Goal: Task Accomplishment & Management: Use online tool/utility

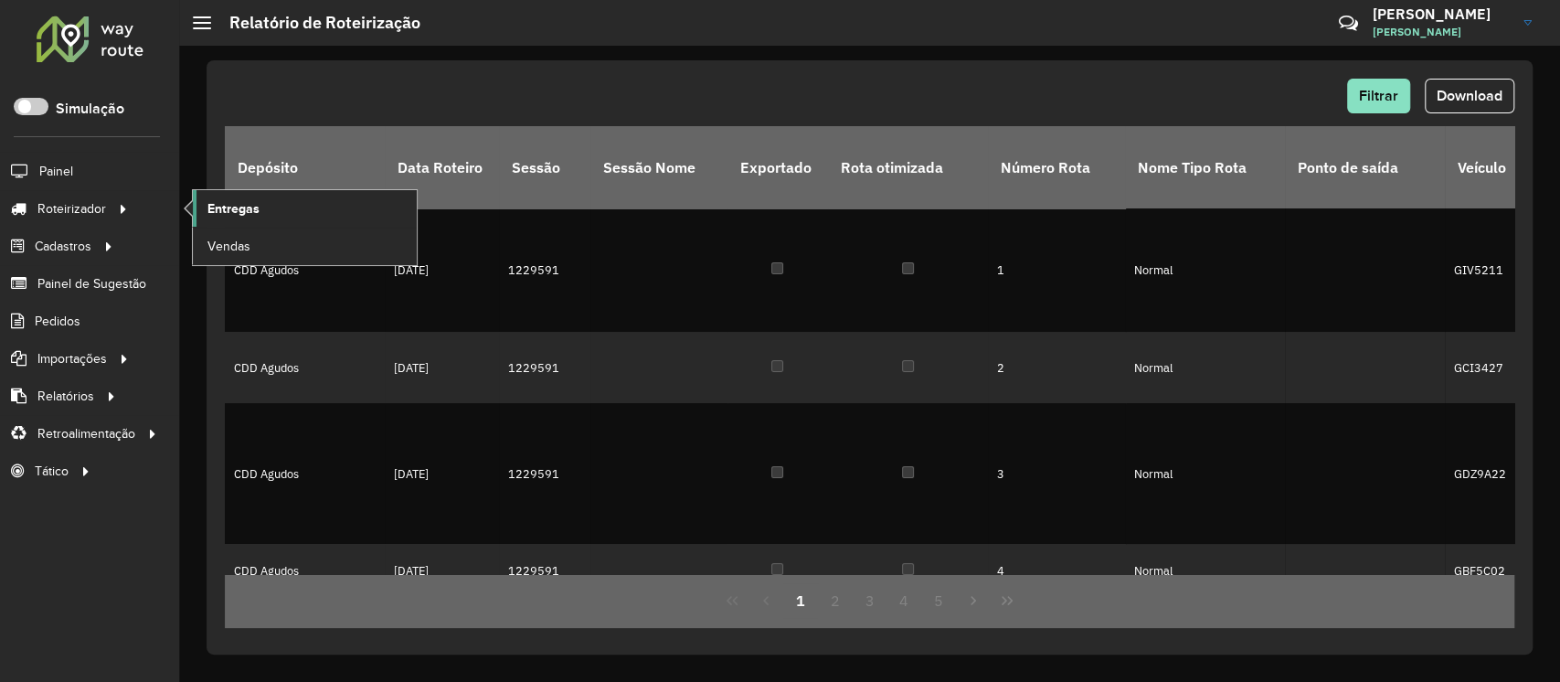
click at [256, 216] on span "Entregas" at bounding box center [233, 208] width 52 height 19
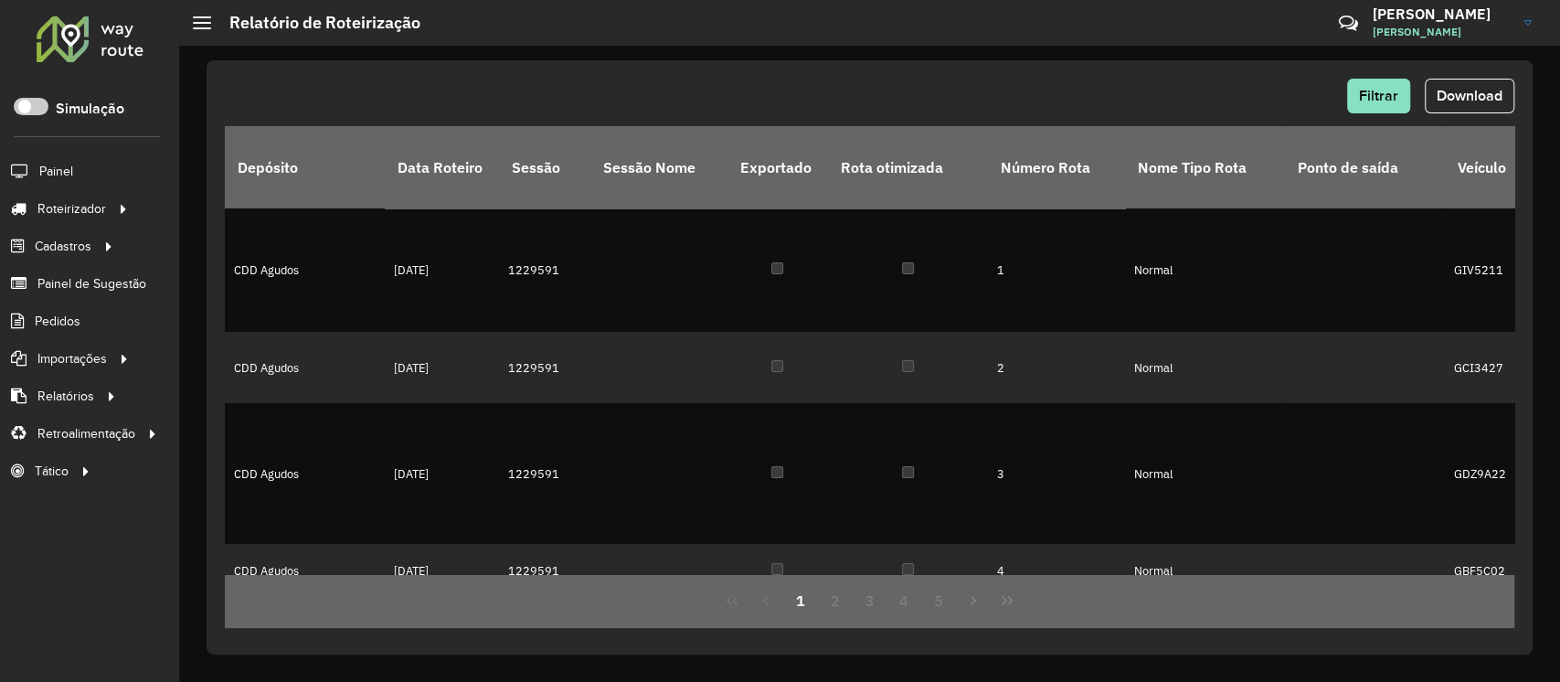
click at [66, 48] on div at bounding box center [90, 39] width 111 height 48
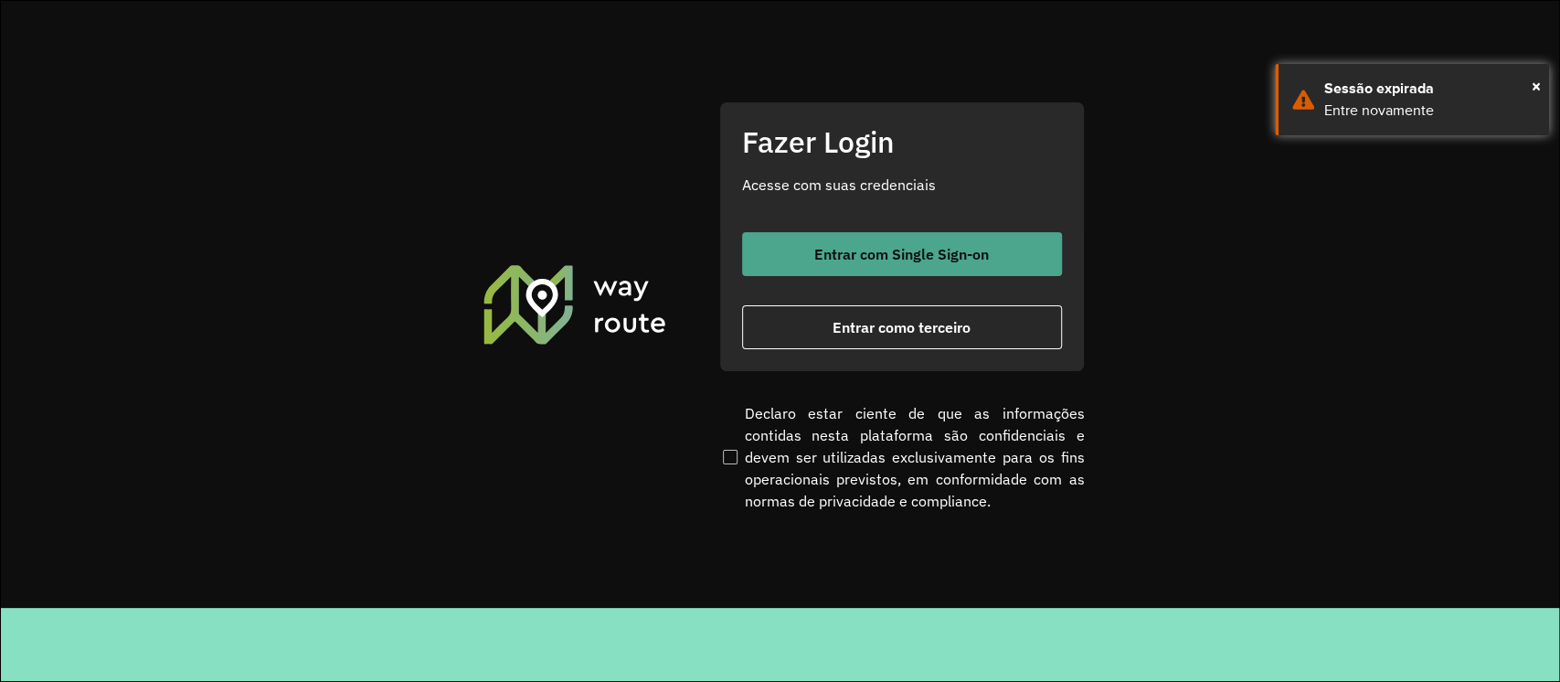
click at [913, 240] on button "Entrar com Single Sign-on" at bounding box center [902, 254] width 320 height 44
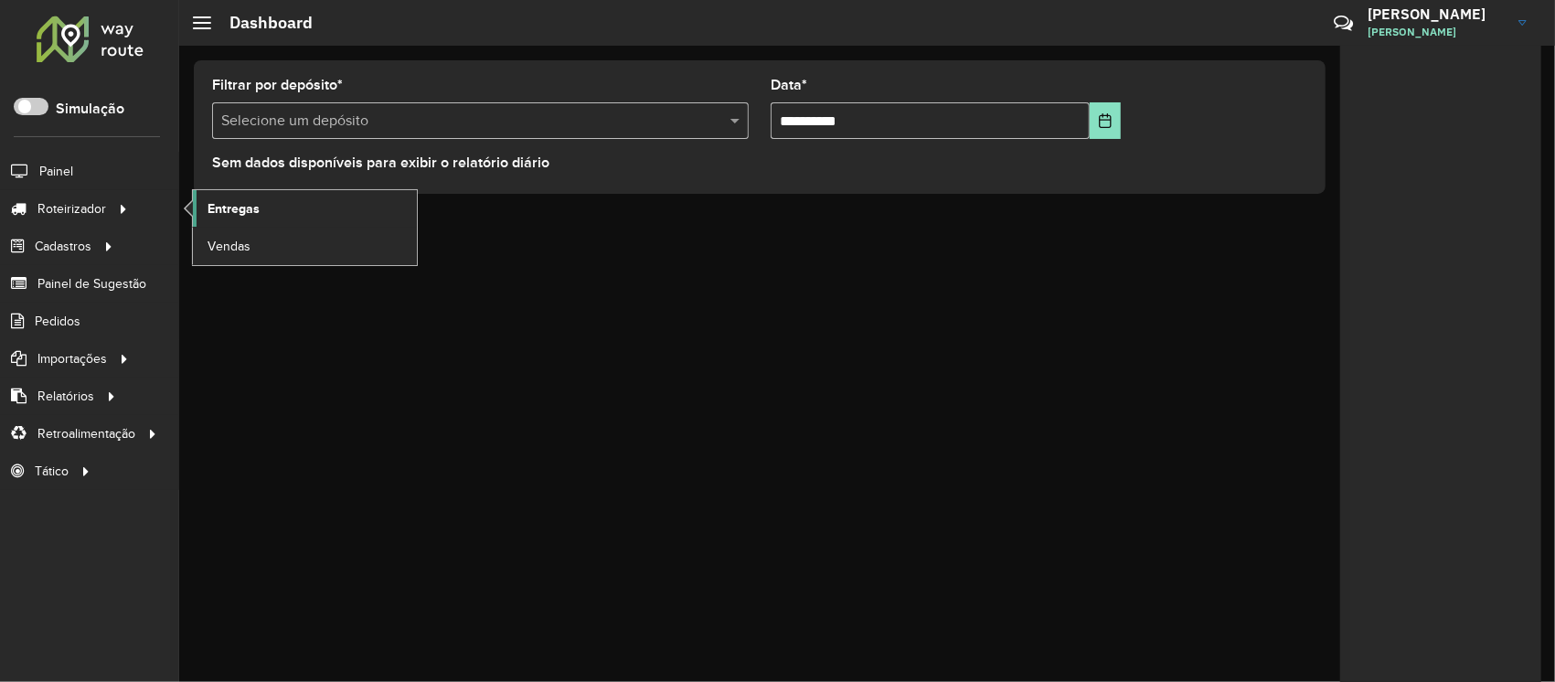
click at [256, 214] on span "Entregas" at bounding box center [233, 208] width 52 height 19
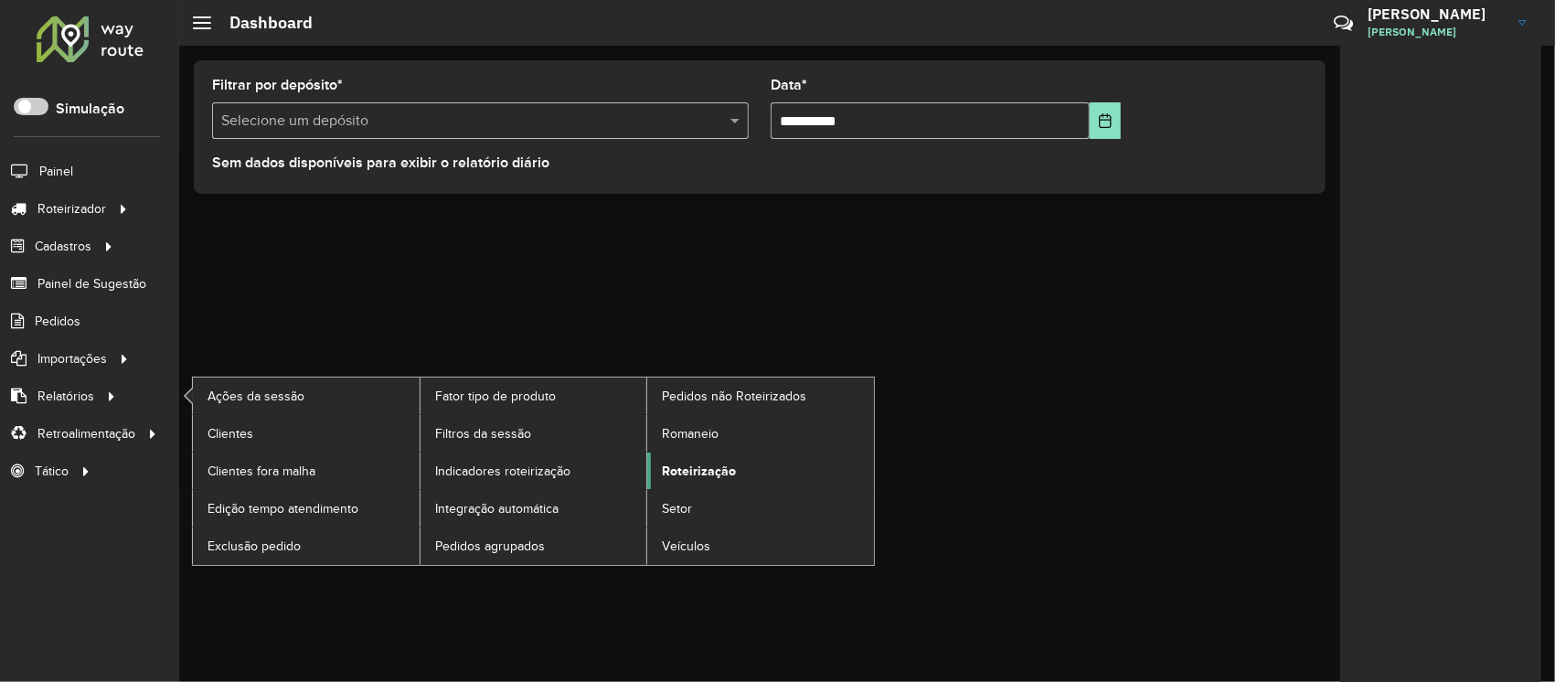
click at [703, 473] on span "Roteirização" at bounding box center [699, 471] width 74 height 19
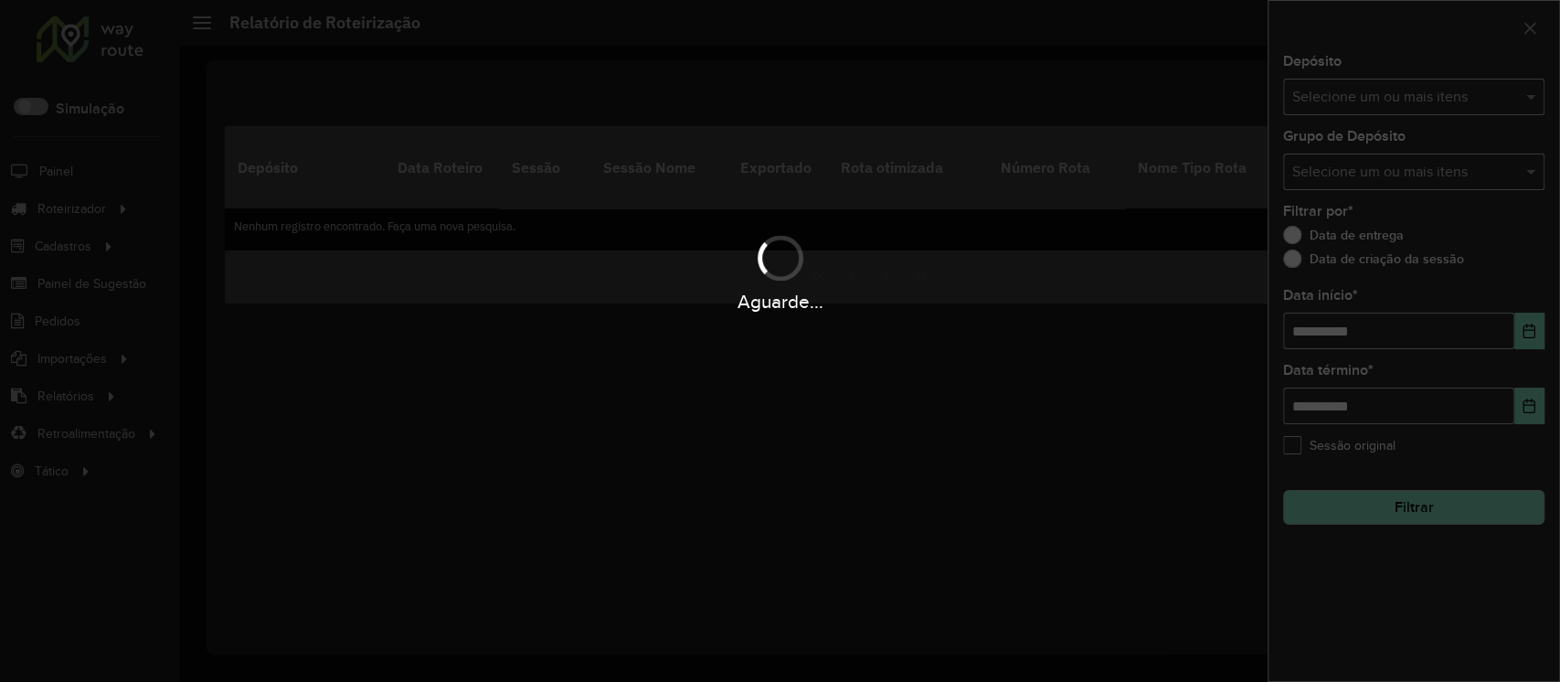
click at [1399, 99] on hb-app "Aguarde... Pop-up bloqueado! Seu navegador bloqueou automáticamente a abertura …" at bounding box center [780, 341] width 1560 height 682
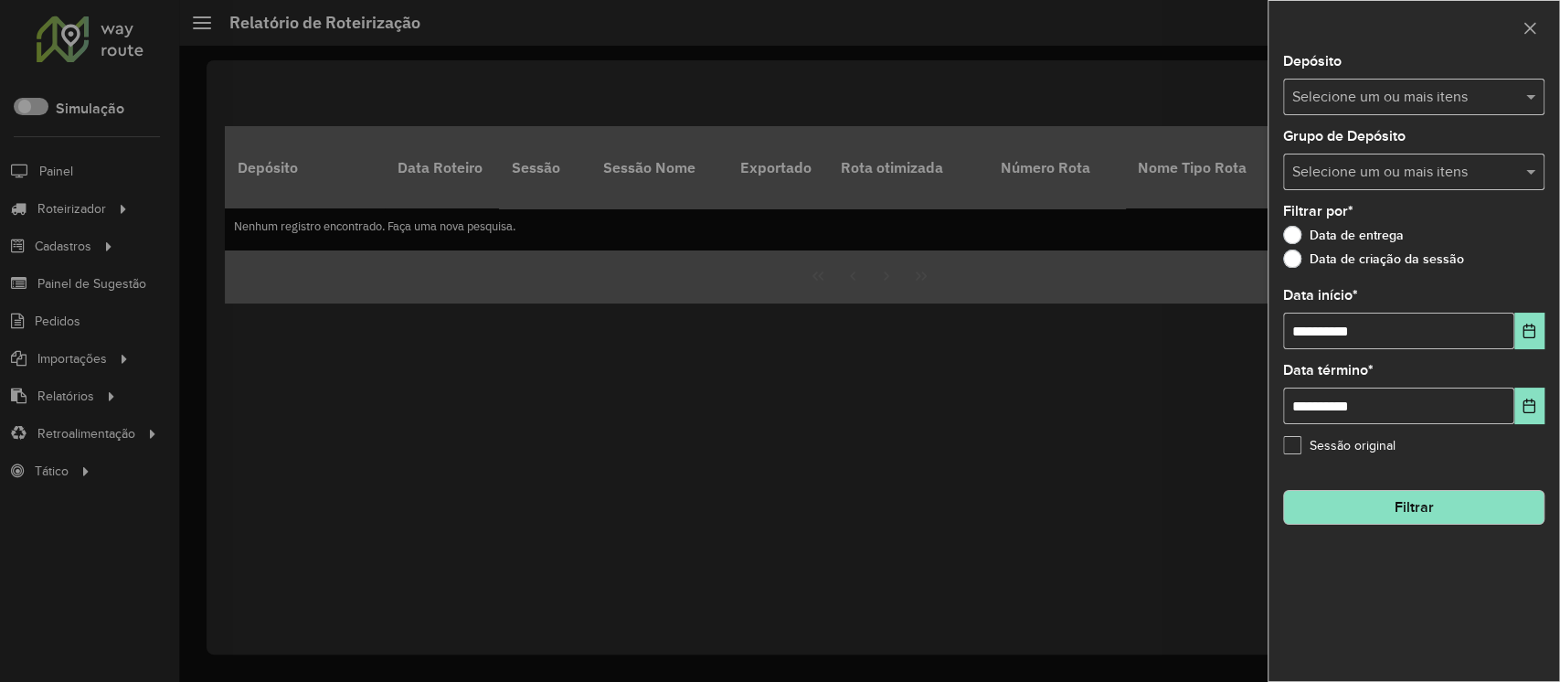
click at [1441, 91] on input "text" at bounding box center [1405, 98] width 234 height 22
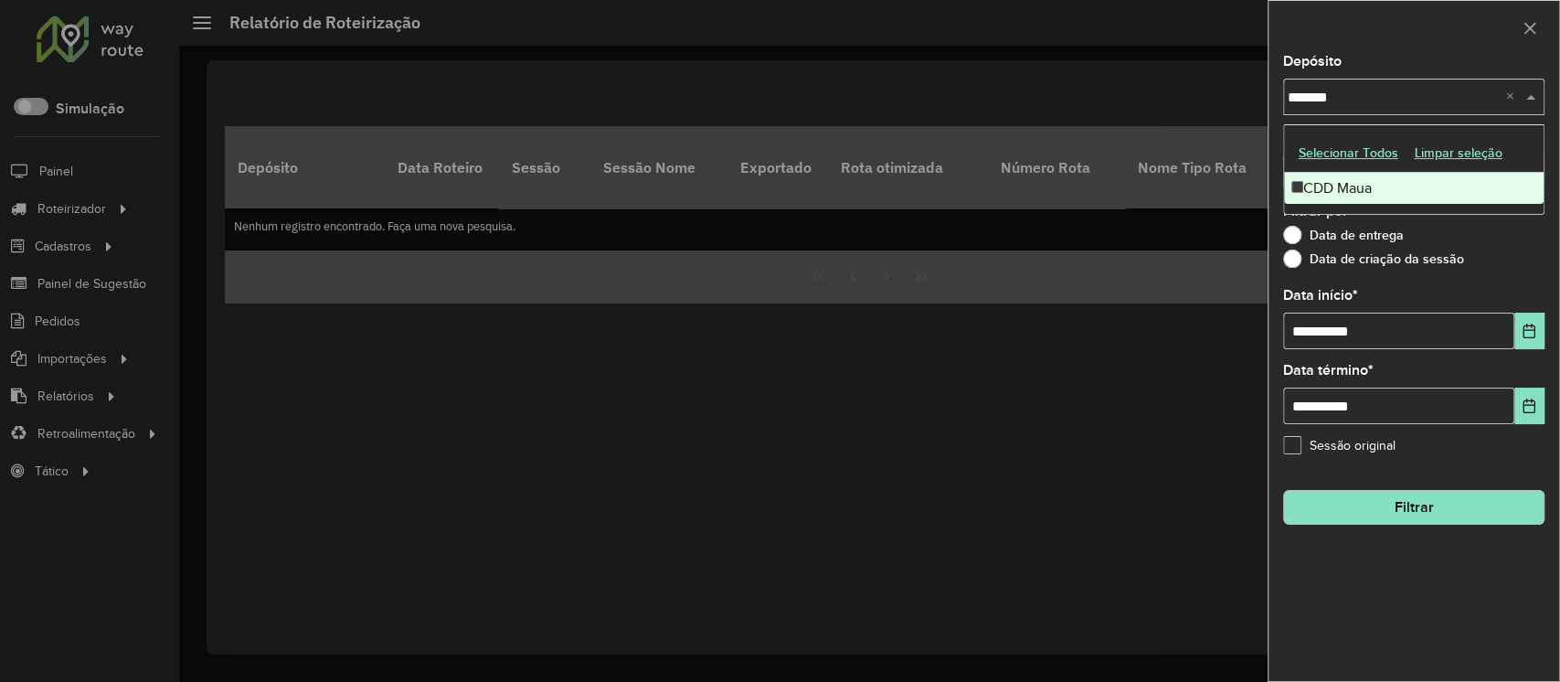
type input "********"
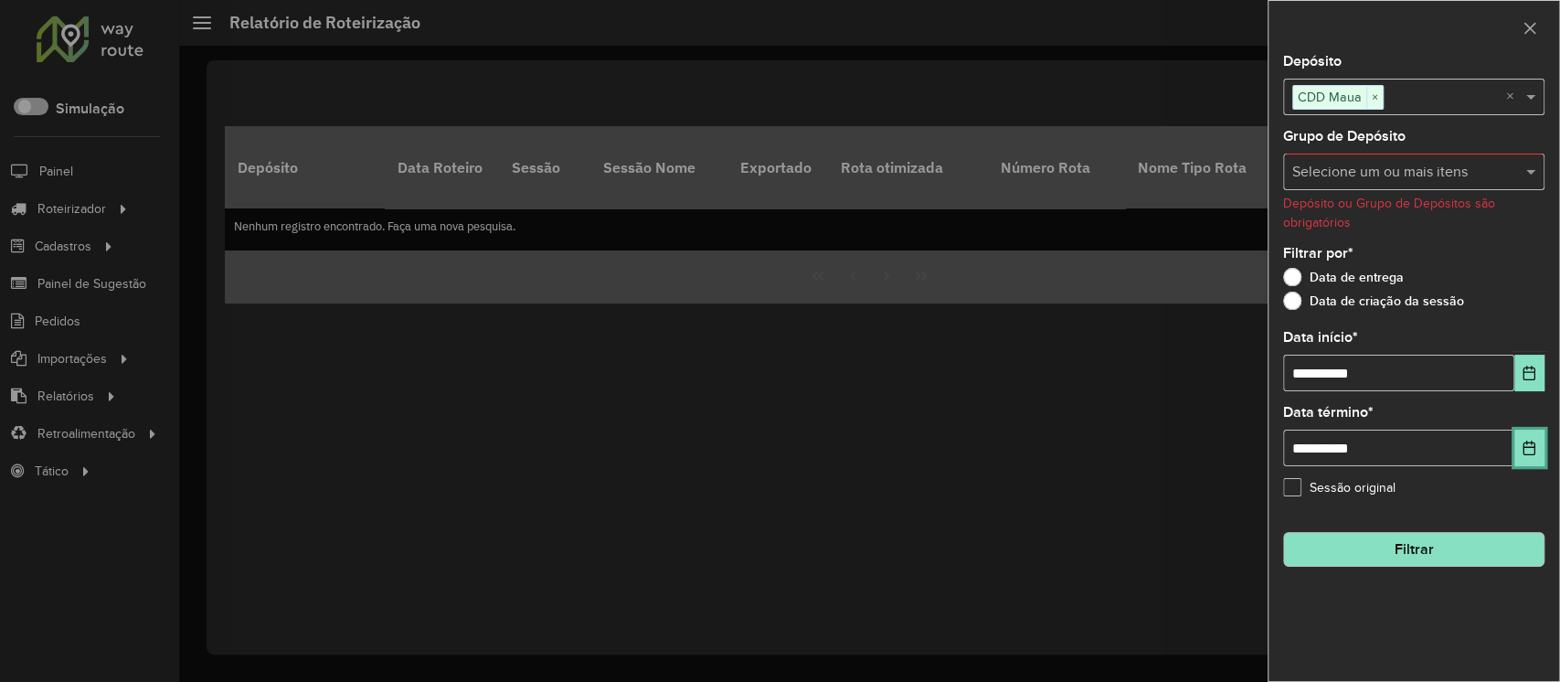
click at [1534, 445] on icon "Choose Date" at bounding box center [1529, 448] width 15 height 15
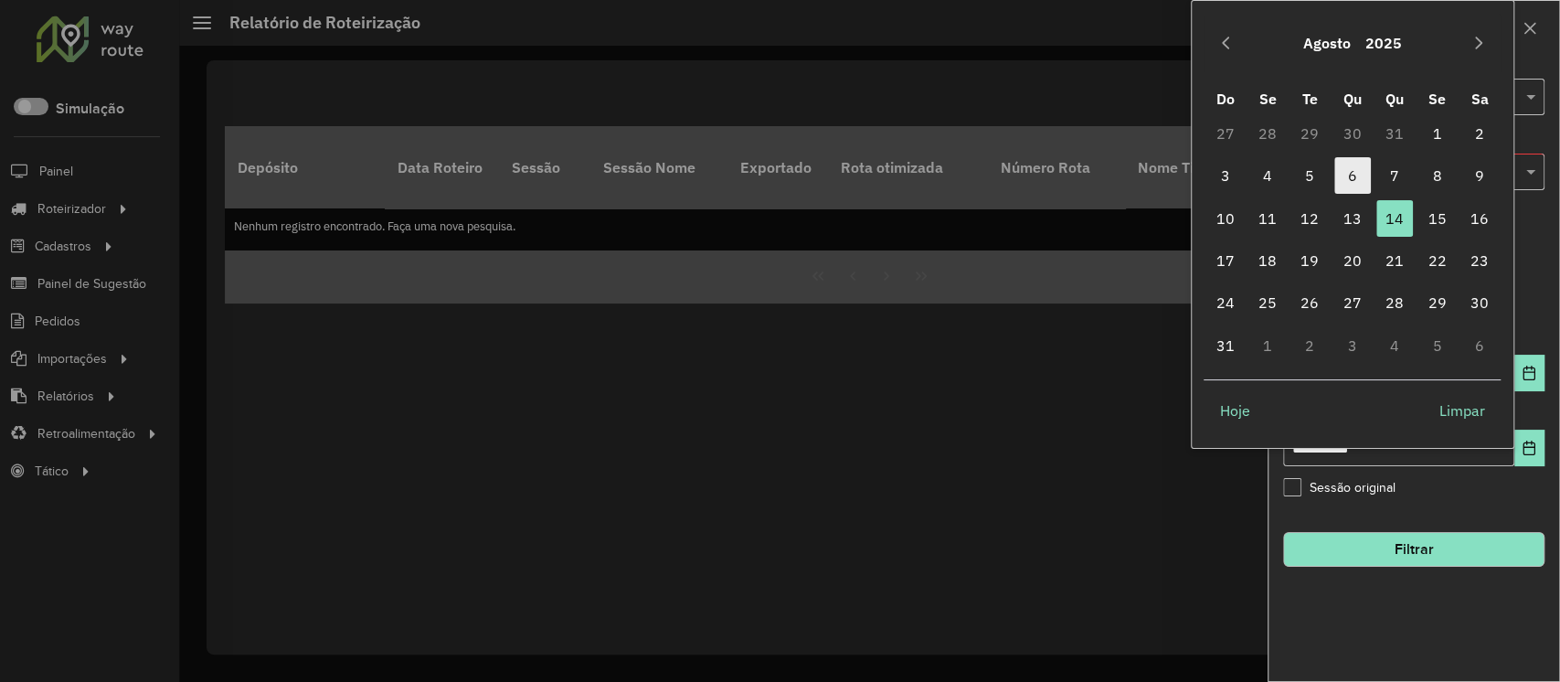
click at [1359, 172] on span "6" at bounding box center [1353, 175] width 37 height 37
type input "**********"
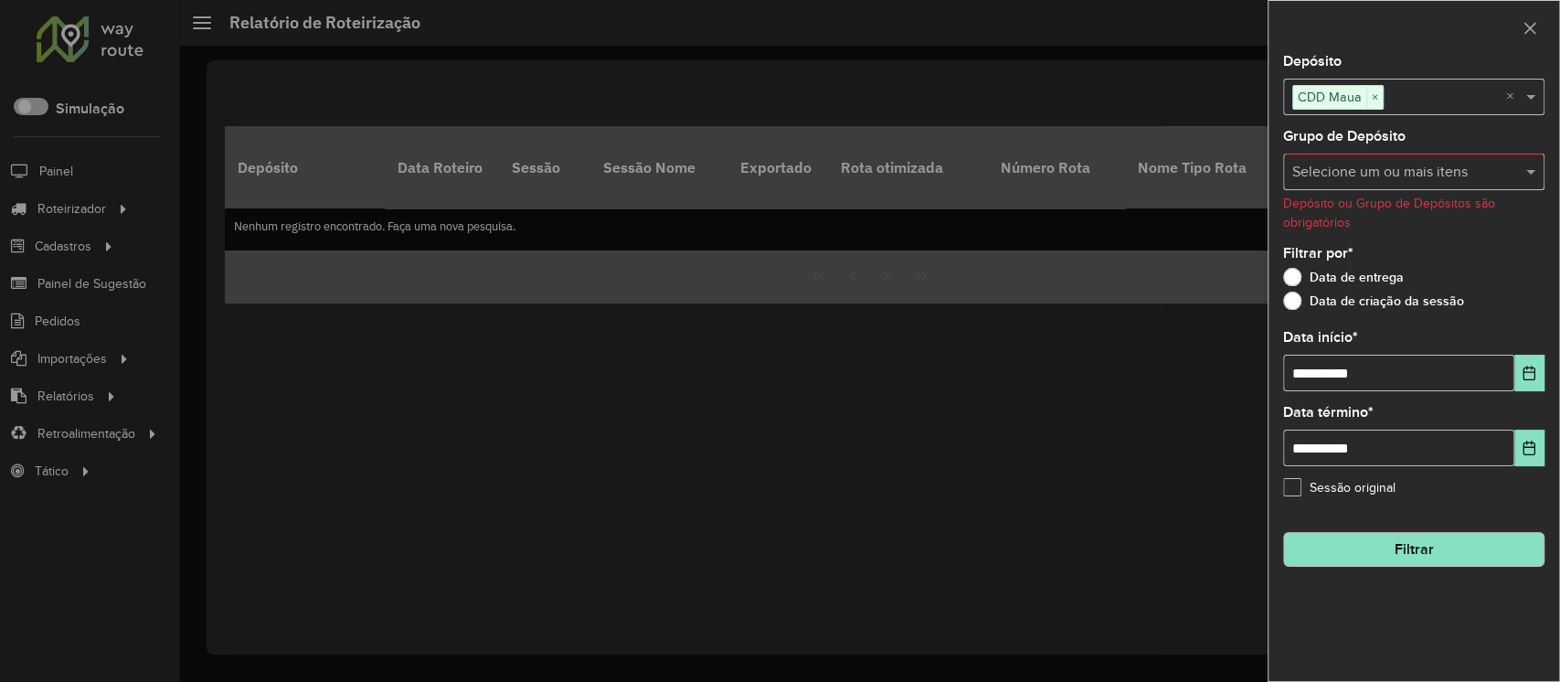
click at [1384, 545] on button "Filtrar" at bounding box center [1413, 549] width 261 height 35
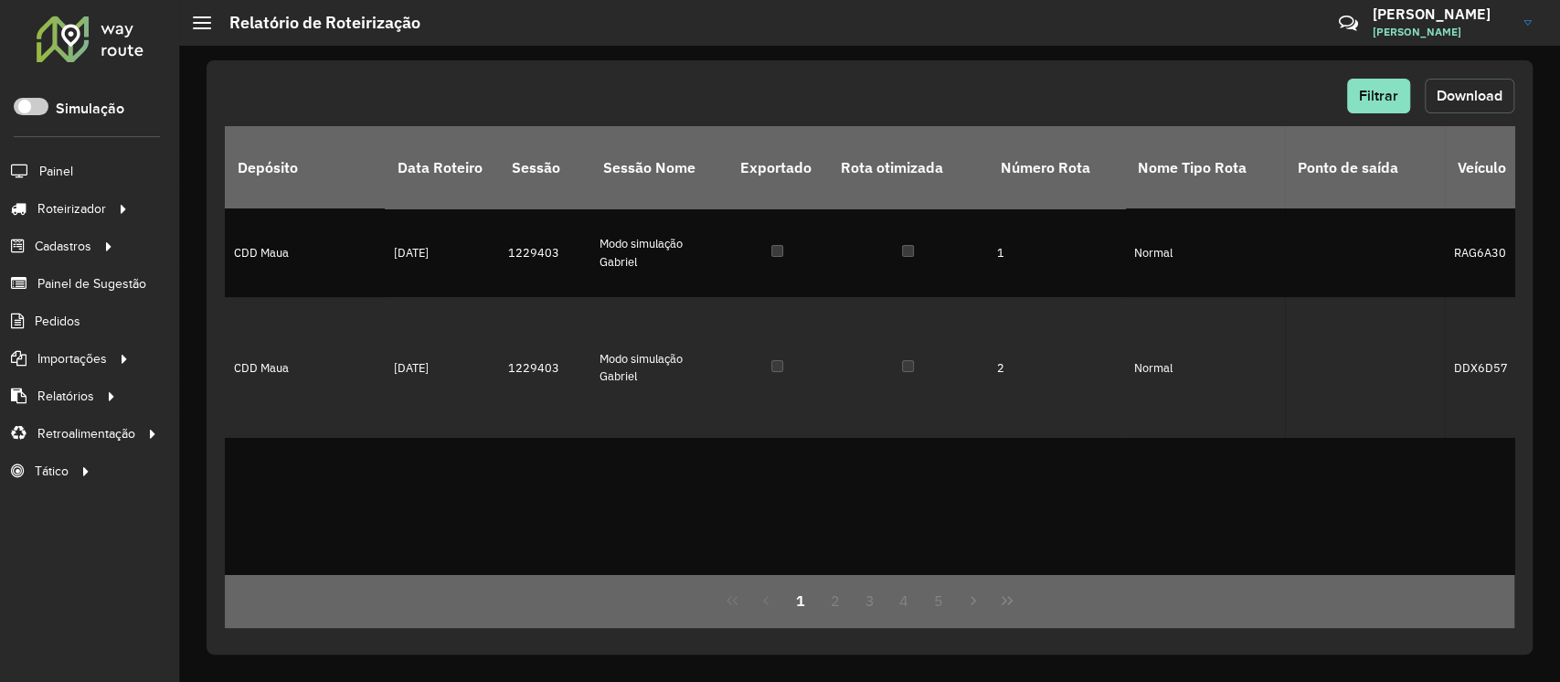
click at [1463, 95] on span "Download" at bounding box center [1470, 96] width 66 height 16
click at [29, 100] on span at bounding box center [31, 106] width 35 height 17
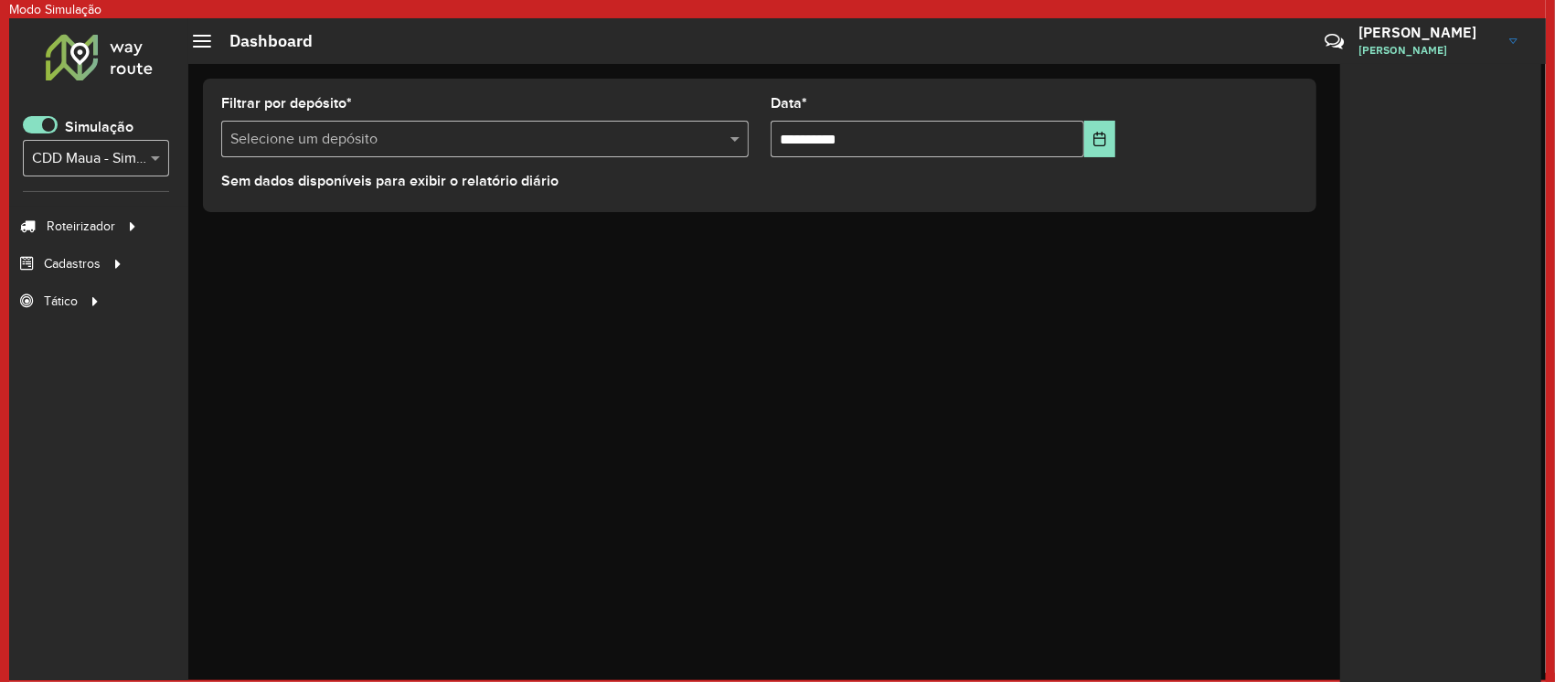
click at [73, 228] on span "Roteirizador" at bounding box center [81, 226] width 69 height 19
click at [231, 220] on span "Entregas" at bounding box center [243, 226] width 52 height 19
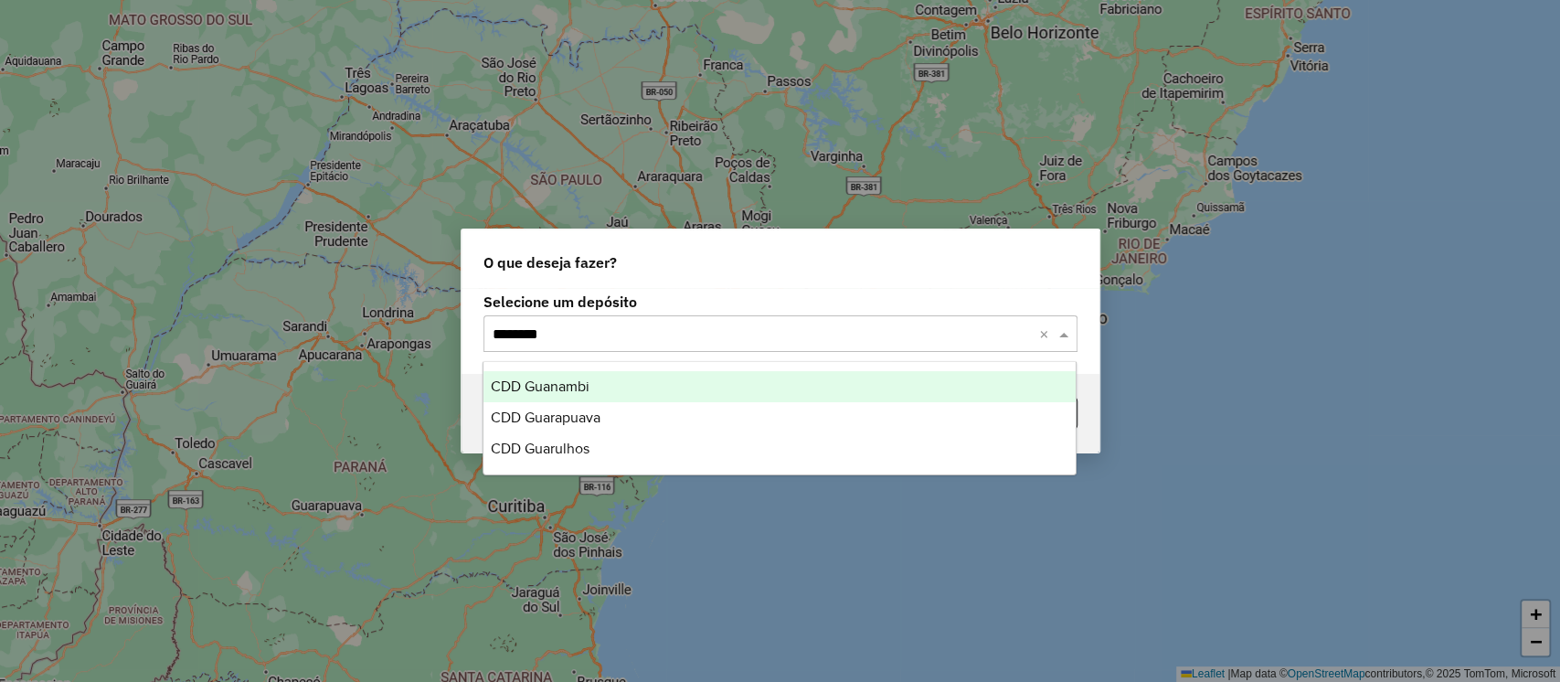
type input "*********"
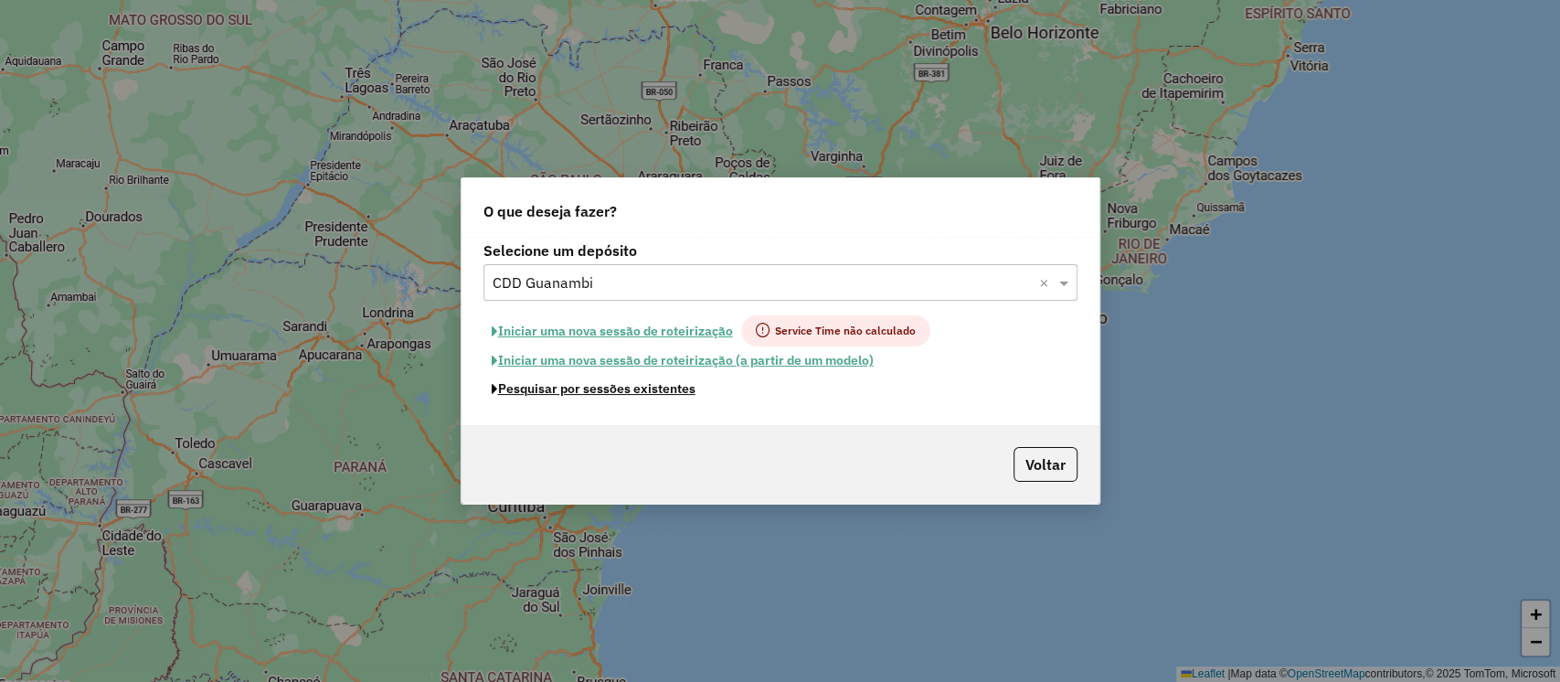
click at [484, 375] on button "Pesquisar por sessões existentes" at bounding box center [594, 389] width 220 height 28
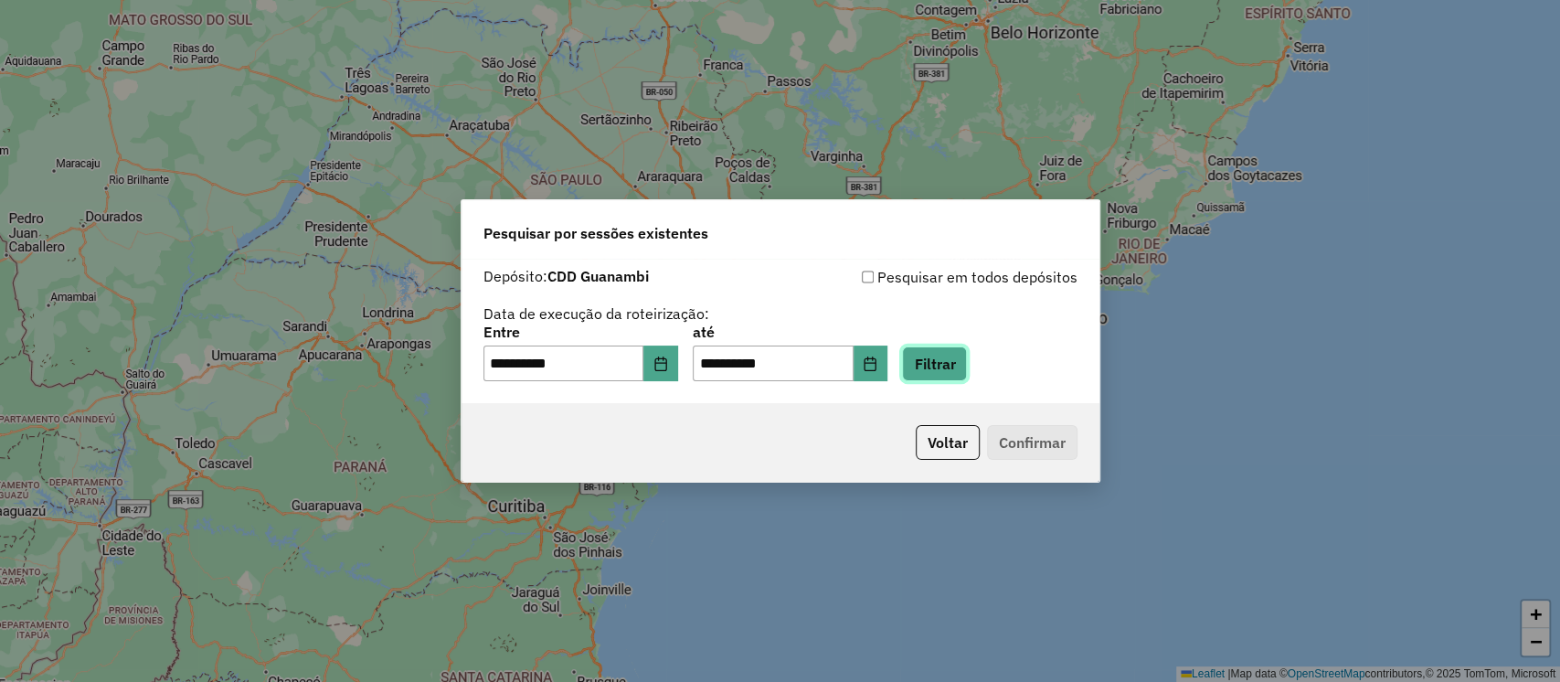
click at [936, 367] on button "Filtrar" at bounding box center [934, 363] width 65 height 35
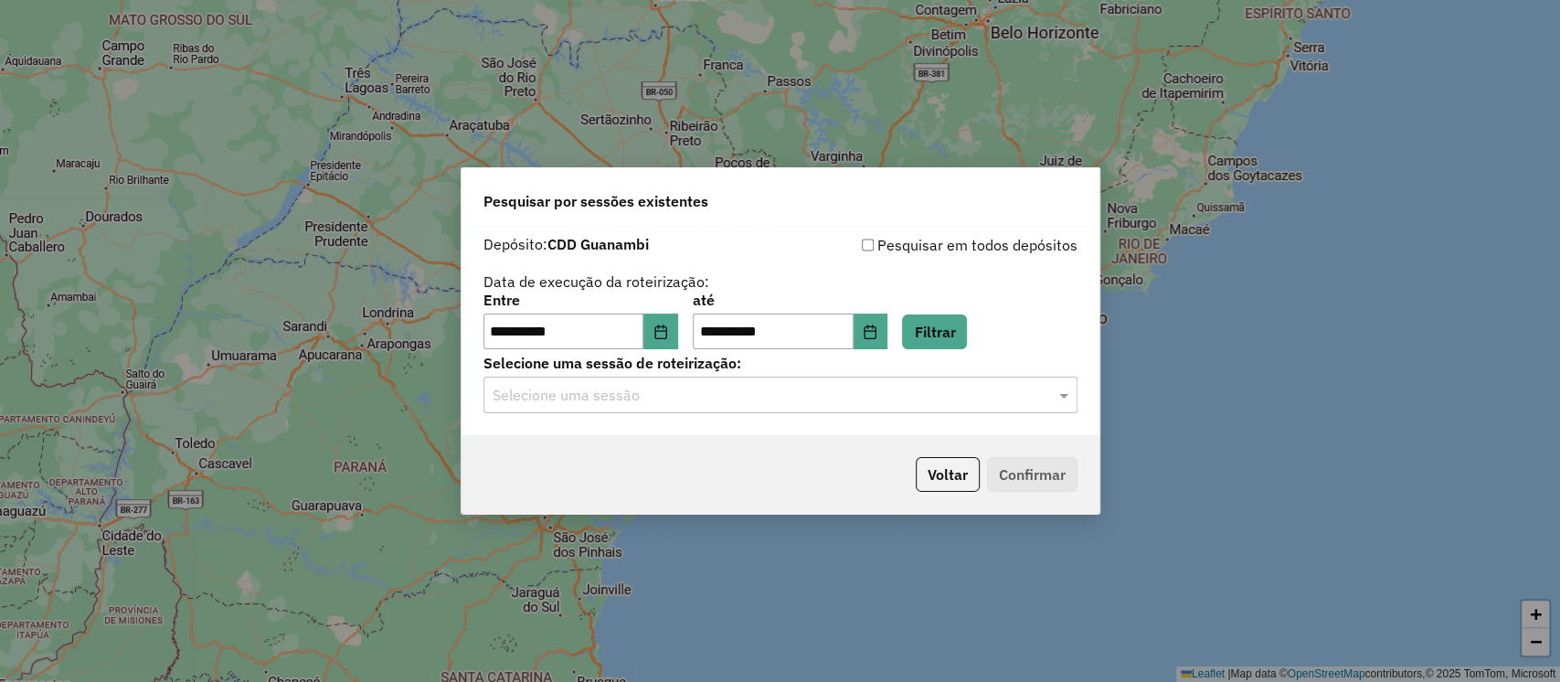
click at [804, 400] on input "text" at bounding box center [762, 396] width 539 height 22
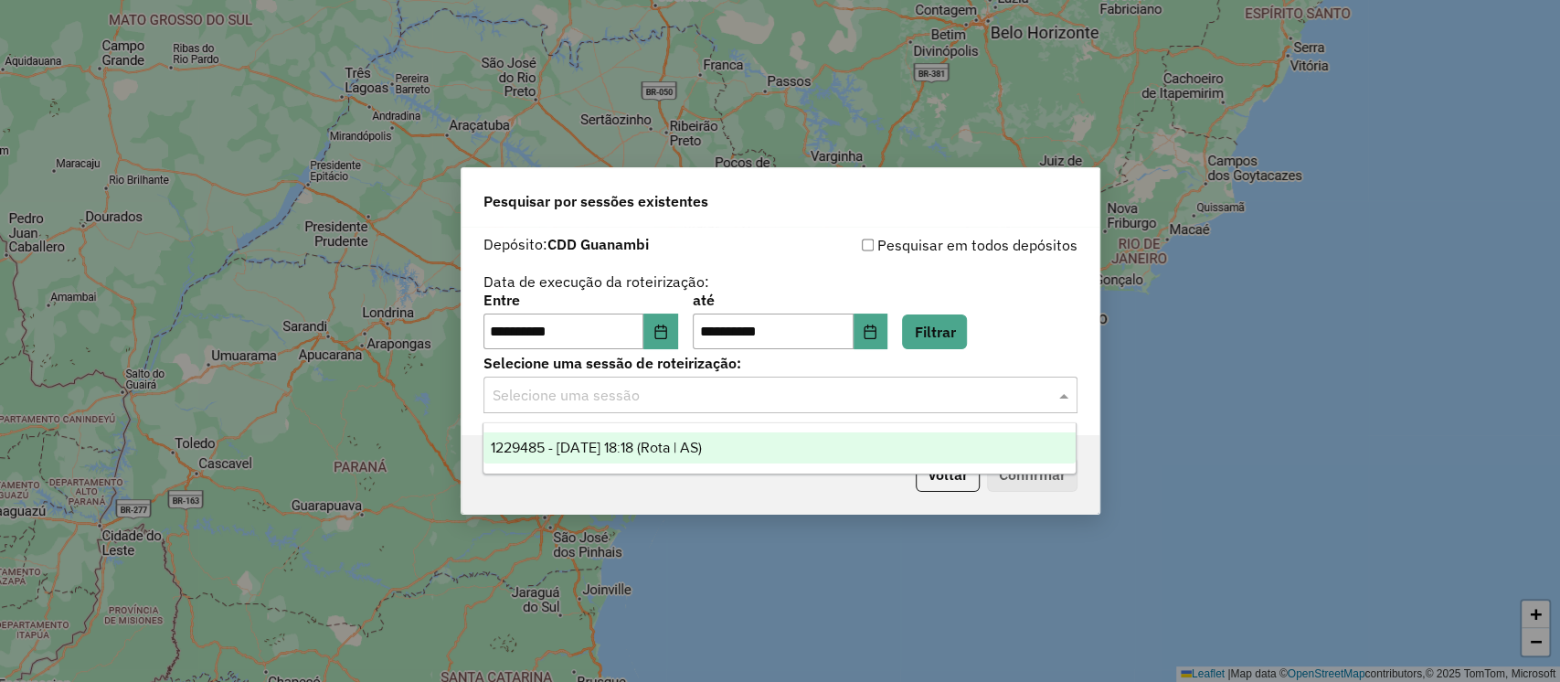
click at [702, 442] on span "1229485 - 14/08/2025 18:18 (Rota | AS)" at bounding box center [596, 448] width 211 height 16
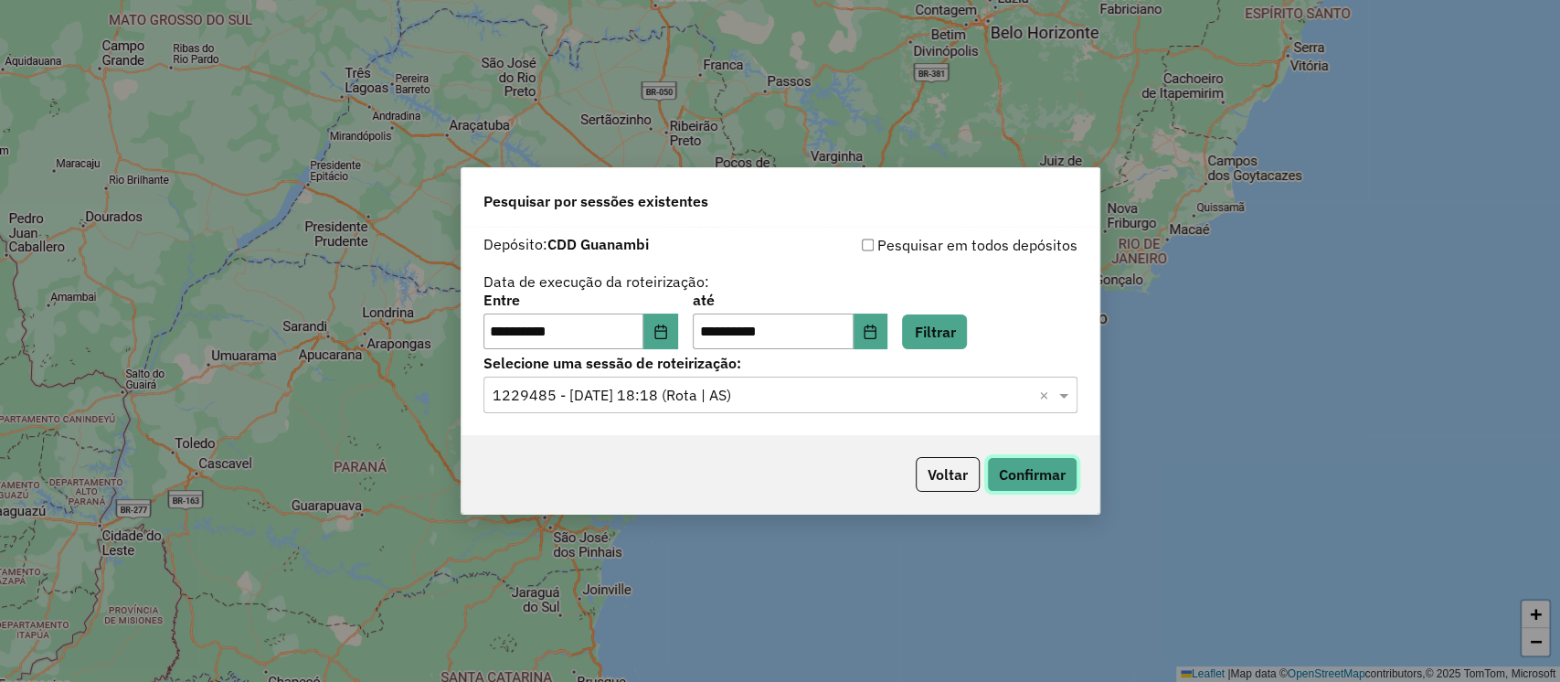
click at [1031, 479] on button "Confirmar" at bounding box center [1032, 474] width 90 height 35
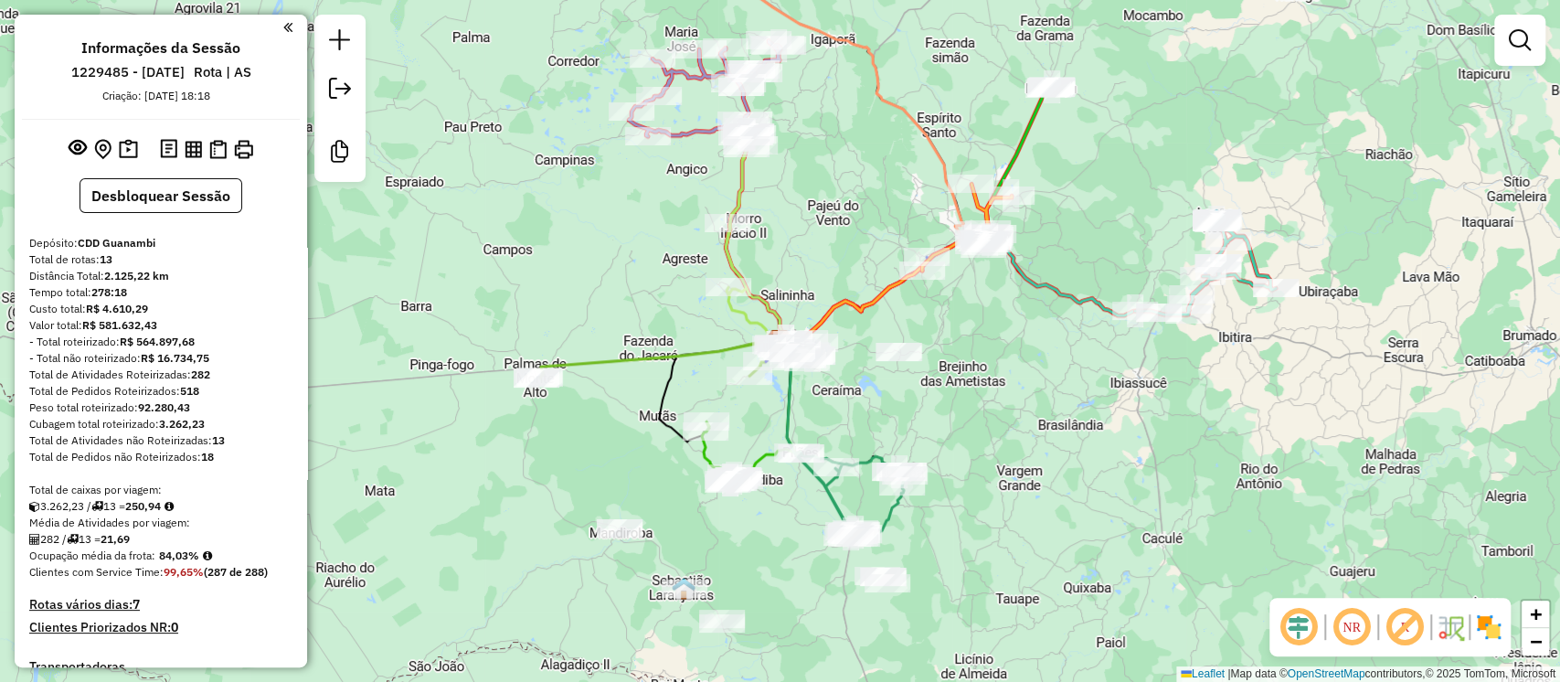
click at [1067, 298] on icon at bounding box center [1001, 280] width 450 height 121
select select "**********"
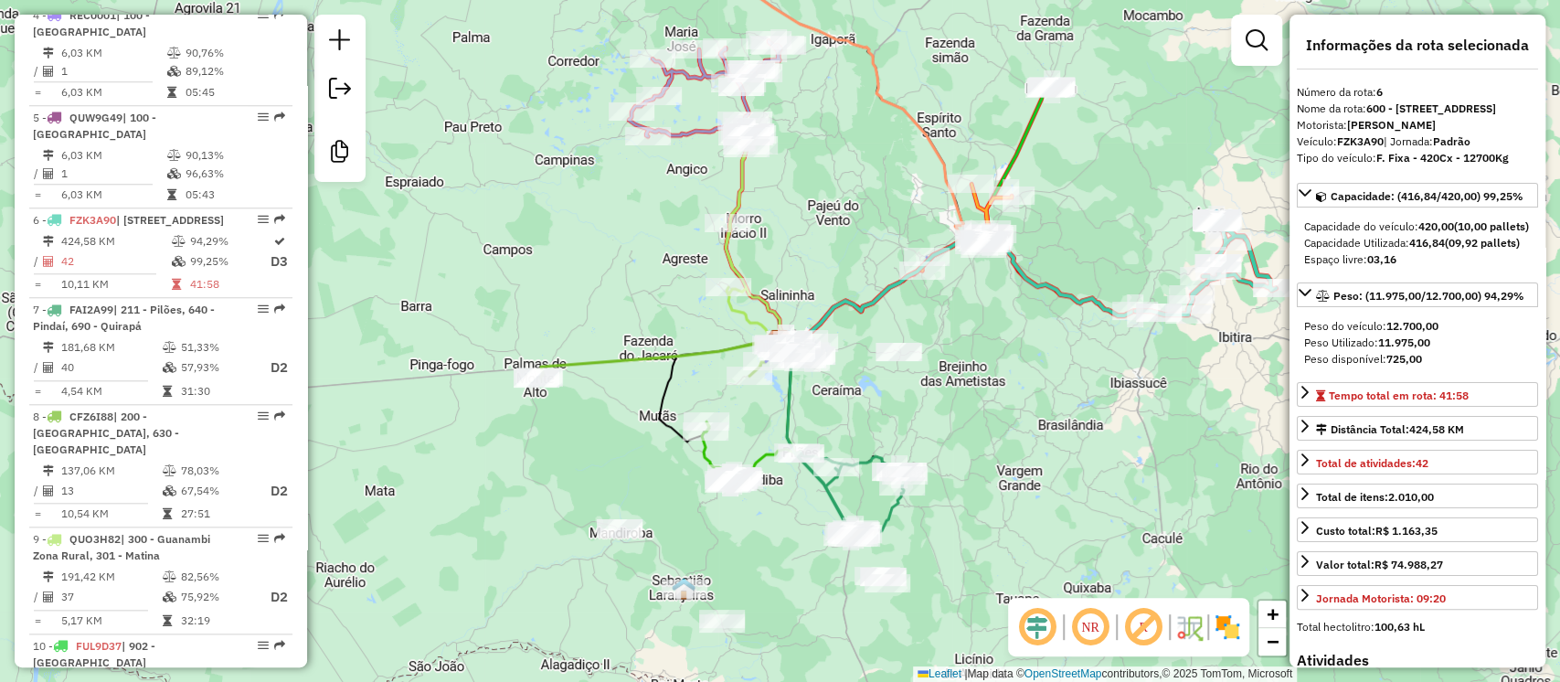
scroll to position [1282, 0]
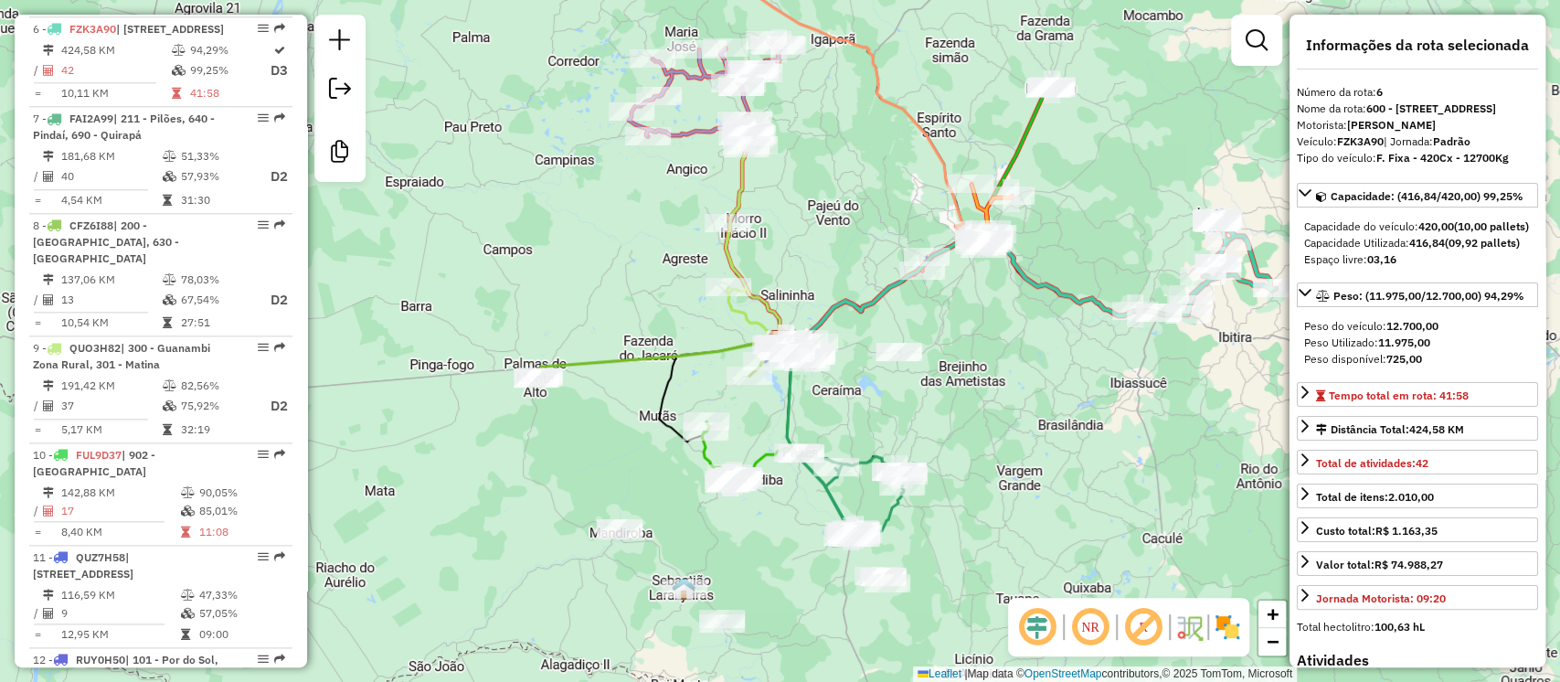
click at [975, 202] on icon at bounding box center [967, 227] width 90 height 87
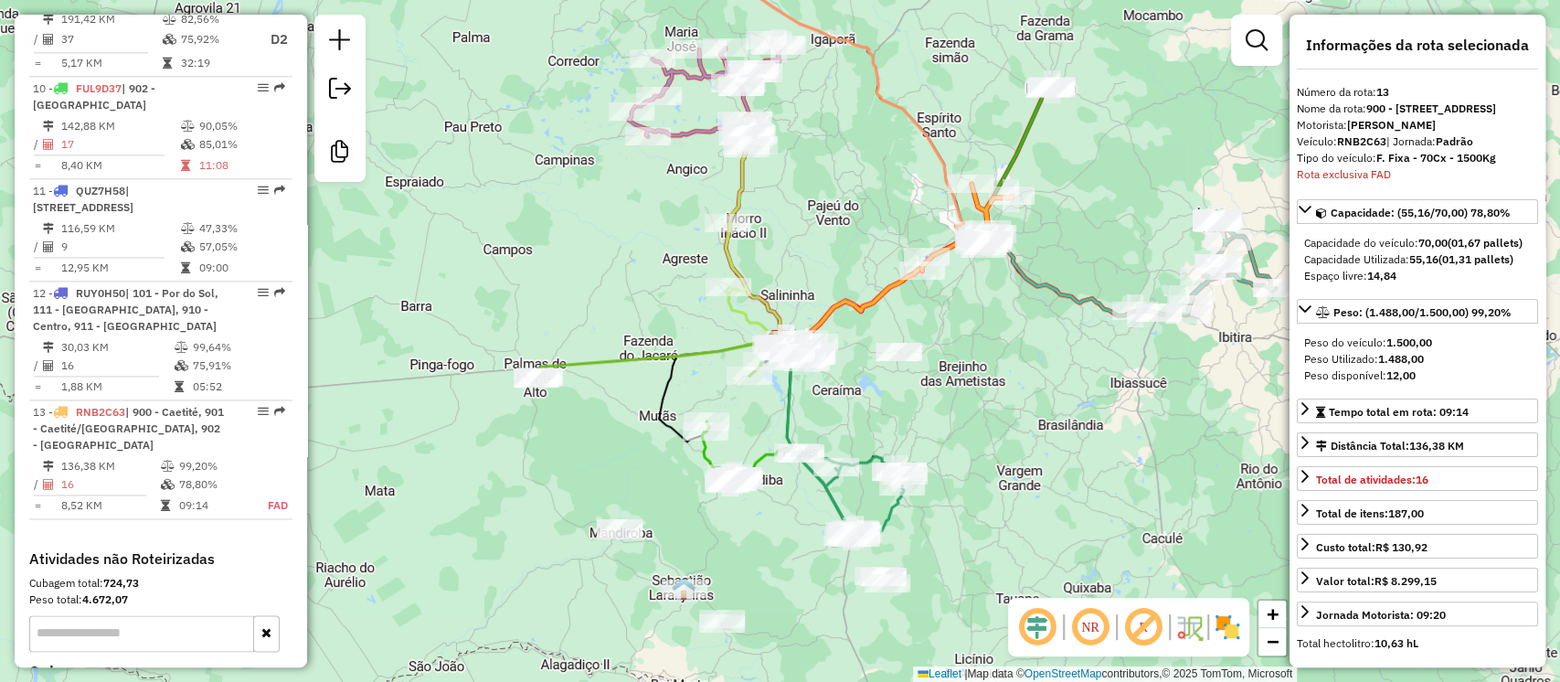
scroll to position [1914, 0]
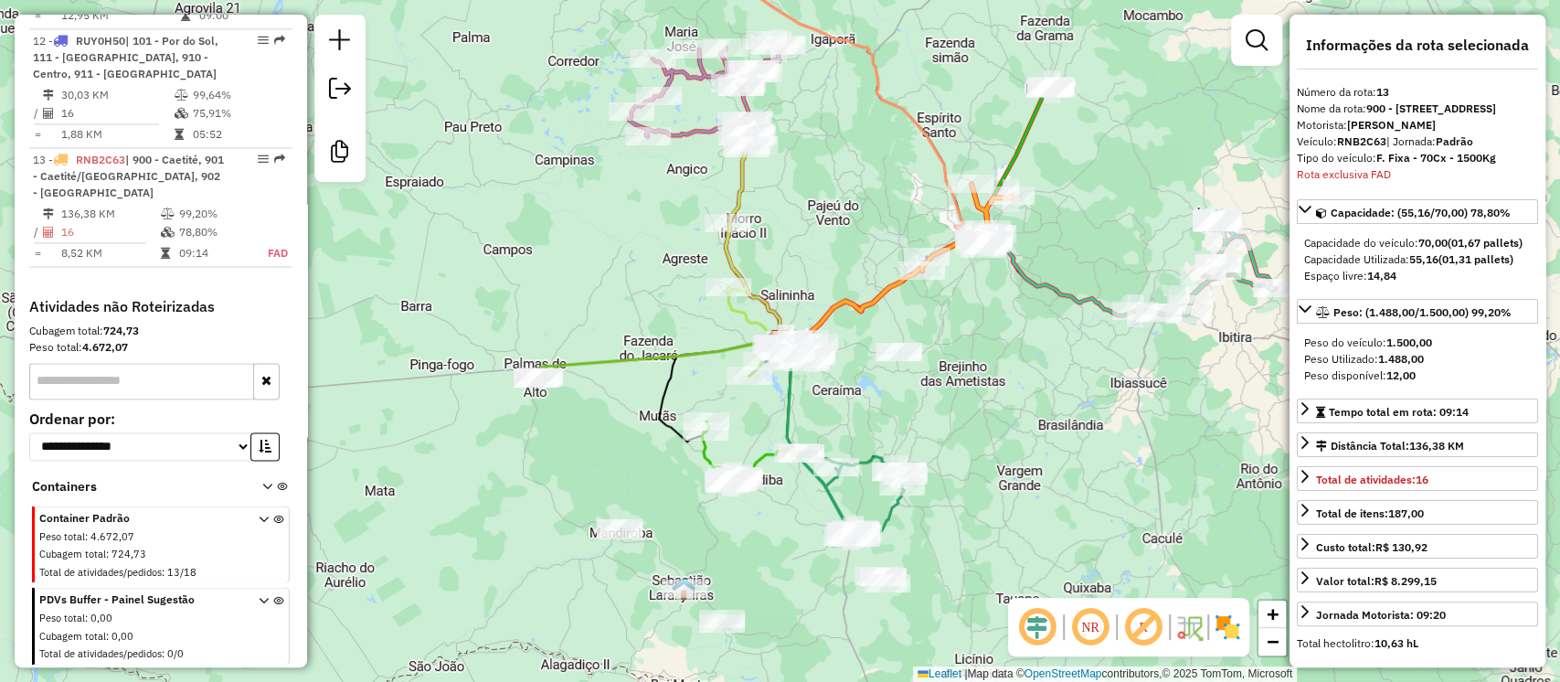
click at [696, 133] on icon at bounding box center [705, 88] width 152 height 96
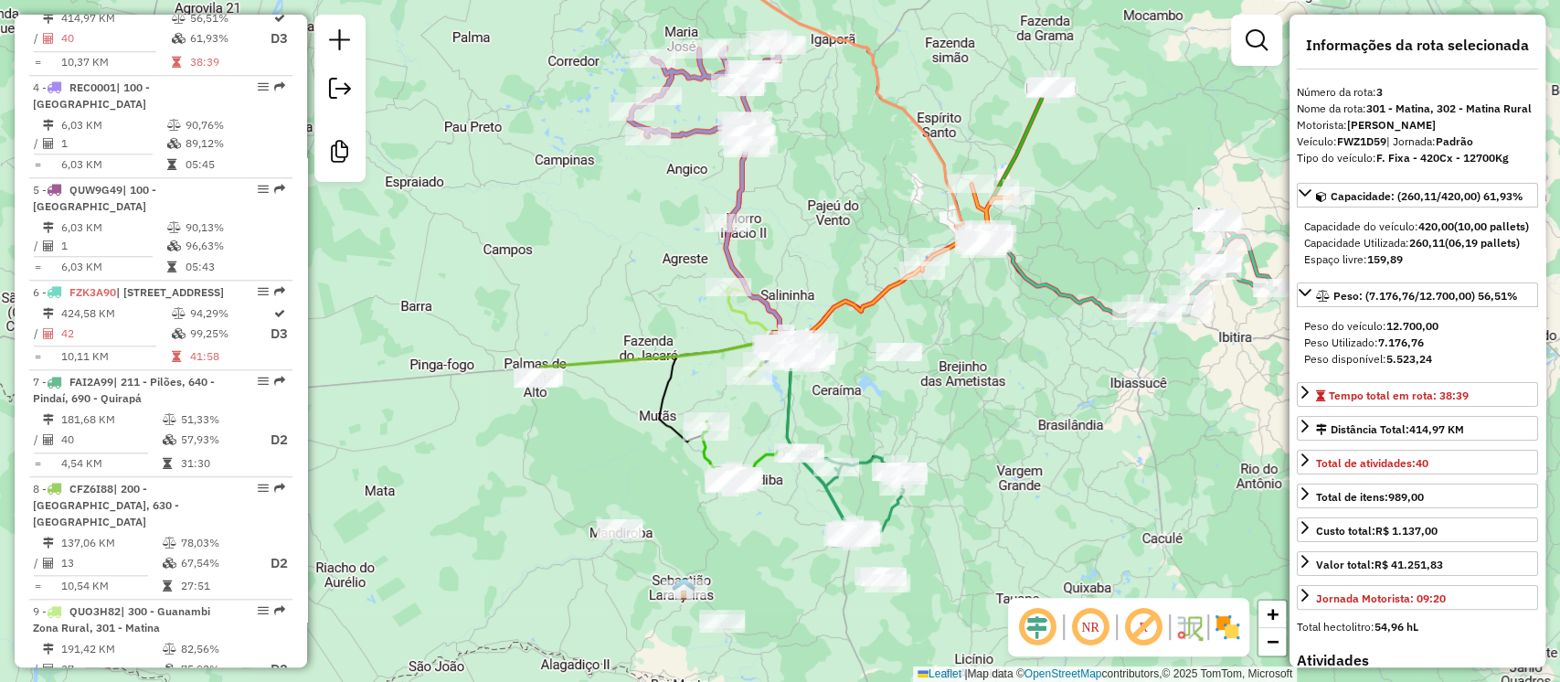
scroll to position [972, 0]
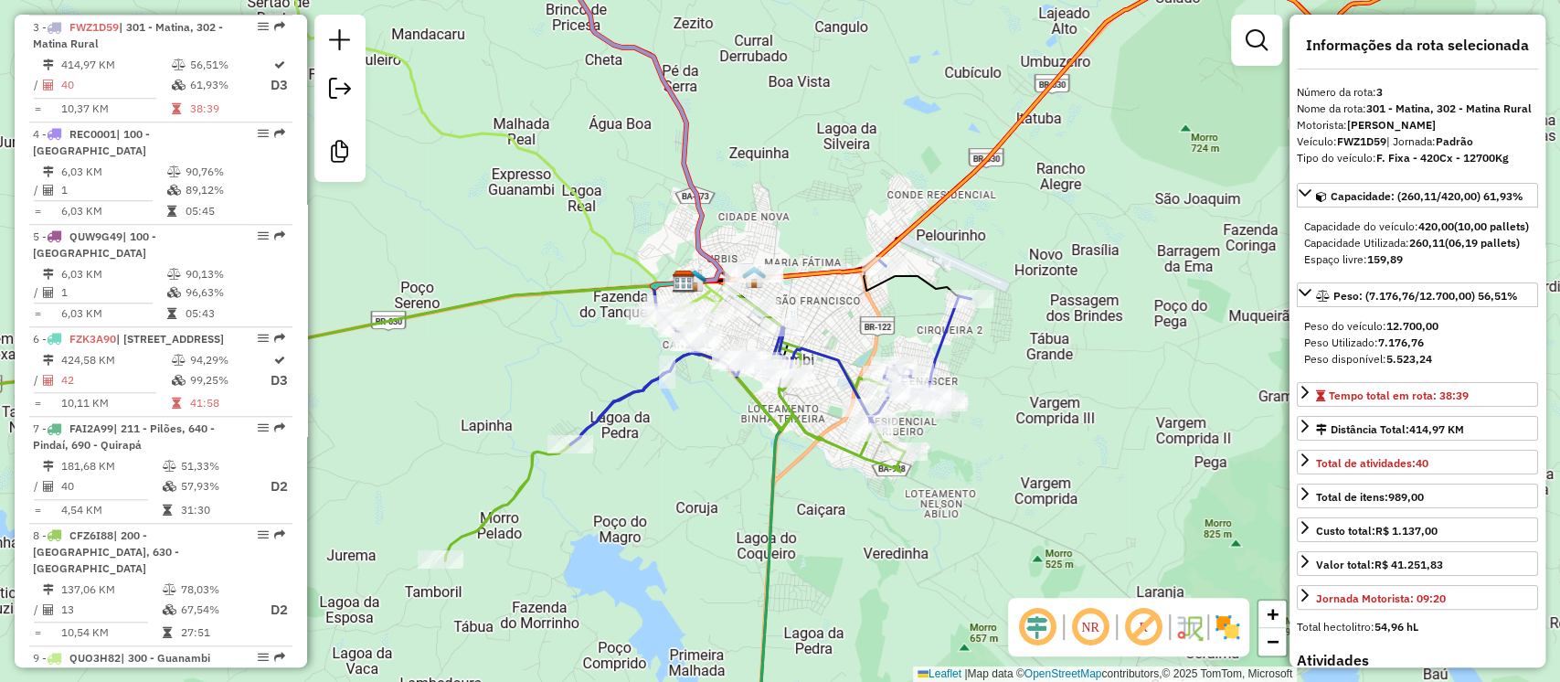
click at [831, 359] on icon at bounding box center [770, 370] width 400 height 148
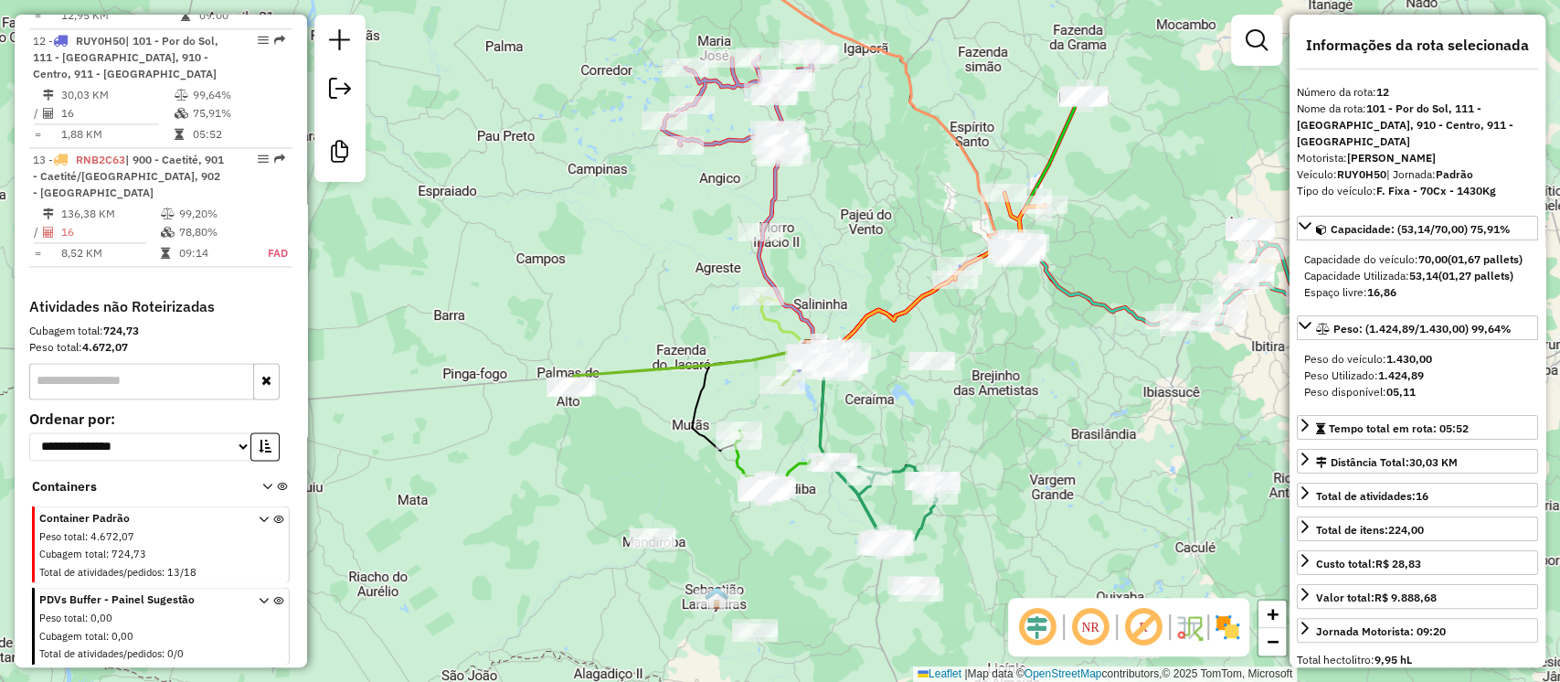
scroll to position [0, 0]
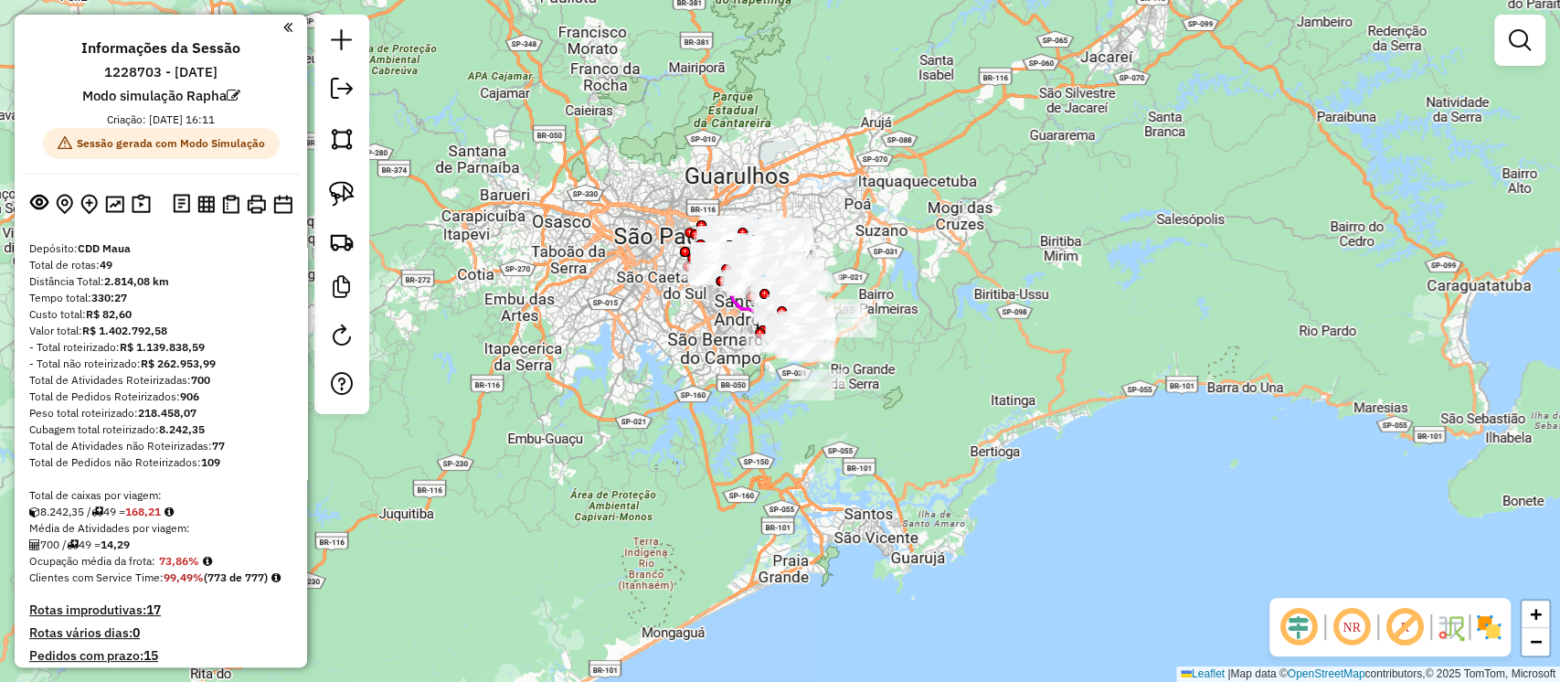
click at [725, 358] on div "Janela de atendimento Grade de atendimento Capacidade Transportadoras Veículos …" at bounding box center [780, 341] width 1560 height 682
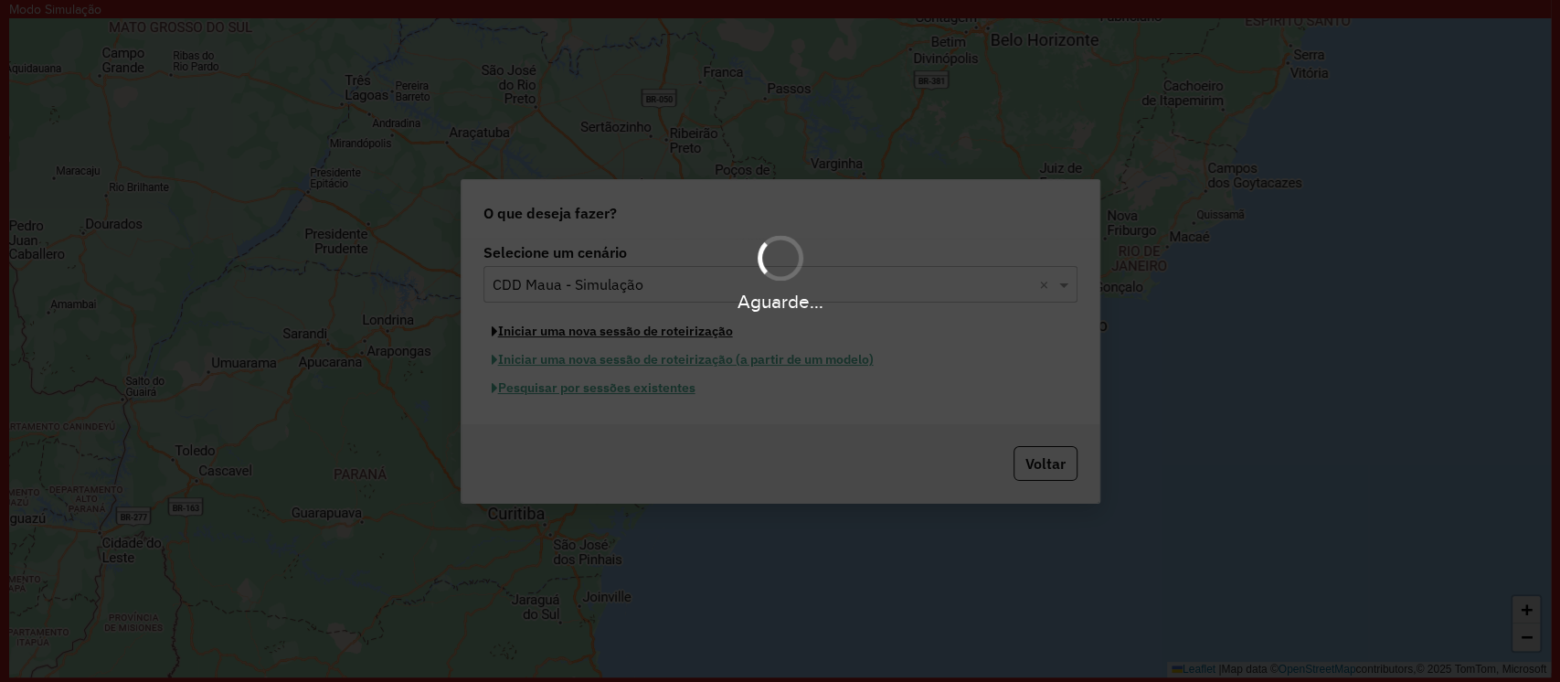
click at [484, 317] on button "Iniciar uma nova sessão de roteirização" at bounding box center [613, 331] width 258 height 28
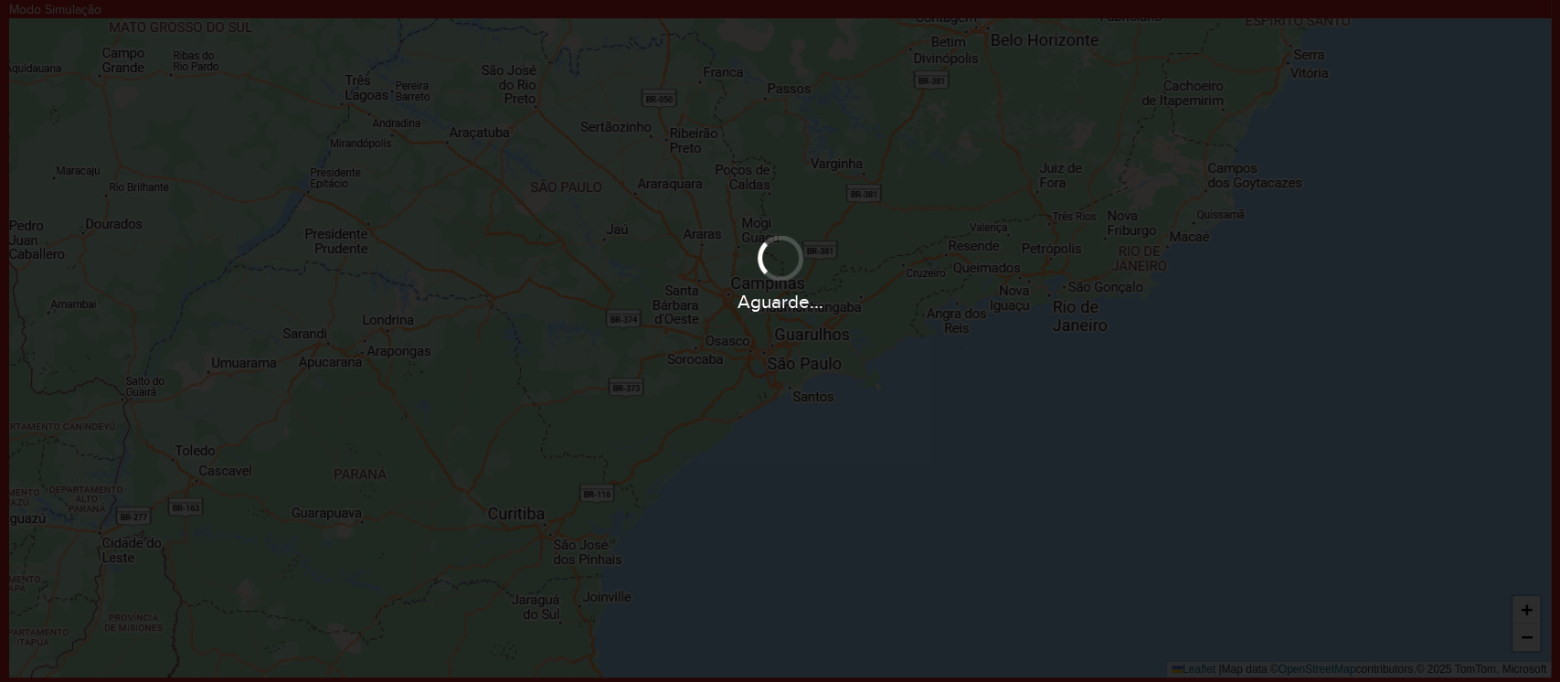
select select "*"
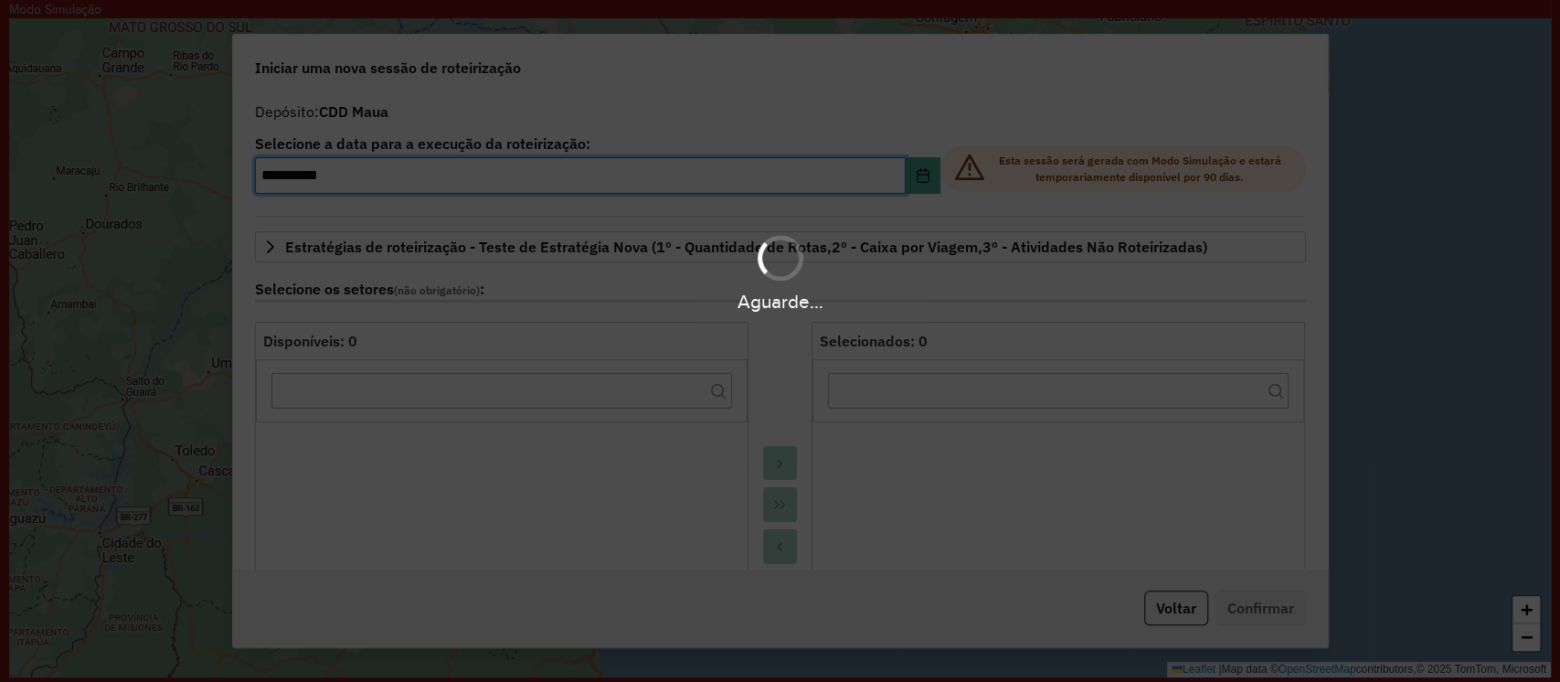
click at [909, 179] on div "Aguarde..." at bounding box center [780, 341] width 1560 height 682
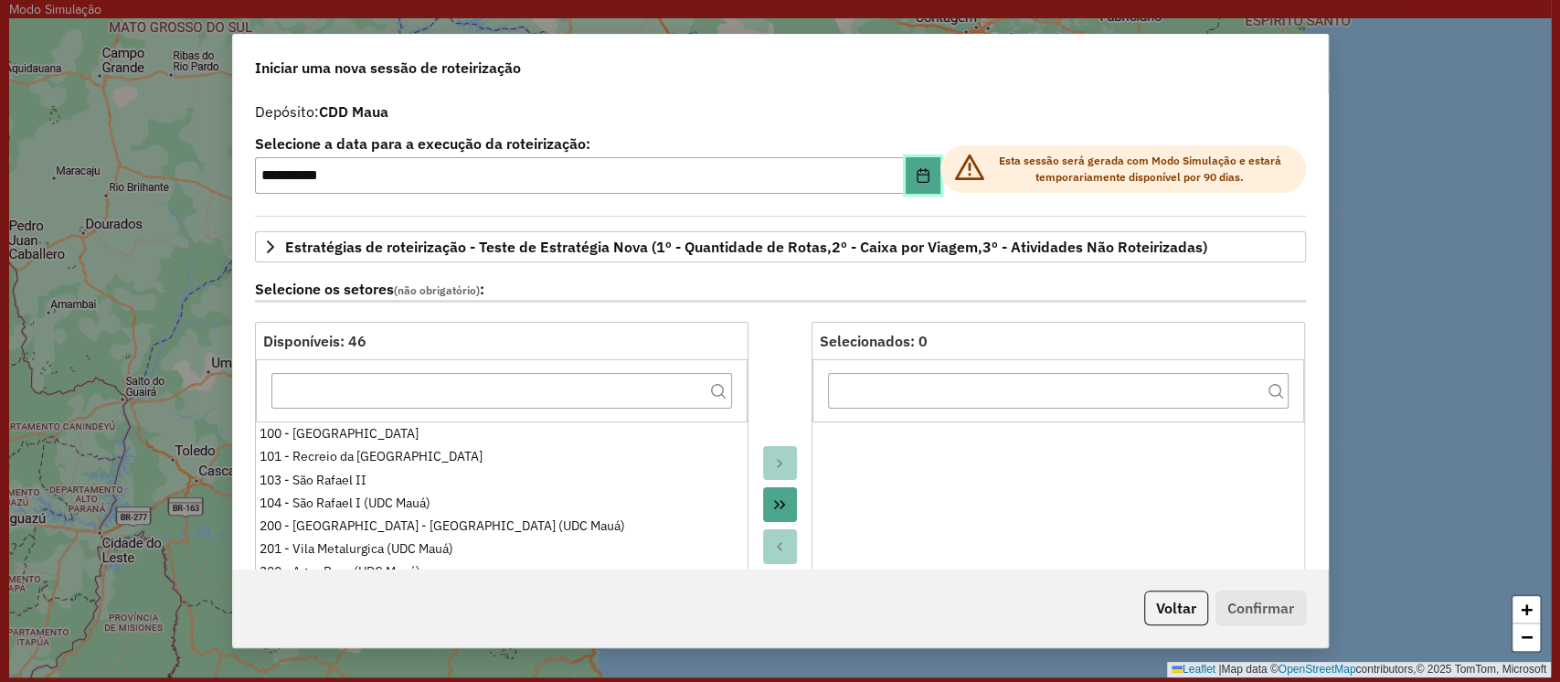
click at [917, 180] on icon "Choose Date" at bounding box center [923, 175] width 12 height 15
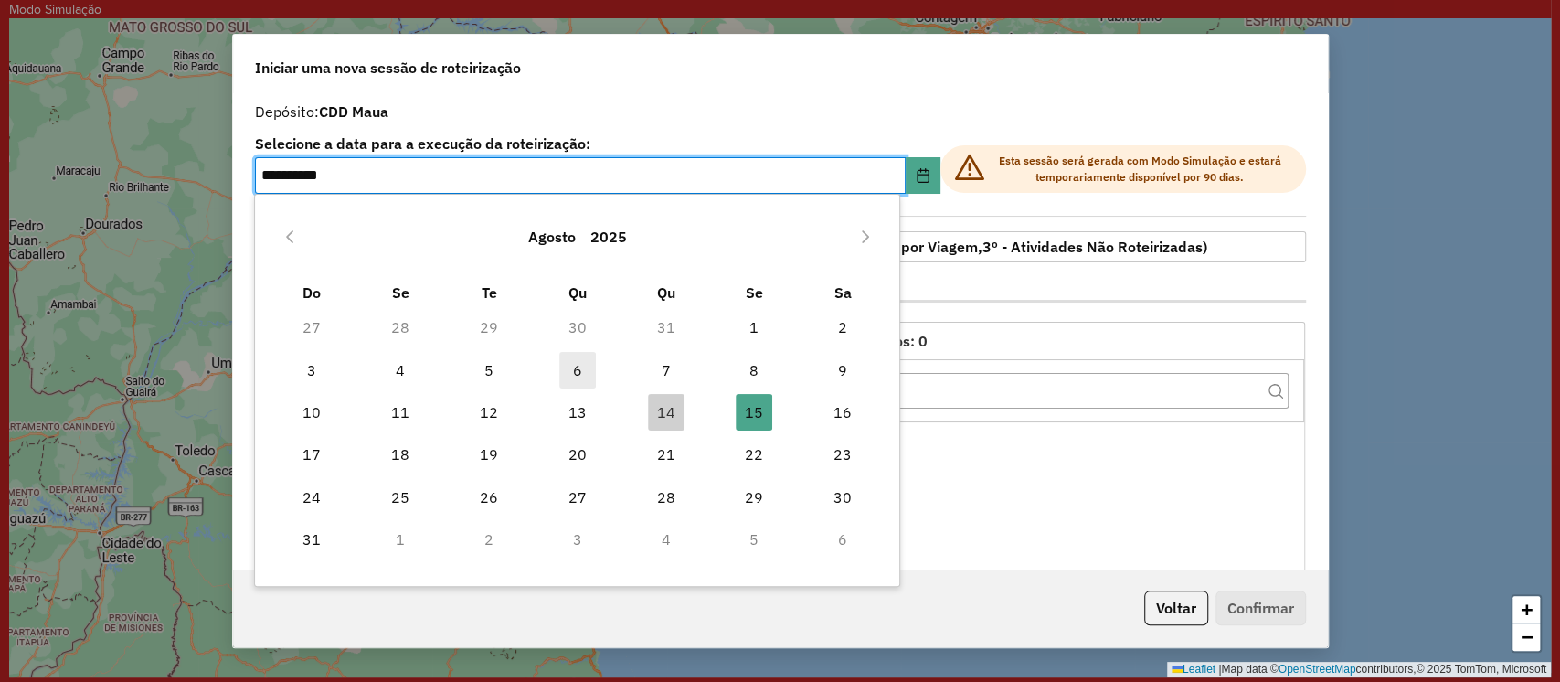
click at [573, 375] on span "6" at bounding box center [577, 370] width 37 height 37
type input "**********"
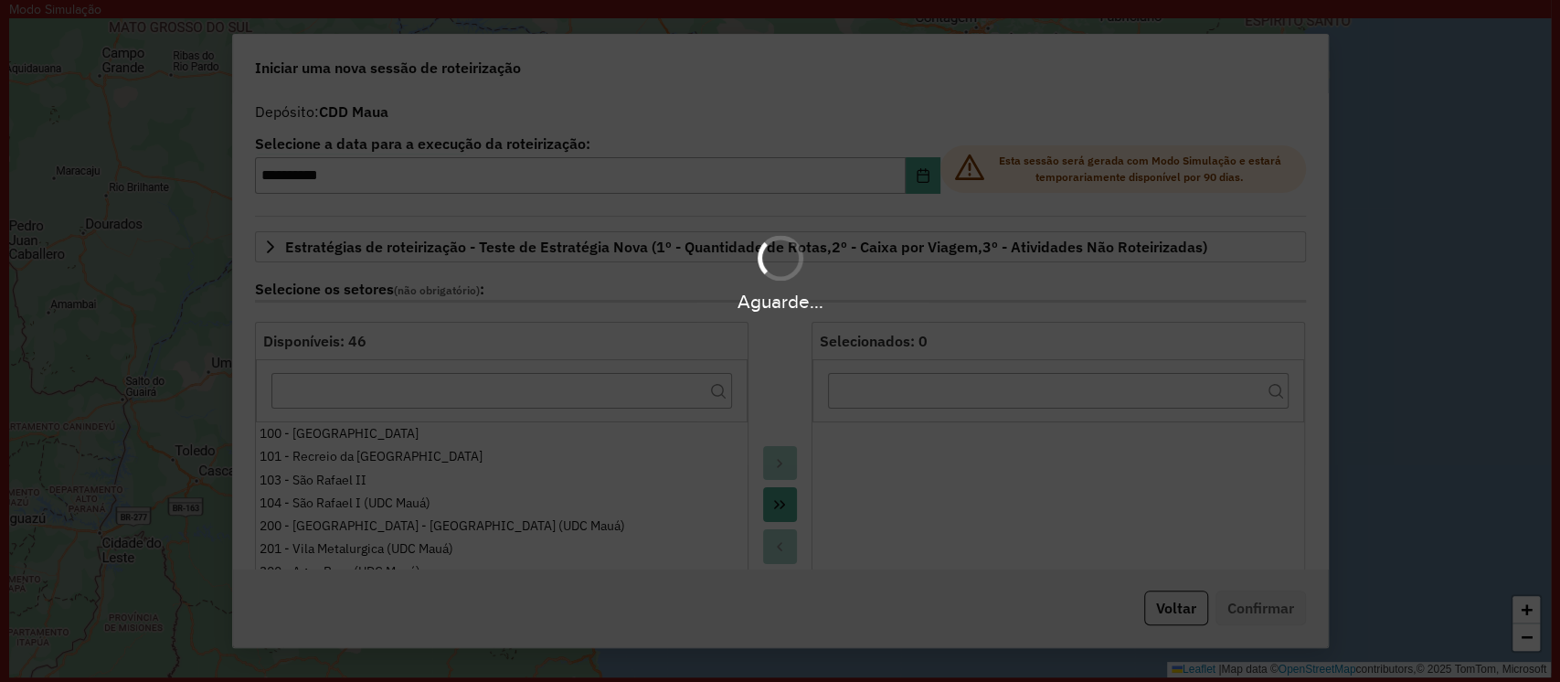
click at [780, 116] on div "Aguarde..." at bounding box center [780, 341] width 1560 height 682
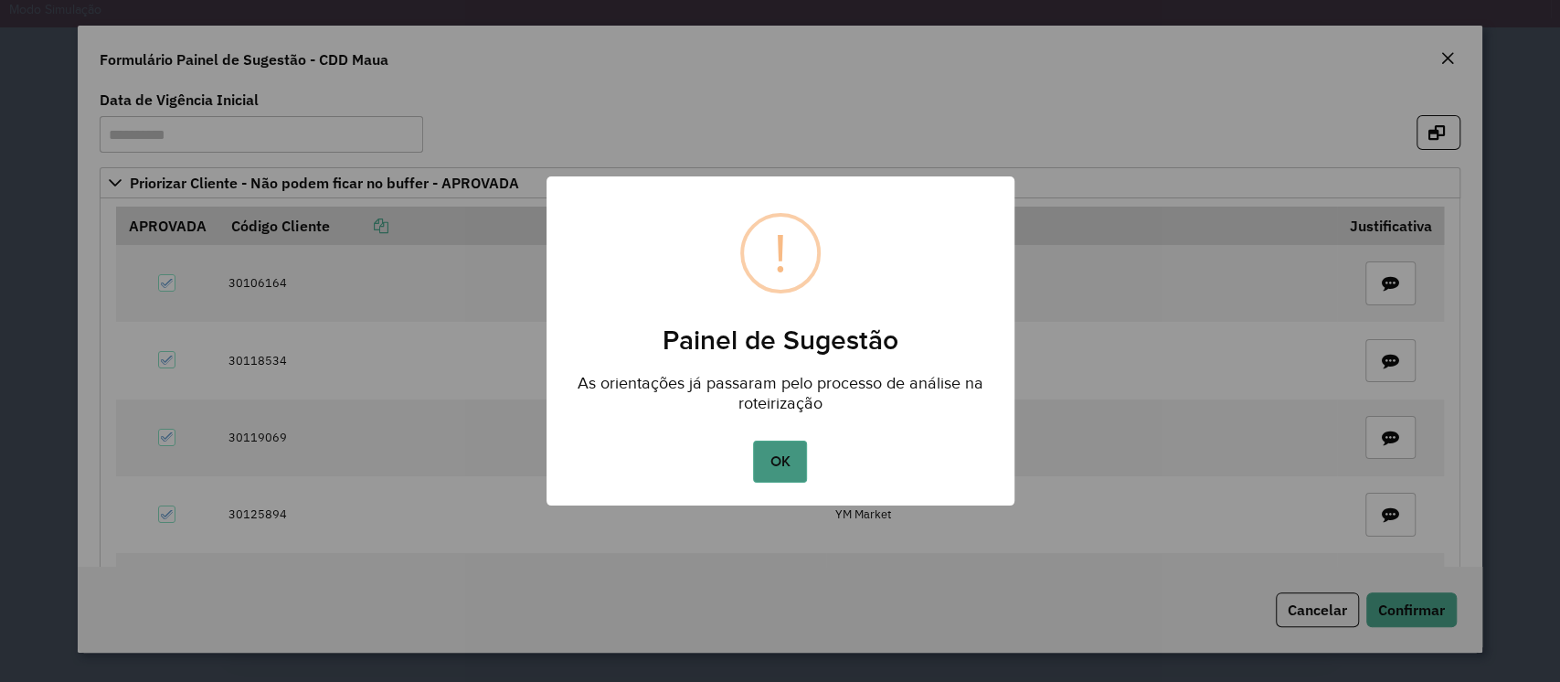
click at [783, 454] on button "OK" at bounding box center [780, 462] width 54 height 42
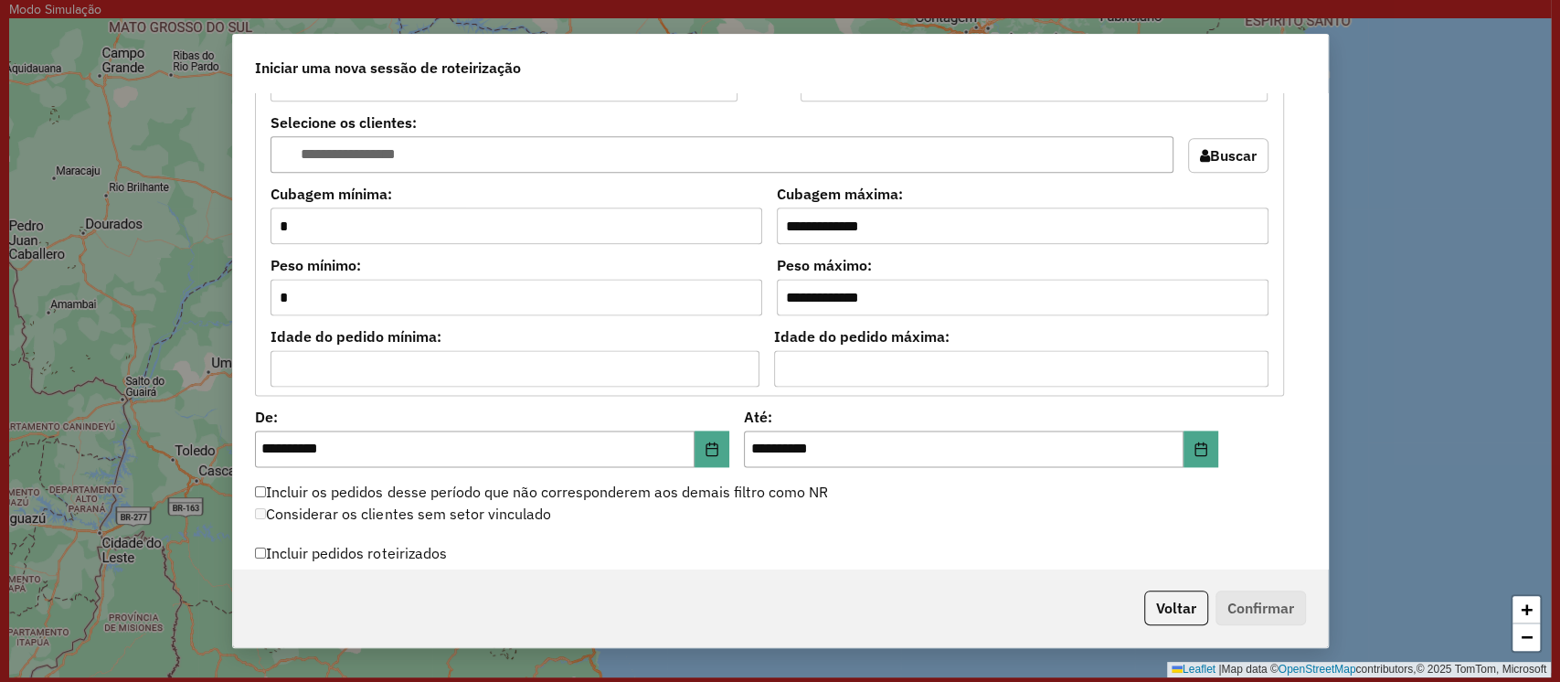
scroll to position [1605, 0]
click at [1195, 442] on icon "Choose Date" at bounding box center [1201, 447] width 12 height 15
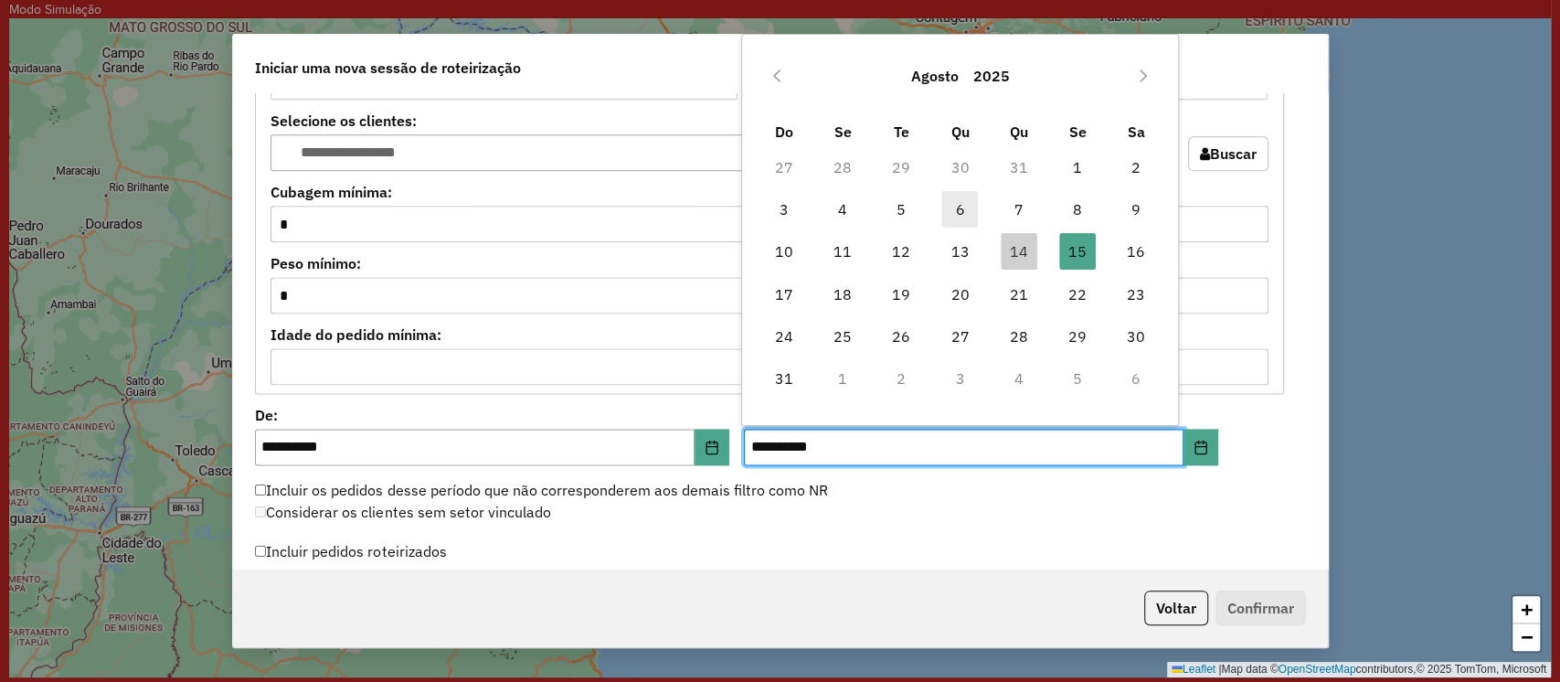
click at [965, 202] on span "6" at bounding box center [960, 209] width 37 height 37
type input "**********"
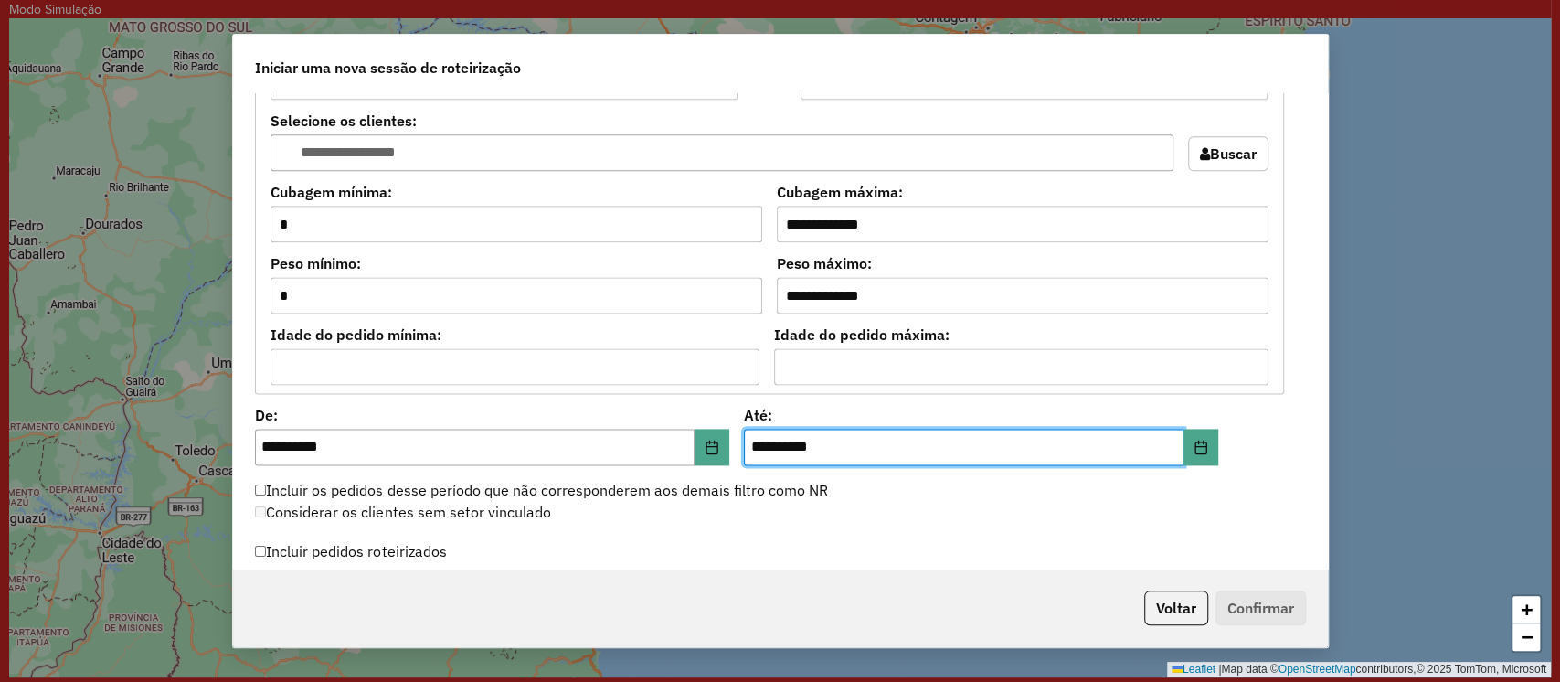
click at [380, 544] on label "Incluir pedidos roteirizados" at bounding box center [351, 551] width 192 height 35
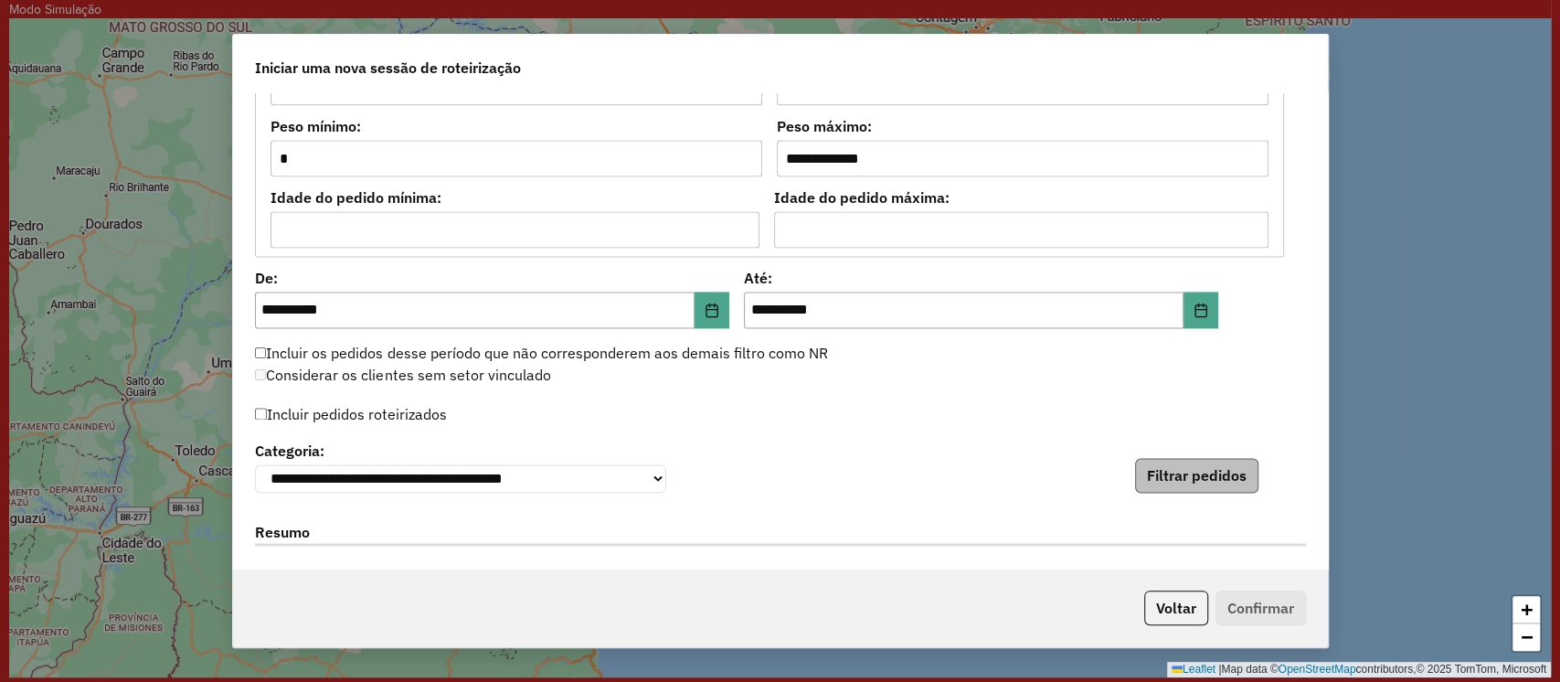
scroll to position [1744, 0]
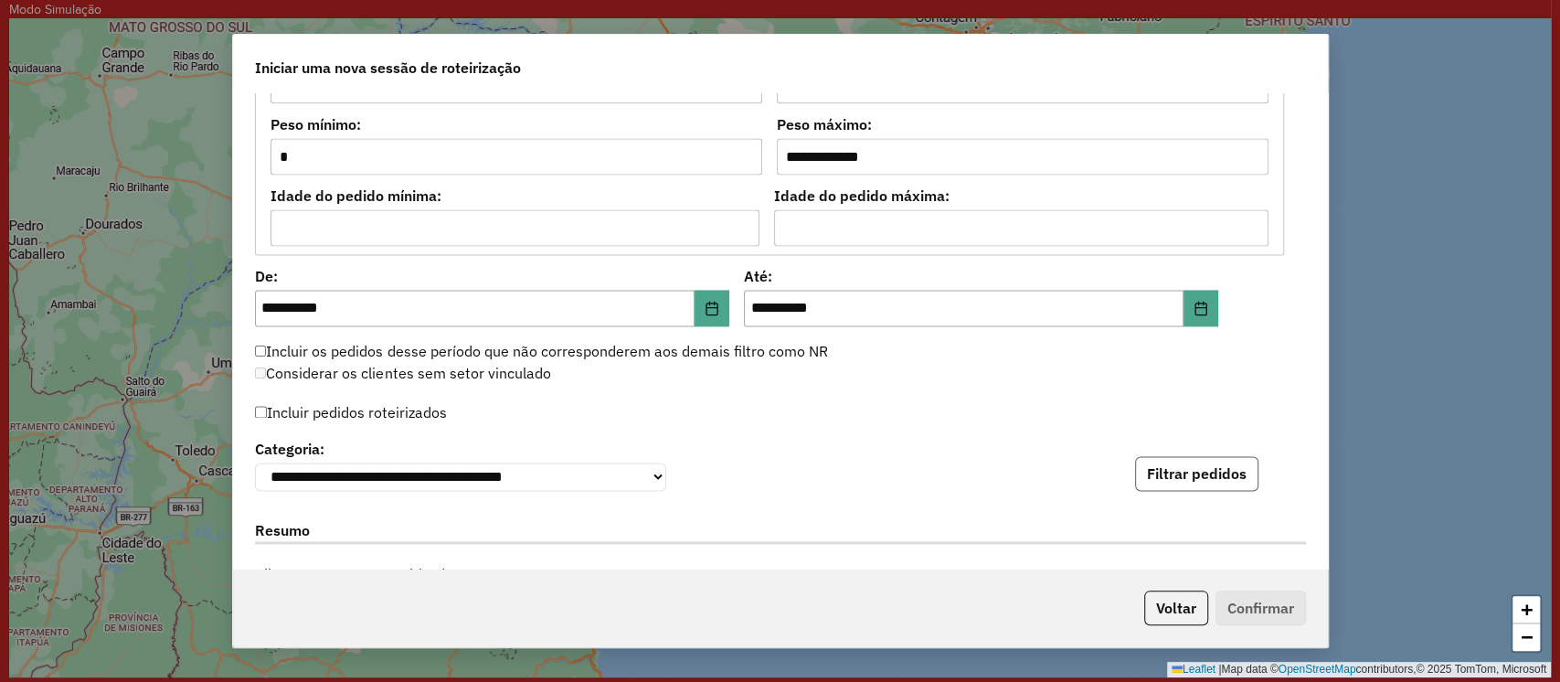
click at [1182, 471] on button "Filtrar pedidos" at bounding box center [1196, 473] width 123 height 35
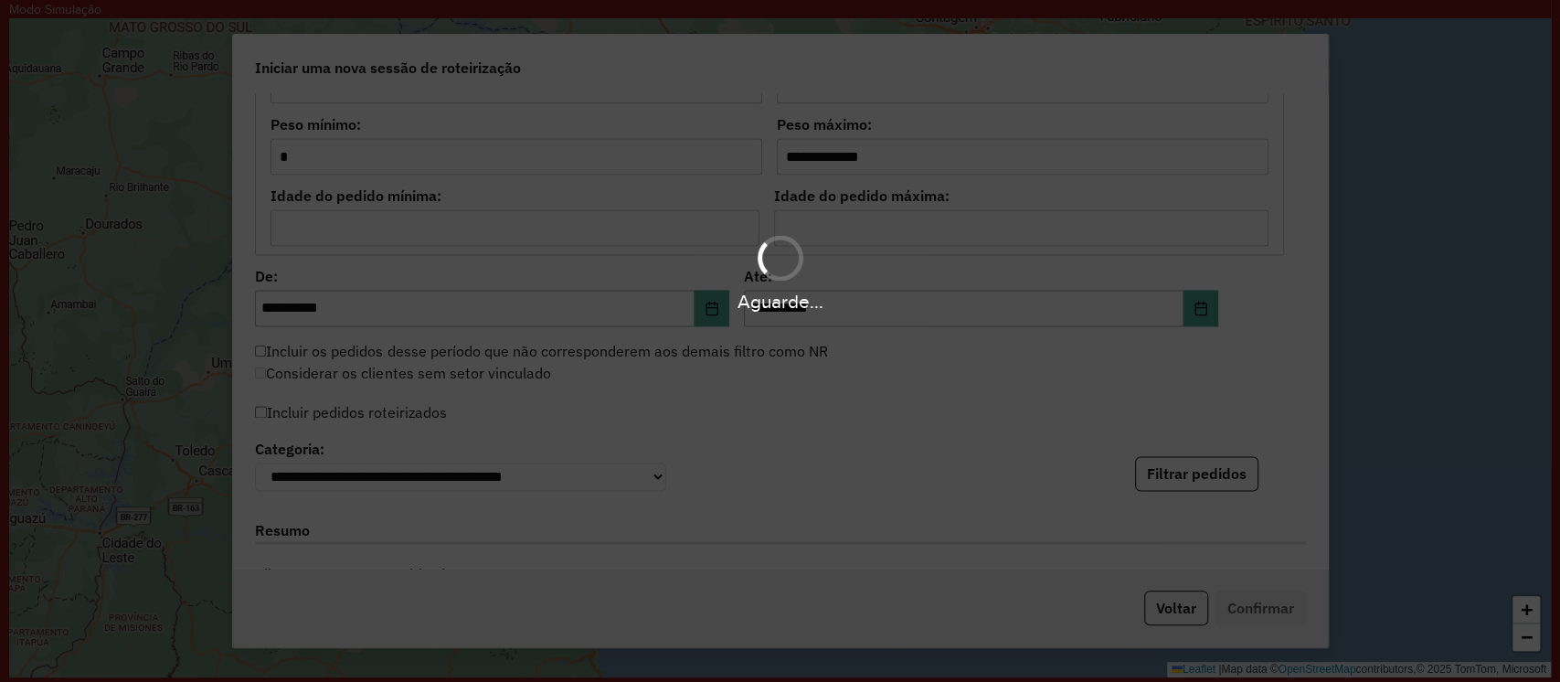
click at [1126, 405] on div "Aguarde..." at bounding box center [780, 341] width 1560 height 682
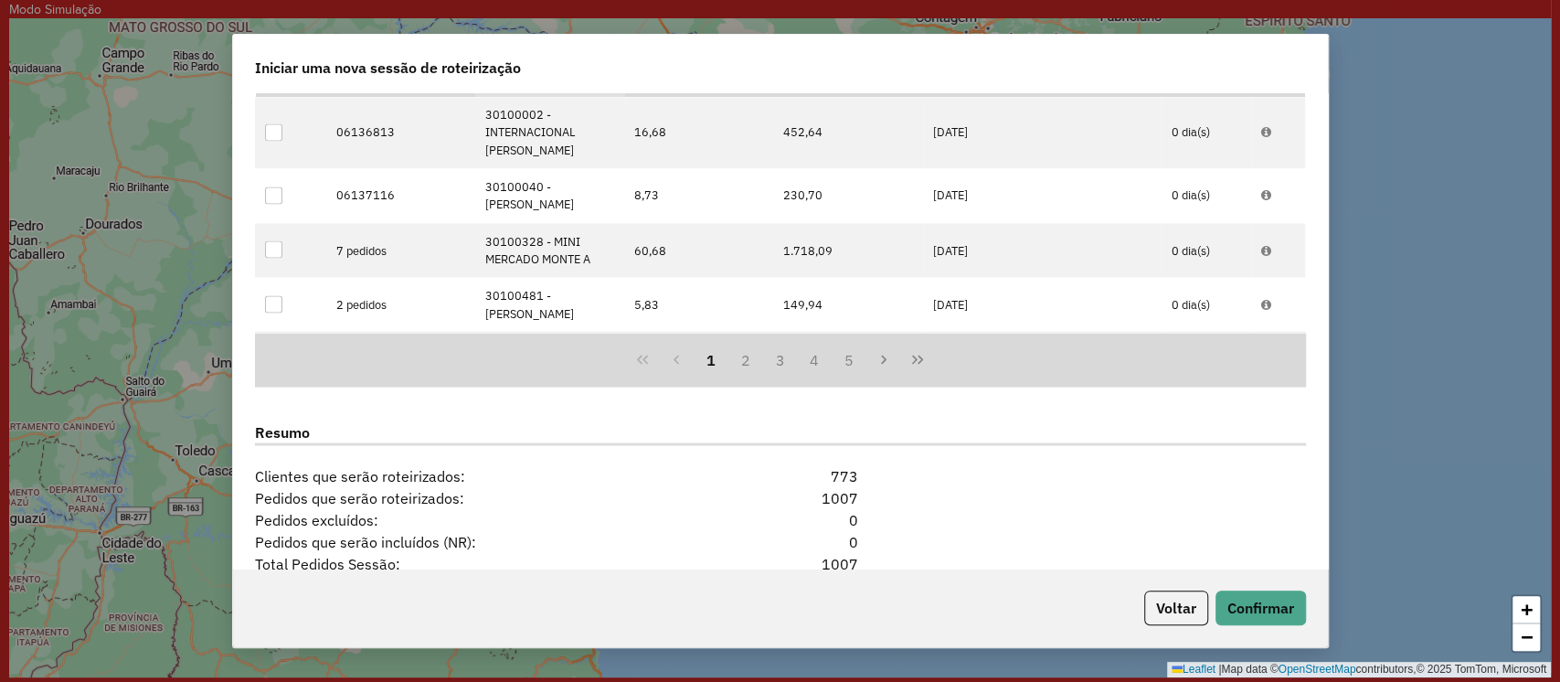
scroll to position [2222, 0]
click at [838, 472] on div "773" at bounding box center [780, 474] width 179 height 22
copy div "773"
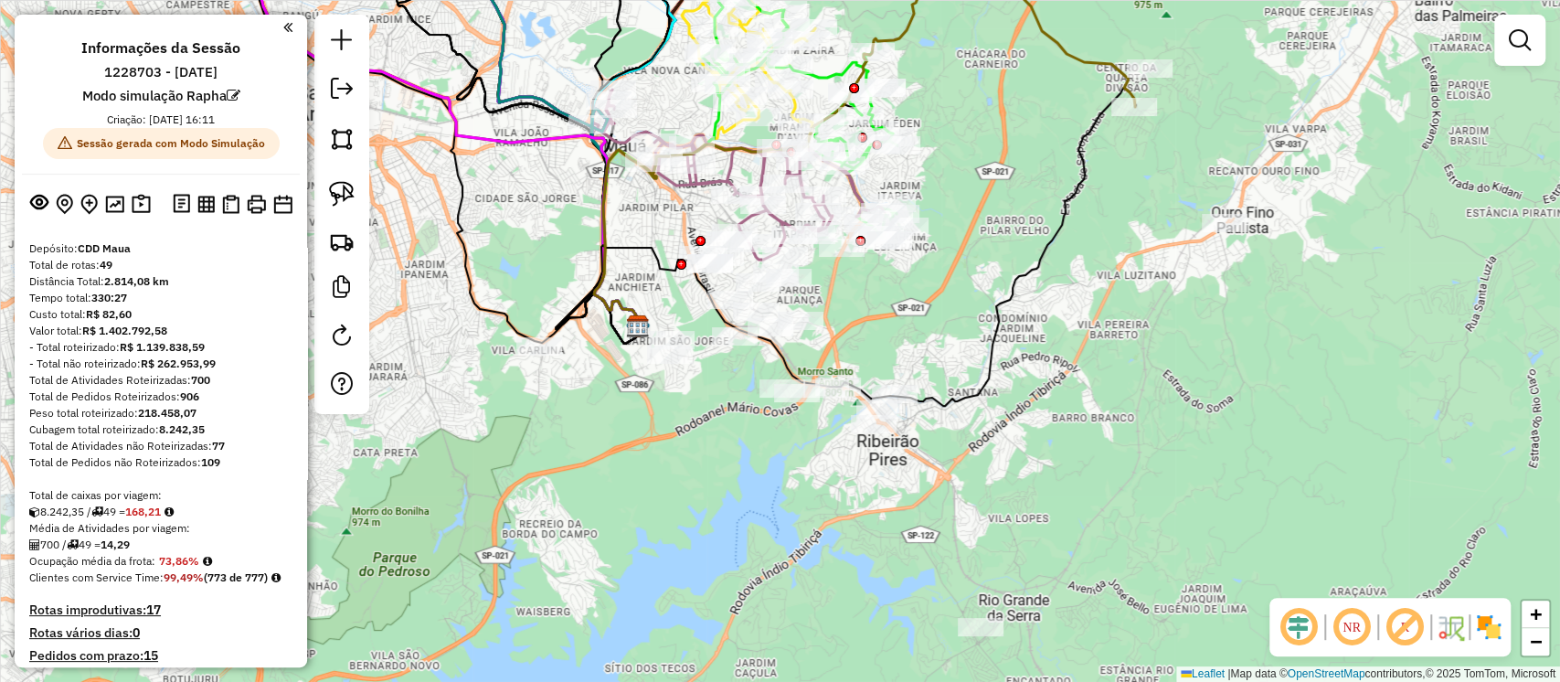
drag, startPoint x: 941, startPoint y: 501, endPoint x: 799, endPoint y: 486, distance: 142.4
click at [799, 486] on div "Janela de atendimento Grade de atendimento Capacidade Transportadoras Veículos …" at bounding box center [780, 341] width 1560 height 682
click at [1393, 626] on em at bounding box center [1405, 627] width 44 height 44
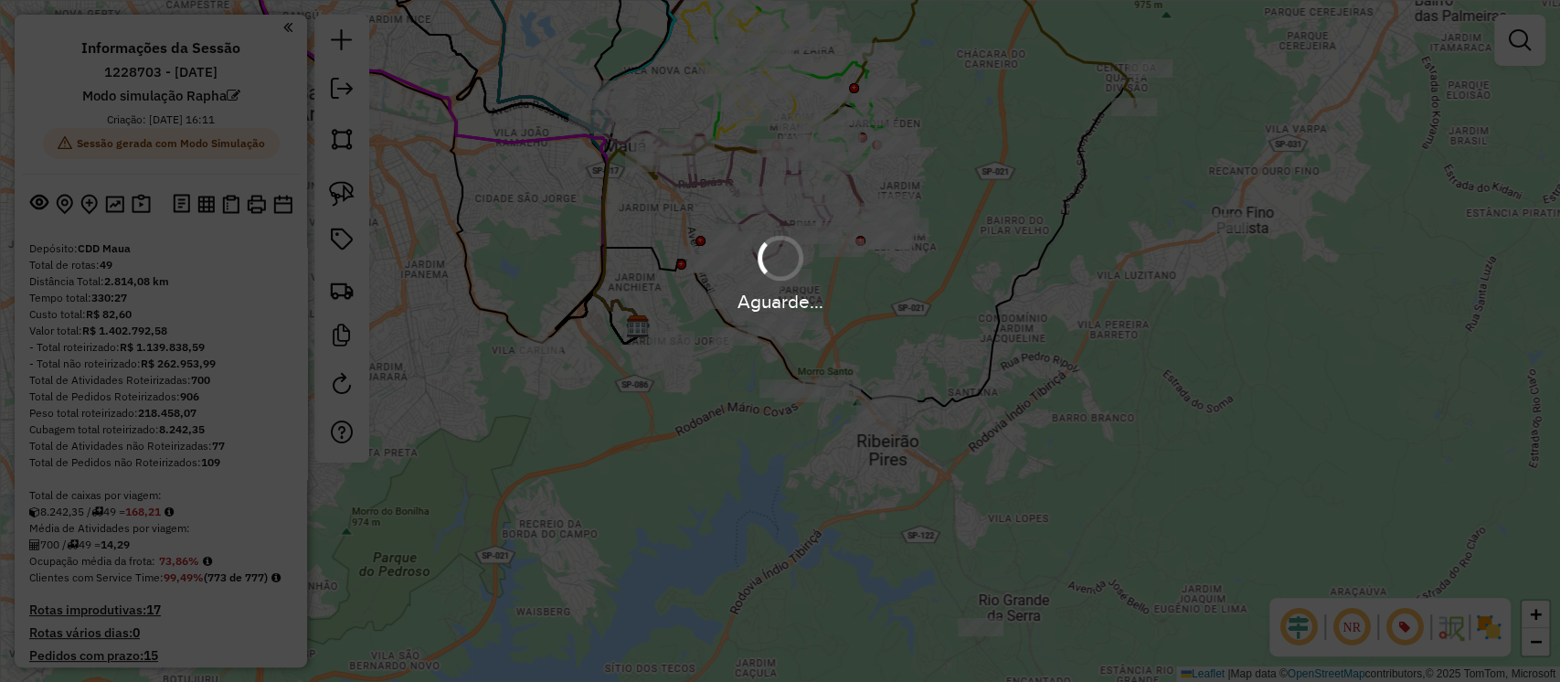
click at [986, 444] on hb-app "Aguarde... Pop-up bloqueado! Seu navegador bloqueou automáticamente a abertura …" at bounding box center [780, 341] width 1560 height 682
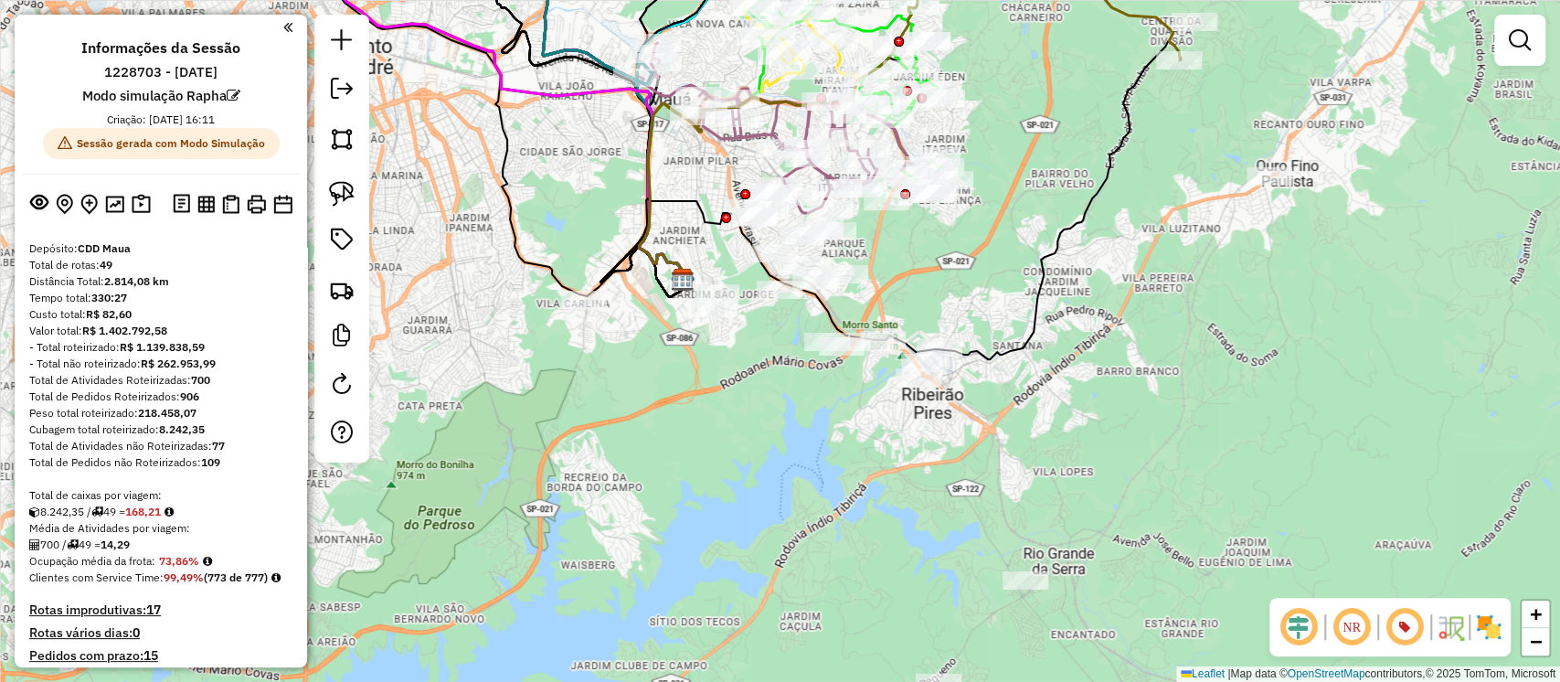
drag, startPoint x: 812, startPoint y: 468, endPoint x: 875, endPoint y: 408, distance: 87.3
click at [875, 408] on div "Janela de atendimento Grade de atendimento Capacidade Transportadoras Veículos …" at bounding box center [780, 341] width 1560 height 682
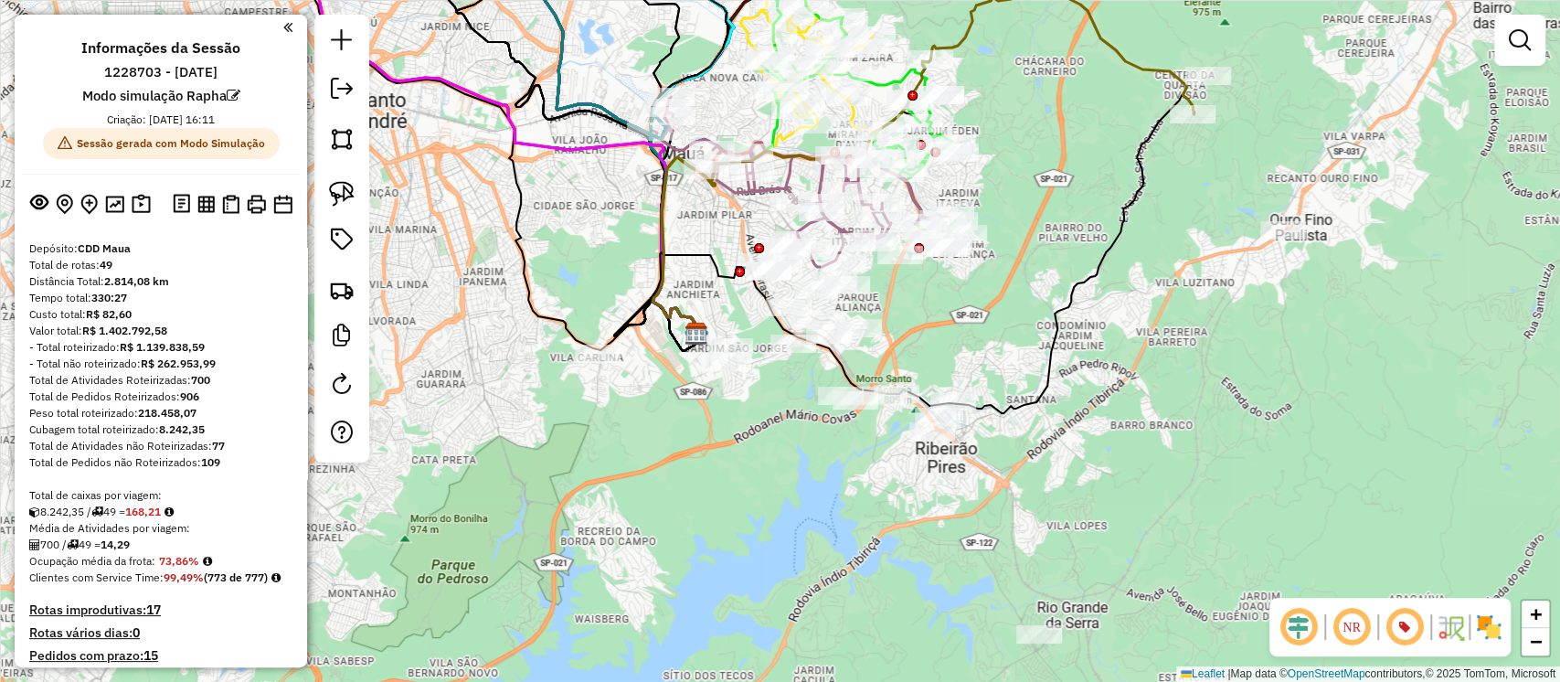
drag, startPoint x: 812, startPoint y: 425, endPoint x: 807, endPoint y: 512, distance: 87.0
click at [807, 512] on div "Janela de atendimento Grade de atendimento Capacidade Transportadoras Veículos …" at bounding box center [780, 341] width 1560 height 682
click at [357, 199] on link at bounding box center [342, 194] width 40 height 40
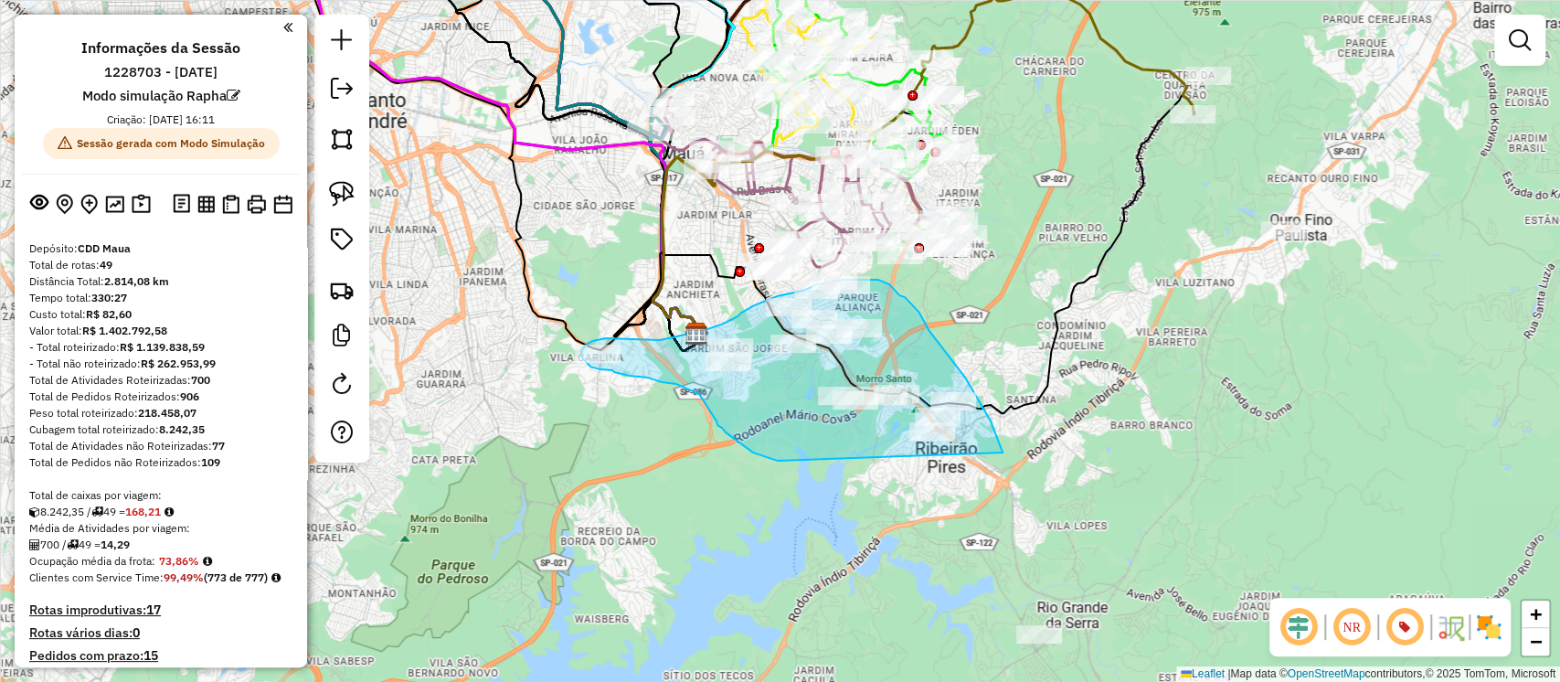
drag, startPoint x: 750, startPoint y: 451, endPoint x: 1003, endPoint y: 452, distance: 252.3
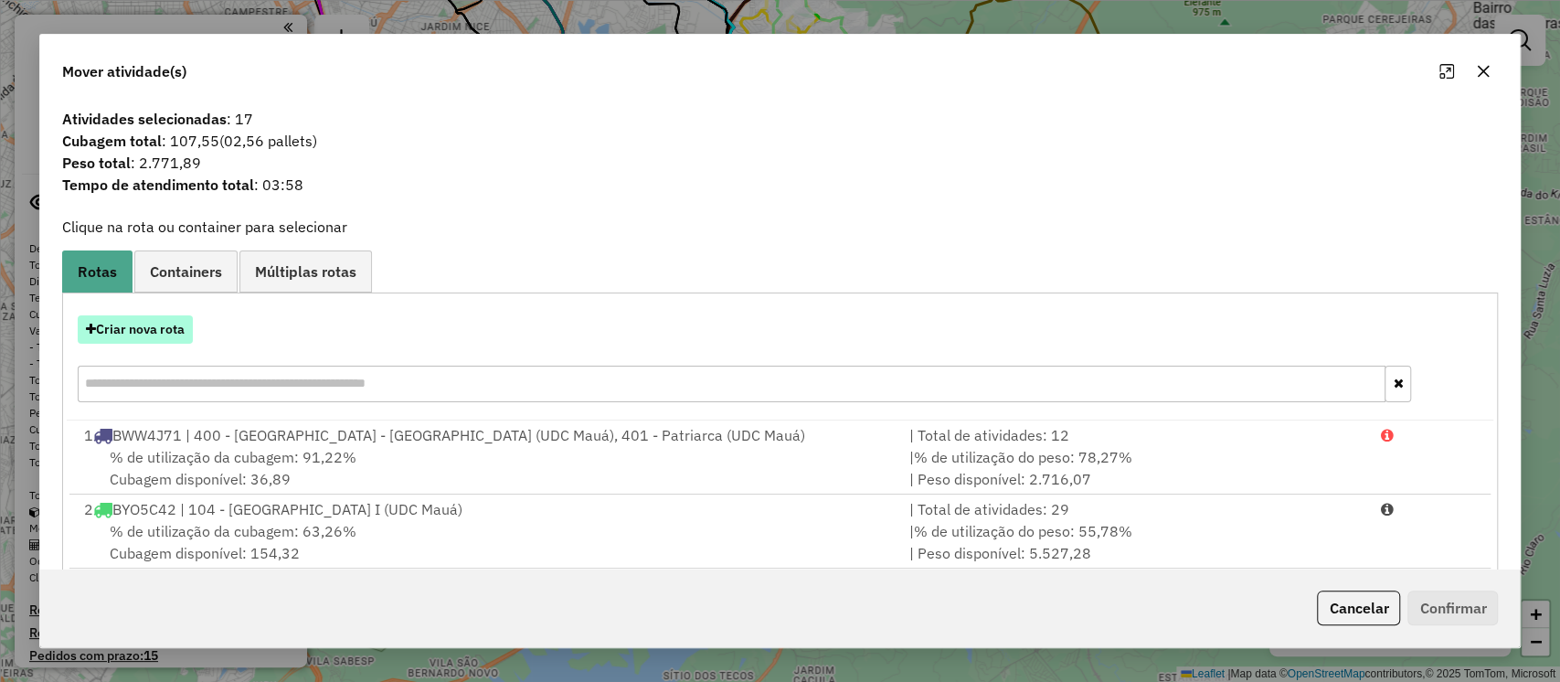
click at [154, 325] on button "Criar nova rota" at bounding box center [135, 329] width 115 height 28
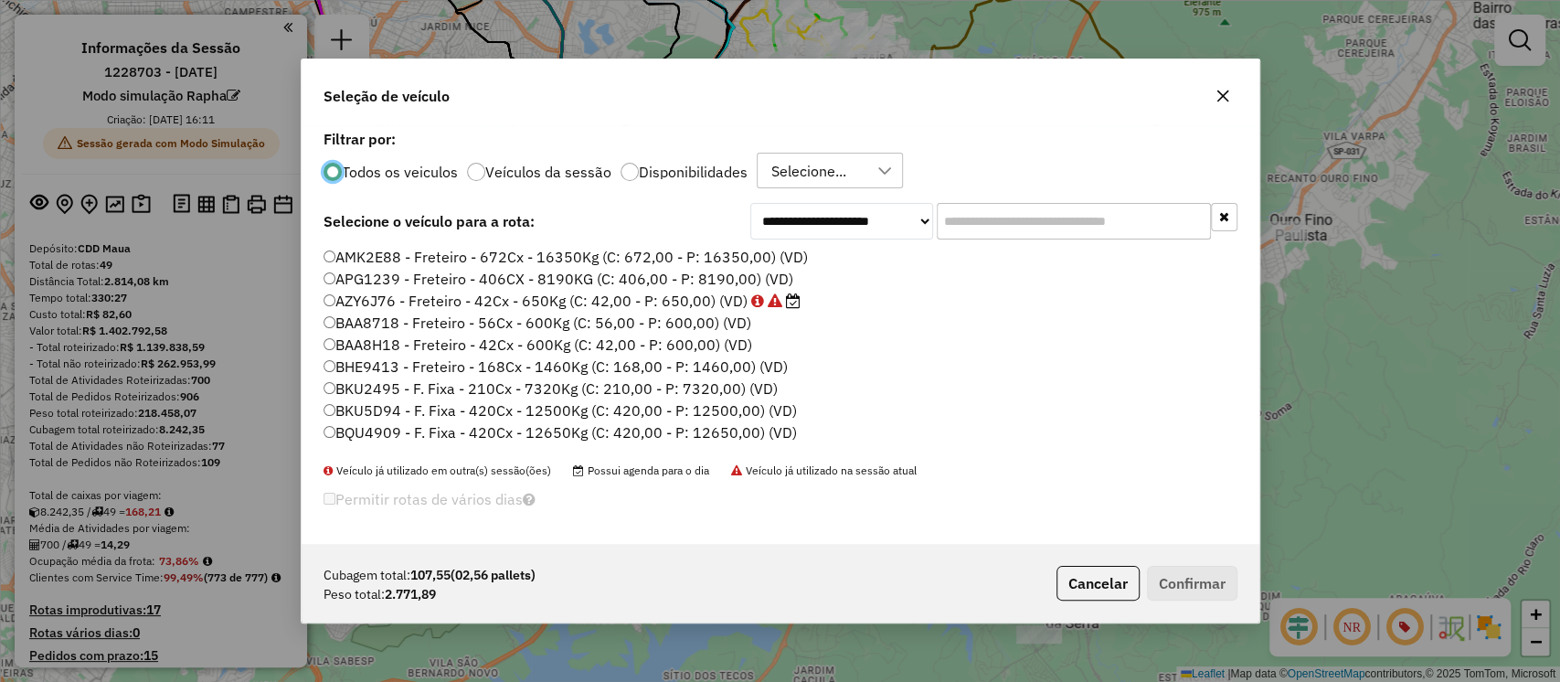
click at [863, 179] on div "Selecione..." at bounding box center [816, 171] width 102 height 35
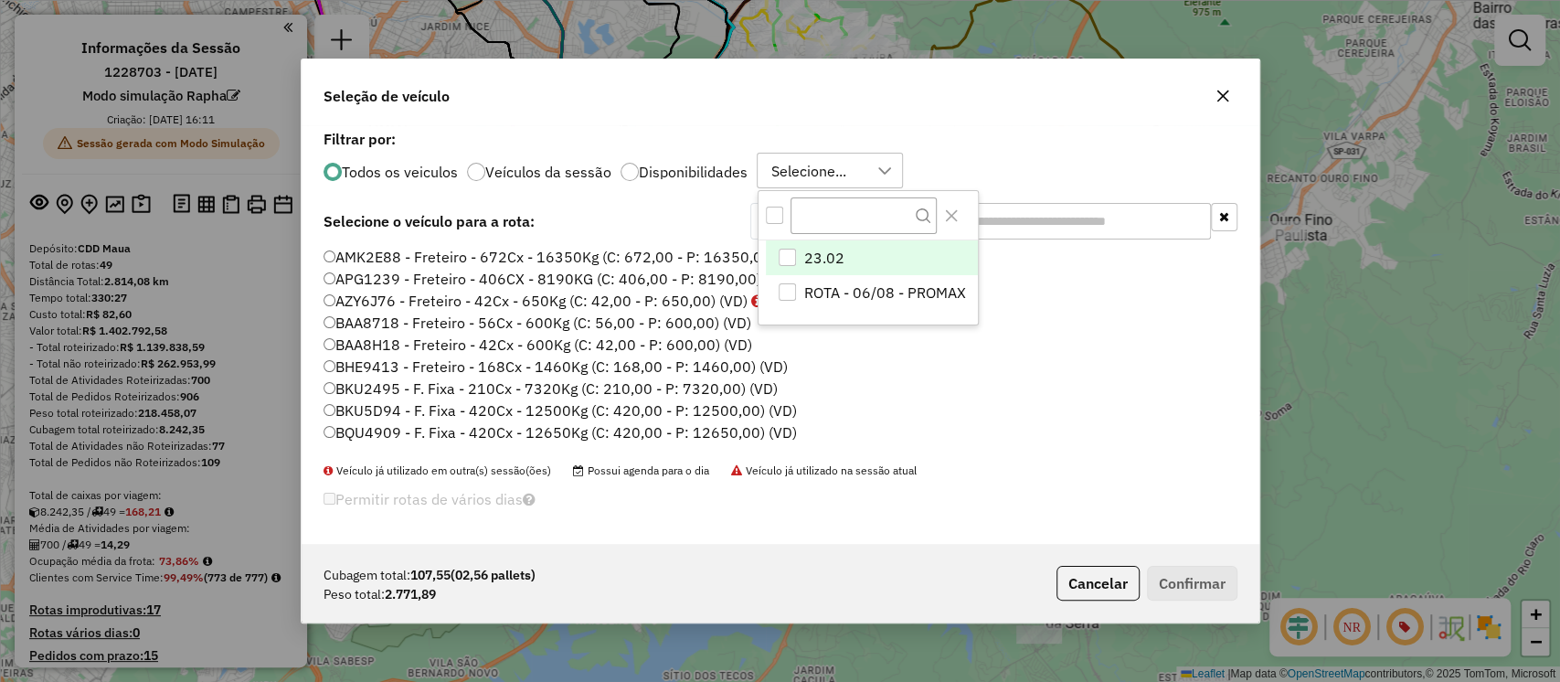
scroll to position [14, 82]
click at [828, 290] on span "ROTA - 06/08 - PROMAX" at bounding box center [884, 293] width 162 height 22
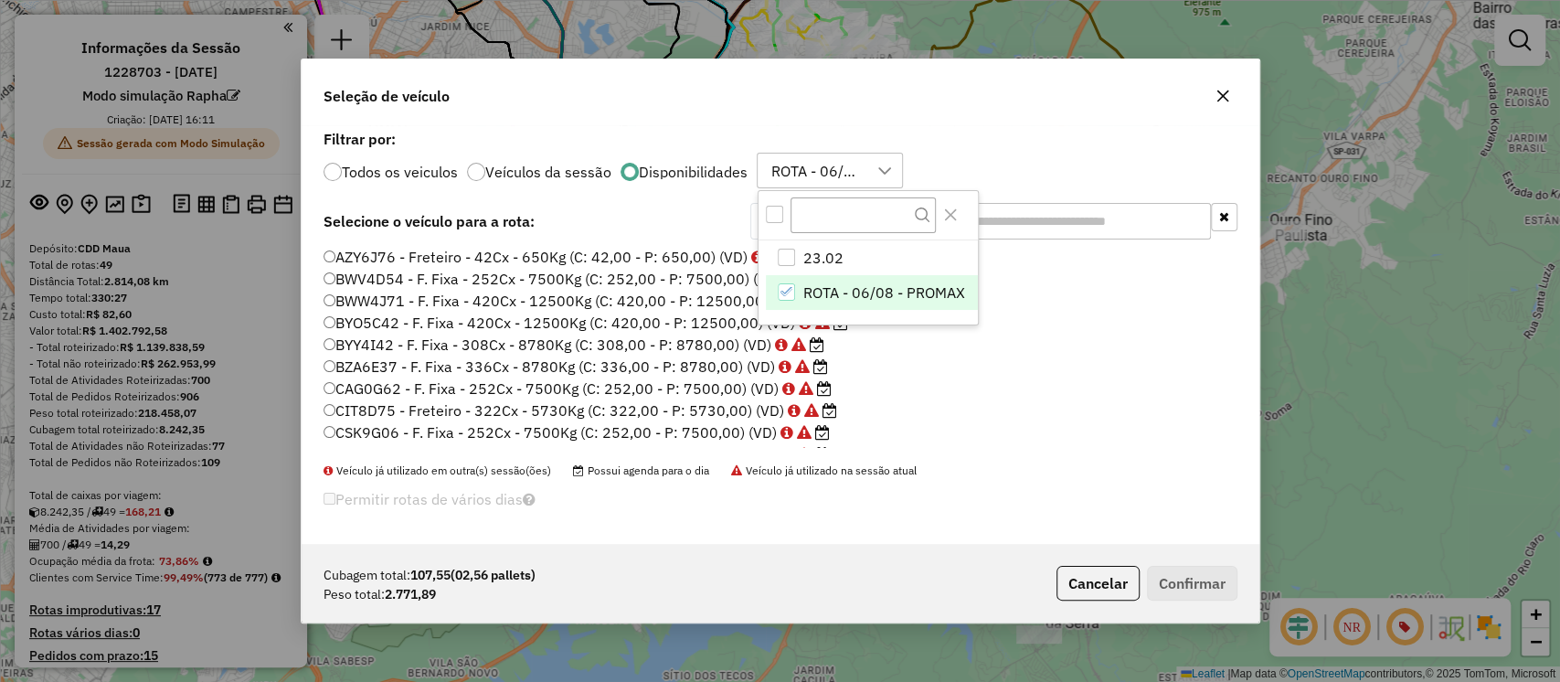
click at [1080, 321] on li "BYO5C42 - F. Fixa - 420Cx - 12500Kg (C: 420,00 - P: 12500,00) (VD)" at bounding box center [781, 324] width 914 height 22
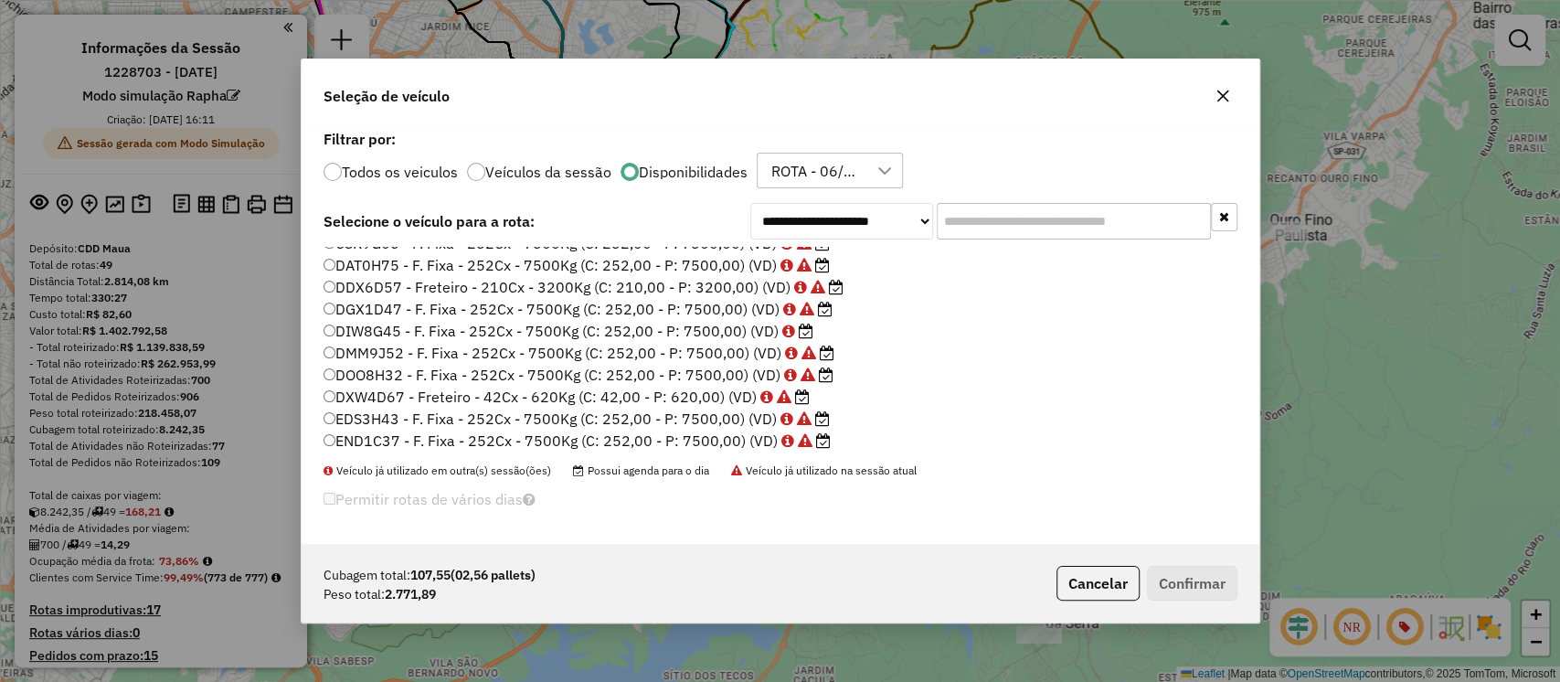
scroll to position [187, 0]
click at [697, 325] on label "DIW8G45 - F. Fixa - 252Cx - 7500Kg (C: 252,00 - P: 7500,00) (VD)" at bounding box center [569, 333] width 490 height 22
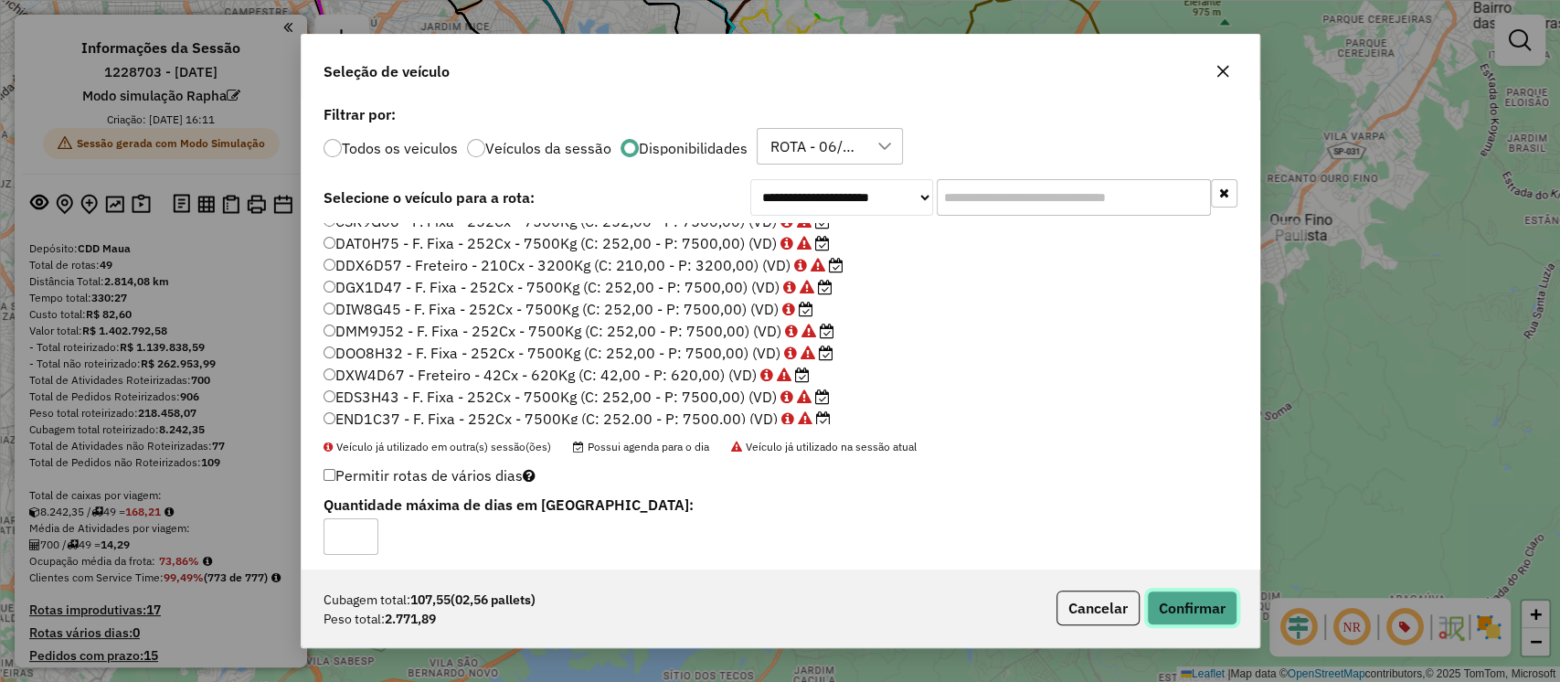
click at [1186, 622] on button "Confirmar" at bounding box center [1192, 607] width 90 height 35
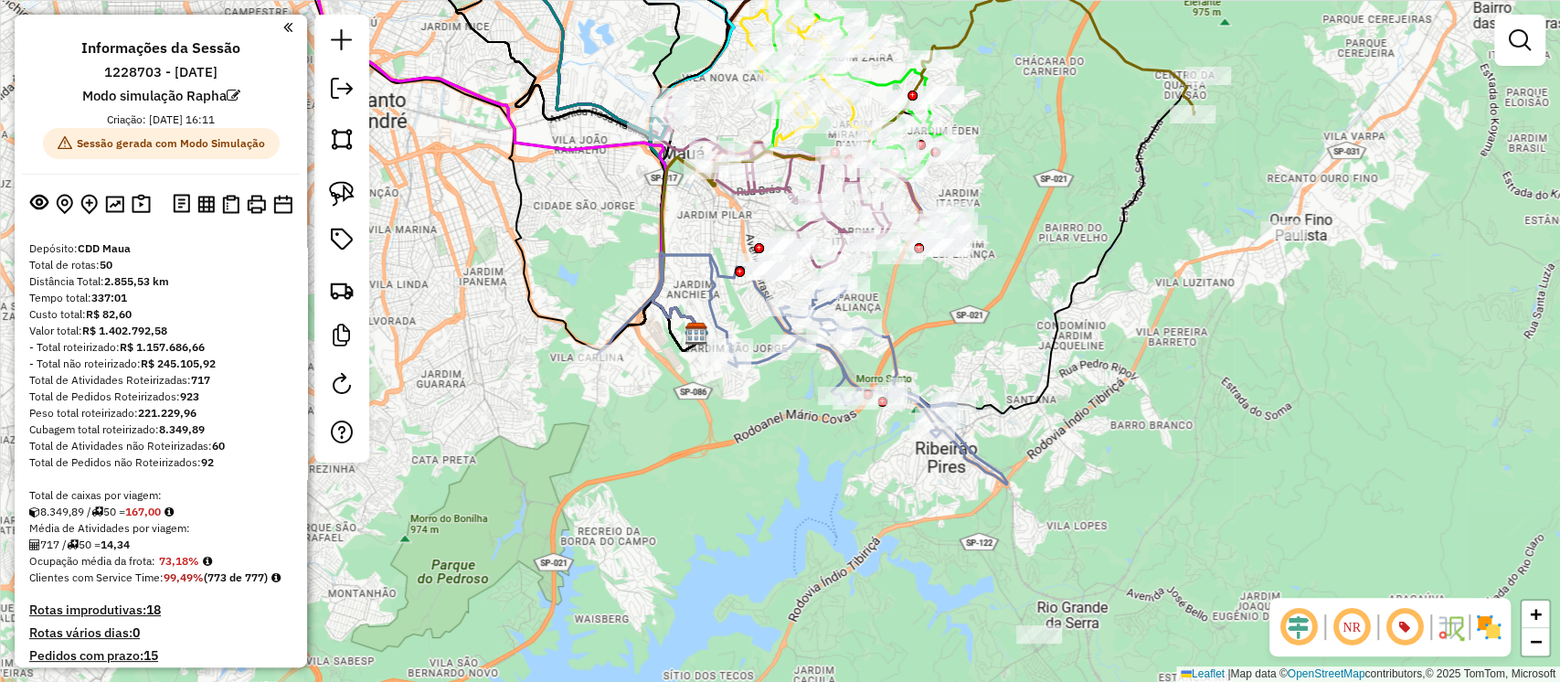
click at [899, 350] on icon at bounding box center [803, 368] width 410 height 232
select select "**********"
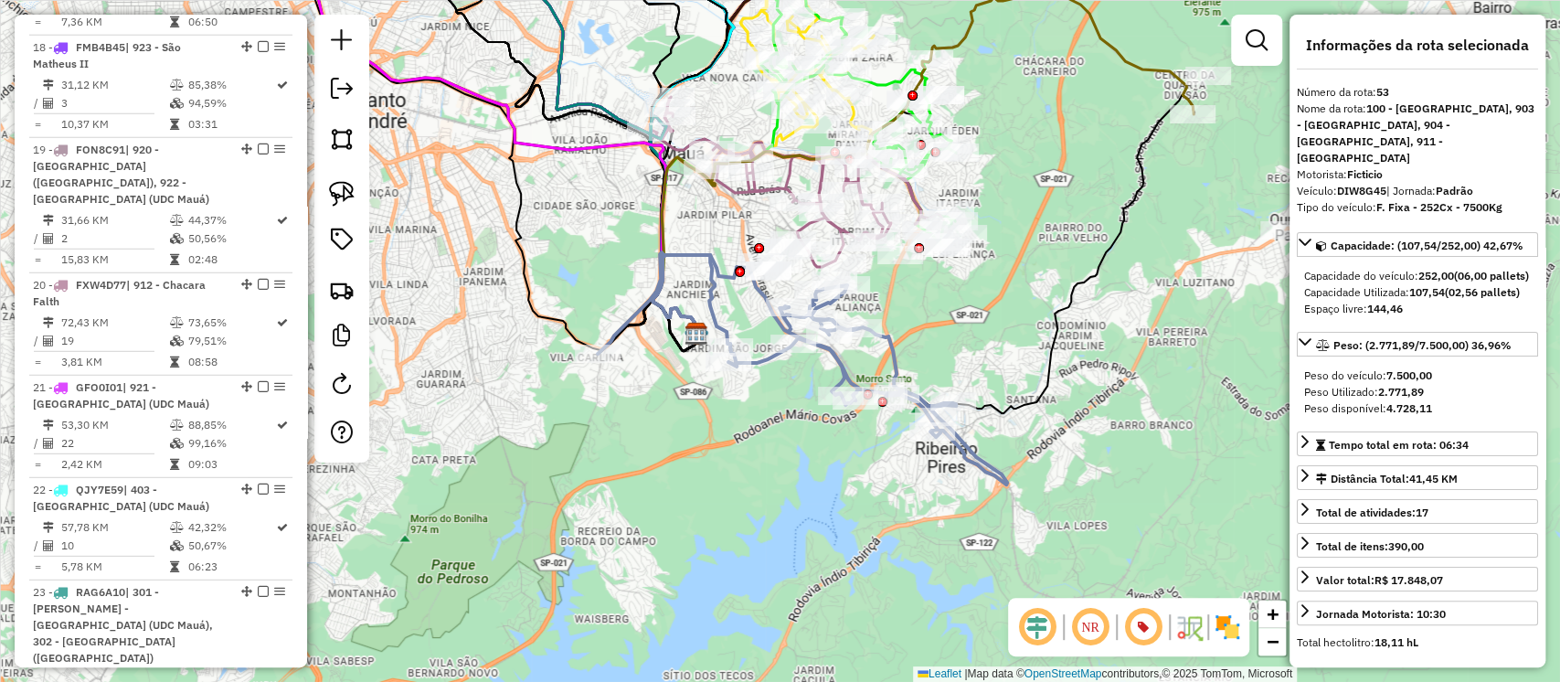
scroll to position [4279, 0]
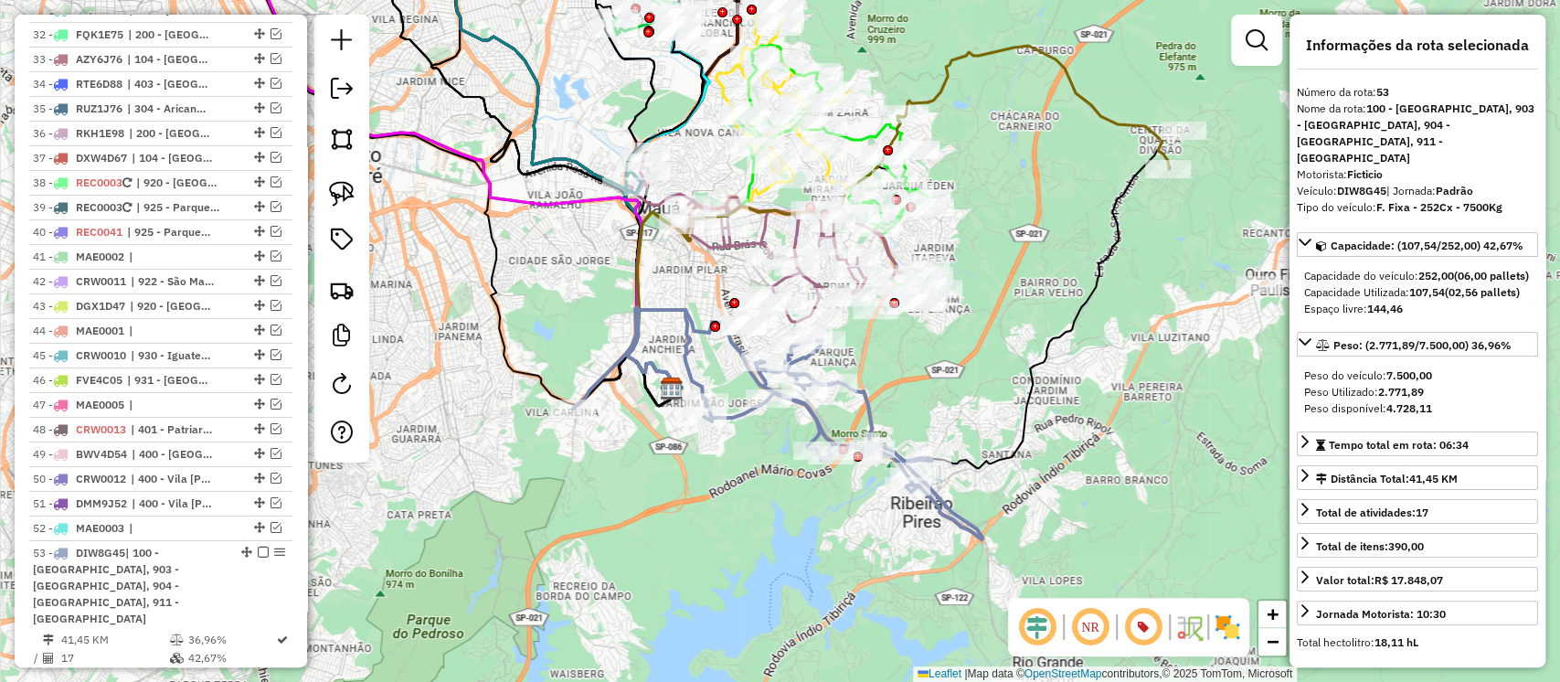
drag, startPoint x: 930, startPoint y: 355, endPoint x: 905, endPoint y: 410, distance: 60.1
click at [905, 410] on div "Janela de atendimento Grade de atendimento Capacidade Transportadoras Veículos …" at bounding box center [780, 341] width 1560 height 682
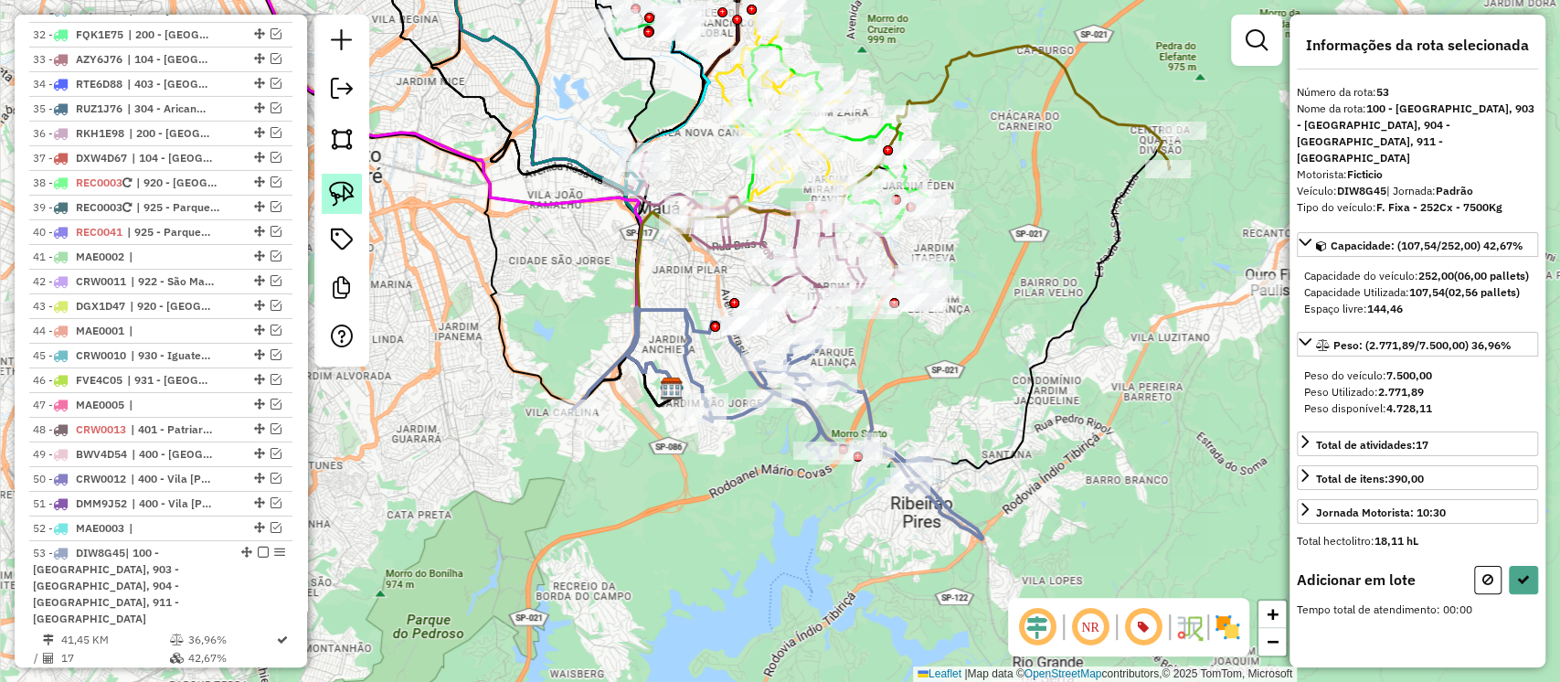
click at [338, 194] on img at bounding box center [342, 194] width 26 height 26
drag, startPoint x: 707, startPoint y: 354, endPoint x: 778, endPoint y: 332, distance: 74.6
click at [1521, 586] on icon at bounding box center [1523, 579] width 13 height 13
select select "**********"
drag, startPoint x: 335, startPoint y: 181, endPoint x: 431, endPoint y: 229, distance: 107.1
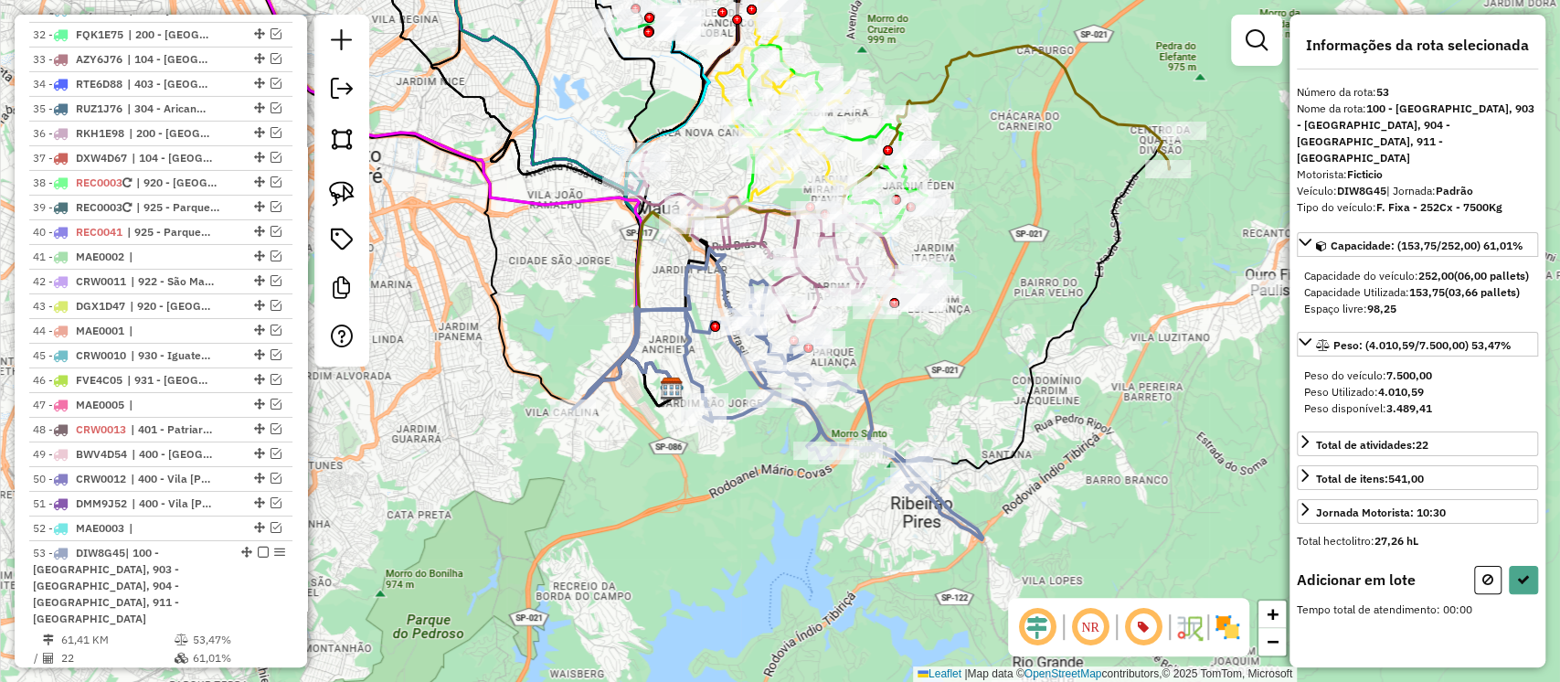
click at [336, 182] on img at bounding box center [342, 194] width 26 height 26
click at [835, 308] on div "Janela de atendimento Grade de atendimento Capacidade Transportadoras Veículos …" at bounding box center [780, 341] width 1560 height 682
click at [1528, 593] on button at bounding box center [1523, 580] width 29 height 28
select select "**********"
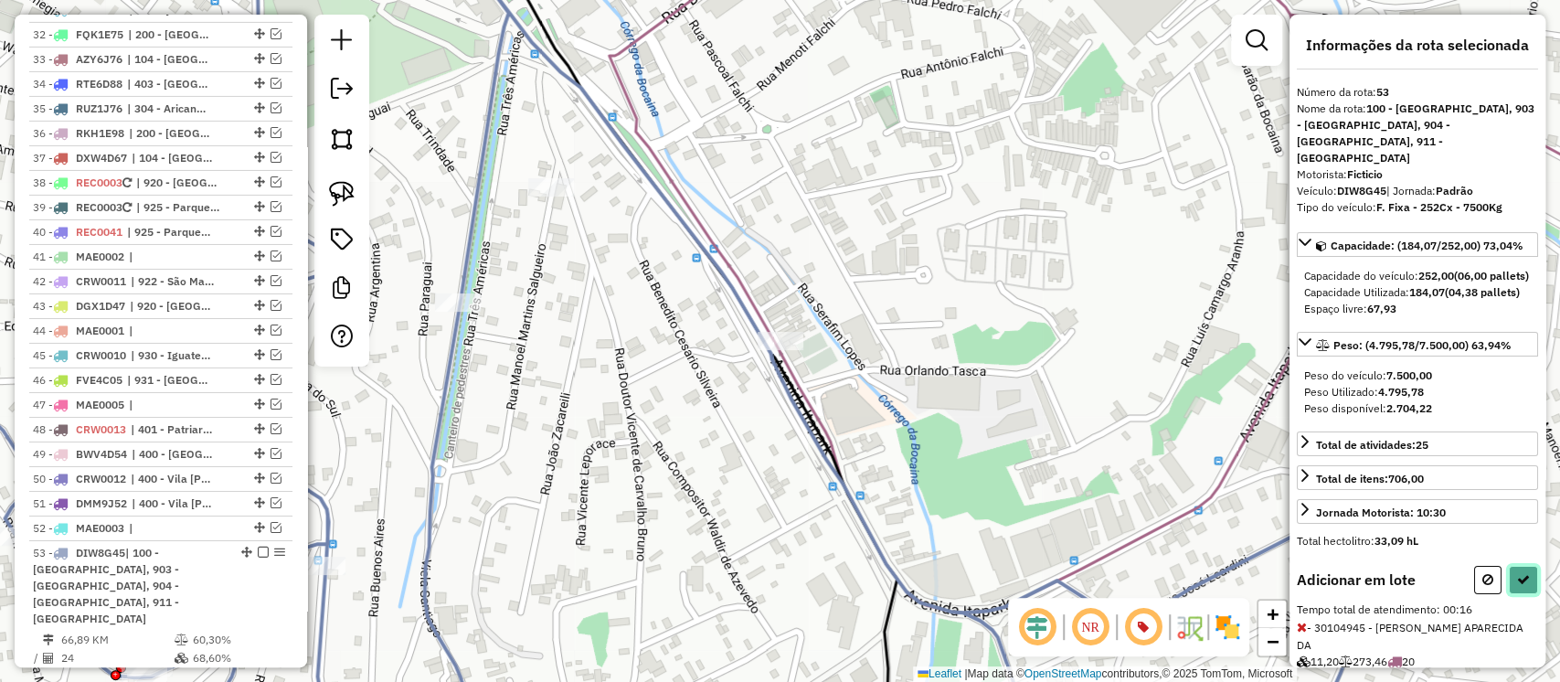
click at [1510, 589] on button at bounding box center [1523, 580] width 29 height 28
select select "**********"
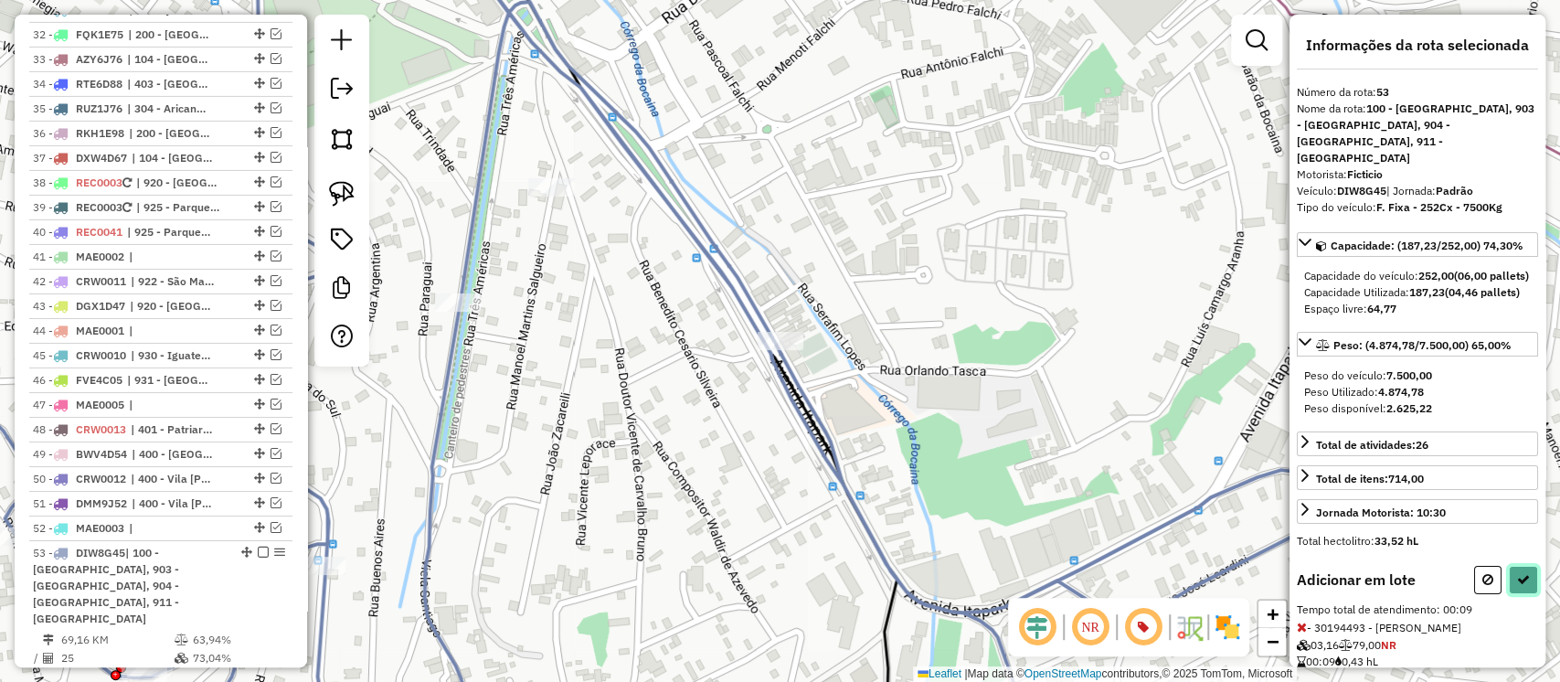
click at [1520, 586] on icon at bounding box center [1523, 579] width 13 height 13
select select "**********"
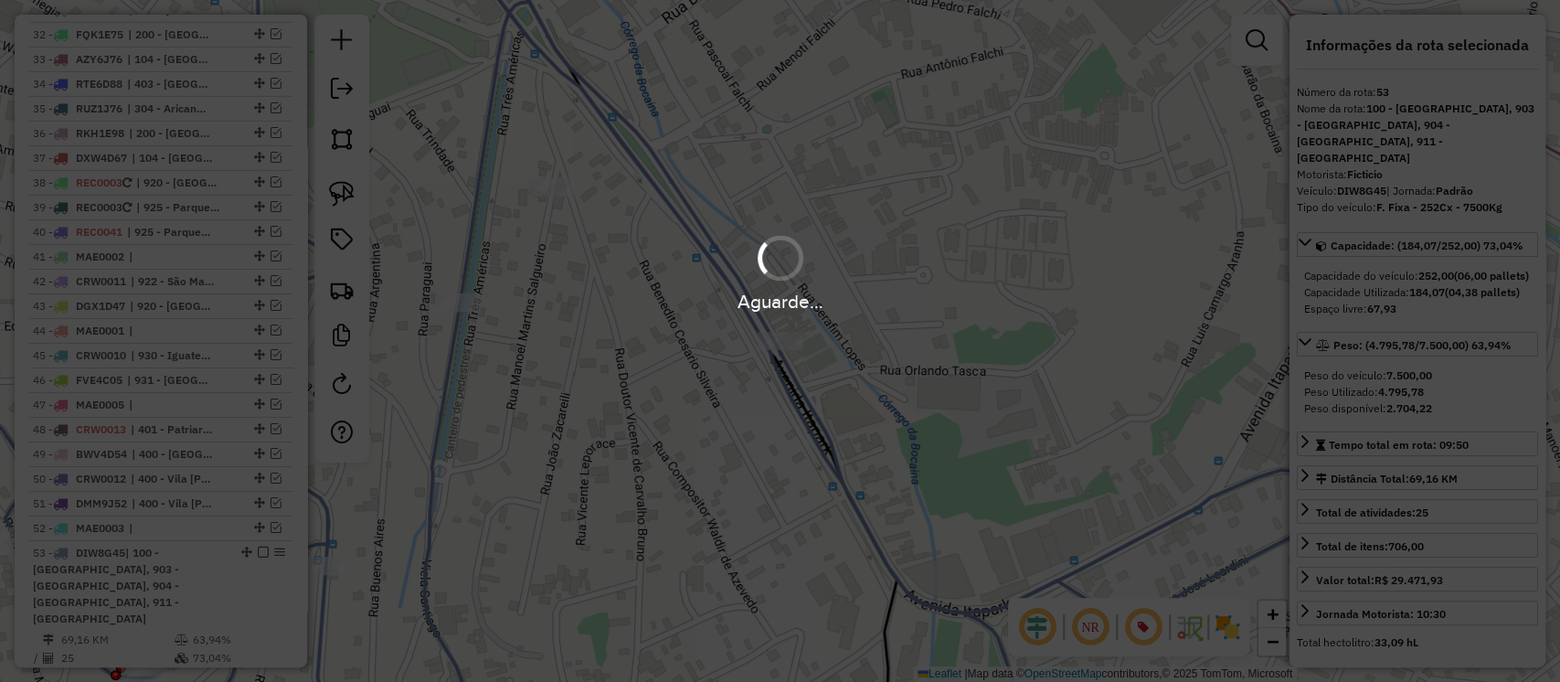
click at [1017, 382] on div "Aguarde..." at bounding box center [780, 341] width 1560 height 682
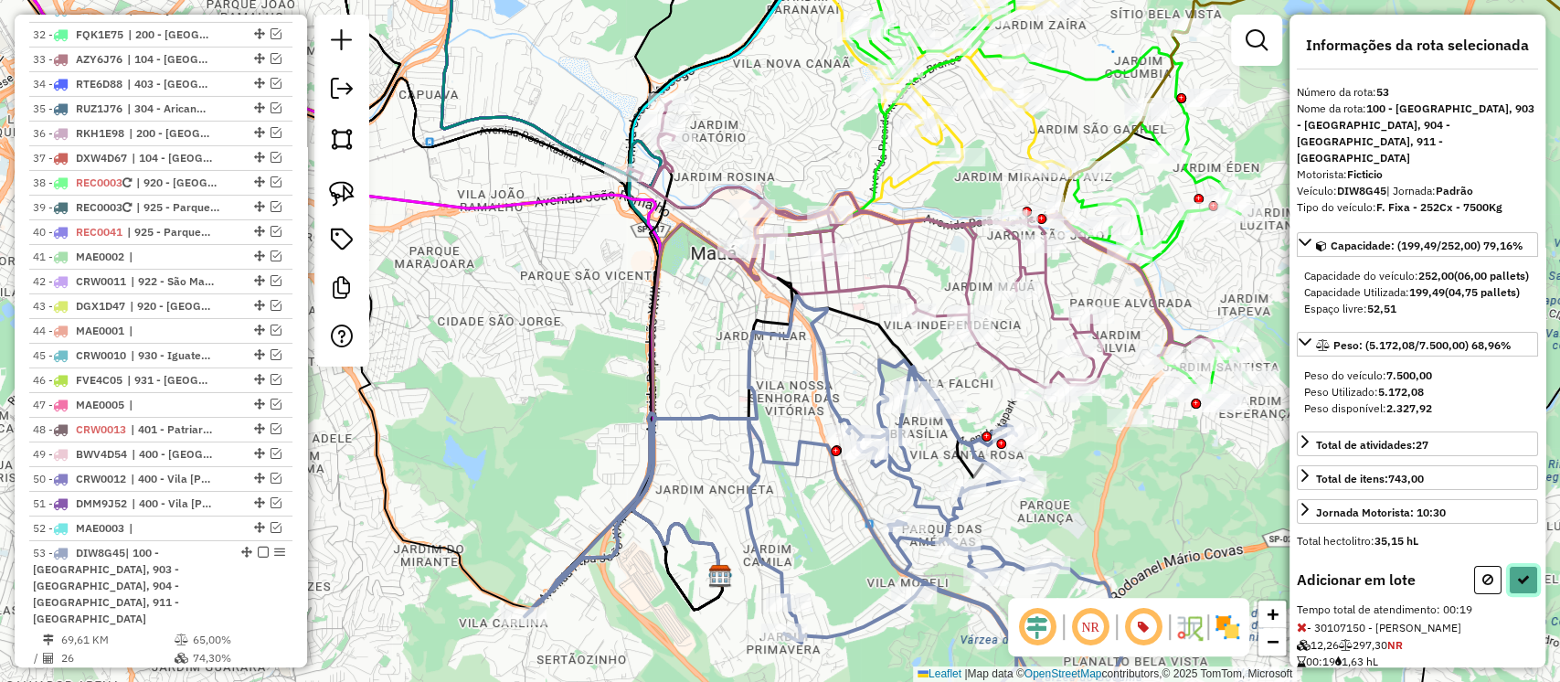
click at [1521, 586] on icon at bounding box center [1523, 579] width 13 height 13
select select "**********"
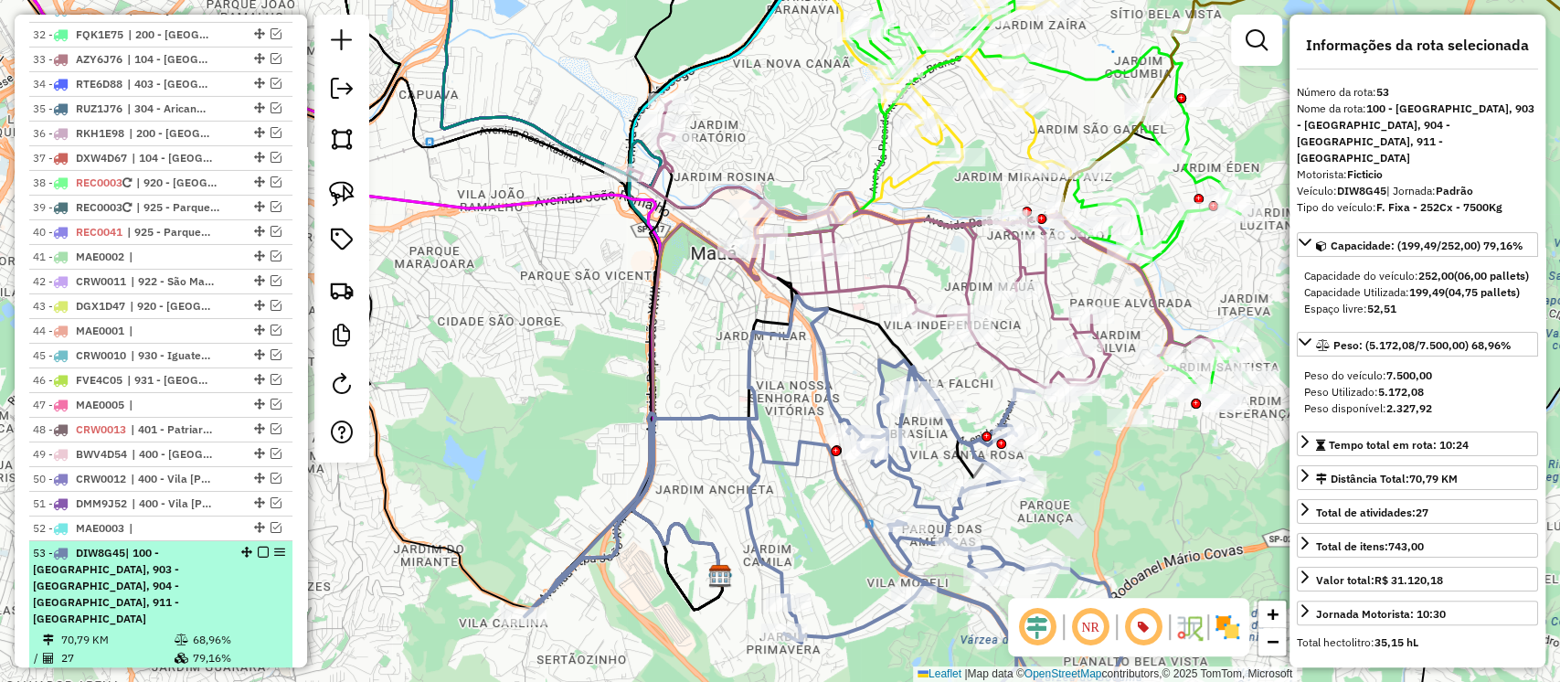
click at [260, 547] on em at bounding box center [263, 552] width 11 height 11
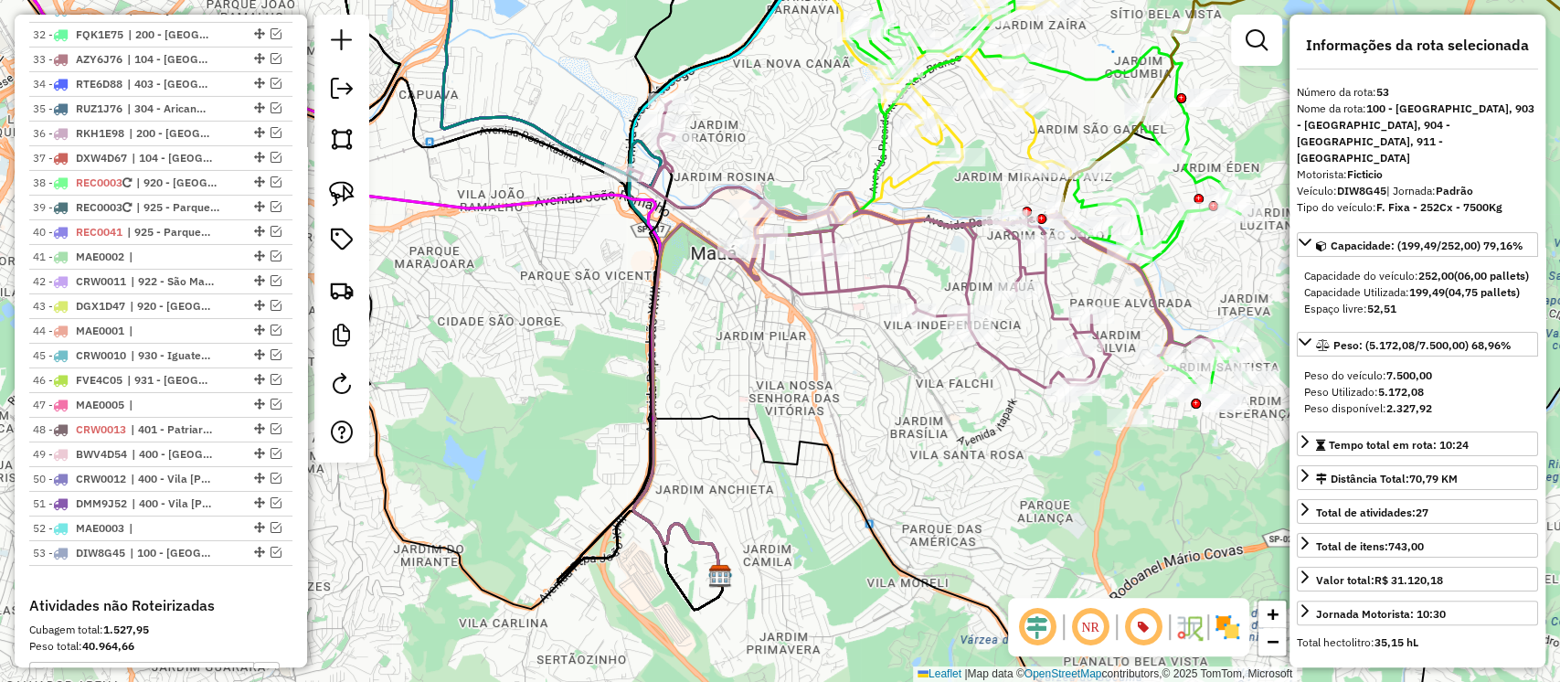
scroll to position [4168, 0]
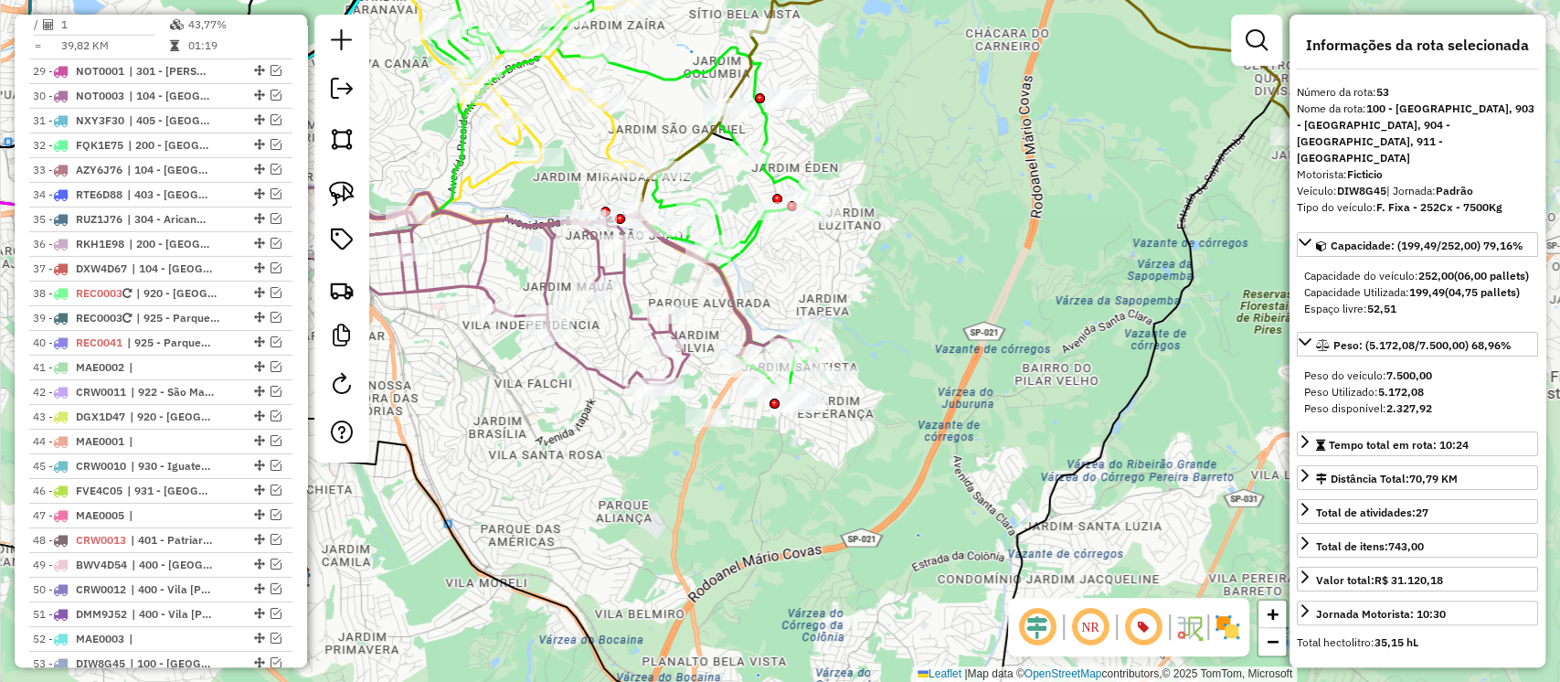
drag, startPoint x: 861, startPoint y: 490, endPoint x: 609, endPoint y: 490, distance: 252.3
click at [609, 490] on div "Janela de atendimento Grade de atendimento Capacidade Transportadoras Veículos …" at bounding box center [780, 341] width 1560 height 682
click at [753, 242] on icon at bounding box center [624, 165] width 390 height 469
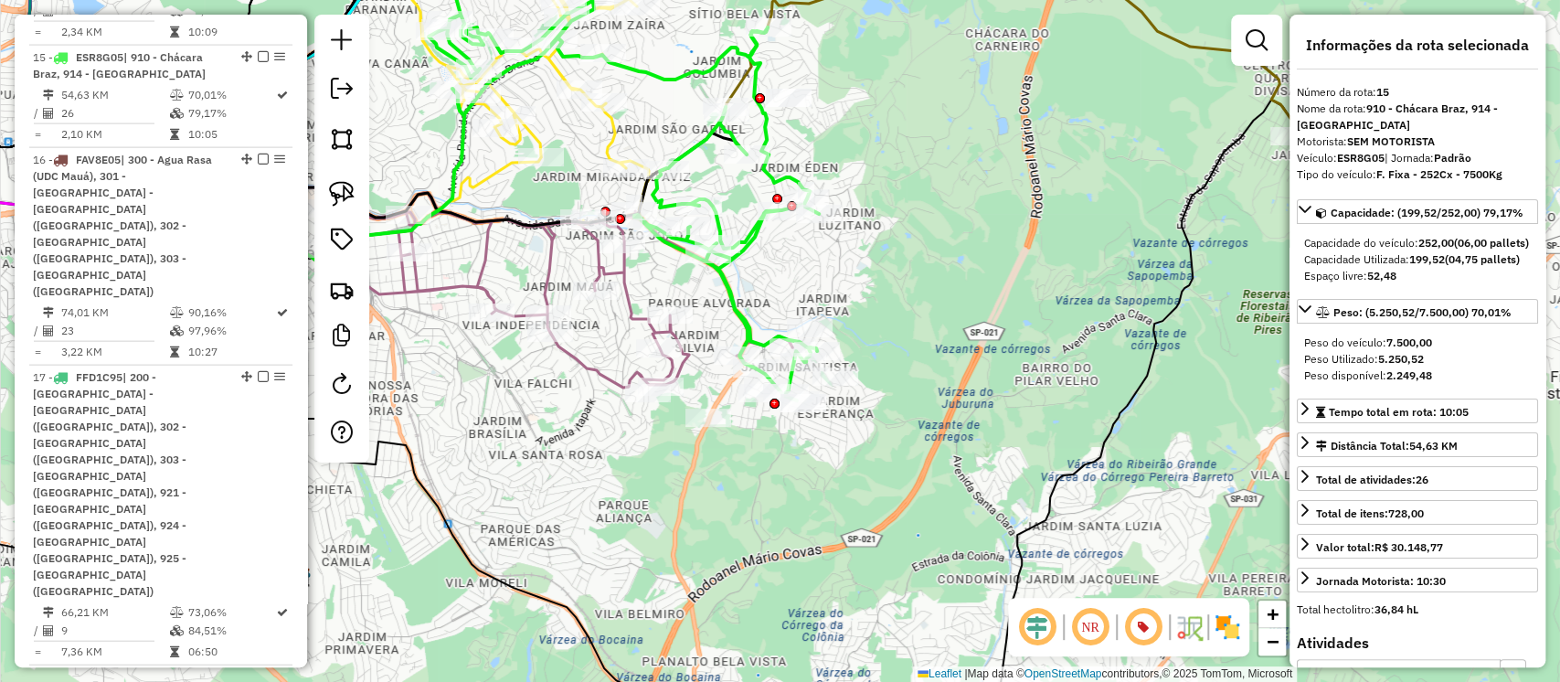
scroll to position [2493, 0]
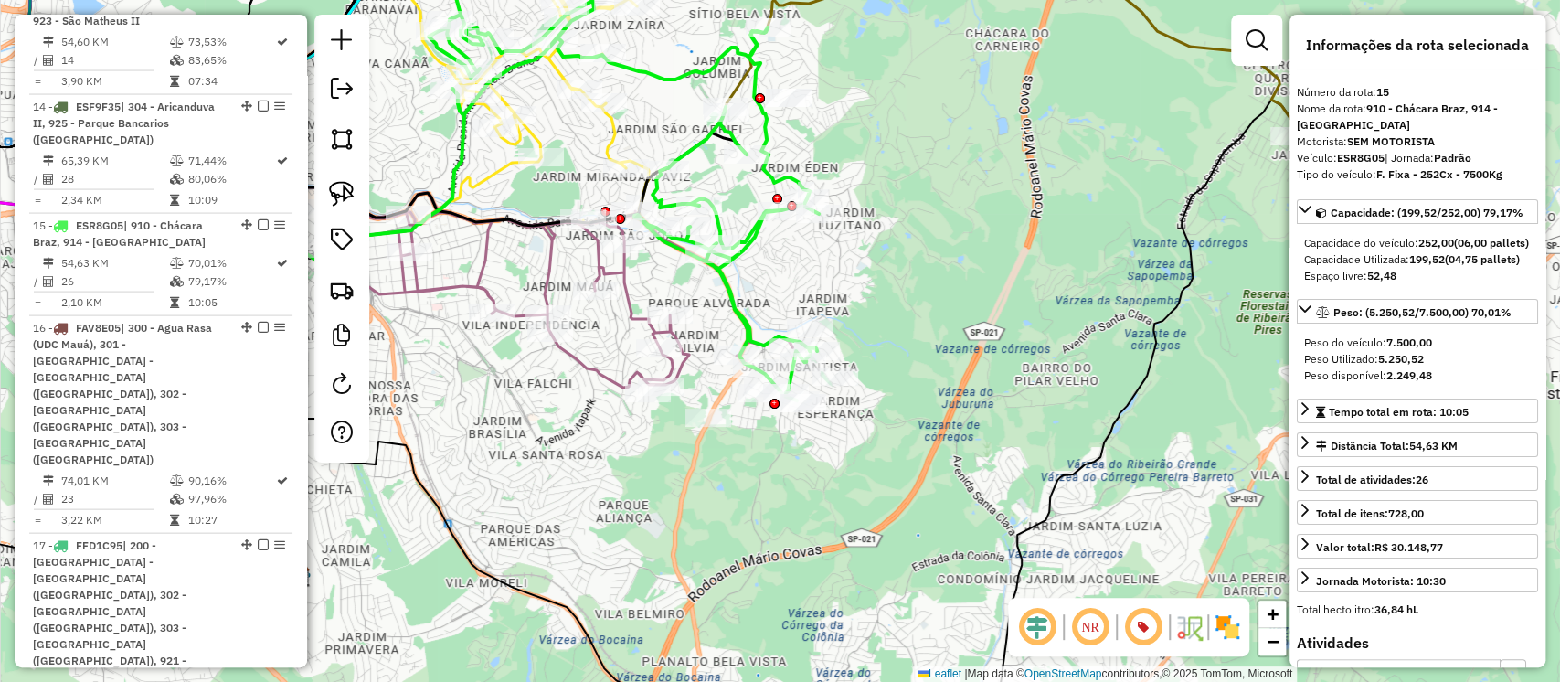
click at [635, 311] on icon at bounding box center [499, 244] width 587 height 286
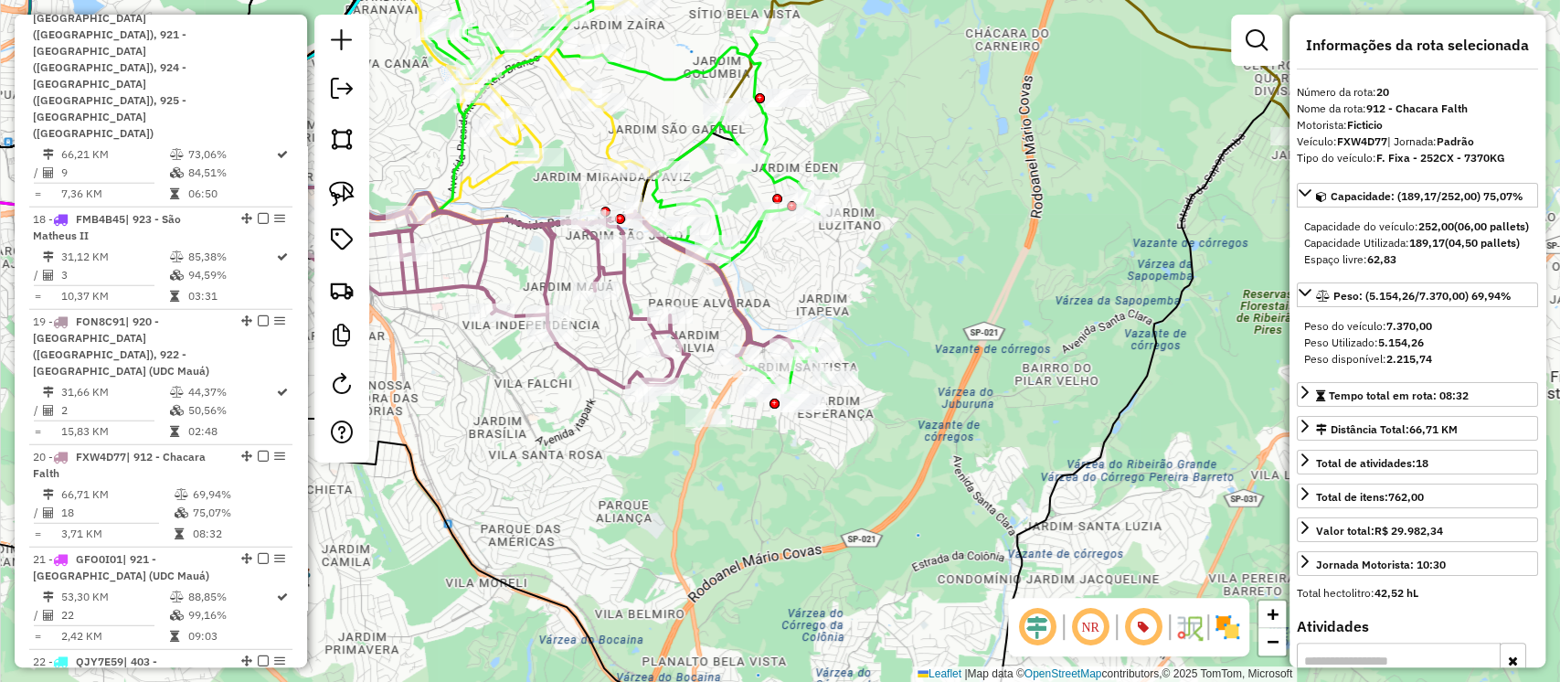
scroll to position [3152, 0]
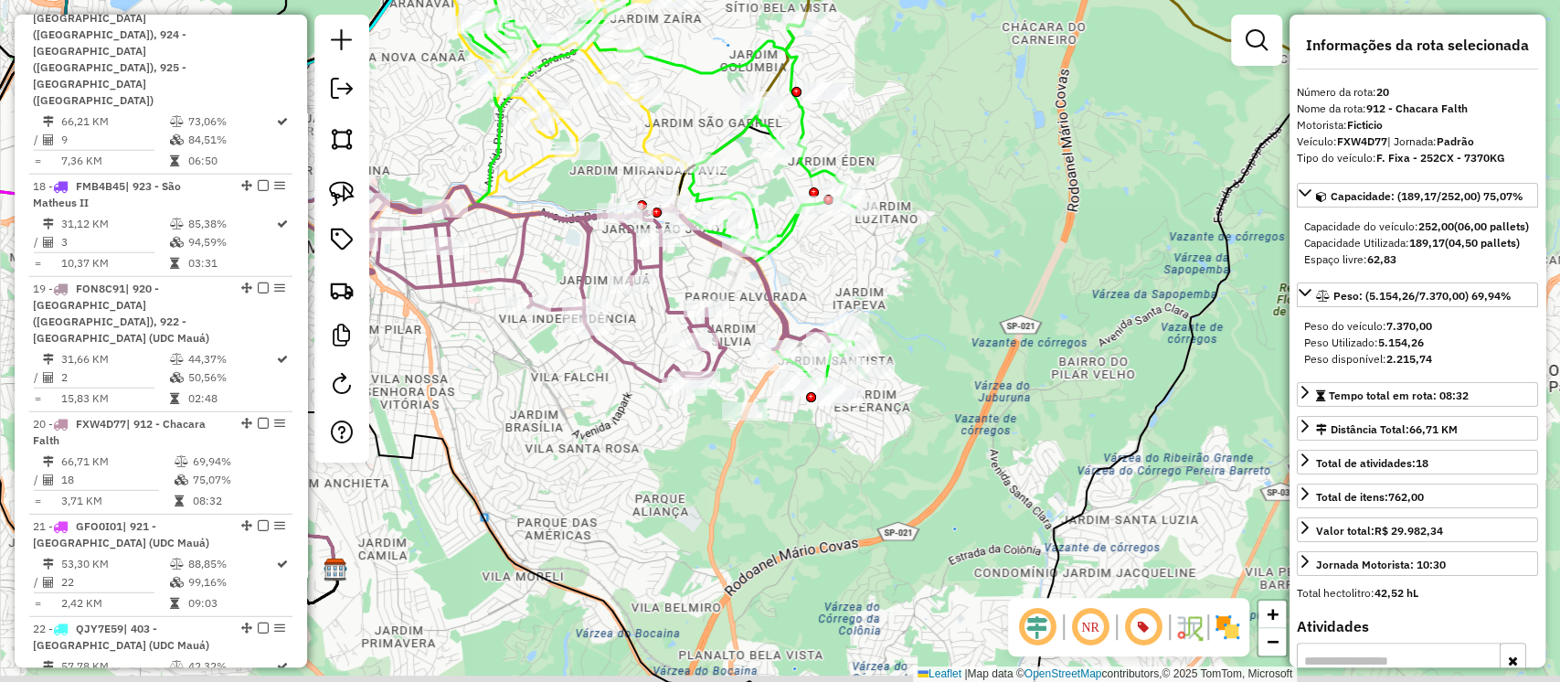
drag, startPoint x: 695, startPoint y: 475, endPoint x: 768, endPoint y: 460, distance: 74.8
click at [768, 460] on div "Janela de atendimento Grade de atendimento Capacidade Transportadoras Veículos …" at bounding box center [780, 341] width 1560 height 682
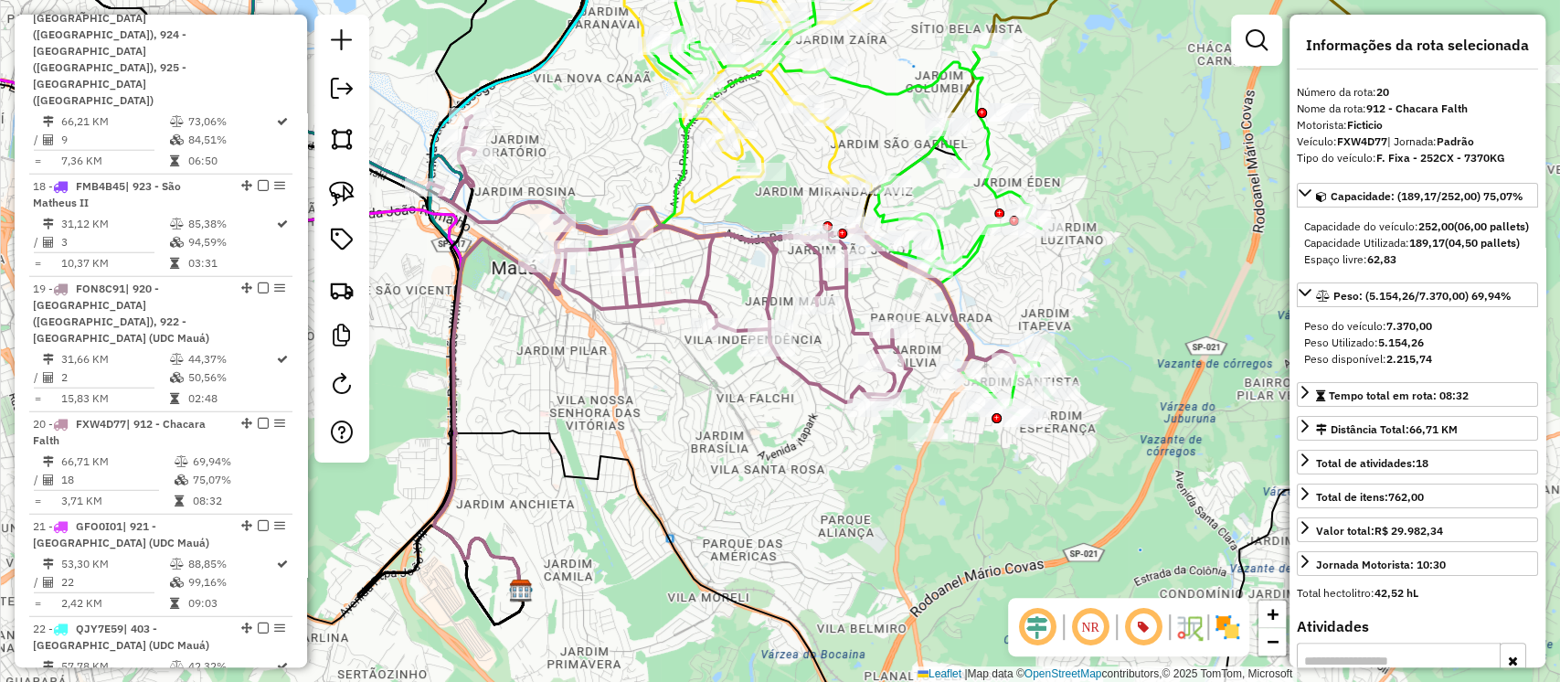
drag, startPoint x: 803, startPoint y: 455, endPoint x: 903, endPoint y: 476, distance: 102.7
click at [903, 476] on div "Janela de atendimento Grade de atendimento Capacidade Transportadoras Veículos …" at bounding box center [780, 341] width 1560 height 682
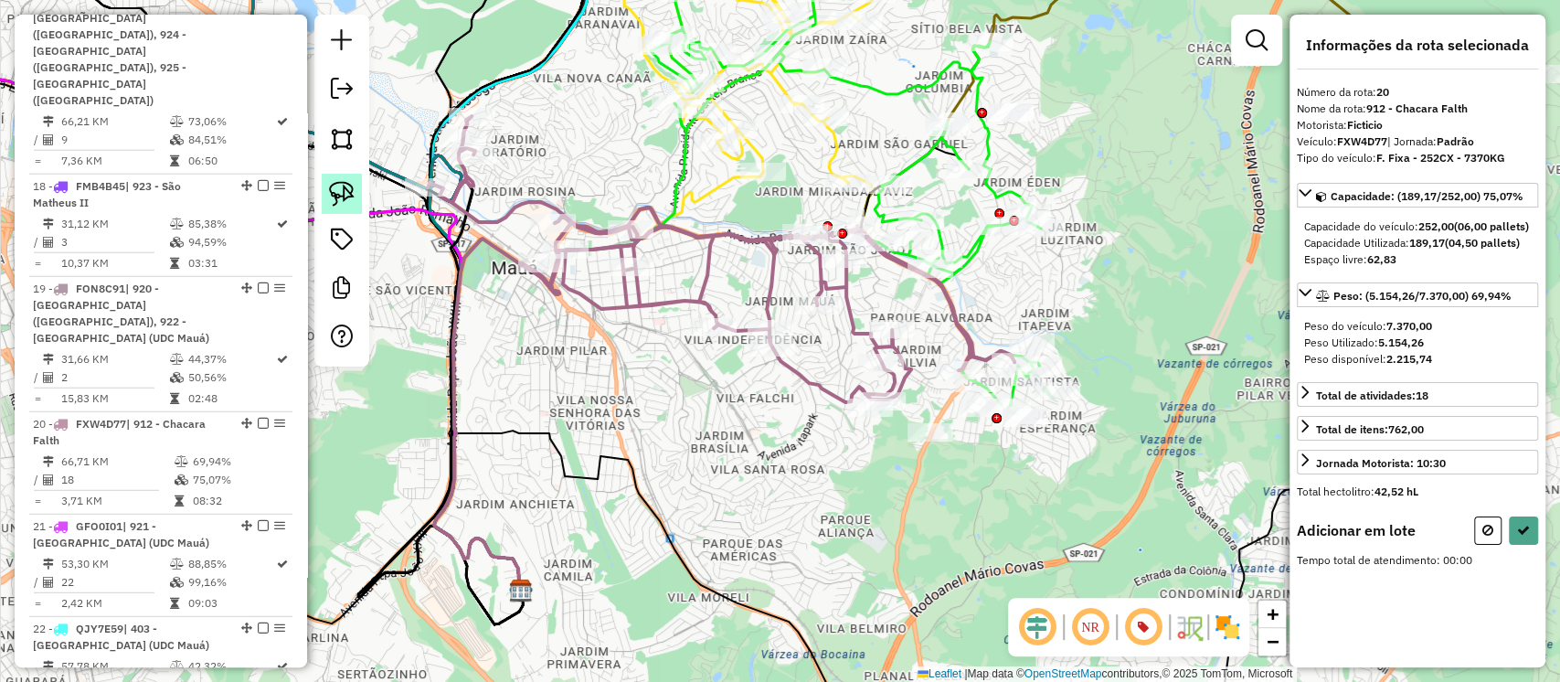
click at [344, 197] on img at bounding box center [342, 194] width 26 height 26
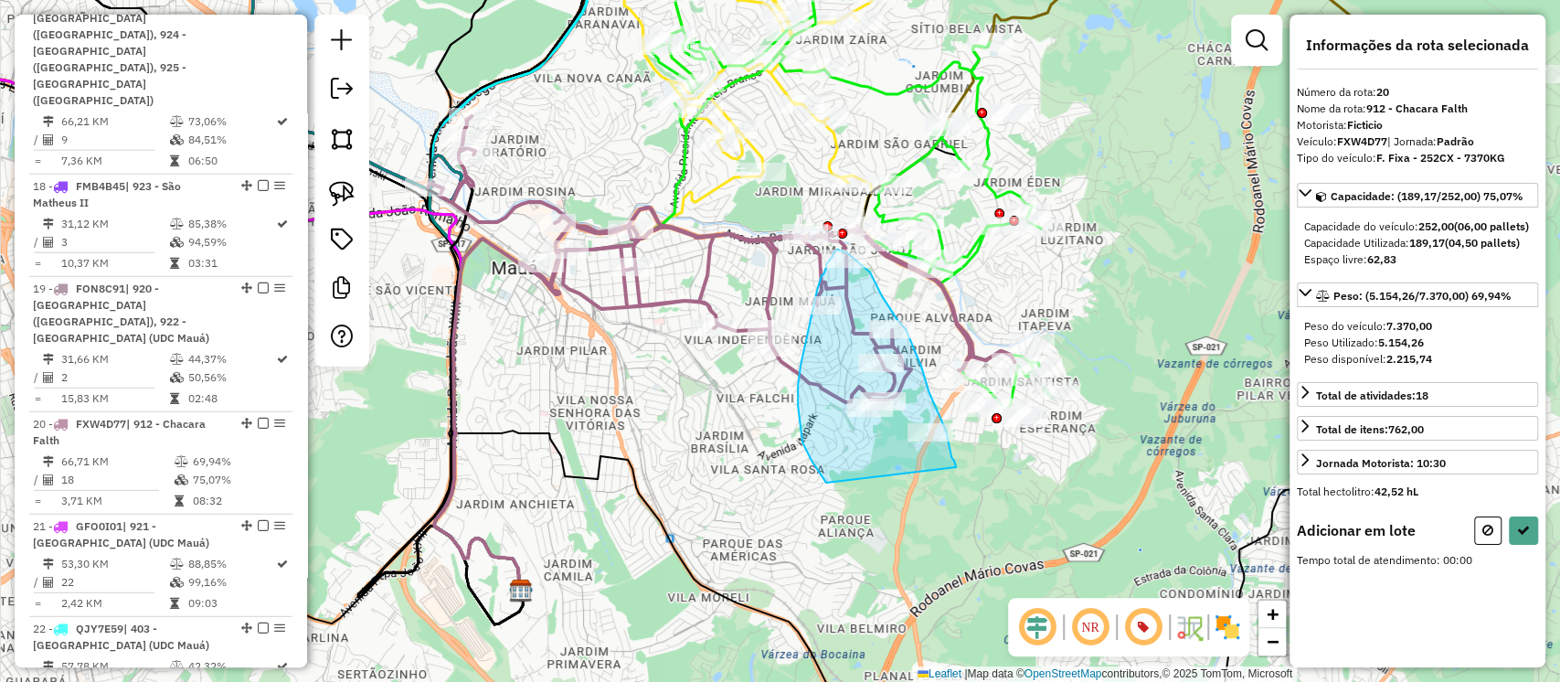
drag, startPoint x: 798, startPoint y: 406, endPoint x: 959, endPoint y: 480, distance: 177.1
click at [959, 480] on div "Janela de atendimento Grade de atendimento Capacidade Transportadoras Veículos …" at bounding box center [780, 341] width 1560 height 682
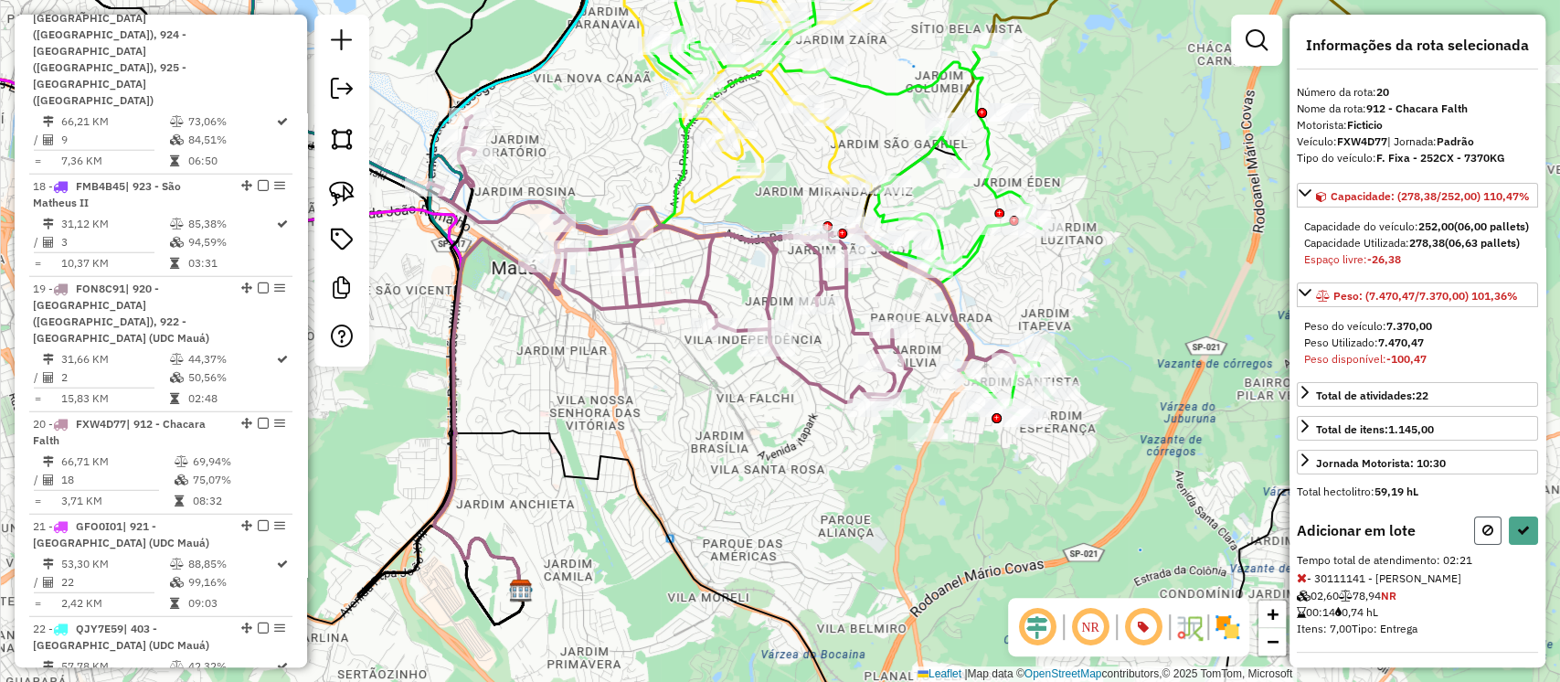
click at [1475, 545] on button at bounding box center [1487, 530] width 27 height 28
select select "**********"
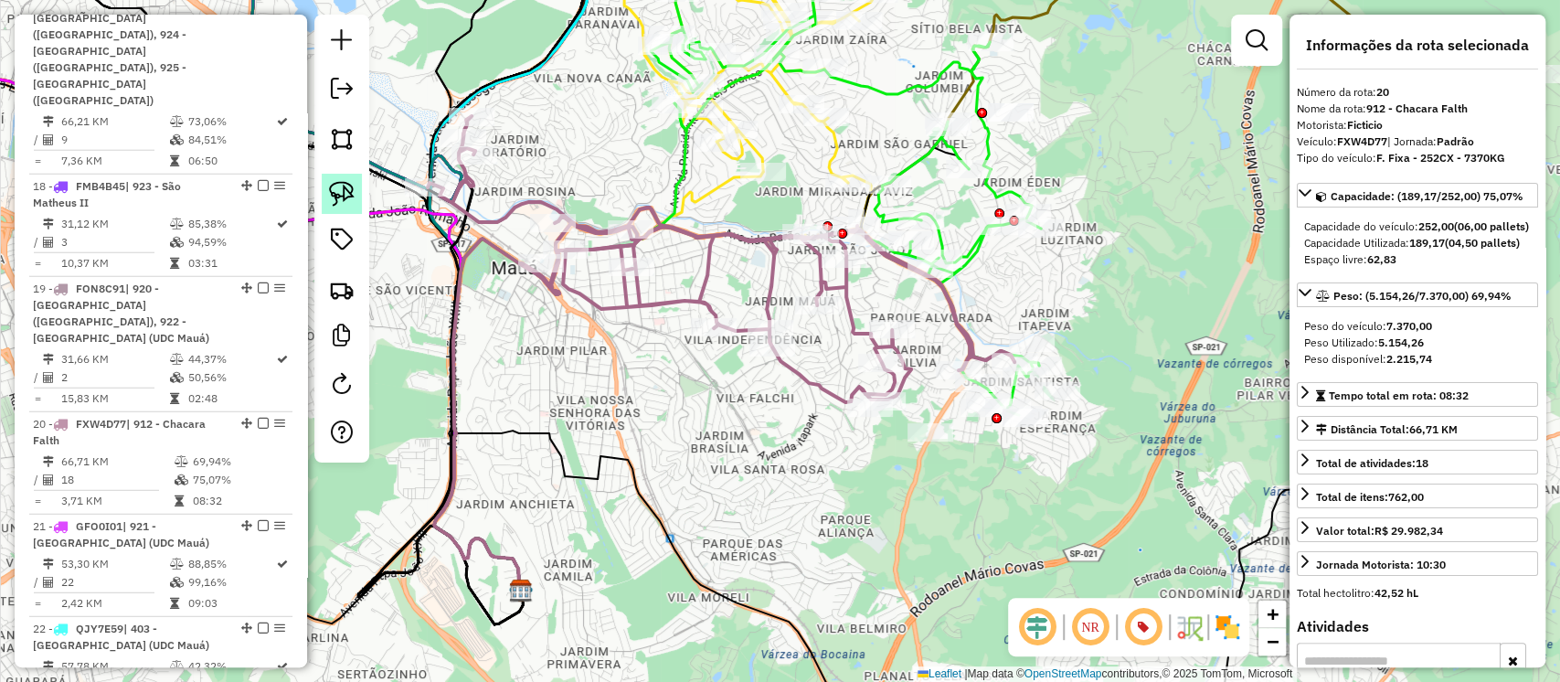
click at [330, 189] on img at bounding box center [342, 194] width 26 height 26
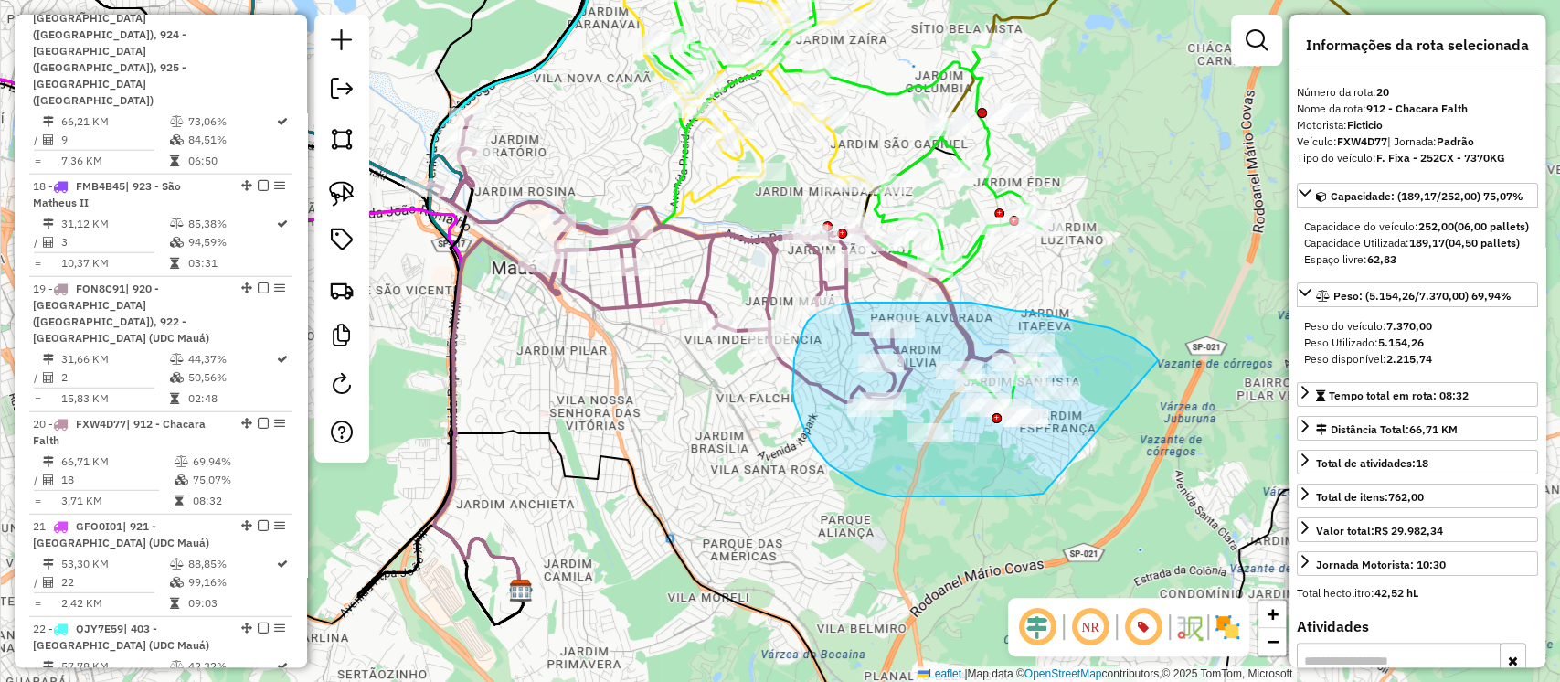
drag, startPoint x: 1111, startPoint y: 328, endPoint x: 1045, endPoint y: 494, distance: 178.1
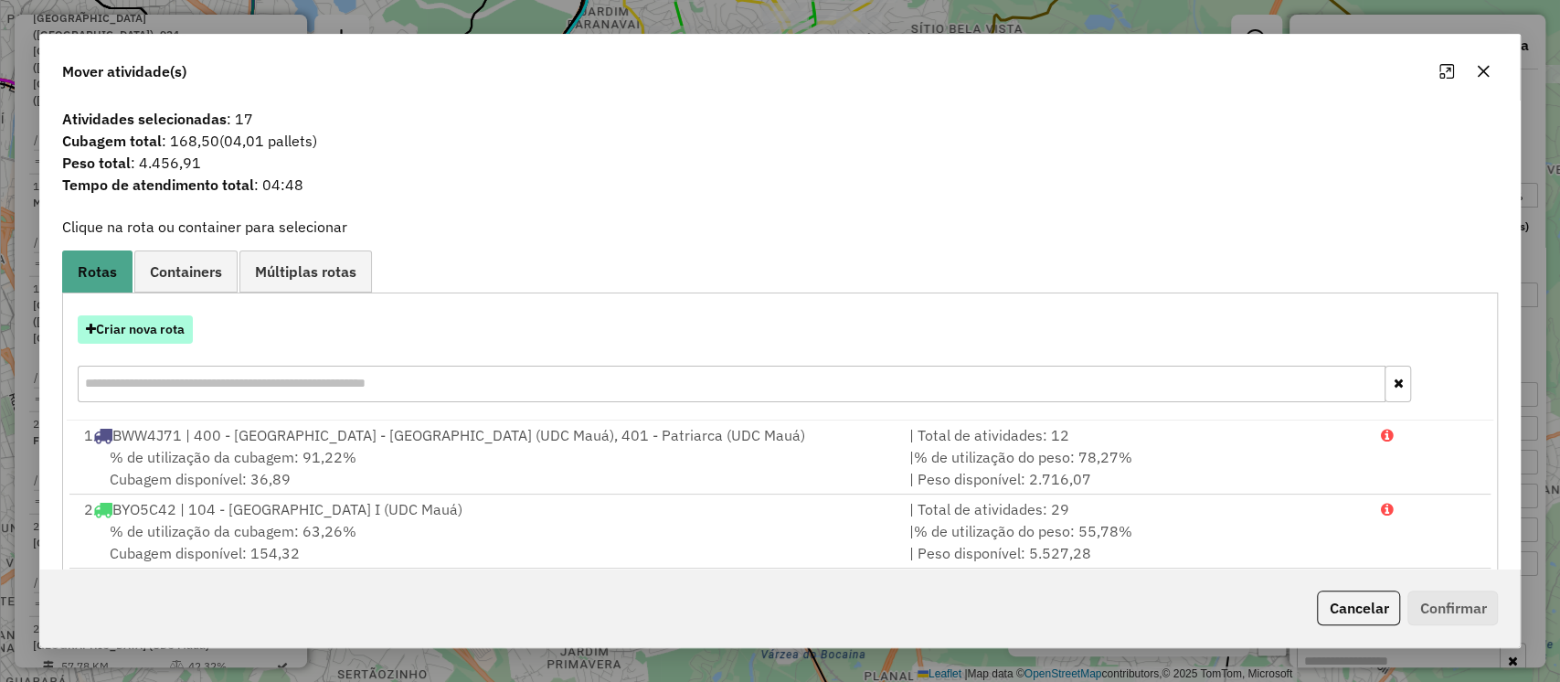
click at [174, 338] on button "Criar nova rota" at bounding box center [135, 329] width 115 height 28
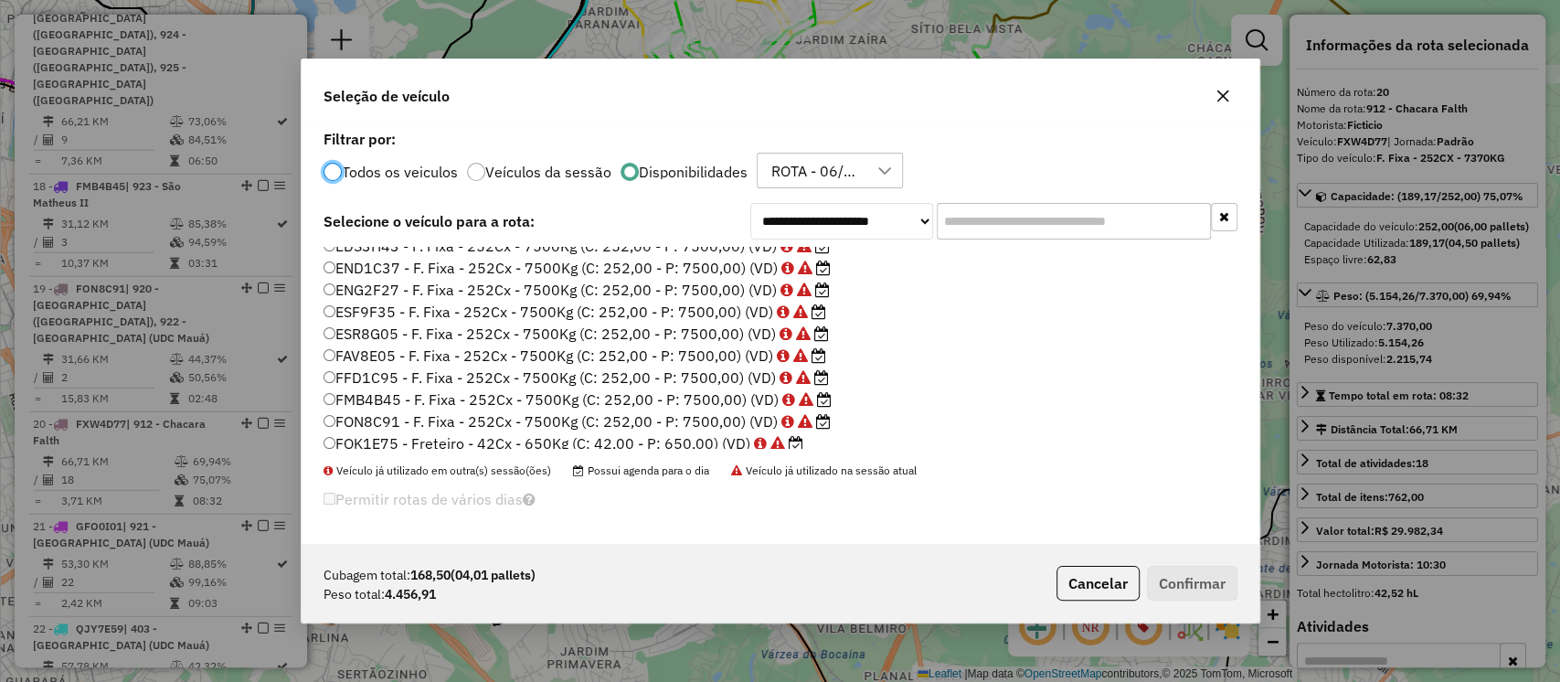
scroll to position [359, 0]
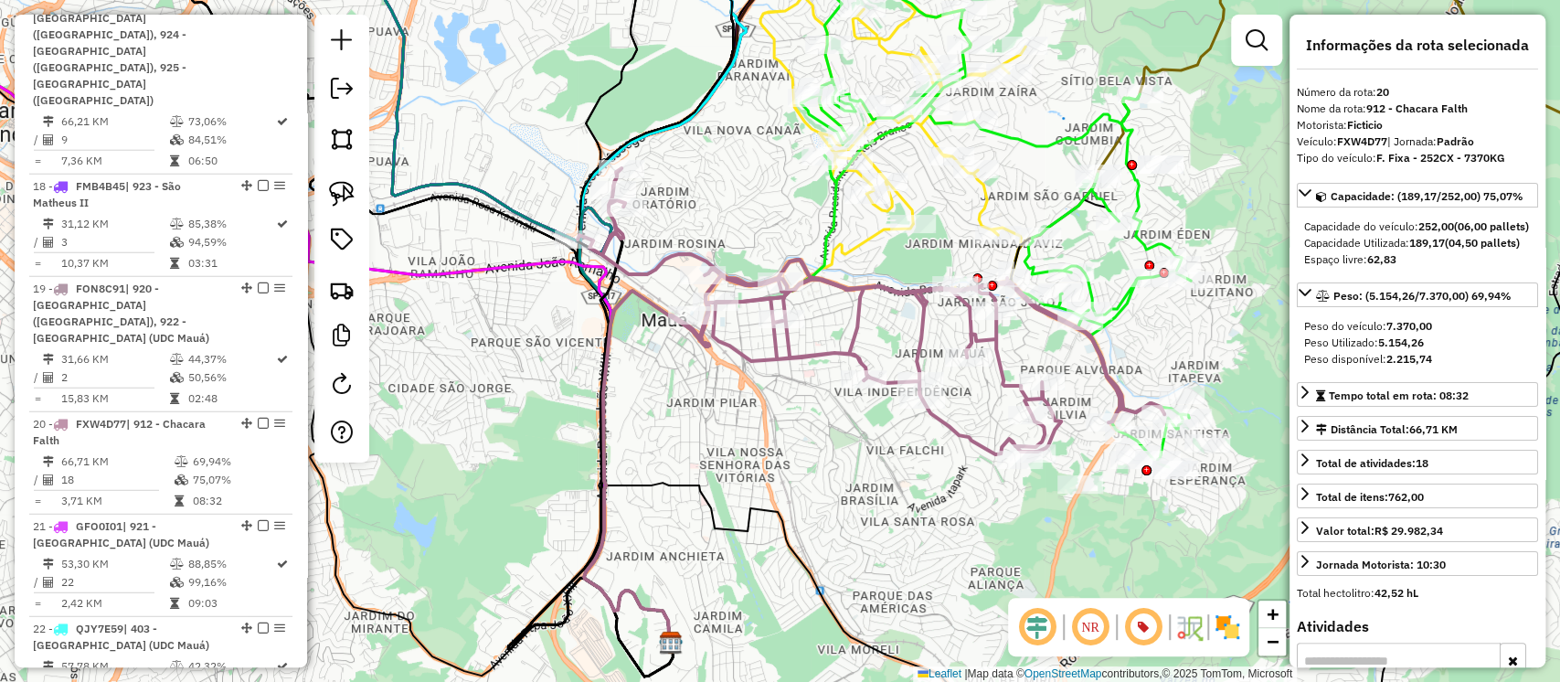
drag, startPoint x: 802, startPoint y: 450, endPoint x: 984, endPoint y: 508, distance: 191.1
click at [984, 508] on div "Janela de atendimento Grade de atendimento Capacidade Transportadoras Veículos …" at bounding box center [780, 341] width 1560 height 682
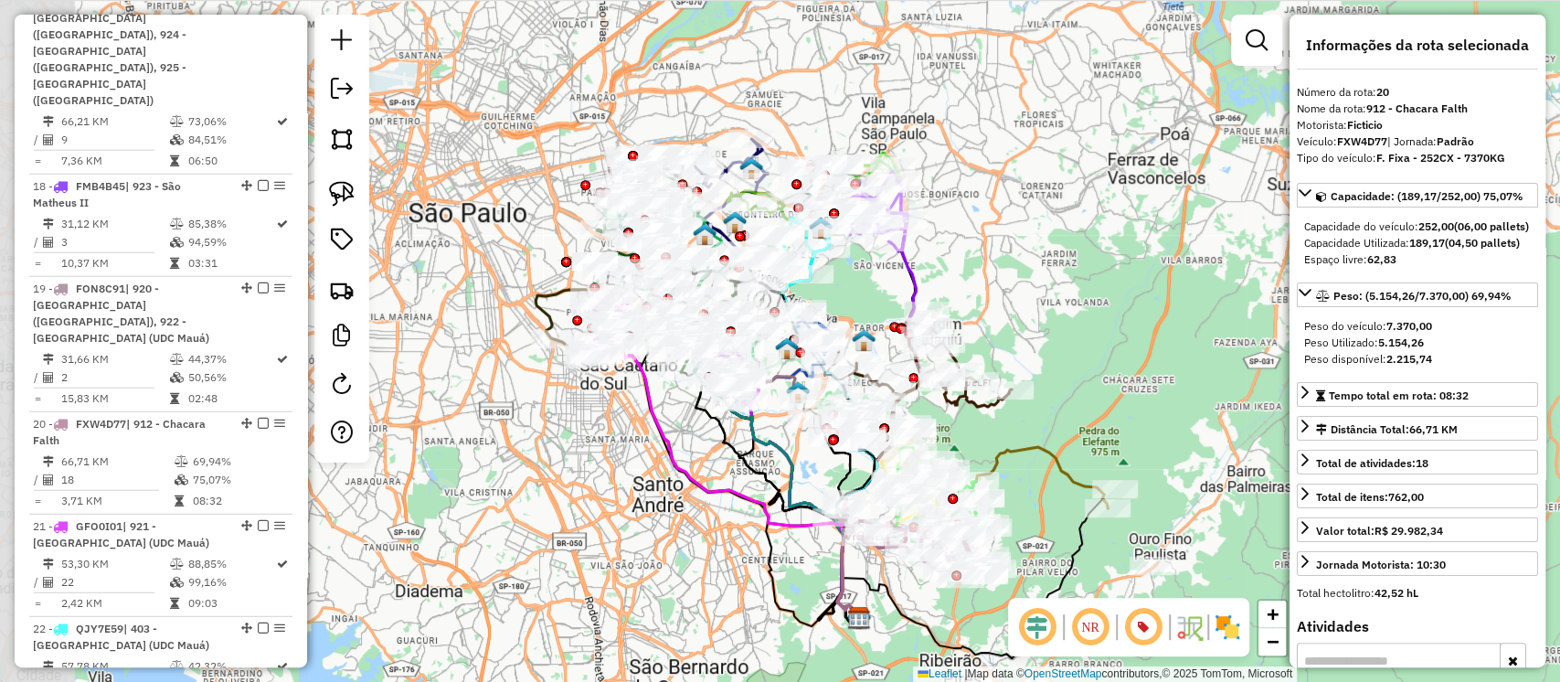
drag, startPoint x: 612, startPoint y: 352, endPoint x: 727, endPoint y: 616, distance: 287.8
click at [727, 616] on div "Janela de atendimento Grade de atendimento Capacidade Transportadoras Veículos …" at bounding box center [780, 341] width 1560 height 682
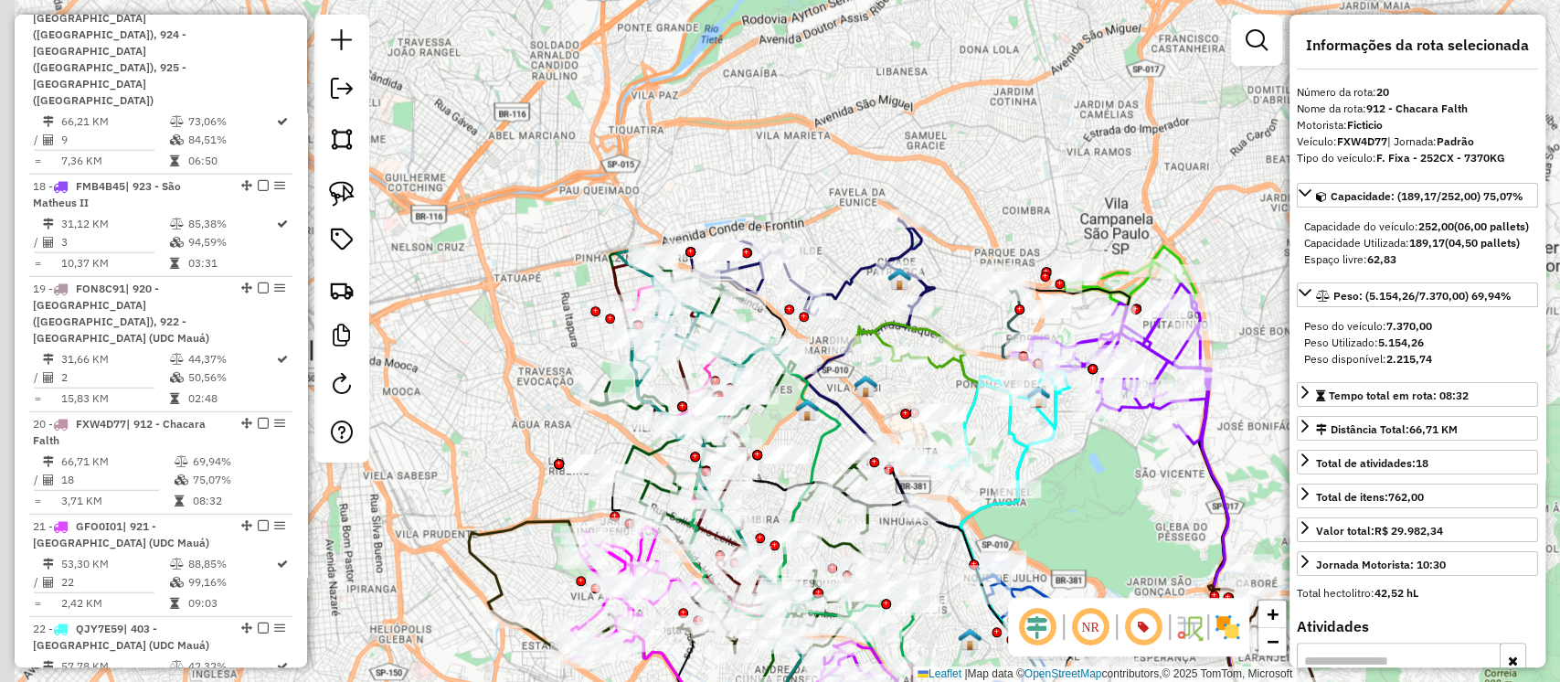
drag, startPoint x: 748, startPoint y: 251, endPoint x: 912, endPoint y: 420, distance: 235.3
click at [912, 420] on div "Janela de atendimento Grade de atendimento Capacidade Transportadoras Veículos …" at bounding box center [780, 341] width 1560 height 682
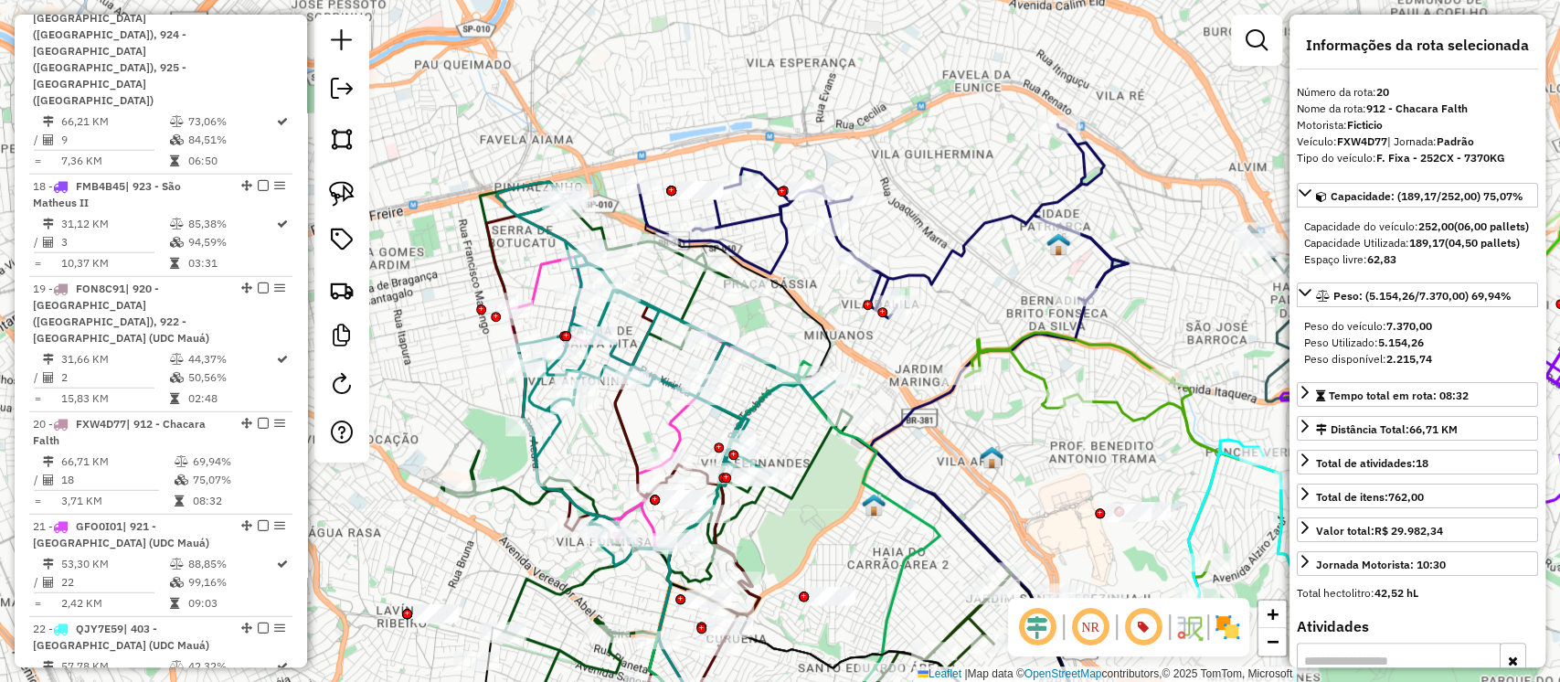
click at [932, 269] on icon at bounding box center [883, 221] width 490 height 194
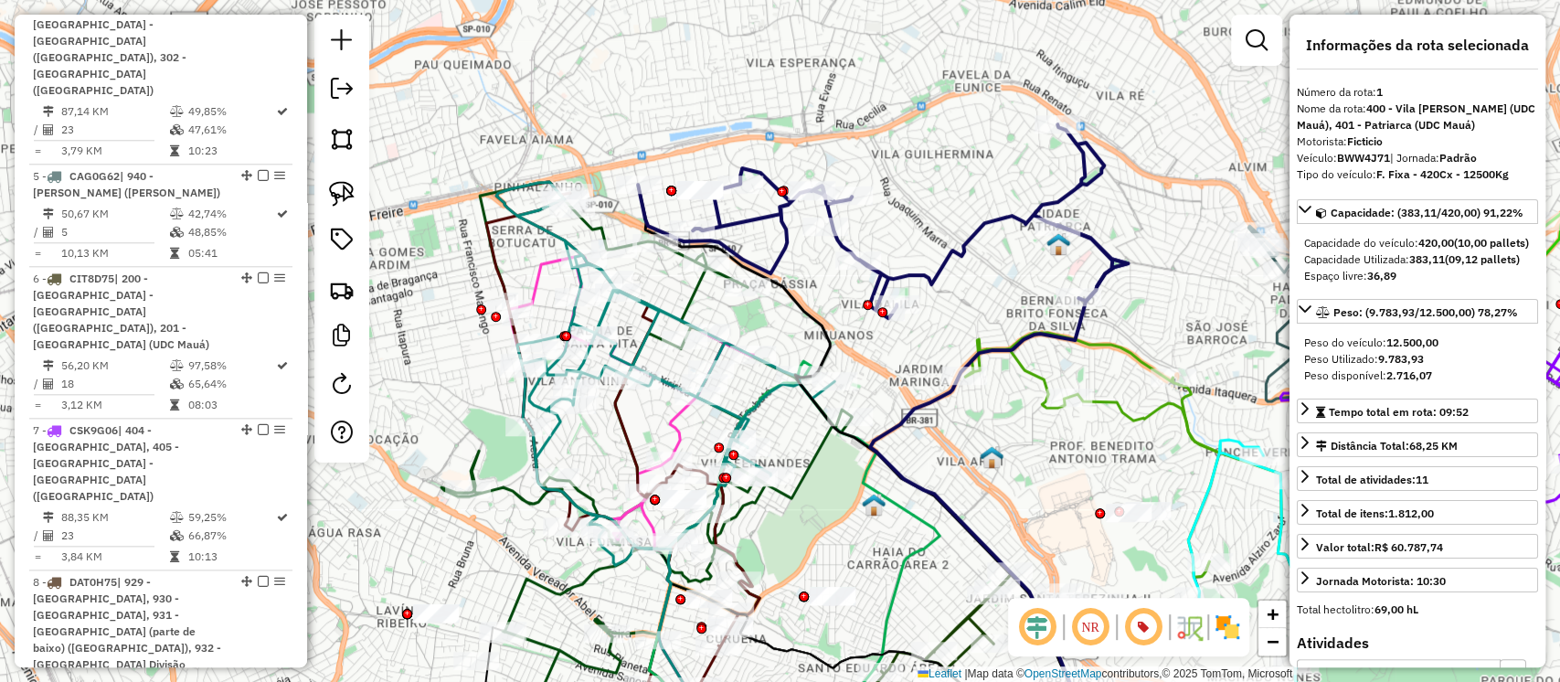
scroll to position [863, 0]
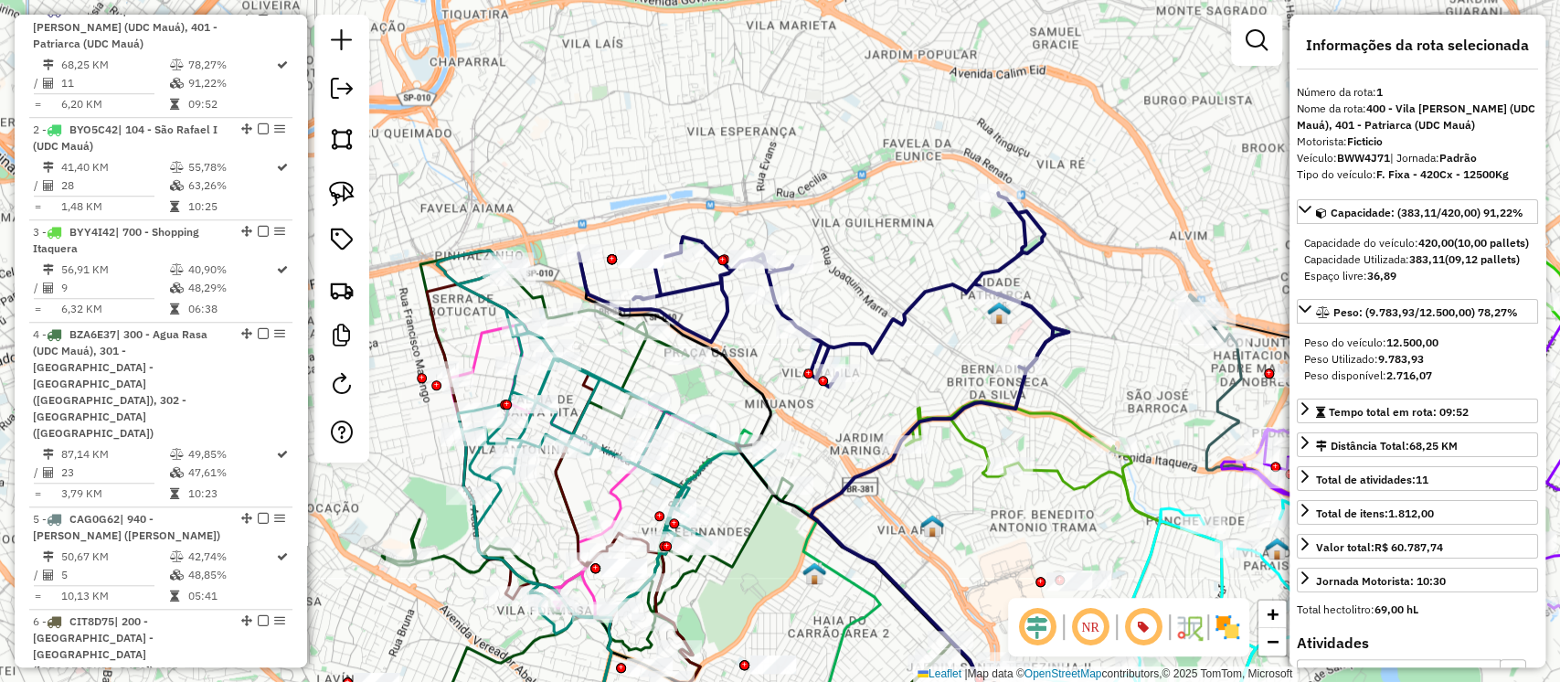
drag, startPoint x: 1006, startPoint y: 286, endPoint x: 945, endPoint y: 357, distance: 94.0
click at [945, 357] on div "Janela de atendimento Grade de atendimento Capacidade Transportadoras Veículos …" at bounding box center [780, 341] width 1560 height 682
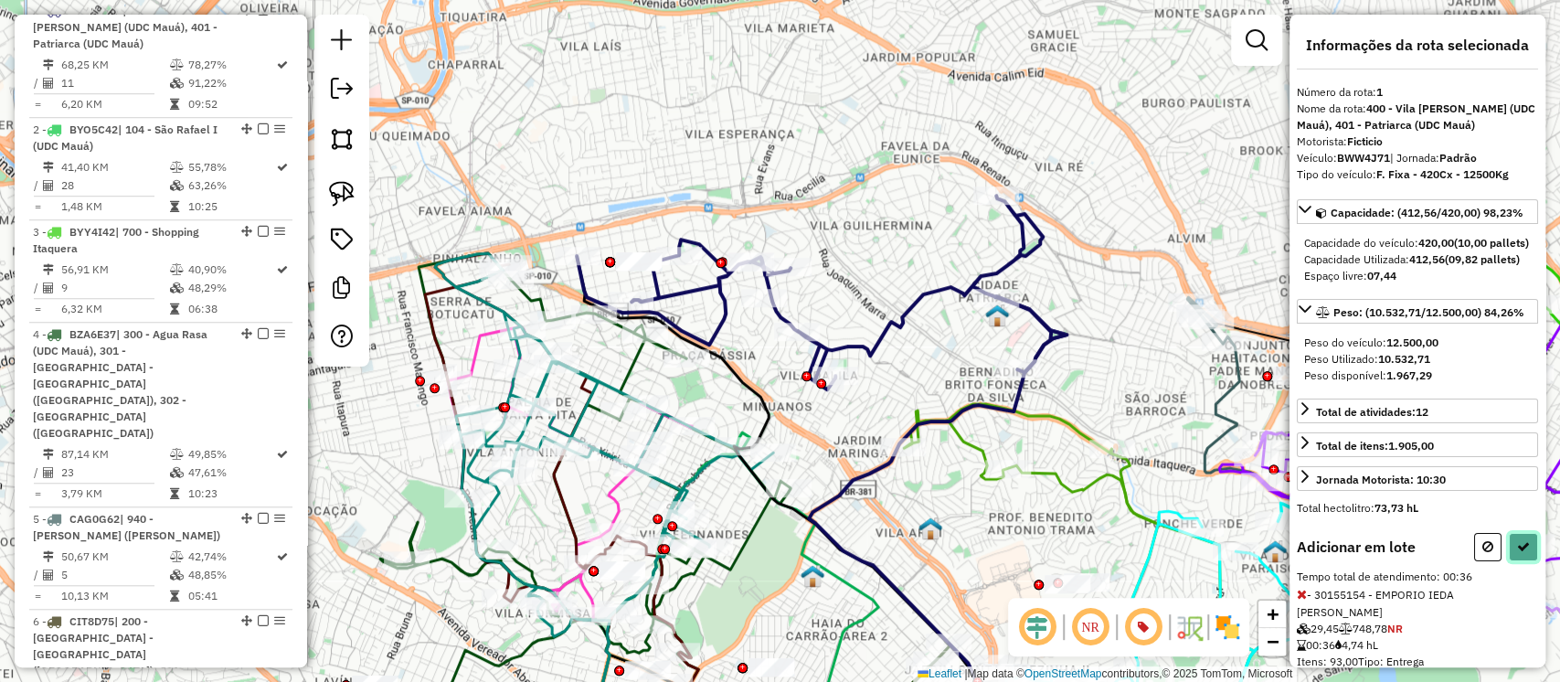
click at [1521, 553] on icon at bounding box center [1523, 546] width 13 height 13
select select "**********"
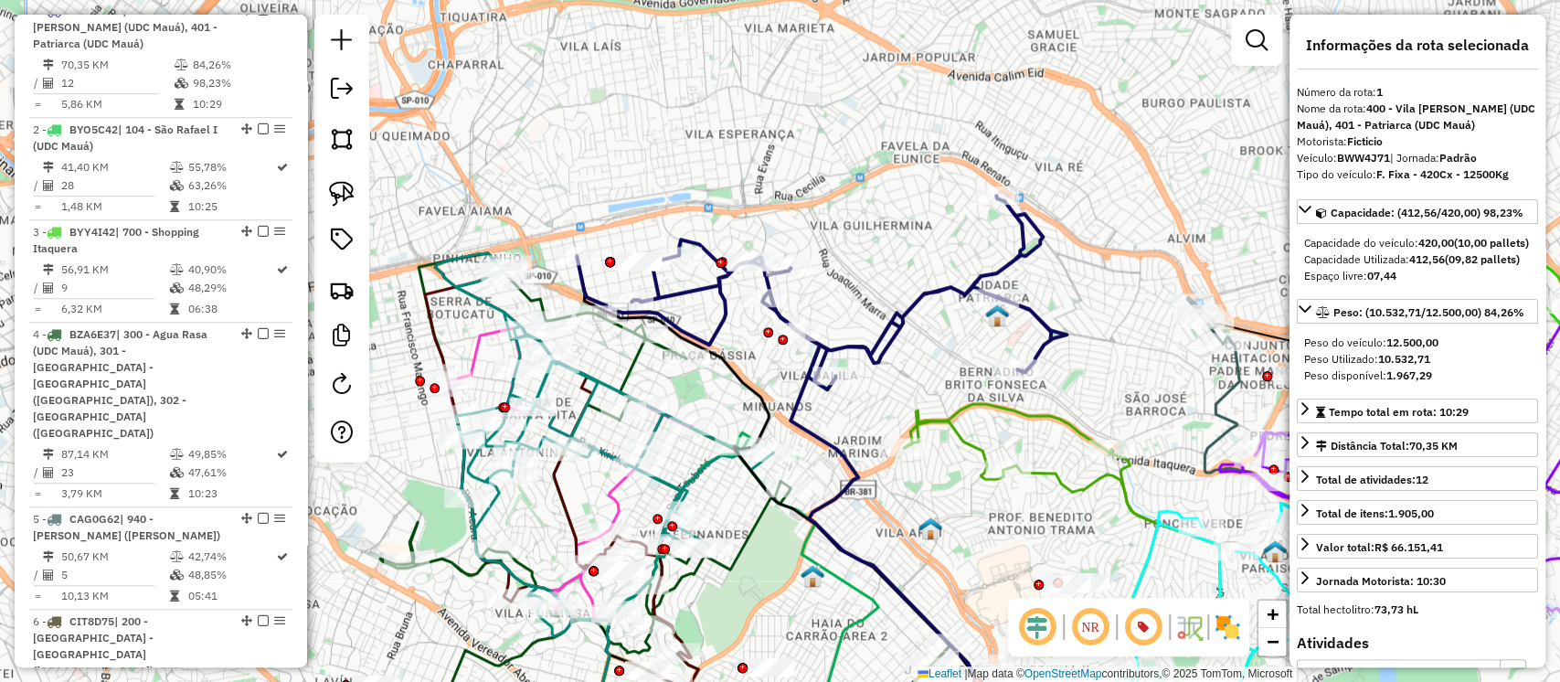
click at [899, 320] on icon at bounding box center [822, 293] width 490 height 194
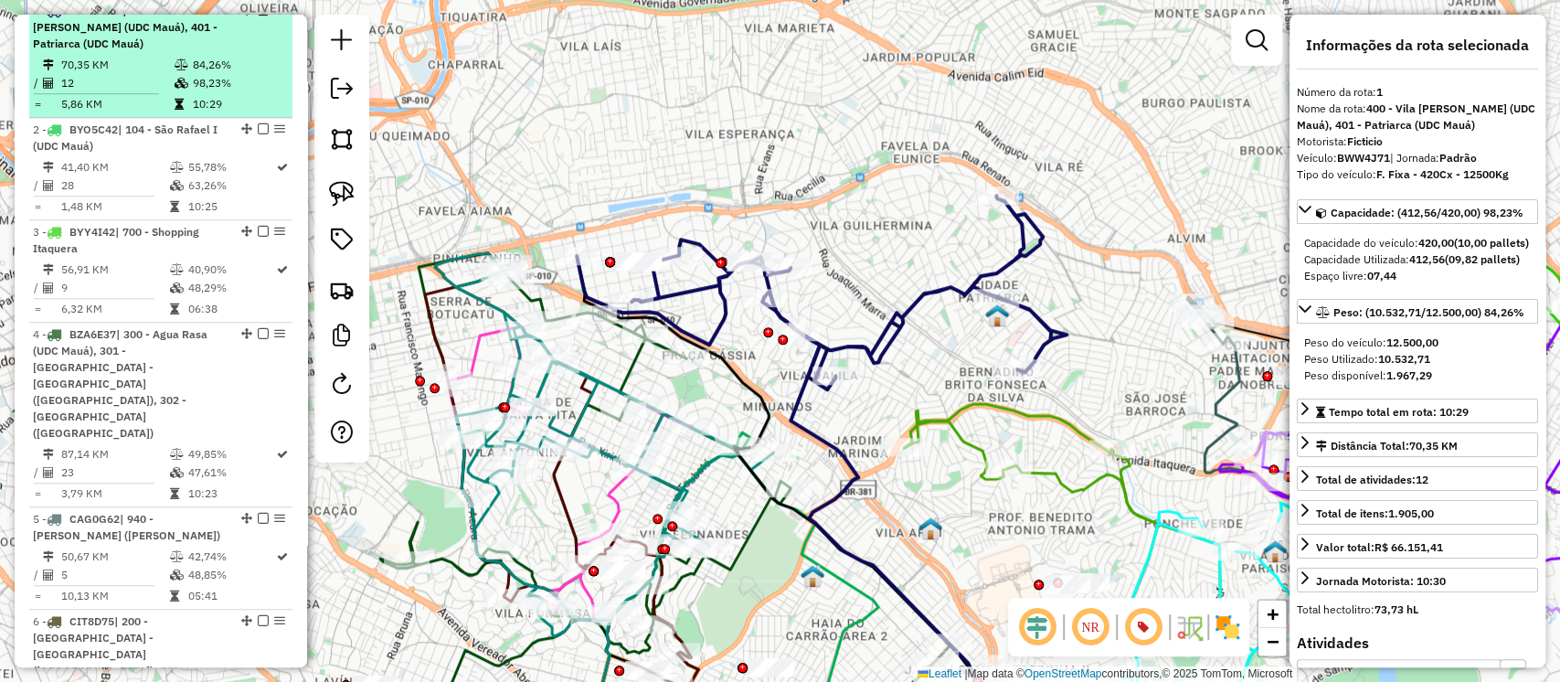
click at [258, 16] on em at bounding box center [263, 10] width 11 height 11
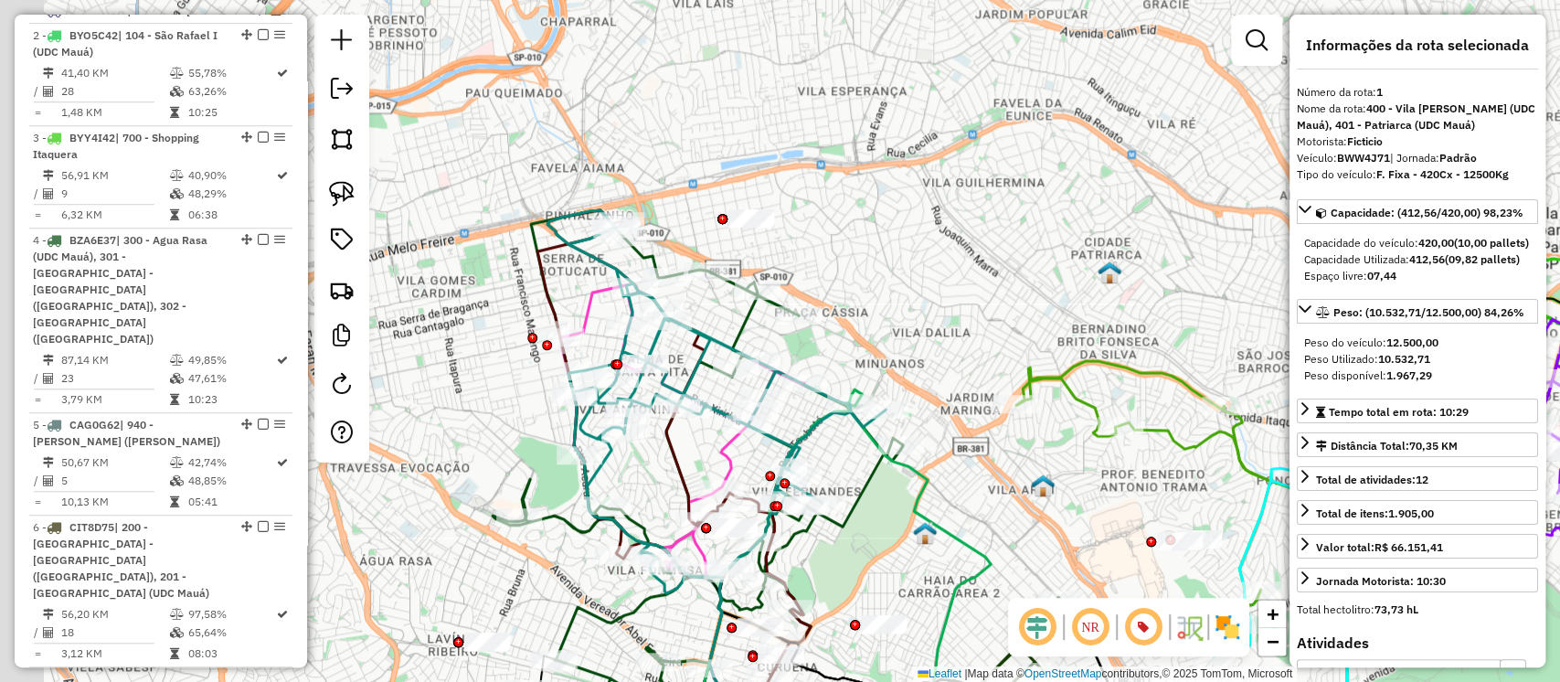
drag, startPoint x: 803, startPoint y: 310, endPoint x: 905, endPoint y: 257, distance: 115.3
click at [923, 250] on div "Janela de atendimento Grade de atendimento Capacidade Transportadoras Veículos …" at bounding box center [780, 341] width 1560 height 682
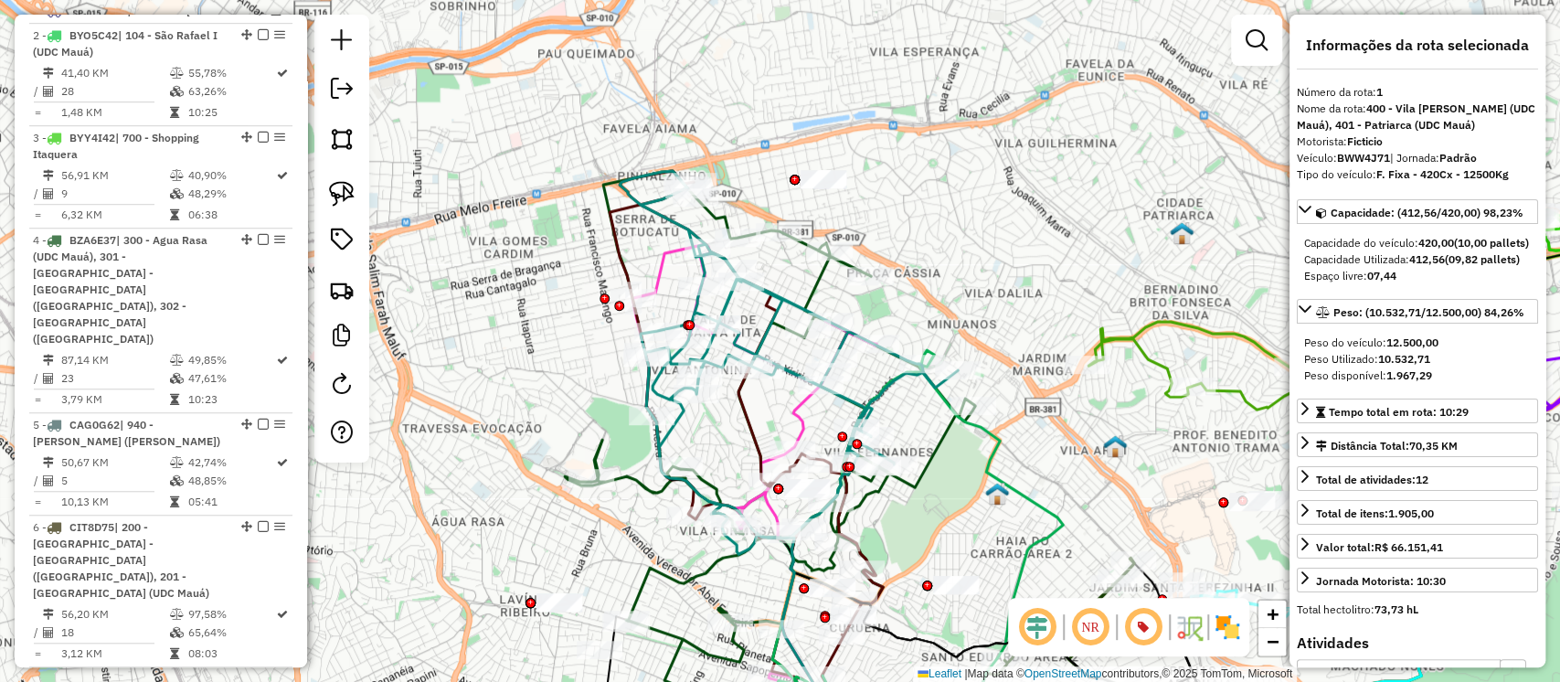
click at [811, 289] on icon at bounding box center [770, 448] width 410 height 554
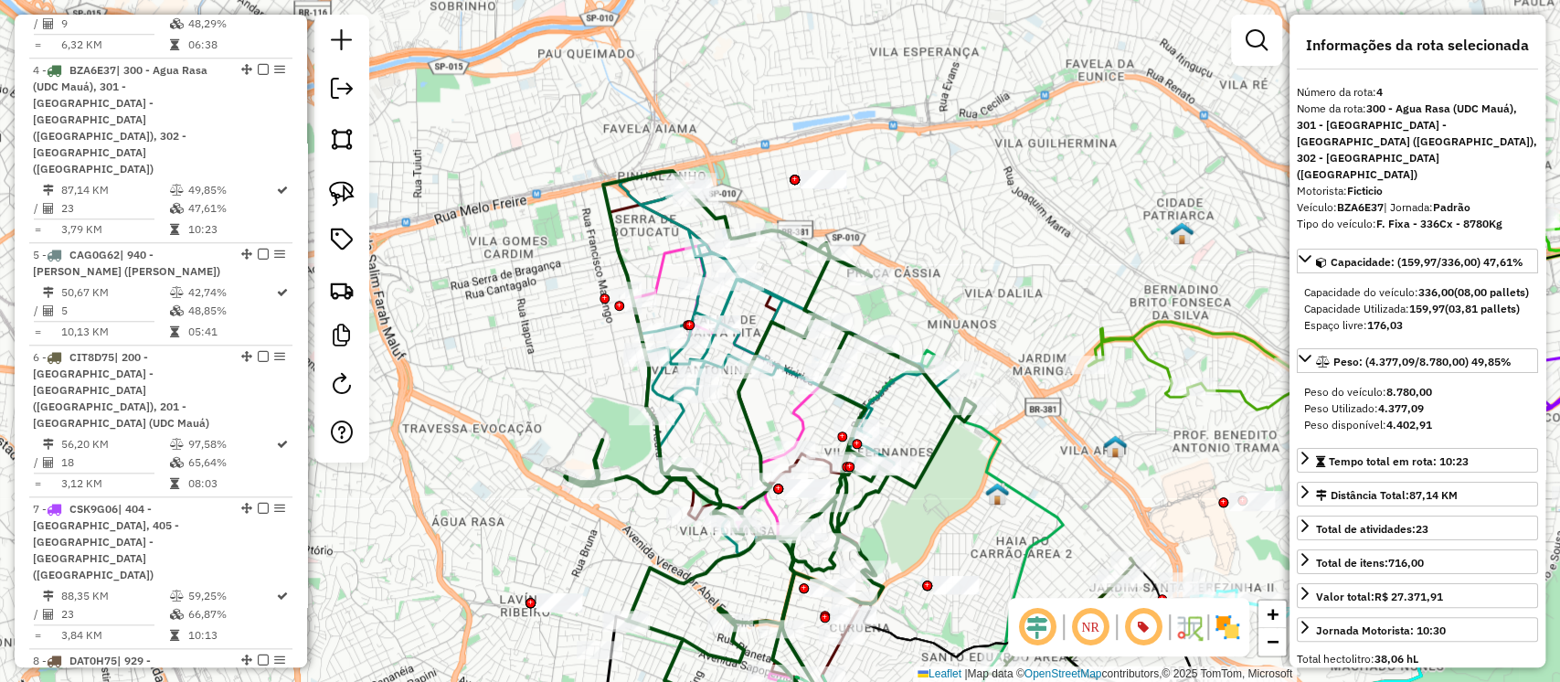
scroll to position [1091, 0]
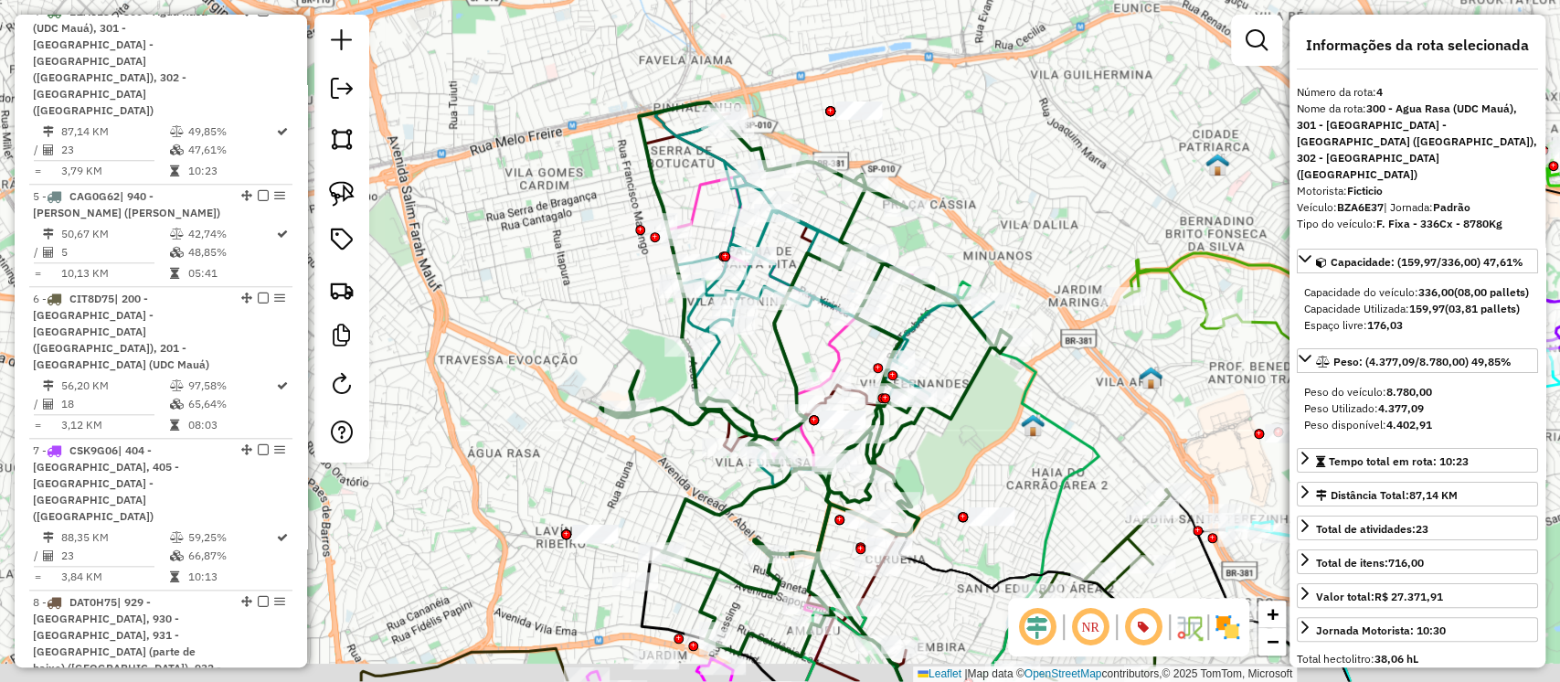
drag, startPoint x: 923, startPoint y: 296, endPoint x: 958, endPoint y: 228, distance: 76.9
click at [958, 228] on div "Janela de atendimento Grade de atendimento Capacidade Transportadoras Veículos …" at bounding box center [780, 341] width 1560 height 682
click at [777, 271] on icon at bounding box center [824, 285] width 338 height 367
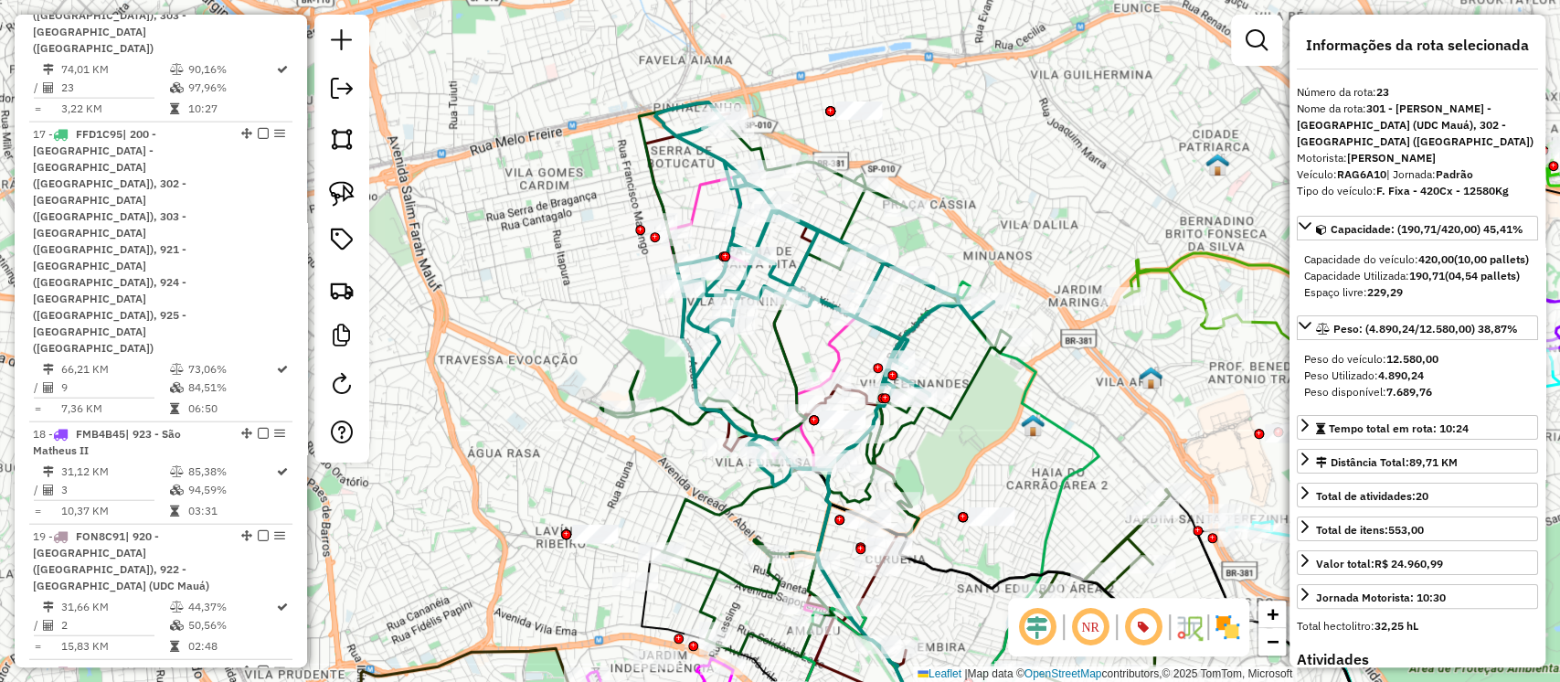
scroll to position [3380, 0]
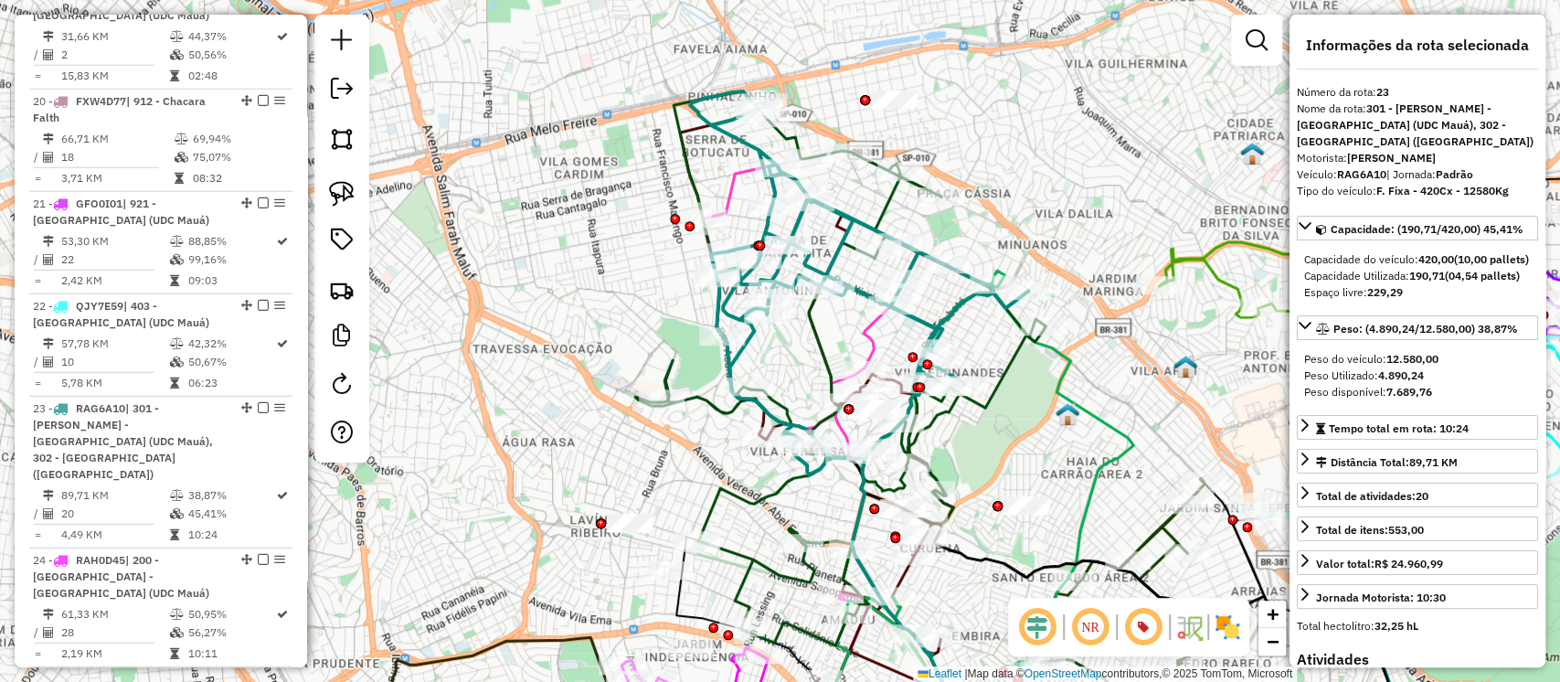
drag, startPoint x: 980, startPoint y: 207, endPoint x: 1017, endPoint y: 190, distance: 40.9
click at [1017, 190] on div "Janela de atendimento Grade de atendimento Capacidade Transportadoras Veículos …" at bounding box center [780, 341] width 1560 height 682
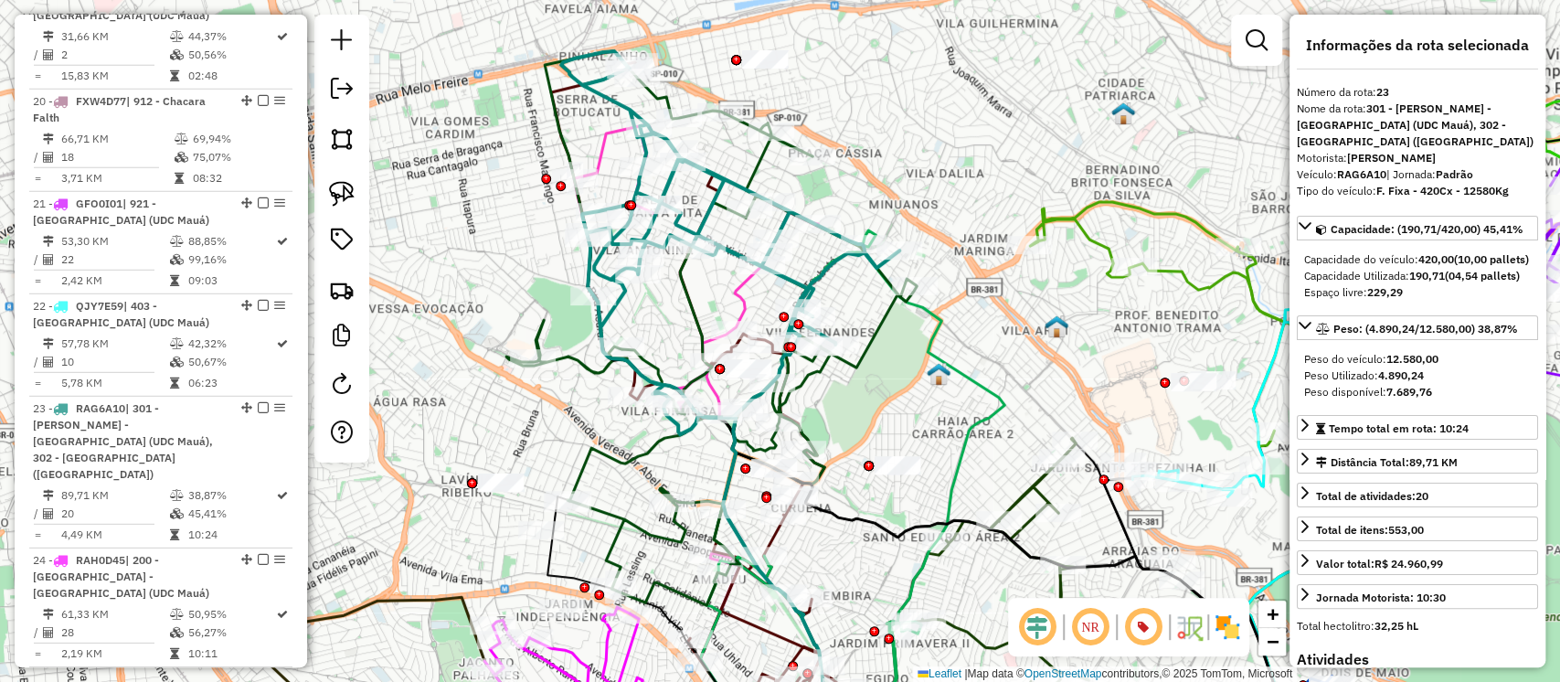
drag, startPoint x: 1068, startPoint y: 234, endPoint x: 646, endPoint y: 105, distance: 440.7
click at [646, 105] on div "Janela de atendimento Grade de atendimento Capacidade Transportadoras Veículos …" at bounding box center [780, 341] width 1560 height 682
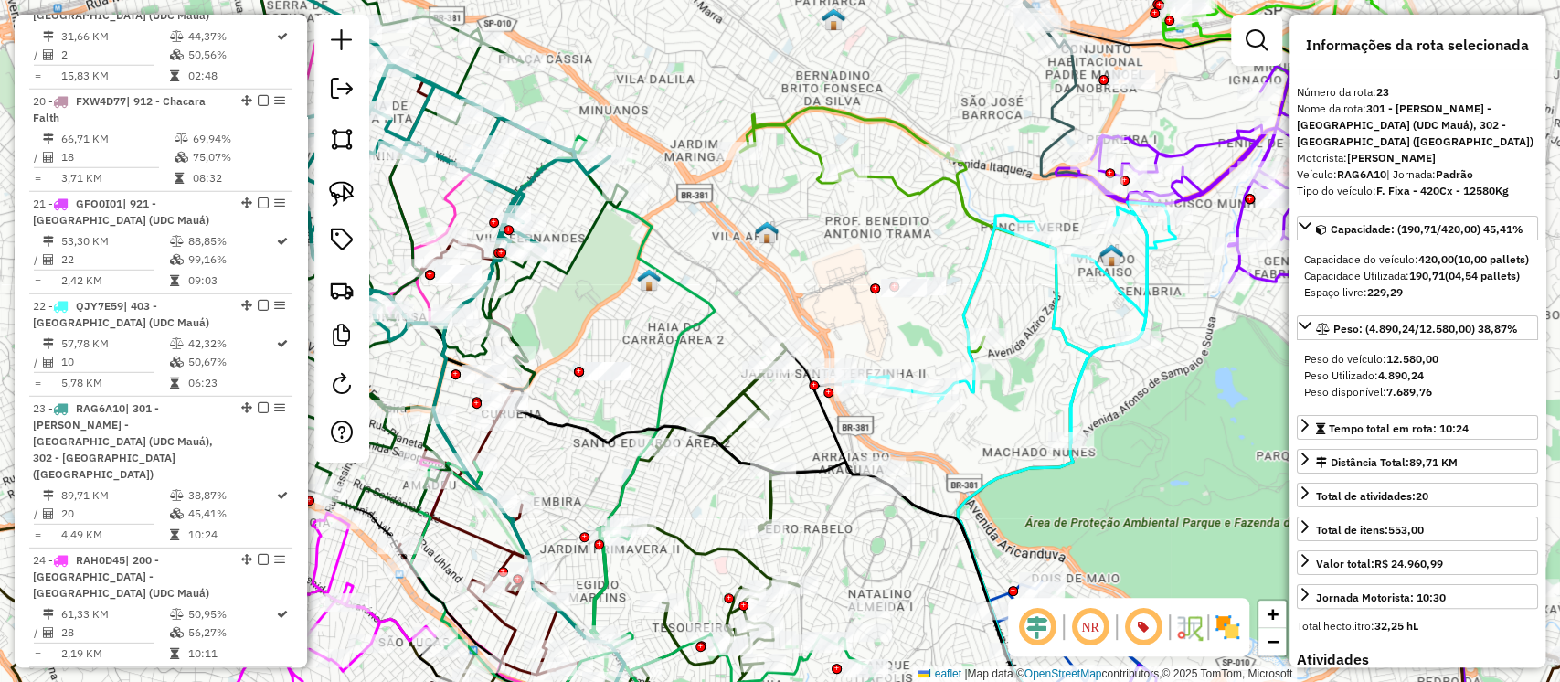
click at [803, 152] on icon at bounding box center [867, 230] width 254 height 244
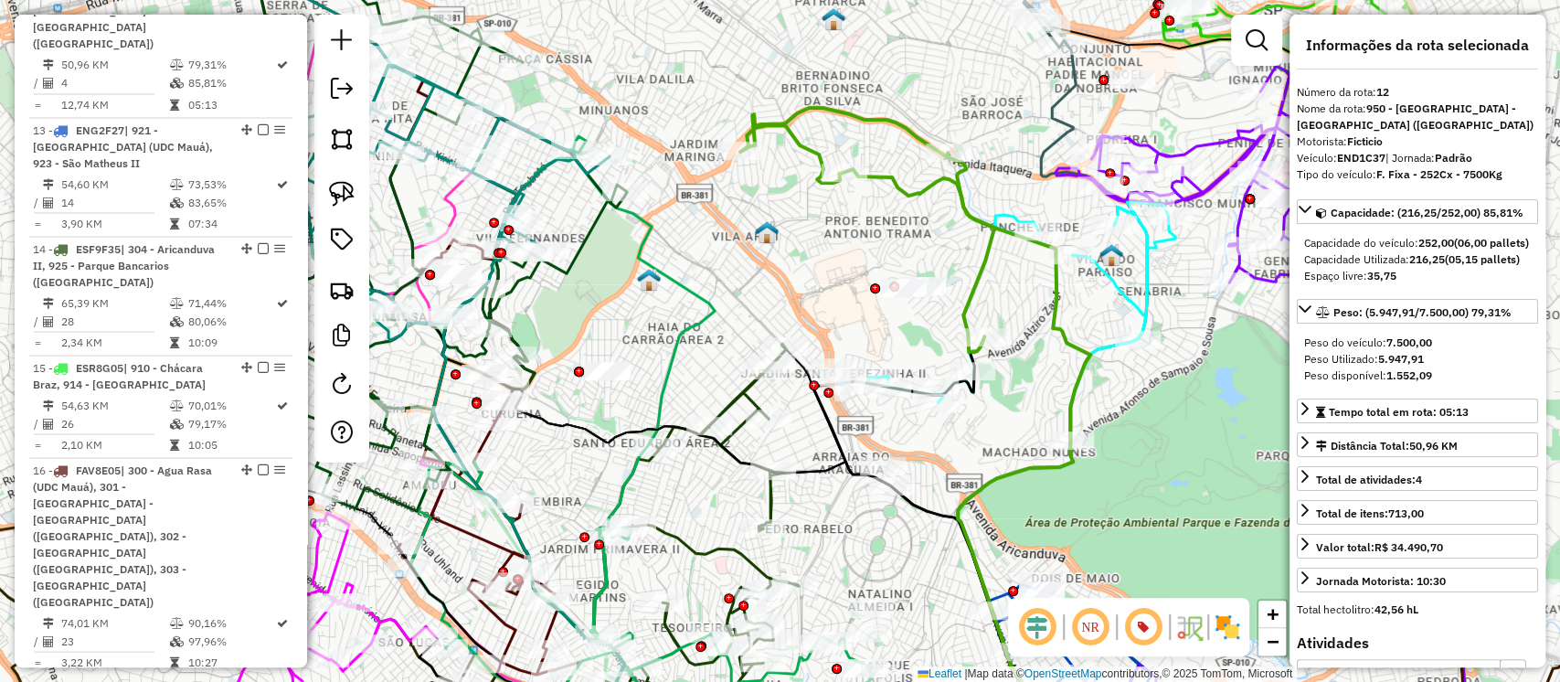
scroll to position [2059, 0]
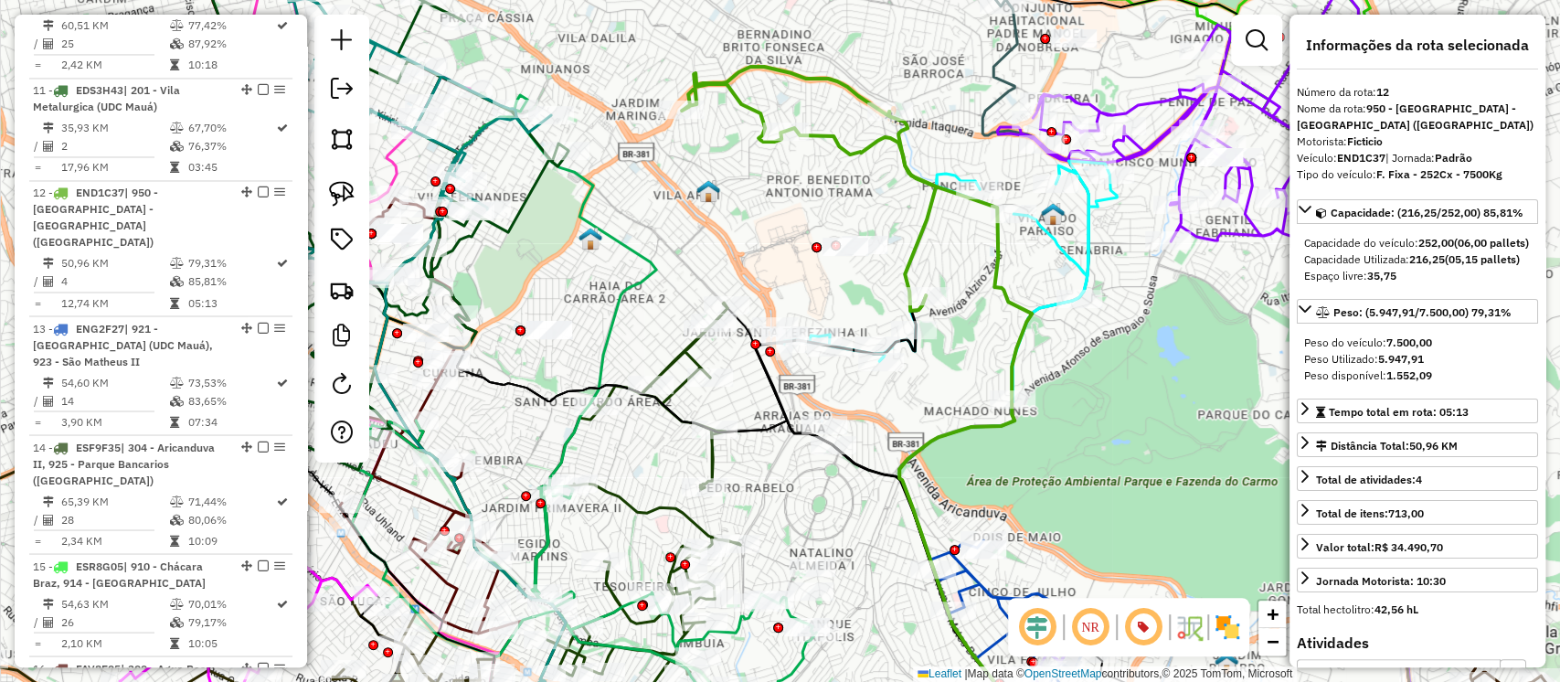
drag, startPoint x: 921, startPoint y: 264, endPoint x: 863, endPoint y: 223, distance: 71.5
click at [863, 223] on div "Janela de atendimento Grade de atendimento Capacidade Transportadoras Veículos …" at bounding box center [780, 341] width 1560 height 682
click at [1066, 250] on icon at bounding box center [950, 281] width 333 height 241
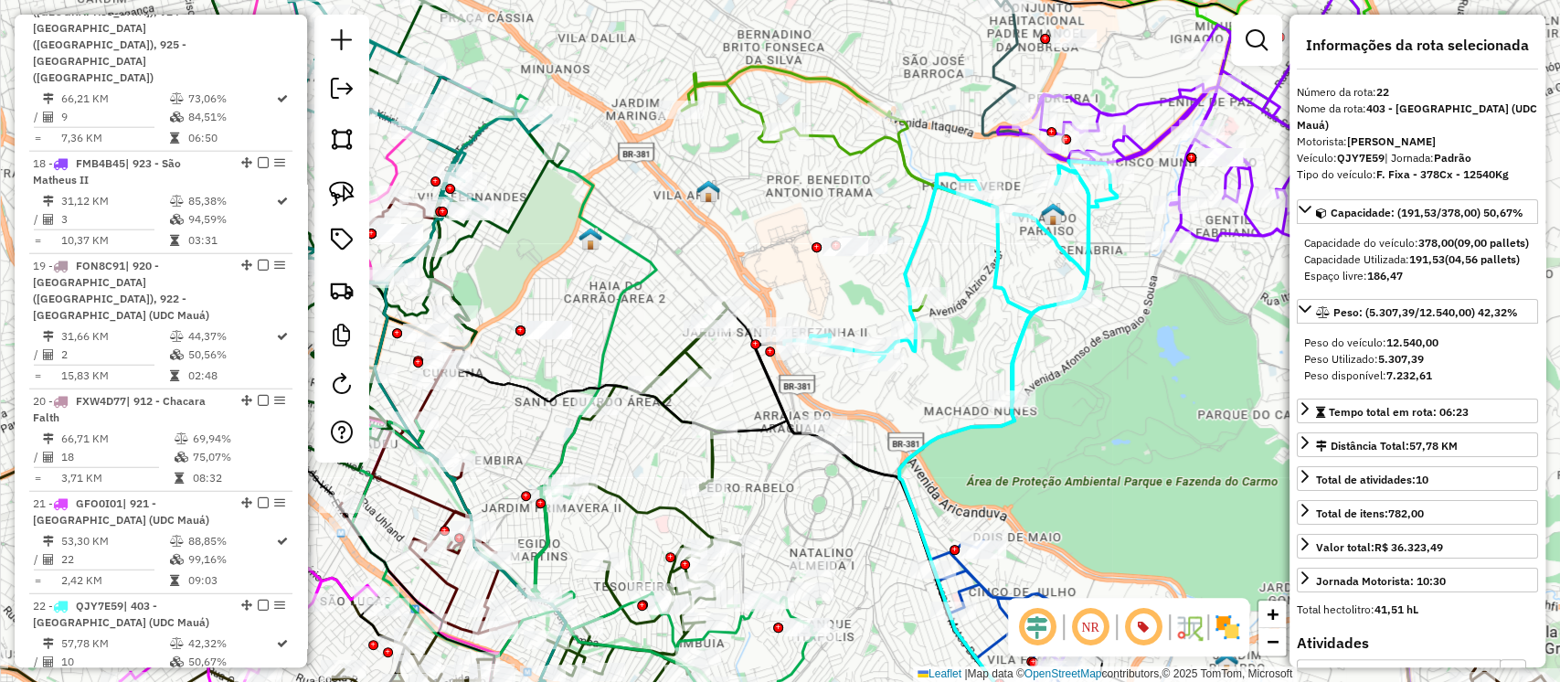
scroll to position [3261, 0]
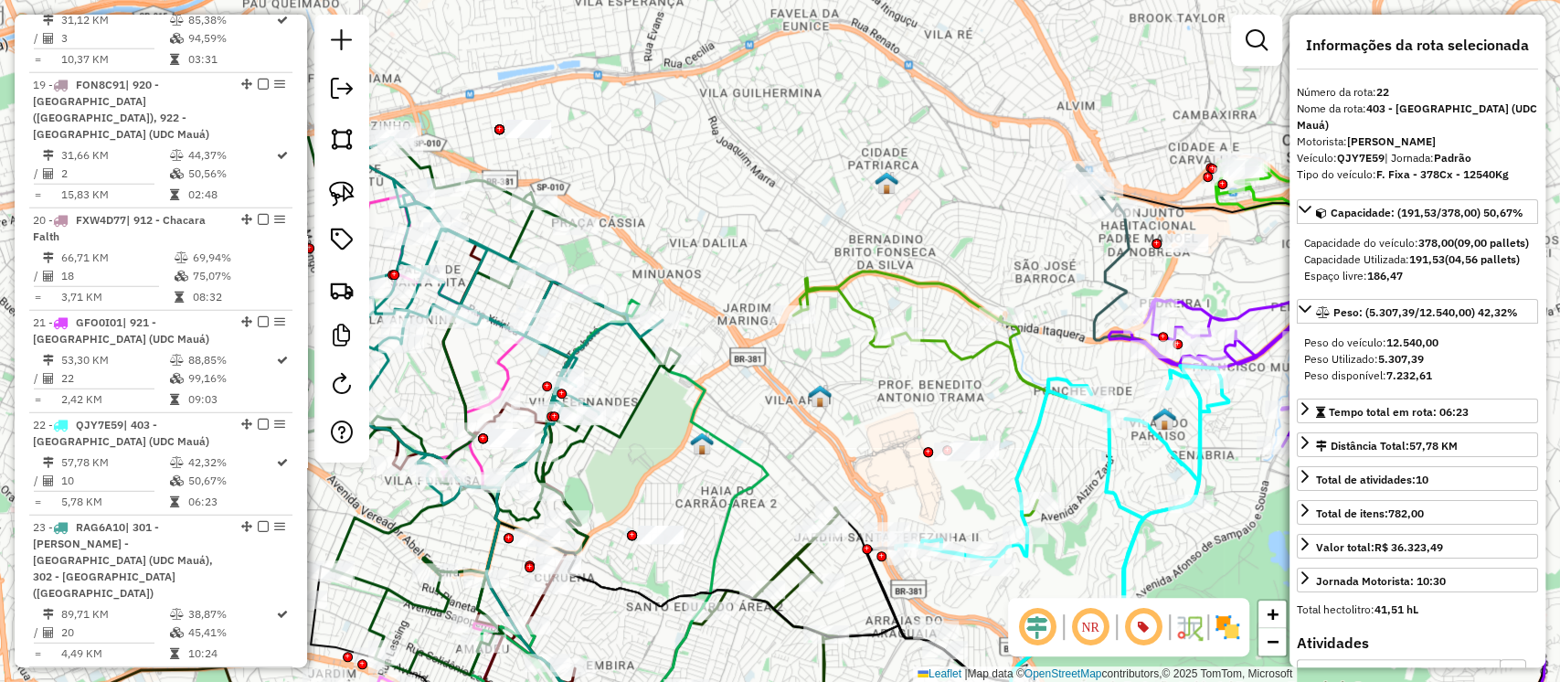
drag, startPoint x: 1123, startPoint y: 297, endPoint x: 1189, endPoint y: 473, distance: 188.3
click at [1234, 502] on div "Janela de atendimento Grade de atendimento Capacidade Transportadoras Veículos …" at bounding box center [780, 341] width 1560 height 682
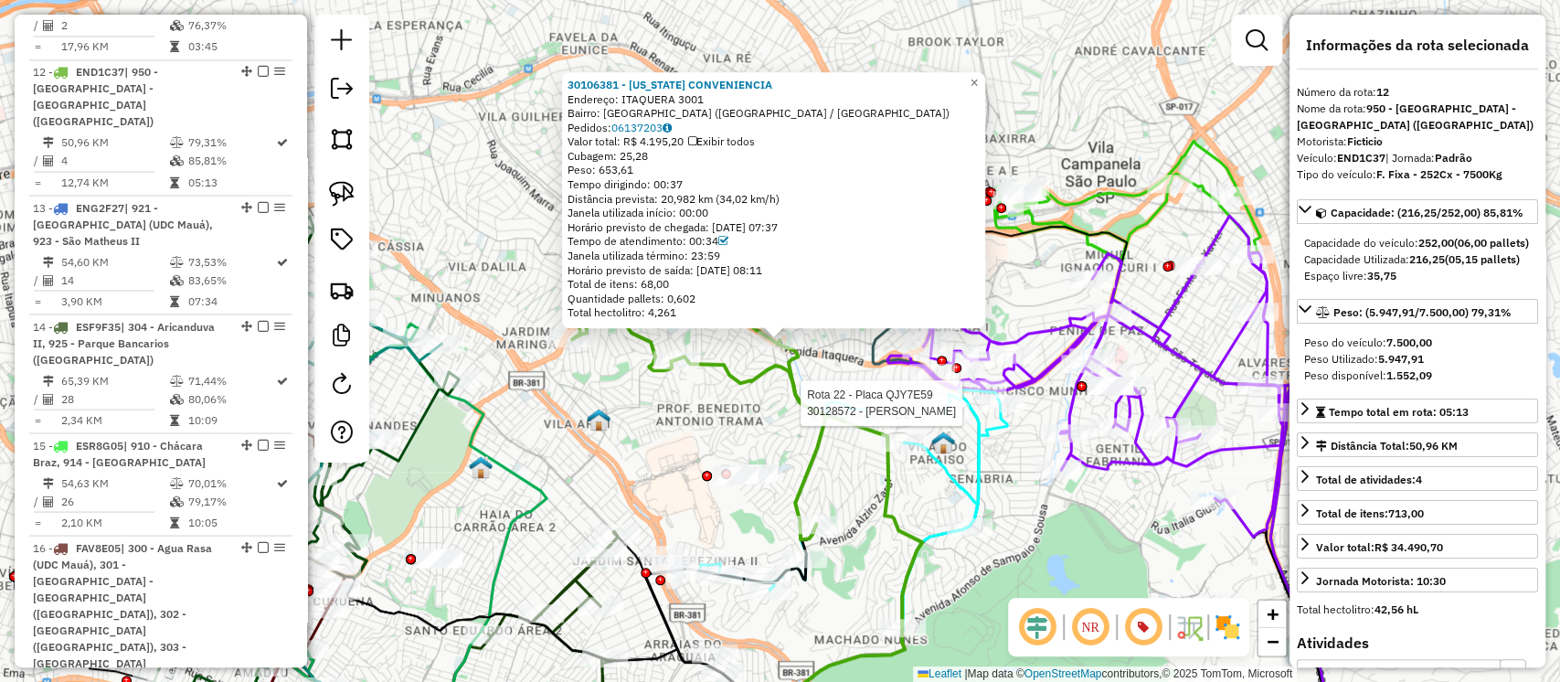
scroll to position [2059, 0]
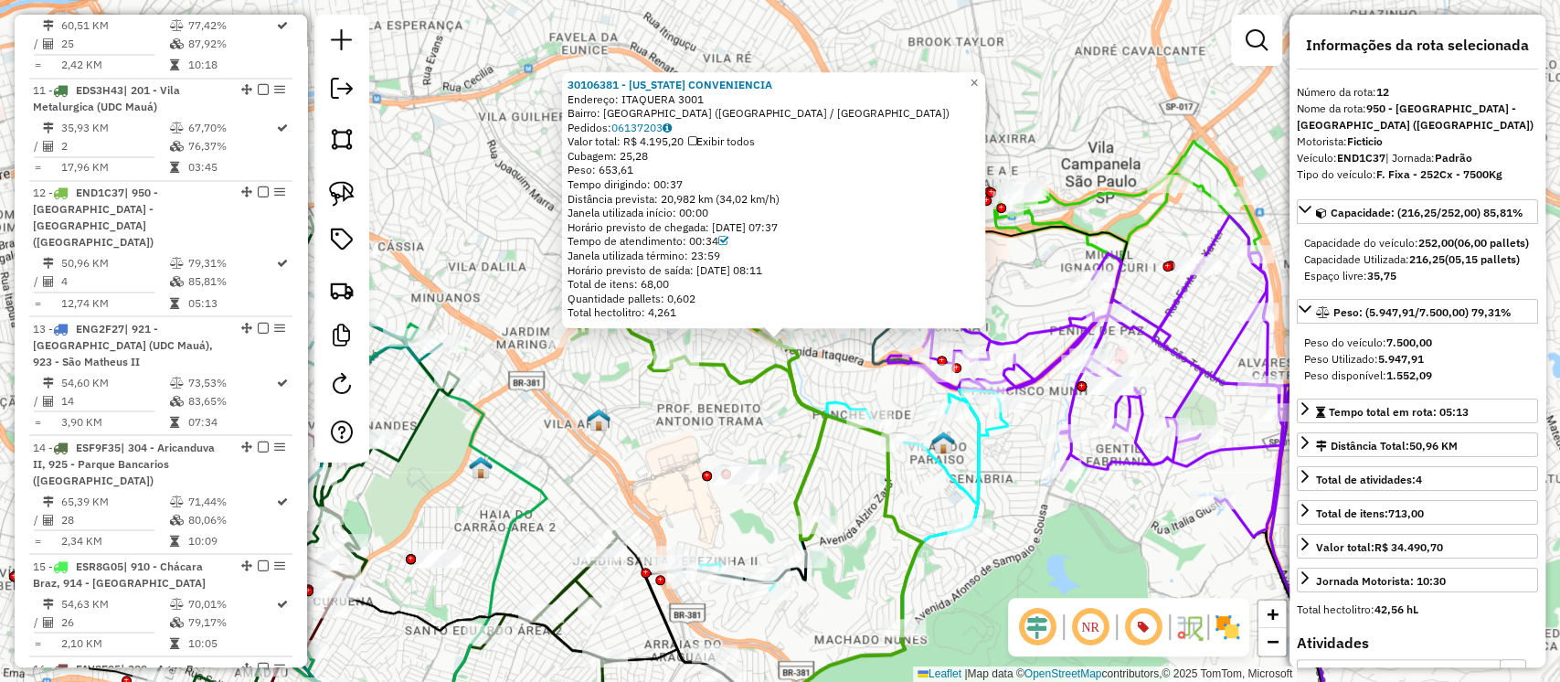
click at [727, 417] on div "30106381 - TEXAS CONVENIENCIA Endereço: ITAQUERA 3001 Bairro: JARDIM MARINGA (S…" at bounding box center [780, 341] width 1560 height 682
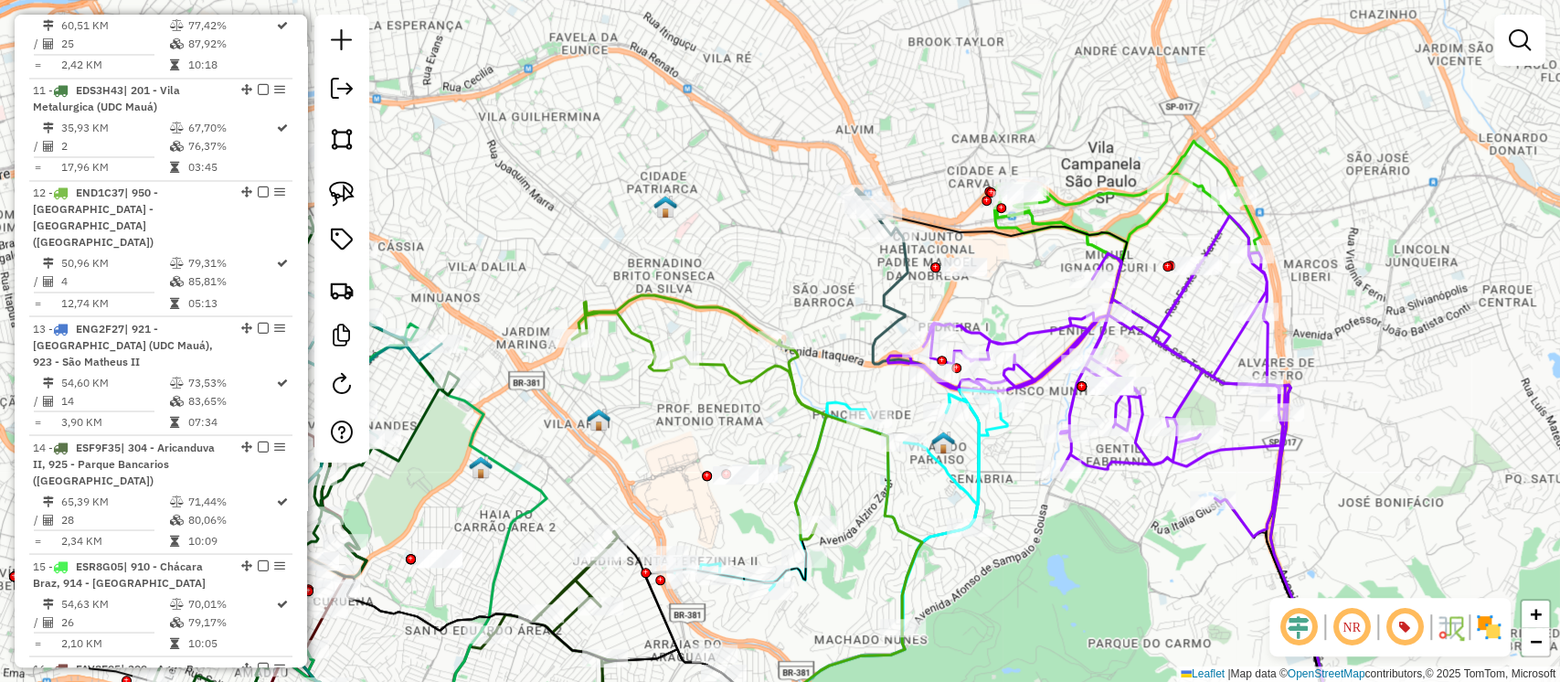
click at [732, 384] on icon at bounding box center [699, 417] width 254 height 244
select select "**********"
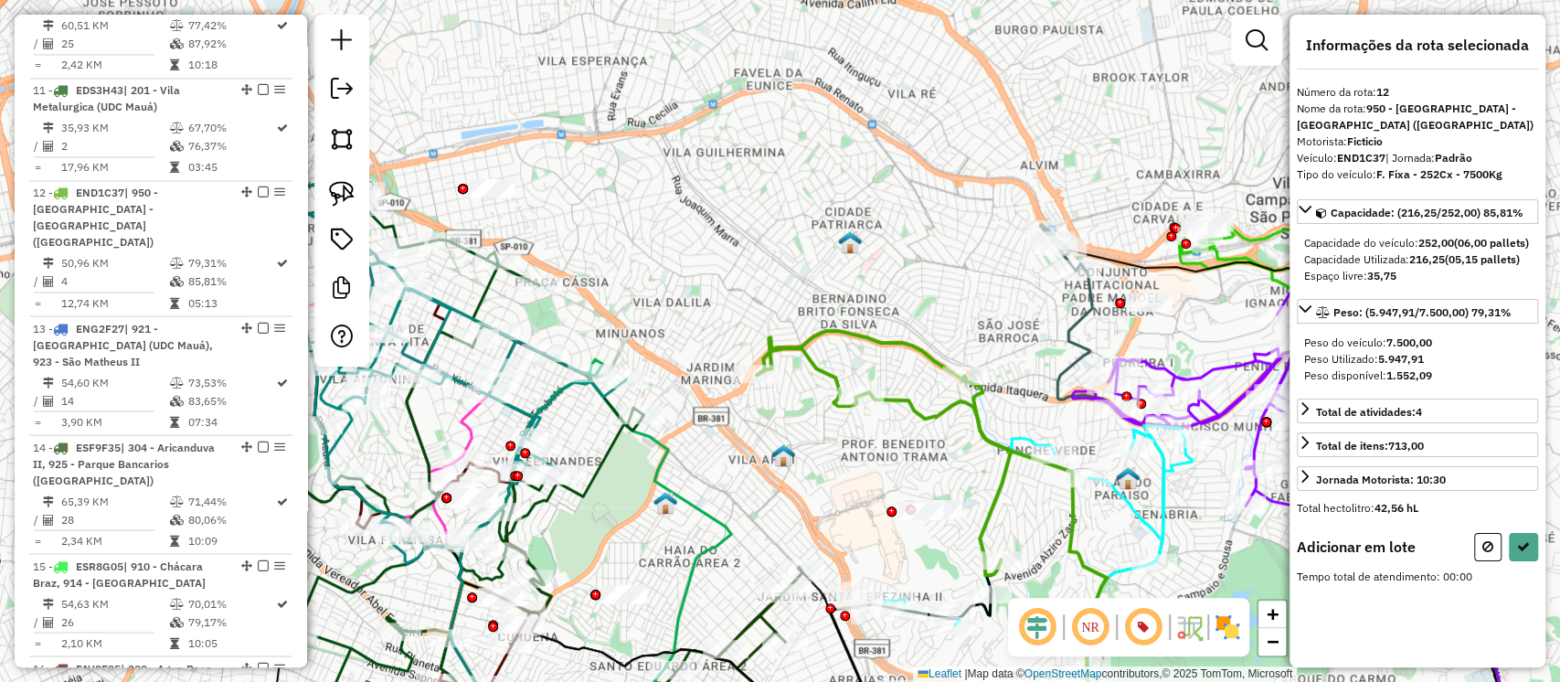
drag, startPoint x: 699, startPoint y: 420, endPoint x: 870, endPoint y: 452, distance: 173.9
click at [870, 452] on div "Janela de atendimento Grade de atendimento Capacidade Transportadoras Veículos …" at bounding box center [780, 341] width 1560 height 682
click at [356, 196] on link at bounding box center [342, 194] width 40 height 40
drag, startPoint x: 475, startPoint y: 159, endPoint x: 541, endPoint y: 213, distance: 85.1
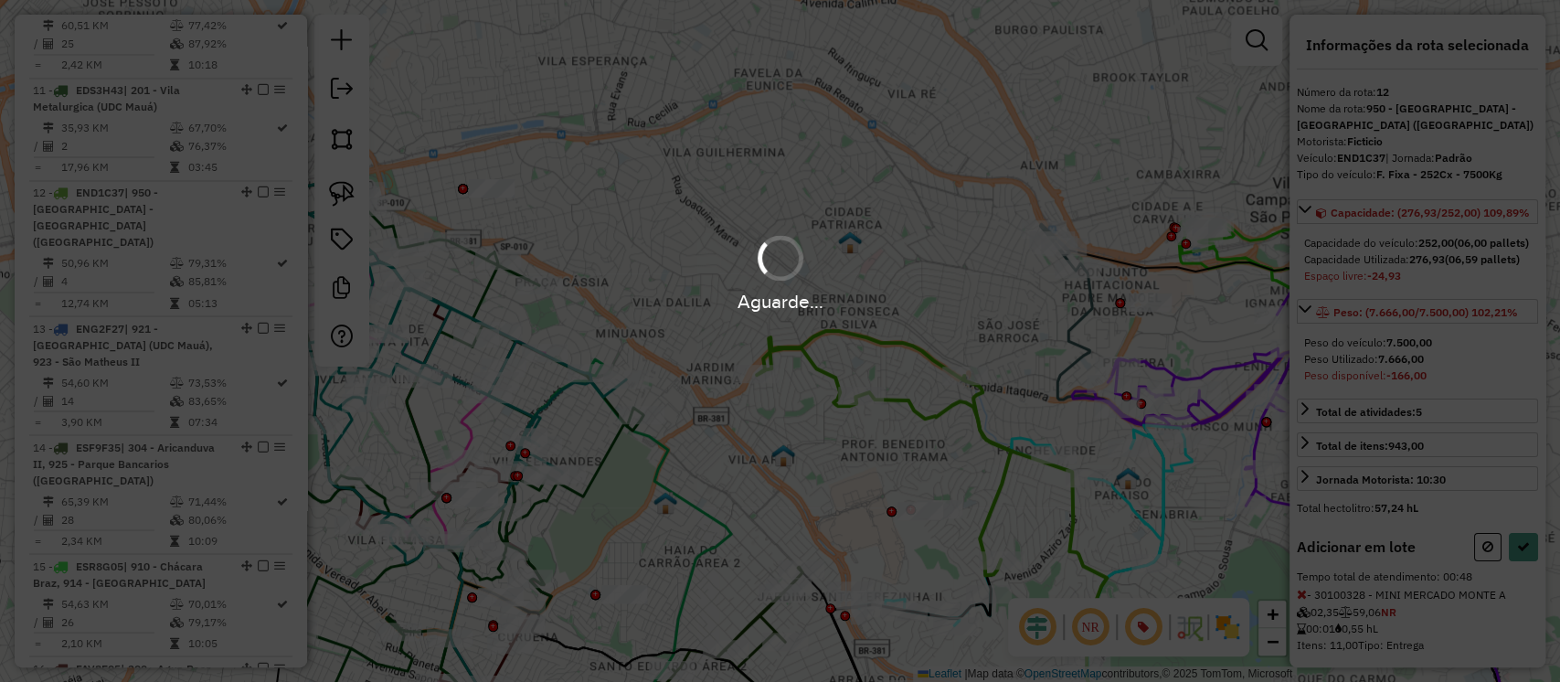
click at [1521, 597] on div "Aguarde..." at bounding box center [780, 341] width 1560 height 682
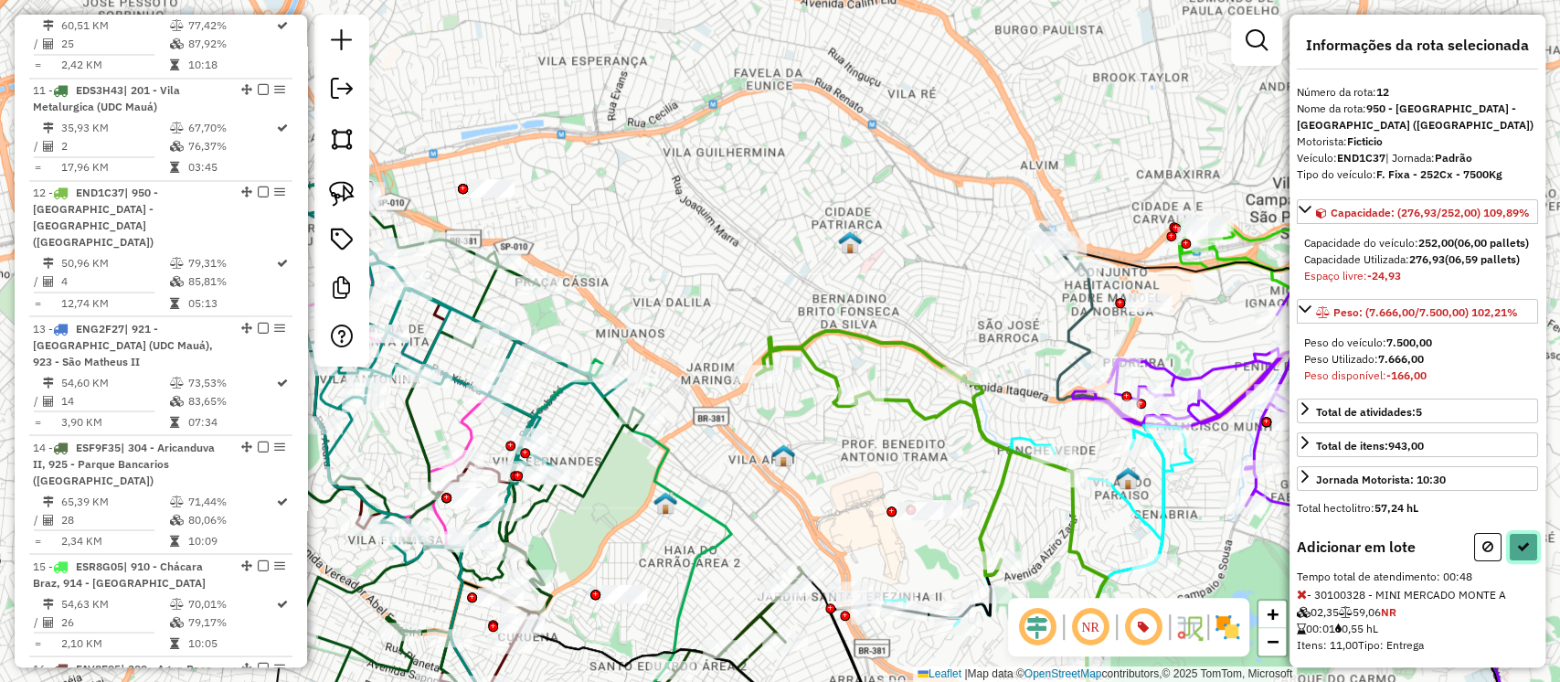
click at [1523, 553] on icon at bounding box center [1523, 546] width 13 height 13
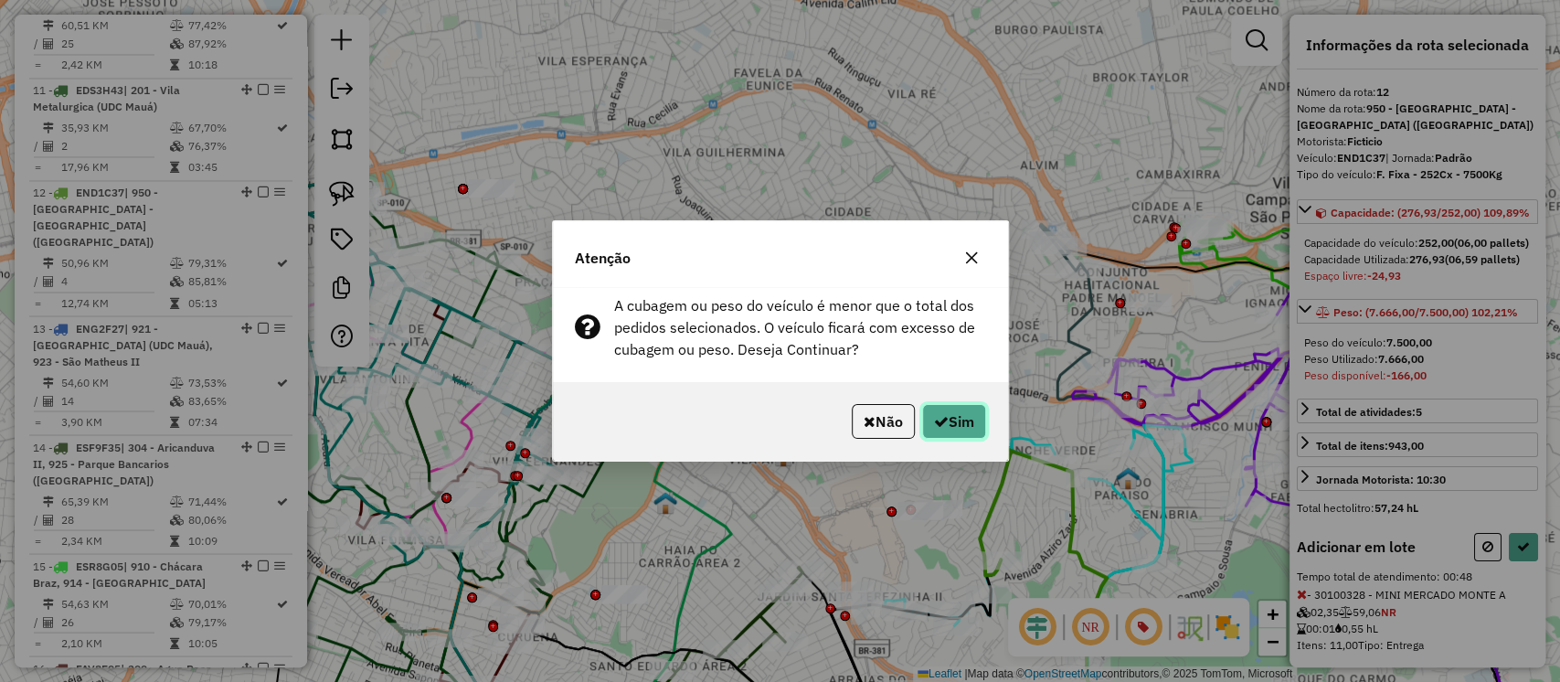
click at [962, 418] on button "Sim" at bounding box center [954, 421] width 64 height 35
select select "**********"
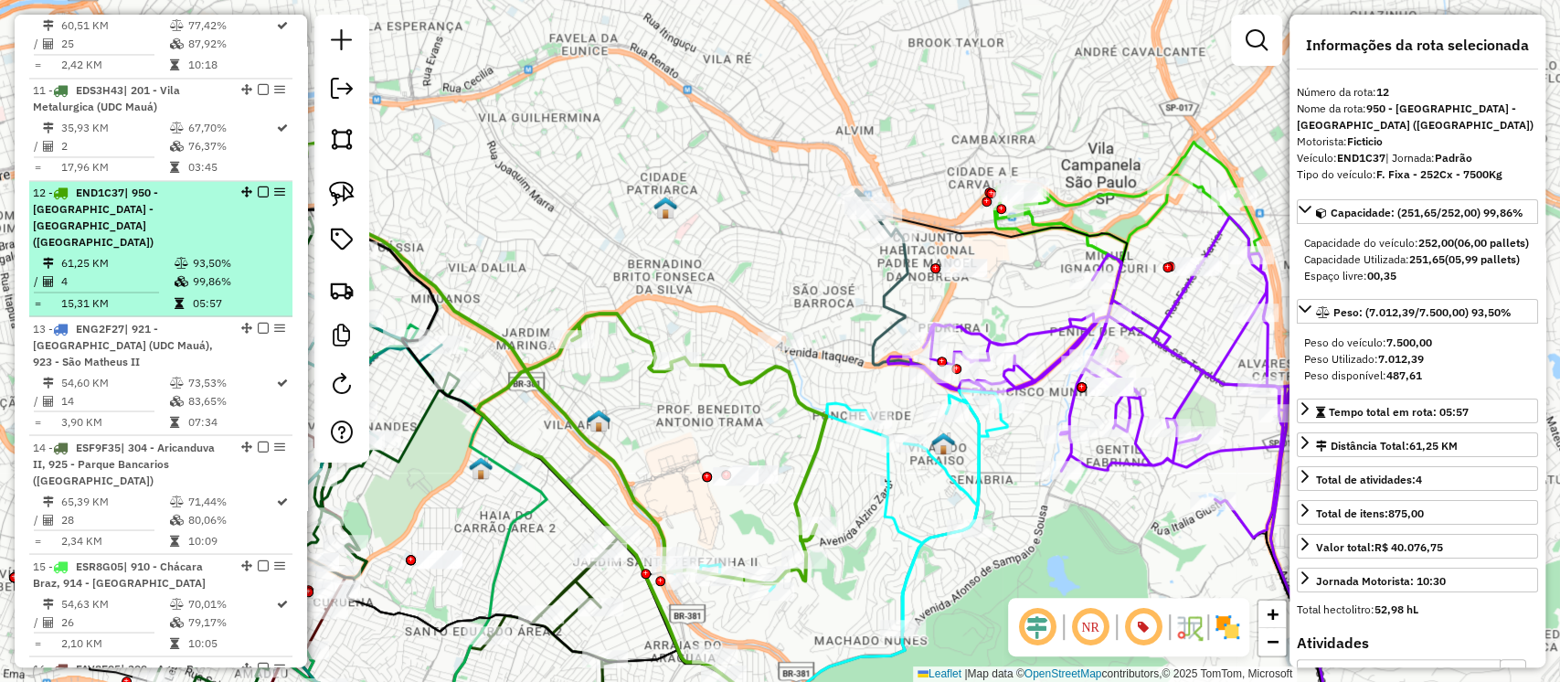
click at [261, 186] on em at bounding box center [263, 191] width 11 height 11
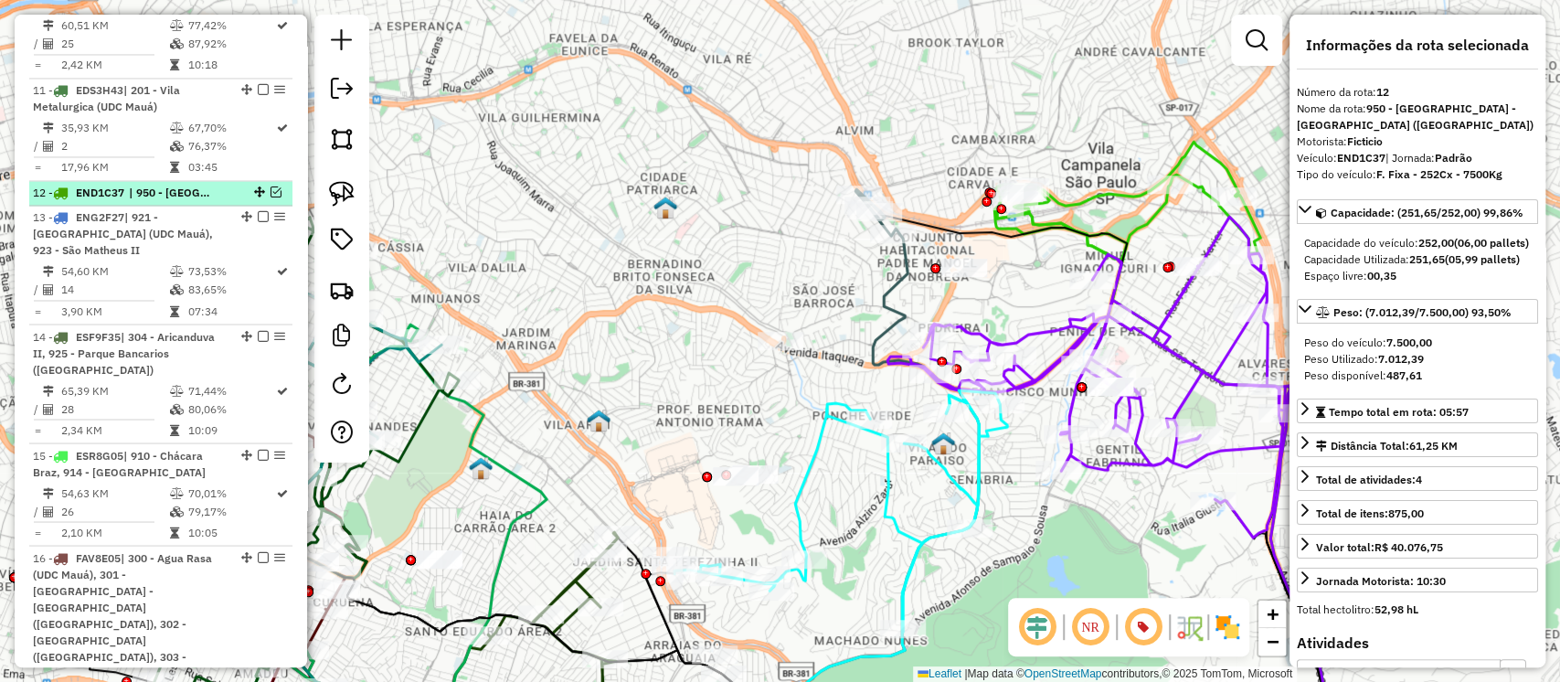
scroll to position [1982, 0]
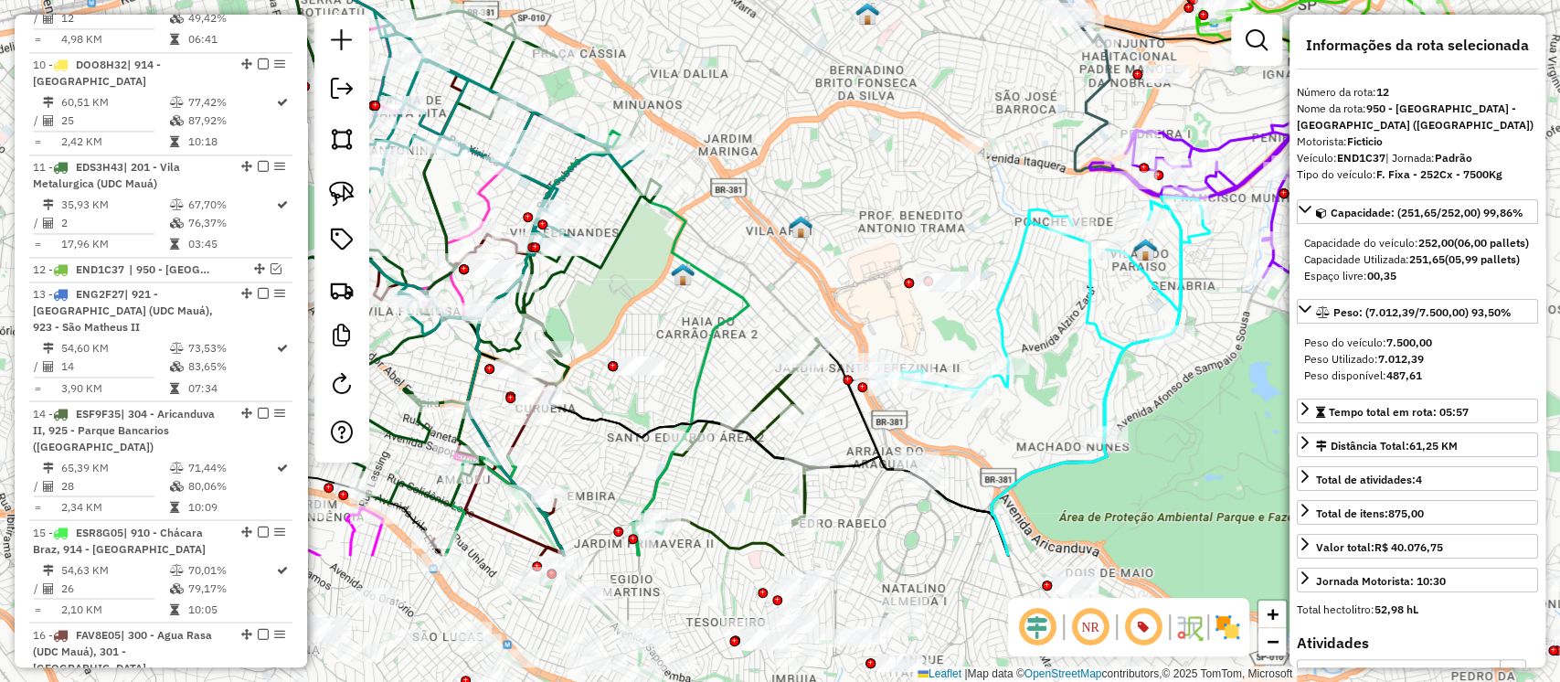
drag, startPoint x: 676, startPoint y: 411, endPoint x: 870, endPoint y: 231, distance: 265.2
click at [870, 231] on div "Janela de atendimento Grade de atendimento Capacidade Transportadoras Veículos …" at bounding box center [780, 341] width 1560 height 682
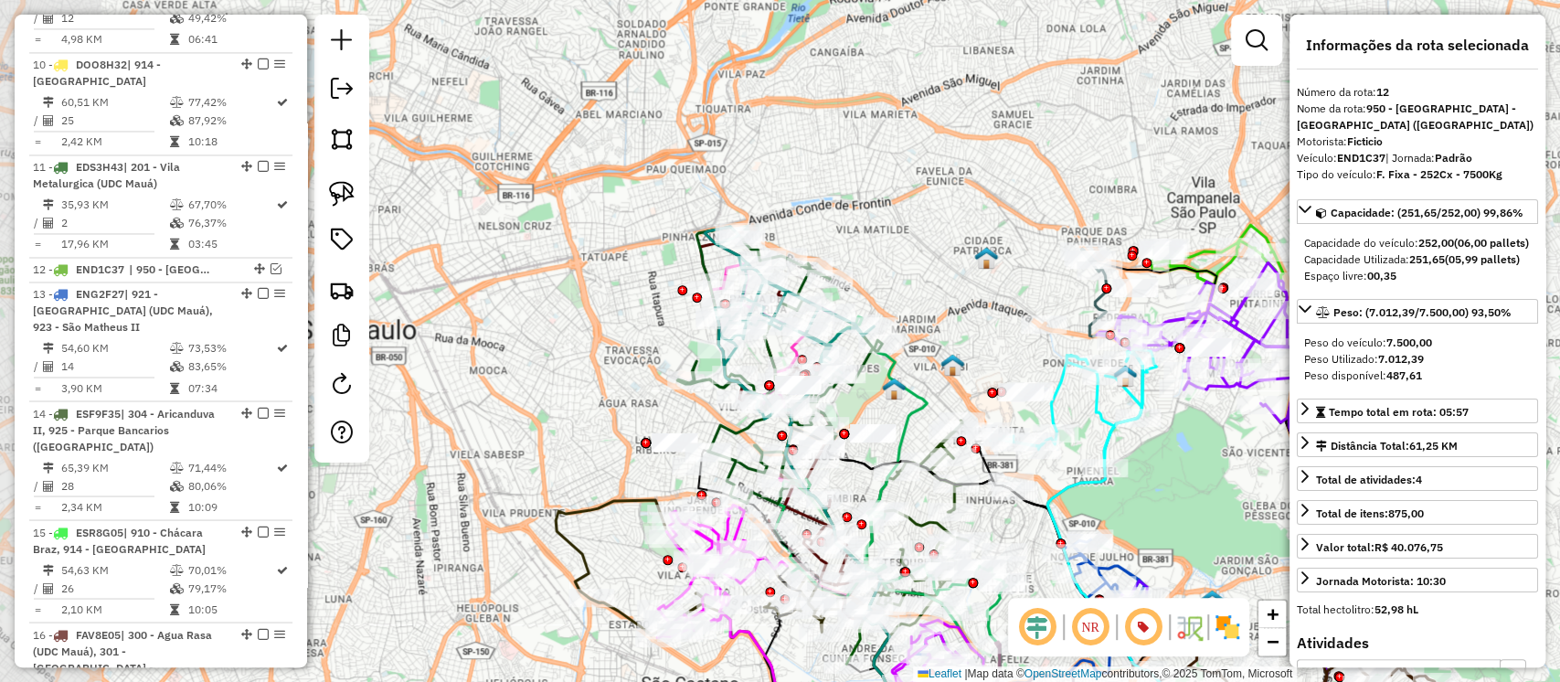
drag, startPoint x: 830, startPoint y: 234, endPoint x: 946, endPoint y: 307, distance: 137.2
click at [957, 300] on div "Janela de atendimento Grade de atendimento Capacidade Transportadoras Veículos …" at bounding box center [780, 341] width 1560 height 682
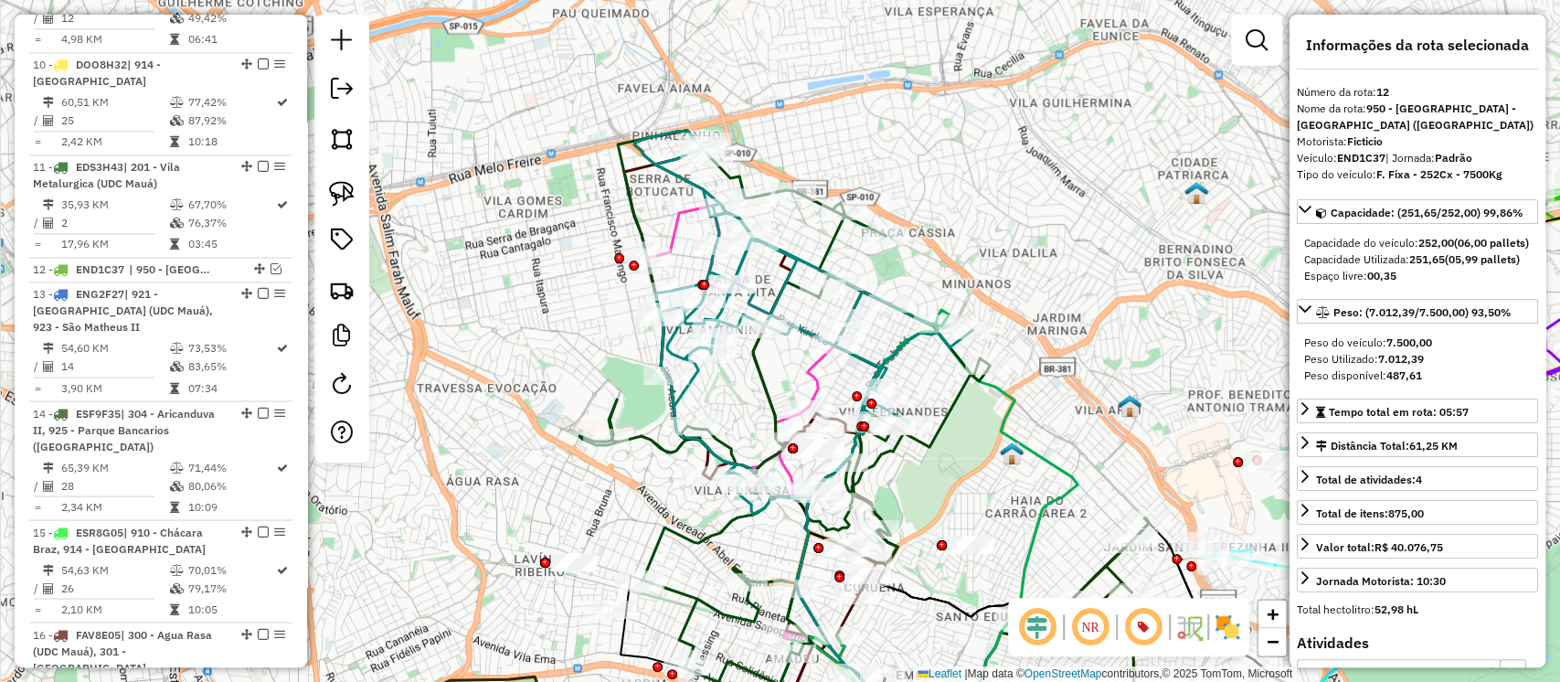
click at [804, 370] on icon at bounding box center [769, 434] width 244 height 460
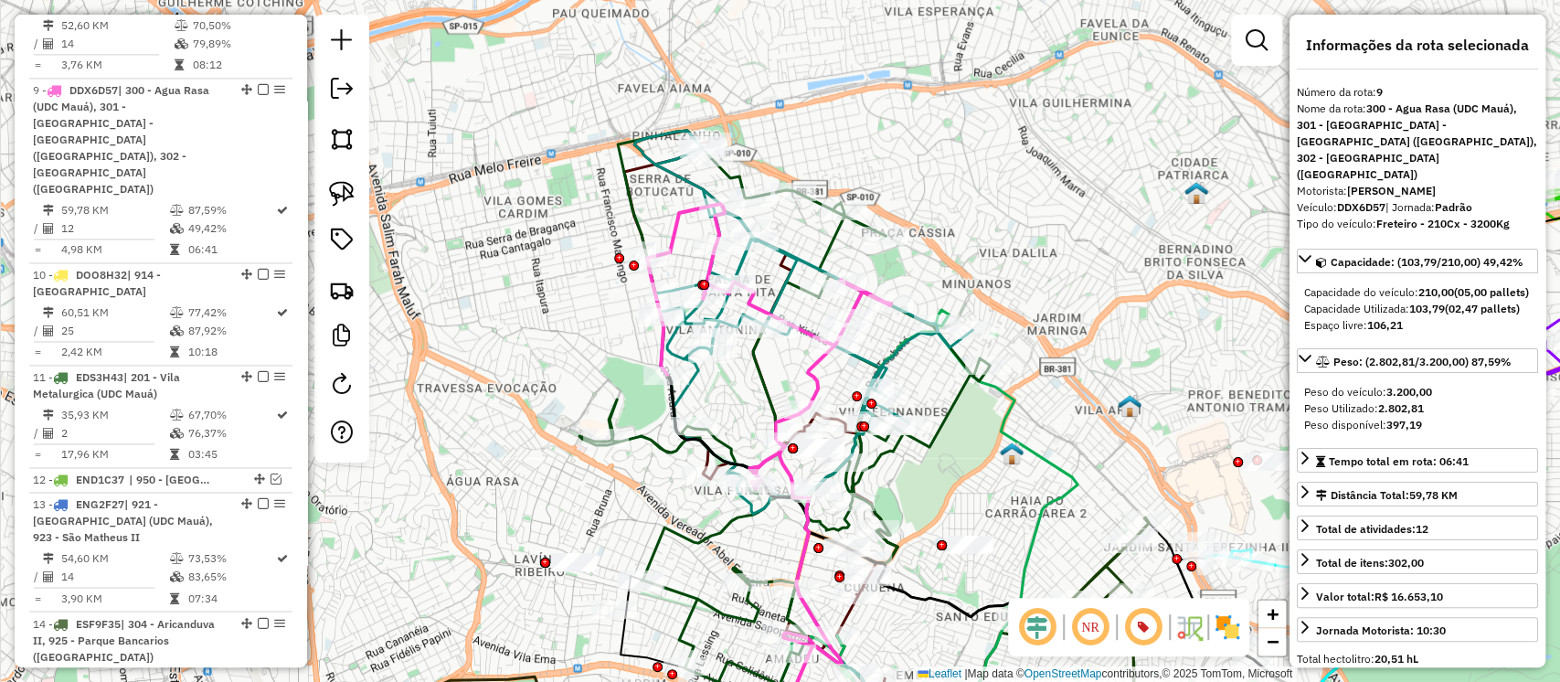
scroll to position [1718, 0]
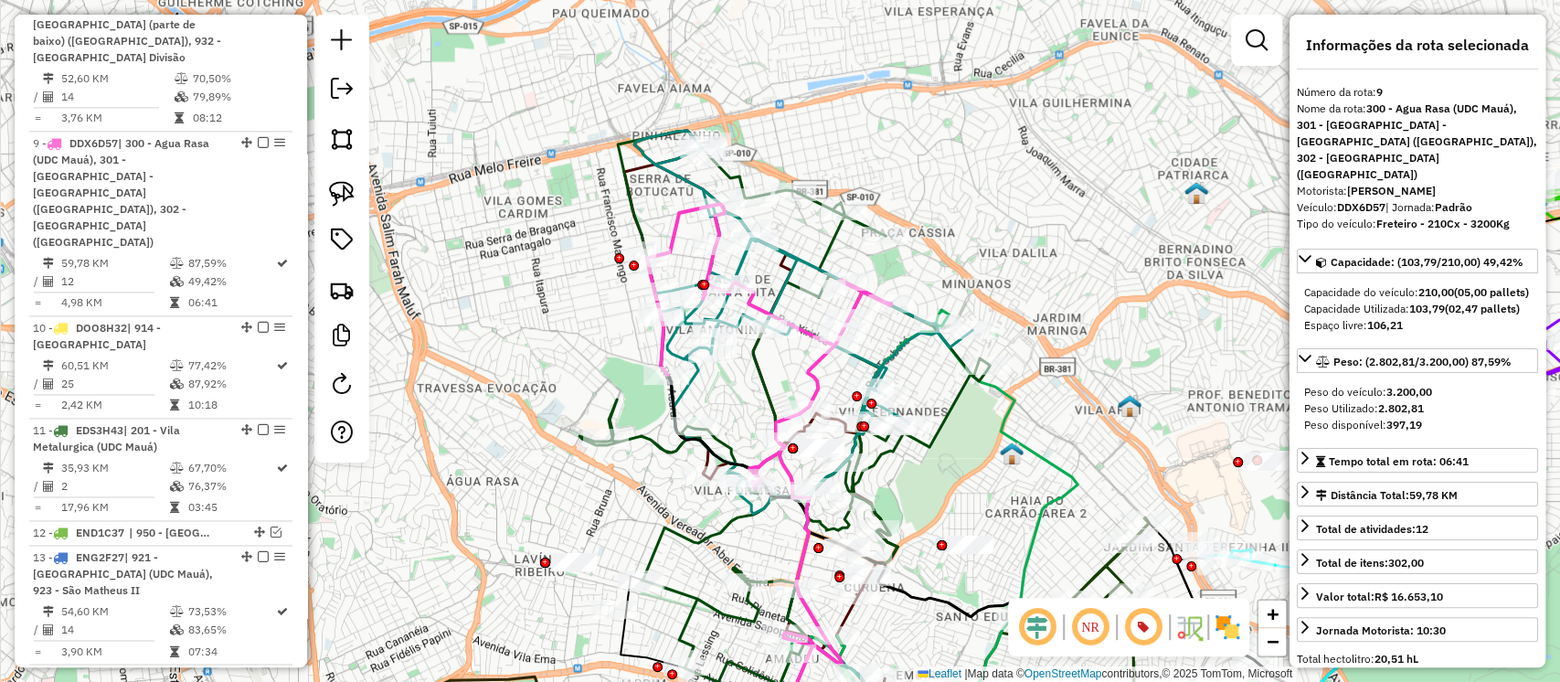
click at [785, 289] on icon at bounding box center [803, 314] width 338 height 367
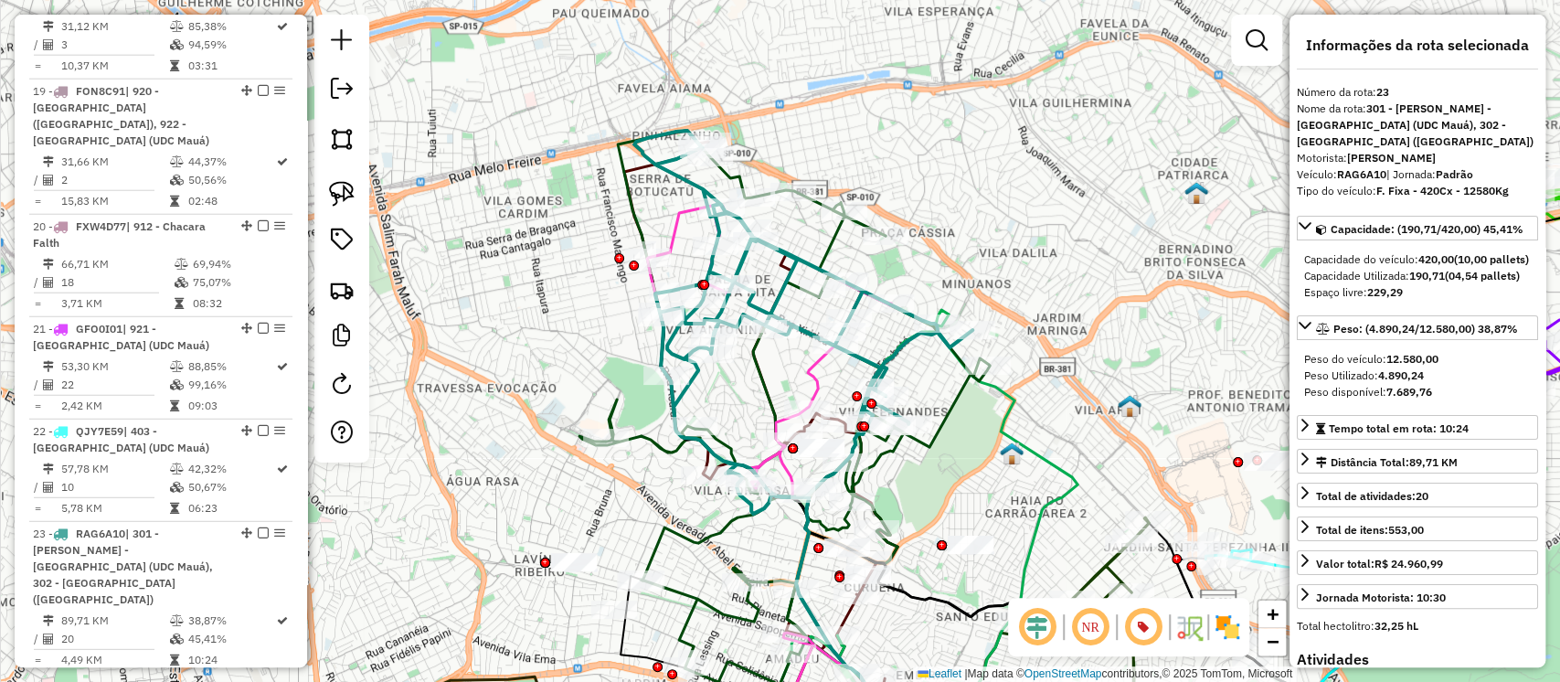
scroll to position [3304, 0]
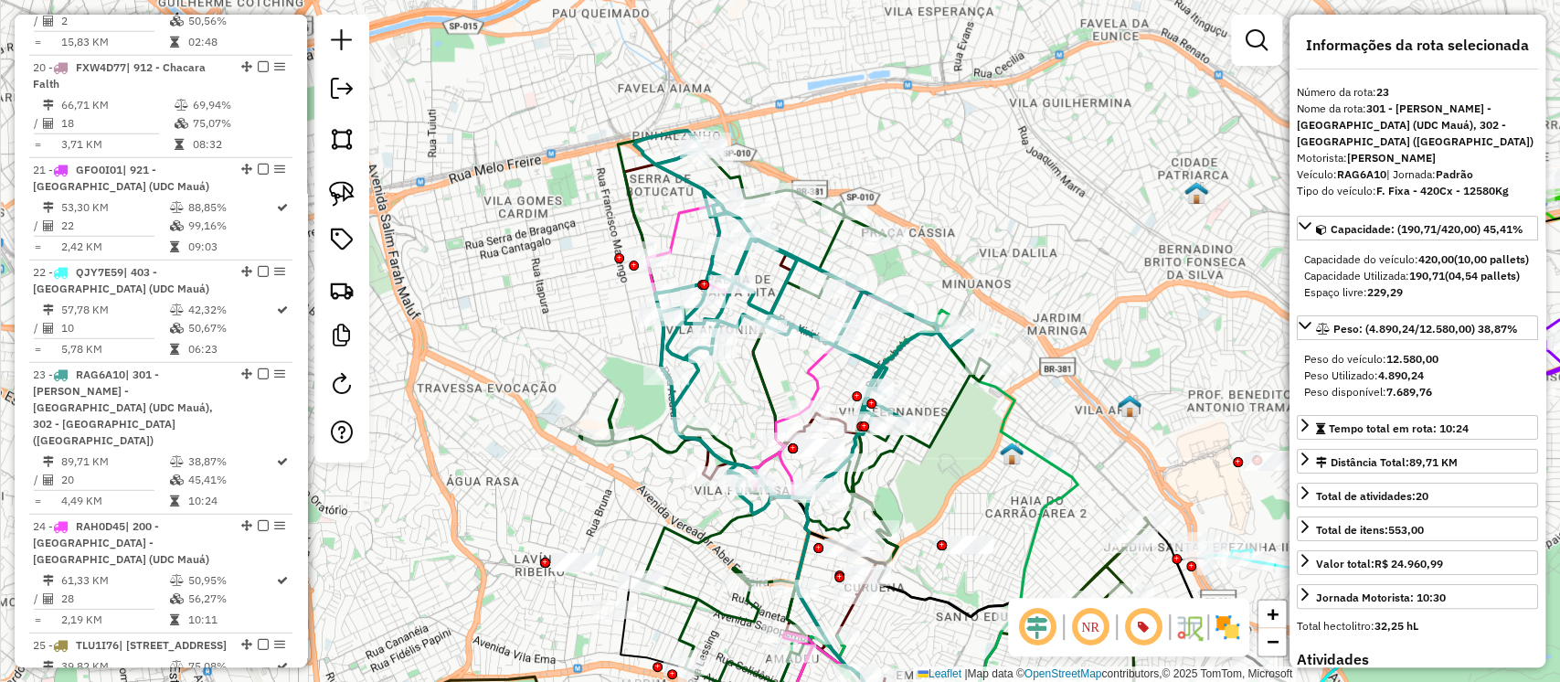
click at [835, 233] on icon at bounding box center [785, 408] width 410 height 554
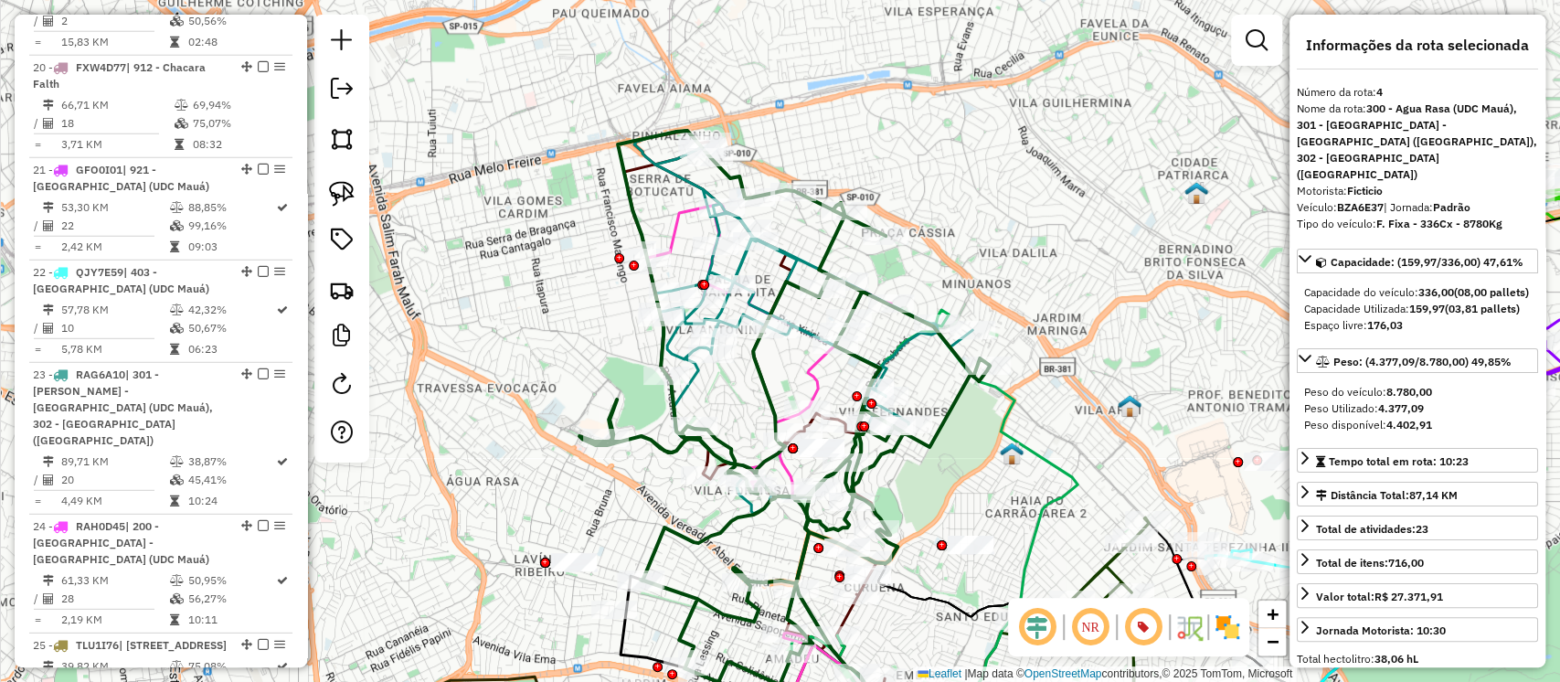
scroll to position [1091, 0]
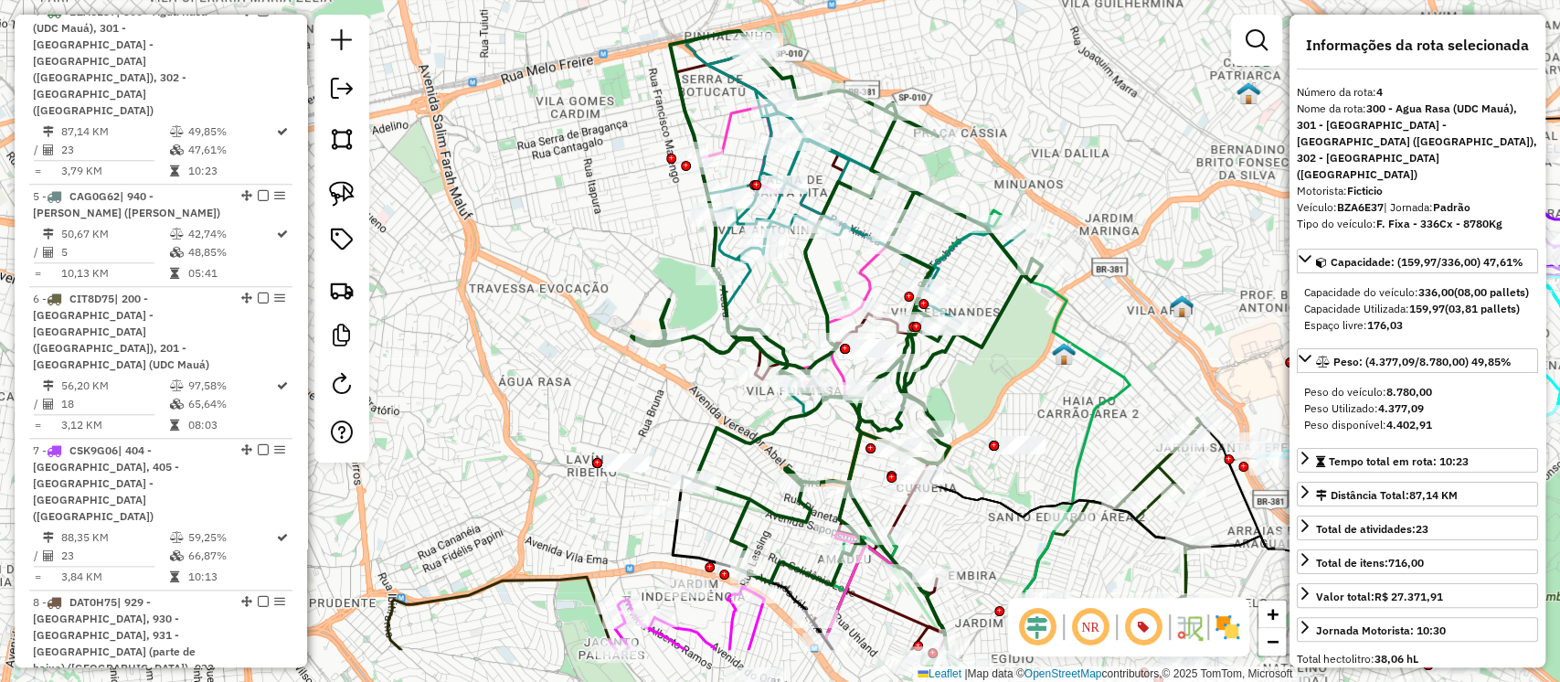
drag, startPoint x: 1102, startPoint y: 264, endPoint x: 1148, endPoint y: 204, distance: 75.7
click at [1148, 204] on div "Janela de atendimento Grade de atendimento Capacidade Transportadoras Veículos …" at bounding box center [780, 341] width 1560 height 682
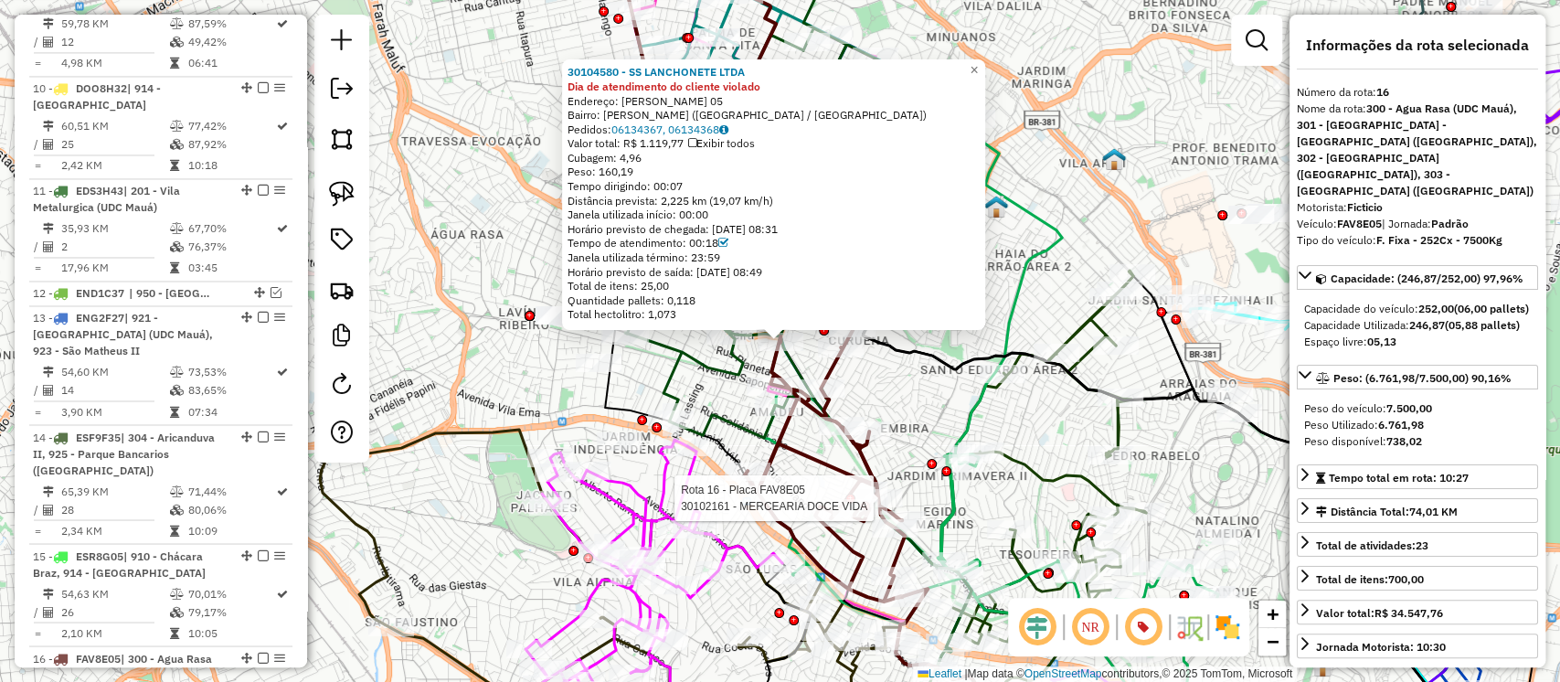
scroll to position [2421, 0]
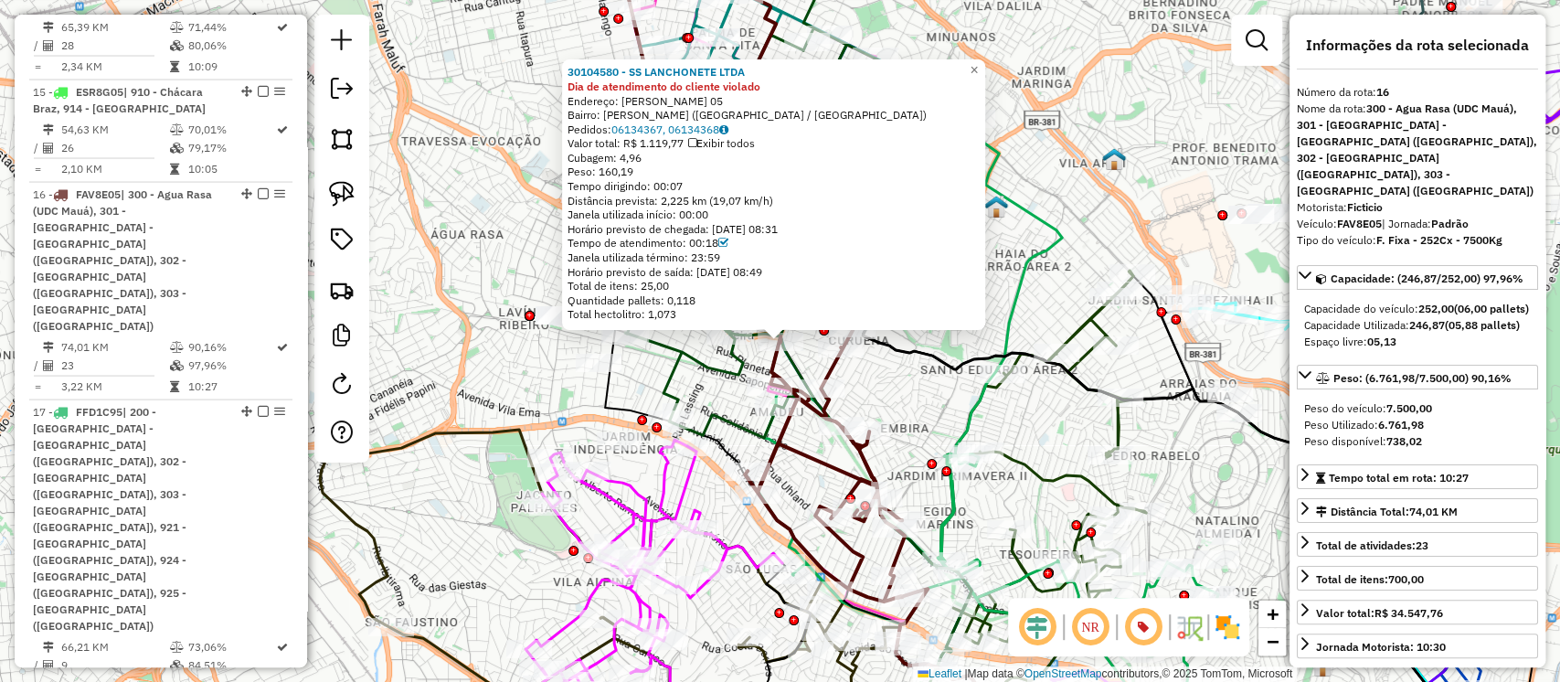
click at [916, 406] on div "30104580 - SS LANCHONETE LTDA Dia de atendimento do cliente violado Endereço: R…" at bounding box center [780, 341] width 1560 height 682
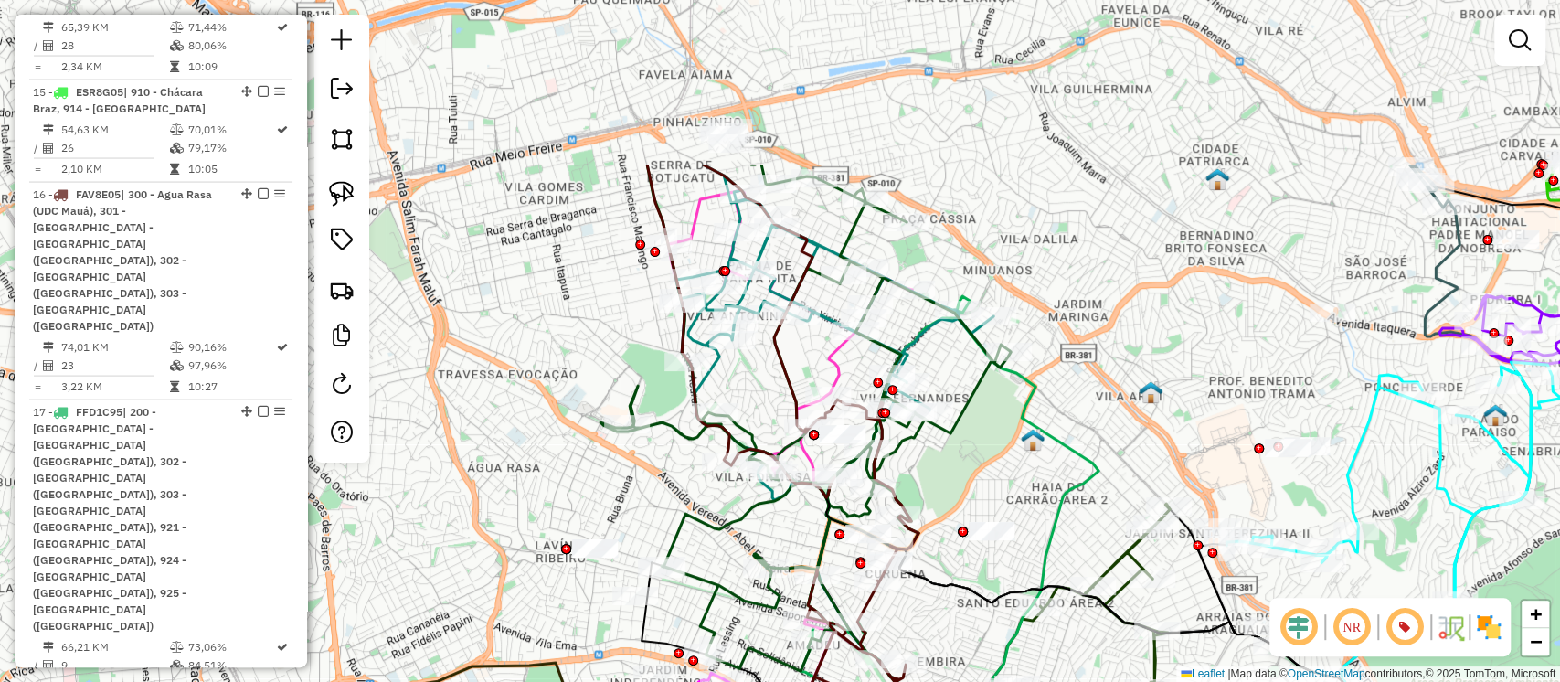
drag, startPoint x: 999, startPoint y: 261, endPoint x: 1040, endPoint y: 507, distance: 250.2
click at [1040, 507] on div "Janela de atendimento Grade de atendimento Capacidade Transportadoras Veículos …" at bounding box center [780, 341] width 1560 height 682
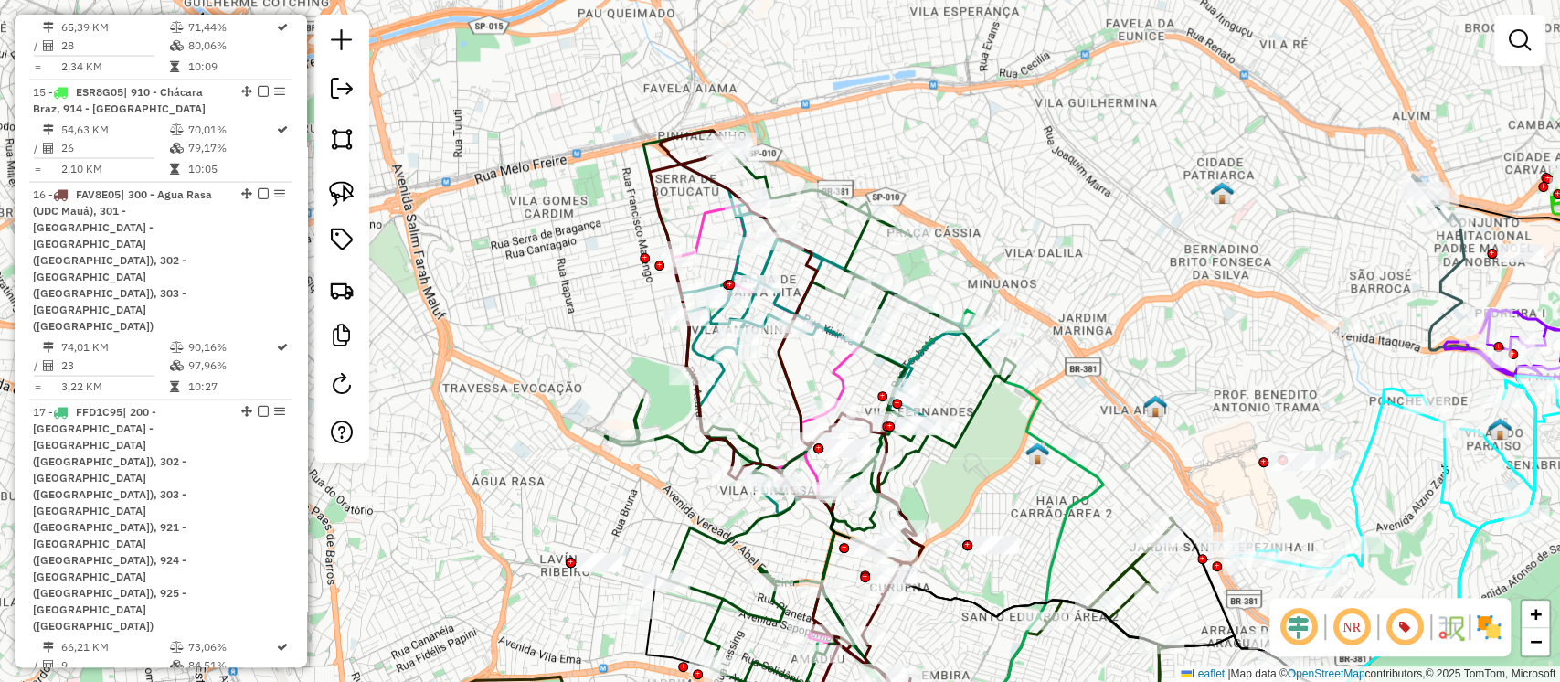
click at [855, 240] on icon at bounding box center [810, 408] width 410 height 554
select select "**********"
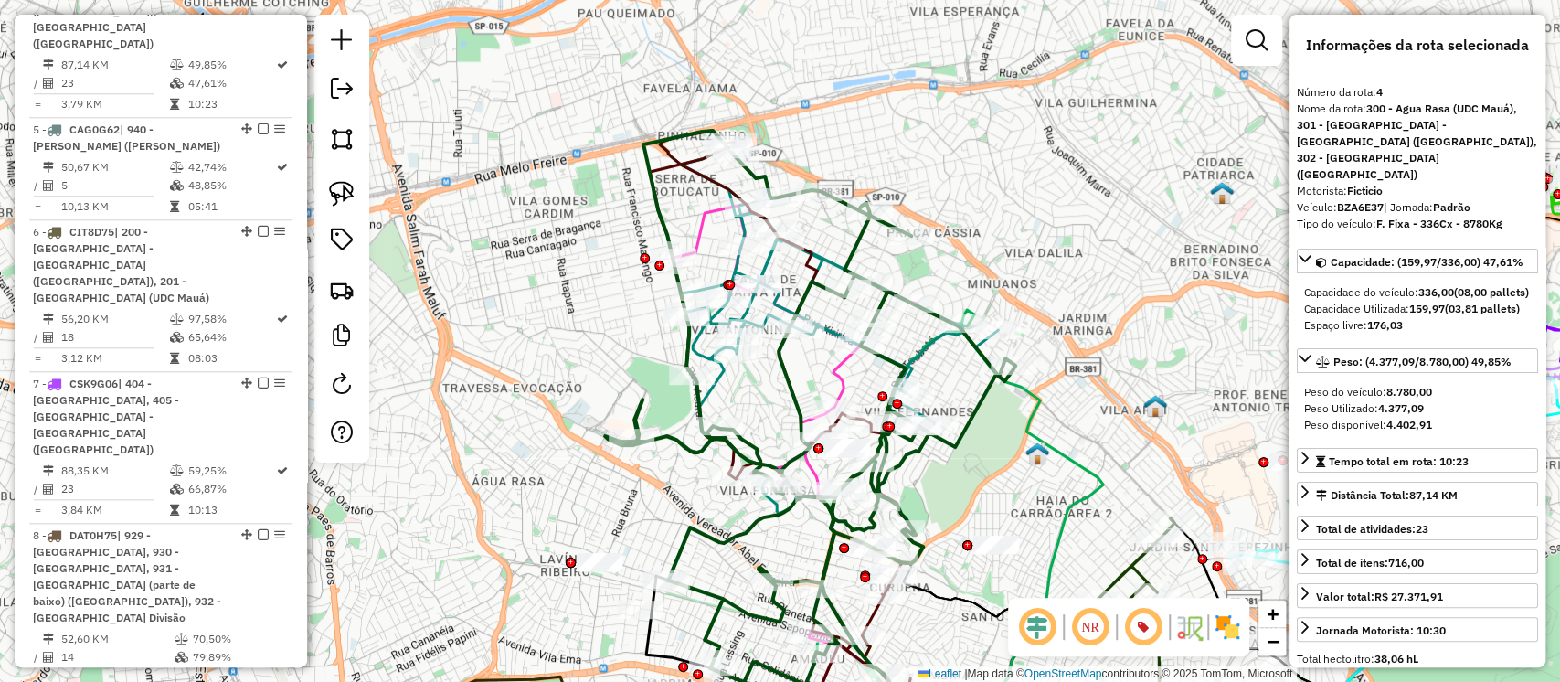
scroll to position [1091, 0]
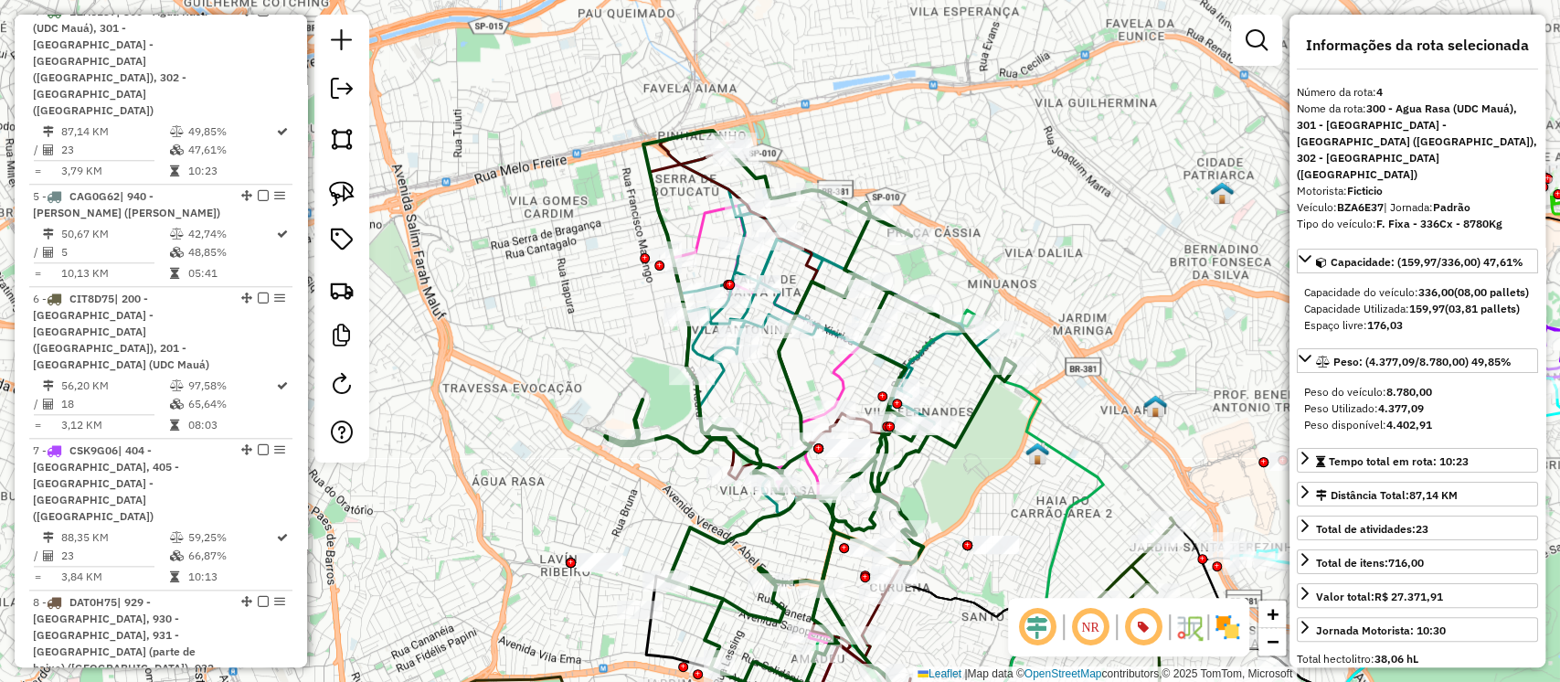
click at [1361, 200] on strong "BZA6E37" at bounding box center [1360, 207] width 47 height 14
copy div "BZA6E37"
click at [1004, 220] on div "Janela de atendimento Grade de atendimento Capacidade Transportadoras Veículos …" at bounding box center [780, 341] width 1560 height 682
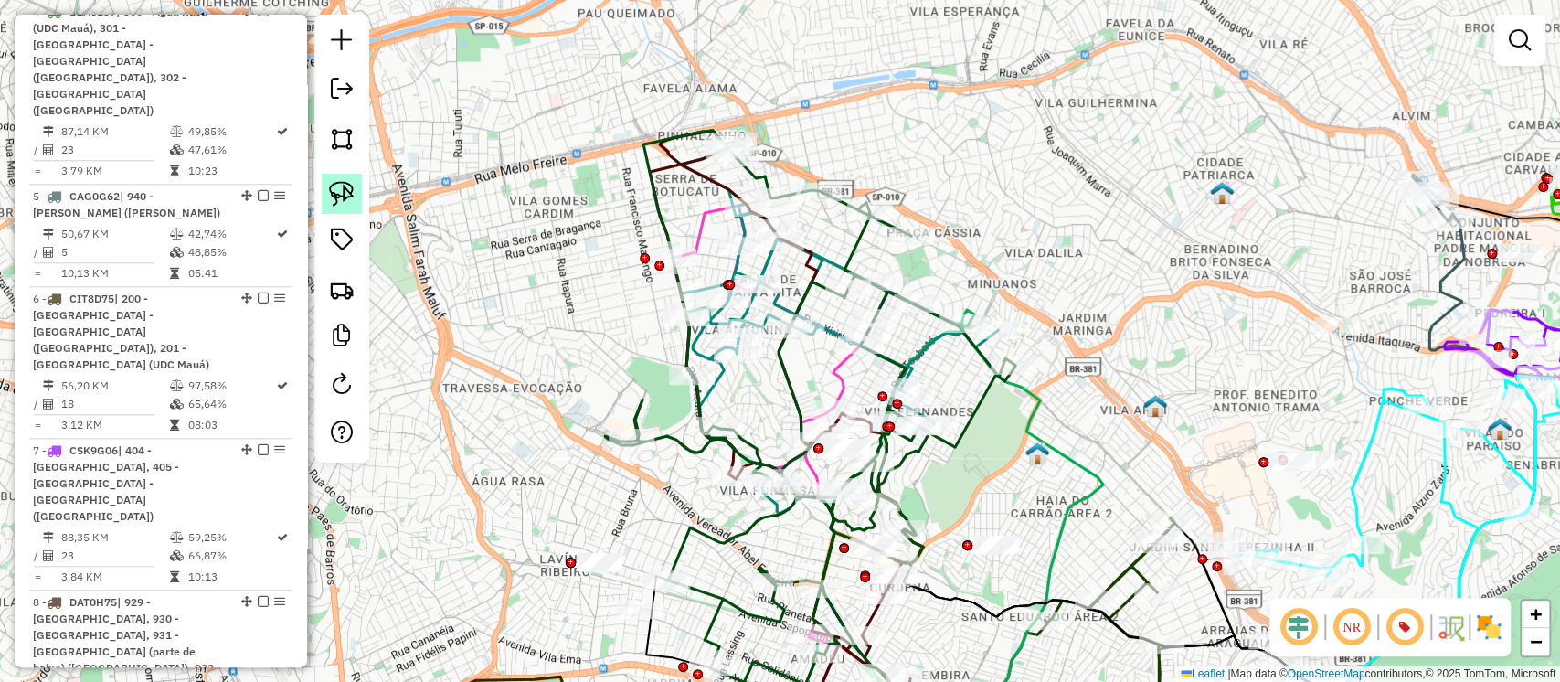
click at [343, 197] on img at bounding box center [342, 194] width 26 height 26
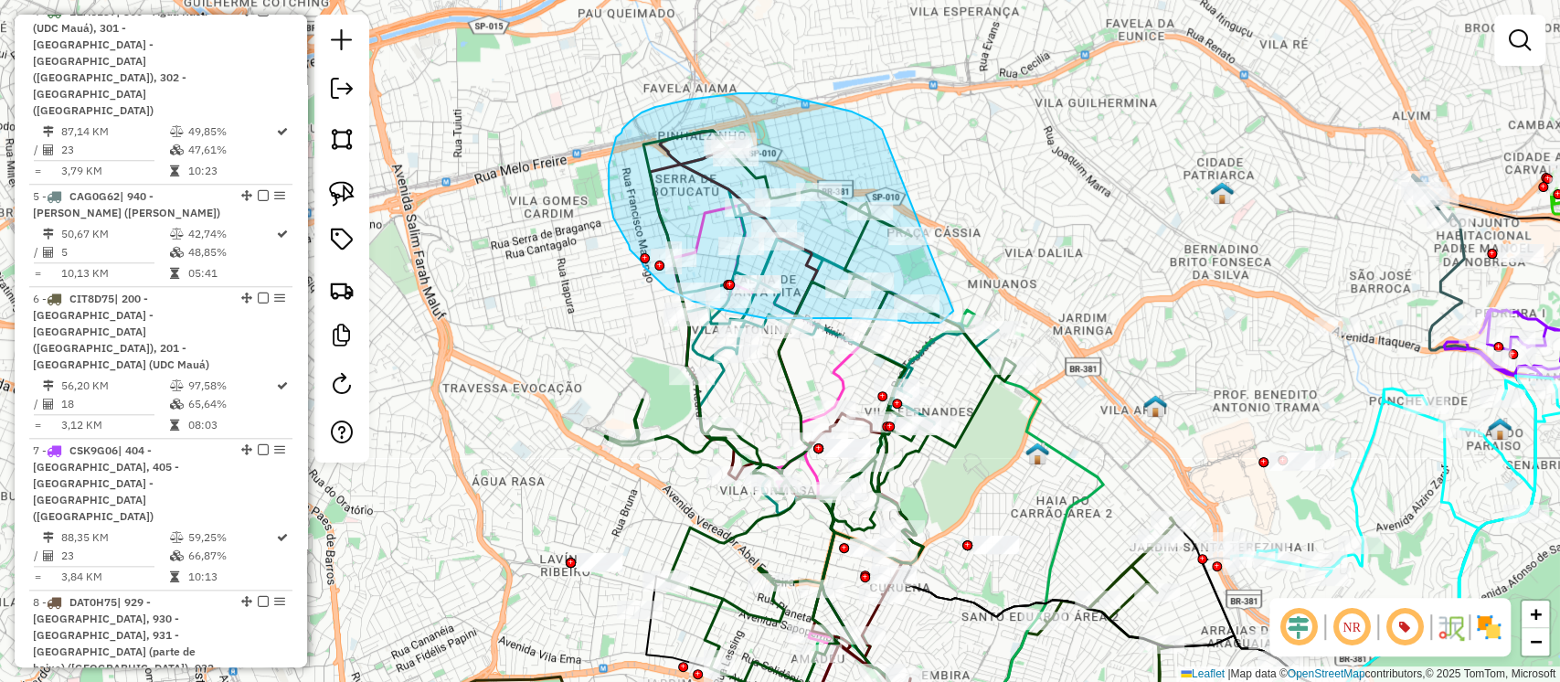
drag, startPoint x: 878, startPoint y: 127, endPoint x: 963, endPoint y: 301, distance: 193.4
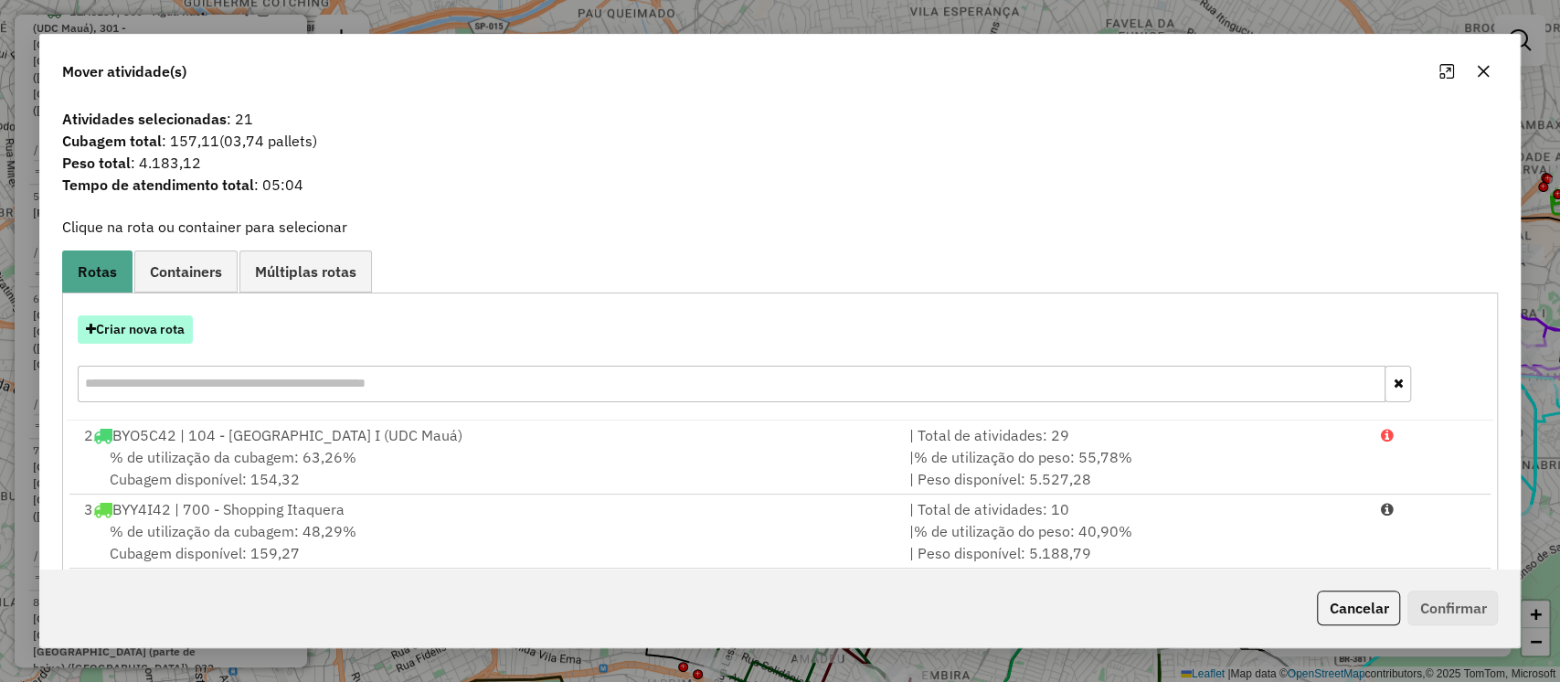
click at [153, 335] on button "Criar nova rota" at bounding box center [135, 329] width 115 height 28
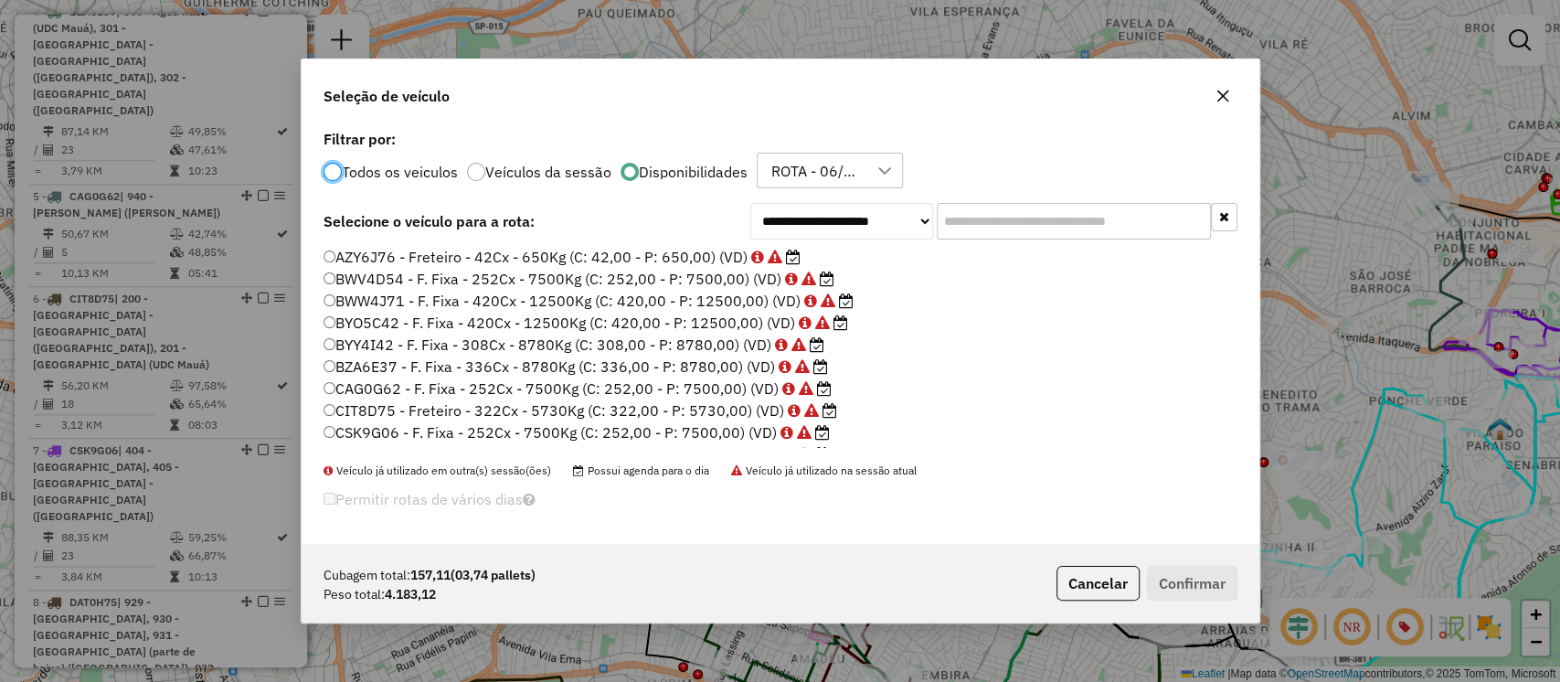
scroll to position [9, 5]
click at [963, 225] on input "text" at bounding box center [1074, 221] width 274 height 37
paste input "*******"
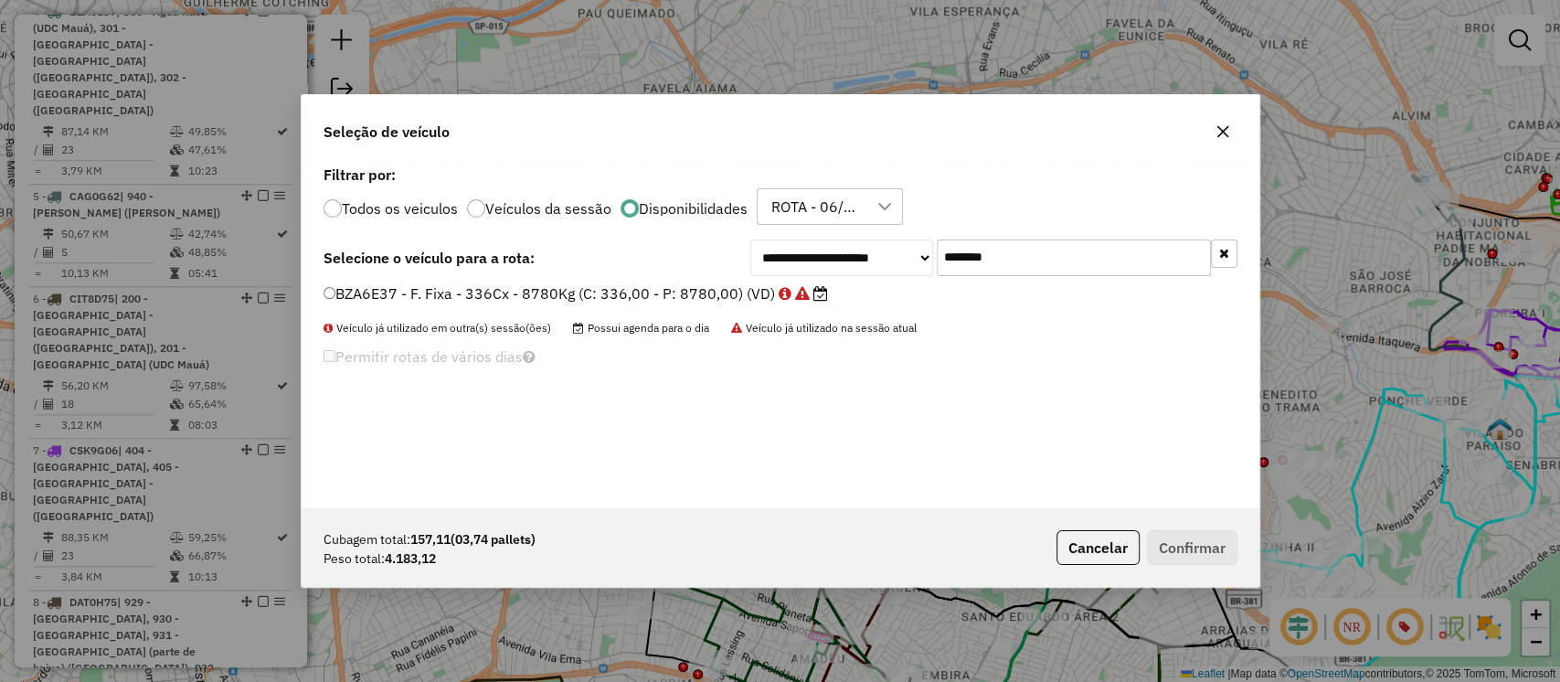
type input "*******"
click at [724, 296] on label "BZA6E37 - F. Fixa - 336Cx - 8780Kg (C: 336,00 - P: 8780,00) (VD)" at bounding box center [576, 293] width 505 height 22
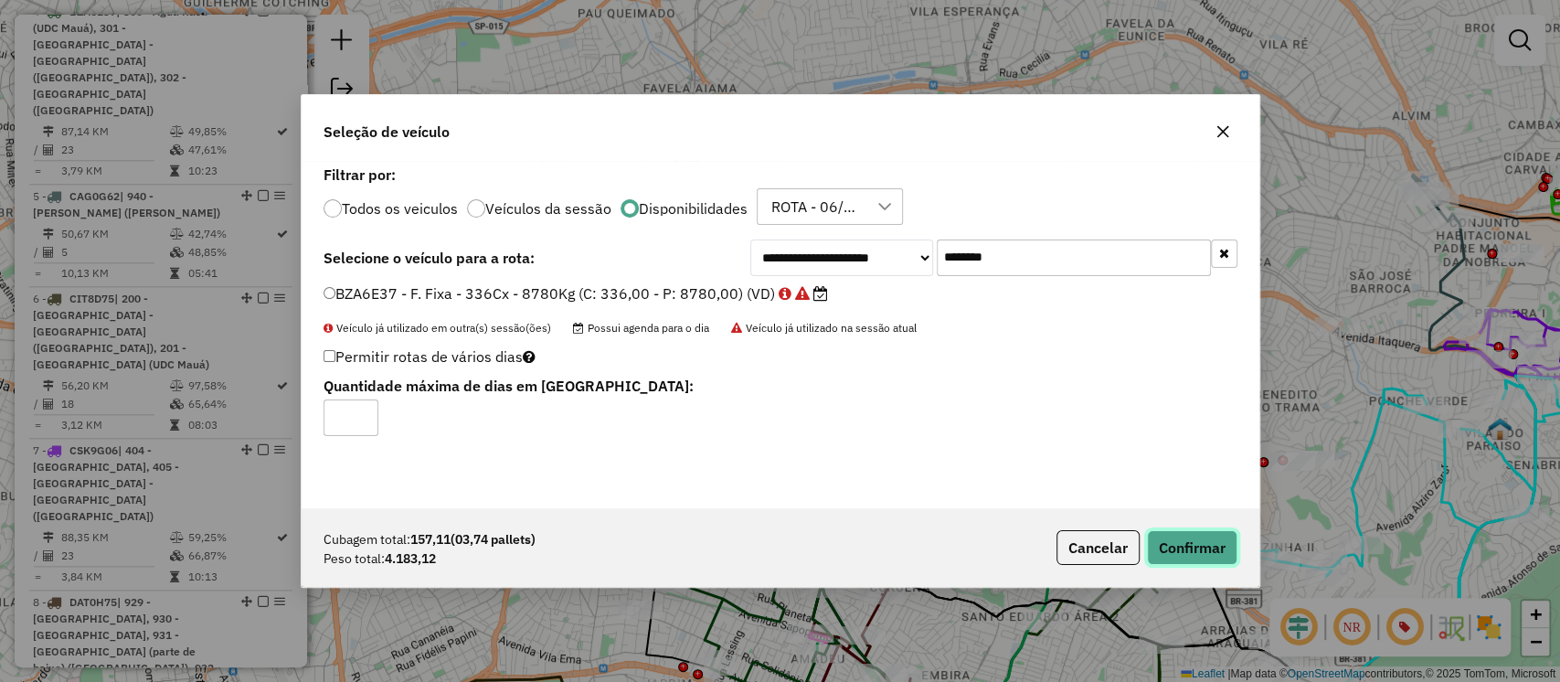
click at [1178, 535] on button "Confirmar" at bounding box center [1192, 547] width 90 height 35
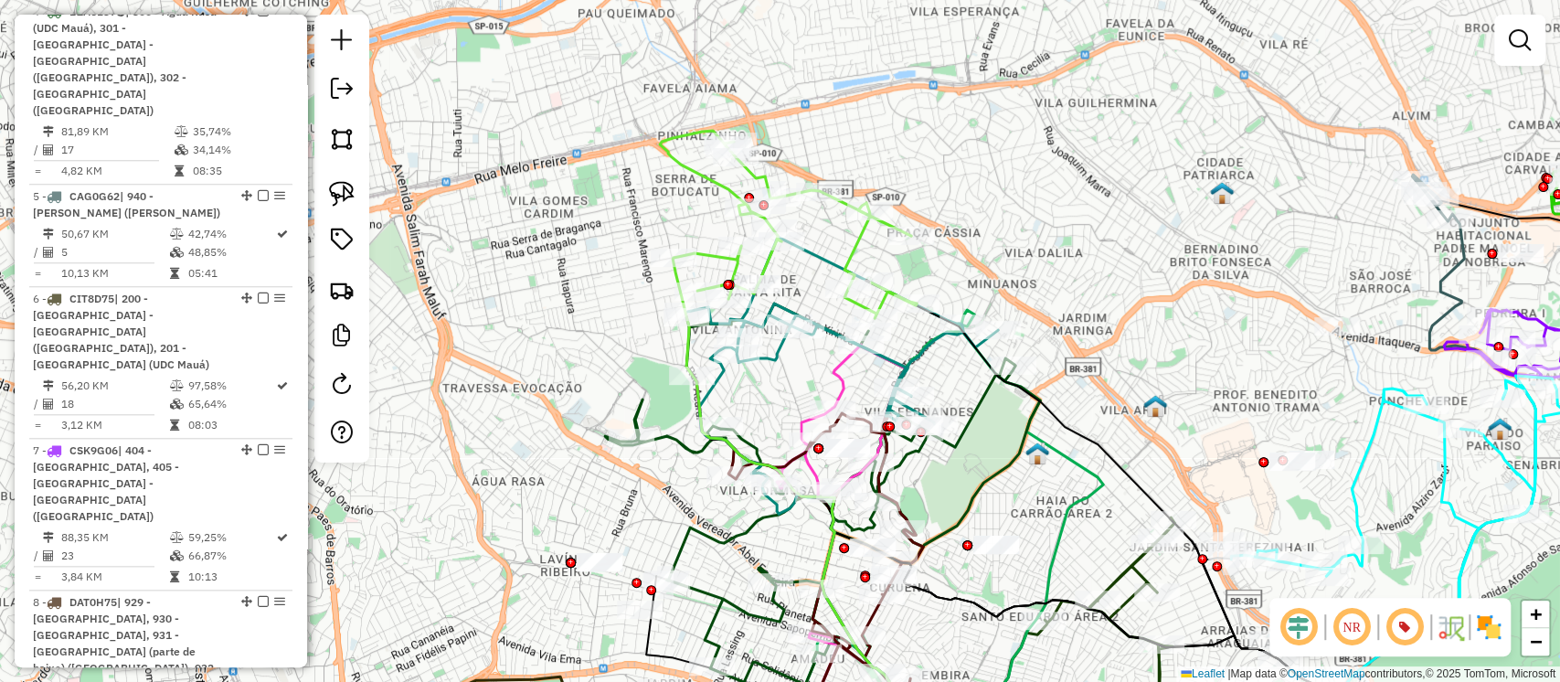
click at [852, 250] on icon at bounding box center [788, 224] width 257 height 187
select select "**********"
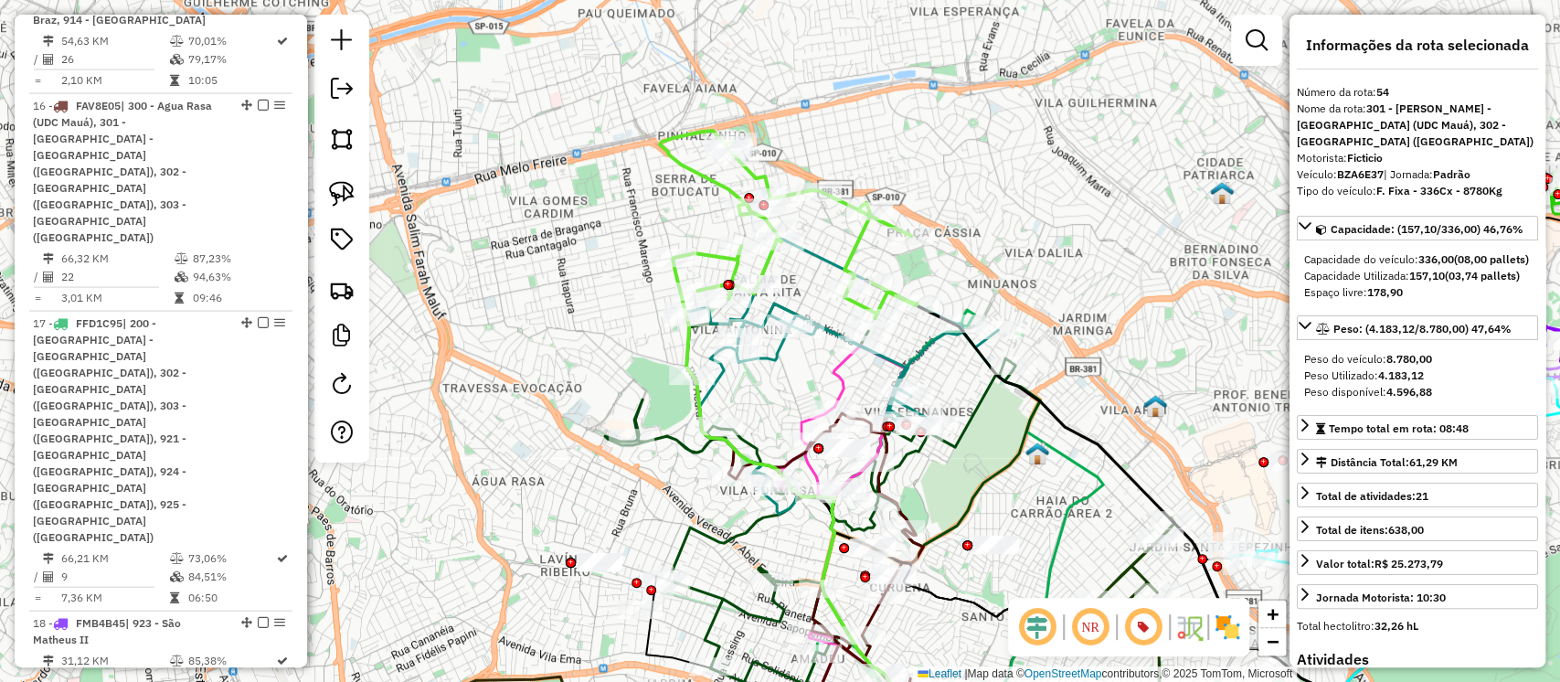
scroll to position [4116, 0]
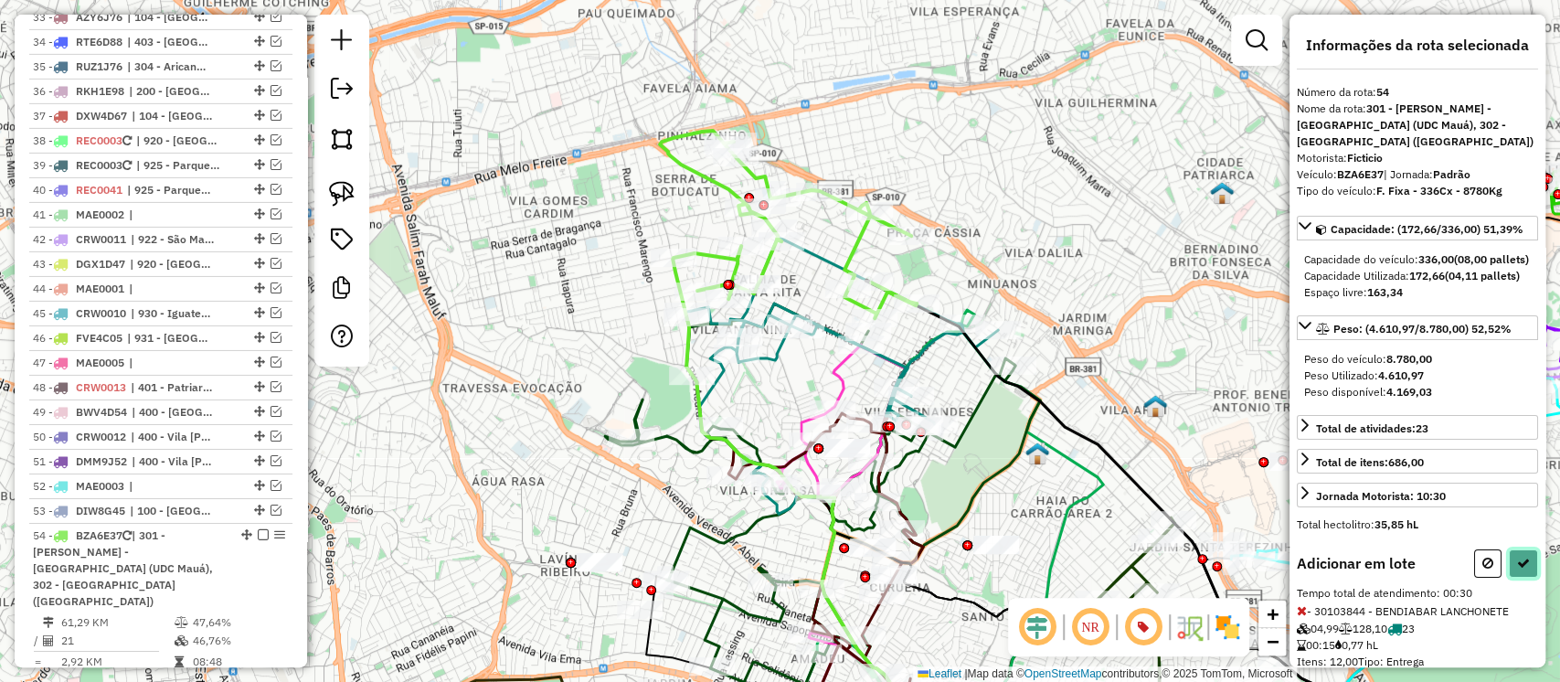
click at [1519, 569] on icon at bounding box center [1523, 563] width 13 height 13
select select "**********"
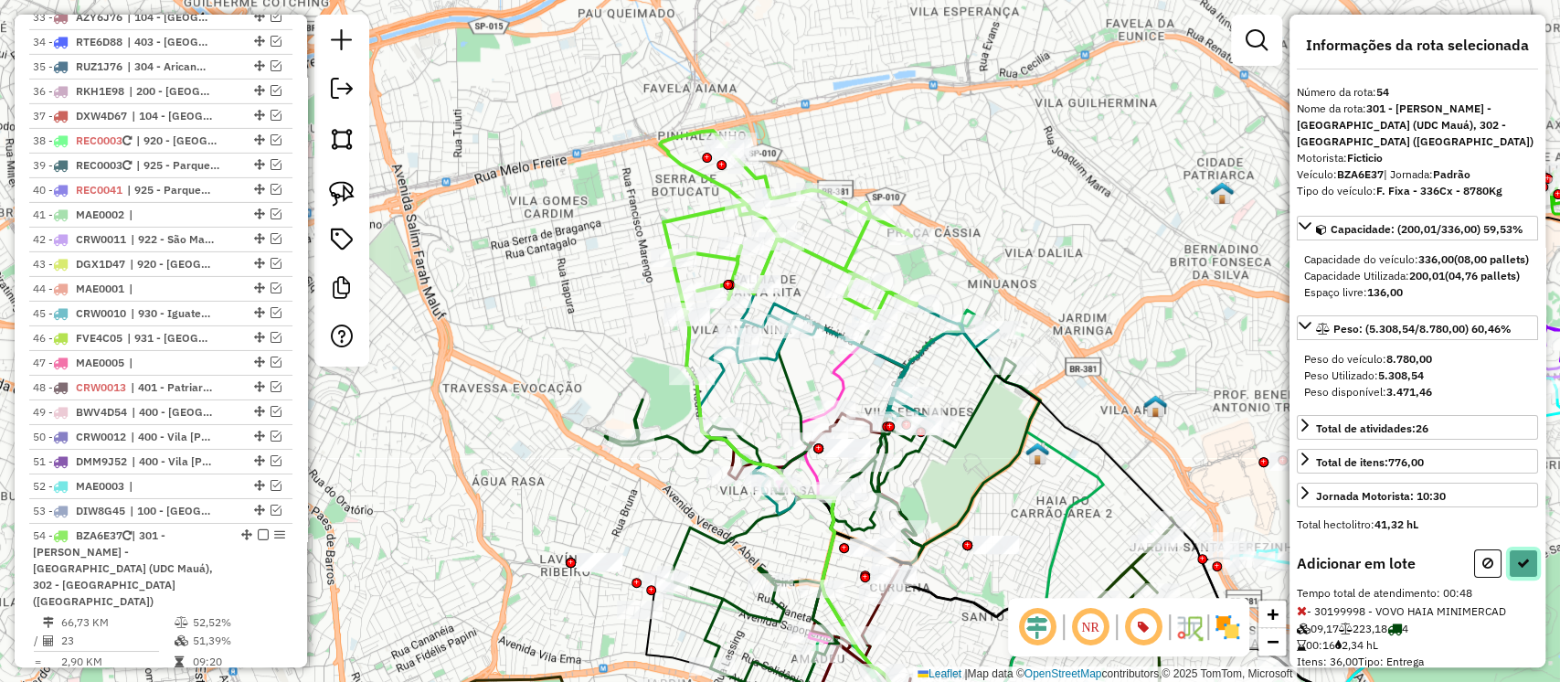
click at [1517, 569] on icon at bounding box center [1523, 563] width 13 height 13
select select "**********"
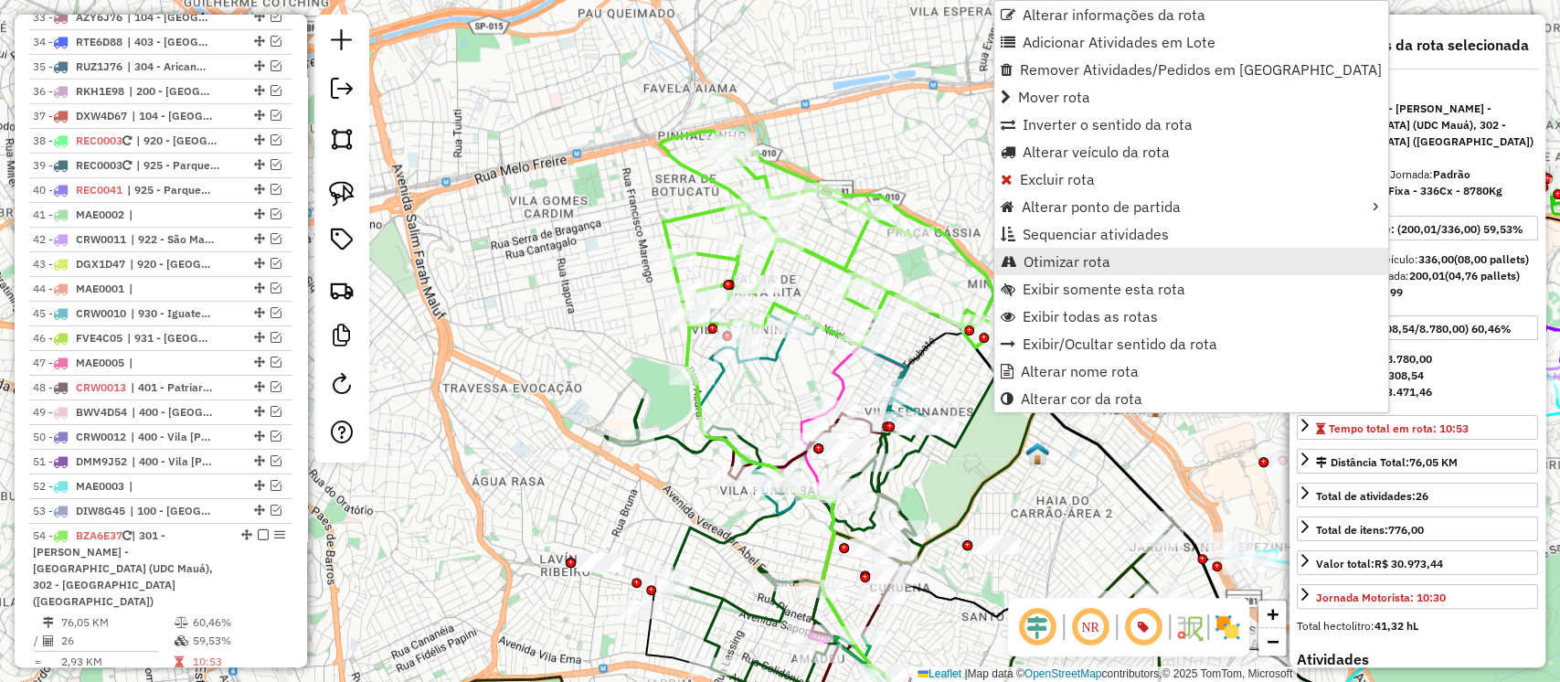
click at [1063, 257] on span "Otimizar rota" at bounding box center [1067, 261] width 87 height 15
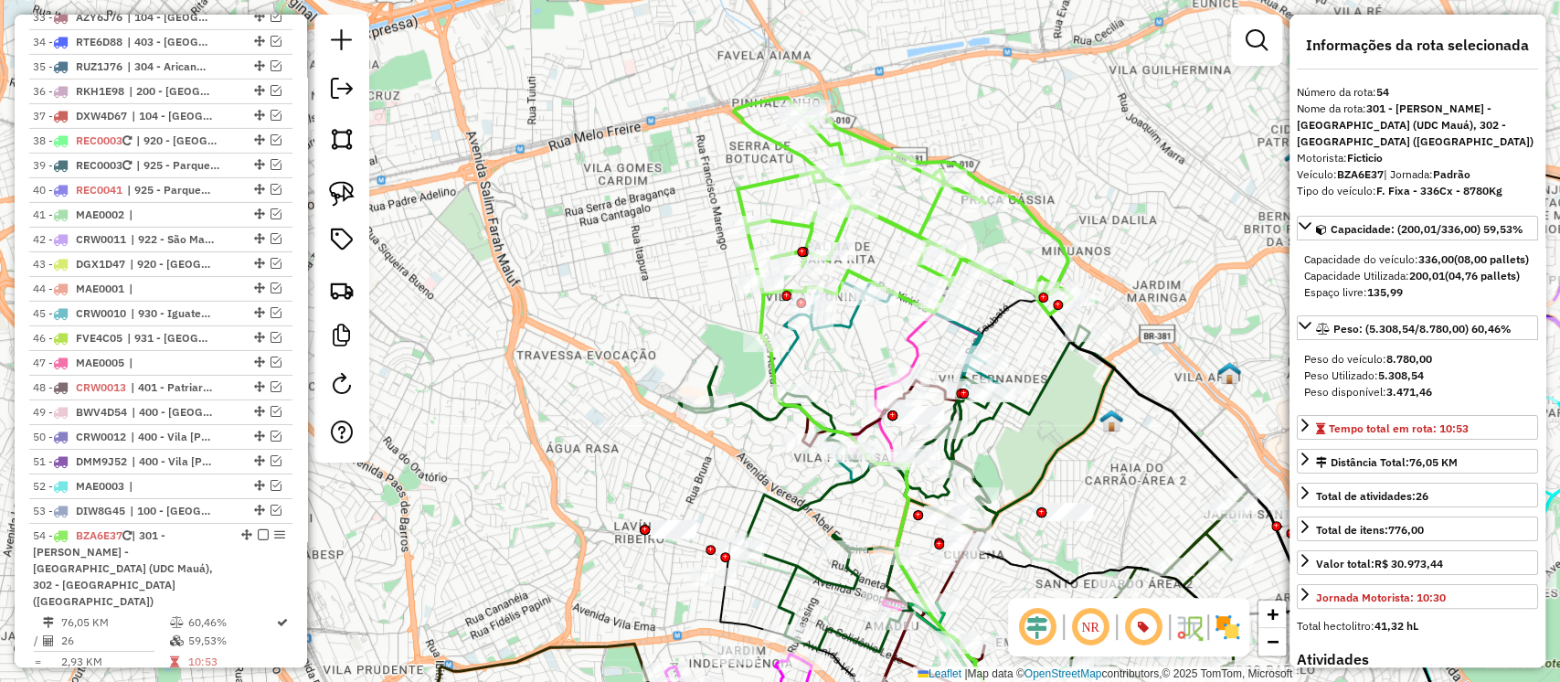
drag, startPoint x: 1080, startPoint y: 382, endPoint x: 1155, endPoint y: 343, distance: 84.6
click at [1157, 343] on div "Janela de atendimento Grade de atendimento Capacidade Transportadoras Veículos …" at bounding box center [780, 341] width 1560 height 682
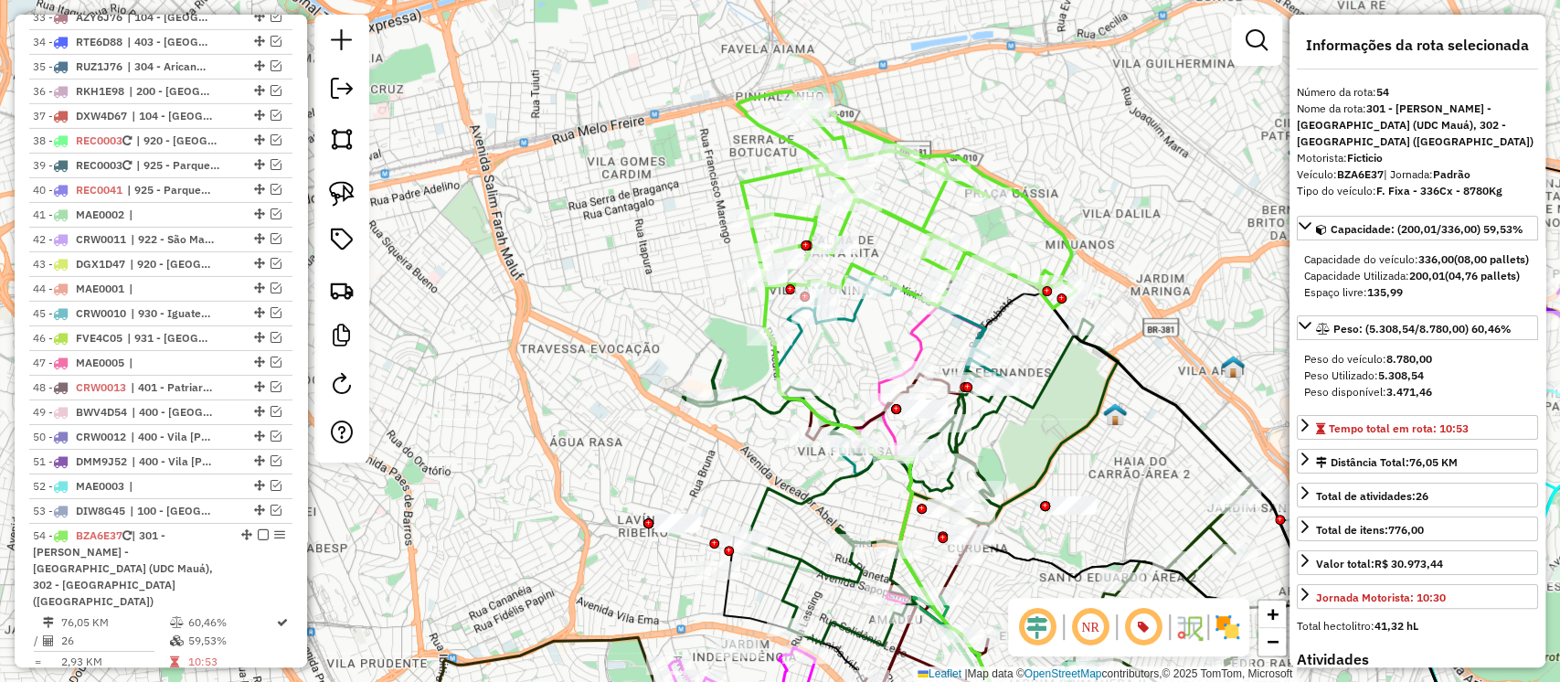
click at [923, 342] on icon at bounding box center [877, 464] width 213 height 319
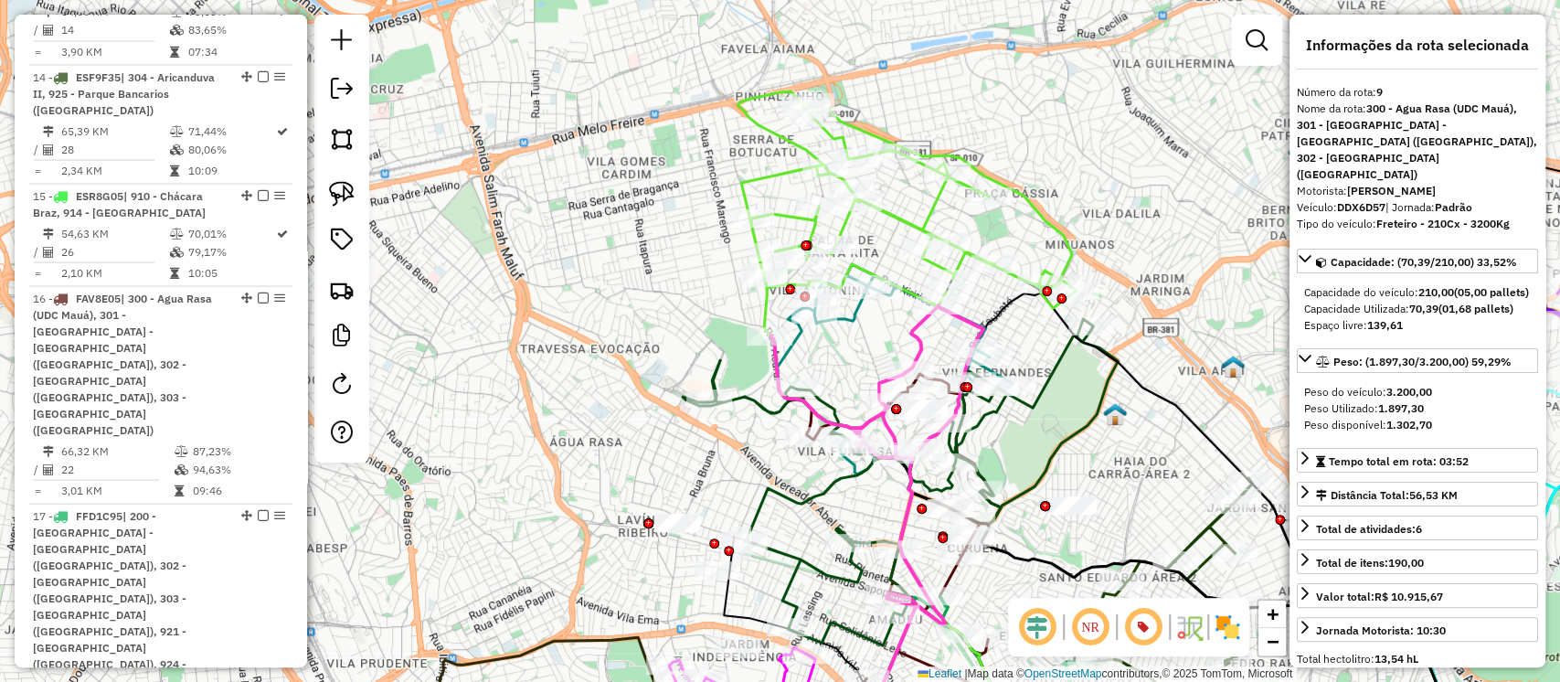
scroll to position [1718, 0]
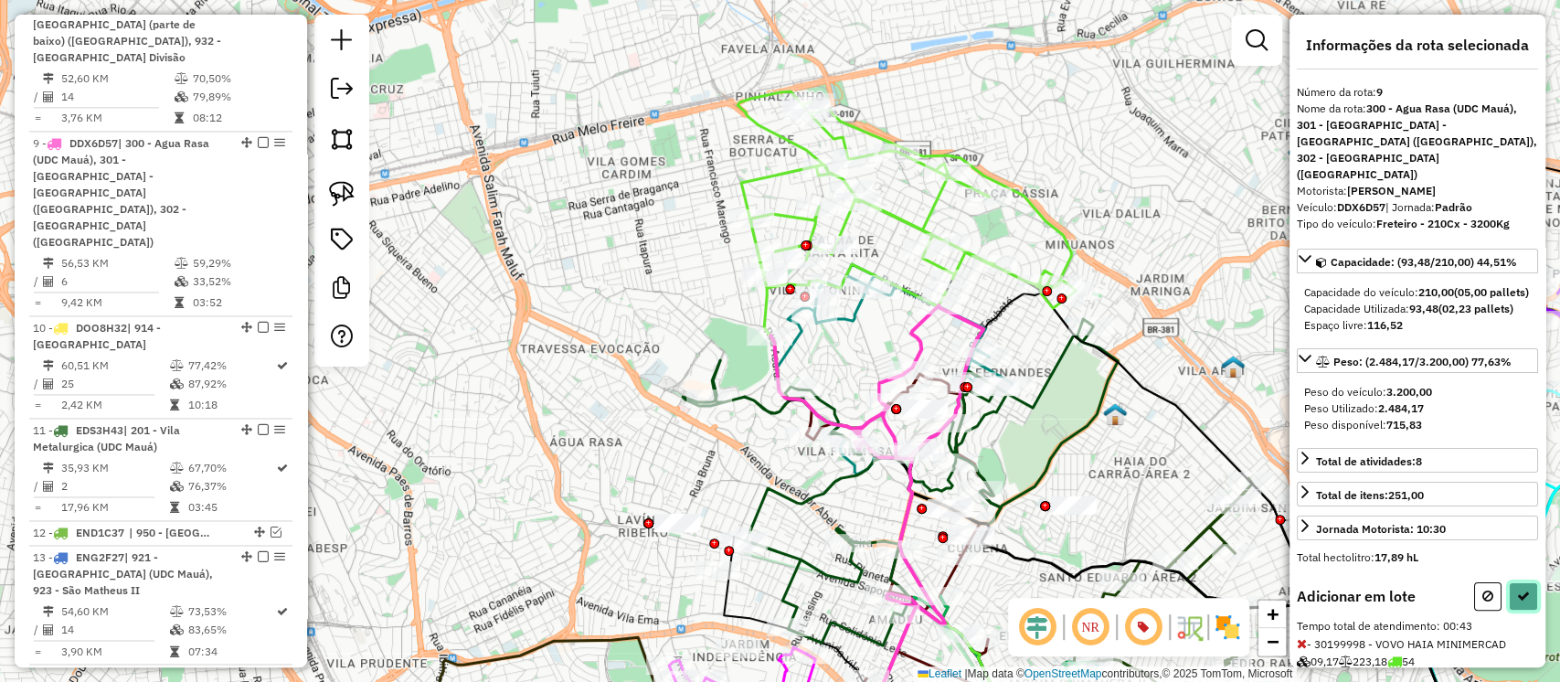
click at [1517, 590] on icon at bounding box center [1523, 596] width 13 height 13
select select "**********"
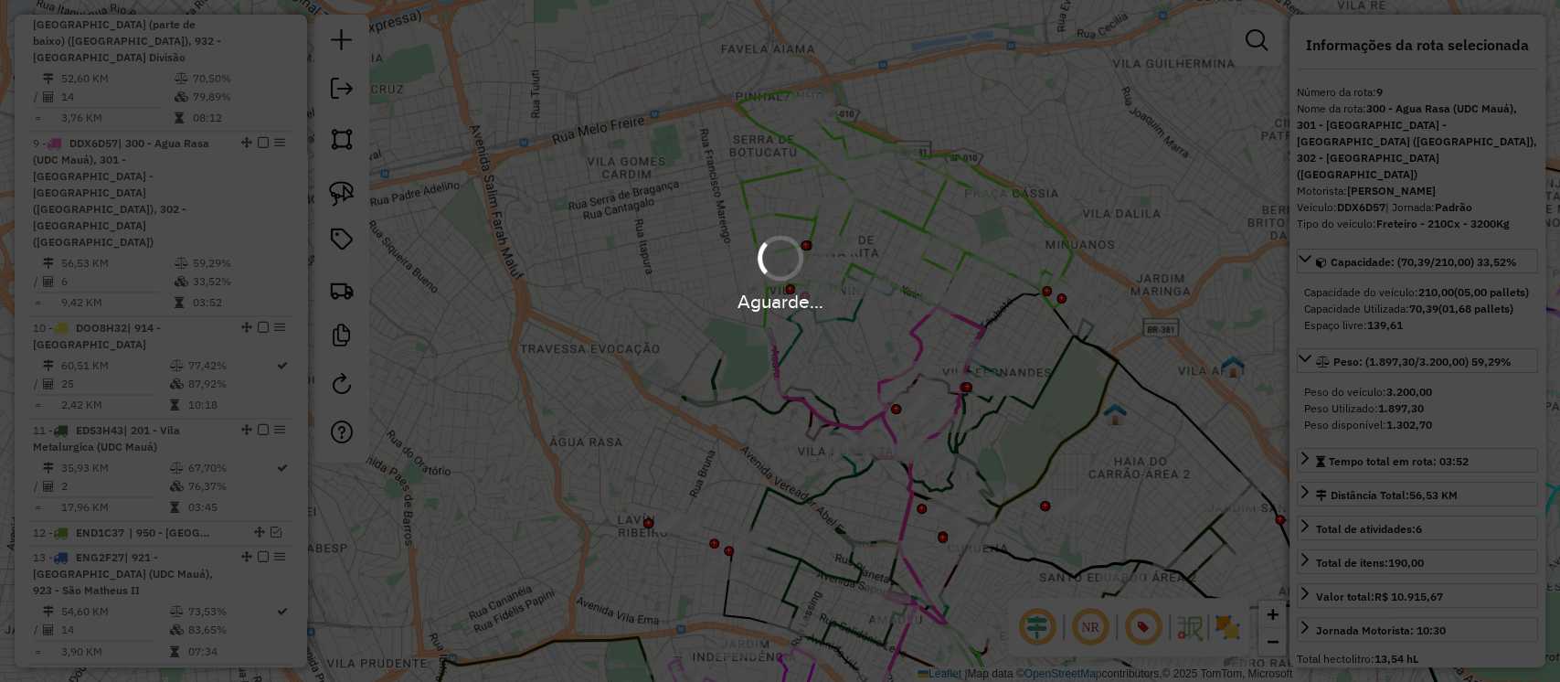
click at [1069, 245] on div "Aguarde..." at bounding box center [780, 272] width 1560 height 87
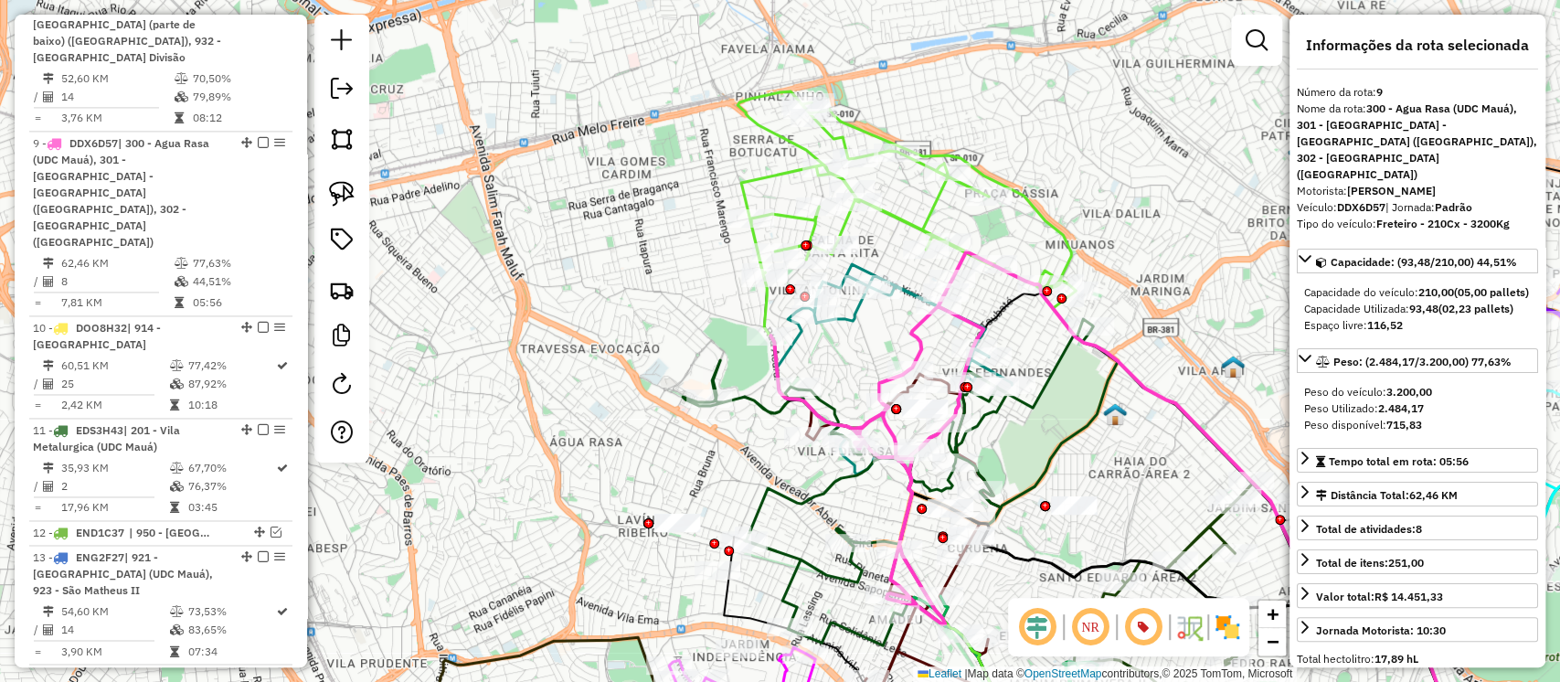
click at [1069, 245] on icon at bounding box center [907, 199] width 338 height 217
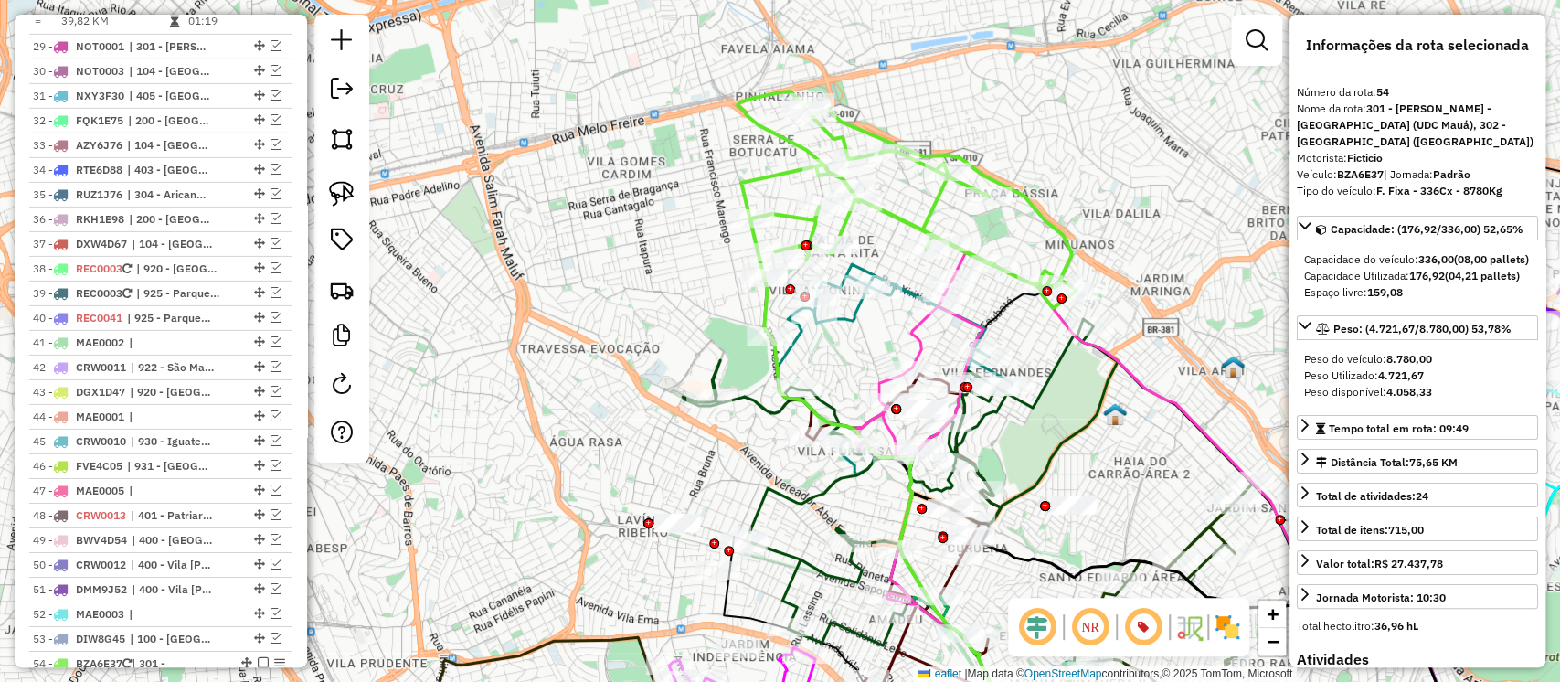
scroll to position [4116, 0]
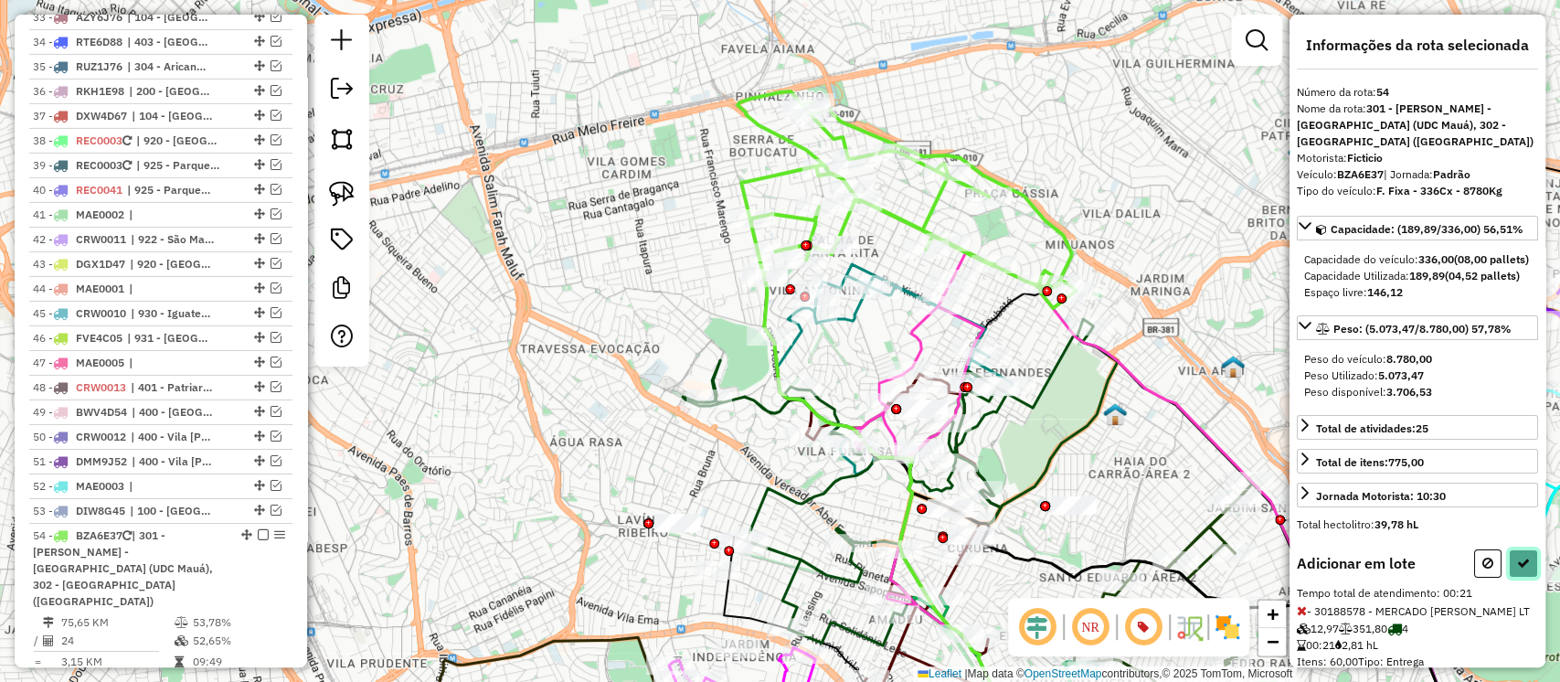
drag, startPoint x: 1517, startPoint y: 586, endPoint x: 1501, endPoint y: 585, distance: 16.5
click at [1517, 569] on icon at bounding box center [1523, 563] width 13 height 13
select select "**********"
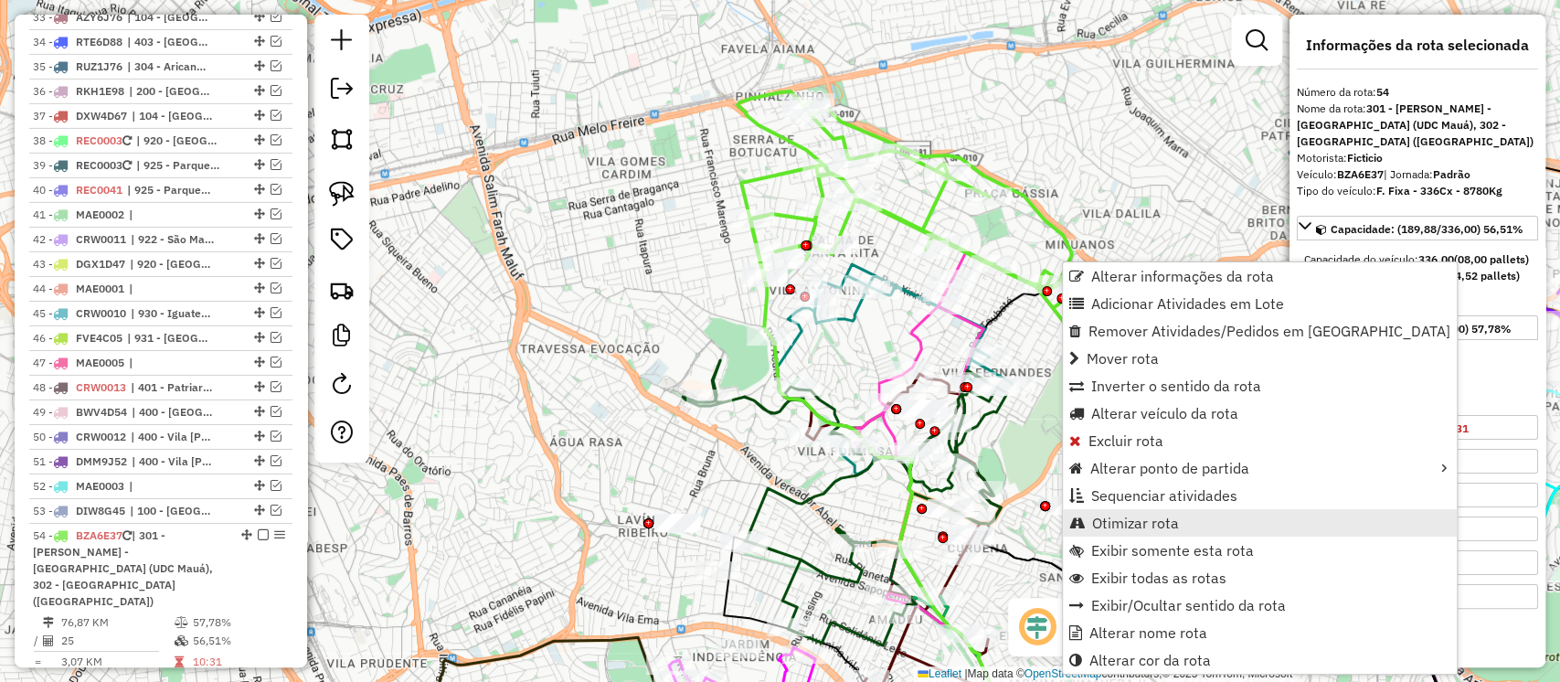
click at [1111, 518] on span "Otimizar rota" at bounding box center [1135, 523] width 87 height 15
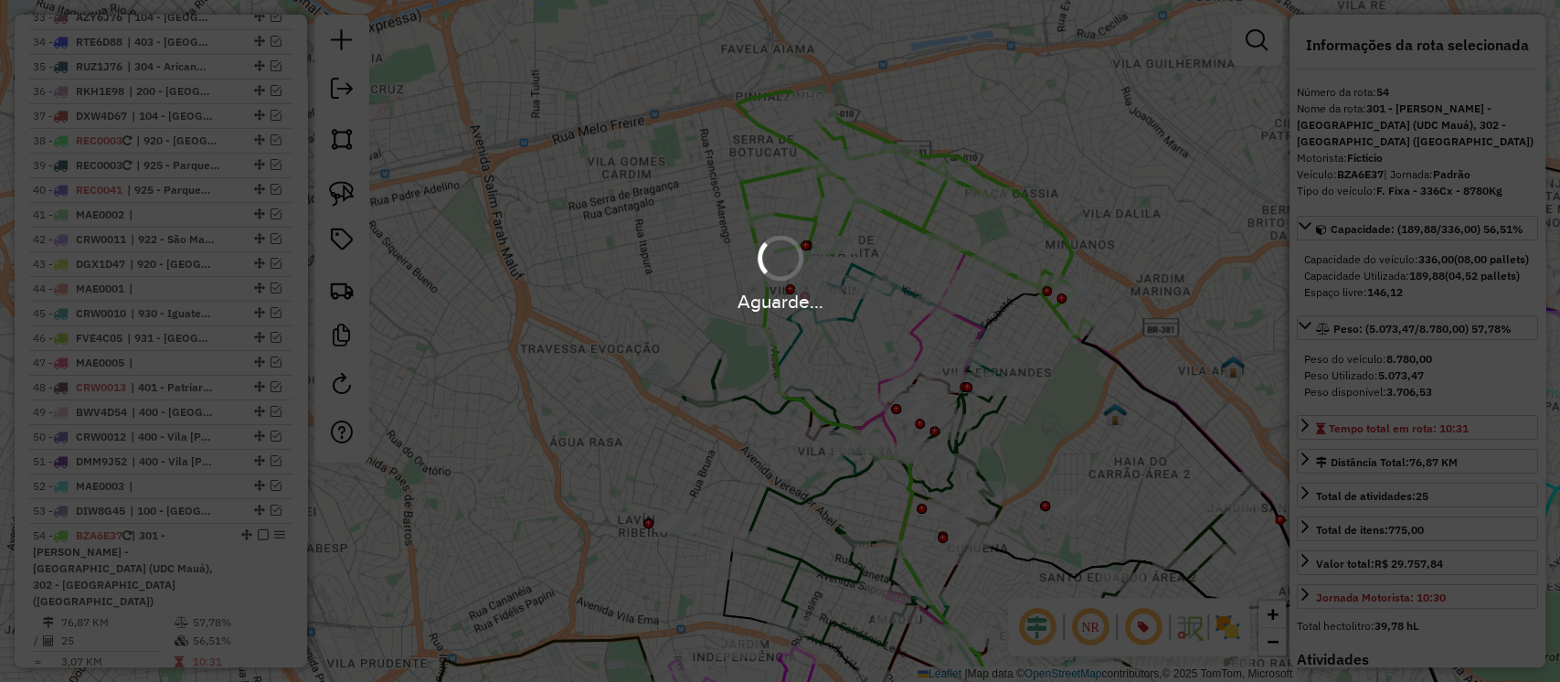
click at [1111, 518] on div "Aguarde..." at bounding box center [780, 341] width 1560 height 682
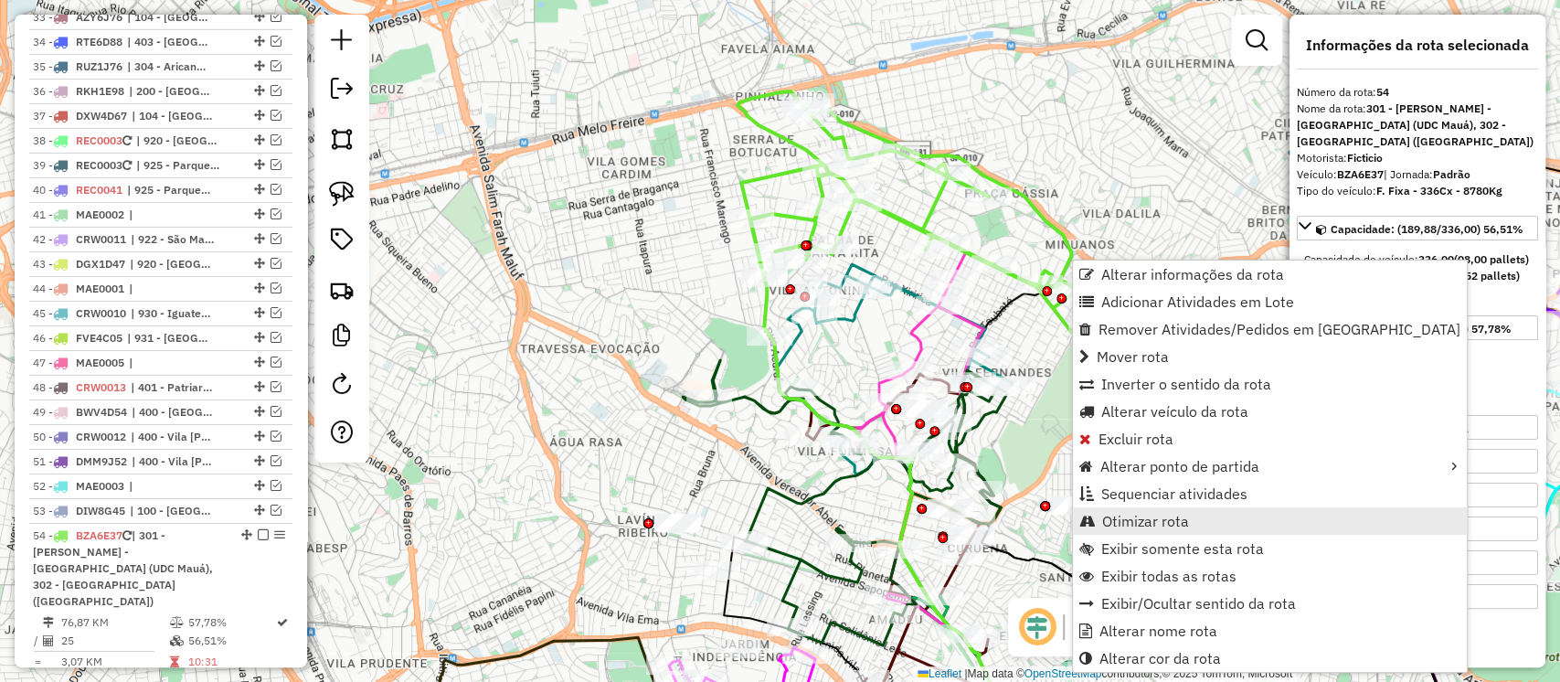
click at [1113, 526] on span "Otimizar rota" at bounding box center [1145, 521] width 87 height 15
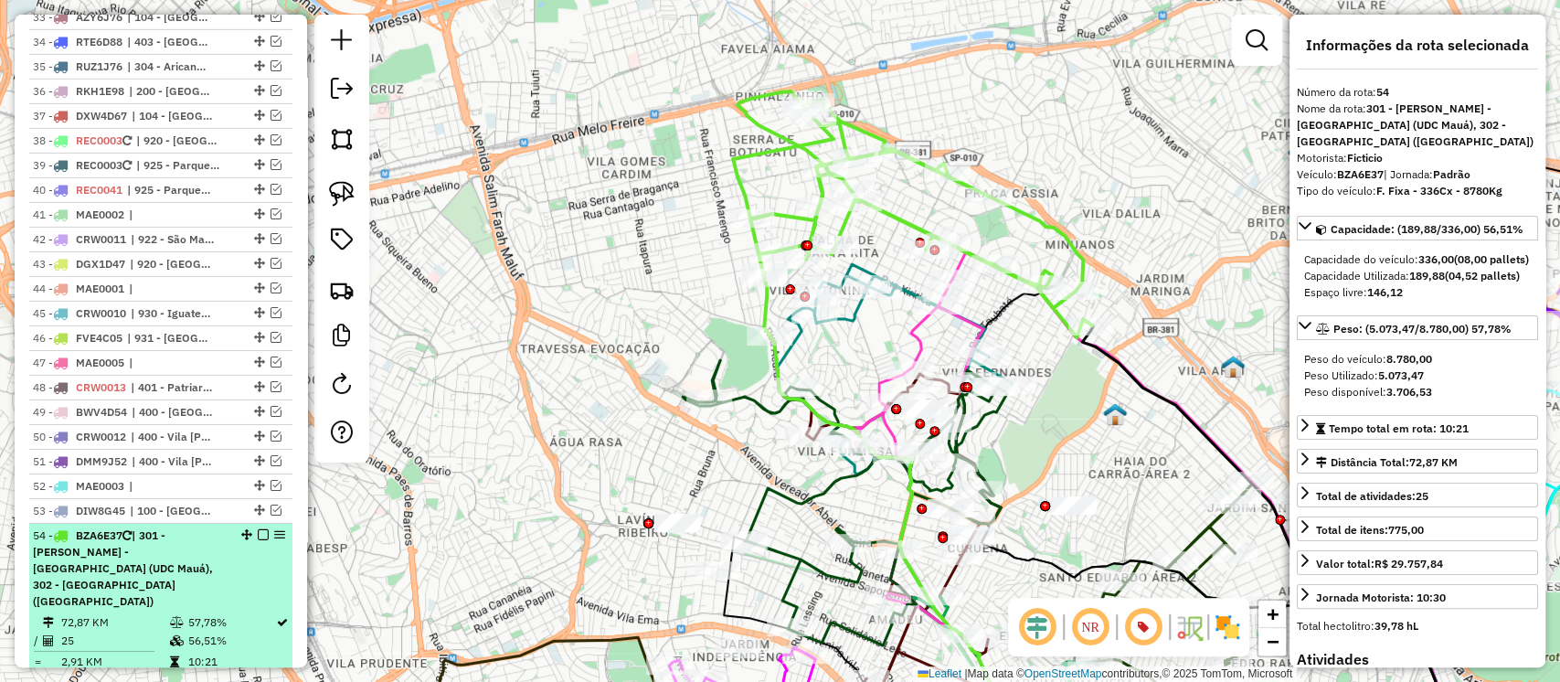
click at [260, 529] on em at bounding box center [263, 534] width 11 height 11
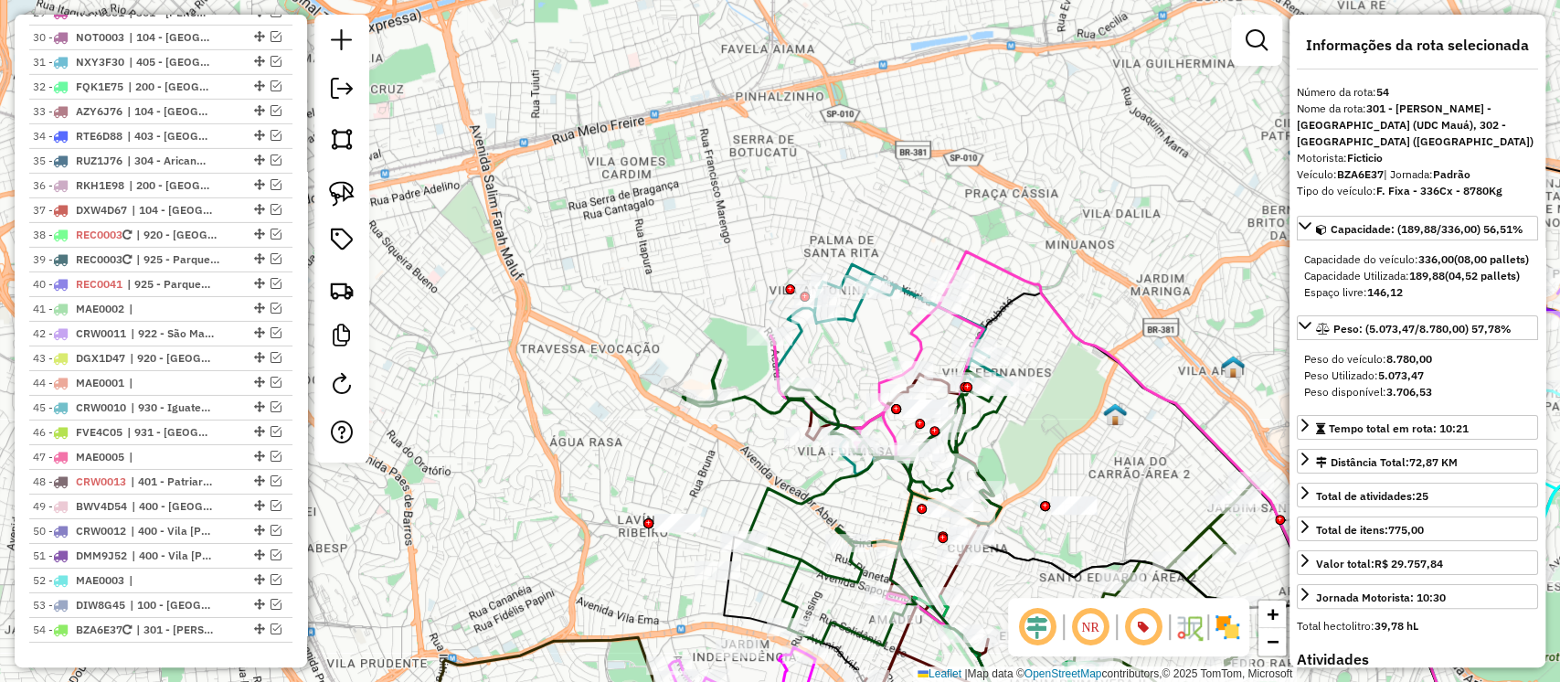
click at [853, 264] on icon at bounding box center [894, 351] width 235 height 175
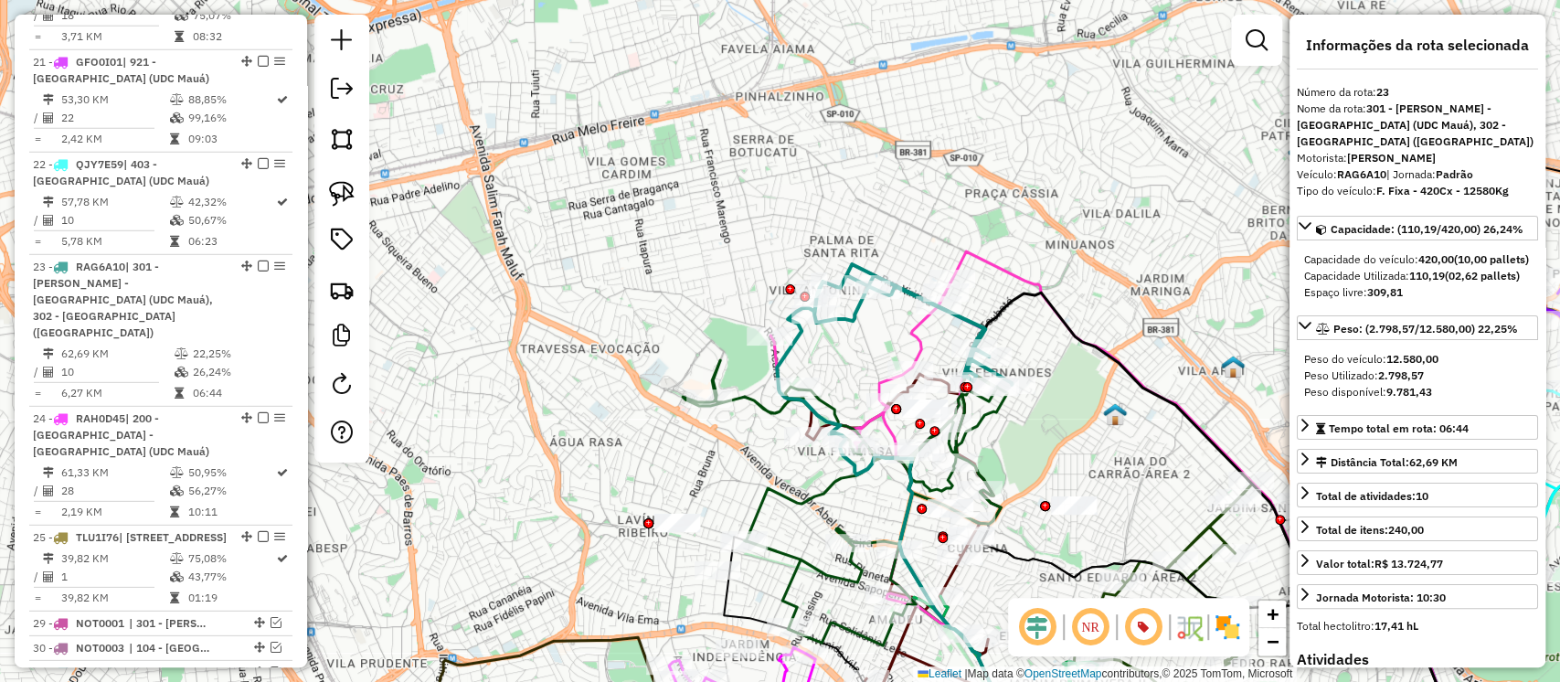
scroll to position [3304, 0]
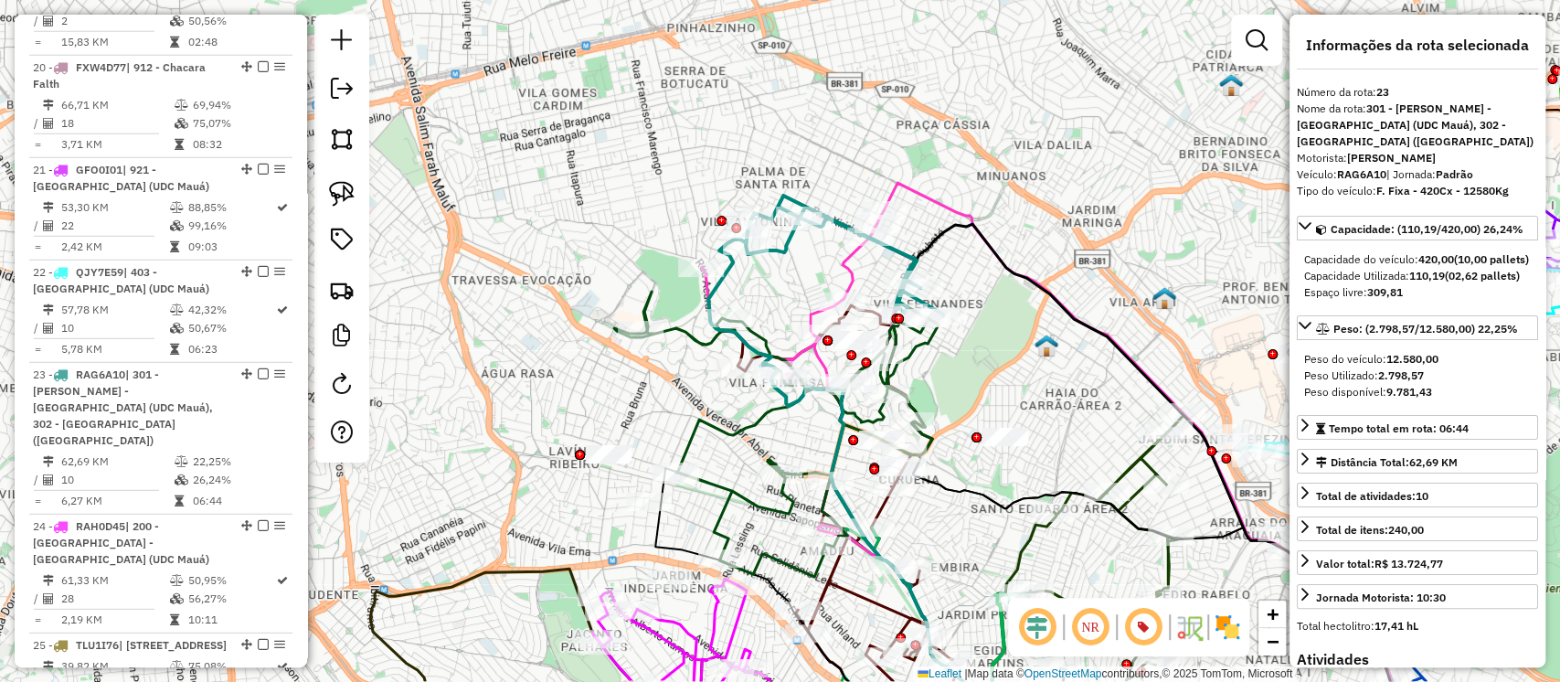
drag, startPoint x: 856, startPoint y: 352, endPoint x: 787, endPoint y: 284, distance: 96.3
click at [787, 284] on div "Janela de atendimento Grade de atendimento Capacidade Transportadoras Veículos …" at bounding box center [780, 341] width 1560 height 682
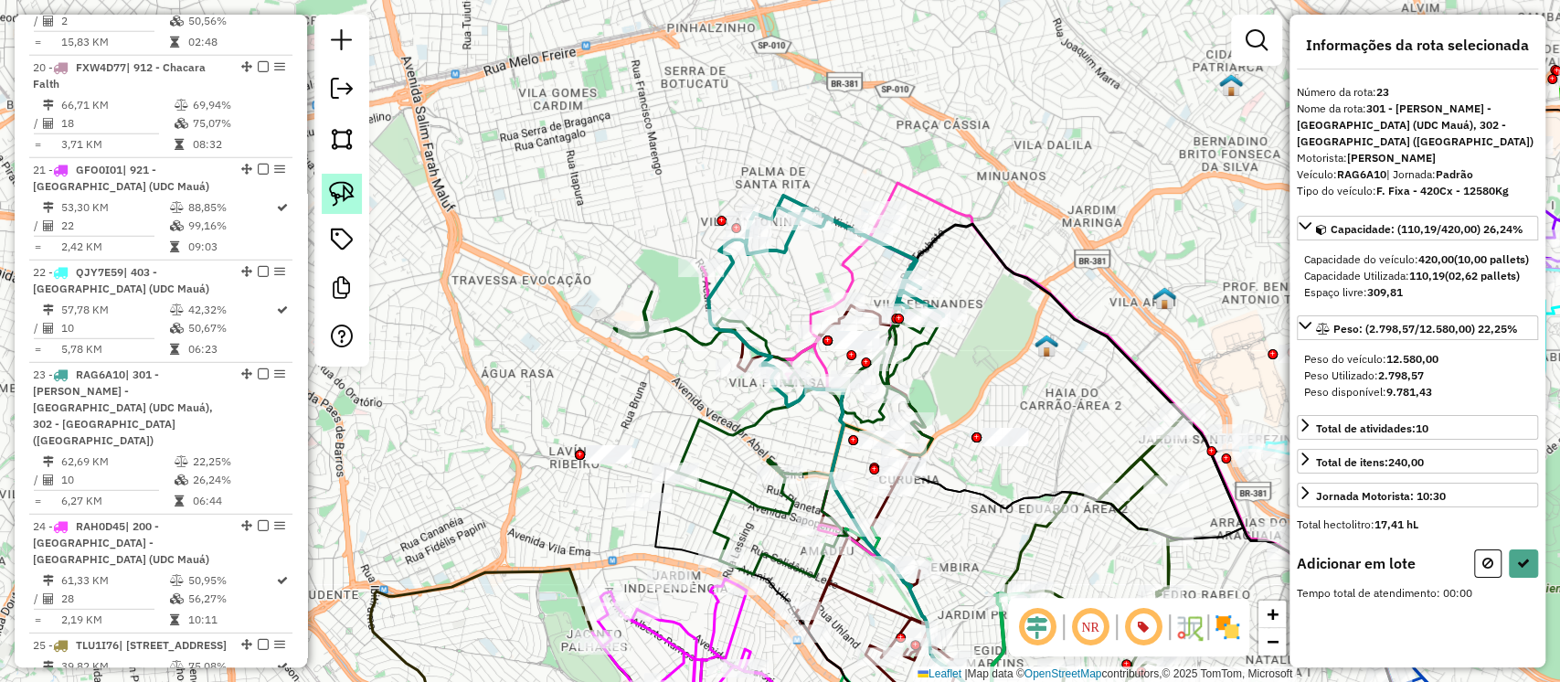
click at [338, 200] on img at bounding box center [342, 194] width 26 height 26
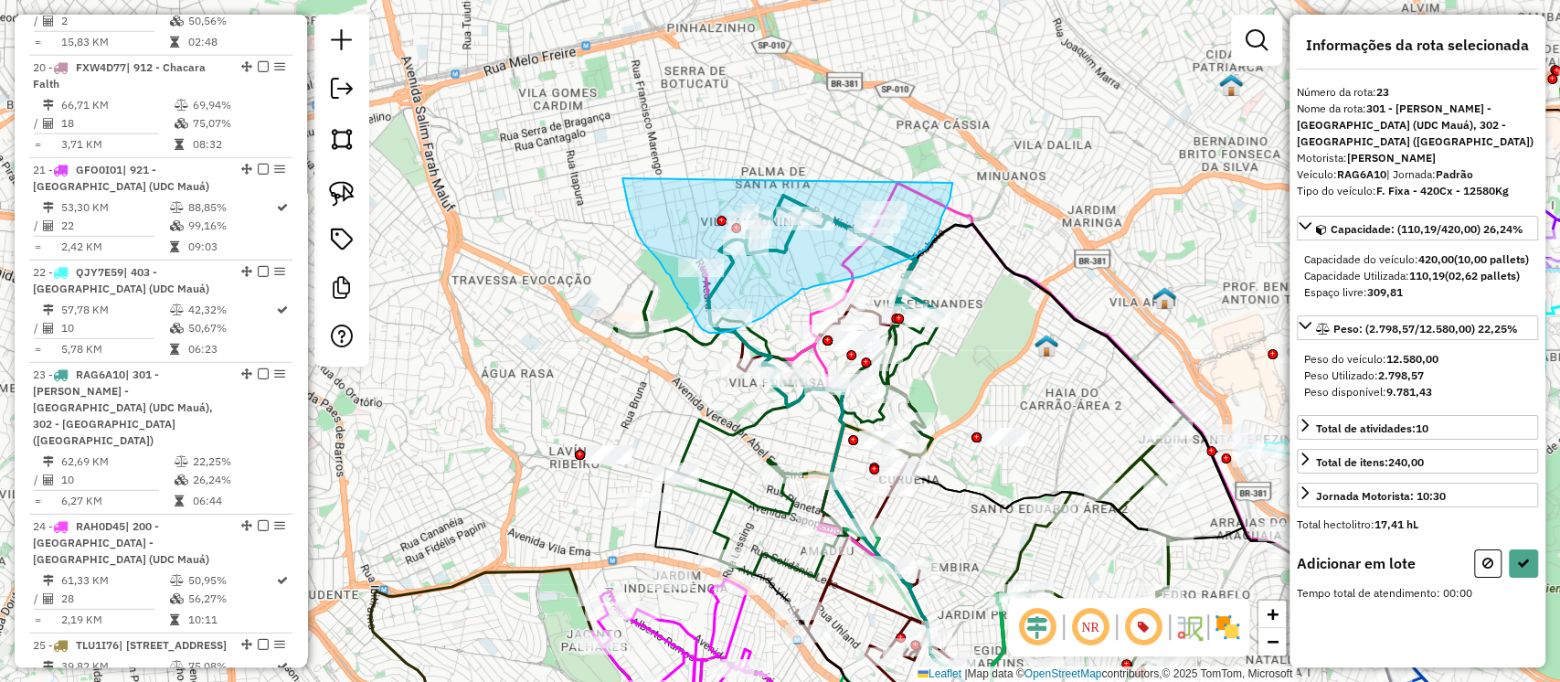
drag, startPoint x: 627, startPoint y: 198, endPoint x: 952, endPoint y: 183, distance: 325.8
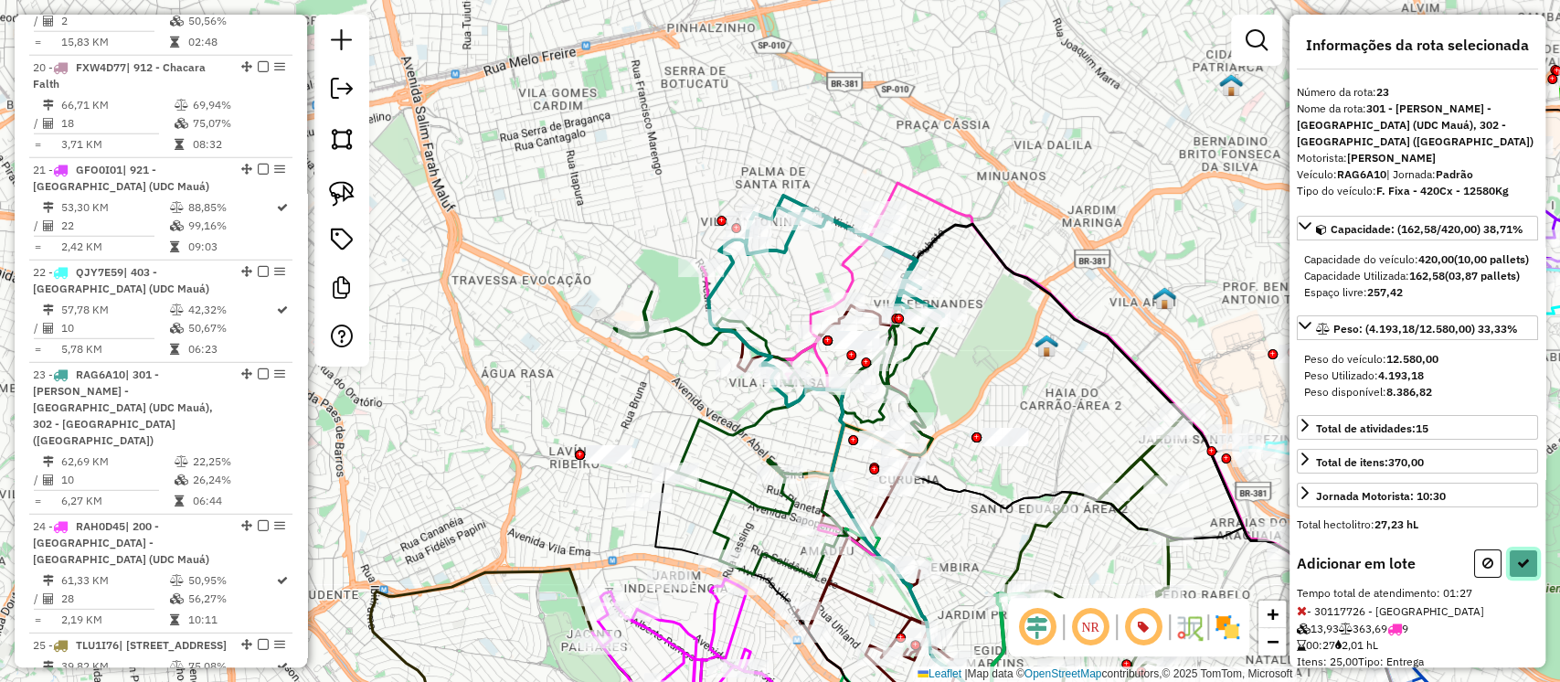
click at [1517, 569] on icon at bounding box center [1523, 563] width 13 height 13
select select "**********"
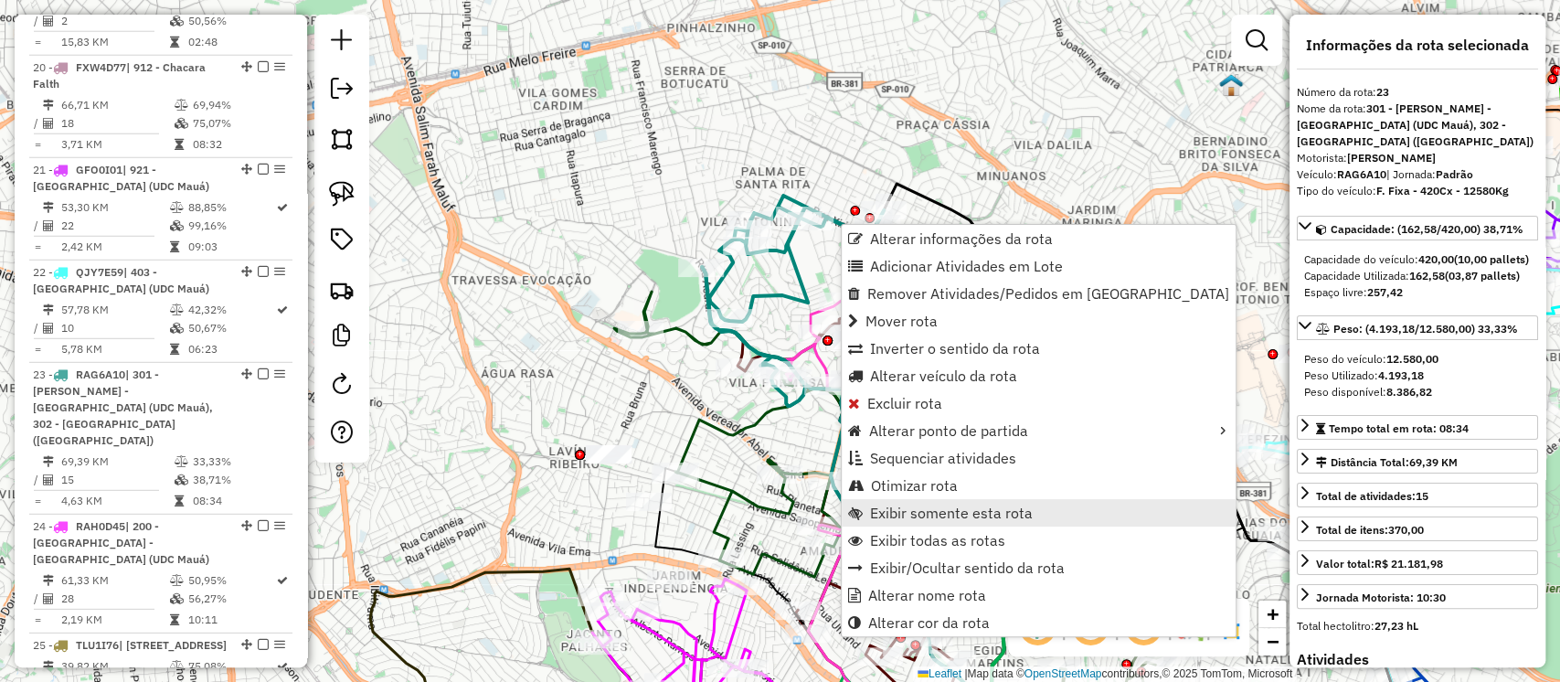
click at [915, 506] on span "Exibir somente esta rota" at bounding box center [951, 512] width 163 height 15
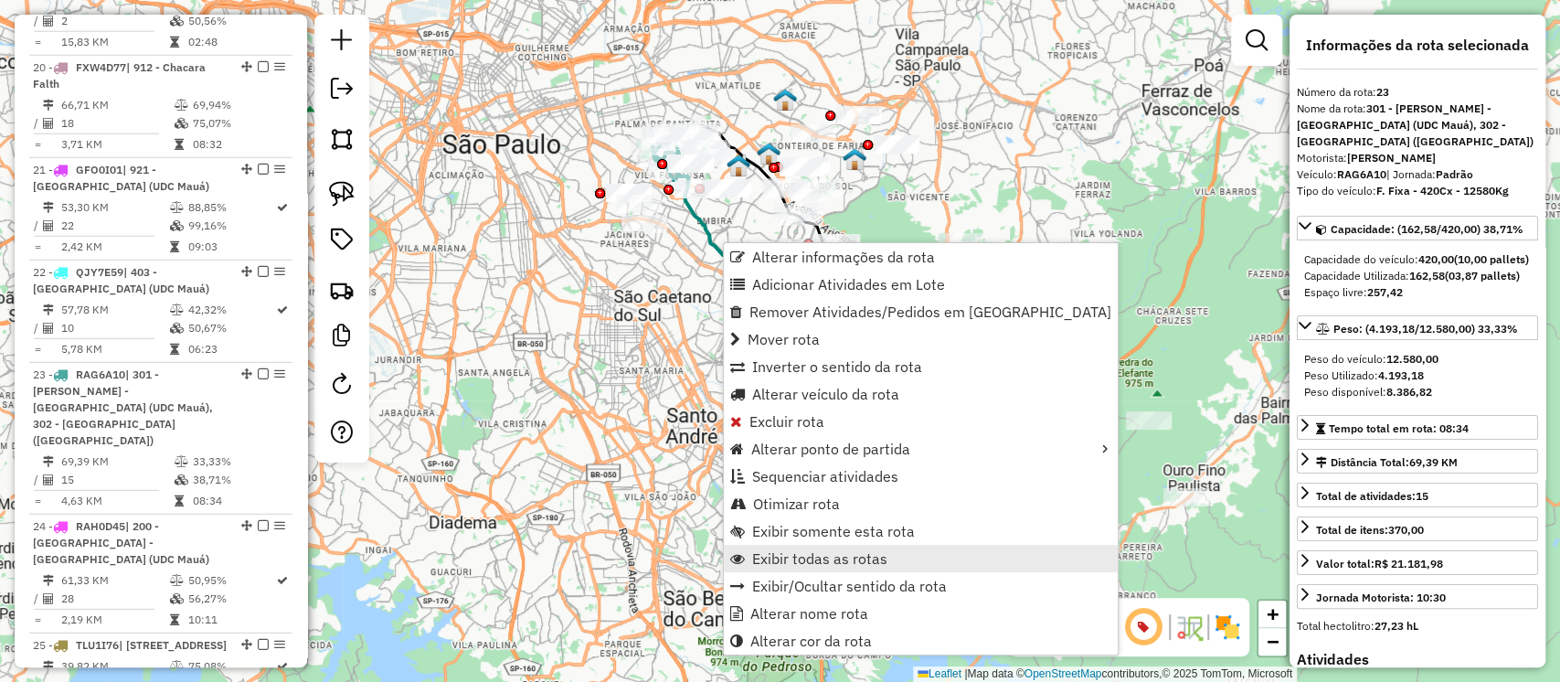
click at [803, 551] on span "Exibir todas as rotas" at bounding box center [819, 558] width 135 height 15
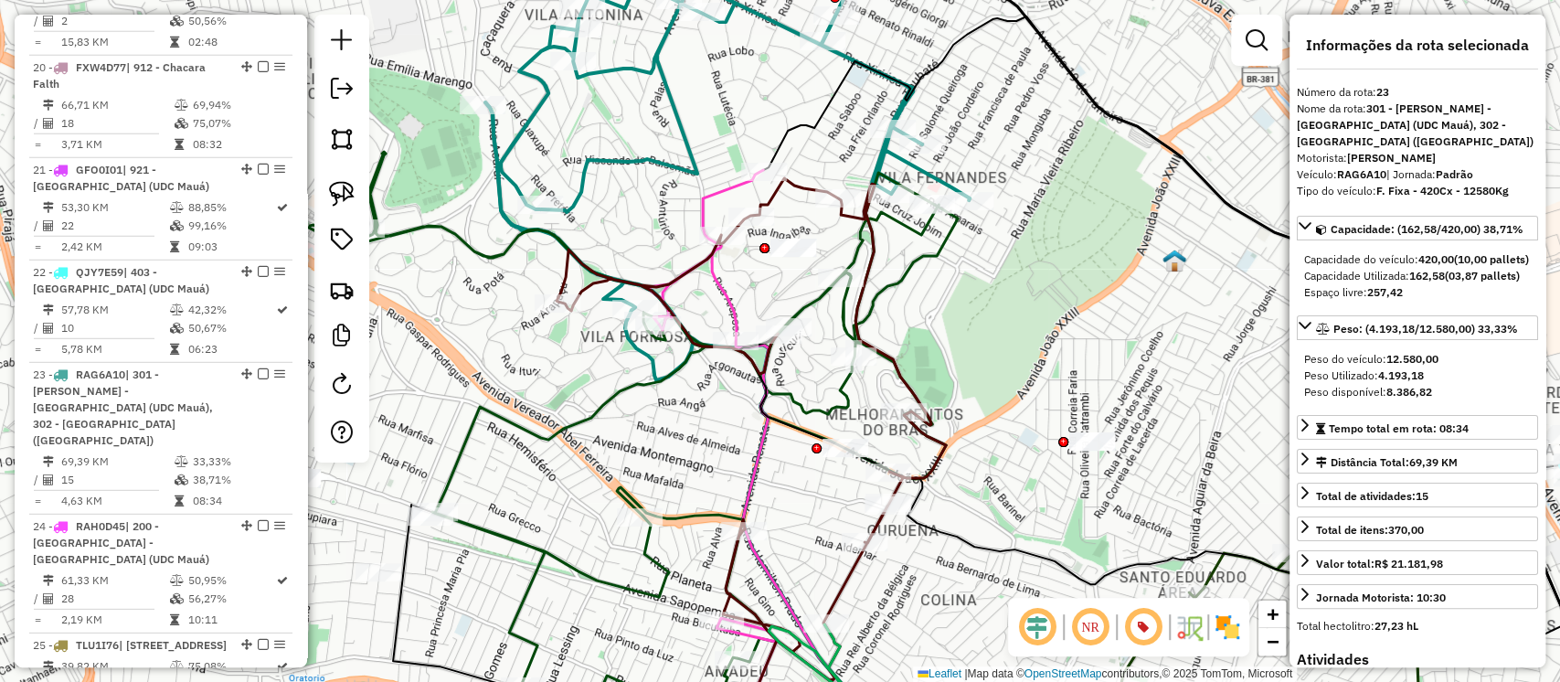
click at [687, 122] on icon at bounding box center [727, 171] width 484 height 420
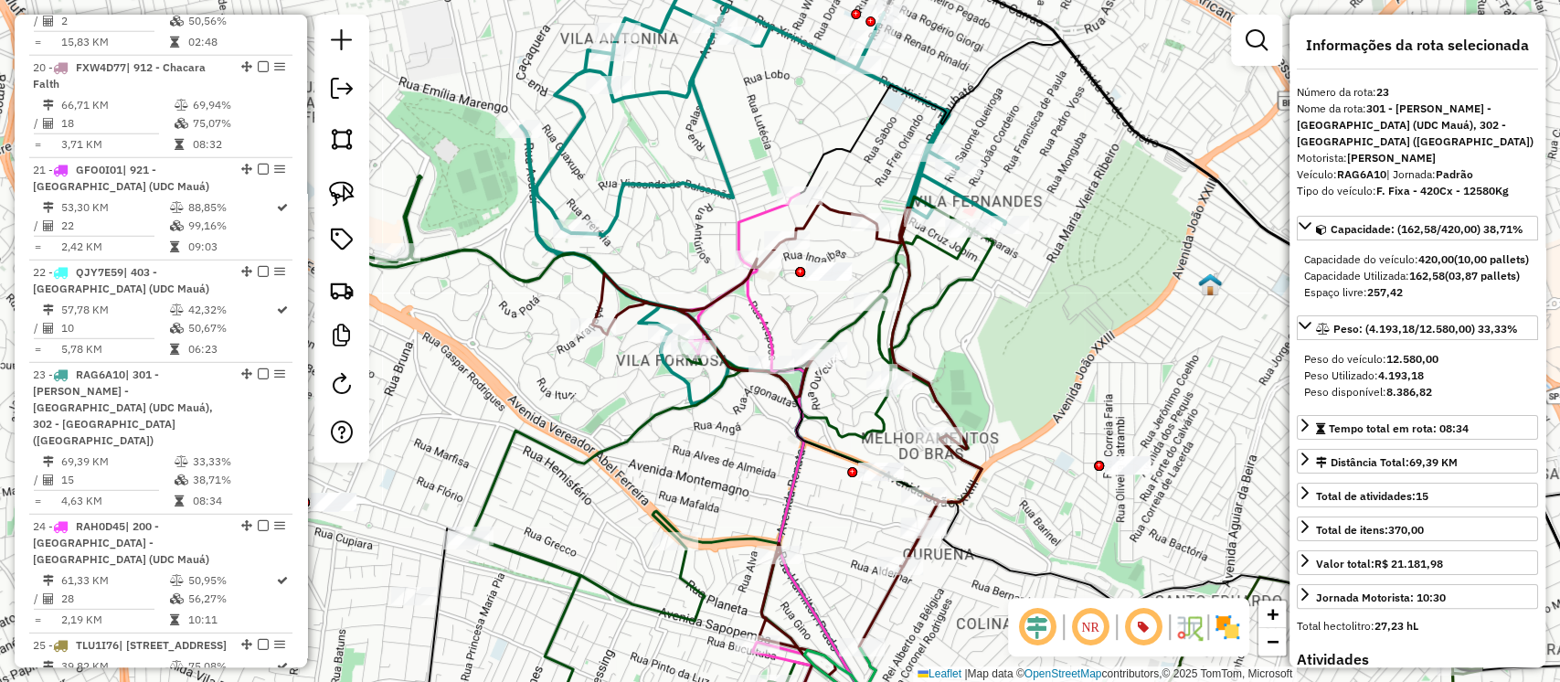
drag, startPoint x: 747, startPoint y: 132, endPoint x: 783, endPoint y: 155, distance: 43.6
click at [783, 155] on div "Janela de atendimento Grade de atendimento Capacidade Transportadoras Veículos …" at bounding box center [780, 341] width 1560 height 682
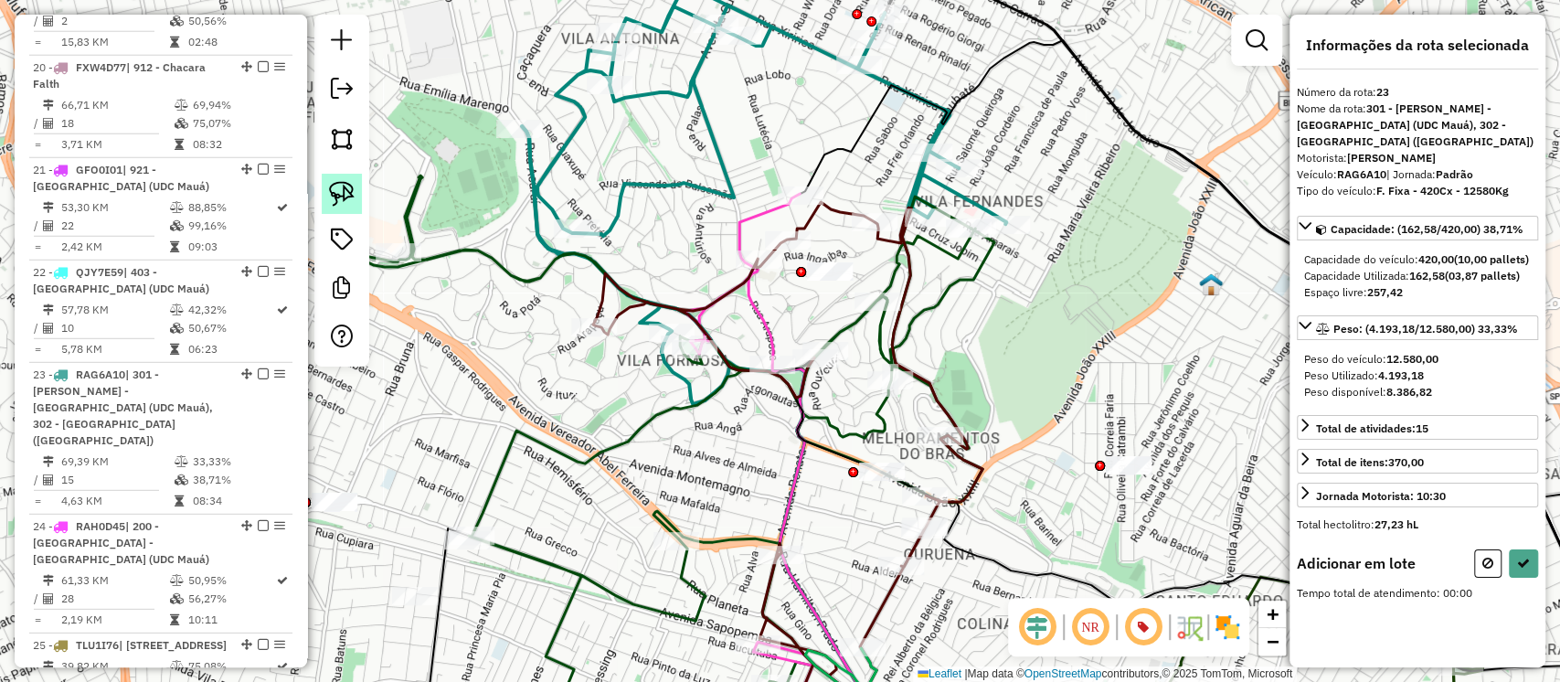
click at [349, 178] on link at bounding box center [342, 194] width 40 height 40
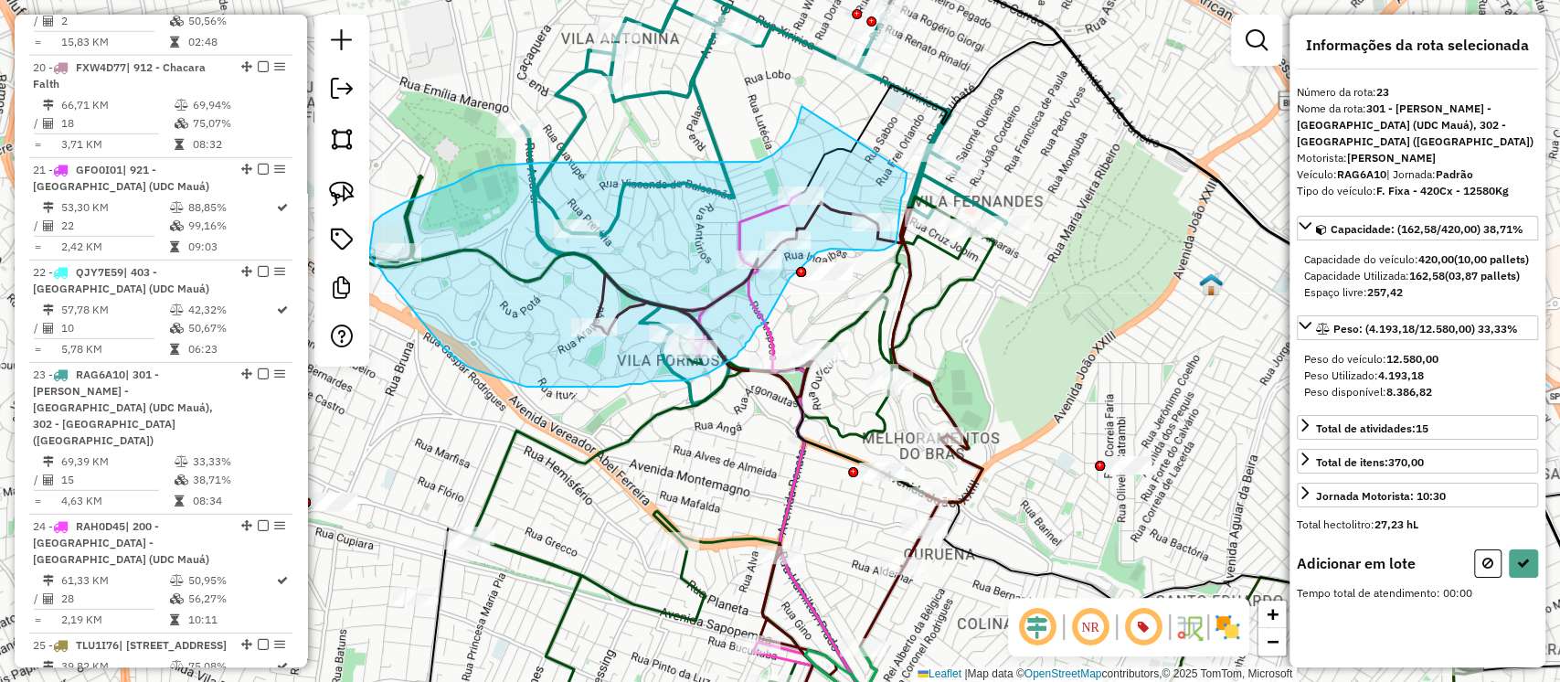
drag, startPoint x: 802, startPoint y: 106, endPoint x: 907, endPoint y: 173, distance: 124.5
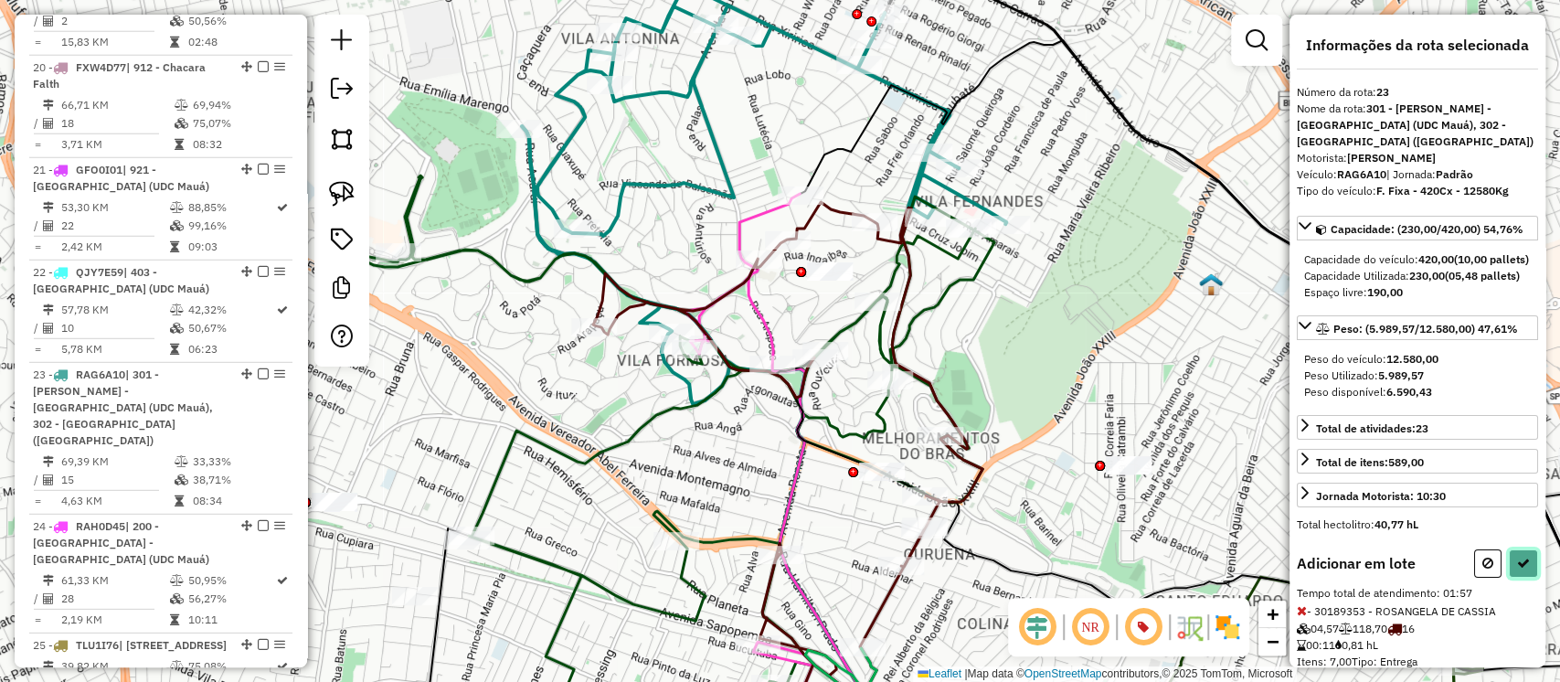
click at [1521, 569] on icon at bounding box center [1523, 563] width 13 height 13
select select "**********"
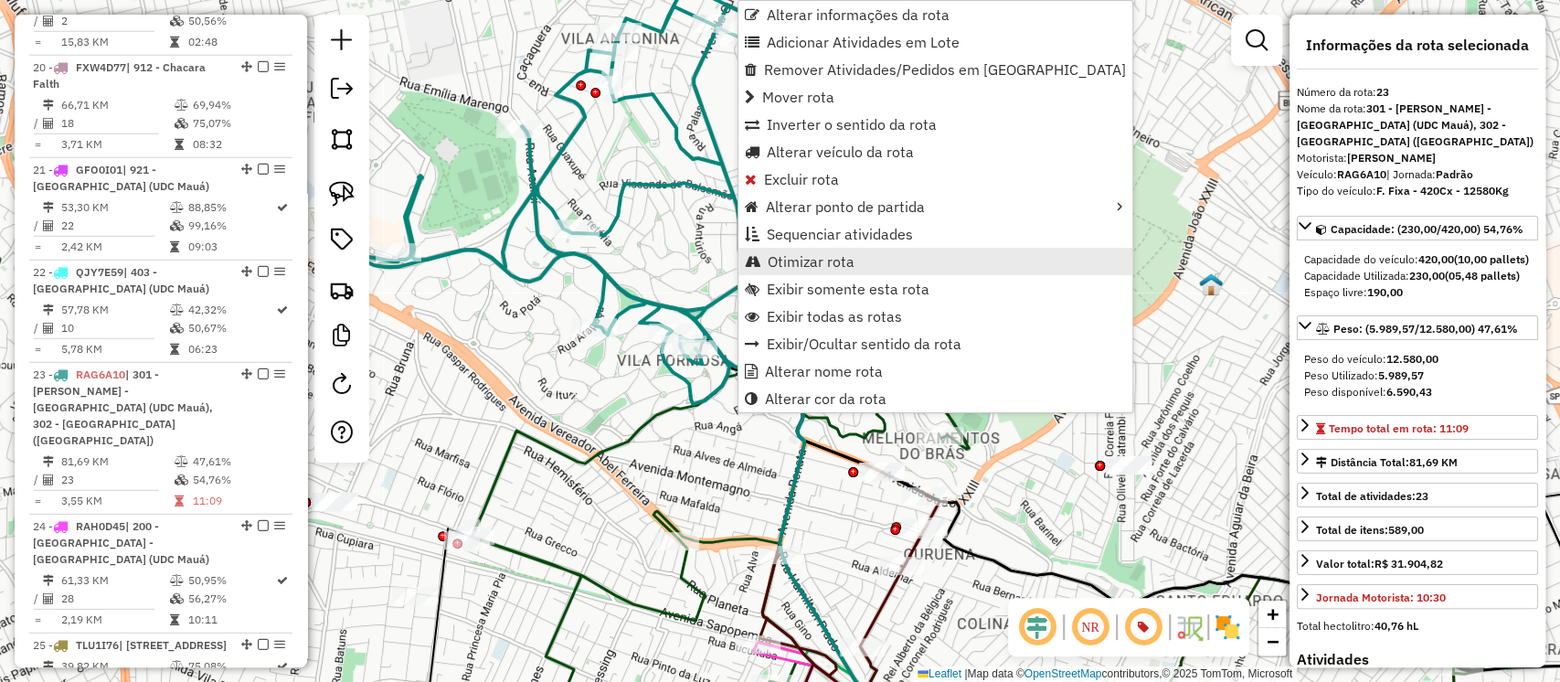
click at [798, 258] on span "Otimizar rota" at bounding box center [811, 261] width 87 height 15
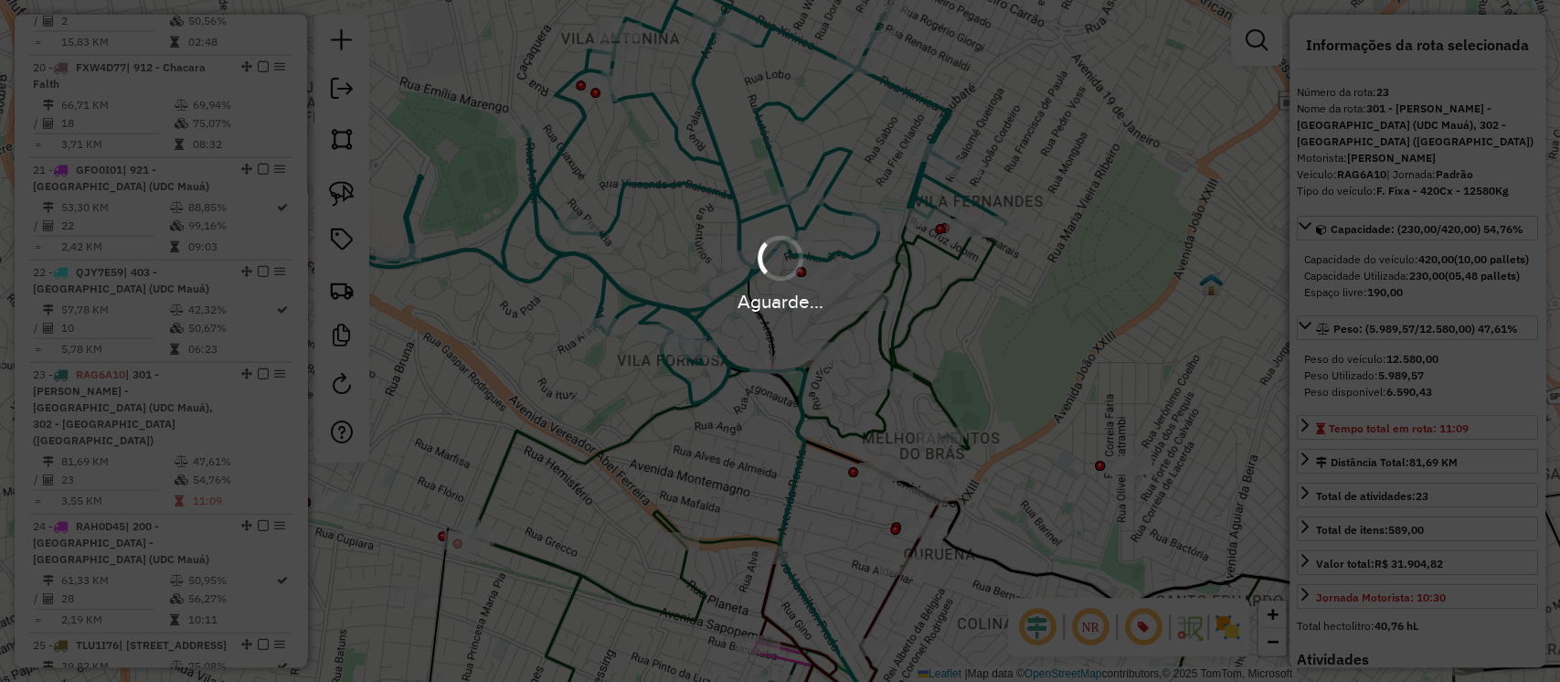
click at [973, 282] on div "Aguarde..." at bounding box center [780, 272] width 1560 height 87
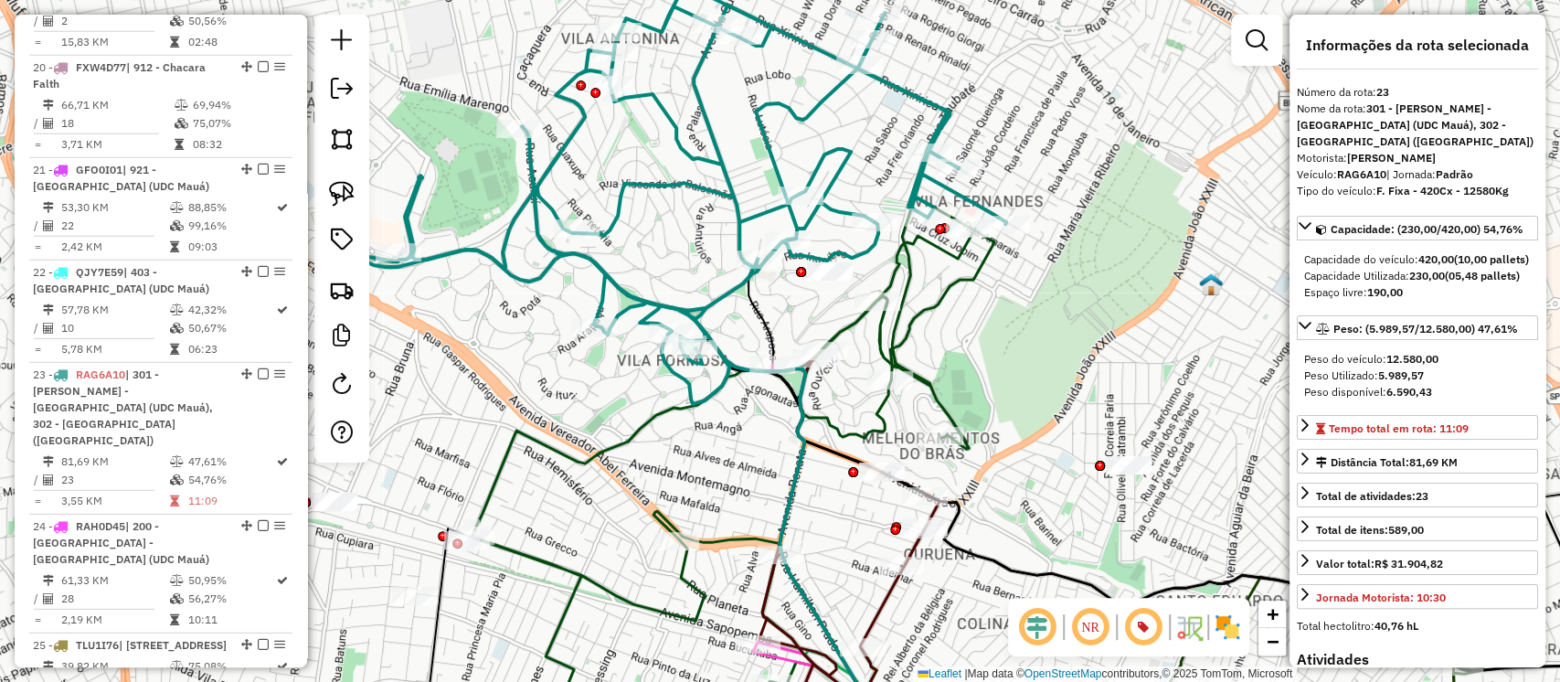
click at [973, 282] on icon at bounding box center [732, 471] width 526 height 548
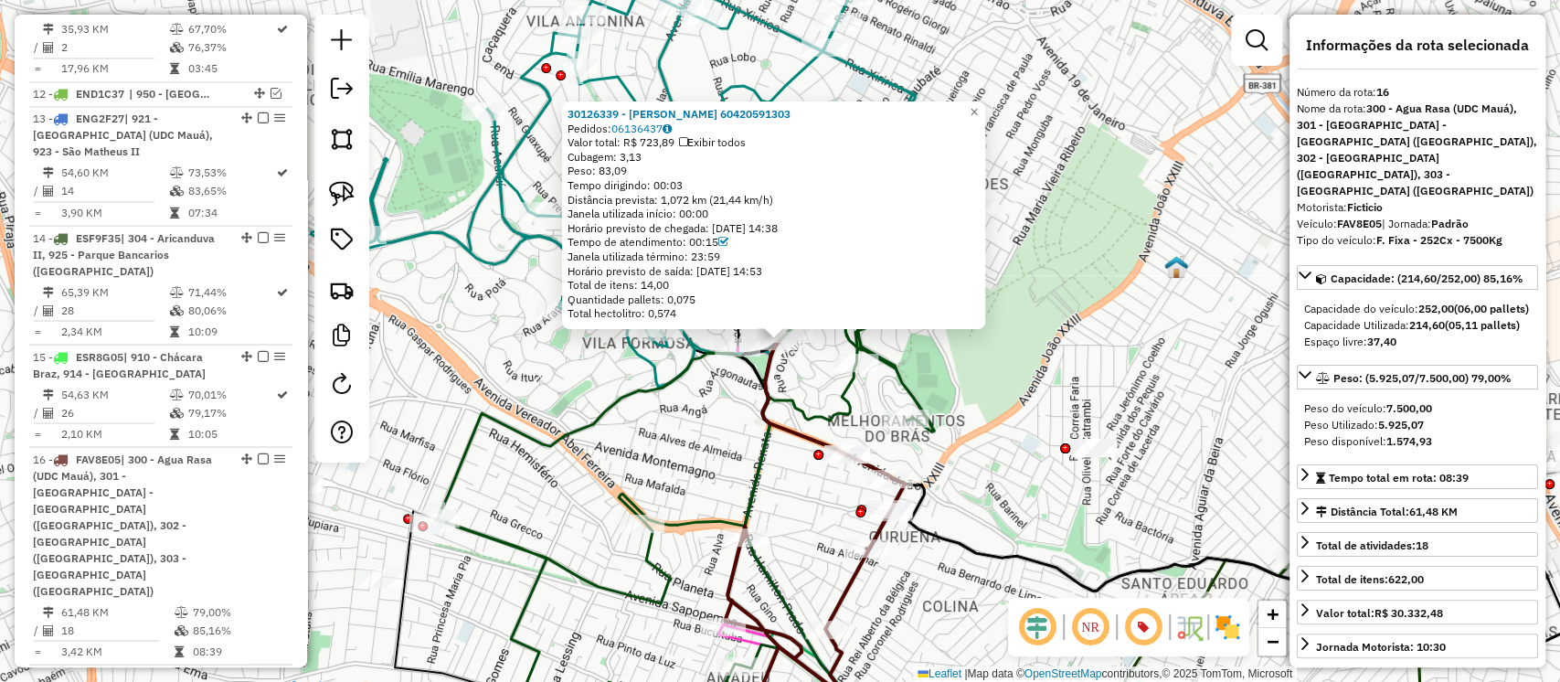
scroll to position [2421, 0]
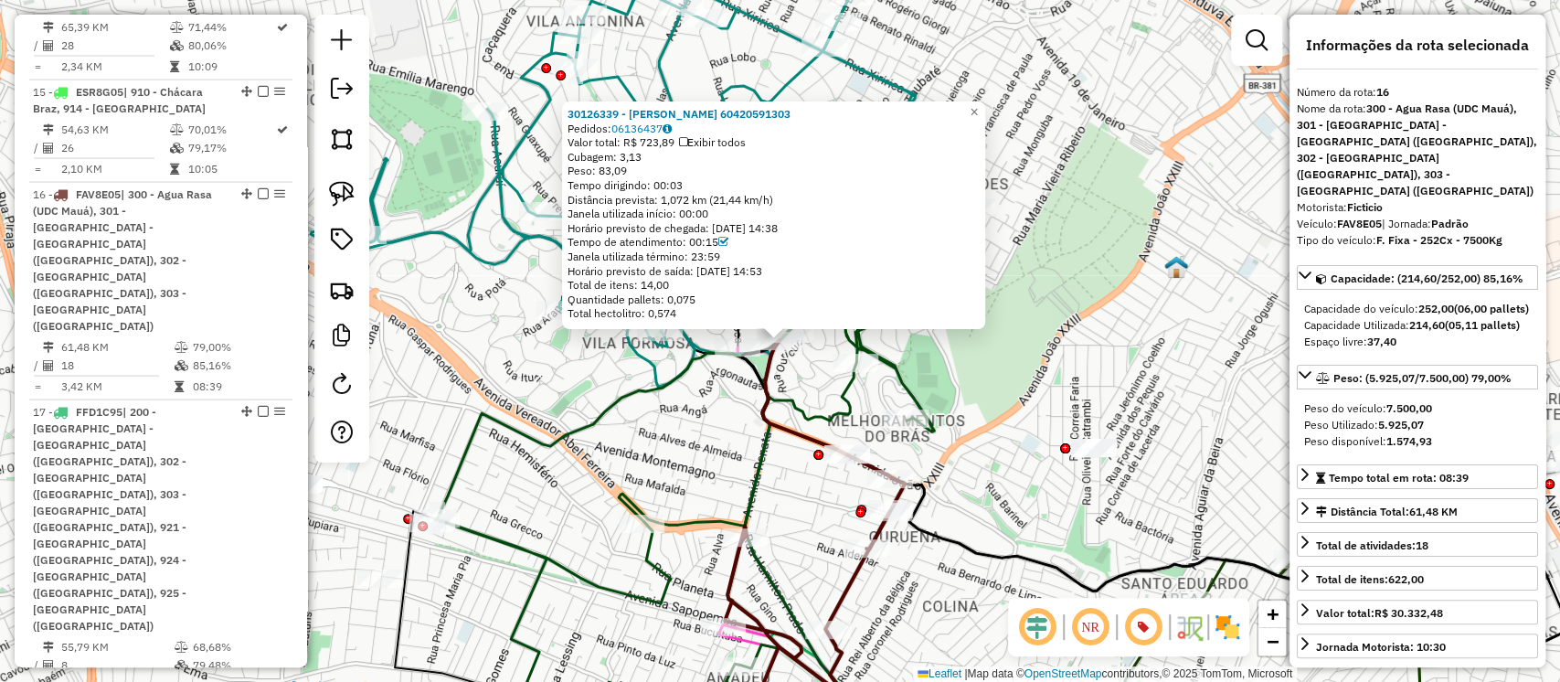
click at [960, 380] on div "30126339 - MARCELA RODRIGUES DA SILVA 60420591303 Pedidos: 06136437 Valor total…" at bounding box center [780, 341] width 1560 height 682
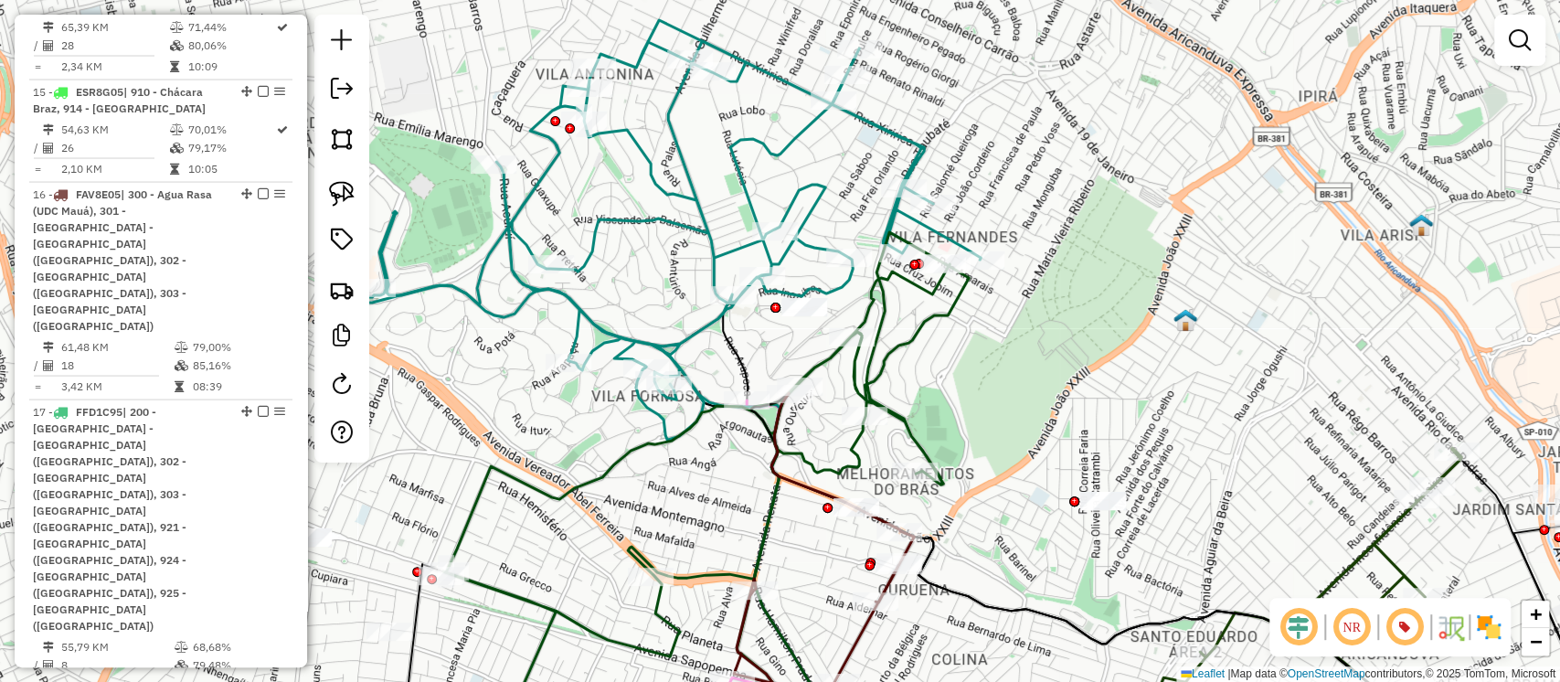
drag, startPoint x: 955, startPoint y: 333, endPoint x: 965, endPoint y: 390, distance: 58.5
click at [965, 390] on div "Janela de atendimento Grade de atendimento Capacidade Transportadoras Veículos …" at bounding box center [780, 341] width 1560 height 682
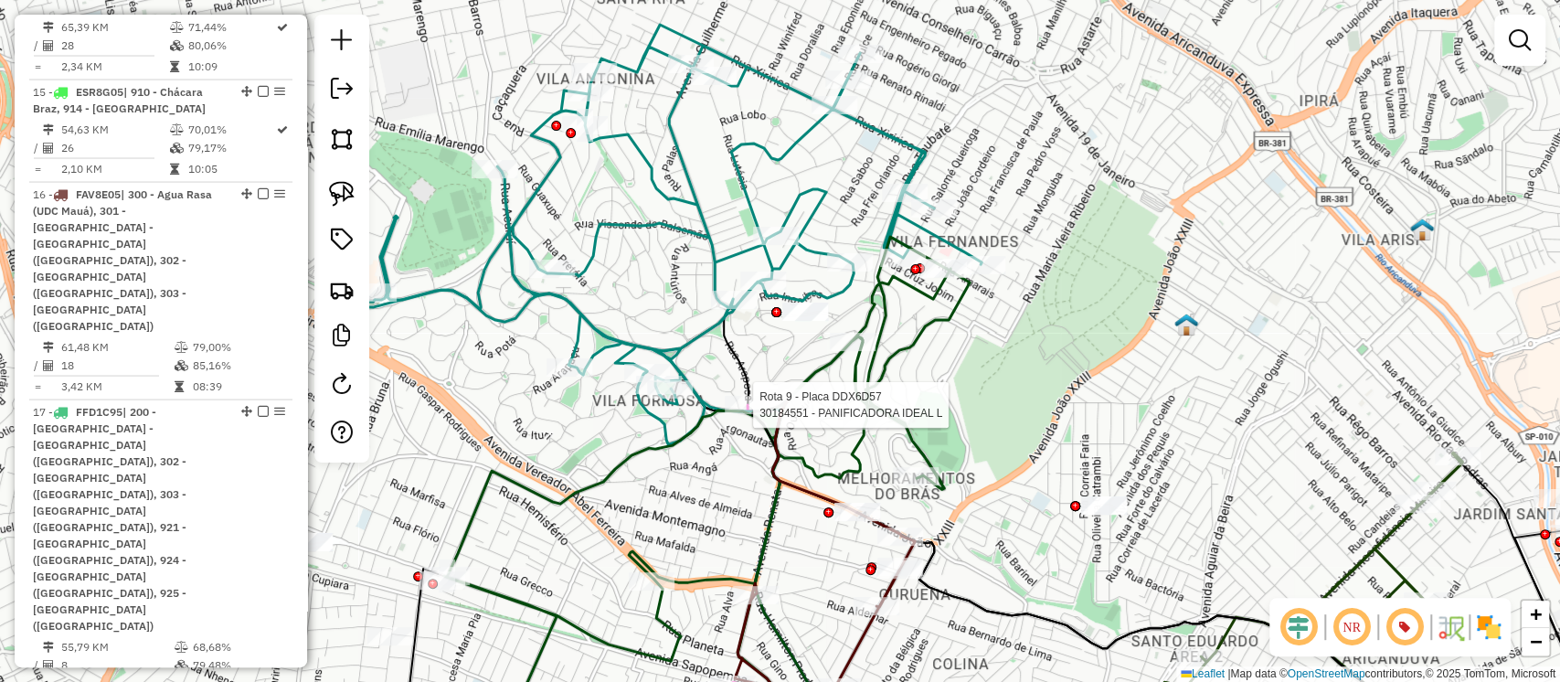
select select "**********"
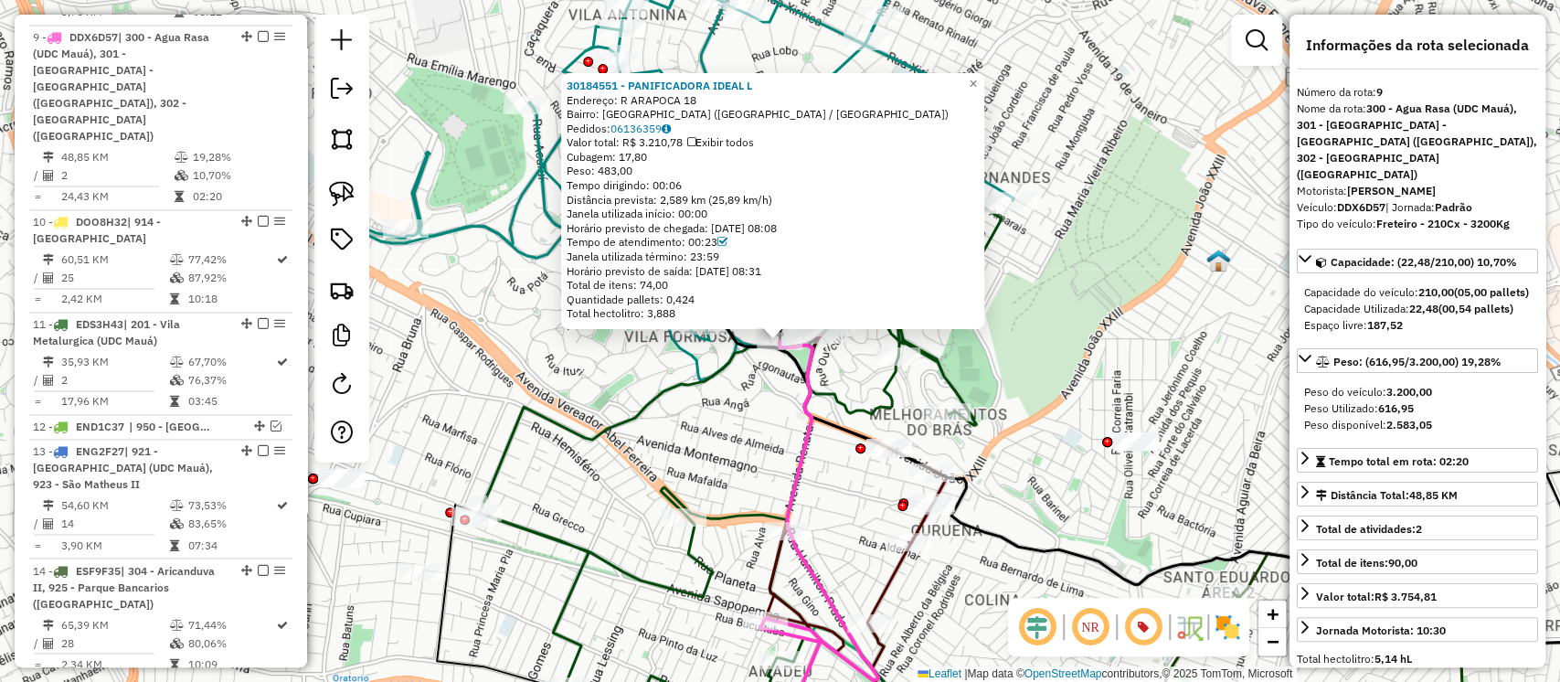
scroll to position [1718, 0]
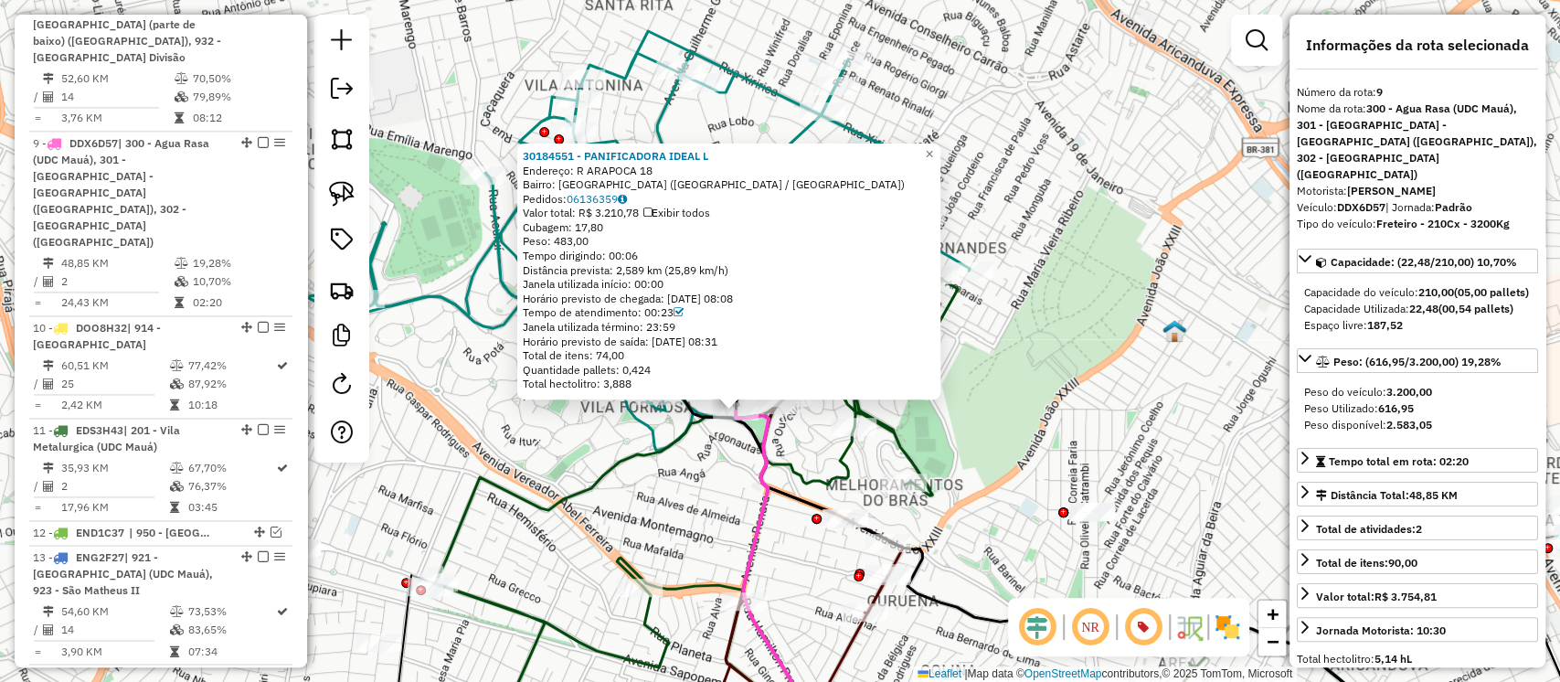
drag, startPoint x: 1022, startPoint y: 361, endPoint x: 973, endPoint y: 440, distance: 92.8
click at [973, 440] on div "30184551 - PANIFICADORA IDEAL L Endereço: R ARAPOCA 18 Bairro: VILA FORMOSA (SA…" at bounding box center [780, 341] width 1560 height 682
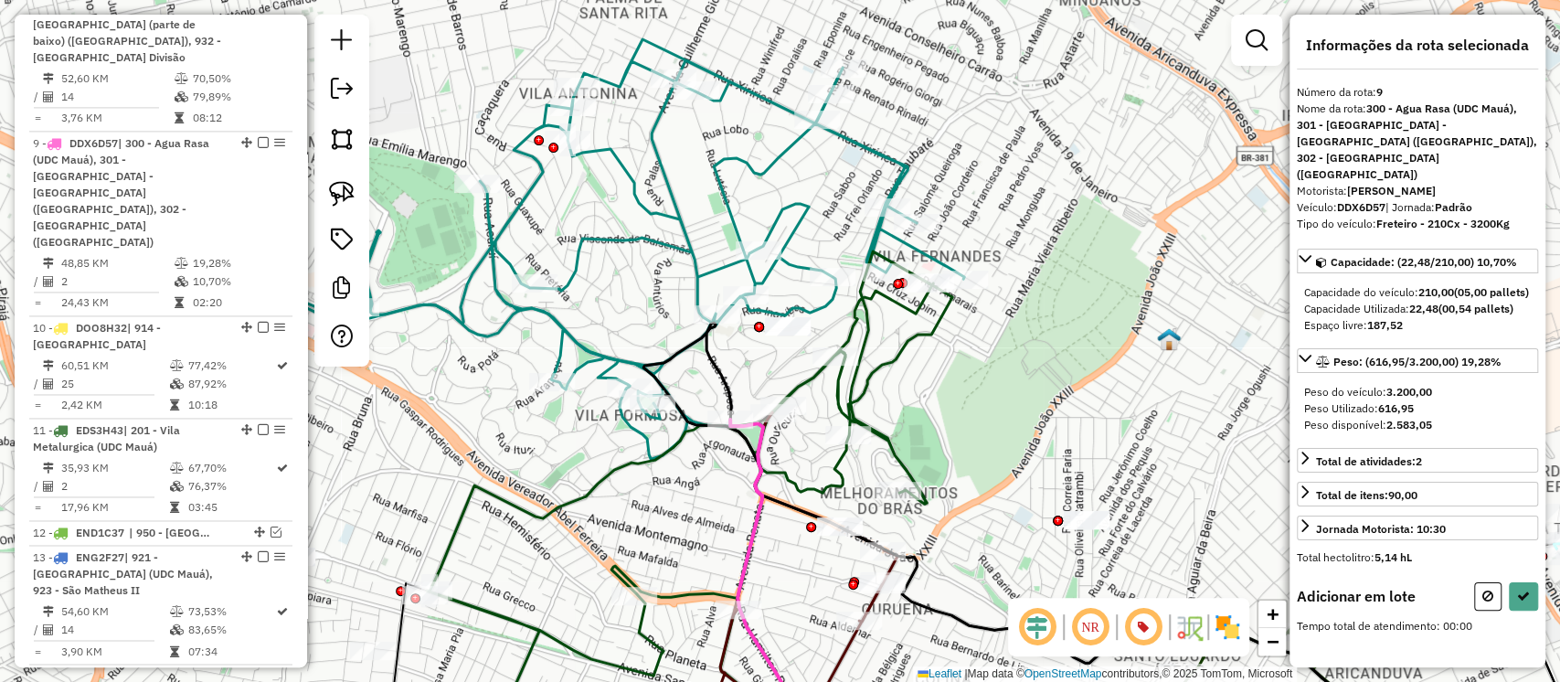
drag, startPoint x: 356, startPoint y: 210, endPoint x: 537, endPoint y: 296, distance: 201.2
click at [358, 212] on link at bounding box center [342, 194] width 40 height 40
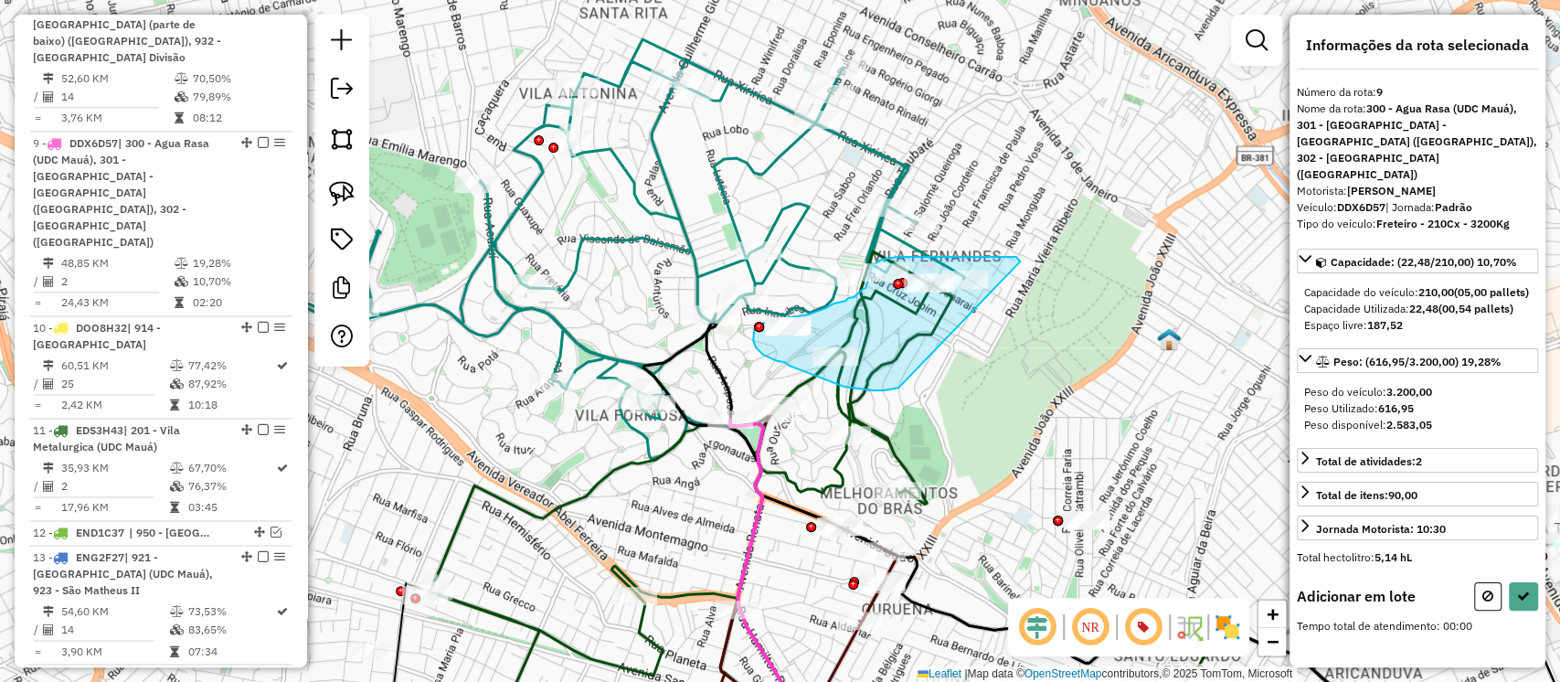
drag, startPoint x: 896, startPoint y: 388, endPoint x: 1020, endPoint y: 261, distance: 177.8
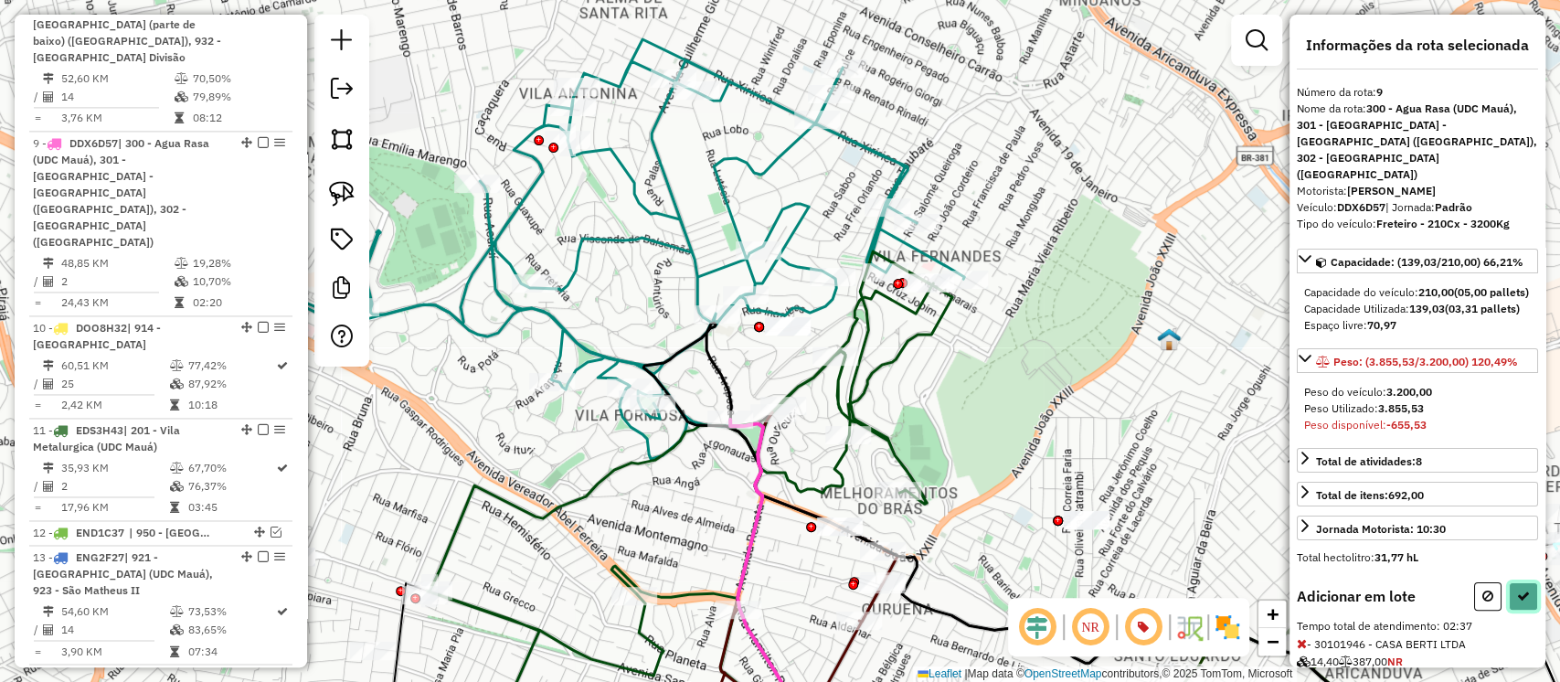
click at [1517, 598] on icon at bounding box center [1523, 596] width 13 height 13
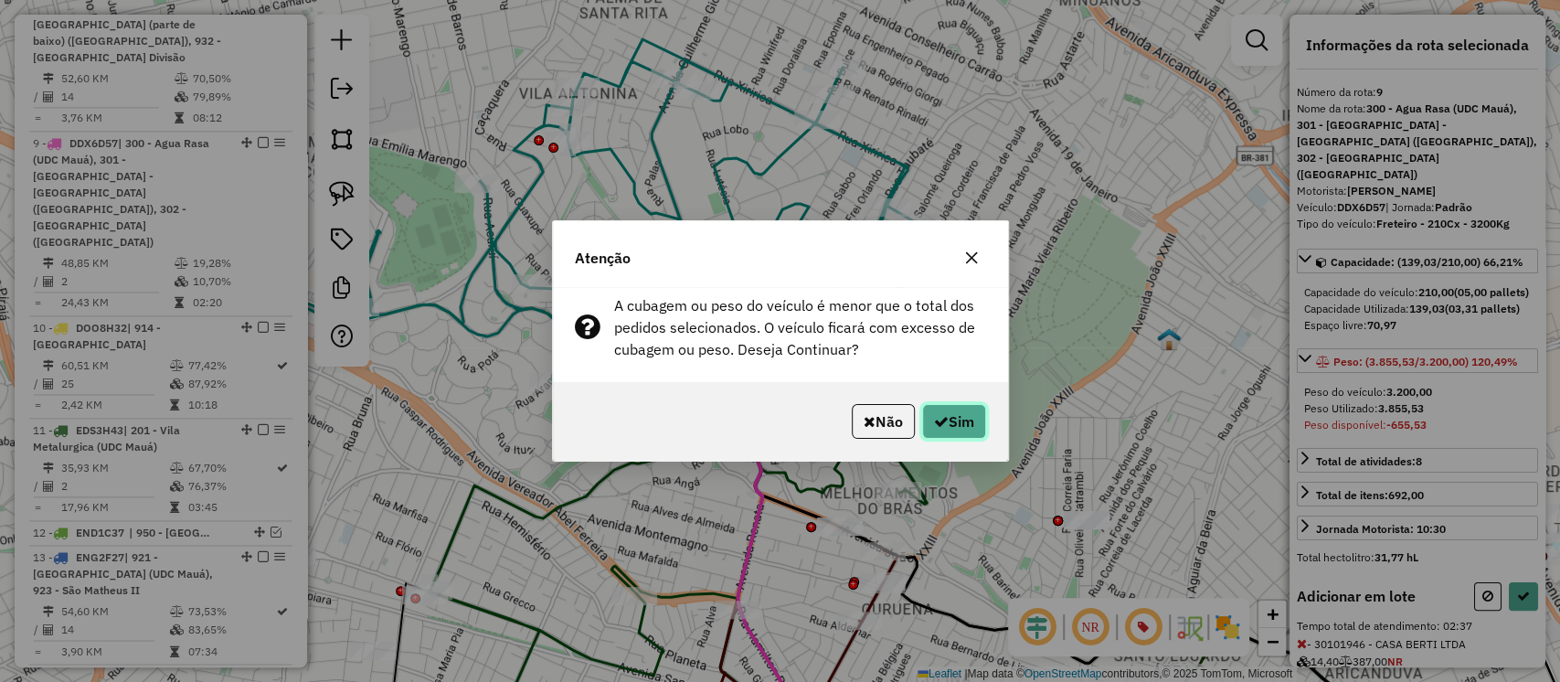
click at [958, 412] on button "Sim" at bounding box center [954, 421] width 64 height 35
select select "**********"
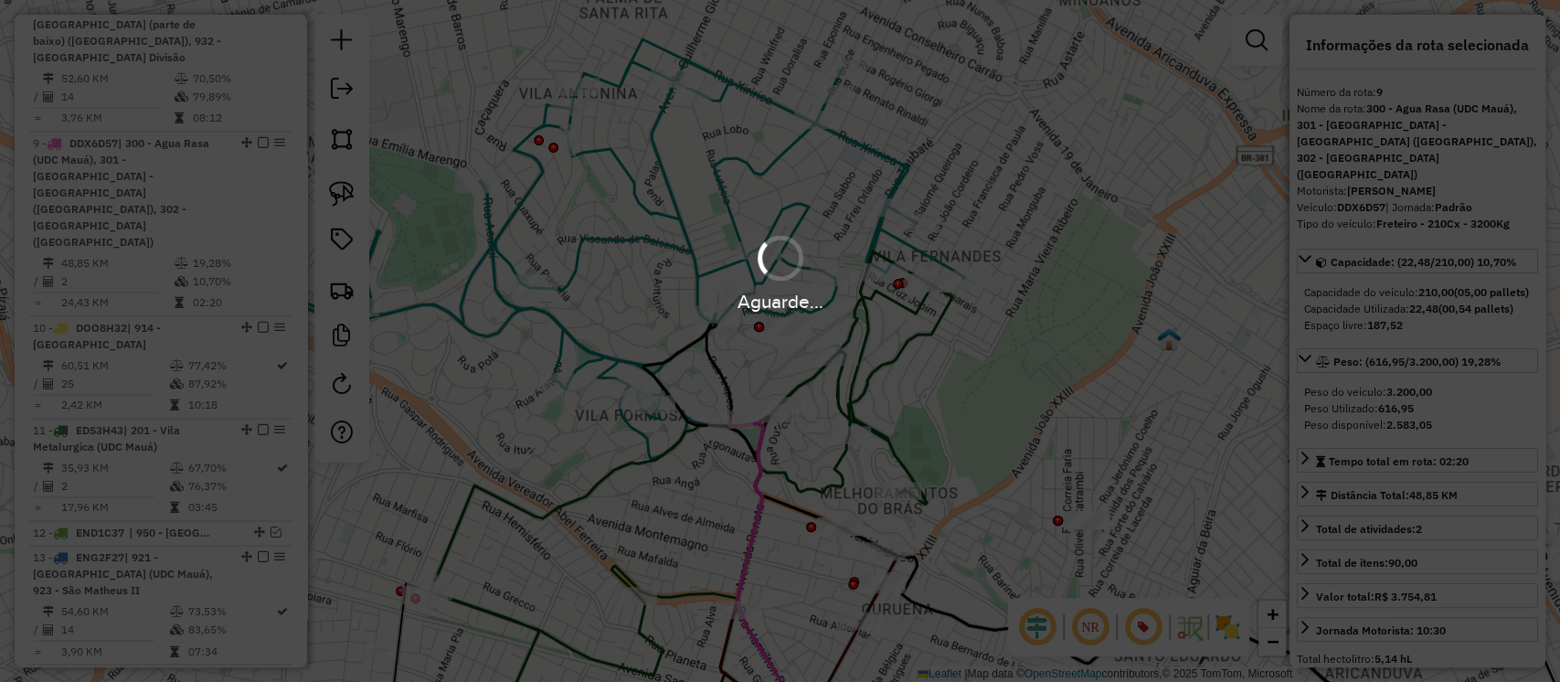
click at [884, 240] on div "Aguarde..." at bounding box center [780, 272] width 1560 height 87
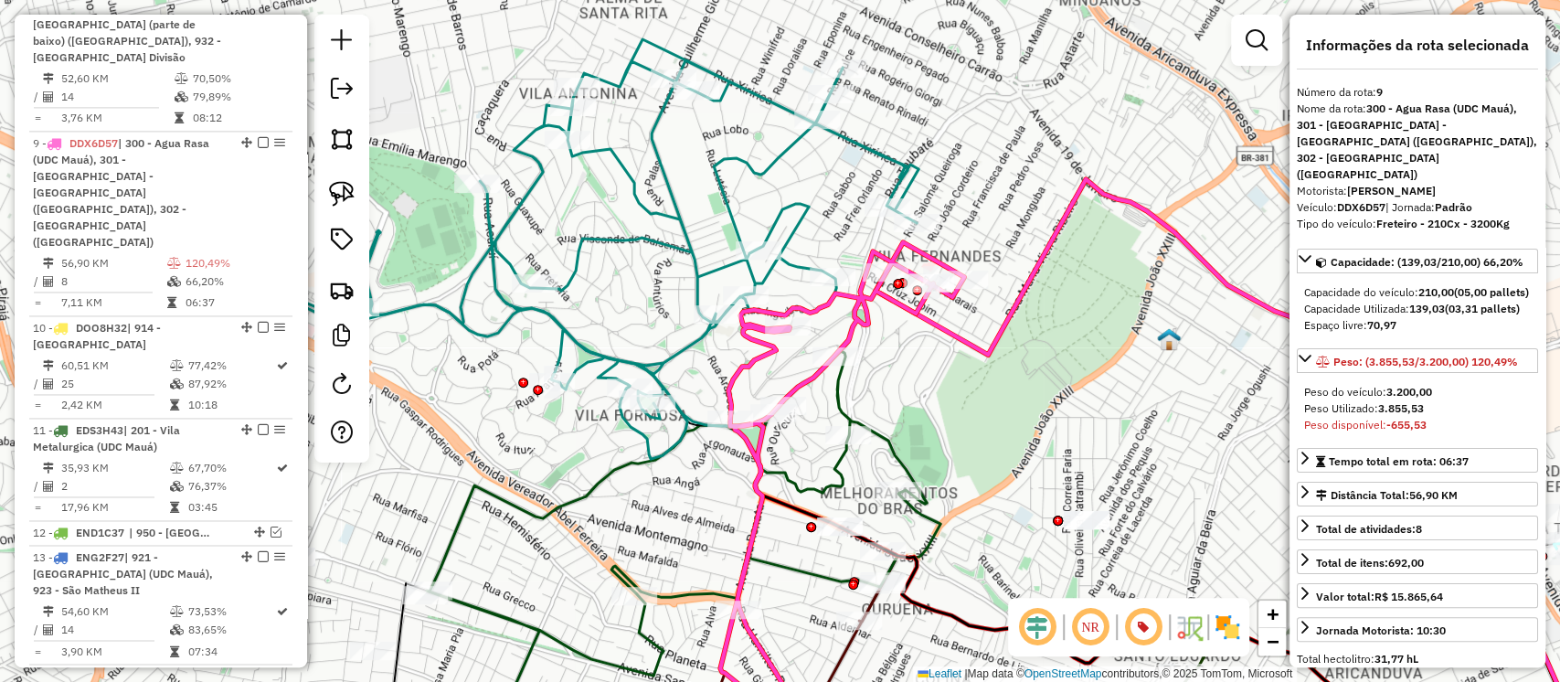
click at [851, 147] on icon at bounding box center [610, 249] width 615 height 420
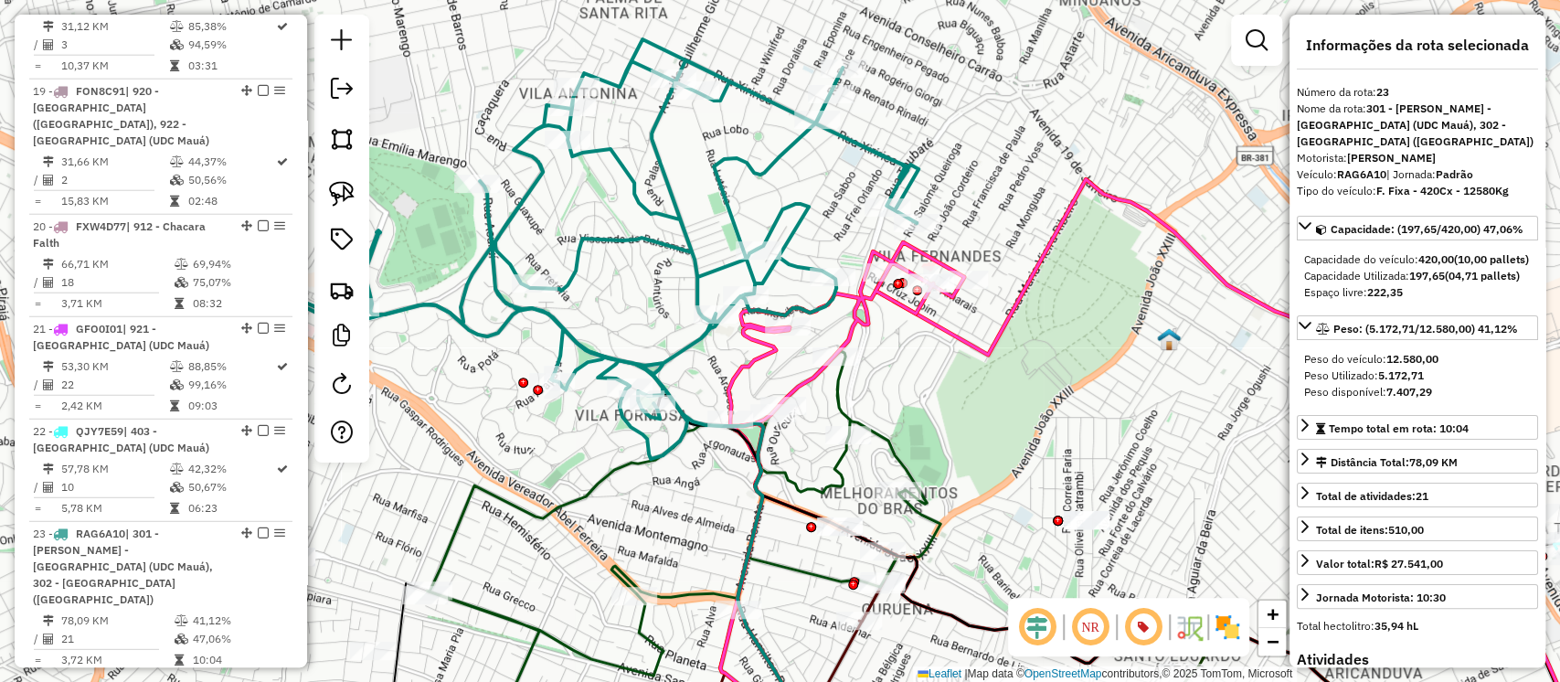
scroll to position [3304, 0]
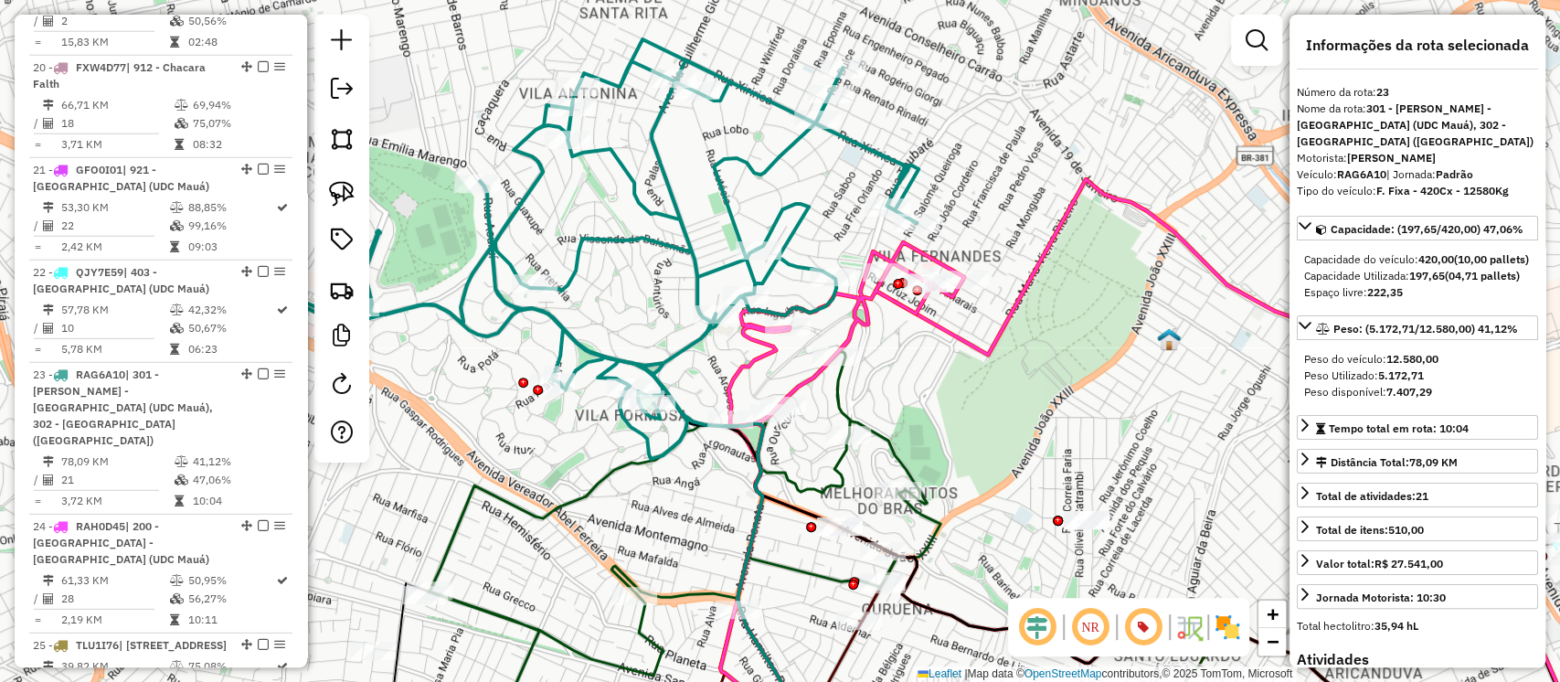
click at [860, 301] on icon at bounding box center [837, 495] width 253 height 507
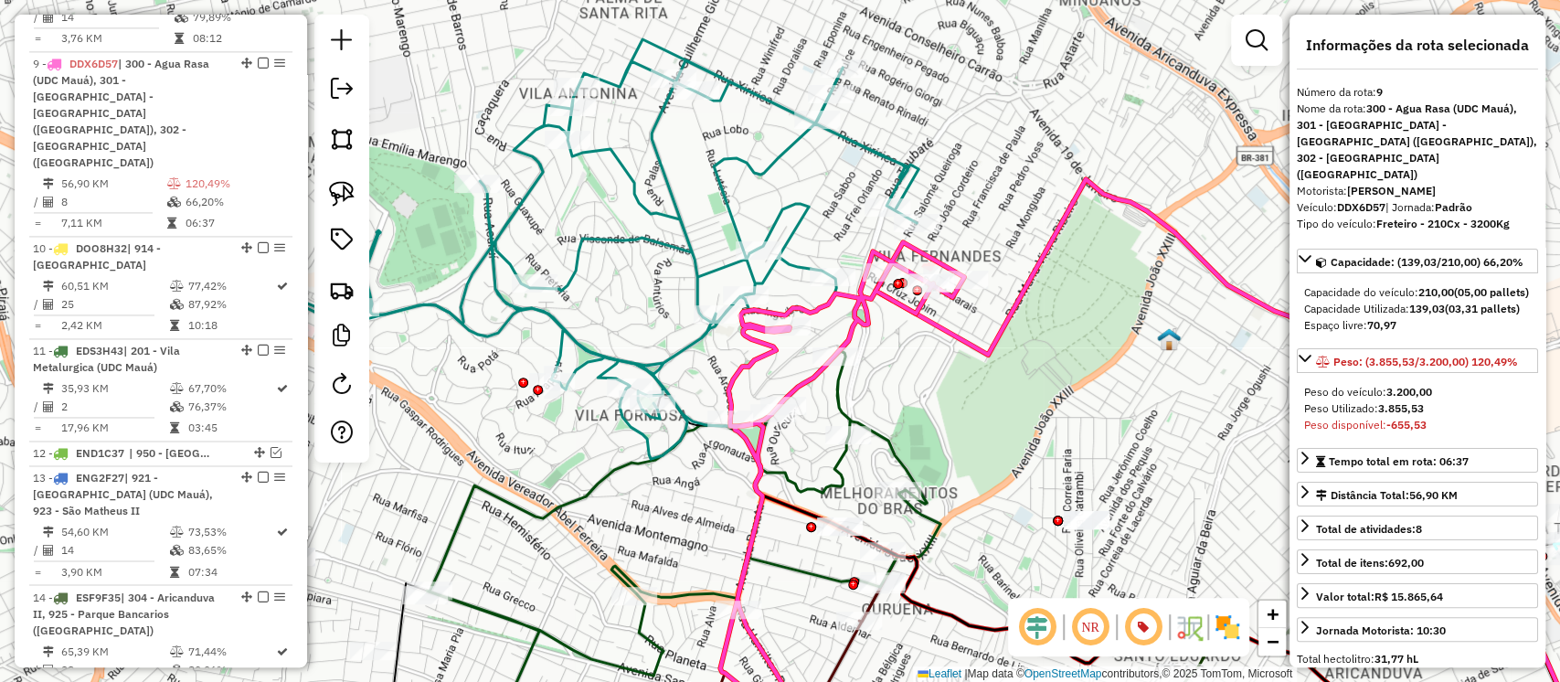
scroll to position [1718, 0]
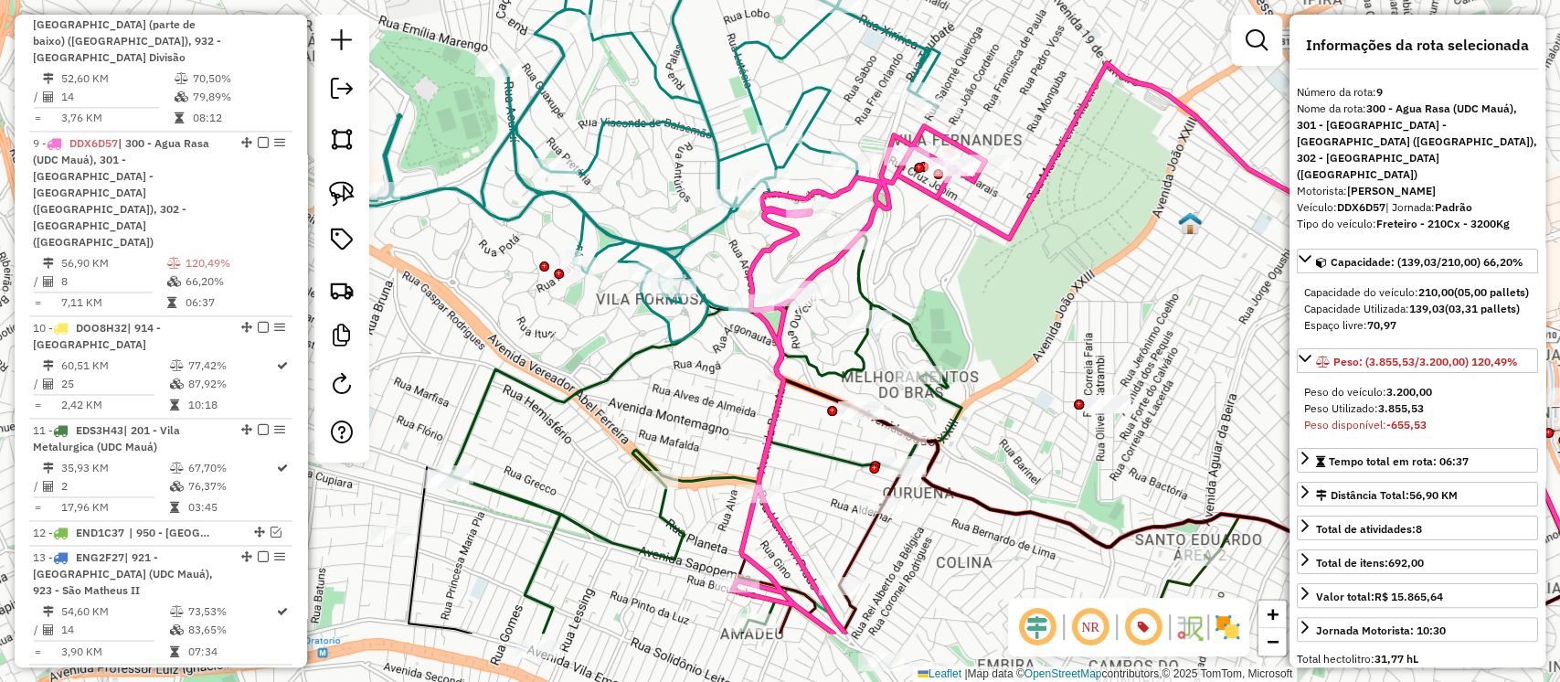
drag, startPoint x: 933, startPoint y: 376, endPoint x: 954, endPoint y: 260, distance: 118.0
click at [954, 260] on div "Janela de atendimento Grade de atendimento Capacidade Transportadoras Veículos …" at bounding box center [780, 341] width 1560 height 682
click at [867, 346] on icon at bounding box center [705, 459] width 514 height 449
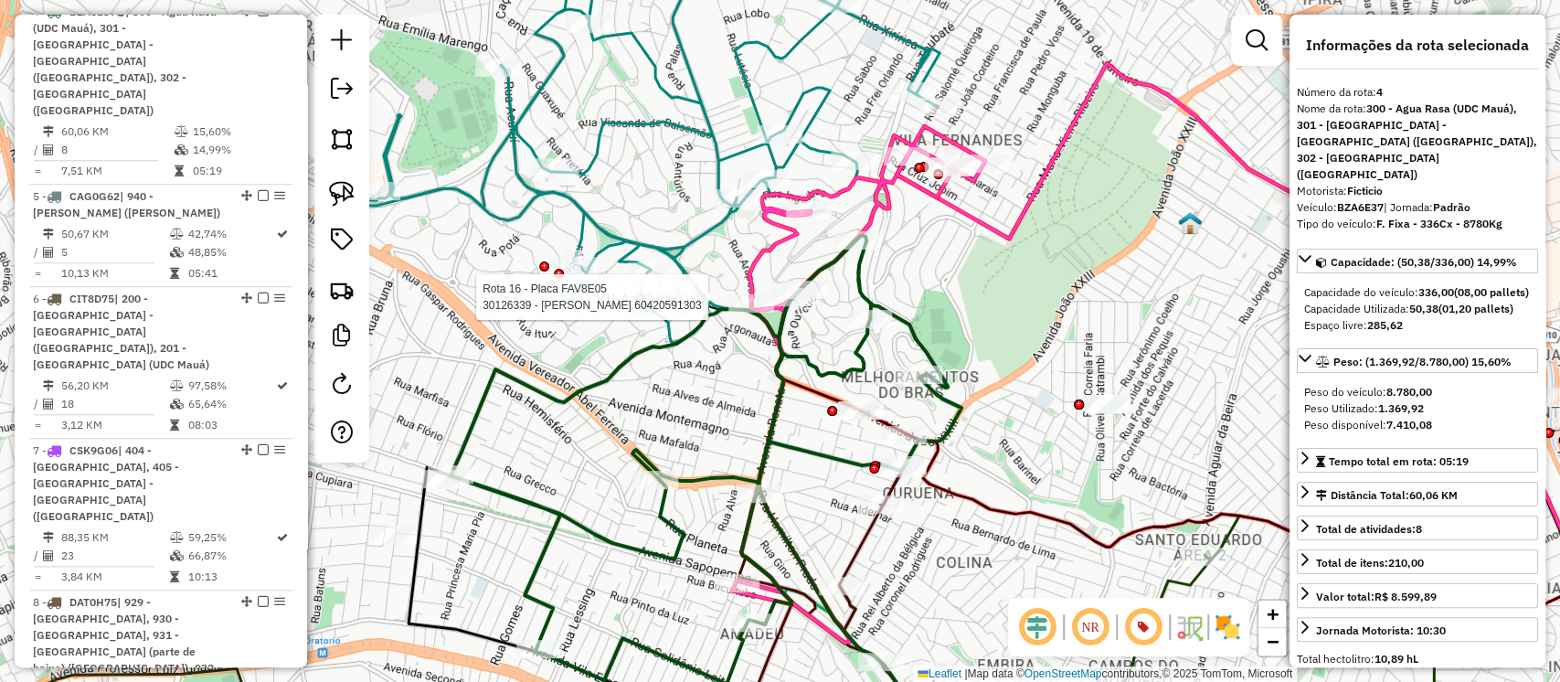
click at [803, 306] on div at bounding box center [794, 297] width 46 height 18
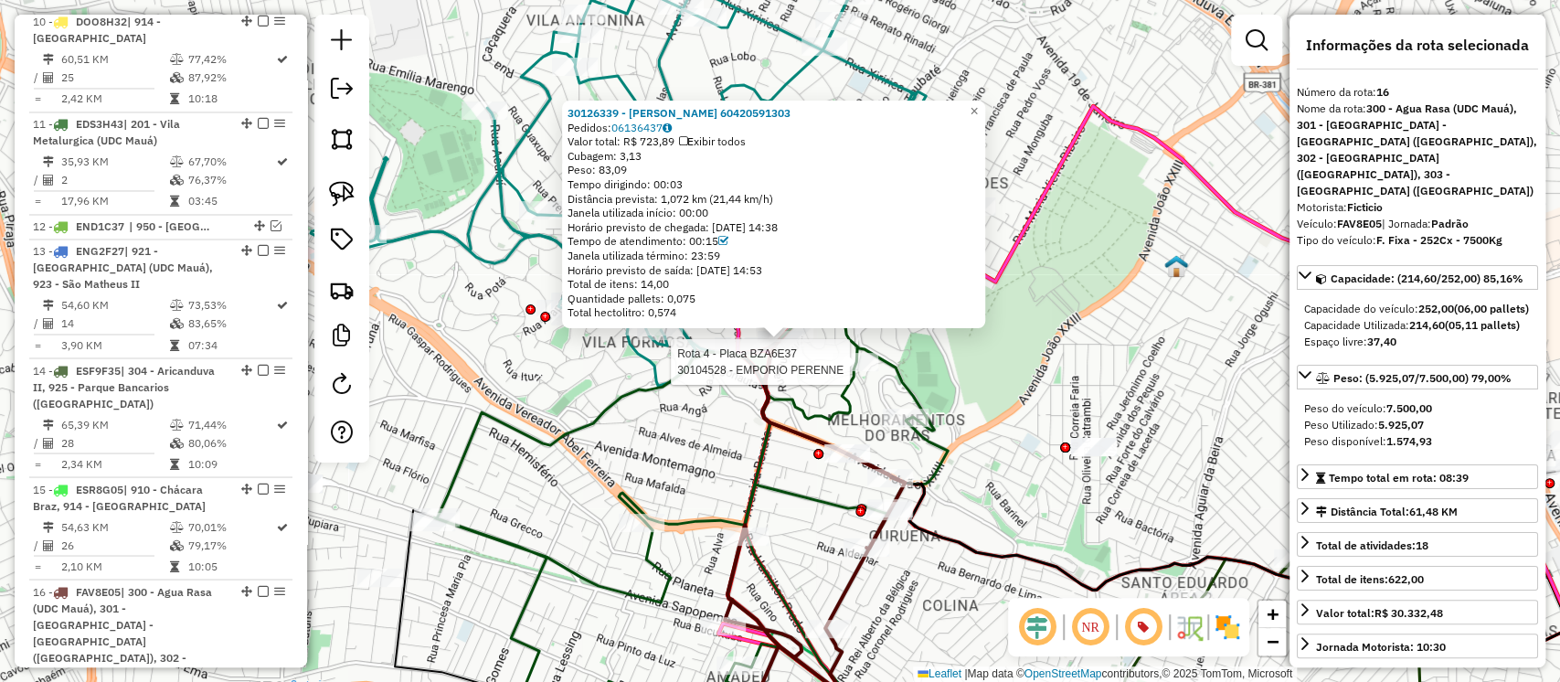
scroll to position [2421, 0]
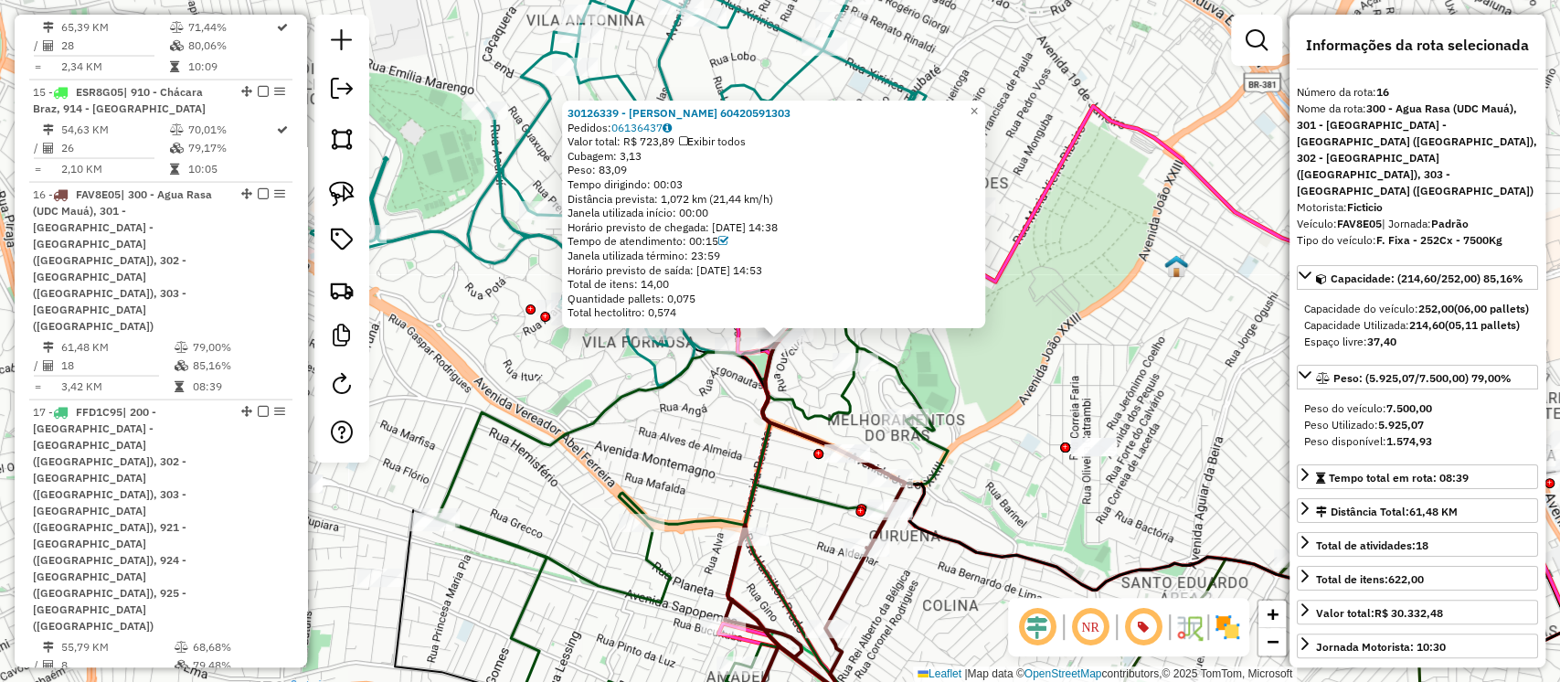
click at [957, 383] on div "30126339 - MARCELA RODRIGUES DA SILVA 60420591303 Pedidos: 06136437 Valor total…" at bounding box center [780, 341] width 1560 height 682
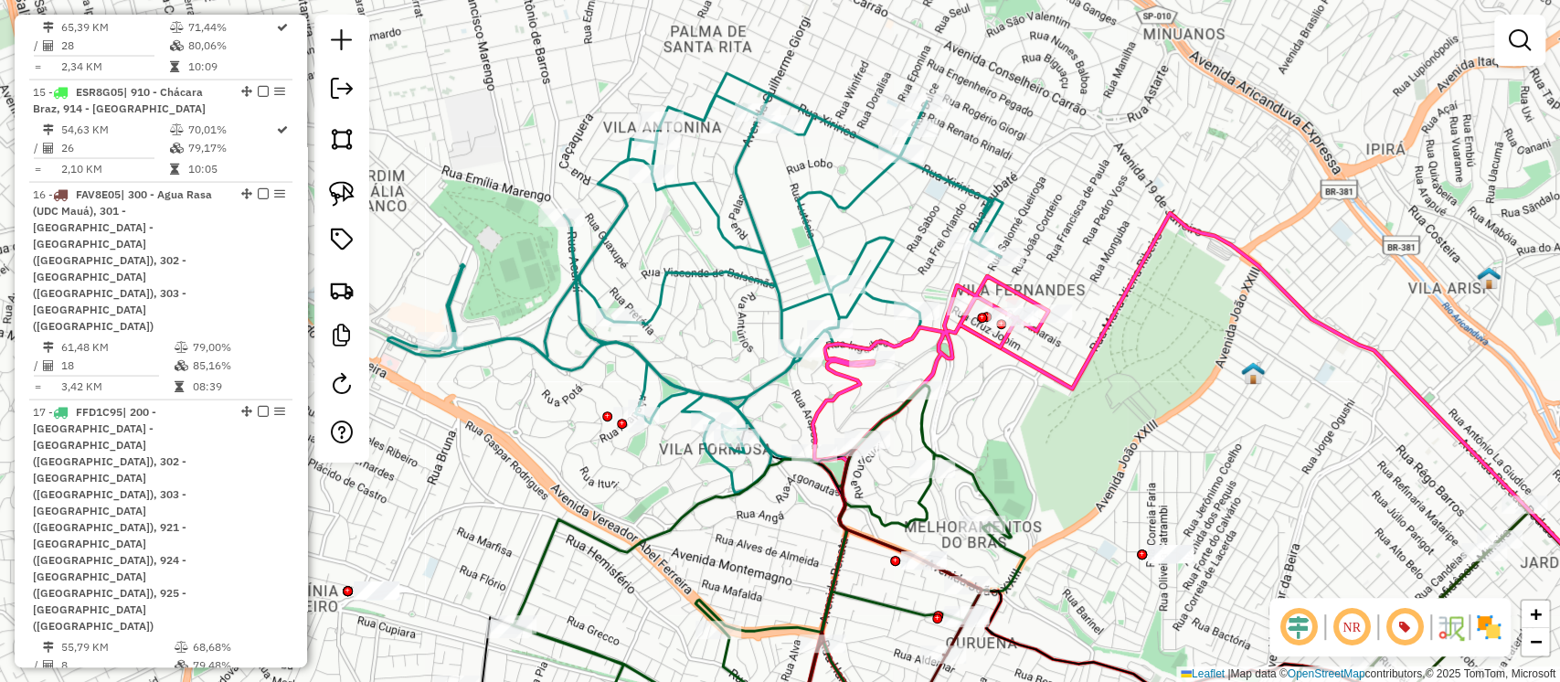
drag, startPoint x: 963, startPoint y: 350, endPoint x: 1040, endPoint y: 457, distance: 131.7
click at [1040, 457] on div "Janela de atendimento Grade de atendimento Capacidade Transportadoras Veículos …" at bounding box center [780, 341] width 1560 height 682
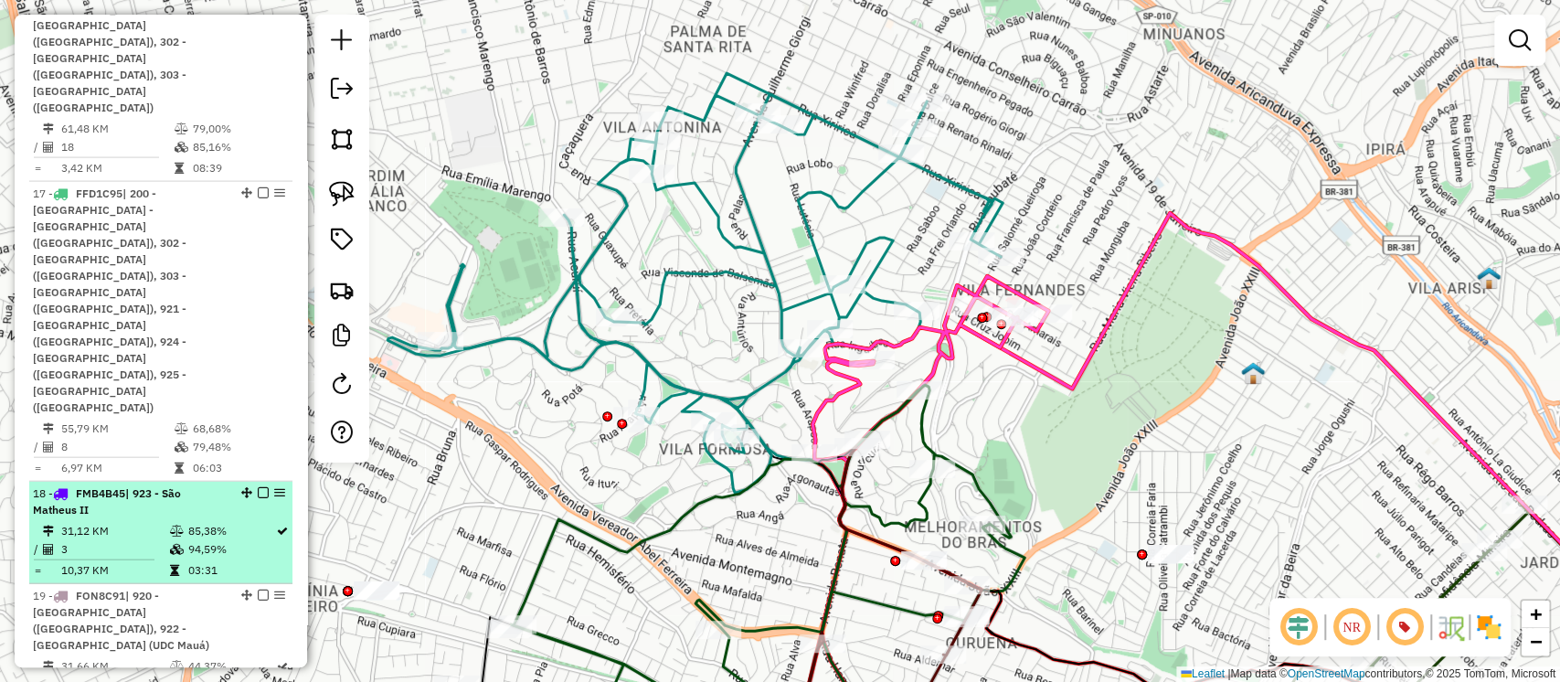
scroll to position [1950, 0]
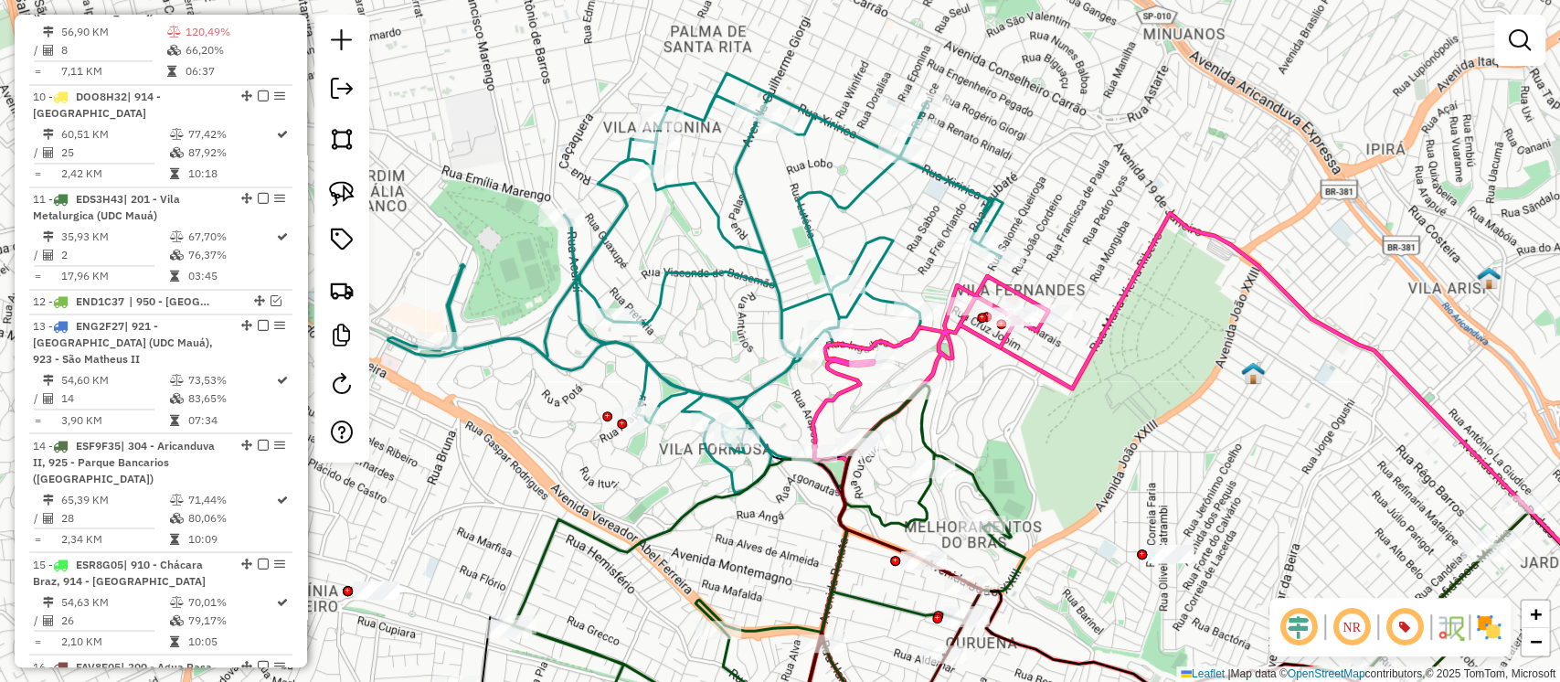
click at [881, 243] on icon at bounding box center [695, 283] width 615 height 420
select select "**********"
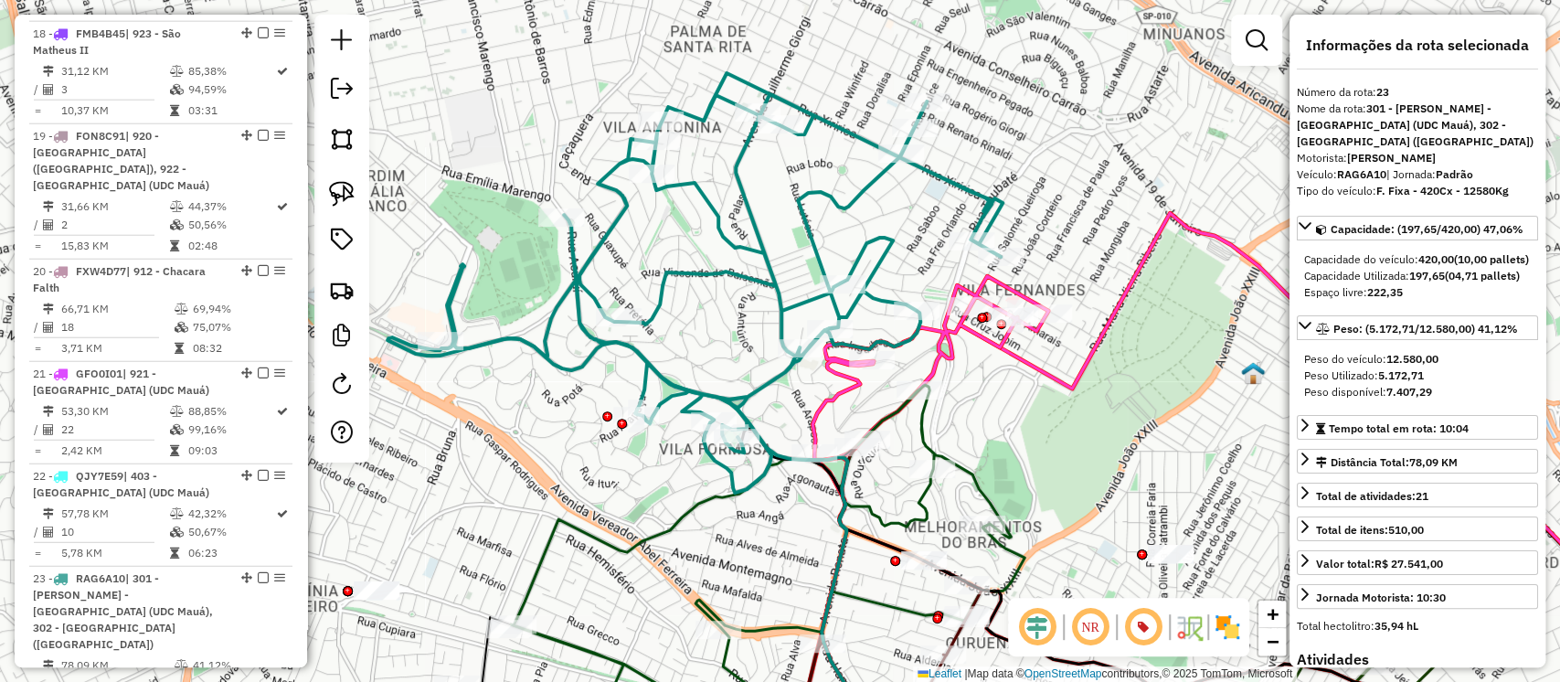
scroll to position [3304, 0]
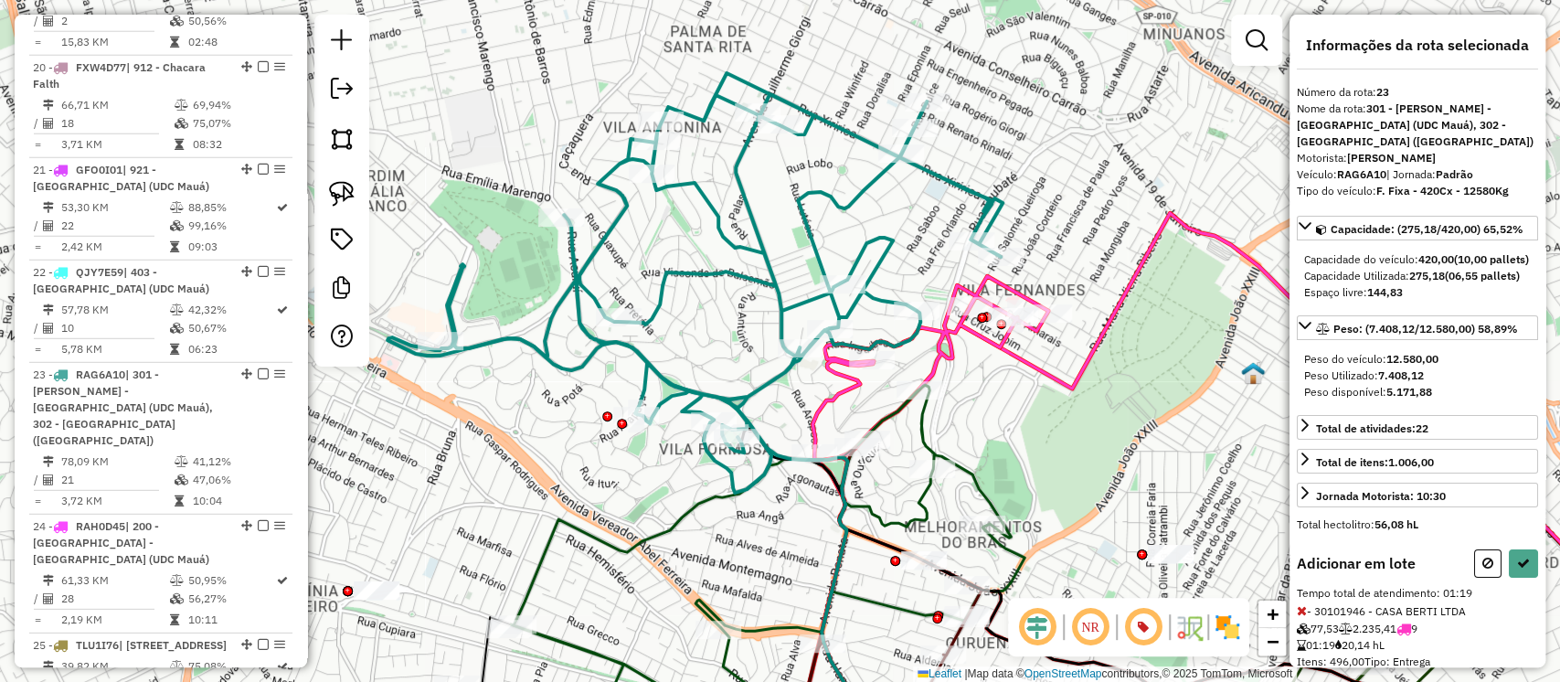
click at [1304, 617] on icon at bounding box center [1302, 610] width 10 height 13
click at [1517, 569] on icon at bounding box center [1523, 563] width 13 height 13
select select "**********"
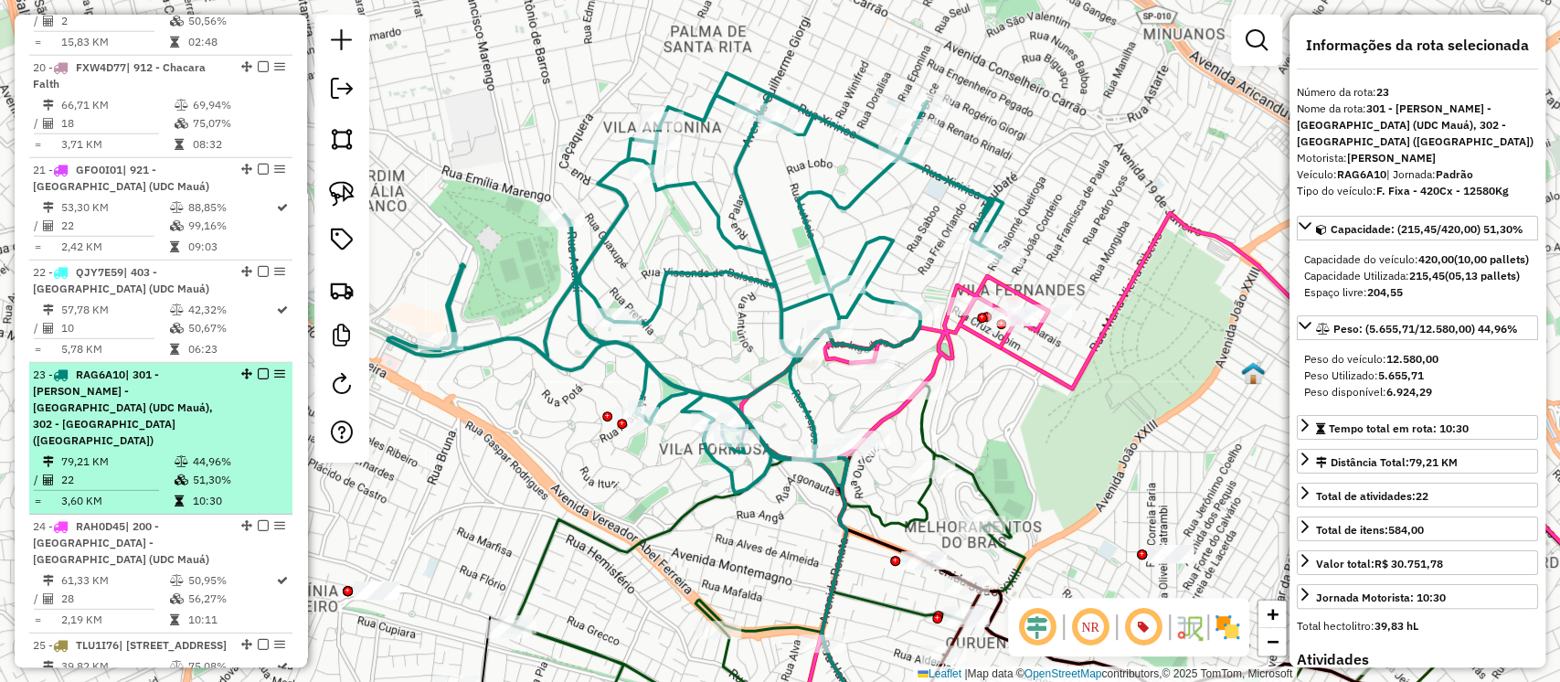
click at [260, 368] on em at bounding box center [263, 373] width 11 height 11
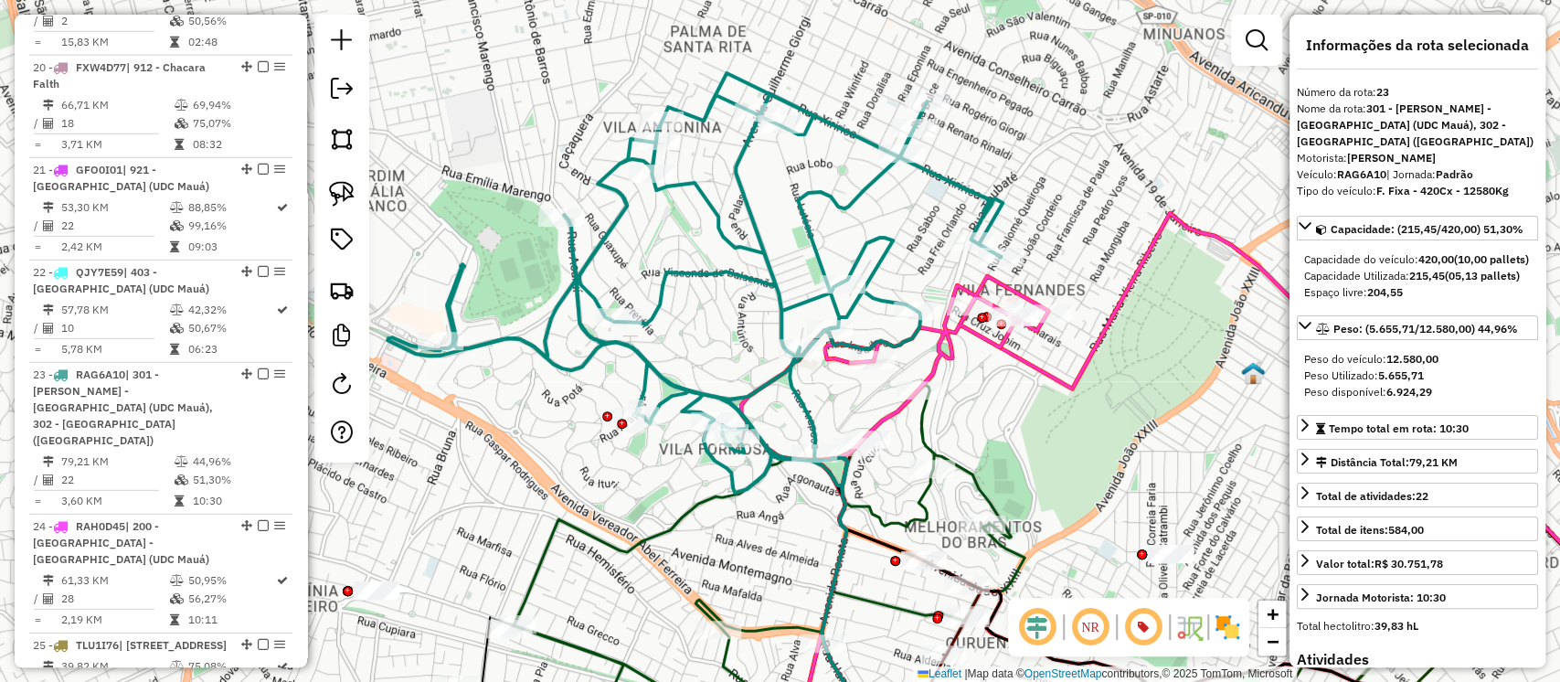
scroll to position [3210, 0]
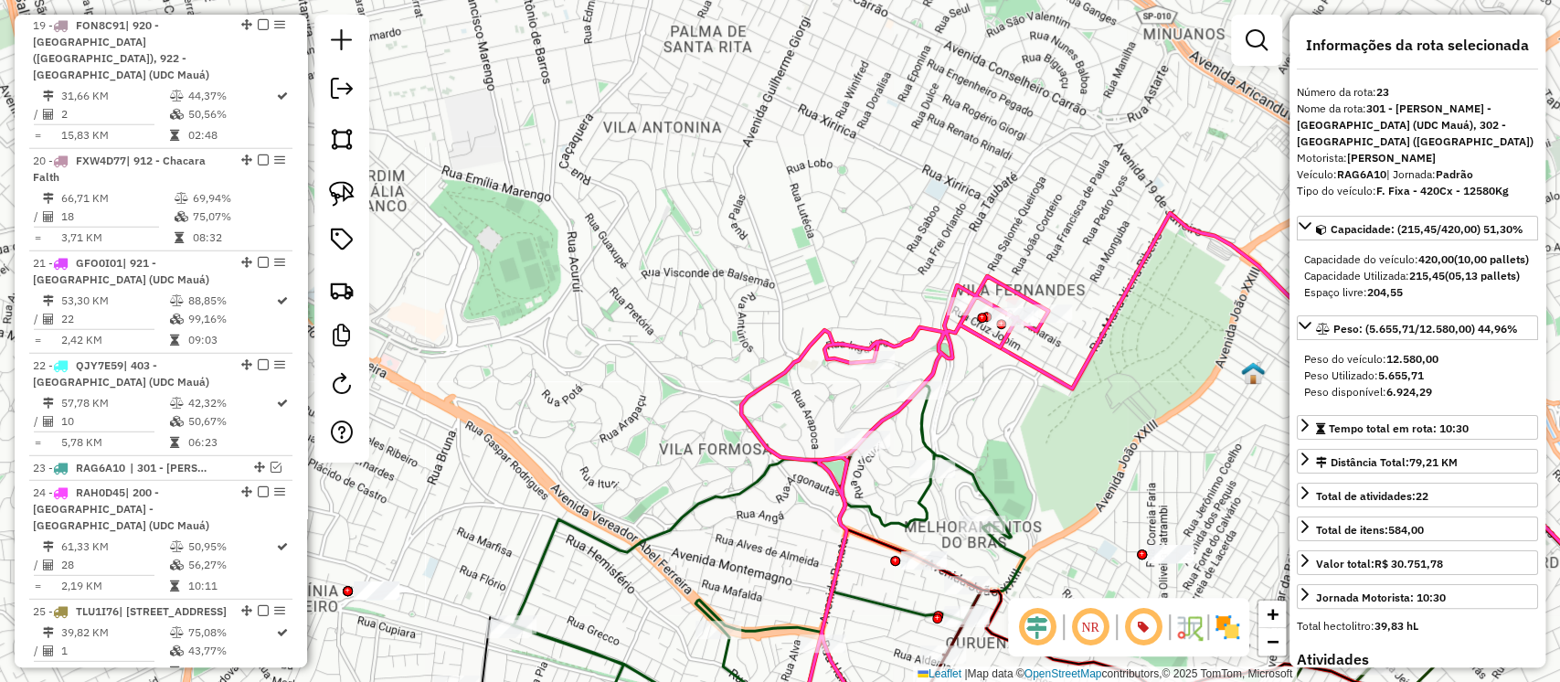
click at [907, 340] on icon at bounding box center [894, 512] width 307 height 473
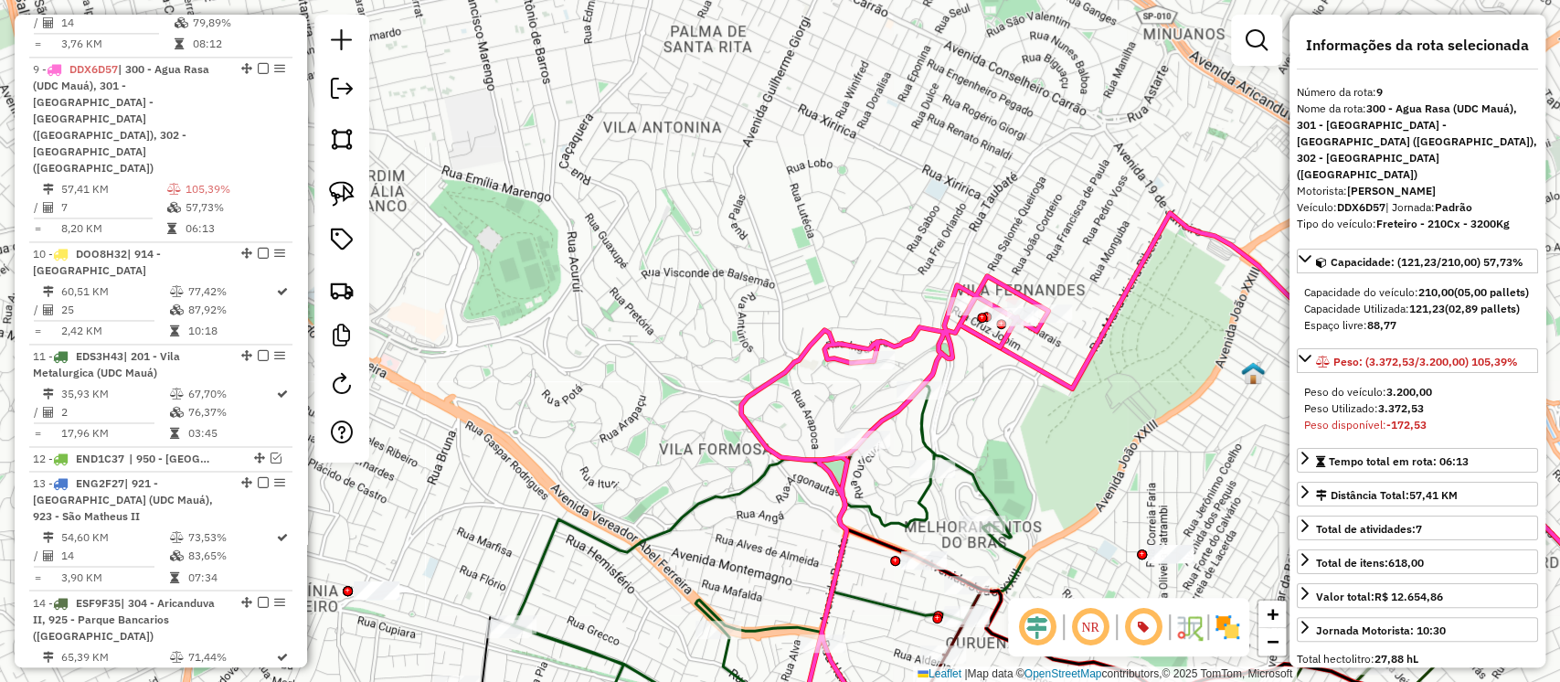
scroll to position [1718, 0]
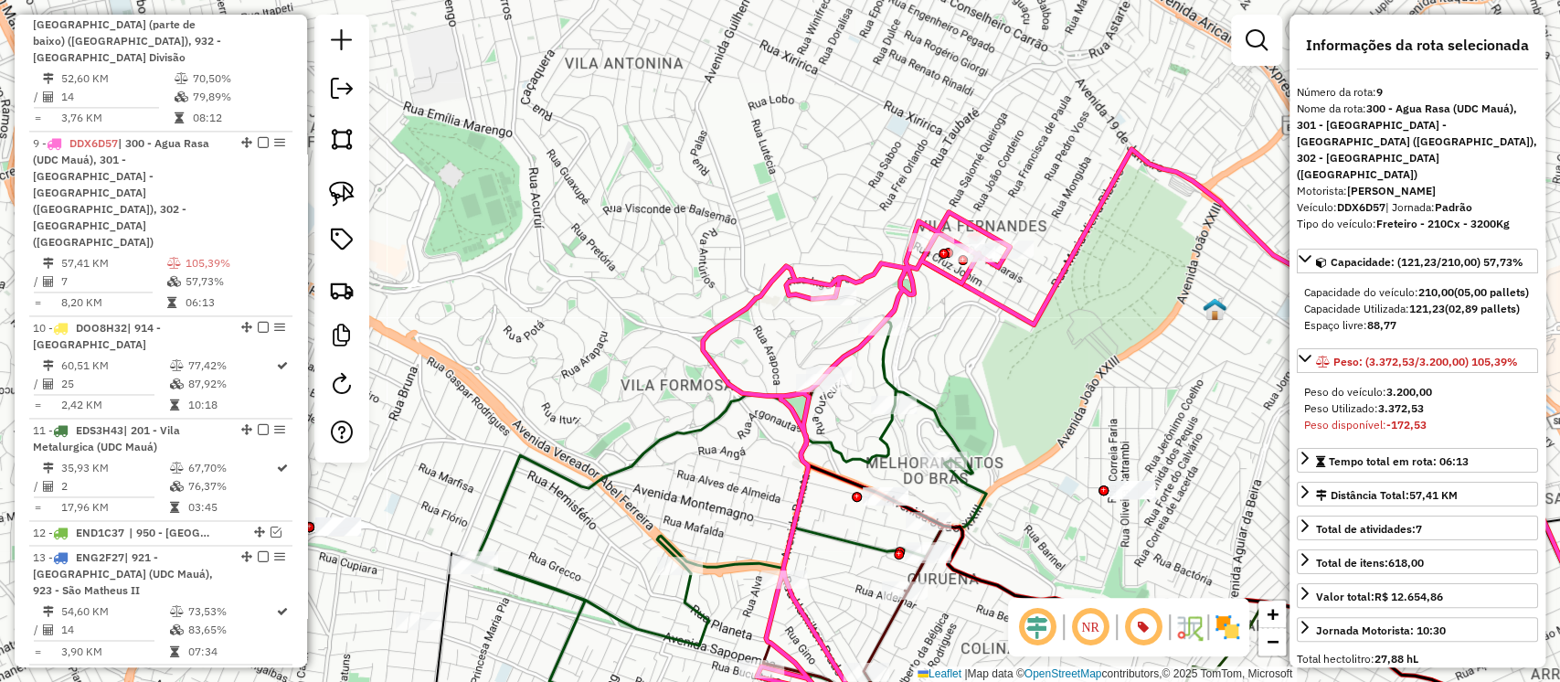
drag, startPoint x: 1021, startPoint y: 420, endPoint x: 935, endPoint y: 207, distance: 229.7
click at [935, 211] on div "Janela de atendimento Grade de atendimento Capacidade Transportadoras Veículos …" at bounding box center [780, 341] width 1560 height 682
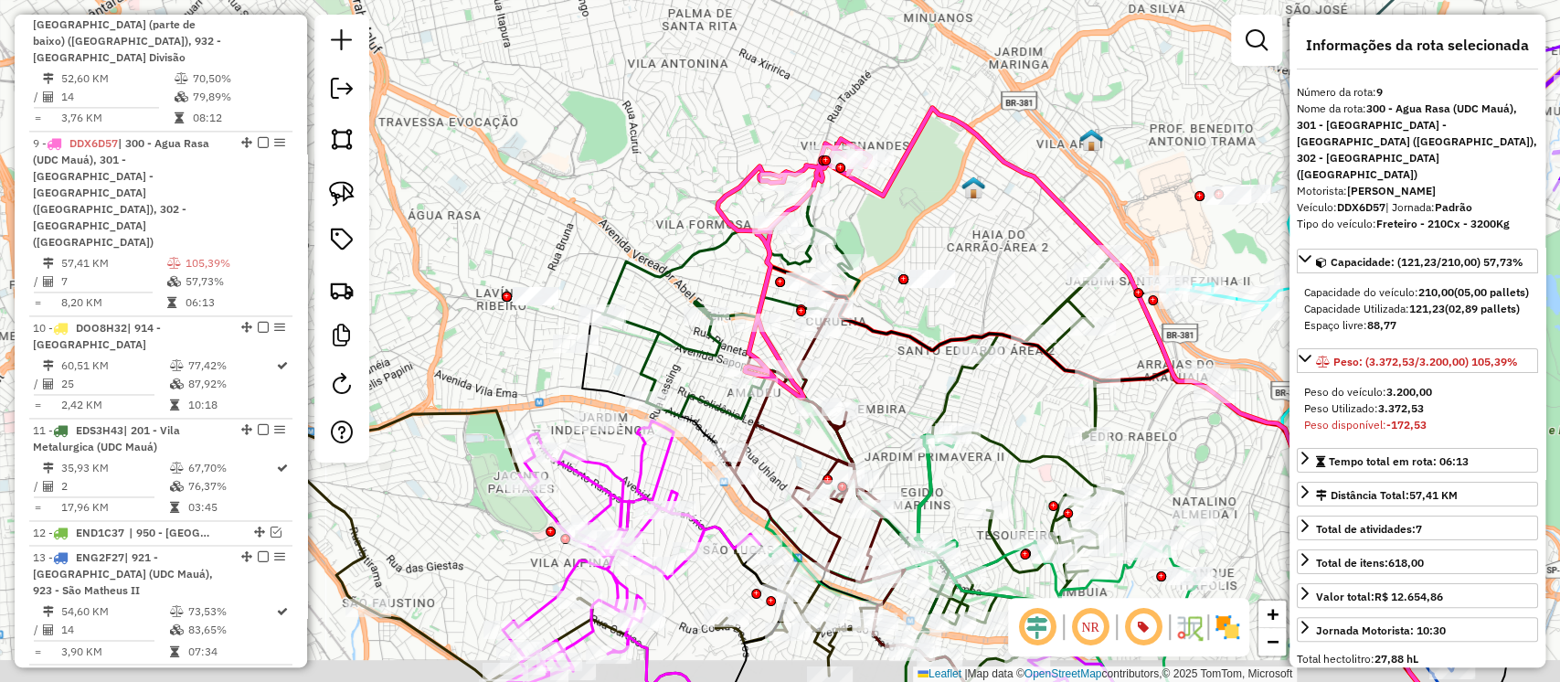
drag, startPoint x: 892, startPoint y: 352, endPoint x: 892, endPoint y: 322, distance: 30.2
click at [892, 322] on icon at bounding box center [1089, 443] width 665 height 493
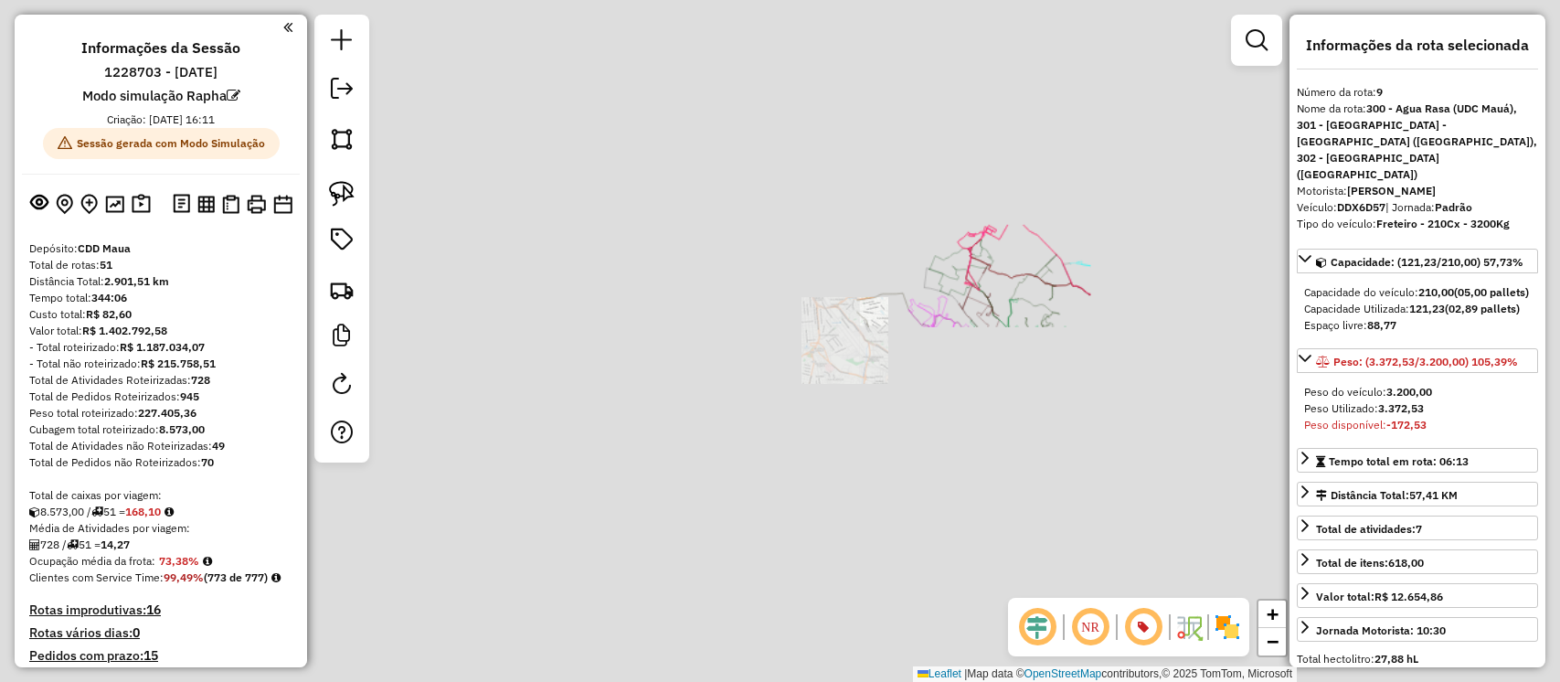
select select "**********"
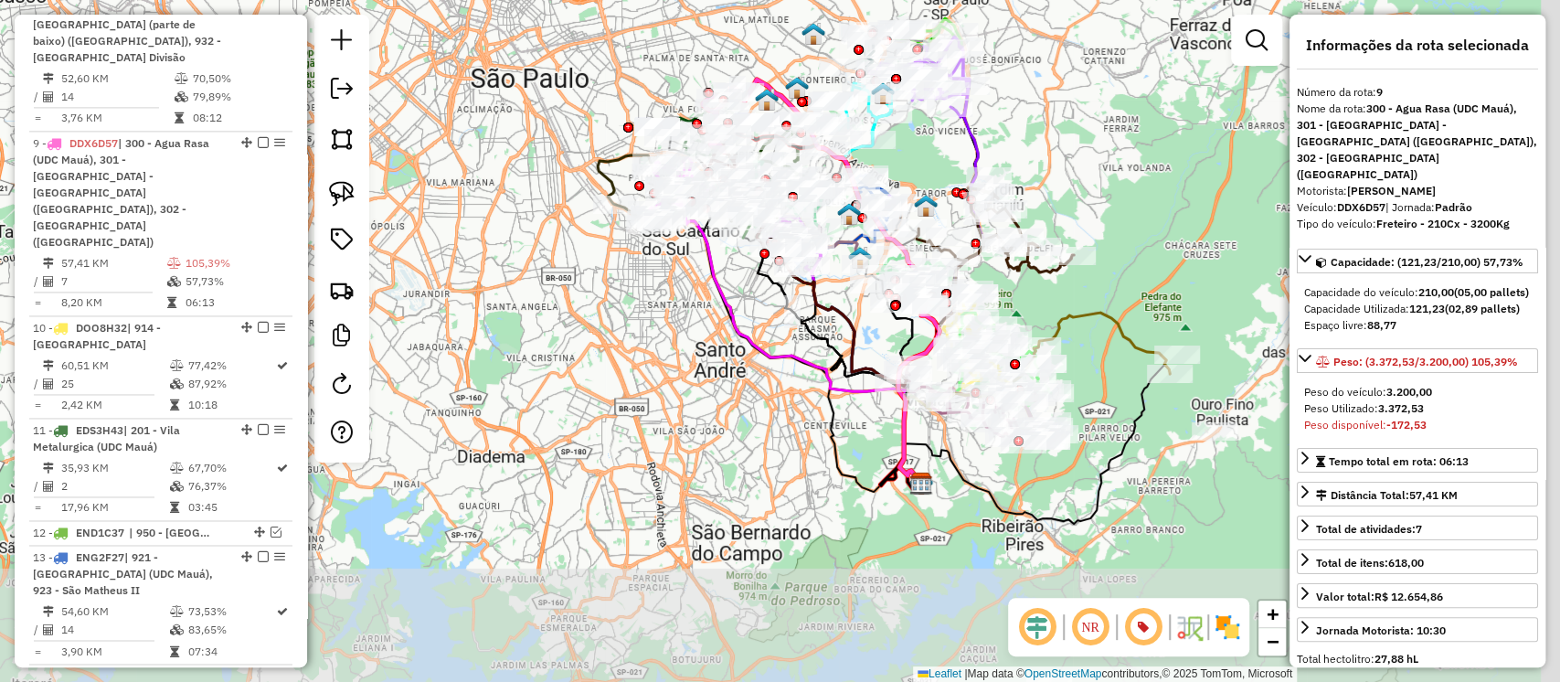
drag, startPoint x: 1186, startPoint y: 314, endPoint x: 906, endPoint y: 158, distance: 320.8
click at [906, 158] on div "Janela de atendimento Grade de atendimento Capacidade Transportadoras Veículos …" at bounding box center [780, 341] width 1560 height 682
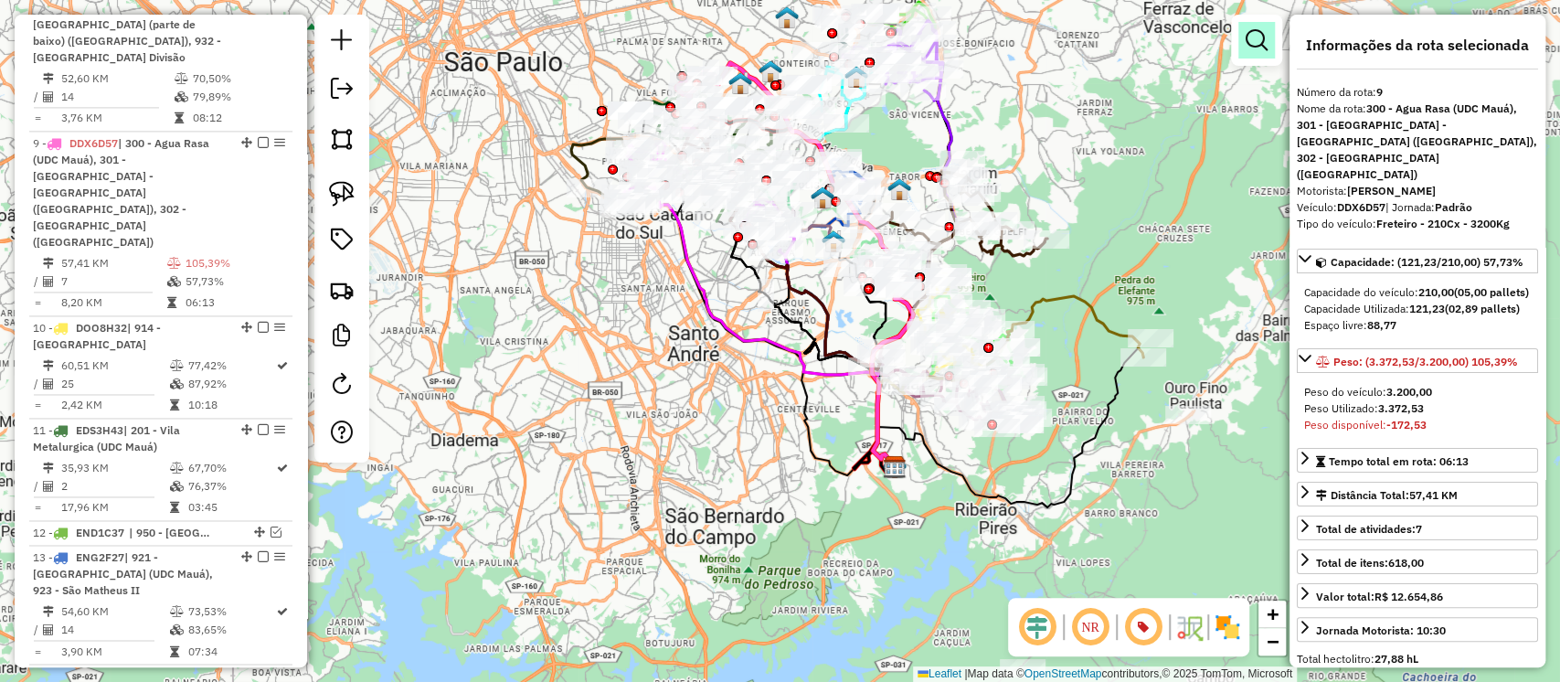
click at [1267, 41] on link at bounding box center [1257, 40] width 37 height 37
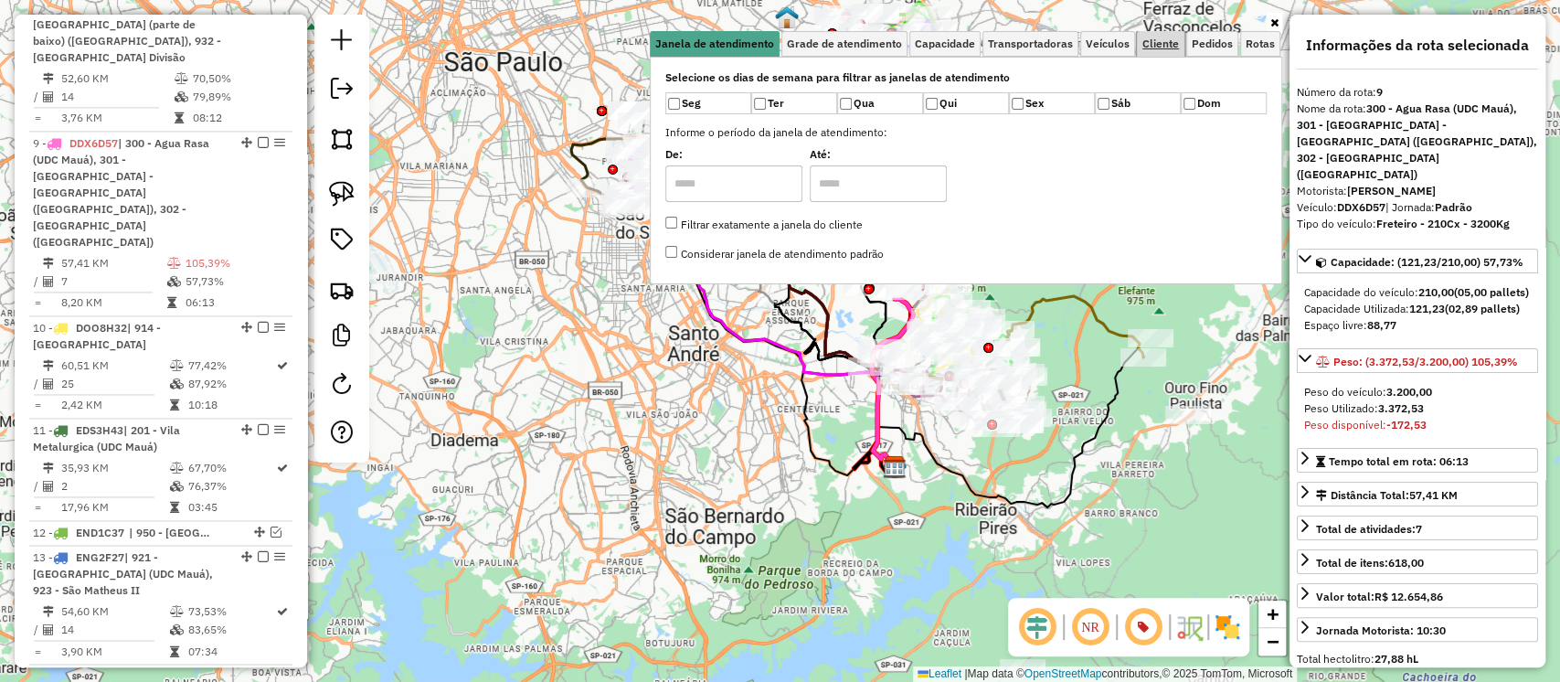
click at [1156, 48] on span "Cliente" at bounding box center [1161, 43] width 37 height 11
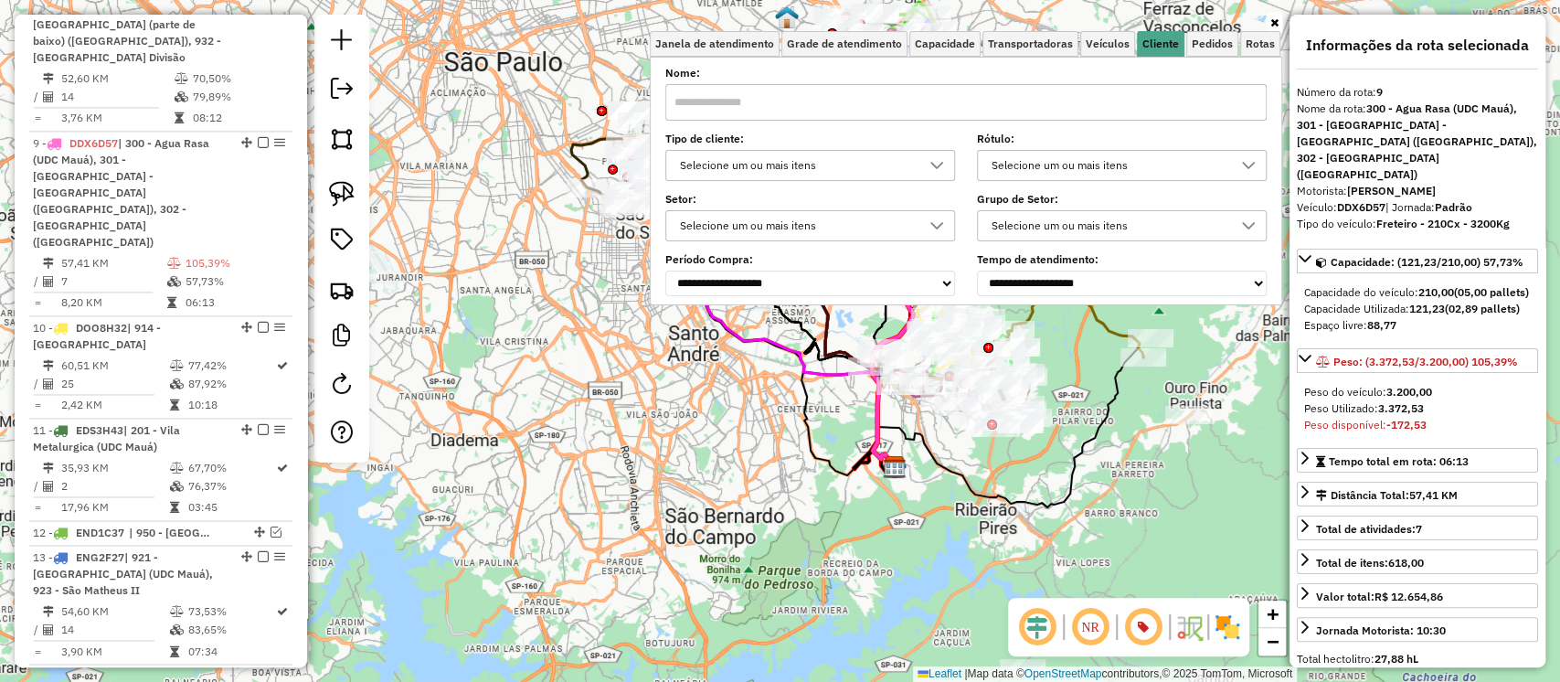
click at [808, 164] on div "Selecione um ou mais itens" at bounding box center [797, 165] width 246 height 29
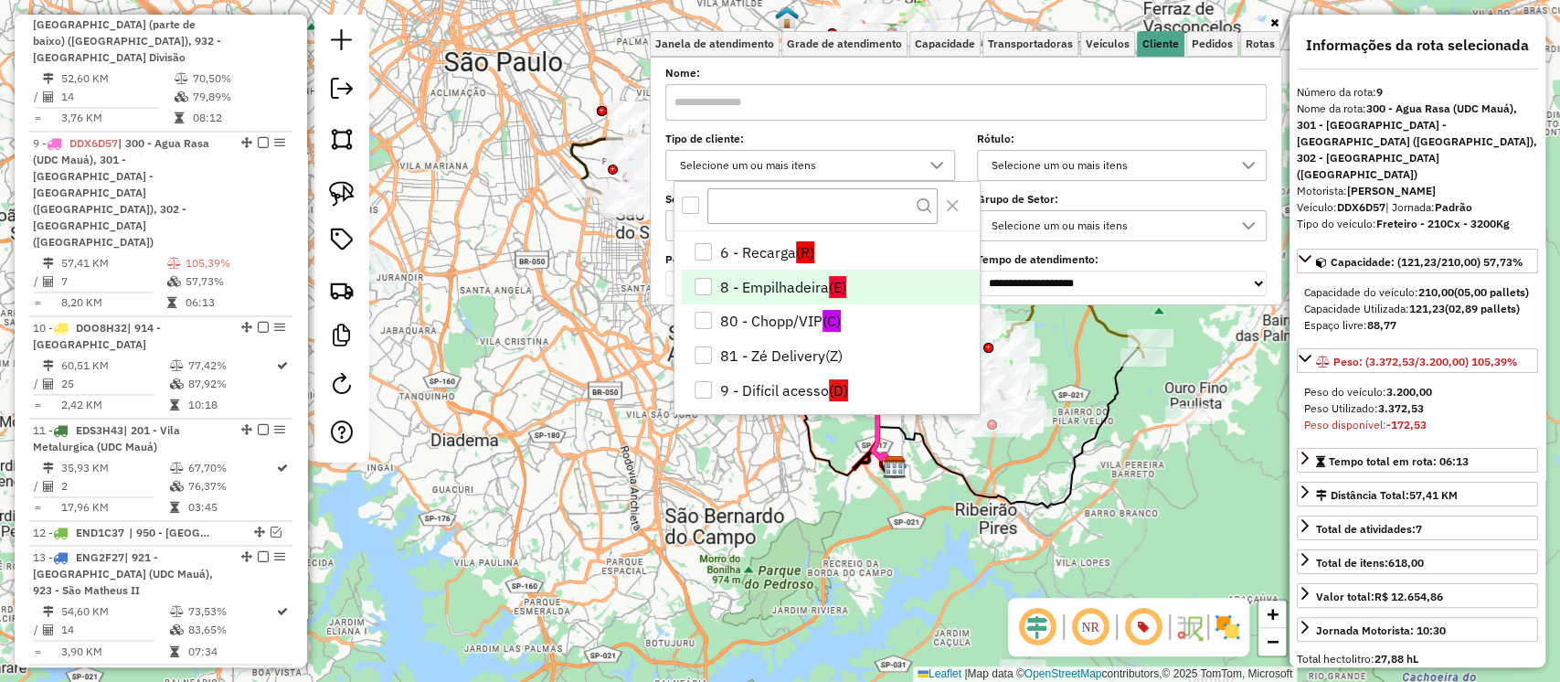
scroll to position [245, 0]
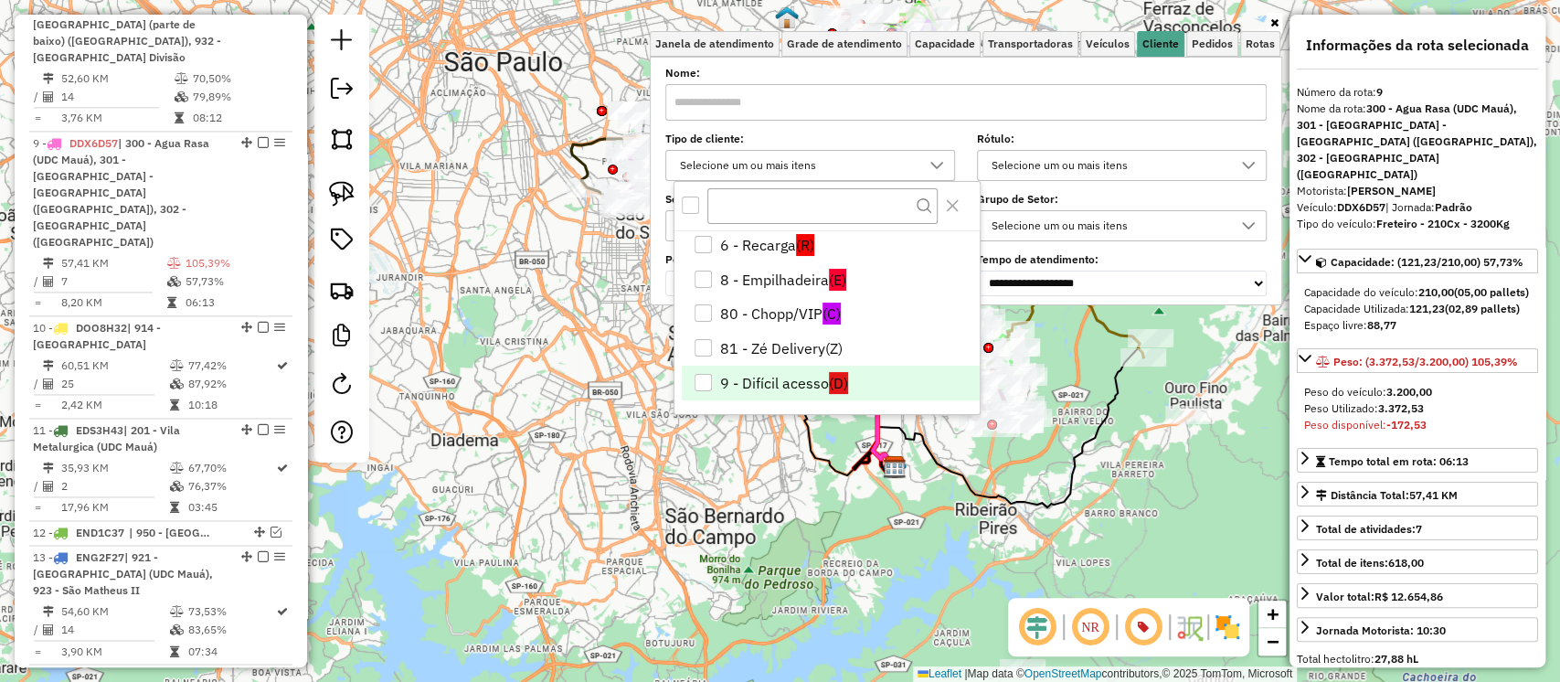
click at [746, 376] on li "9 - Difícil acesso (D)" at bounding box center [830, 383] width 297 height 35
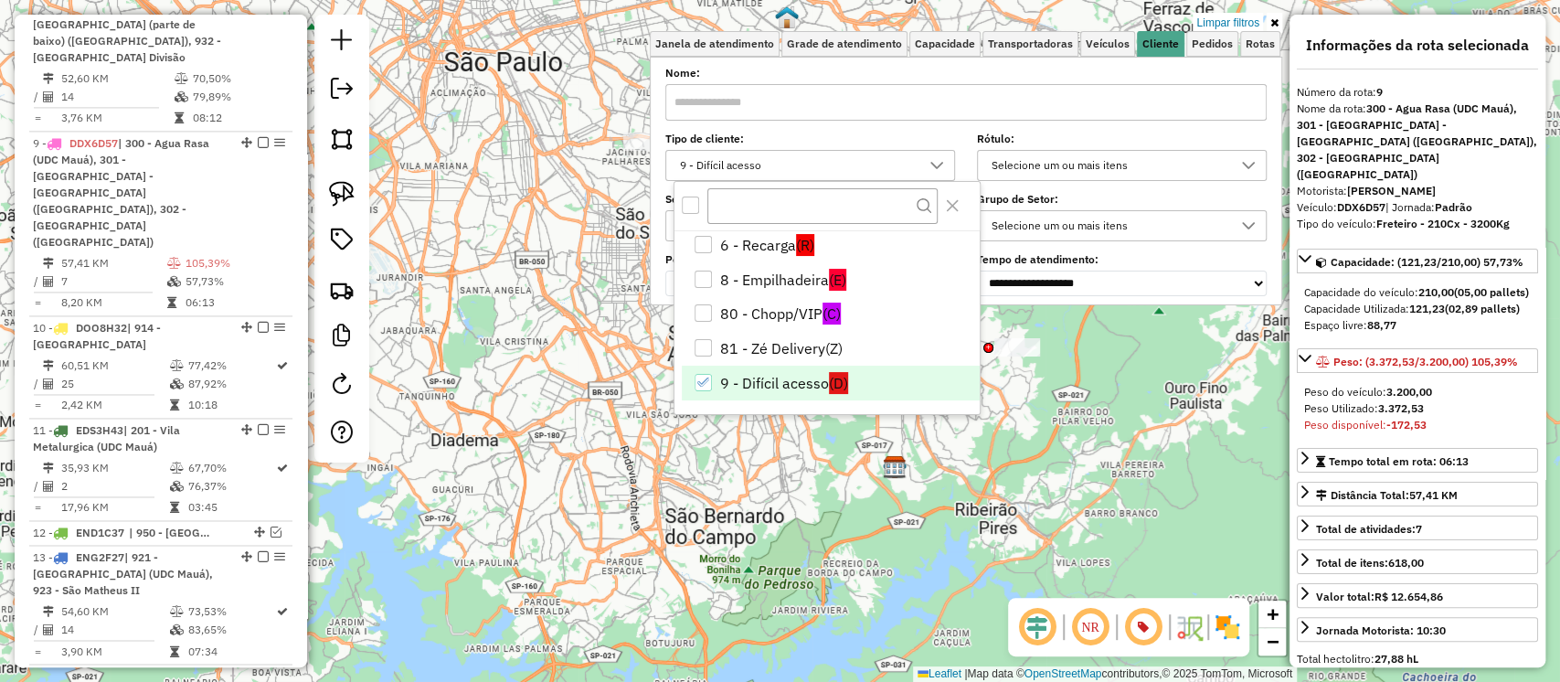
click at [609, 407] on div "Limpar filtros Janela de atendimento Grade de atendimento Capacidade Transporta…" at bounding box center [780, 341] width 1560 height 682
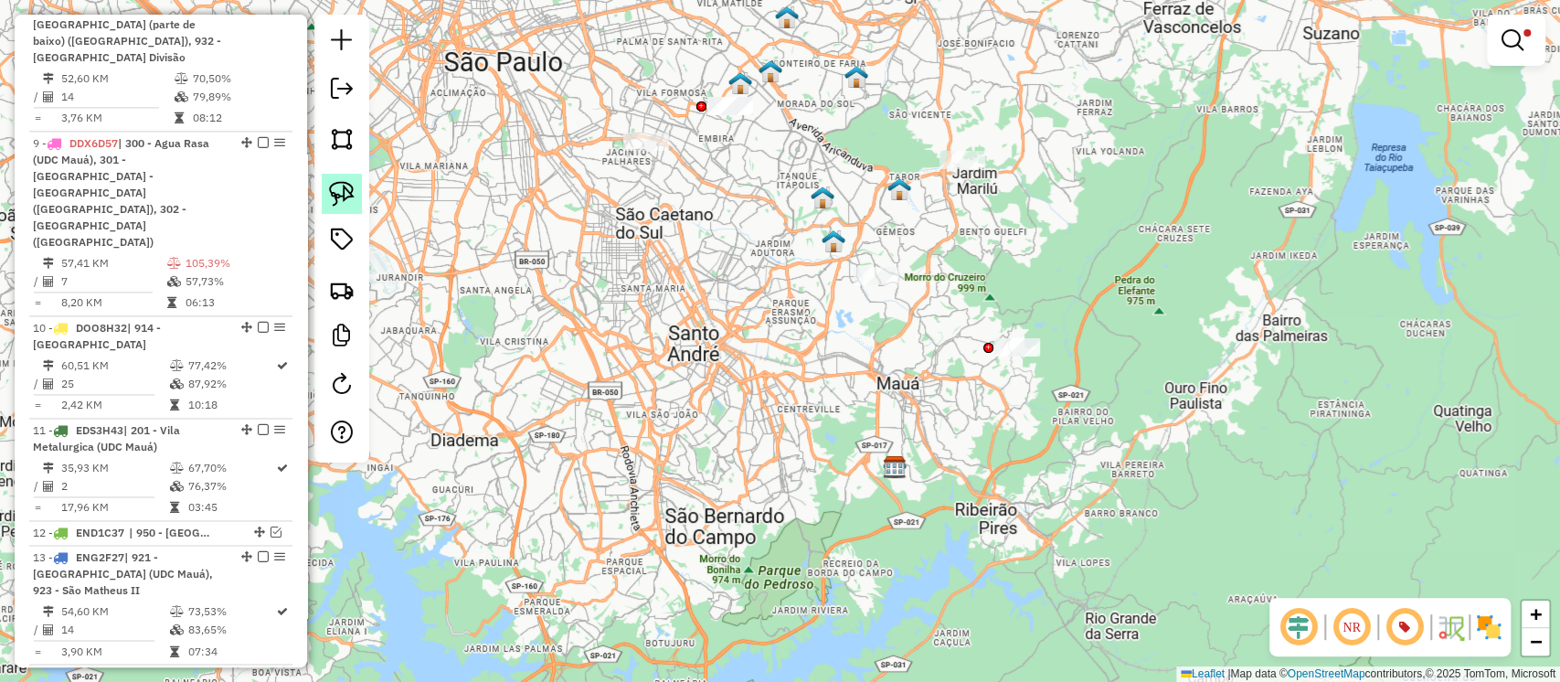
click at [352, 198] on img at bounding box center [342, 194] width 26 height 26
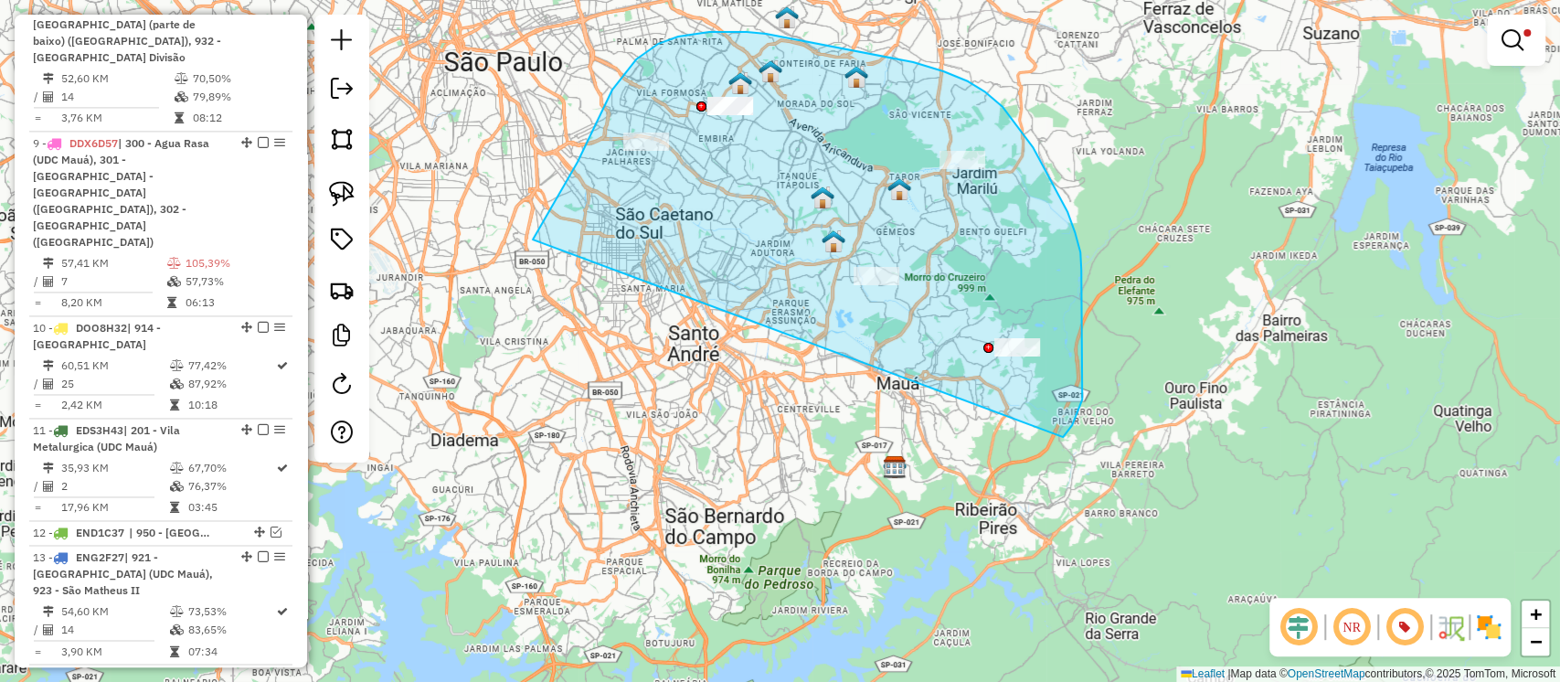
drag, startPoint x: 568, startPoint y: 179, endPoint x: 1016, endPoint y: 470, distance: 534.0
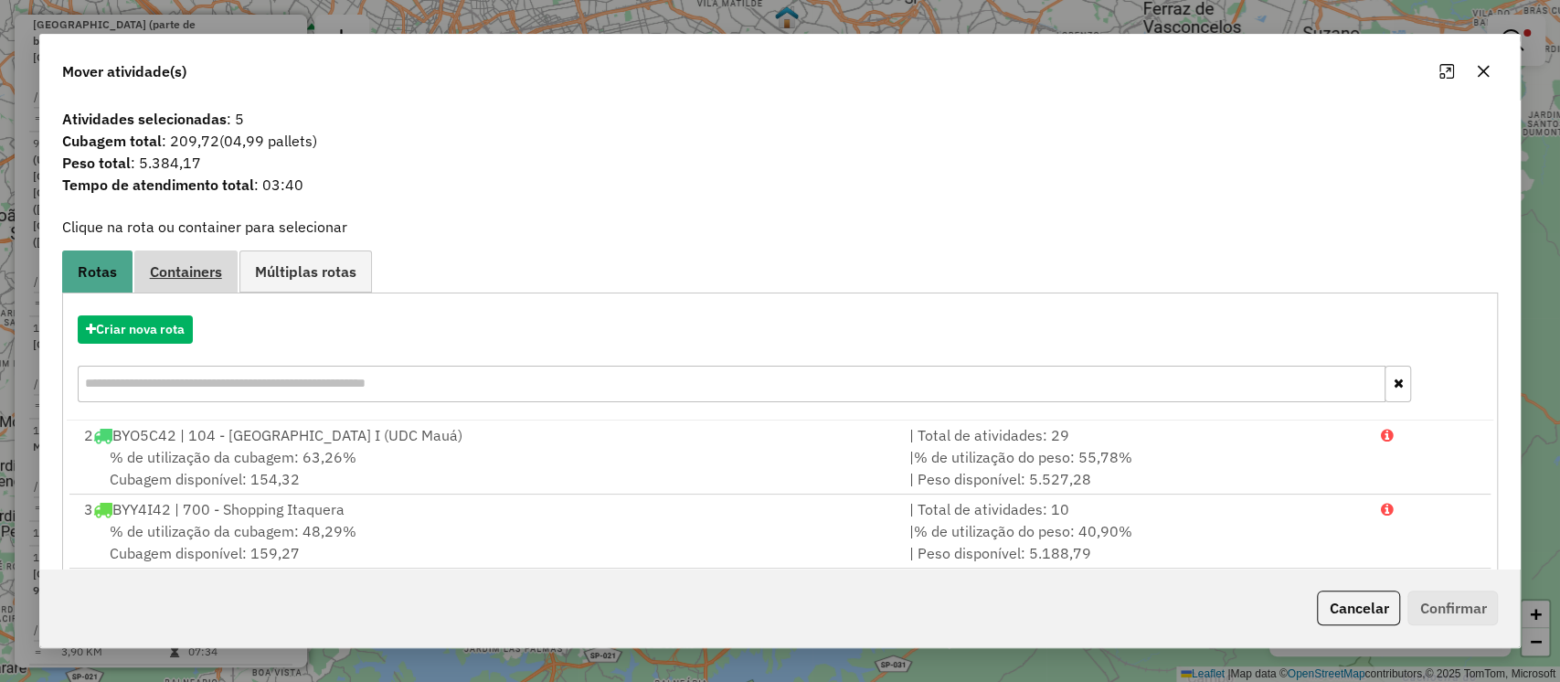
click at [183, 279] on span "Containers" at bounding box center [186, 271] width 72 height 15
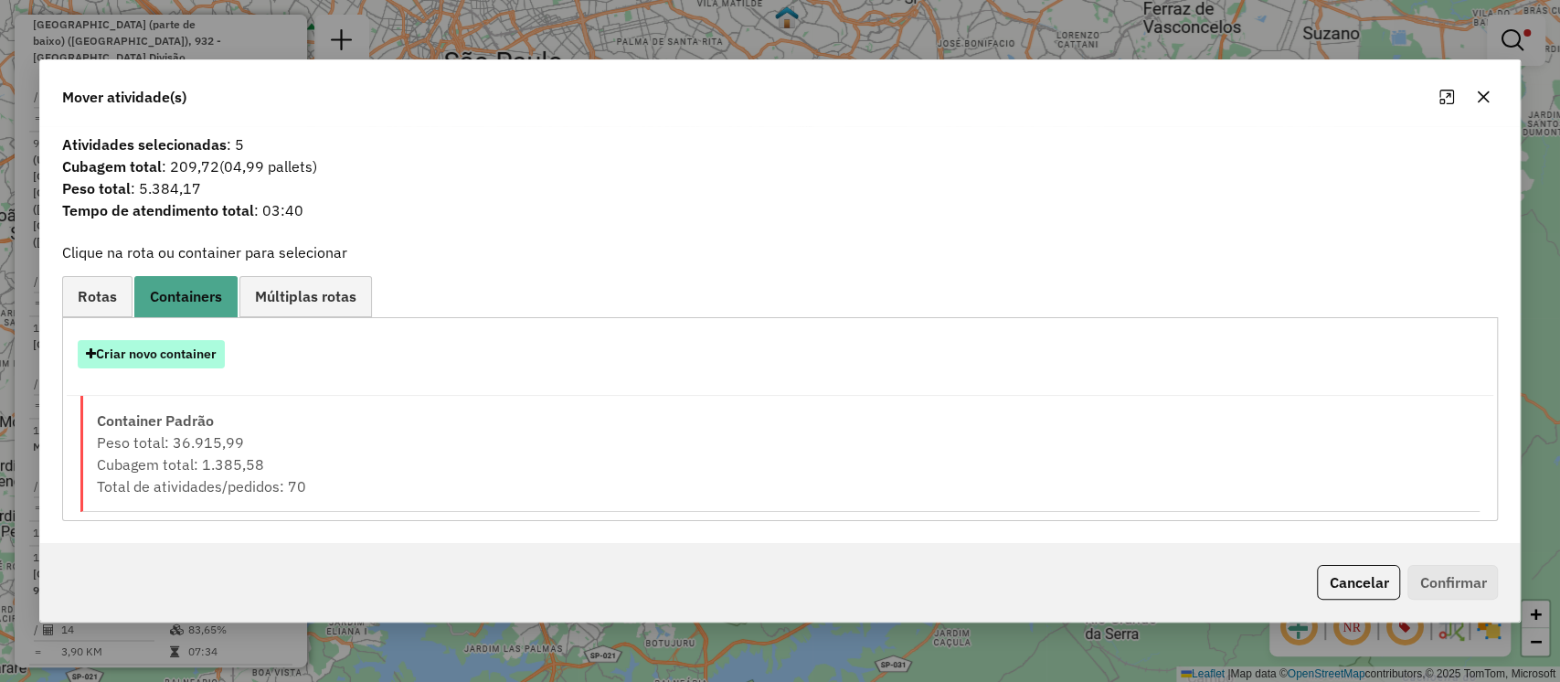
click at [136, 353] on button "Criar novo container" at bounding box center [151, 354] width 147 height 28
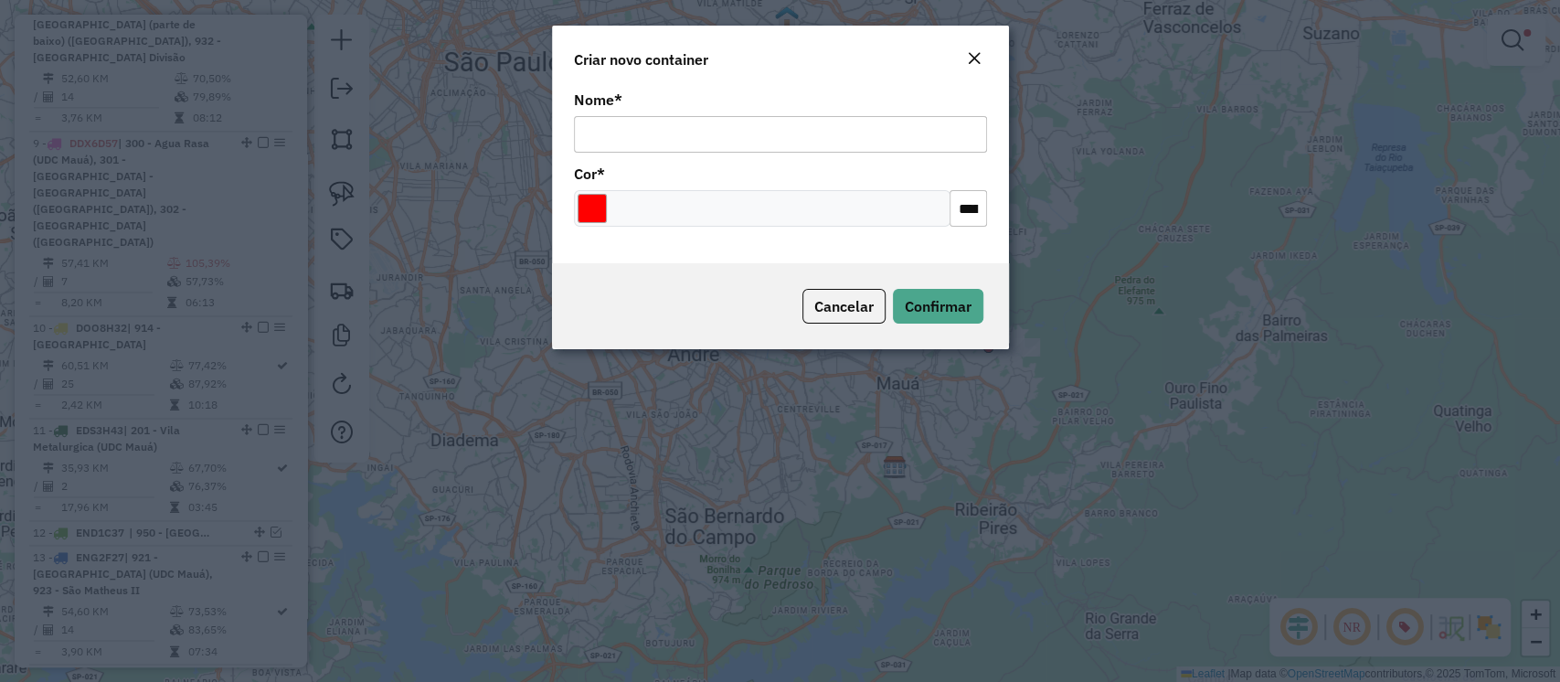
click at [651, 121] on input "Nome *" at bounding box center [780, 134] width 413 height 37
type input "**********"
click at [590, 218] on input "Select a color" at bounding box center [592, 208] width 29 height 29
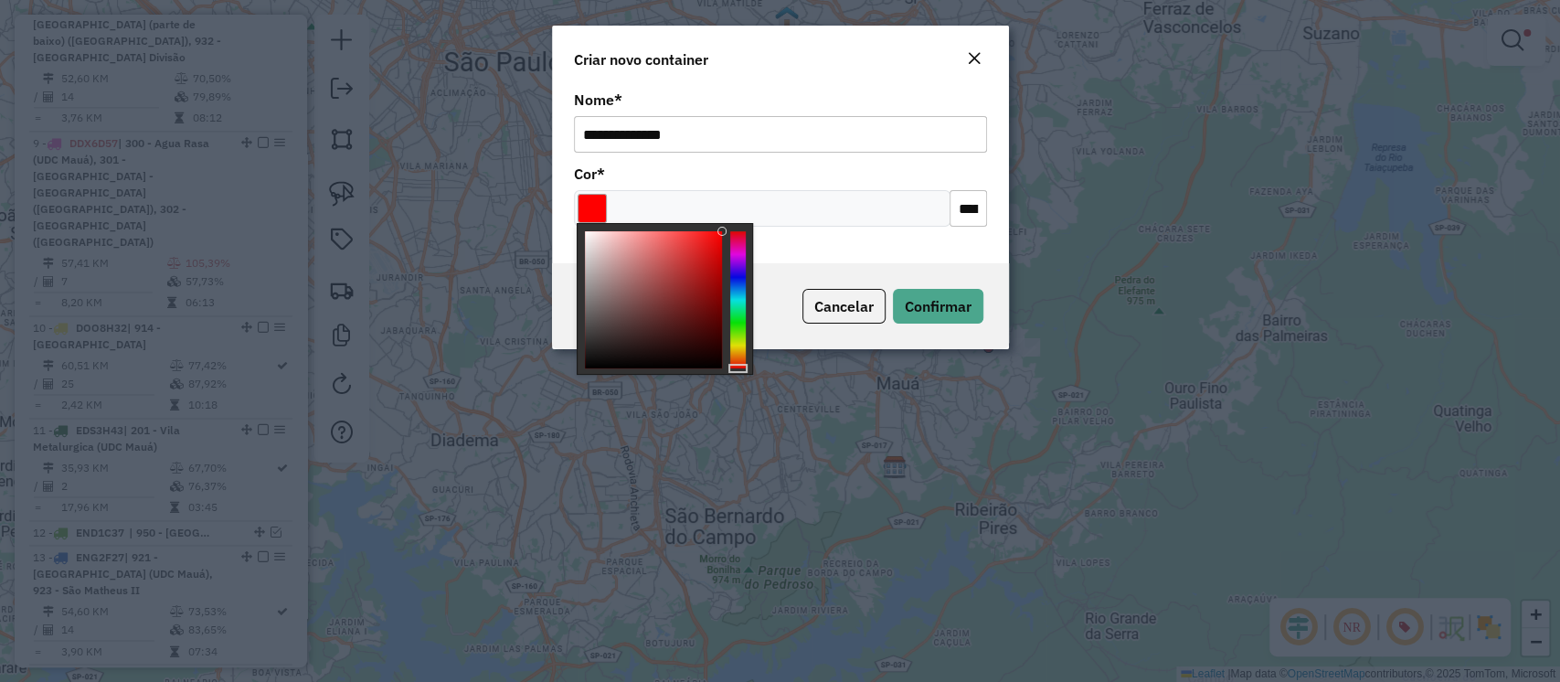
type input "*******"
click at [678, 333] on div at bounding box center [653, 299] width 137 height 137
click at [855, 245] on div "**********" at bounding box center [780, 174] width 457 height 177
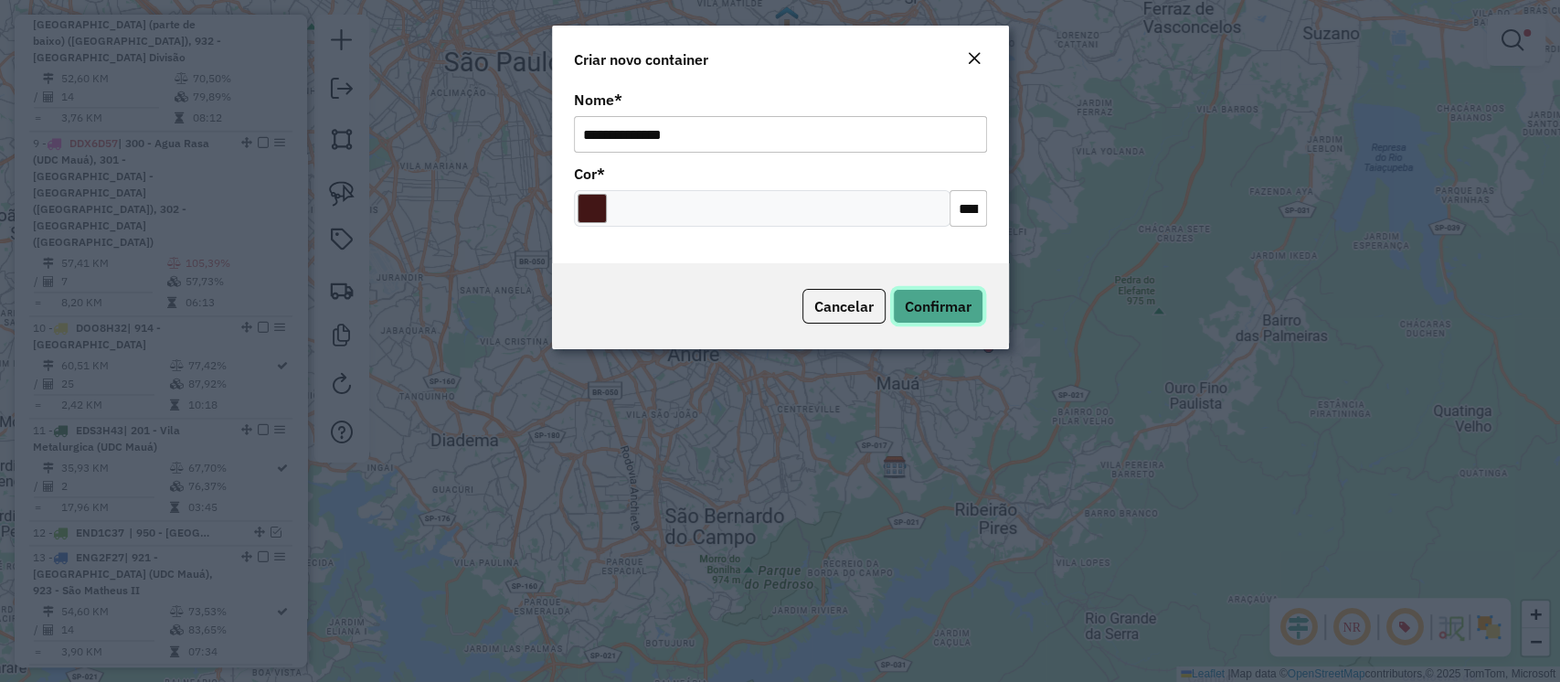
click at [922, 298] on span "Confirmar" at bounding box center [938, 306] width 67 height 18
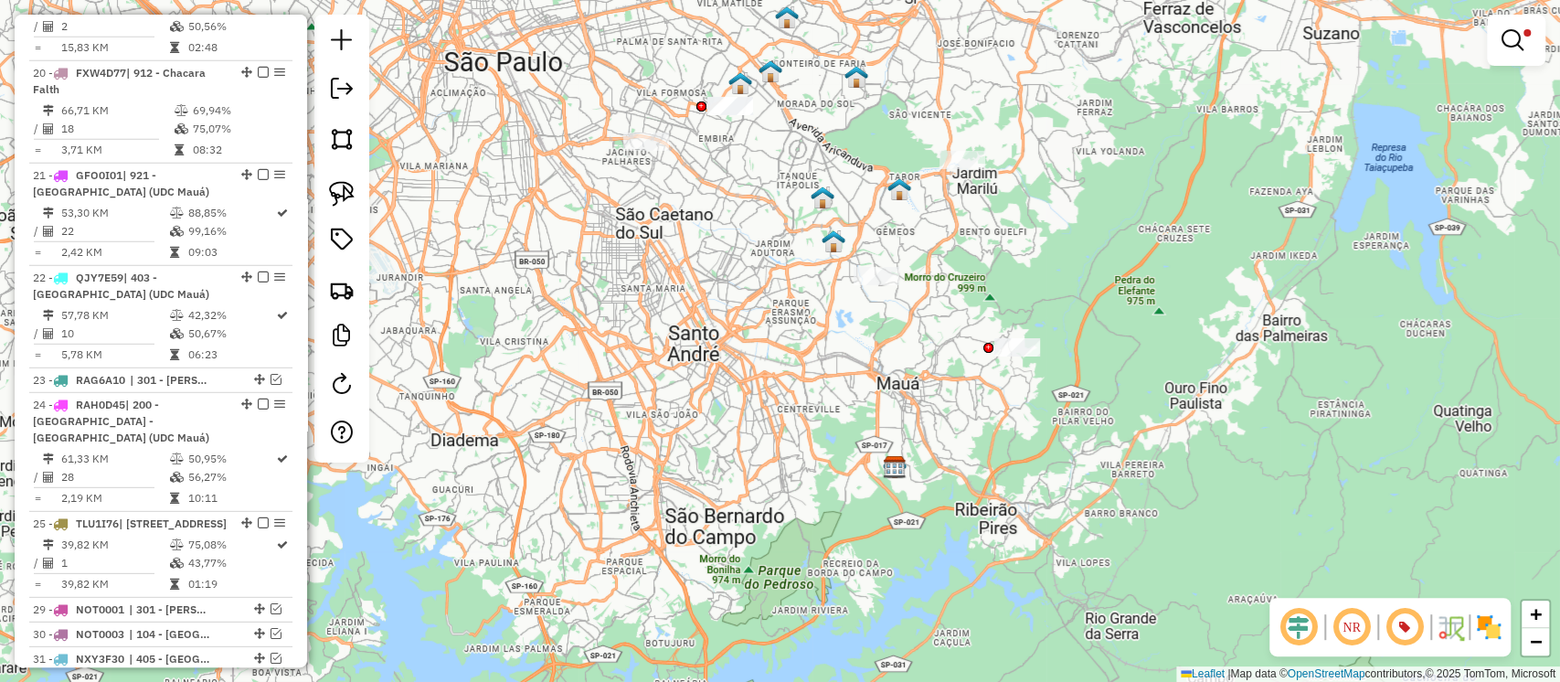
scroll to position [4008, 0]
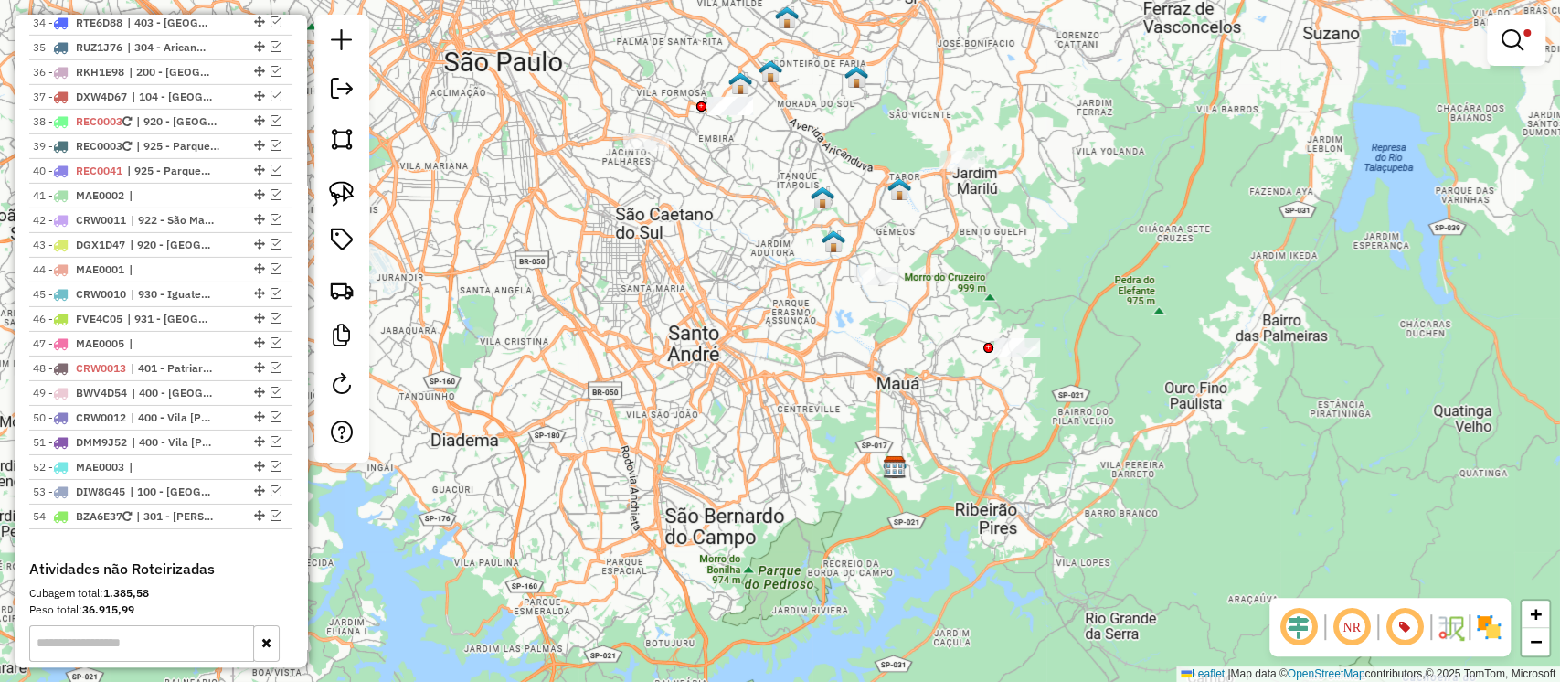
click at [1505, 45] on em at bounding box center [1513, 40] width 22 height 22
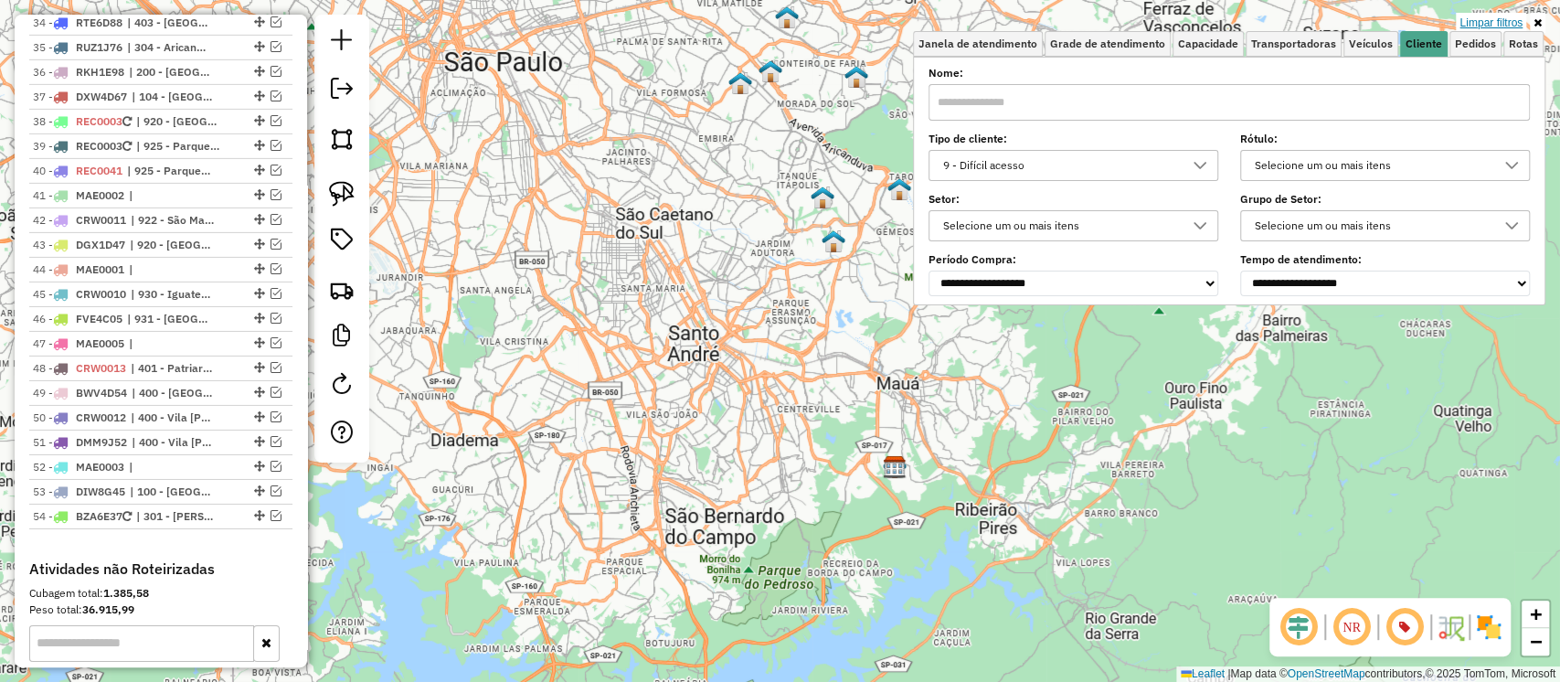
click at [1503, 27] on link "Limpar filtros" at bounding box center [1491, 23] width 70 height 20
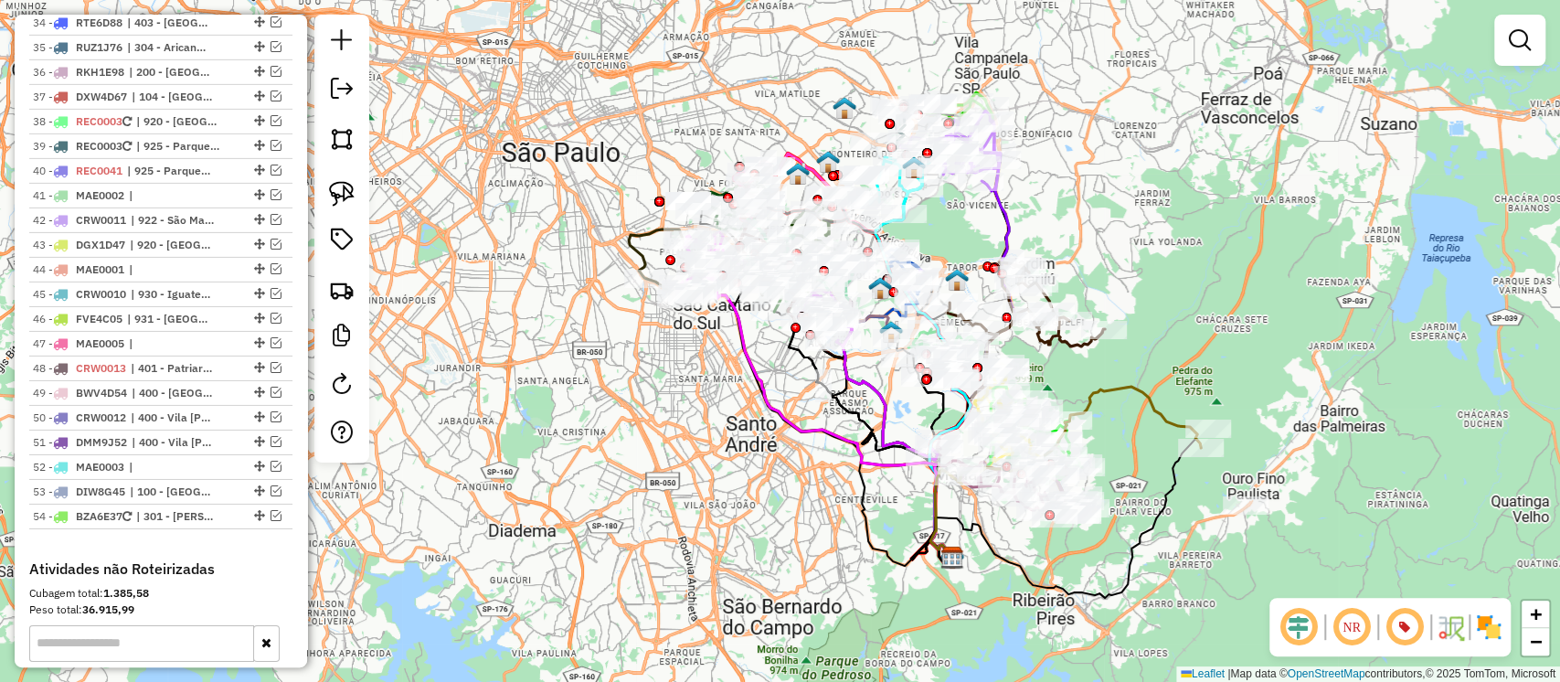
drag, startPoint x: 731, startPoint y: 381, endPoint x: 796, endPoint y: 504, distance: 138.6
click at [796, 504] on div "Janela de atendimento Grade de atendimento Capacidade Transportadoras Veículos …" at bounding box center [780, 341] width 1560 height 682
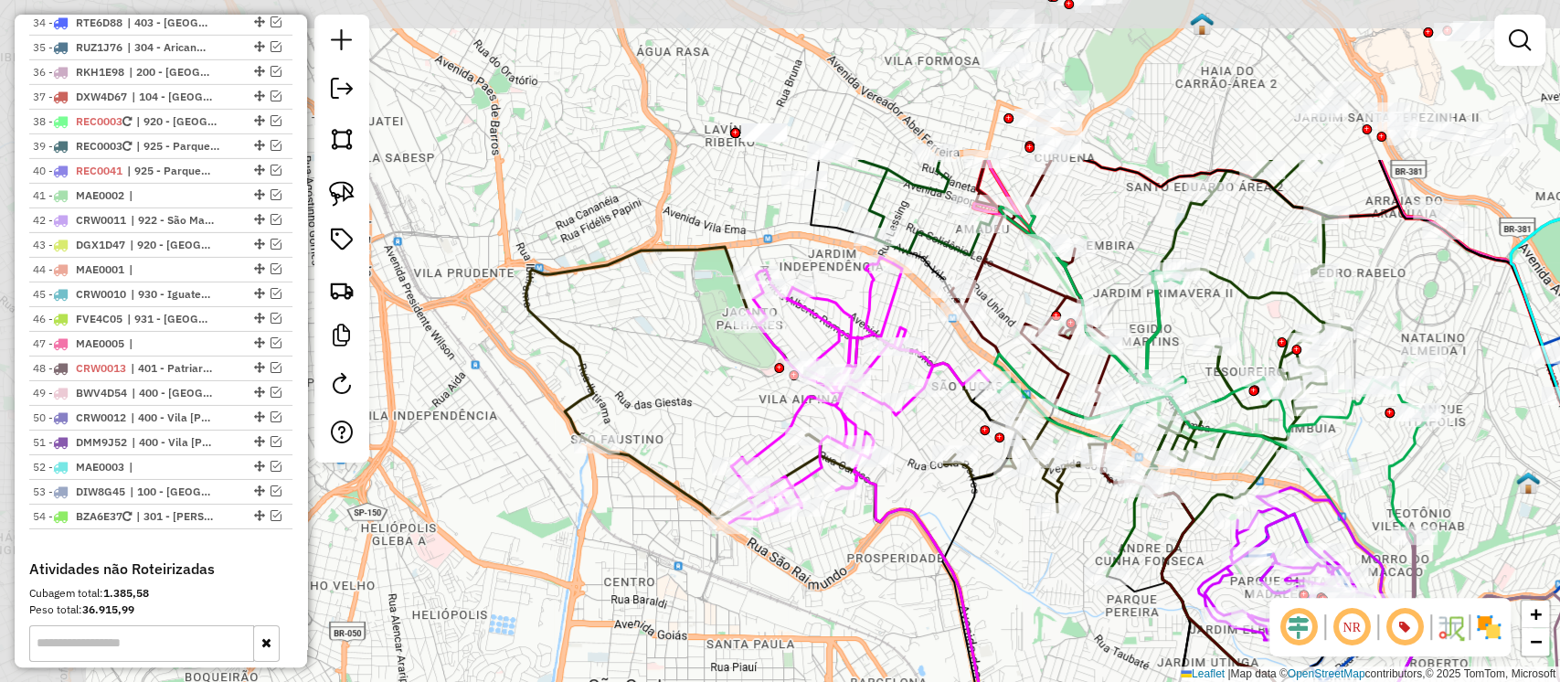
drag, startPoint x: 721, startPoint y: 322, endPoint x: 1026, endPoint y: 538, distance: 373.6
click at [1036, 545] on div "Janela de atendimento Grade de atendimento Capacidade Transportadoras Veículos …" at bounding box center [780, 341] width 1560 height 682
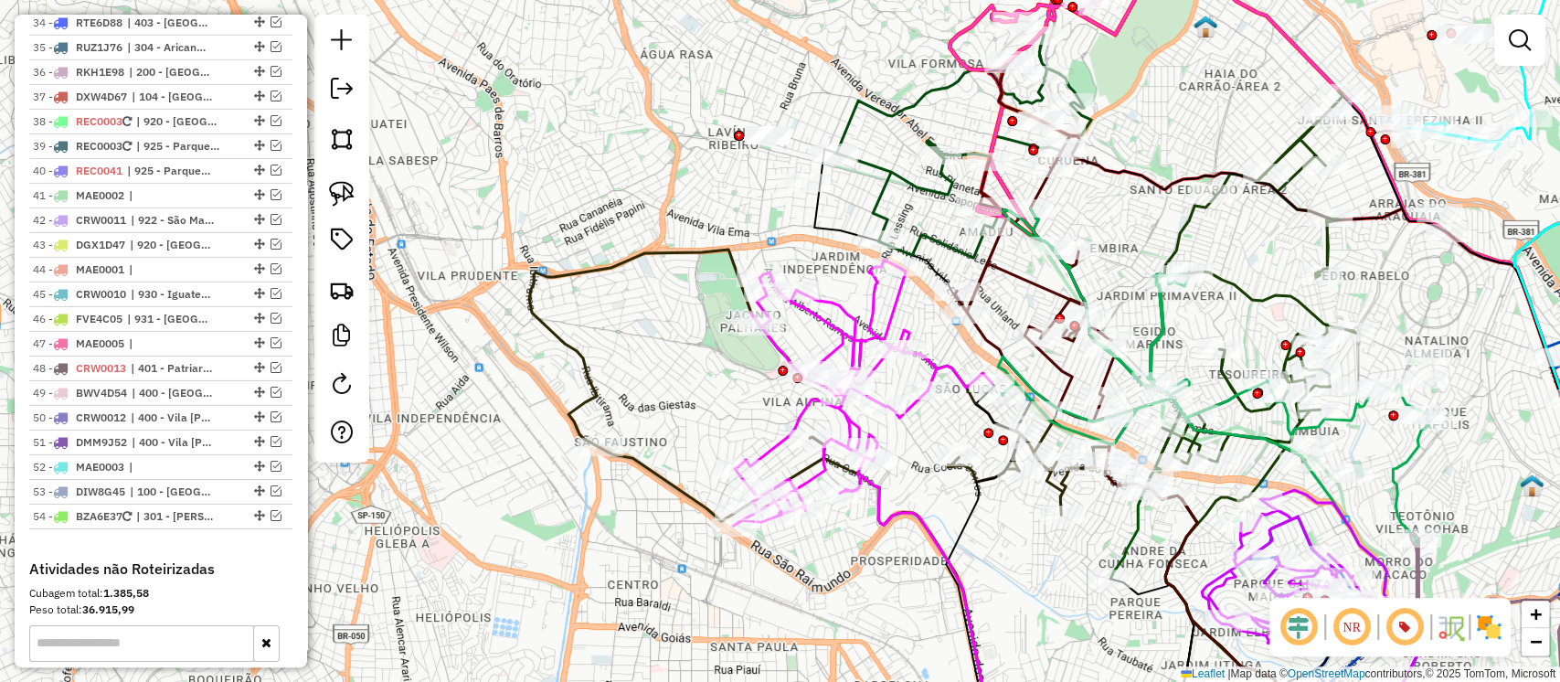
click at [871, 327] on icon at bounding box center [862, 393] width 259 height 266
select select "**********"
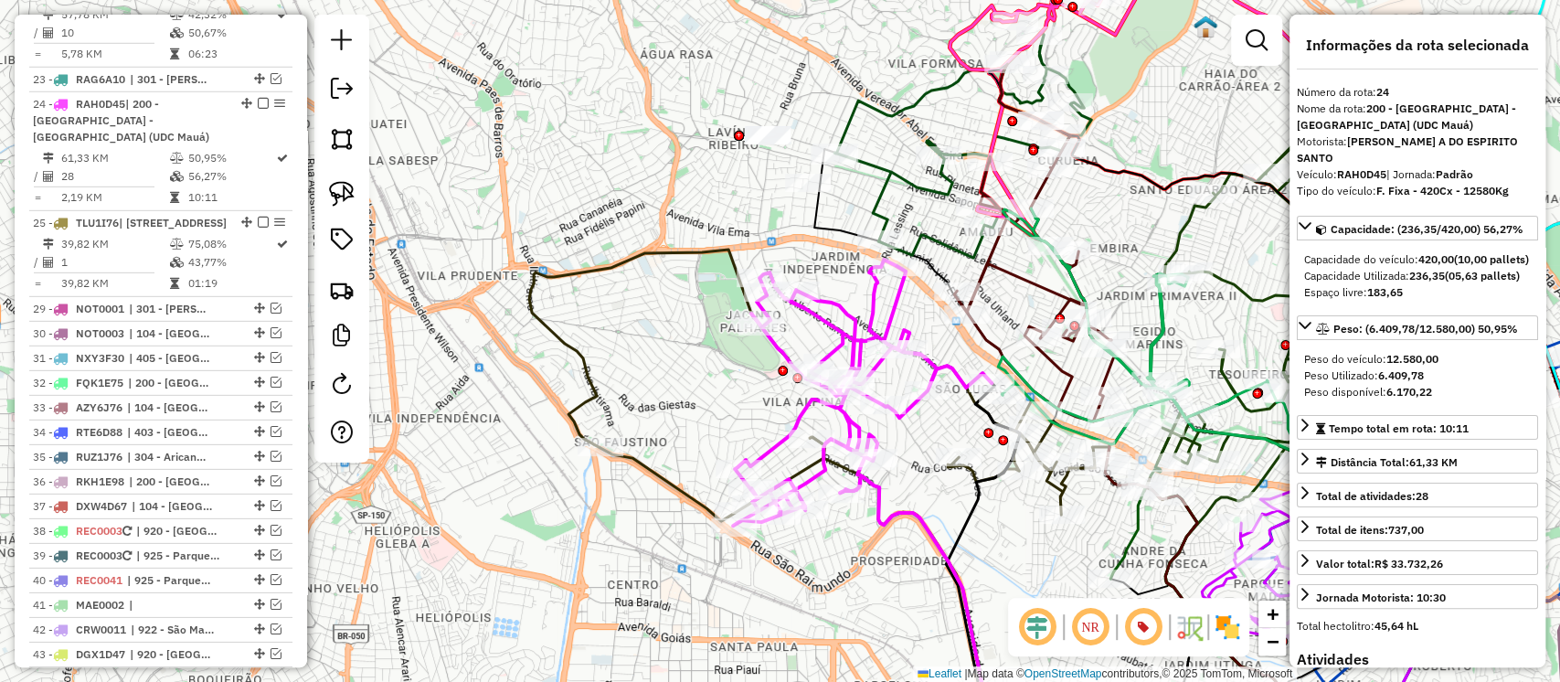
scroll to position [3327, 0]
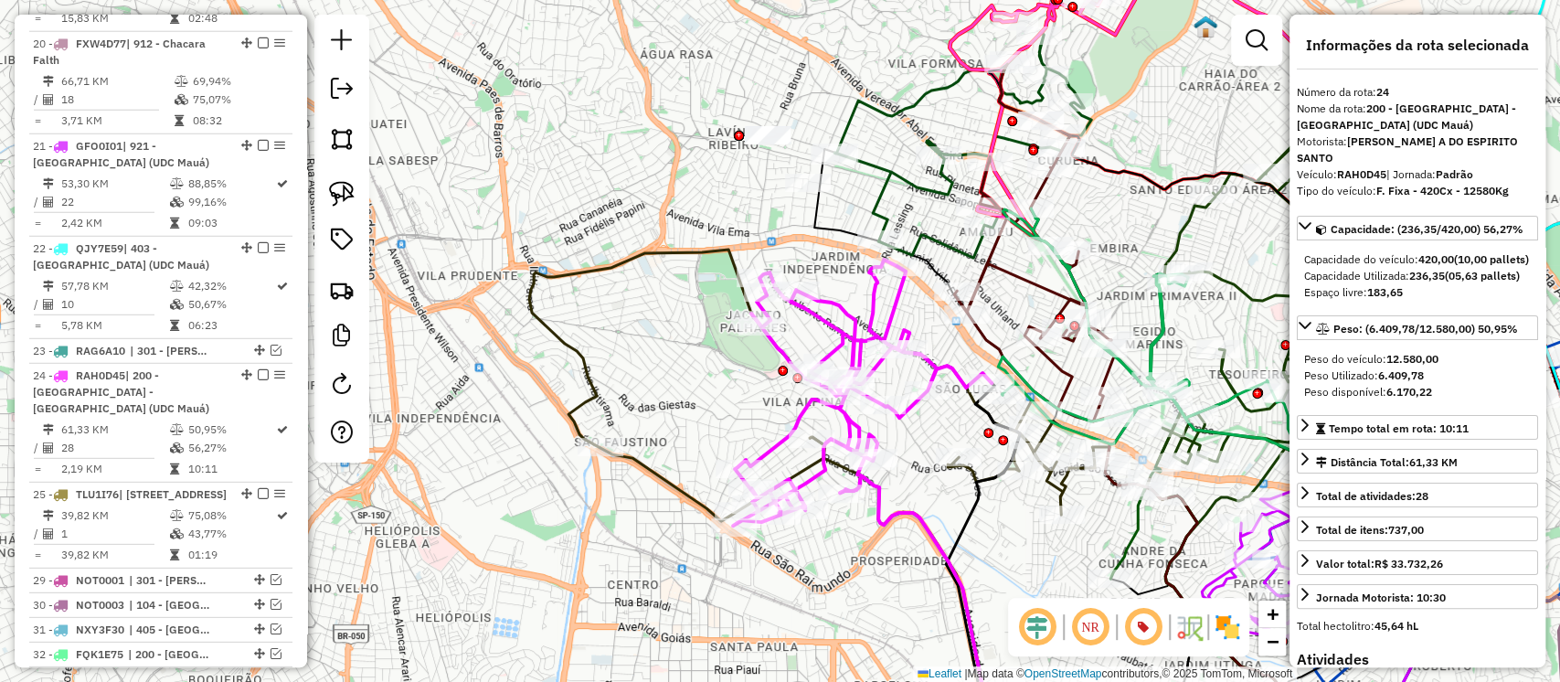
click at [976, 488] on icon at bounding box center [983, 566] width 74 height 367
click at [668, 473] on icon at bounding box center [850, 385] width 643 height 271
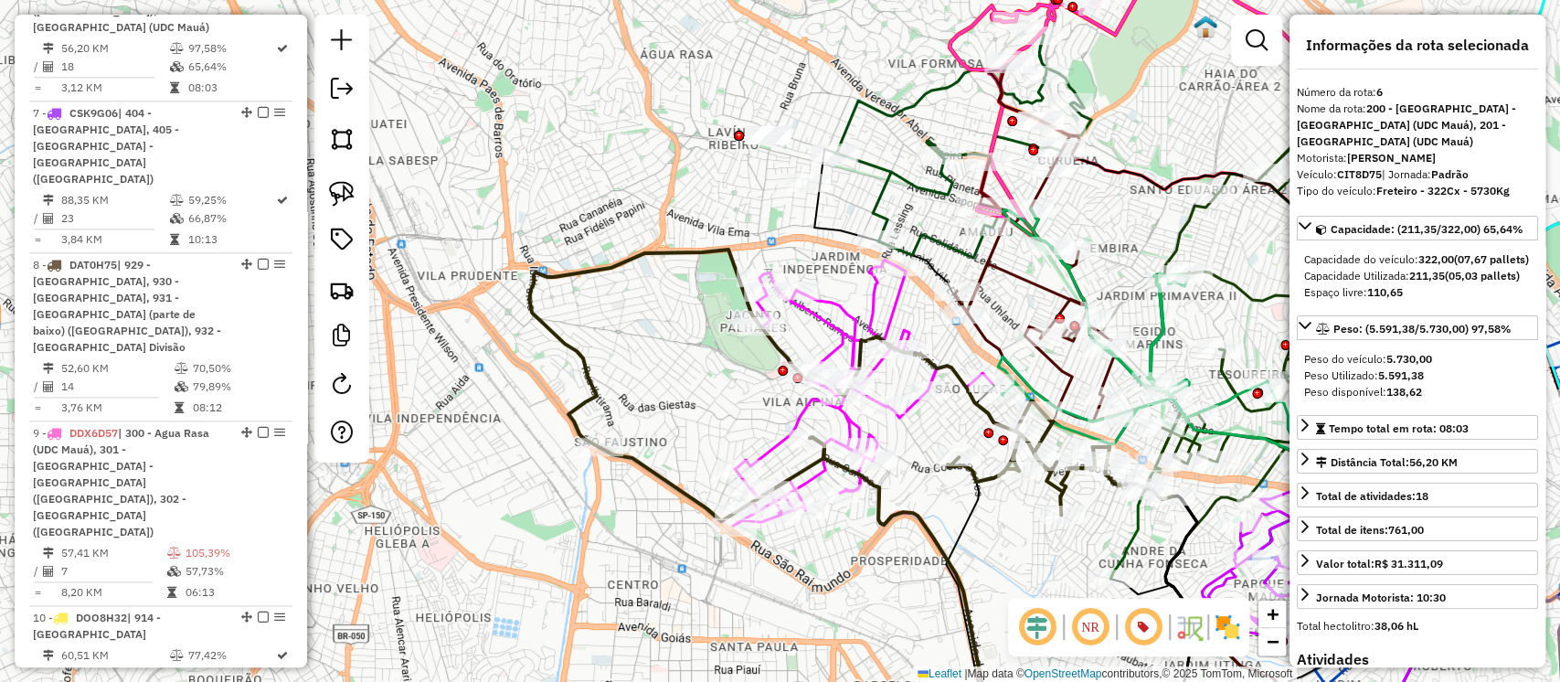
scroll to position [1330, 0]
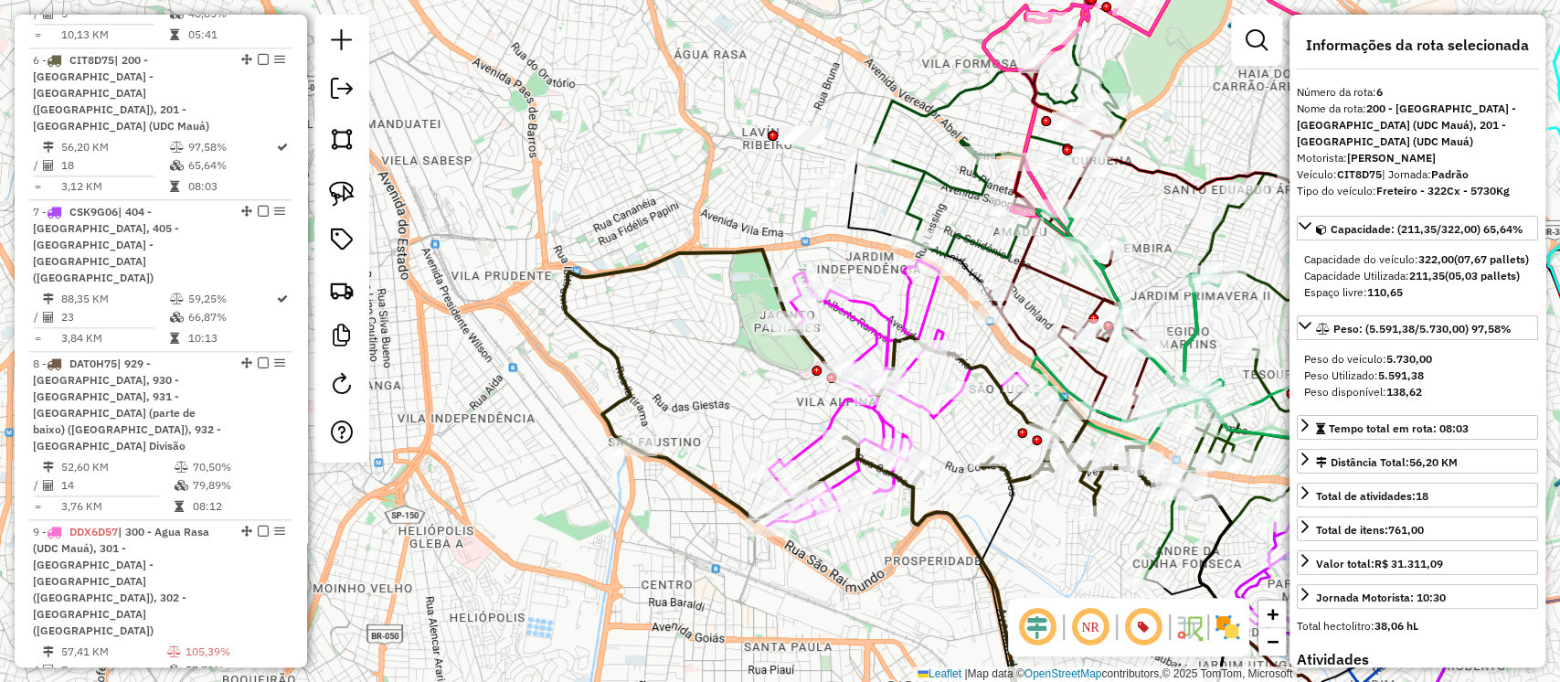
drag, startPoint x: 1029, startPoint y: 516, endPoint x: 1086, endPoint y: 515, distance: 56.7
click at [1086, 515] on div "Janela de atendimento Grade de atendimento Capacidade Transportadoras Veículos …" at bounding box center [780, 341] width 1560 height 682
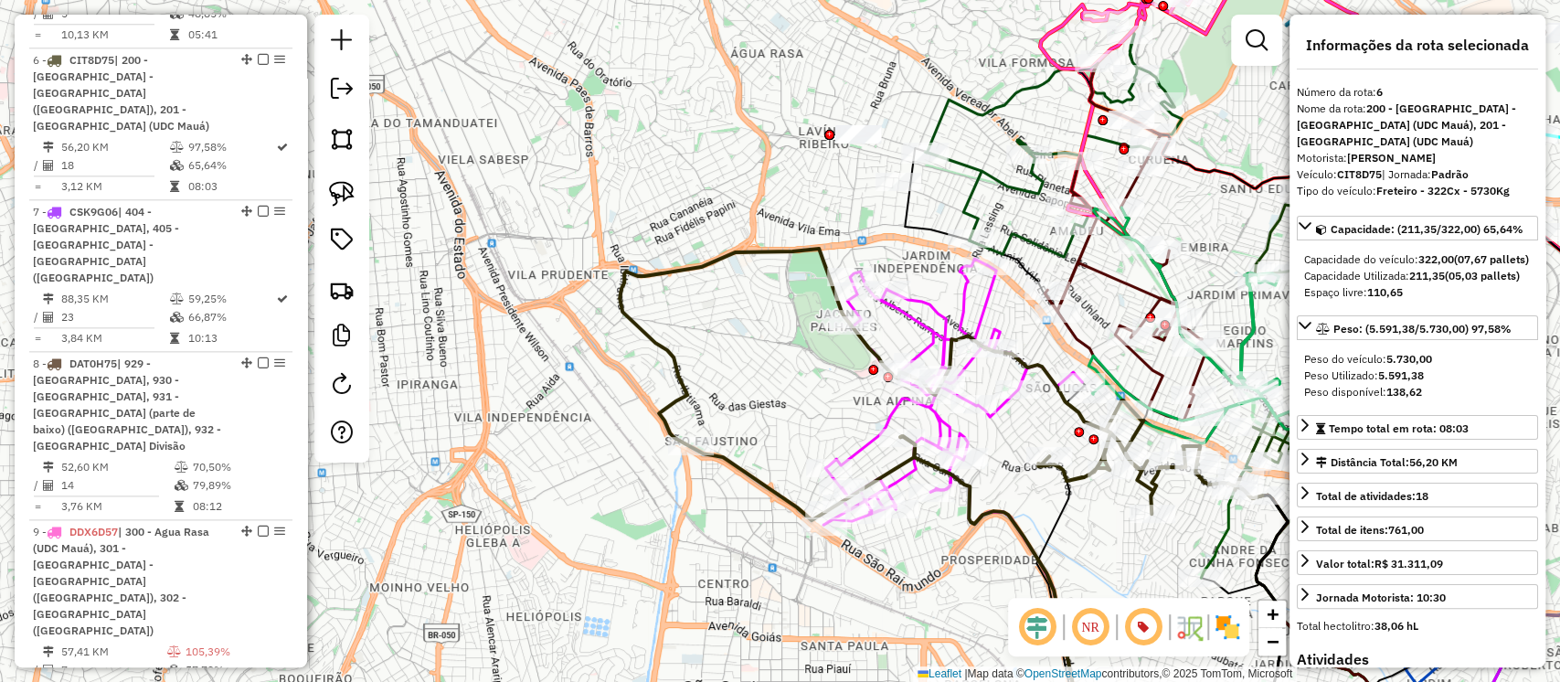
click at [952, 424] on icon at bounding box center [953, 392] width 259 height 266
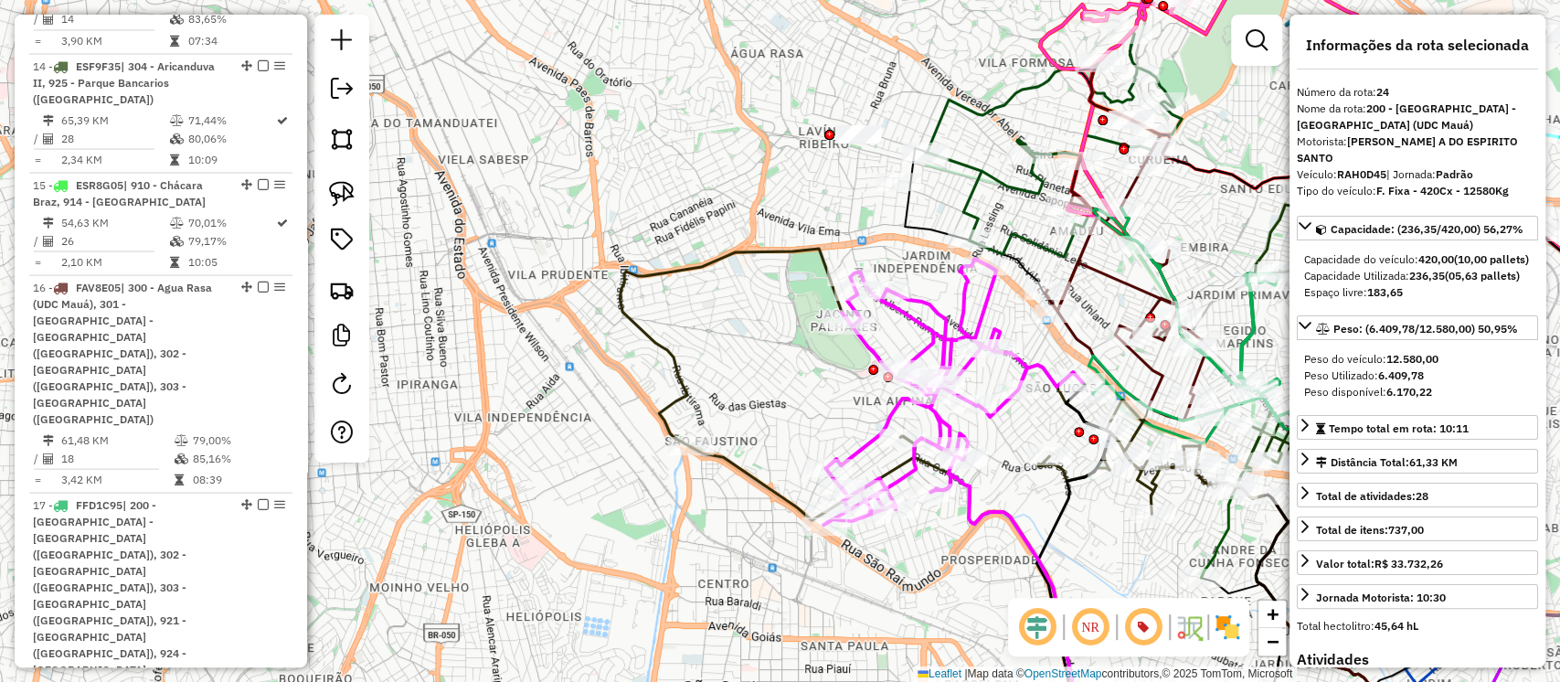
scroll to position [3327, 0]
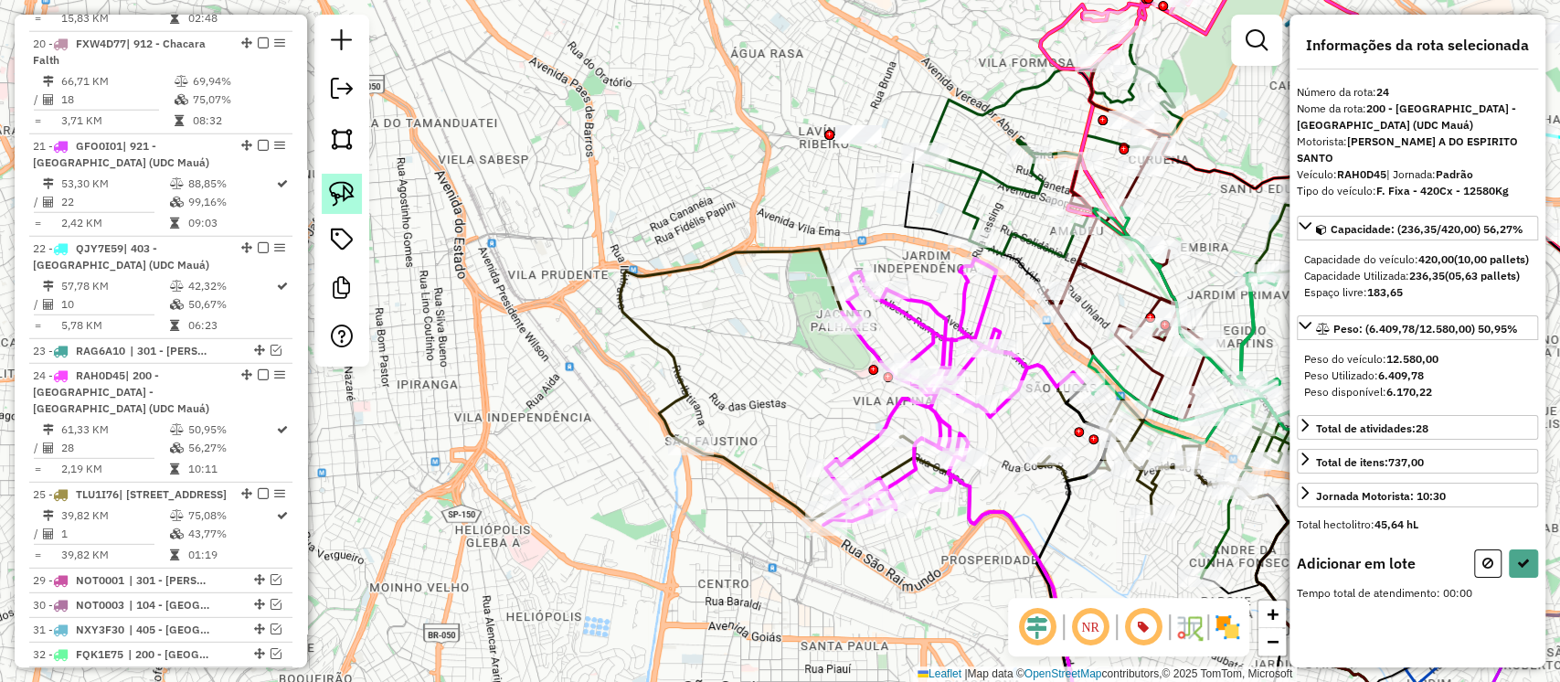
click at [352, 188] on img at bounding box center [342, 194] width 26 height 26
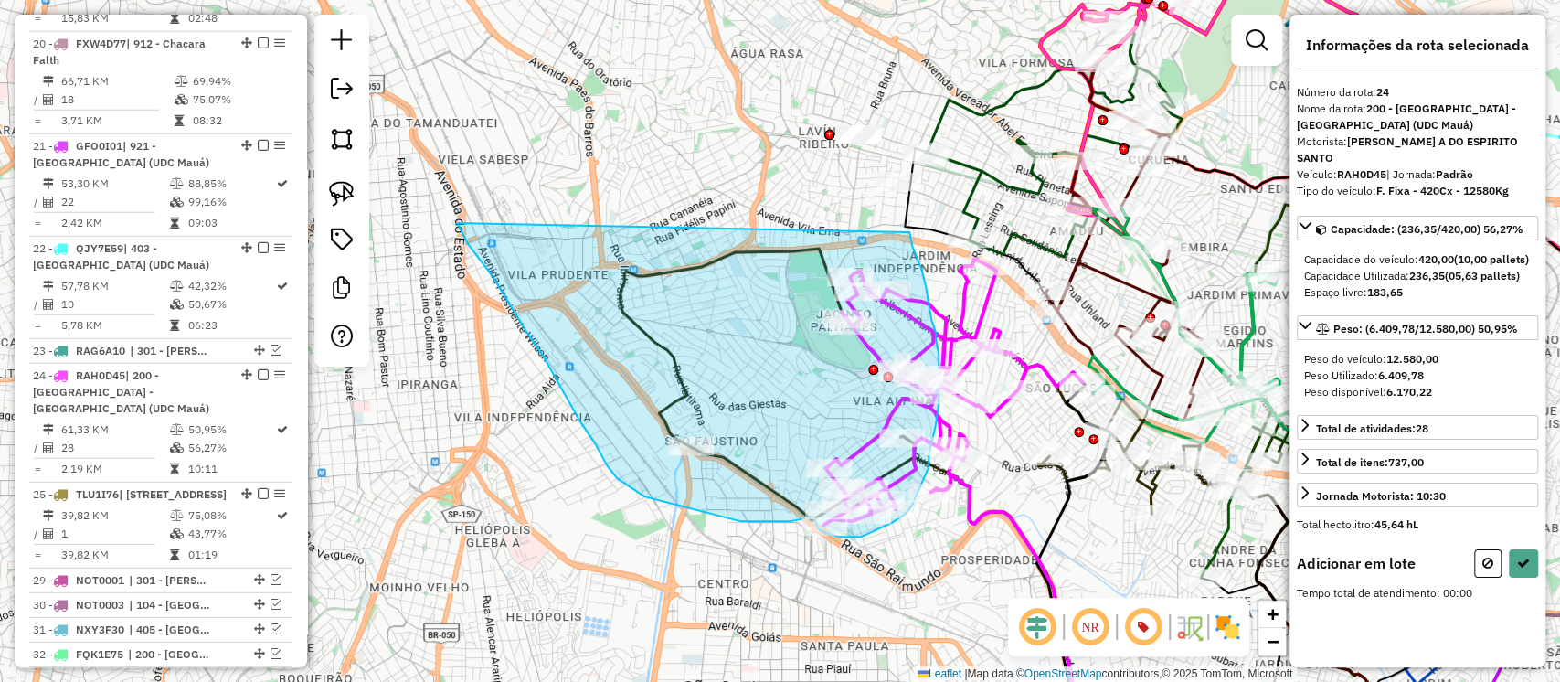
drag, startPoint x: 483, startPoint y: 263, endPoint x: 906, endPoint y: 222, distance: 425.2
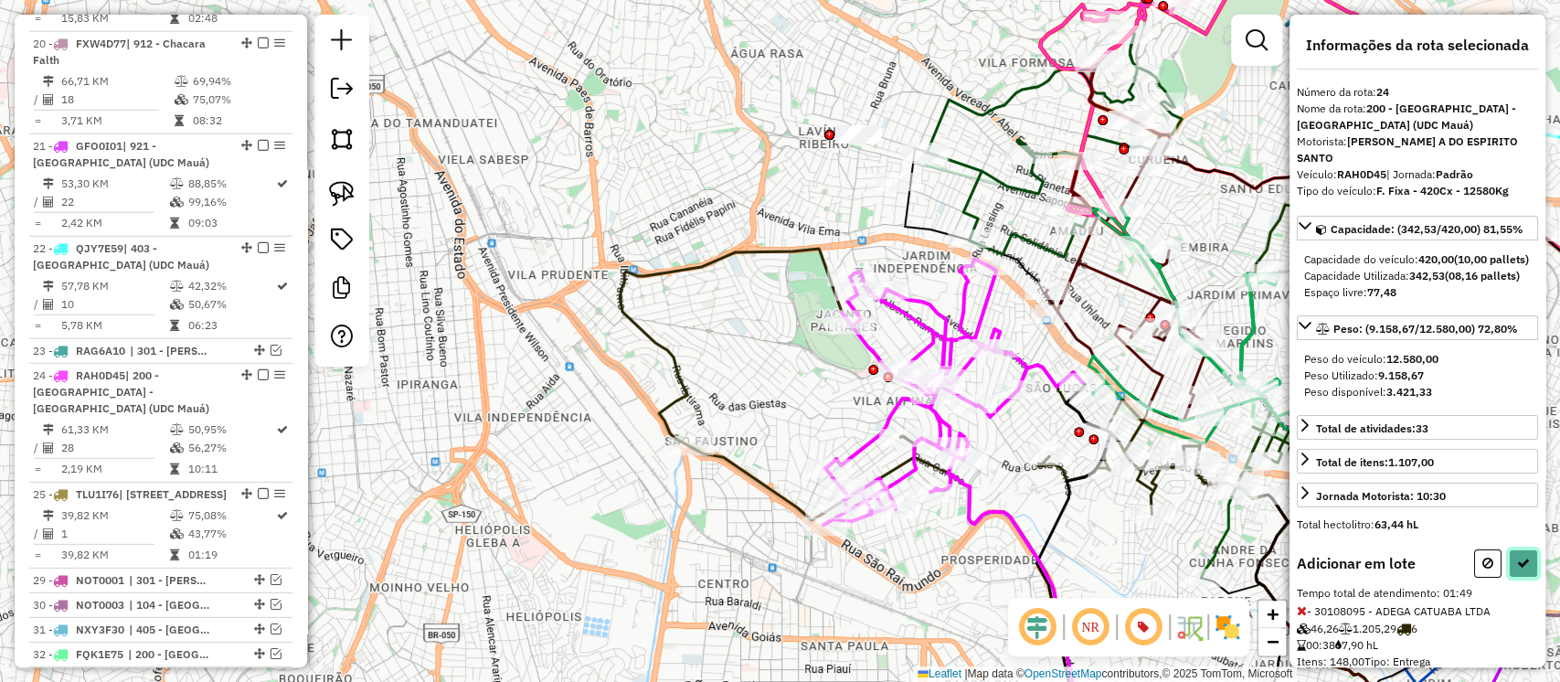
click at [1521, 569] on icon at bounding box center [1523, 563] width 13 height 13
select select "**********"
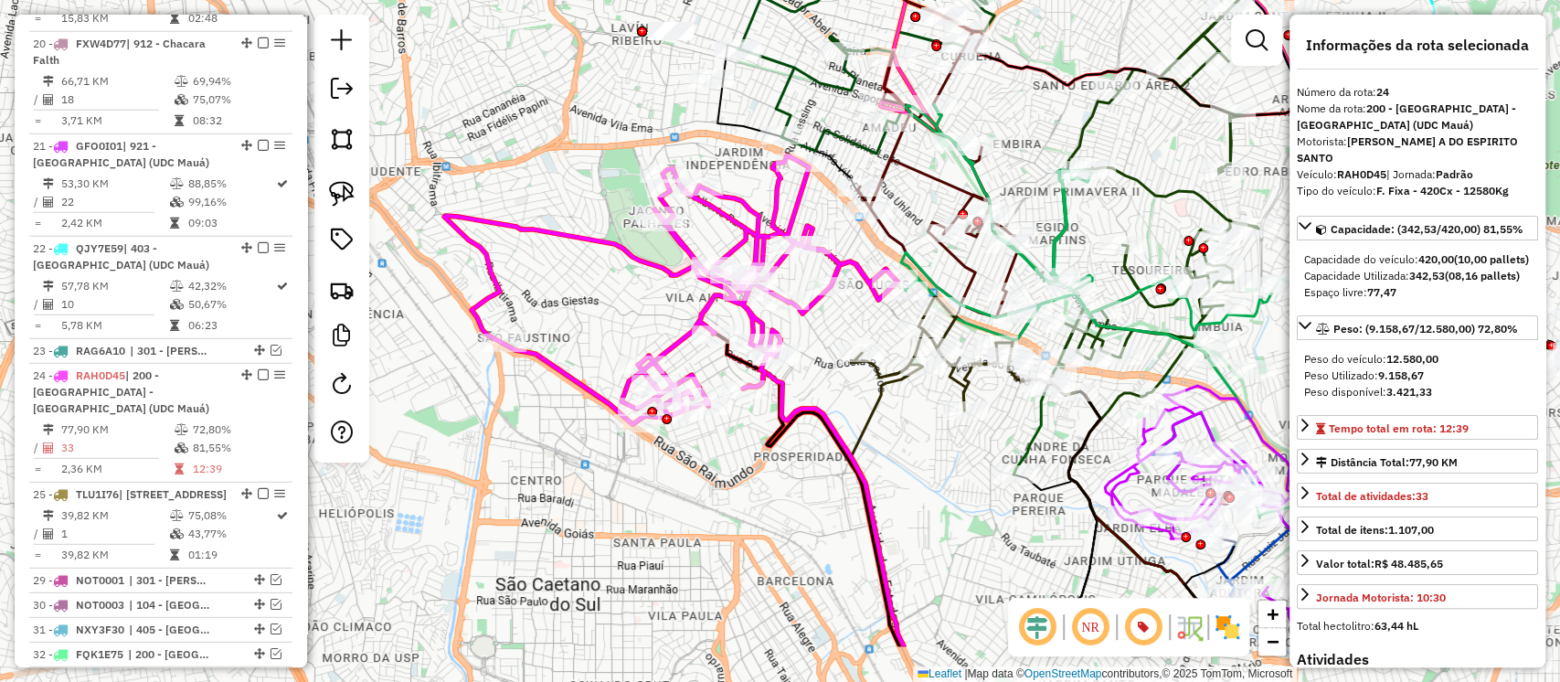
drag, startPoint x: 1016, startPoint y: 479, endPoint x: 829, endPoint y: 376, distance: 214.0
click at [829, 376] on div "Janela de atendimento Grade de atendimento Capacidade Transportadoras Veículos …" at bounding box center [780, 341] width 1560 height 682
click at [973, 265] on icon at bounding box center [943, 138] width 173 height 357
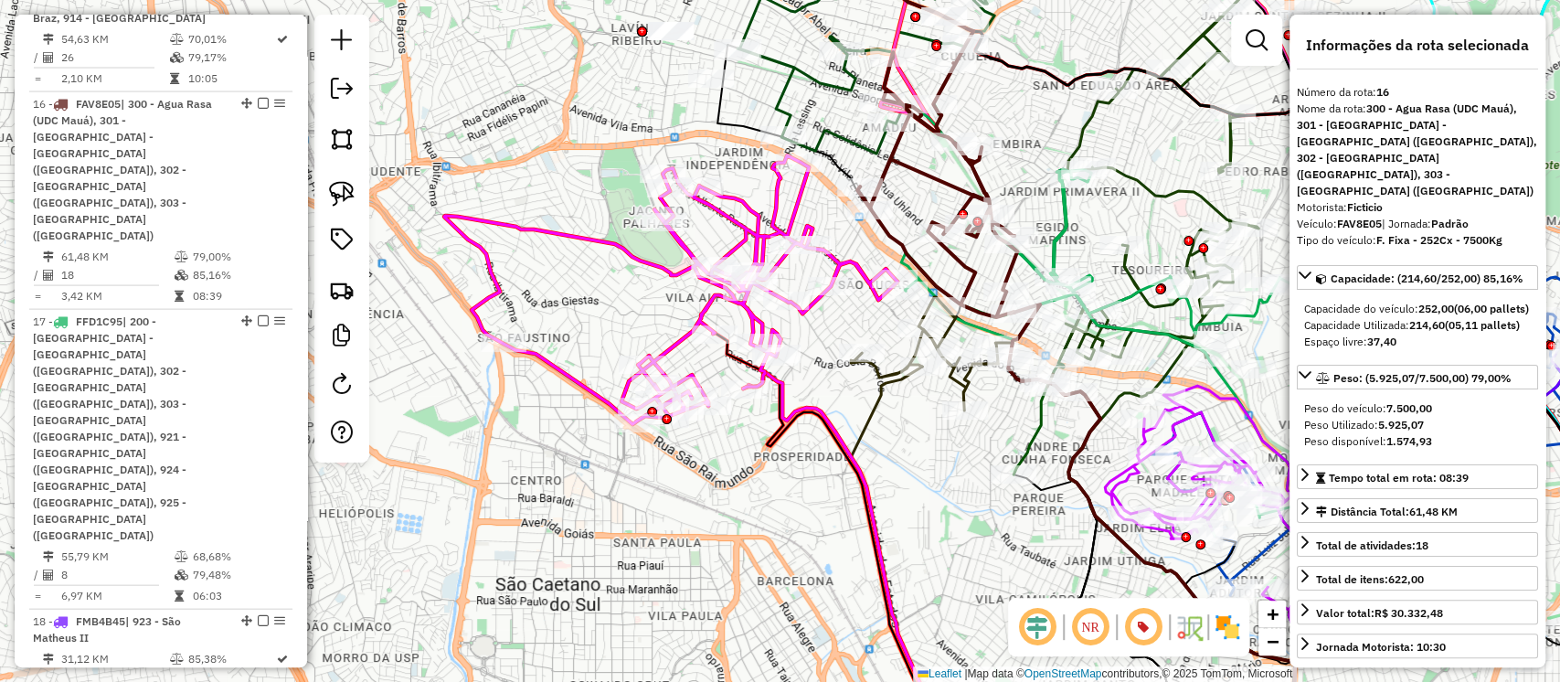
scroll to position [2421, 0]
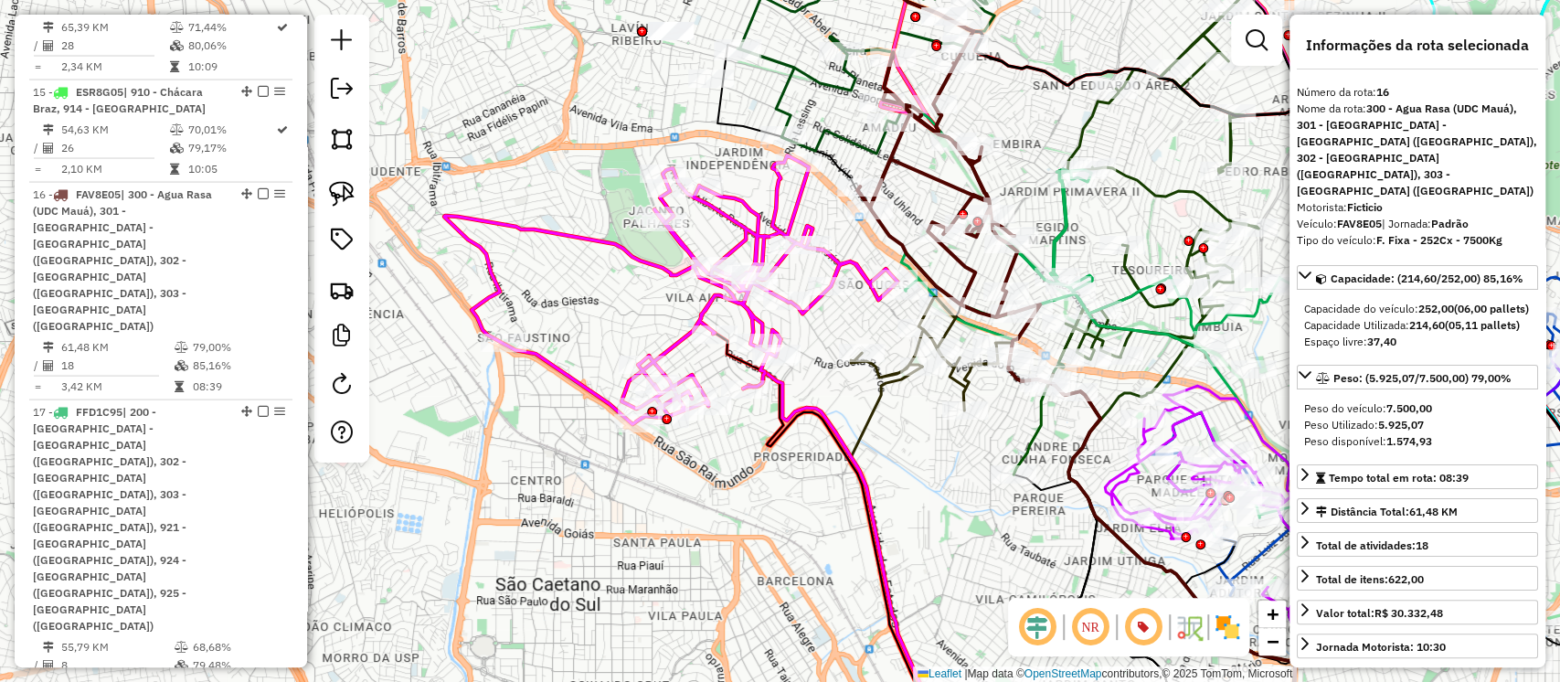
click at [892, 379] on icon at bounding box center [963, 353] width 224 height 113
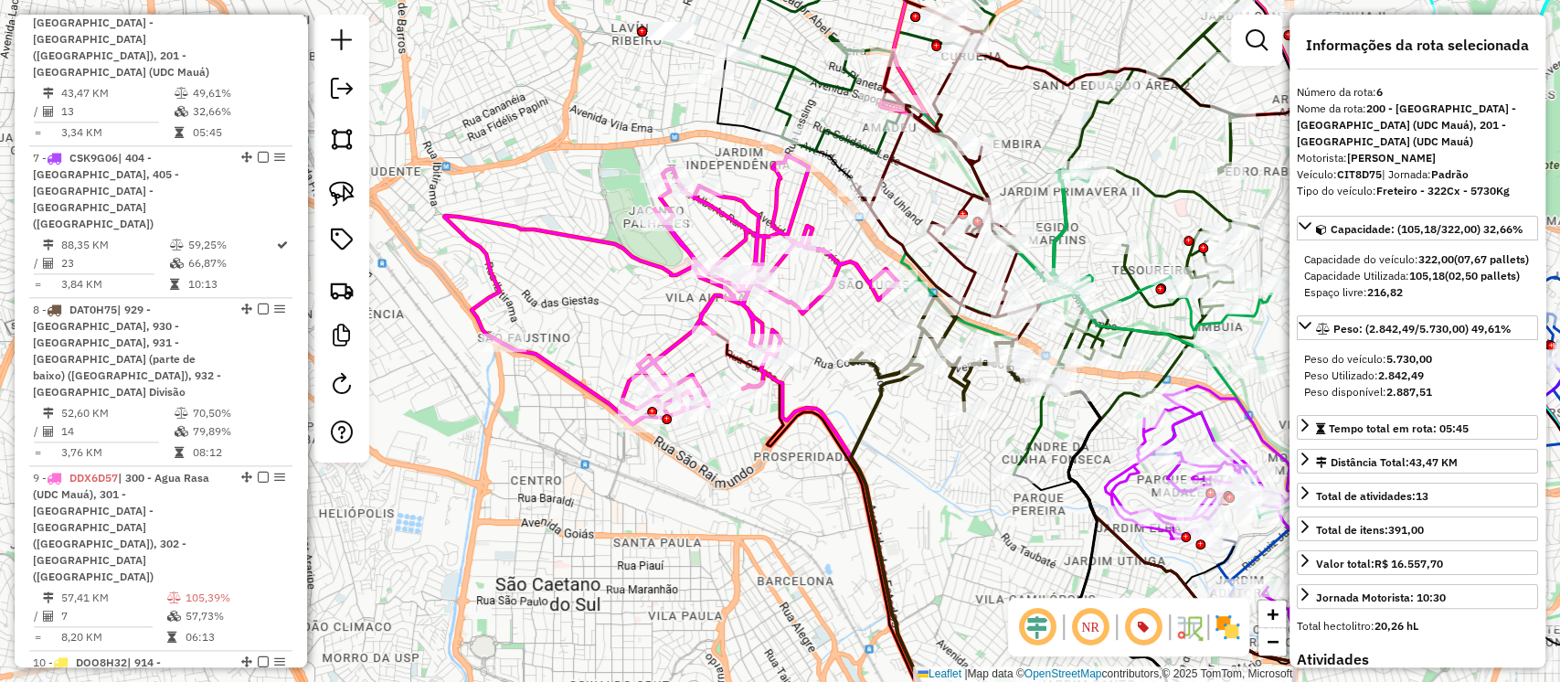
scroll to position [1330, 0]
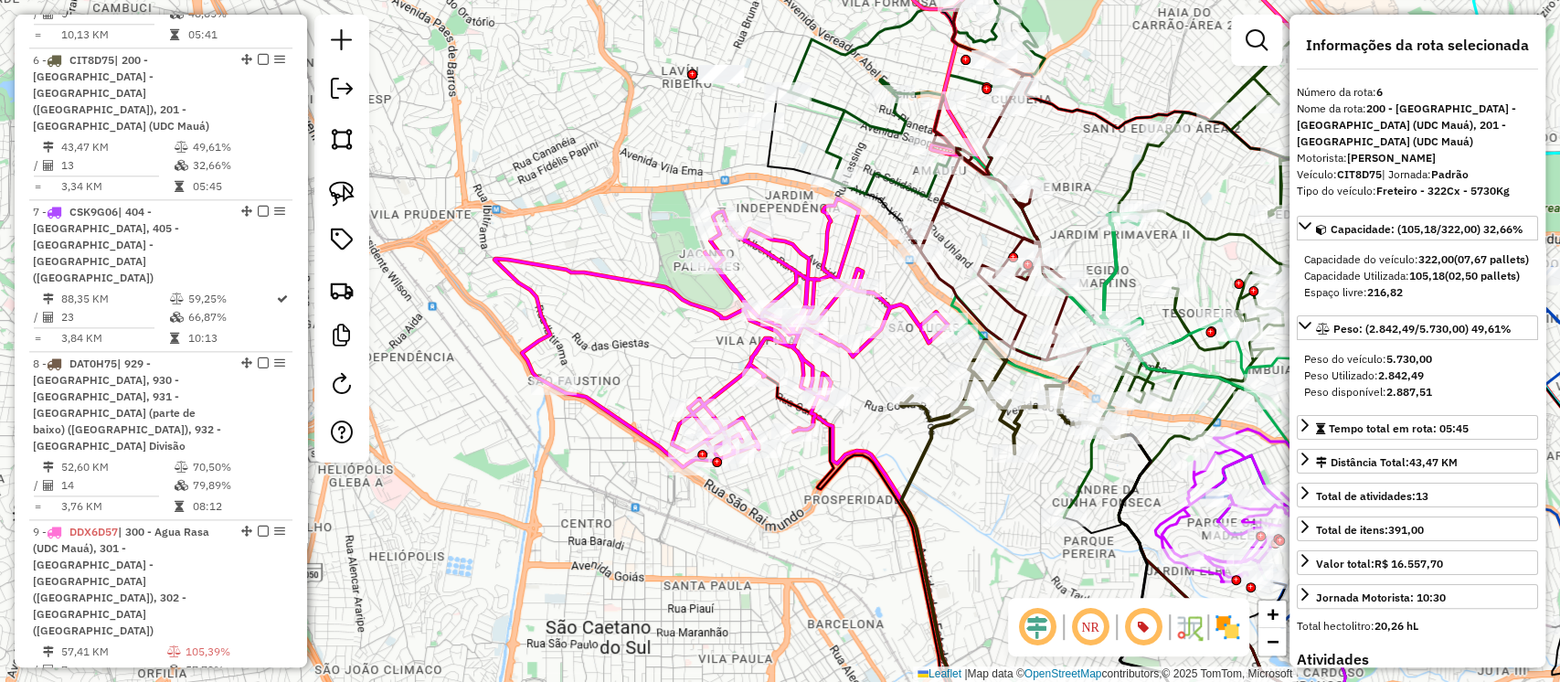
drag, startPoint x: 909, startPoint y: 414, endPoint x: 960, endPoint y: 457, distance: 66.8
click at [960, 457] on div "Janela de atendimento Grade de atendimento Capacidade Transportadoras Veículos …" at bounding box center [780, 341] width 1560 height 682
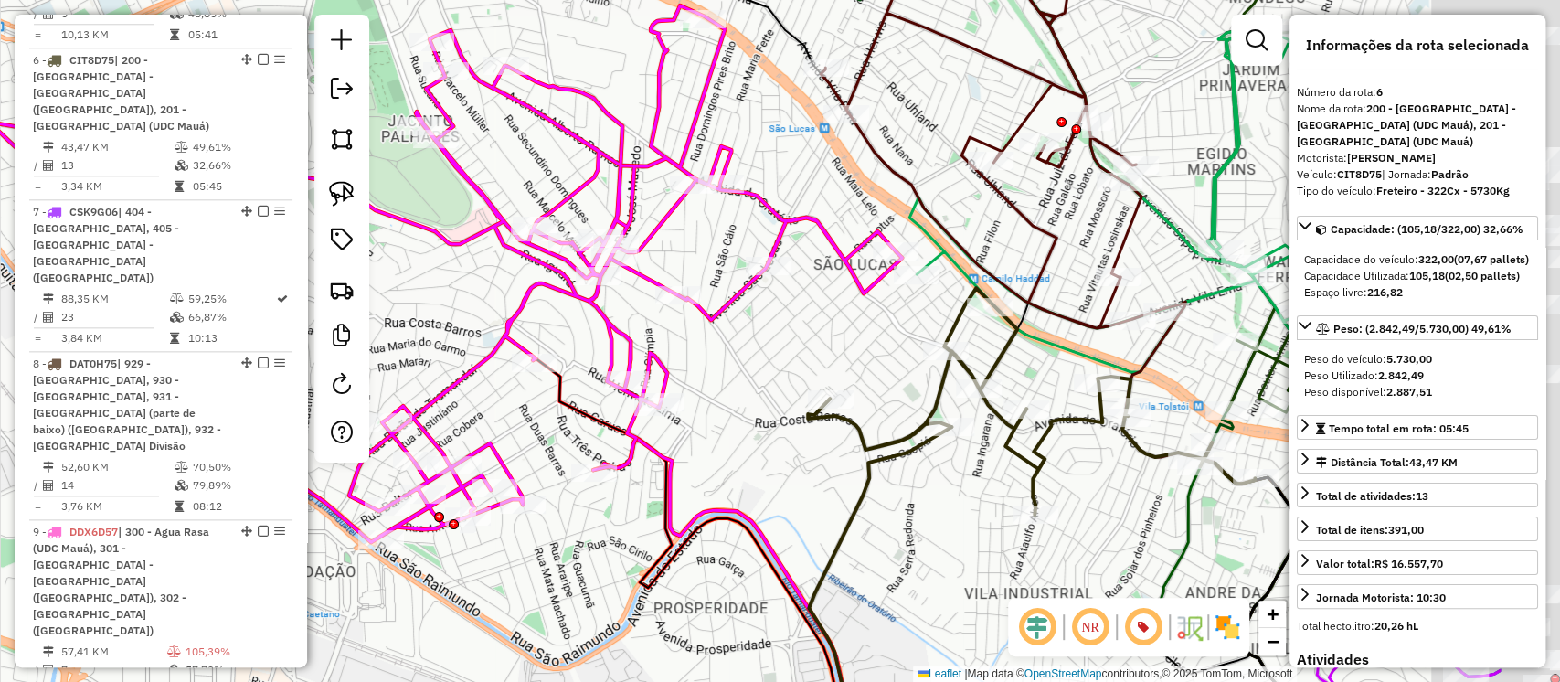
drag, startPoint x: 850, startPoint y: 341, endPoint x: 812, endPoint y: 333, distance: 39.3
click at [812, 333] on div "Janela de atendimento Grade de atendimento Capacidade Transportadoras Veículos …" at bounding box center [780, 341] width 1560 height 682
click at [944, 261] on icon at bounding box center [1312, 340] width 807 height 818
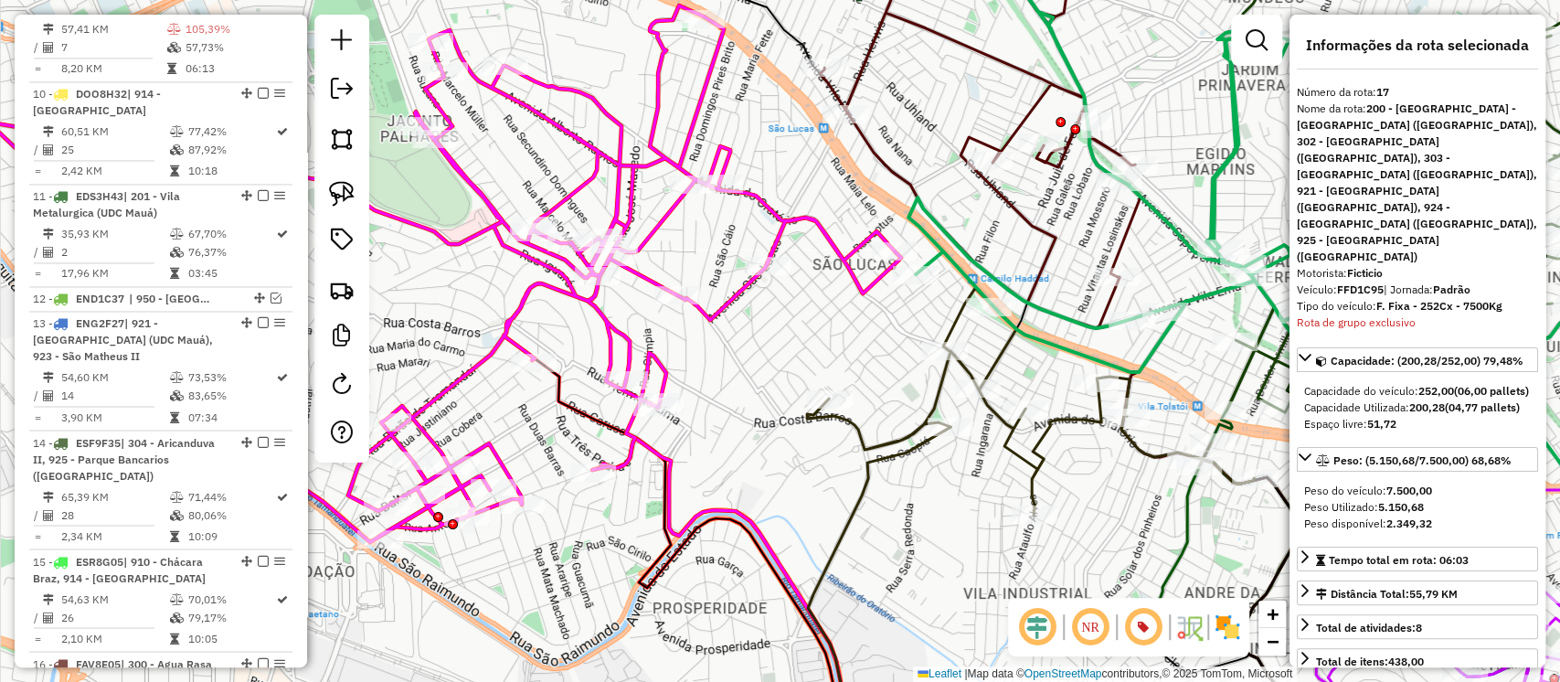
scroll to position [2574, 0]
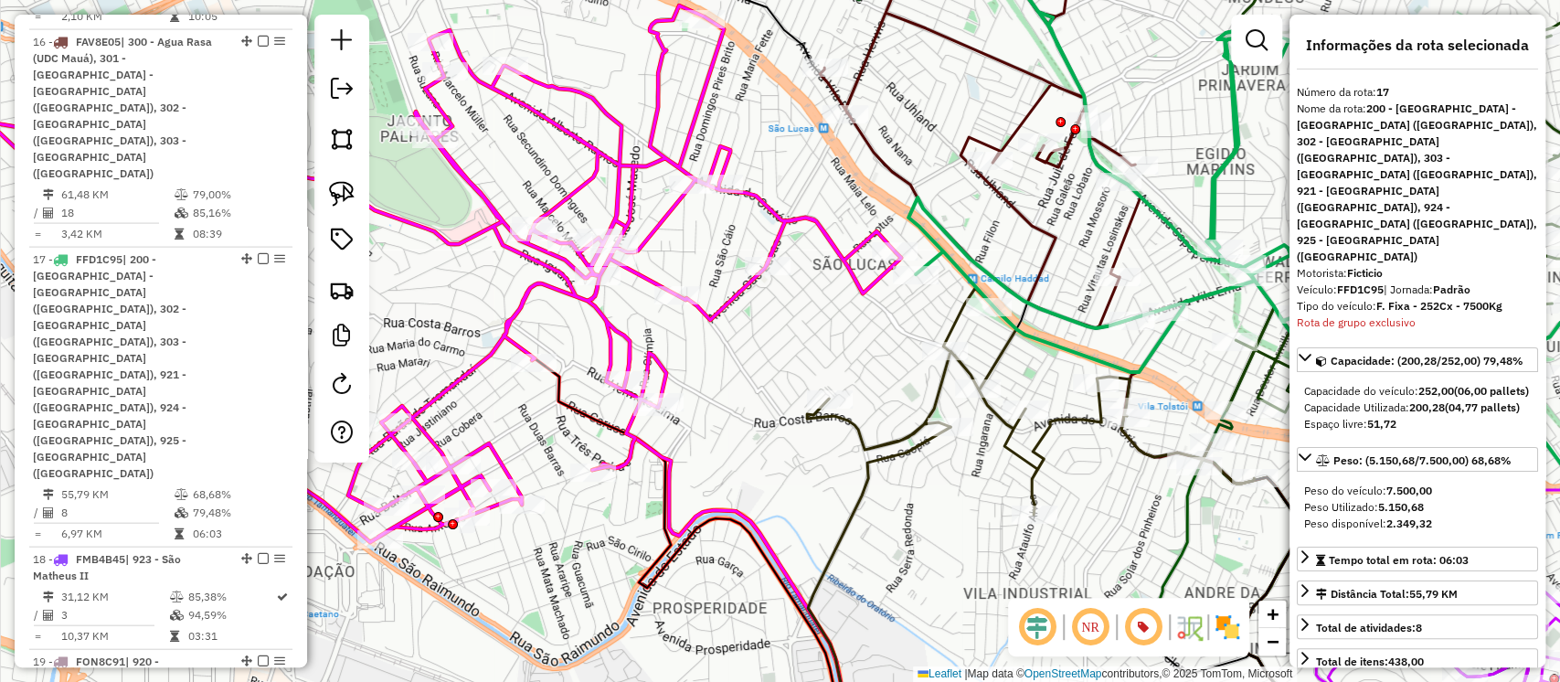
click at [908, 431] on icon at bounding box center [1030, 401] width 447 height 227
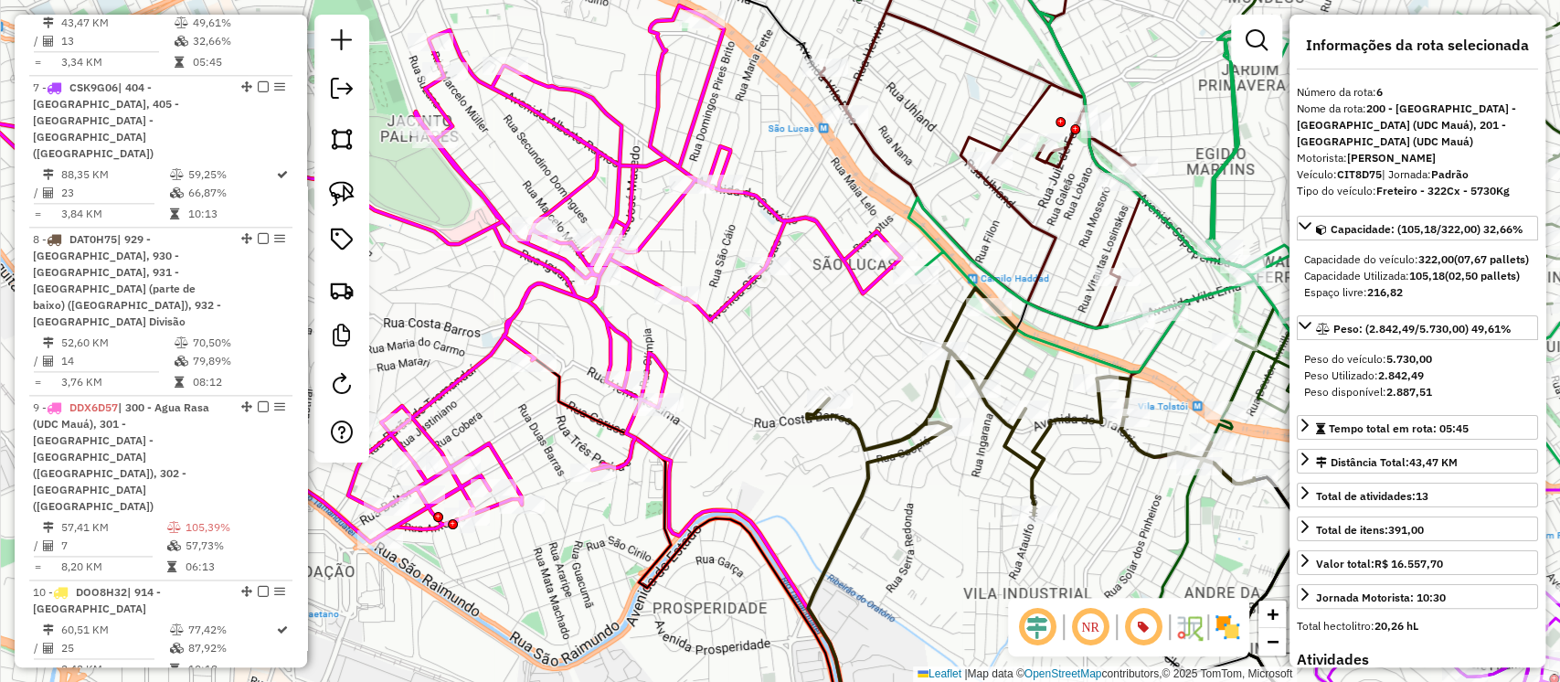
scroll to position [1330, 0]
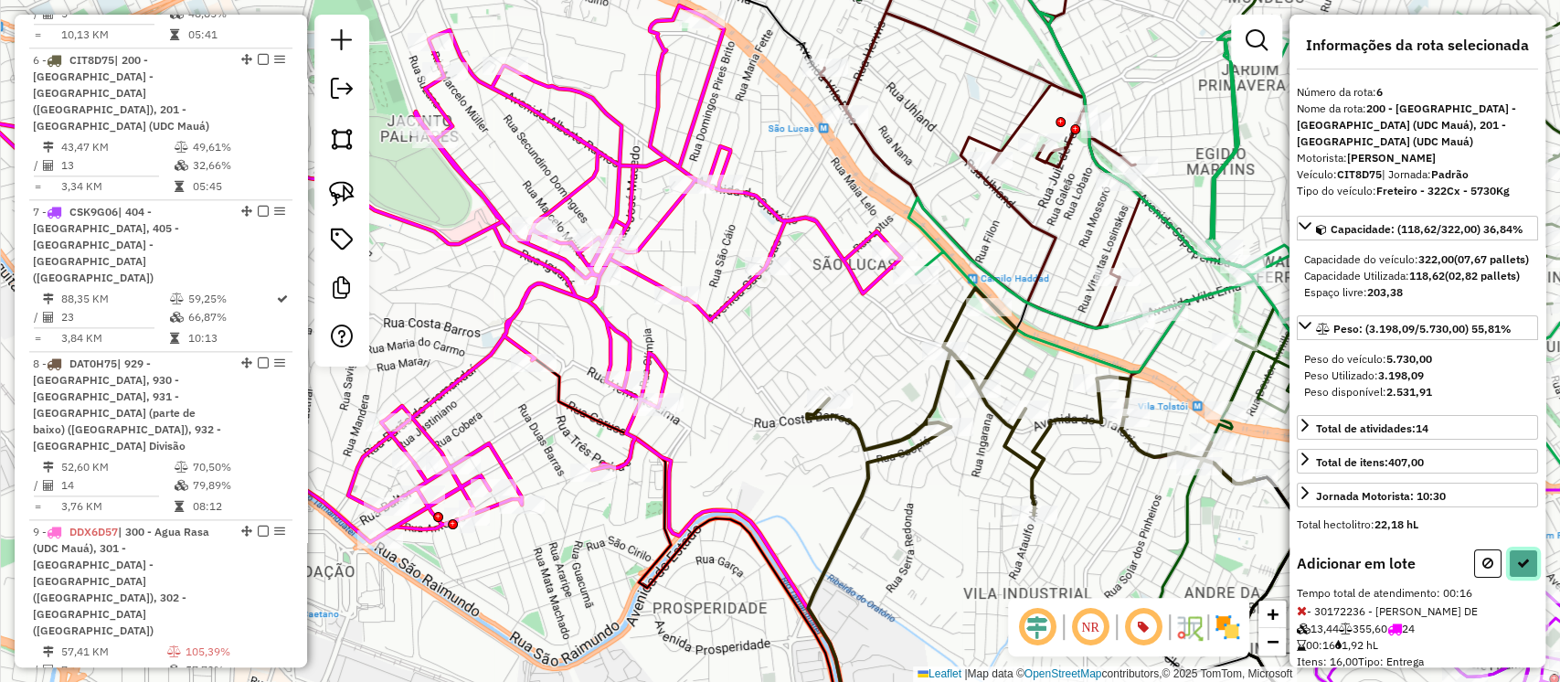
click at [1509, 578] on button at bounding box center [1523, 563] width 29 height 28
select select "**********"
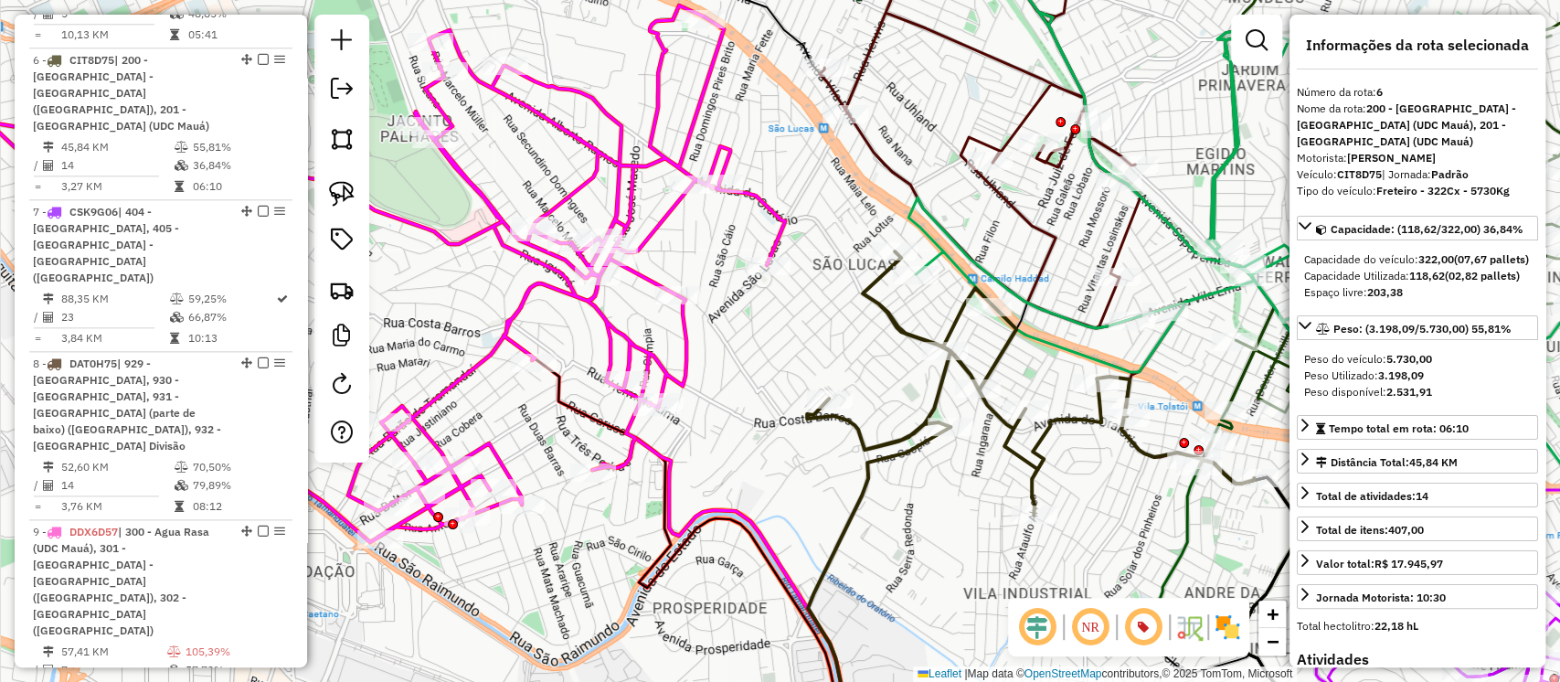
click at [907, 331] on icon at bounding box center [1030, 382] width 447 height 263
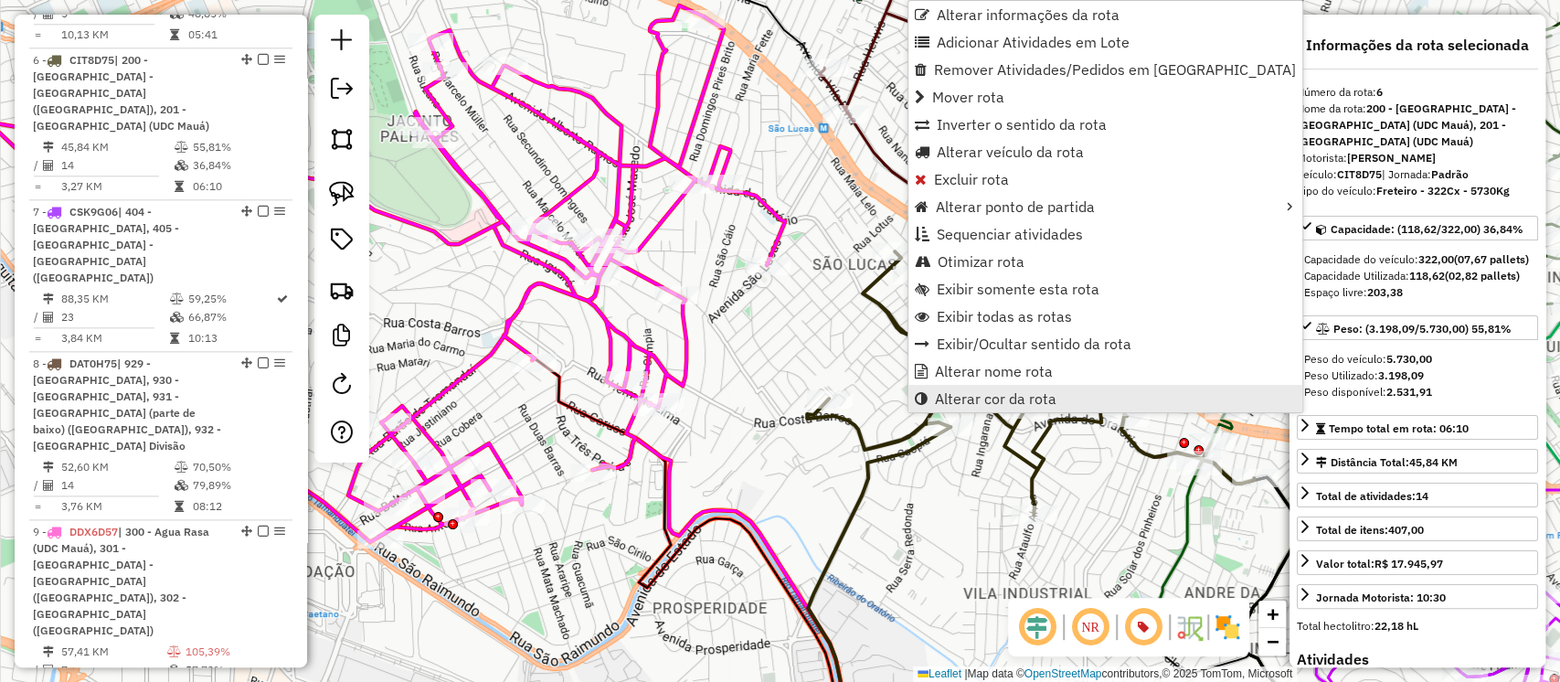
click at [983, 394] on span "Alterar cor da rota" at bounding box center [996, 398] width 122 height 15
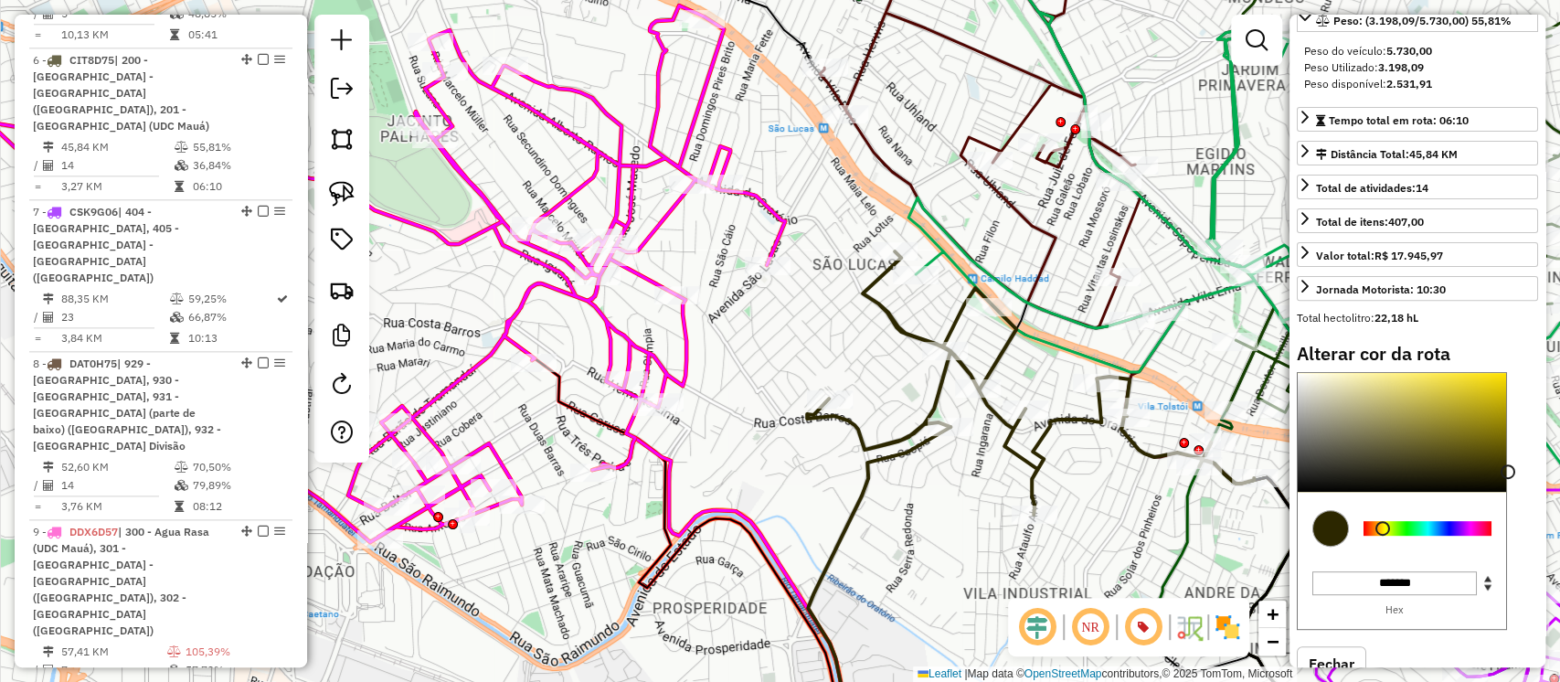
scroll to position [312, 0]
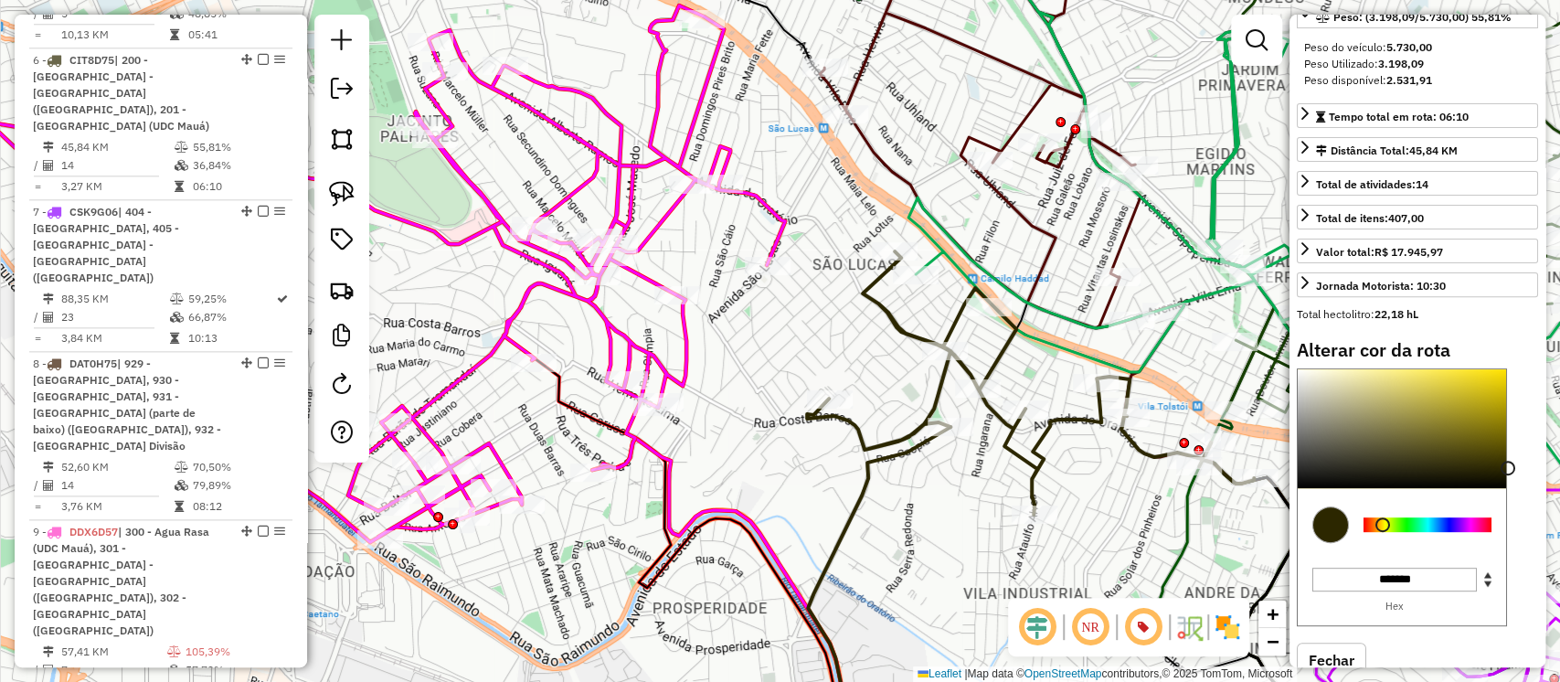
type input "*******"
click at [1485, 461] on div at bounding box center [1402, 428] width 208 height 119
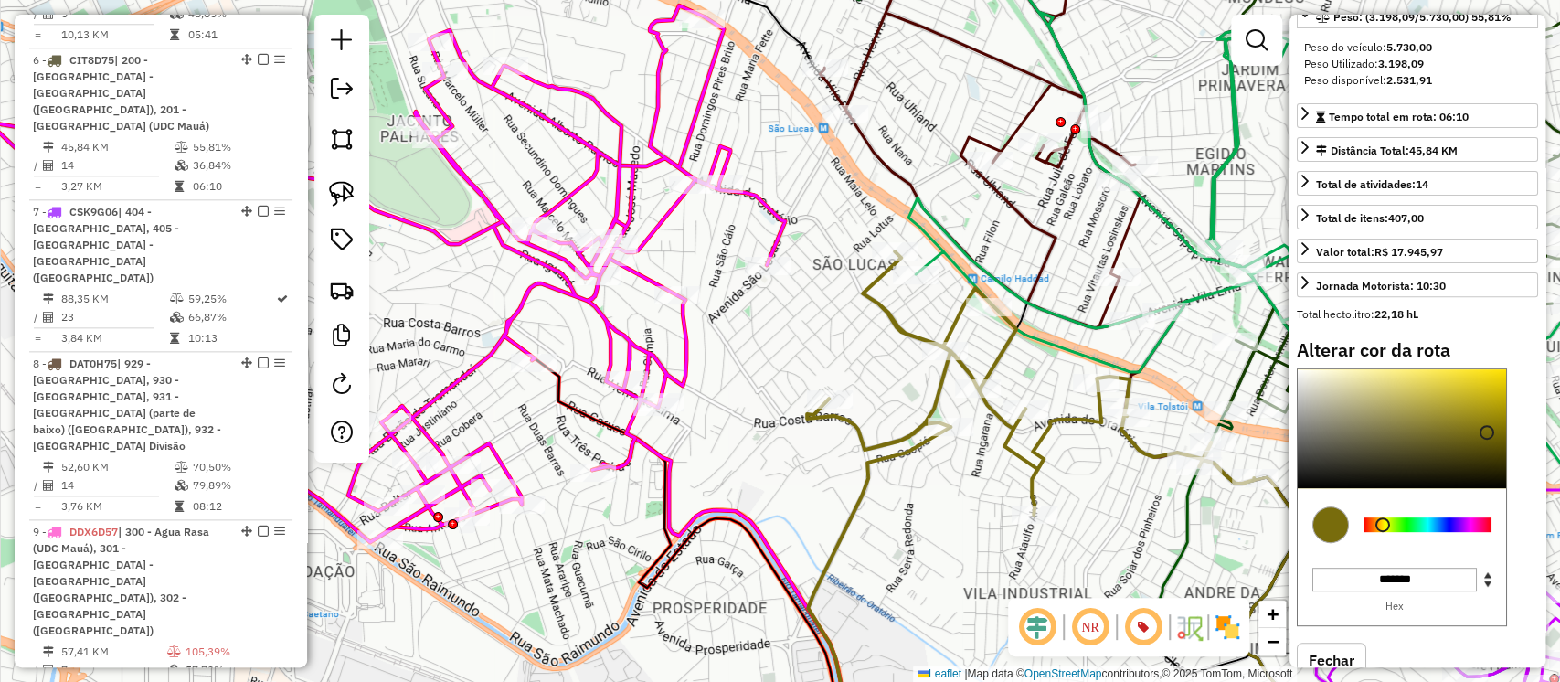
click at [883, 372] on div "Janela de atendimento Grade de atendimento Capacidade Transportadoras Veículos …" at bounding box center [780, 341] width 1560 height 682
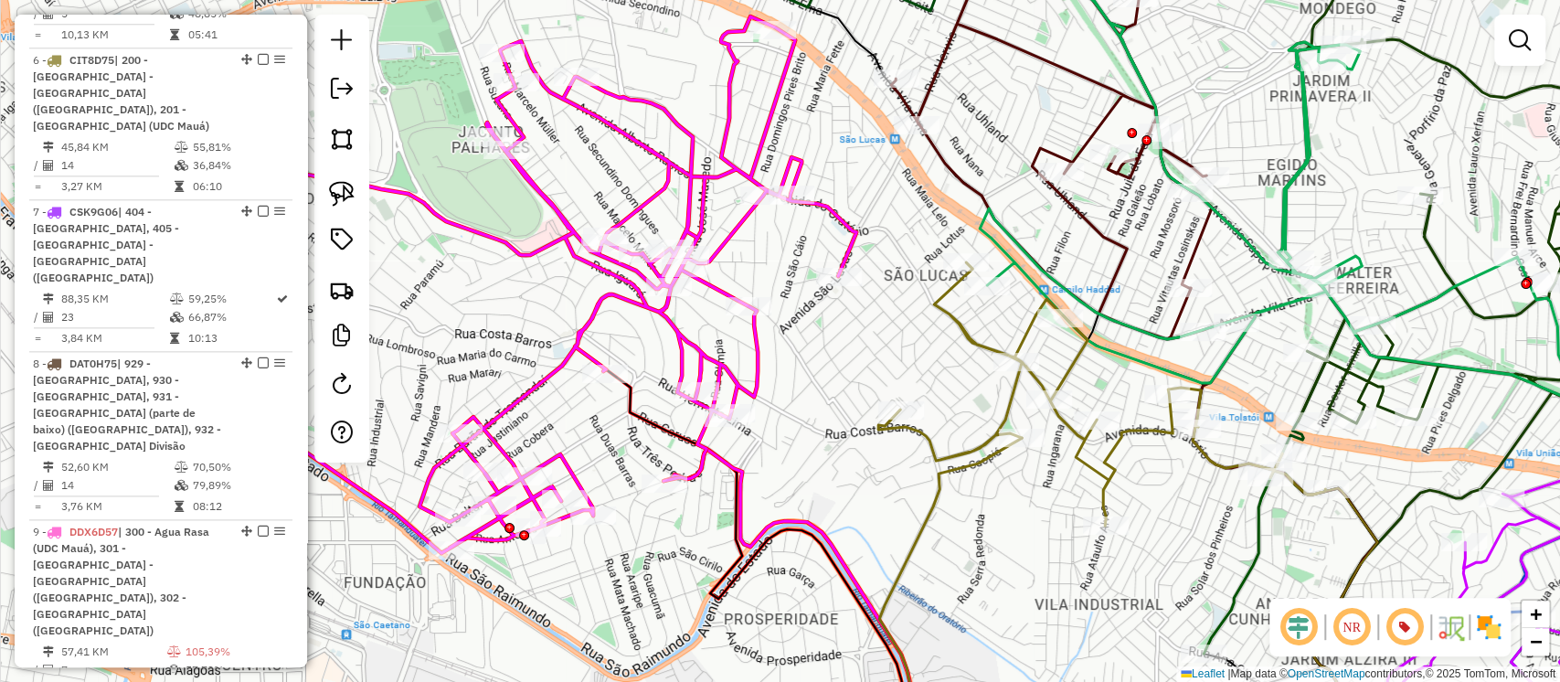
drag, startPoint x: 856, startPoint y: 361, endPoint x: 944, endPoint y: 374, distance: 89.6
click at [944, 374] on div "Janela de atendimento Grade de atendimento Capacidade Transportadoras Veículos …" at bounding box center [780, 341] width 1560 height 682
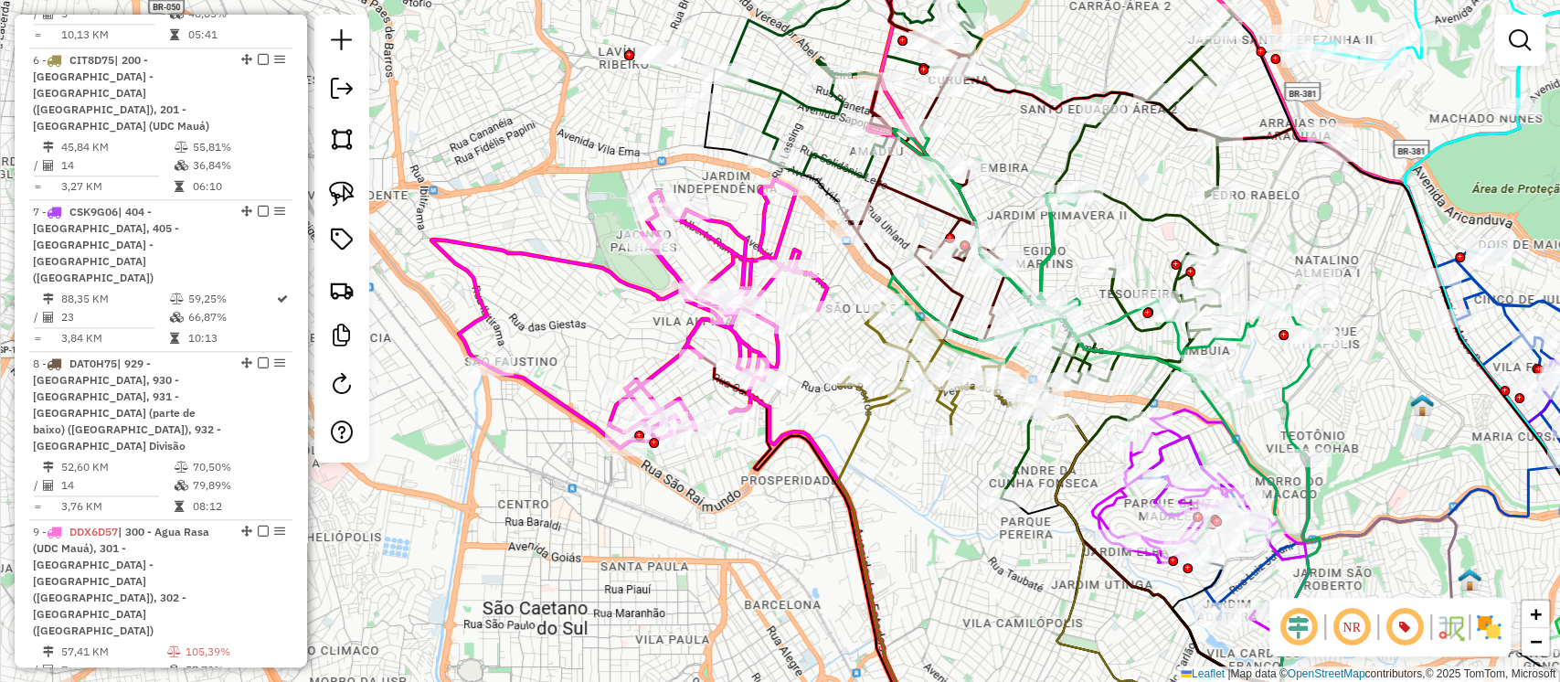
click at [826, 289] on icon at bounding box center [629, 313] width 396 height 269
select select "**********"
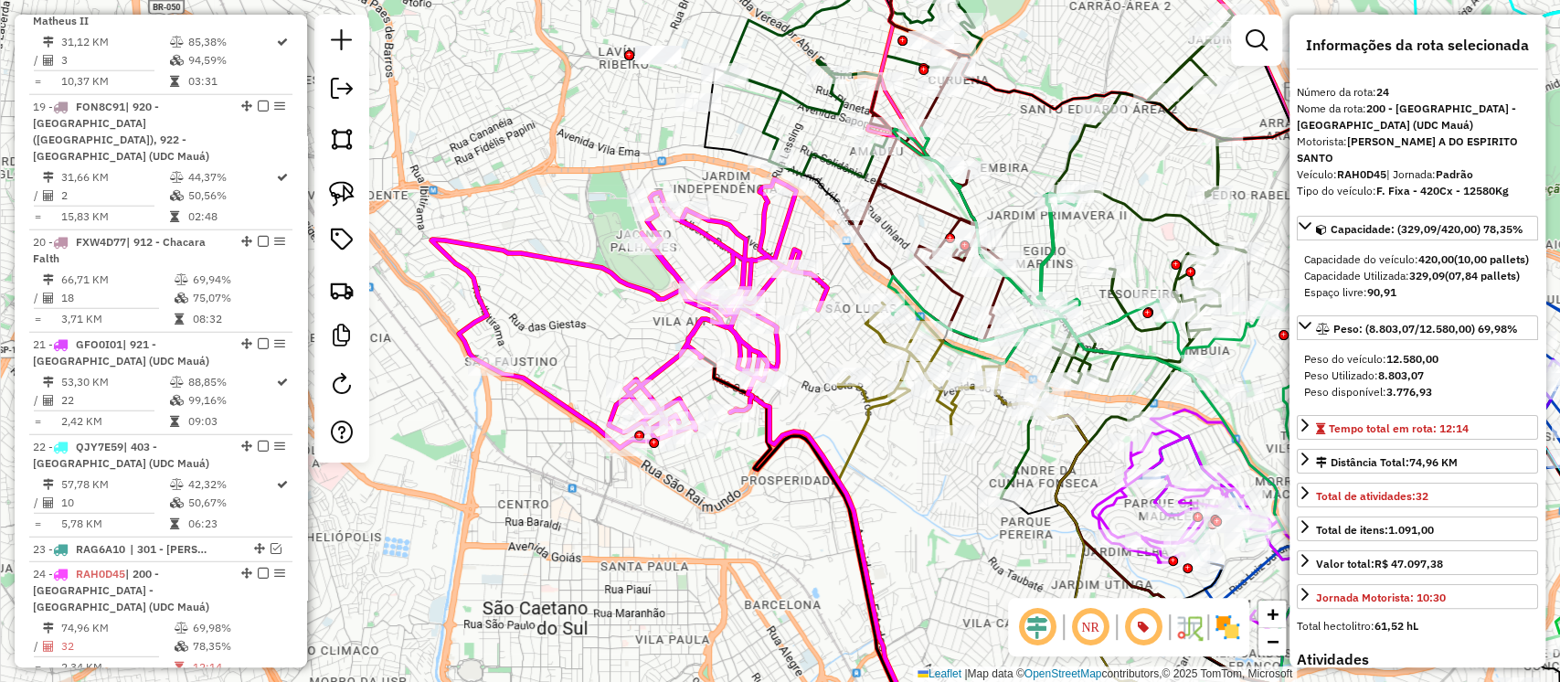
scroll to position [3327, 0]
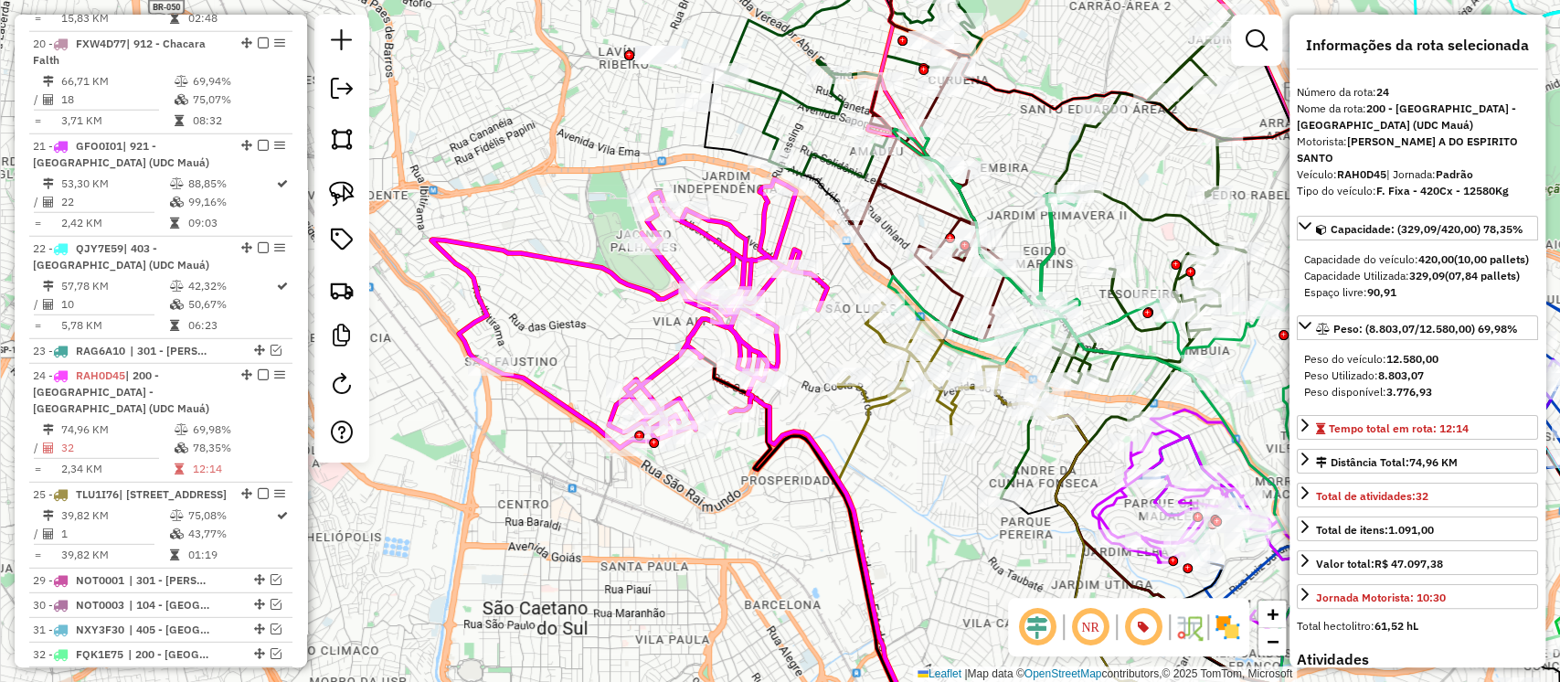
click at [876, 335] on icon at bounding box center [950, 369] width 224 height 132
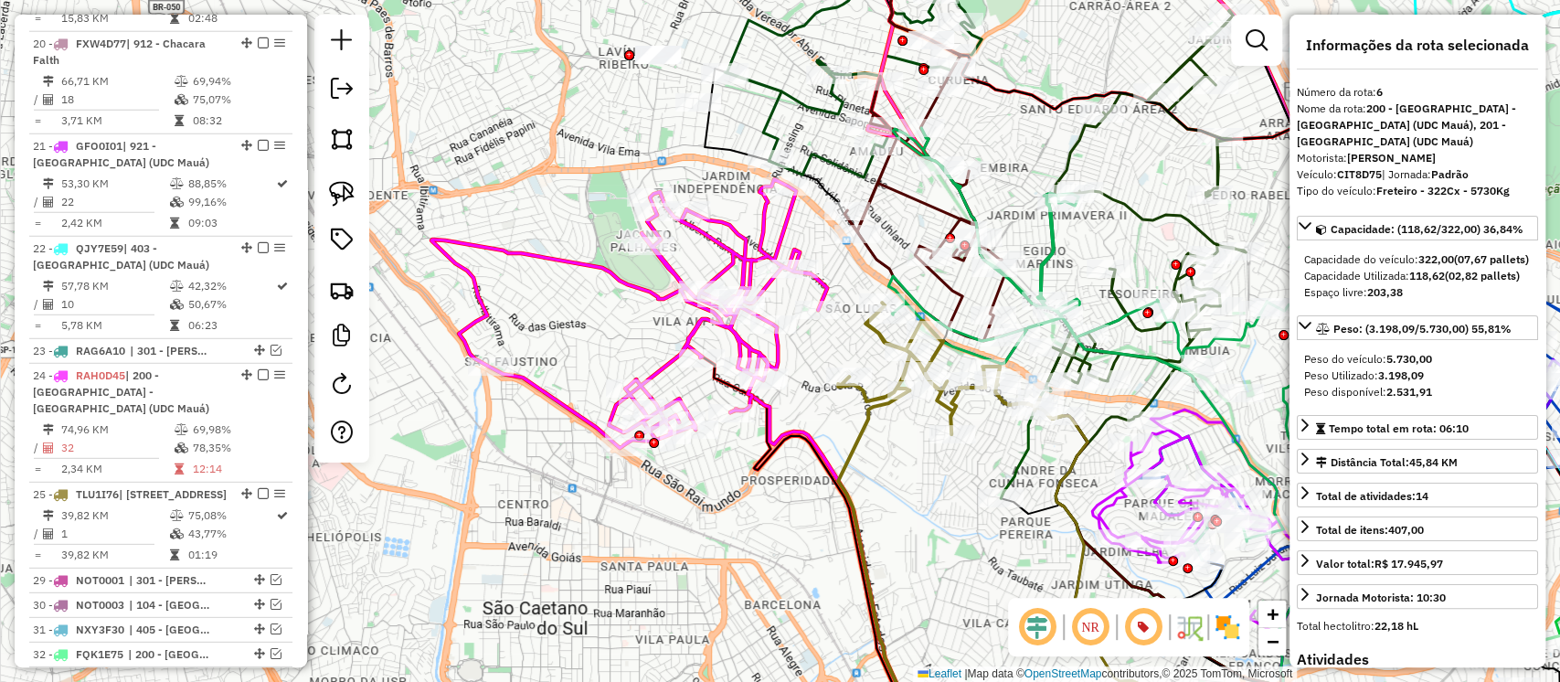
scroll to position [1330, 0]
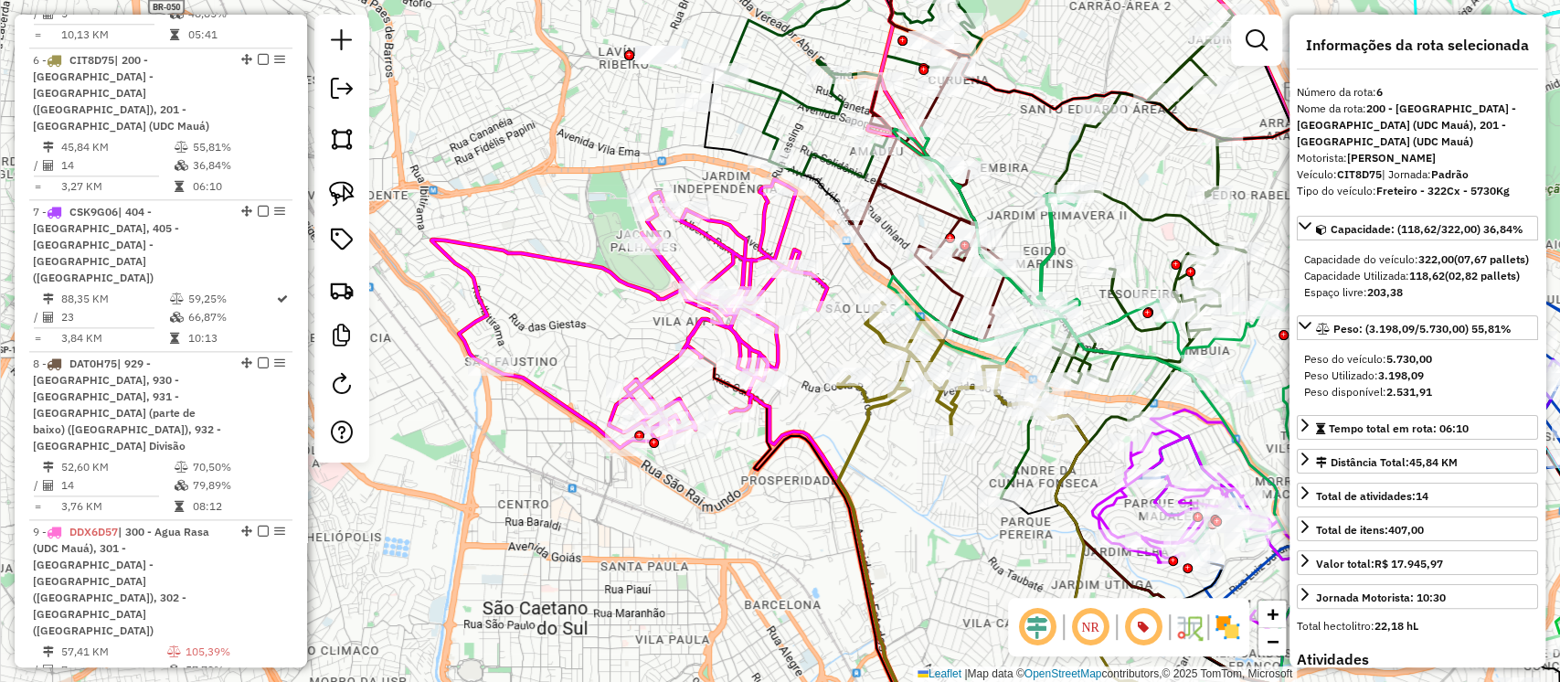
click at [823, 289] on icon at bounding box center [629, 313] width 396 height 269
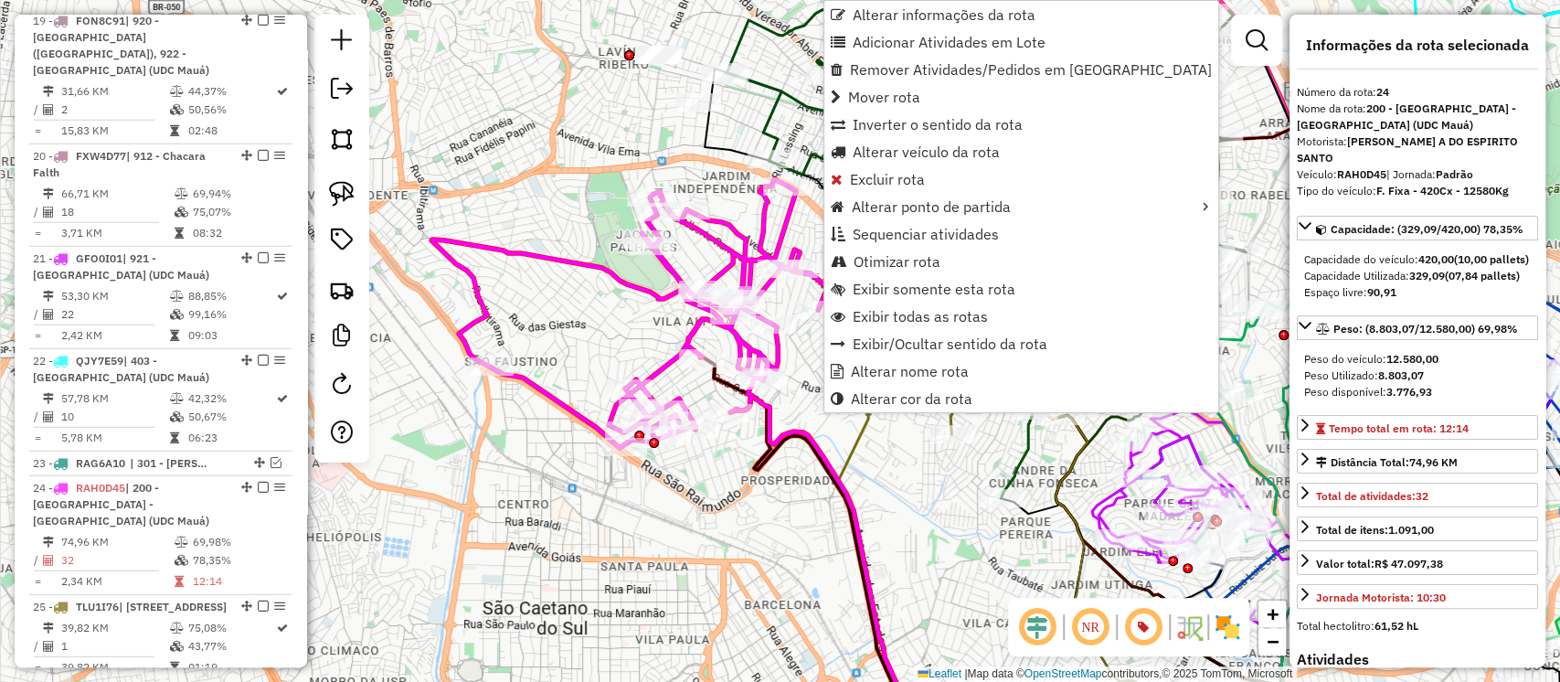
scroll to position [3327, 0]
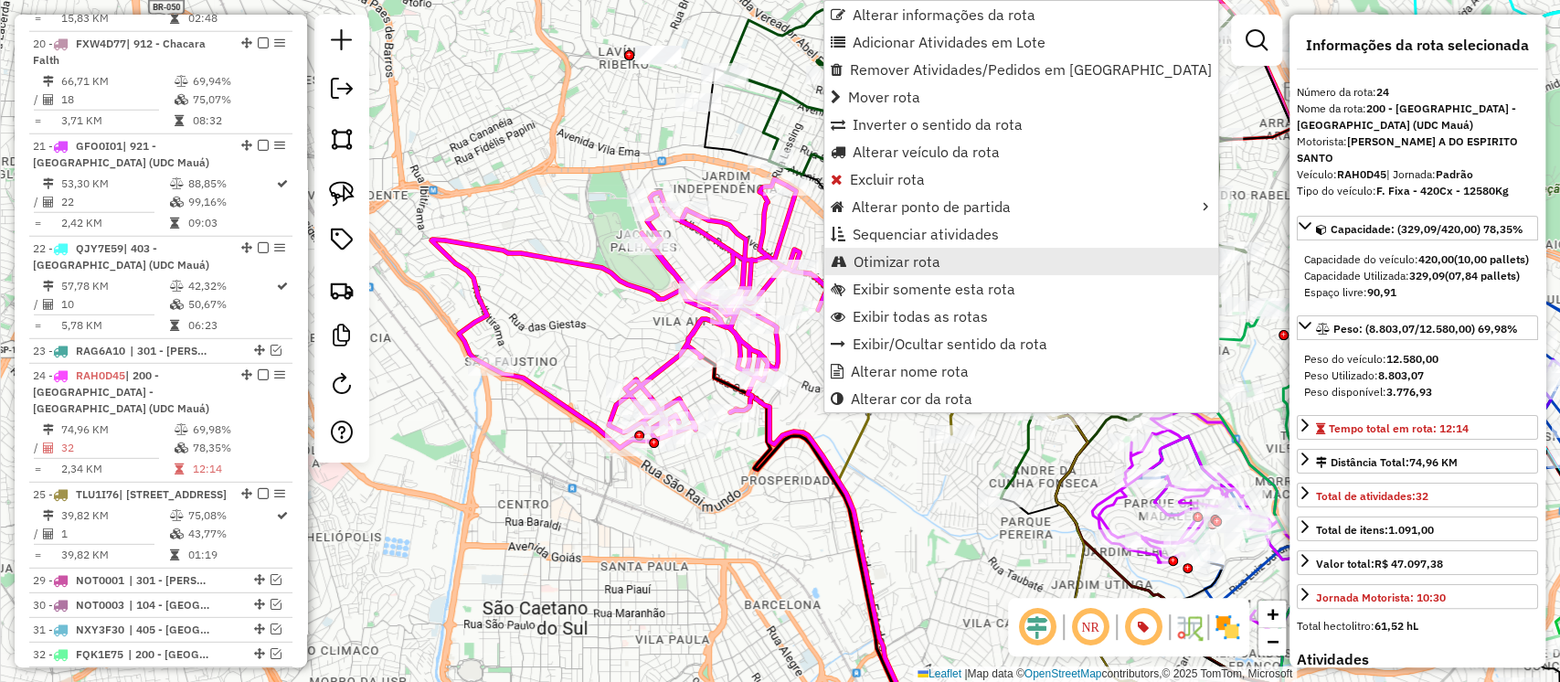
click at [884, 267] on span "Otimizar rota" at bounding box center [897, 261] width 87 height 15
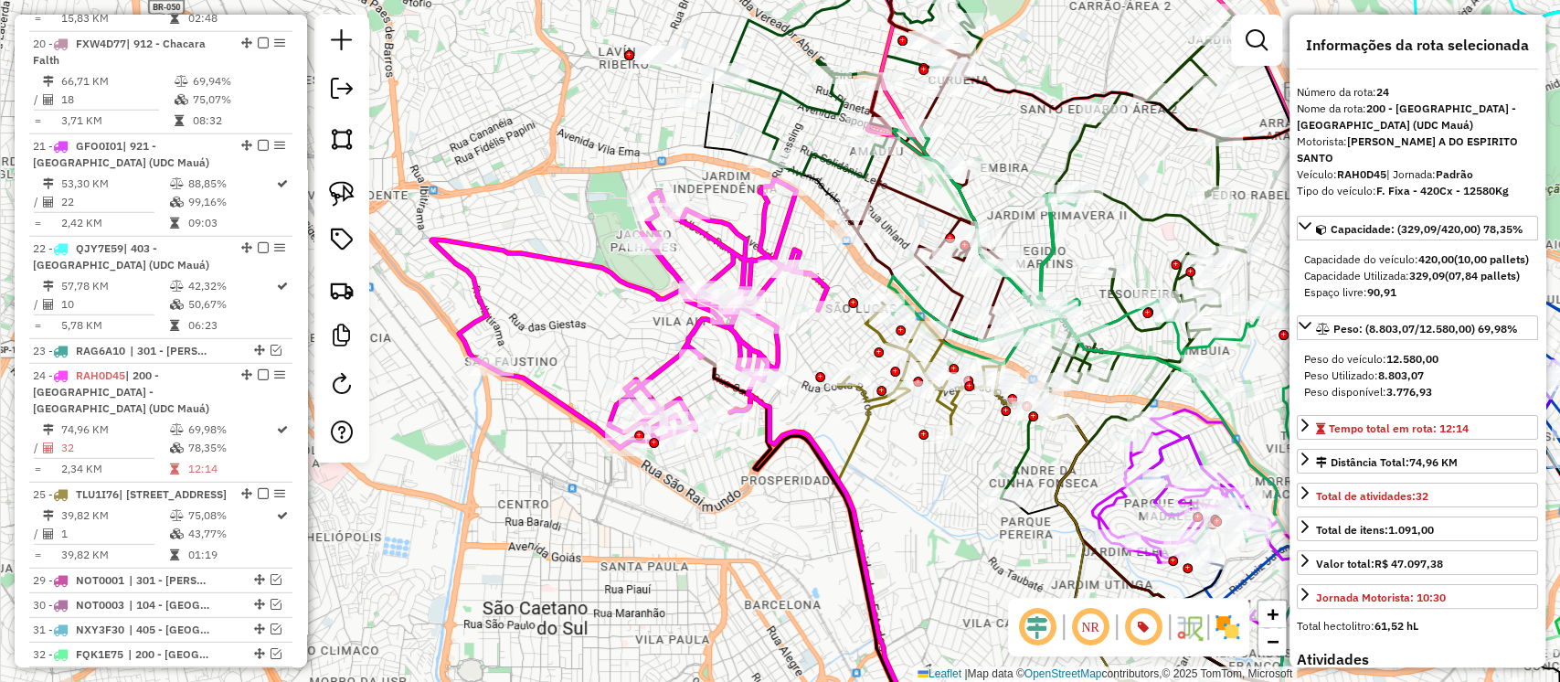
click at [956, 412] on icon at bounding box center [950, 369] width 224 height 132
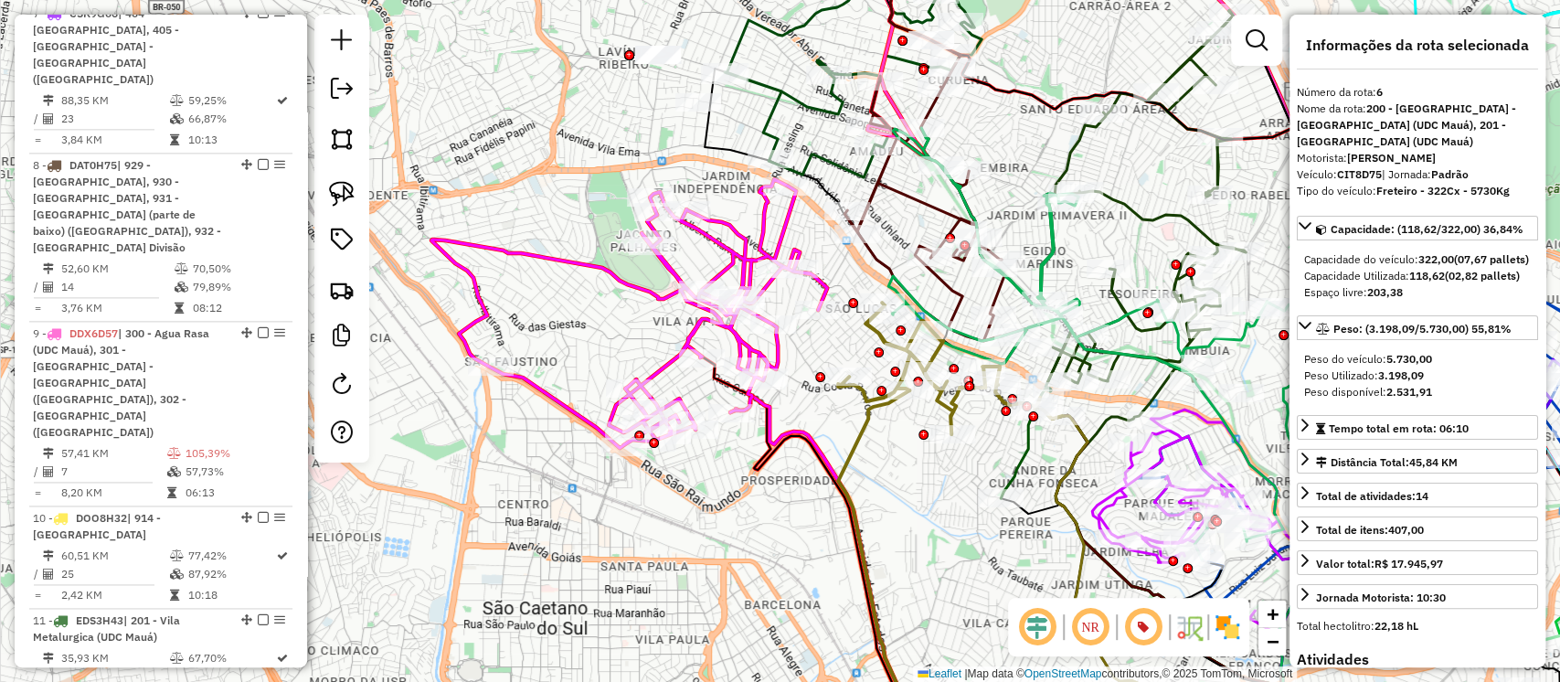
scroll to position [1330, 0]
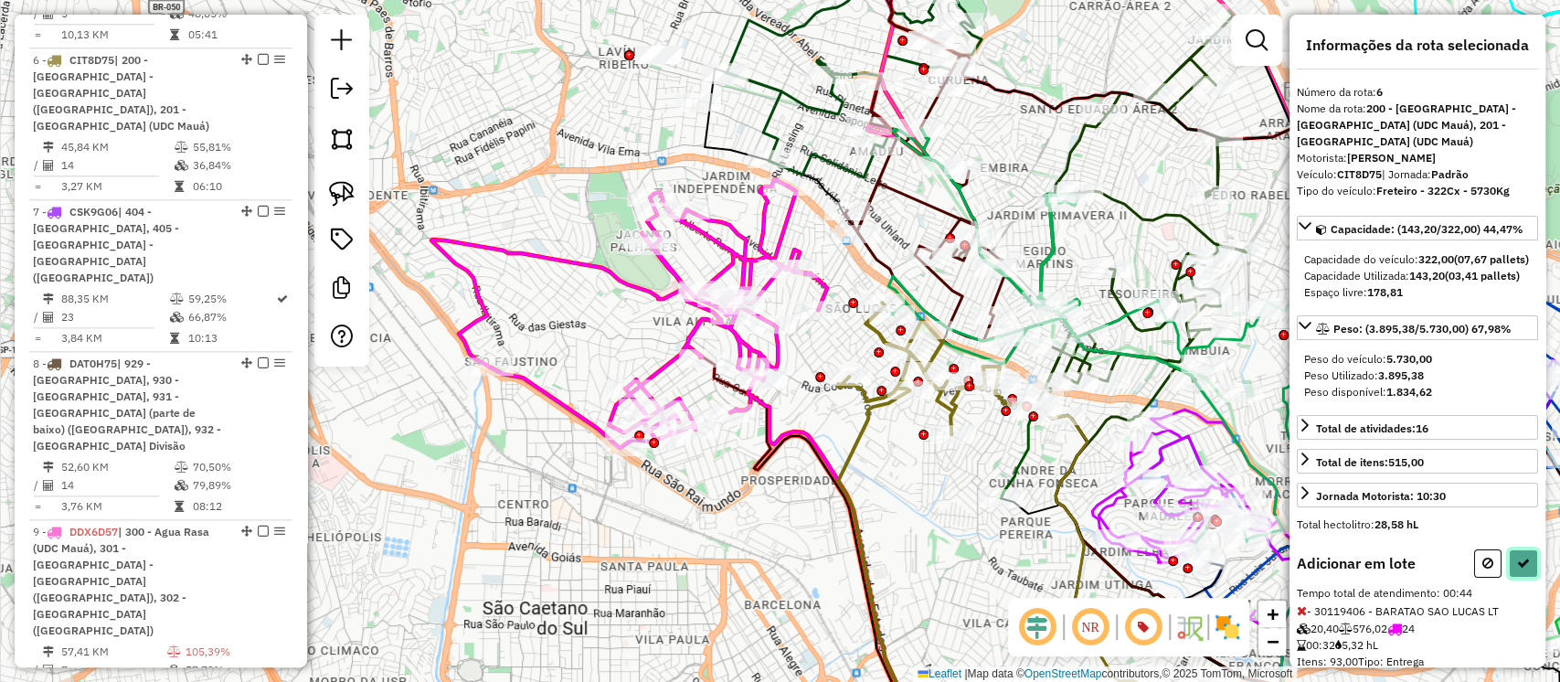
click at [1525, 578] on button at bounding box center [1523, 563] width 29 height 28
select select "**********"
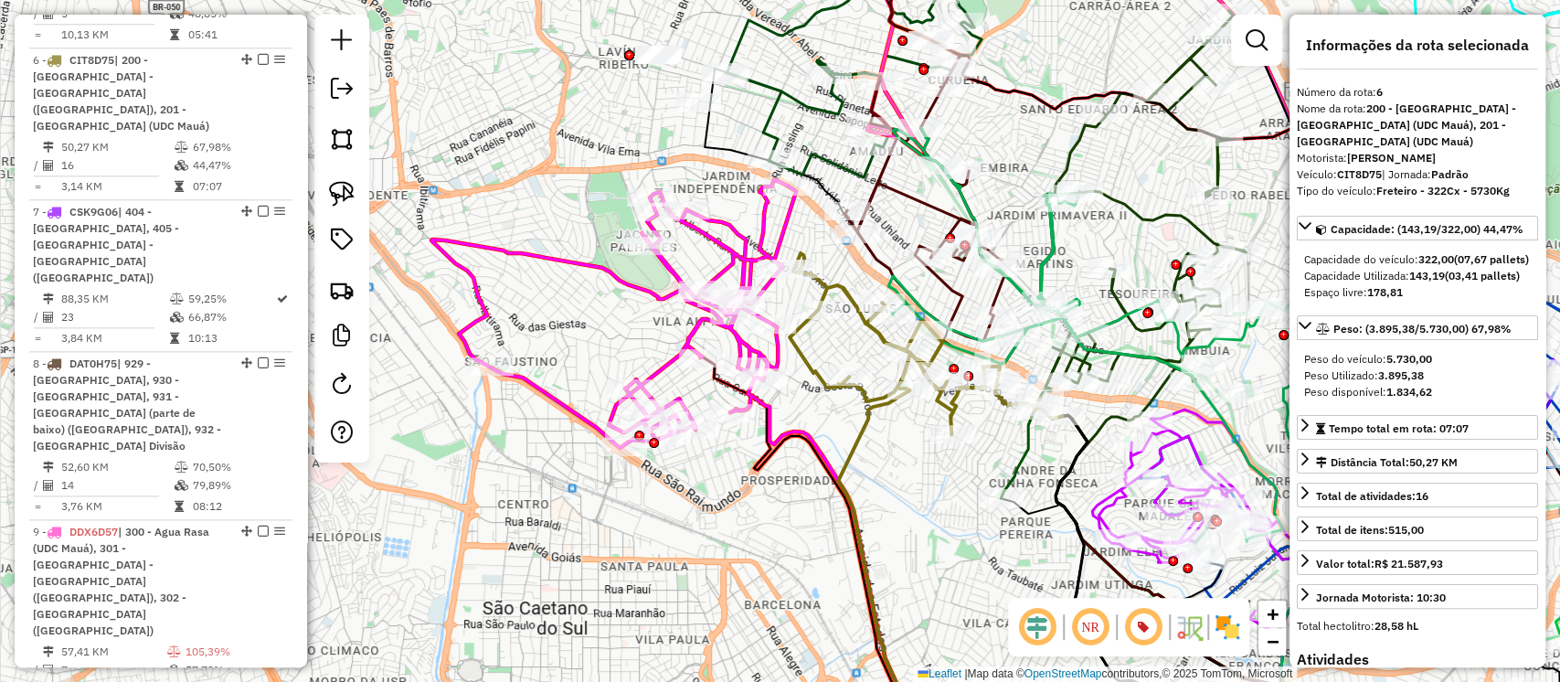
click at [796, 226] on icon at bounding box center [613, 313] width 365 height 269
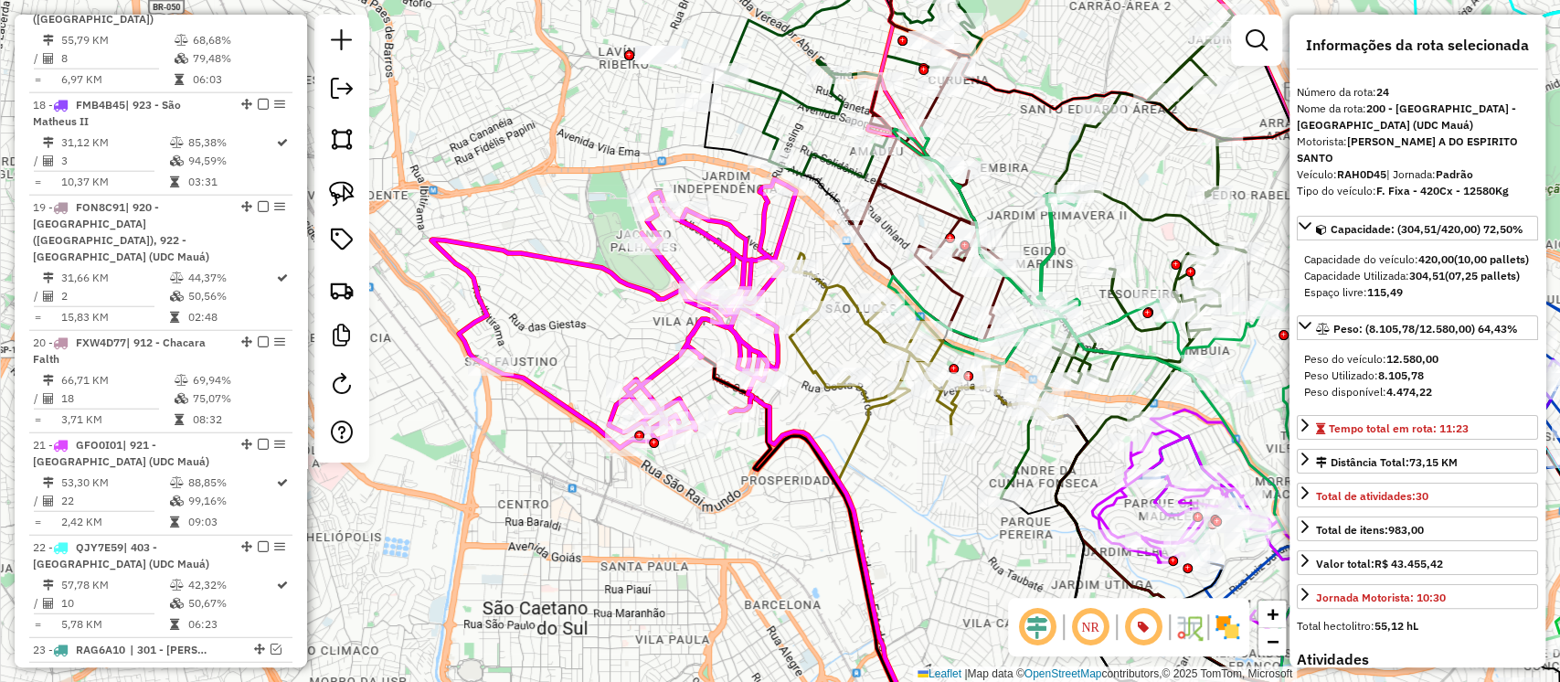
scroll to position [3327, 0]
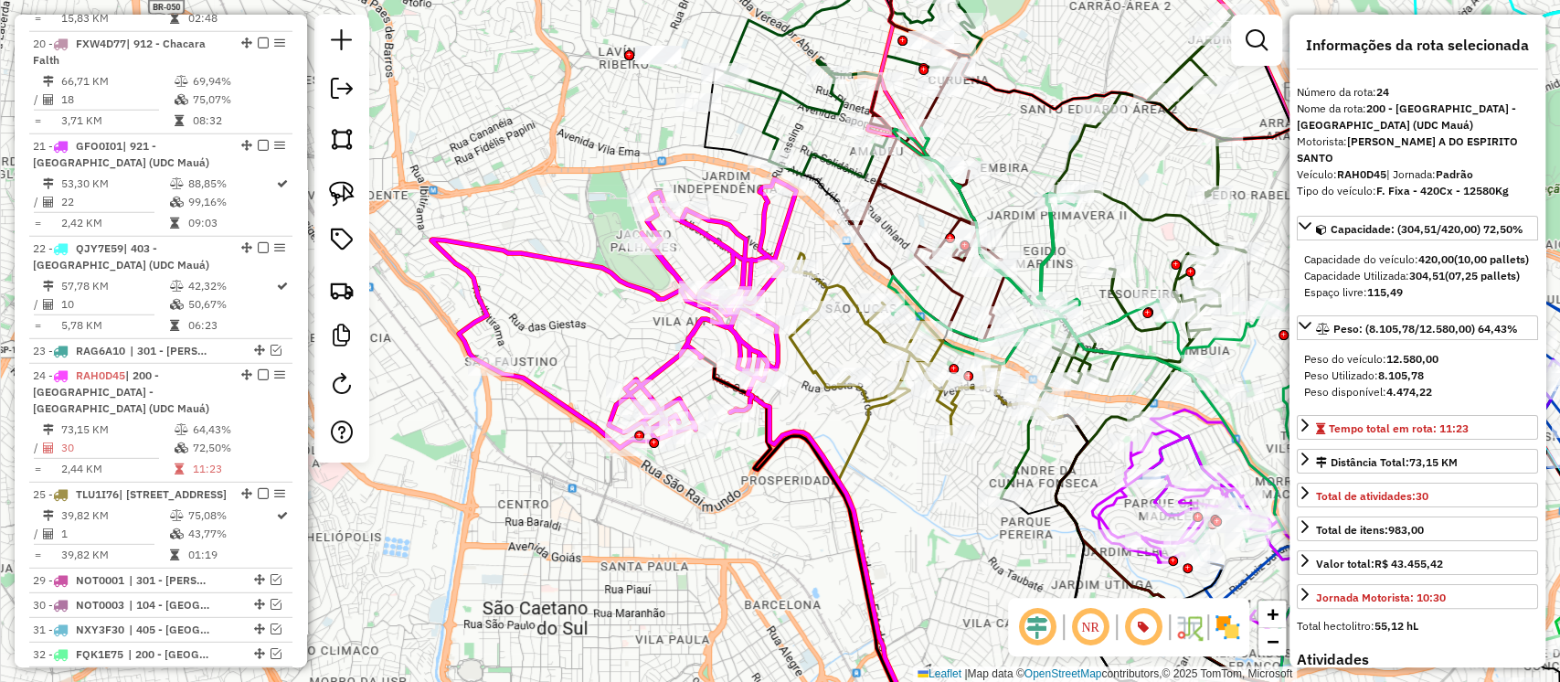
click at [835, 281] on icon at bounding box center [926, 343] width 272 height 181
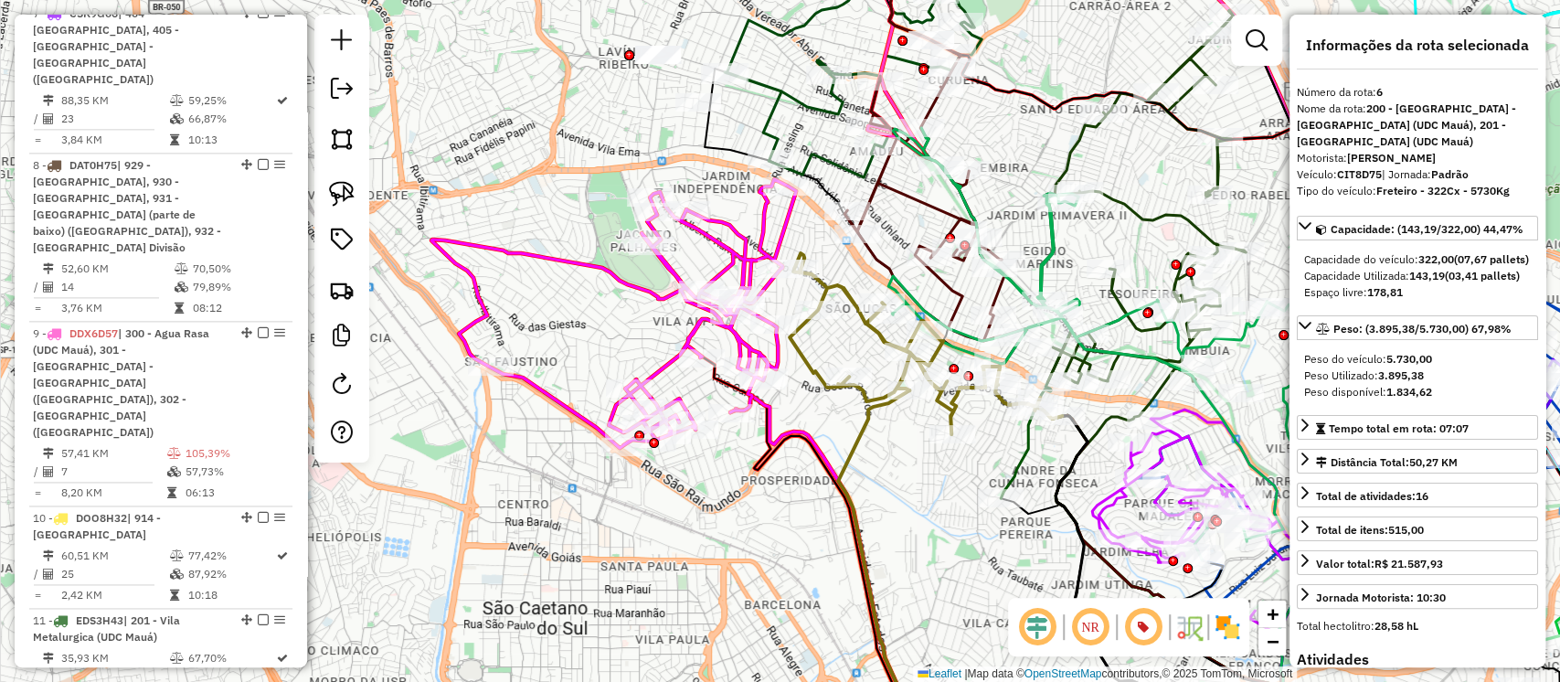
scroll to position [1330, 0]
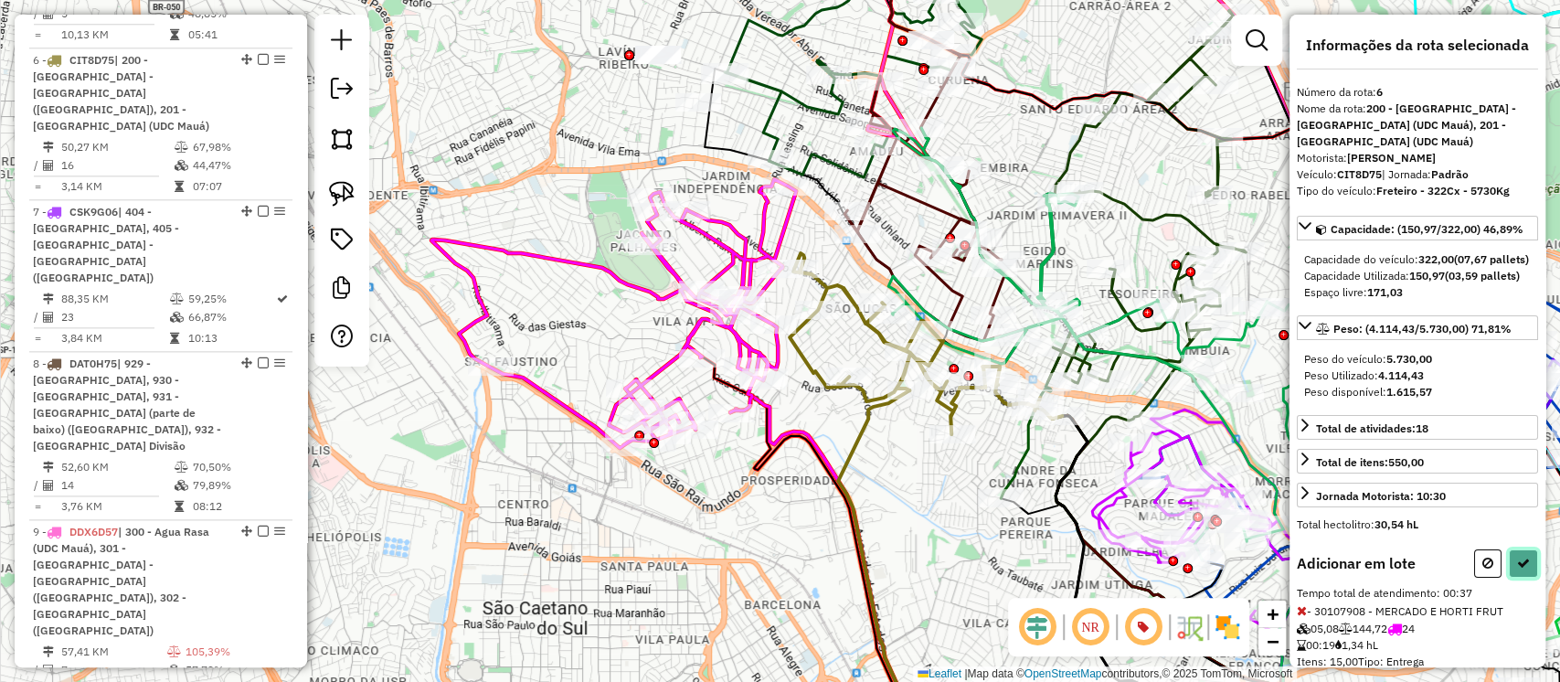
click at [1509, 578] on button at bounding box center [1523, 563] width 29 height 28
select select "**********"
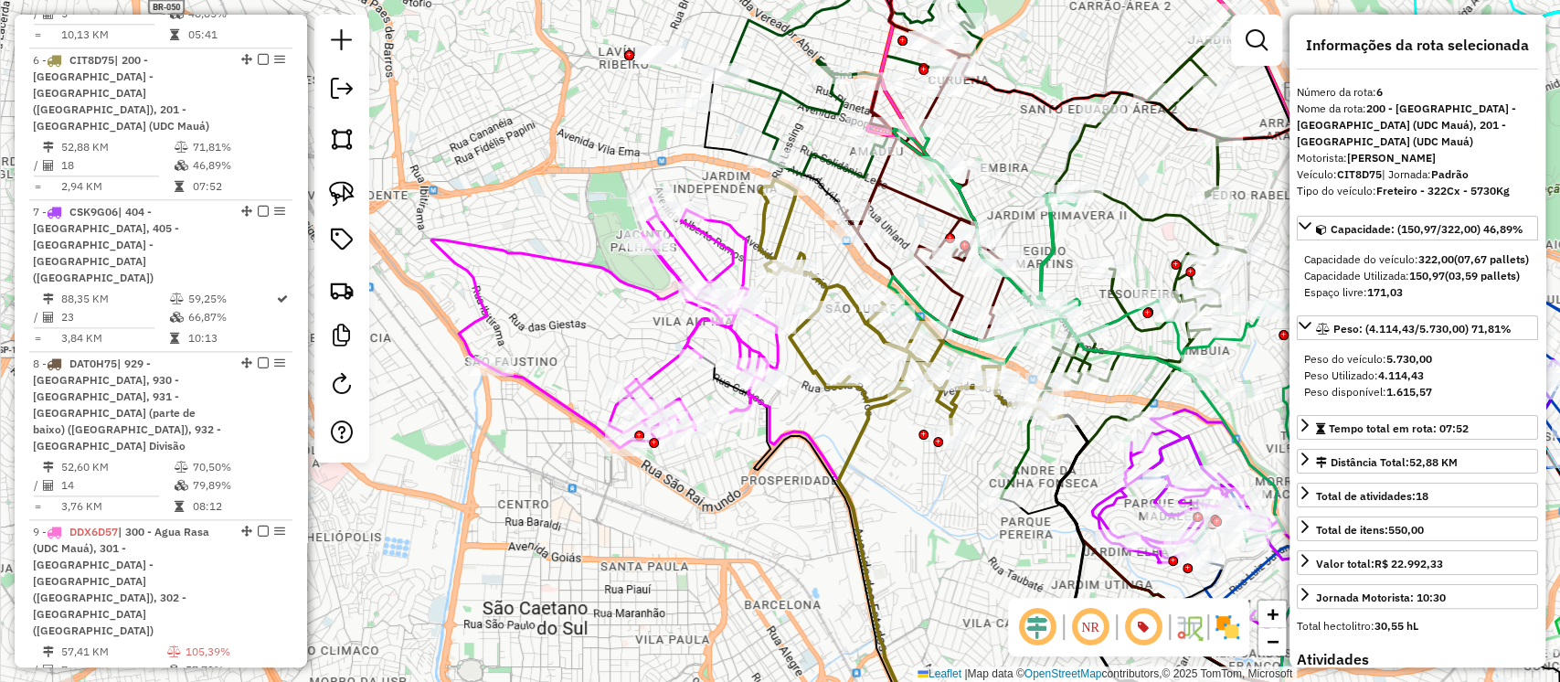
click at [660, 365] on icon at bounding box center [604, 322] width 346 height 250
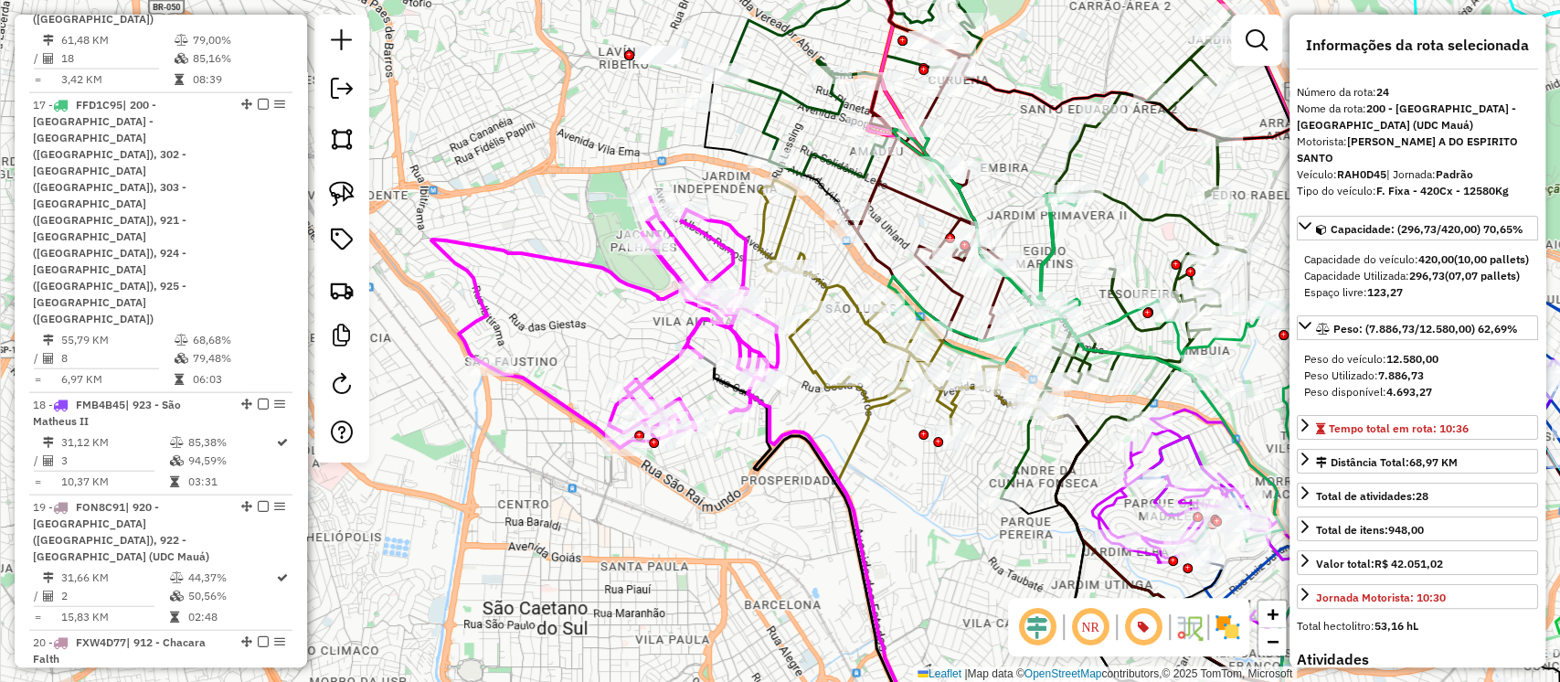
scroll to position [3327, 0]
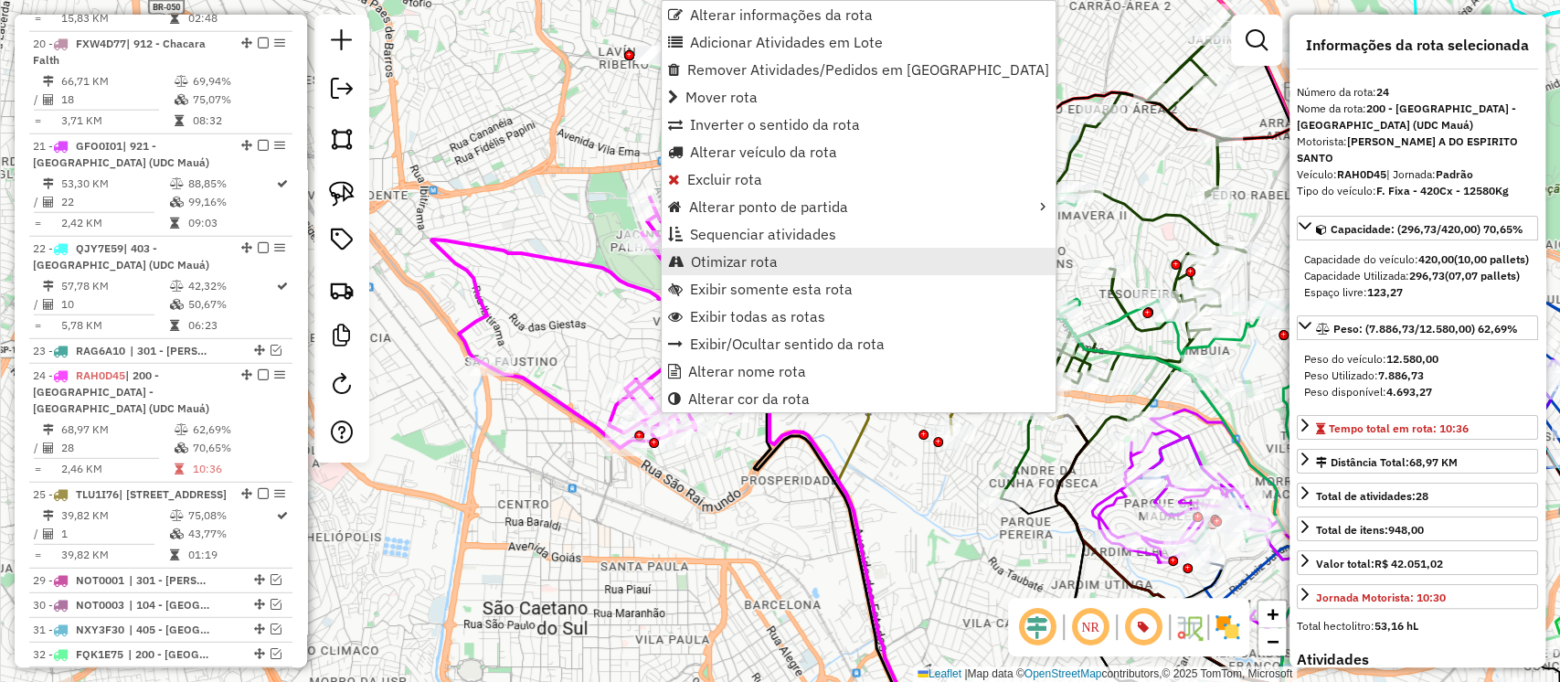
click at [729, 265] on span "Otimizar rota" at bounding box center [734, 261] width 87 height 15
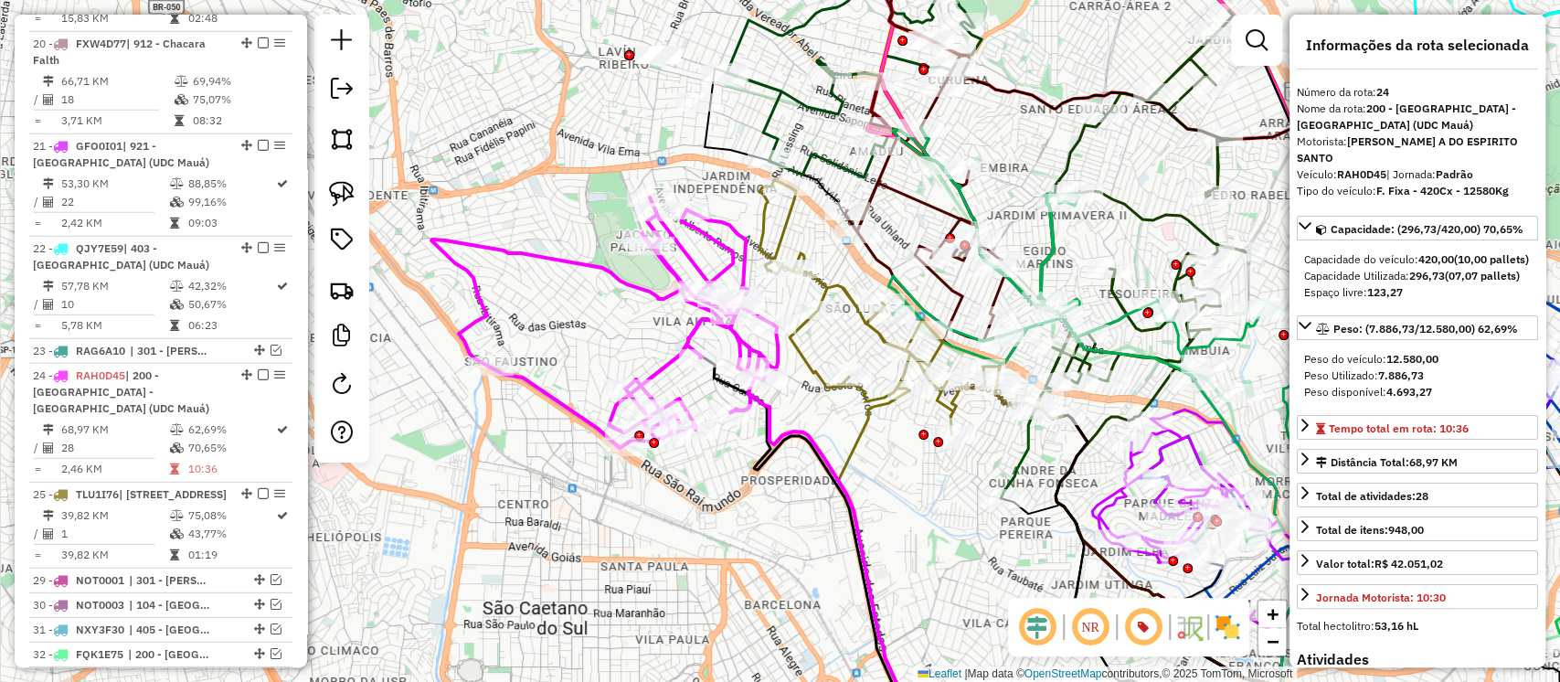
click at [806, 355] on icon at bounding box center [911, 306] width 303 height 255
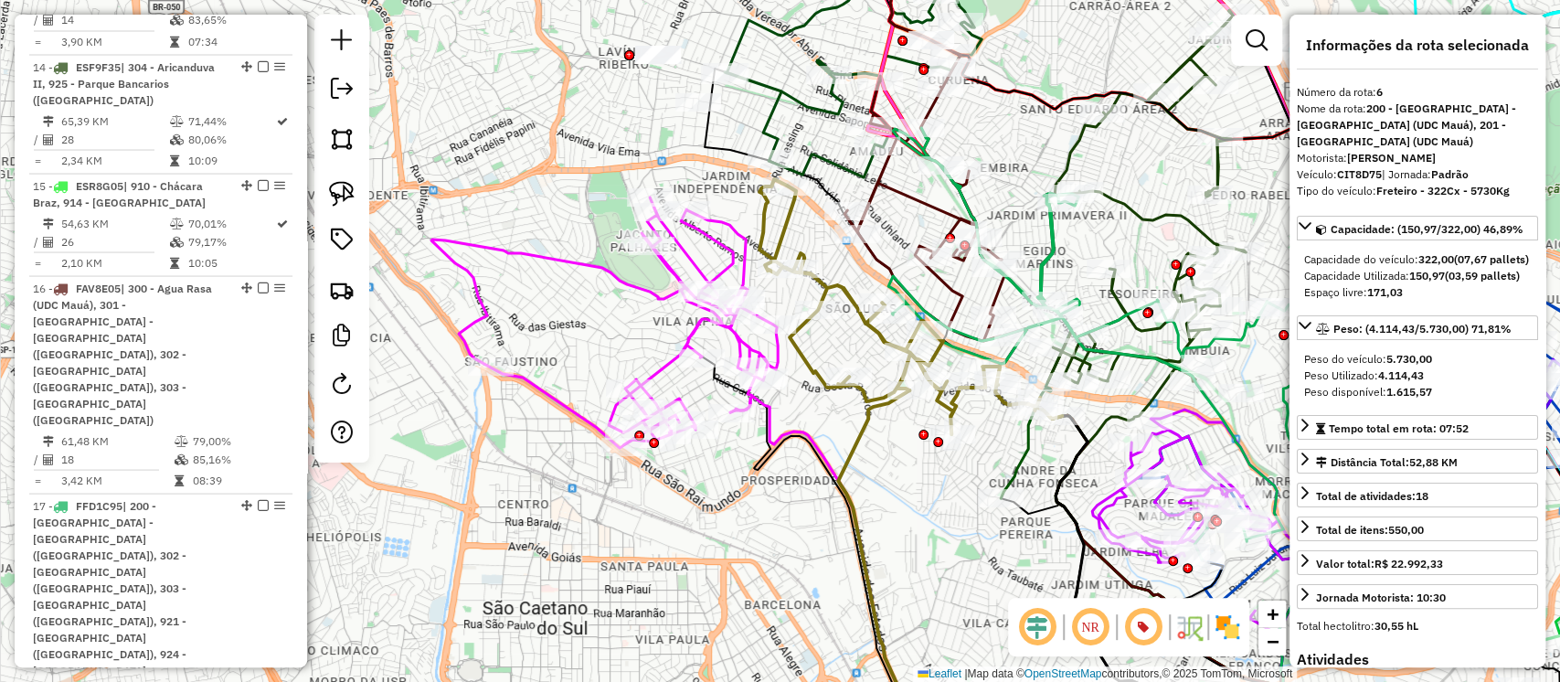
scroll to position [1330, 0]
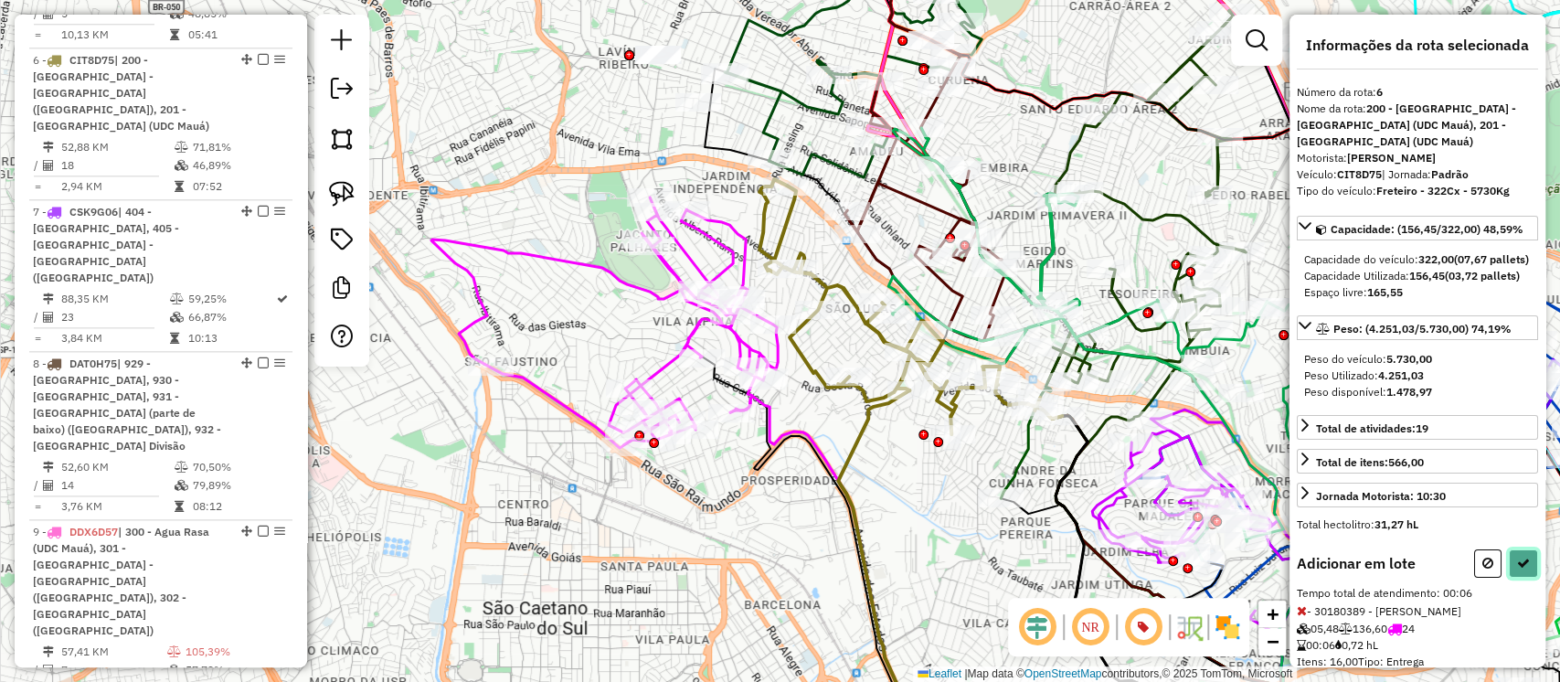
click at [1521, 569] on icon at bounding box center [1523, 563] width 13 height 13
select select "**********"
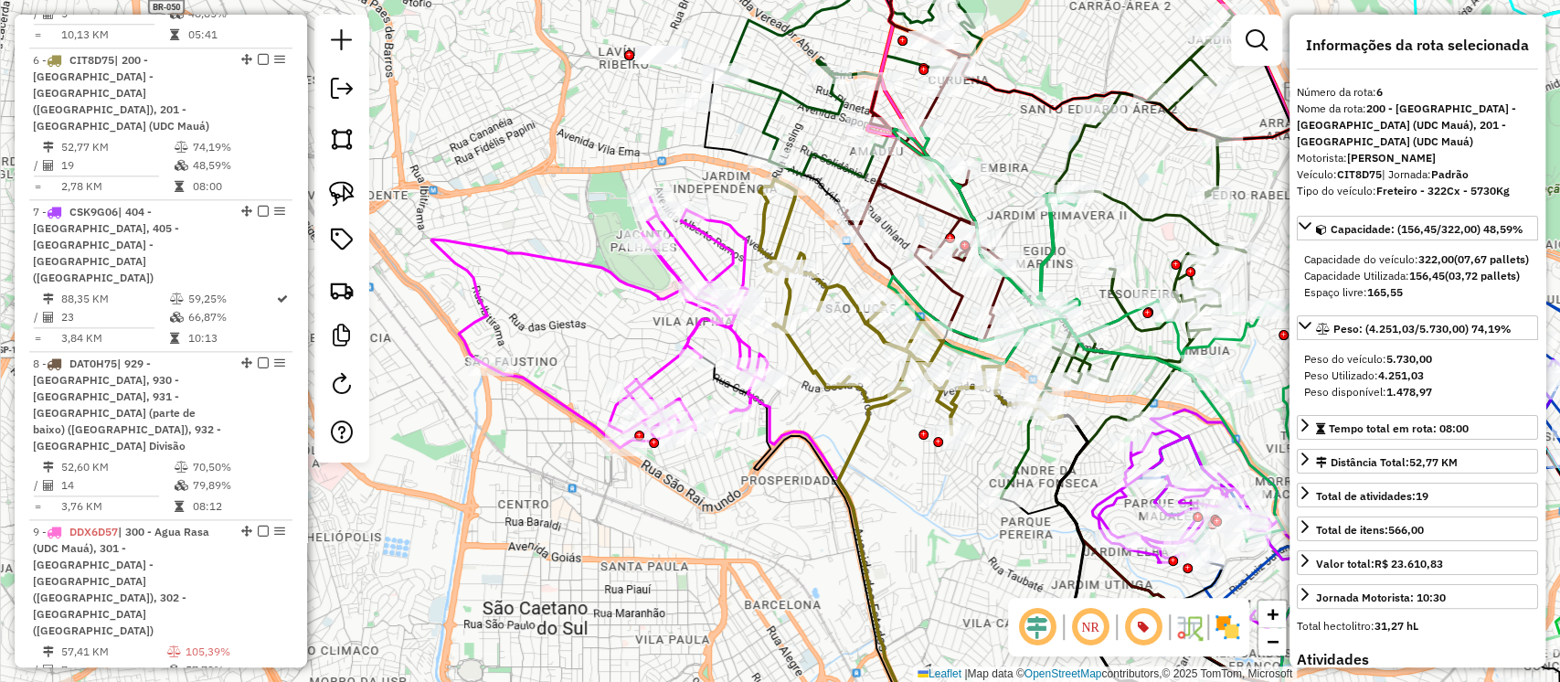
click at [745, 341] on icon at bounding box center [599, 322] width 336 height 250
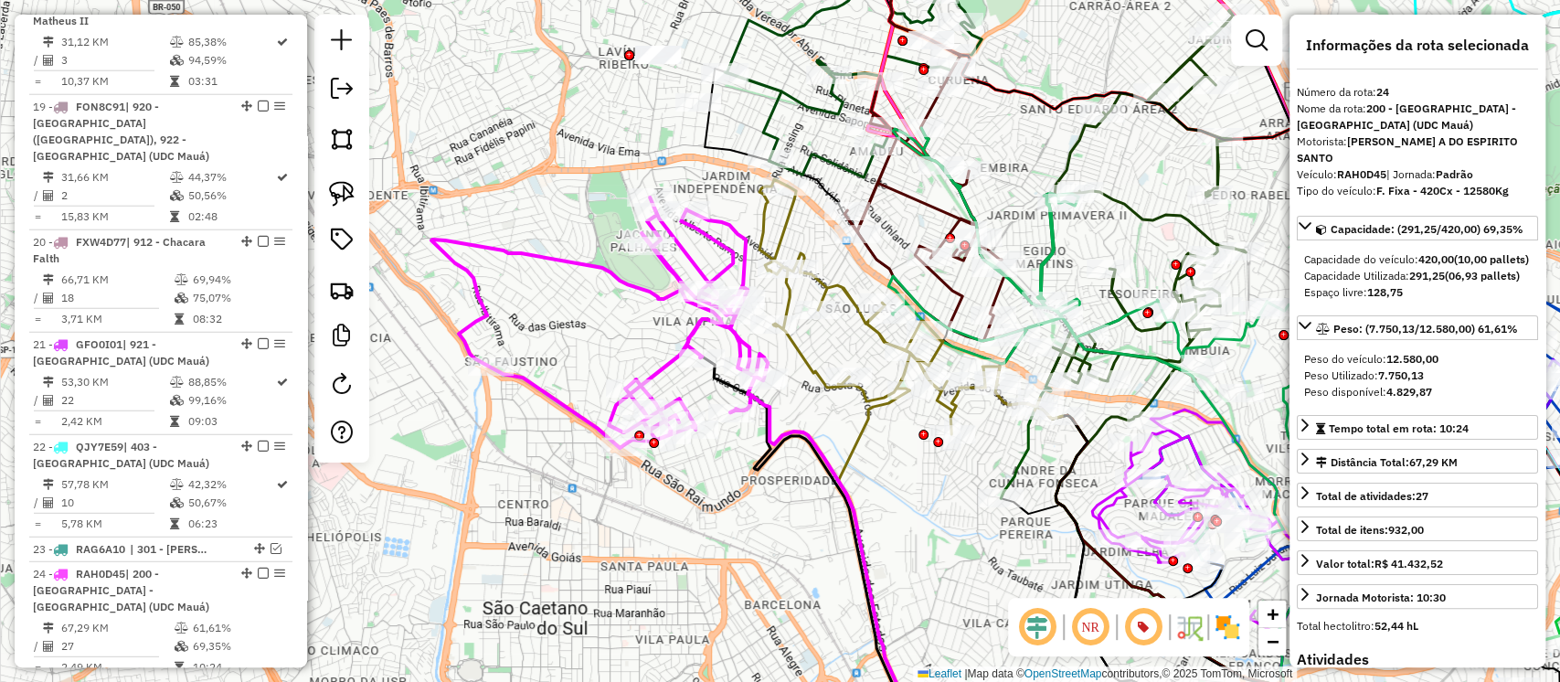
scroll to position [3327, 0]
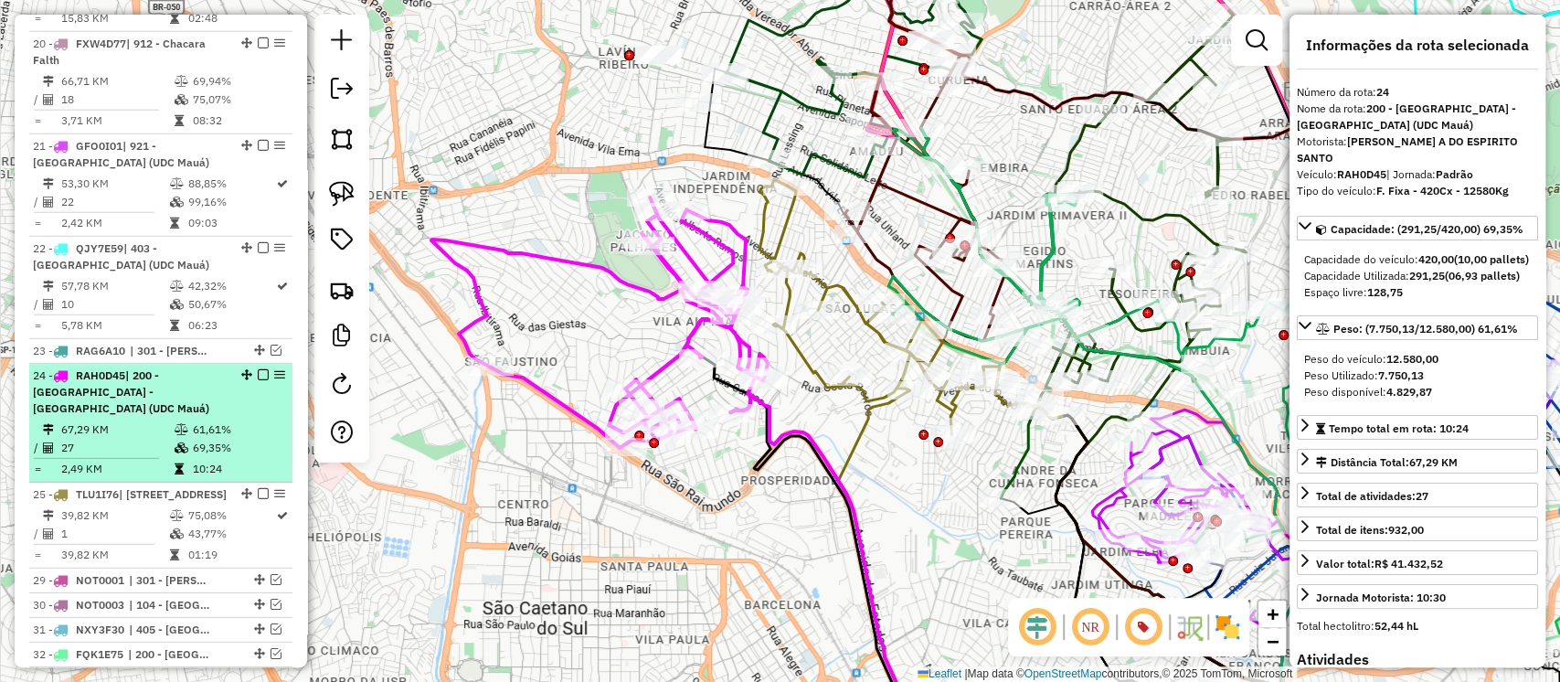
click at [258, 369] on em at bounding box center [263, 374] width 11 height 11
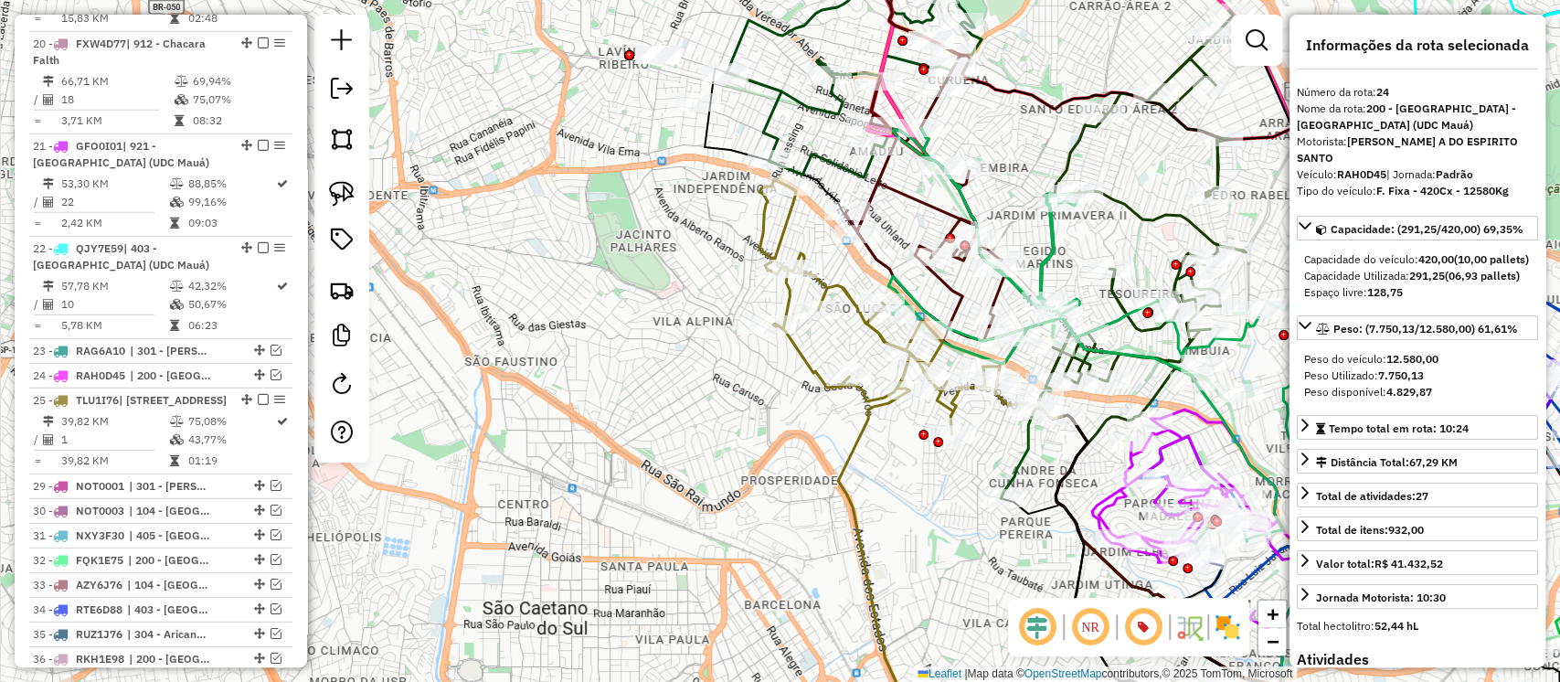
click at [812, 370] on icon at bounding box center [911, 306] width 303 height 255
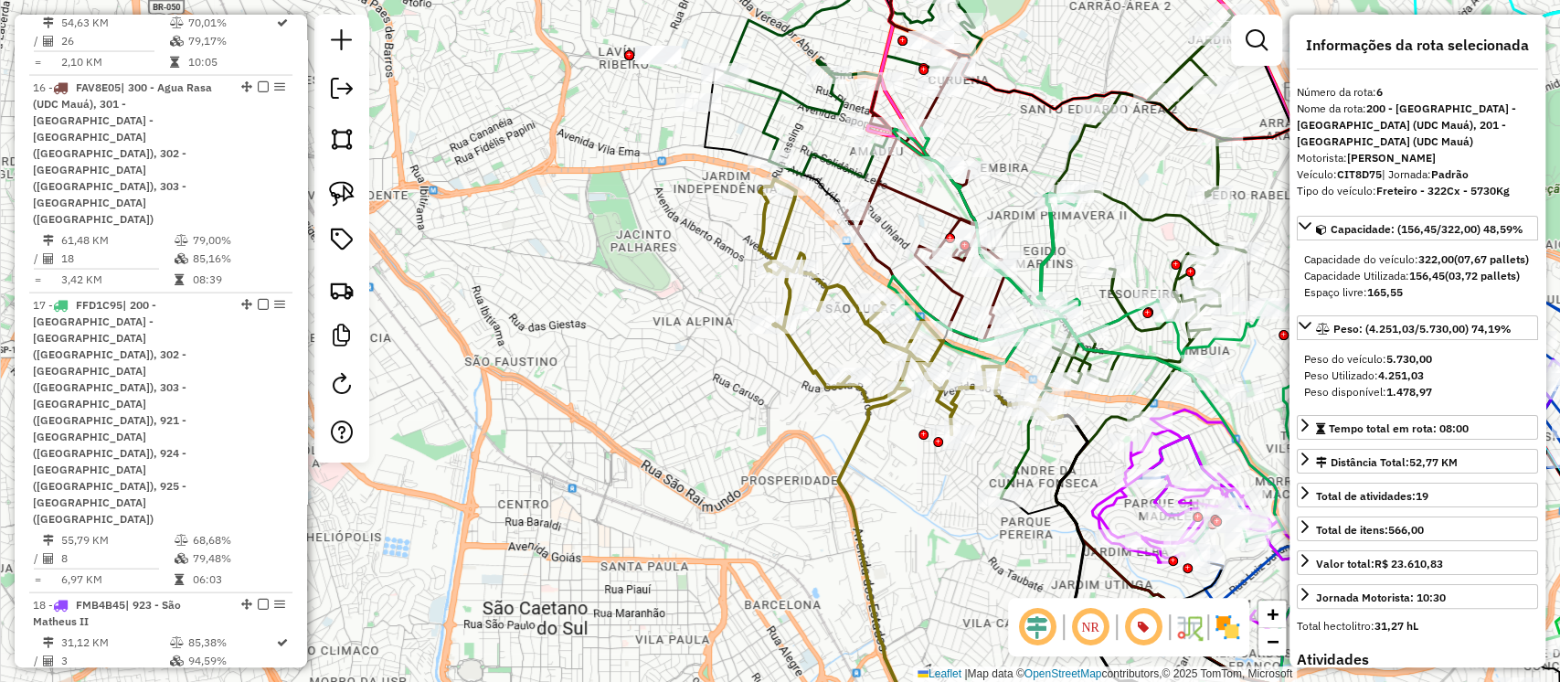
scroll to position [1330, 0]
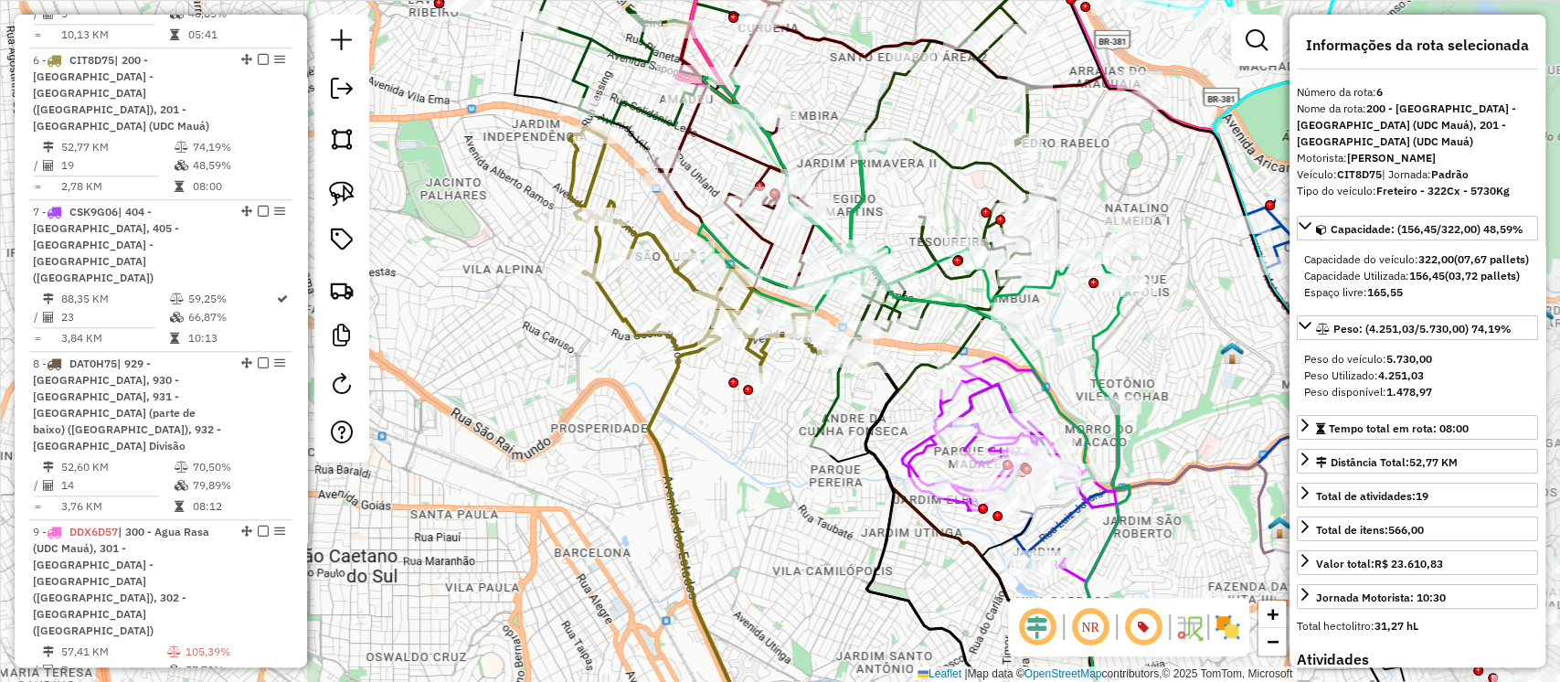
drag, startPoint x: 833, startPoint y: 431, endPoint x: 693, endPoint y: 394, distance: 144.8
click at [693, 394] on div "Janela de atendimento Grade de atendimento Capacidade Transportadoras Veículos …" at bounding box center [780, 341] width 1560 height 682
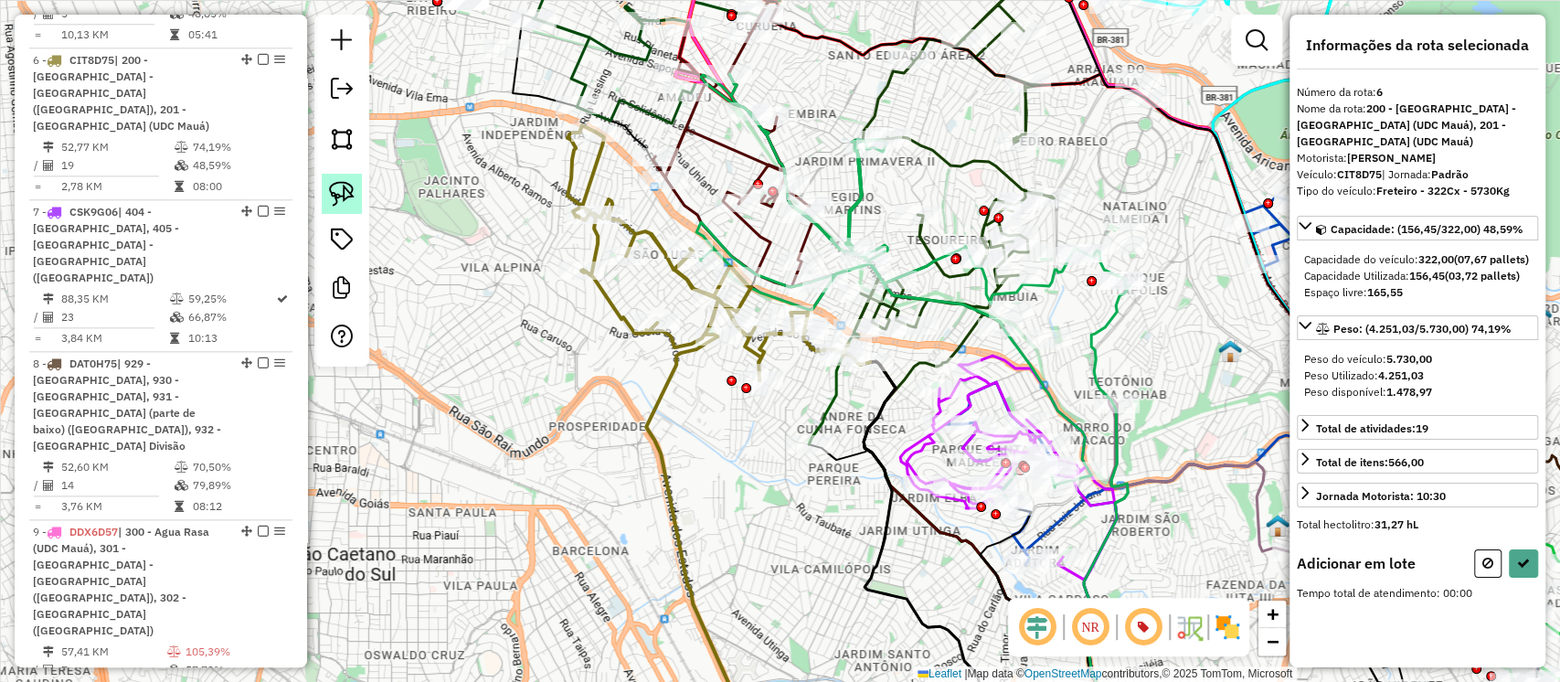
click at [347, 196] on img at bounding box center [342, 194] width 26 height 26
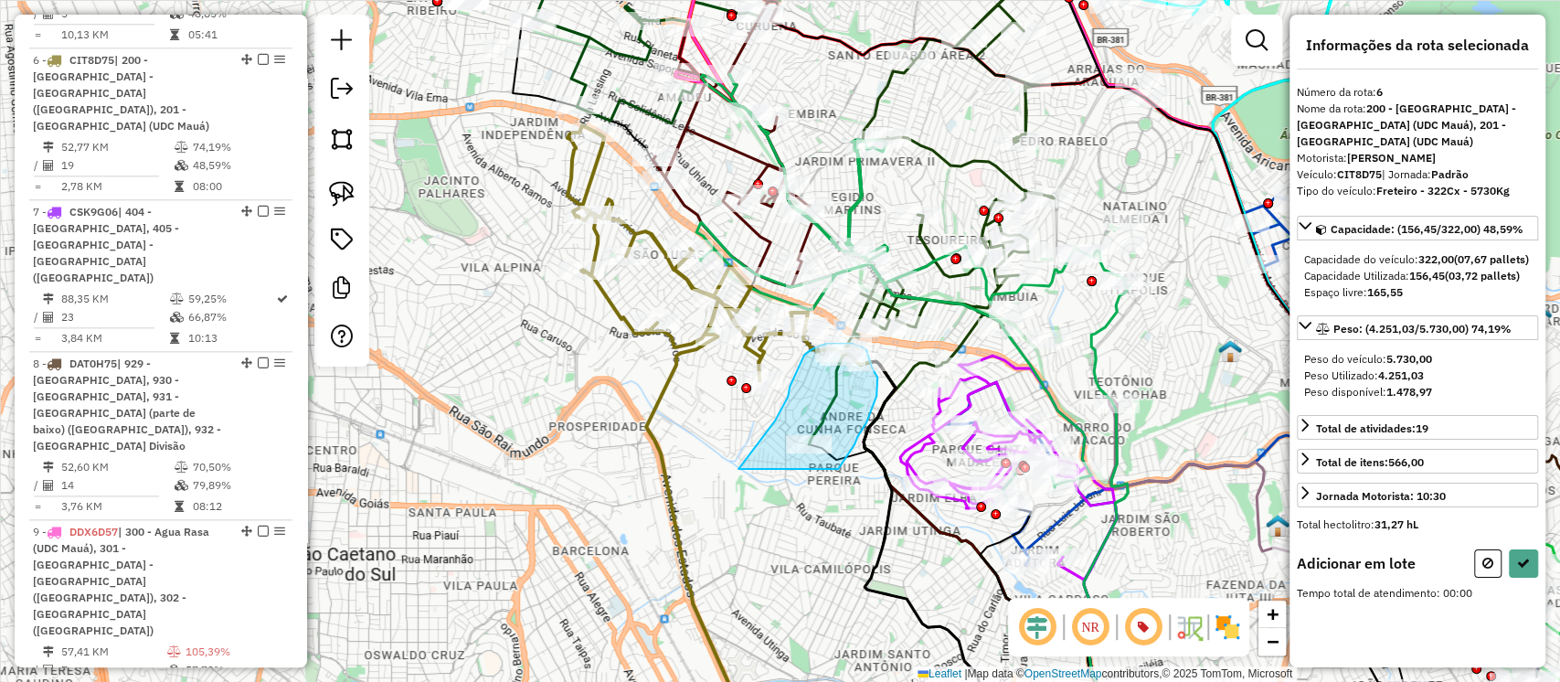
drag, startPoint x: 739, startPoint y: 467, endPoint x: 838, endPoint y: 470, distance: 98.8
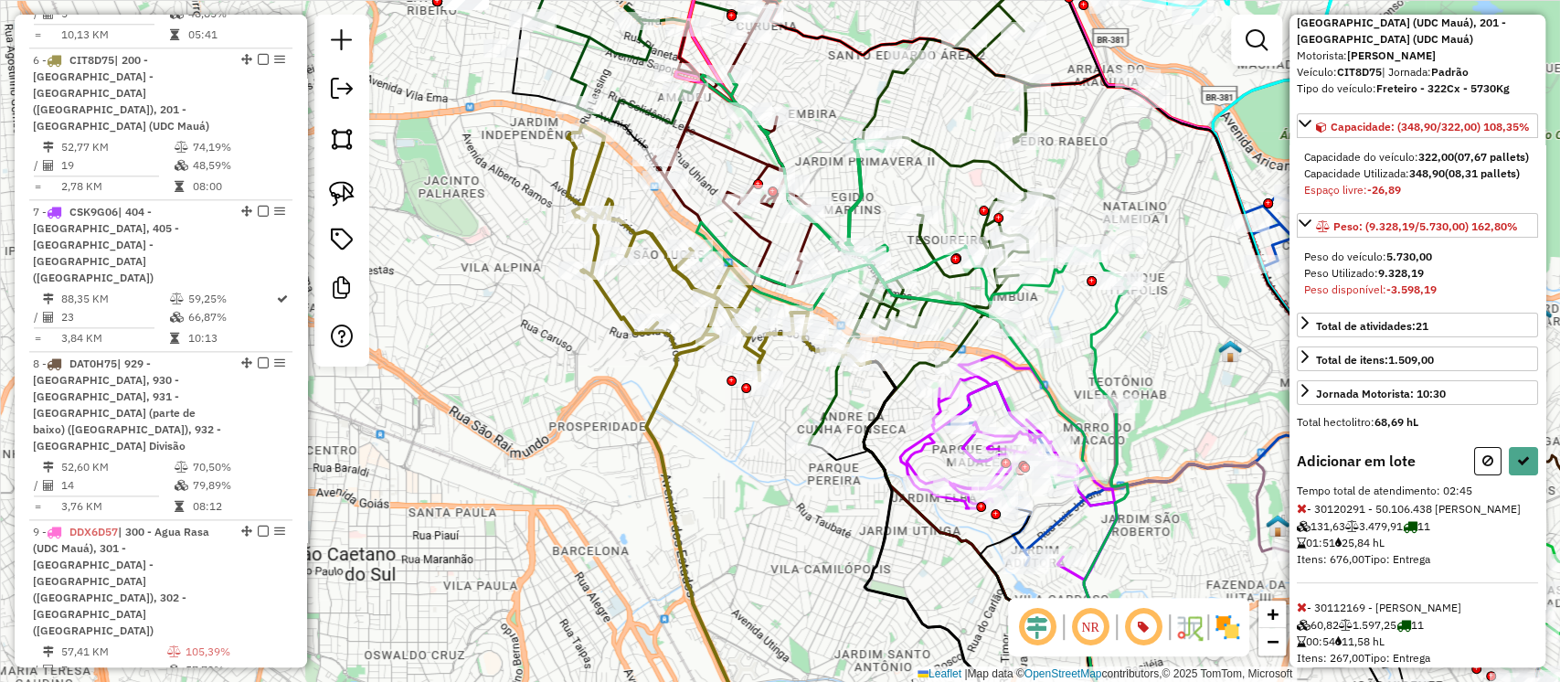
scroll to position [185, 0]
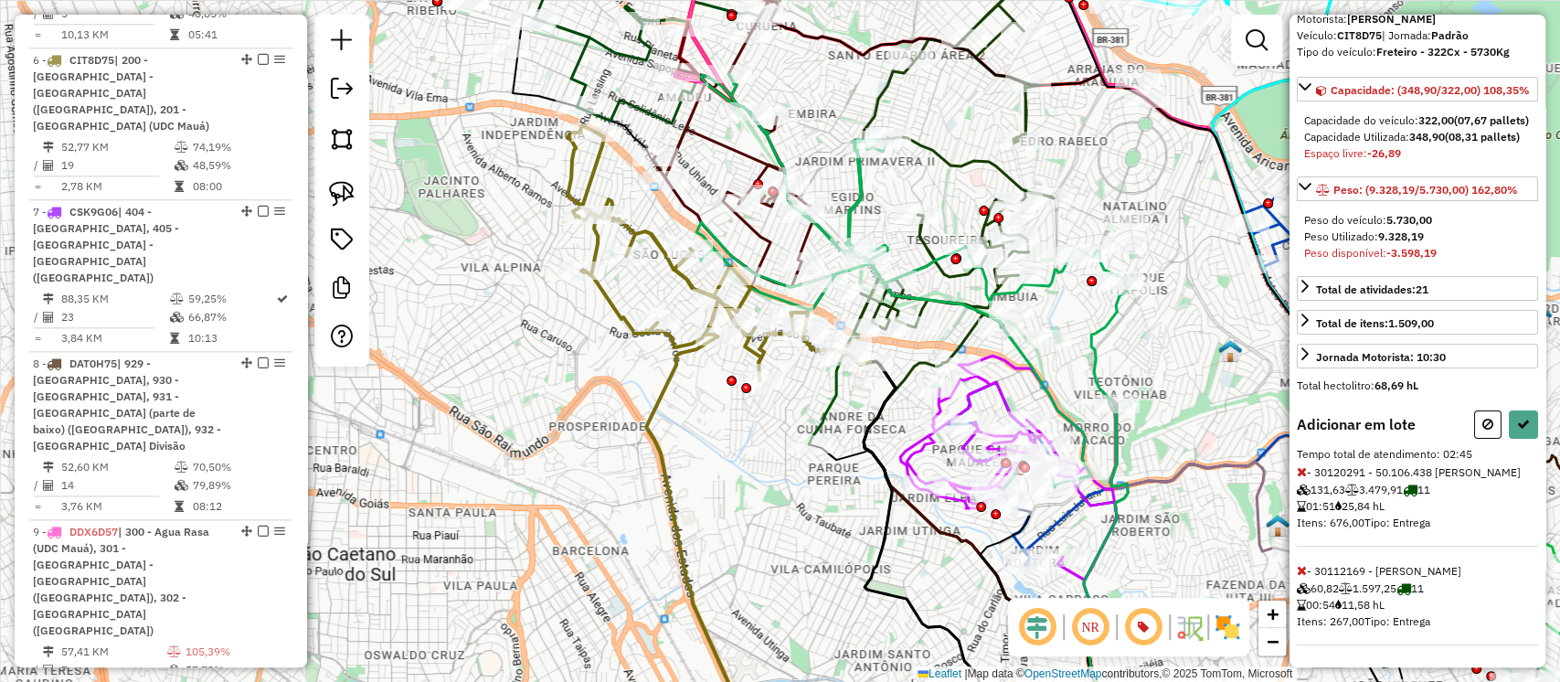
click at [1303, 569] on icon at bounding box center [1302, 570] width 10 height 13
click at [1303, 472] on icon at bounding box center [1302, 471] width 10 height 13
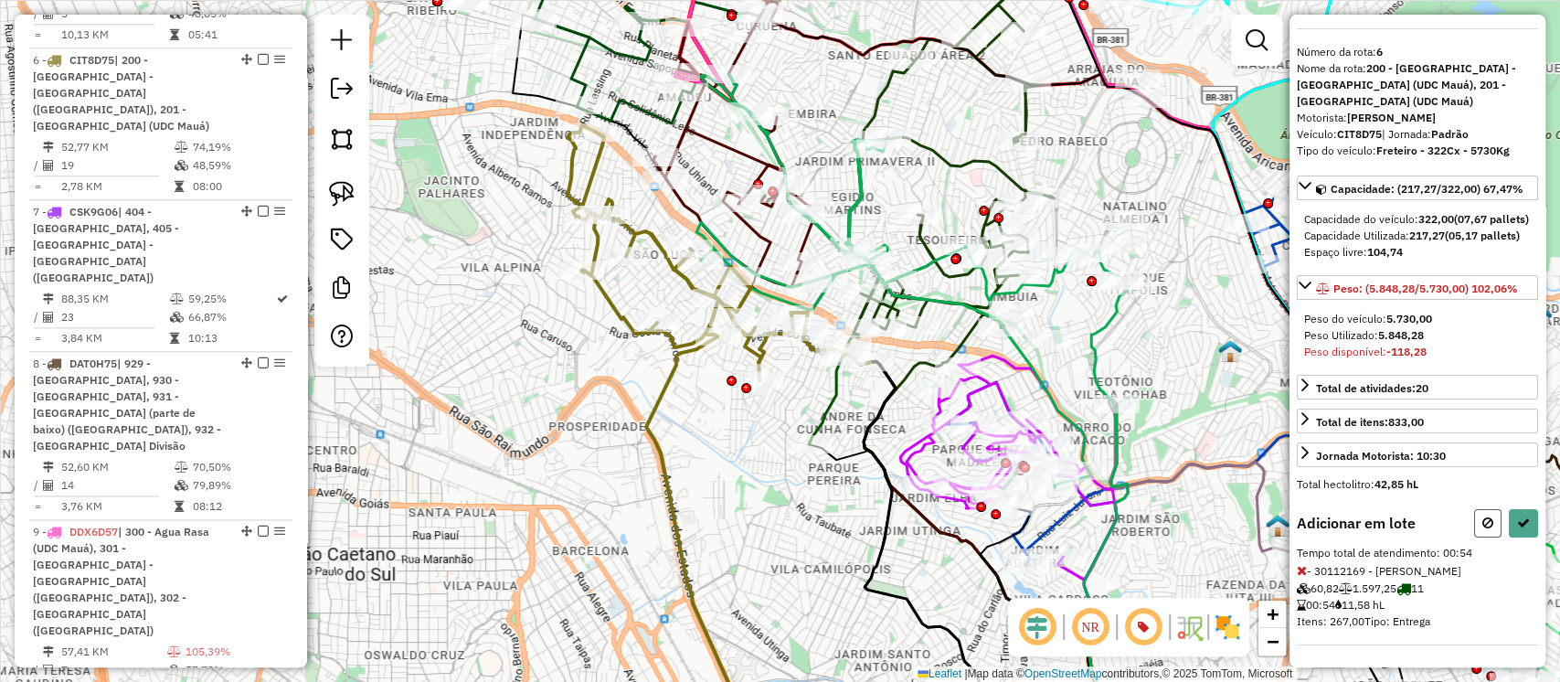
click at [1487, 516] on icon at bounding box center [1488, 522] width 11 height 13
select select "**********"
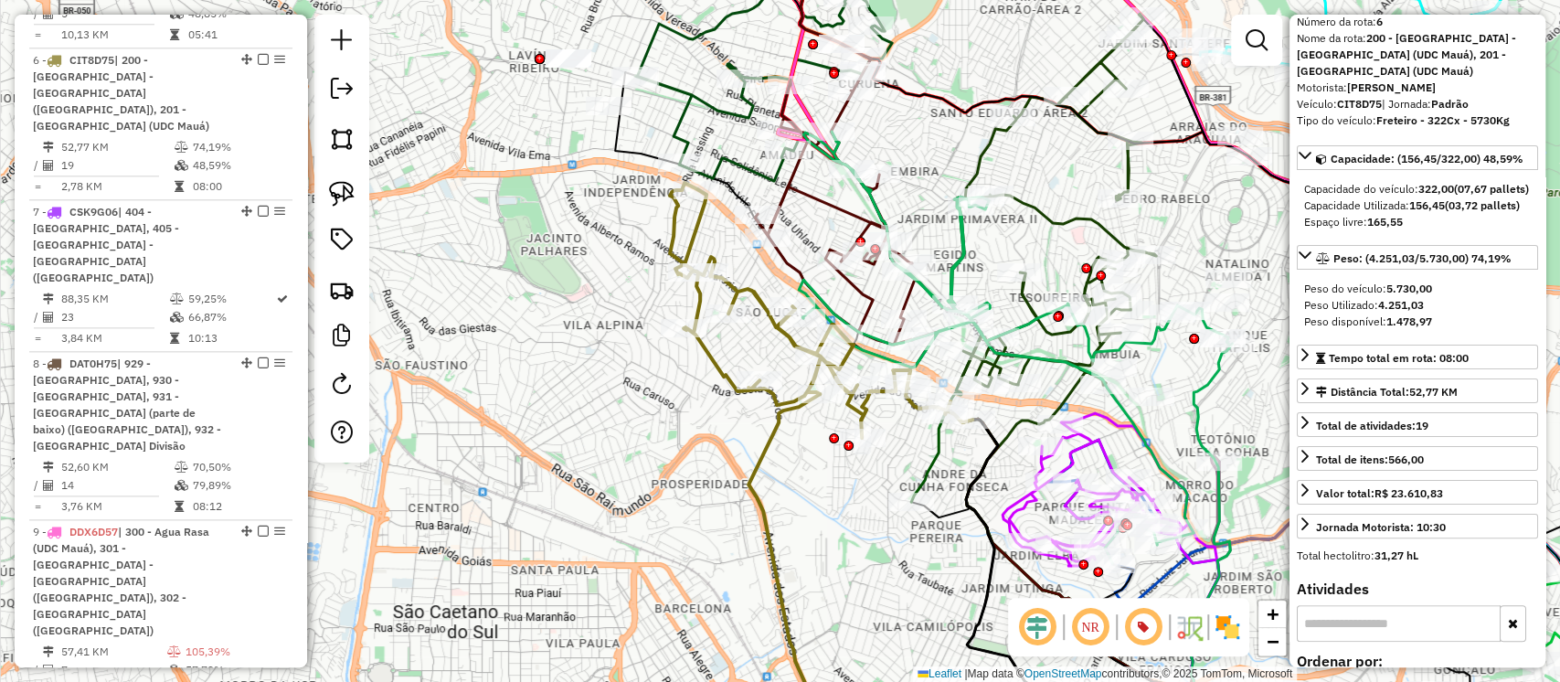
drag, startPoint x: 800, startPoint y: 404, endPoint x: 902, endPoint y: 463, distance: 118.4
click at [902, 463] on div "Janela de atendimento Grade de atendimento Capacidade Transportadoras Veículos …" at bounding box center [780, 341] width 1560 height 682
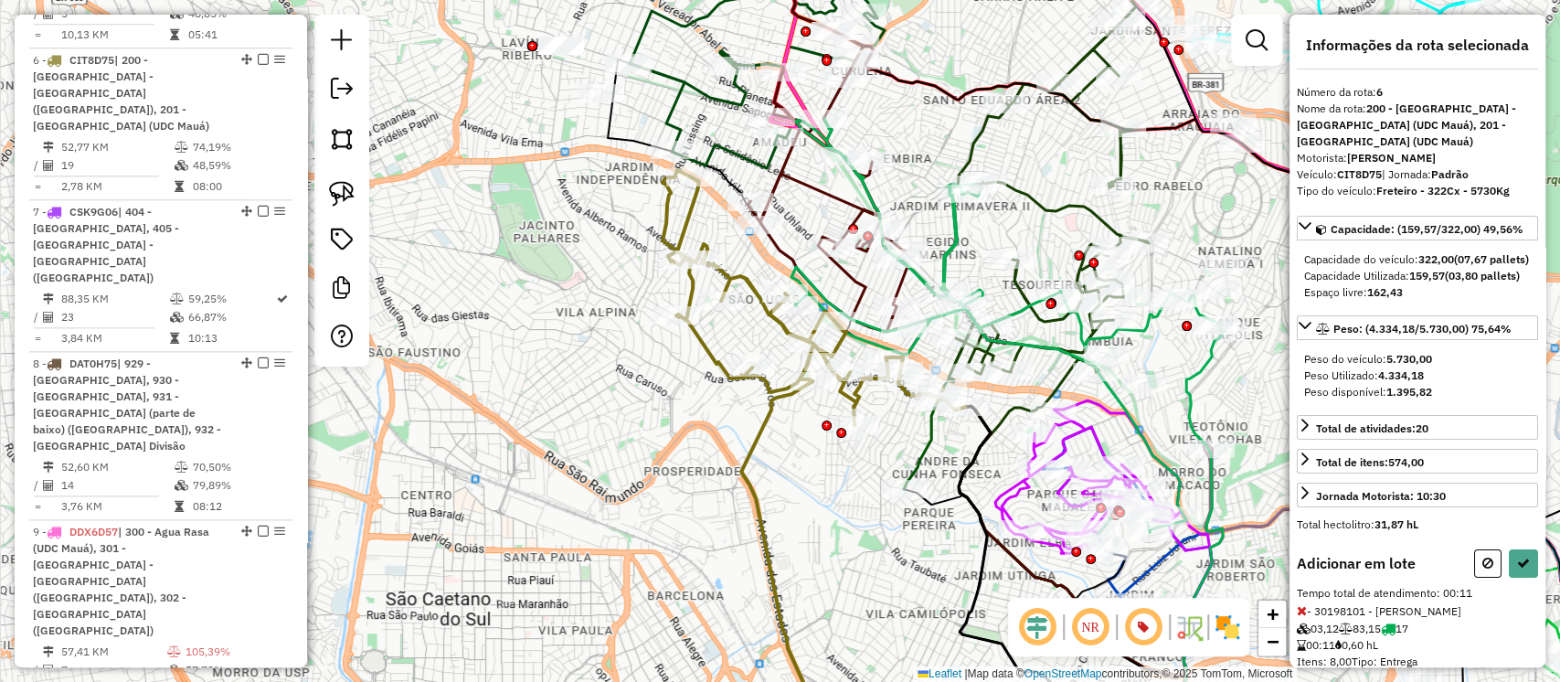
drag, startPoint x: 749, startPoint y: 274, endPoint x: 737, endPoint y: 254, distance: 23.4
click at [737, 254] on div "Janela de atendimento Grade de atendimento Capacidade Transportadoras Veículos …" at bounding box center [780, 341] width 1560 height 682
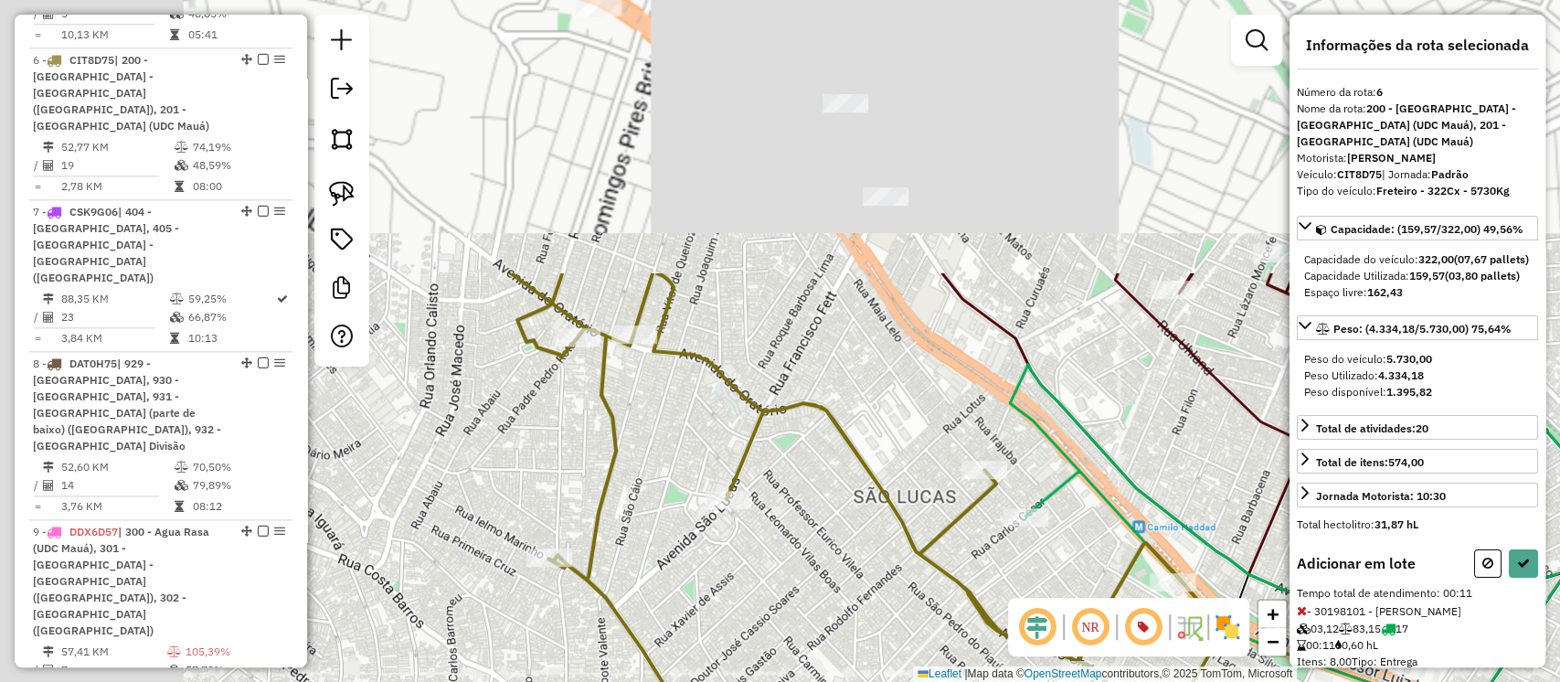
drag, startPoint x: 907, startPoint y: 410, endPoint x: 922, endPoint y: 437, distance: 31.5
click at [922, 437] on div "Janela de atendimento Grade de atendimento Capacidade Transportadoras Veículos …" at bounding box center [780, 341] width 1560 height 682
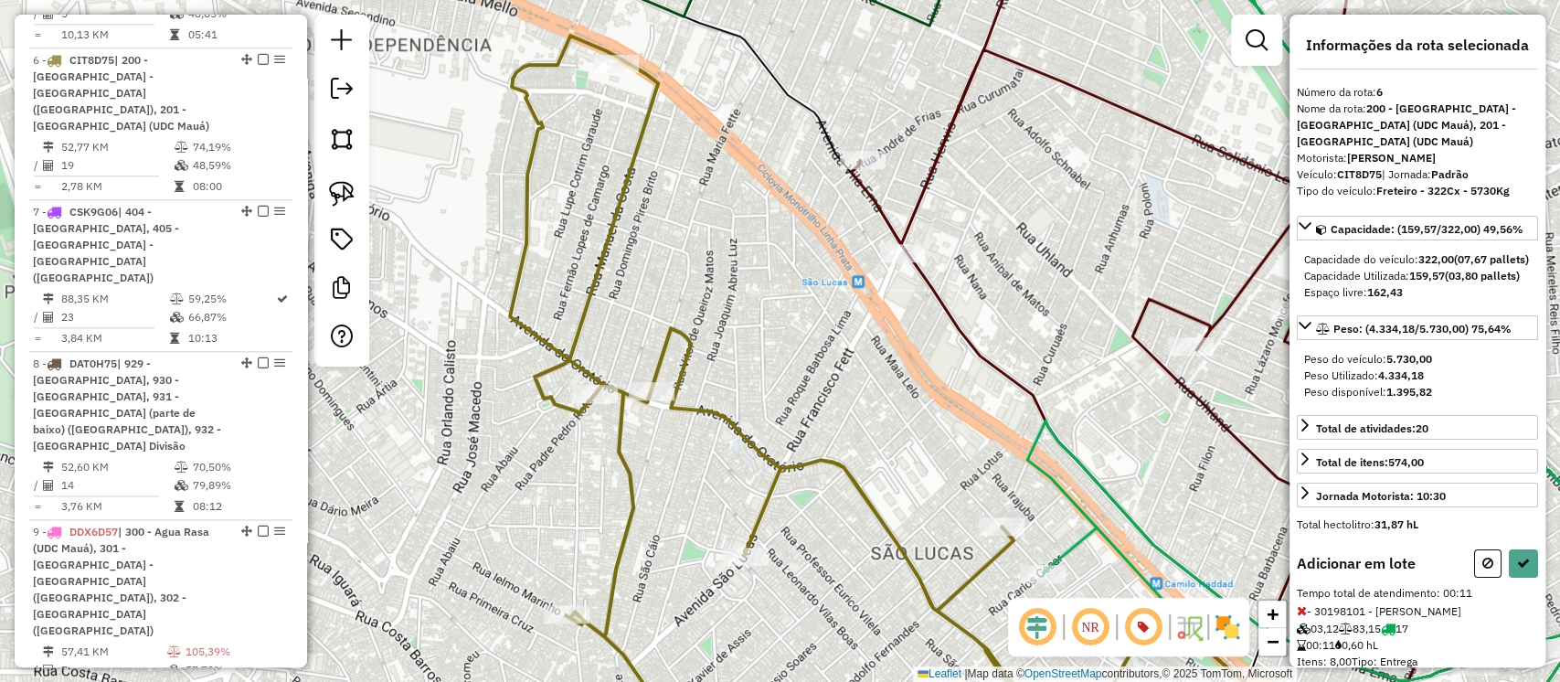
drag, startPoint x: 872, startPoint y: 369, endPoint x: 883, endPoint y: 419, distance: 50.6
click at [883, 419] on div "Janela de atendimento Grade de atendimento Capacidade Transportadoras Veículos …" at bounding box center [780, 341] width 1560 height 682
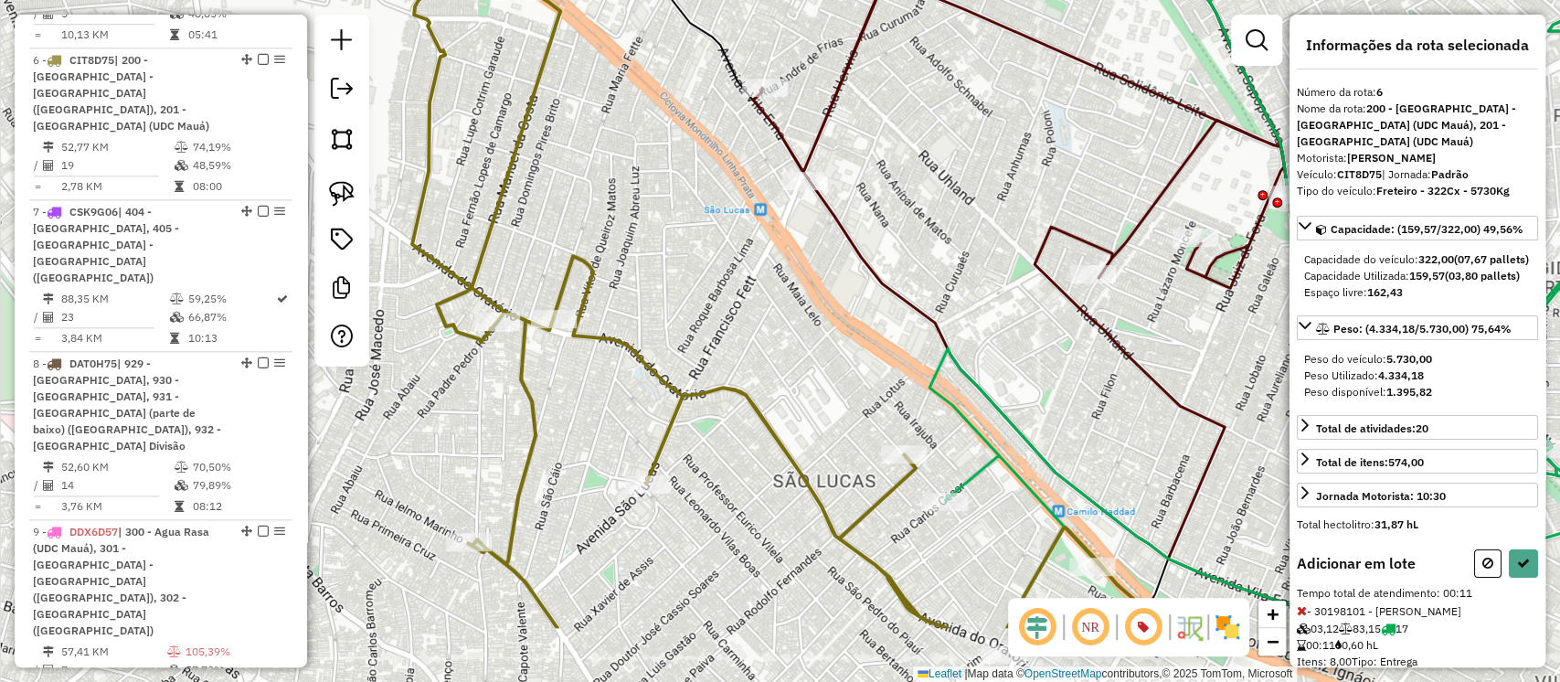
drag, startPoint x: 776, startPoint y: 303, endPoint x: 641, endPoint y: 97, distance: 246.9
click at [644, 104] on div "Janela de atendimento Grade de atendimento Capacidade Transportadoras Veículos …" at bounding box center [780, 341] width 1560 height 682
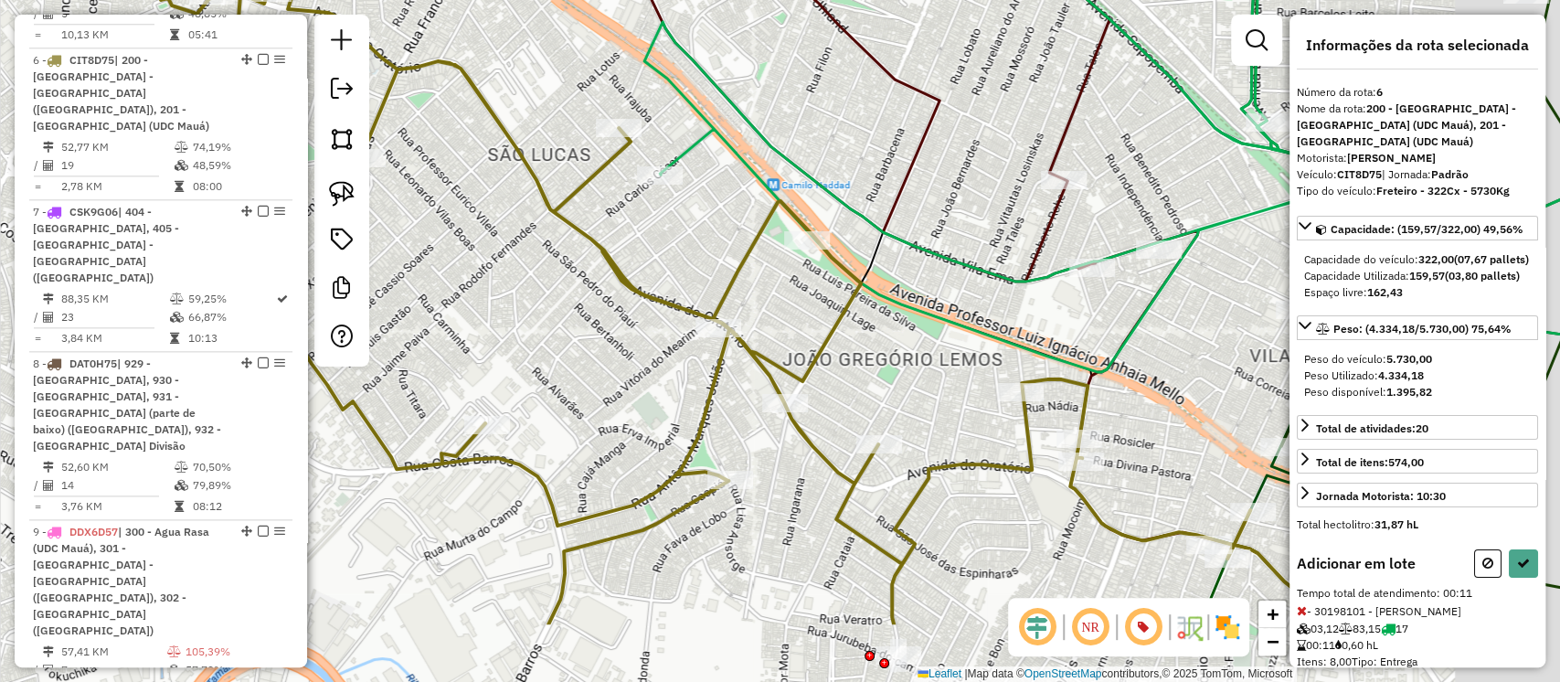
drag, startPoint x: 871, startPoint y: 364, endPoint x: 639, endPoint y: 151, distance: 315.1
click at [639, 151] on div "Janela de atendimento Grade de atendimento Capacidade Transportadoras Veículos …" at bounding box center [780, 341] width 1560 height 682
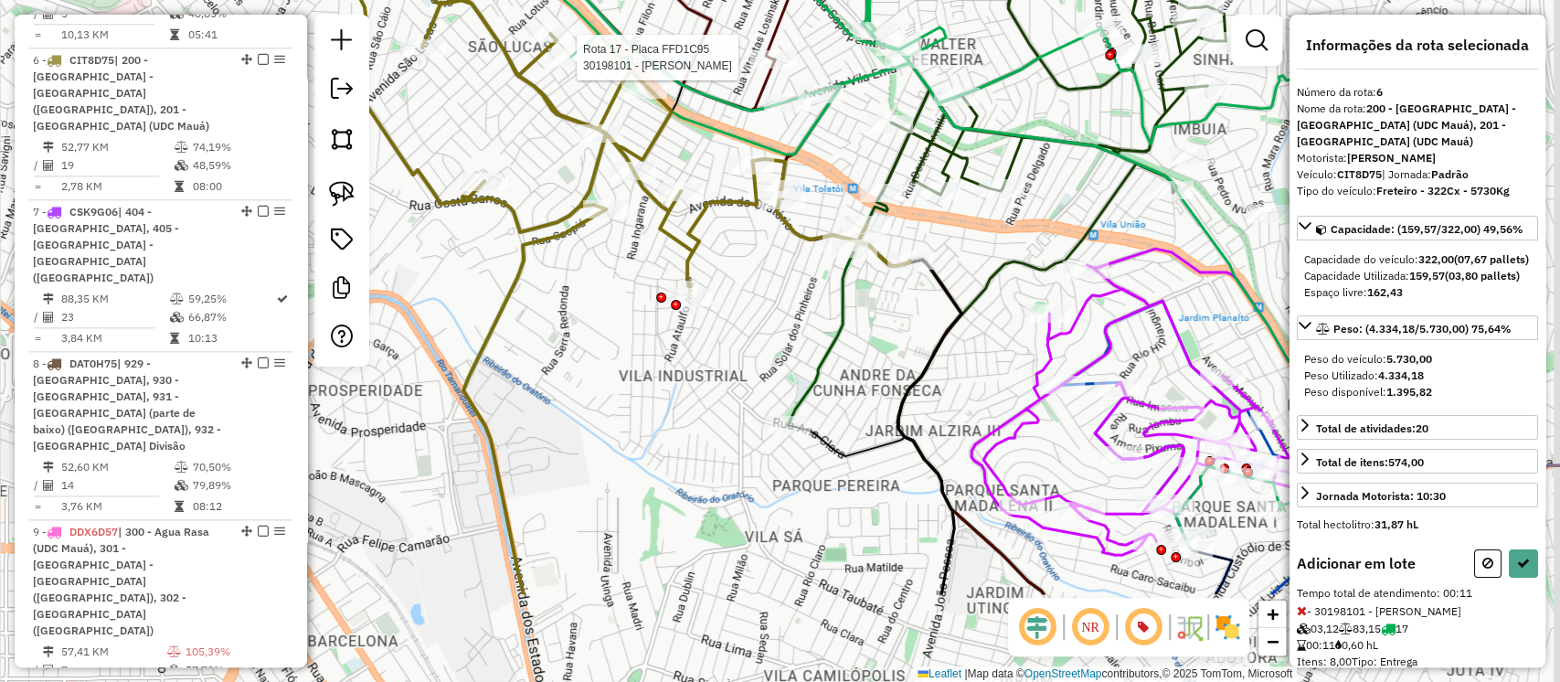
drag, startPoint x: 1004, startPoint y: 481, endPoint x: 896, endPoint y: 325, distance: 189.2
click at [896, 325] on div "Rota 17 - Placa FFD1C95 30198101 - RAIMUNDA IZABEL PERE Janela de atendimento G…" at bounding box center [780, 341] width 1560 height 682
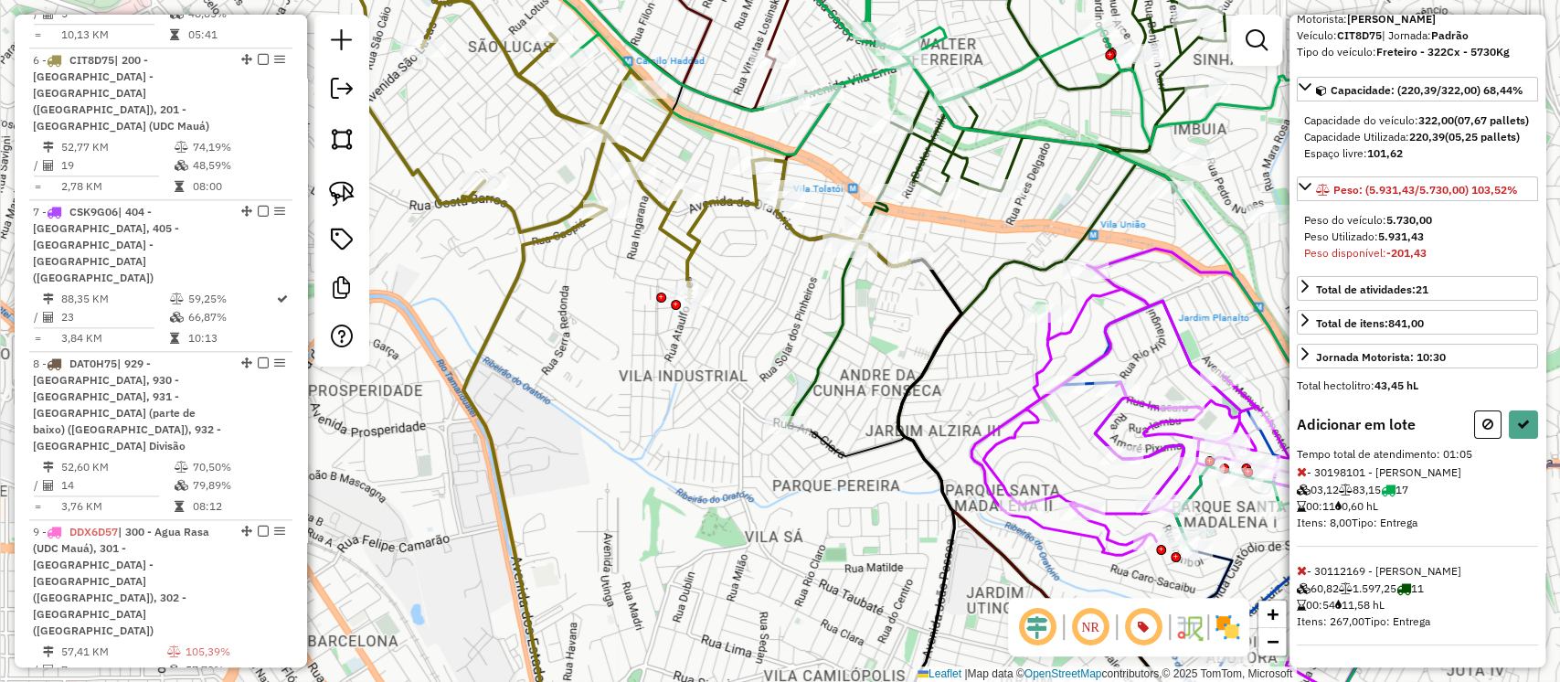
scroll to position [165, 0]
click at [1302, 472] on icon at bounding box center [1302, 471] width 10 height 13
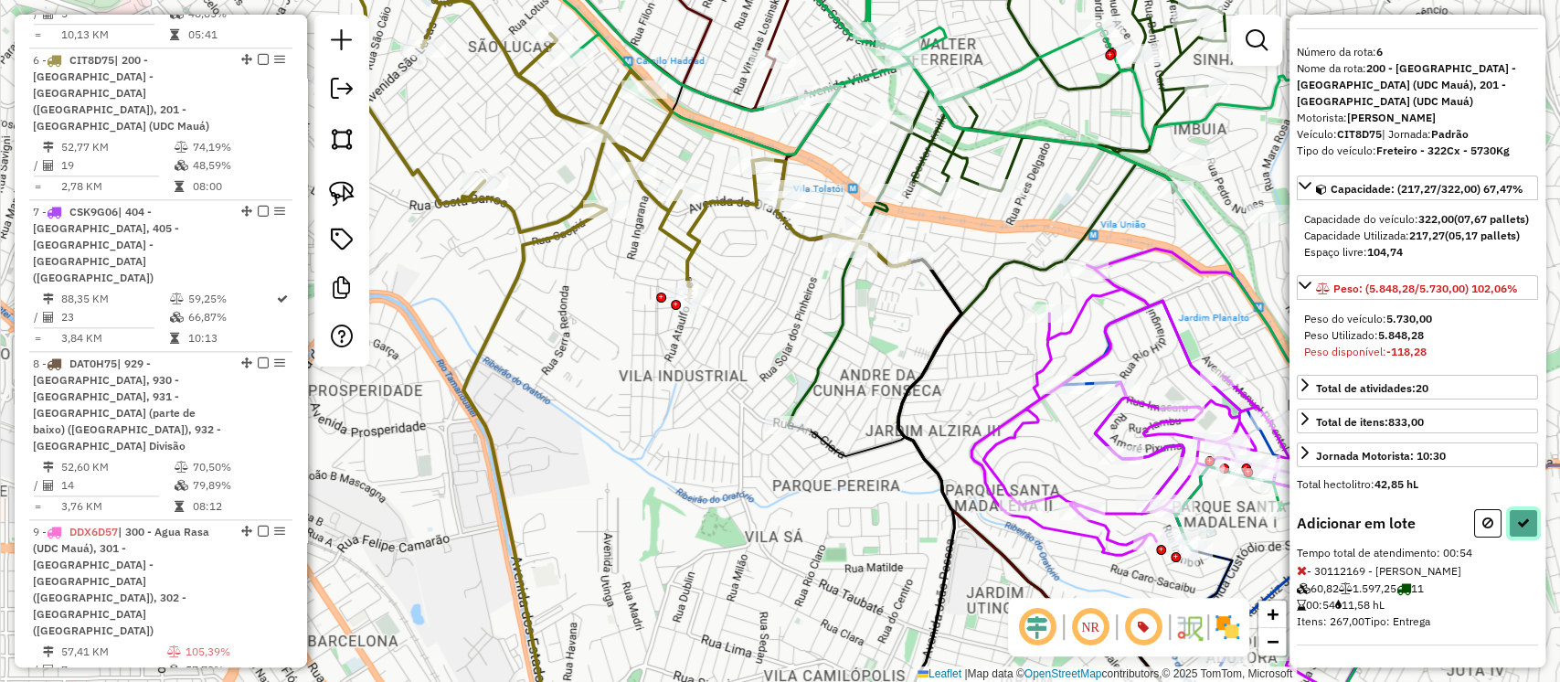
click at [1516, 513] on button at bounding box center [1523, 523] width 29 height 28
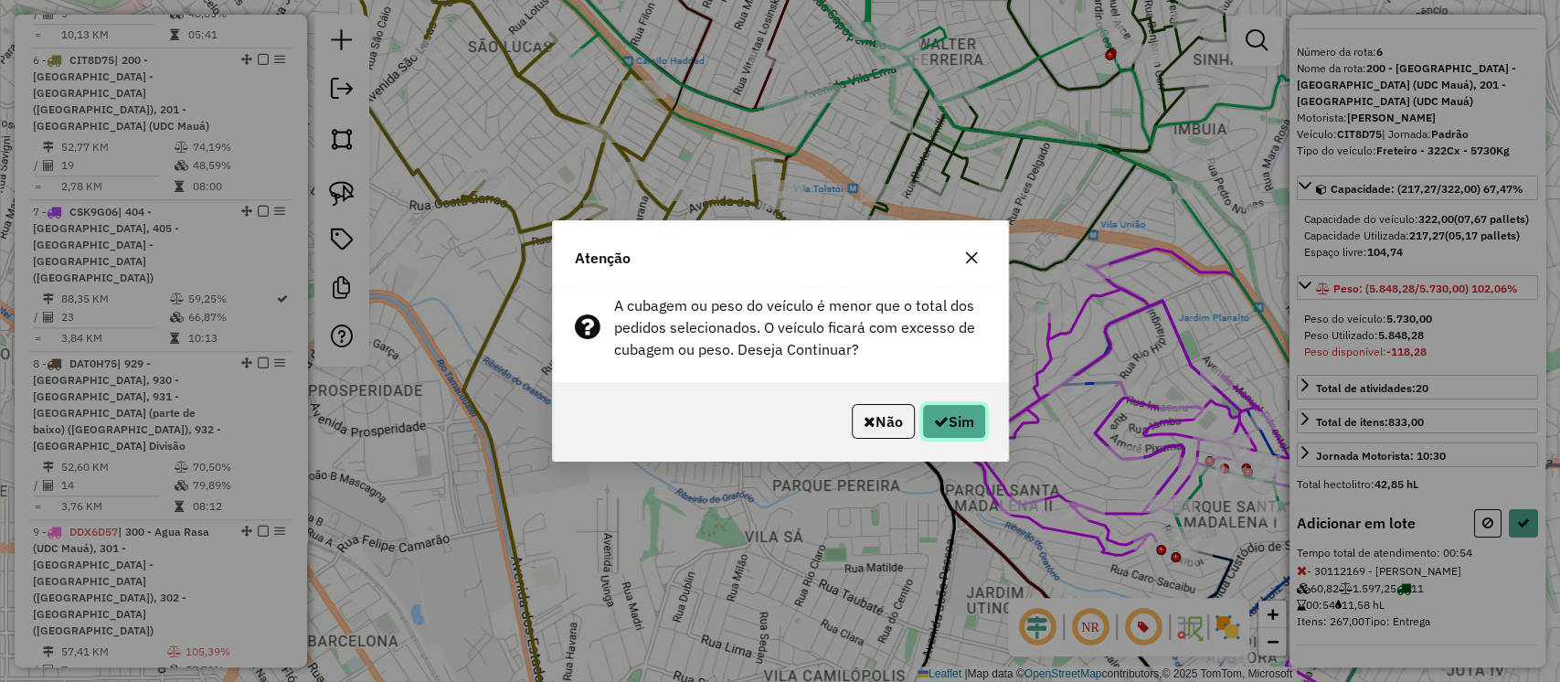
click at [973, 430] on button "Sim" at bounding box center [954, 421] width 64 height 35
select select "**********"
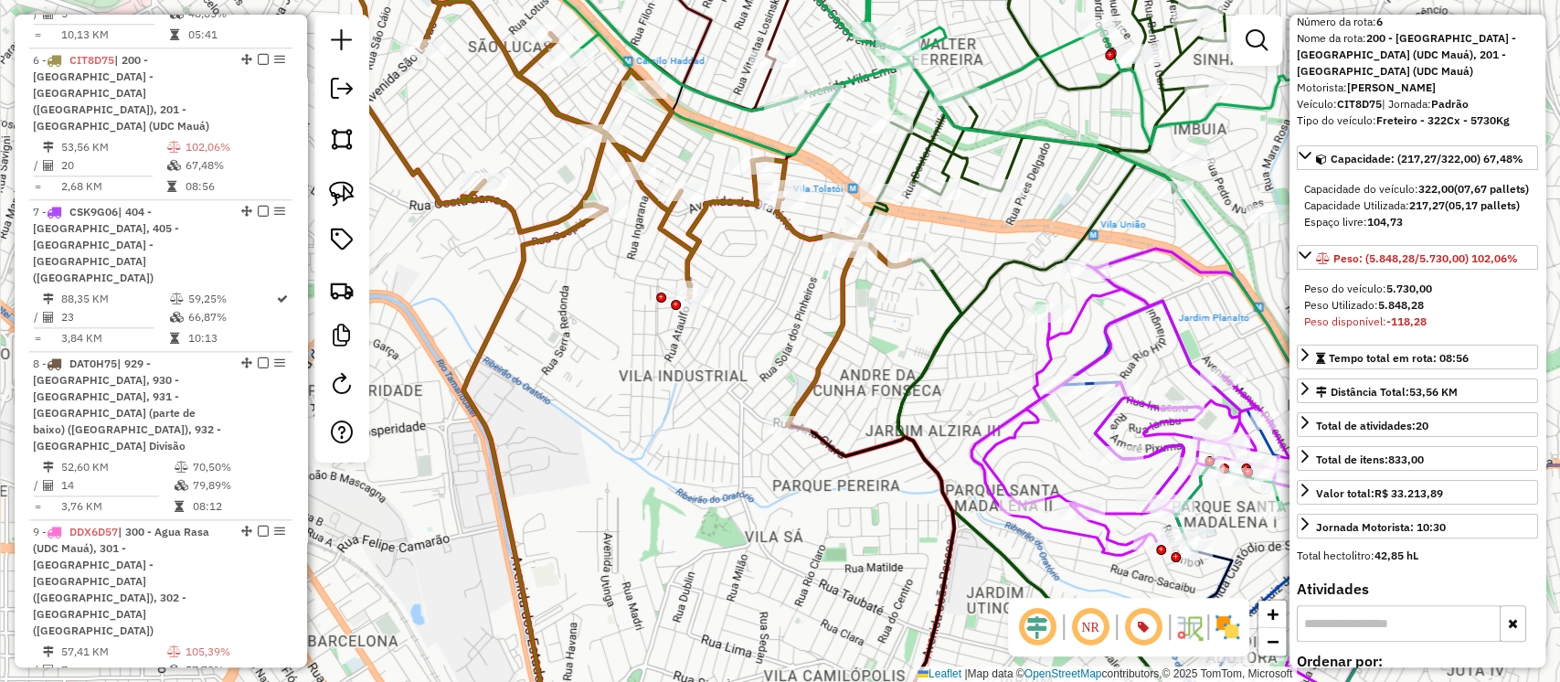
click at [942, 287] on icon at bounding box center [1029, 494] width 367 height 511
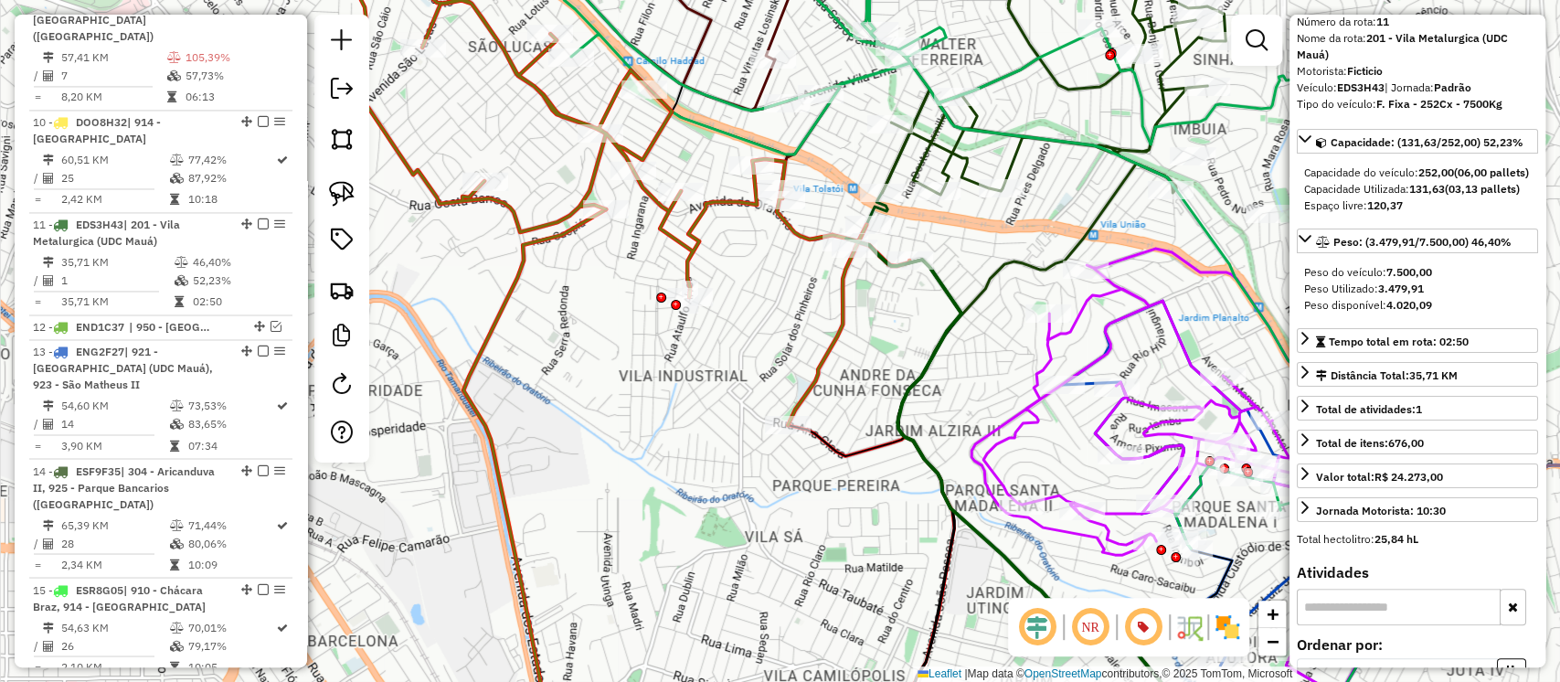
scroll to position [1956, 0]
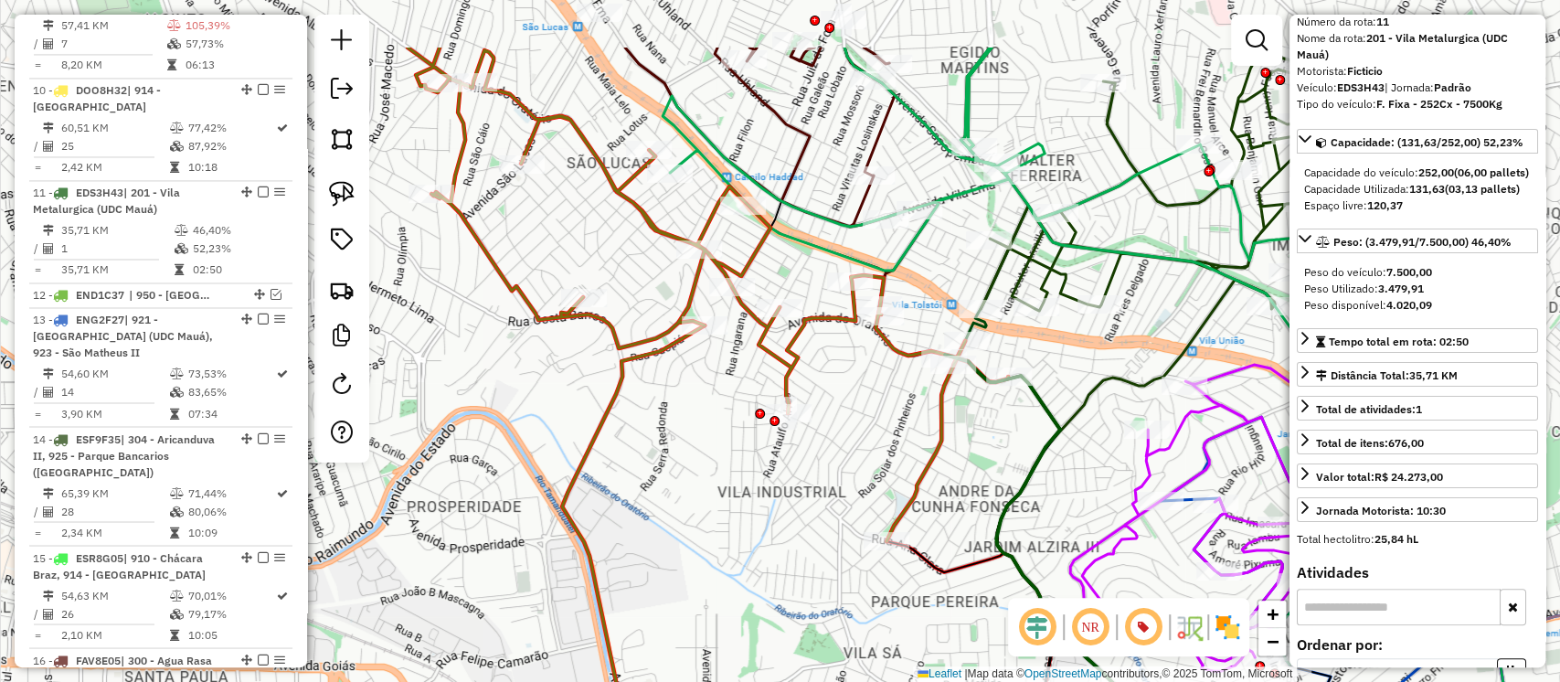
drag, startPoint x: 913, startPoint y: 343, endPoint x: 1011, endPoint y: 473, distance: 163.3
click at [1016, 478] on div "Janela de atendimento Grade de atendimento Capacidade Transportadoras Veículos …" at bounding box center [780, 341] width 1560 height 682
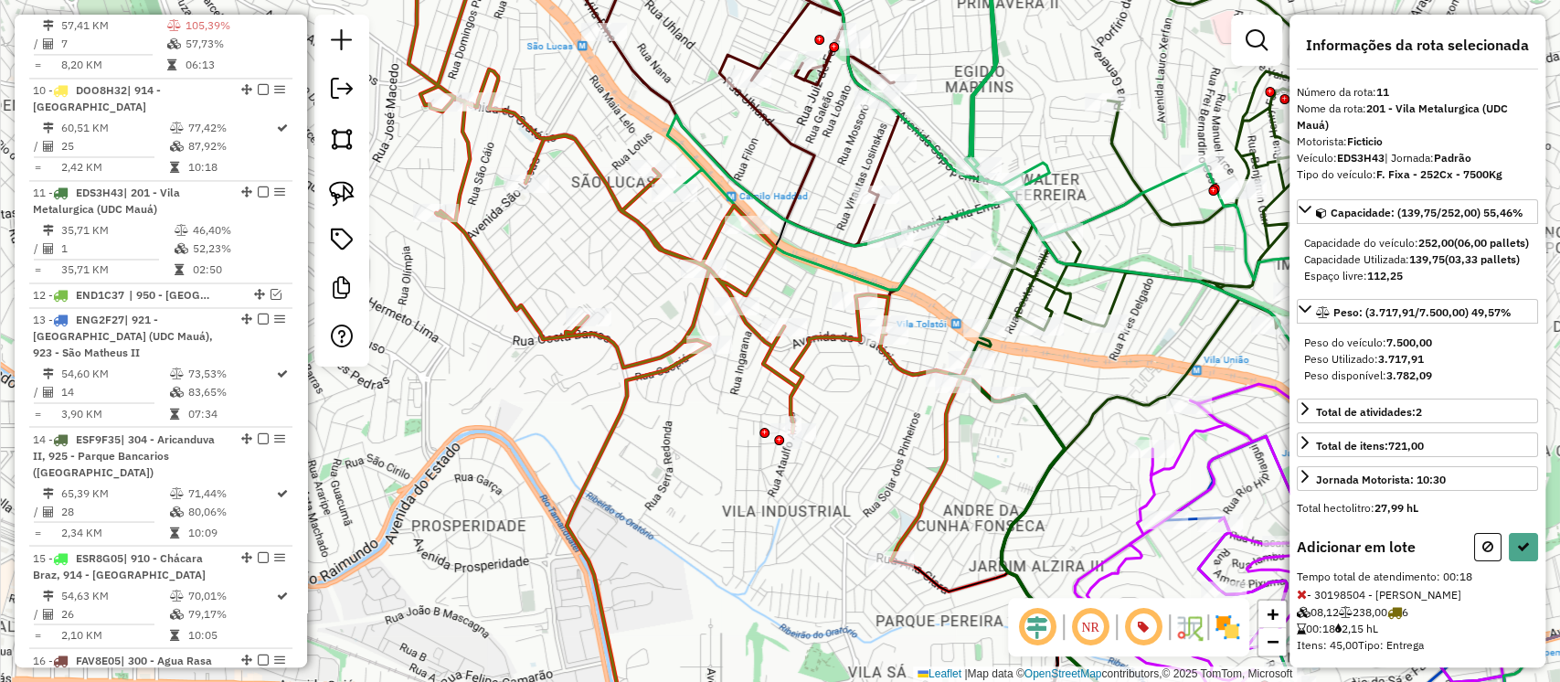
scroll to position [54, 0]
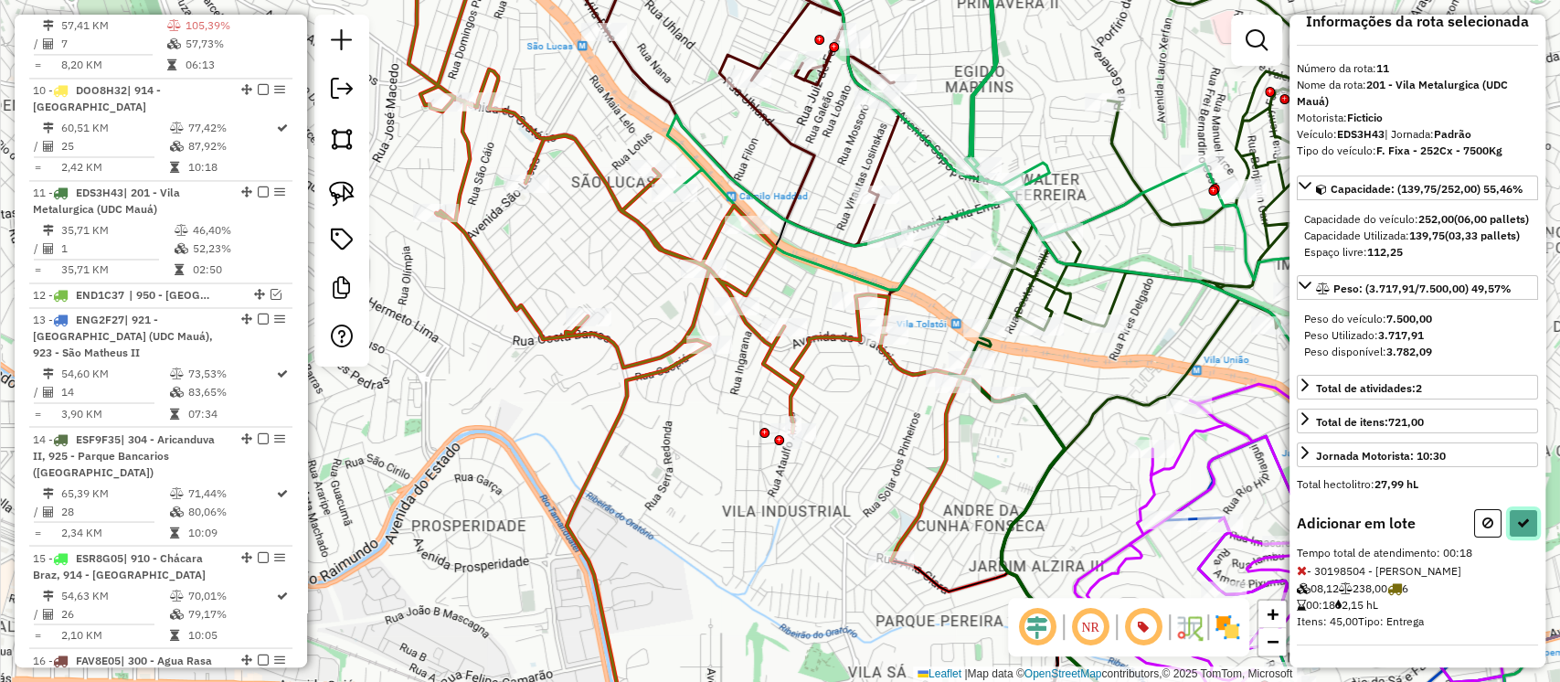
drag, startPoint x: 1516, startPoint y: 525, endPoint x: 1503, endPoint y: 531, distance: 14.3
click at [1517, 526] on icon at bounding box center [1523, 522] width 13 height 13
select select "**********"
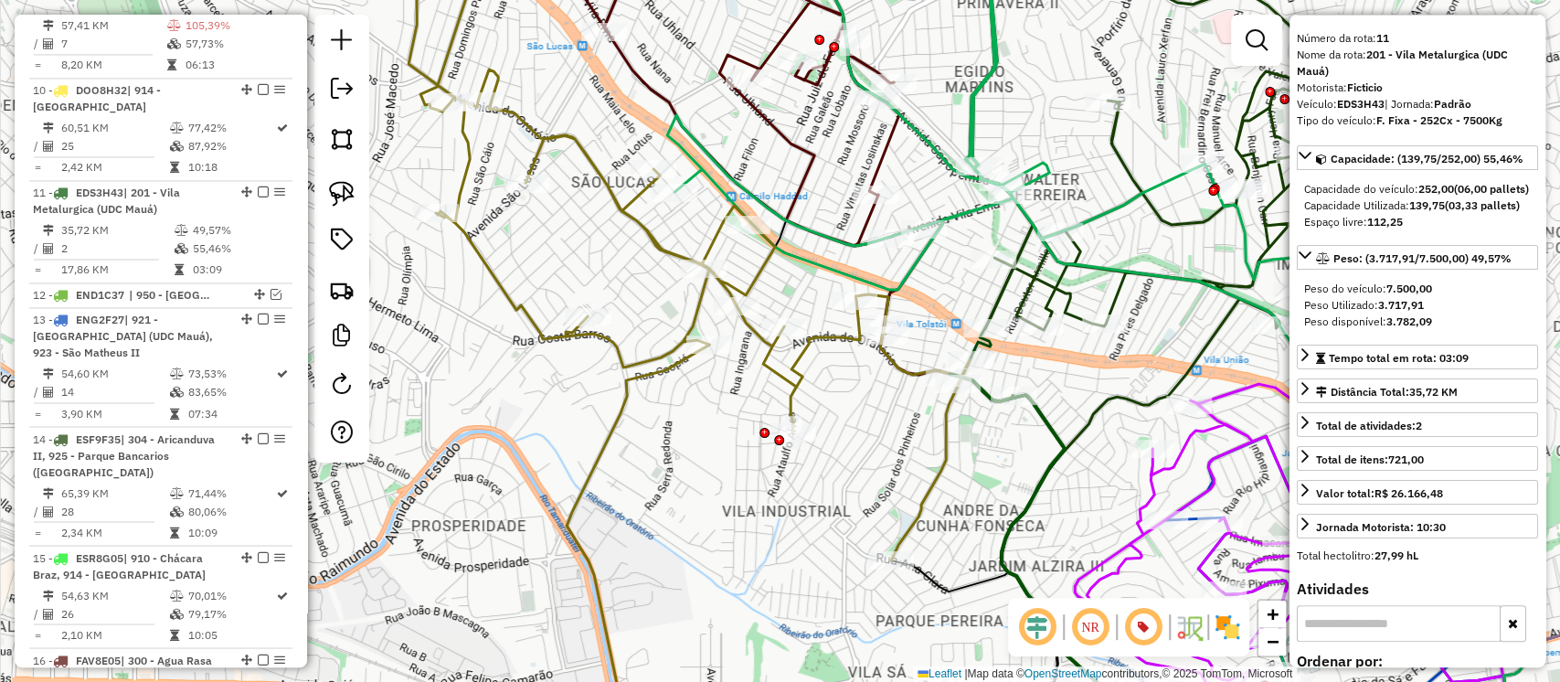
click at [841, 335] on icon at bounding box center [689, 245] width 561 height 629
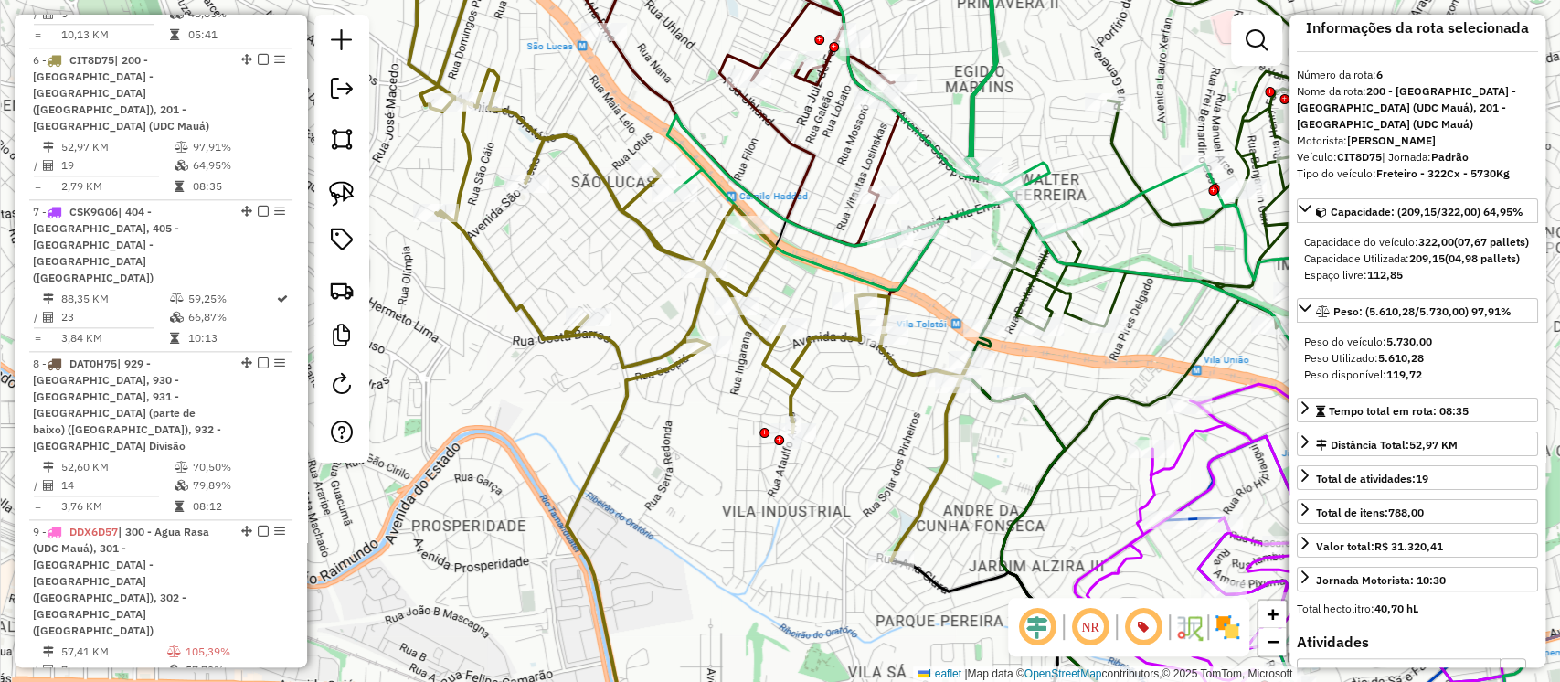
scroll to position [0, 0]
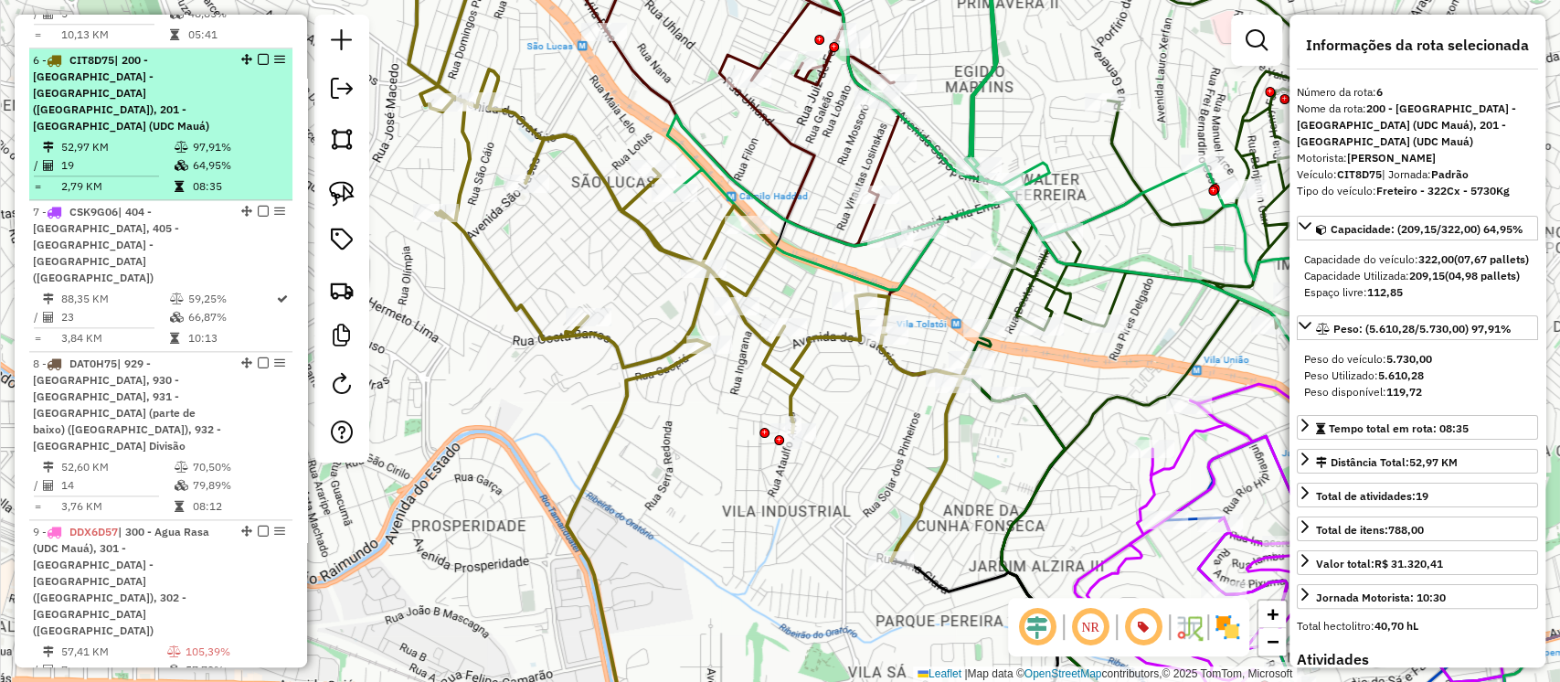
click at [258, 54] on em at bounding box center [263, 59] width 11 height 11
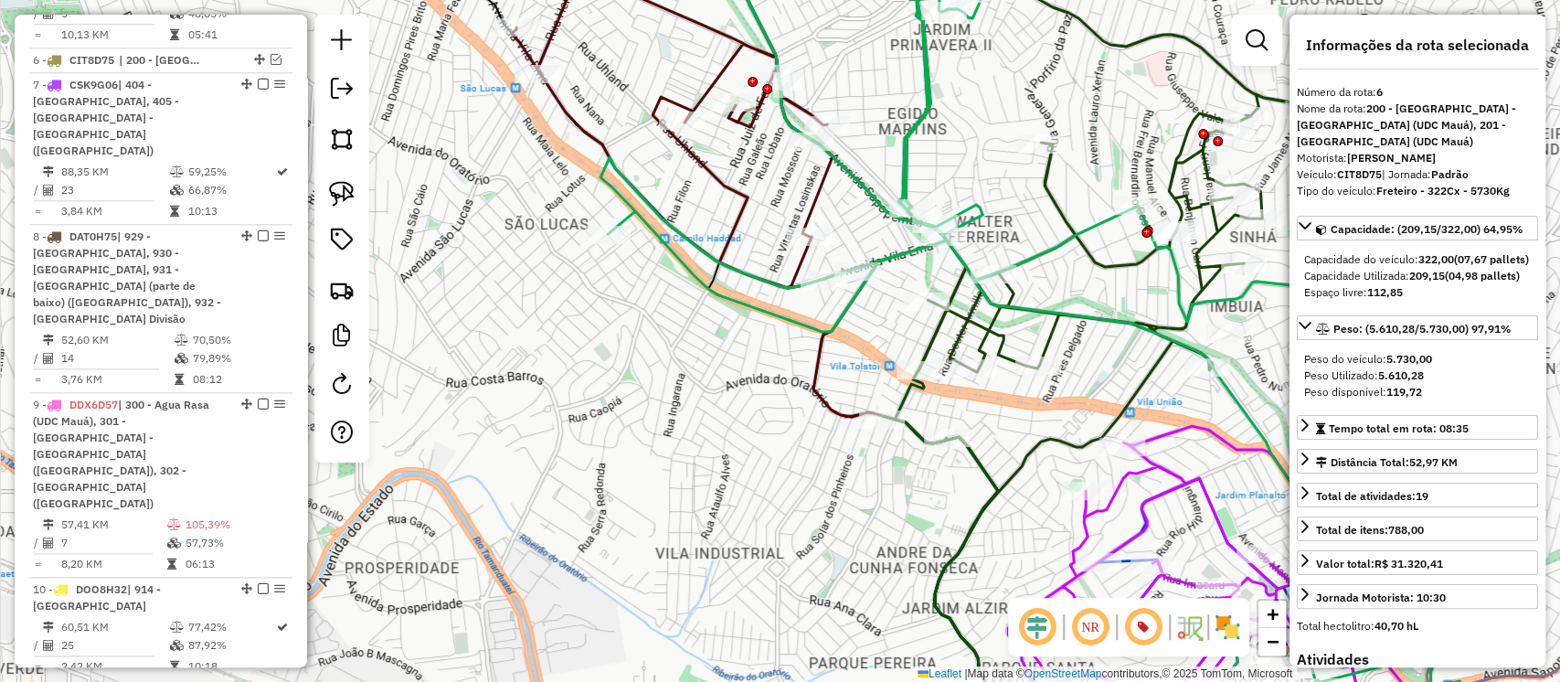
drag, startPoint x: 666, startPoint y: 295, endPoint x: 566, endPoint y: 398, distance: 143.5
click at [560, 393] on div "Janela de atendimento Grade de atendimento Capacidade Transportadoras Veículos …" at bounding box center [780, 341] width 1560 height 682
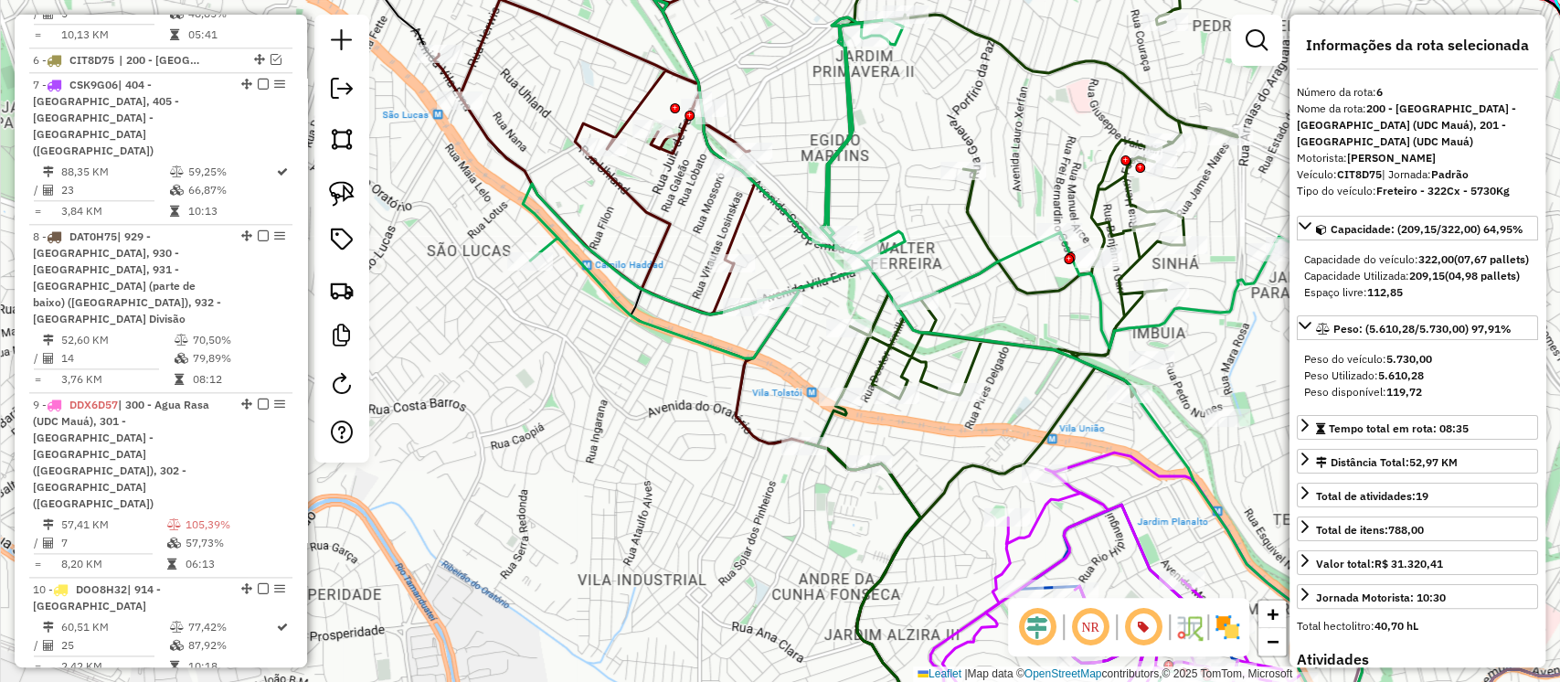
drag, startPoint x: 907, startPoint y: 459, endPoint x: 834, endPoint y: 364, distance: 119.9
click at [834, 364] on div "Janela de atendimento Grade de atendimento Capacidade Transportadoras Veículos …" at bounding box center [780, 341] width 1560 height 682
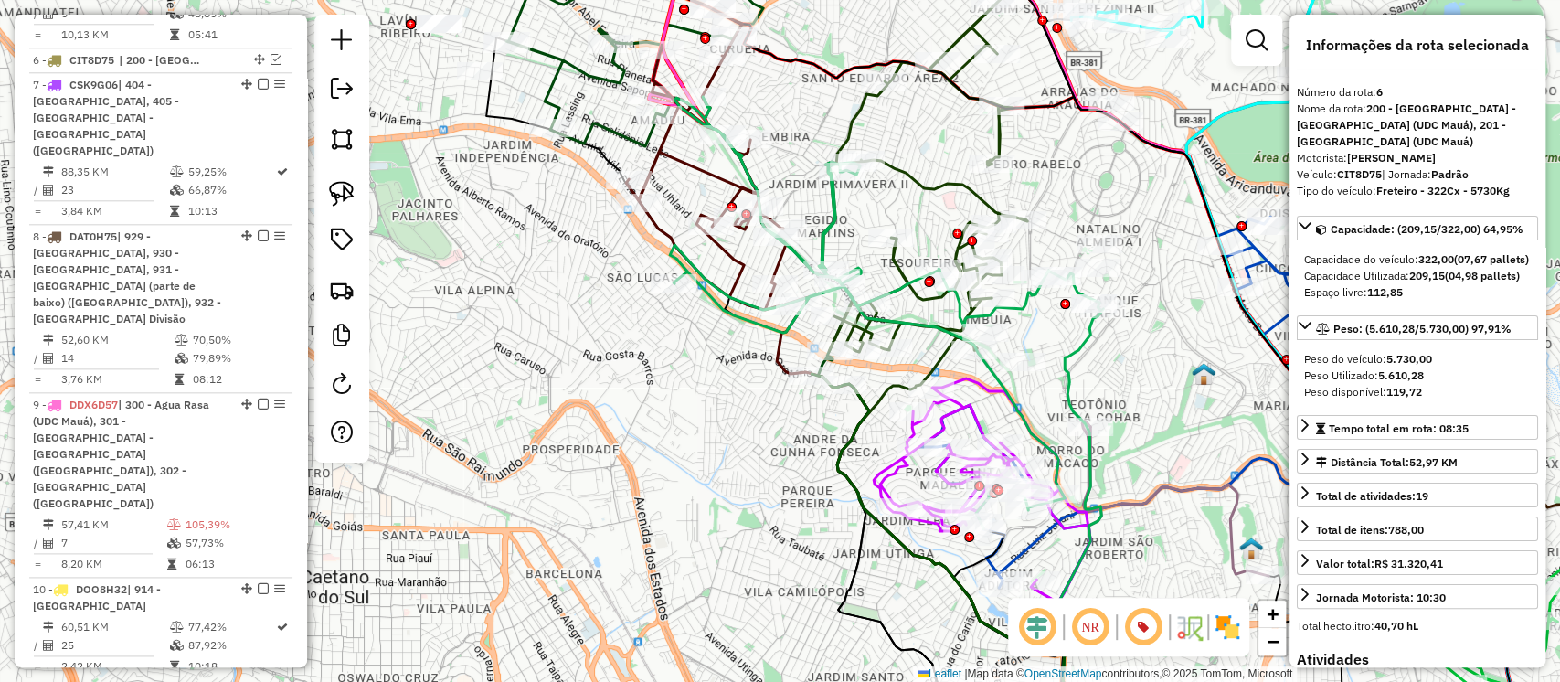
drag, startPoint x: 793, startPoint y: 463, endPoint x: 803, endPoint y: 472, distance: 14.3
click at [803, 472] on div "Janela de atendimento Grade de atendimento Capacidade Transportadoras Veículos …" at bounding box center [780, 341] width 1560 height 682
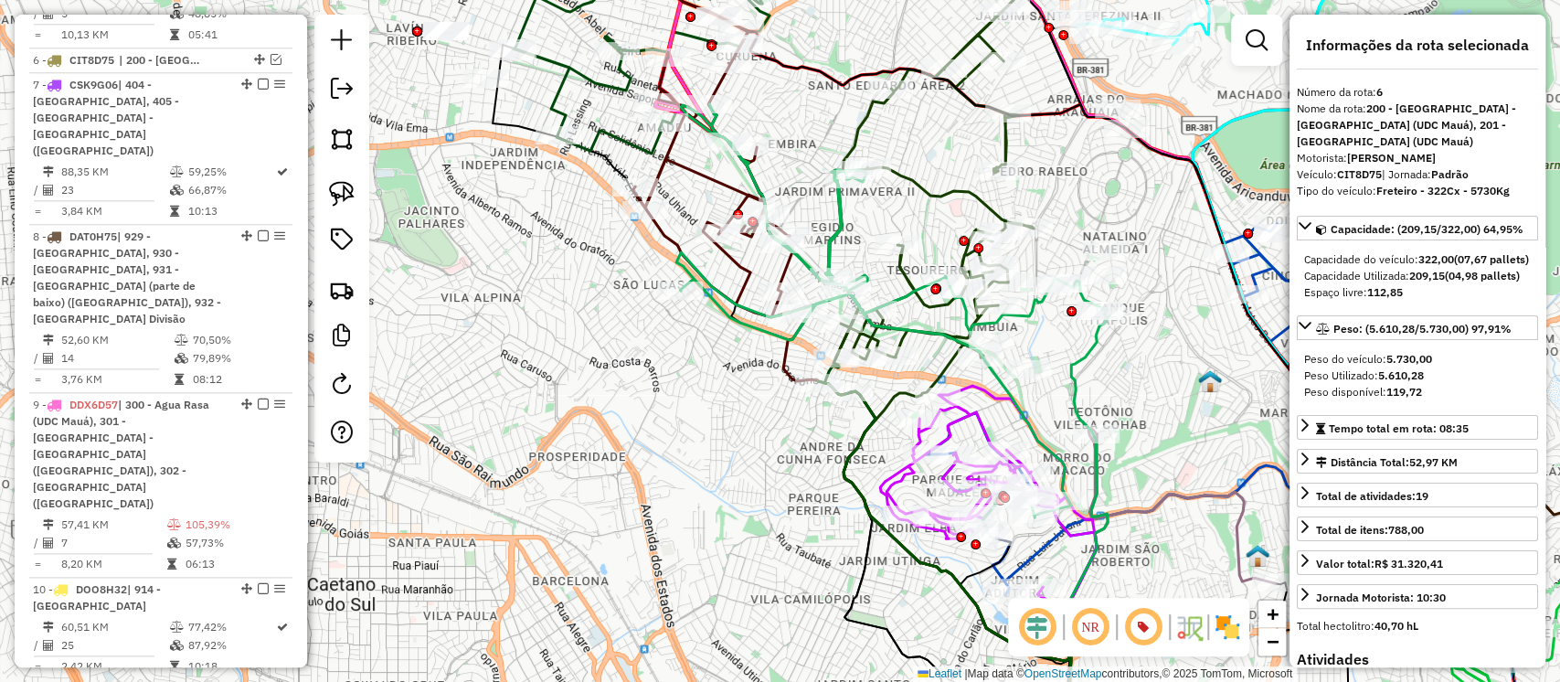
click at [870, 409] on icon at bounding box center [970, 570] width 252 height 358
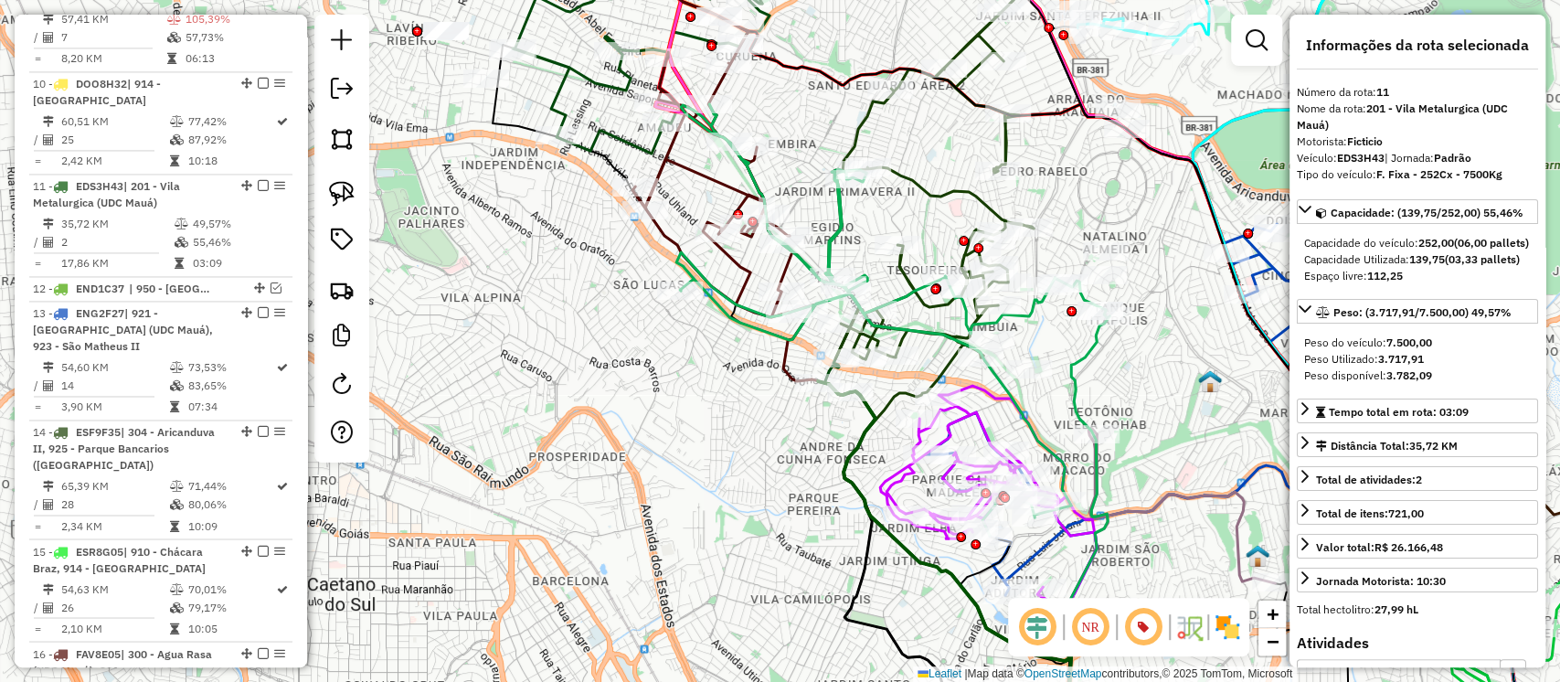
scroll to position [1862, 0]
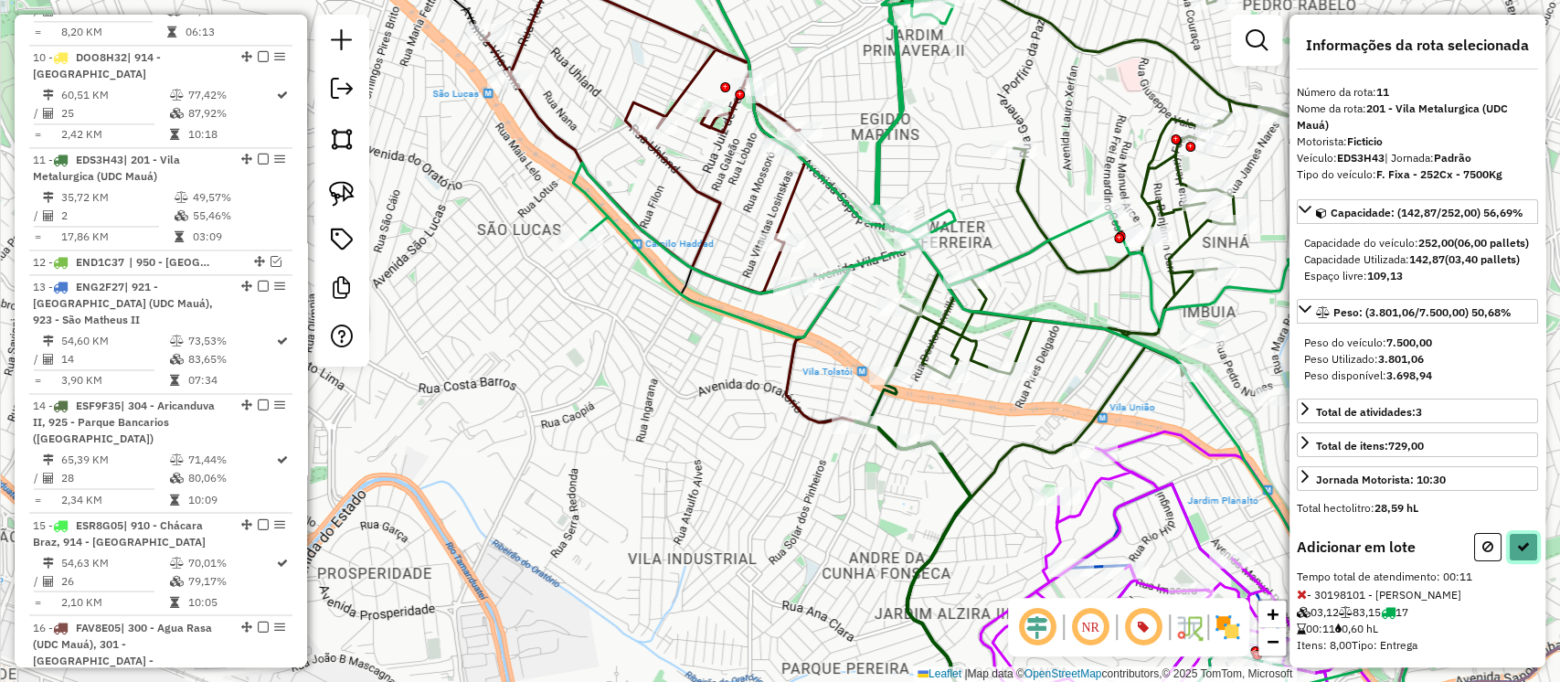
drag, startPoint x: 1527, startPoint y: 569, endPoint x: 1509, endPoint y: 571, distance: 18.5
click at [1528, 561] on button at bounding box center [1523, 547] width 29 height 28
select select "**********"
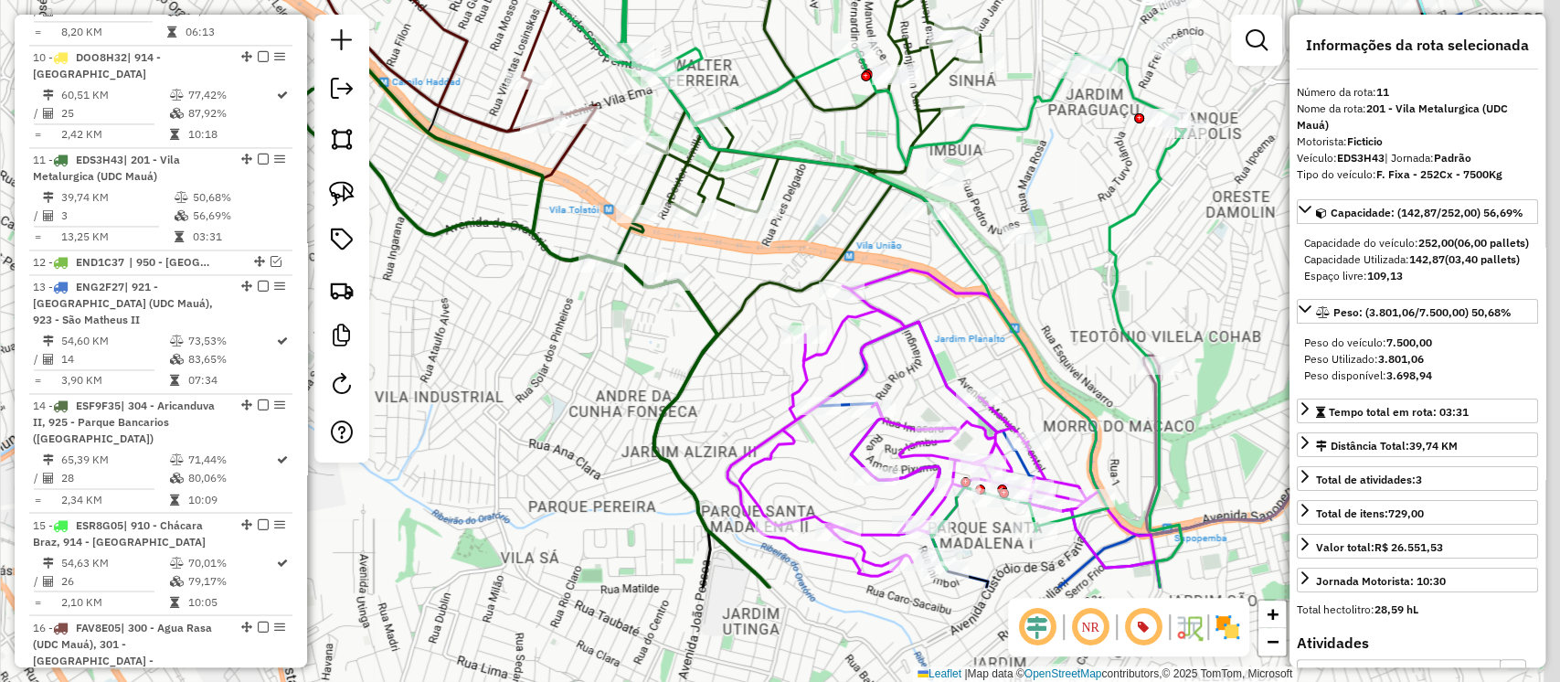
drag, startPoint x: 817, startPoint y: 537, endPoint x: 563, endPoint y: 375, distance: 301.3
click at [563, 375] on div "Janela de atendimento Grade de atendimento Capacidade Transportadoras Veículos …" at bounding box center [780, 341] width 1560 height 682
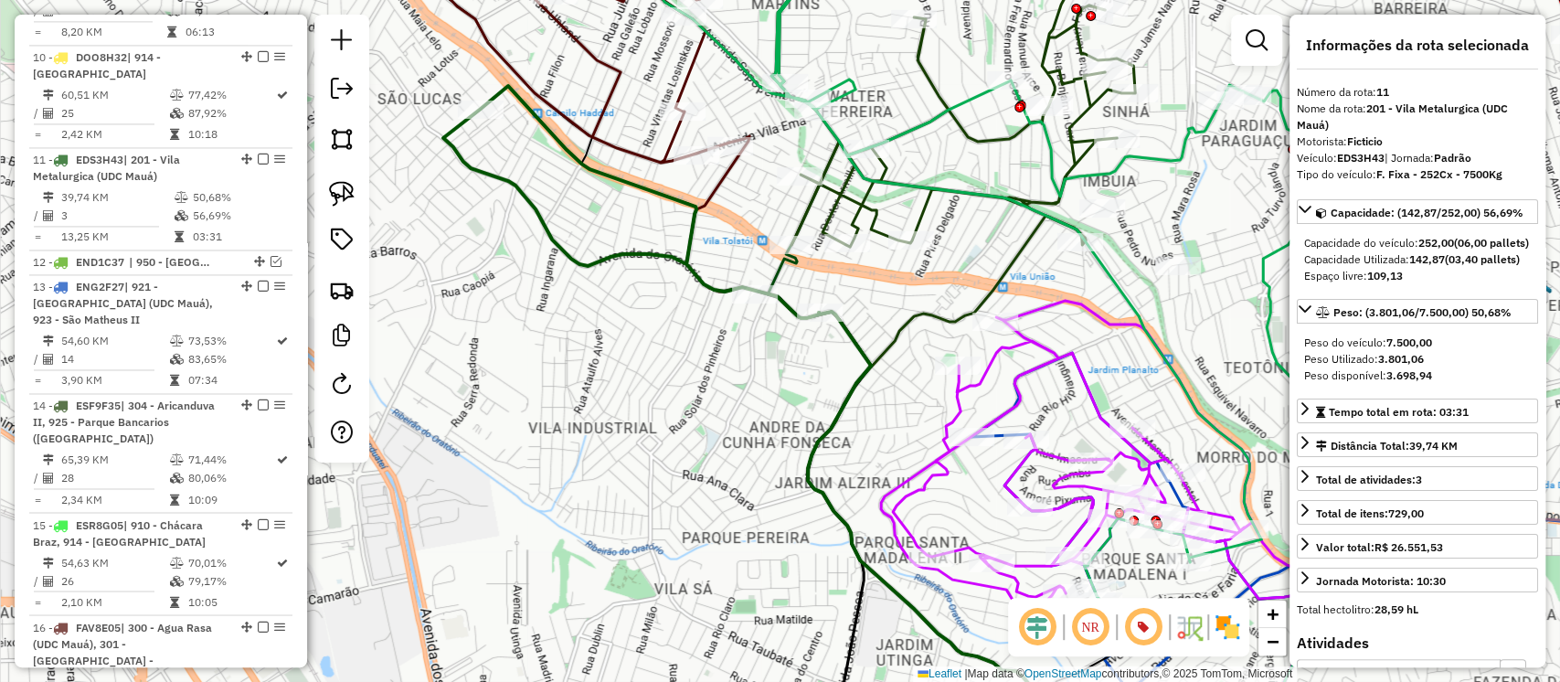
drag, startPoint x: 578, startPoint y: 382, endPoint x: 731, endPoint y: 413, distance: 156.7
click at [731, 413] on div "Janela de atendimento Grade de atendimento Capacidade Transportadoras Veículos …" at bounding box center [780, 341] width 1560 height 682
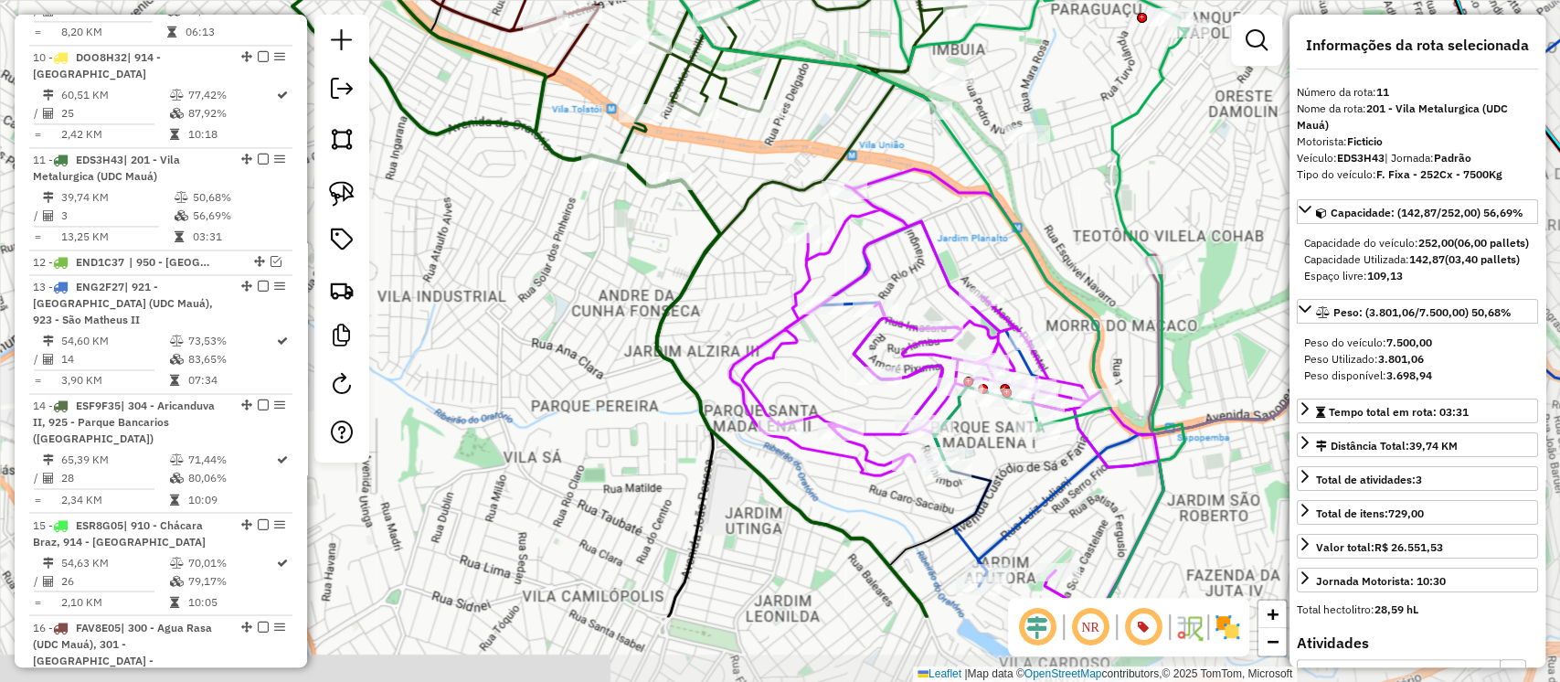
drag, startPoint x: 805, startPoint y: 376, endPoint x: 657, endPoint y: 243, distance: 198.7
click at [657, 243] on div "Janela de atendimento Grade de atendimento Capacidade Transportadoras Veículos …" at bounding box center [780, 341] width 1560 height 682
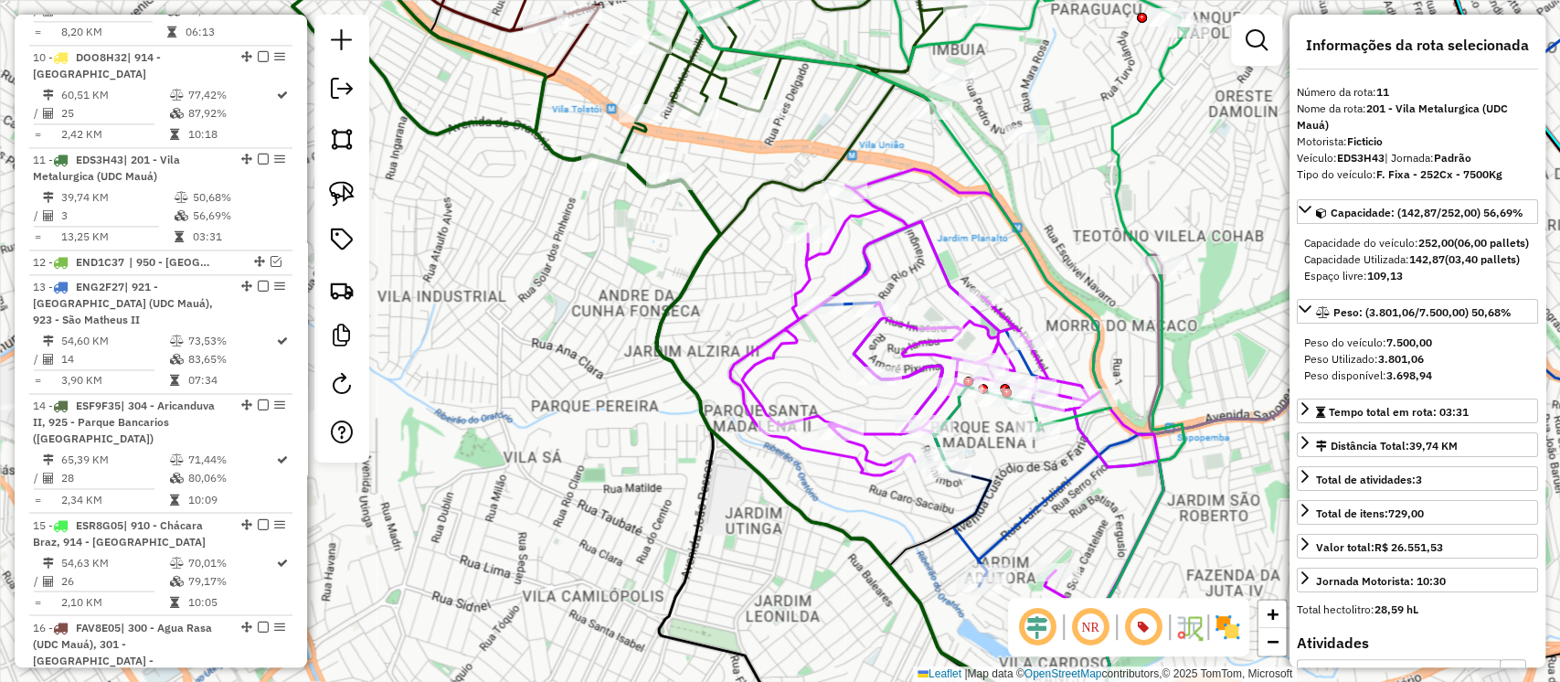
click at [703, 213] on icon at bounding box center [884, 465] width 456 height 570
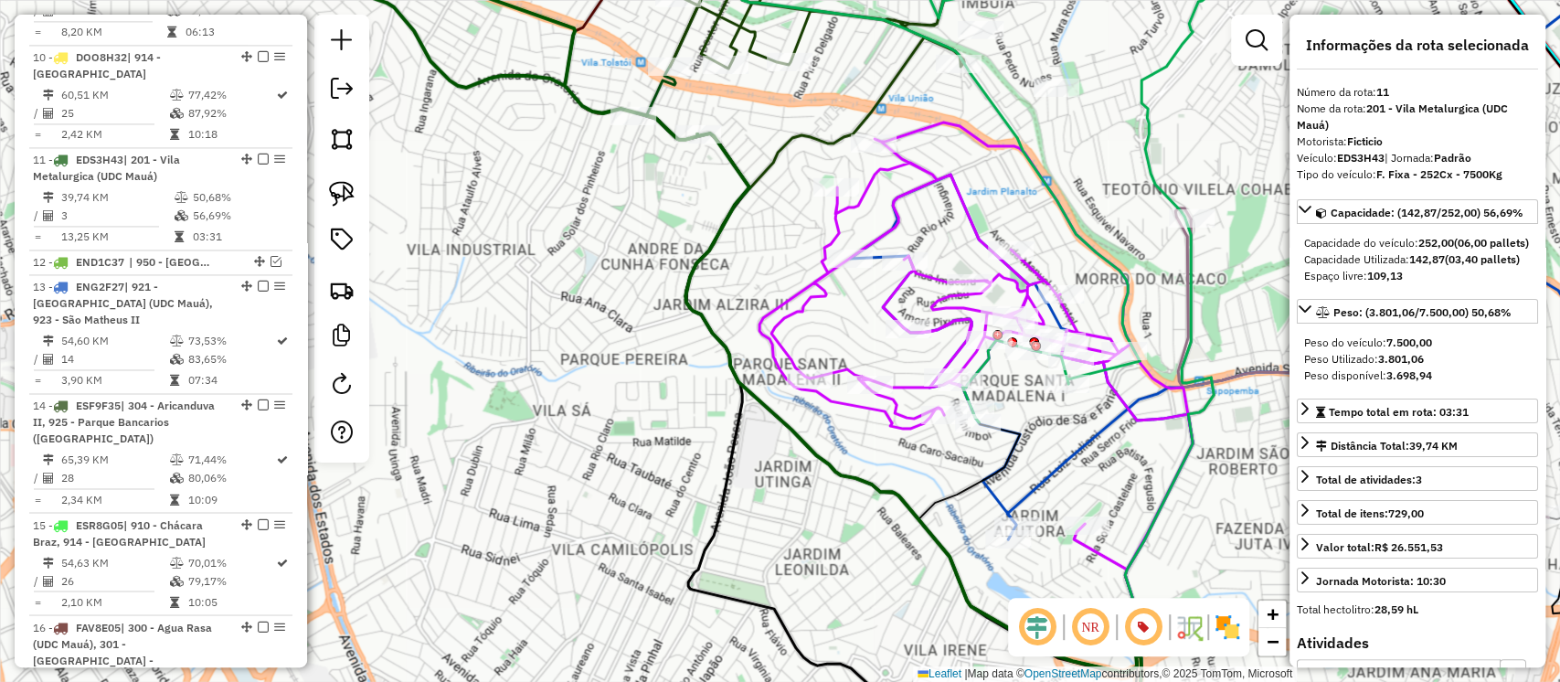
drag, startPoint x: 642, startPoint y: 303, endPoint x: 671, endPoint y: 256, distance: 55.0
click at [671, 256] on div "Janela de atendimento Grade de atendimento Capacidade Transportadoras Veículos …" at bounding box center [780, 341] width 1560 height 682
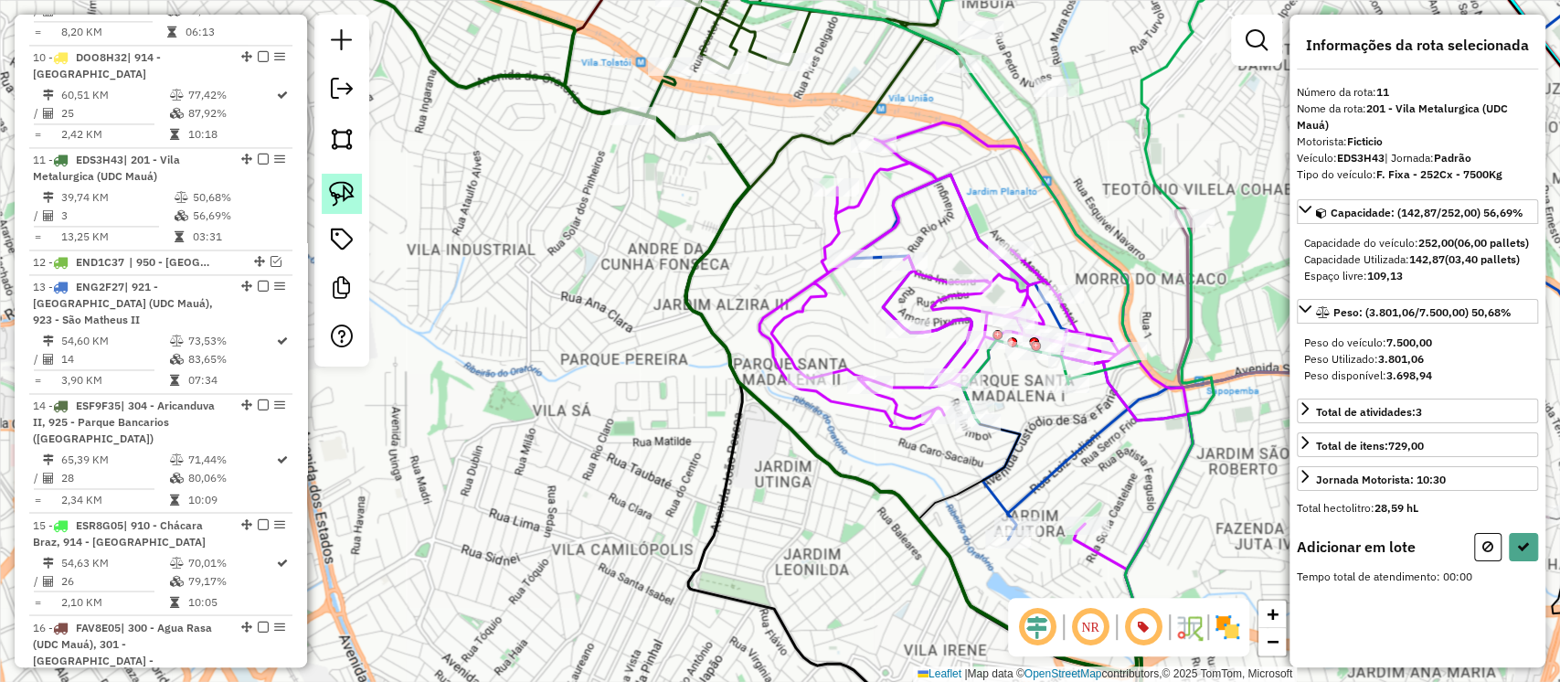
click at [343, 186] on img at bounding box center [342, 194] width 26 height 26
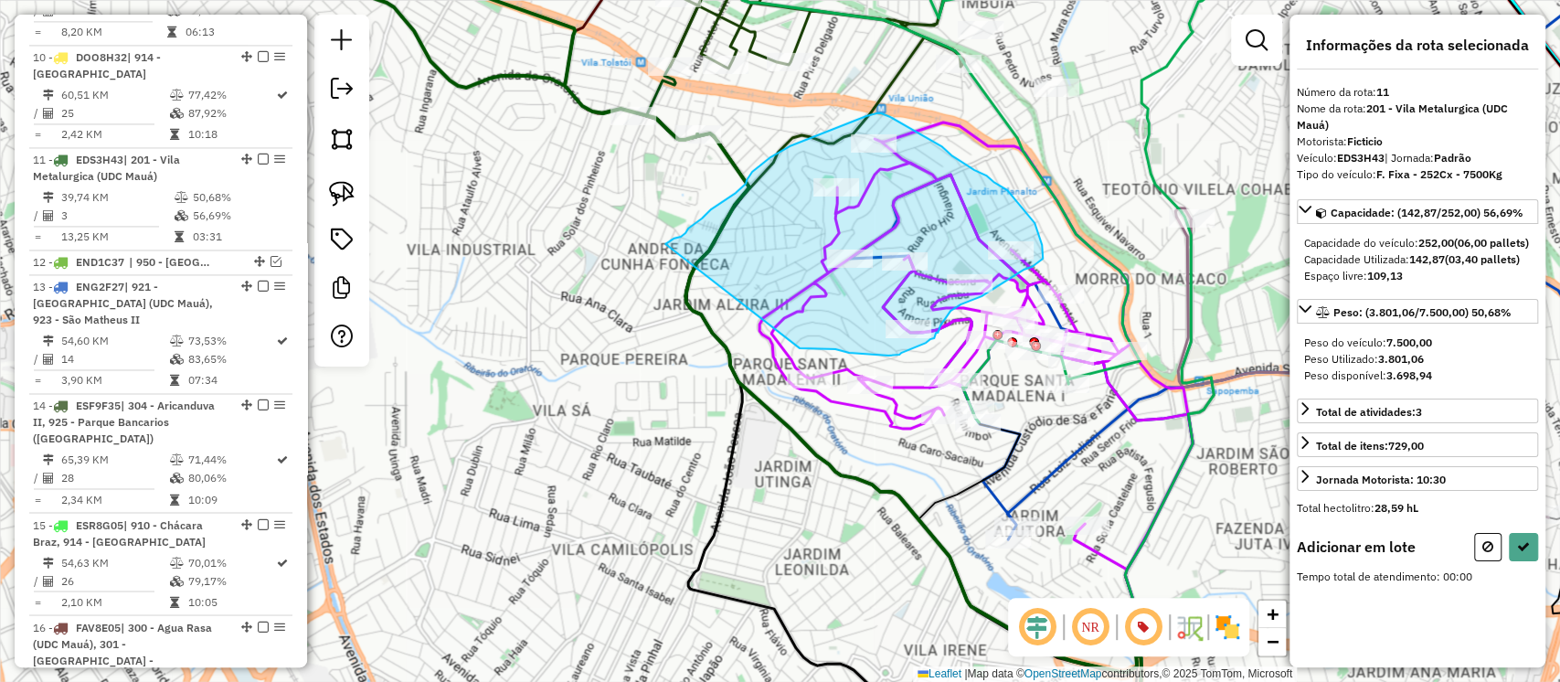
drag, startPoint x: 681, startPoint y: 237, endPoint x: 800, endPoint y: 348, distance: 163.0
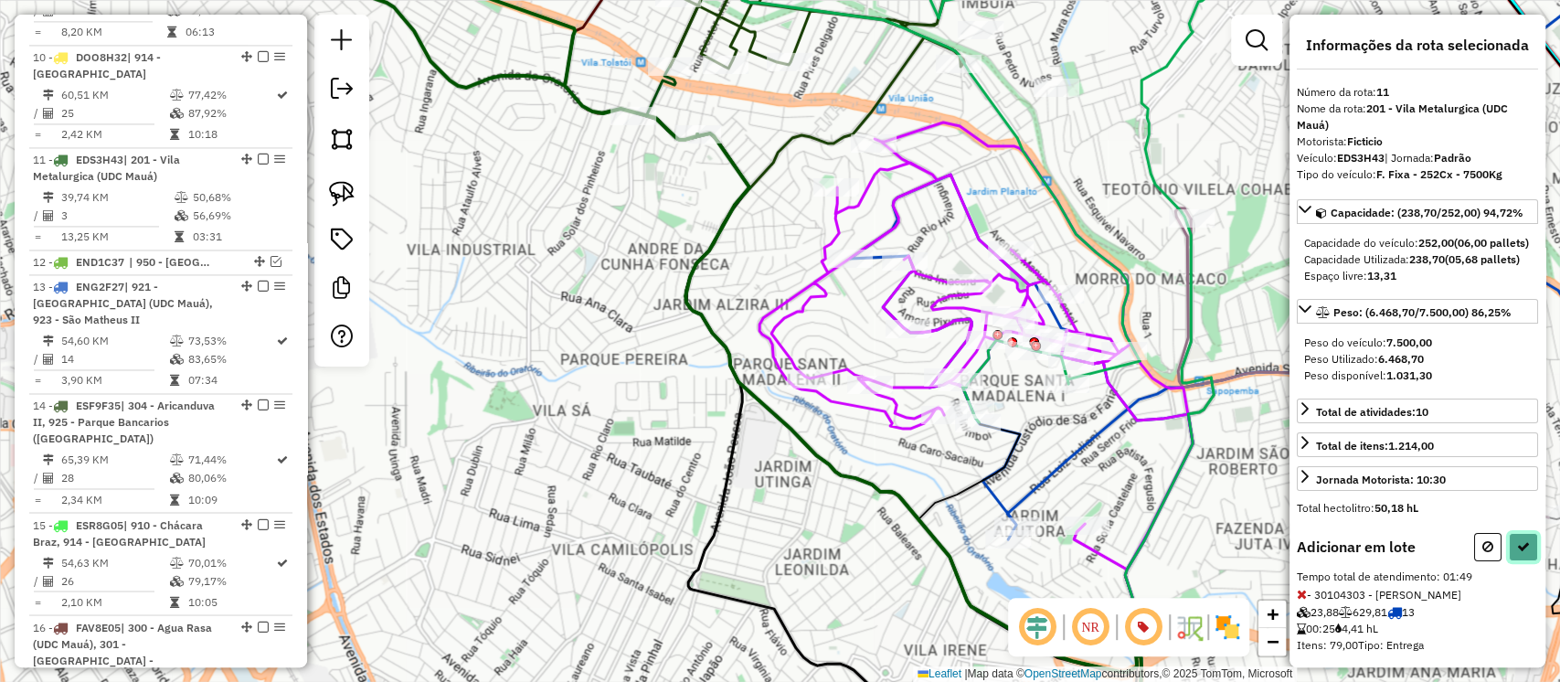
click at [1517, 553] on icon at bounding box center [1523, 546] width 13 height 13
select select "**********"
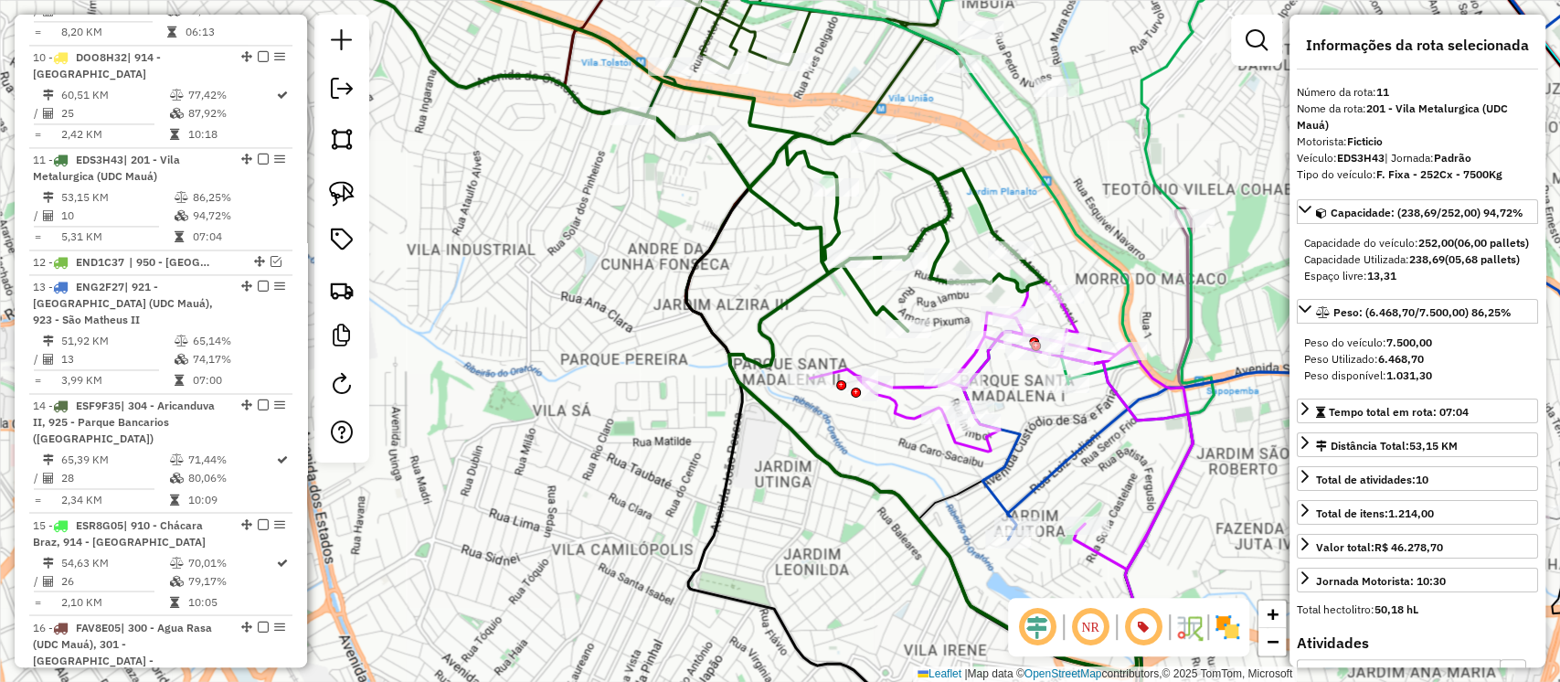
click at [937, 219] on icon at bounding box center [683, 131] width 722 height 399
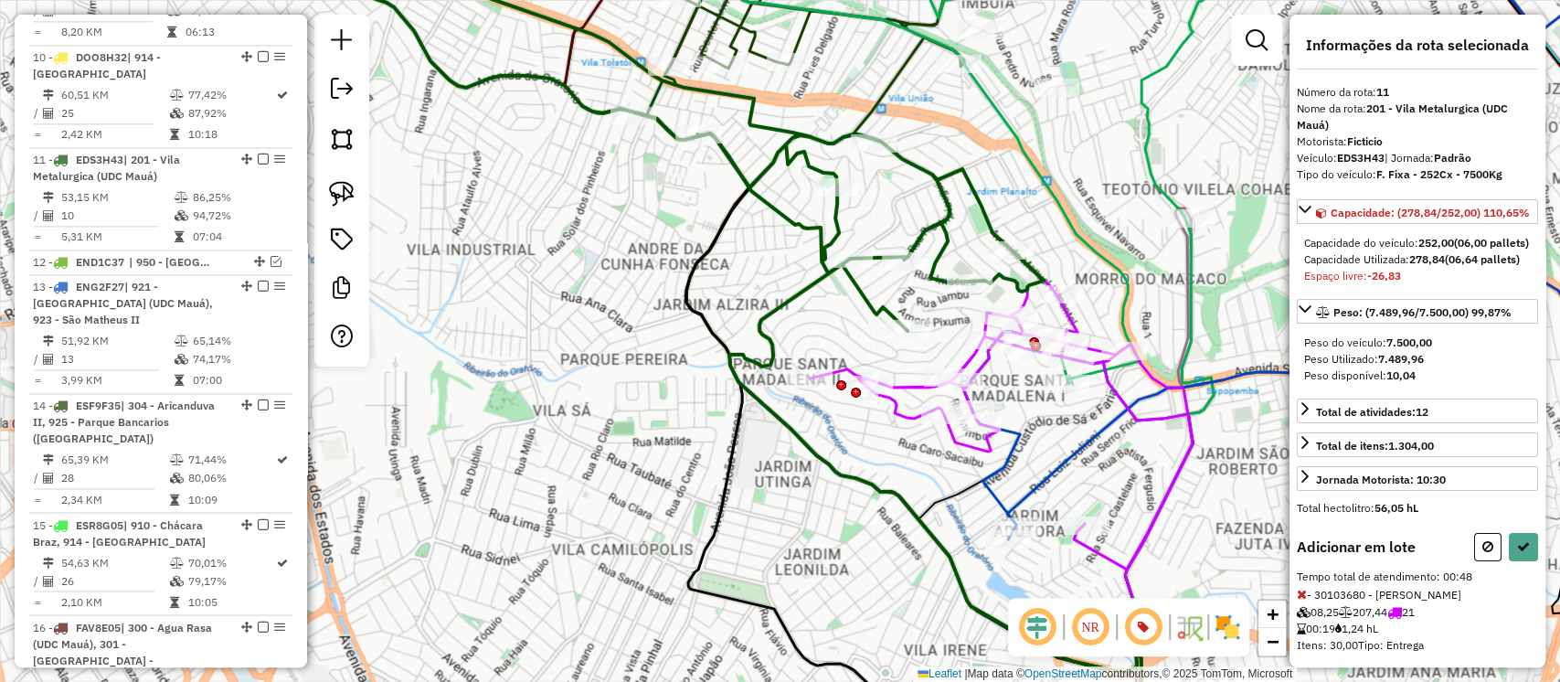
scroll to position [168, 0]
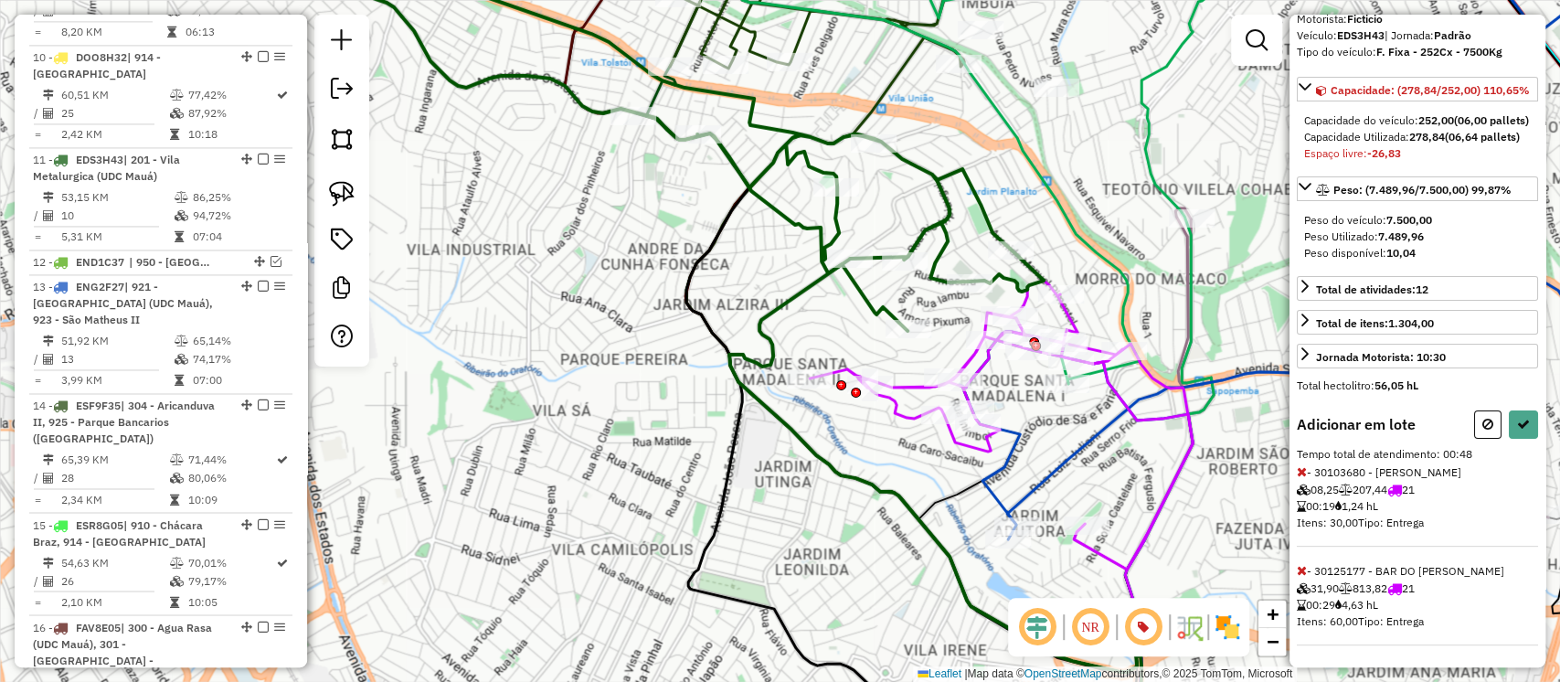
click at [1303, 574] on icon at bounding box center [1302, 570] width 10 height 13
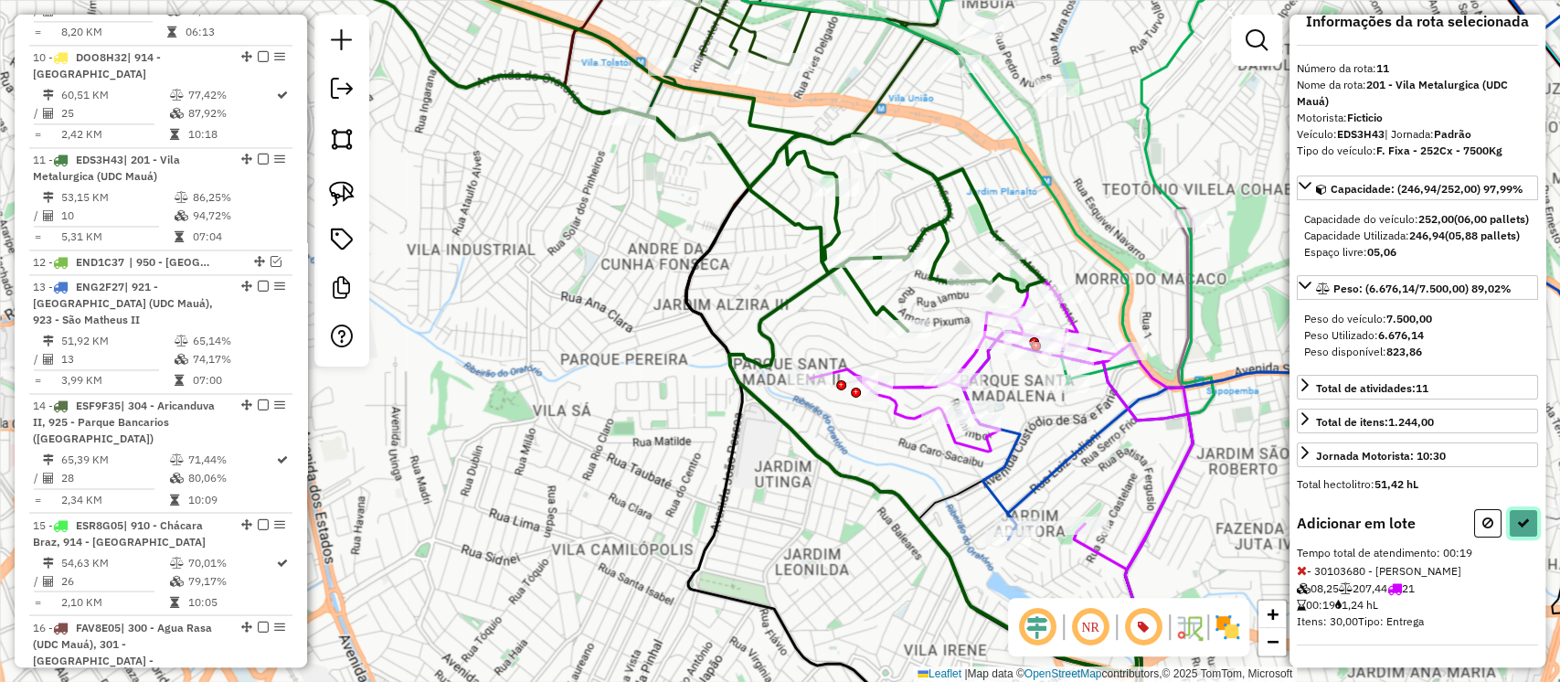
click at [1524, 529] on icon at bounding box center [1523, 522] width 13 height 13
select select "**********"
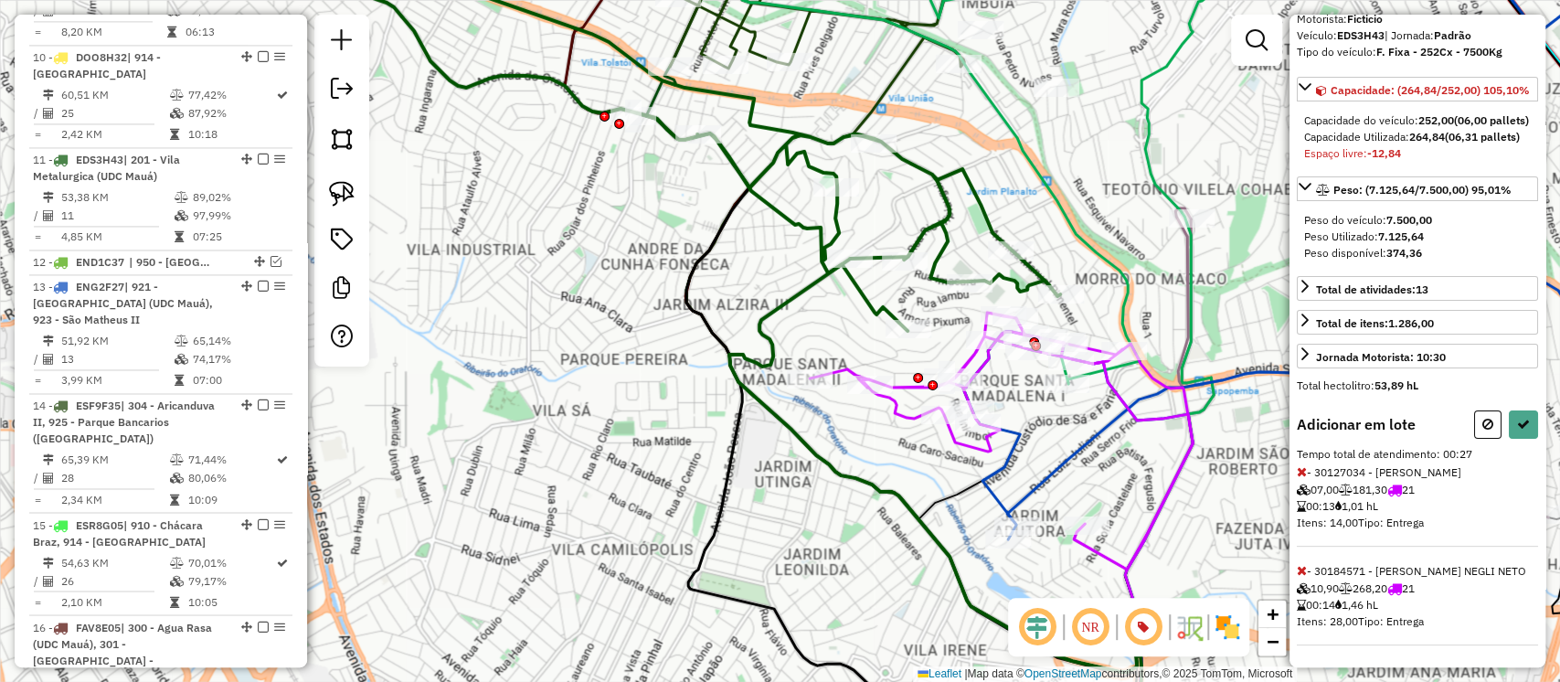
scroll to position [168, 0]
click at [1304, 566] on icon at bounding box center [1302, 570] width 10 height 13
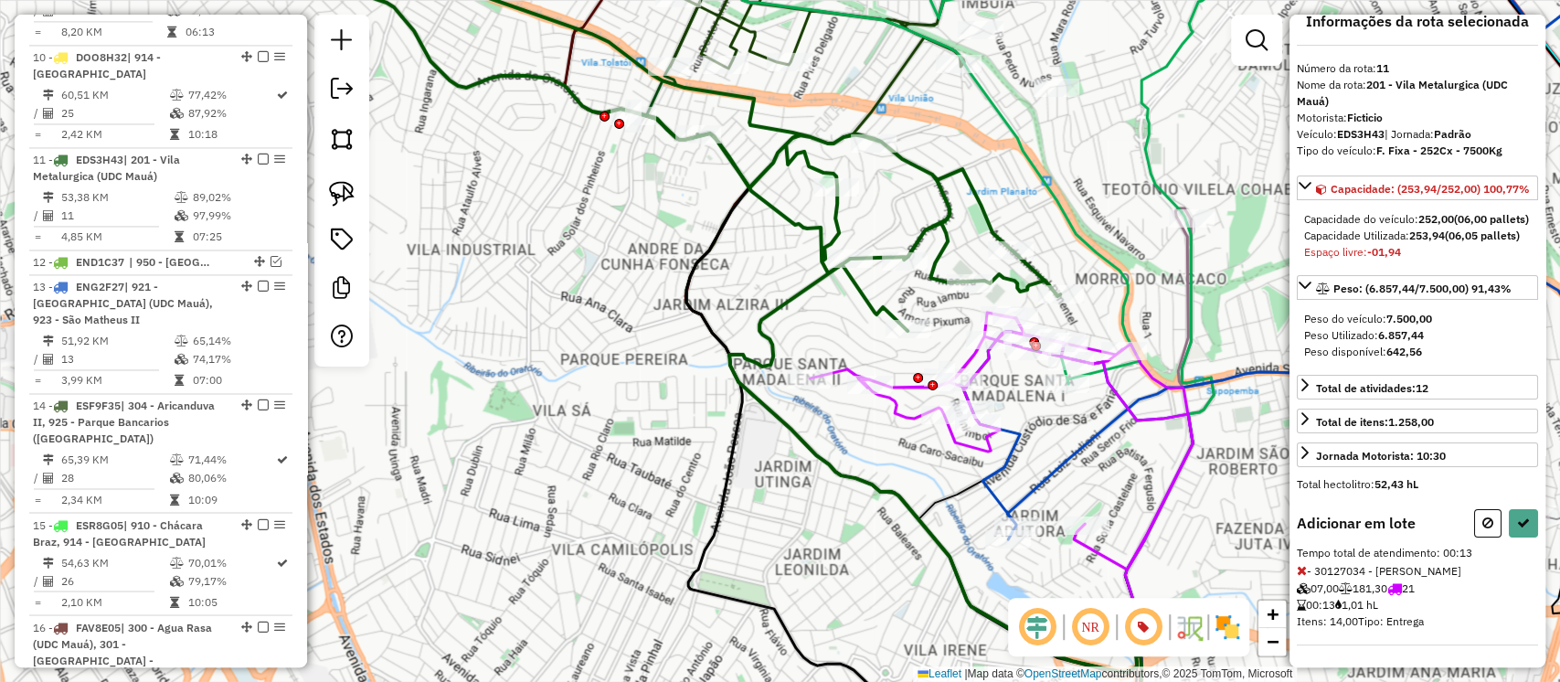
scroll to position [70, 0]
click at [1302, 565] on icon at bounding box center [1302, 570] width 10 height 13
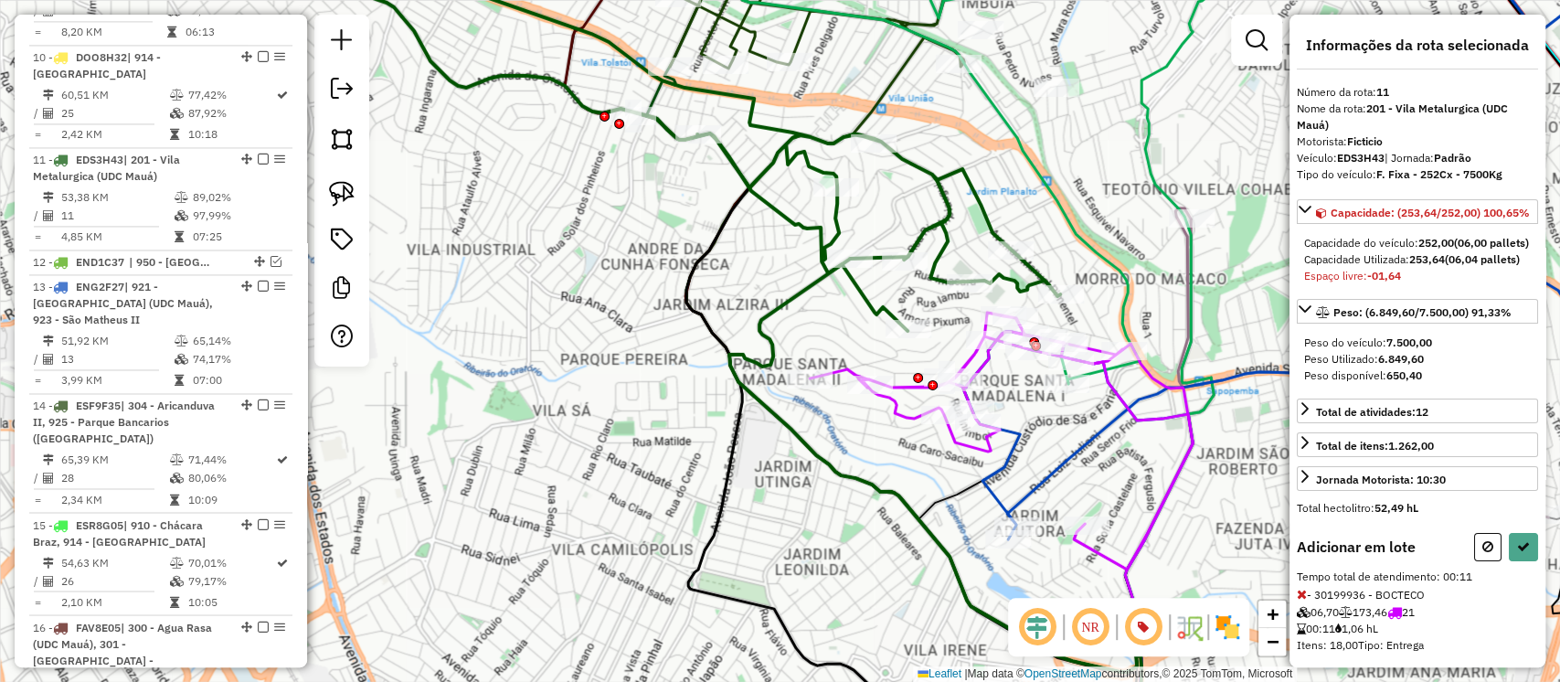
click at [1302, 601] on icon at bounding box center [1302, 594] width 10 height 13
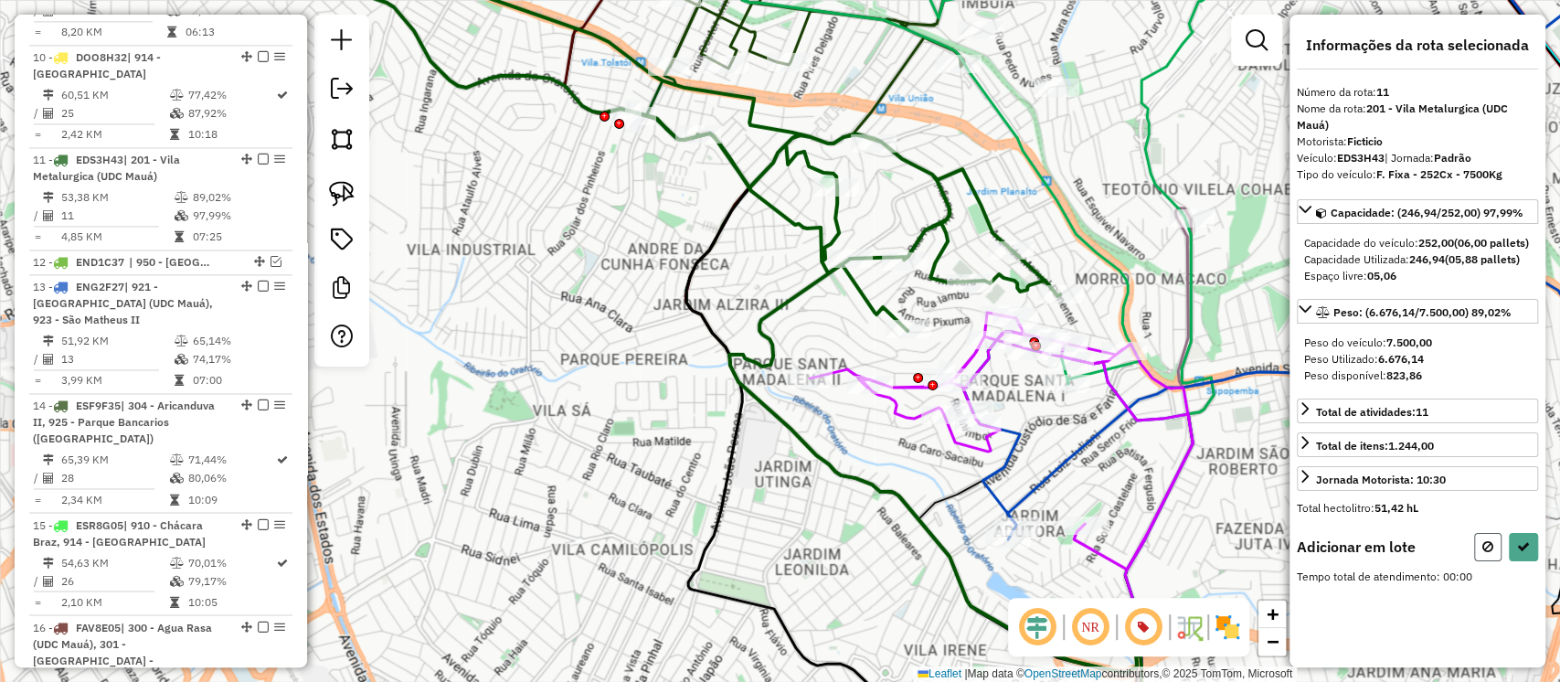
click at [1485, 553] on icon at bounding box center [1488, 546] width 11 height 13
select select "**********"
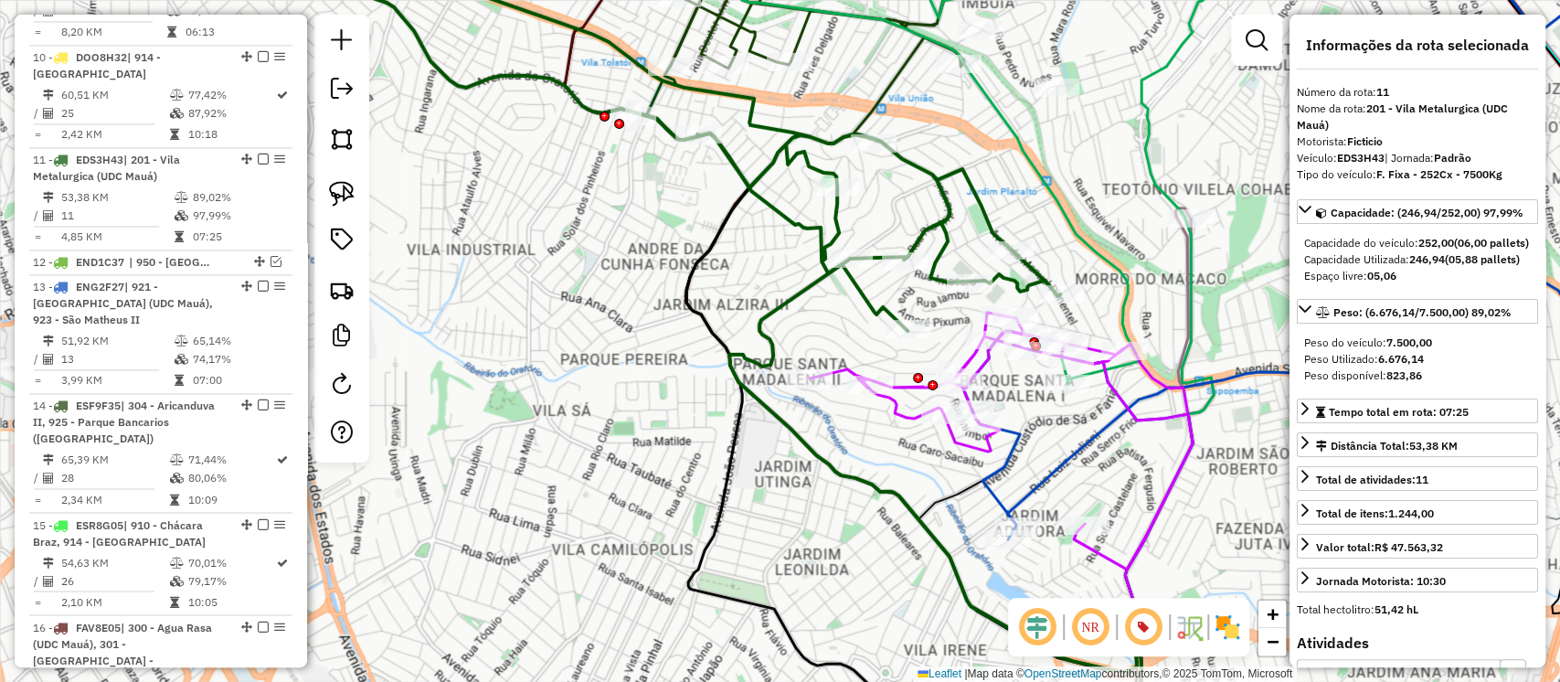
click at [1038, 270] on icon at bounding box center [691, 131] width 739 height 399
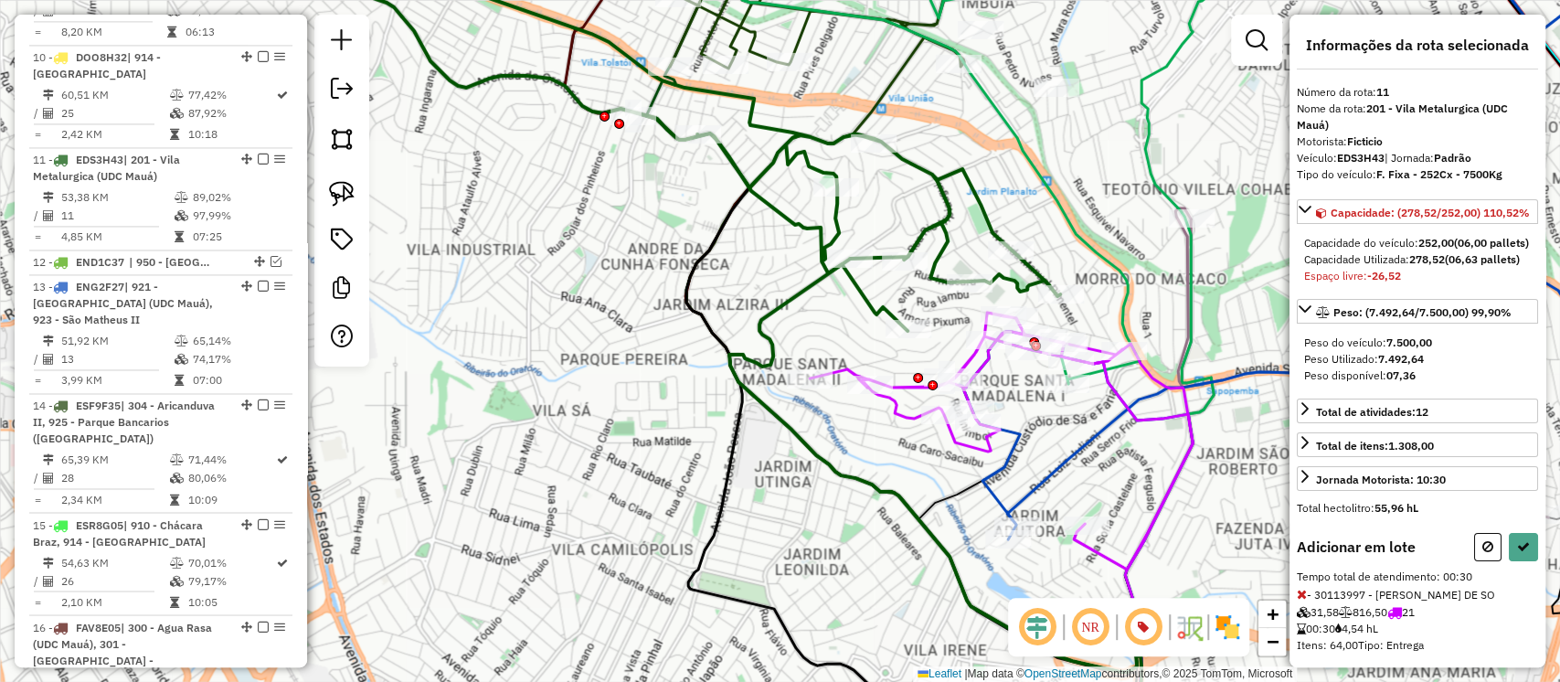
click at [1302, 601] on icon at bounding box center [1302, 594] width 10 height 13
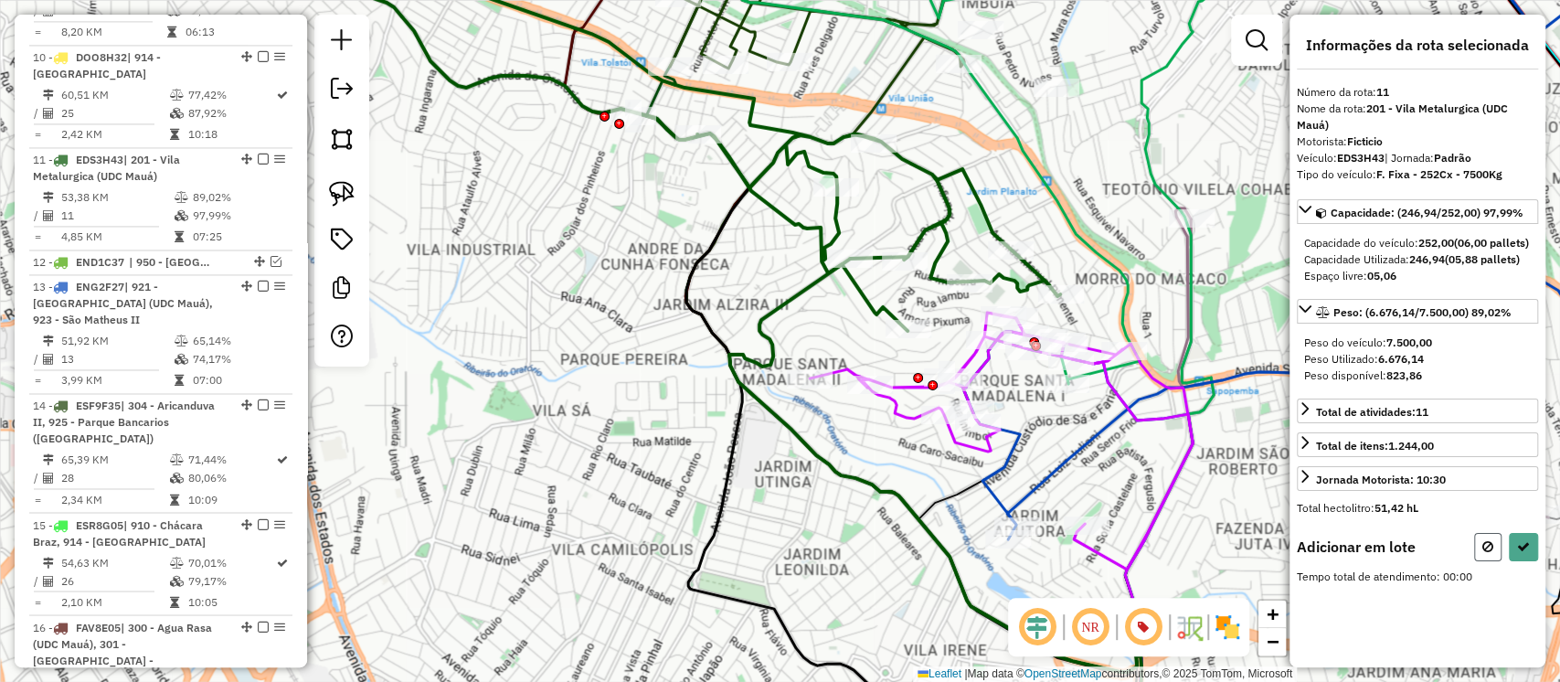
click at [1485, 553] on icon at bounding box center [1488, 546] width 11 height 13
select select "**********"
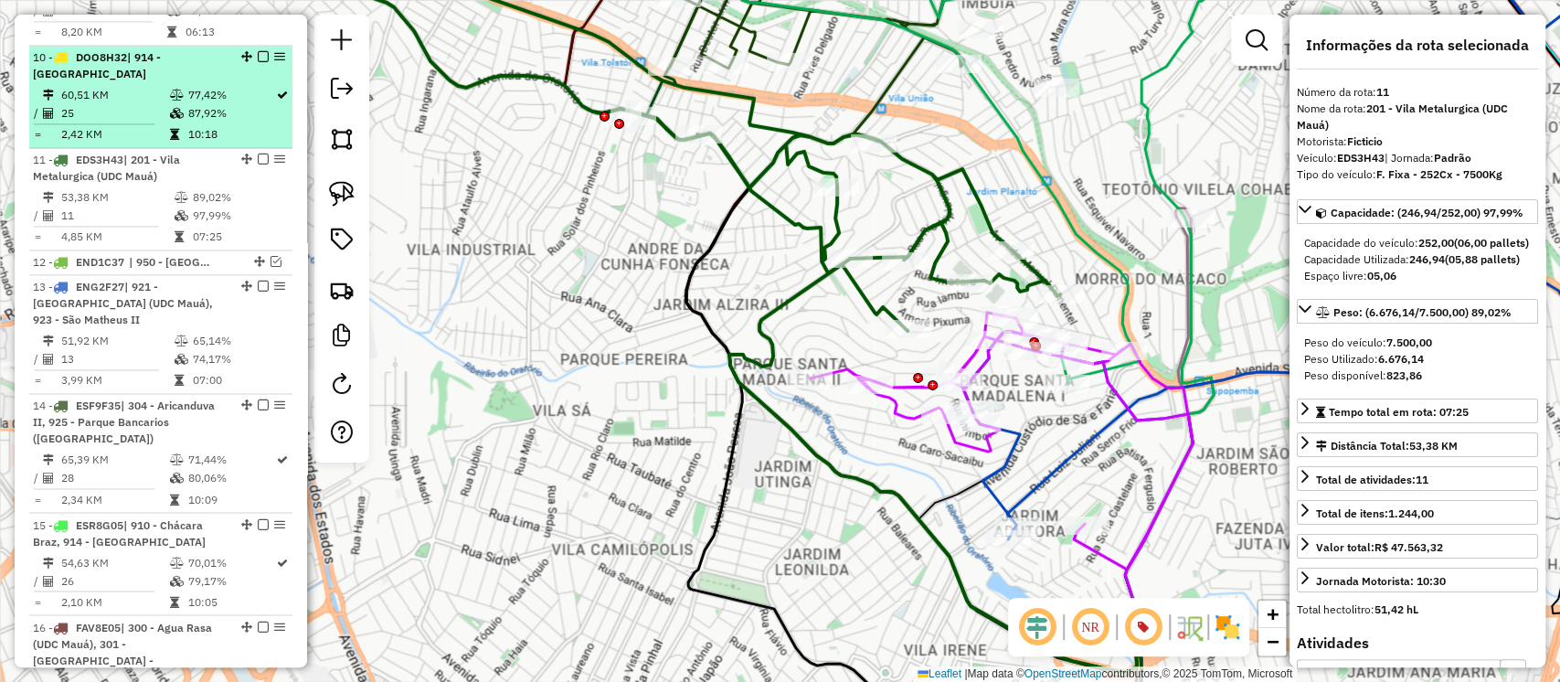
drag, startPoint x: 260, startPoint y: 26, endPoint x: 263, endPoint y: 39, distance: 14.2
click at [260, 154] on em at bounding box center [263, 159] width 11 height 11
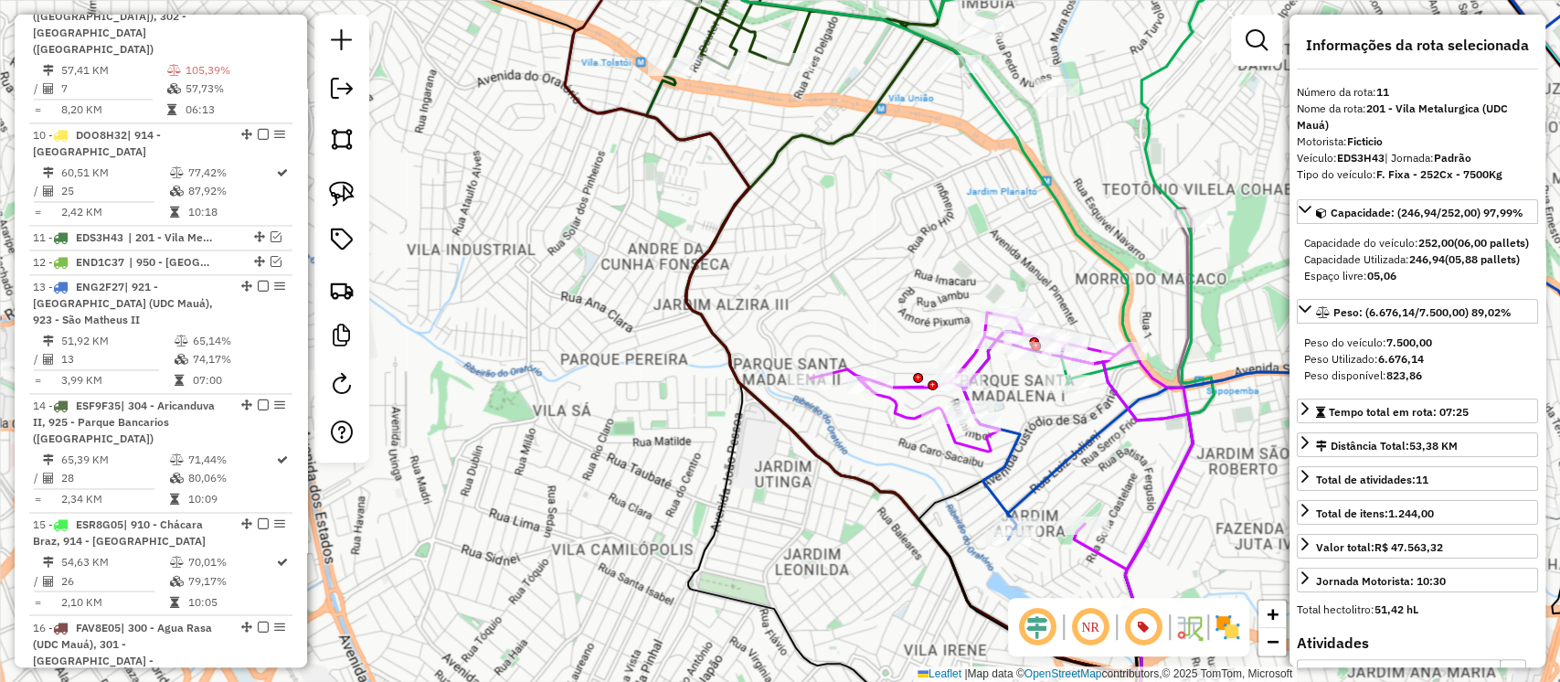
click at [893, 409] on icon at bounding box center [1001, 441] width 383 height 257
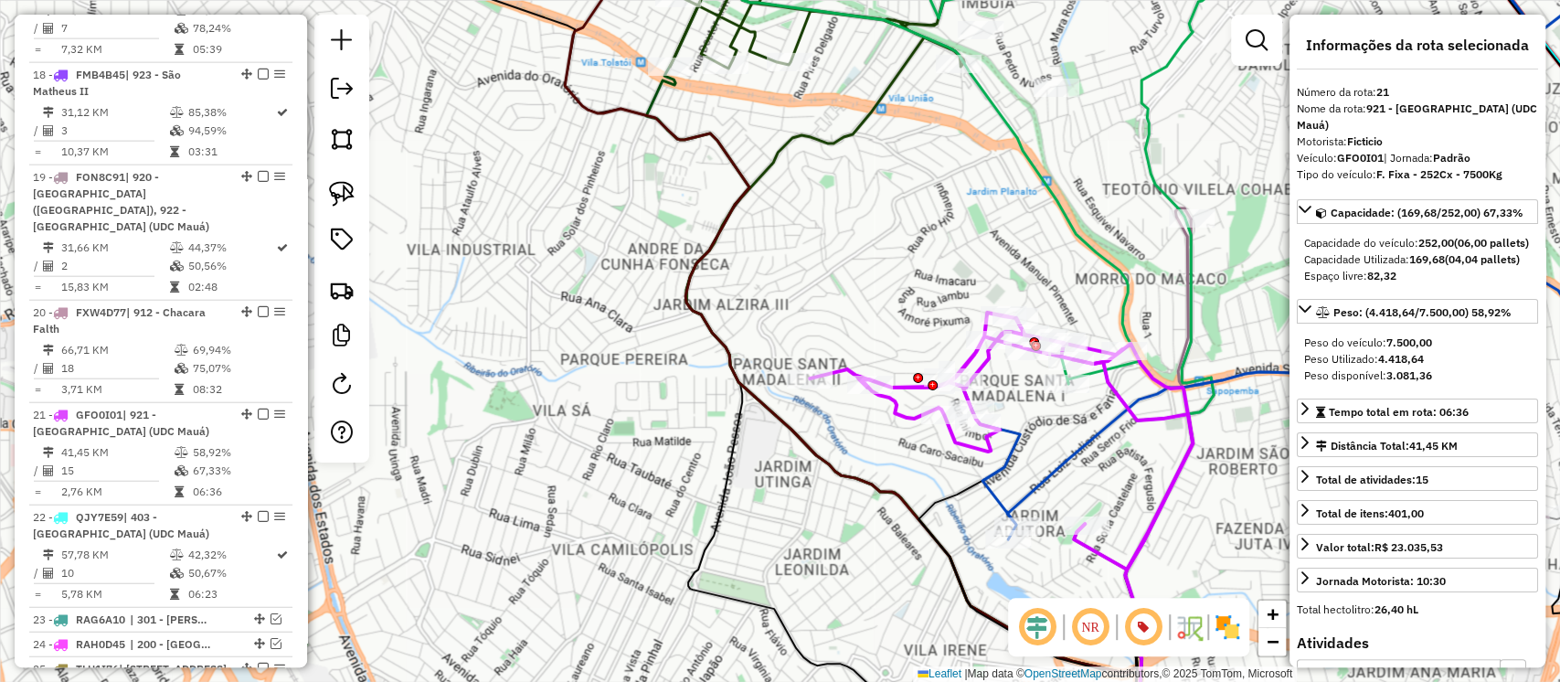
scroll to position [2910, 0]
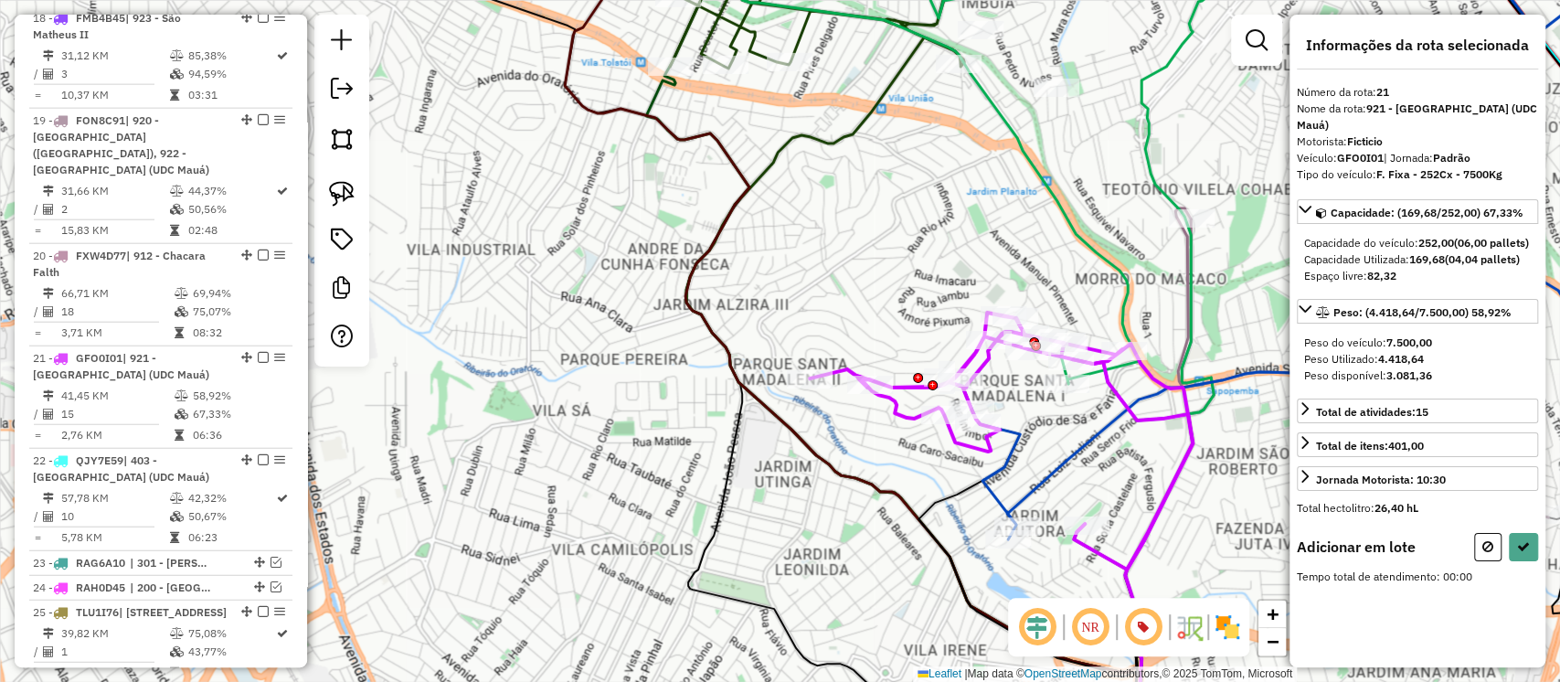
drag, startPoint x: 348, startPoint y: 194, endPoint x: 640, endPoint y: 282, distance: 304.5
click at [350, 197] on img at bounding box center [342, 194] width 26 height 26
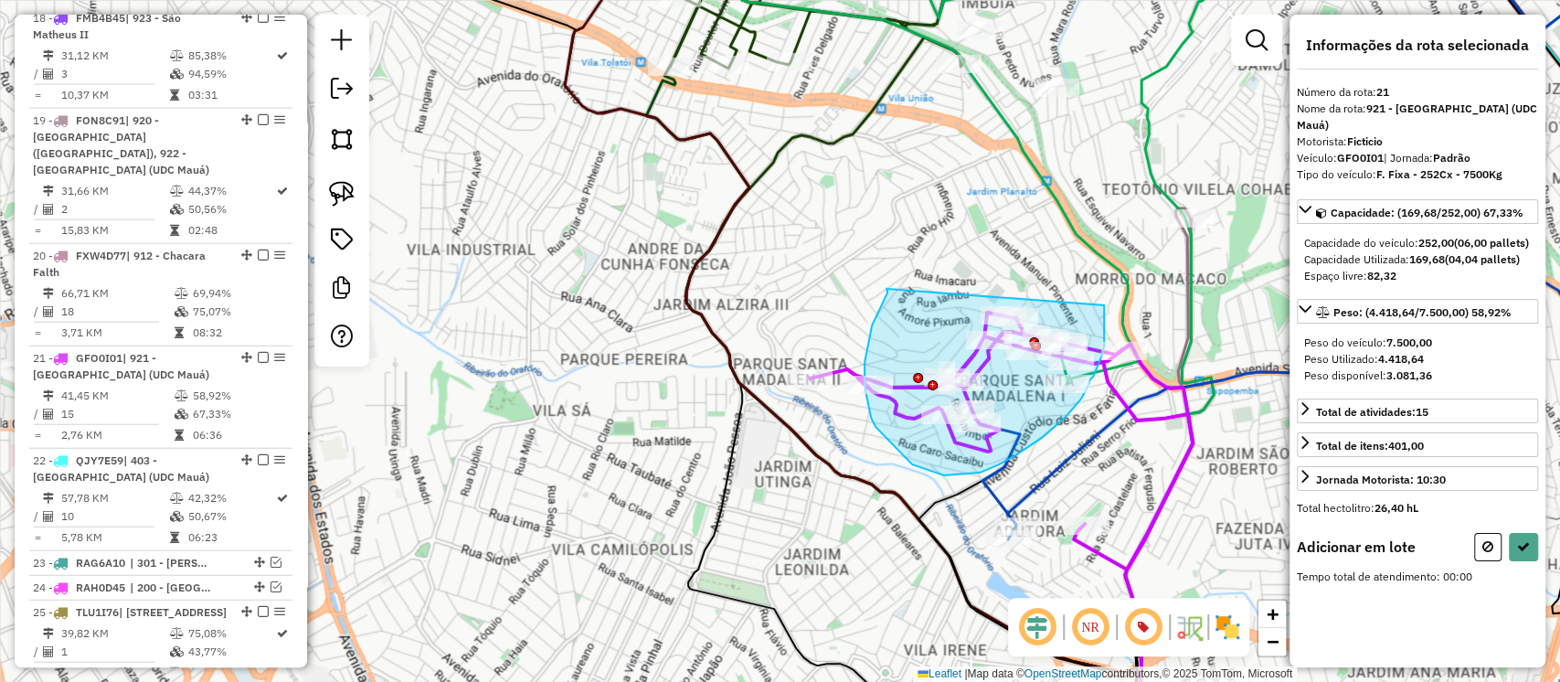
drag, startPoint x: 887, startPoint y: 289, endPoint x: 1104, endPoint y: 305, distance: 218.2
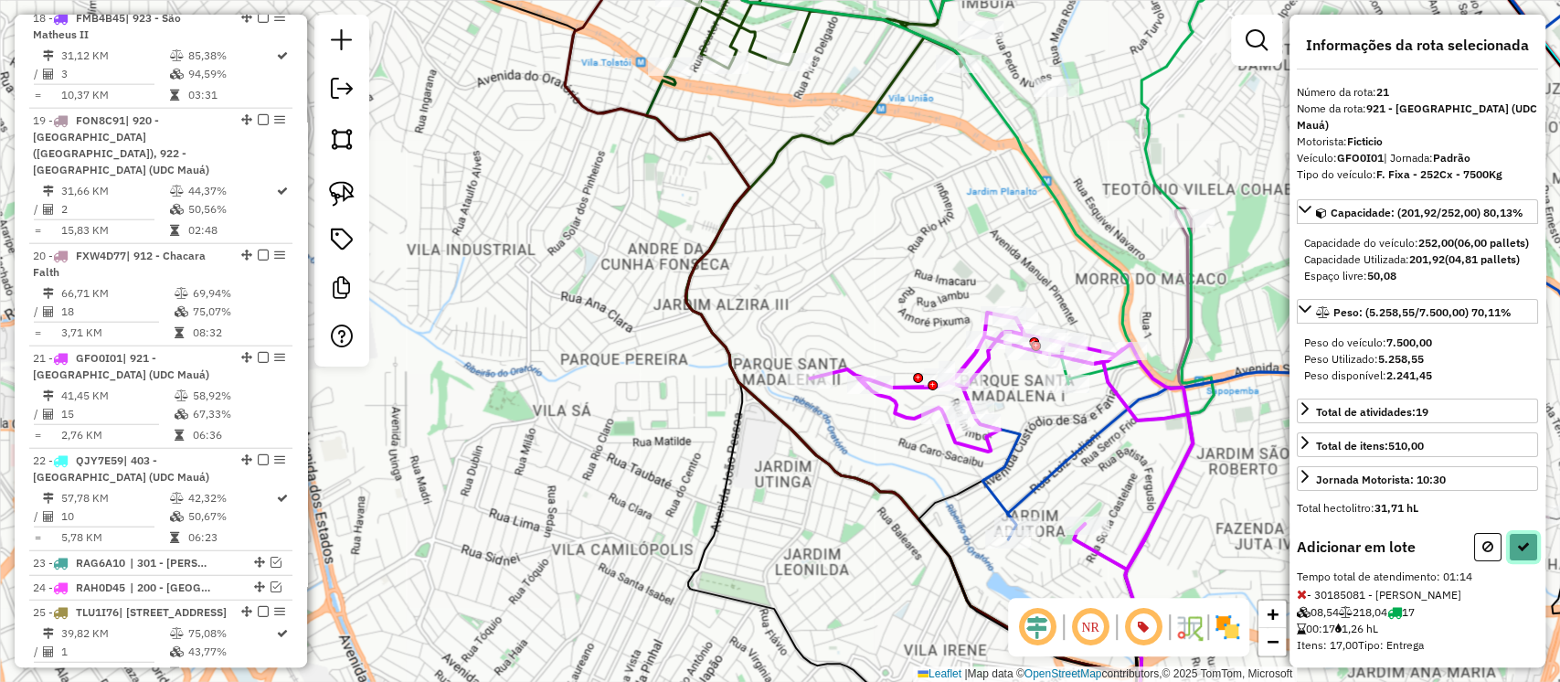
click at [1509, 561] on button at bounding box center [1523, 547] width 29 height 28
select select "**********"
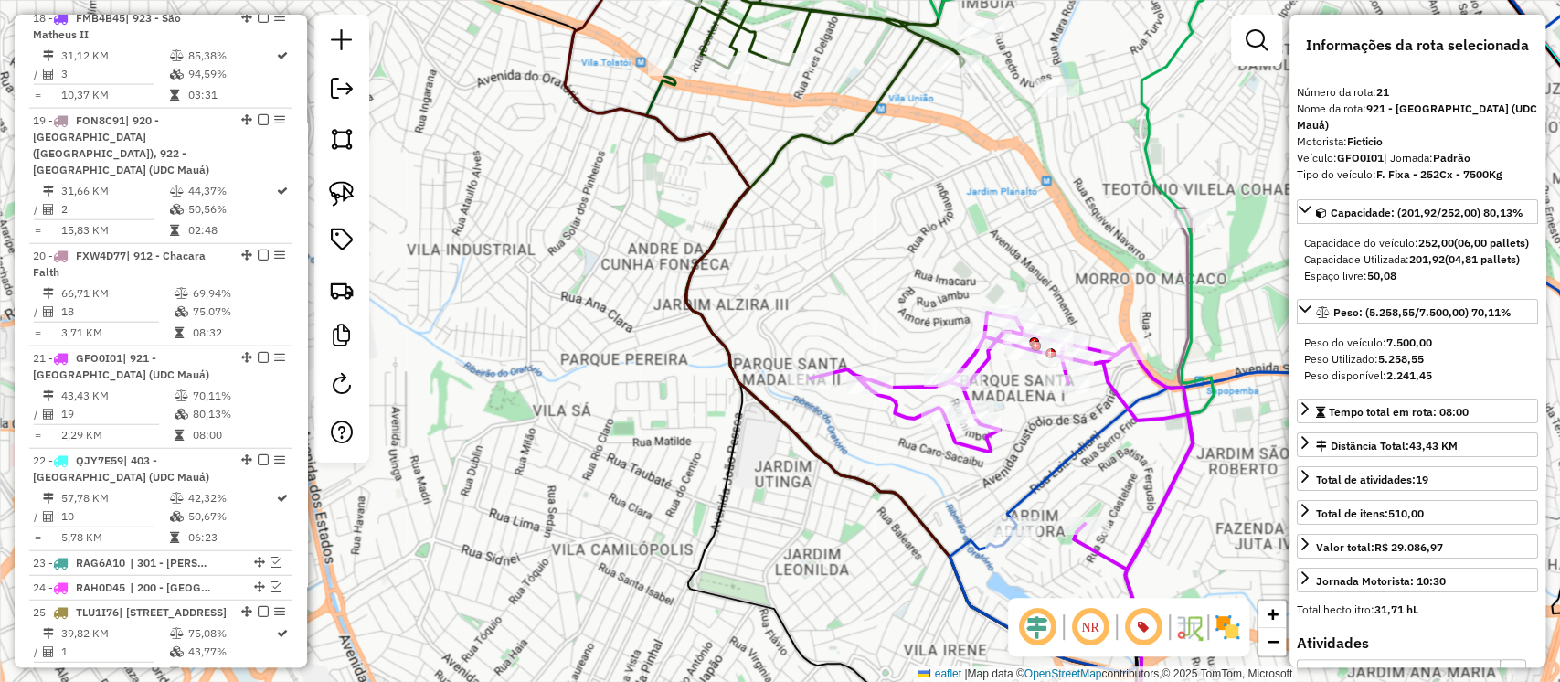
click at [1112, 385] on icon at bounding box center [1132, 554] width 121 height 391
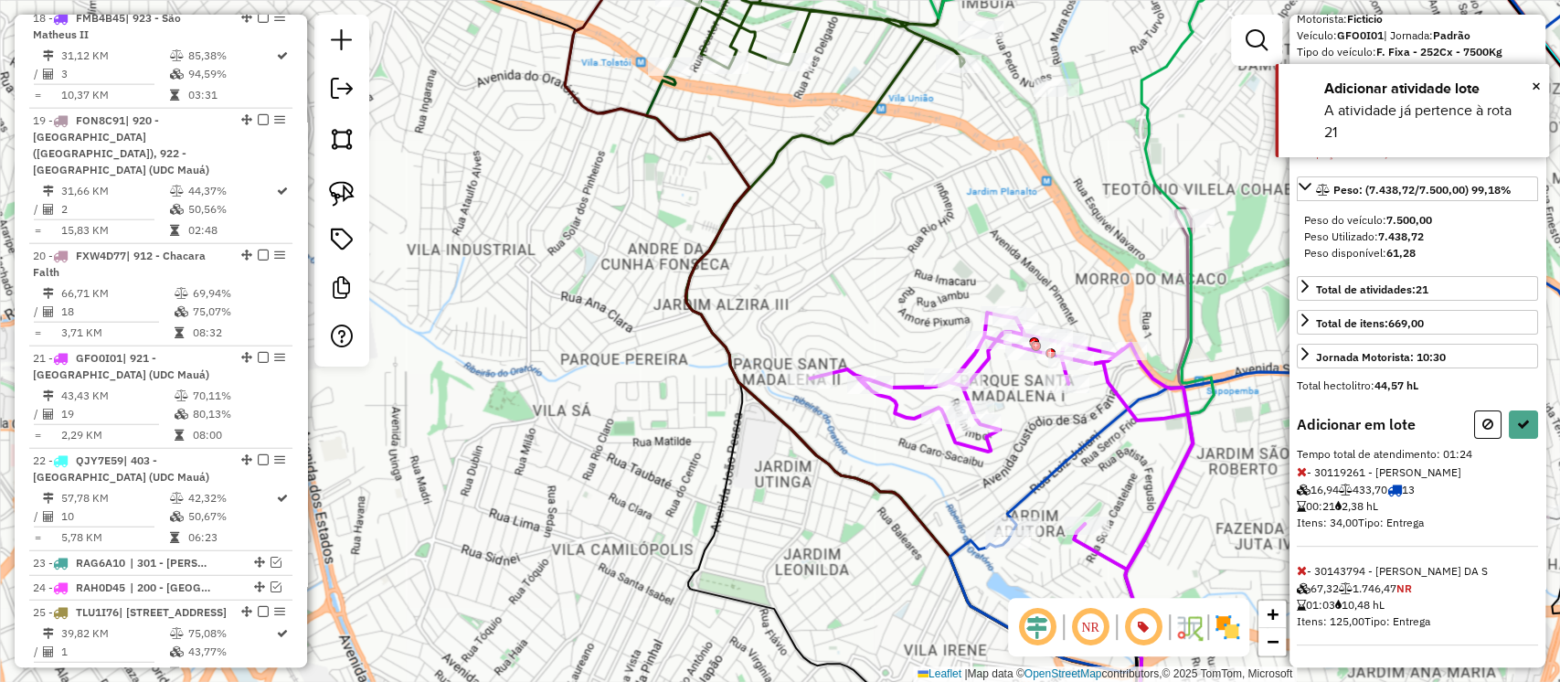
scroll to position [168, 0]
click at [1302, 574] on icon at bounding box center [1302, 570] width 10 height 13
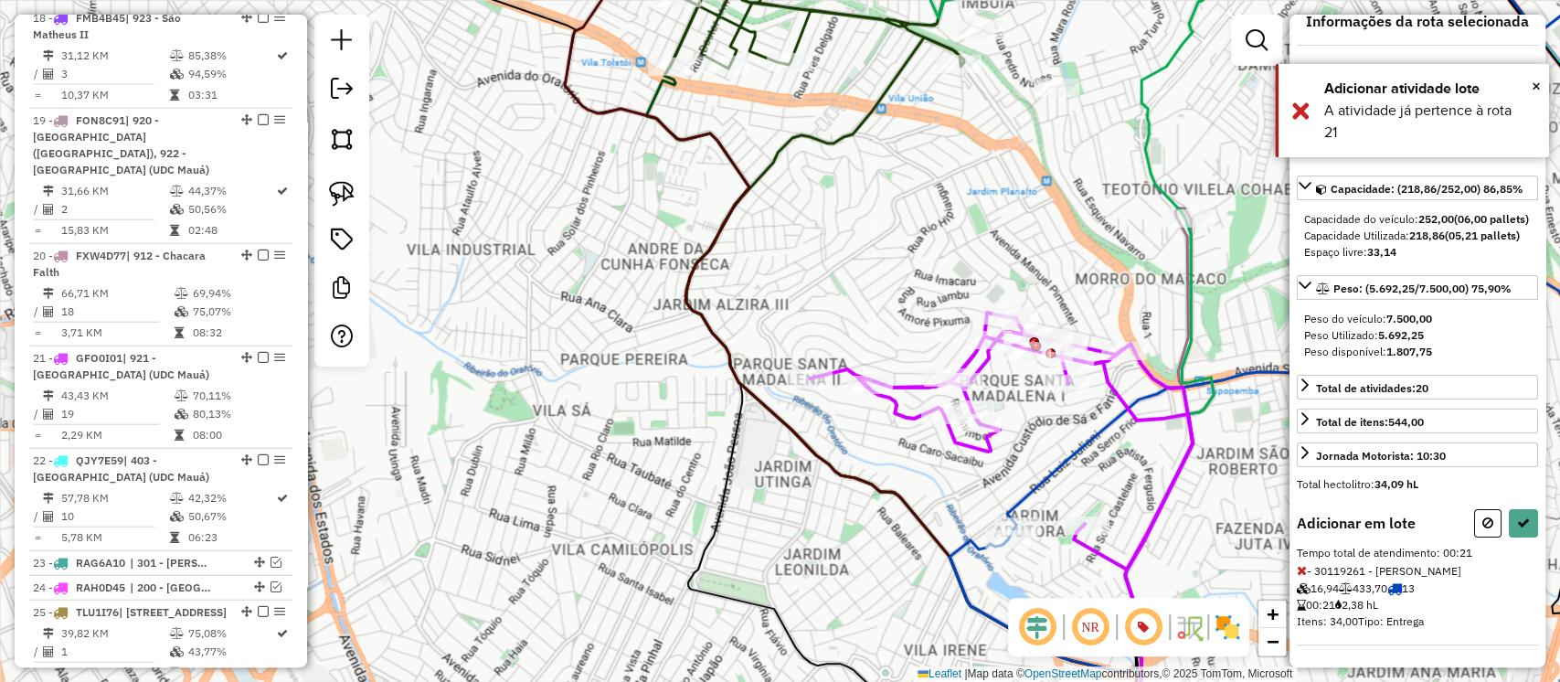
scroll to position [54, 0]
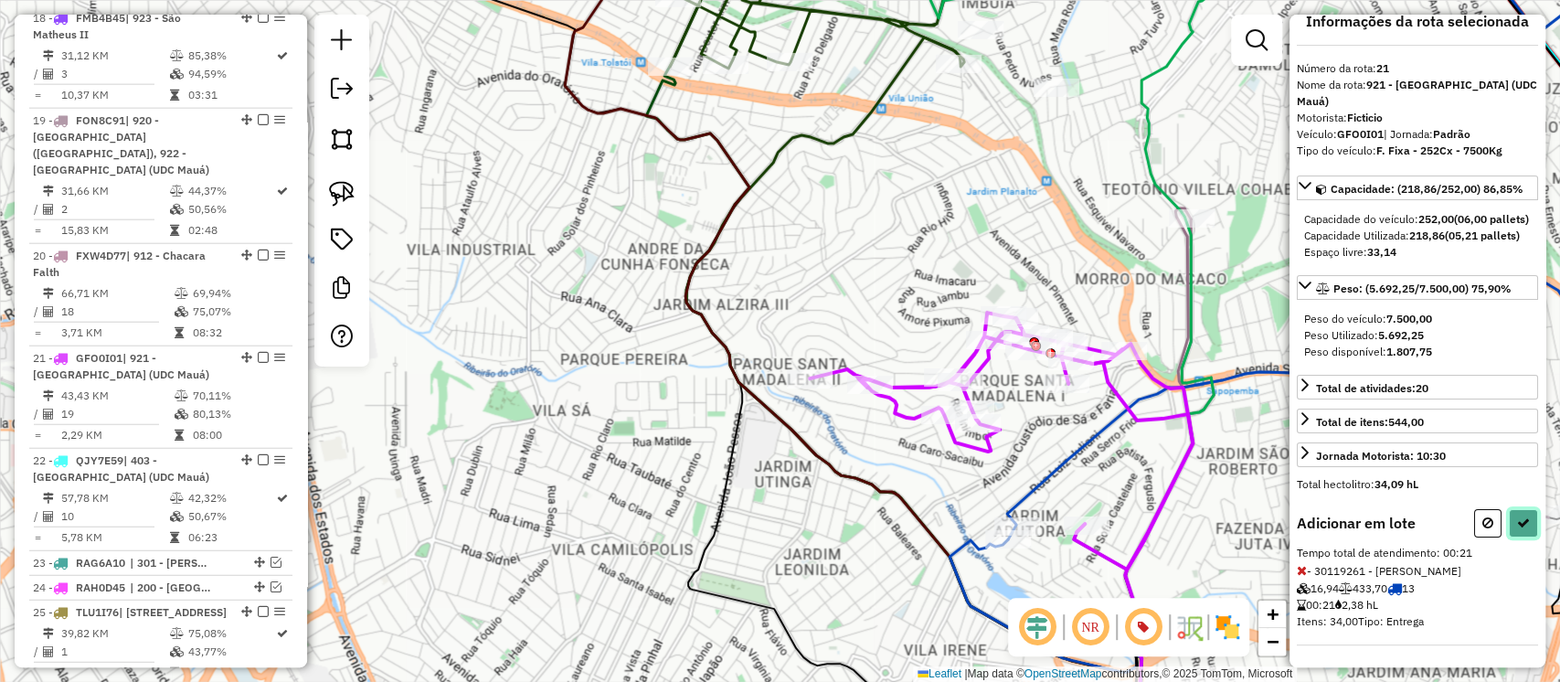
click at [1517, 526] on icon at bounding box center [1523, 522] width 13 height 13
select select "**********"
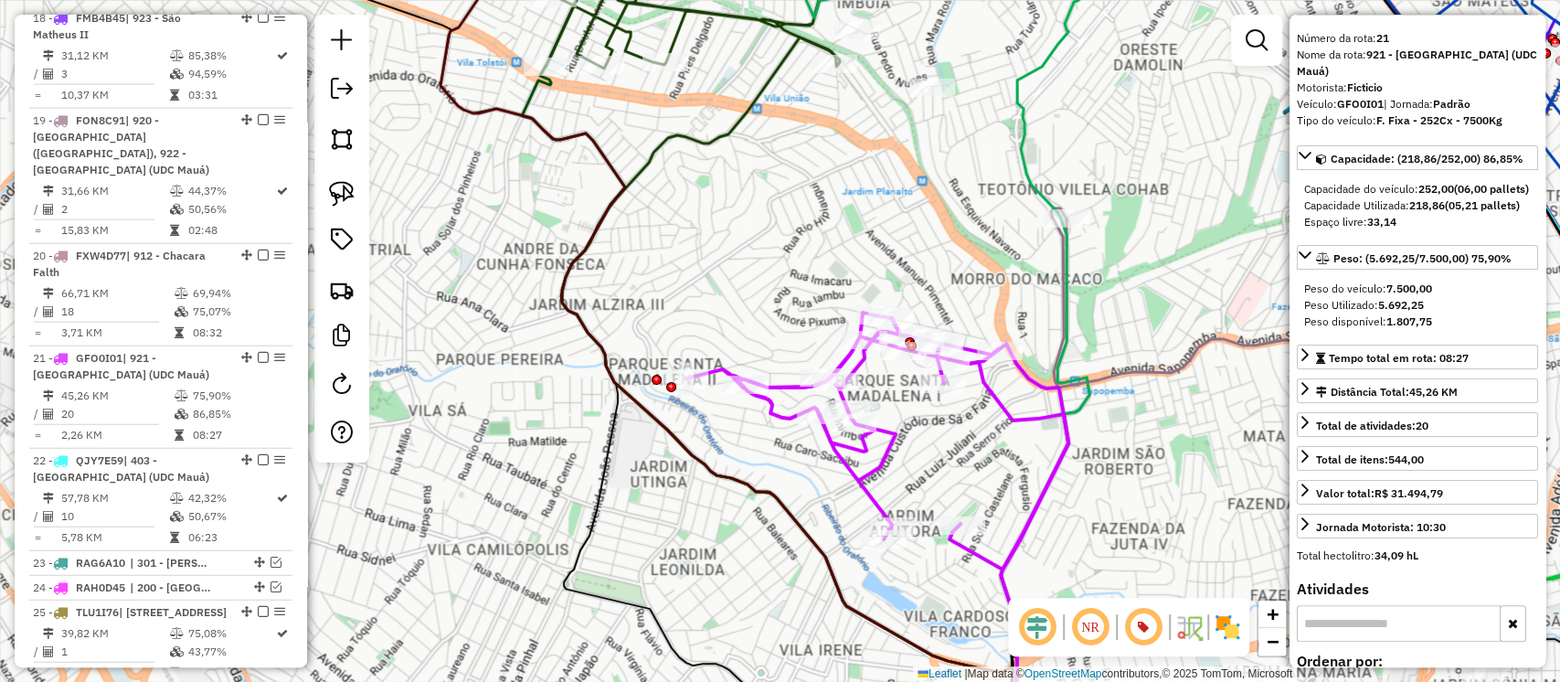
drag, startPoint x: 1111, startPoint y: 464, endPoint x: 920, endPoint y: 457, distance: 191.2
click at [920, 457] on div "Janela de atendimento Grade de atendimento Capacidade Transportadoras Veículos …" at bounding box center [780, 341] width 1560 height 682
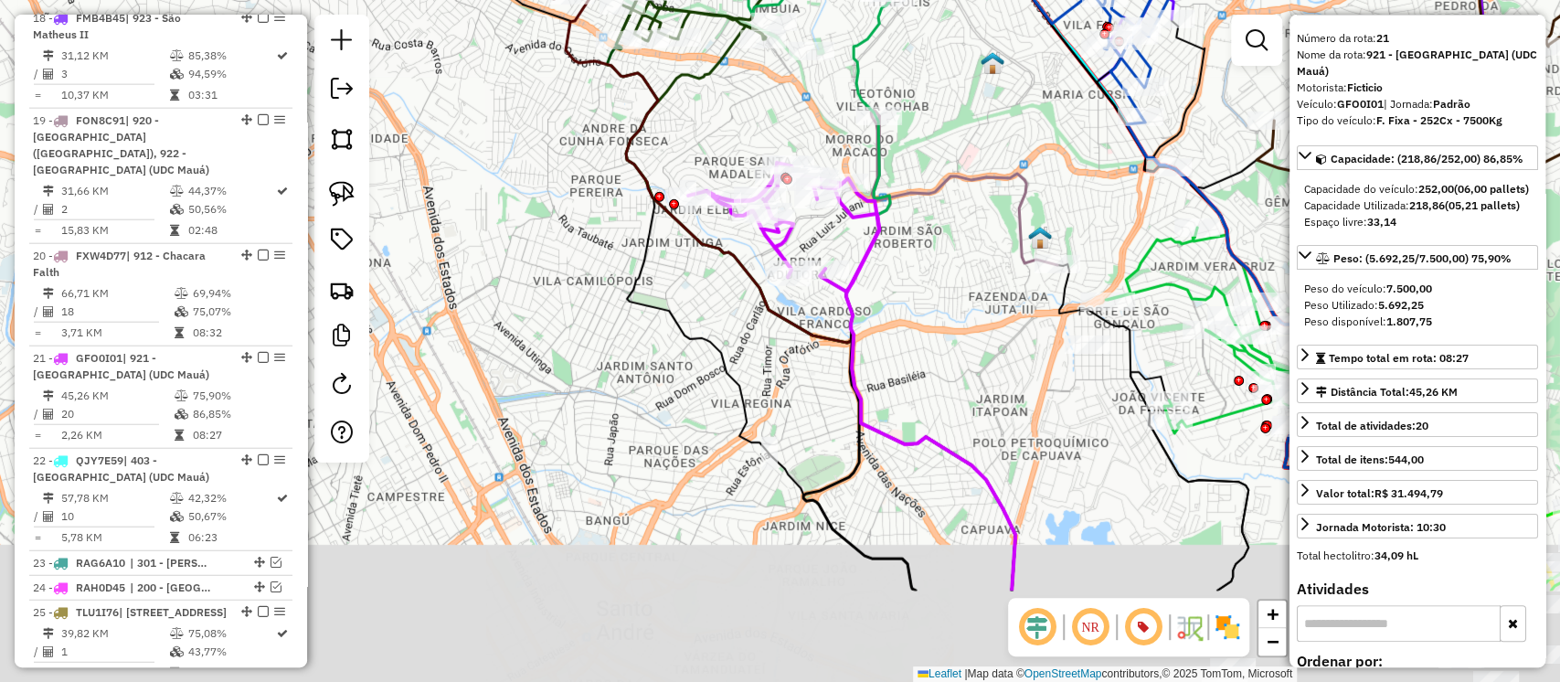
drag, startPoint x: 995, startPoint y: 467, endPoint x: 915, endPoint y: 265, distance: 217.1
click at [915, 265] on div "Janela de atendimento Grade de atendimento Capacidade Transportadoras Veículos …" at bounding box center [780, 341] width 1560 height 682
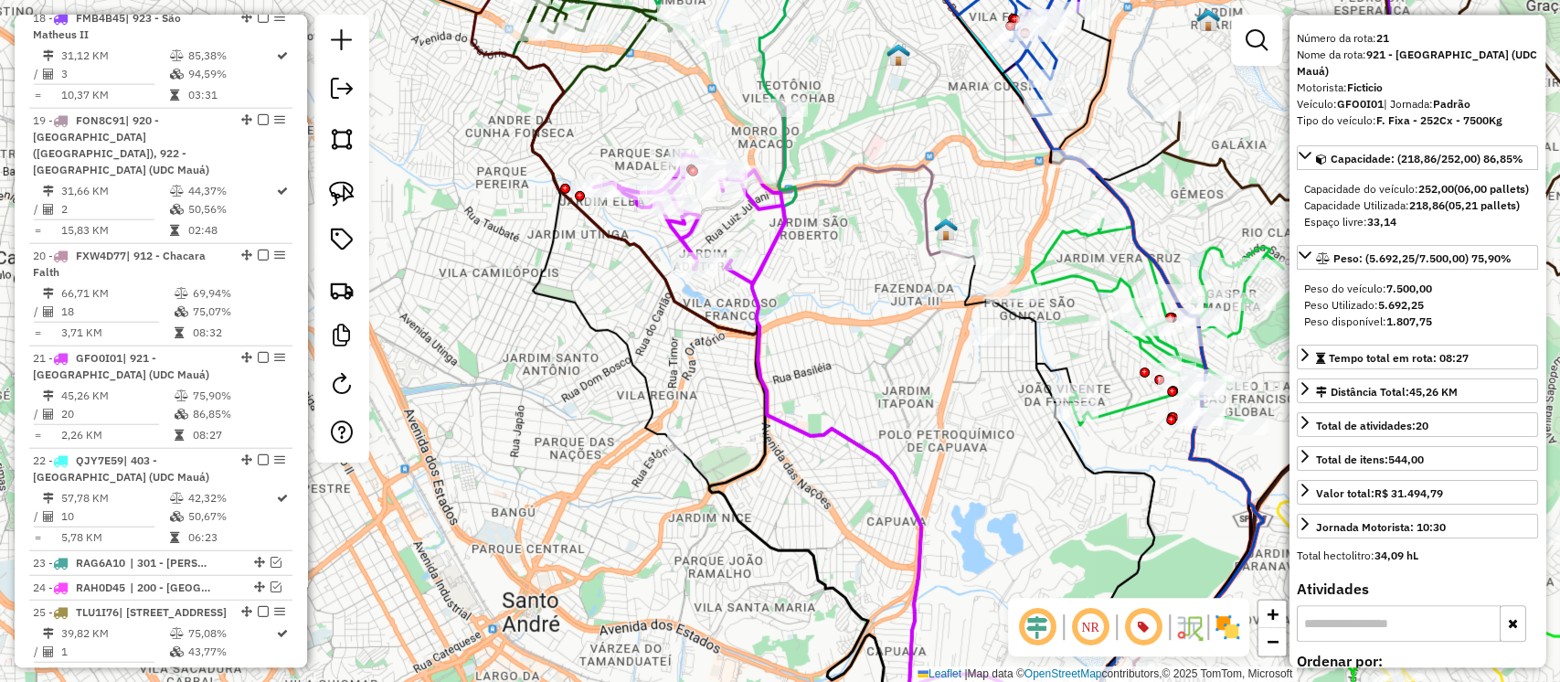
drag, startPoint x: 1046, startPoint y: 356, endPoint x: 1080, endPoint y: 551, distance: 197.6
click at [1080, 551] on div "Janela de atendimento Grade de atendimento Capacidade Transportadoras Veículos …" at bounding box center [780, 341] width 1560 height 682
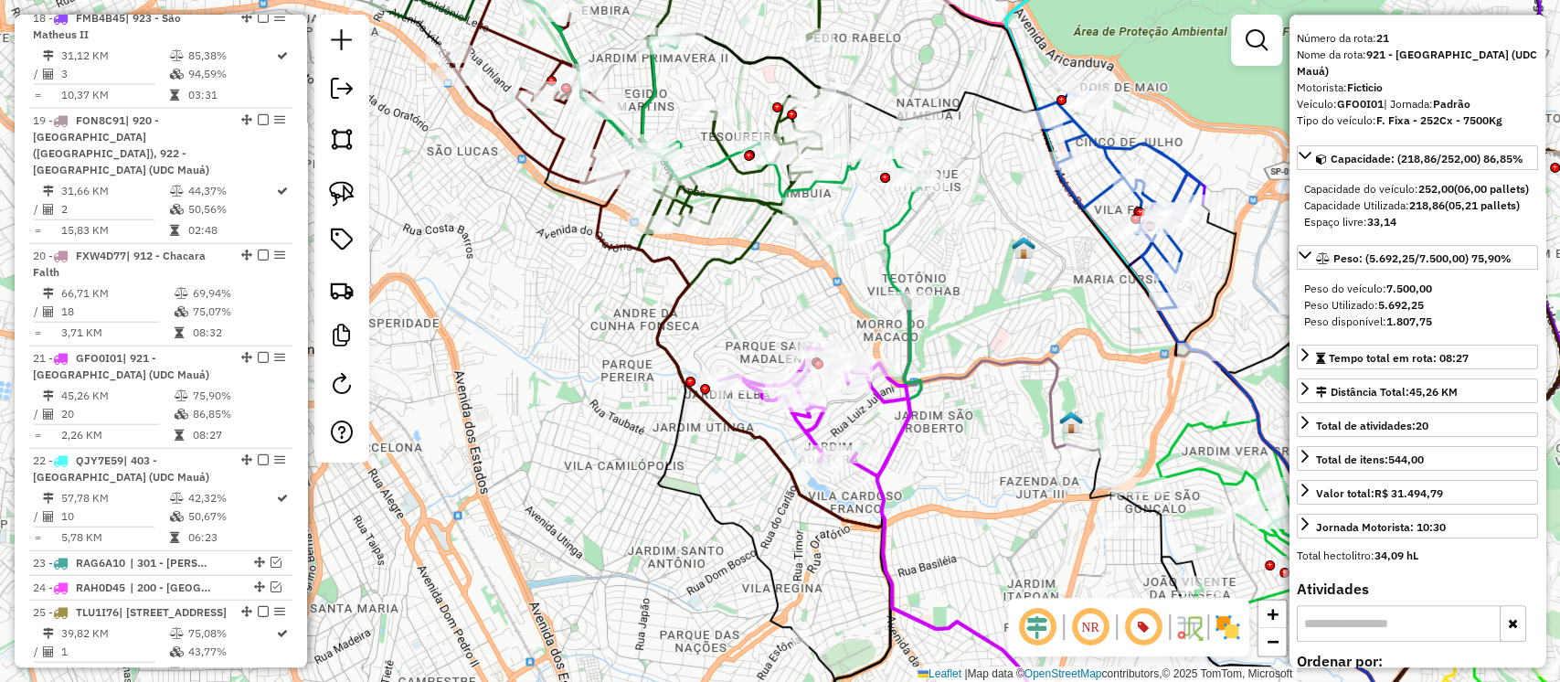
click at [896, 442] on icon at bounding box center [814, 411] width 191 height 129
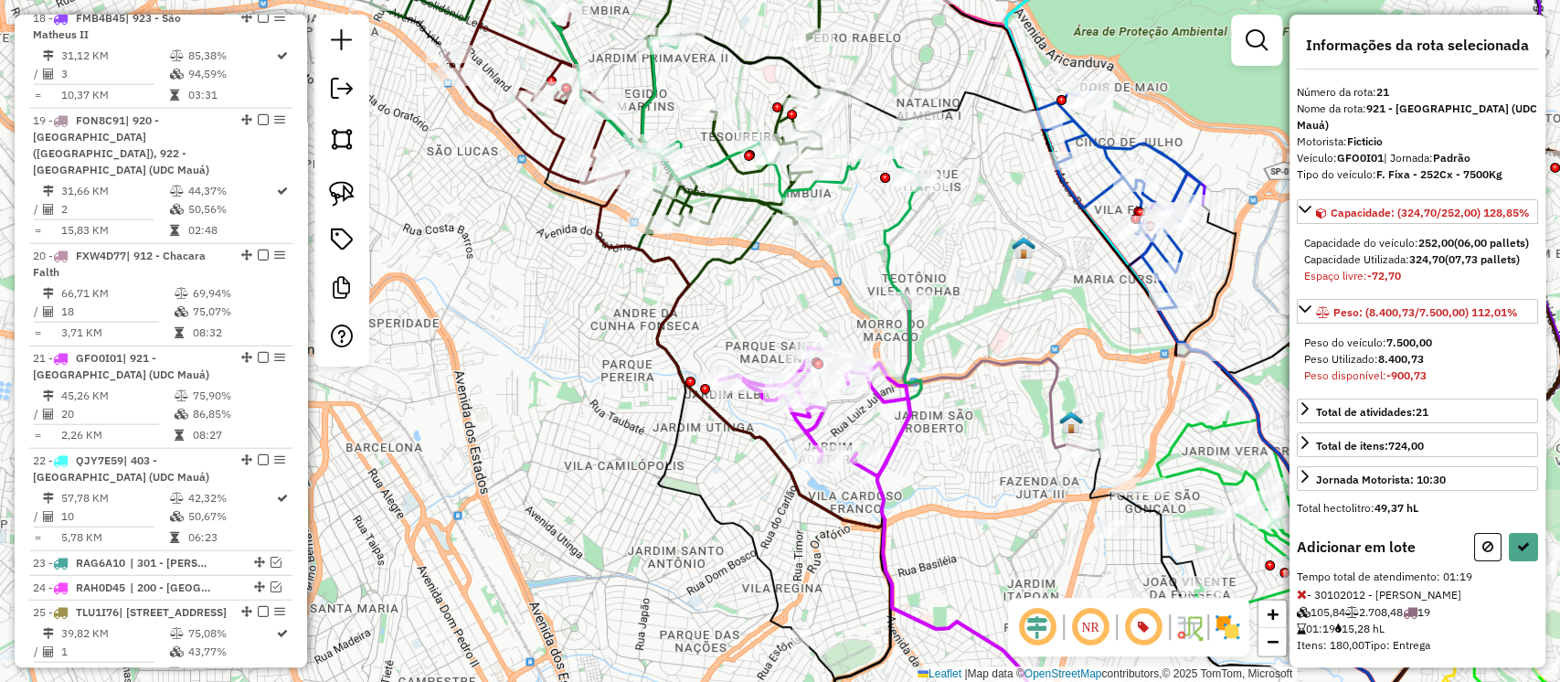
scroll to position [70, 0]
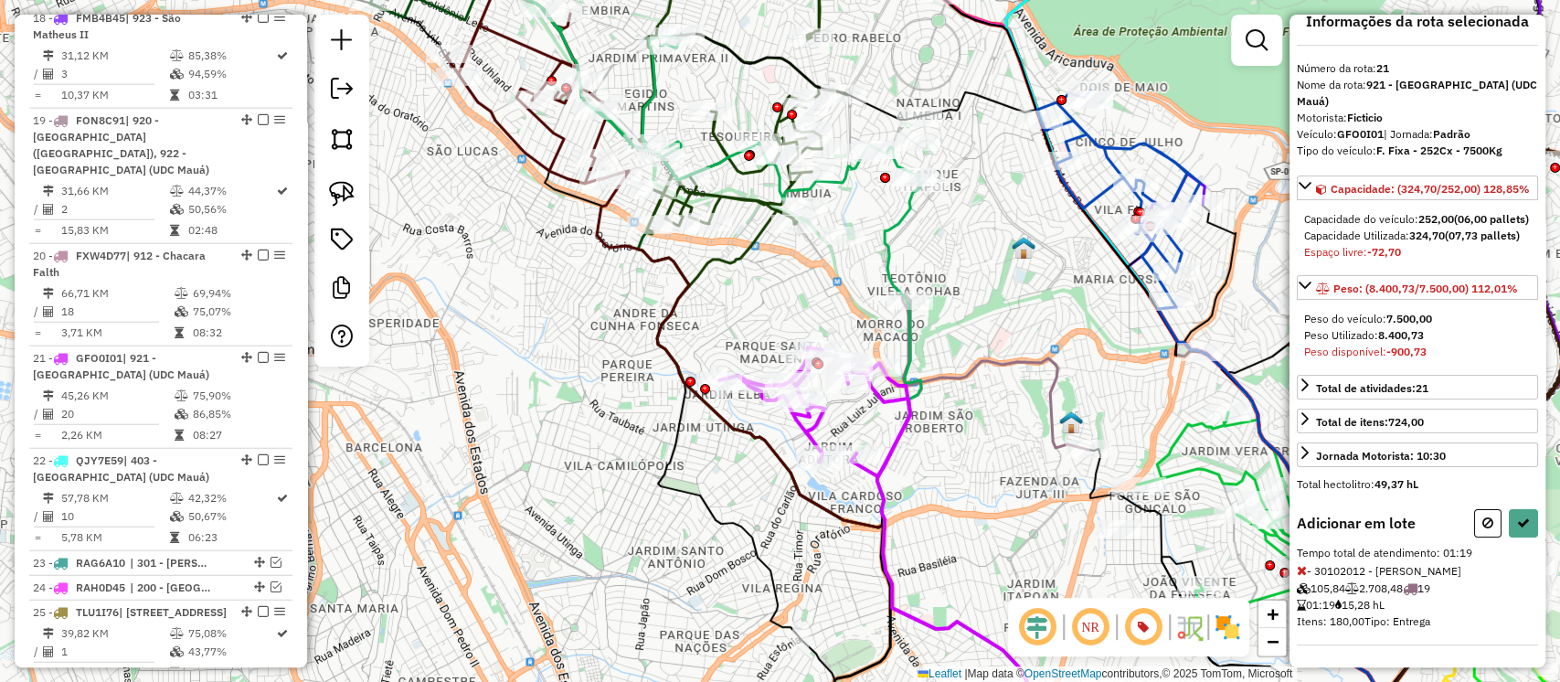
click at [1298, 570] on icon at bounding box center [1302, 570] width 10 height 13
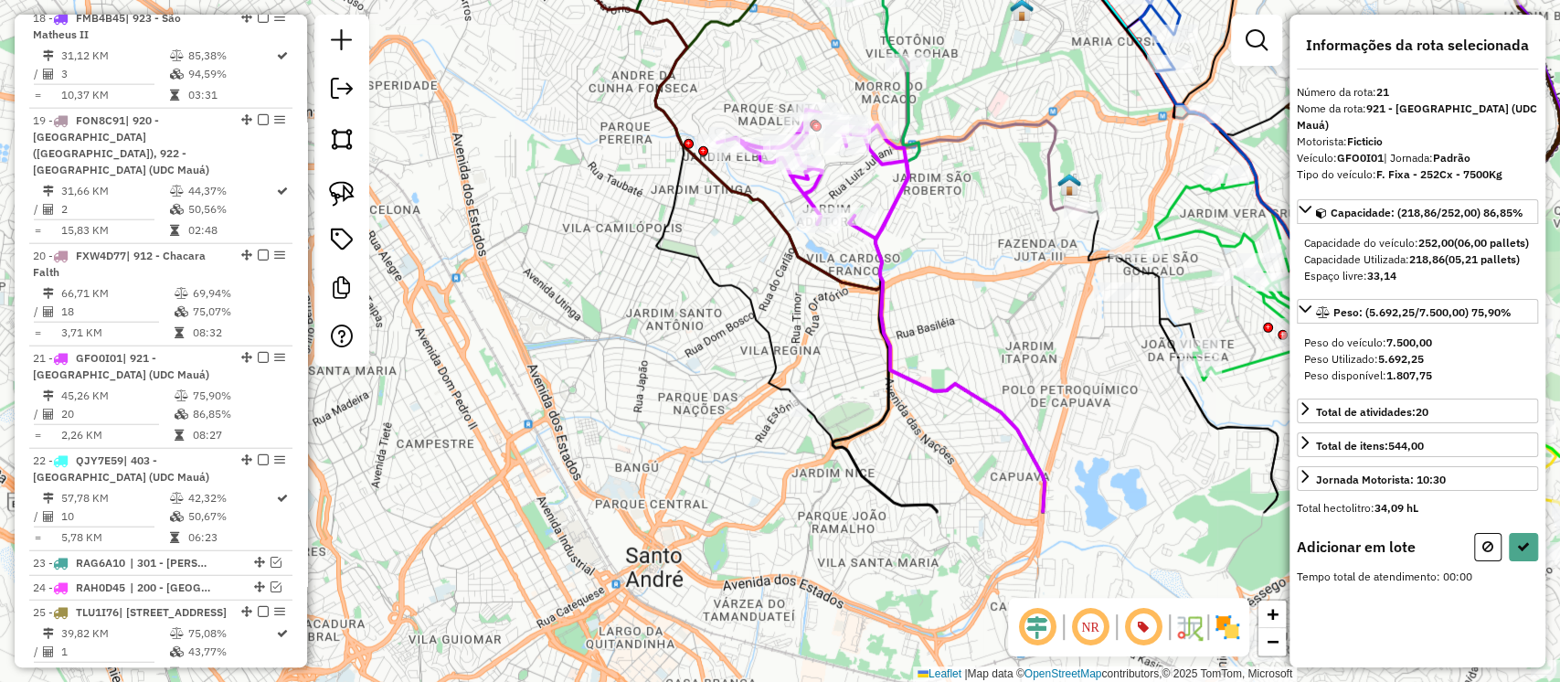
drag, startPoint x: 994, startPoint y: 482, endPoint x: 994, endPoint y: 285, distance: 196.5
click at [994, 285] on div "Janela de atendimento Grade de atendimento Capacidade Transportadoras Veículos …" at bounding box center [780, 341] width 1560 height 682
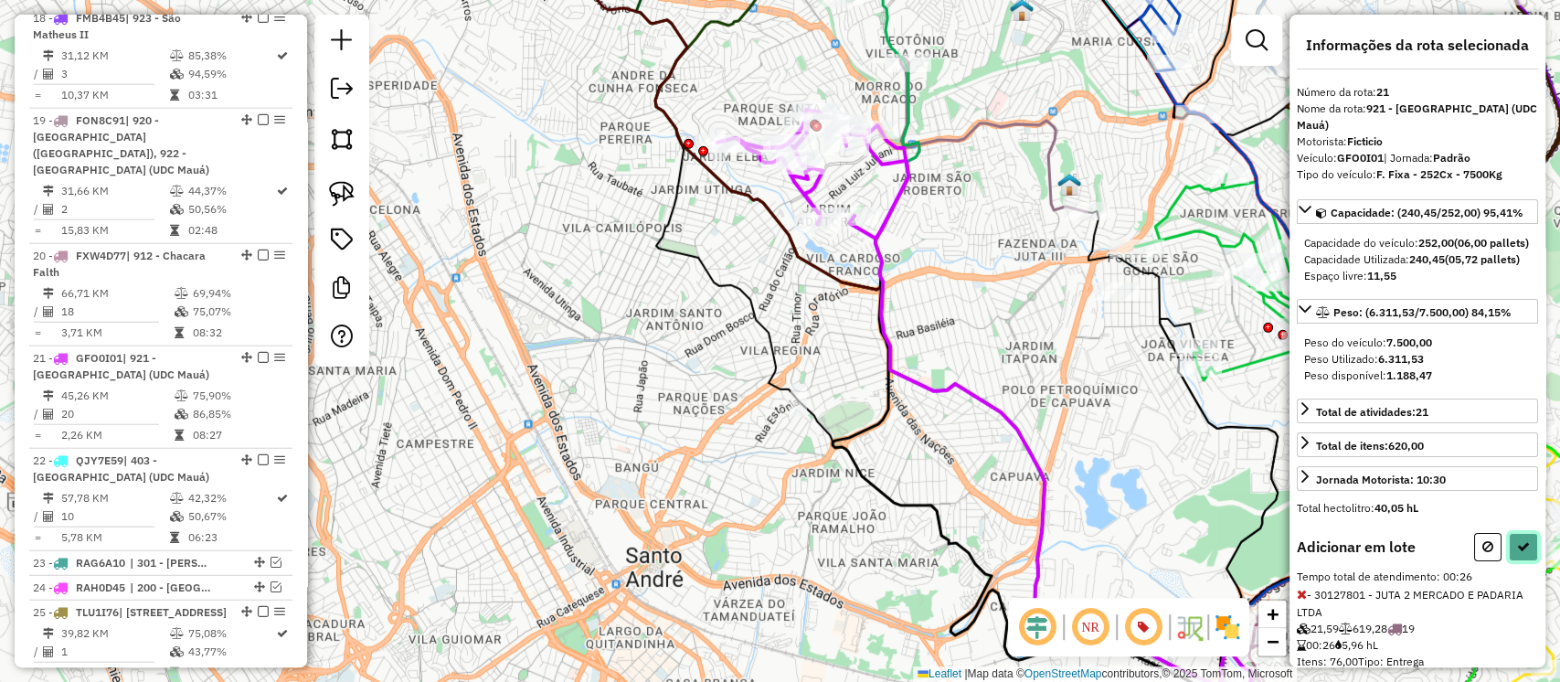
click at [1520, 561] on button at bounding box center [1523, 547] width 29 height 28
select select "**********"
click at [1513, 561] on button at bounding box center [1523, 547] width 29 height 28
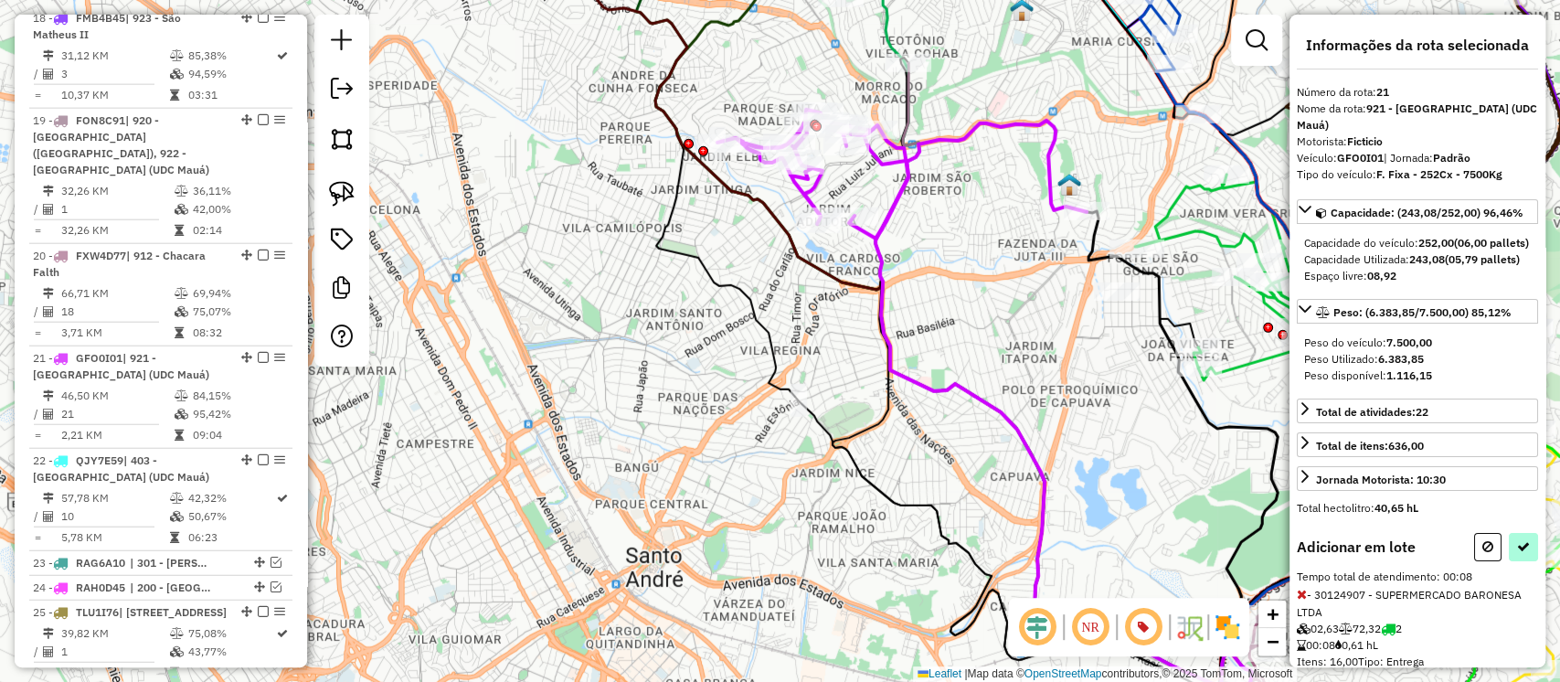
select select "**********"
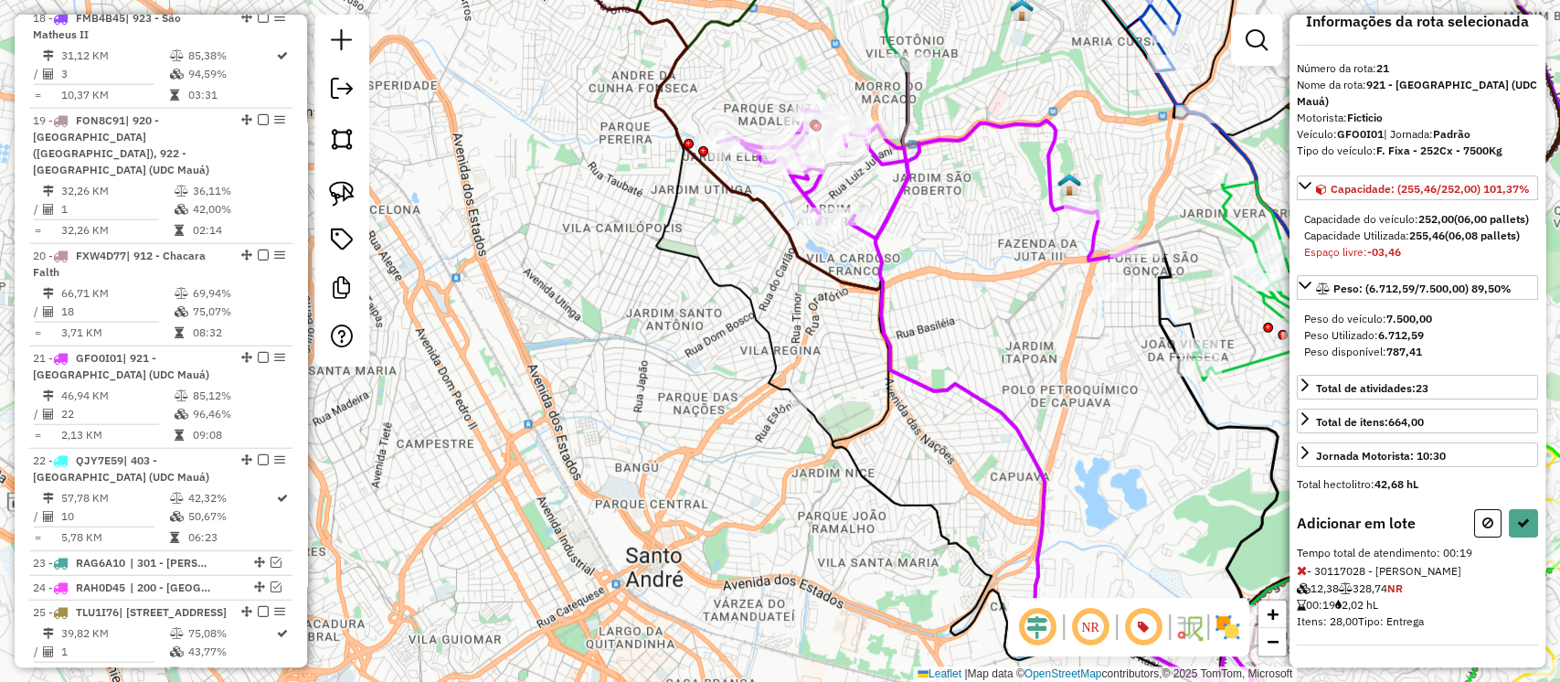
scroll to position [70, 0]
click at [1303, 569] on icon at bounding box center [1302, 570] width 10 height 13
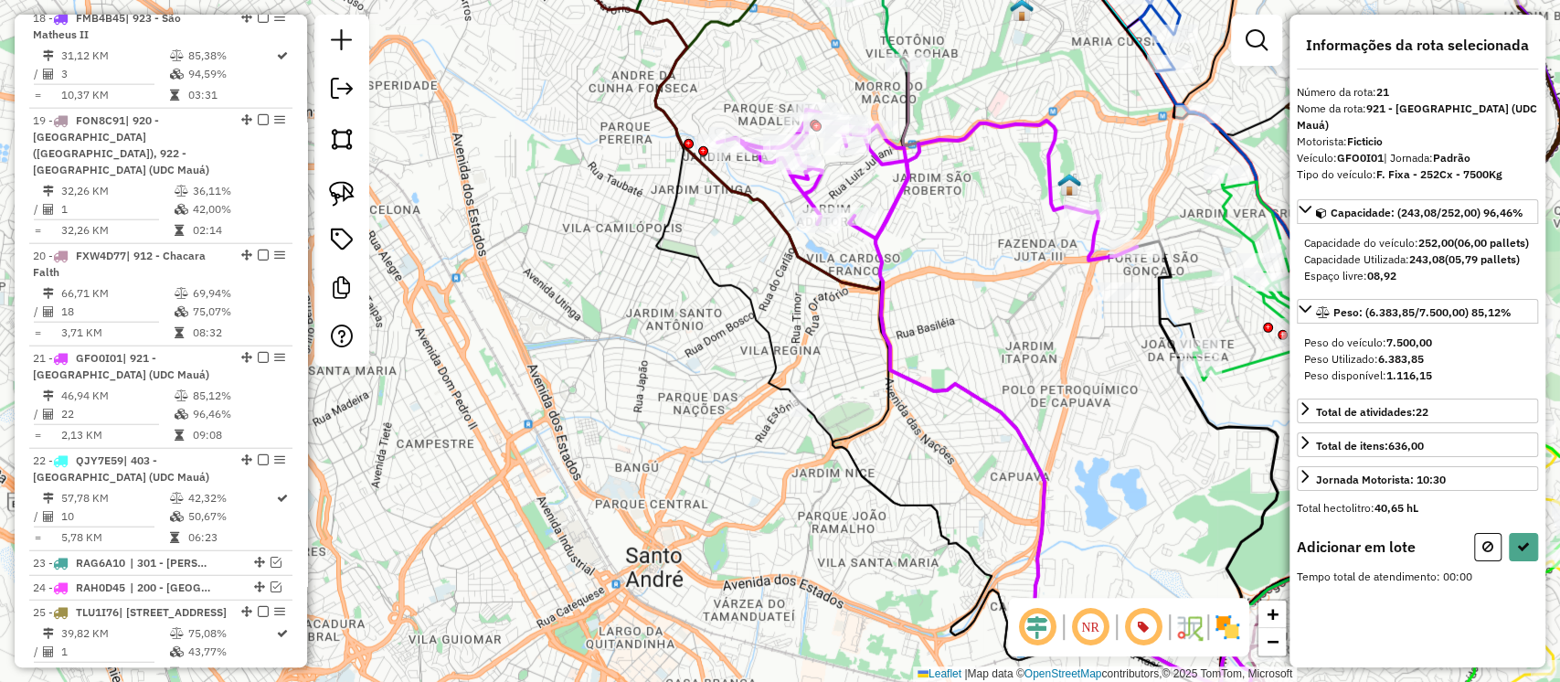
scroll to position [0, 0]
click at [1481, 560] on button at bounding box center [1487, 547] width 27 height 28
select select "**********"
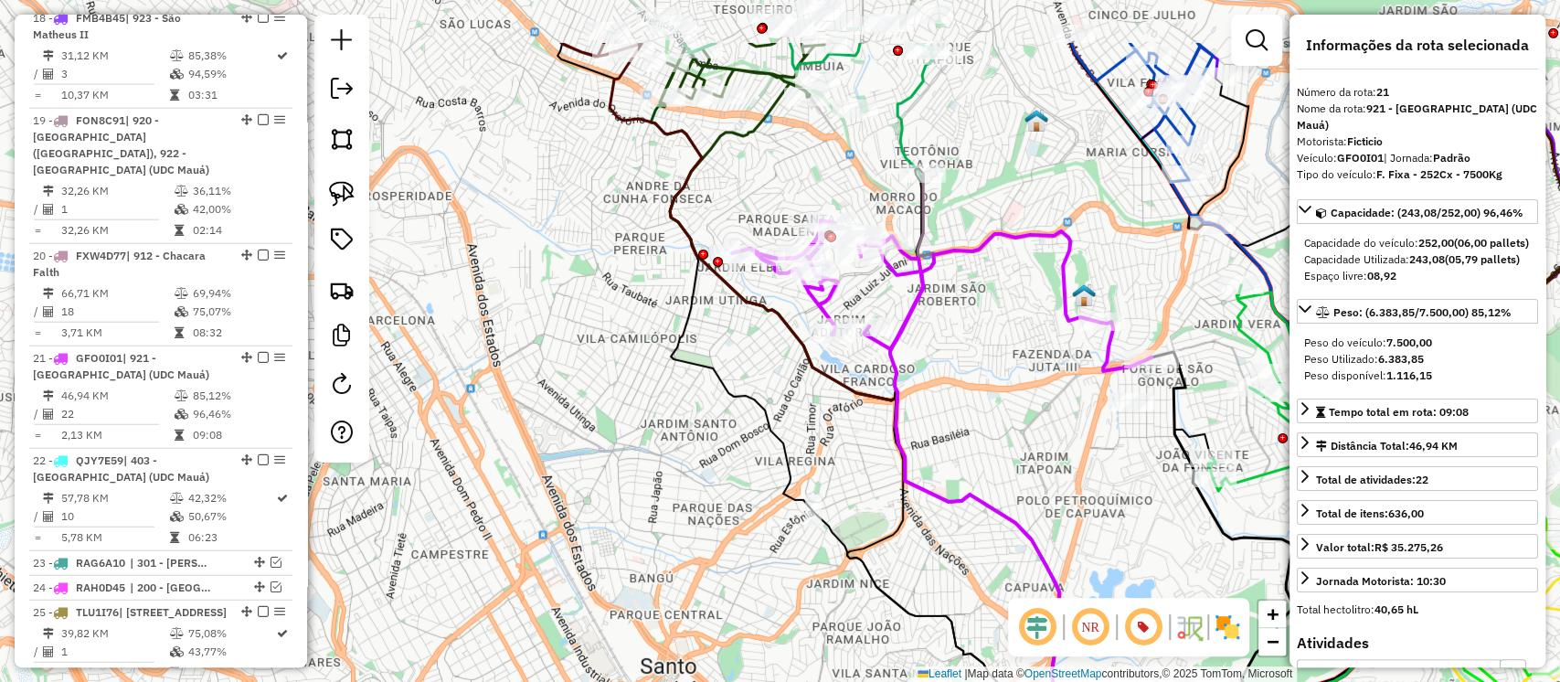
drag, startPoint x: 1112, startPoint y: 348, endPoint x: 1126, endPoint y: 459, distance: 111.6
click at [1126, 459] on div "Janela de atendimento Grade de atendimento Capacidade Transportadoras Veículos …" at bounding box center [780, 341] width 1560 height 682
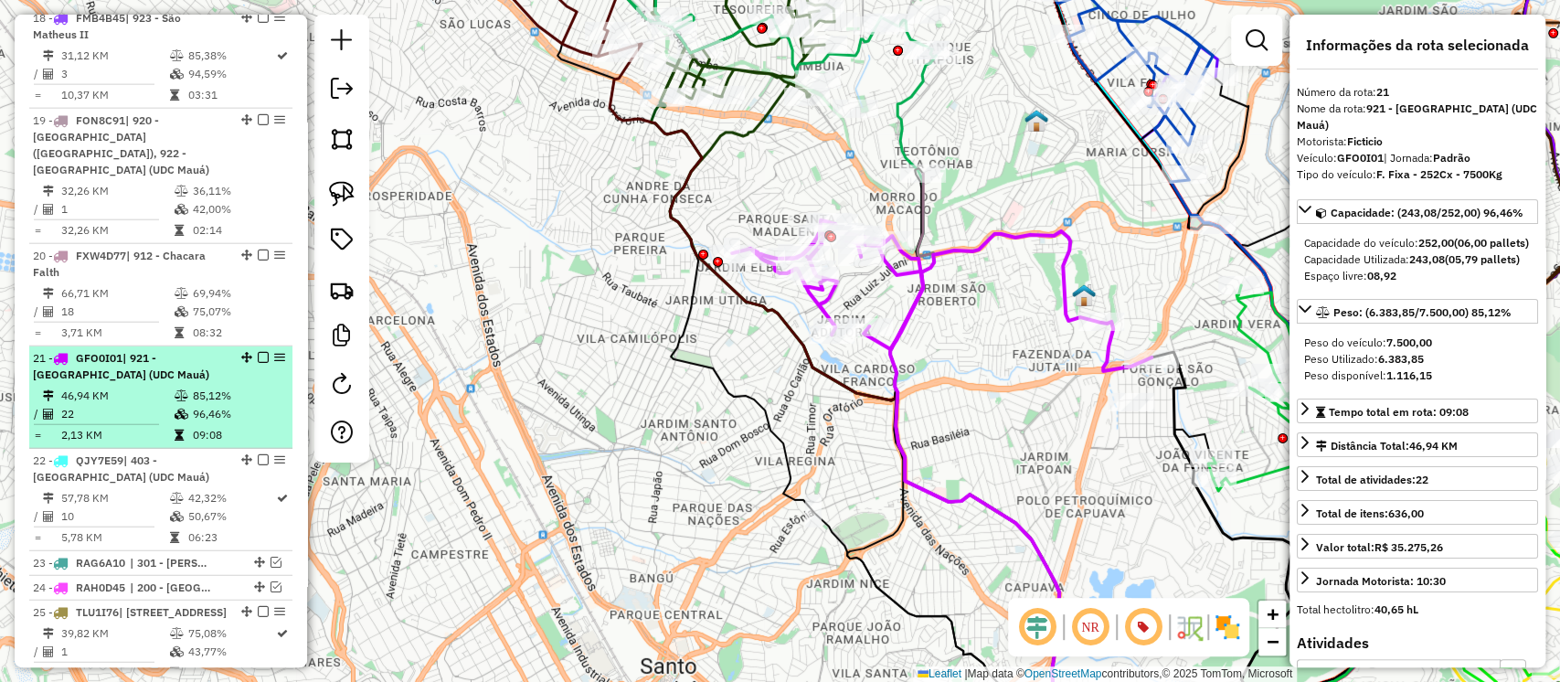
click at [258, 352] on em at bounding box center [263, 357] width 11 height 11
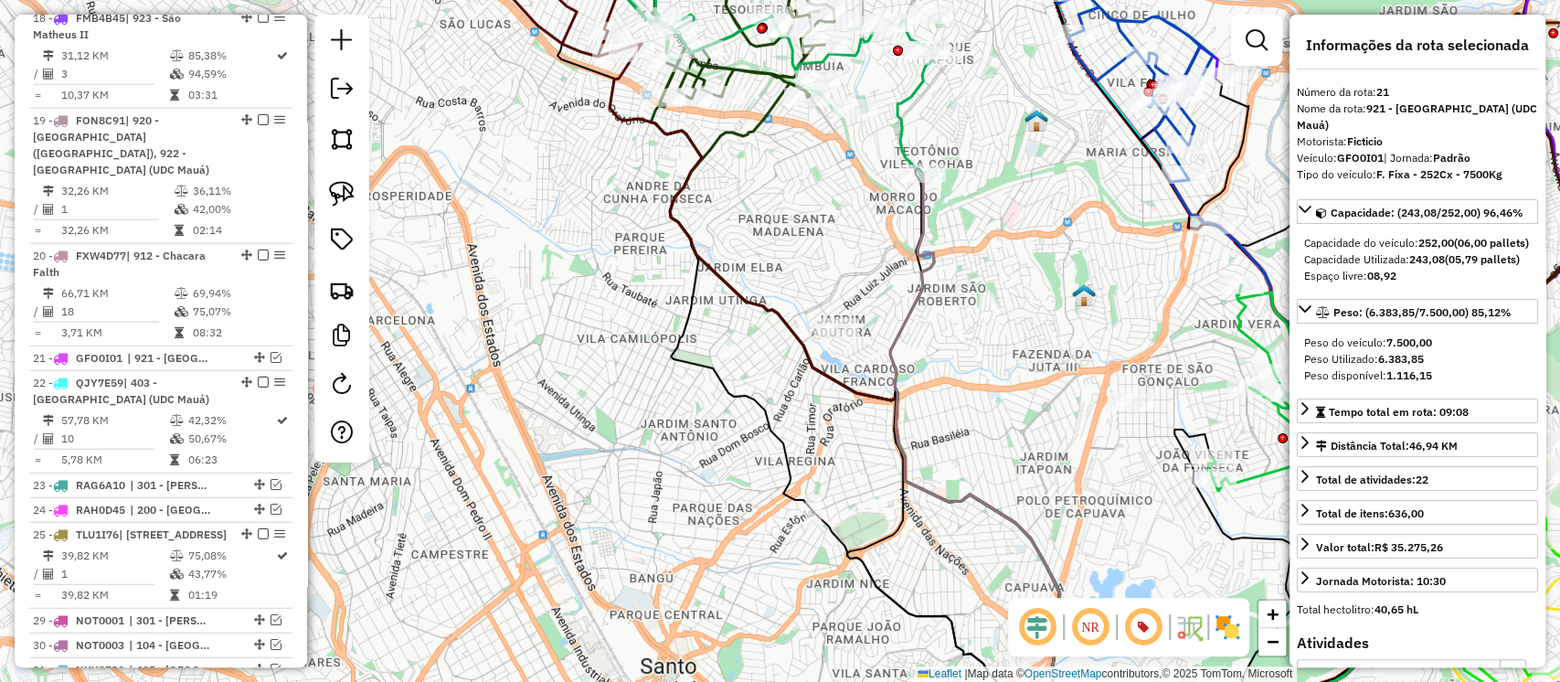
scroll to position [2832, 0]
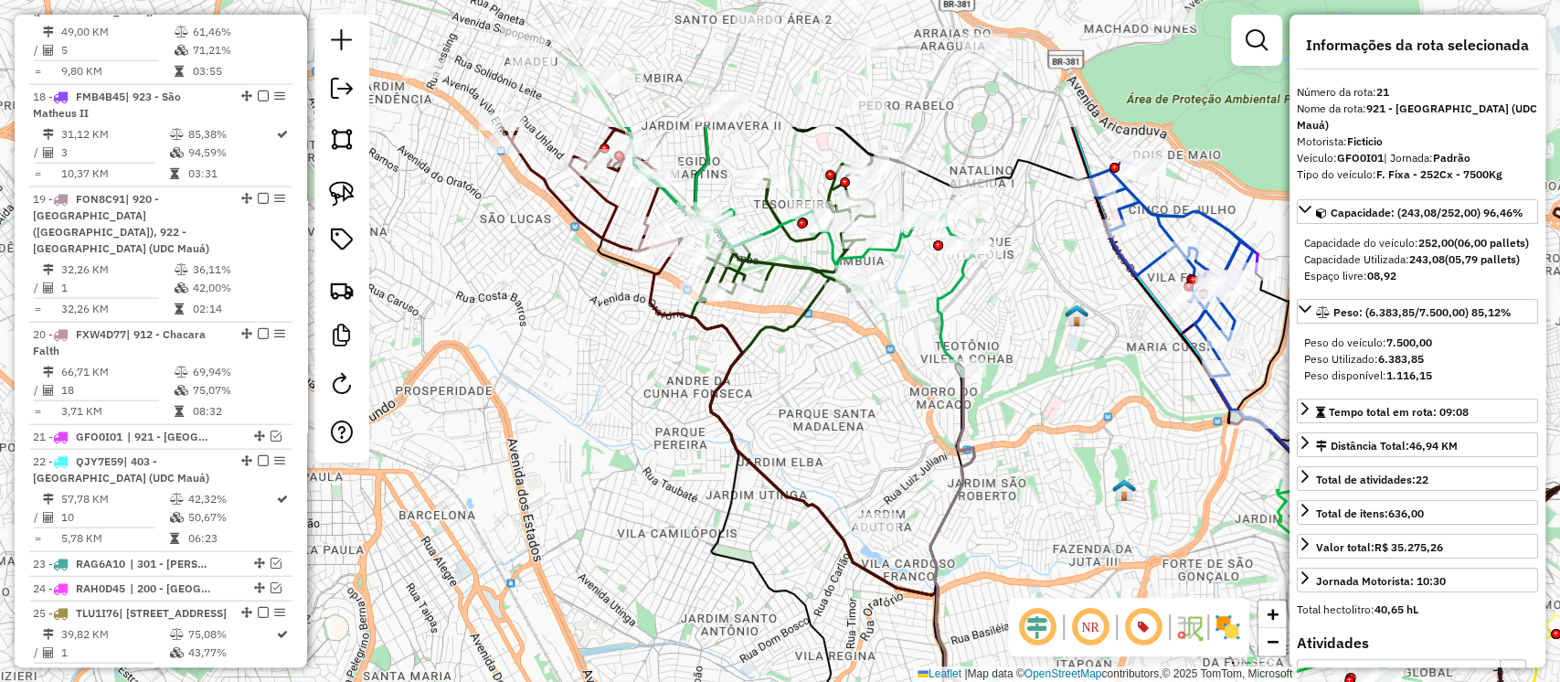
drag, startPoint x: 971, startPoint y: 296, endPoint x: 731, endPoint y: 186, distance: 263.8
click at [731, 186] on div "Janela de atendimento Grade de atendimento Capacidade Transportadoras Veículos …" at bounding box center [780, 341] width 1560 height 682
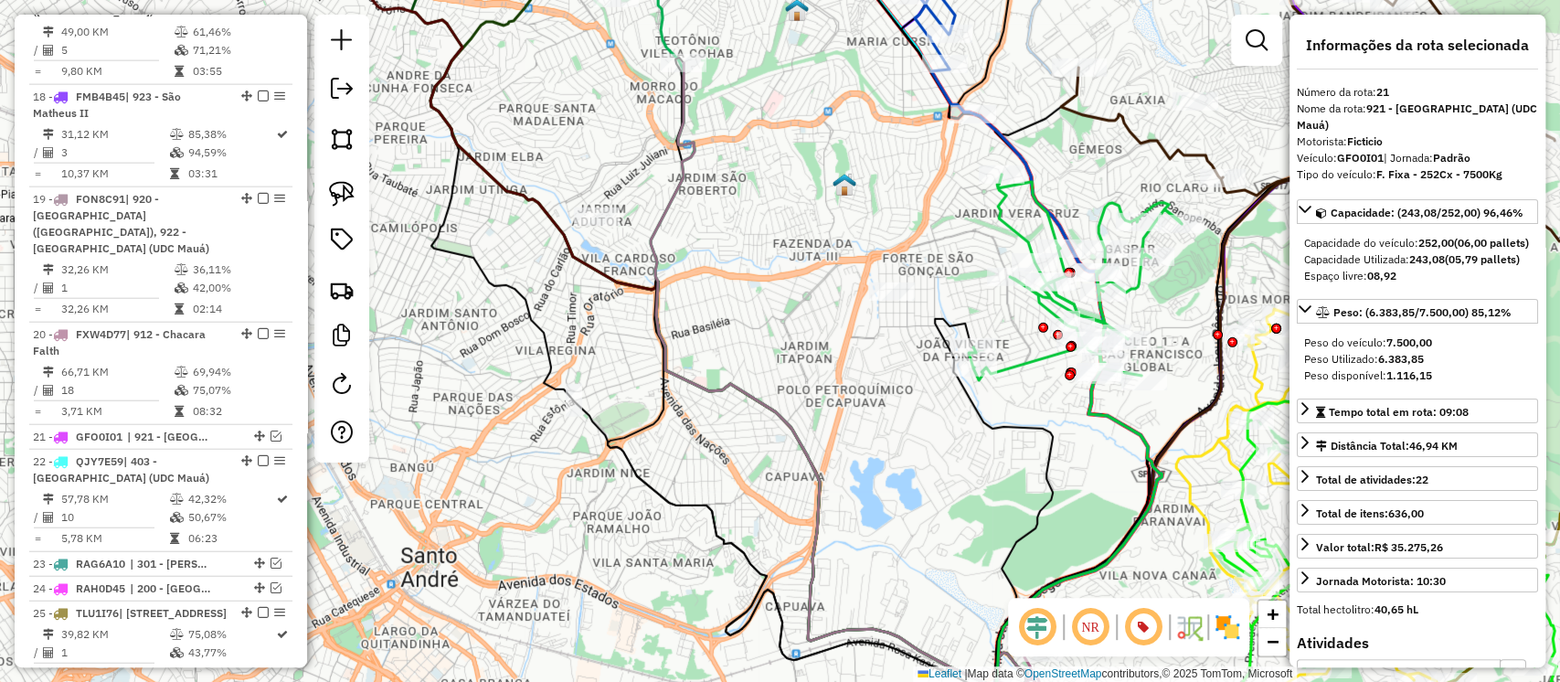
click at [1016, 362] on icon at bounding box center [1075, 278] width 213 height 206
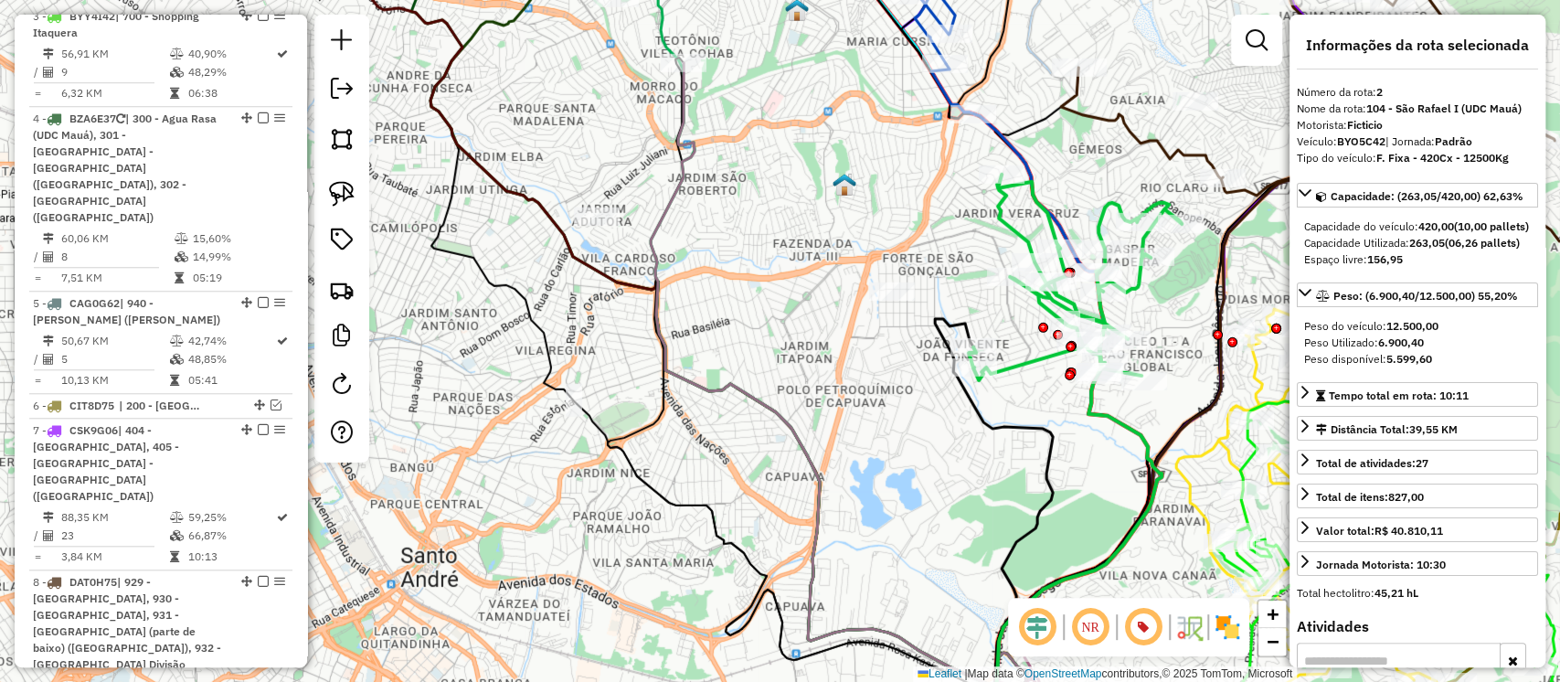
scroll to position [887, 0]
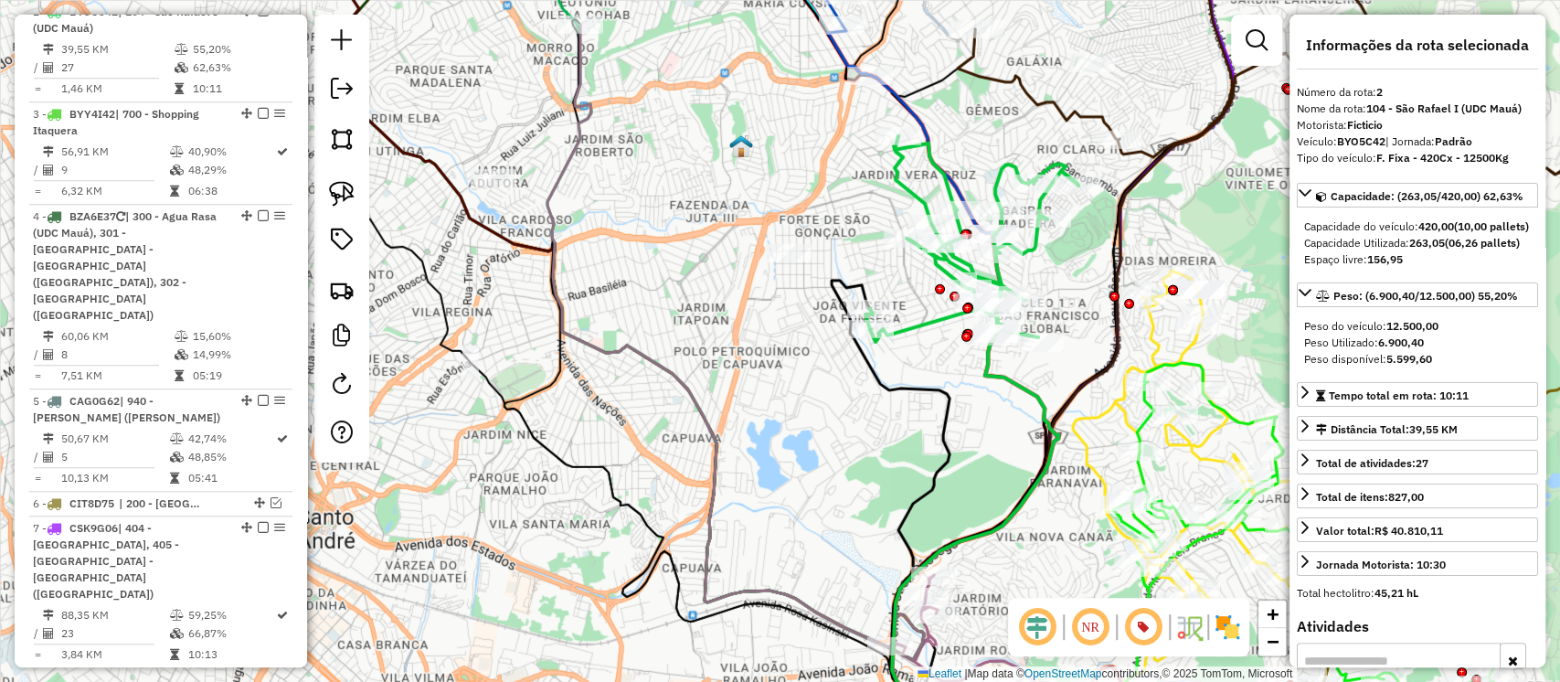
drag, startPoint x: 1061, startPoint y: 424, endPoint x: 958, endPoint y: 386, distance: 110.2
click at [958, 386] on div "Janela de atendimento Grade de atendimento Capacidade Transportadoras Veículos …" at bounding box center [780, 341] width 1560 height 682
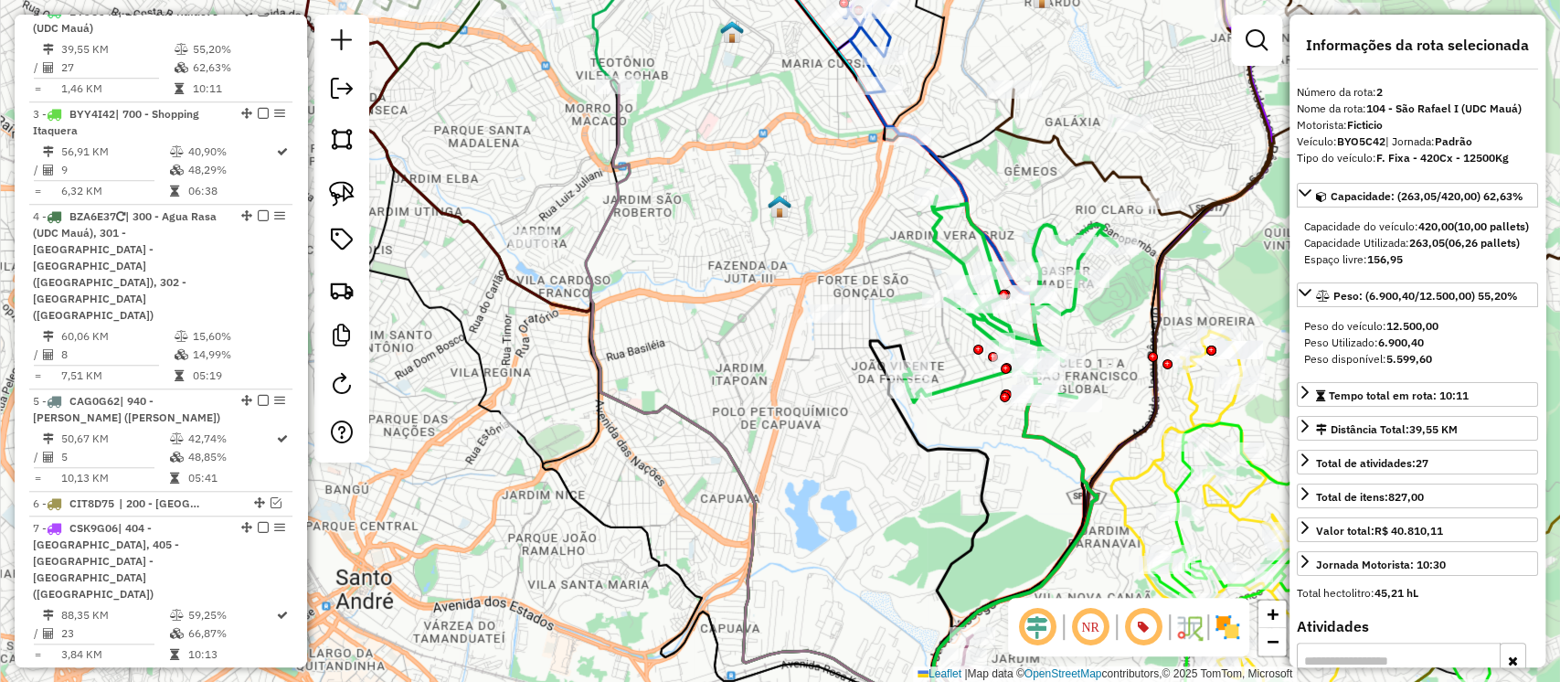
drag, startPoint x: 953, startPoint y: 363, endPoint x: 992, endPoint y: 423, distance: 71.5
click at [992, 423] on div "Janela de atendimento Grade de atendimento Capacidade Transportadoras Veículos …" at bounding box center [780, 341] width 1560 height 682
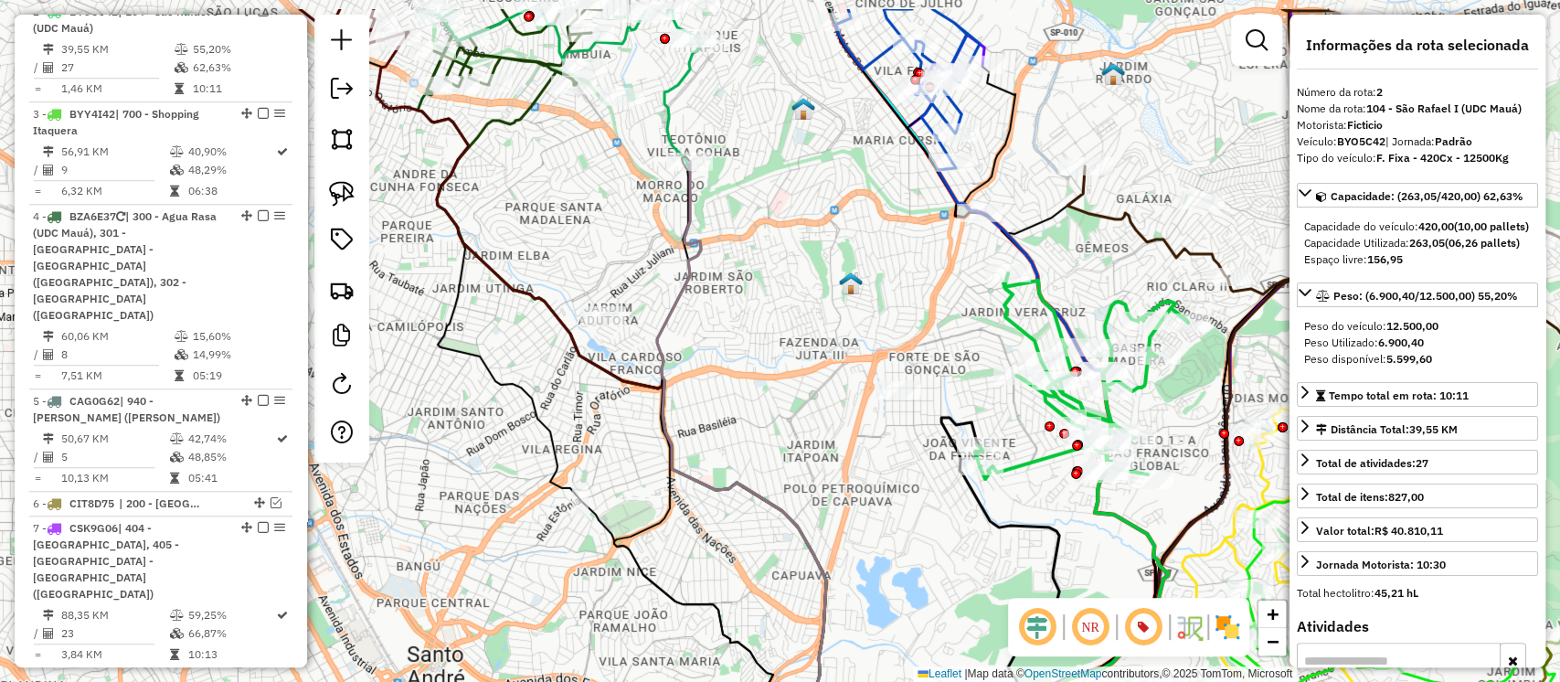
drag, startPoint x: 943, startPoint y: 334, endPoint x: 1066, endPoint y: 489, distance: 197.9
click at [1066, 489] on div "Janela de atendimento Grade de atendimento Capacidade Transportadoras Veículos …" at bounding box center [780, 341] width 1560 height 682
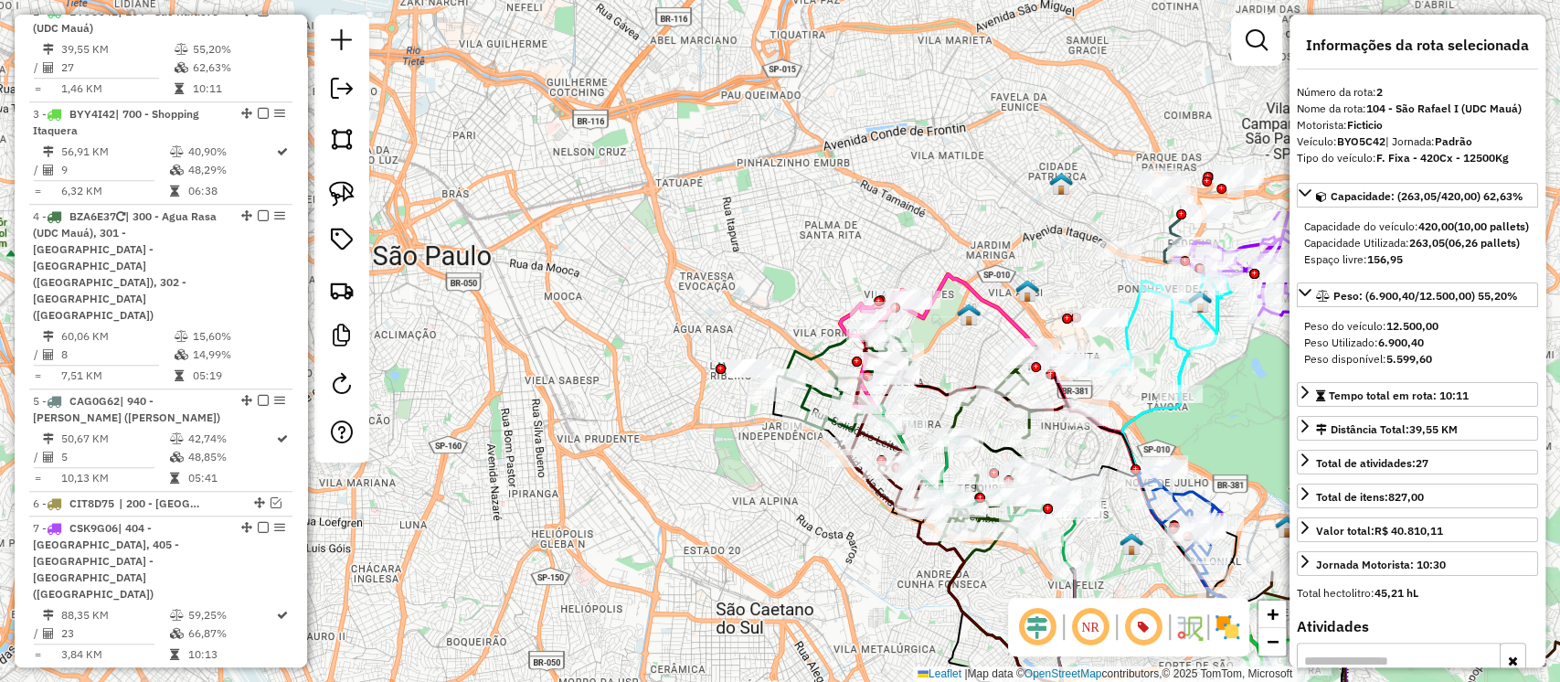
drag, startPoint x: 899, startPoint y: 361, endPoint x: 1162, endPoint y: 590, distance: 348.5
click at [1162, 590] on div "Janela de atendimento Grade de atendimento Capacidade Transportadoras Veículos …" at bounding box center [780, 341] width 1560 height 682
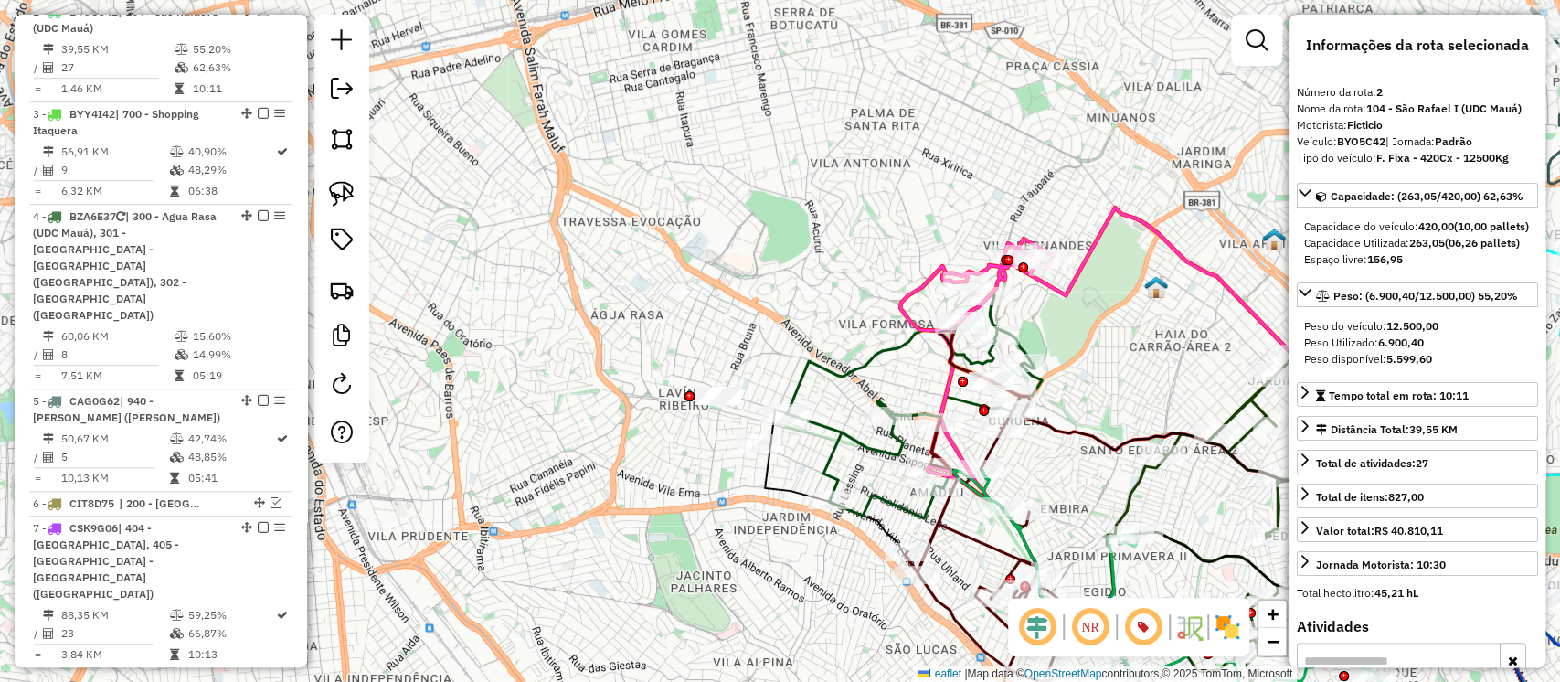
click at [1051, 292] on icon at bounding box center [1293, 478] width 566 height 542
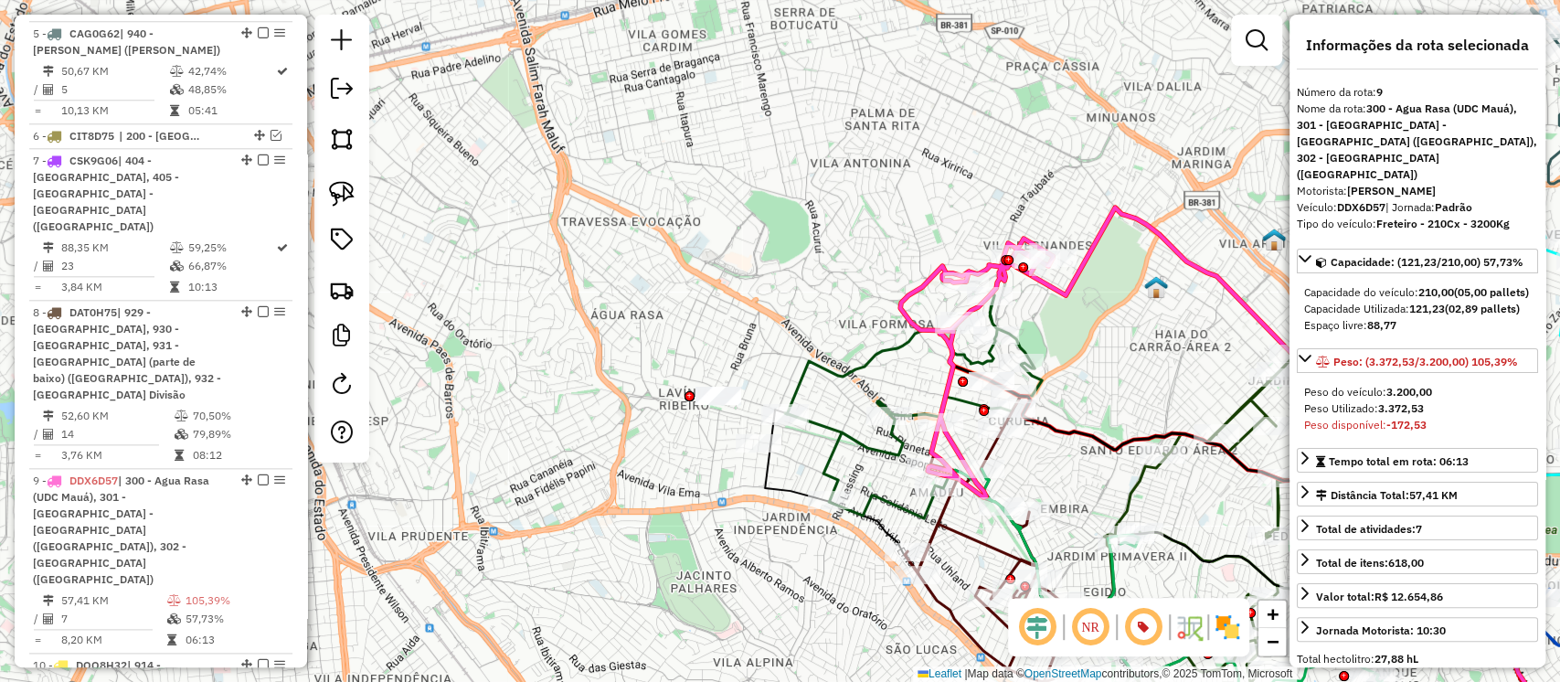
scroll to position [1623, 0]
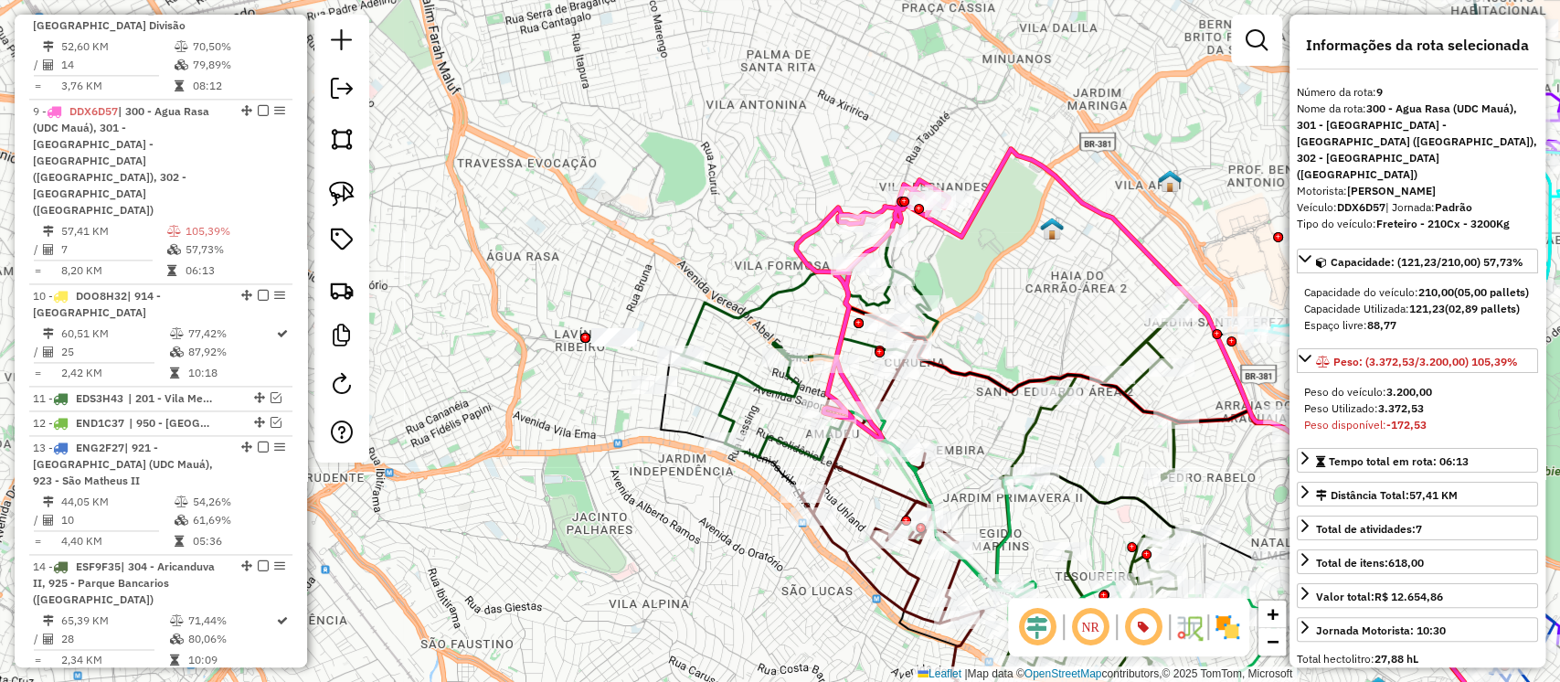
drag, startPoint x: 985, startPoint y: 322, endPoint x: 778, endPoint y: 179, distance: 251.8
click at [778, 179] on div "Janela de atendimento Grade de atendimento Capacidade Transportadoras Veículos …" at bounding box center [780, 341] width 1560 height 682
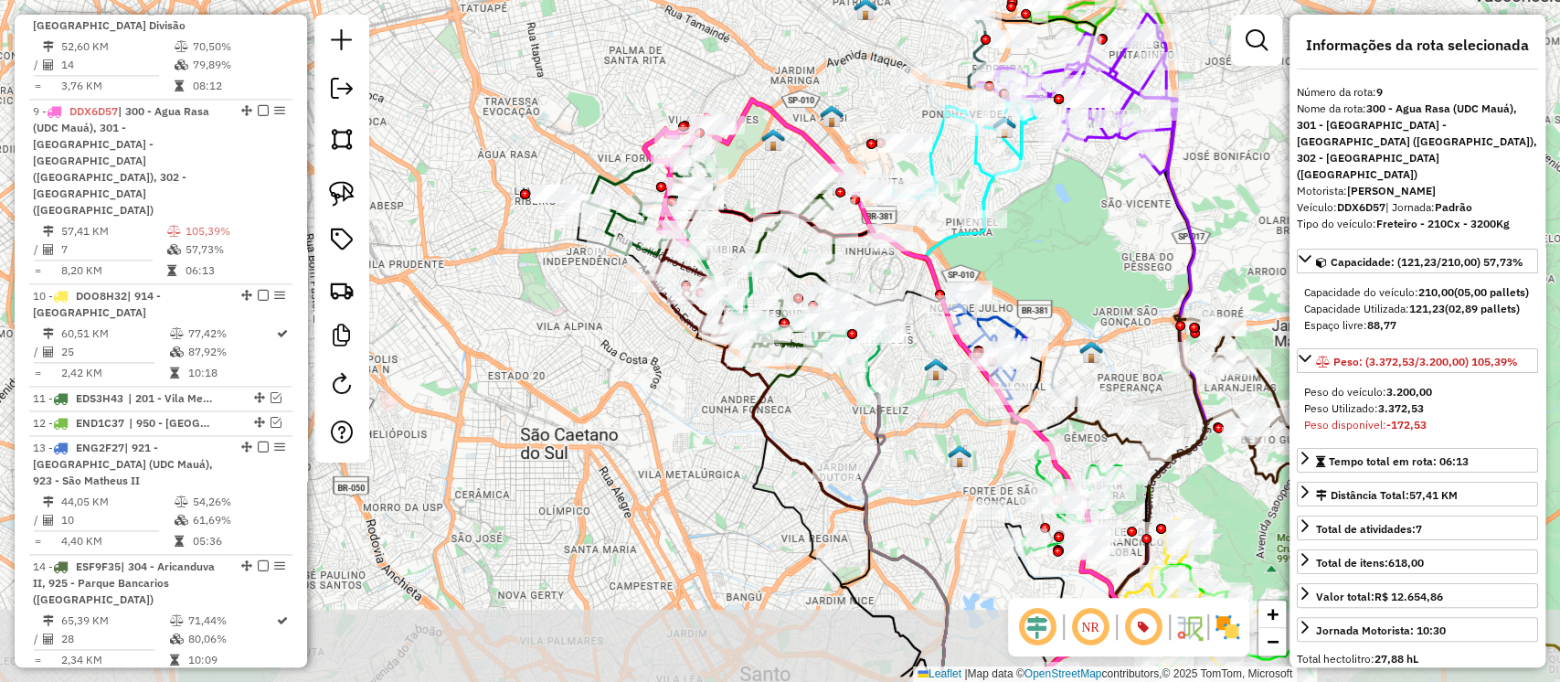
drag, startPoint x: 943, startPoint y: 451, endPoint x: 897, endPoint y: 356, distance: 105.9
click at [897, 356] on div "Janela de atendimento Grade de atendimento Capacidade Transportadoras Veículos …" at bounding box center [780, 341] width 1560 height 682
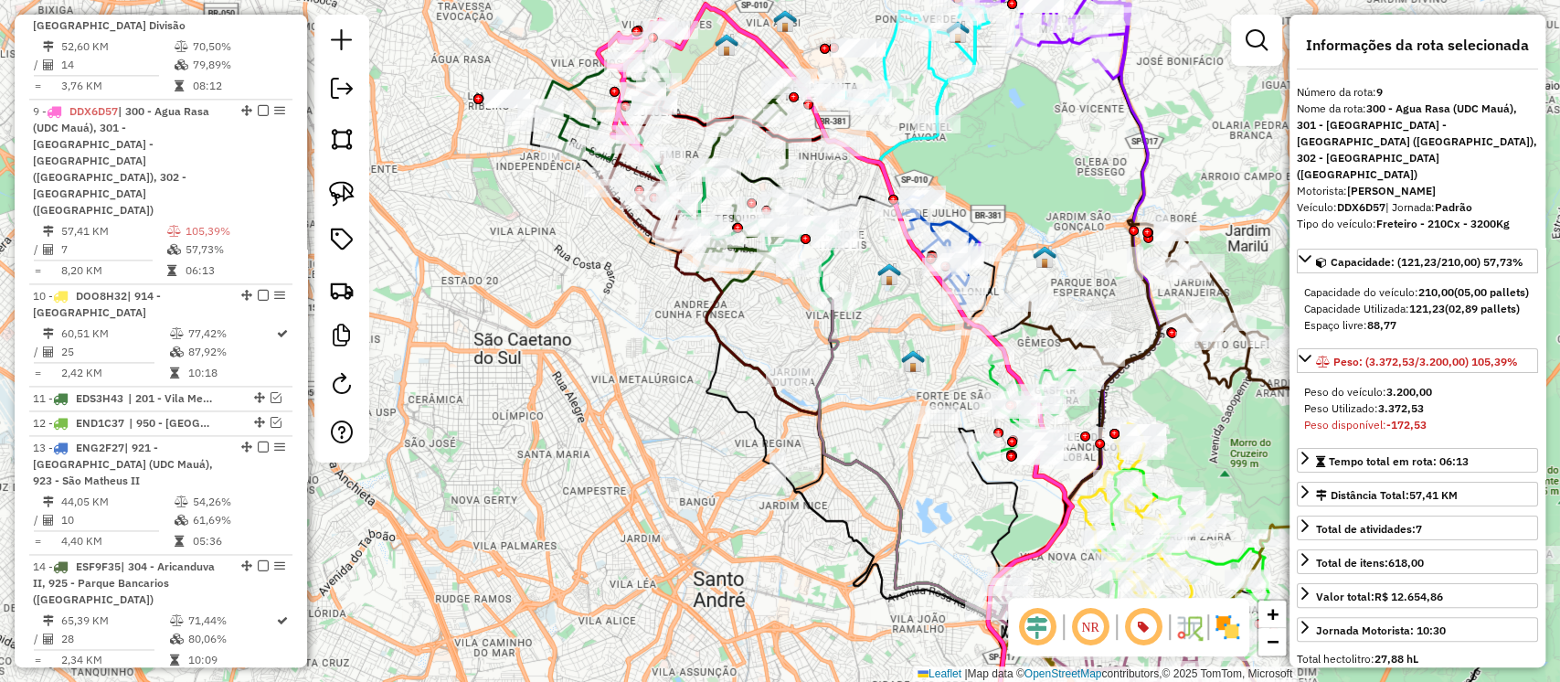
click at [990, 378] on icon at bounding box center [1028, 407] width 106 height 103
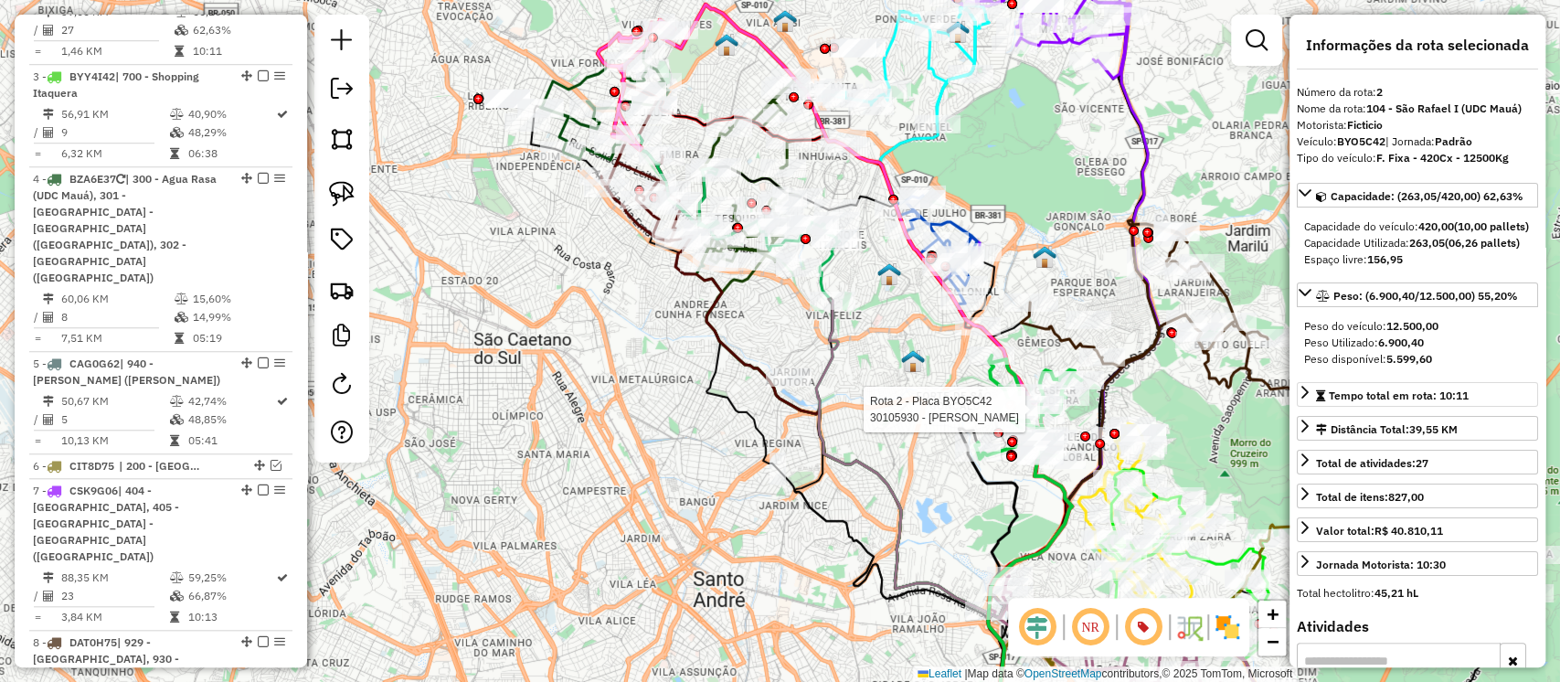
scroll to position [887, 0]
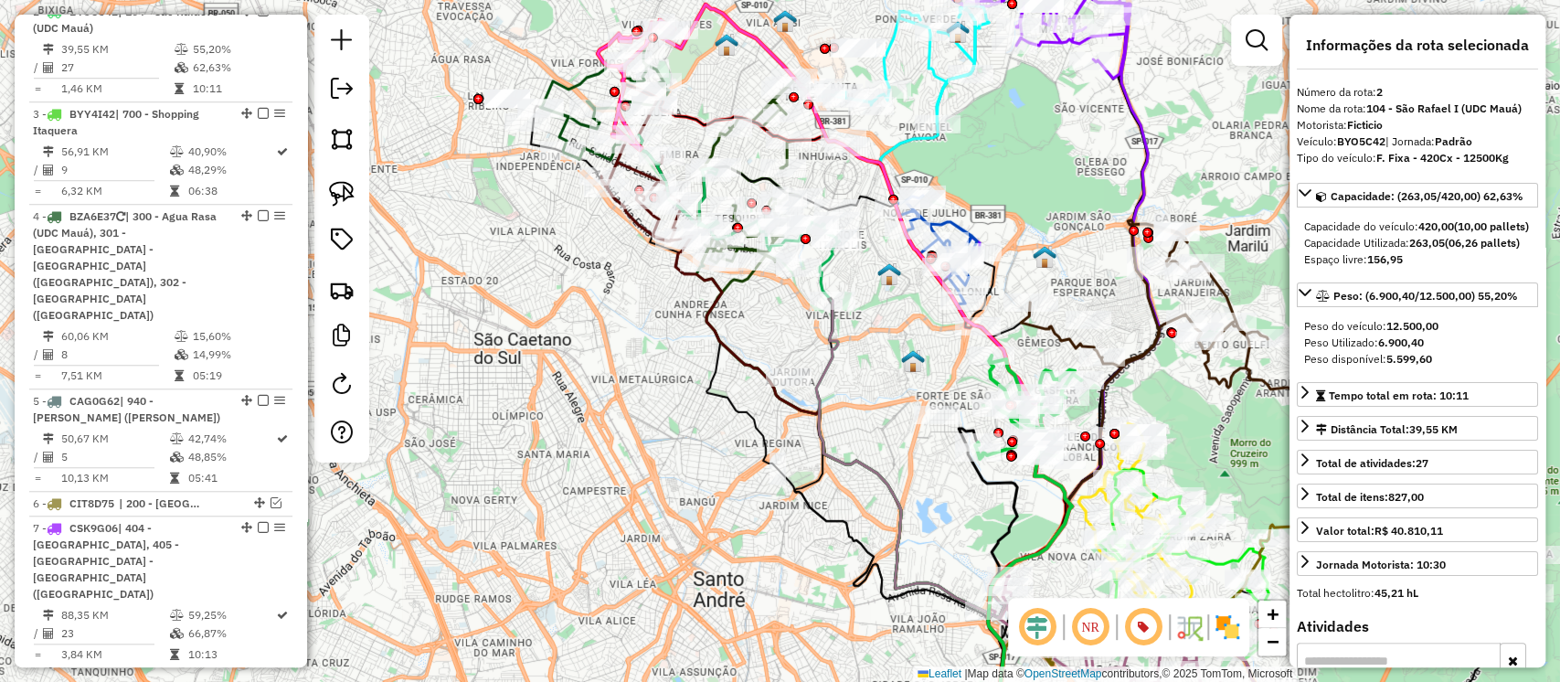
click at [1367, 142] on strong "BYO5C42" at bounding box center [1361, 141] width 48 height 14
copy div "BYO5C42"
click at [909, 301] on div "Janela de atendimento Grade de atendimento Capacidade Transportadoras Veículos …" at bounding box center [780, 341] width 1560 height 682
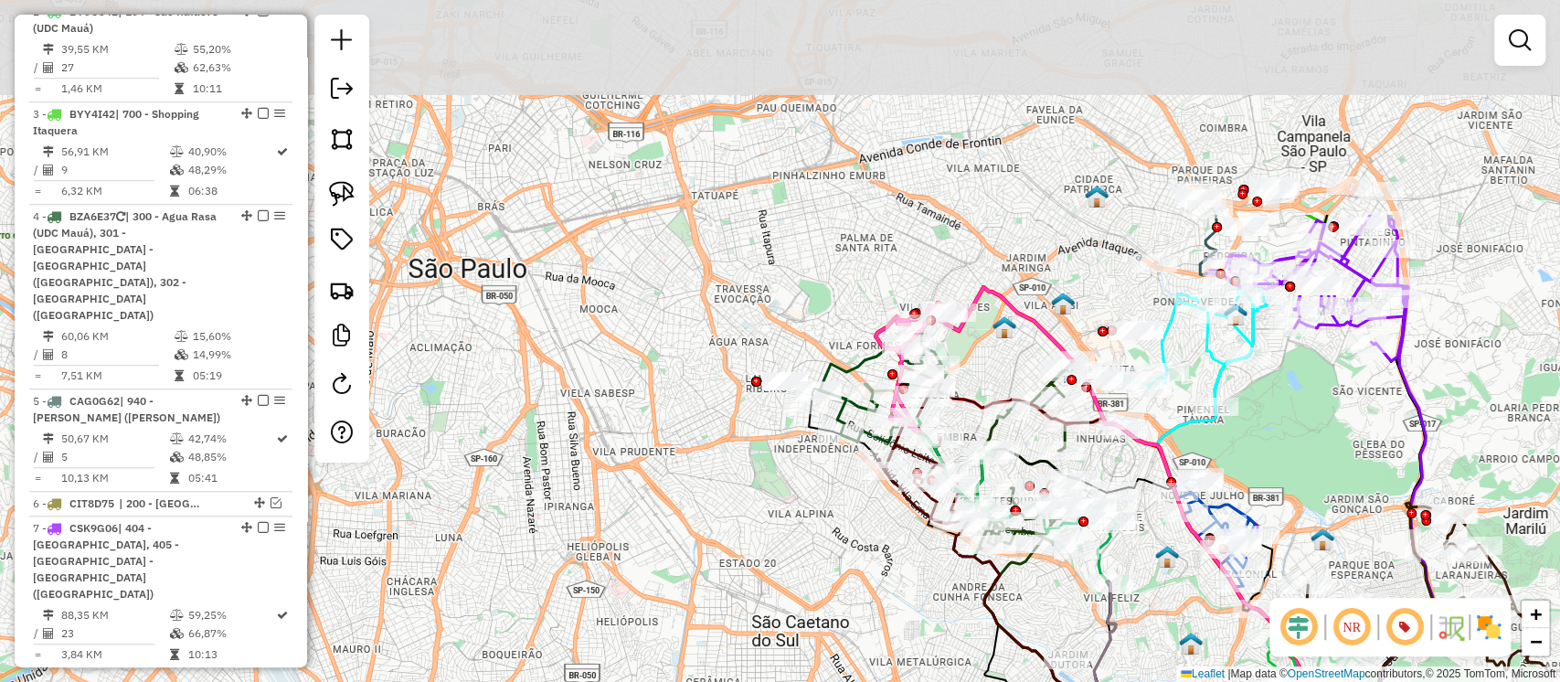
drag, startPoint x: 883, startPoint y: 314, endPoint x: 1161, endPoint y: 597, distance: 396.2
click at [1161, 597] on div "Janela de atendimento Grade de atendimento Capacidade Transportadoras Veículos …" at bounding box center [780, 341] width 1560 height 682
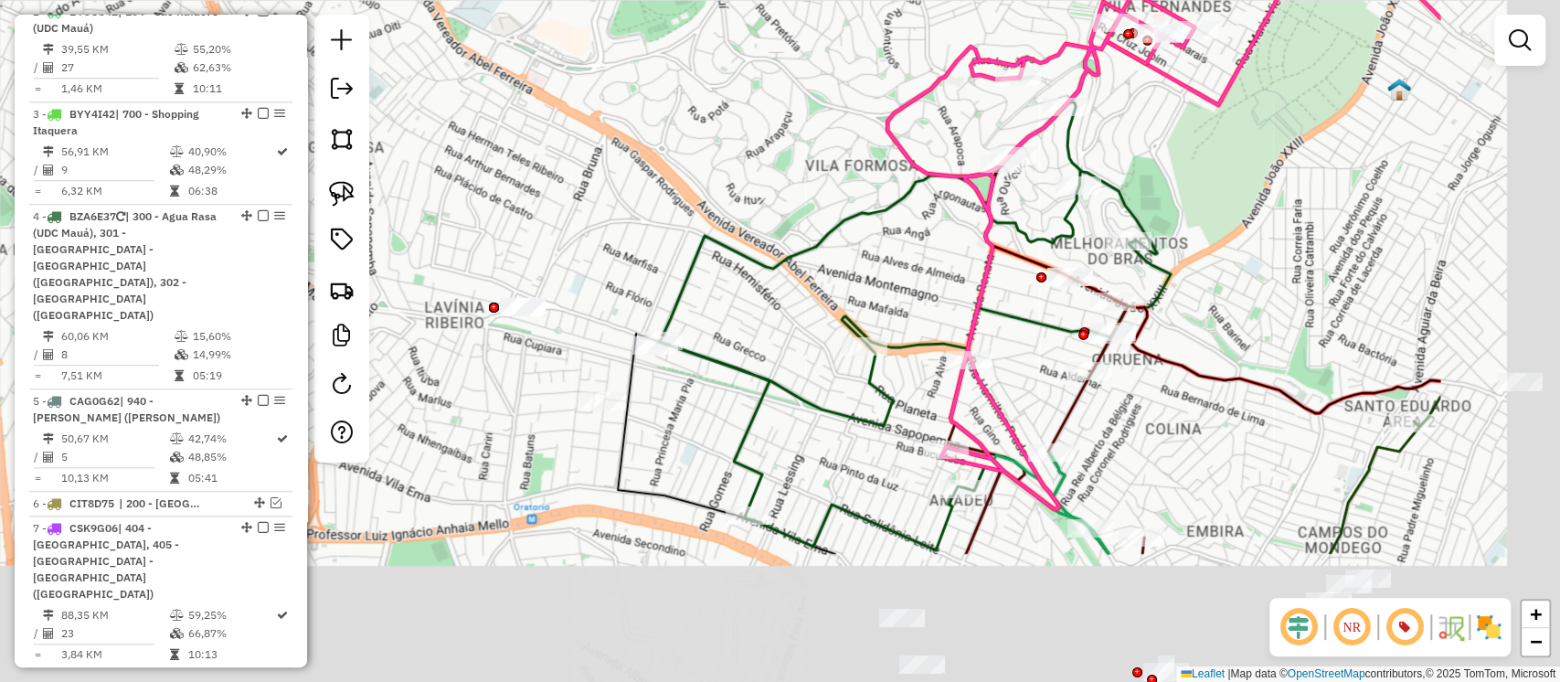
drag, startPoint x: 1064, startPoint y: 386, endPoint x: 776, endPoint y: 160, distance: 365.9
click at [777, 161] on div "Janela de atendimento Grade de atendimento Capacidade Transportadoras Veículos …" at bounding box center [780, 341] width 1560 height 682
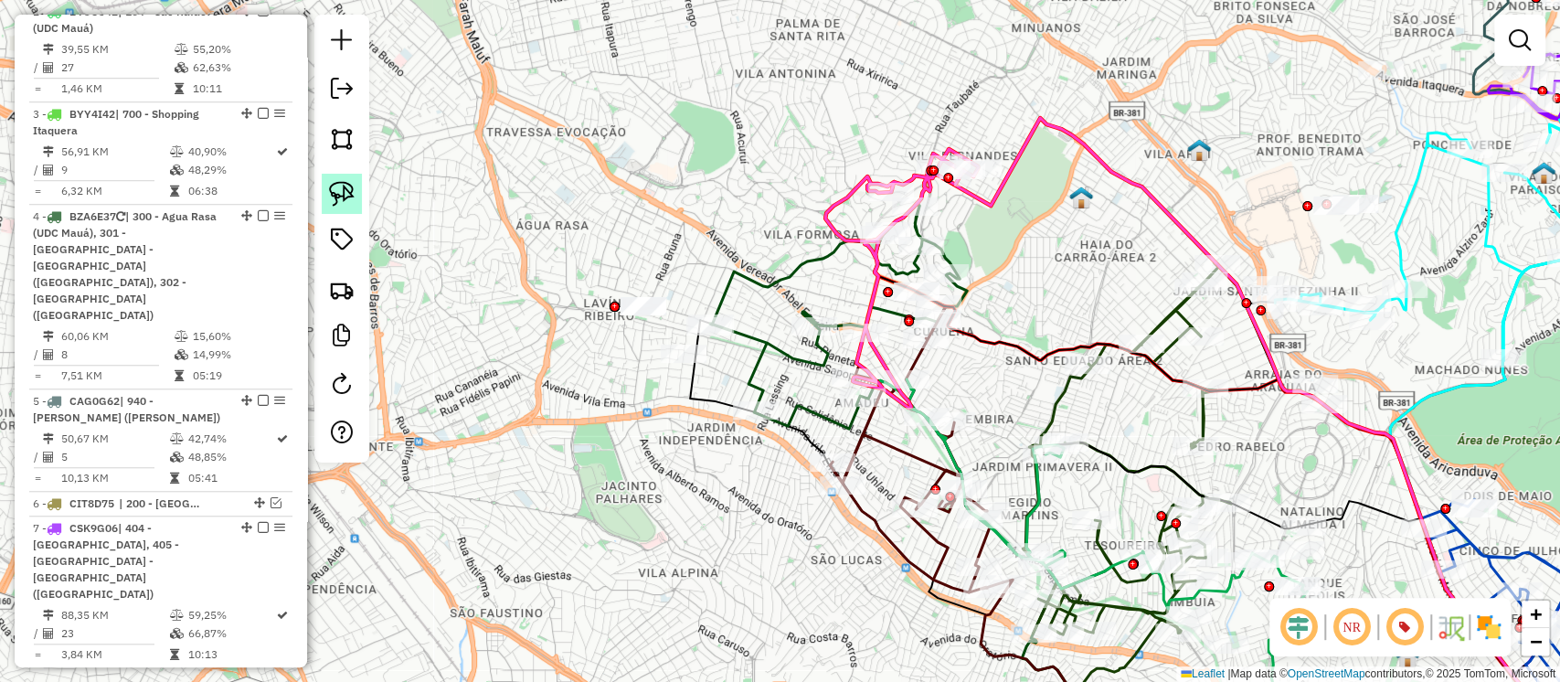
click at [335, 192] on img at bounding box center [342, 194] width 26 height 26
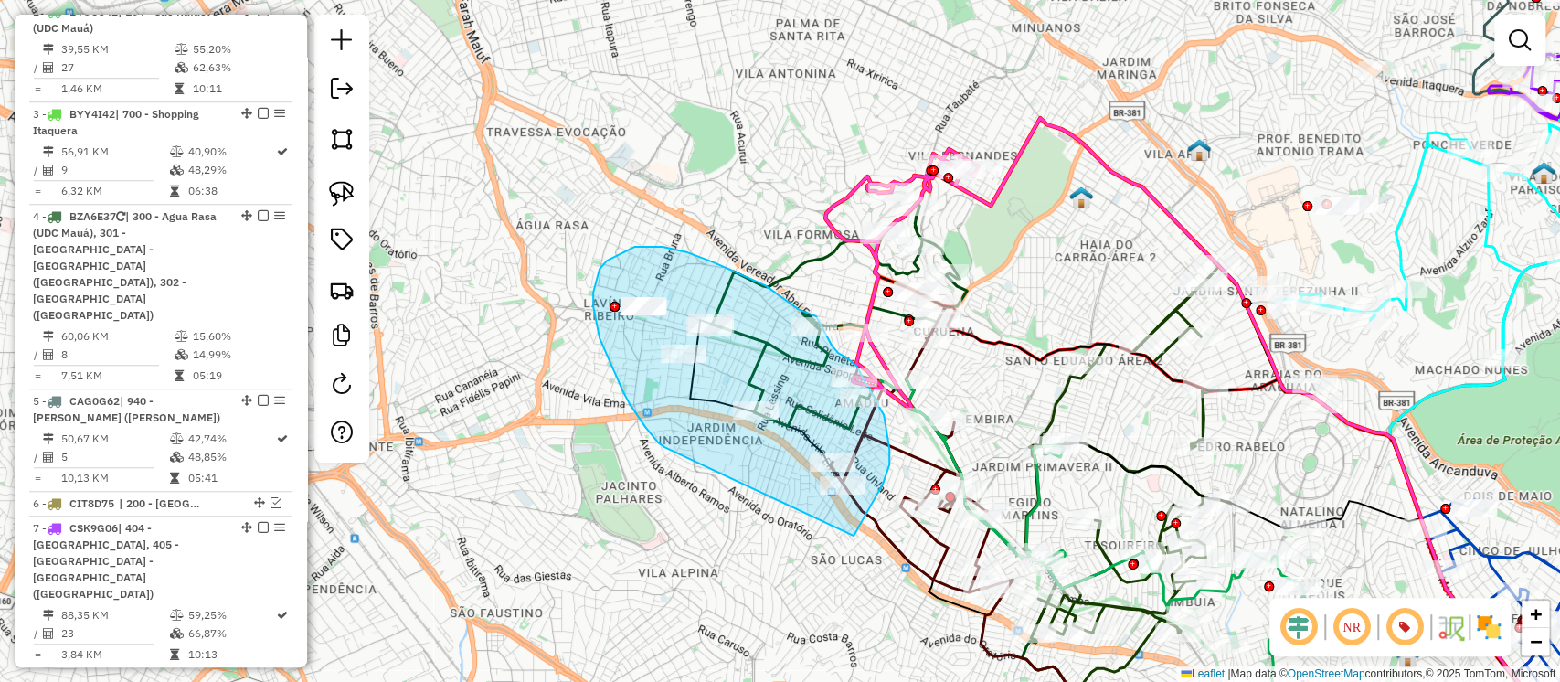
drag, startPoint x: 623, startPoint y: 392, endPoint x: 854, endPoint y: 536, distance: 271.4
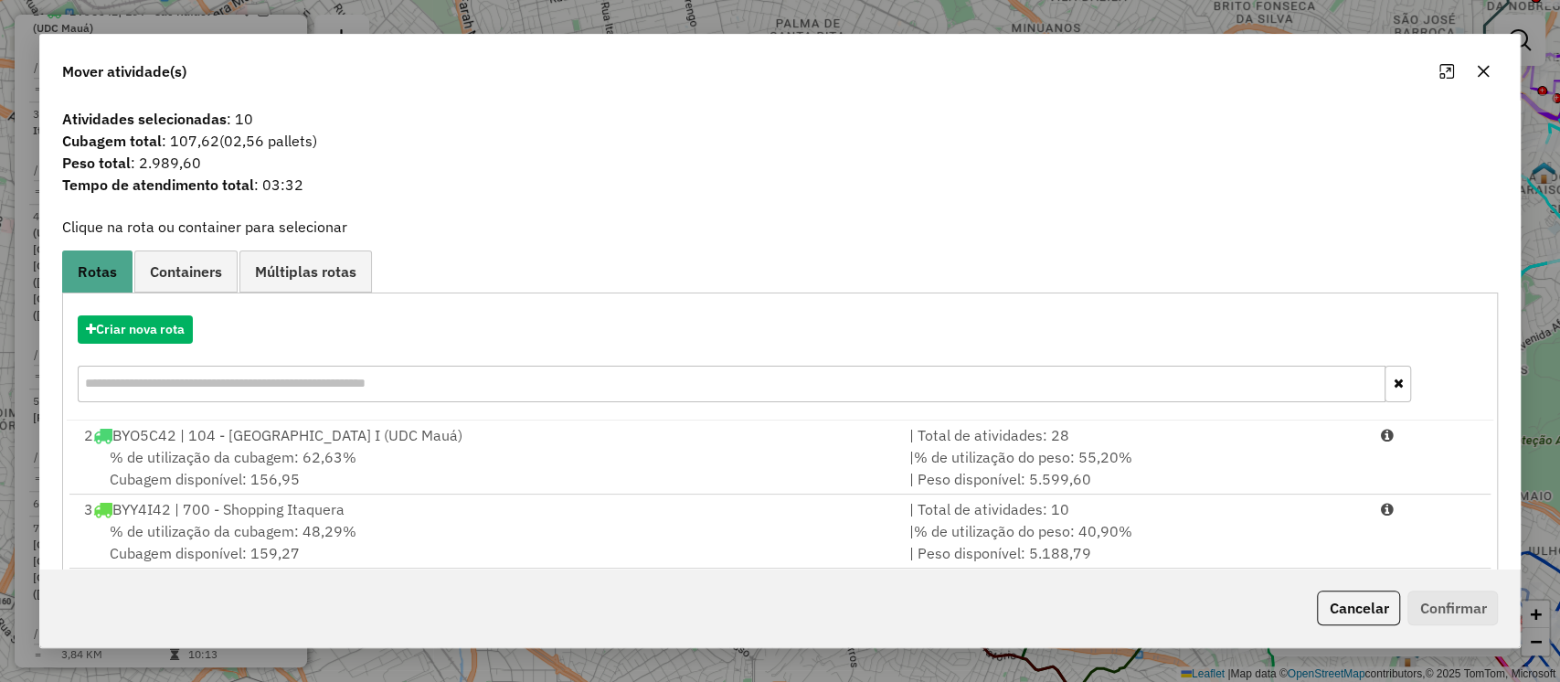
click at [148, 314] on div "Criar nova rota" at bounding box center [781, 361] width 1428 height 119
click at [162, 334] on button "Criar nova rota" at bounding box center [135, 329] width 115 height 28
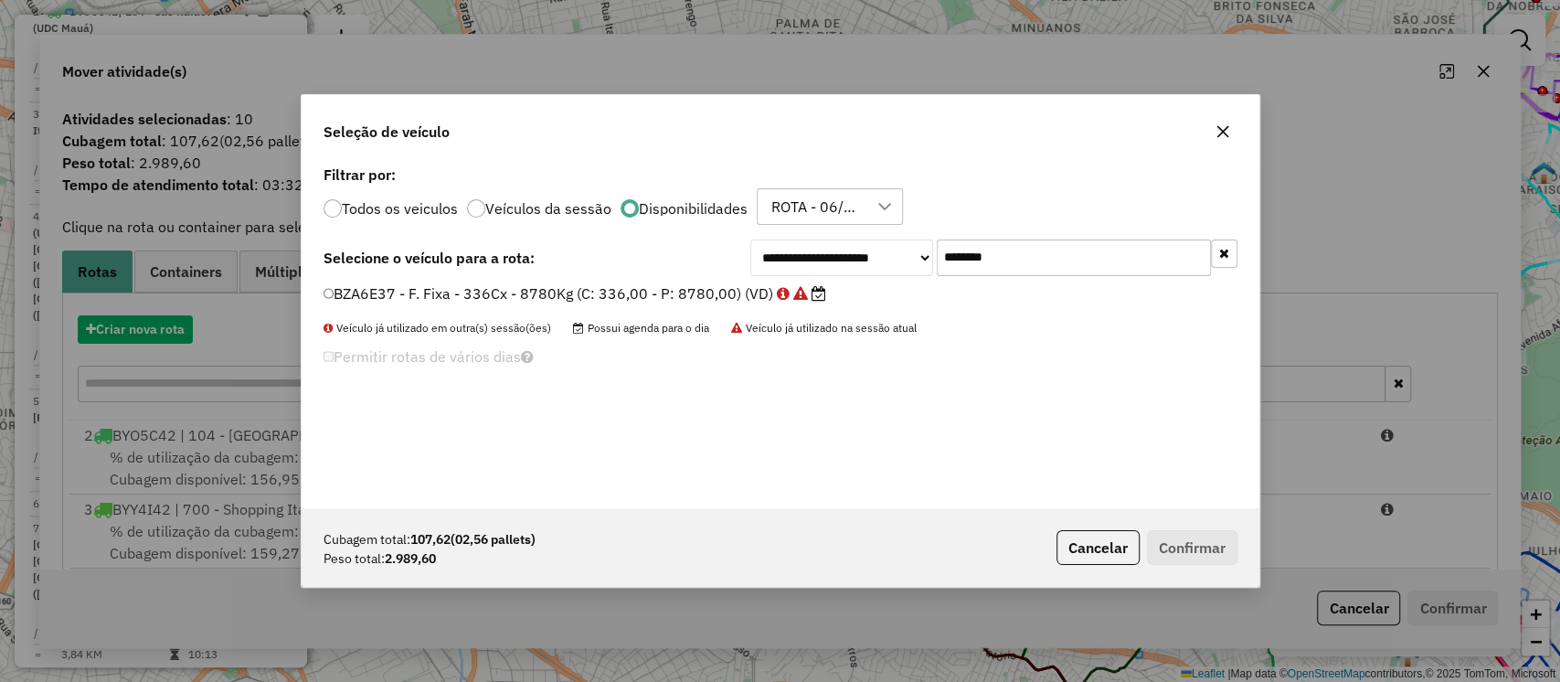
scroll to position [9, 5]
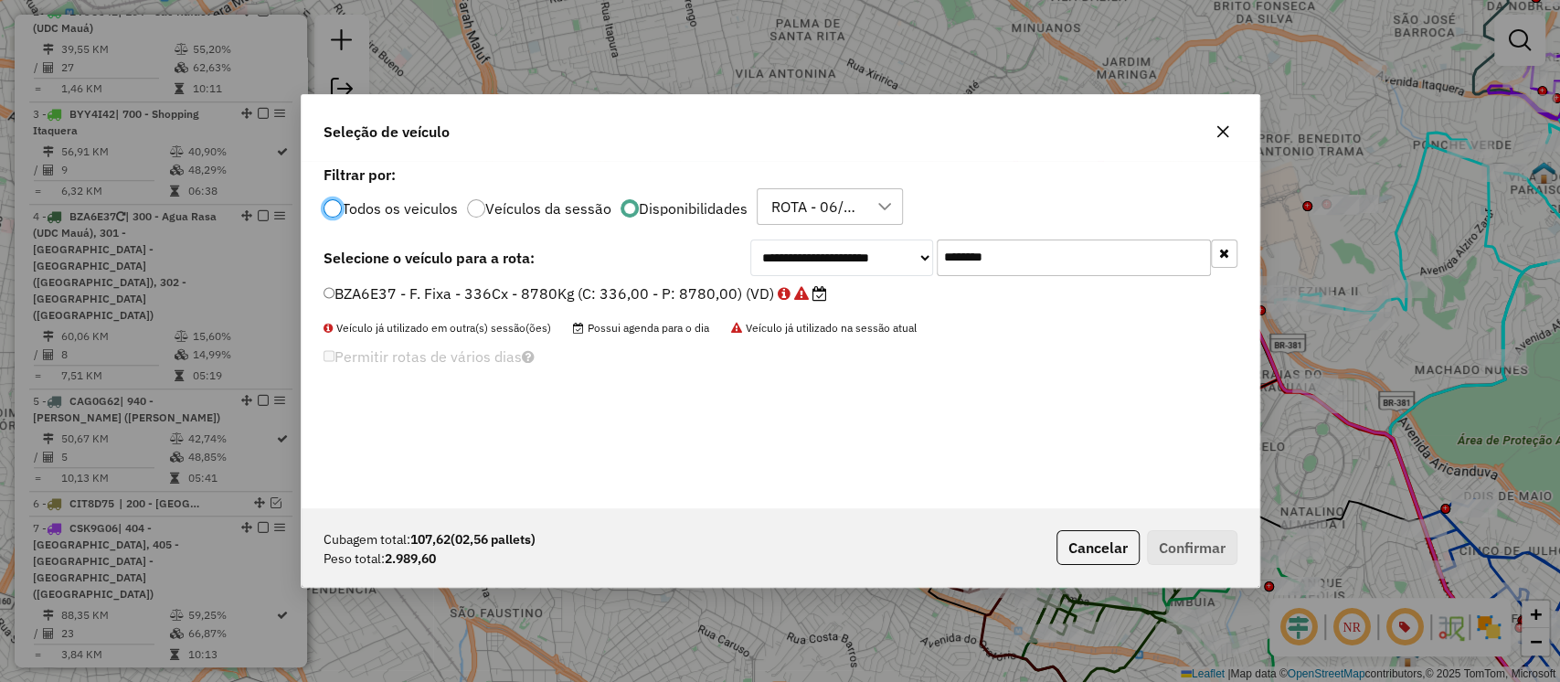
click at [1037, 264] on input "*******" at bounding box center [1074, 257] width 274 height 37
paste input "text"
type input "*******"
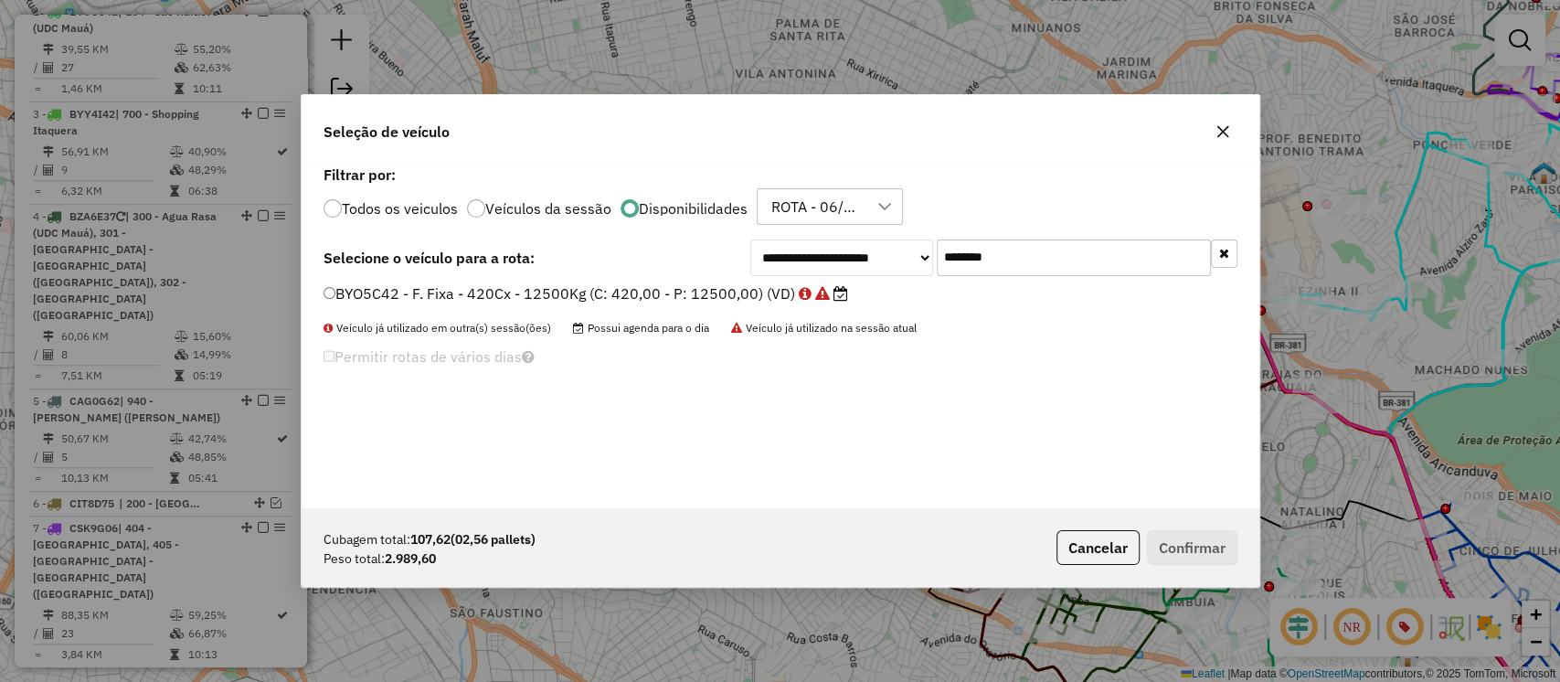
click at [782, 290] on label "BYO5C42 - F. Fixa - 420Cx - 12500Kg (C: 420,00 - P: 12500,00) (VD)" at bounding box center [586, 293] width 525 height 22
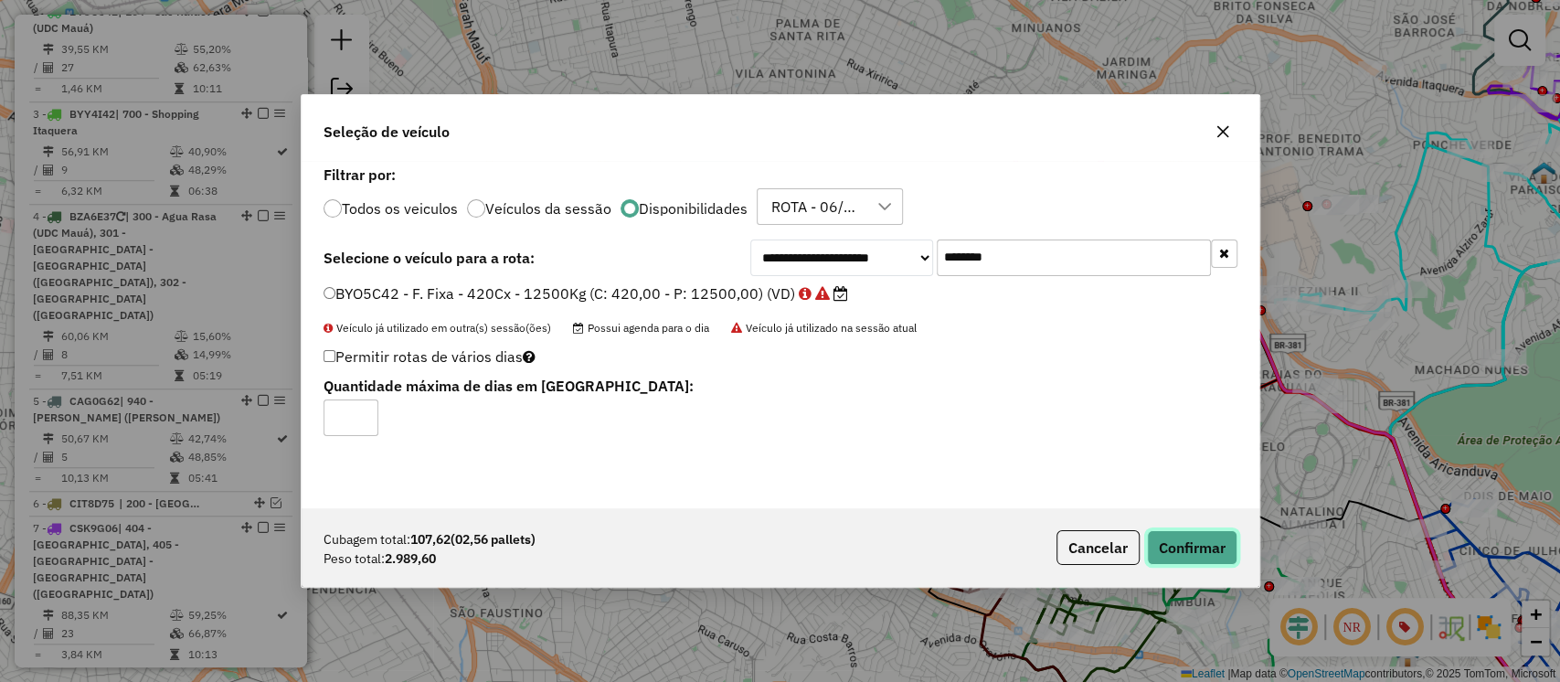
click at [1169, 544] on button "Confirmar" at bounding box center [1192, 547] width 90 height 35
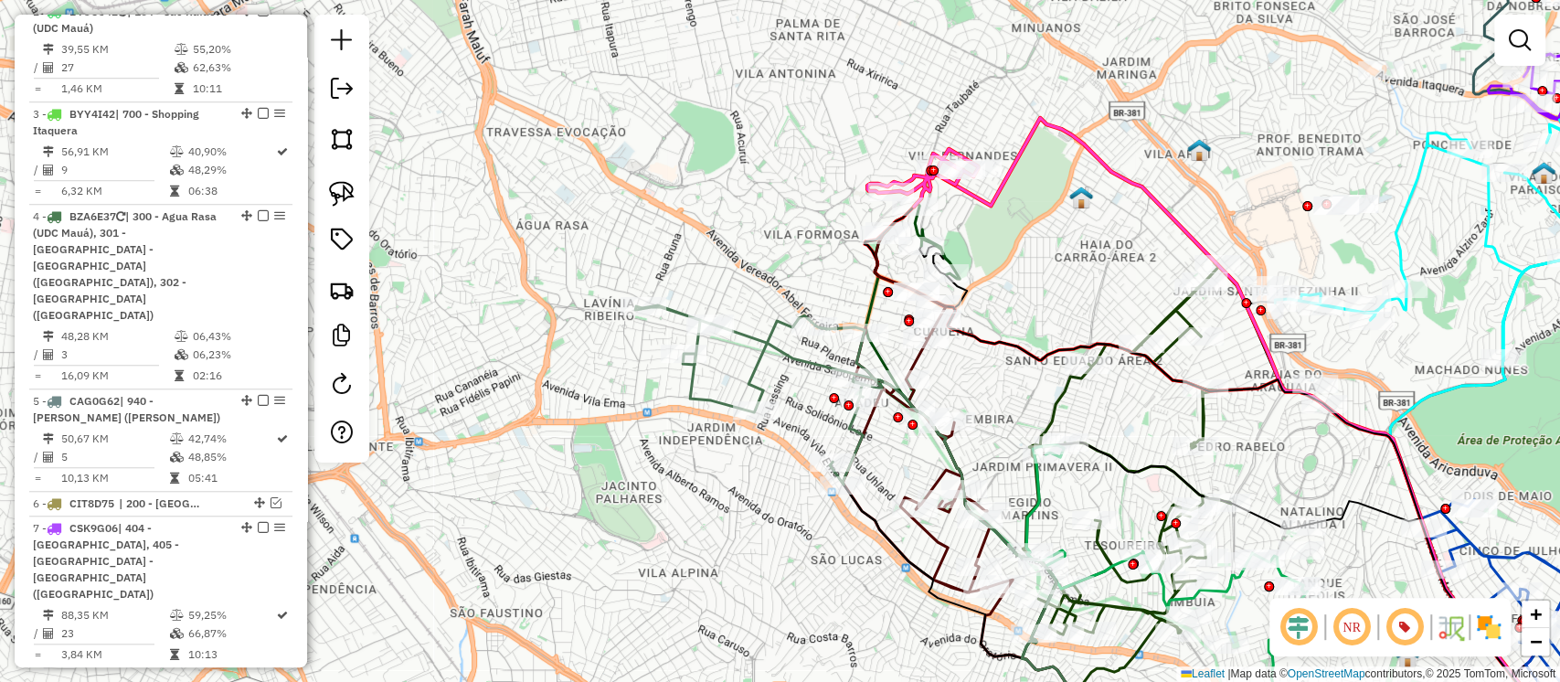
click at [789, 360] on icon at bounding box center [892, 537] width 362 height 426
select select "**********"
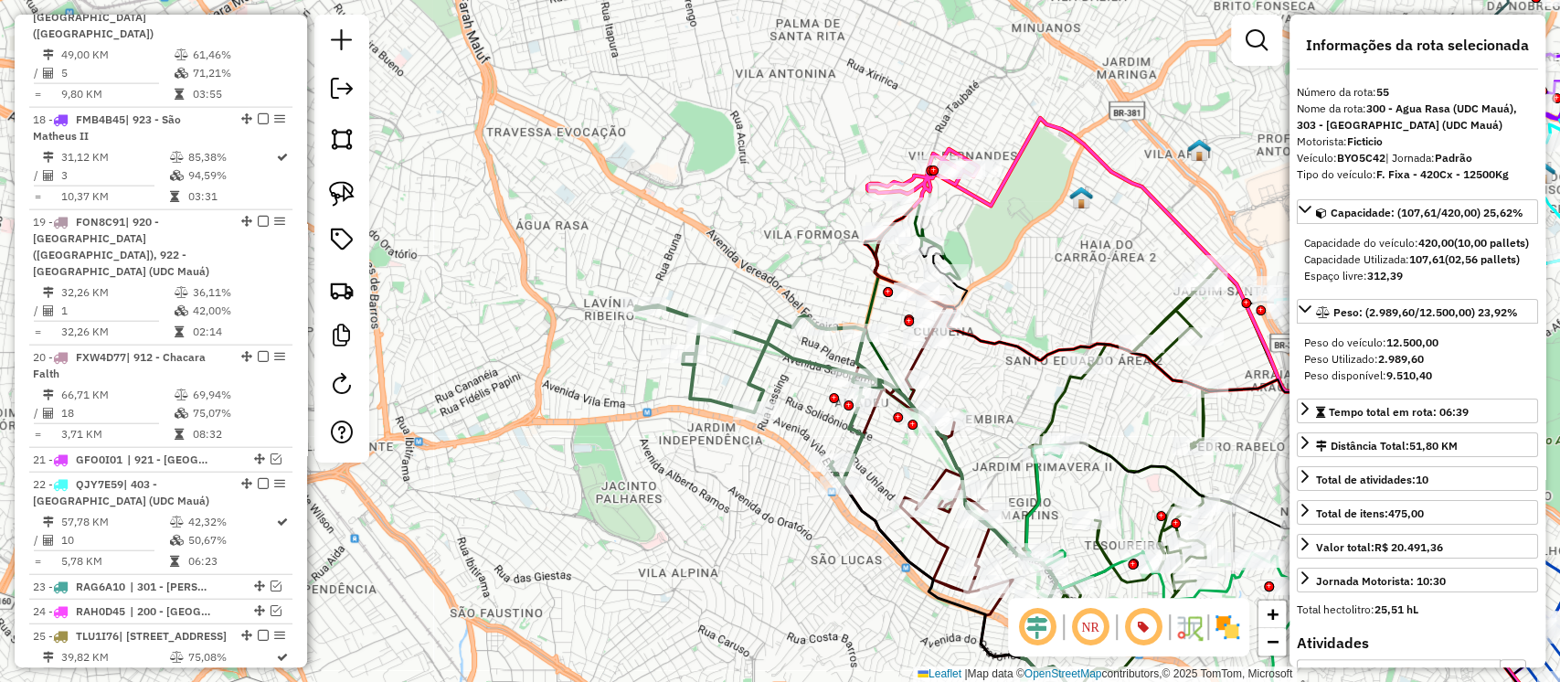
scroll to position [3801, 0]
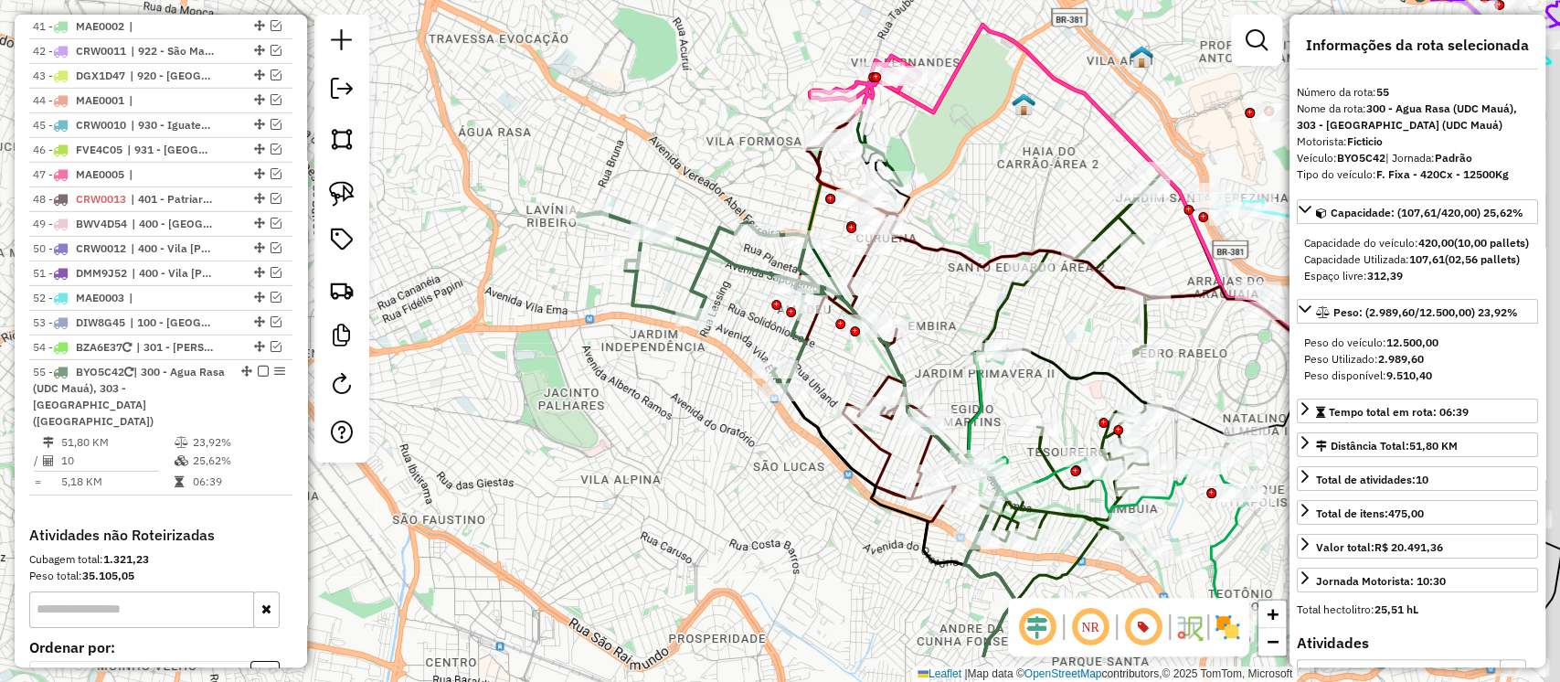
drag, startPoint x: 791, startPoint y: 393, endPoint x: 739, endPoint y: 301, distance: 106.0
click at [739, 301] on div "Janela de atendimento Grade de atendimento Capacidade Transportadoras Veículos …" at bounding box center [780, 341] width 1560 height 682
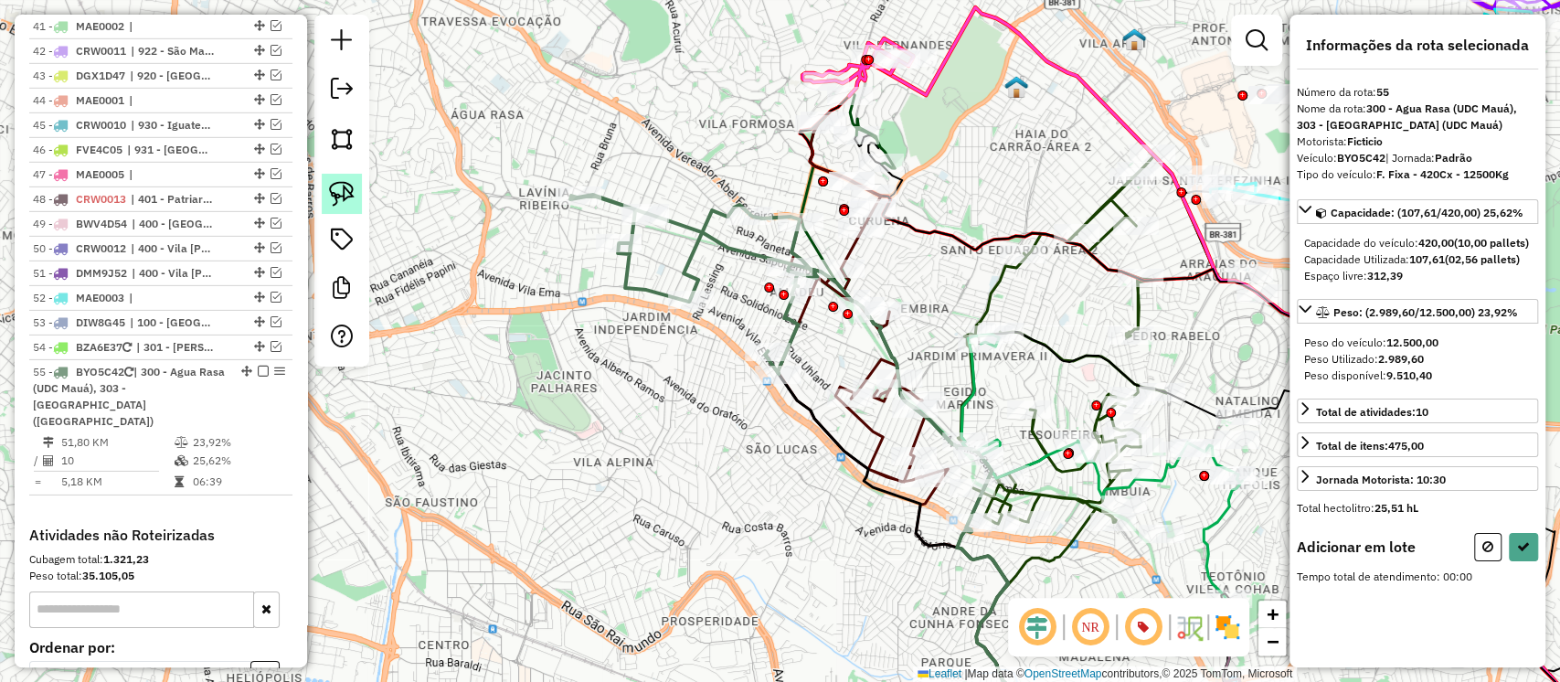
click at [357, 201] on link at bounding box center [342, 194] width 40 height 40
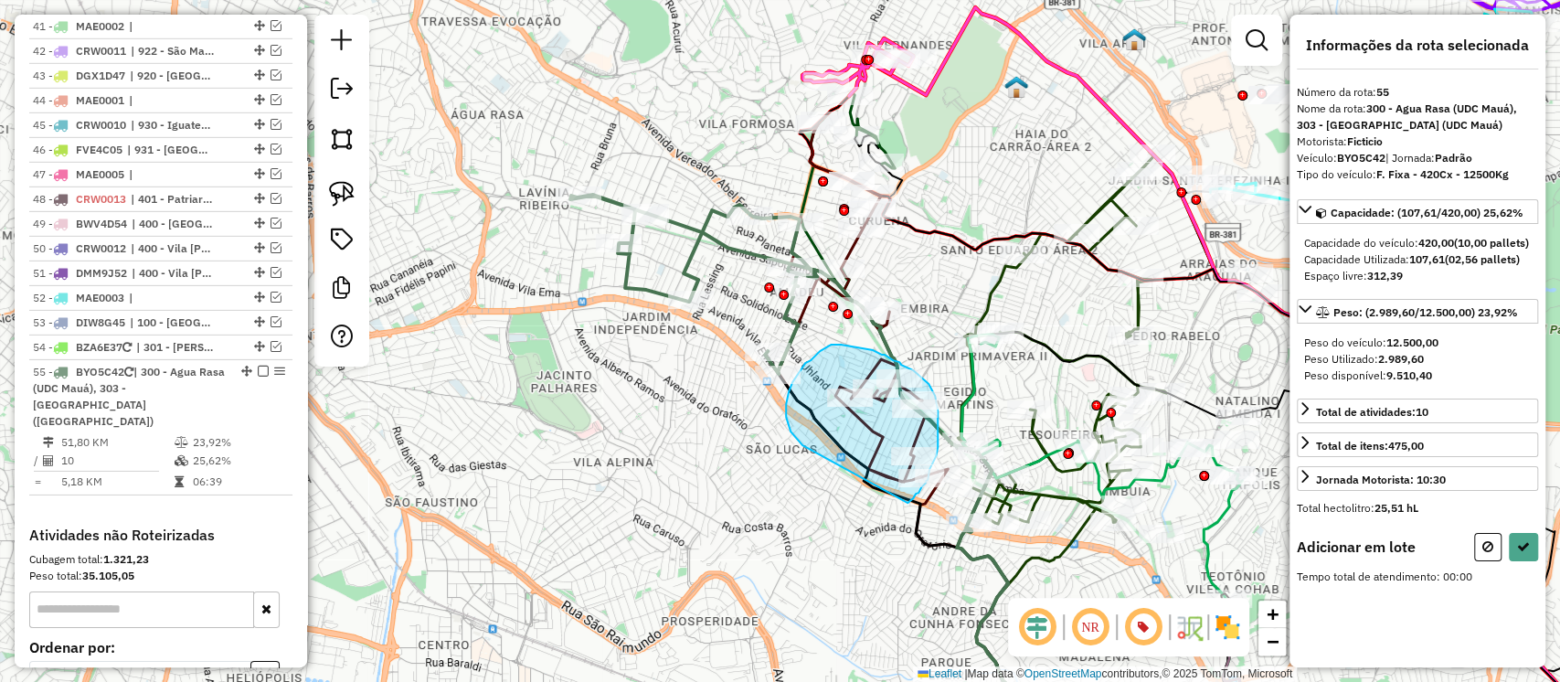
drag, startPoint x: 793, startPoint y: 435, endPoint x: 908, endPoint y: 503, distance: 132.8
click at [908, 503] on div "Janela de atendimento Grade de atendimento Capacidade Transportadoras Veículos …" at bounding box center [780, 341] width 1560 height 682
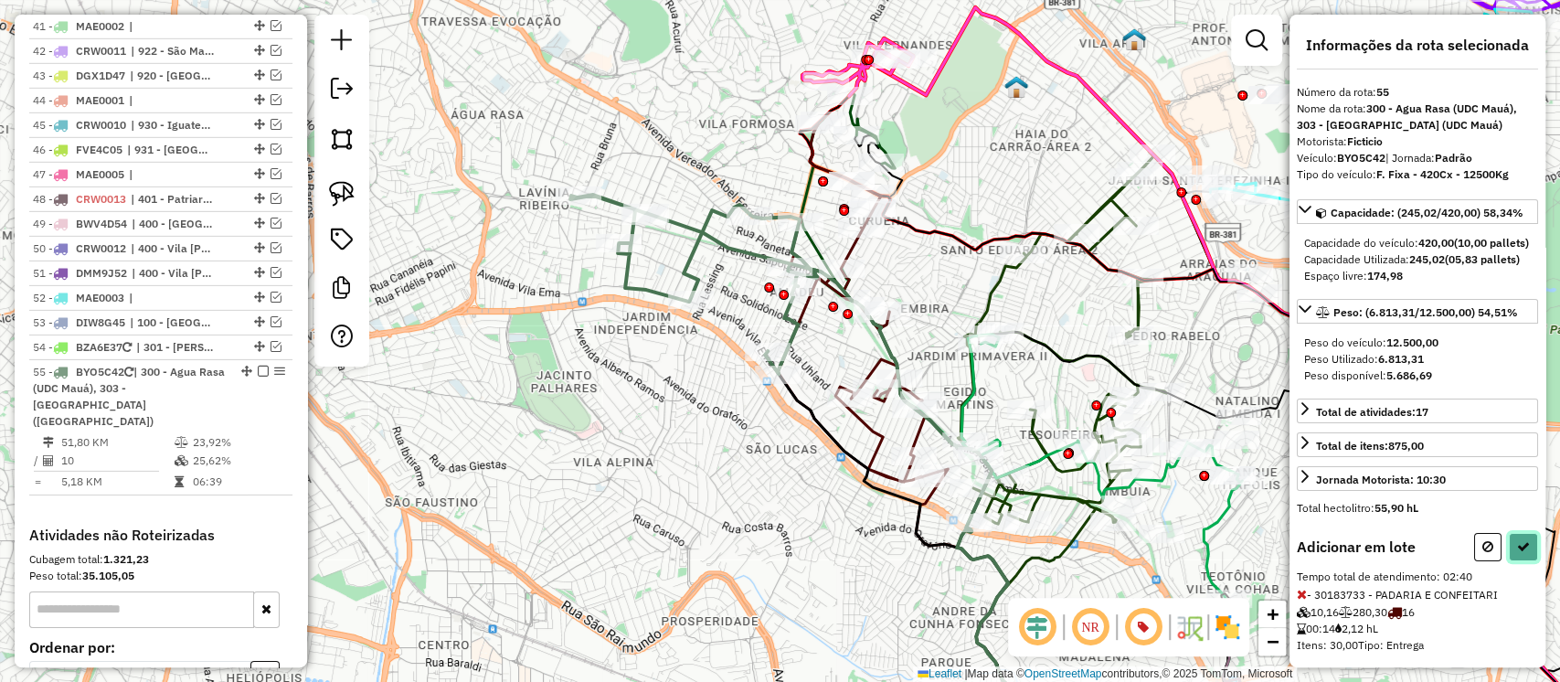
click at [1517, 553] on icon at bounding box center [1523, 546] width 13 height 13
select select "**********"
click at [1517, 553] on icon at bounding box center [1523, 546] width 13 height 13
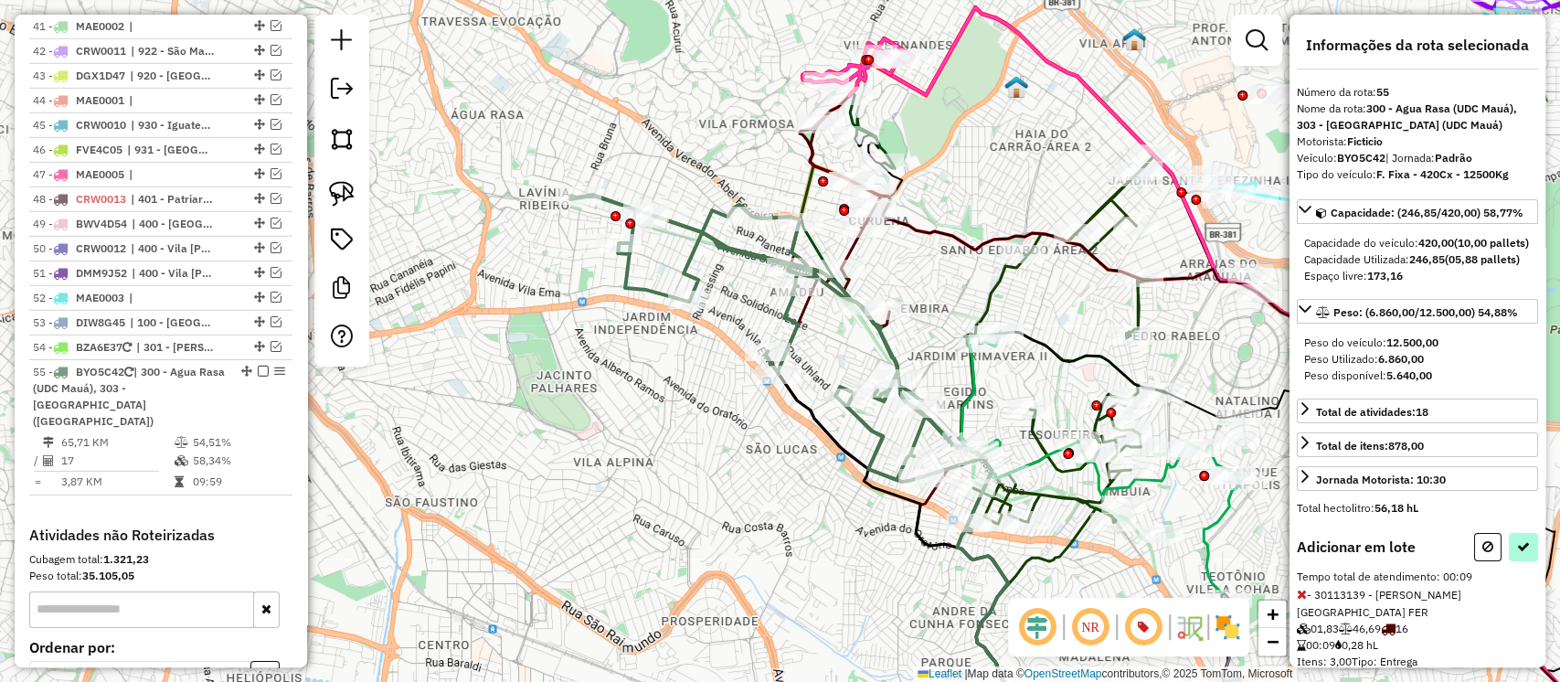
select select "**********"
click at [1510, 561] on button at bounding box center [1523, 547] width 29 height 28
select select "**********"
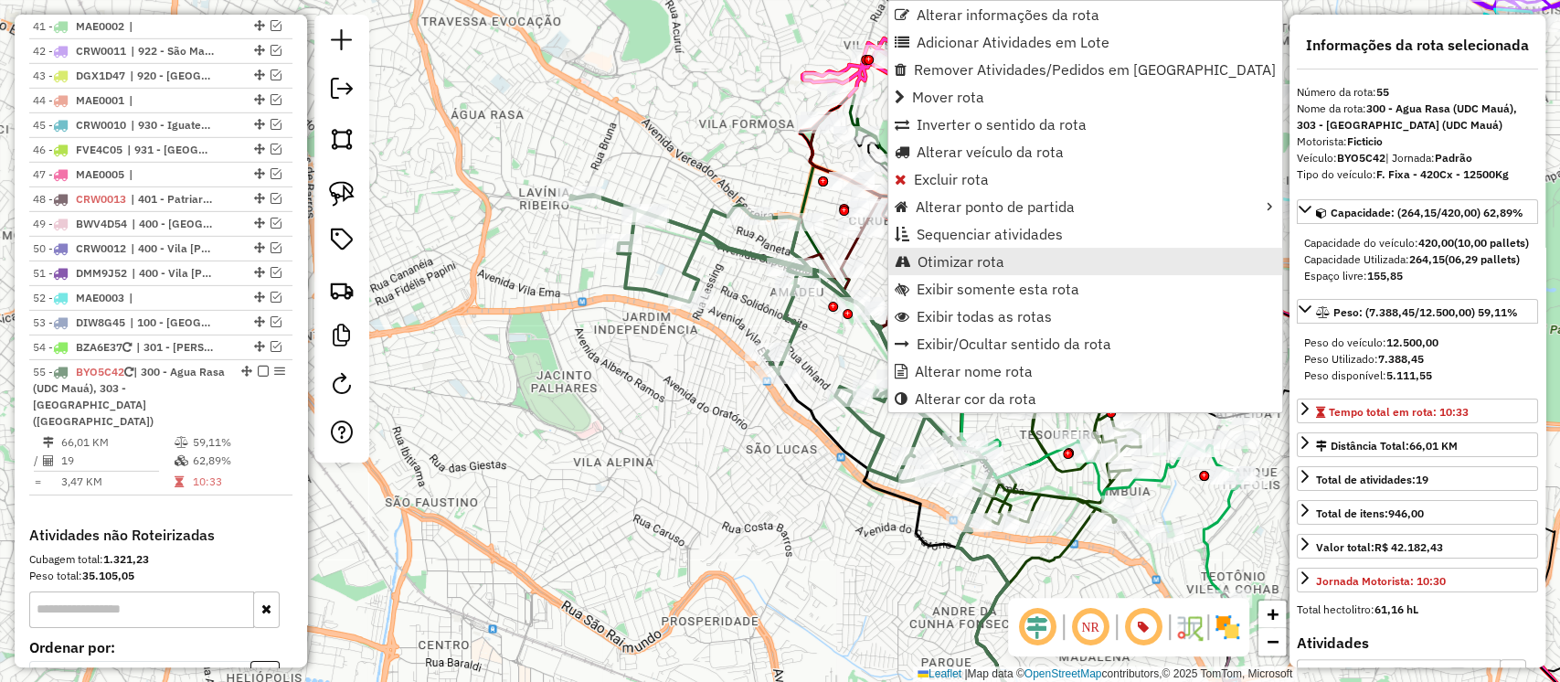
click at [958, 257] on span "Otimizar rota" at bounding box center [961, 261] width 87 height 15
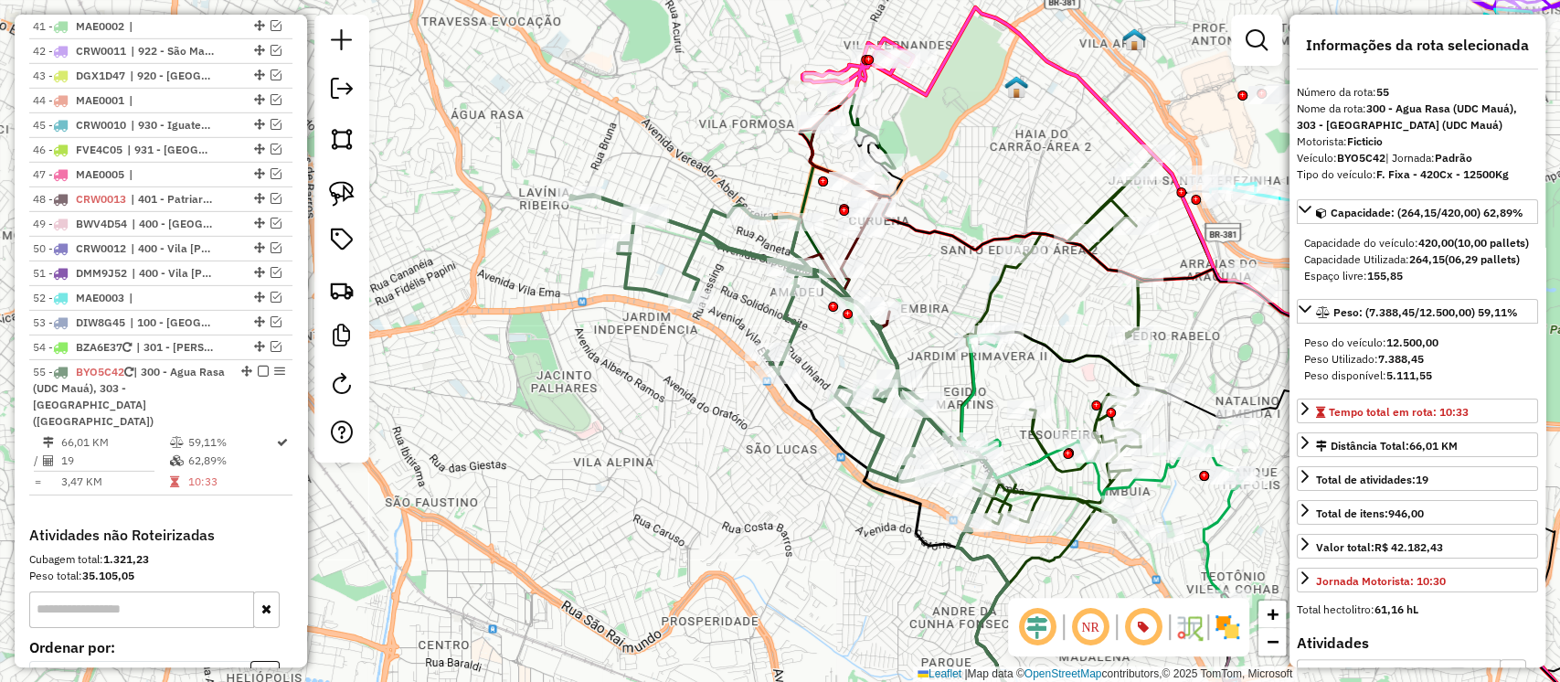
click at [750, 251] on icon at bounding box center [776, 338] width 412 height 287
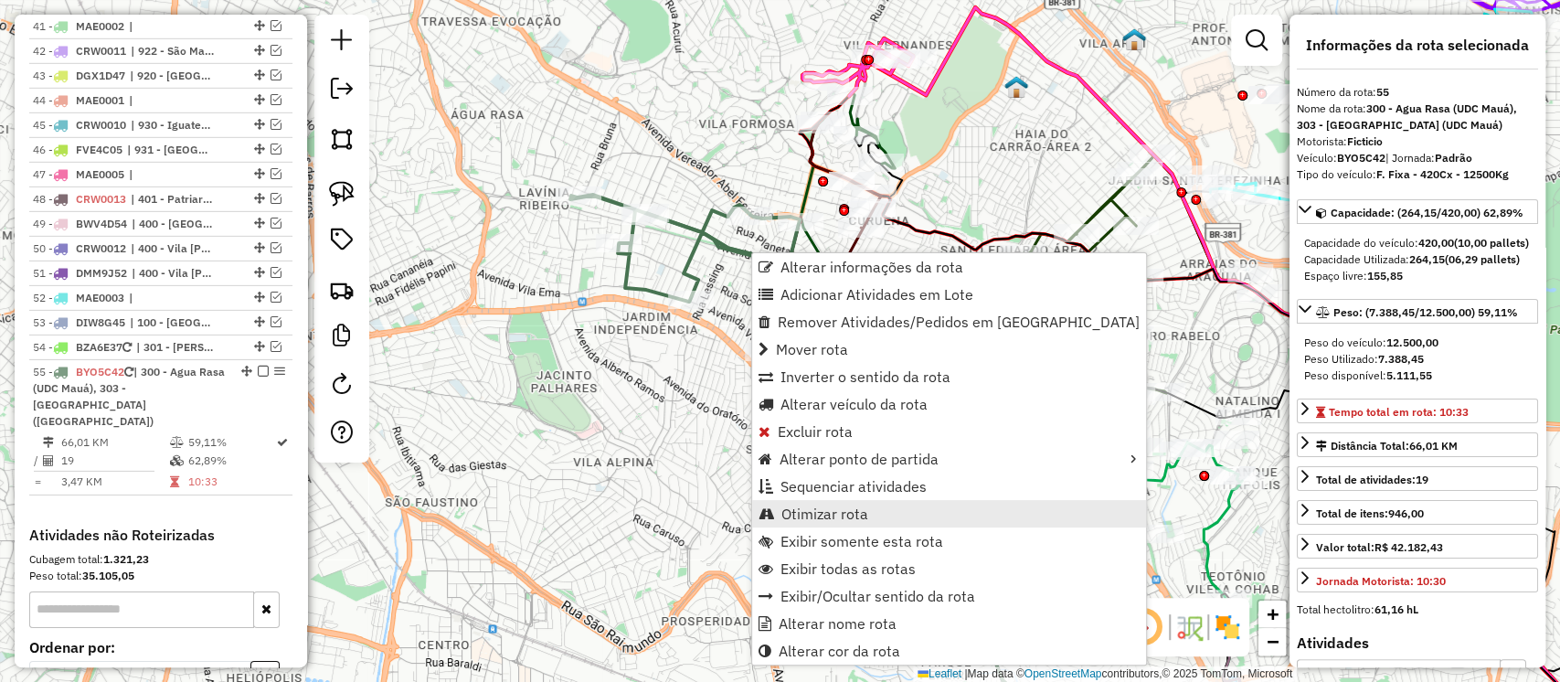
click at [797, 506] on span "Otimizar rota" at bounding box center [825, 513] width 87 height 15
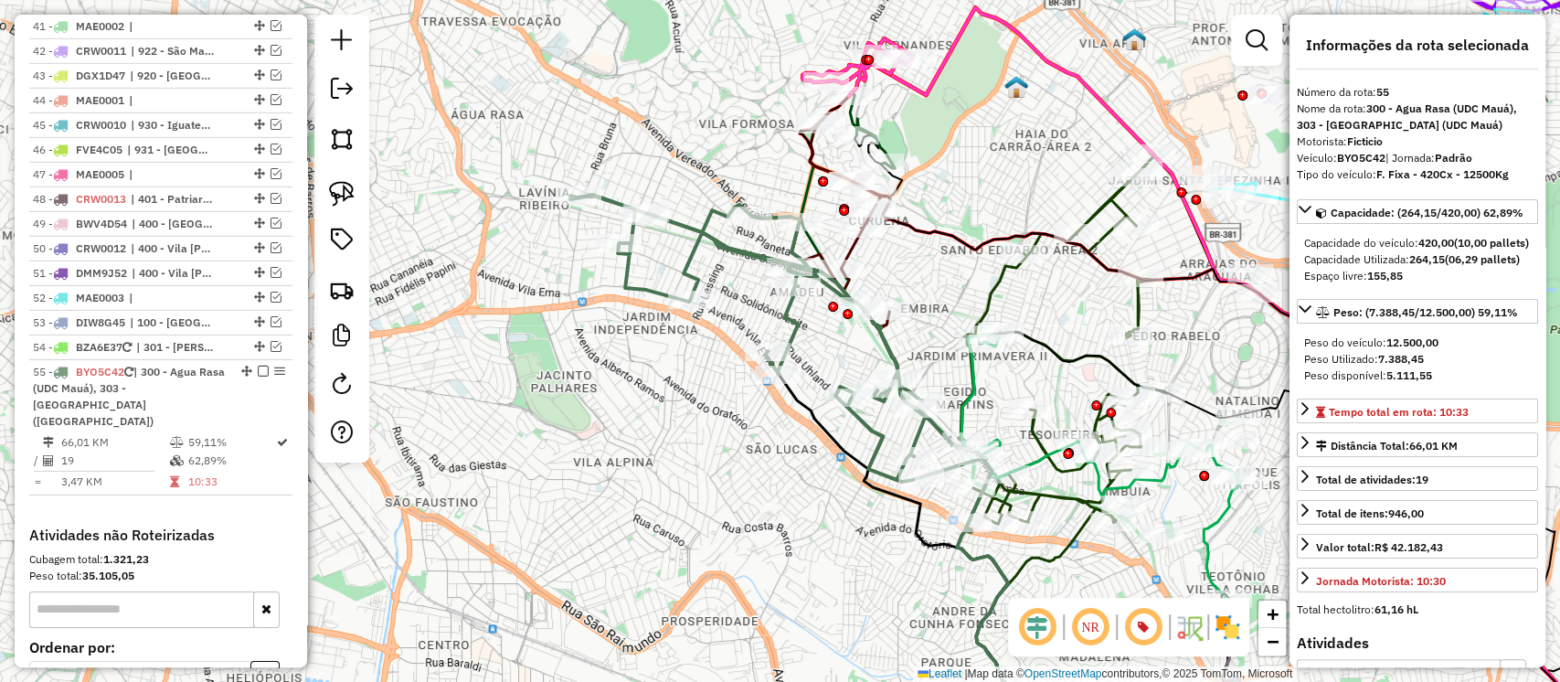
click at [817, 165] on icon at bounding box center [841, 226] width 98 height 205
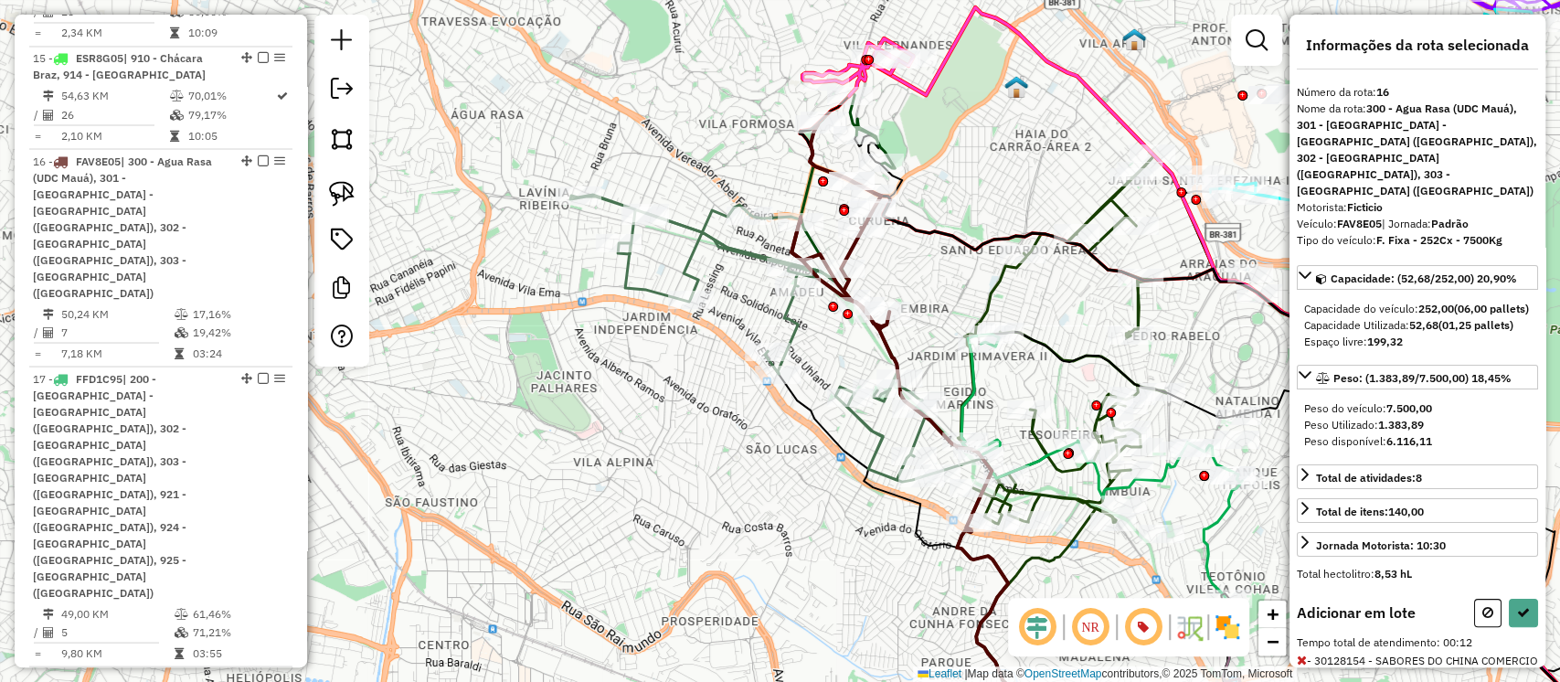
scroll to position [87, 0]
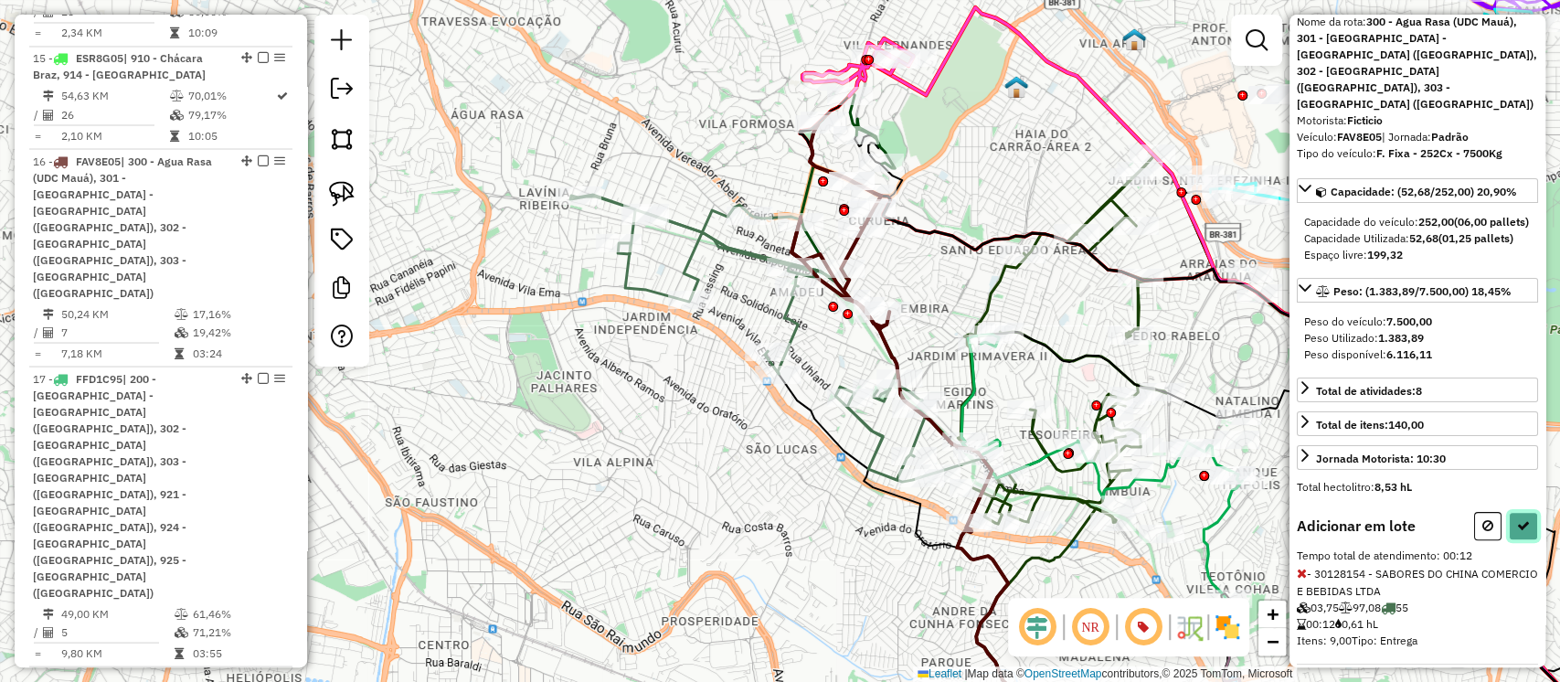
click at [1517, 519] on icon at bounding box center [1523, 525] width 13 height 13
select select "**********"
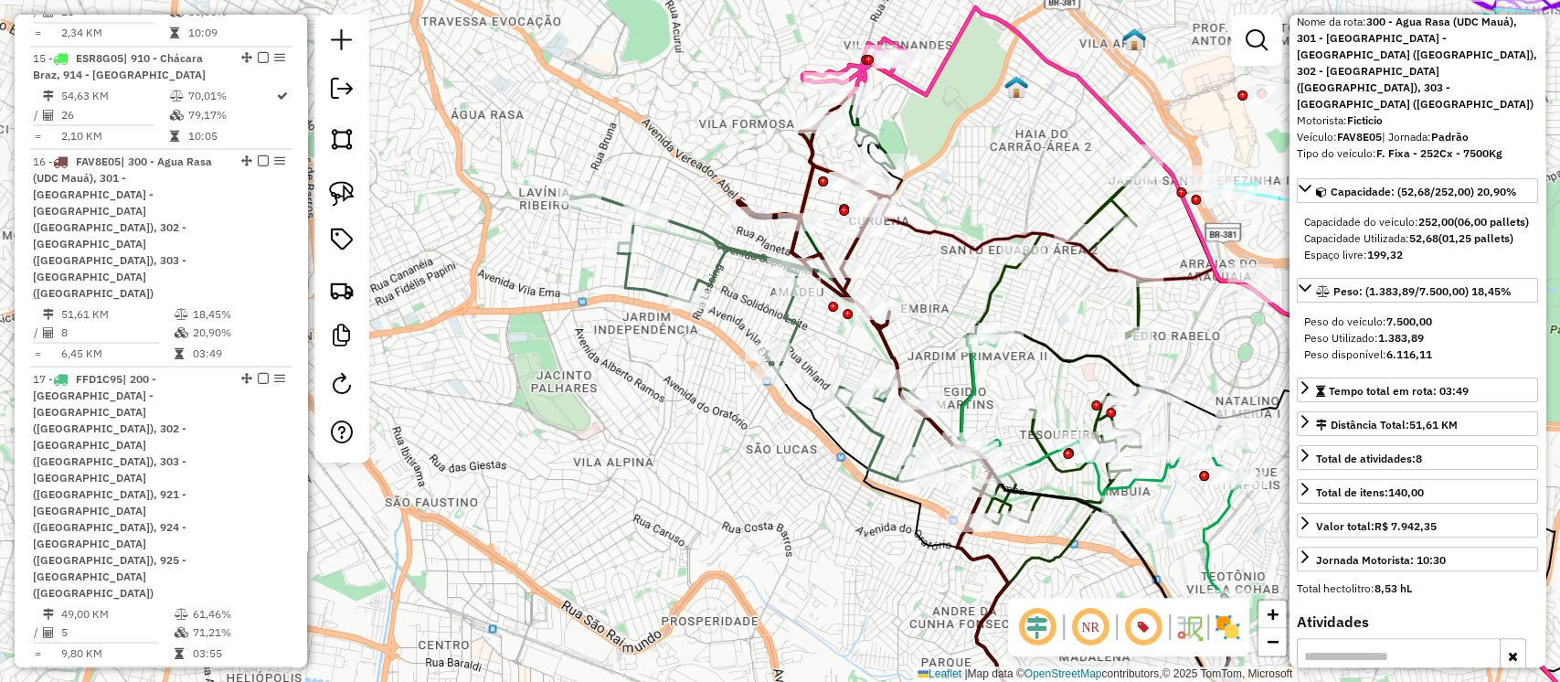
click at [750, 259] on icon at bounding box center [776, 338] width 412 height 287
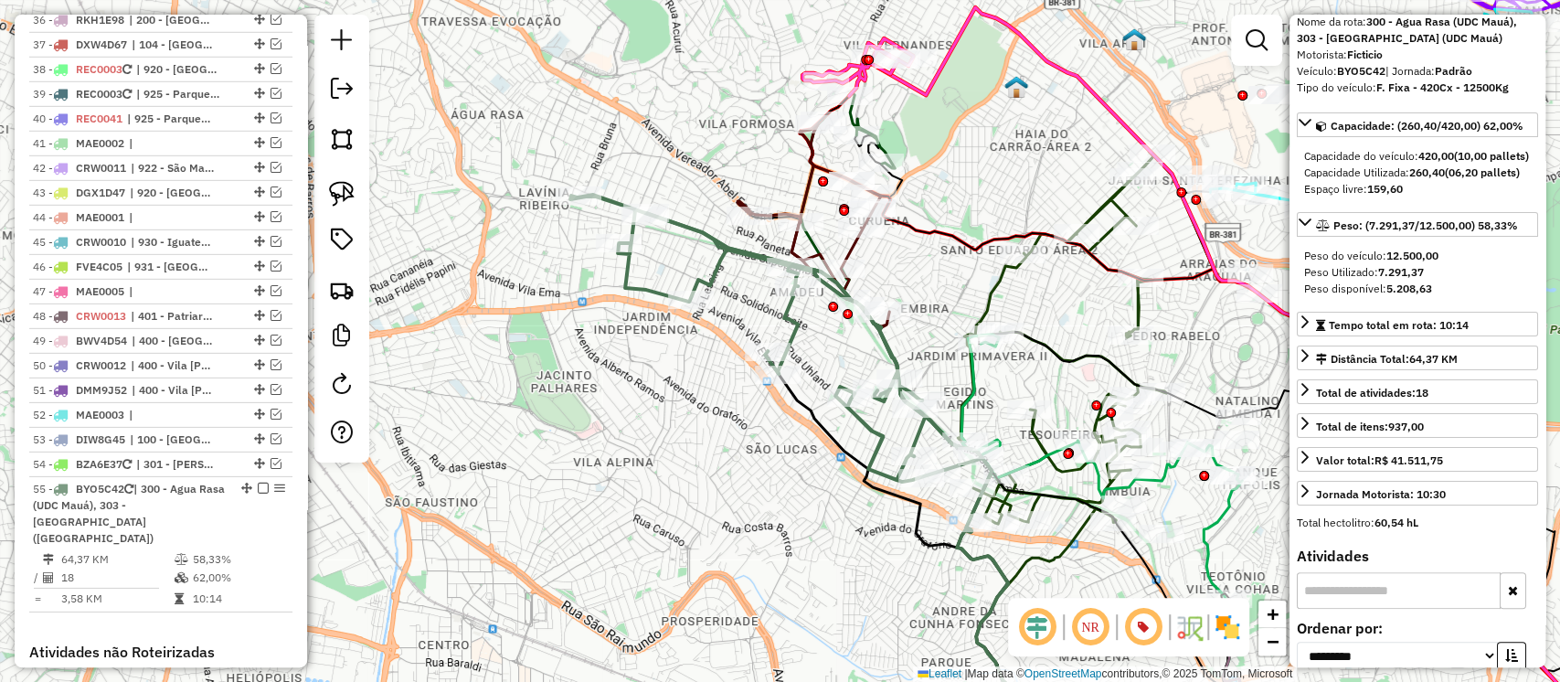
scroll to position [3801, 0]
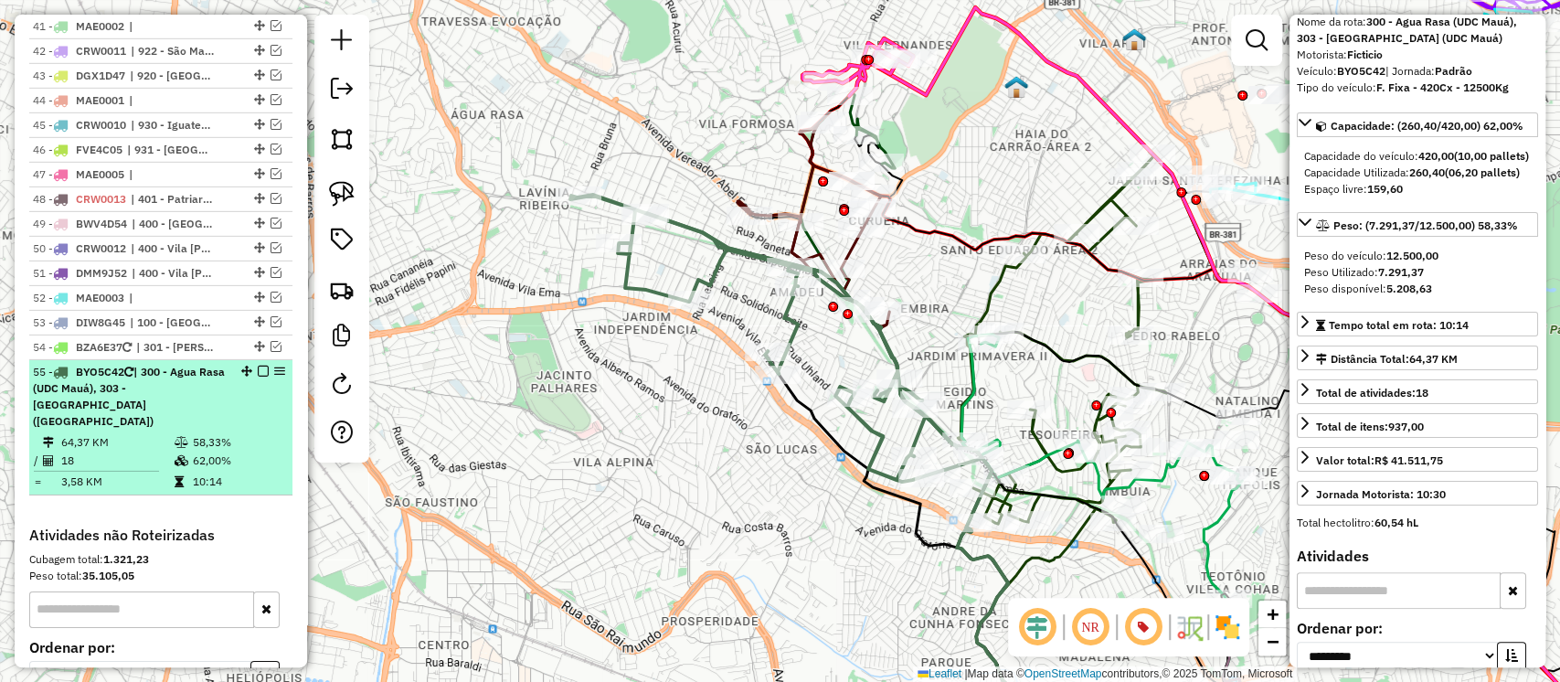
click at [258, 366] on em at bounding box center [263, 371] width 11 height 11
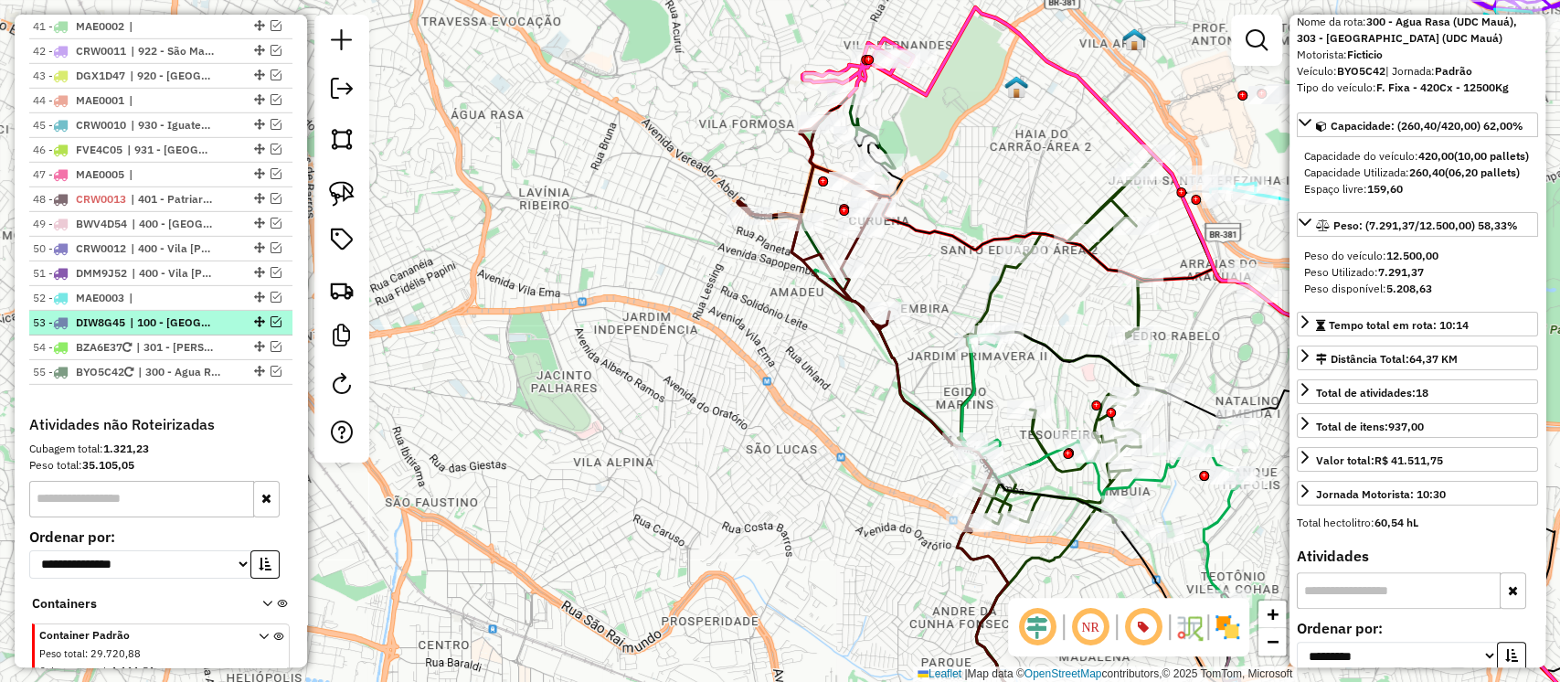
scroll to position [3707, 0]
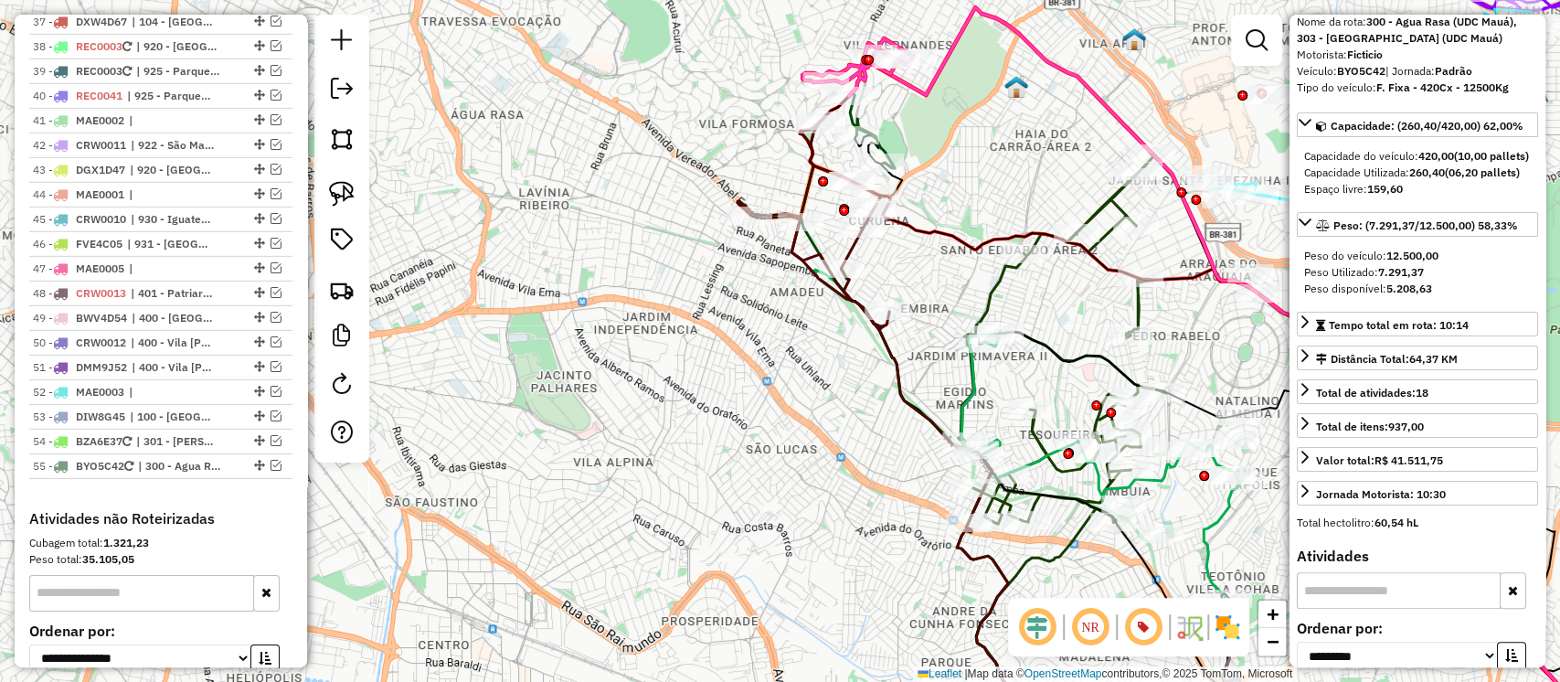
click at [808, 194] on icon at bounding box center [814, 226] width 152 height 205
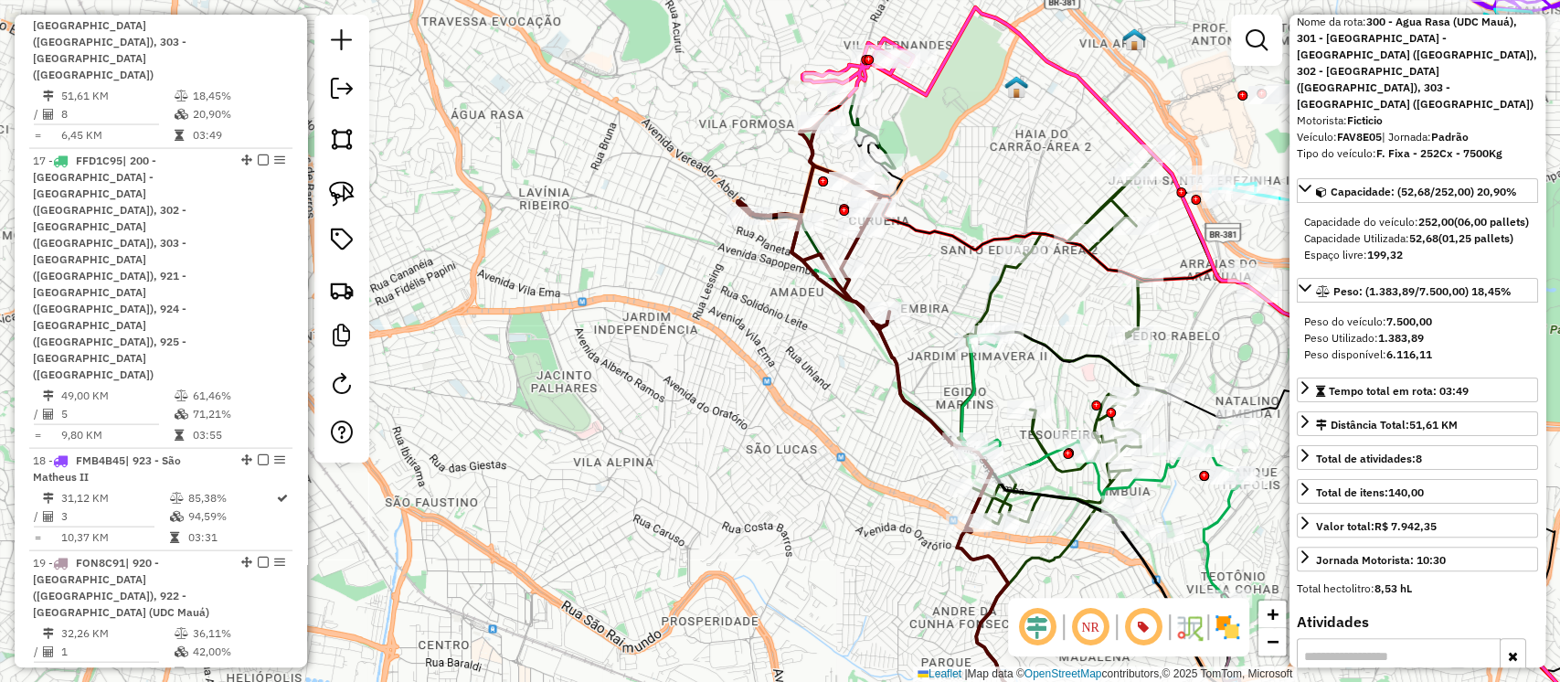
scroll to position [2250, 0]
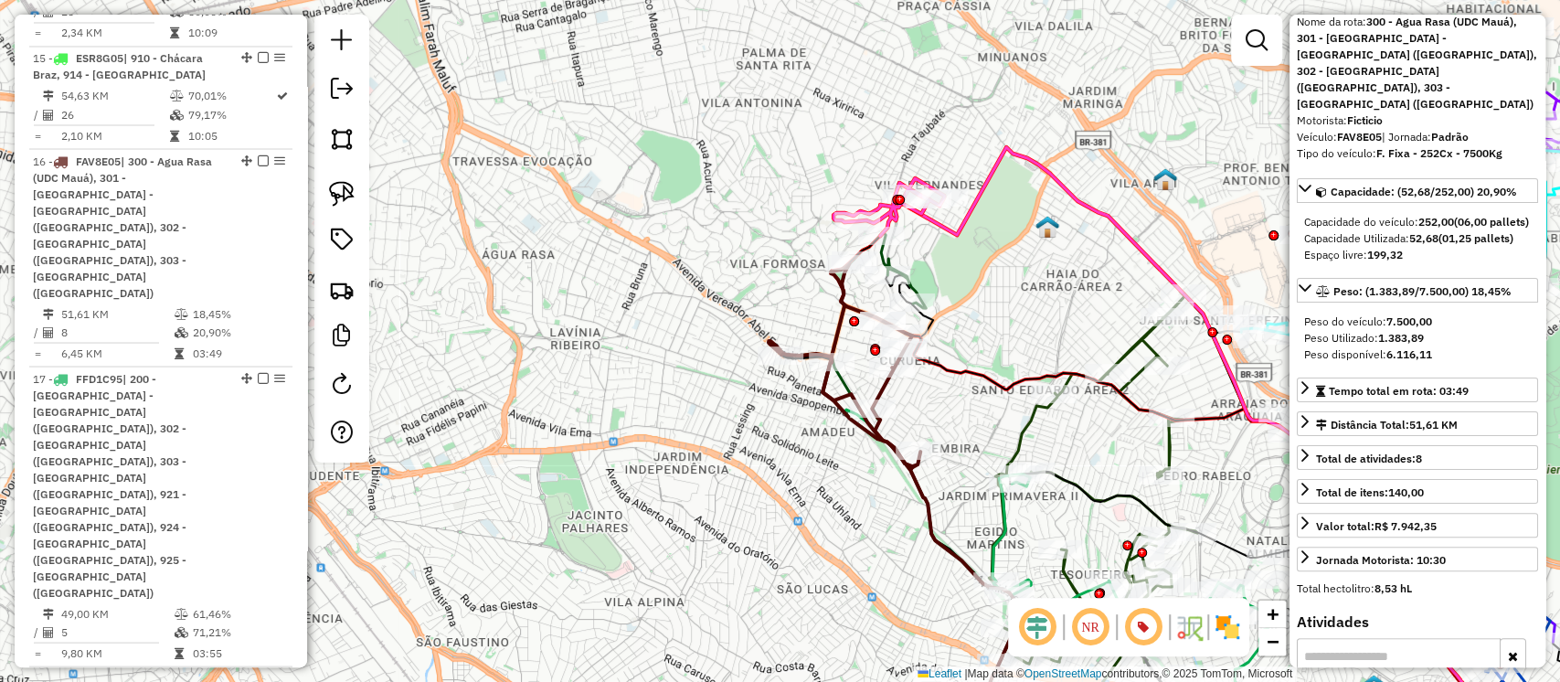
drag, startPoint x: 981, startPoint y: 207, endPoint x: 1012, endPoint y: 346, distance: 142.4
click at [1012, 346] on div "Janela de atendimento Grade de atendimento Capacidade Transportadoras Veículos …" at bounding box center [780, 341] width 1560 height 682
click at [944, 230] on icon at bounding box center [1205, 448] width 609 height 602
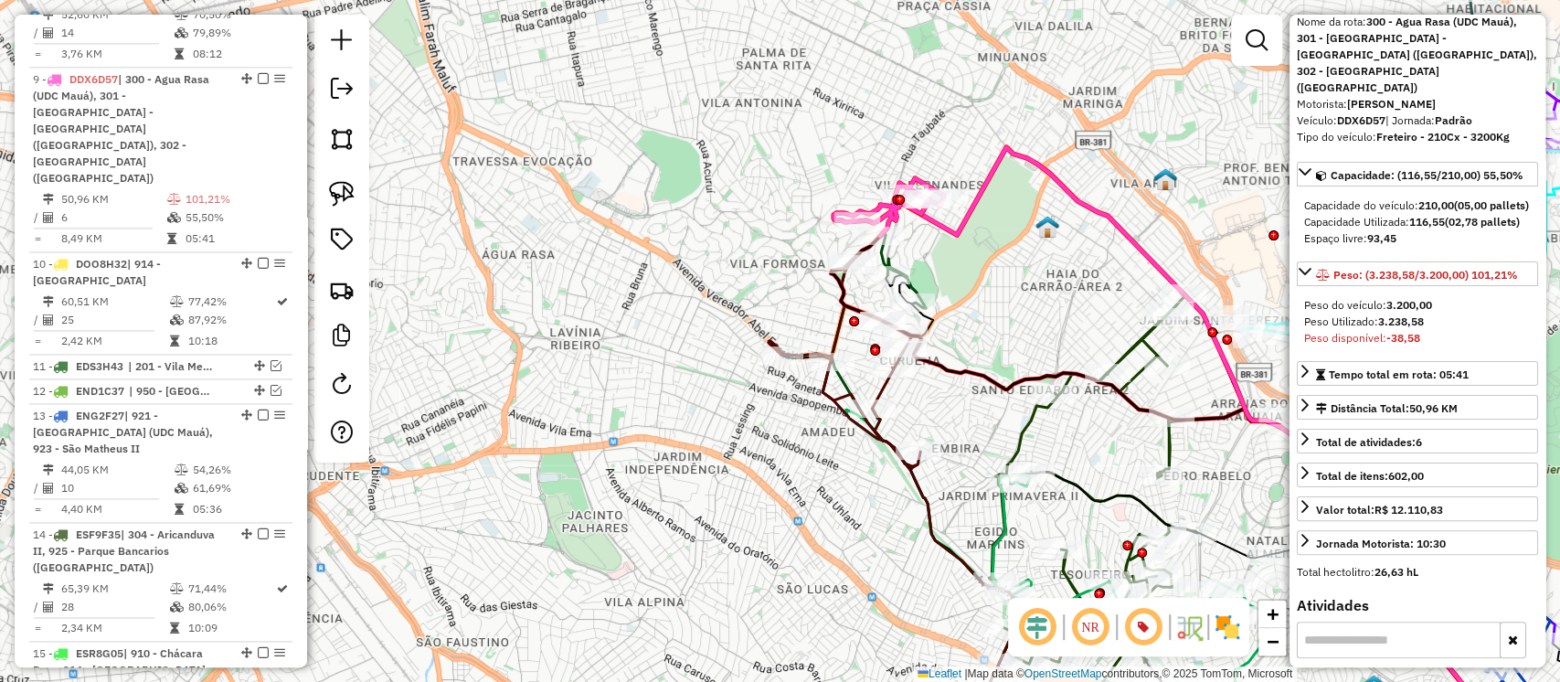
scroll to position [1623, 0]
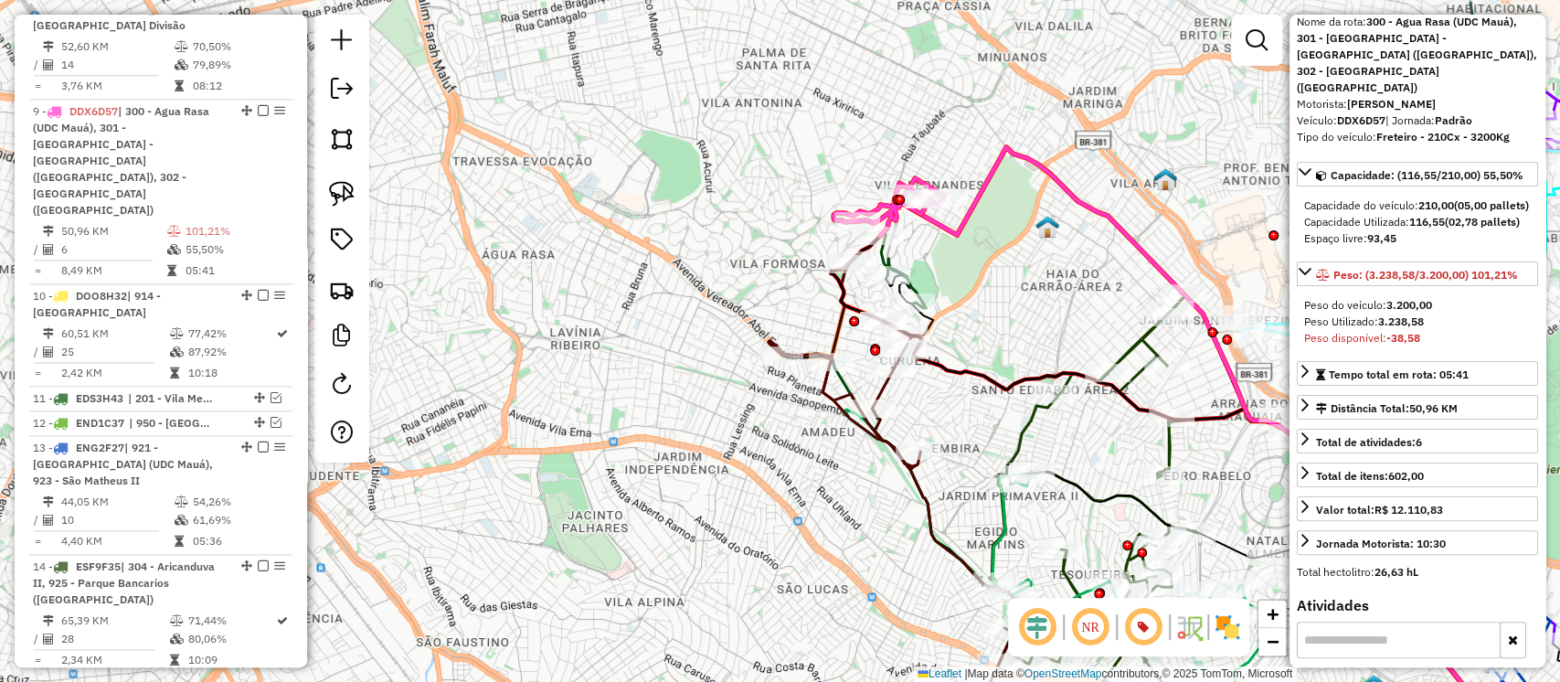
click at [915, 282] on icon at bounding box center [890, 270] width 72 height 75
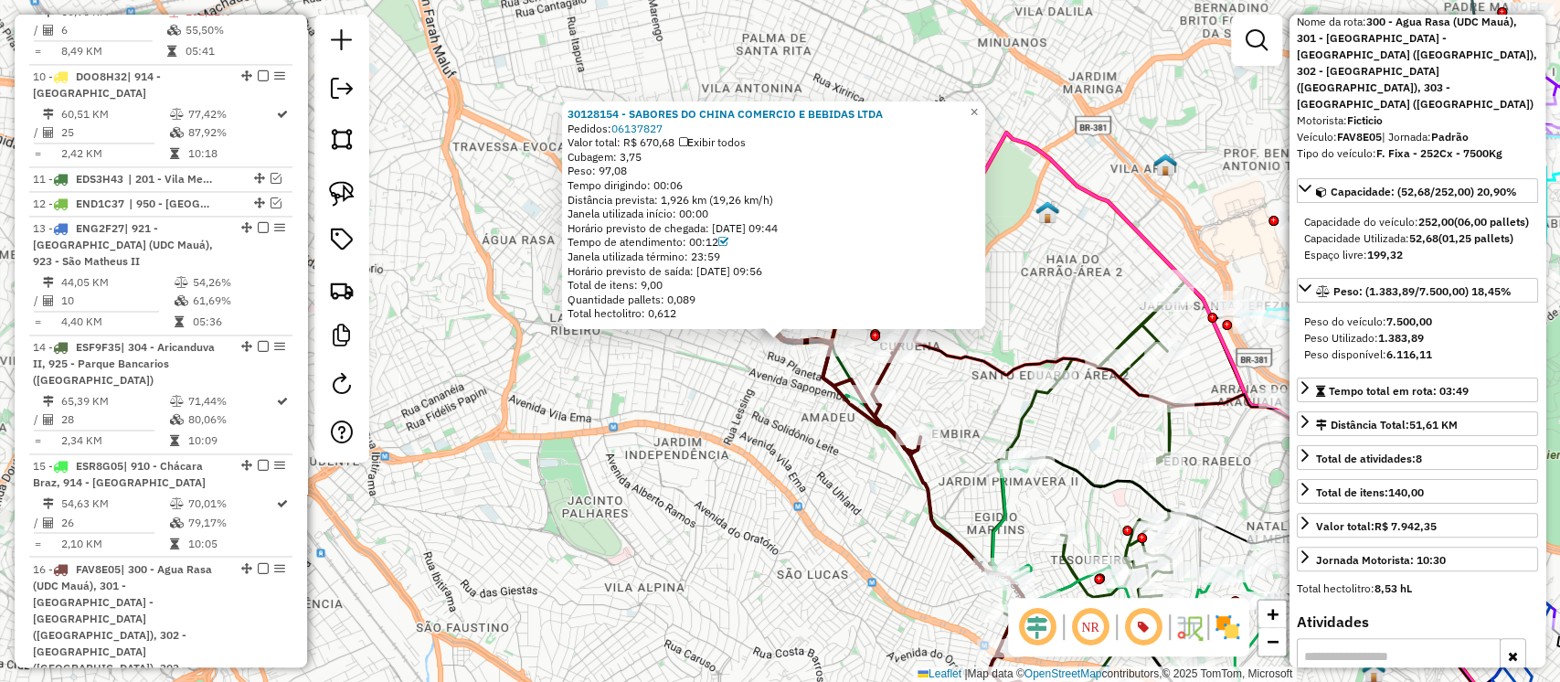
scroll to position [2250, 0]
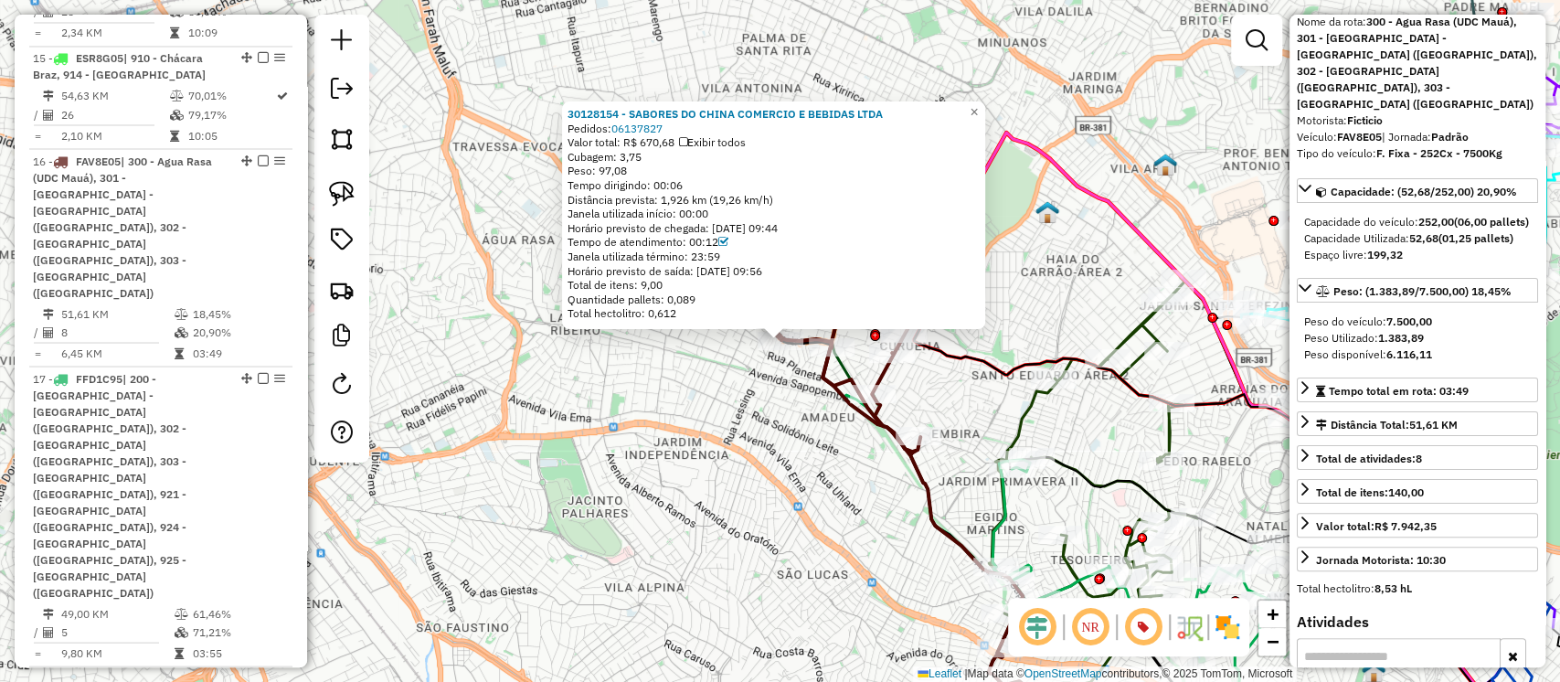
click at [971, 363] on icon at bounding box center [1202, 505] width 632 height 489
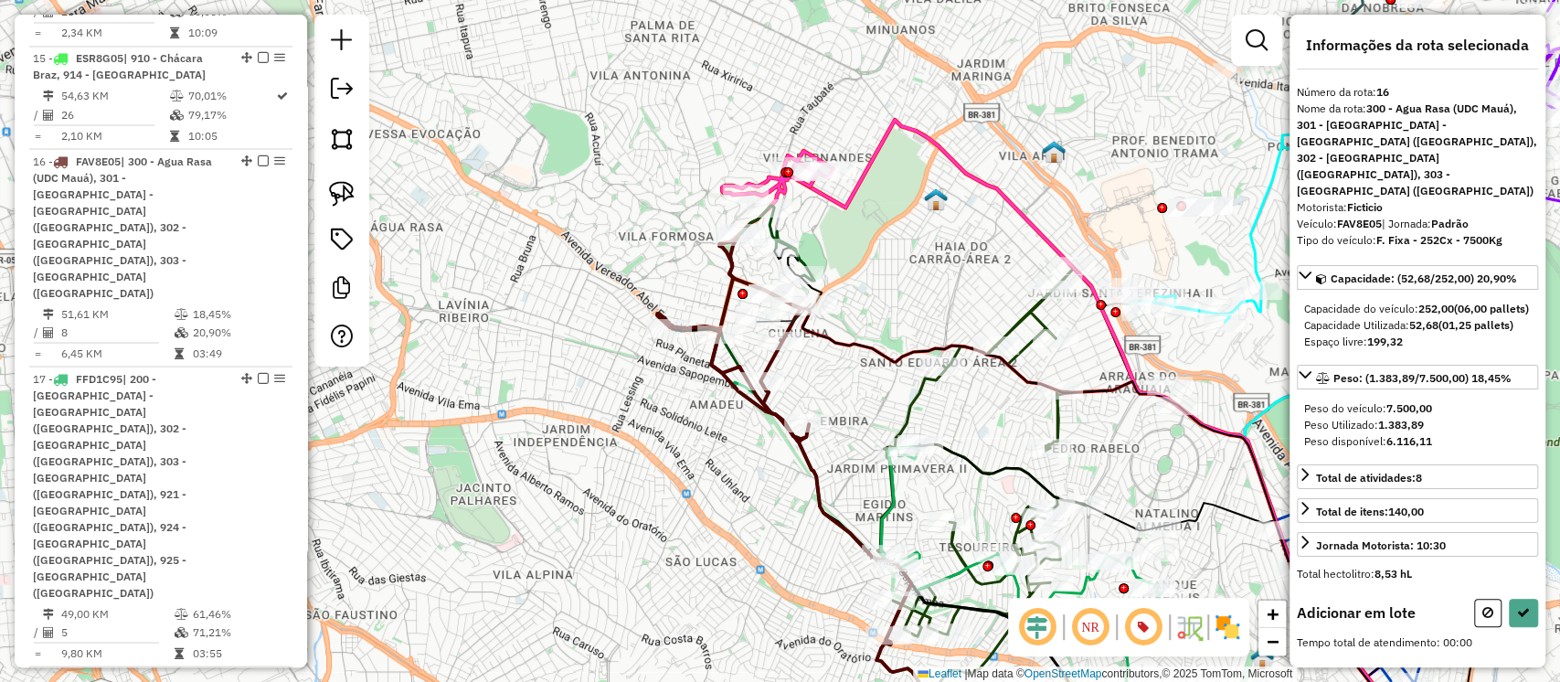
scroll to position [0, 0]
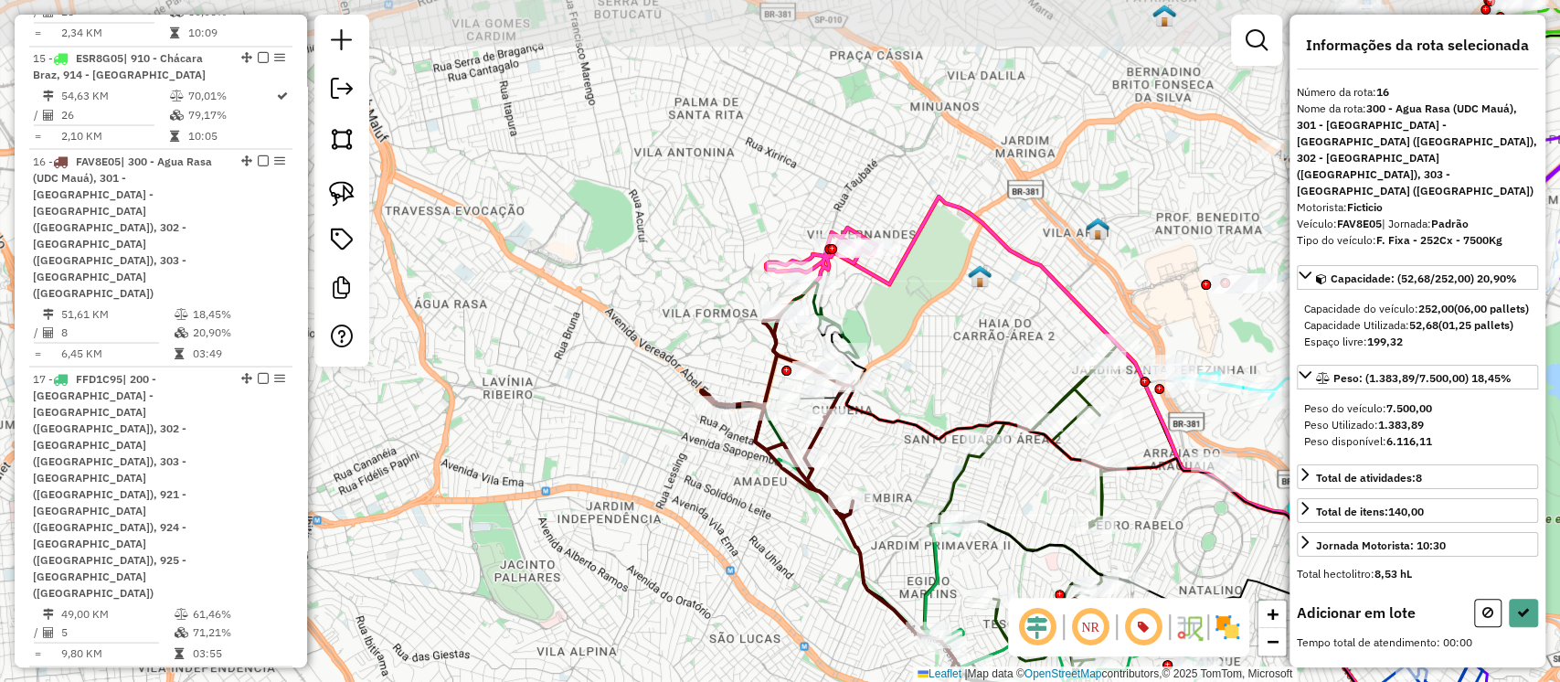
drag, startPoint x: 842, startPoint y: 382, endPoint x: 888, endPoint y: 463, distance: 93.3
click at [888, 463] on div "Janela de atendimento Grade de atendimento Capacidade Transportadoras Veículos …" at bounding box center [780, 341] width 1560 height 682
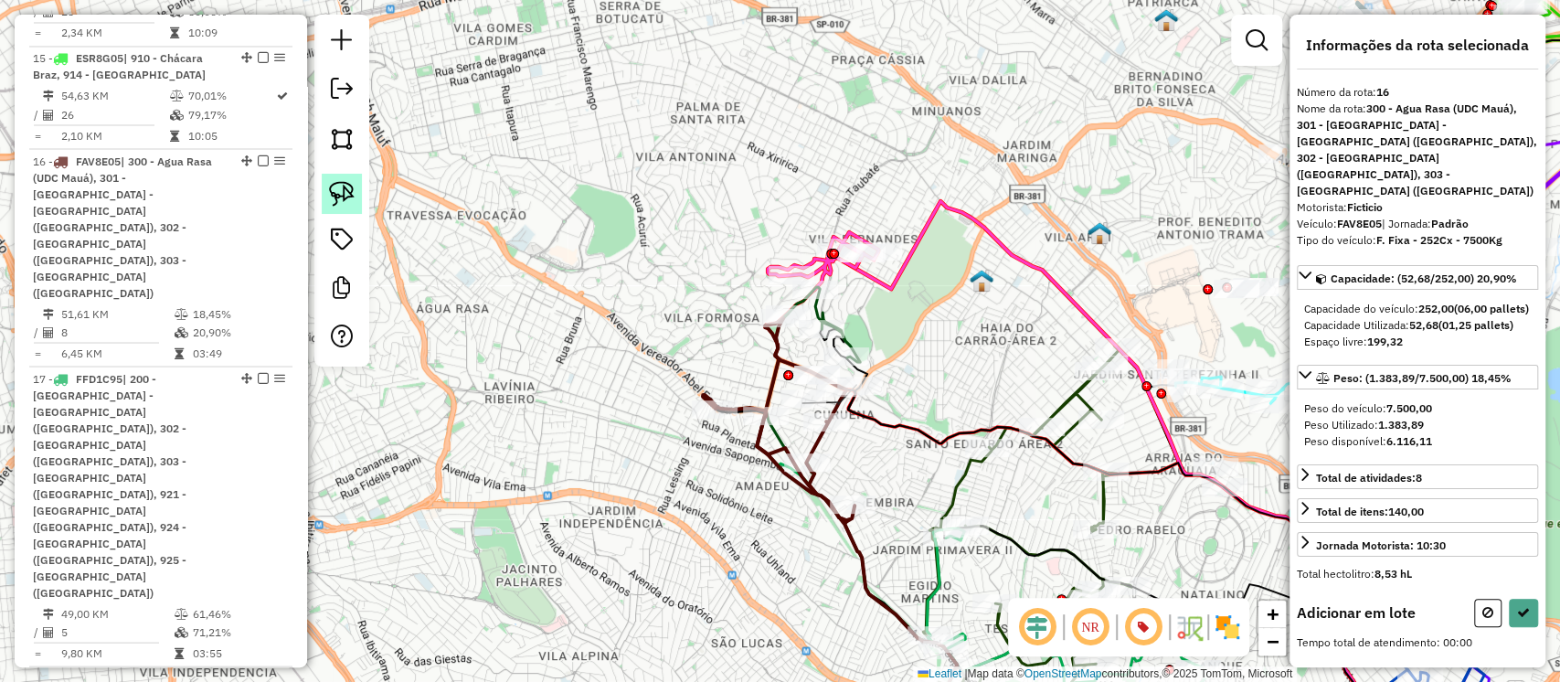
click at [354, 191] on img at bounding box center [342, 194] width 26 height 26
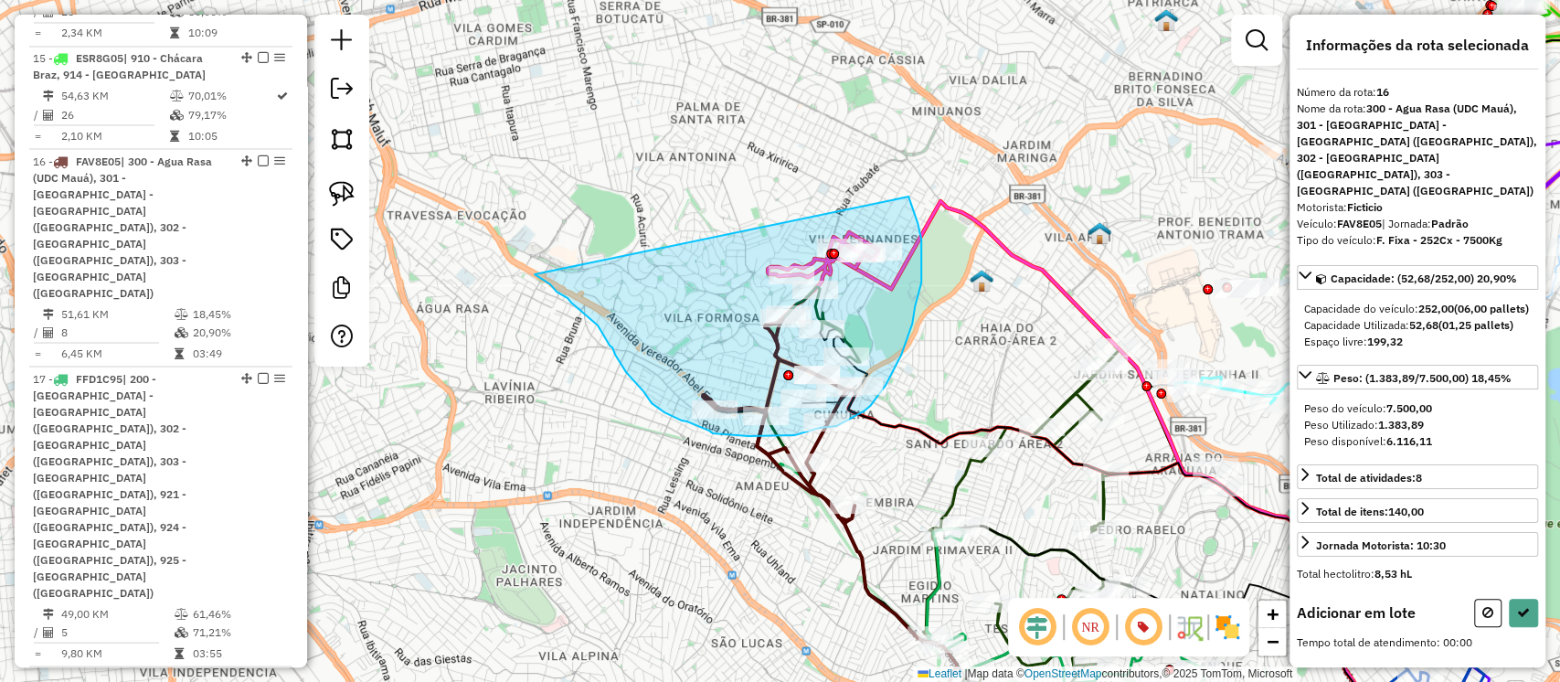
drag, startPoint x: 568, startPoint y: 298, endPoint x: 908, endPoint y: 190, distance: 356.7
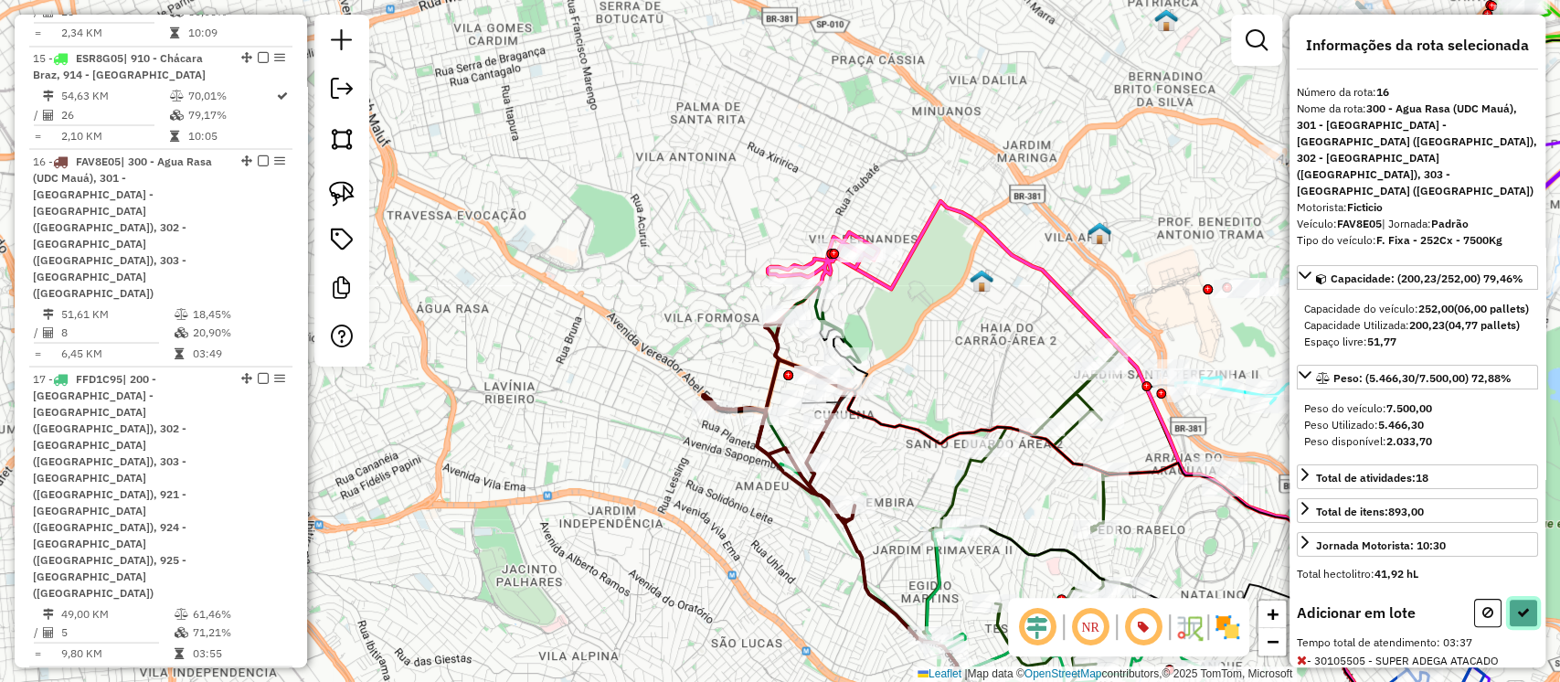
click at [1519, 611] on icon at bounding box center [1523, 612] width 13 height 13
select select "**********"
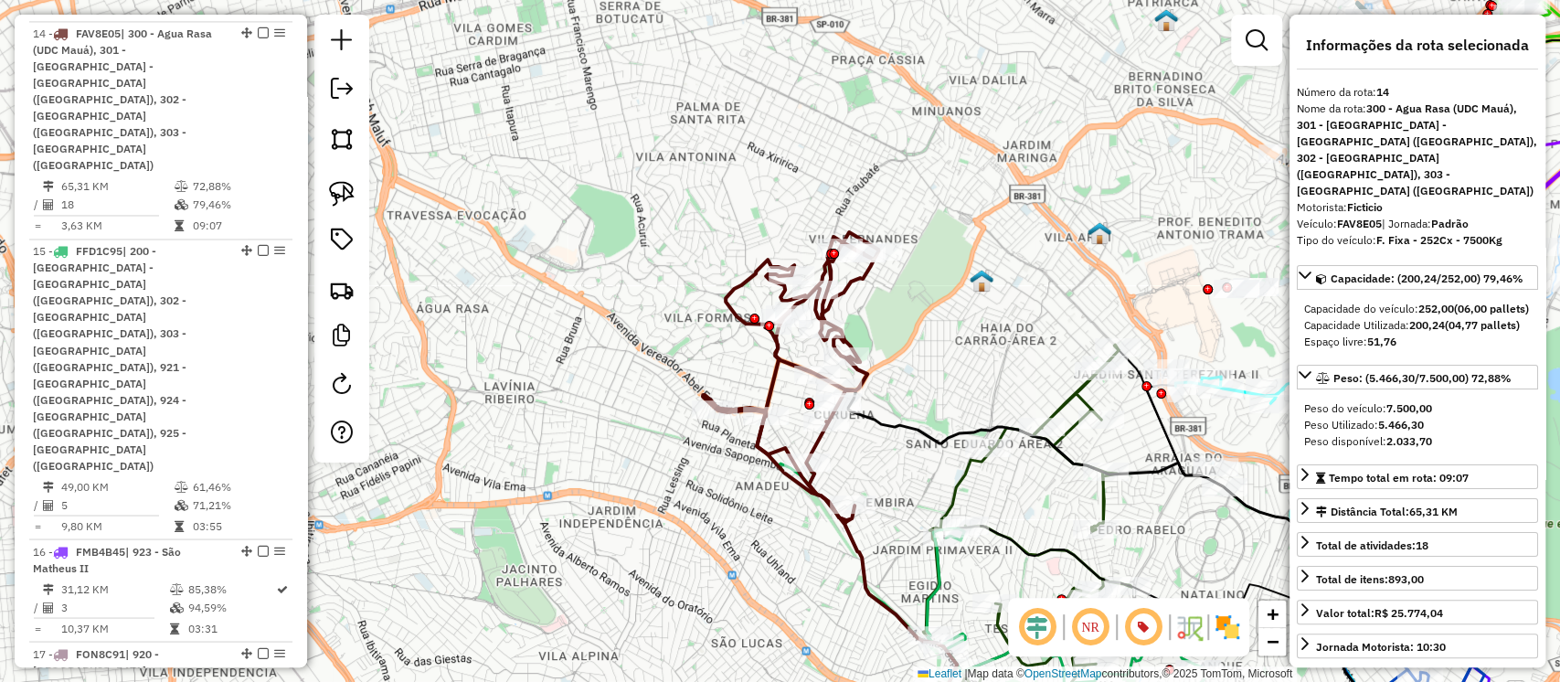
scroll to position [2250, 0]
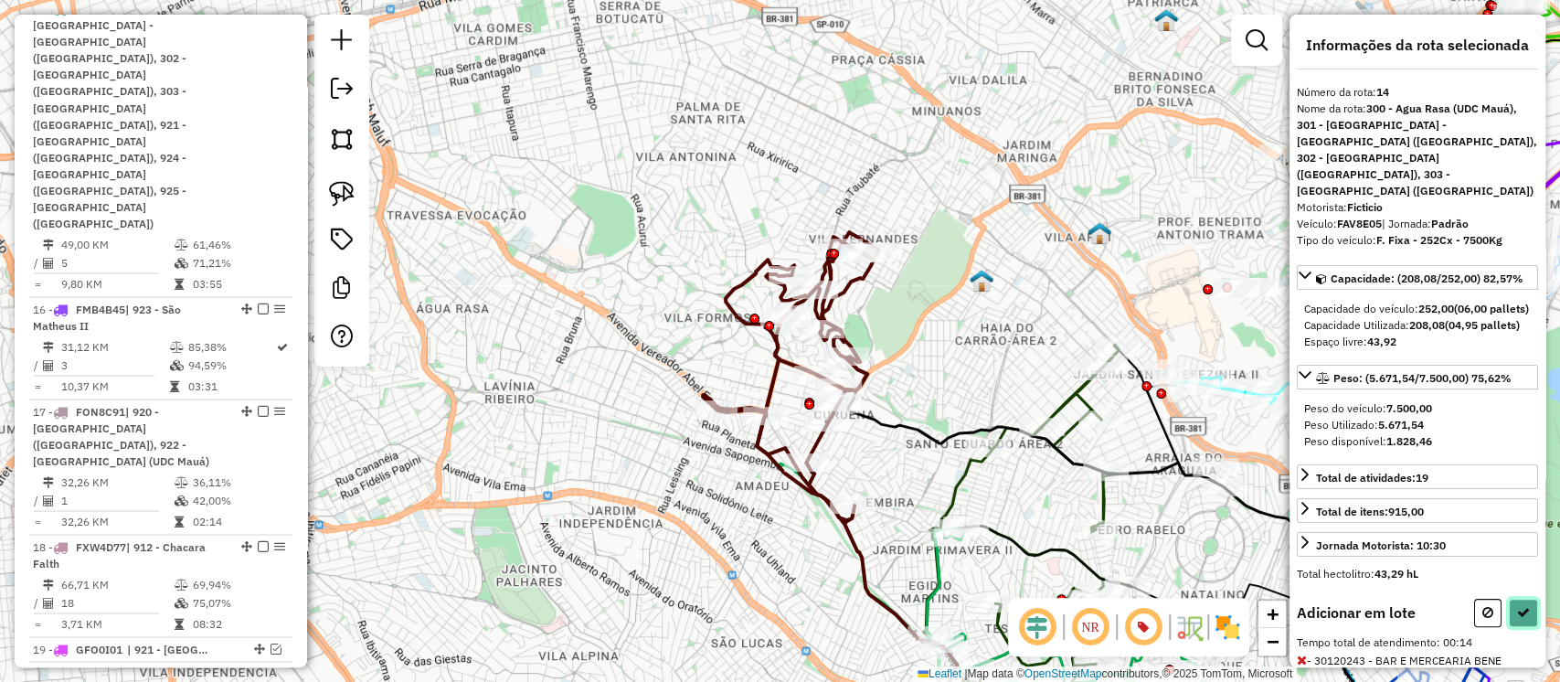
click at [1521, 606] on icon at bounding box center [1523, 612] width 13 height 13
select select "**********"
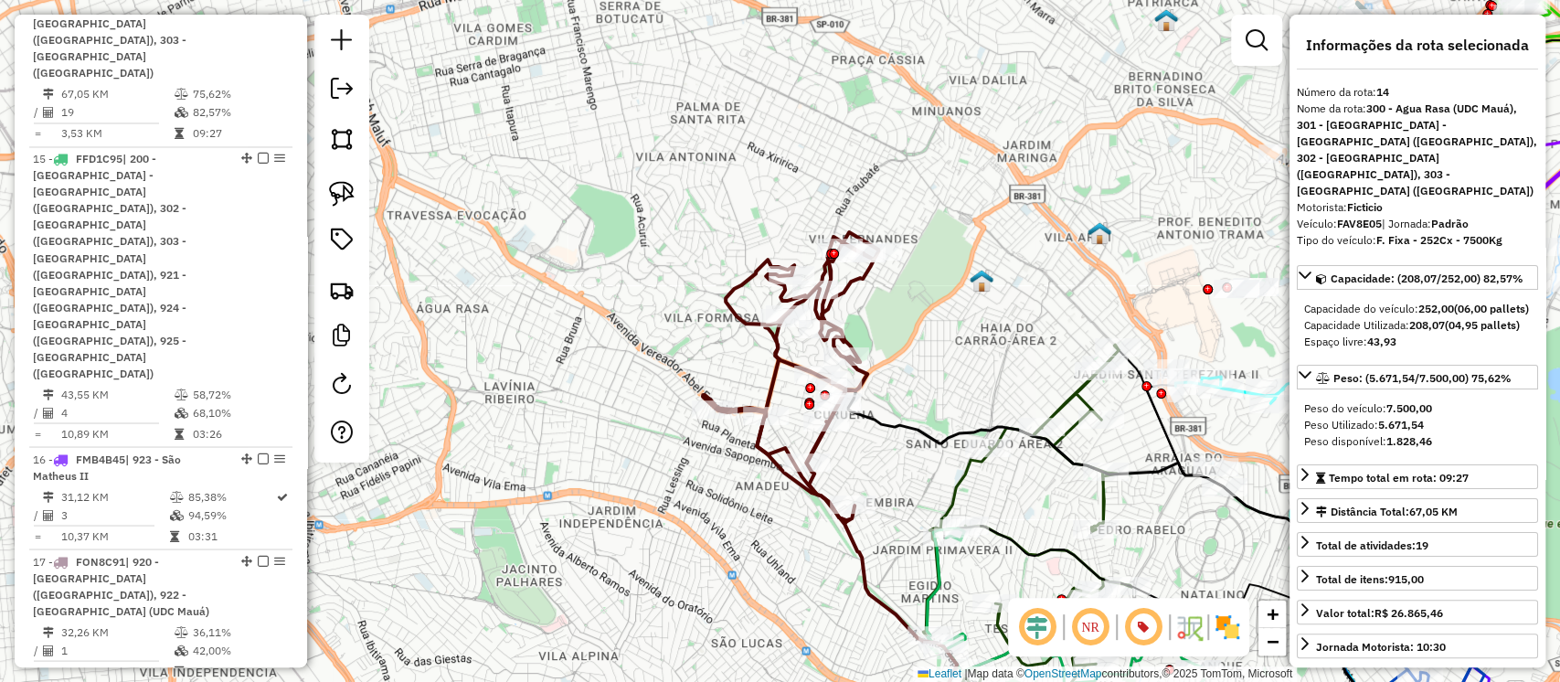
scroll to position [1981, 0]
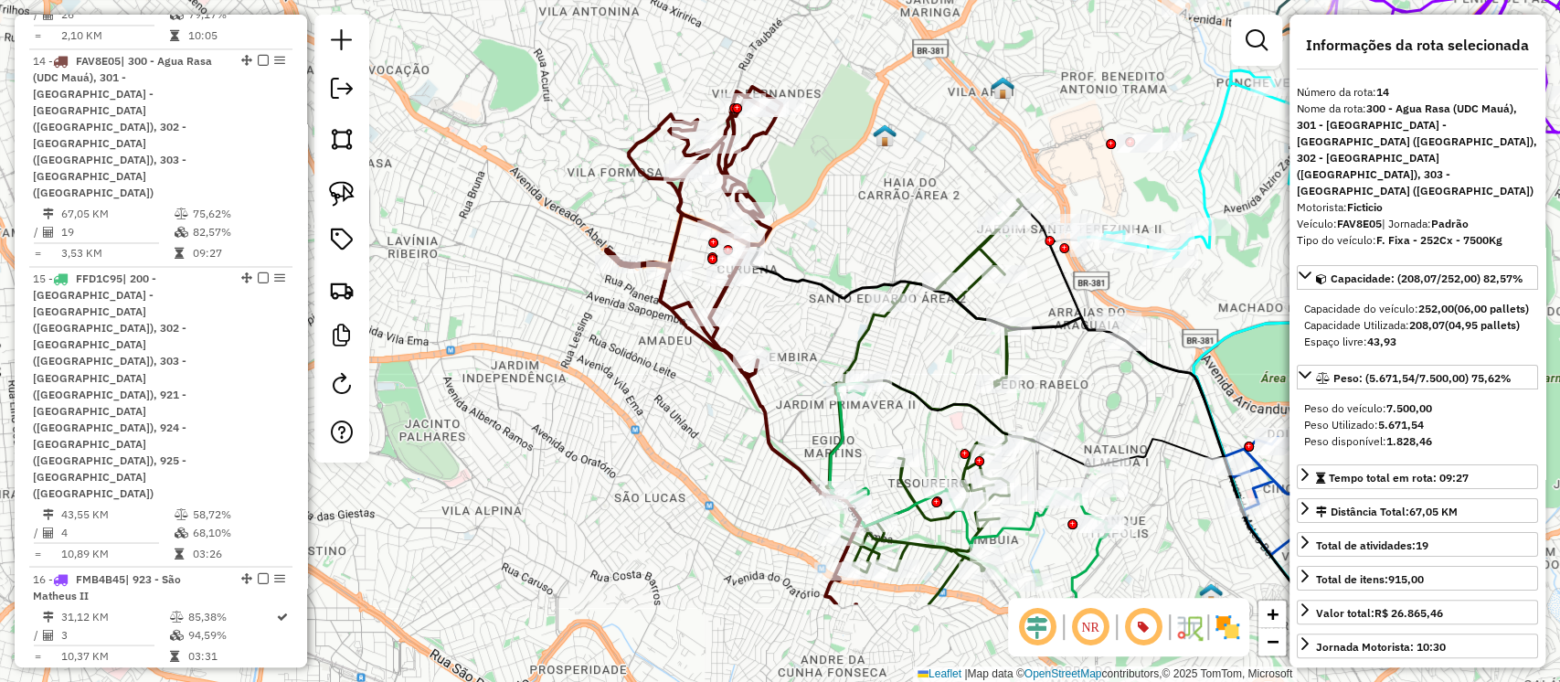
drag, startPoint x: 914, startPoint y: 458, endPoint x: 826, endPoint y: 329, distance: 155.9
click at [826, 329] on div "Janela de atendimento Grade de atendimento Capacidade Transportadoras Veículos …" at bounding box center [780, 341] width 1560 height 682
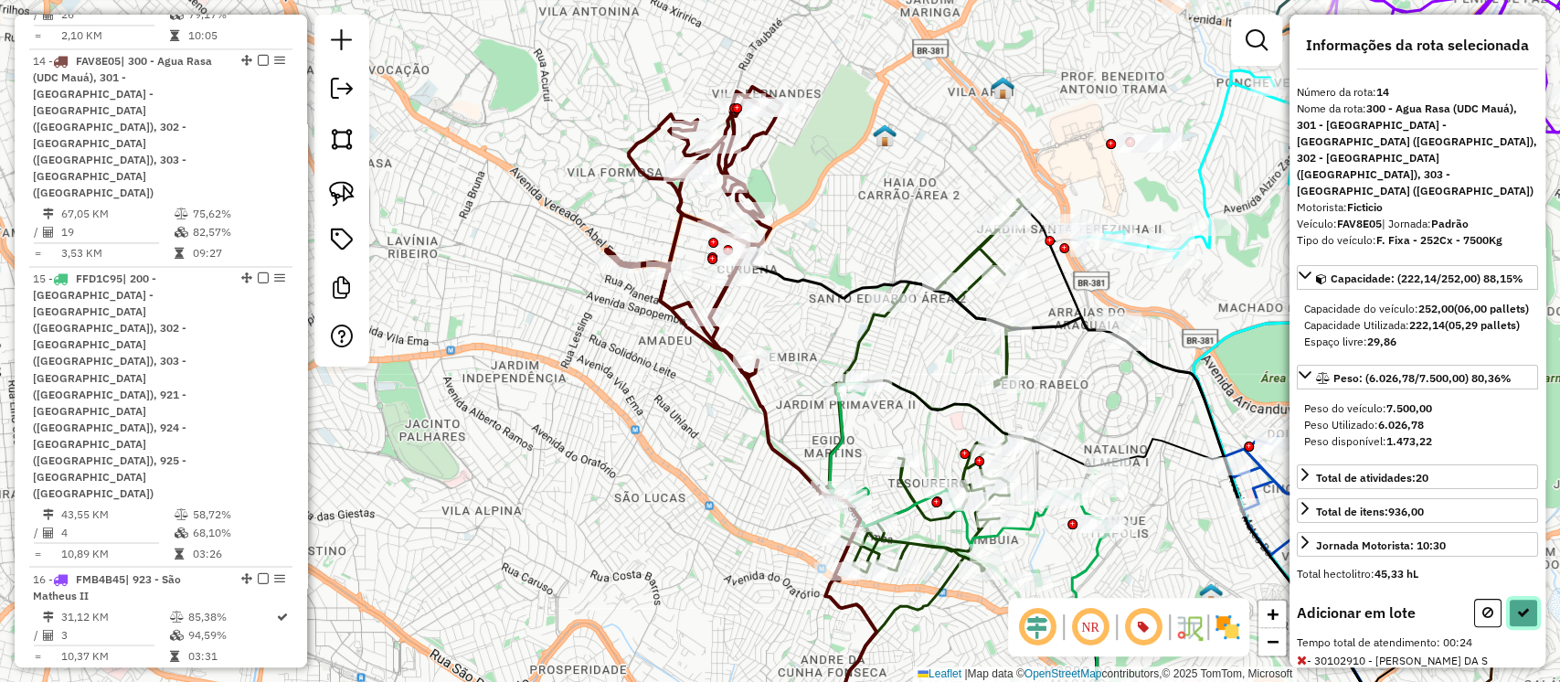
click at [1509, 606] on button at bounding box center [1523, 613] width 29 height 28
select select "**********"
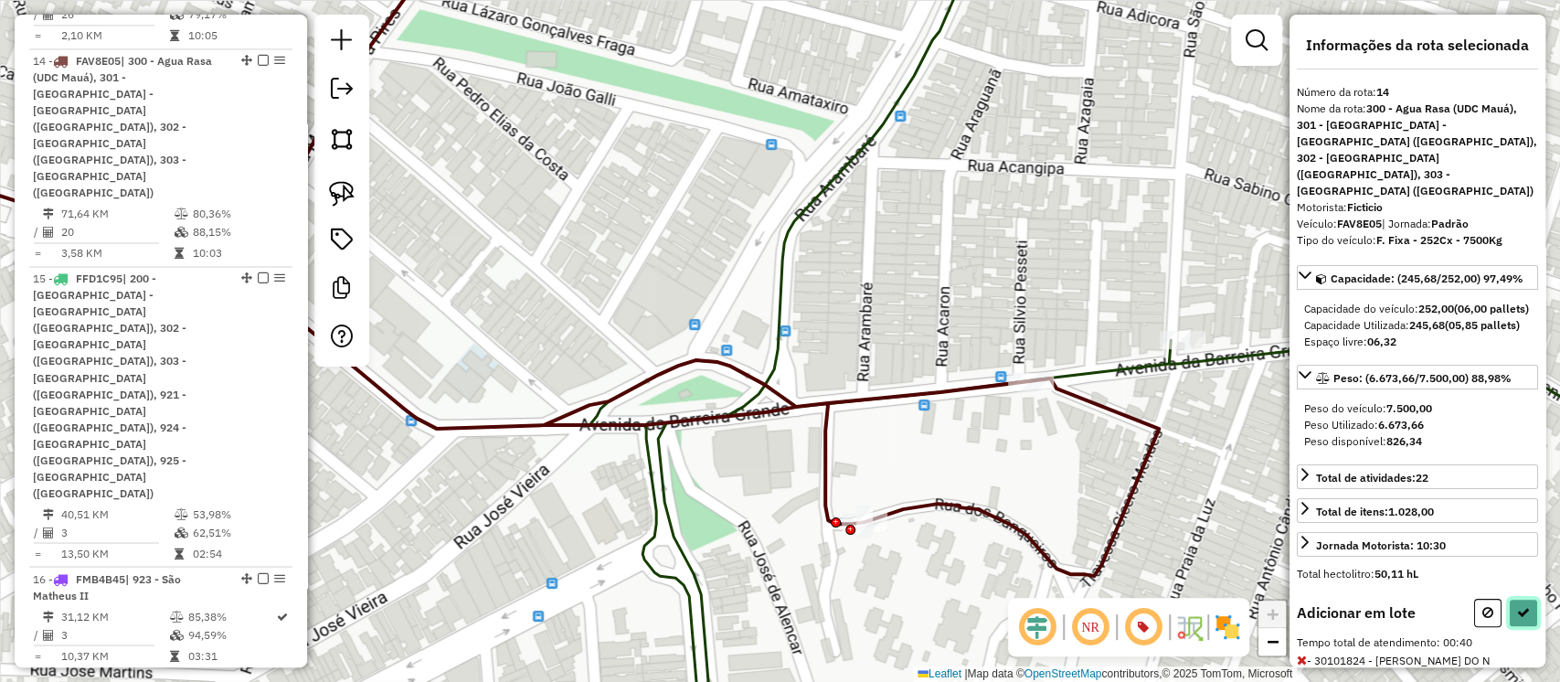
drag, startPoint x: 1520, startPoint y: 607, endPoint x: 1488, endPoint y: 599, distance: 33.0
click at [1520, 608] on icon at bounding box center [1523, 612] width 13 height 13
select select "**********"
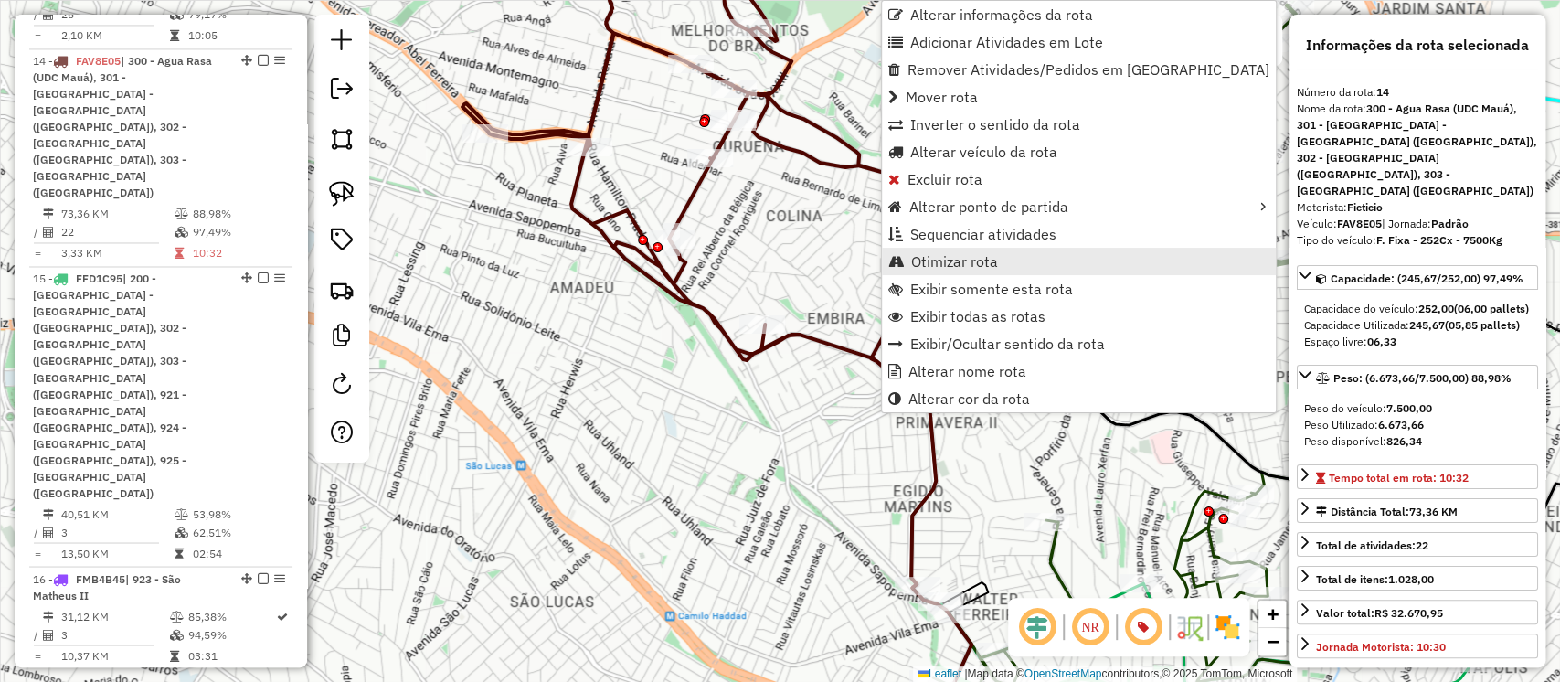
click at [946, 254] on span "Otimizar rota" at bounding box center [954, 261] width 87 height 15
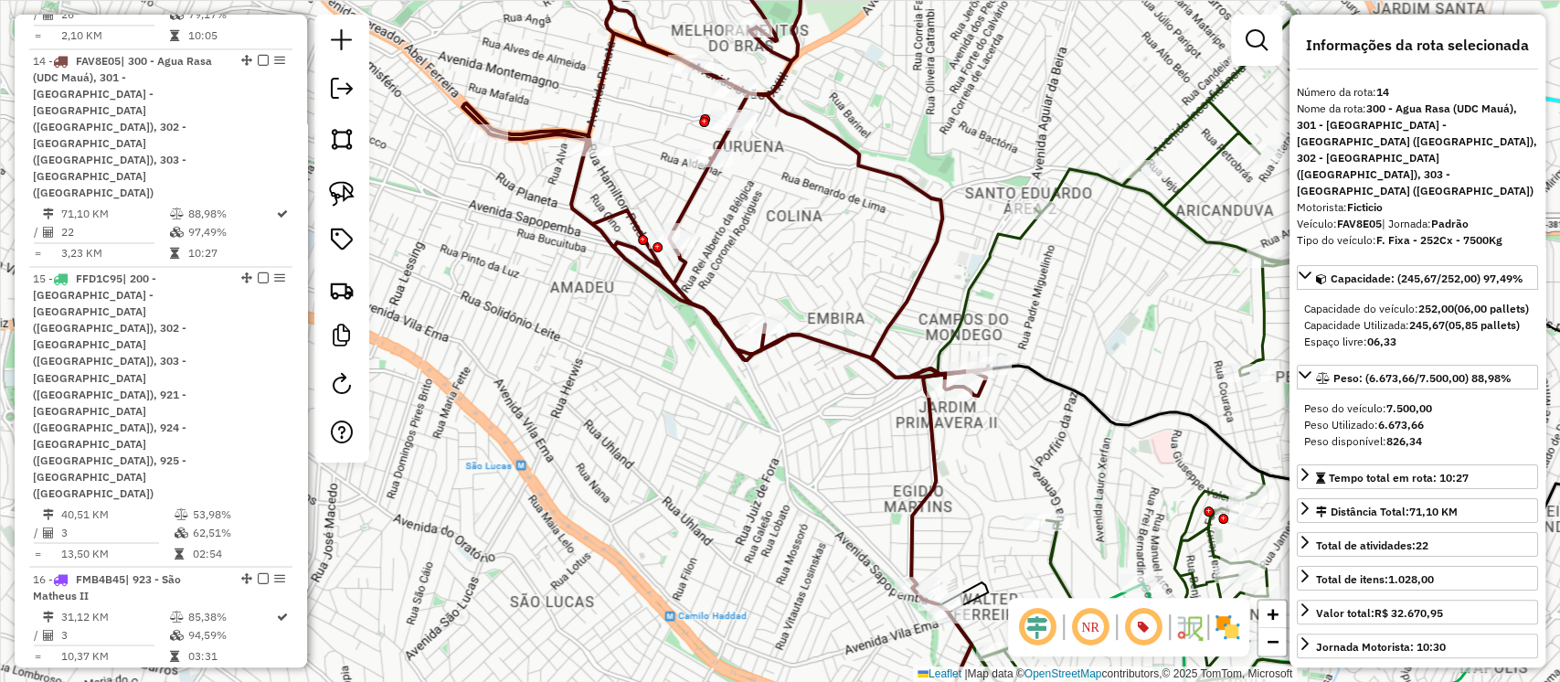
click at [945, 265] on div "Janela de atendimento Grade de atendimento Capacidade Transportadoras Veículos …" at bounding box center [780, 341] width 1560 height 682
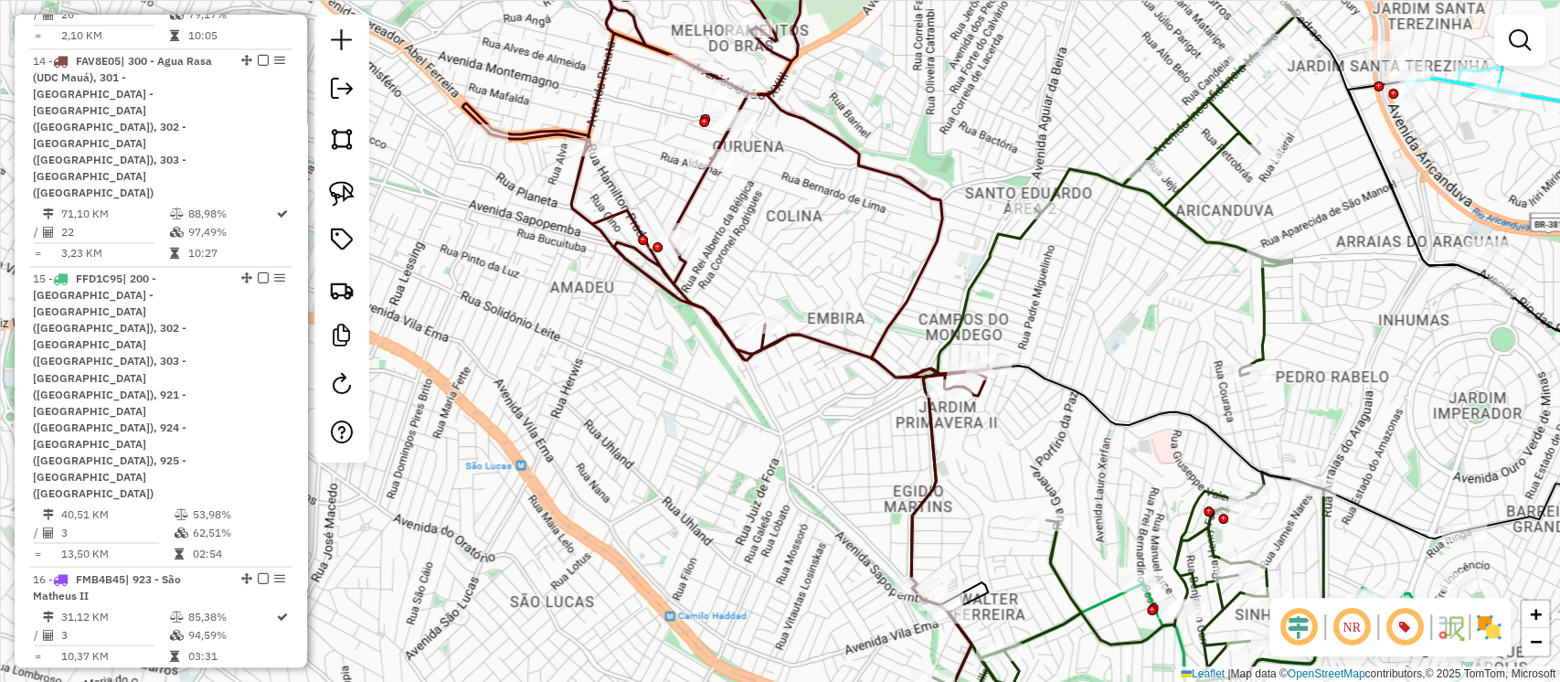
click at [945, 265] on div "Janela de atendimento Grade de atendimento Capacidade Transportadoras Veículos …" at bounding box center [780, 341] width 1560 height 682
click at [930, 272] on icon at bounding box center [726, 163] width 526 height 464
select select "**********"
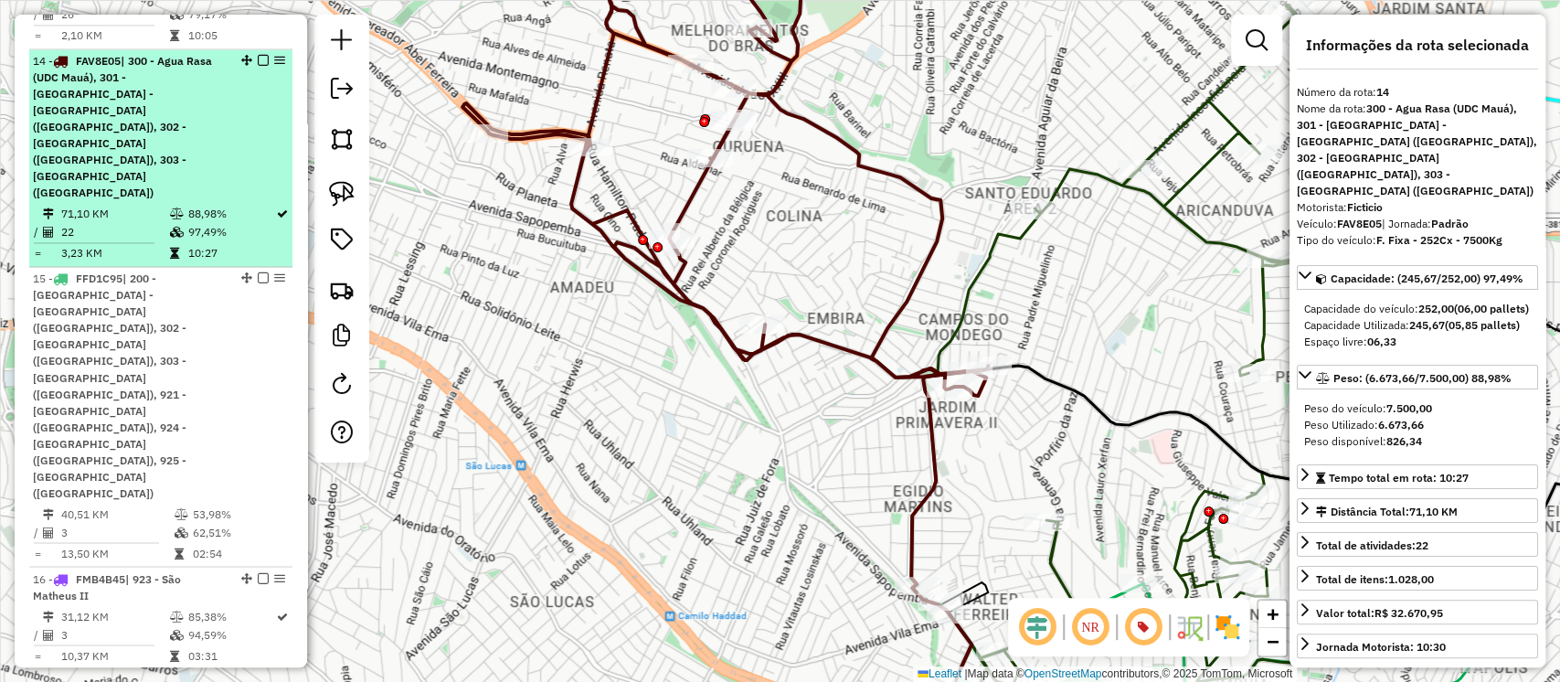
click at [261, 55] on em at bounding box center [263, 60] width 11 height 11
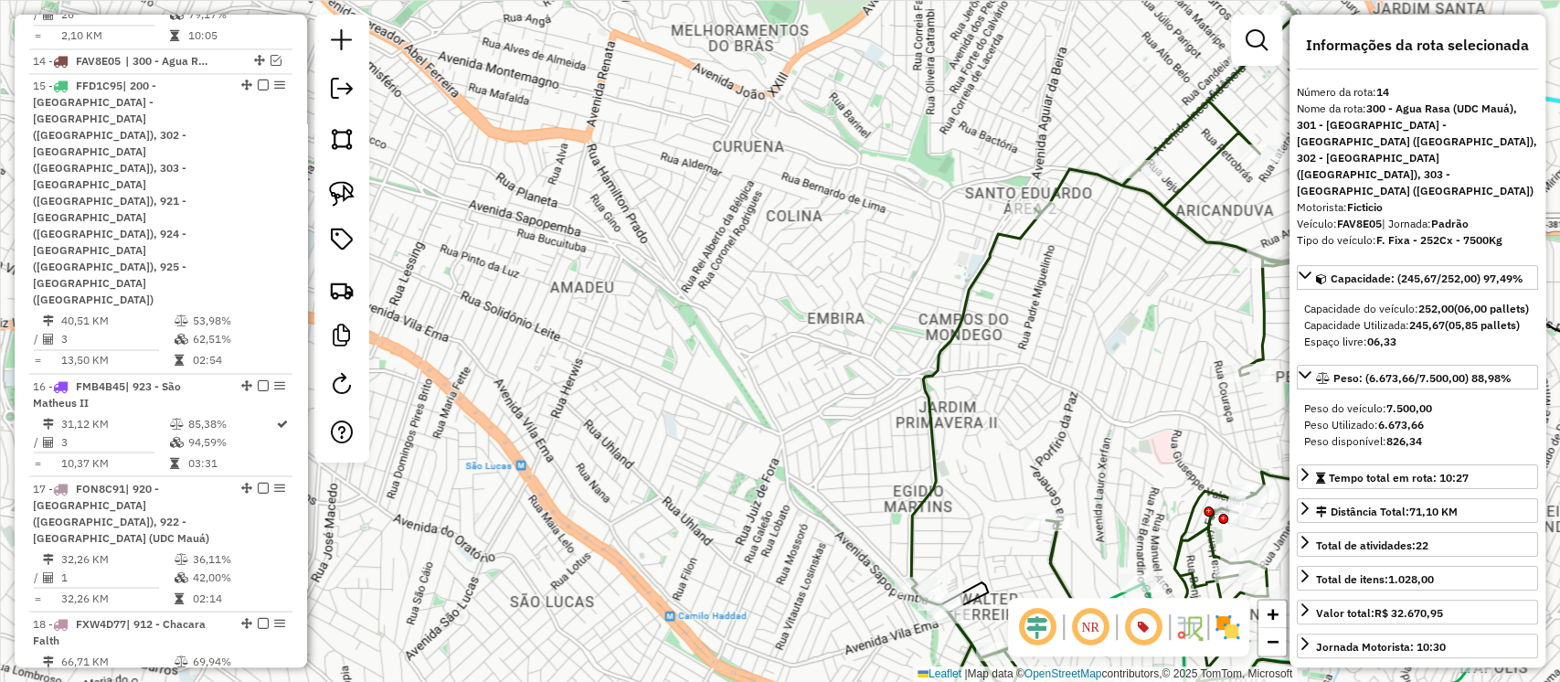
scroll to position [1854, 0]
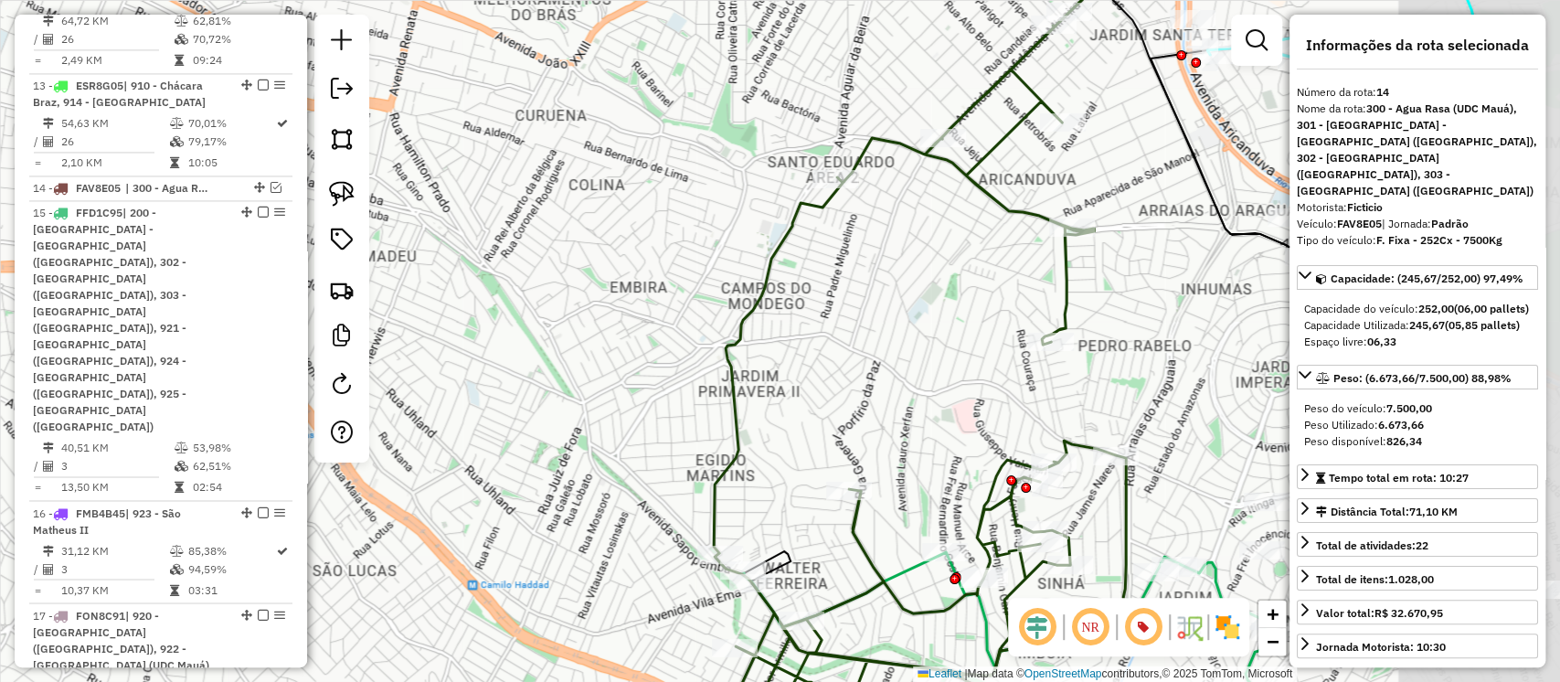
drag, startPoint x: 885, startPoint y: 284, endPoint x: 683, endPoint y: 250, distance: 205.0
click at [684, 250] on div "Janela de atendimento Grade de atendimento Capacidade Transportadoras Veículos …" at bounding box center [780, 341] width 1560 height 682
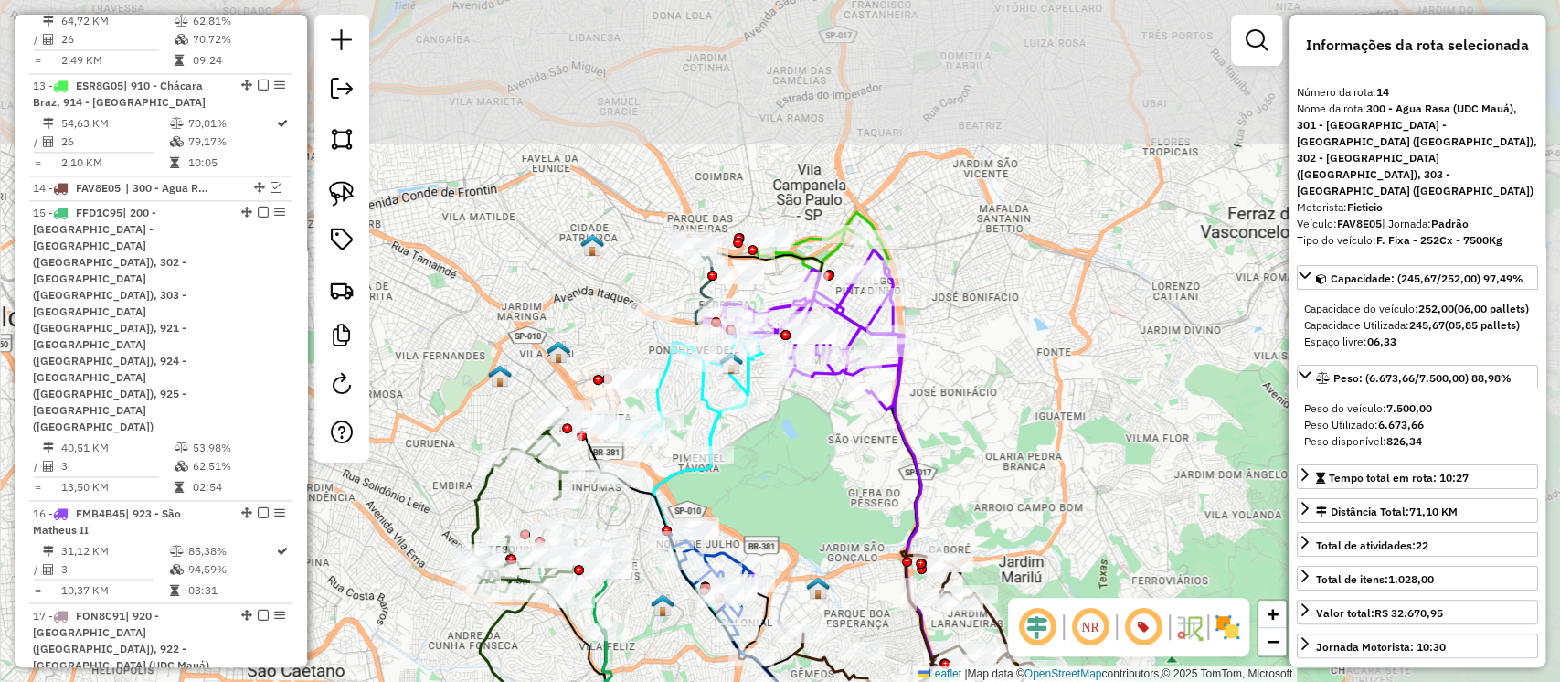
drag, startPoint x: 787, startPoint y: 215, endPoint x: 583, endPoint y: 344, distance: 241.2
click at [583, 344] on div "Janela de atendimento Grade de atendimento Capacidade Transportadoras Veículos …" at bounding box center [780, 341] width 1560 height 682
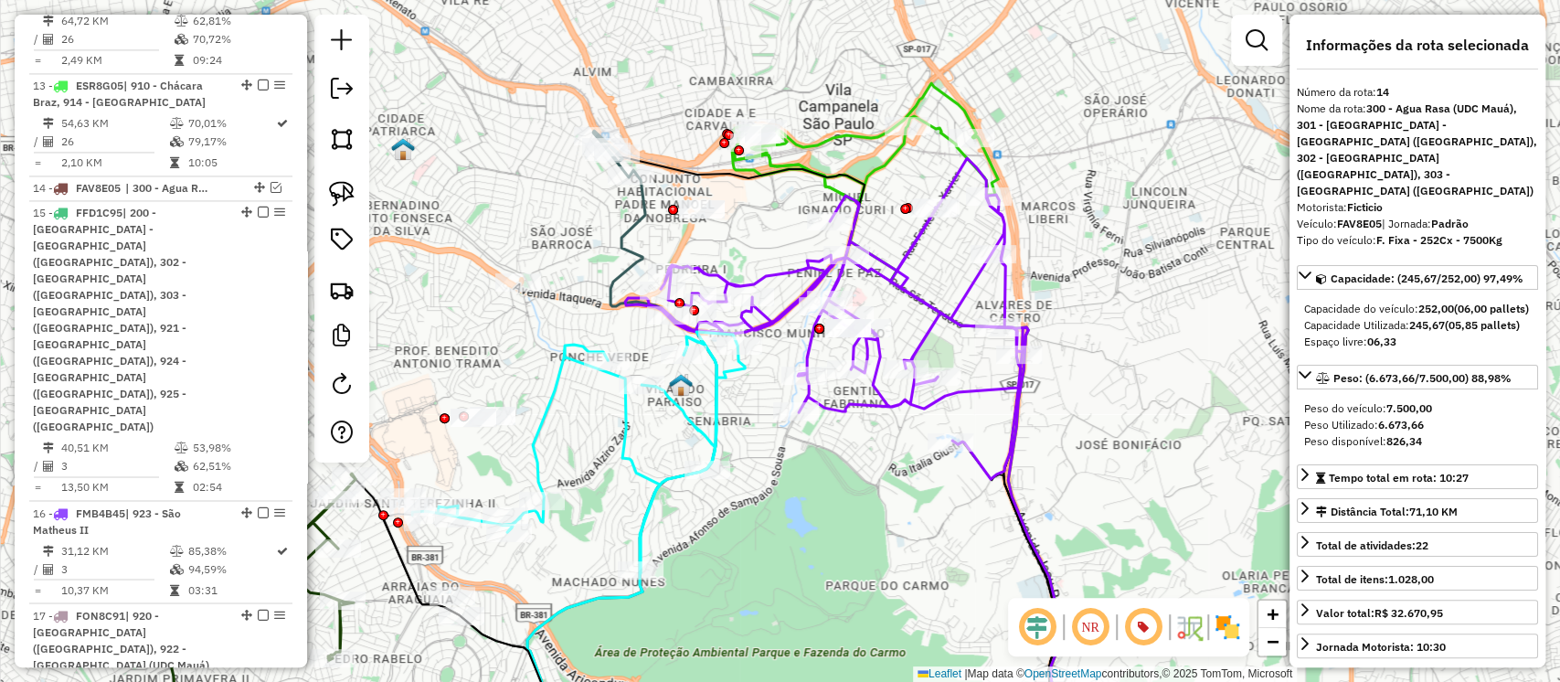
click at [641, 224] on icon at bounding box center [621, 460] width 189 height 580
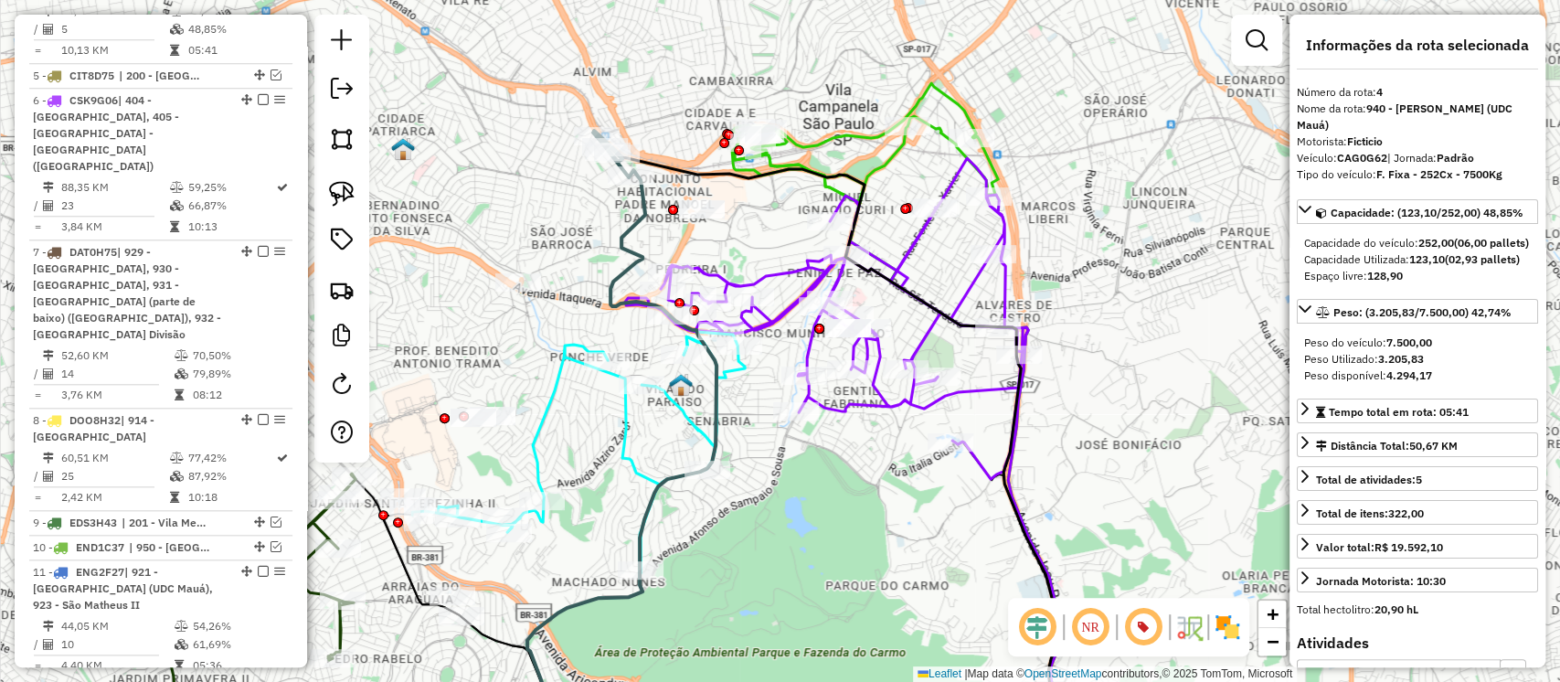
scroll to position [1091, 0]
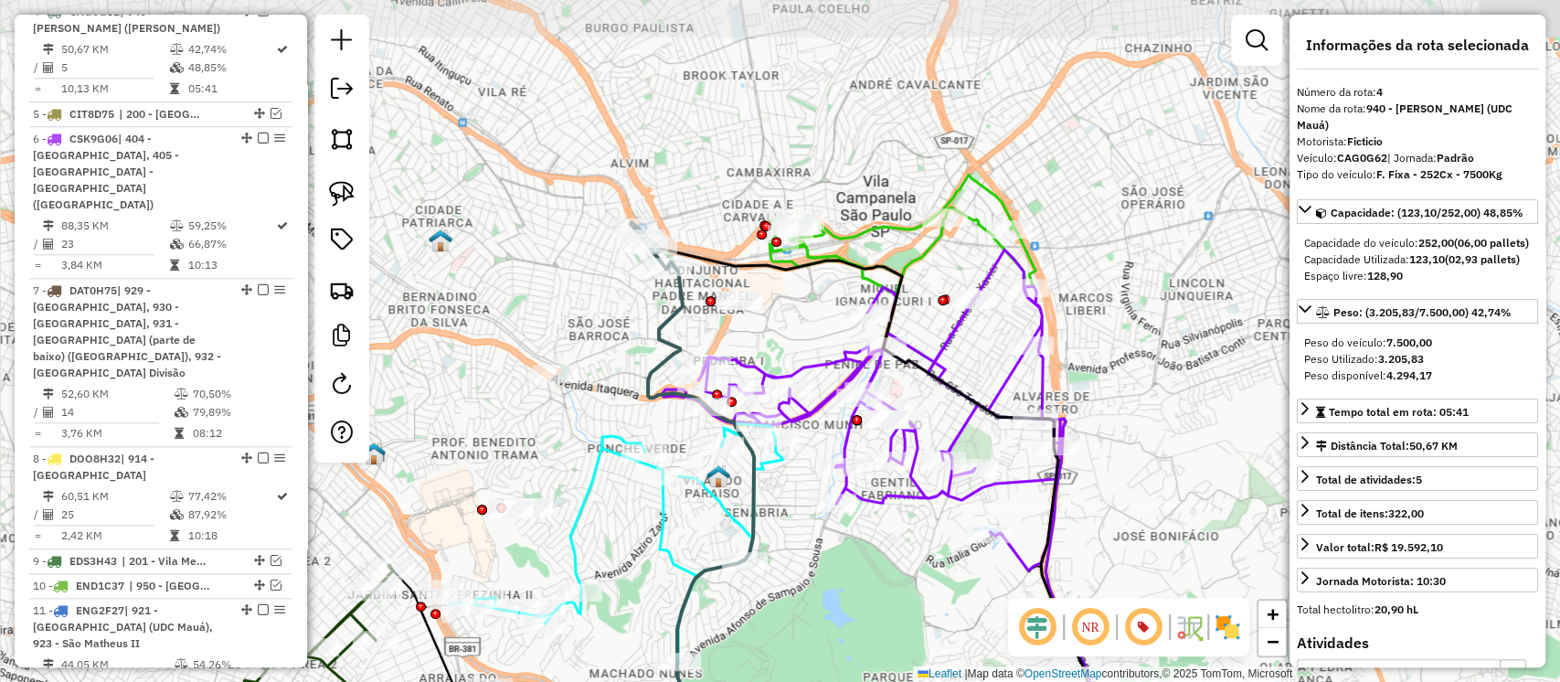
drag, startPoint x: 724, startPoint y: 245, endPoint x: 761, endPoint y: 336, distance: 98.8
click at [761, 336] on div "Janela de atendimento Grade de atendimento Capacidade Transportadoras Veículos …" at bounding box center [780, 341] width 1560 height 682
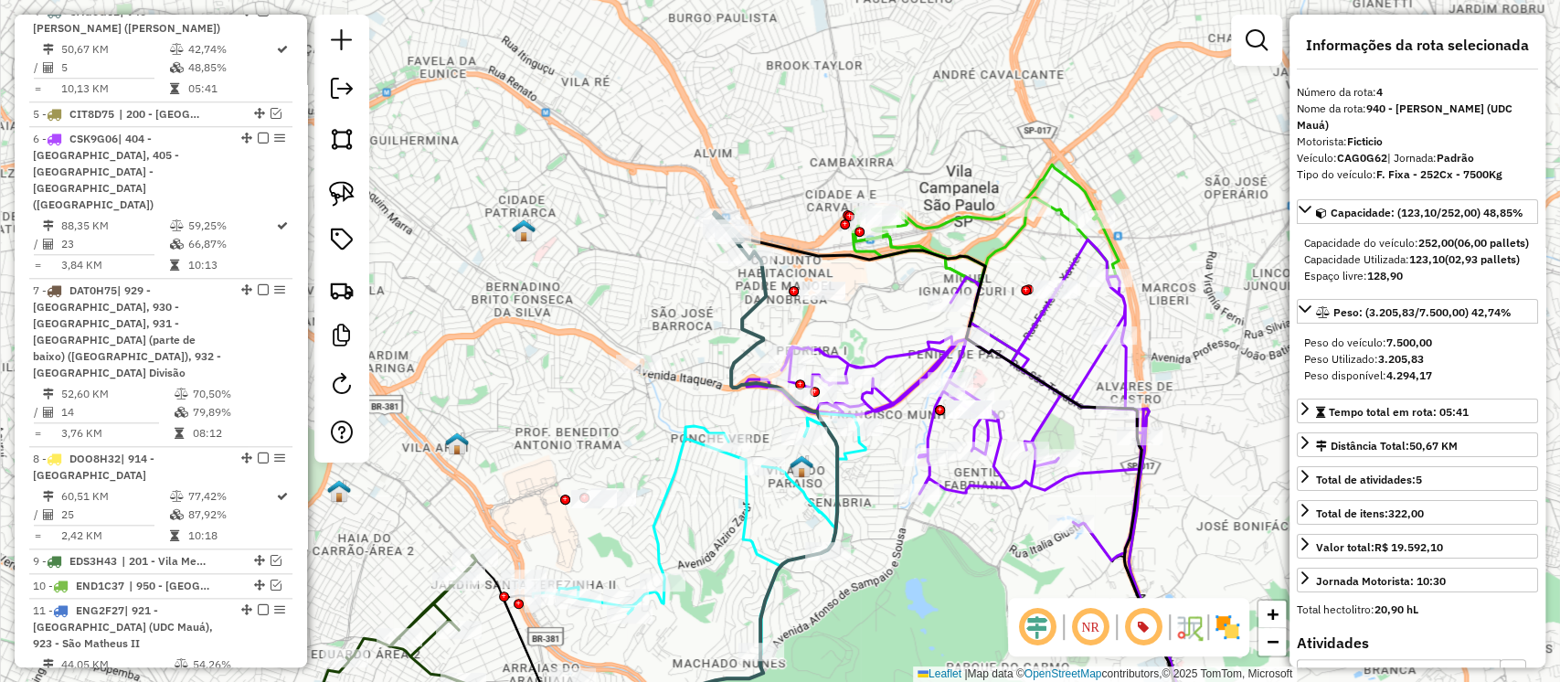
drag, startPoint x: 816, startPoint y: 335, endPoint x: 890, endPoint y: 325, distance: 74.7
click at [890, 325] on div "Janela de atendimento Grade de atendimento Capacidade Transportadoras Veículos …" at bounding box center [780, 341] width 1560 height 682
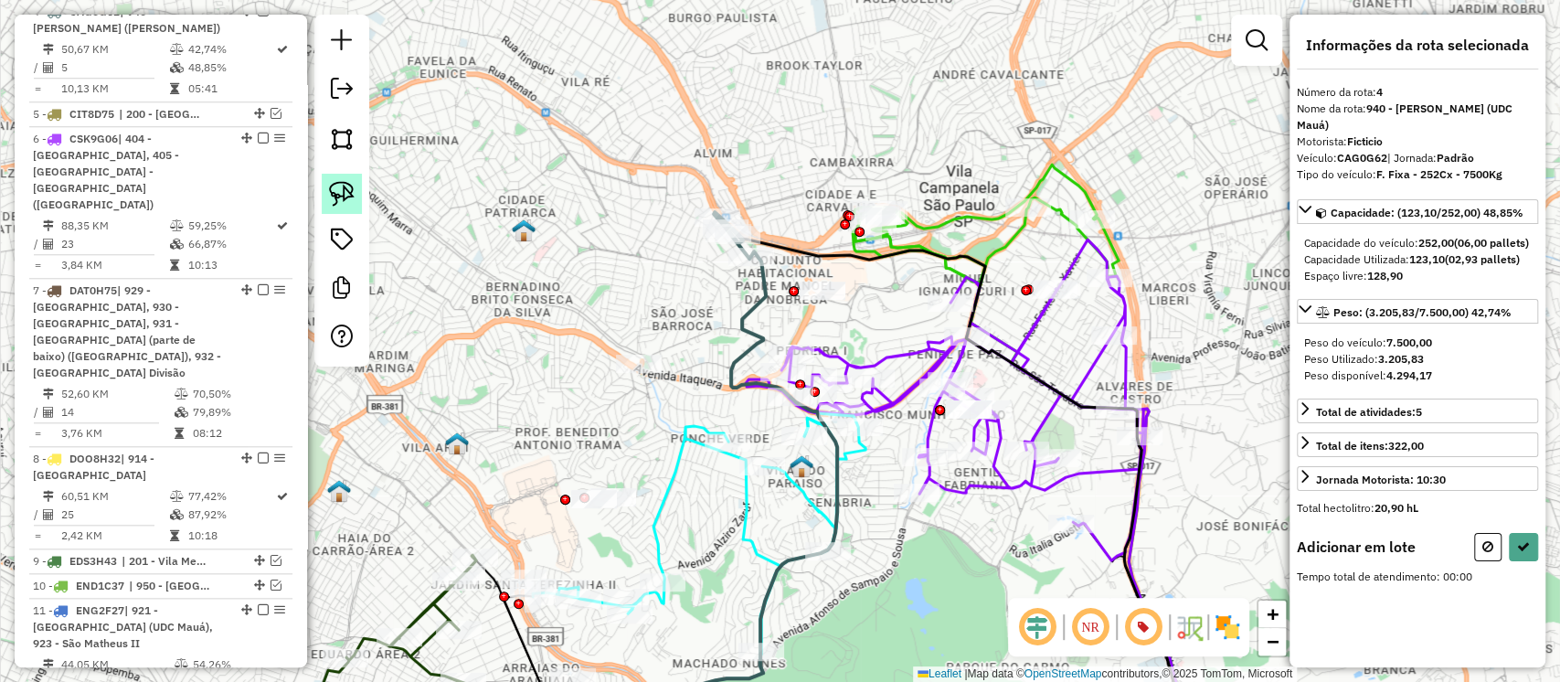
click at [356, 194] on link at bounding box center [342, 194] width 40 height 40
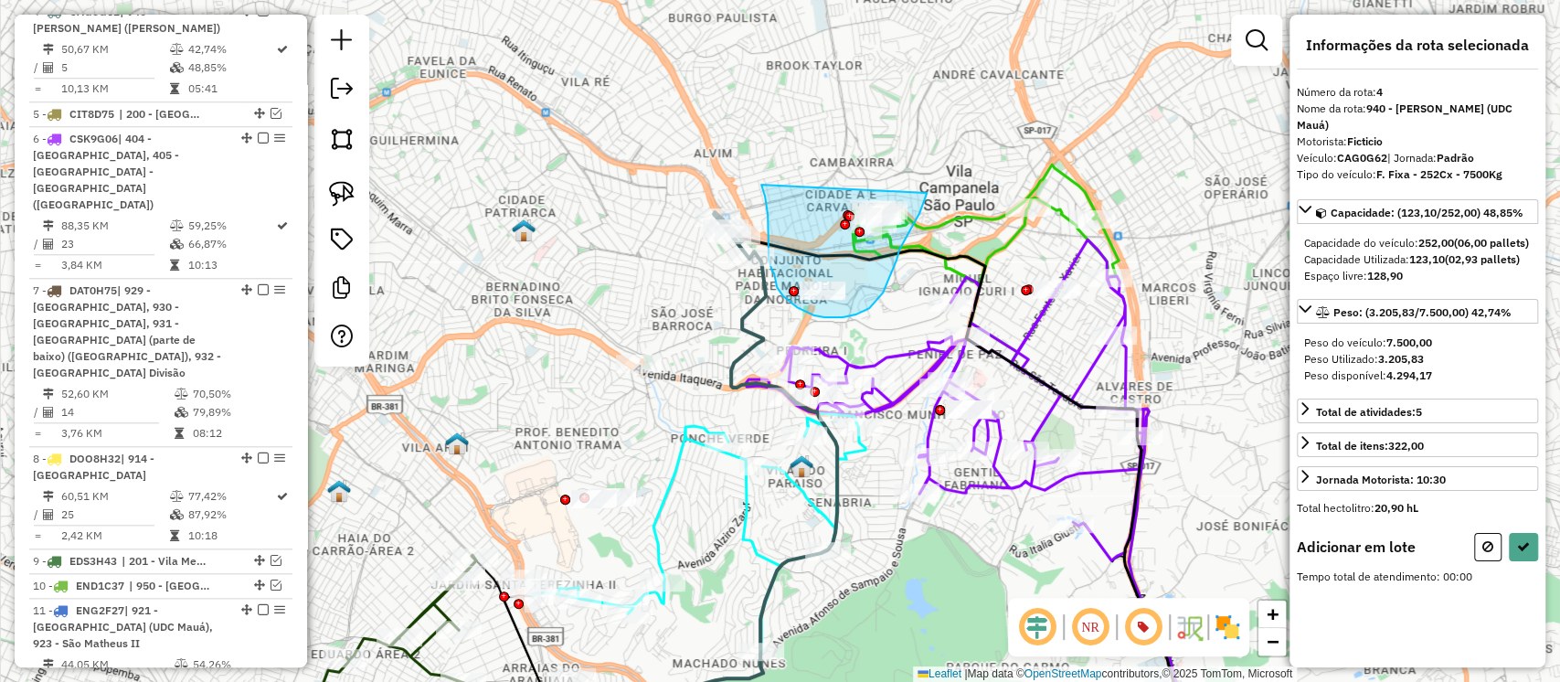
drag, startPoint x: 763, startPoint y: 192, endPoint x: 932, endPoint y: 164, distance: 171.5
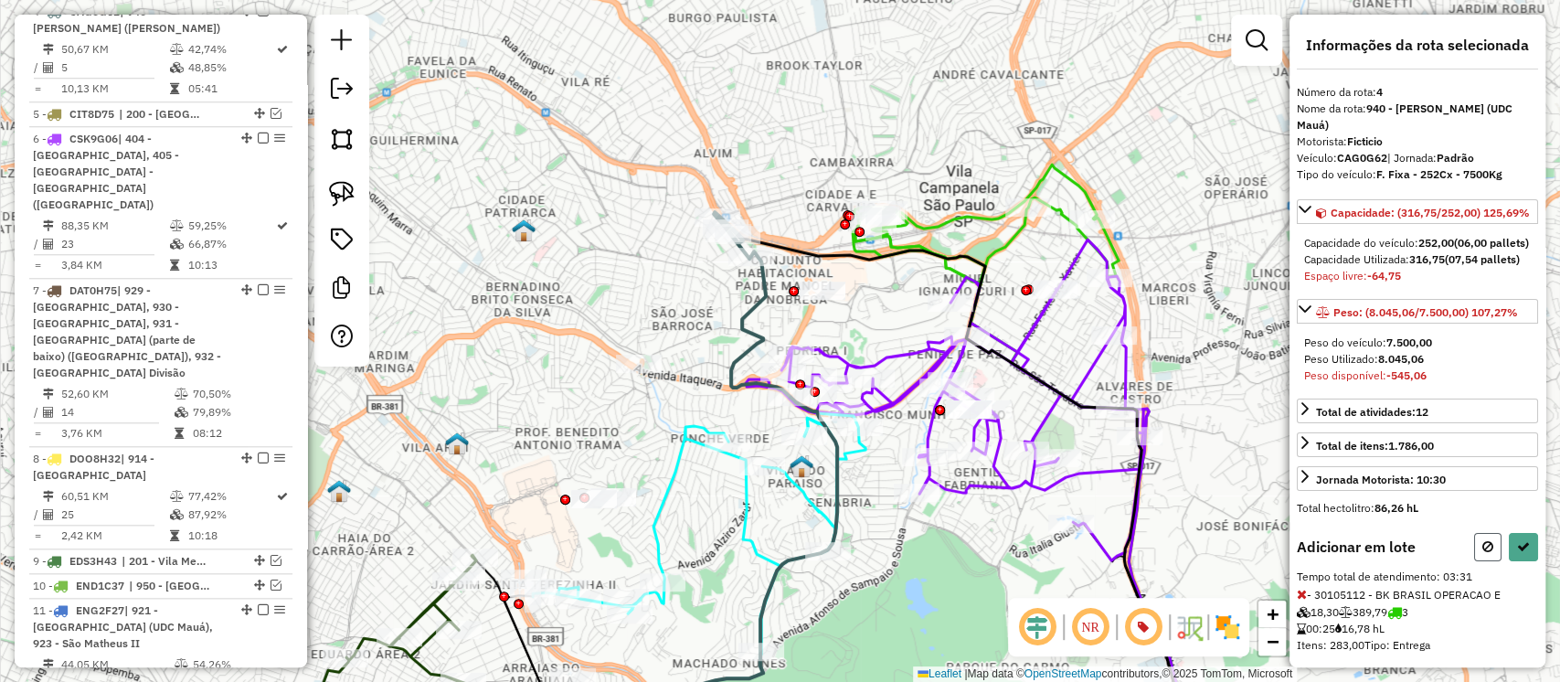
click at [1483, 553] on icon at bounding box center [1488, 546] width 11 height 13
select select "**********"
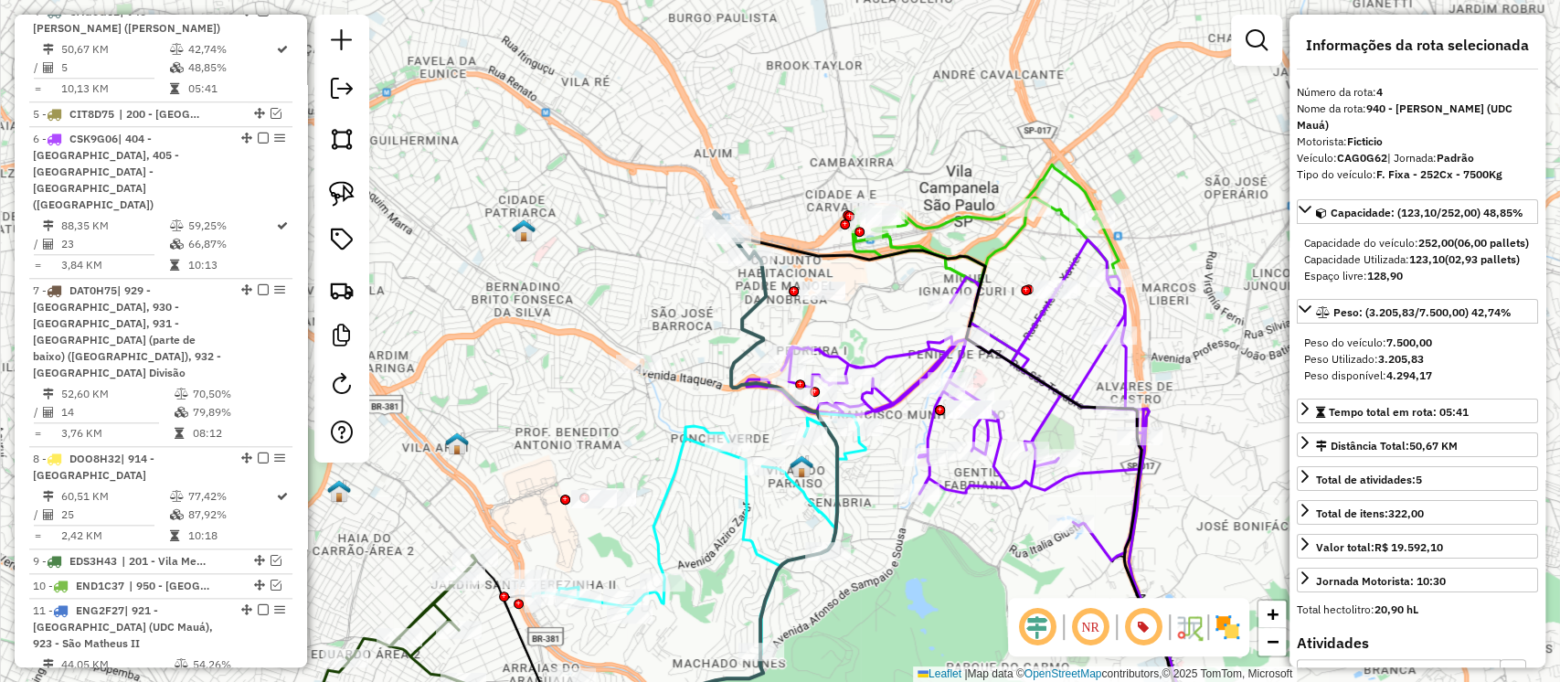
click at [753, 300] on icon at bounding box center [742, 500] width 189 height 498
drag, startPoint x: 741, startPoint y: 309, endPoint x: 806, endPoint y: 265, distance: 78.3
click at [806, 265] on icon at bounding box center [742, 500] width 189 height 498
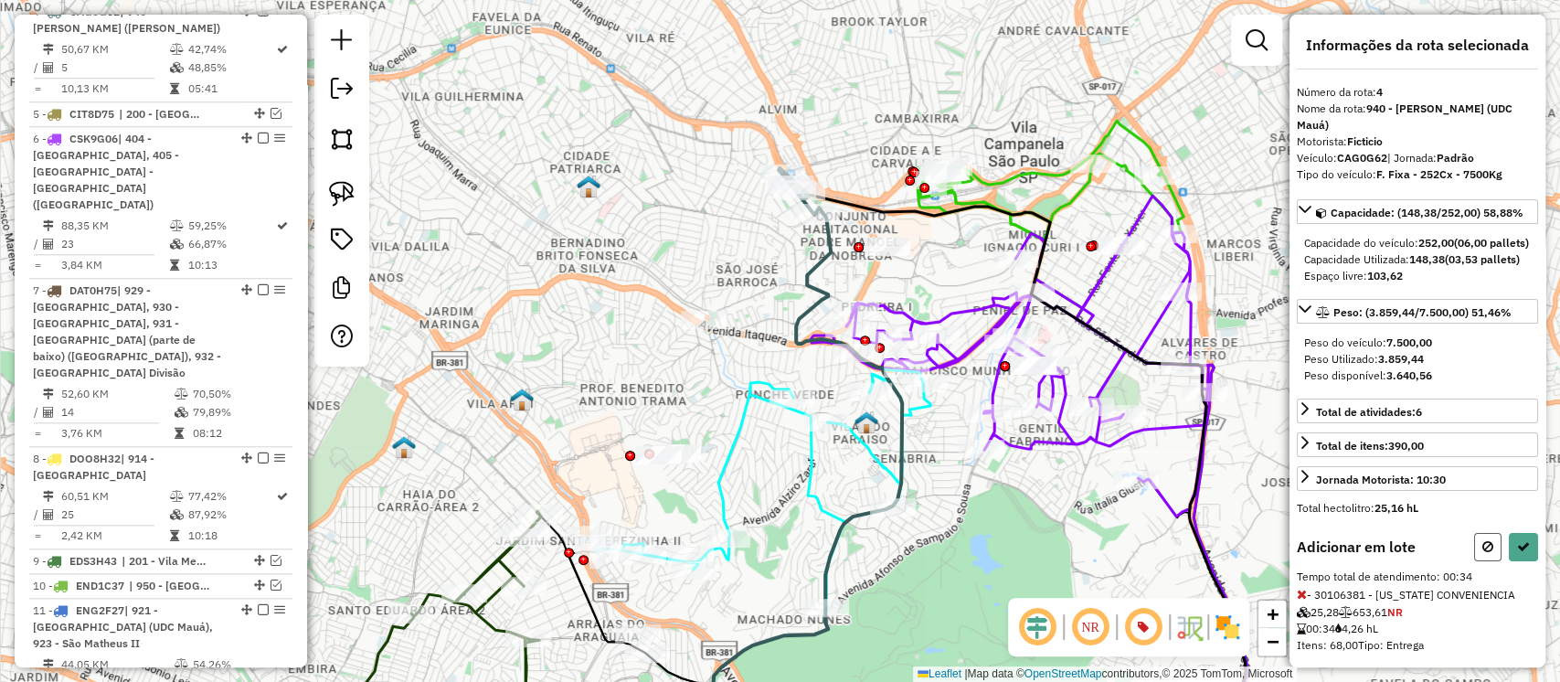
click at [1476, 556] on button at bounding box center [1487, 547] width 27 height 28
select select "**********"
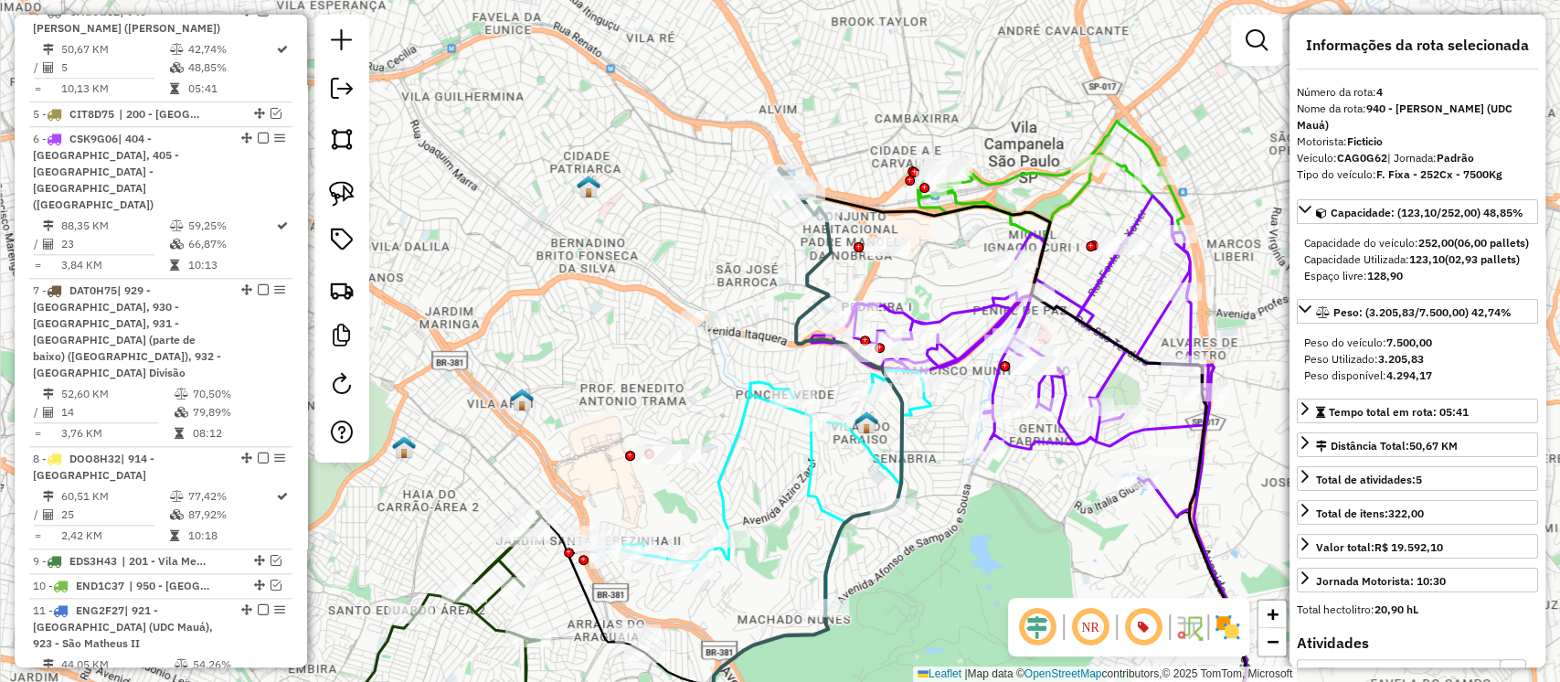
click at [1027, 170] on icon at bounding box center [1051, 207] width 266 height 172
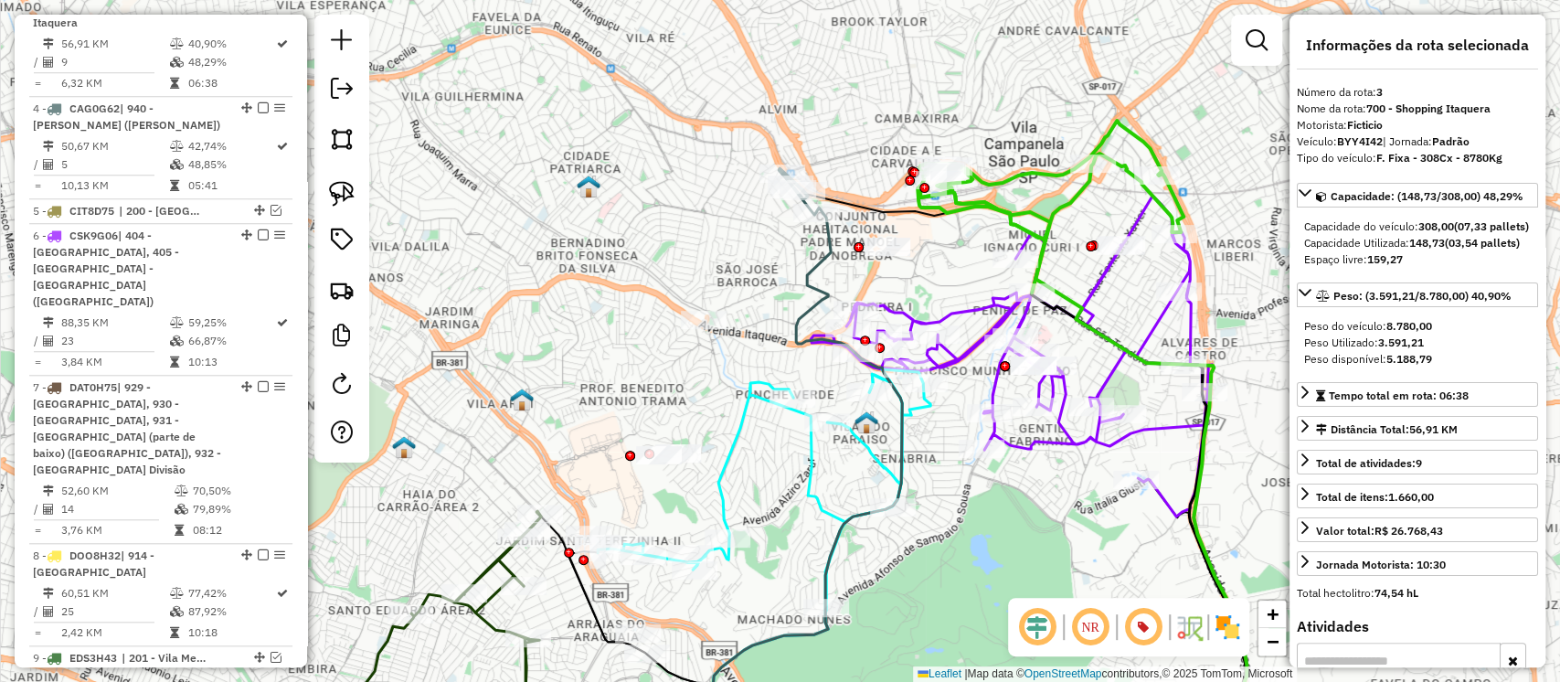
scroll to position [989, 0]
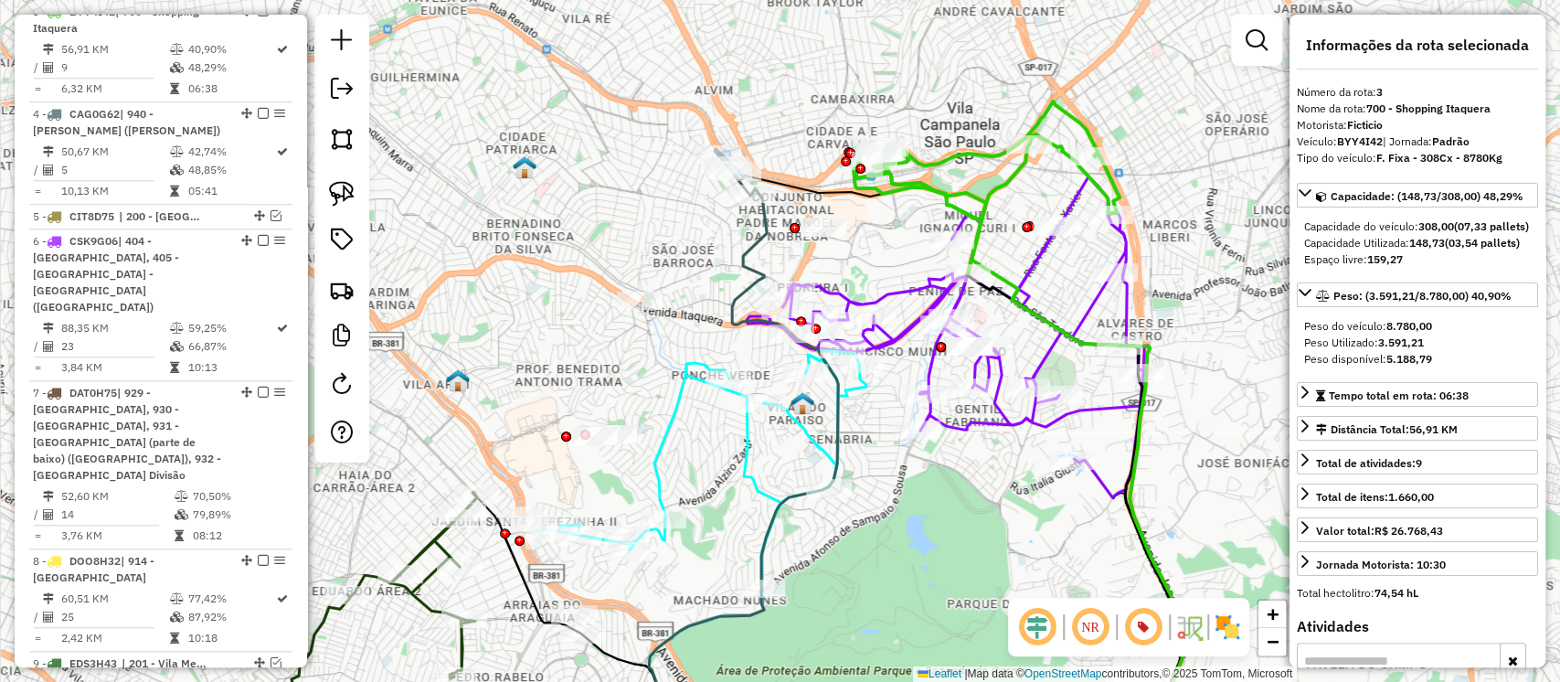
drag, startPoint x: 1017, startPoint y: 137, endPoint x: 920, endPoint y: 113, distance: 99.8
click at [920, 113] on div "Janela de atendimento Grade de atendimento Capacidade Transportadoras Veículos …" at bounding box center [780, 341] width 1560 height 682
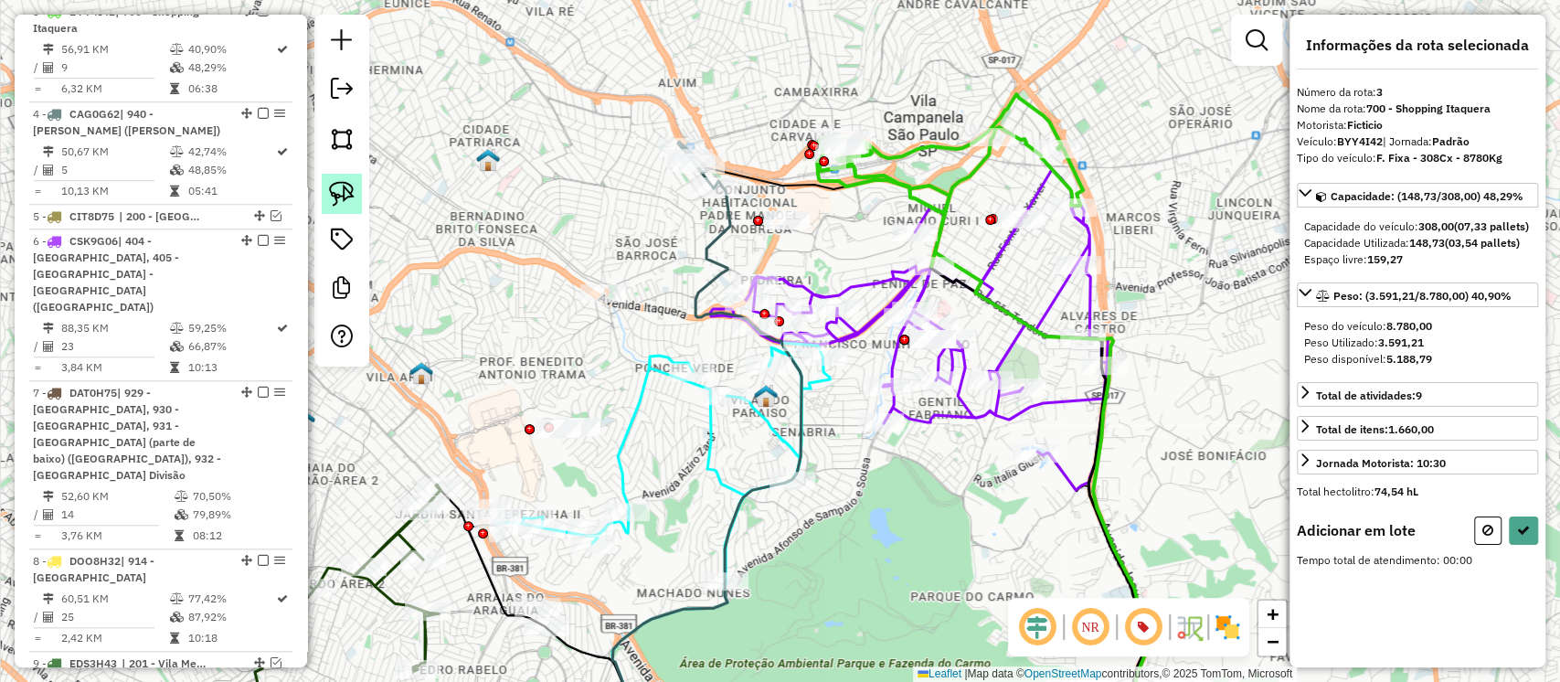
click at [357, 186] on link at bounding box center [342, 194] width 40 height 40
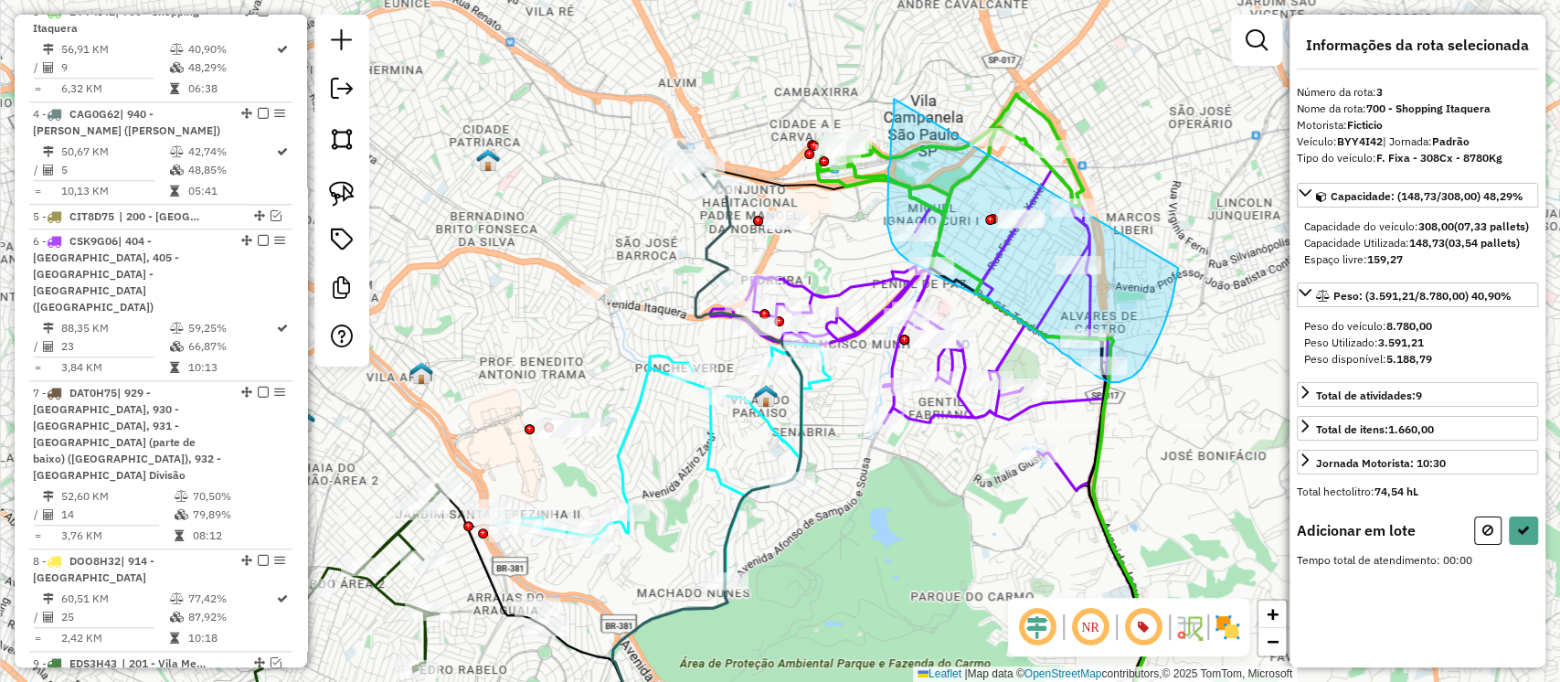
drag, startPoint x: 894, startPoint y: 99, endPoint x: 1189, endPoint y: 157, distance: 301.0
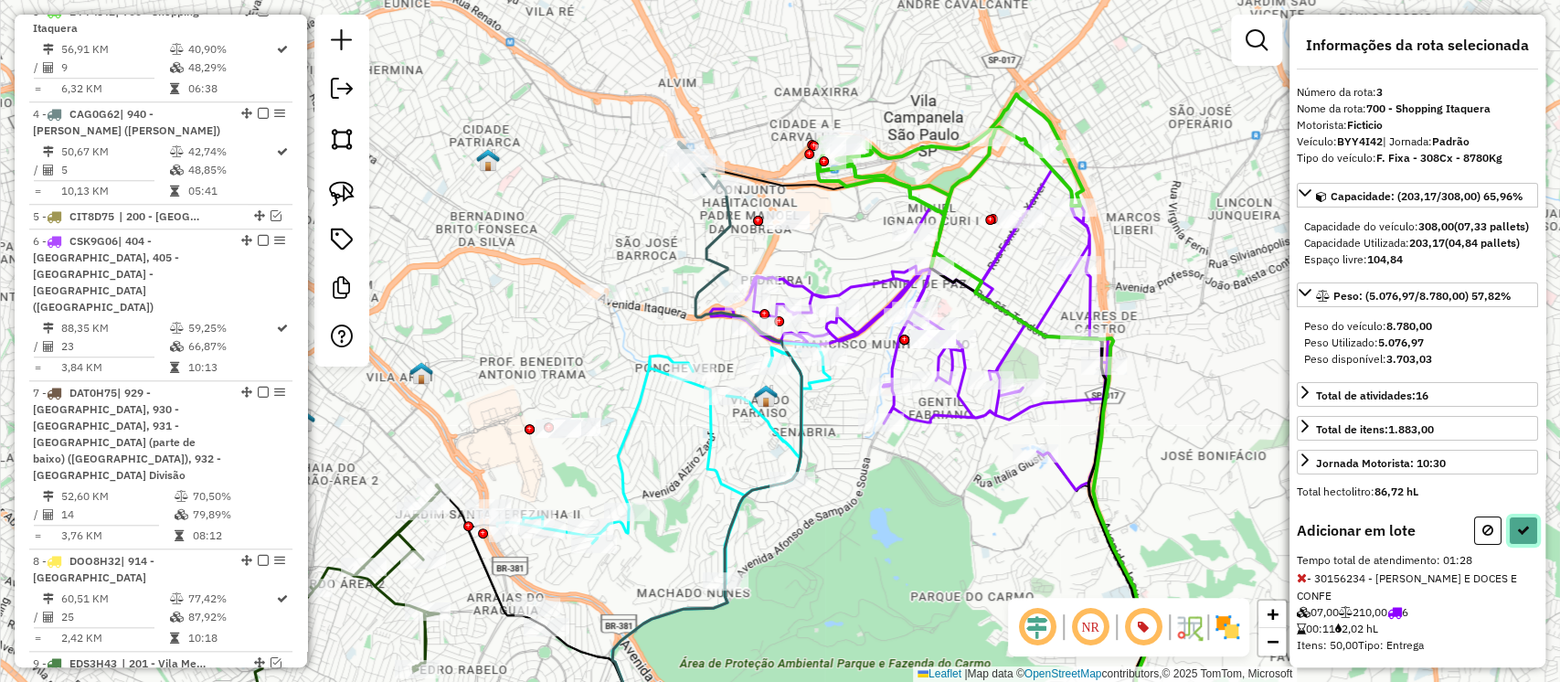
click at [1520, 537] on icon at bounding box center [1523, 530] width 13 height 13
select select "**********"
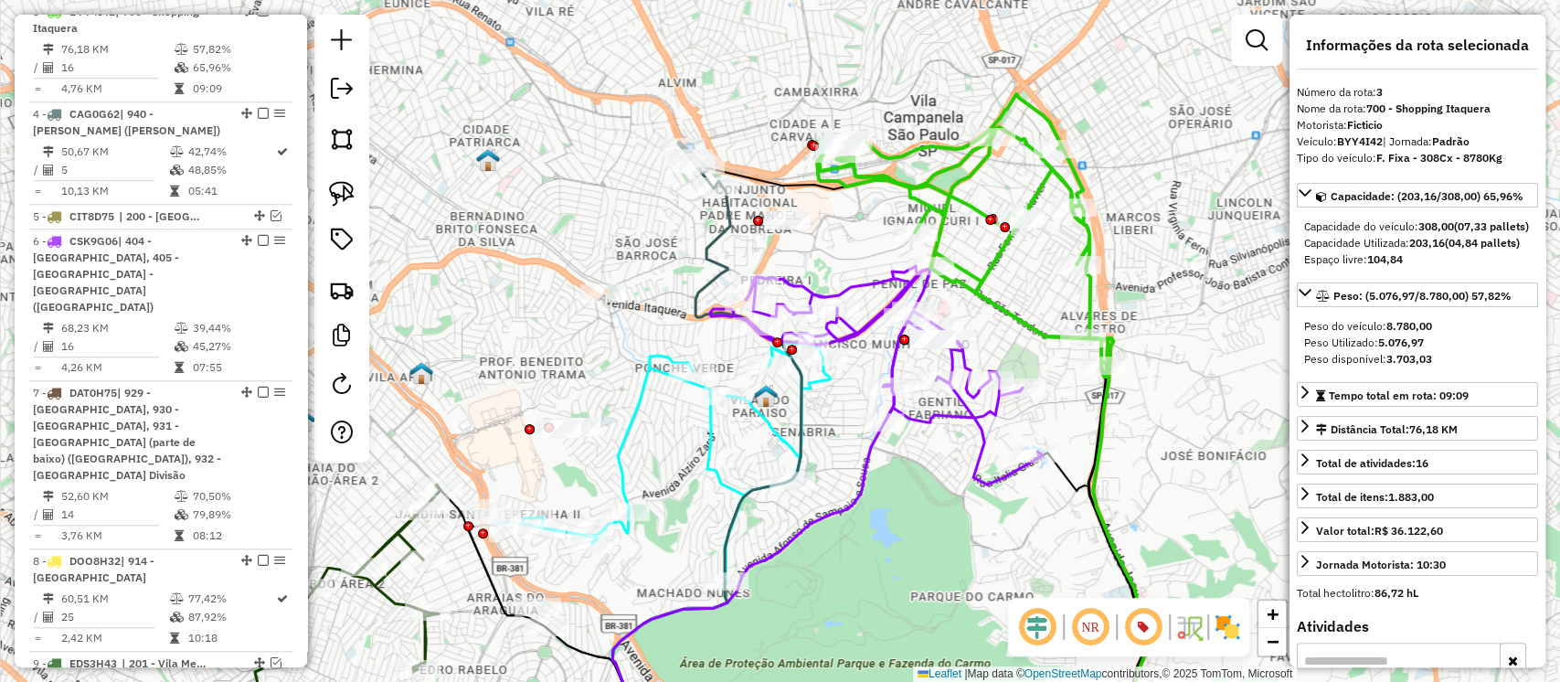
click at [706, 241] on icon at bounding box center [706, 465] width 189 height 569
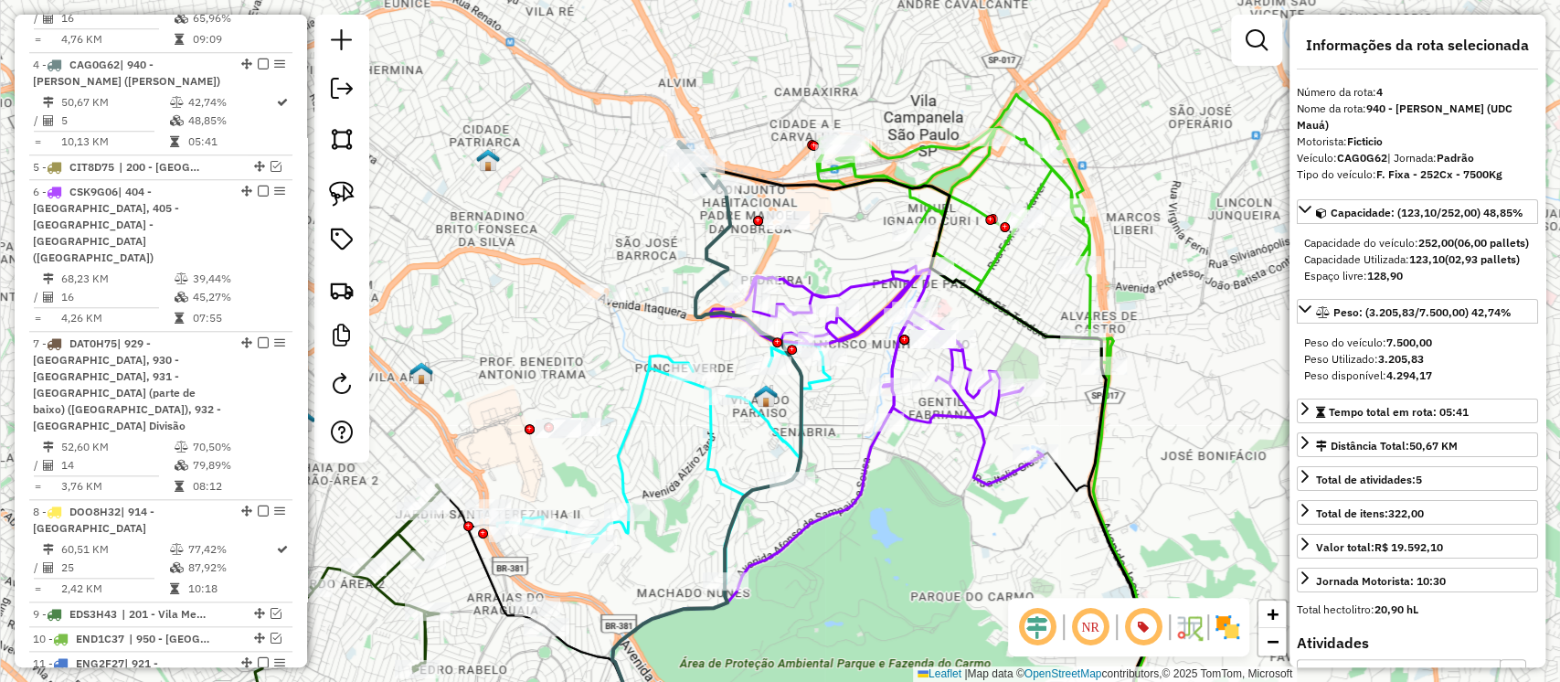
scroll to position [1091, 0]
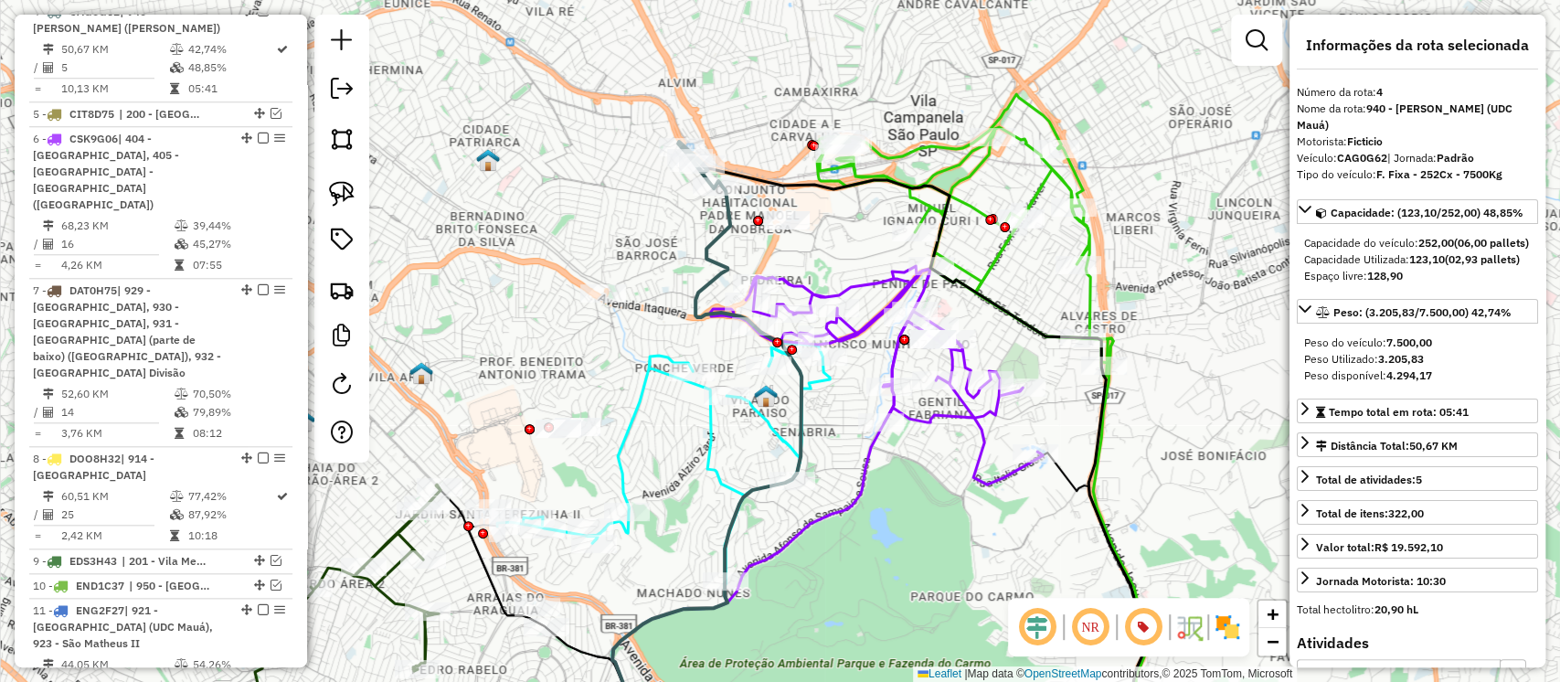
click at [902, 157] on icon at bounding box center [965, 235] width 296 height 282
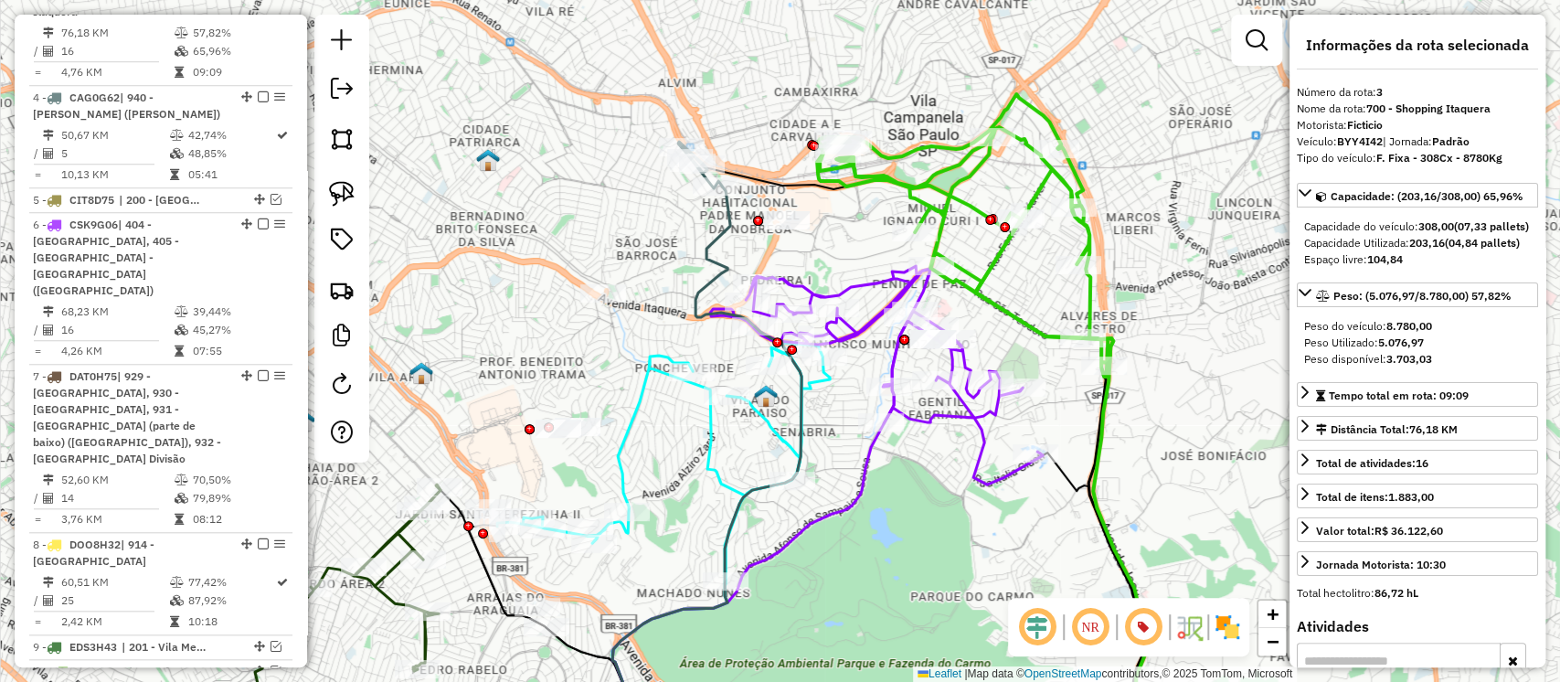
scroll to position [989, 0]
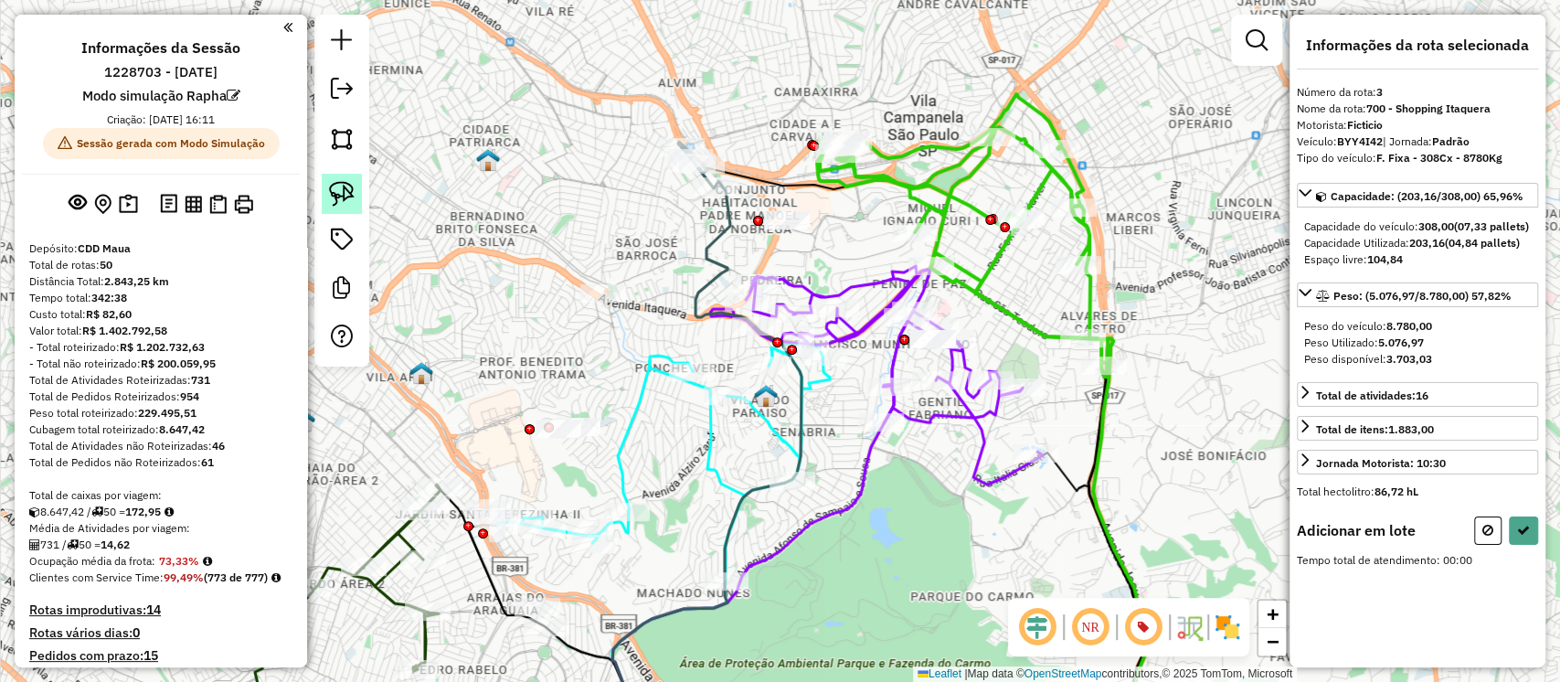
scroll to position [989, 0]
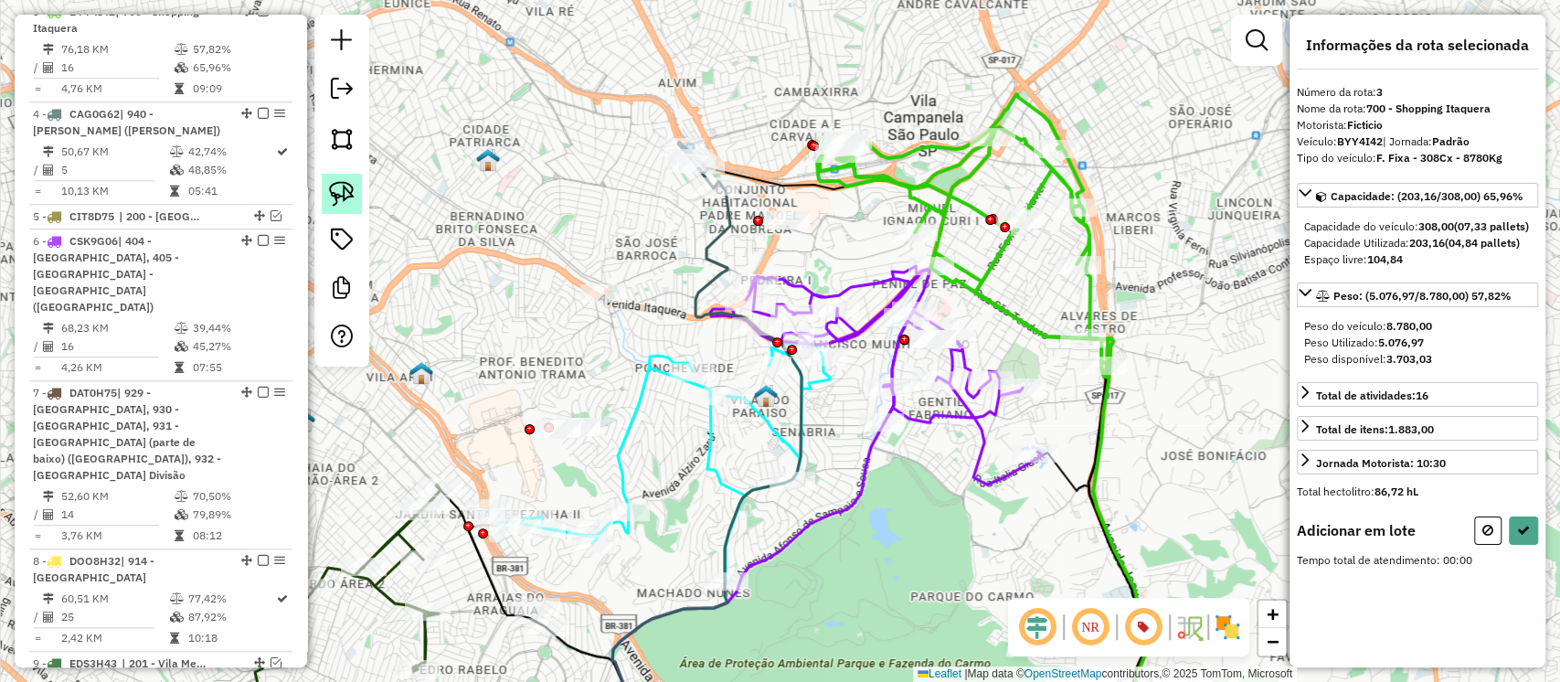
click at [333, 194] on img at bounding box center [342, 194] width 26 height 26
drag, startPoint x: 773, startPoint y: 250, endPoint x: 824, endPoint y: 225, distance: 56.4
click at [1524, 537] on icon at bounding box center [1523, 530] width 13 height 13
select select "**********"
click at [342, 193] on img at bounding box center [342, 194] width 26 height 26
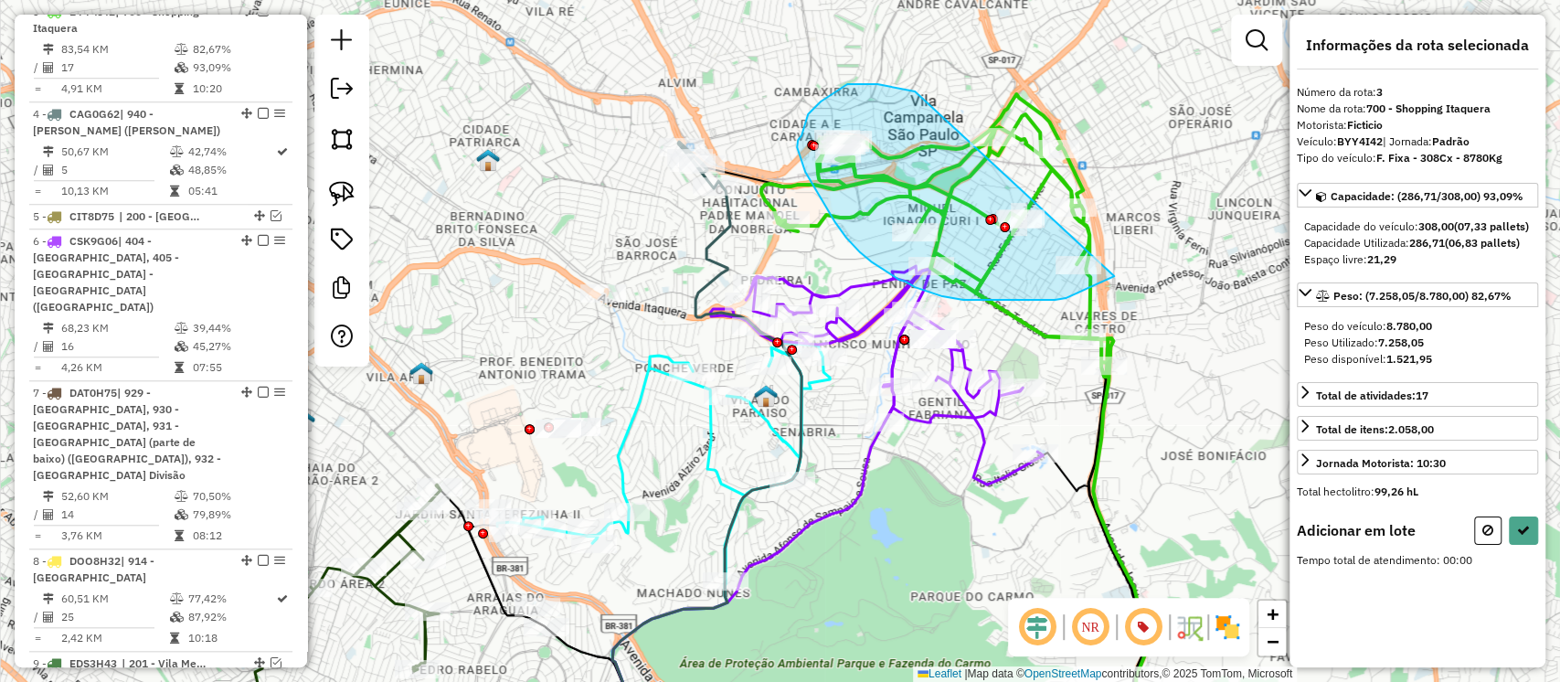
drag, startPoint x: 898, startPoint y: 88, endPoint x: 1114, endPoint y: 276, distance: 287.0
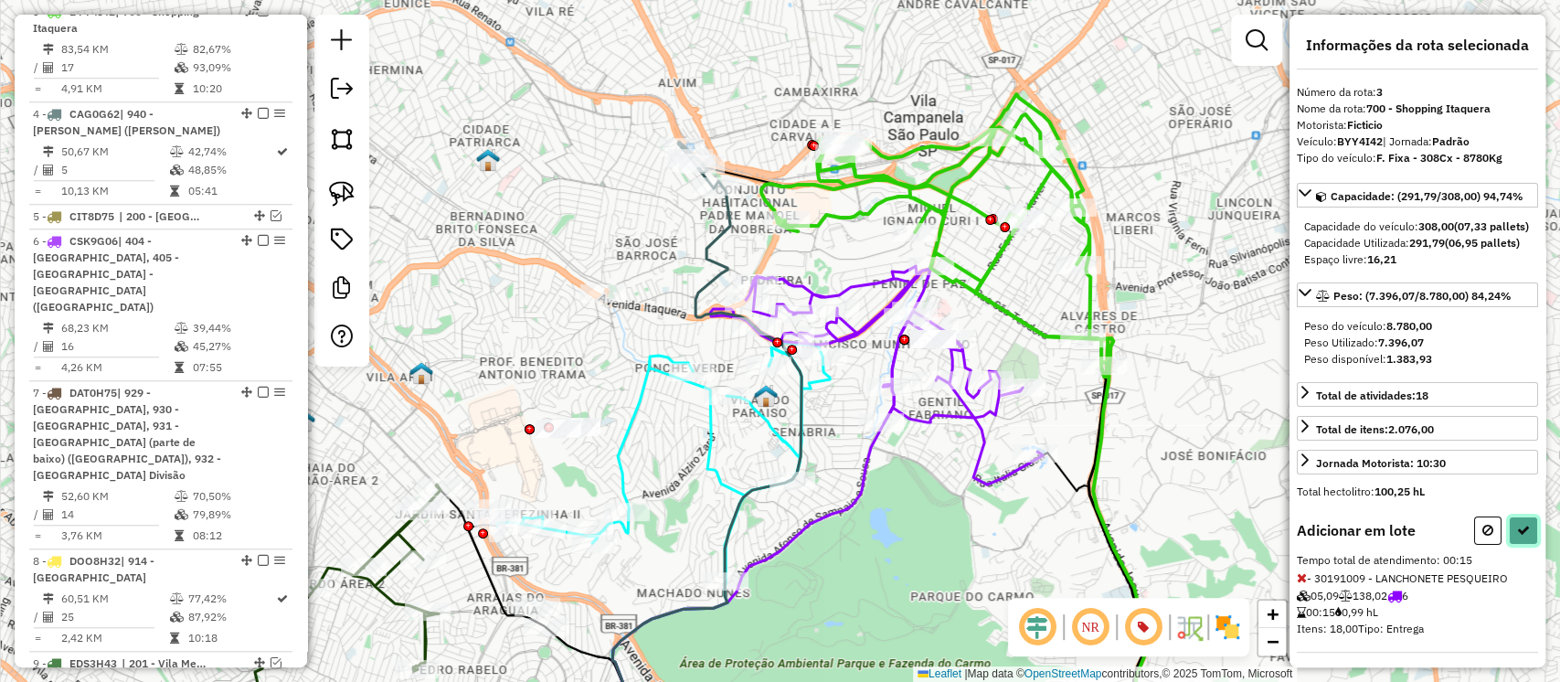
click at [1517, 537] on icon at bounding box center [1523, 530] width 13 height 13
select select "**********"
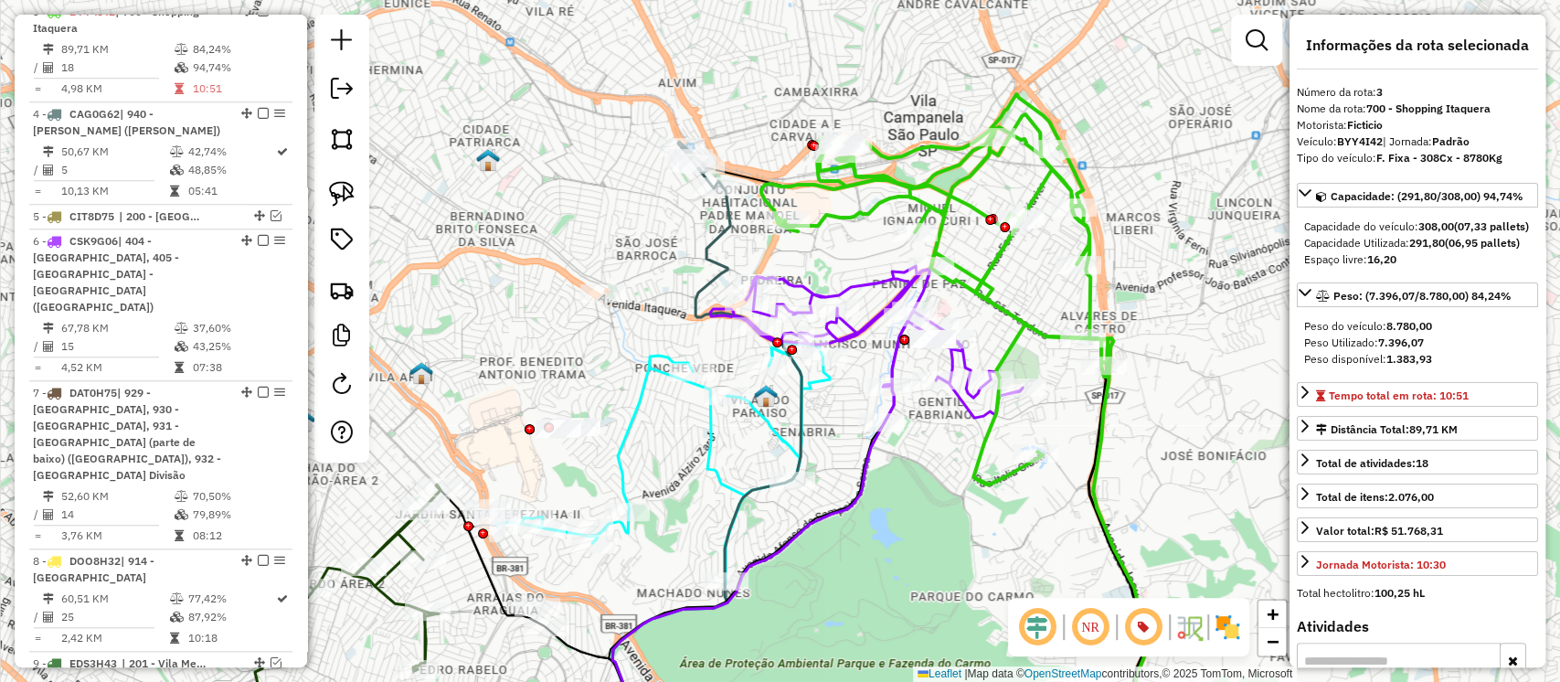
click at [980, 417] on icon at bounding box center [866, 344] width 313 height 157
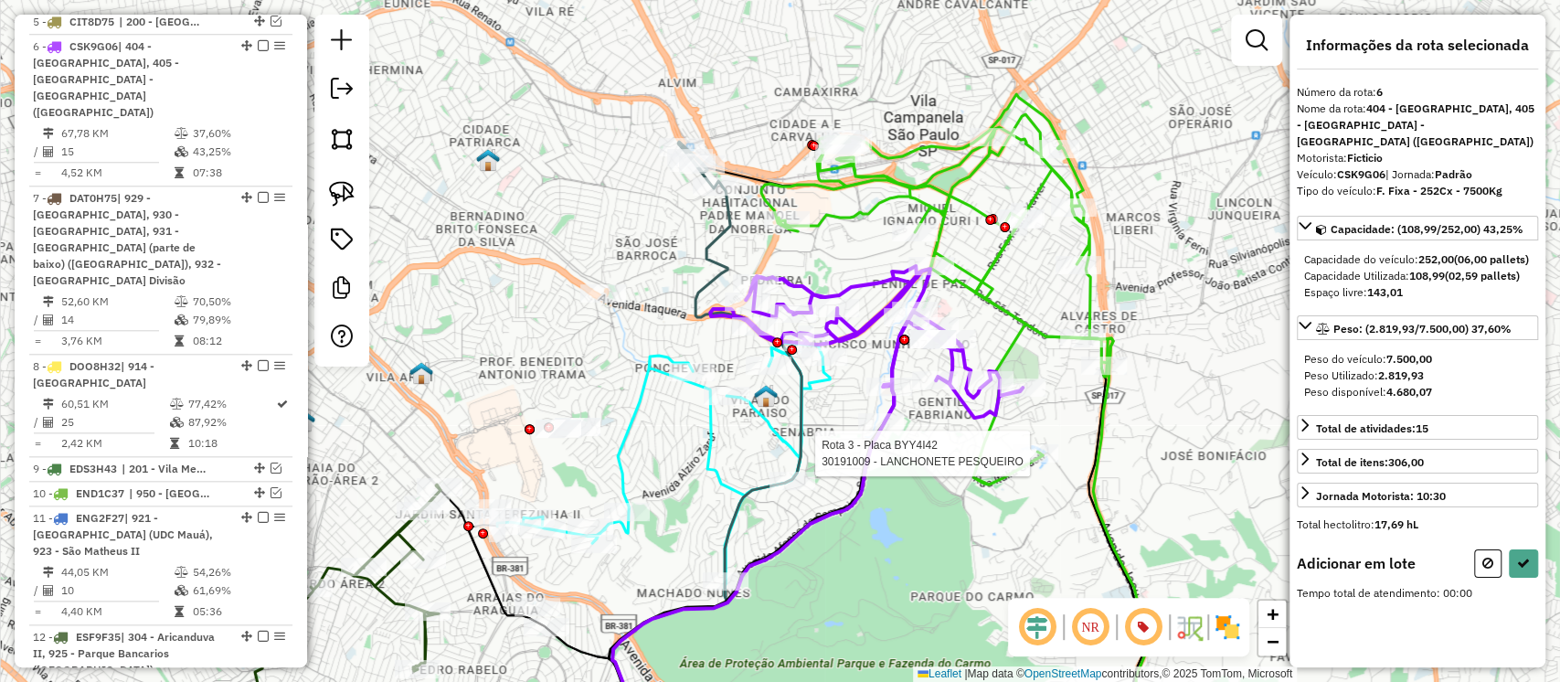
scroll to position [1219, 0]
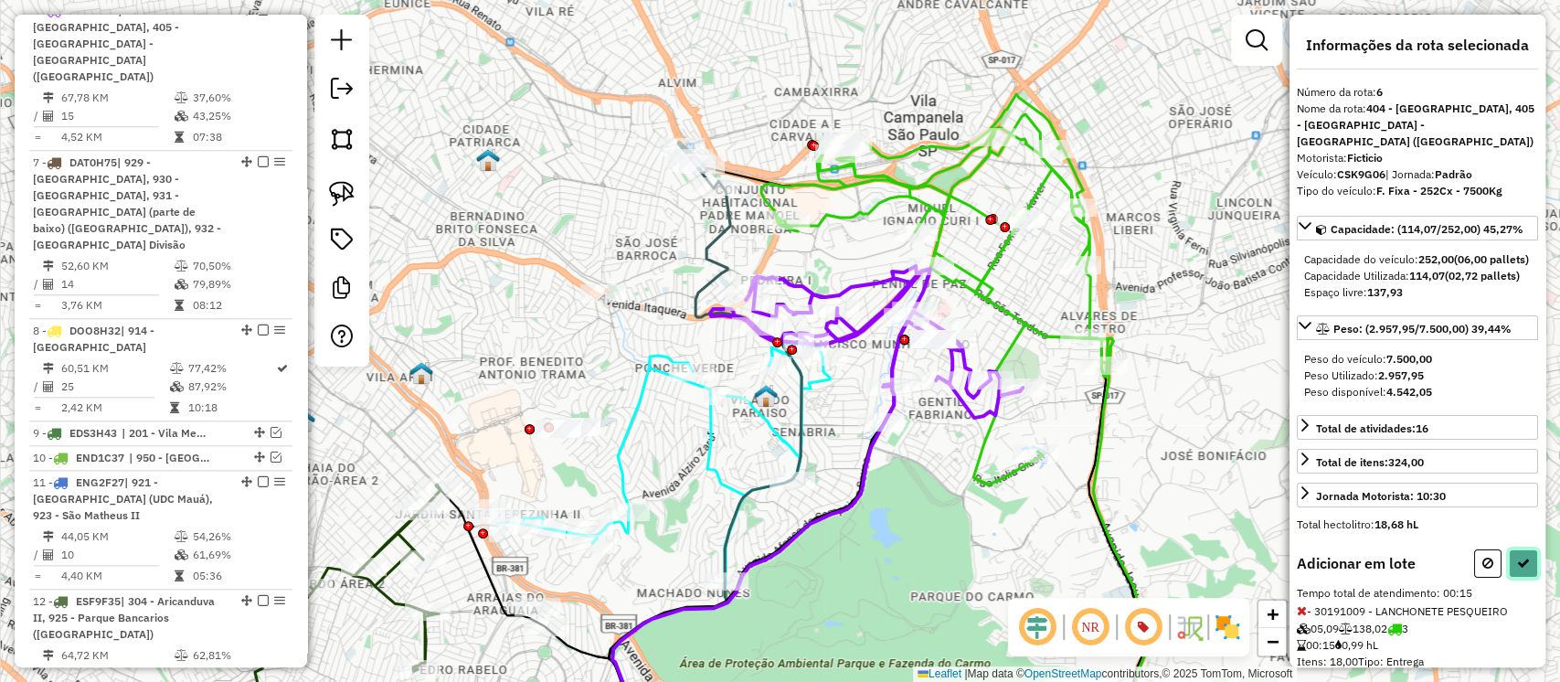
click at [1521, 569] on icon at bounding box center [1523, 563] width 13 height 13
select select "**********"
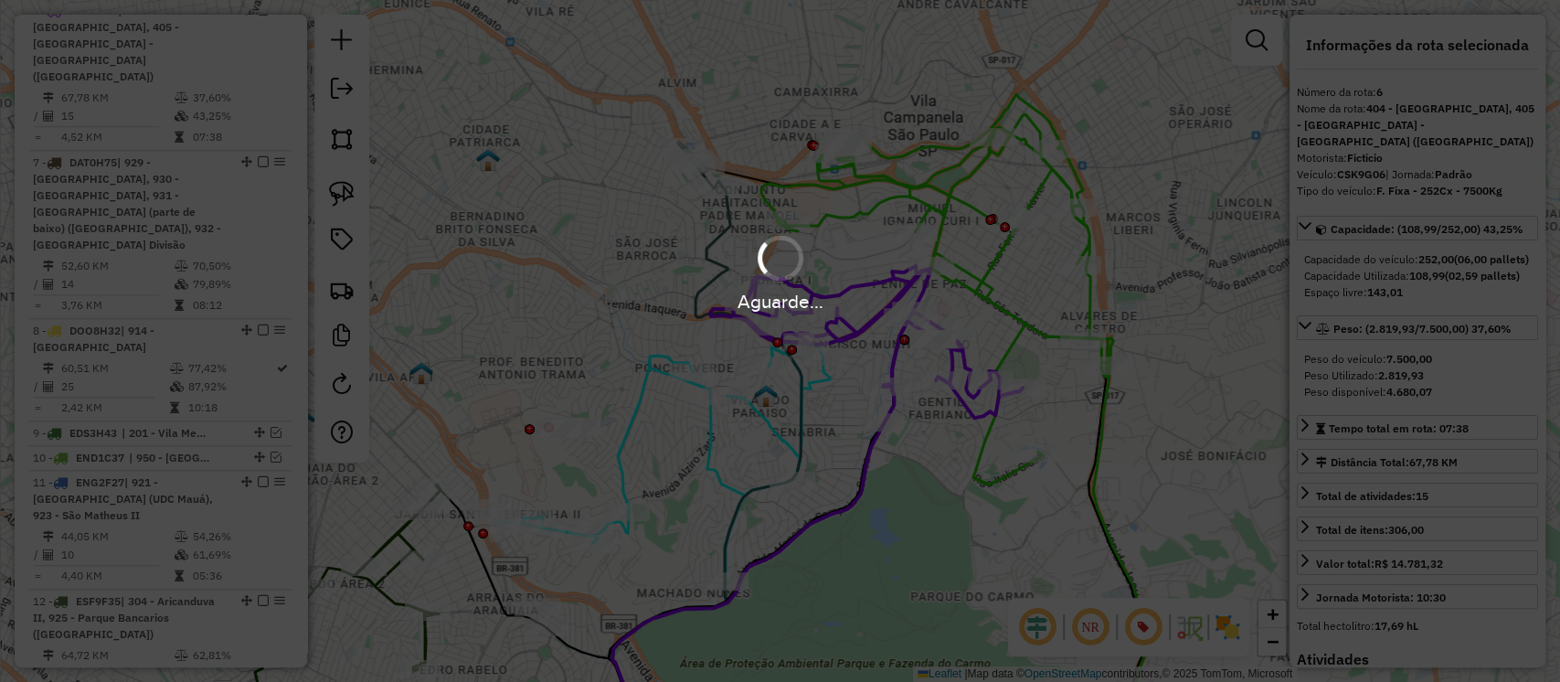
click at [987, 259] on div "Aguarde..." at bounding box center [780, 272] width 1560 height 87
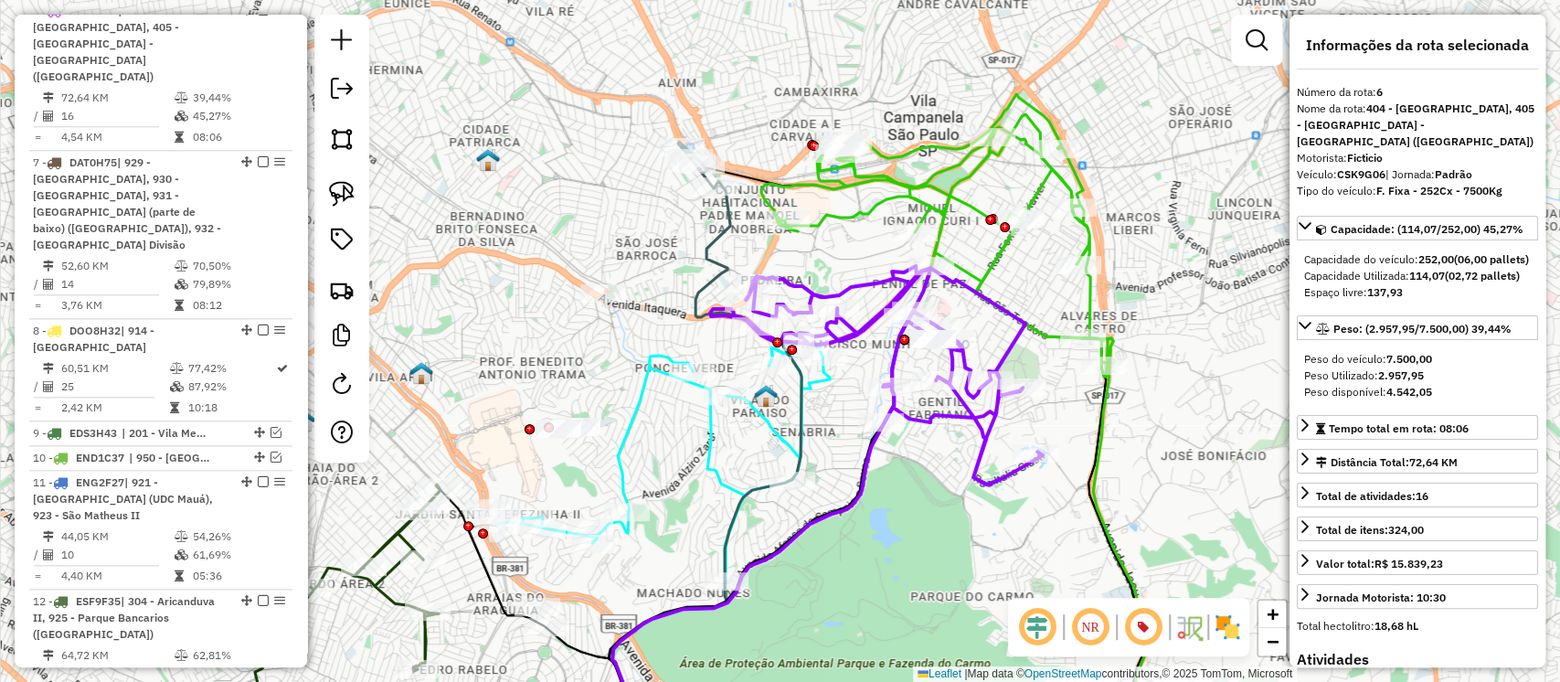
click at [998, 266] on icon at bounding box center [937, 235] width 352 height 282
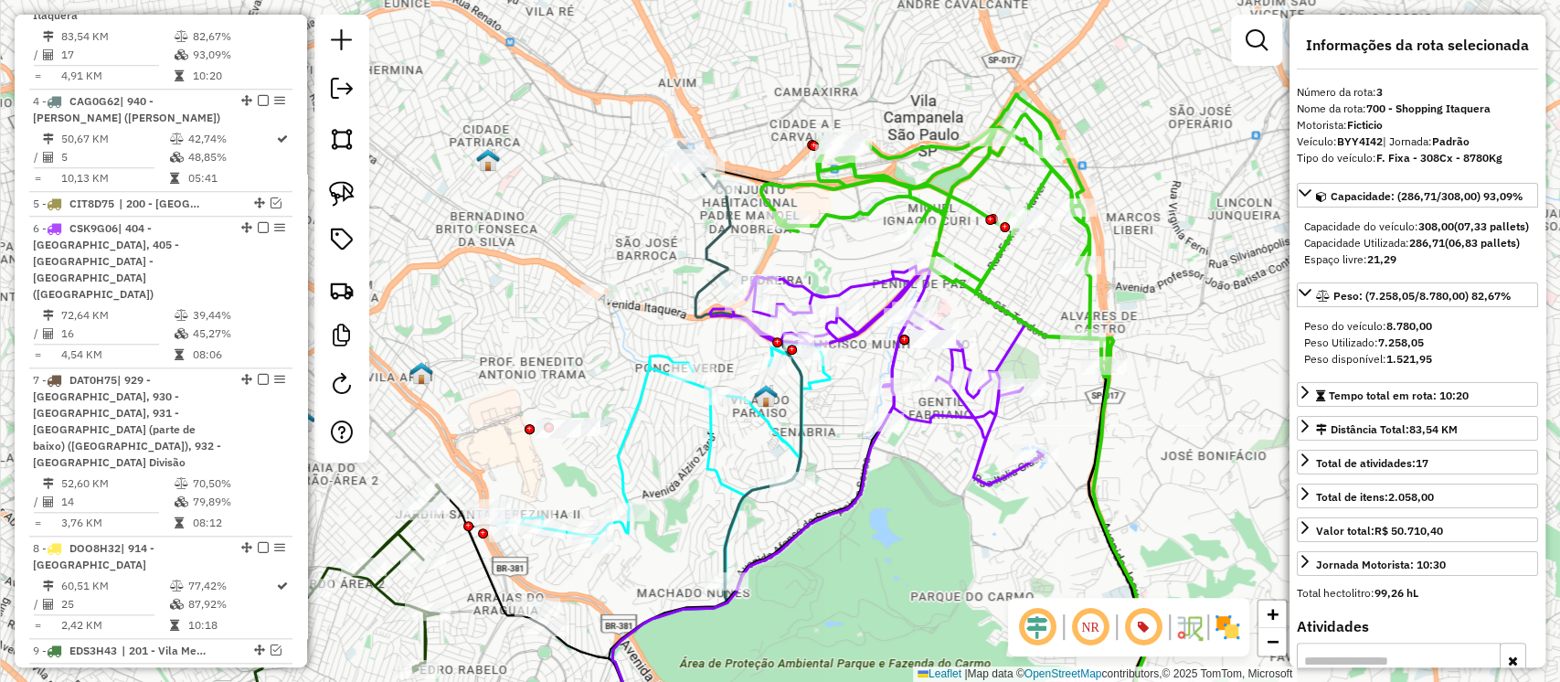
scroll to position [989, 0]
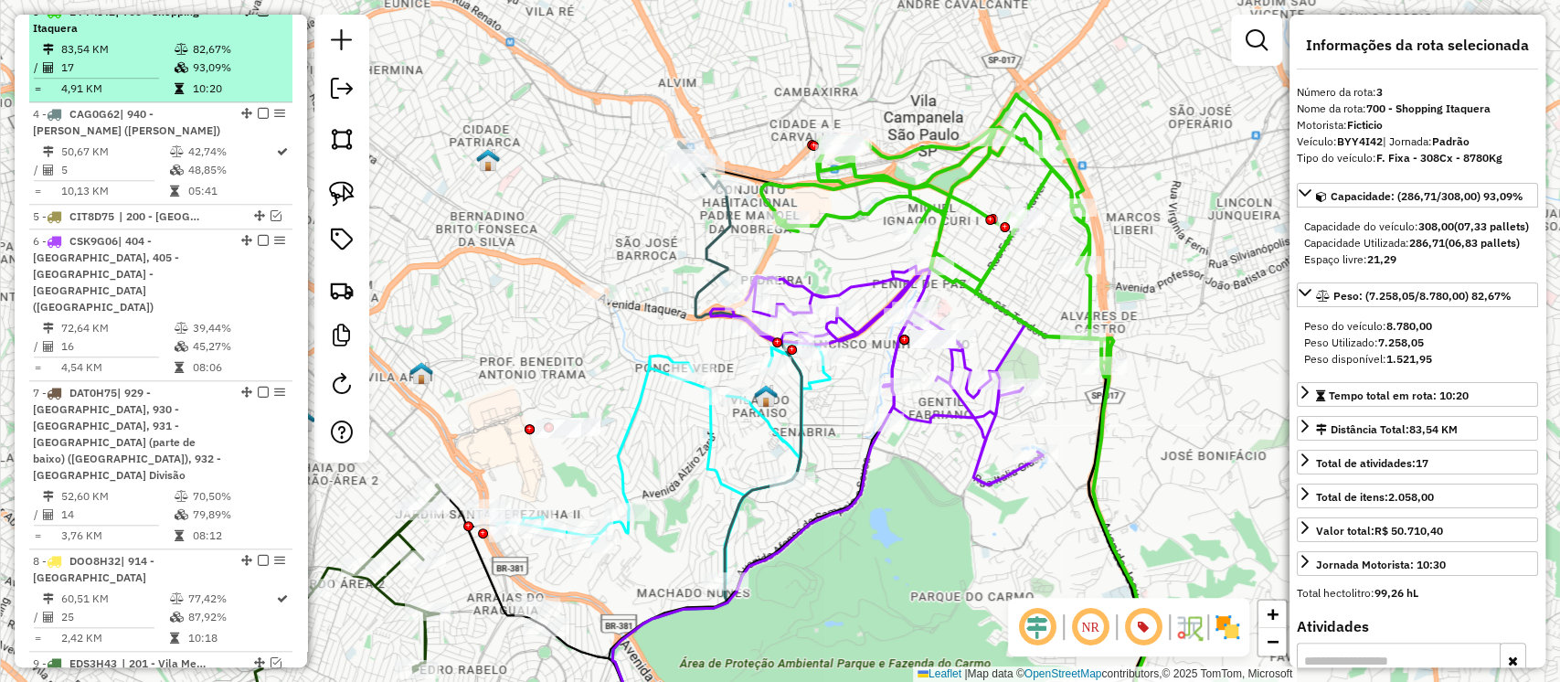
click at [258, 16] on em at bounding box center [263, 10] width 11 height 11
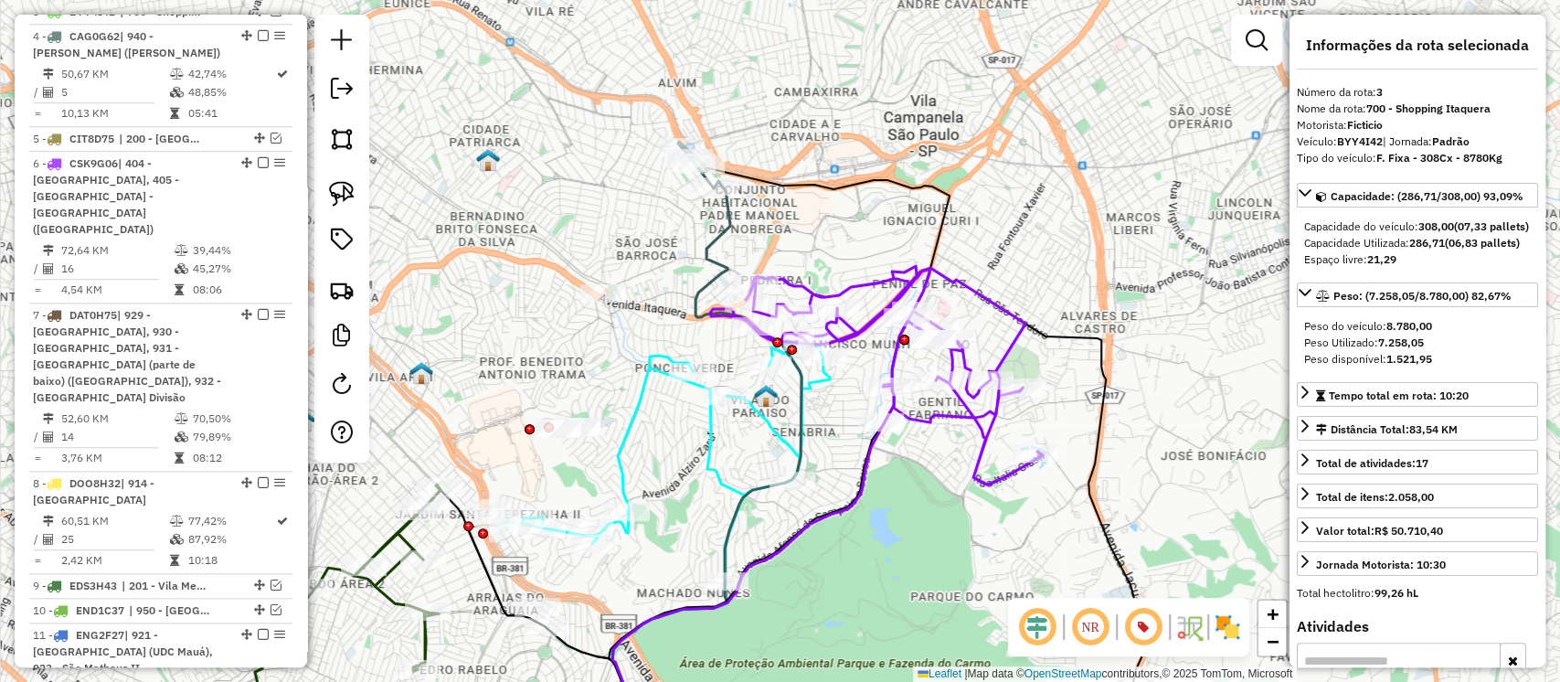
click at [728, 233] on icon at bounding box center [706, 465] width 189 height 569
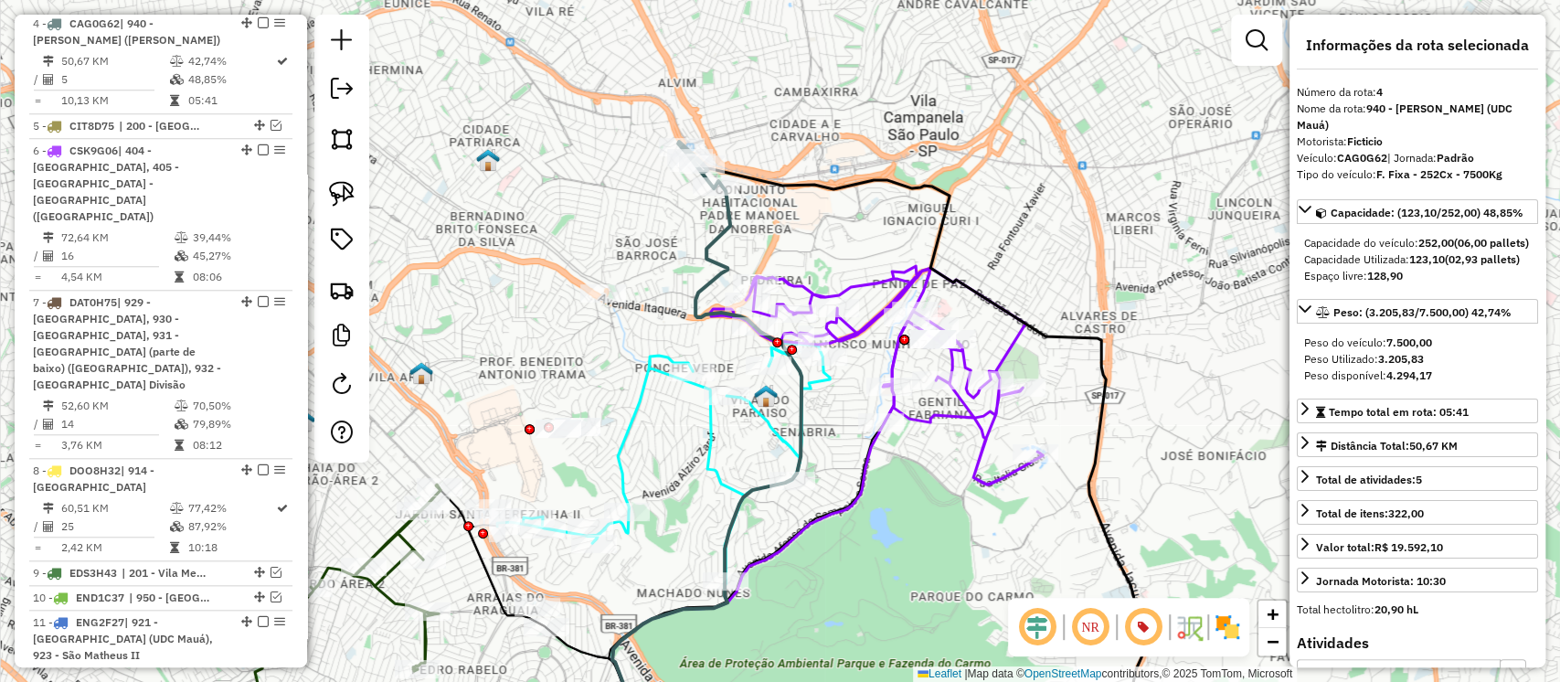
scroll to position [1015, 0]
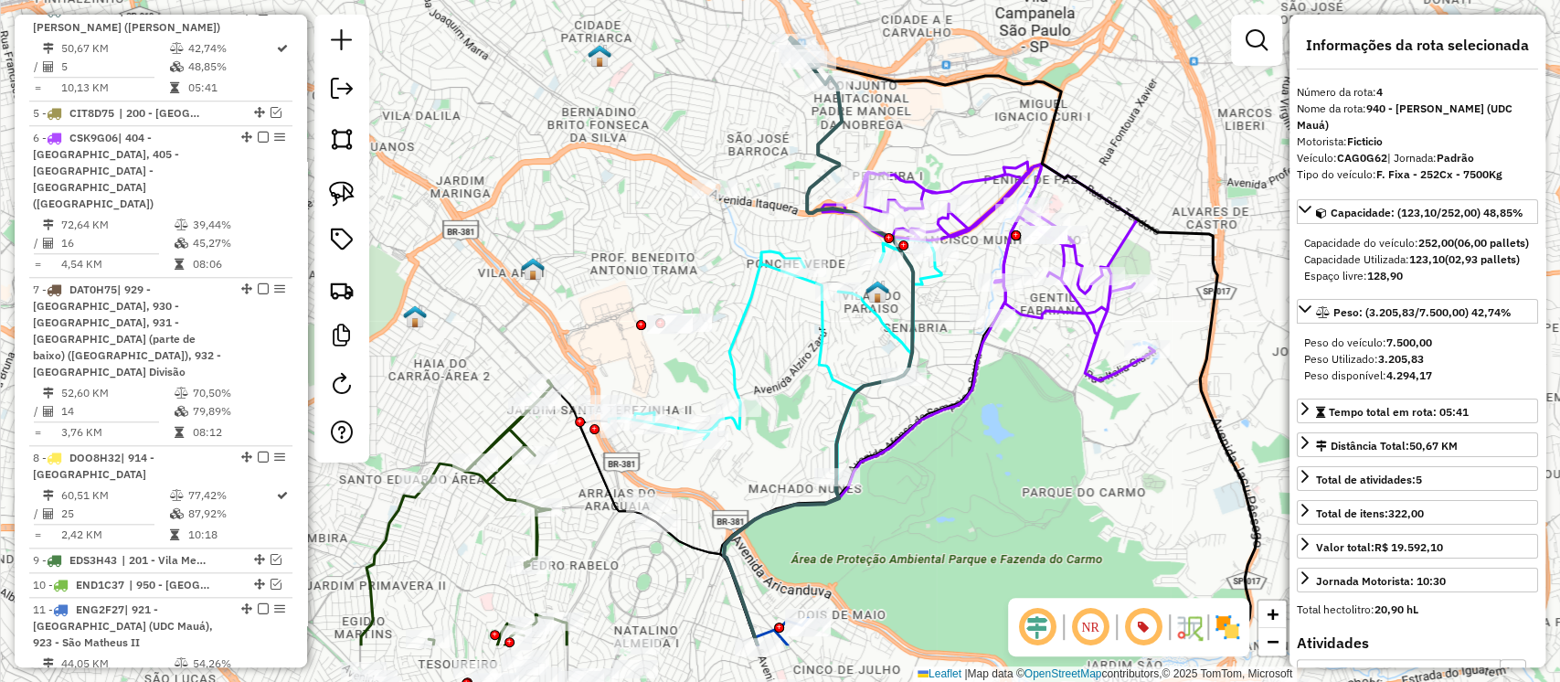
drag, startPoint x: 812, startPoint y: 224, endPoint x: 903, endPoint y: 140, distance: 124.2
click at [903, 140] on div "Janela de atendimento Grade de atendimento Capacidade Transportadoras Veículos …" at bounding box center [780, 341] width 1560 height 682
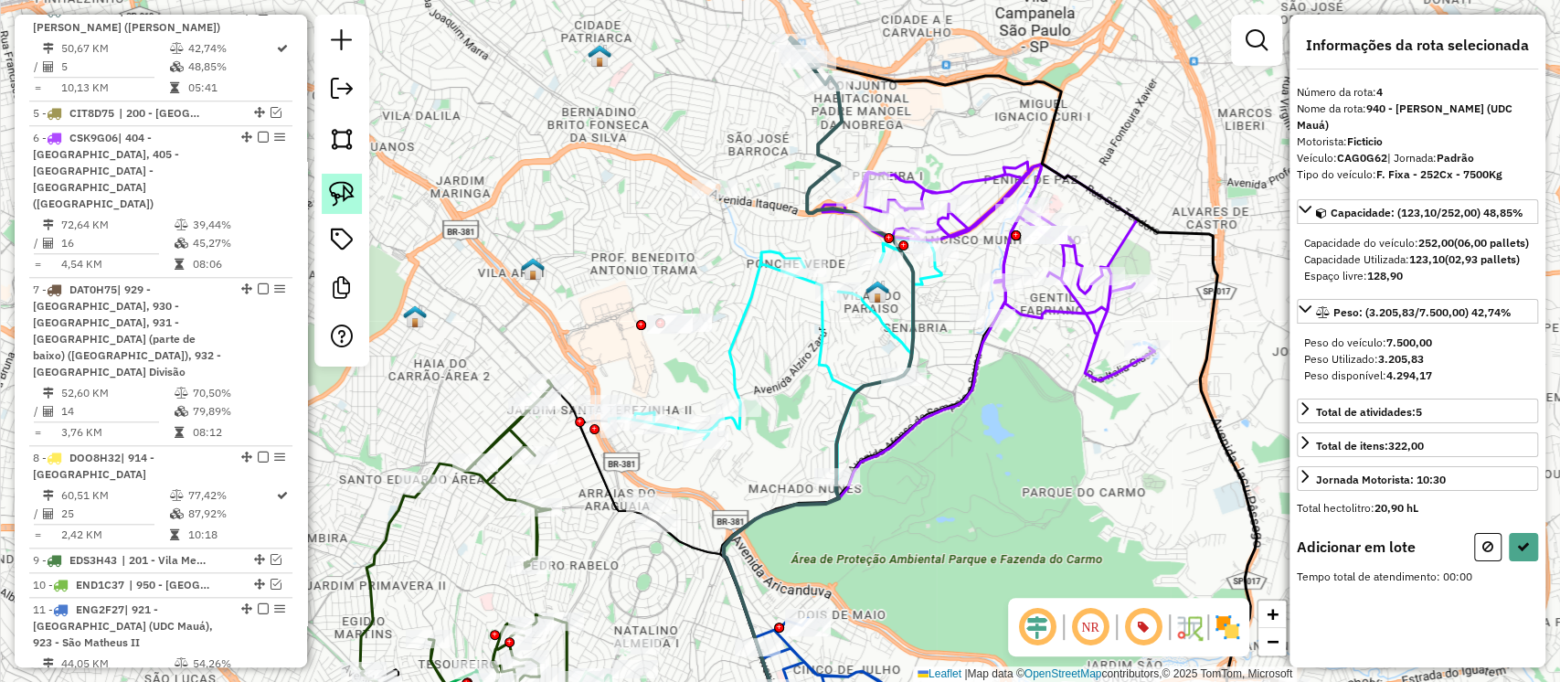
click at [336, 186] on img at bounding box center [342, 194] width 26 height 26
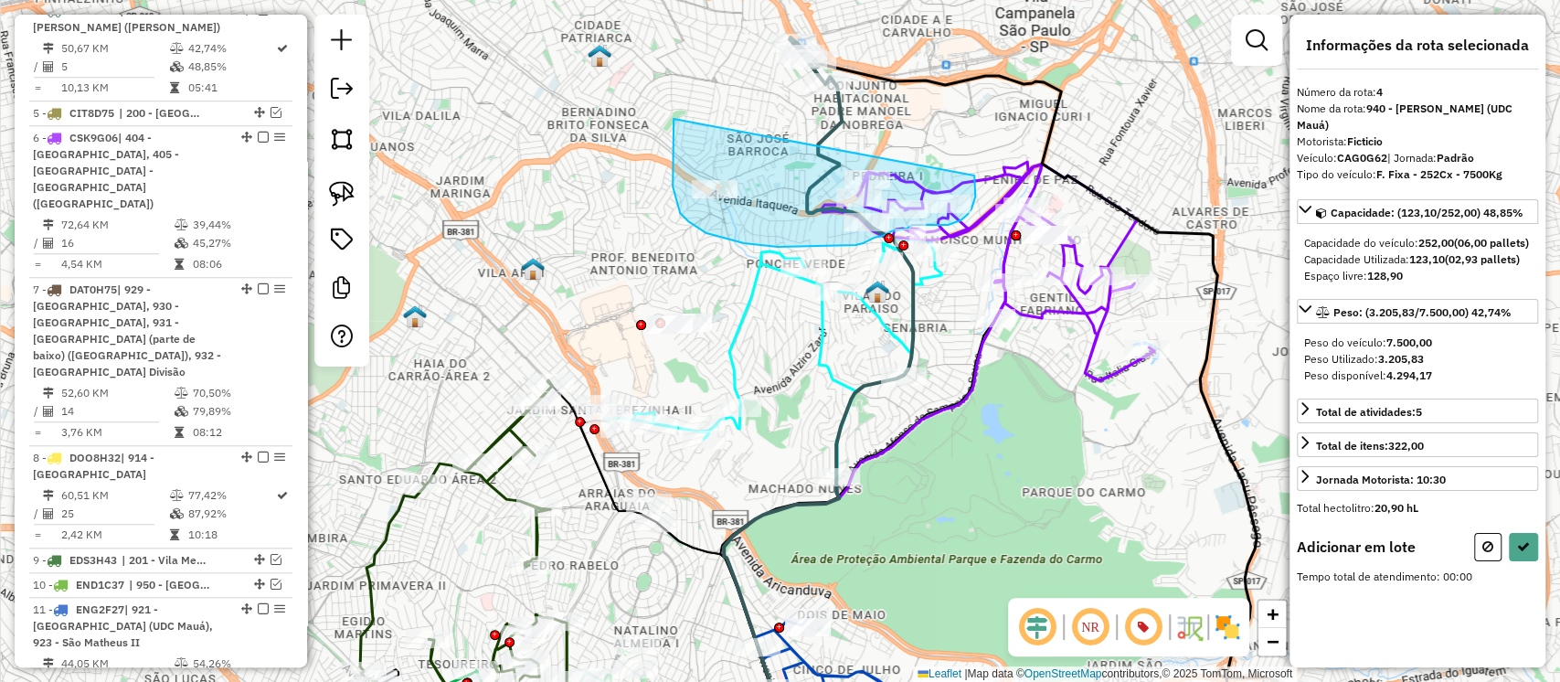
drag, startPoint x: 674, startPoint y: 140, endPoint x: 970, endPoint y: 150, distance: 296.3
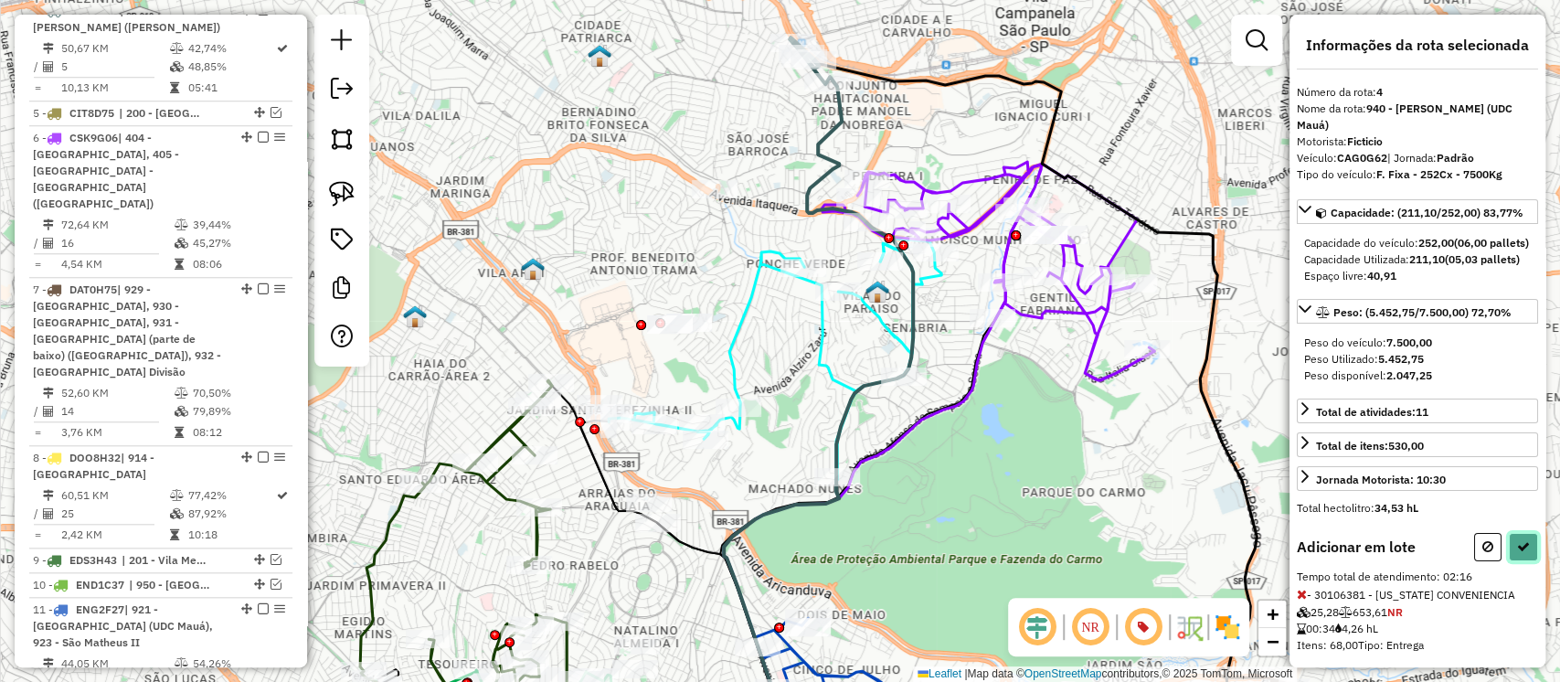
click at [1517, 553] on icon at bounding box center [1523, 546] width 13 height 13
select select "**********"
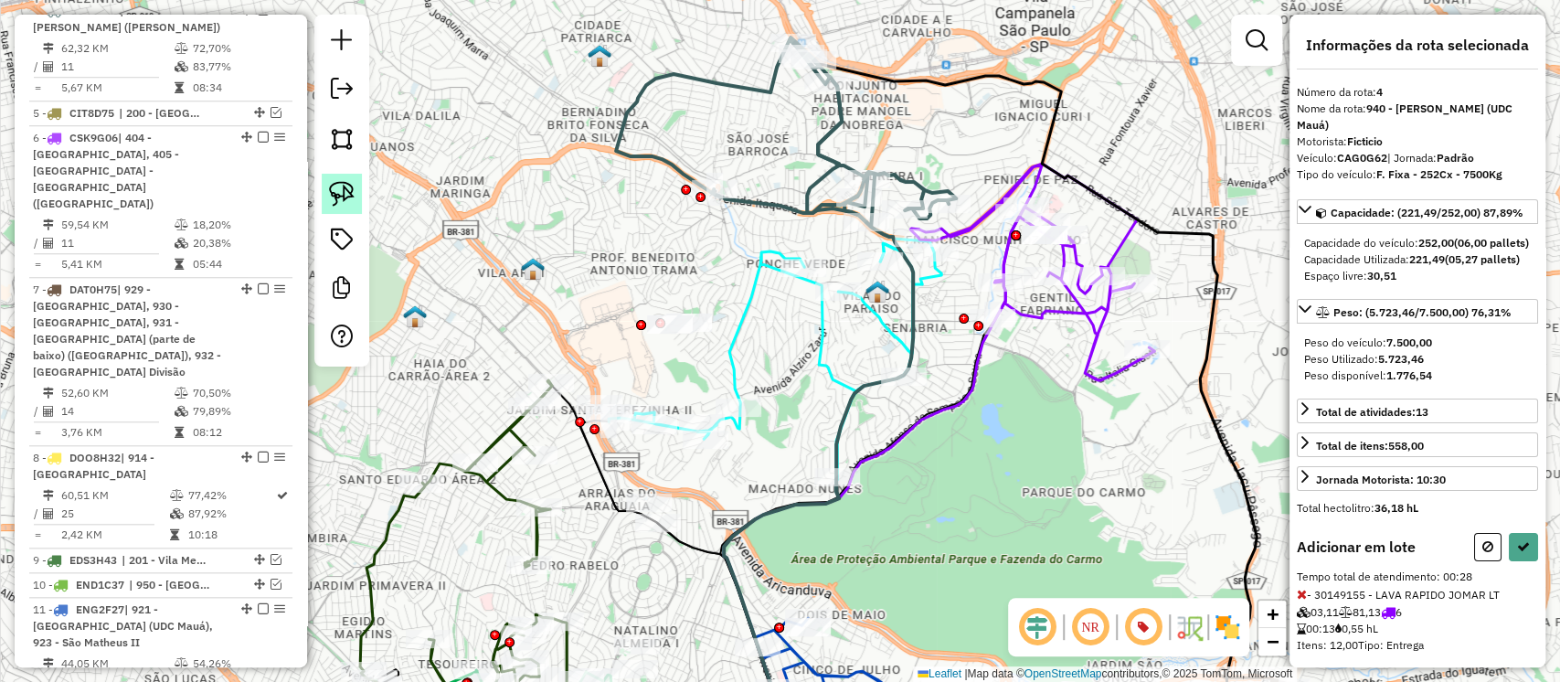
click at [351, 194] on img at bounding box center [342, 194] width 26 height 26
click at [928, 237] on div "Rota 20 - Placa QJY7E59 30128572 - EDSON OLIVEIRA SILVA Rota 6 - Placa CSK9G06 …" at bounding box center [780, 341] width 1560 height 682
click at [1517, 553] on icon at bounding box center [1523, 546] width 13 height 13
select select "**********"
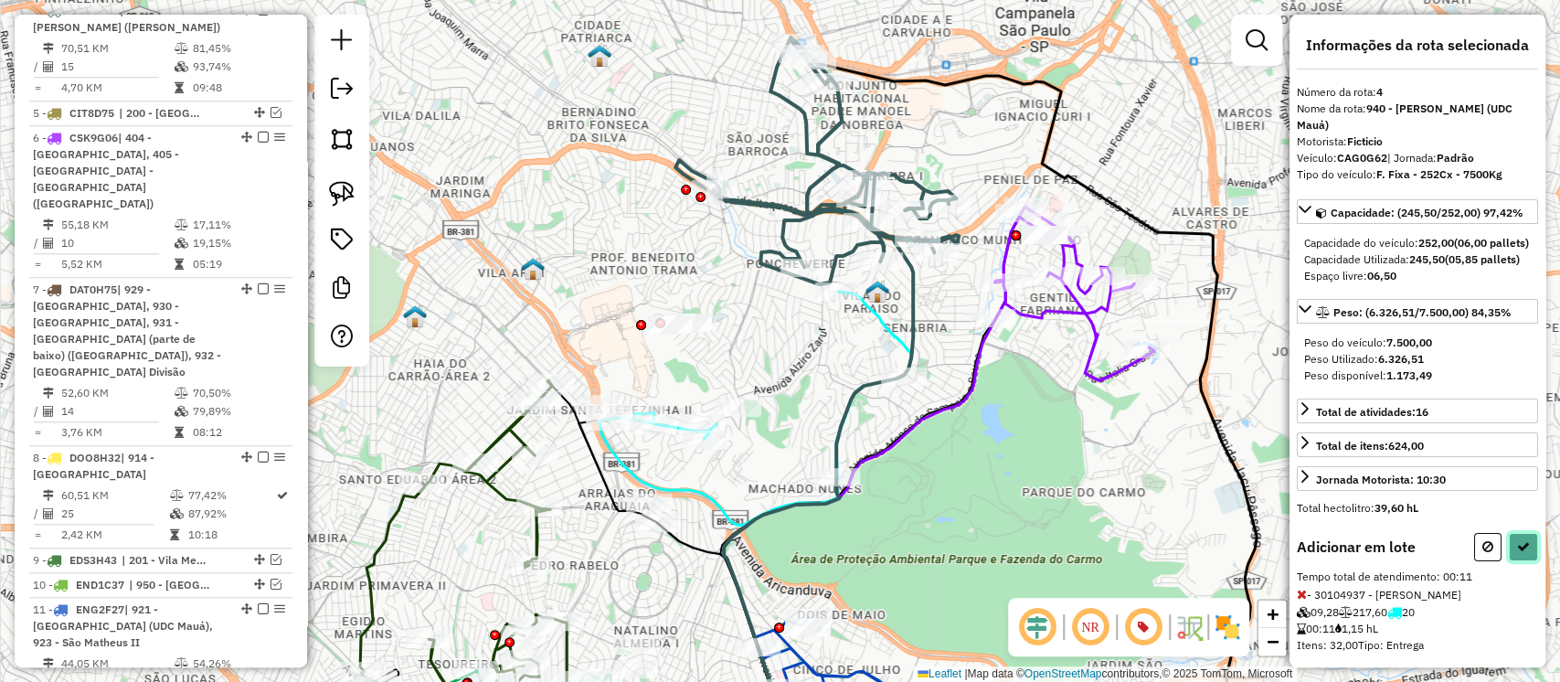
click at [1510, 558] on button at bounding box center [1523, 547] width 29 height 28
select select "**********"
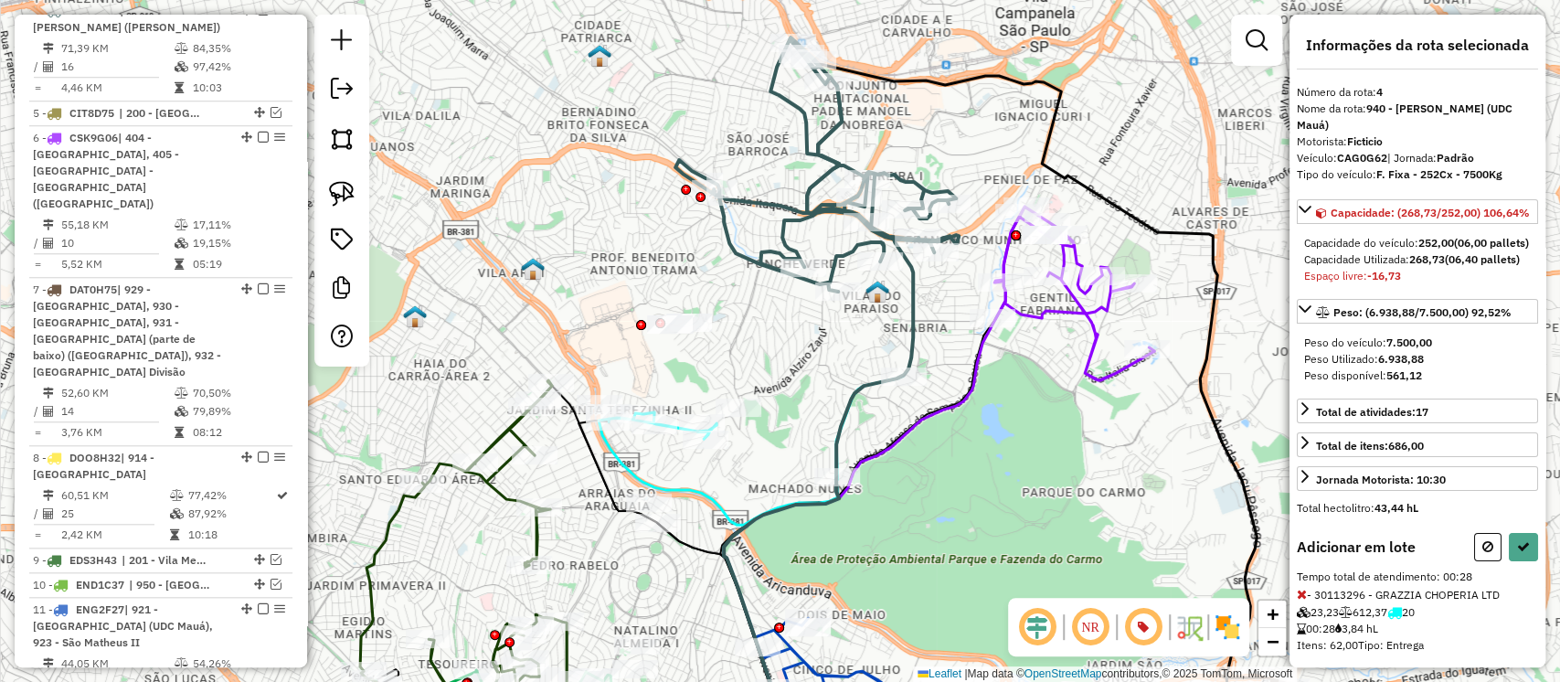
click at [1302, 601] on icon at bounding box center [1302, 594] width 10 height 13
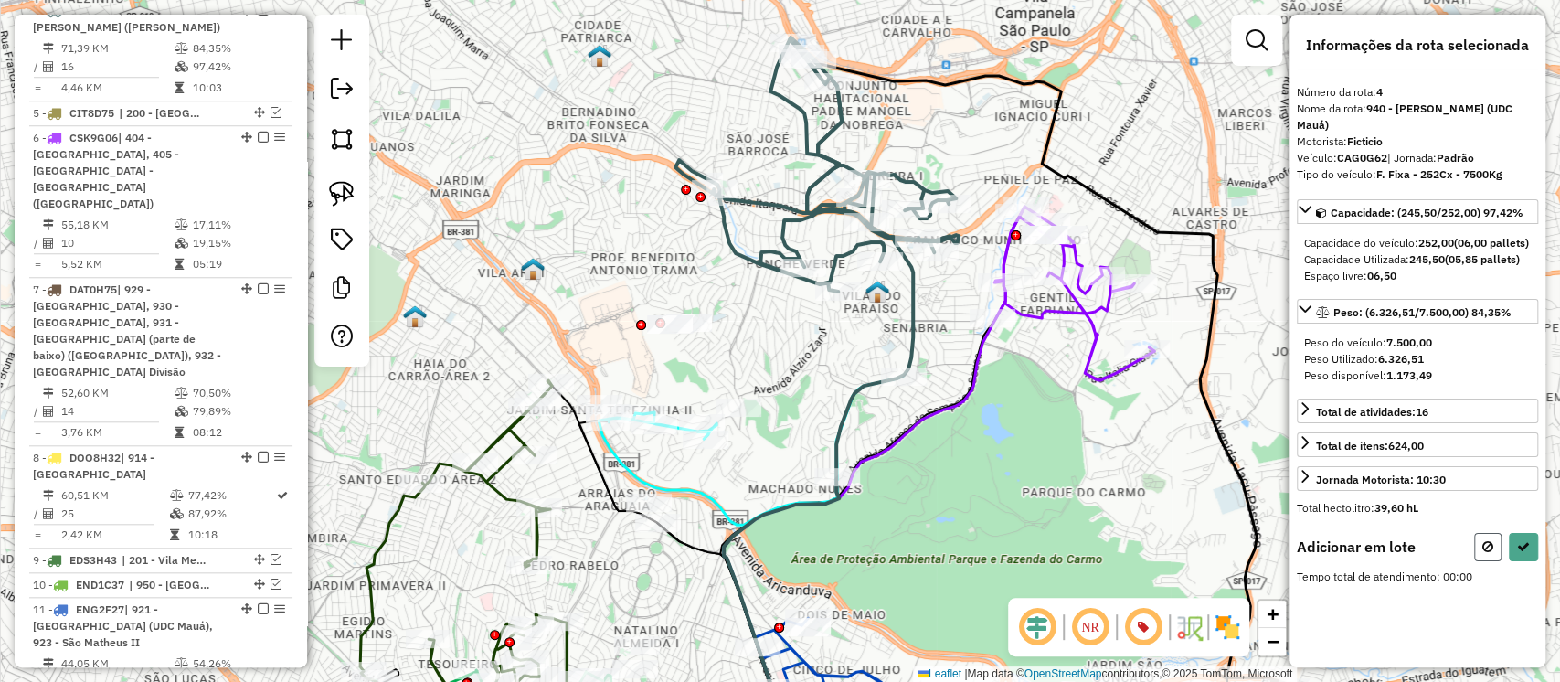
click at [1495, 555] on button at bounding box center [1487, 547] width 27 height 28
select select "**********"
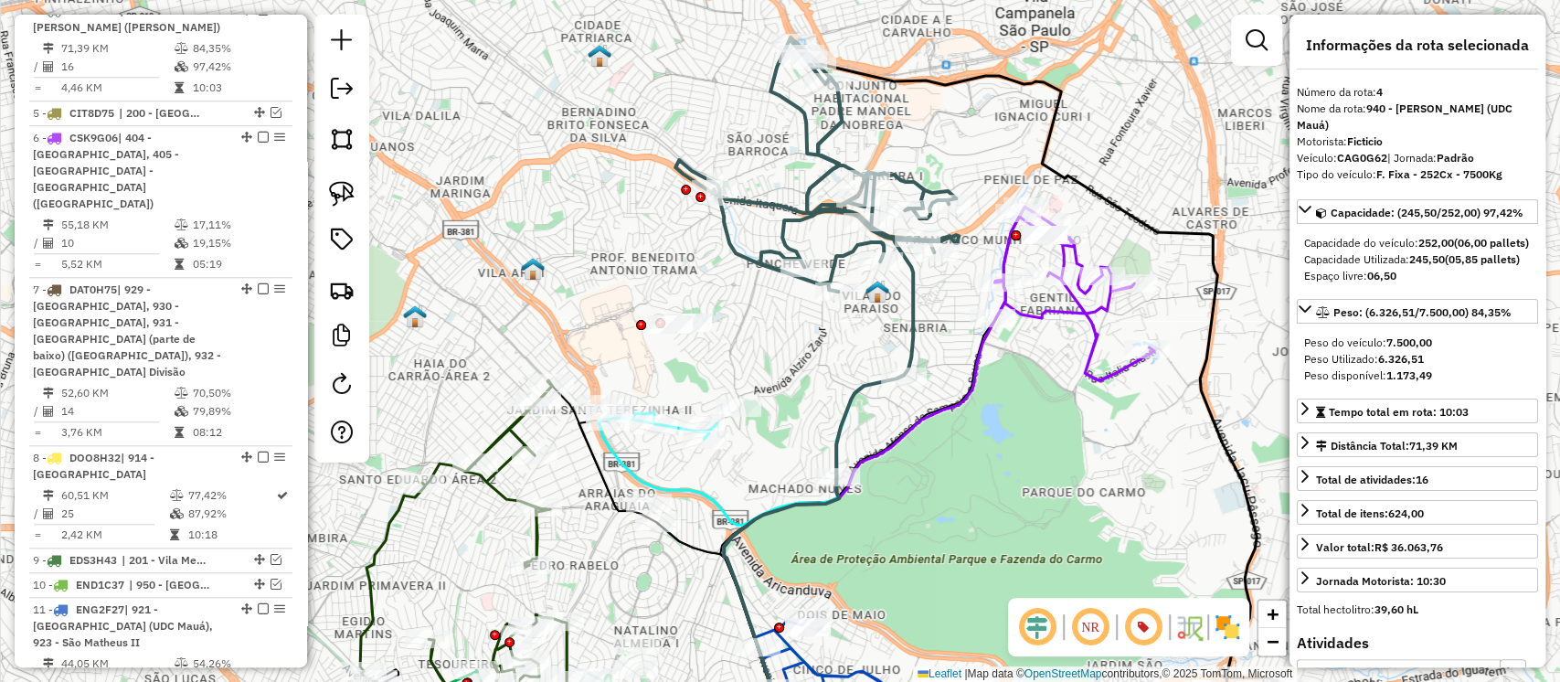
click at [842, 257] on icon at bounding box center [817, 164] width 283 height 254
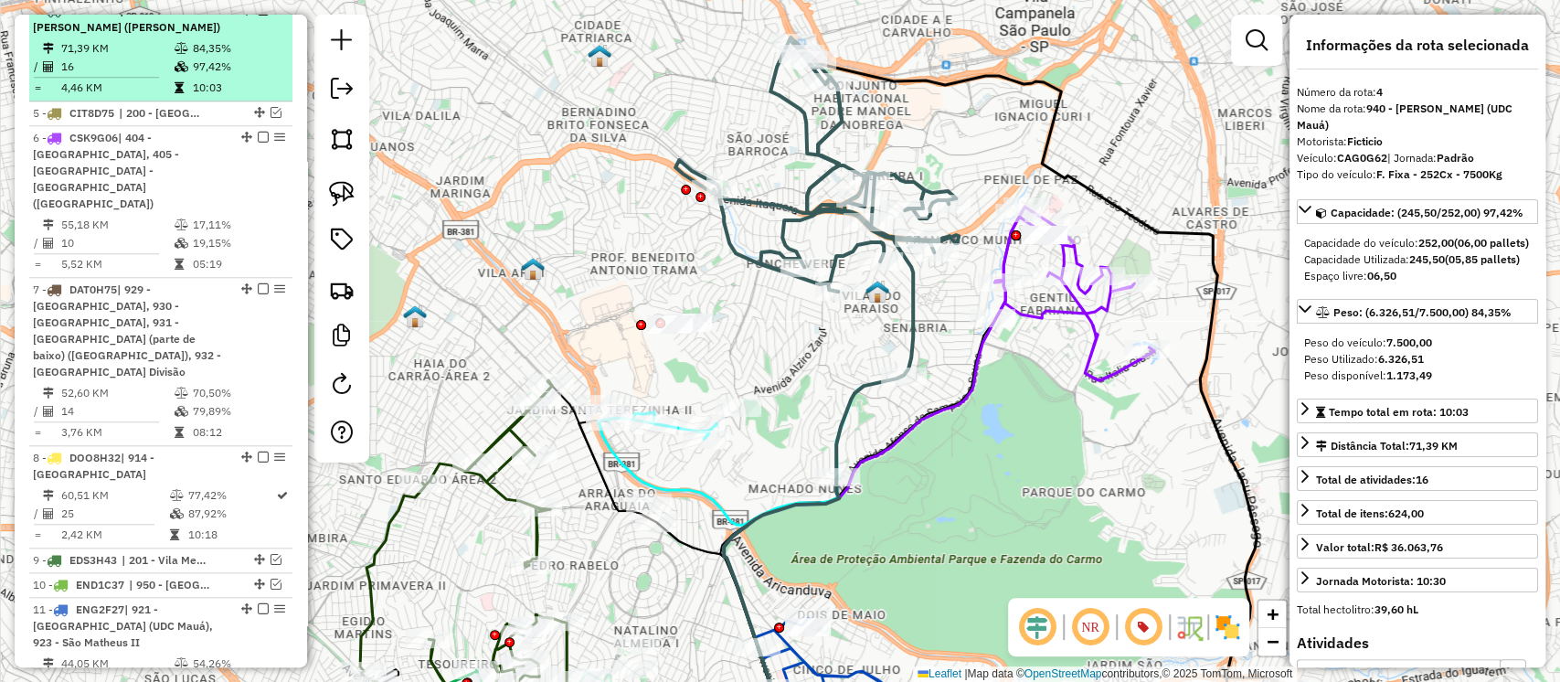
click at [258, 16] on em at bounding box center [263, 10] width 11 height 11
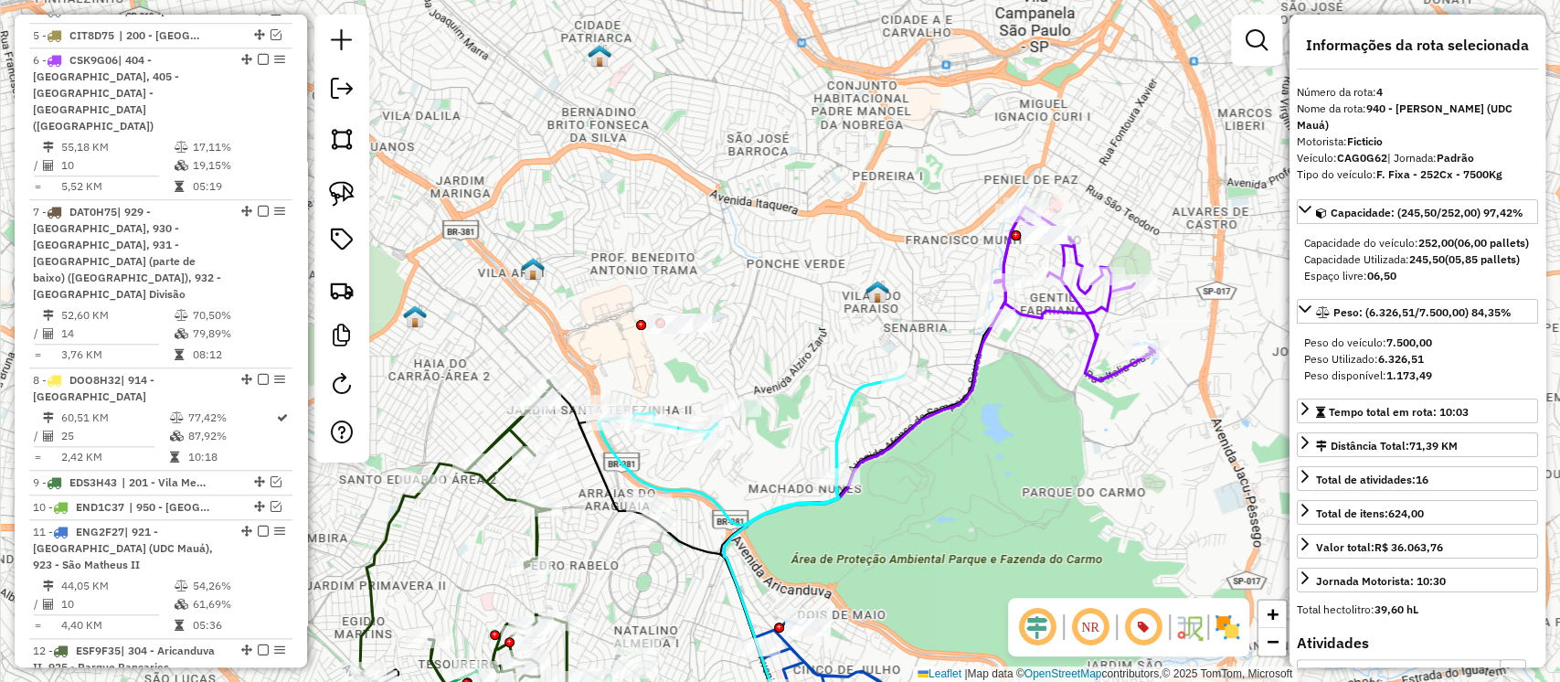
scroll to position [937, 0]
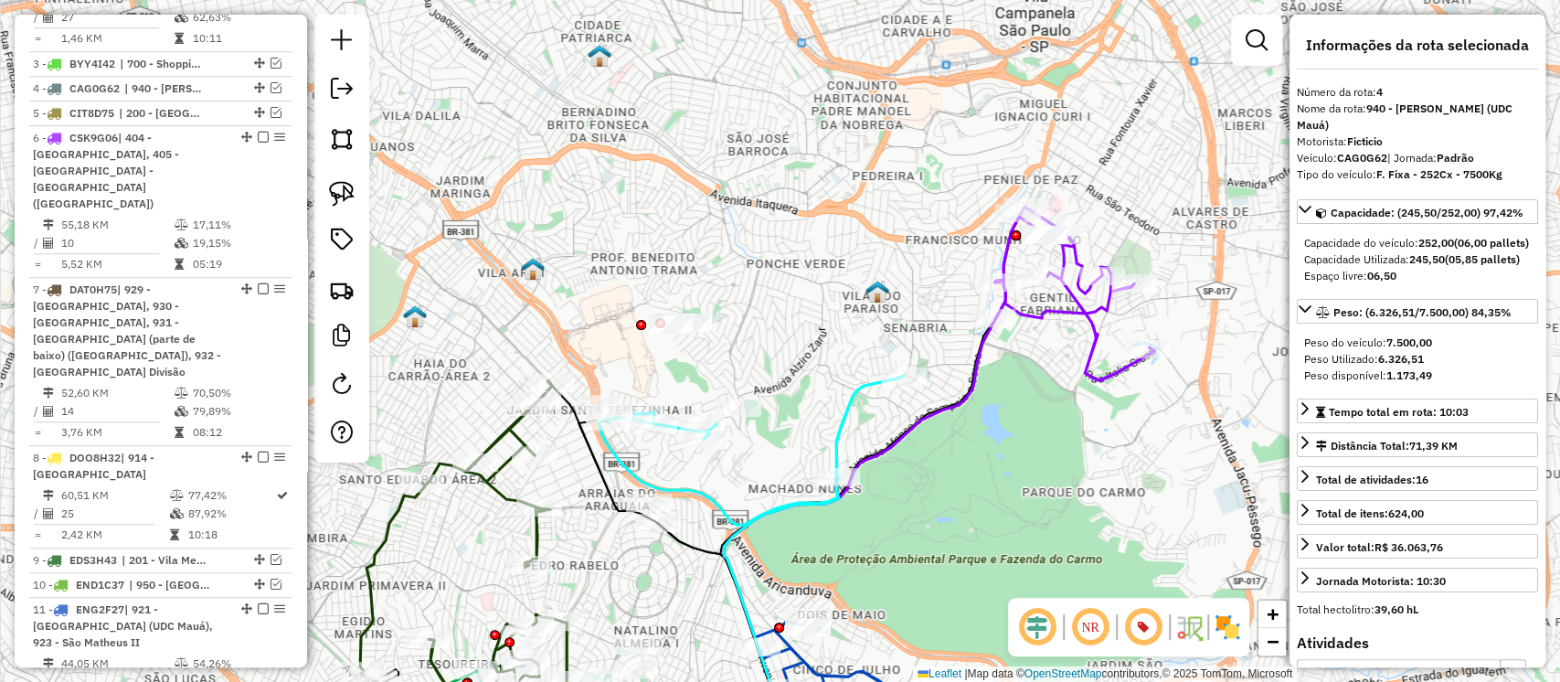
click at [1059, 312] on icon at bounding box center [1075, 294] width 160 height 174
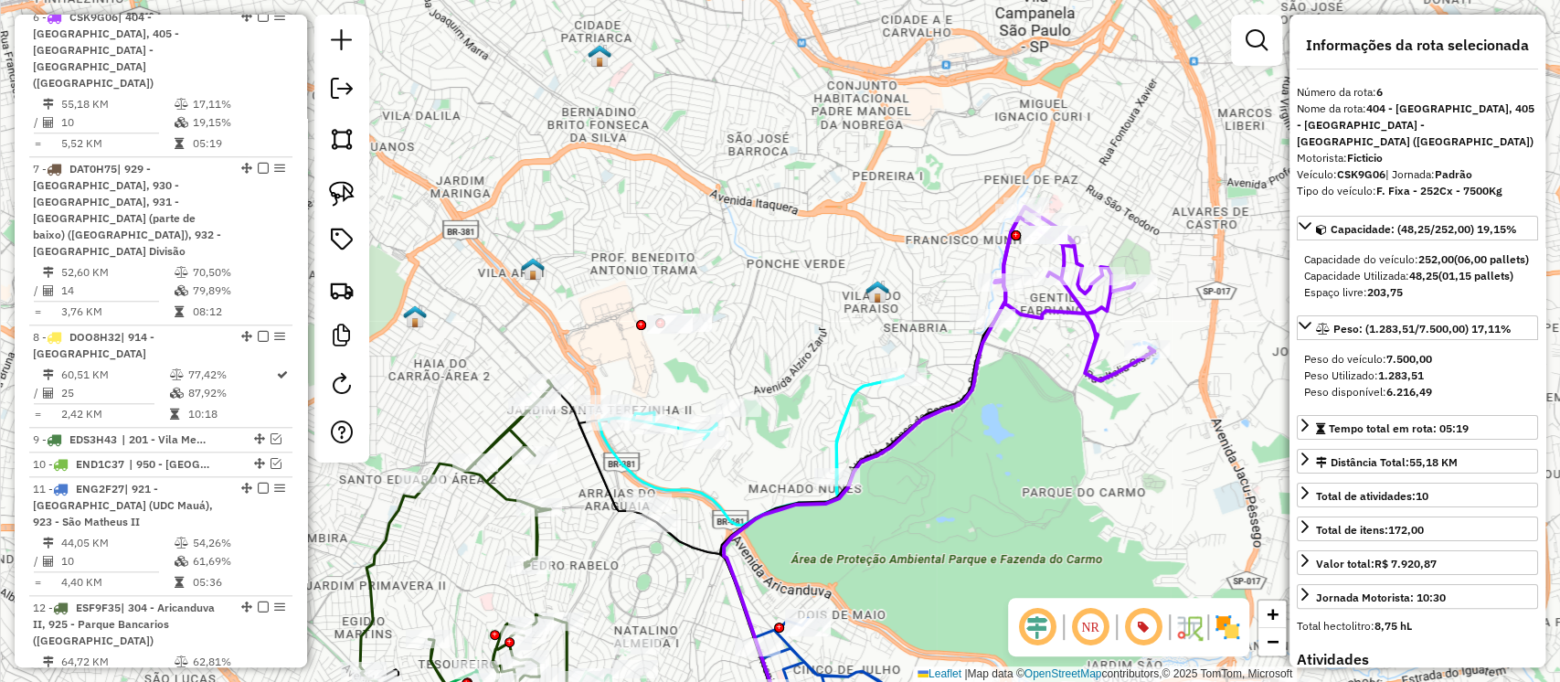
scroll to position [1064, 0]
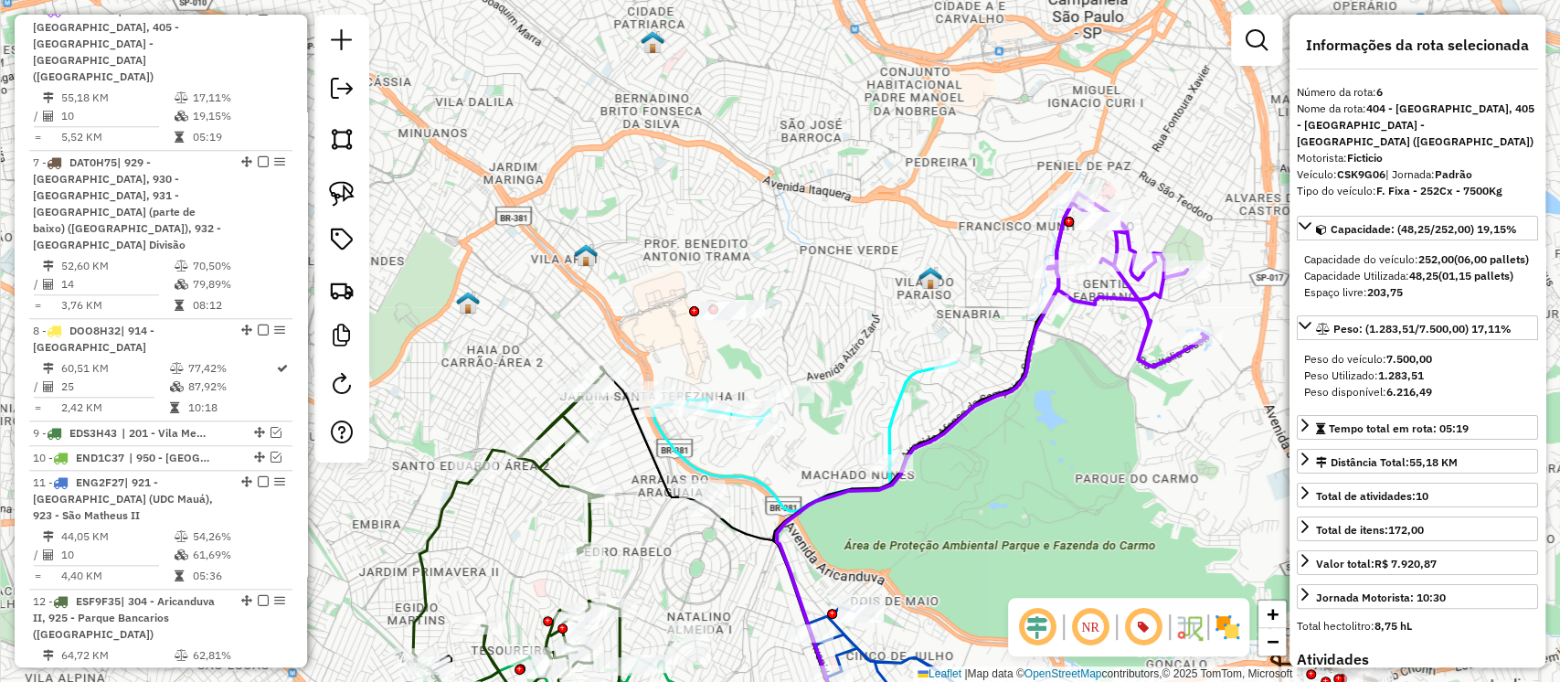
drag, startPoint x: 1080, startPoint y: 399, endPoint x: 1097, endPoint y: 391, distance: 18.8
click at [1097, 391] on div "Janela de atendimento Grade de atendimento Capacidade Transportadoras Veículos …" at bounding box center [780, 341] width 1560 height 682
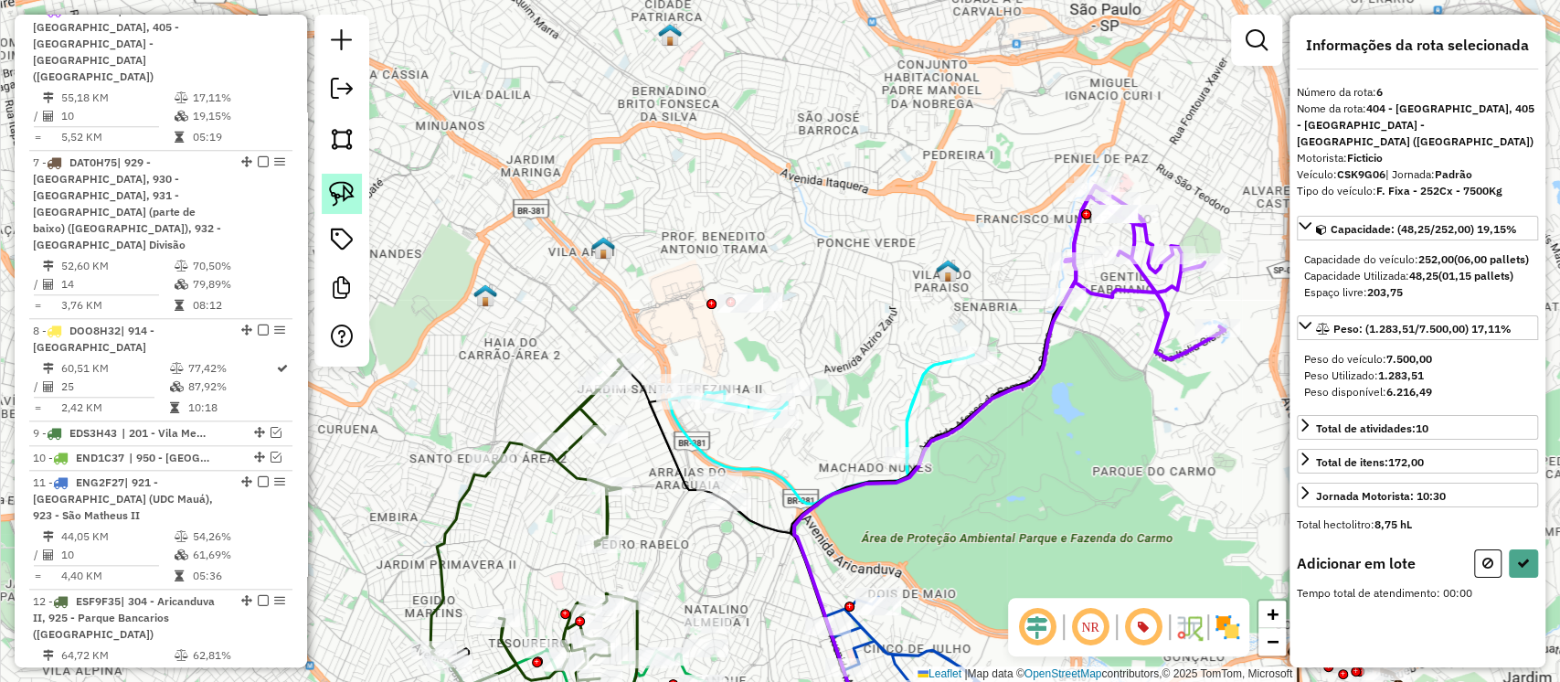
click at [333, 195] on img at bounding box center [342, 194] width 26 height 26
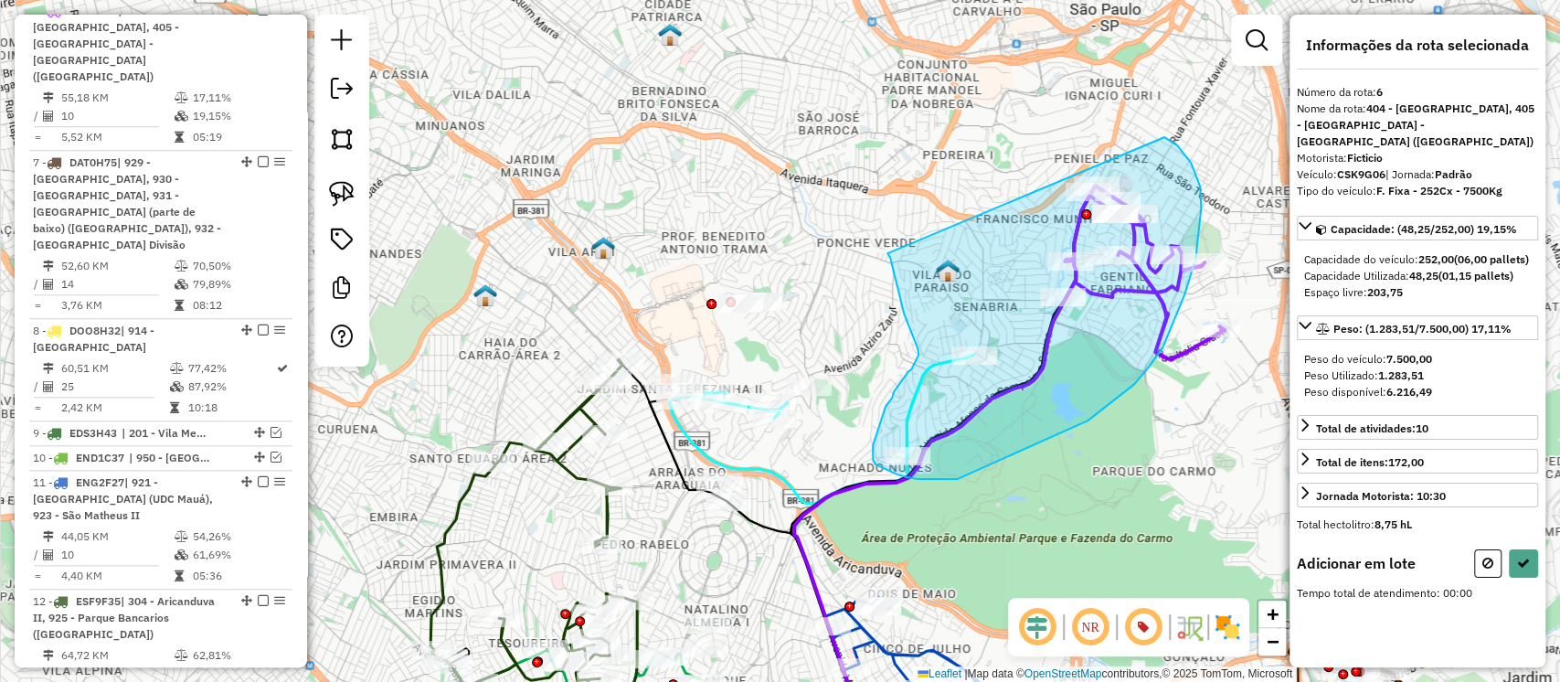
drag, startPoint x: 890, startPoint y: 258, endPoint x: 1165, endPoint y: 137, distance: 299.6
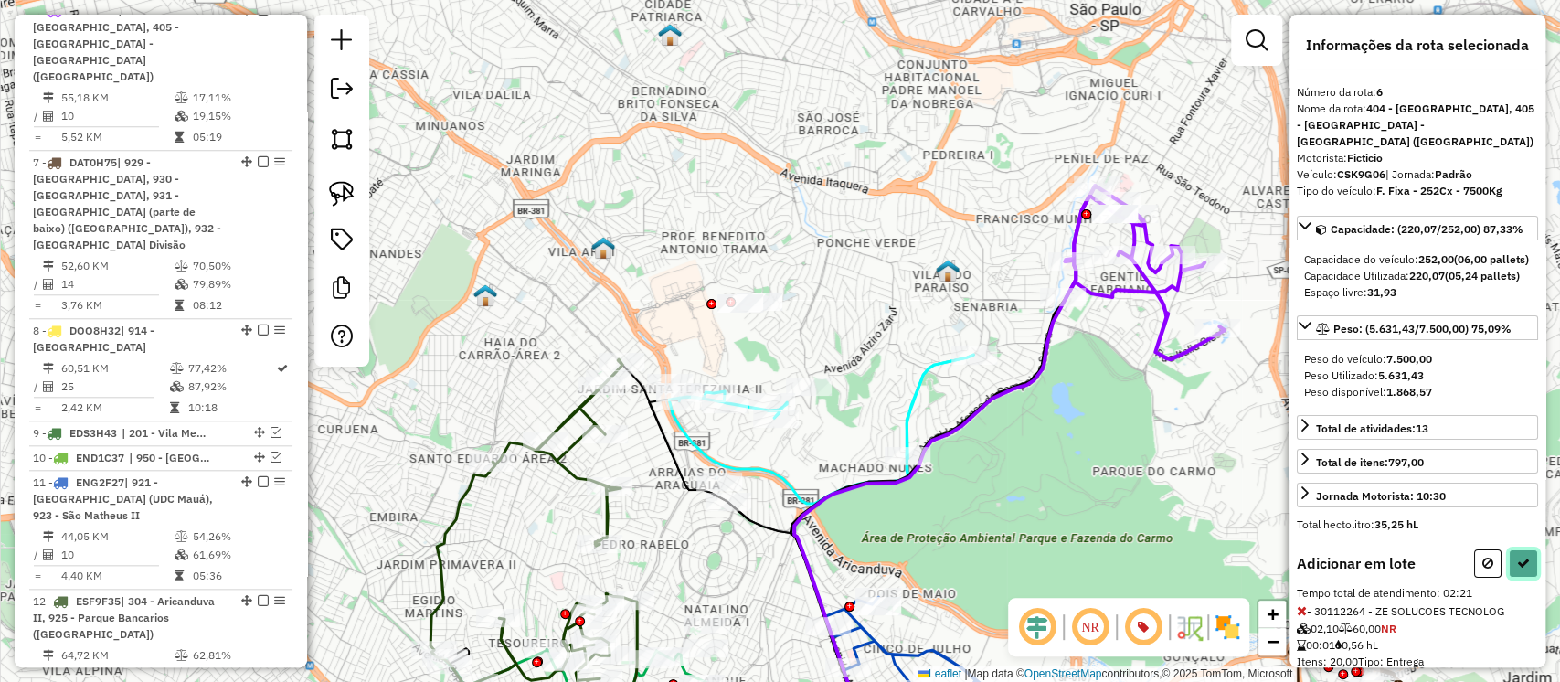
click at [1517, 569] on icon at bounding box center [1523, 563] width 13 height 13
select select "**********"
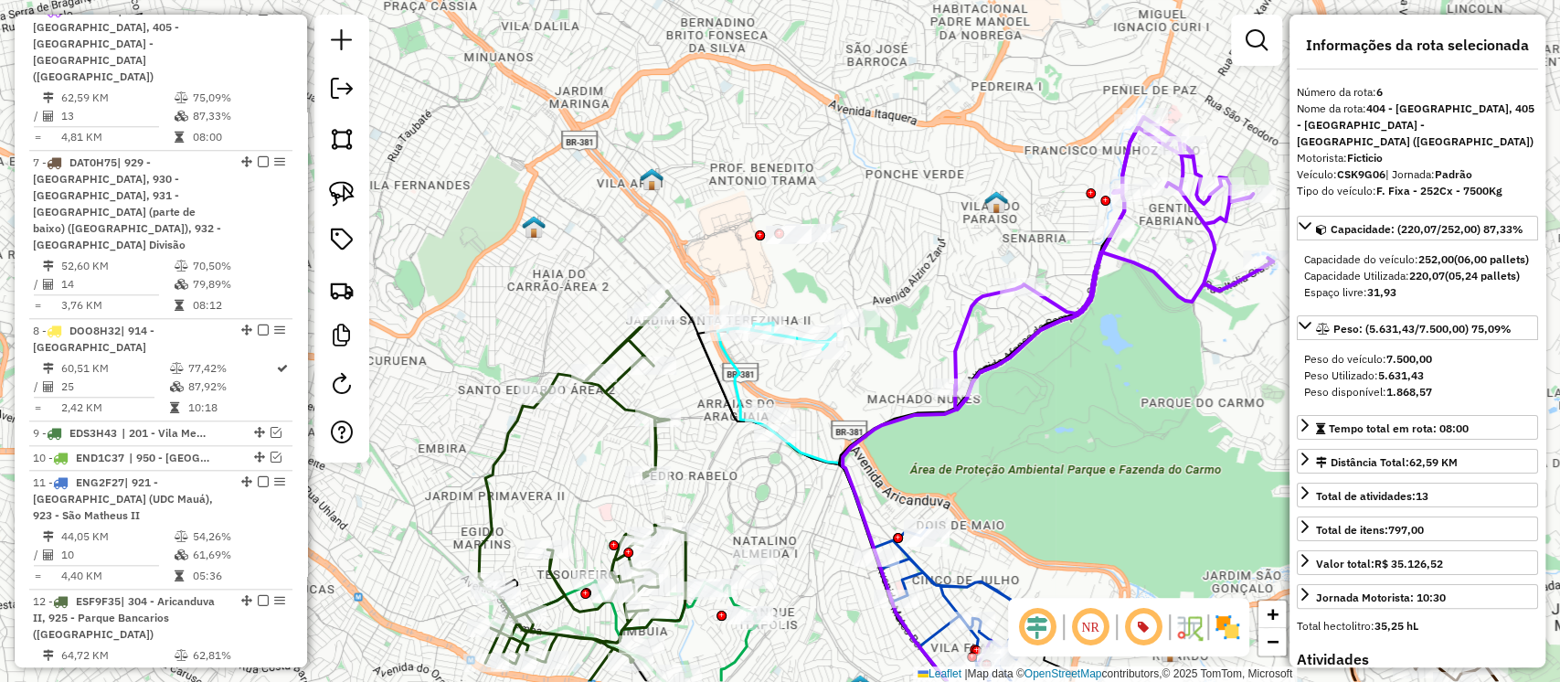
drag, startPoint x: 1054, startPoint y: 438, endPoint x: 1080, endPoint y: 385, distance: 59.3
click at [1080, 385] on div "Janela de atendimento Grade de atendimento Capacidade Transportadoras Veículos …" at bounding box center [780, 341] width 1560 height 682
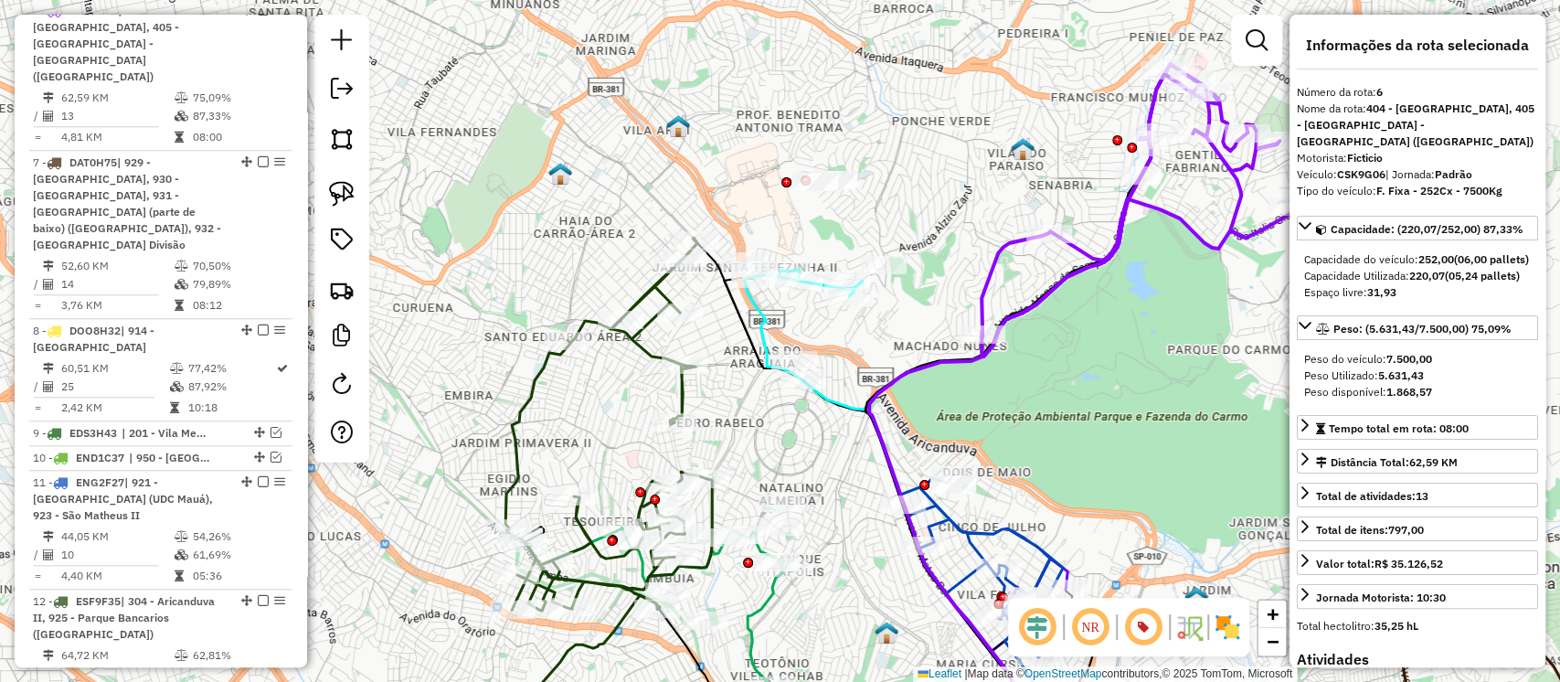
click at [1011, 244] on icon at bounding box center [1141, 210] width 318 height 293
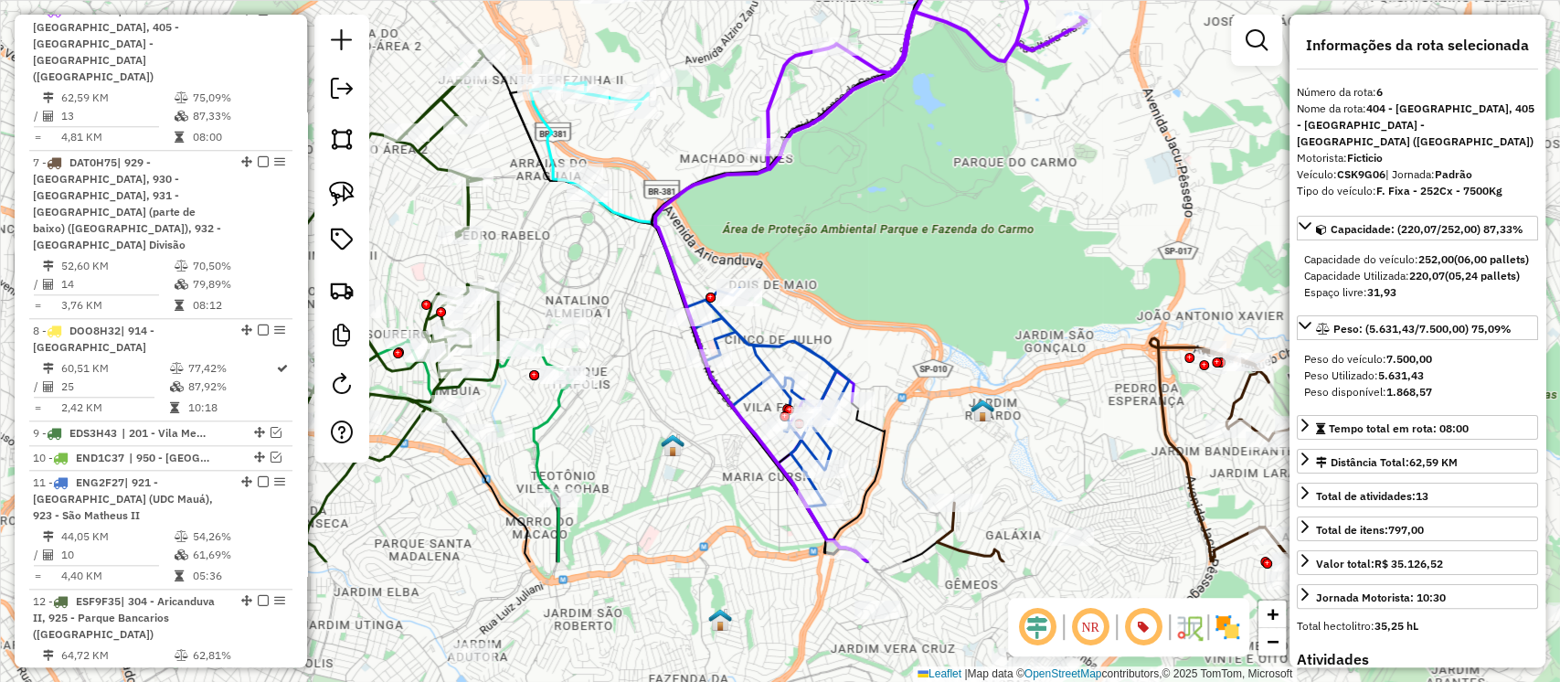
drag, startPoint x: 1098, startPoint y: 384, endPoint x: 863, endPoint y: 163, distance: 322.7
click at [864, 164] on div "Janela de atendimento Grade de atendimento Capacidade Transportadoras Veículos …" at bounding box center [780, 341] width 1560 height 682
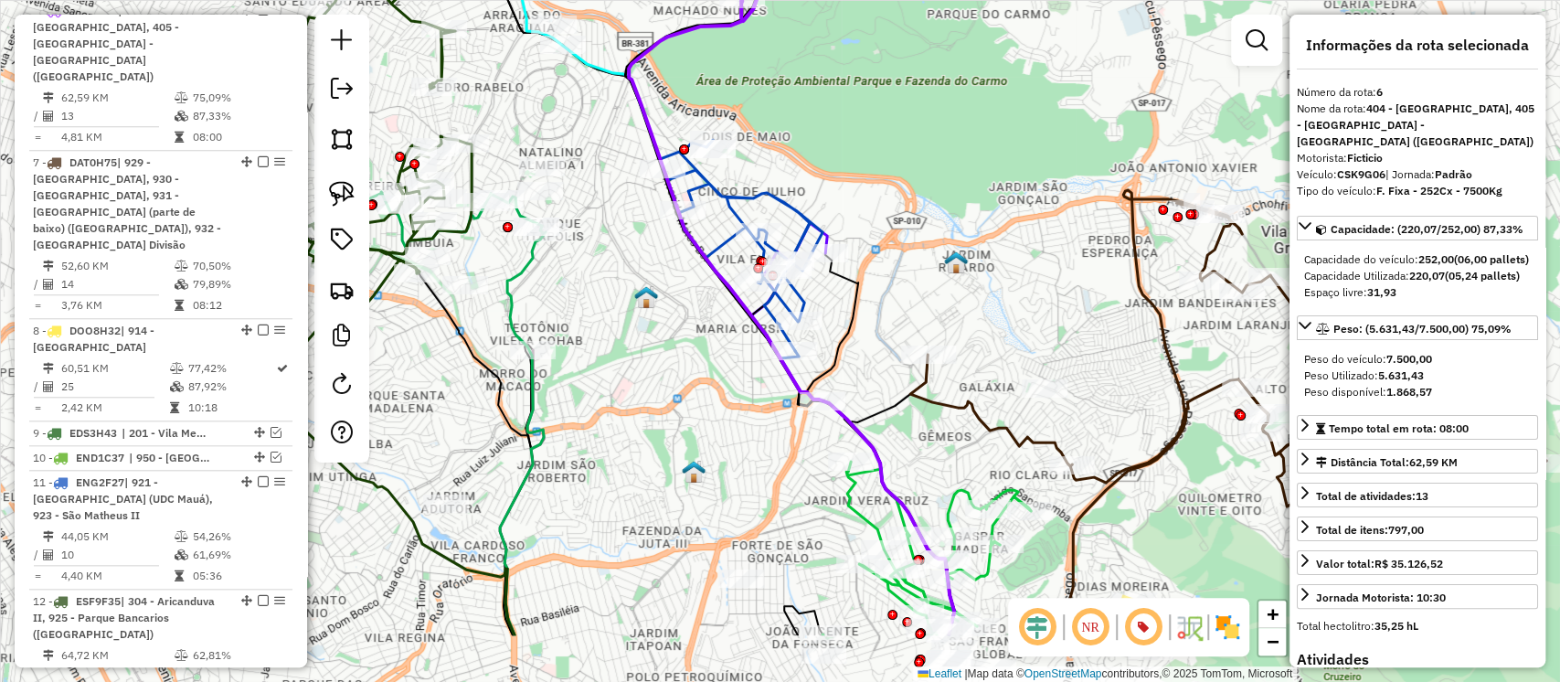
drag, startPoint x: 941, startPoint y: 270, endPoint x: 950, endPoint y: 167, distance: 102.8
click at [949, 174] on div "Janela de atendimento Grade de atendimento Capacidade Transportadoras Veículos …" at bounding box center [780, 341] width 1560 height 682
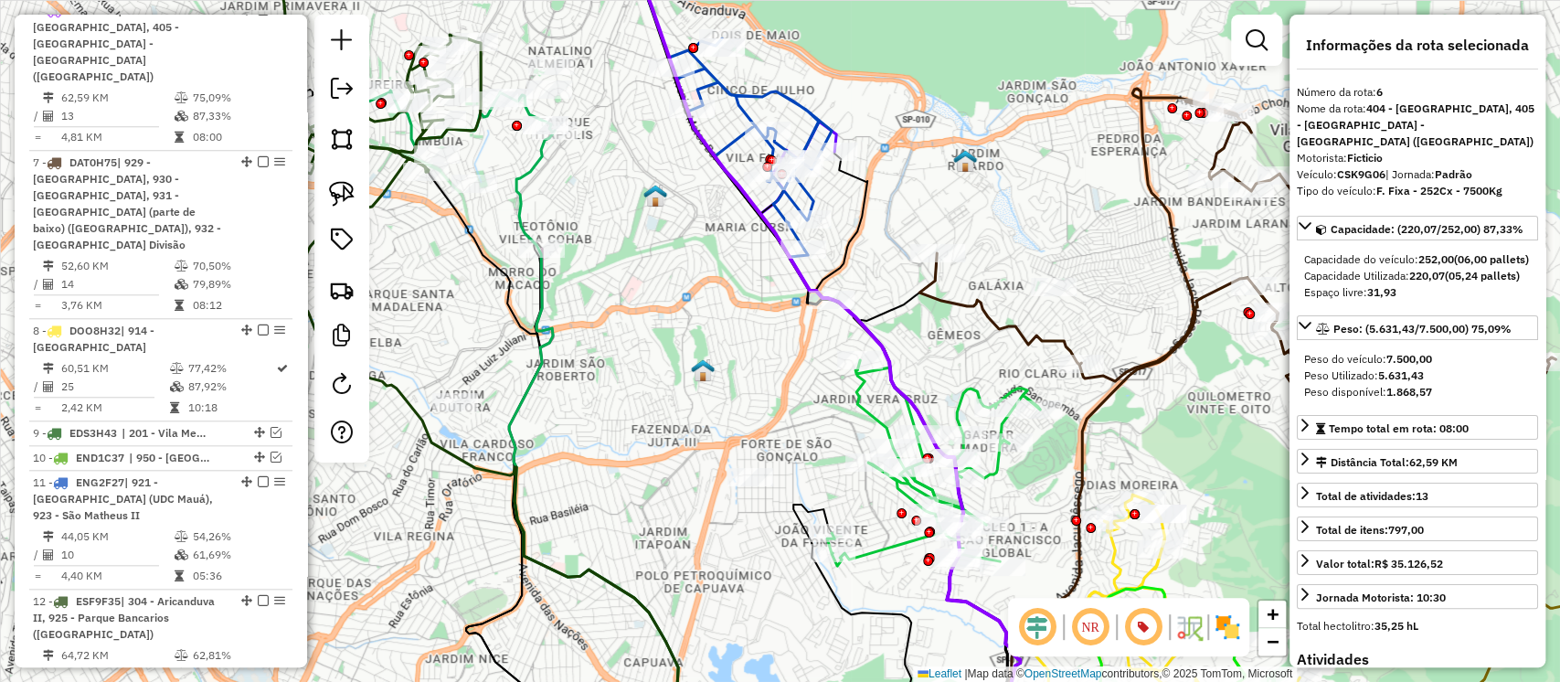
click at [877, 417] on icon at bounding box center [933, 463] width 213 height 206
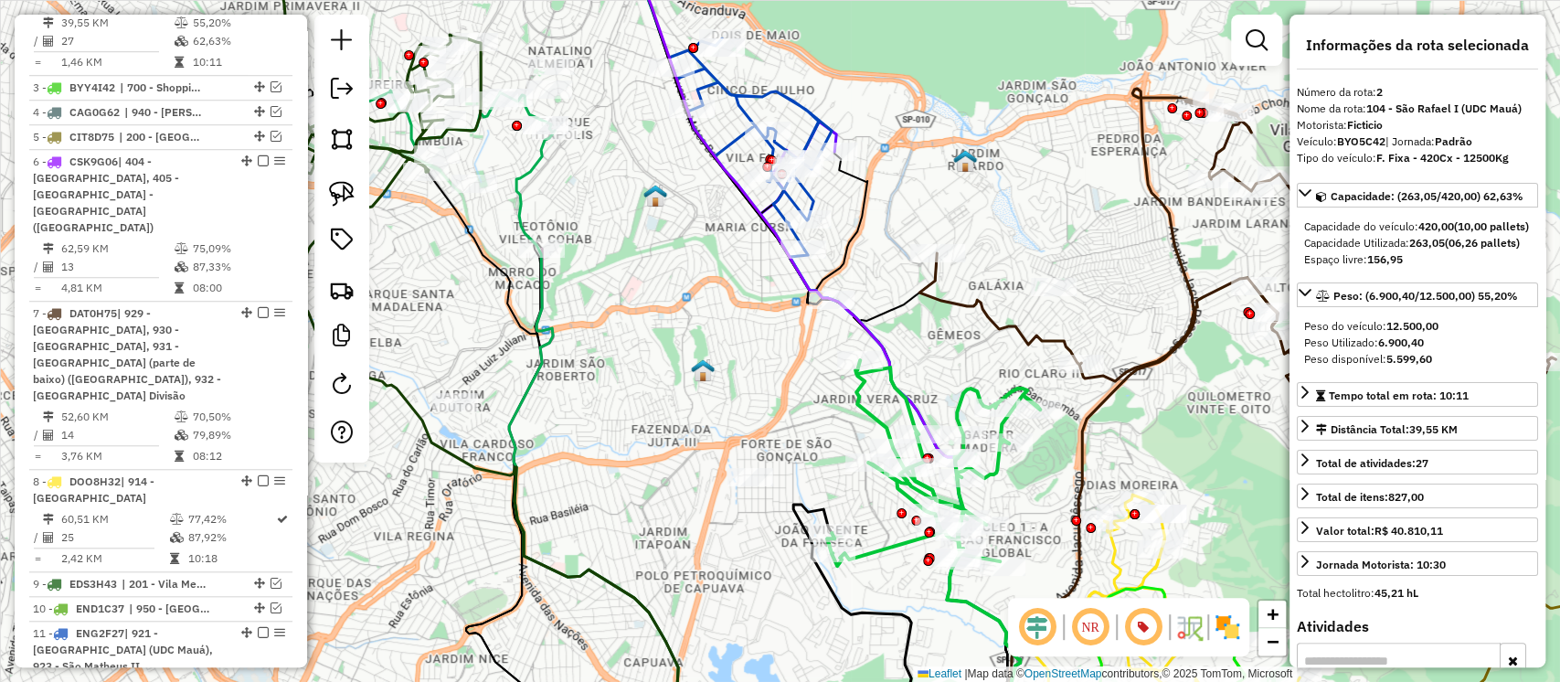
scroll to position [887, 0]
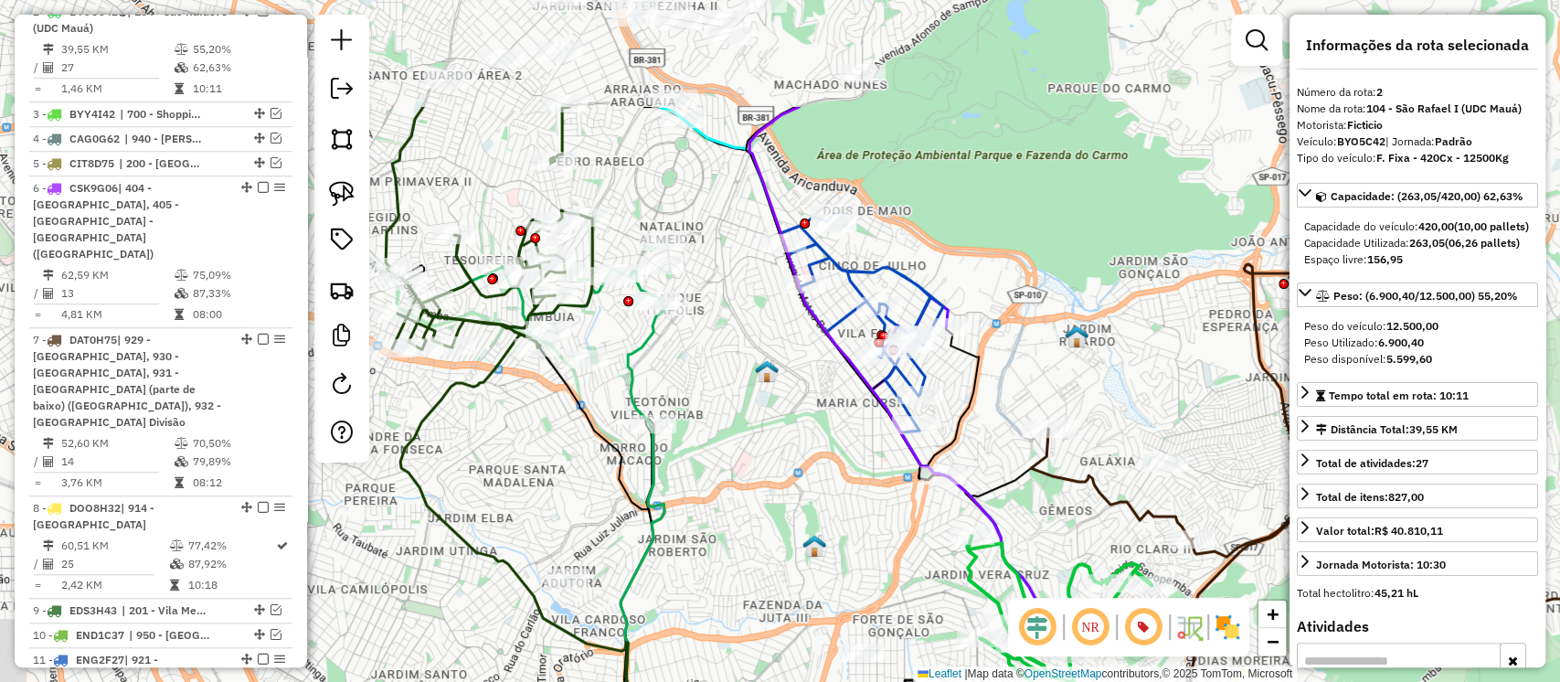
drag, startPoint x: 969, startPoint y: 272, endPoint x: 1063, endPoint y: 428, distance: 181.7
click at [1063, 428] on div "Rota 7 - Placa DAT0H75 30119856 - PADARIA E MERCADO MG Janela de atendimento Gr…" at bounding box center [780, 341] width 1560 height 682
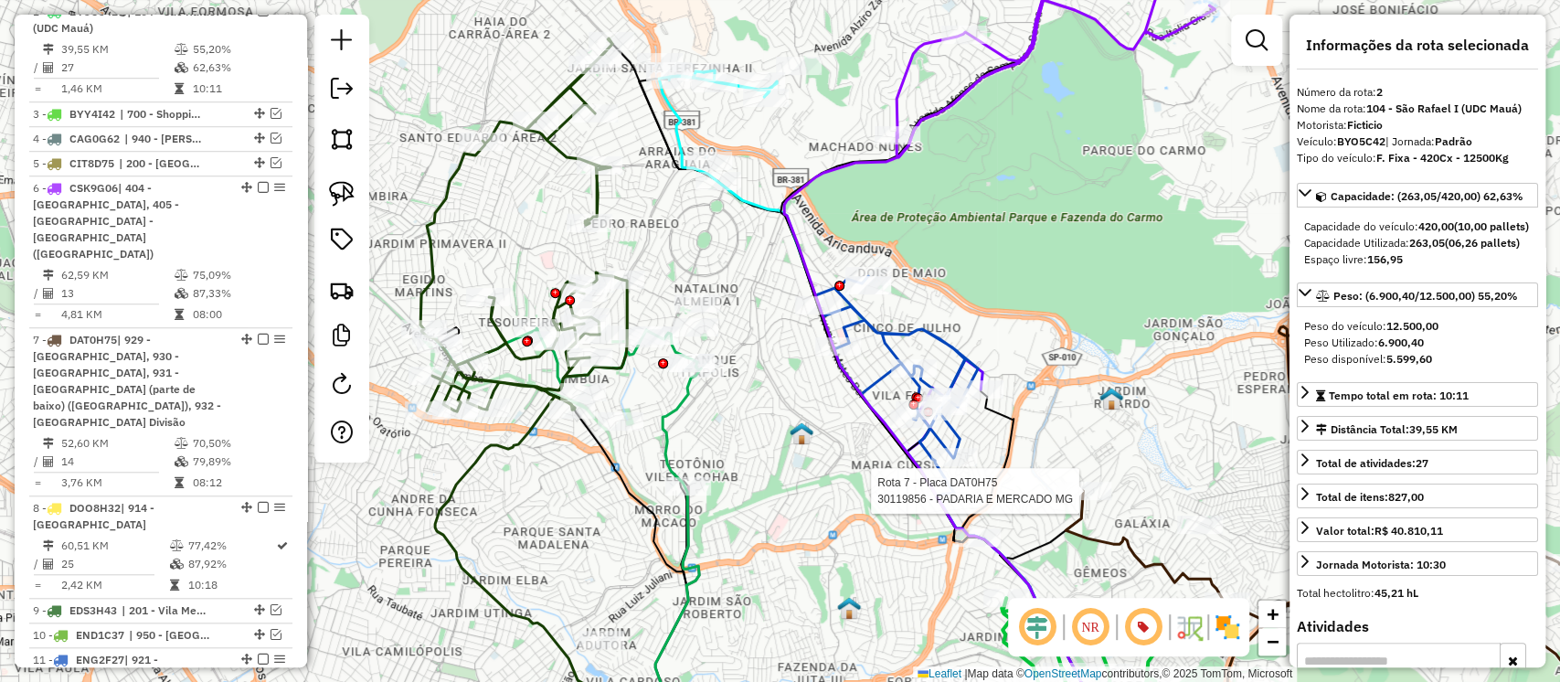
click at [950, 341] on icon at bounding box center [896, 381] width 163 height 211
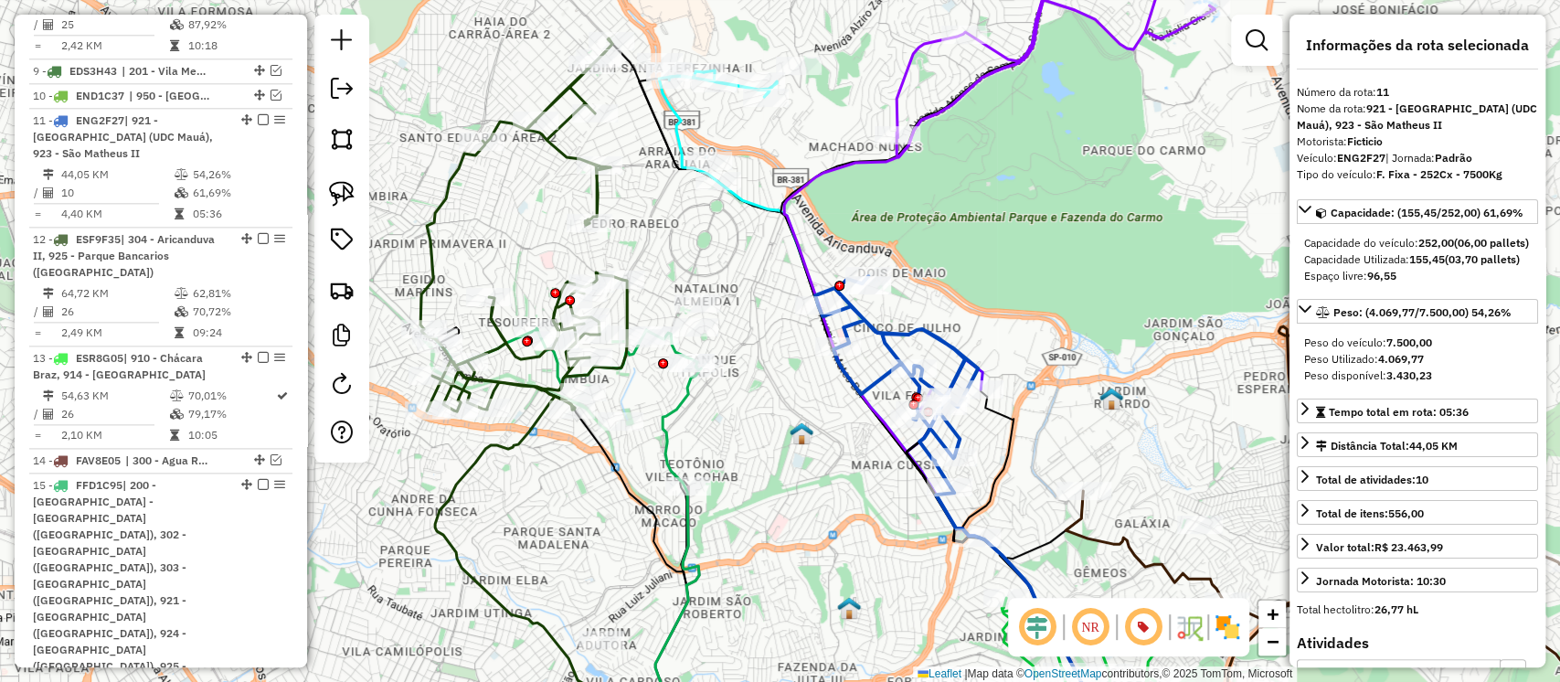
scroll to position [1484, 0]
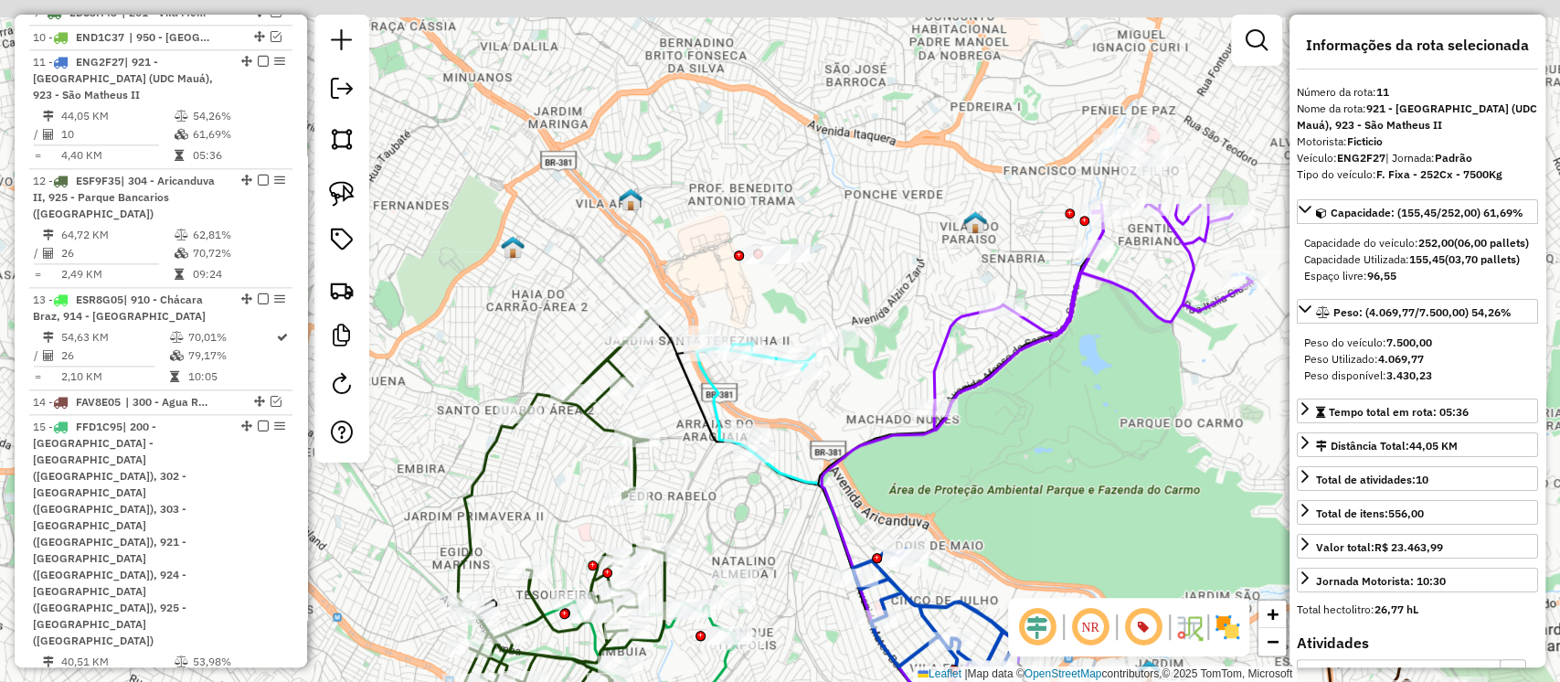
drag, startPoint x: 1037, startPoint y: 251, endPoint x: 1053, endPoint y: 494, distance: 242.8
click at [1053, 494] on div "Janela de atendimento Grade de atendimento Capacidade Transportadoras Veículos …" at bounding box center [780, 341] width 1560 height 682
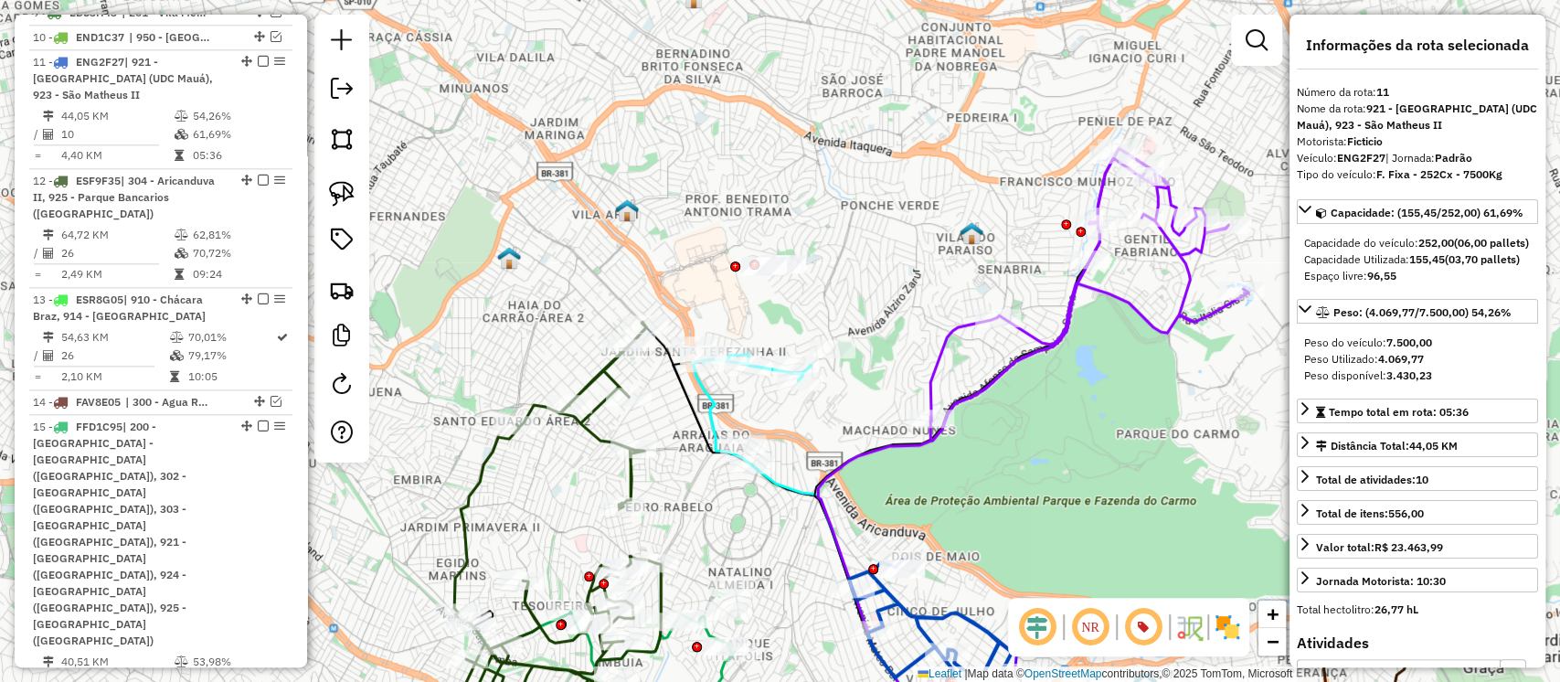
click at [1076, 300] on icon at bounding box center [1090, 294] width 318 height 293
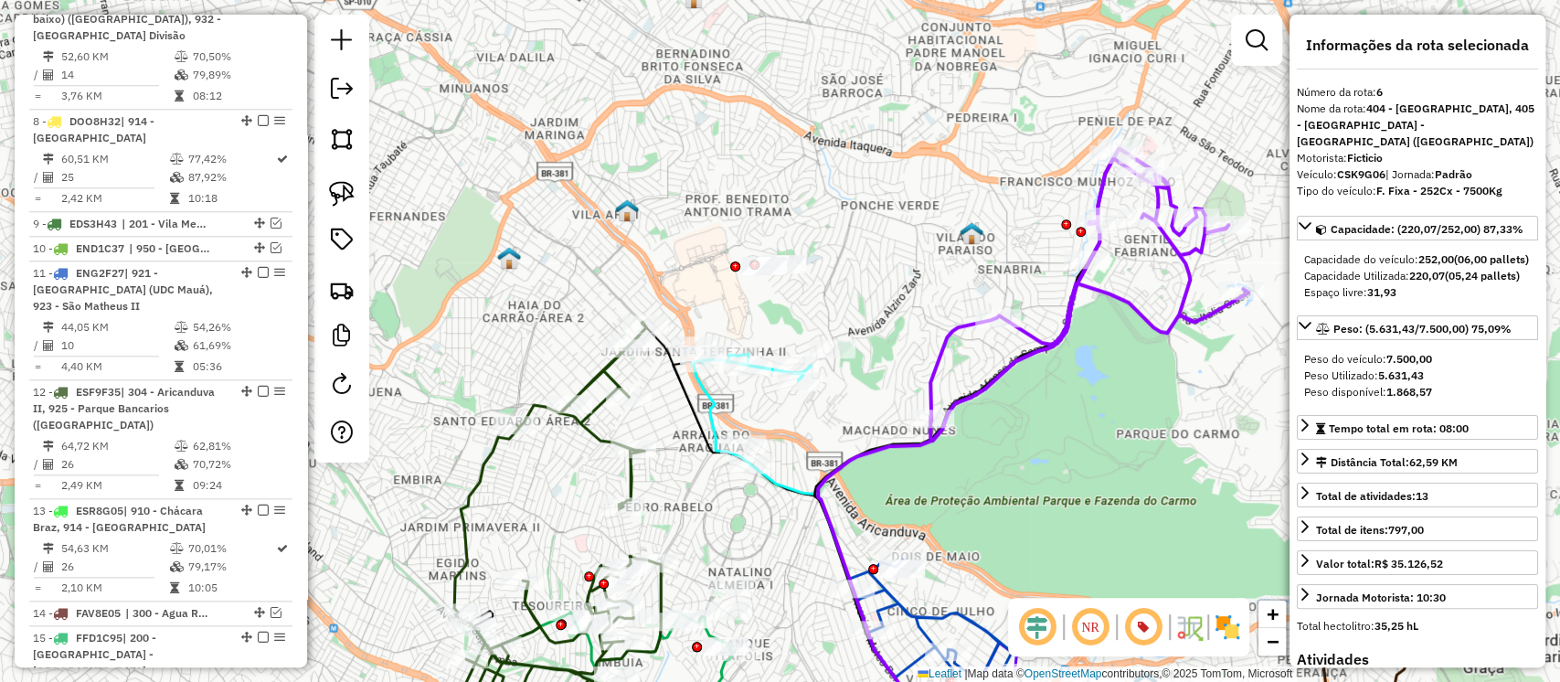
scroll to position [1064, 0]
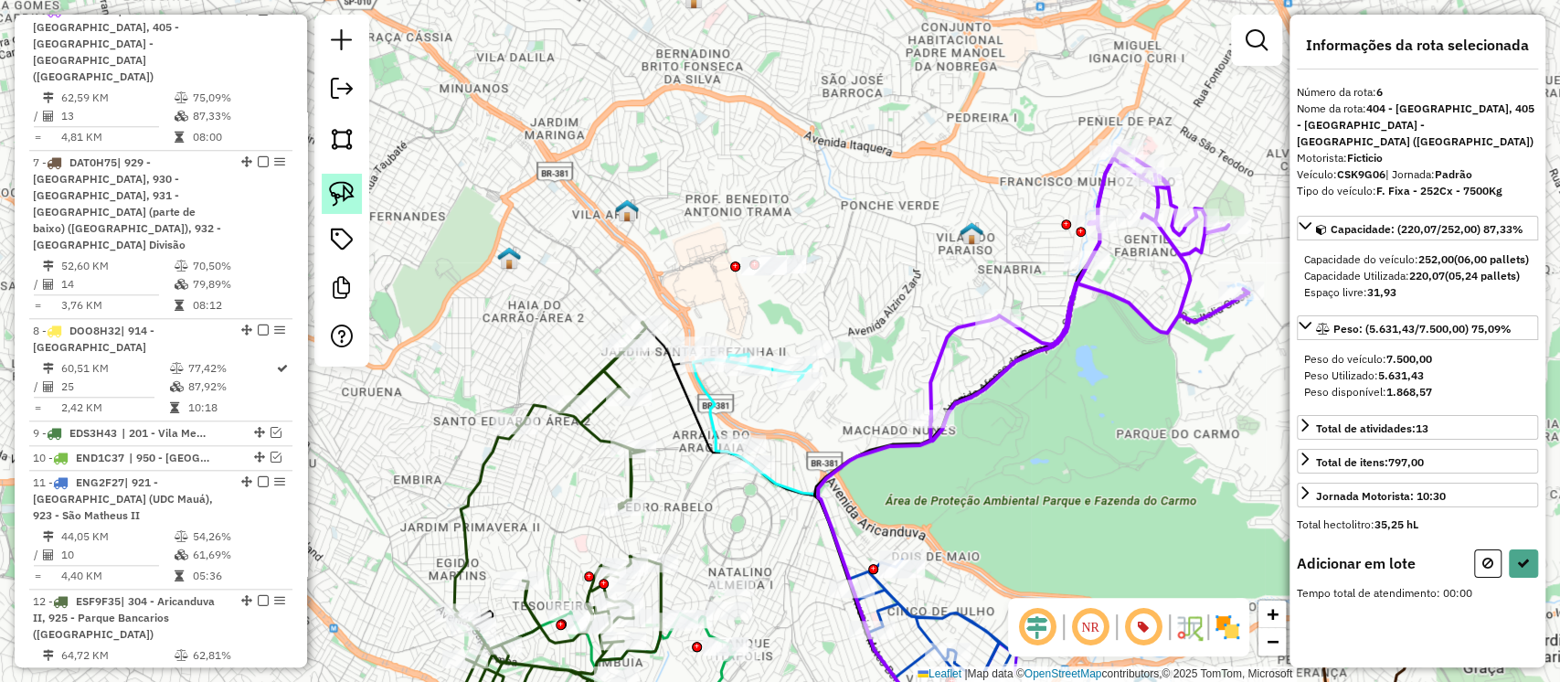
click at [339, 186] on img at bounding box center [342, 194] width 26 height 26
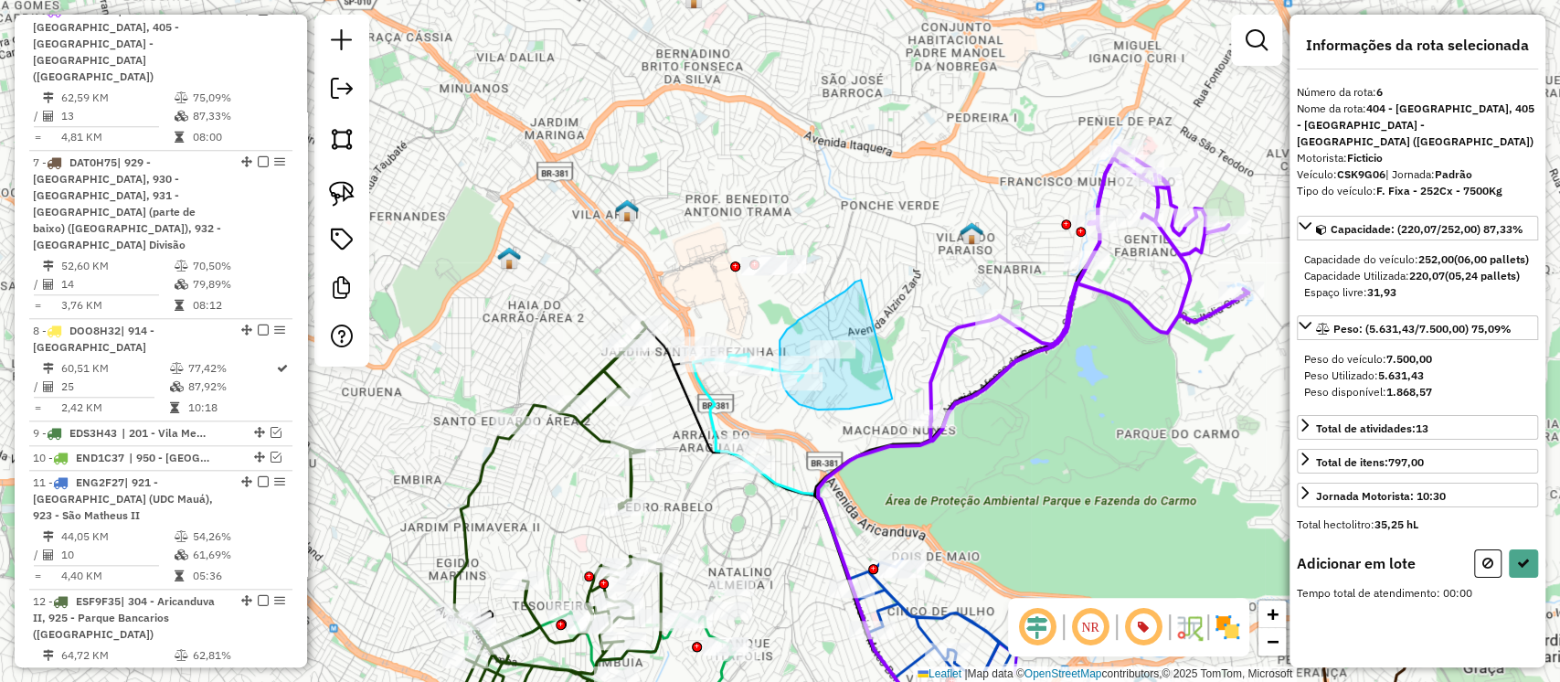
drag, startPoint x: 861, startPoint y: 280, endPoint x: 892, endPoint y: 399, distance: 122.8
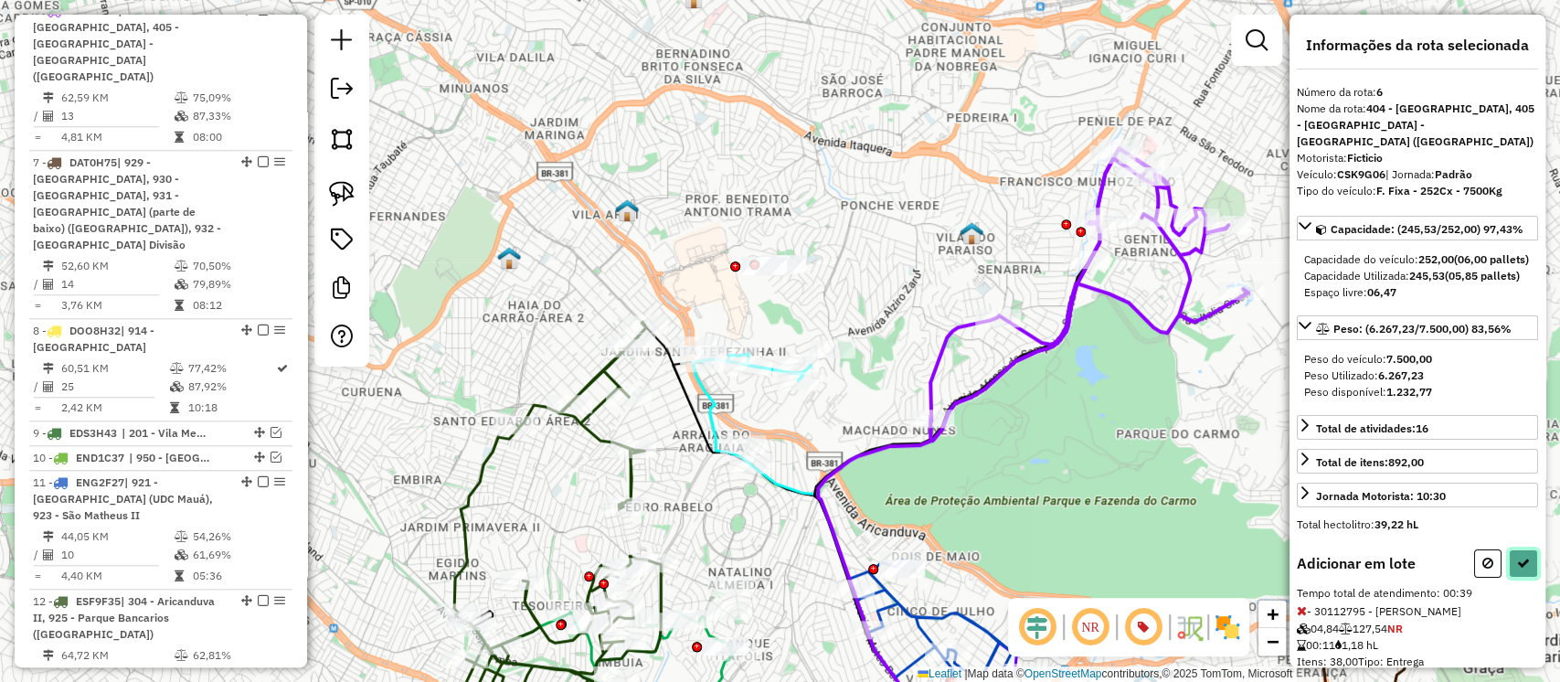
click at [1517, 569] on icon at bounding box center [1523, 563] width 13 height 13
select select "**********"
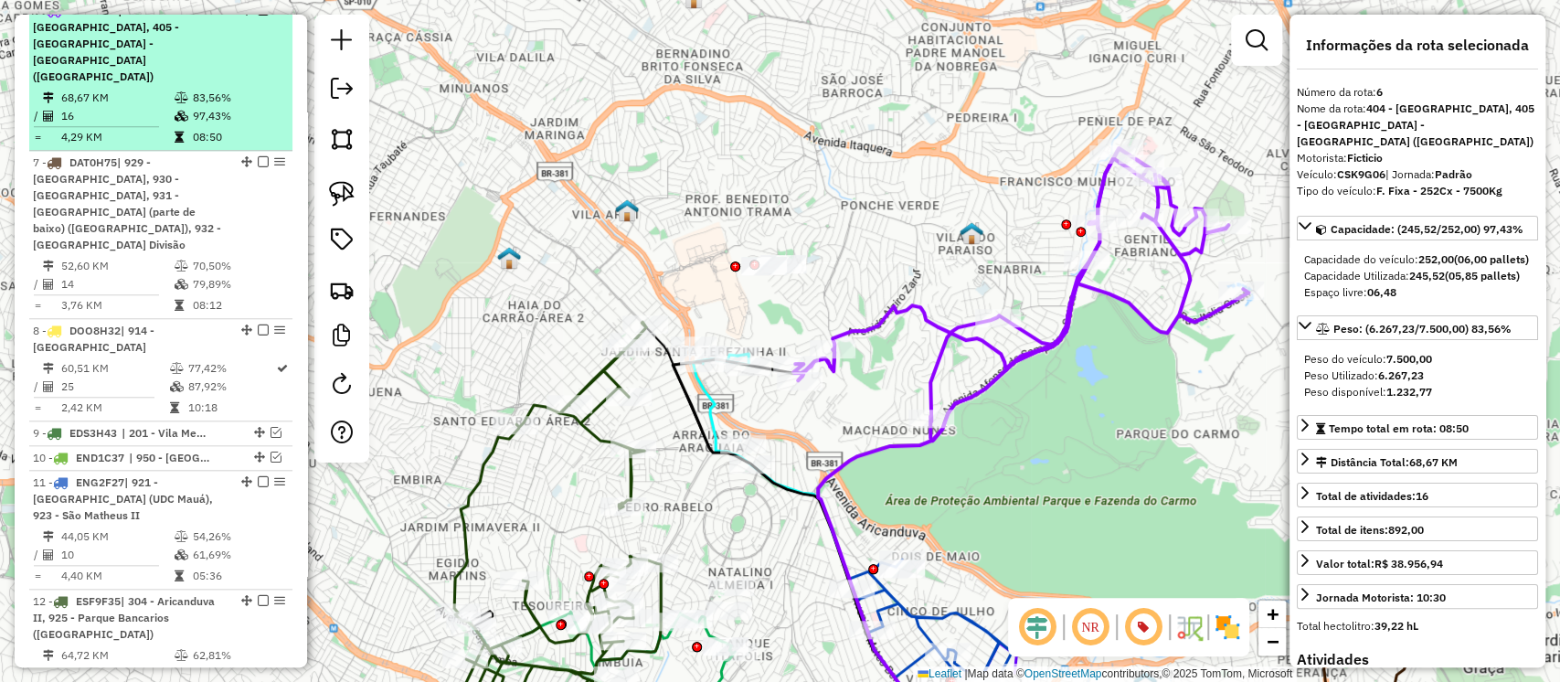
click at [258, 16] on em at bounding box center [263, 10] width 11 height 11
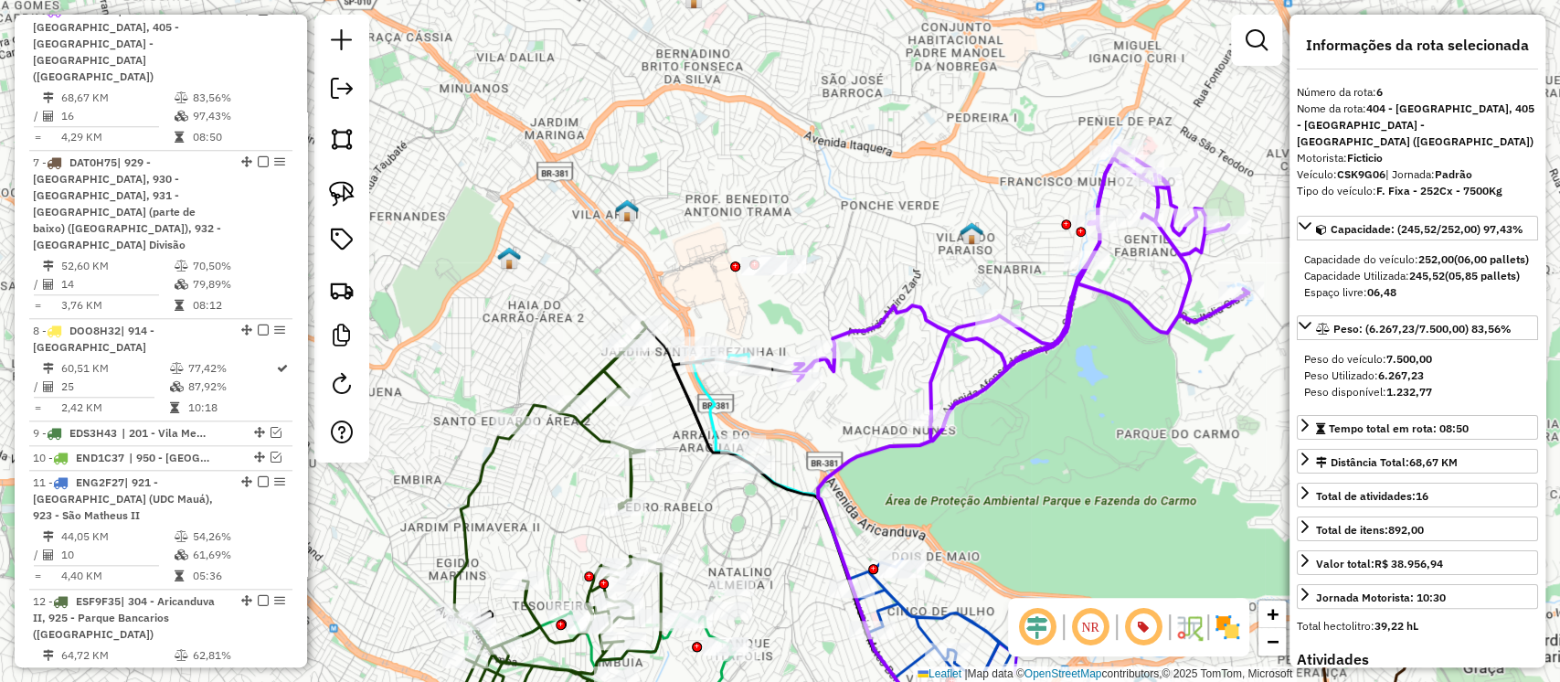
scroll to position [970, 0]
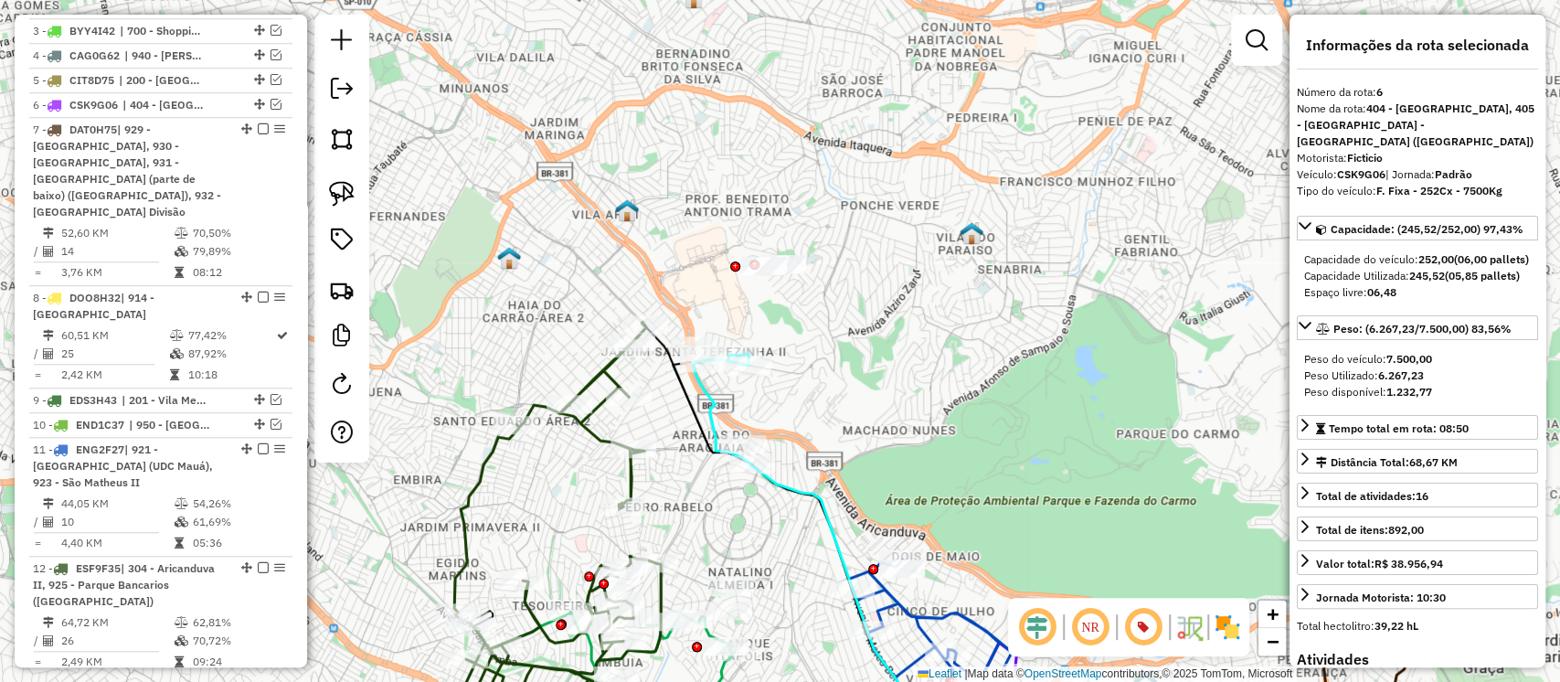
click at [708, 394] on icon at bounding box center [822, 552] width 259 height 395
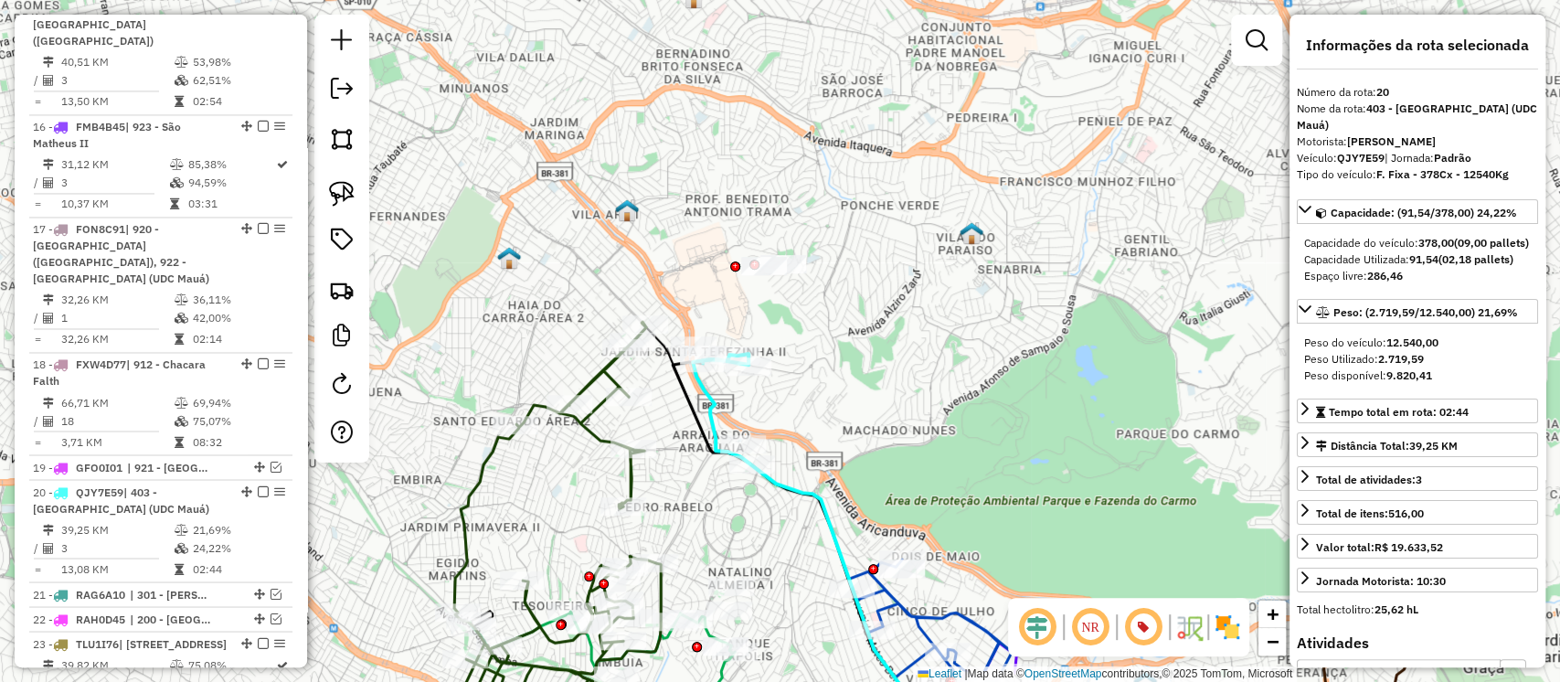
scroll to position [2288, 0]
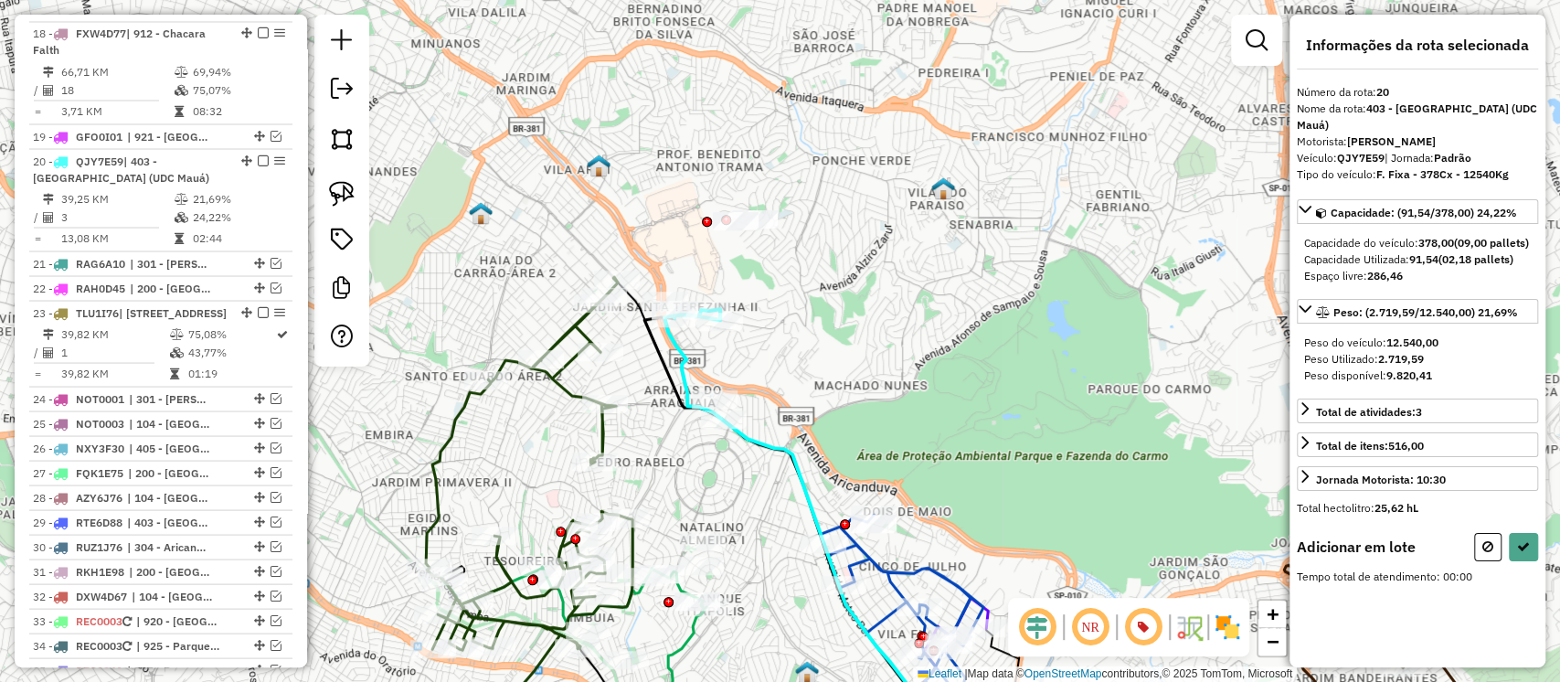
click at [792, 391] on div "Janela de atendimento Grade de atendimento Capacidade Transportadoras Veículos …" at bounding box center [780, 341] width 1560 height 682
click at [335, 198] on img at bounding box center [342, 194] width 26 height 26
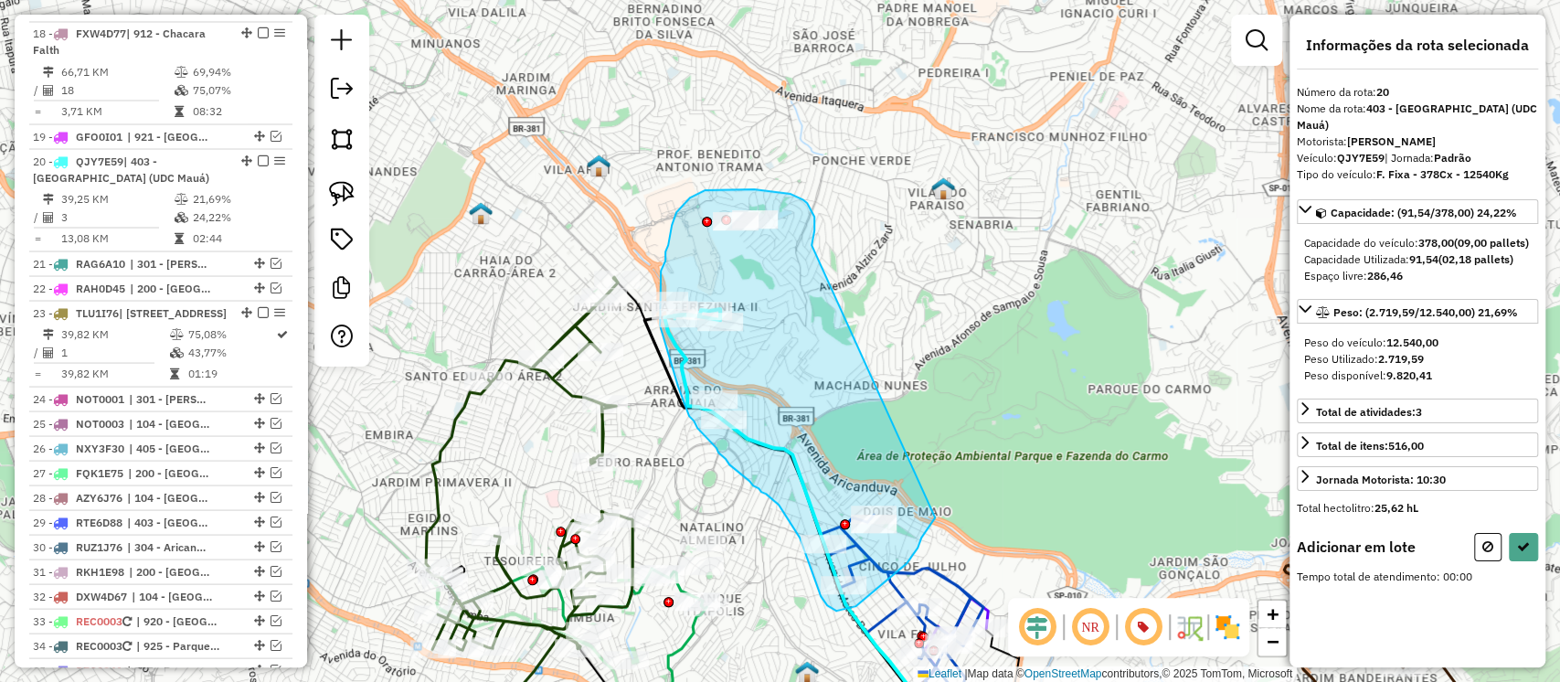
drag, startPoint x: 814, startPoint y: 238, endPoint x: 935, endPoint y: 517, distance: 305.0
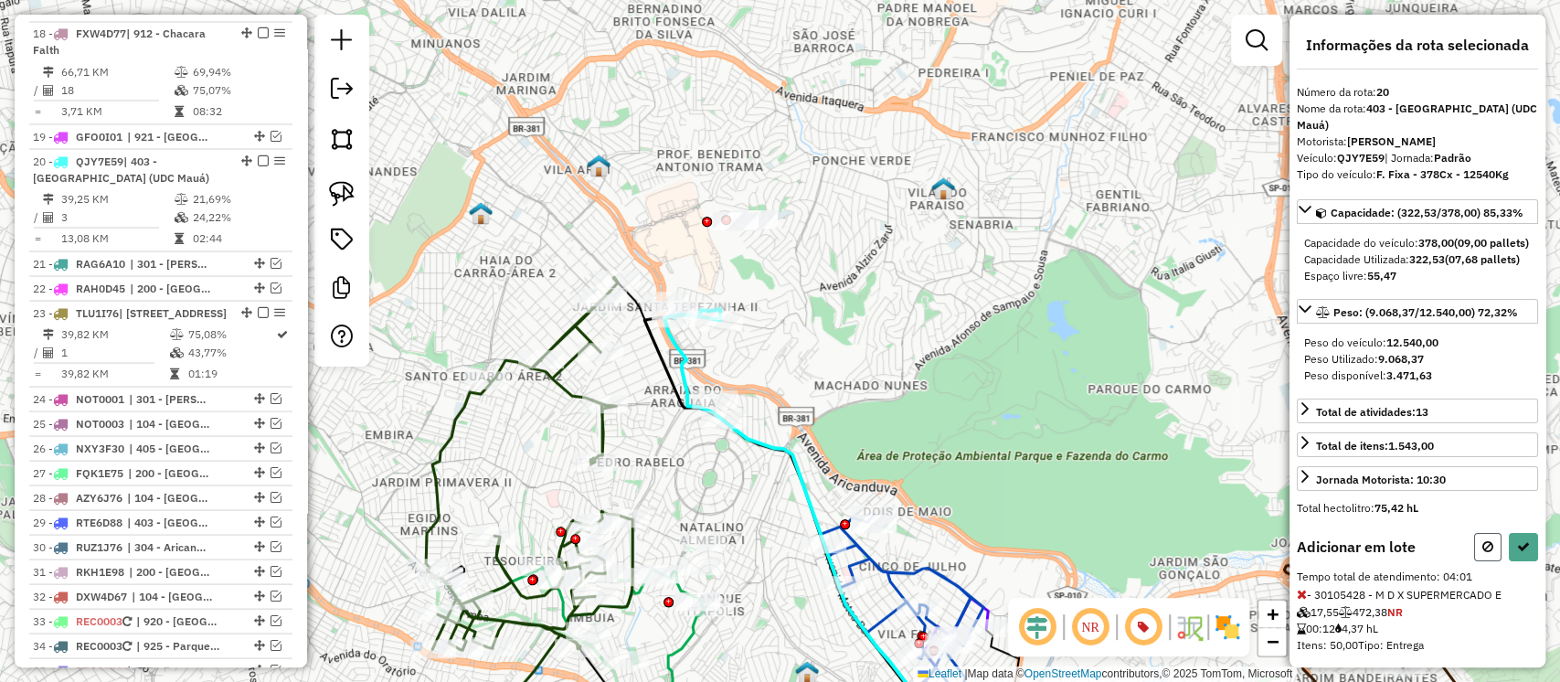
click at [1491, 561] on button at bounding box center [1487, 547] width 27 height 28
select select "**********"
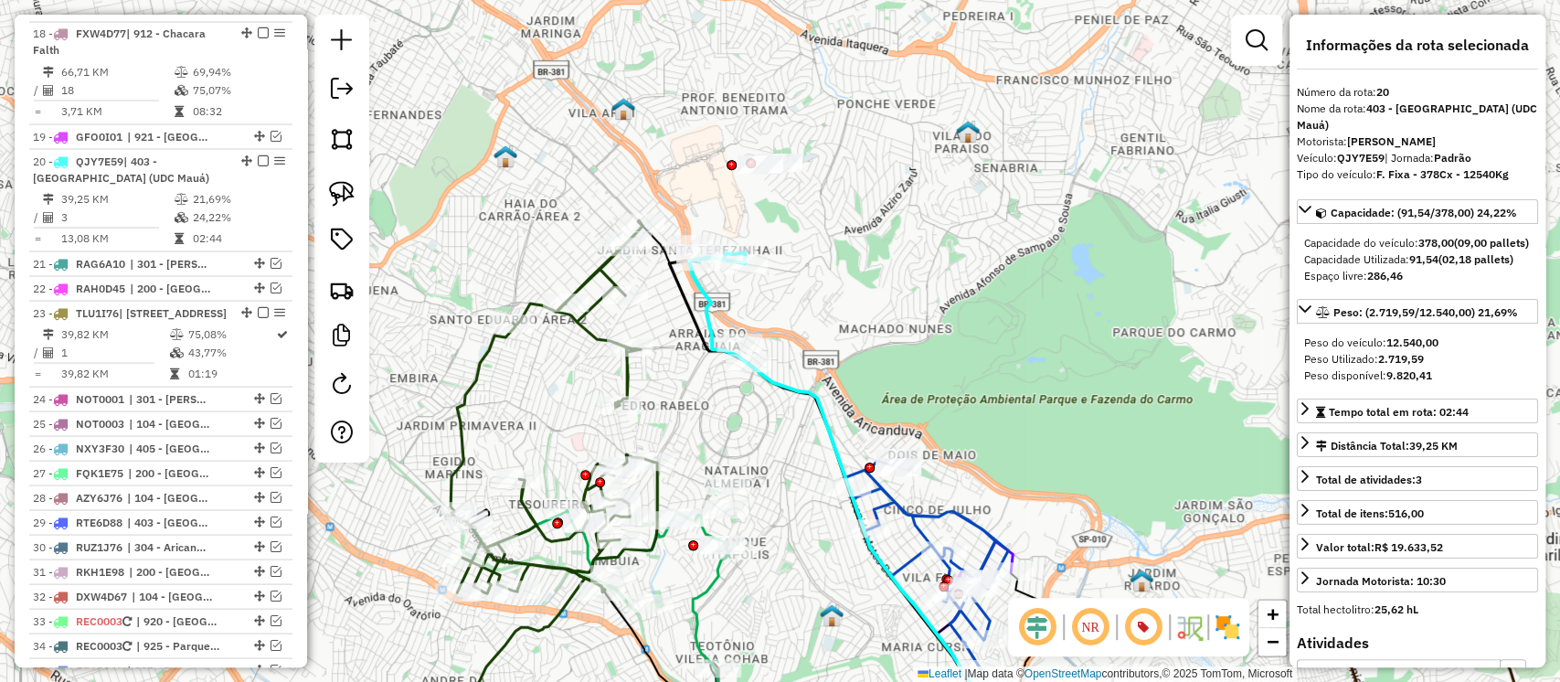
drag, startPoint x: 914, startPoint y: 358, endPoint x: 965, endPoint y: 225, distance: 142.9
click at [965, 225] on div "Janela de atendimento Grade de atendimento Capacidade Transportadoras Veículos …" at bounding box center [780, 341] width 1560 height 682
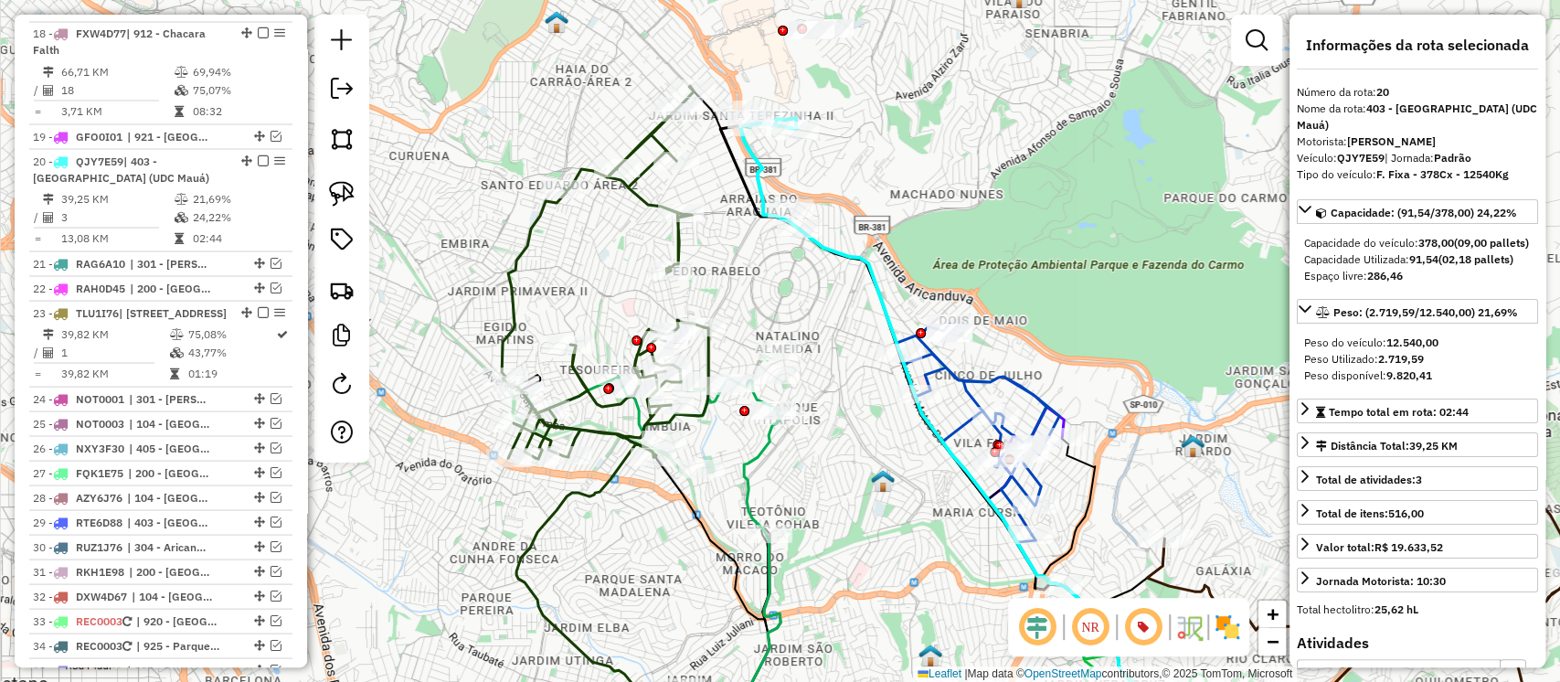
click at [742, 175] on icon at bounding box center [951, 437] width 463 height 623
click at [641, 176] on icon at bounding box center [605, 272] width 207 height 373
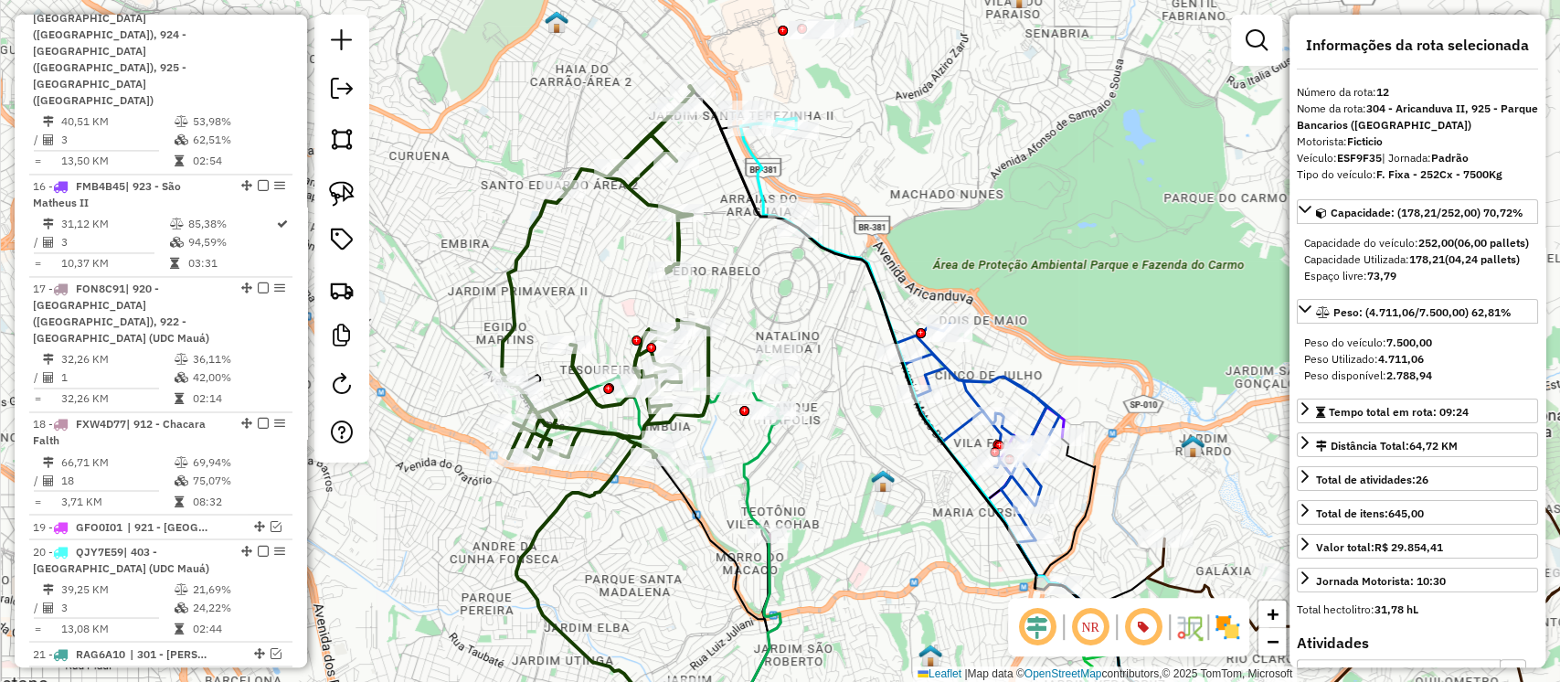
scroll to position [1510, 0]
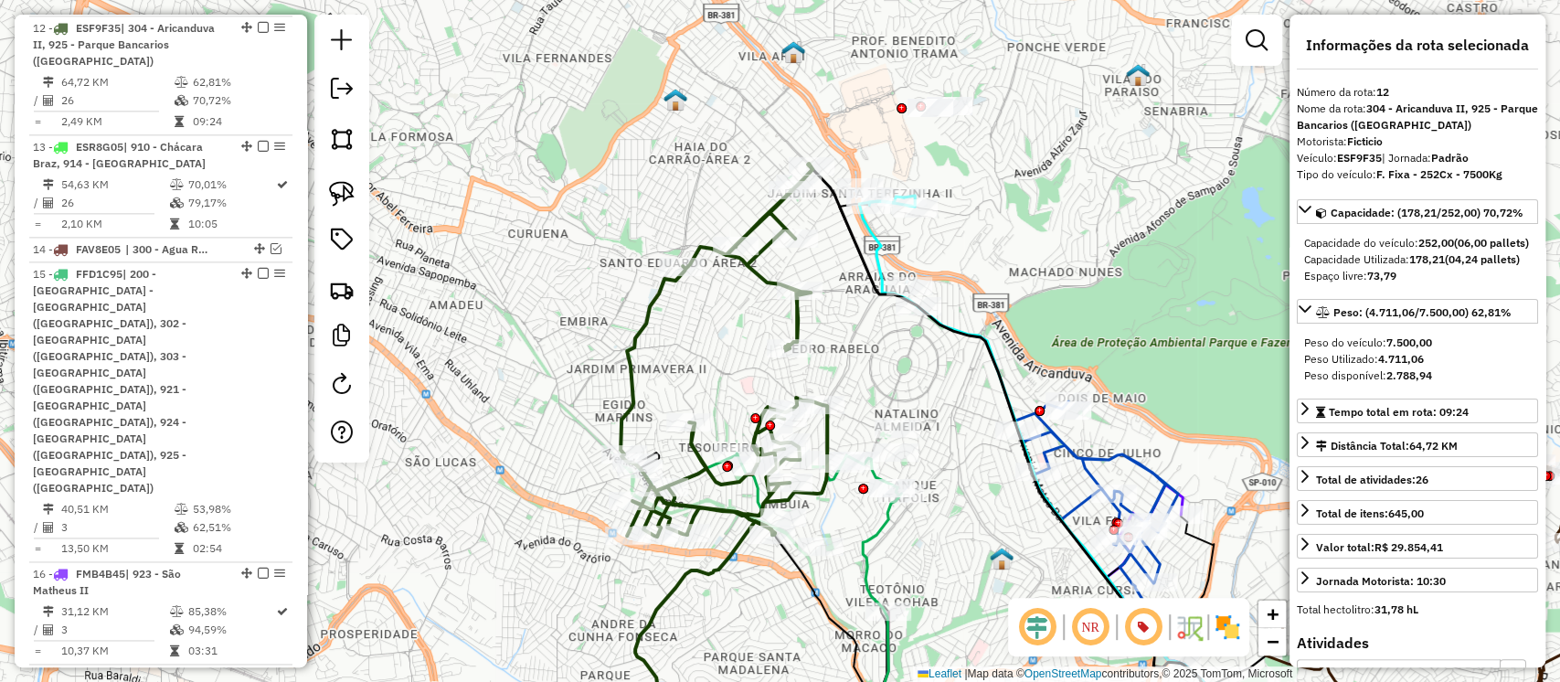
drag, startPoint x: 839, startPoint y: 416, endPoint x: 958, endPoint y: 494, distance: 142.0
click at [958, 494] on div "Janela de atendimento Grade de atendimento Capacidade Transportadoras Veículos …" at bounding box center [780, 341] width 1560 height 682
click at [880, 532] on icon at bounding box center [882, 622] width 38 height 256
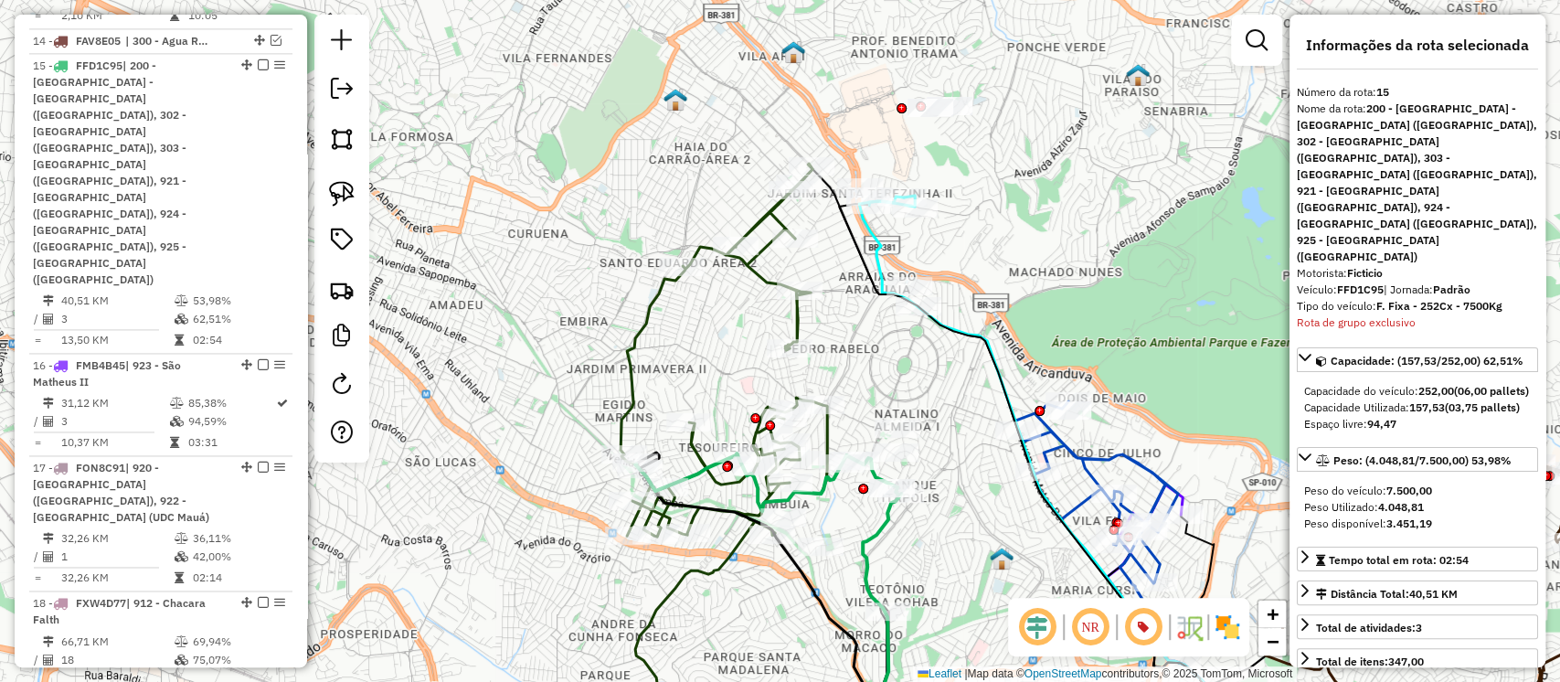
scroll to position [1755, 0]
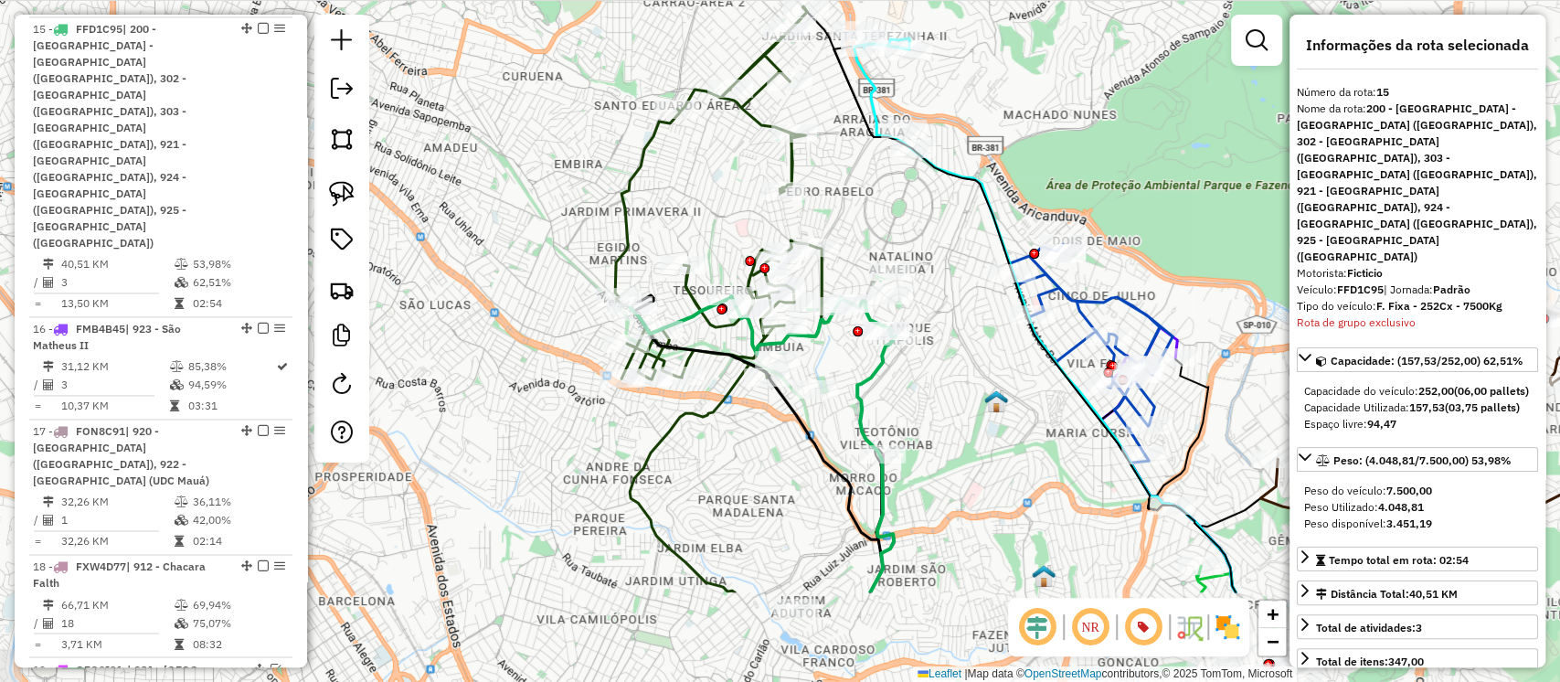
drag, startPoint x: 948, startPoint y: 547, endPoint x: 944, endPoint y: 394, distance: 152.7
click at [944, 394] on div "Janela de atendimento Grade de atendimento Capacidade Transportadoras Veículos …" at bounding box center [780, 341] width 1560 height 682
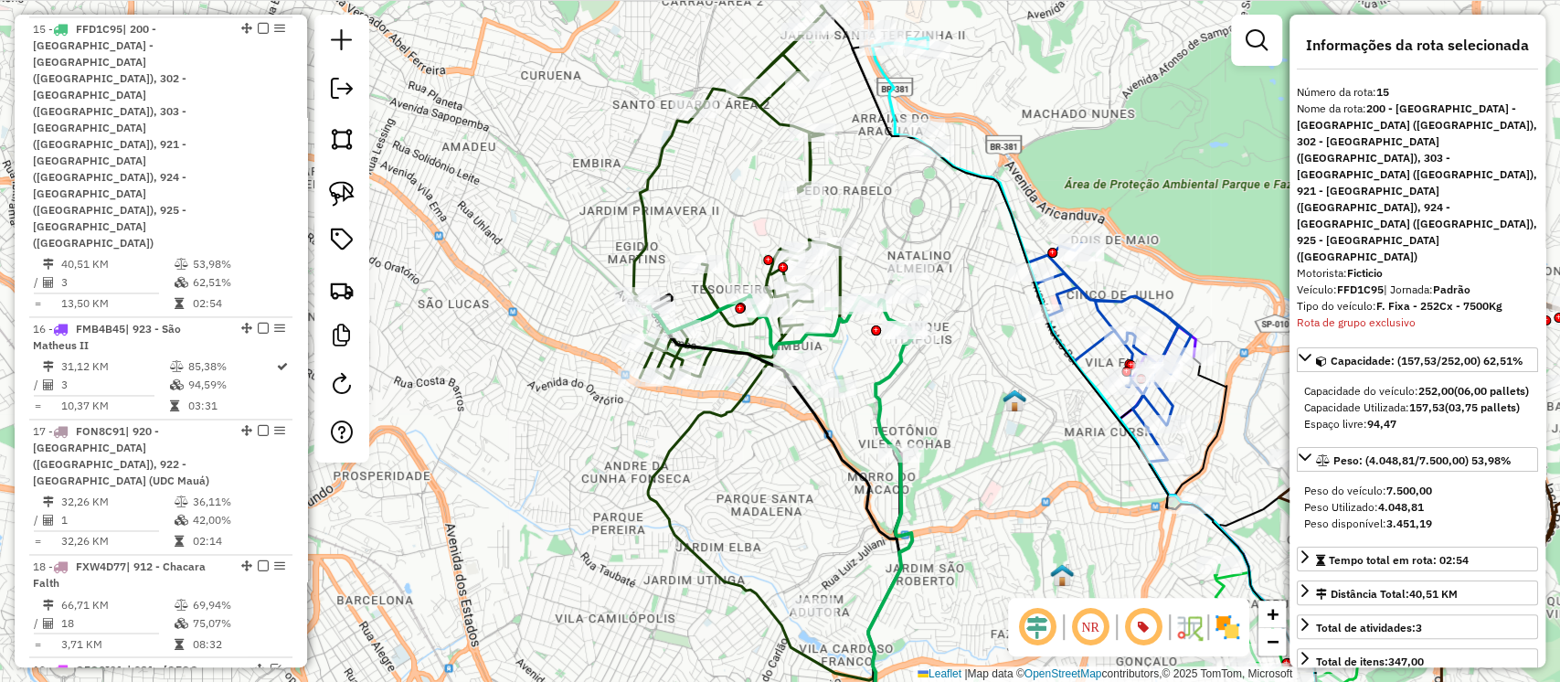
click at [981, 458] on div "Janela de atendimento Grade de atendimento Capacidade Transportadoras Veículos …" at bounding box center [780, 341] width 1560 height 682
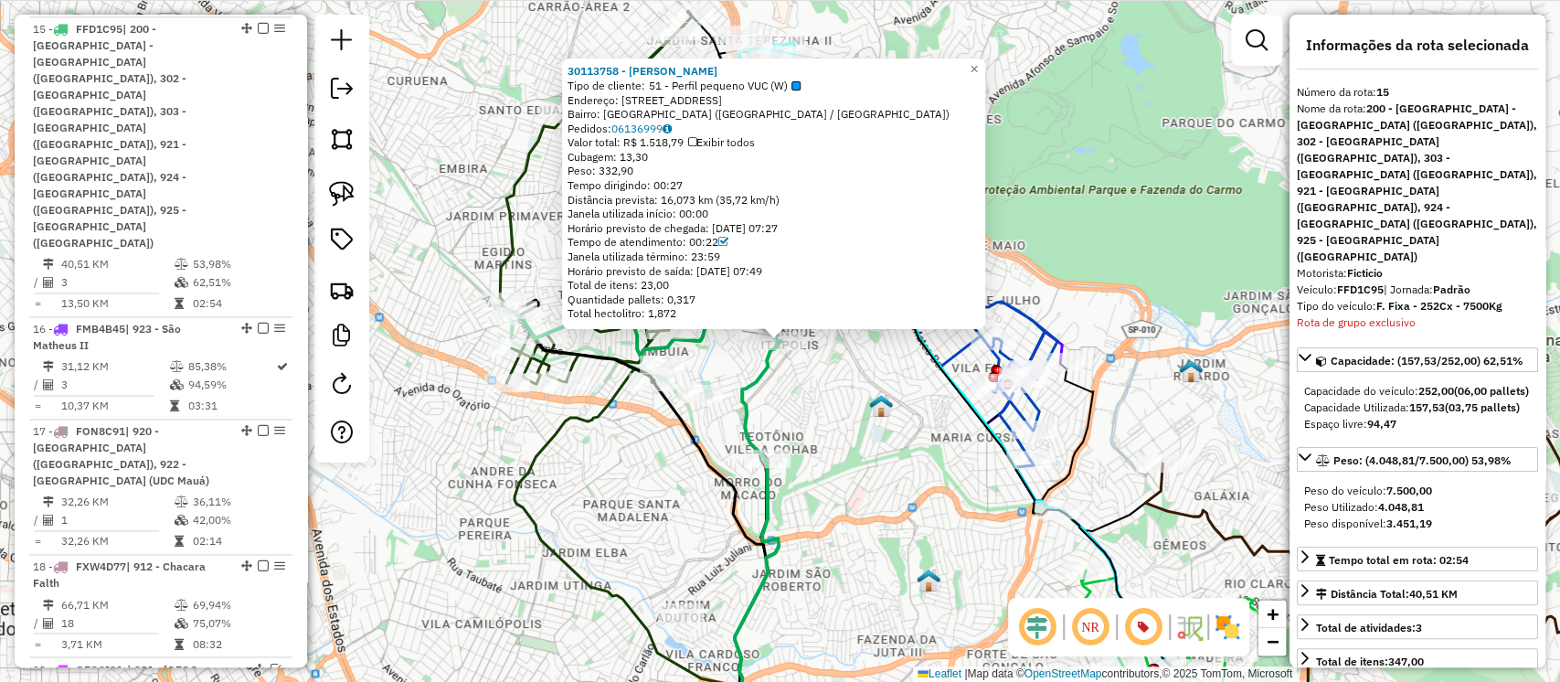
click at [864, 437] on div "30113758 - DJAVANILDA FERREIRA Tipo de cliente: 51 - Perfil pequeno VUC (W) End…" at bounding box center [780, 341] width 1560 height 682
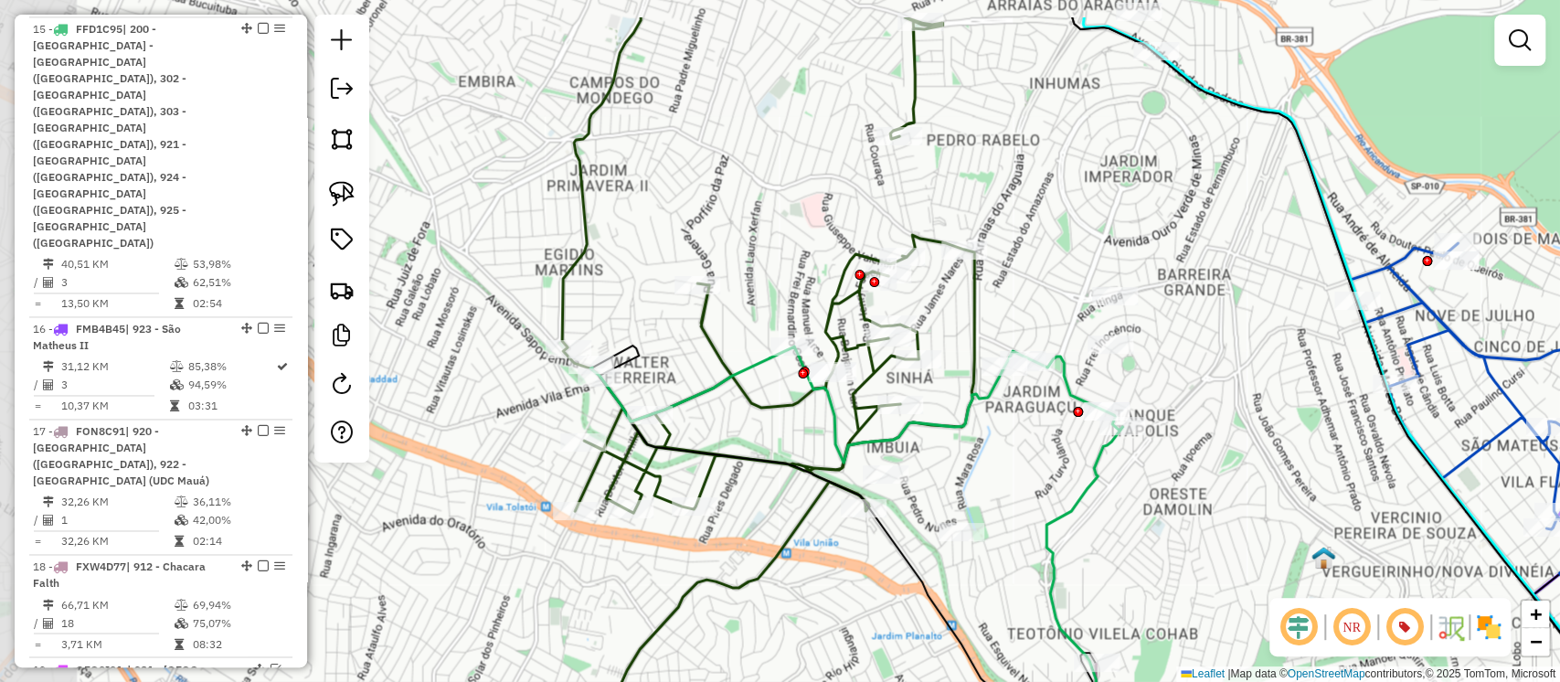
drag, startPoint x: 779, startPoint y: 436, endPoint x: 1059, endPoint y: 503, distance: 287.6
click at [1118, 523] on div "Janela de atendimento Grade de atendimento Capacidade Transportadoras Veículos …" at bounding box center [780, 341] width 1560 height 682
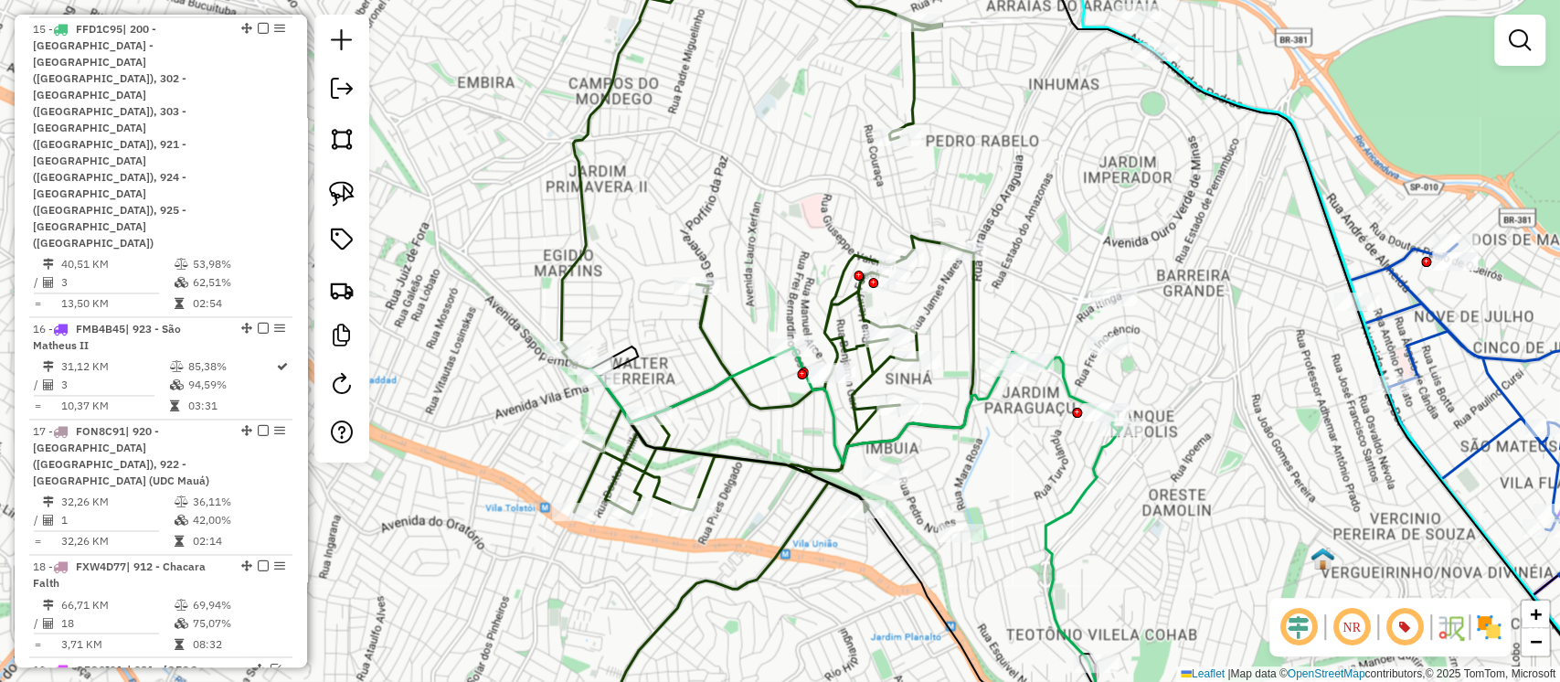
click at [1095, 477] on icon at bounding box center [1084, 589] width 76 height 322
select select "**********"
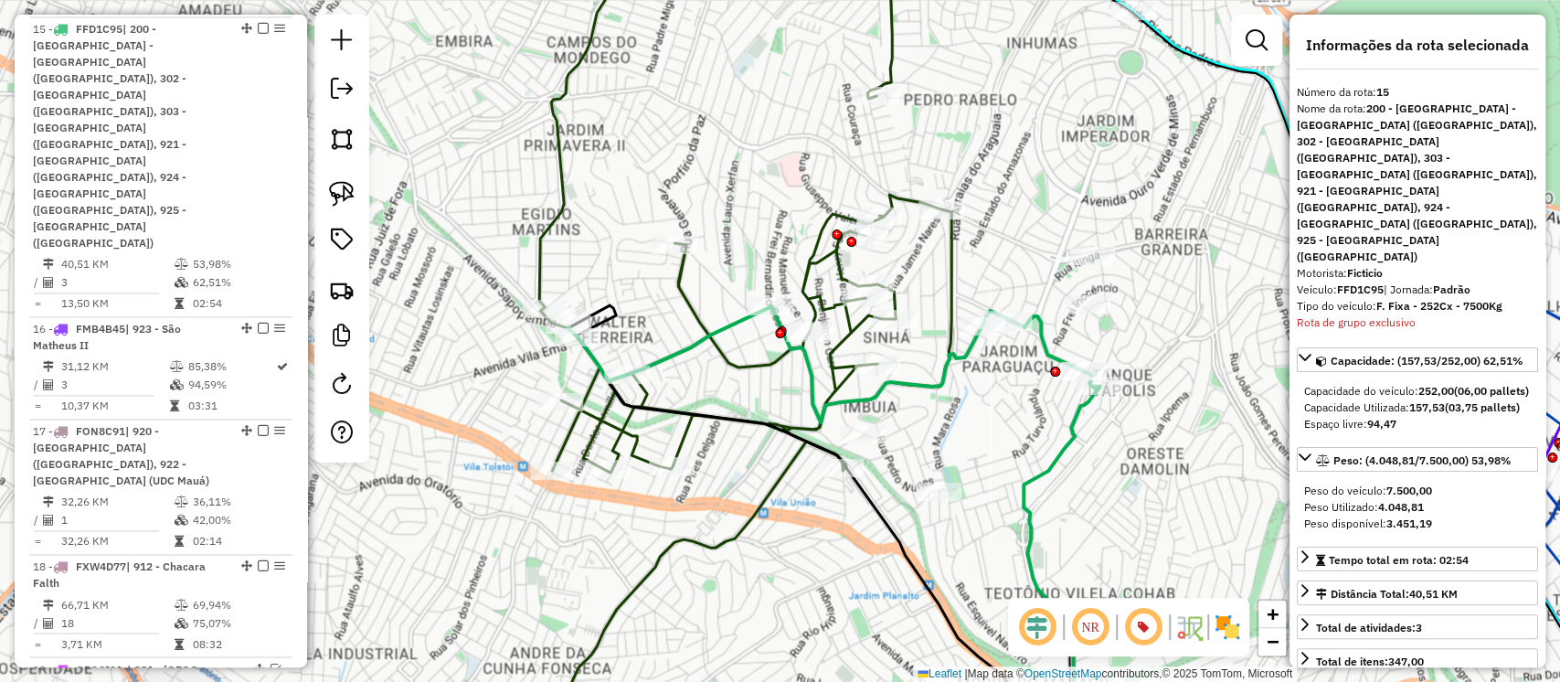
drag, startPoint x: 1141, startPoint y: 495, endPoint x: 1133, endPoint y: 473, distance: 23.1
click at [1133, 473] on div "Janela de atendimento Grade de atendimento Capacidade Transportadoras Veículos …" at bounding box center [780, 341] width 1560 height 682
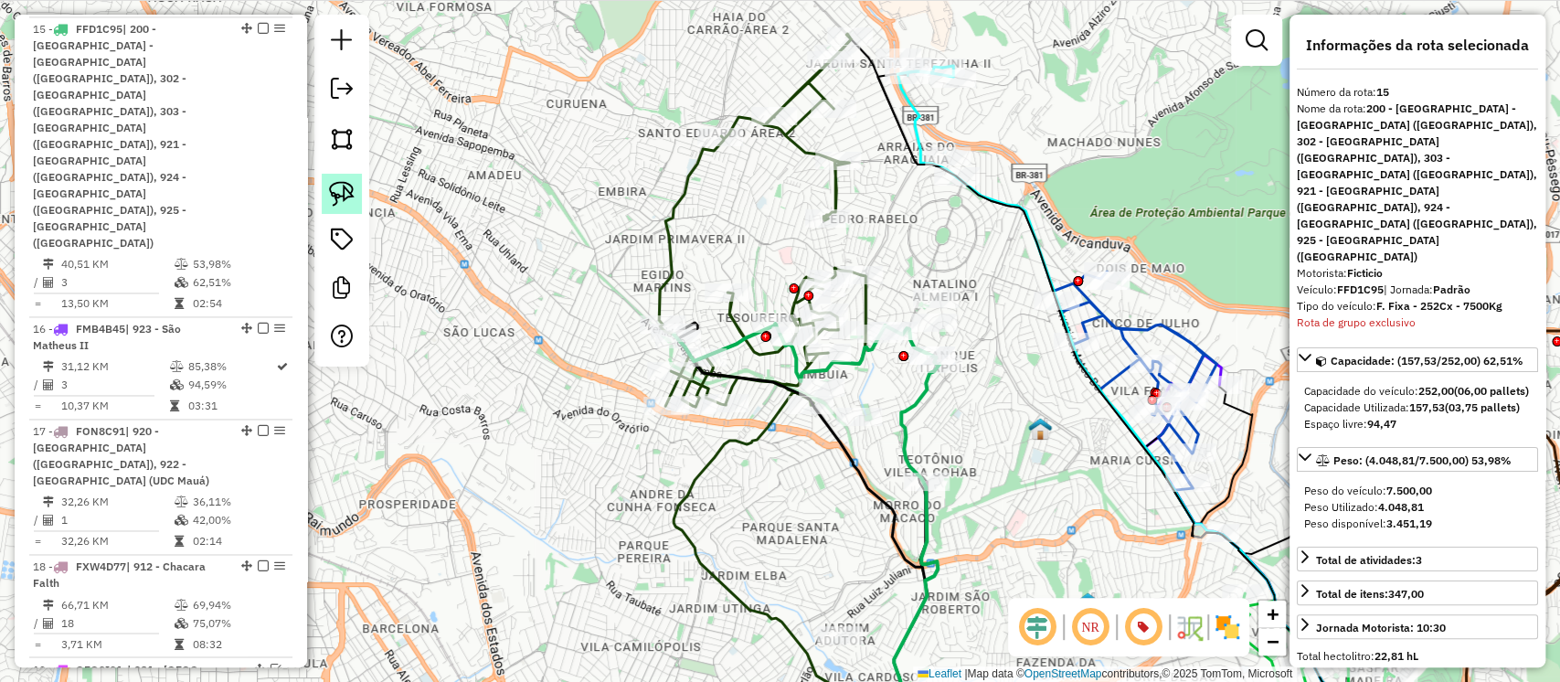
drag, startPoint x: 355, startPoint y: 195, endPoint x: 617, endPoint y: 351, distance: 305.4
click at [356, 197] on link at bounding box center [342, 194] width 40 height 40
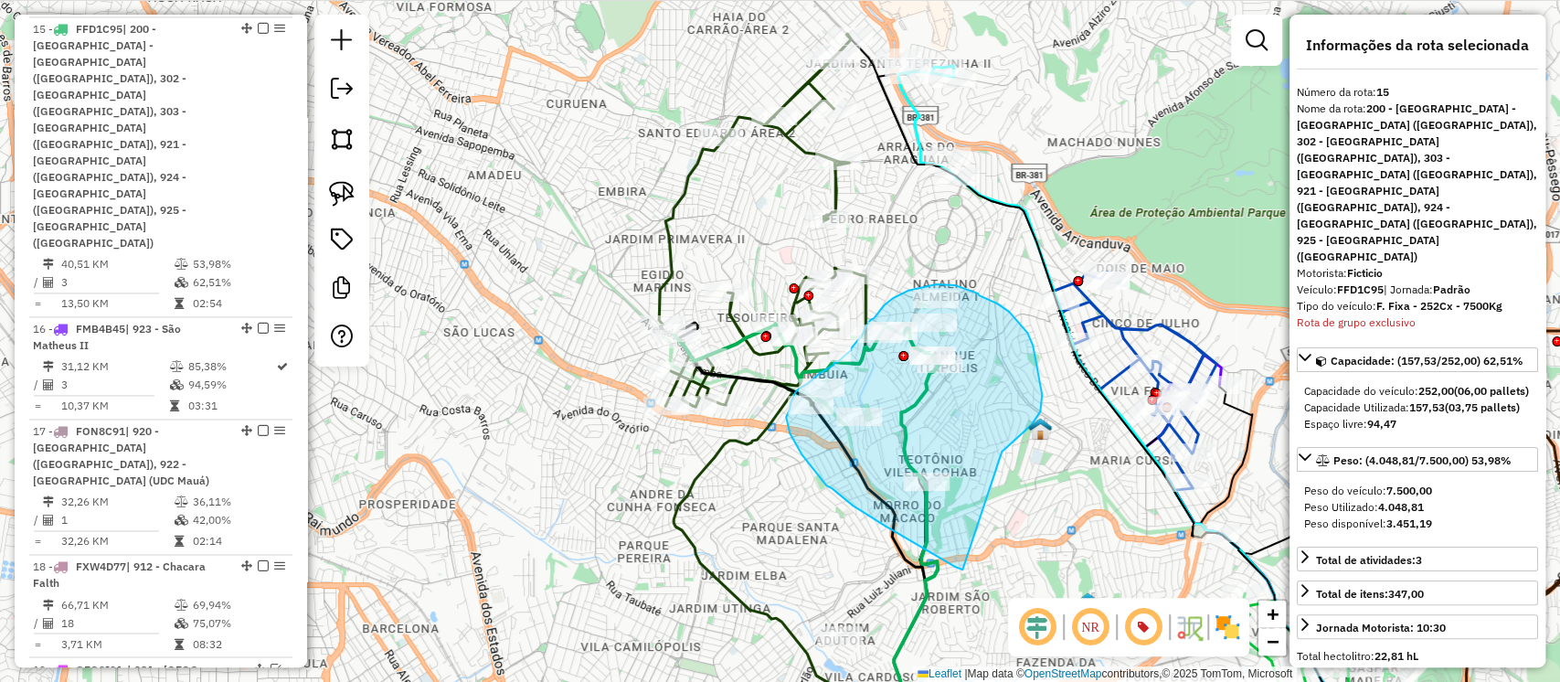
drag, startPoint x: 1013, startPoint y: 442, endPoint x: 963, endPoint y: 569, distance: 136.6
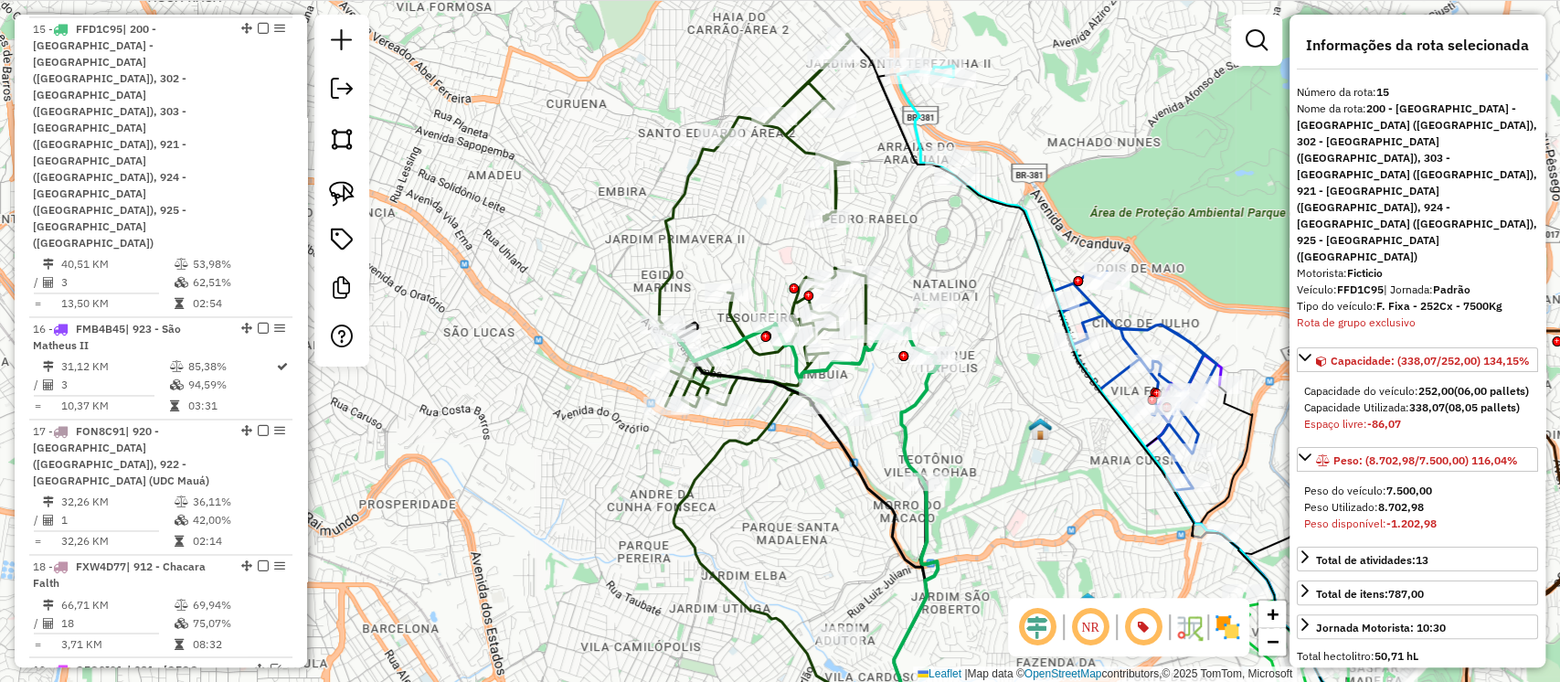
click at [1514, 681] on button at bounding box center [1523, 695] width 29 height 28
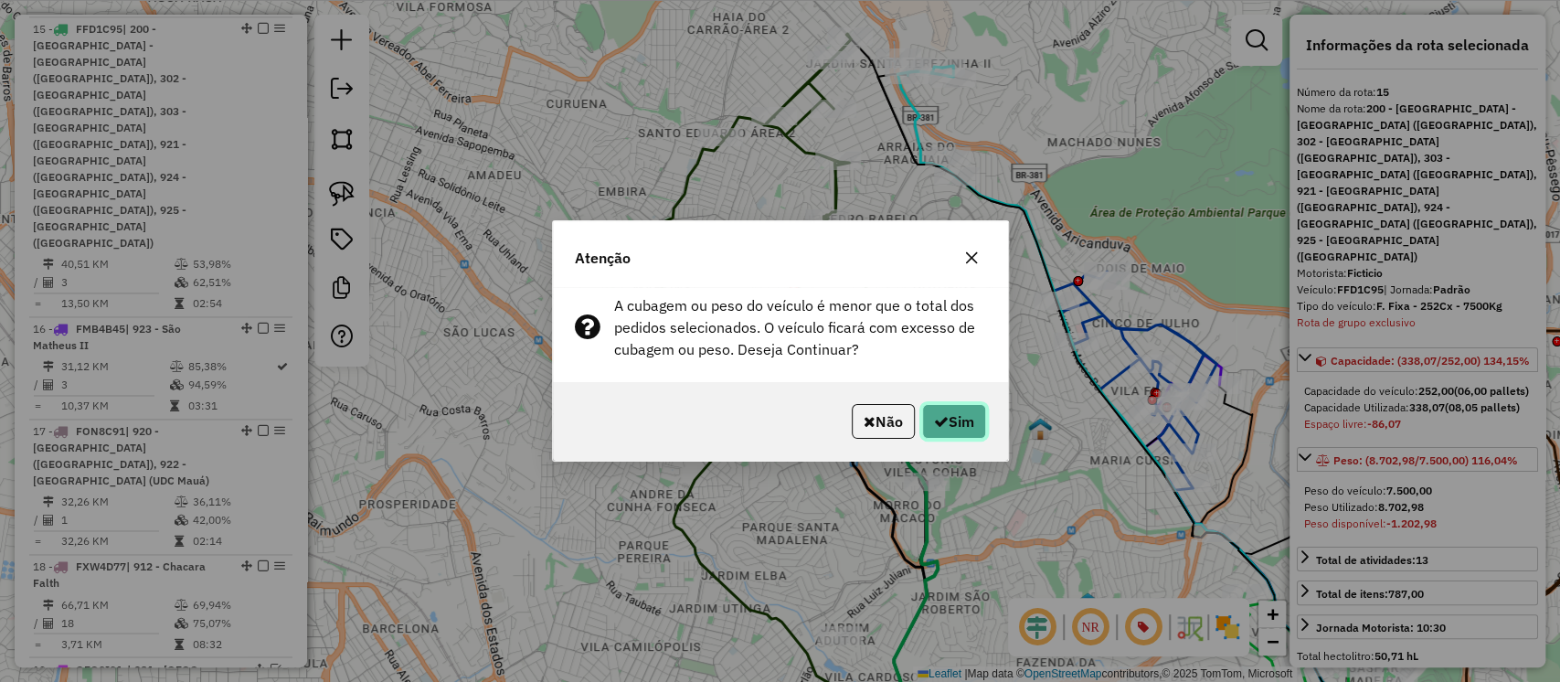
click at [948, 410] on button "Sim" at bounding box center [954, 421] width 64 height 35
select select "**********"
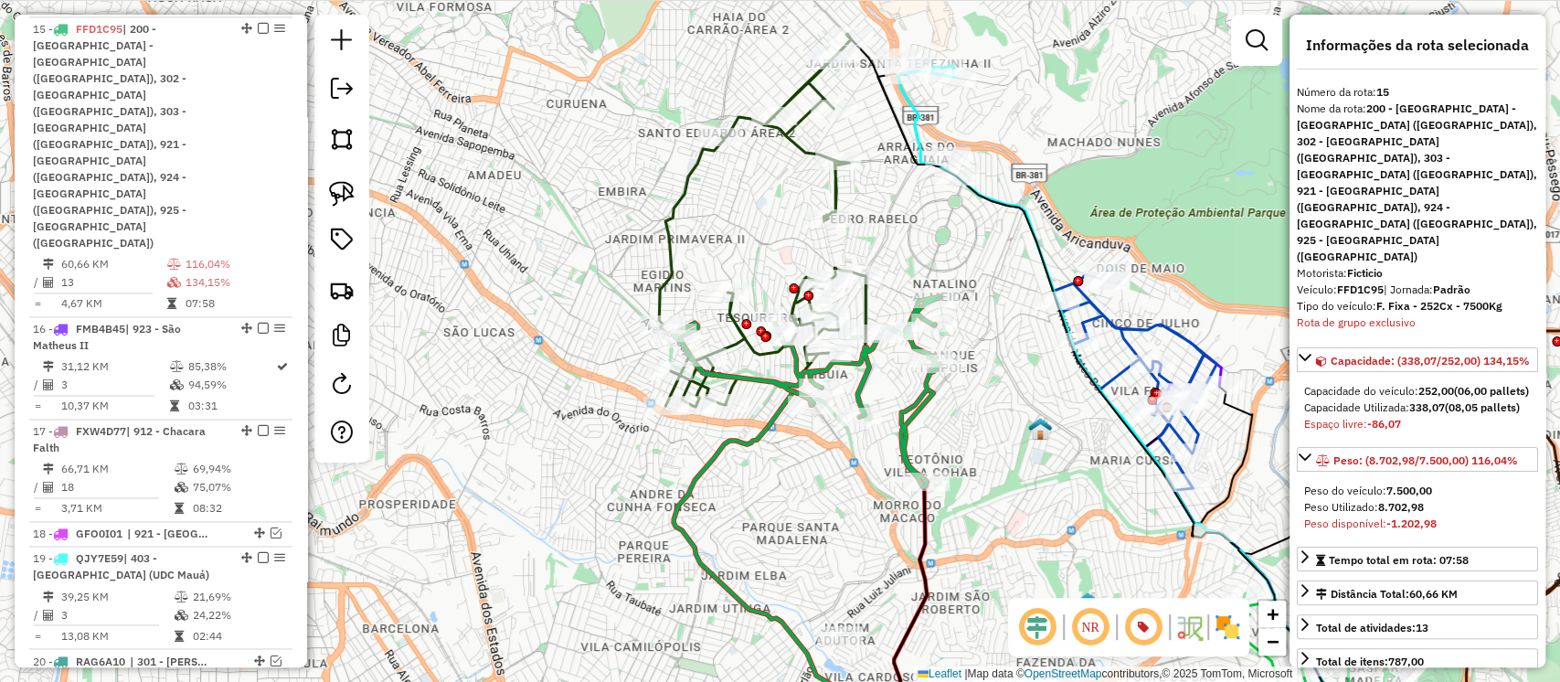
click at [734, 318] on icon at bounding box center [762, 220] width 207 height 373
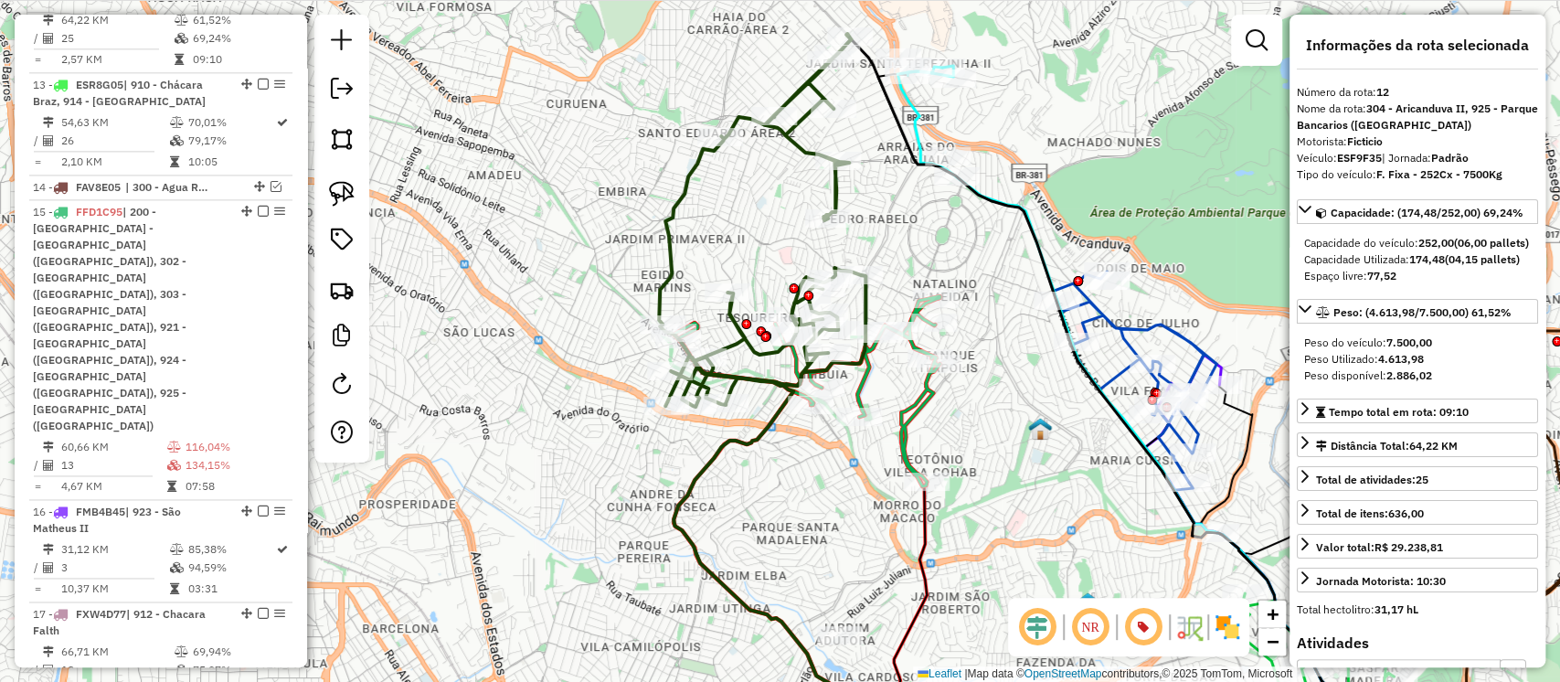
scroll to position [1510, 0]
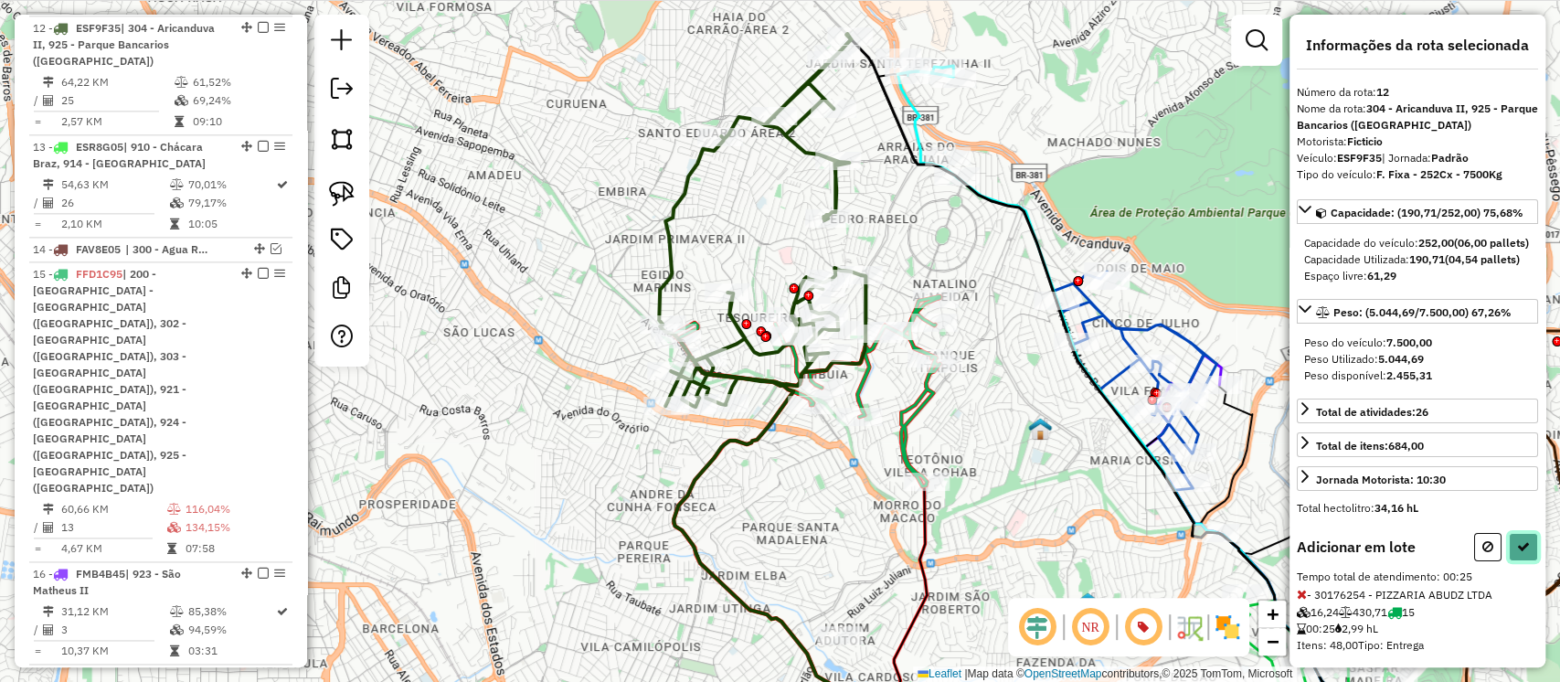
click at [1521, 553] on icon at bounding box center [1523, 546] width 13 height 13
select select "**********"
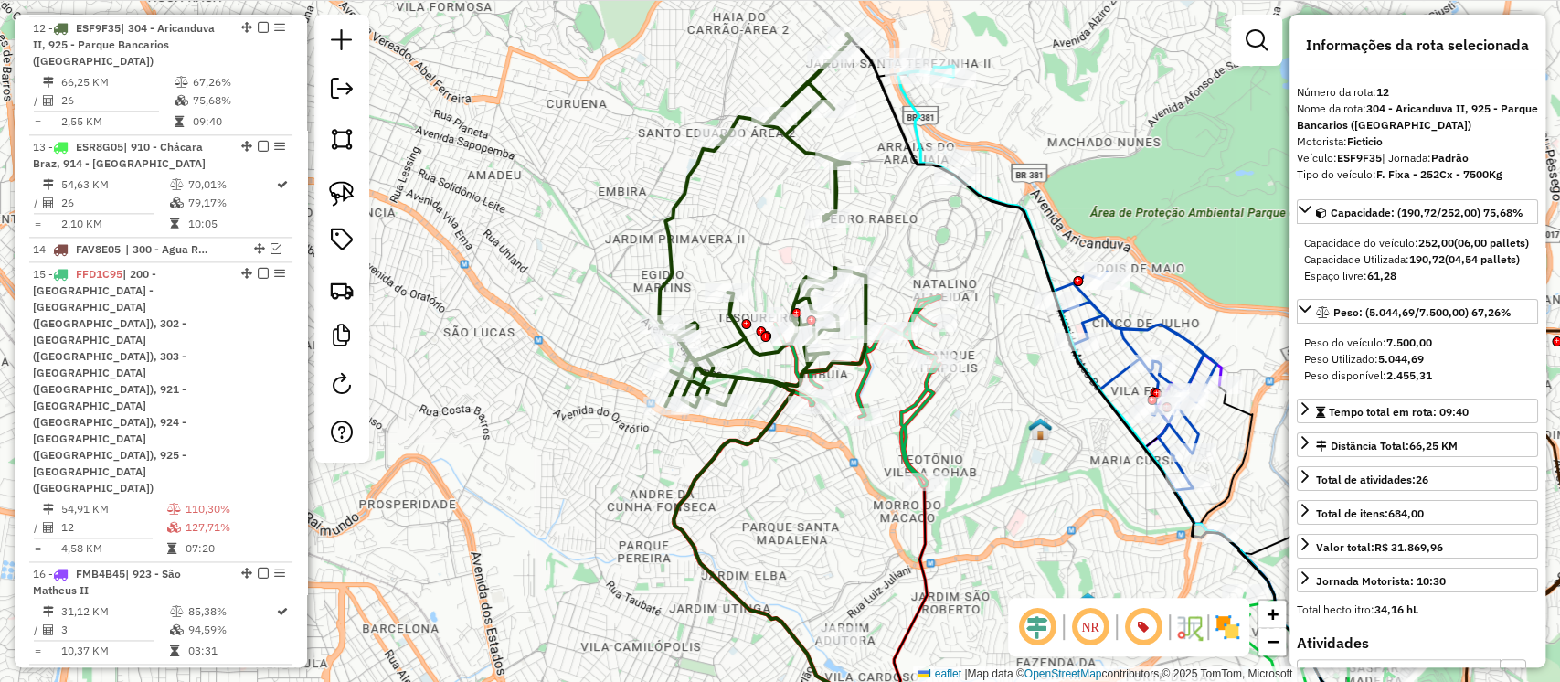
click at [918, 410] on icon at bounding box center [857, 391] width 165 height 190
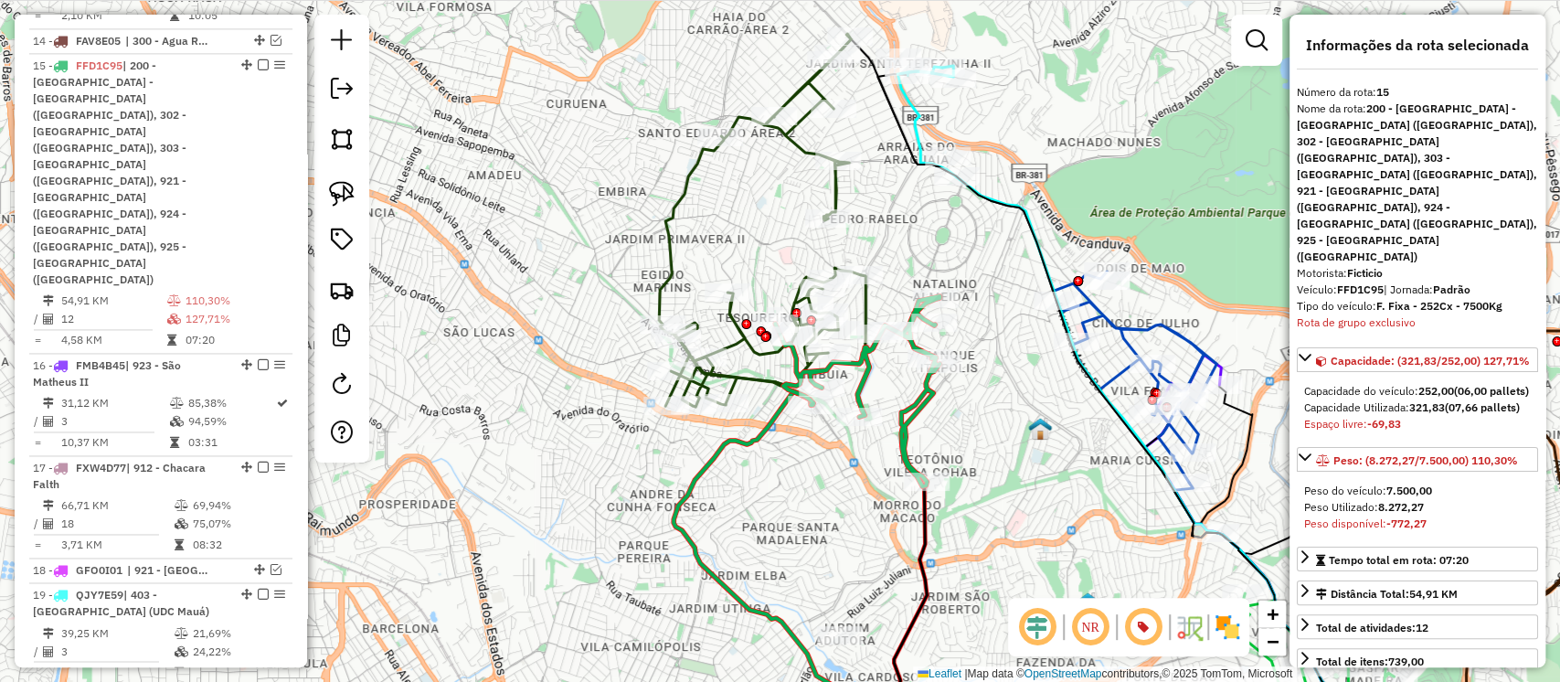
scroll to position [1755, 0]
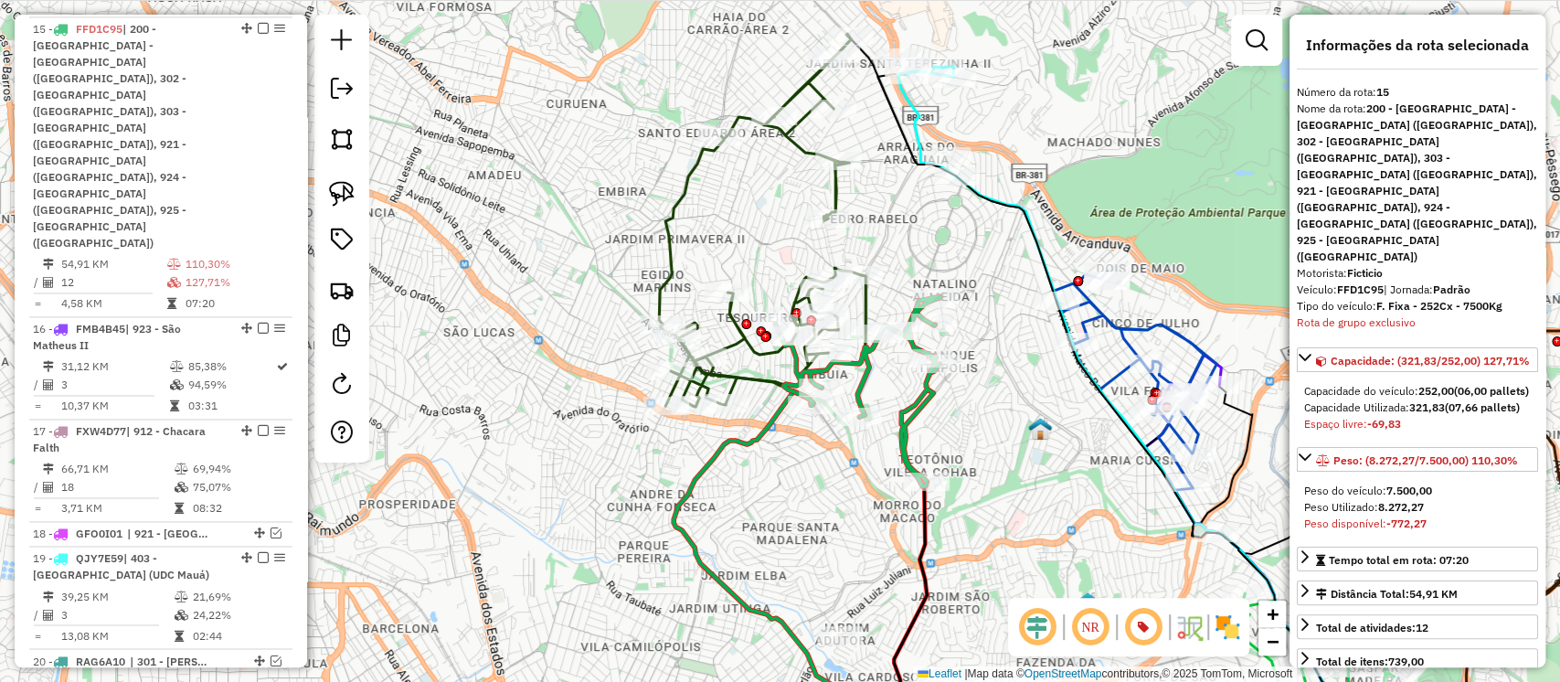
click at [834, 191] on icon at bounding box center [762, 220] width 207 height 373
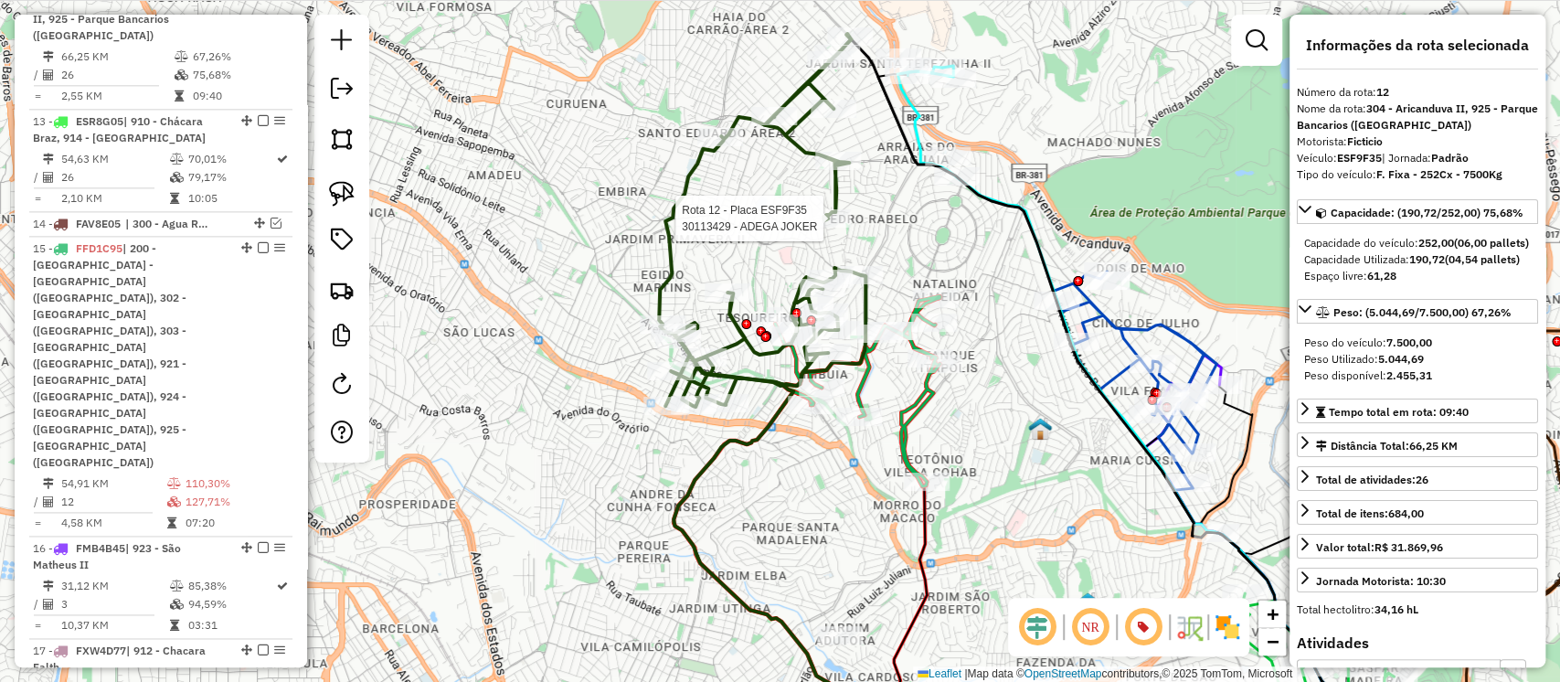
scroll to position [1510, 0]
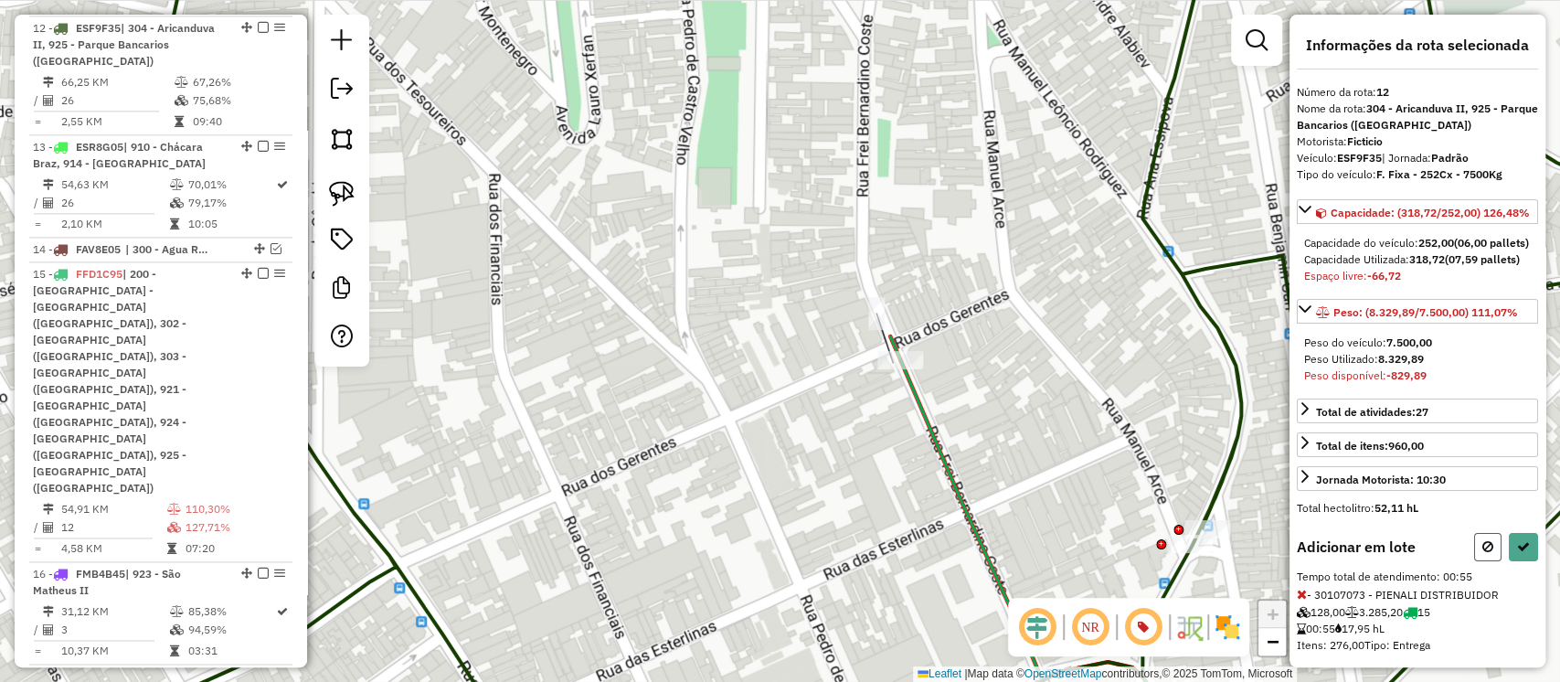
click at [1483, 553] on icon at bounding box center [1488, 546] width 11 height 13
select select "**********"
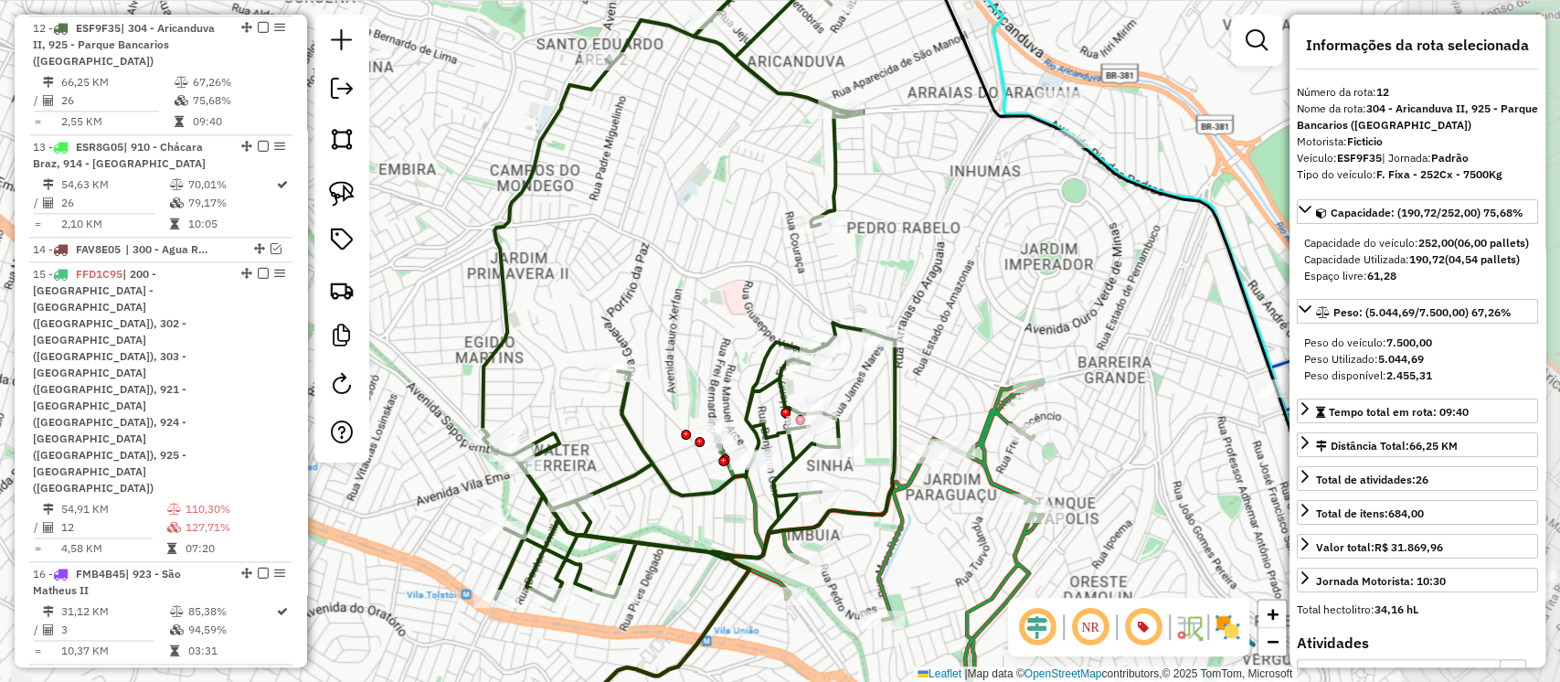
drag, startPoint x: 1101, startPoint y: 296, endPoint x: 790, endPoint y: 299, distance: 311.7
click at [790, 299] on div "Janela de atendimento Grade de atendimento Capacidade Transportadoras Veículos …" at bounding box center [780, 341] width 1560 height 682
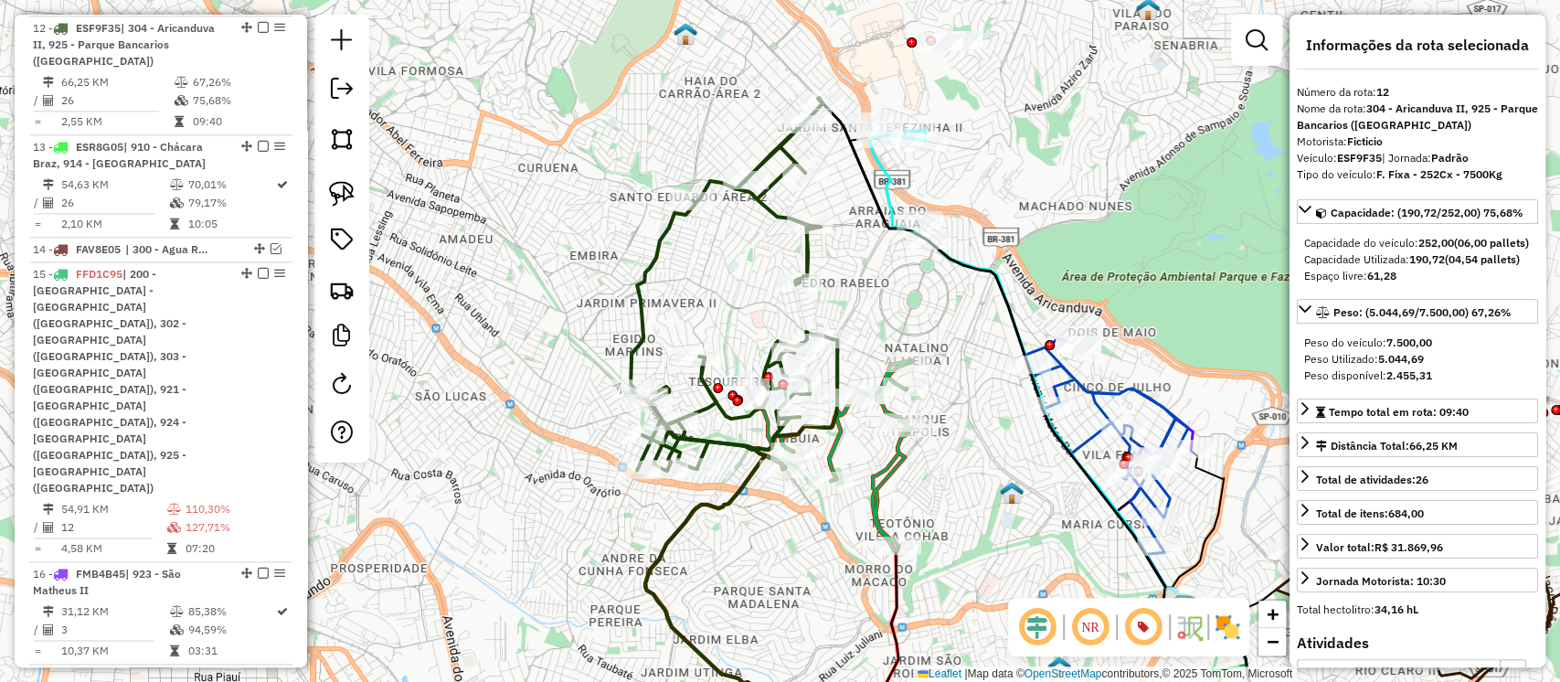
click at [885, 173] on icon at bounding box center [1083, 440] width 429 height 619
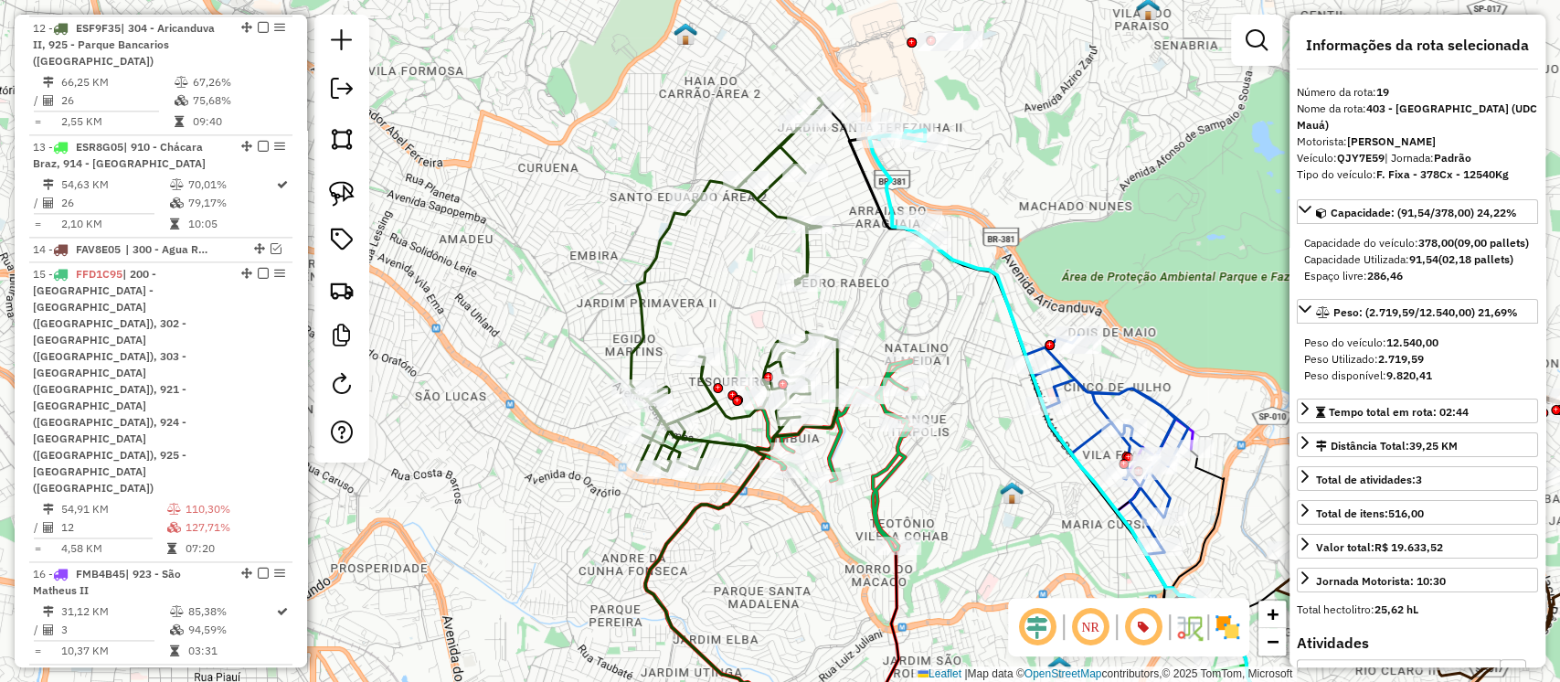
scroll to position [2169, 0]
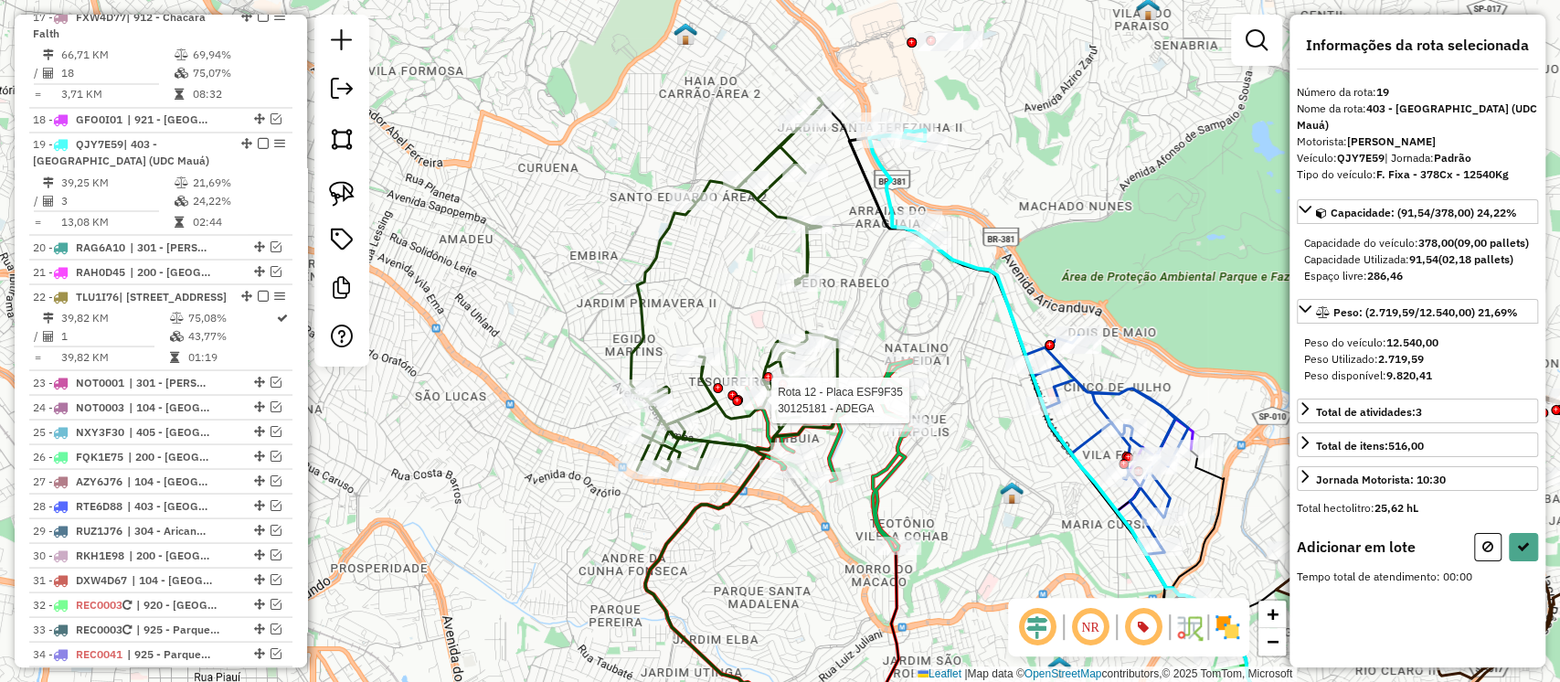
click at [739, 396] on div at bounding box center [737, 401] width 10 height 10
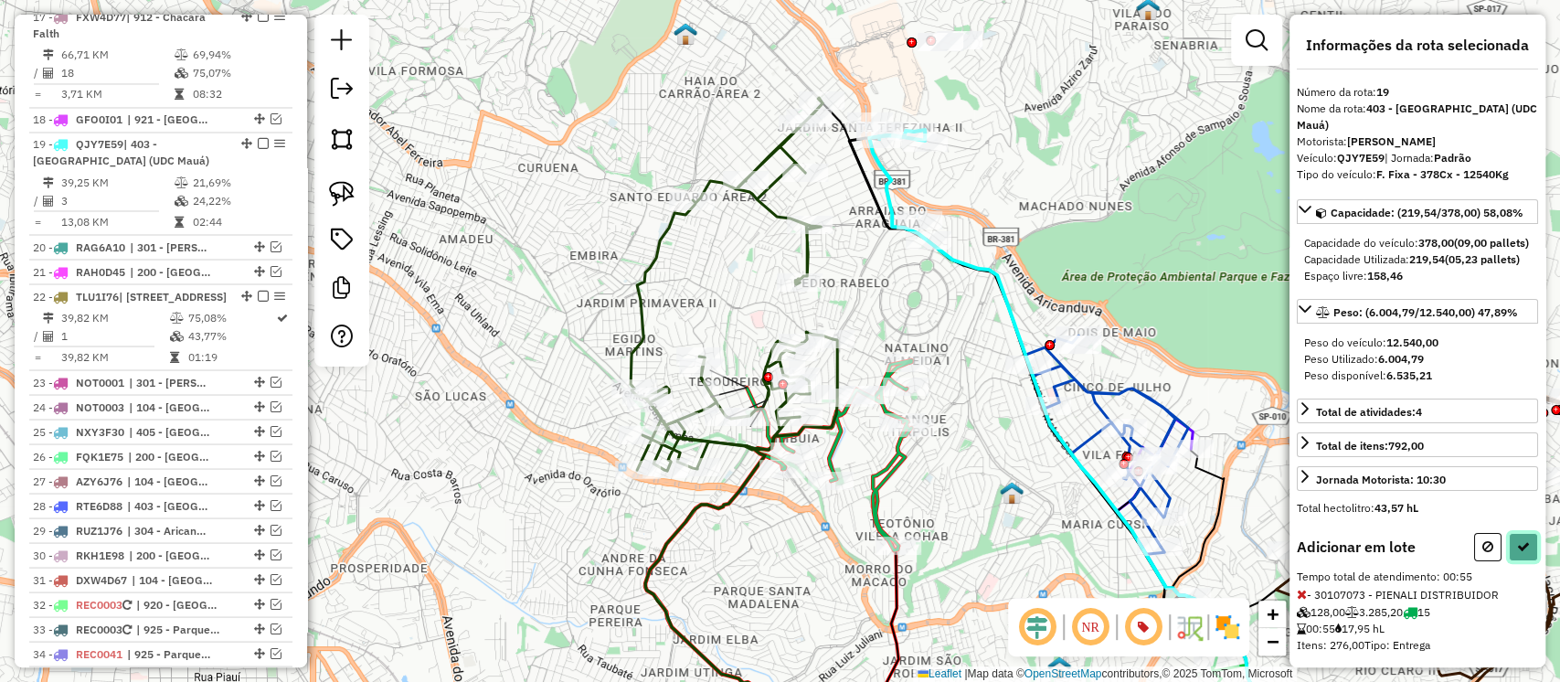
click at [1517, 553] on icon at bounding box center [1523, 546] width 13 height 13
select select "**********"
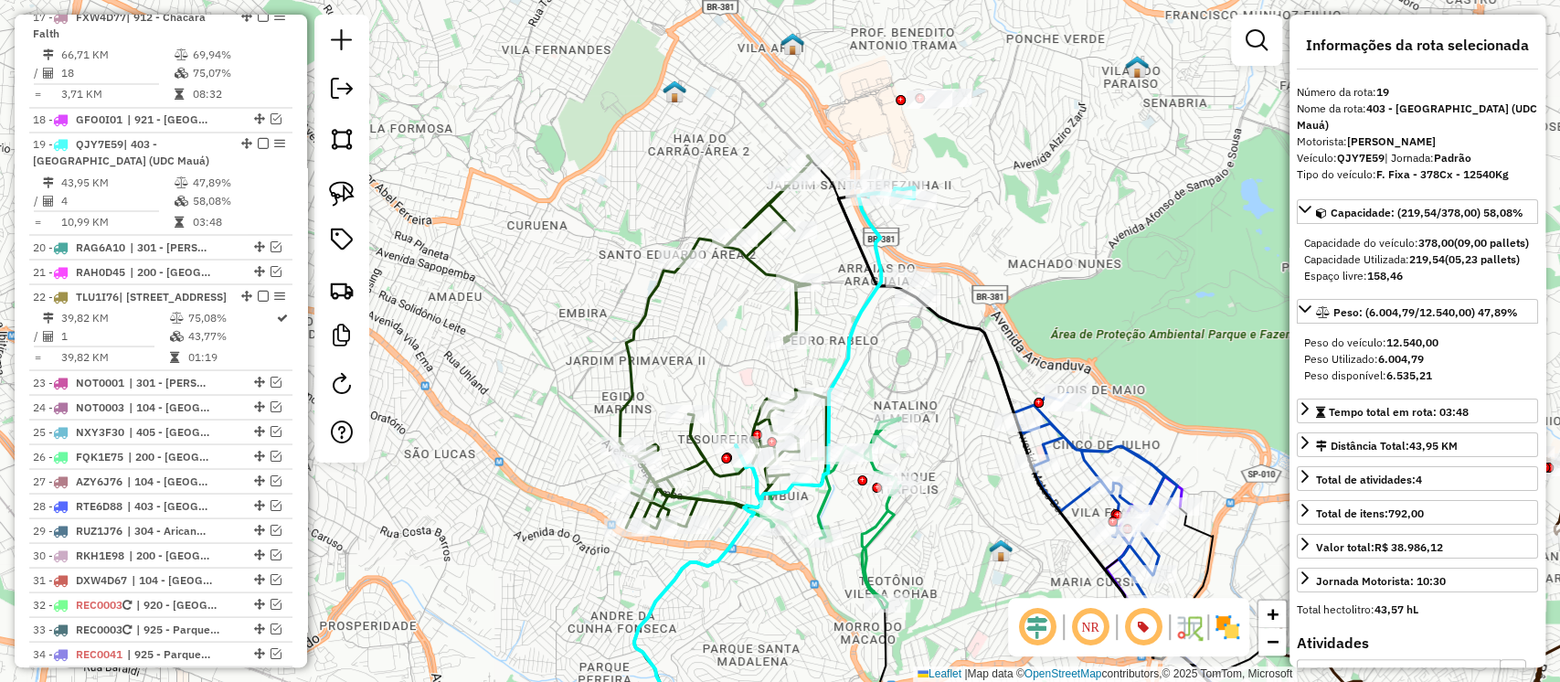
drag, startPoint x: 1035, startPoint y: 316, endPoint x: 1024, endPoint y: 369, distance: 54.1
click at [1024, 369] on div "Janela de atendimento Grade de atendimento Capacidade Transportadoras Veículos …" at bounding box center [780, 341] width 1560 height 682
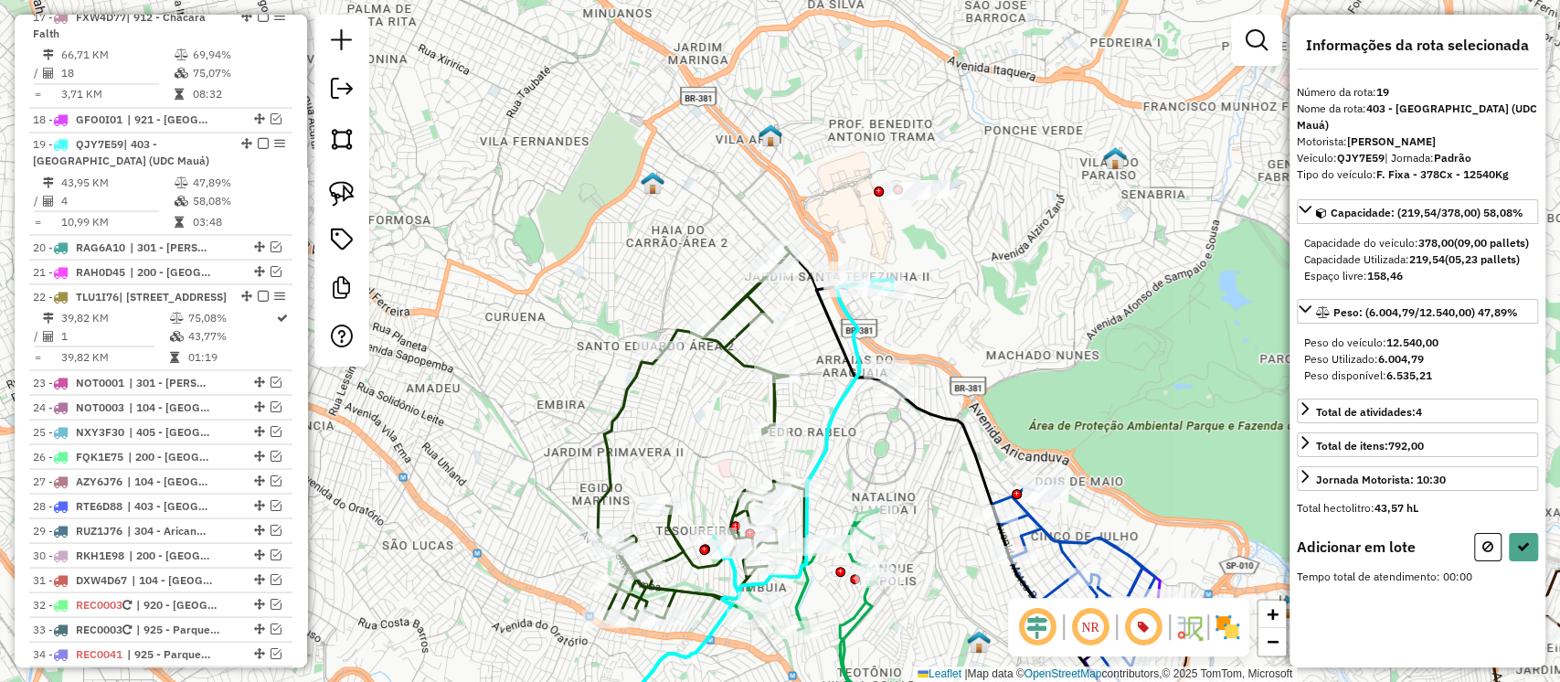
drag, startPoint x: 956, startPoint y: 356, endPoint x: 848, endPoint y: 360, distance: 107.9
click at [949, 371] on div "Janela de atendimento Grade de atendimento Capacidade Transportadoras Veículos …" at bounding box center [780, 341] width 1560 height 682
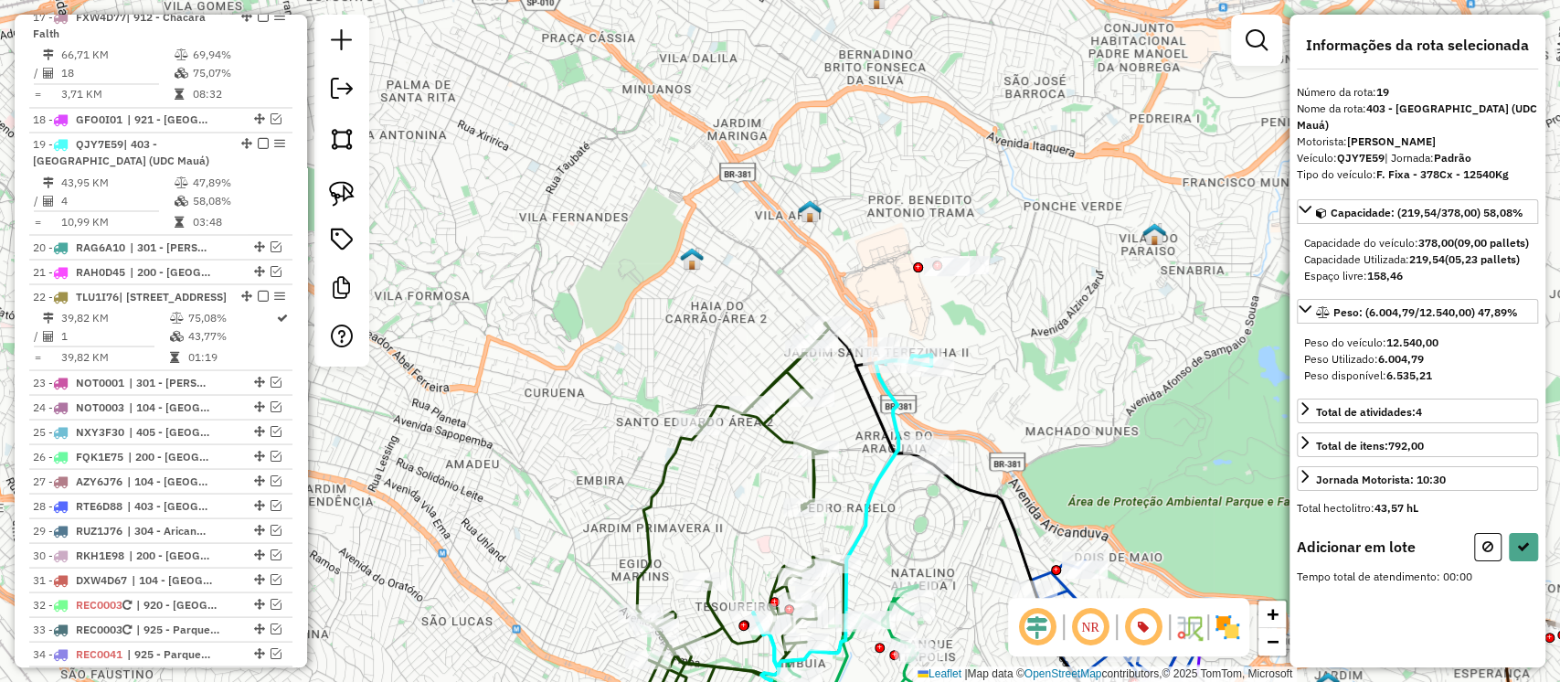
drag, startPoint x: 772, startPoint y: 203, endPoint x: 619, endPoint y: 228, distance: 155.5
click at [619, 228] on div "Janela de atendimento Grade de atendimento Capacidade Transportadoras Veículos …" at bounding box center [780, 341] width 1560 height 682
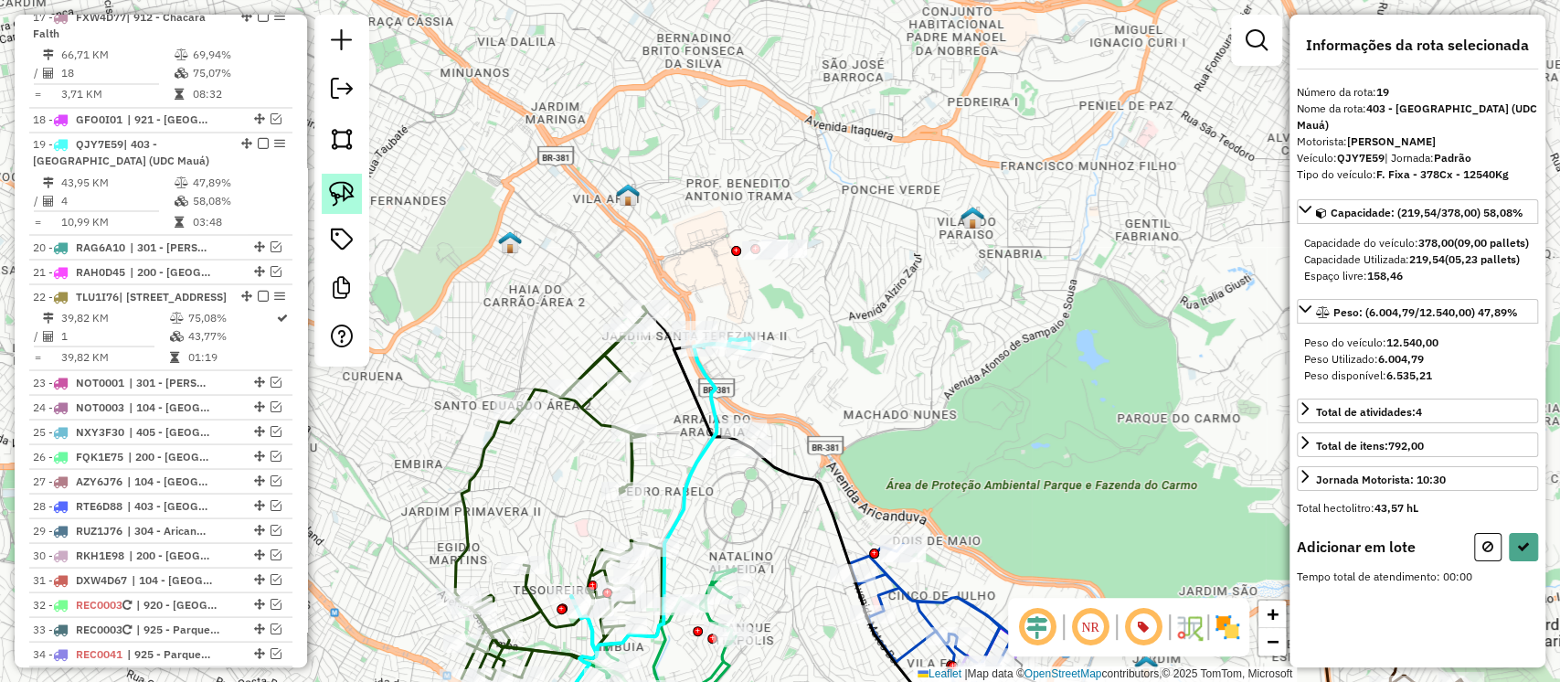
click at [335, 189] on img at bounding box center [342, 194] width 26 height 26
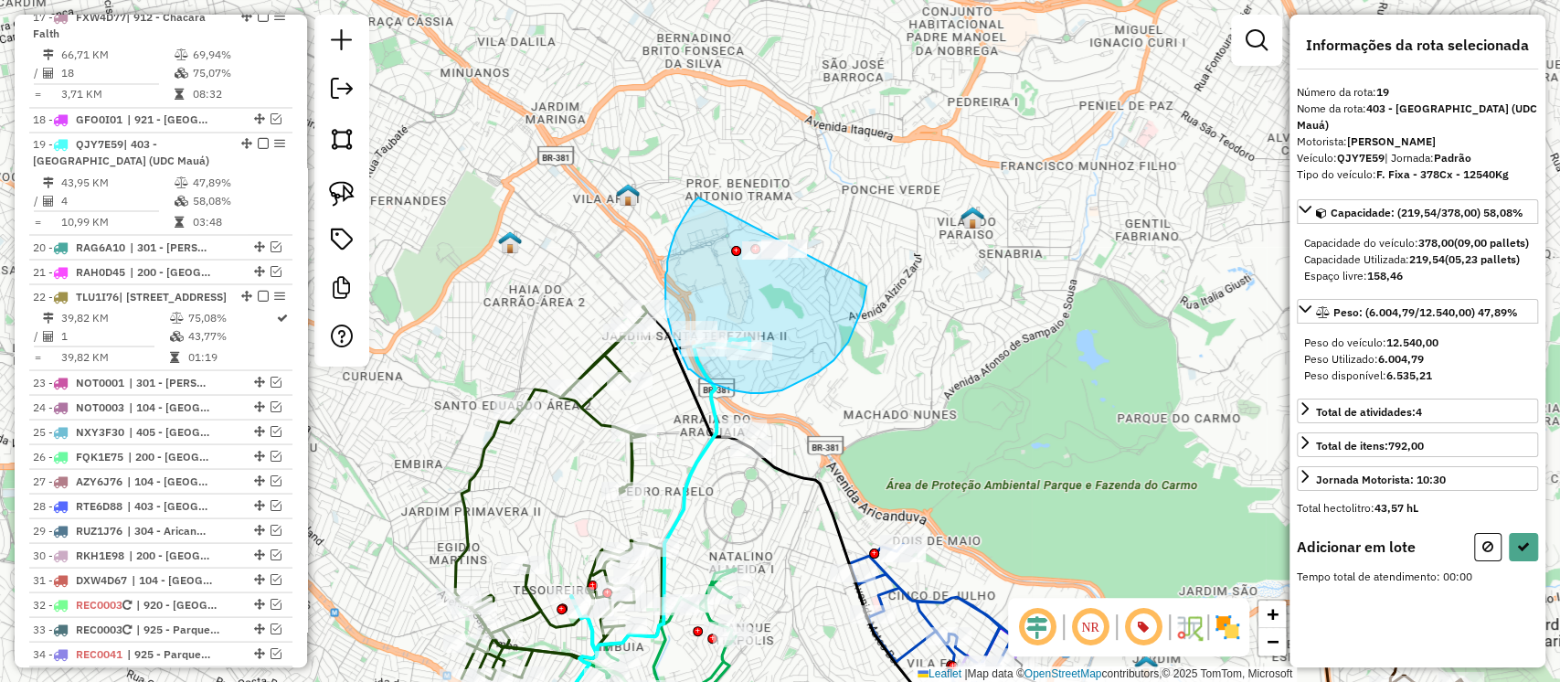
drag, startPoint x: 674, startPoint y: 237, endPoint x: 861, endPoint y: 218, distance: 188.4
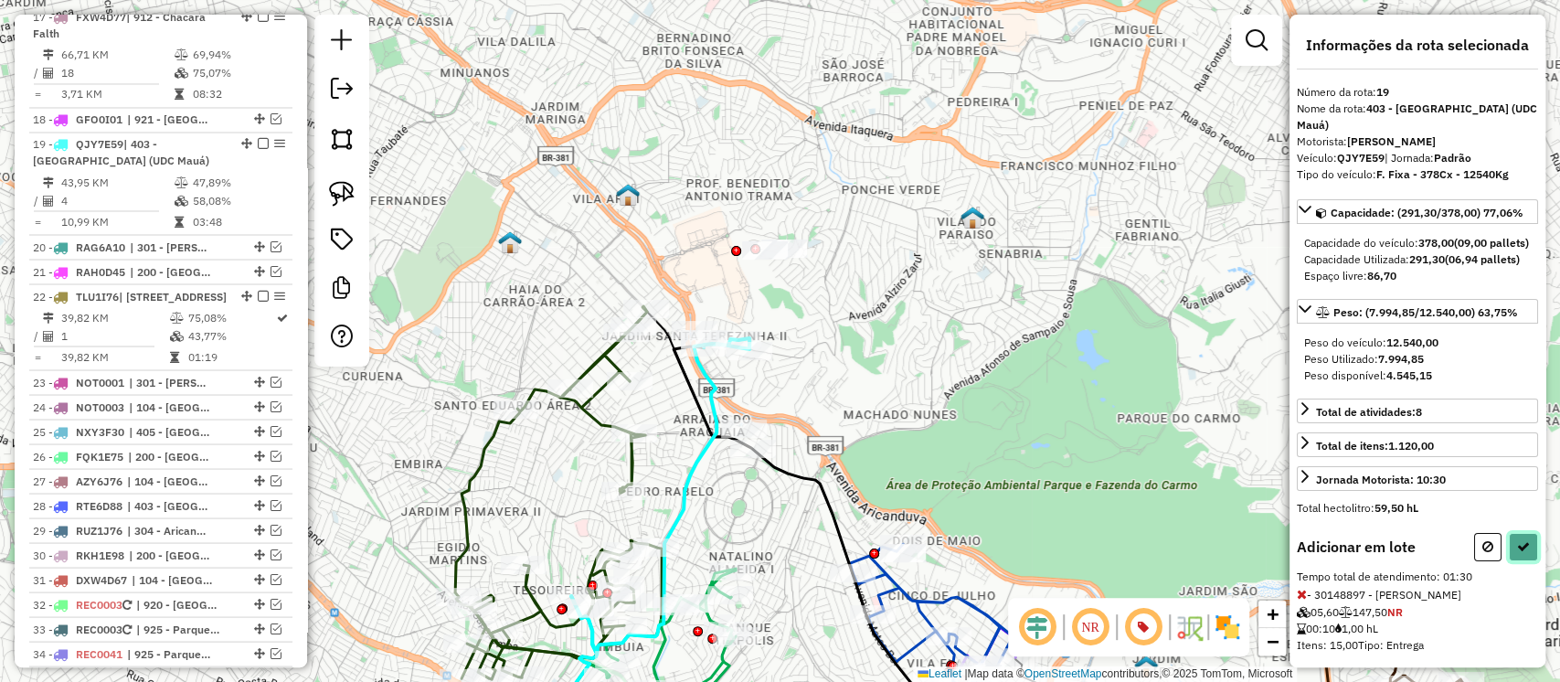
click at [1526, 561] on button at bounding box center [1523, 547] width 29 height 28
select select "**********"
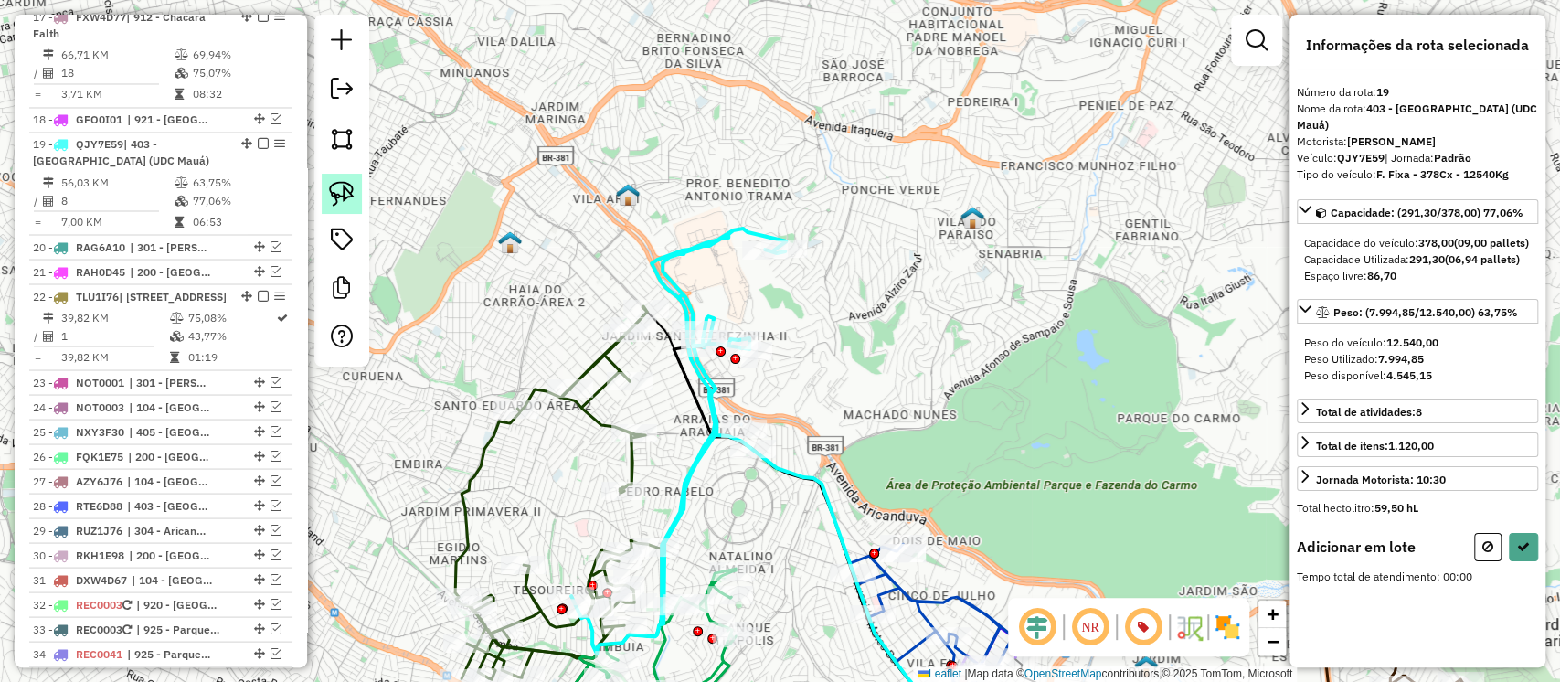
click at [342, 198] on img at bounding box center [342, 194] width 26 height 26
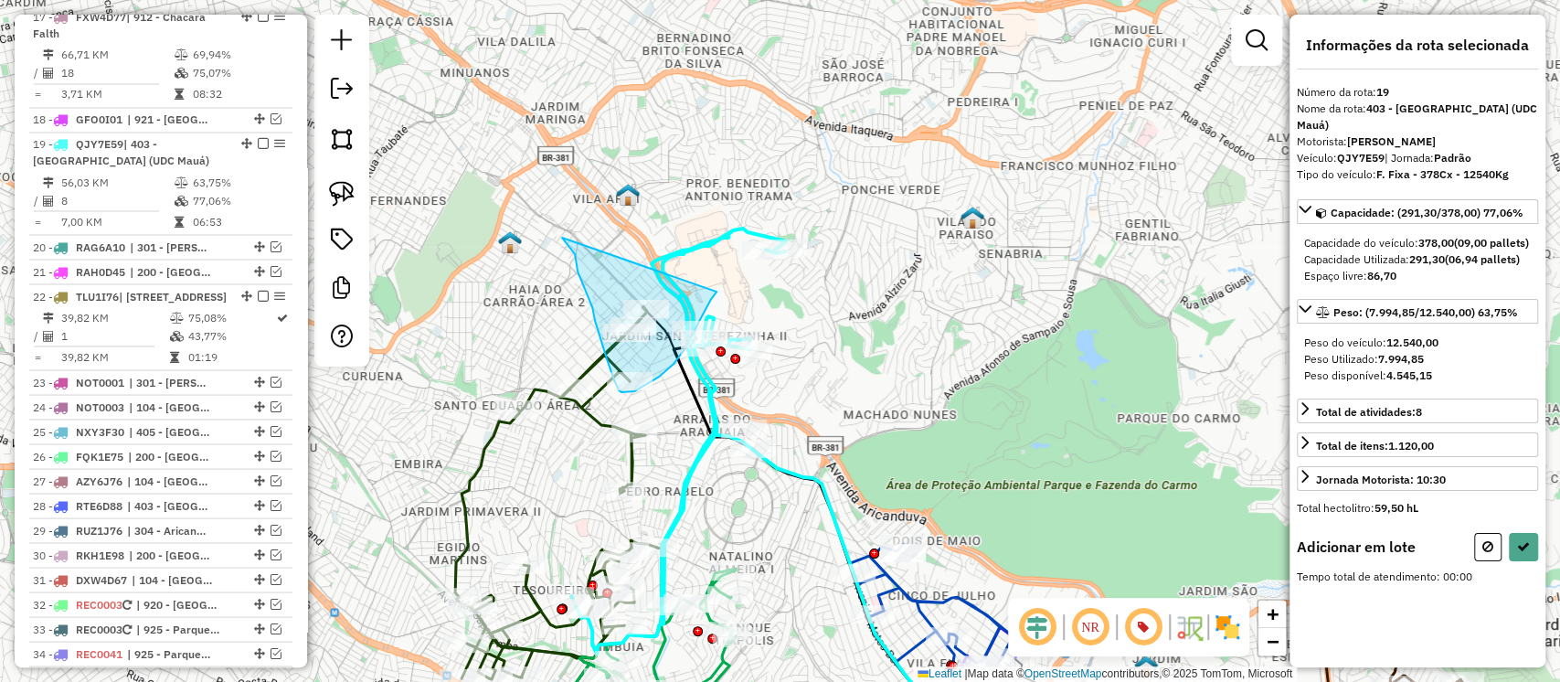
drag, startPoint x: 576, startPoint y: 258, endPoint x: 717, endPoint y: 292, distance: 144.8
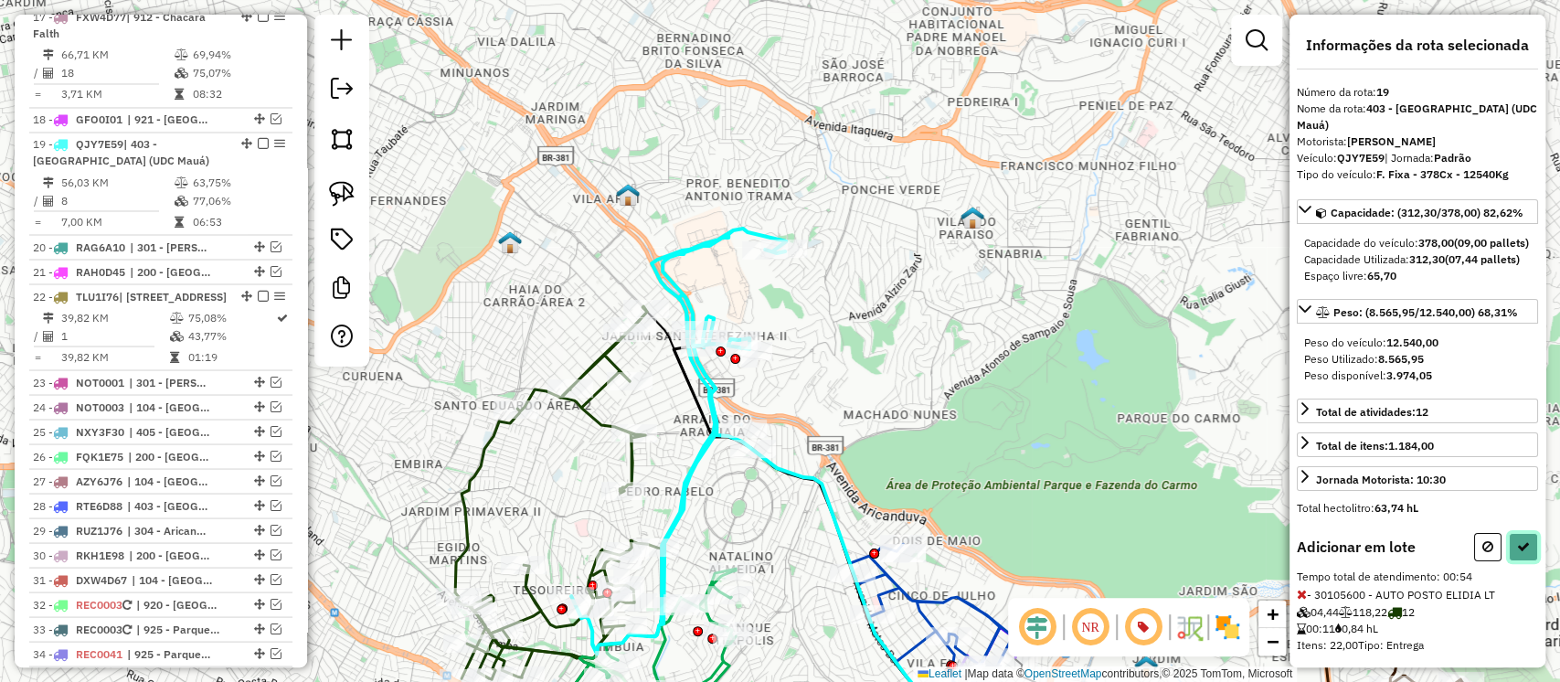
click at [1522, 553] on icon at bounding box center [1523, 546] width 13 height 13
select select "**********"
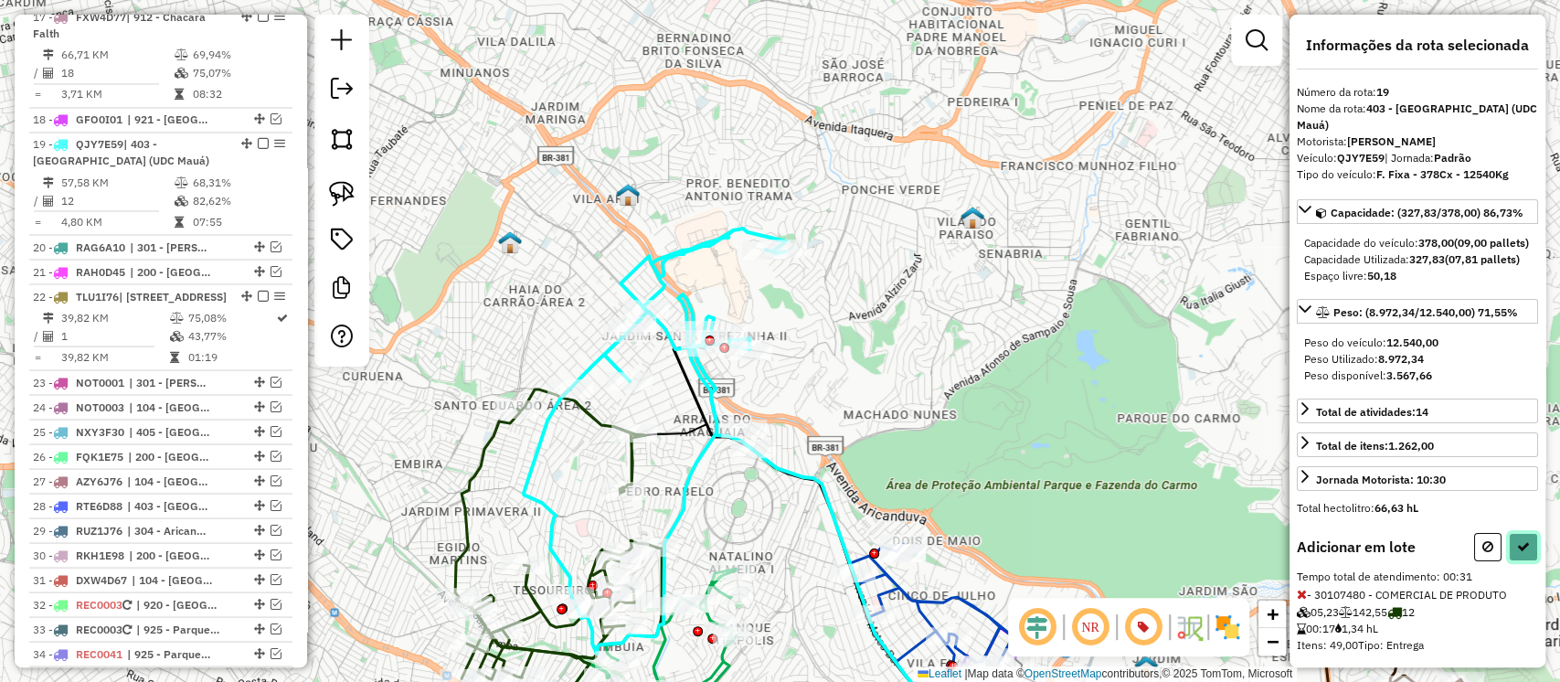
click at [1517, 553] on icon at bounding box center [1523, 546] width 13 height 13
select select "**********"
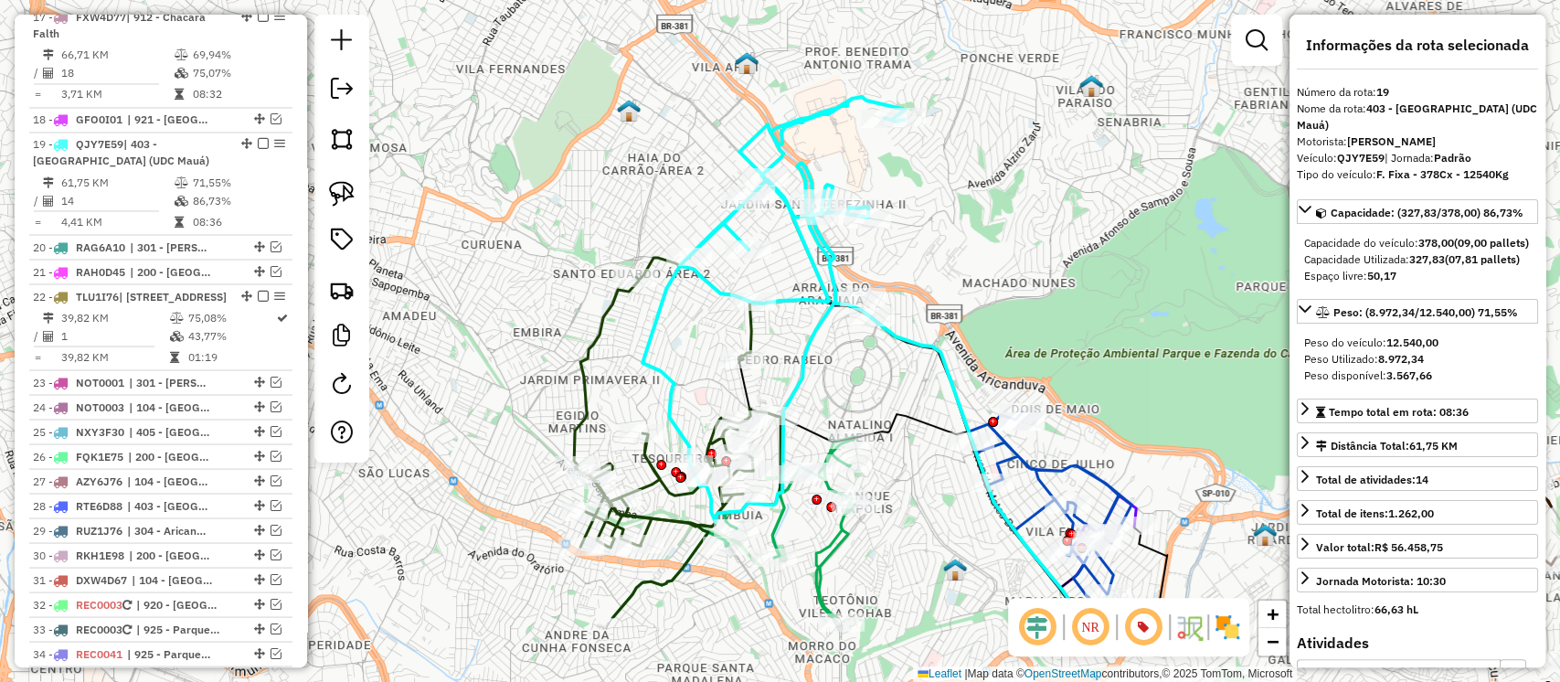
drag, startPoint x: 841, startPoint y: 431, endPoint x: 958, endPoint y: 303, distance: 173.4
click at [958, 303] on div "Janela de atendimento Grade de atendimento Capacidade Transportadoras Veículos …" at bounding box center [780, 341] width 1560 height 682
click at [598, 315] on icon at bounding box center [677, 403] width 207 height 290
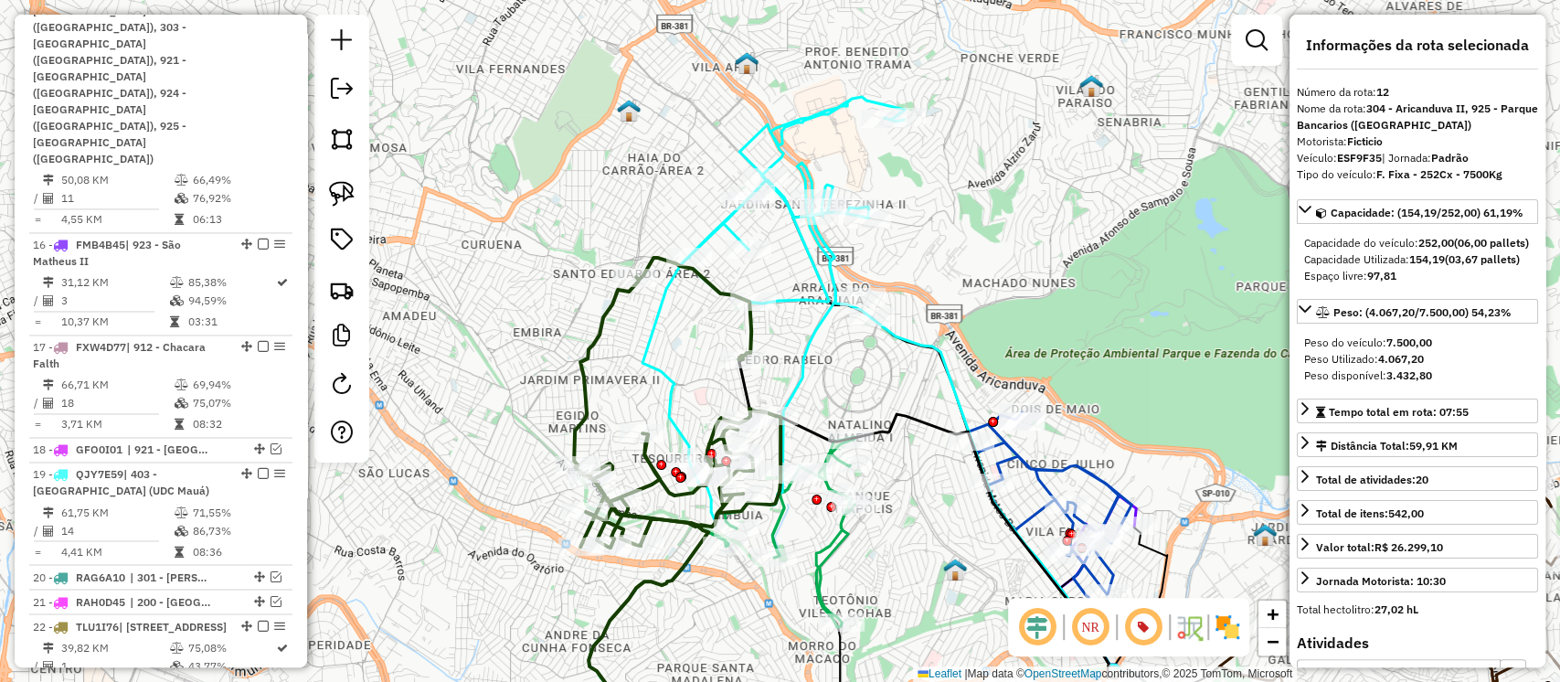
scroll to position [1510, 0]
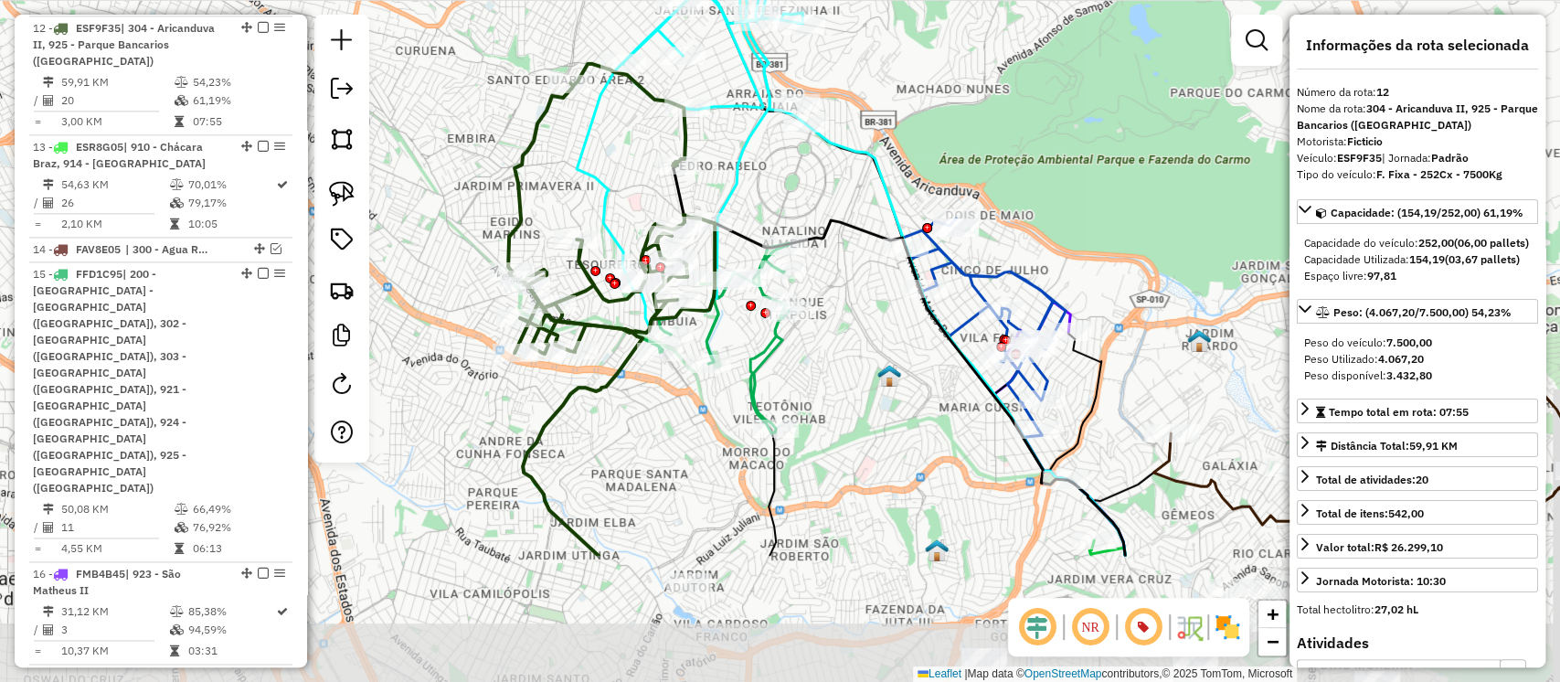
drag, startPoint x: 551, startPoint y: 352, endPoint x: 484, endPoint y: 146, distance: 216.5
click at [484, 146] on div "Janela de atendimento Grade de atendimento Capacidade Transportadoras Veículos …" at bounding box center [780, 341] width 1560 height 682
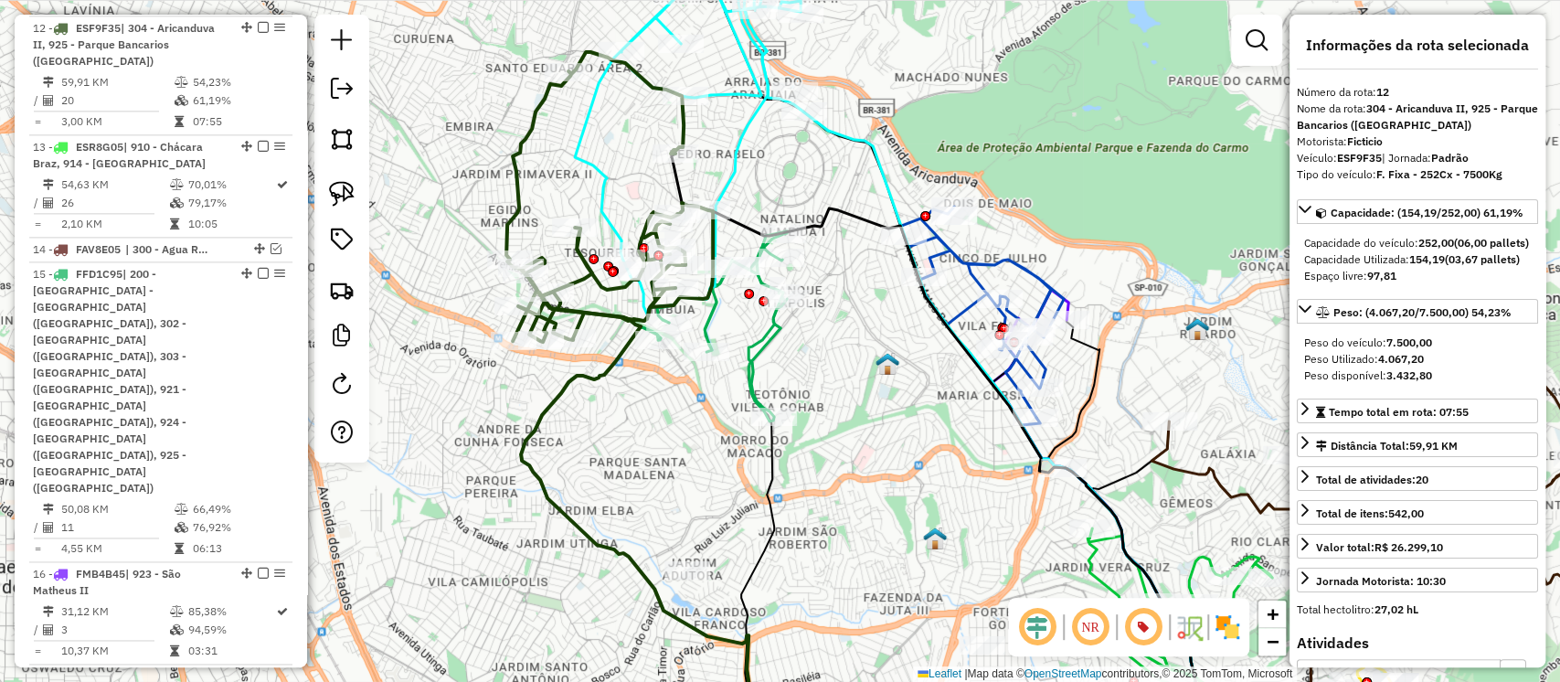
click at [758, 340] on icon at bounding box center [709, 326] width 156 height 190
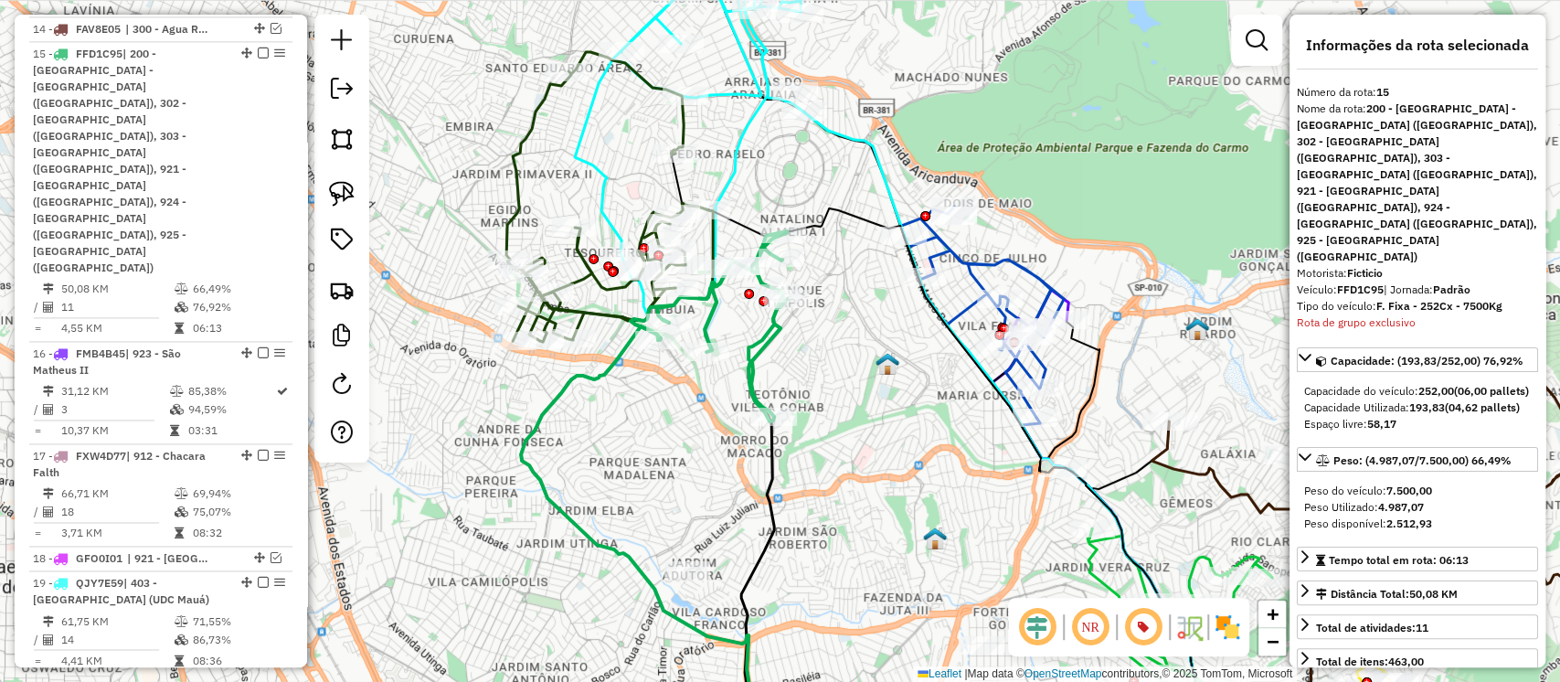
scroll to position [1755, 0]
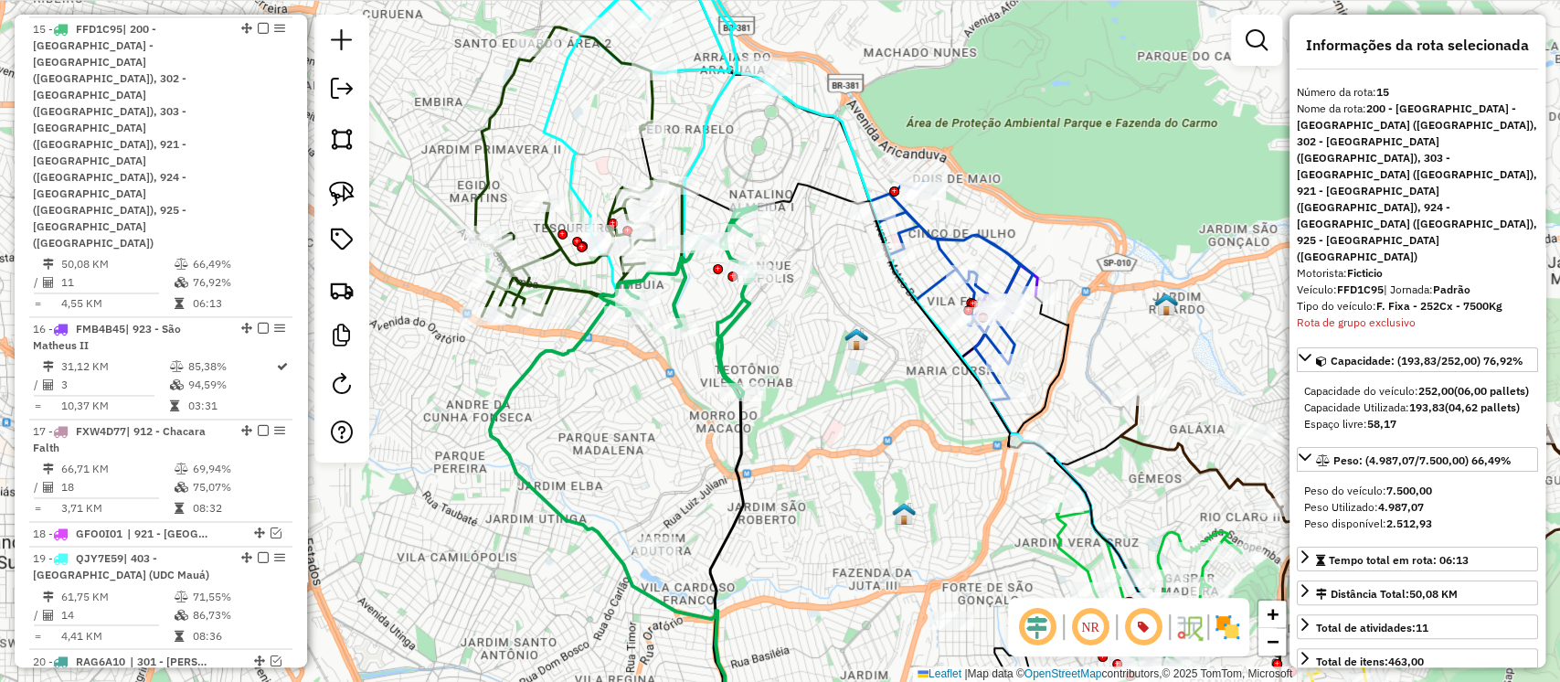
drag, startPoint x: 820, startPoint y: 391, endPoint x: 779, endPoint y: 319, distance: 83.1
click at [779, 319] on div "Janela de atendimento Grade de atendimento Capacidade Transportadoras Veículos …" at bounding box center [780, 341] width 1560 height 682
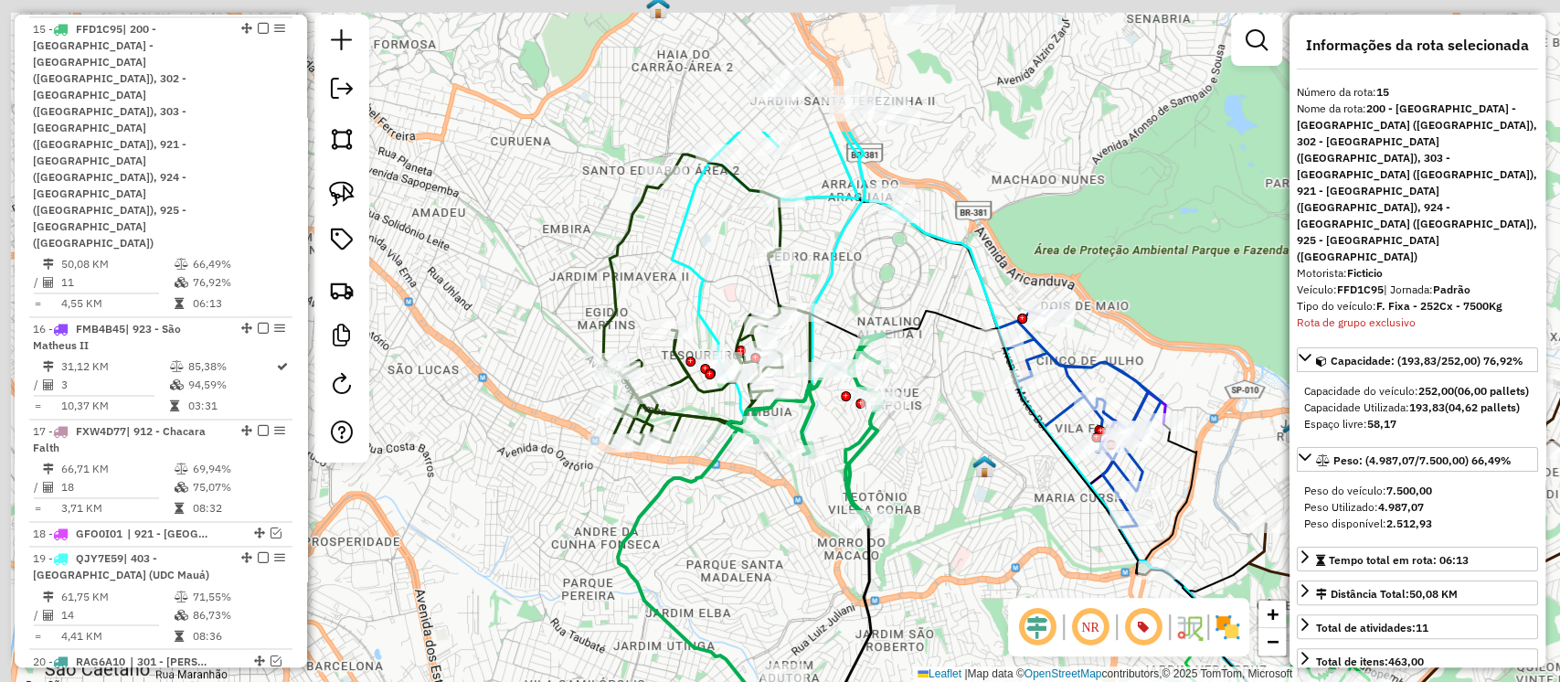
drag, startPoint x: 793, startPoint y: 265, endPoint x: 962, endPoint y: 466, distance: 262.8
click at [962, 464] on div "Janela de atendimento Grade de atendimento Capacidade Transportadoras Veículos …" at bounding box center [780, 341] width 1560 height 682
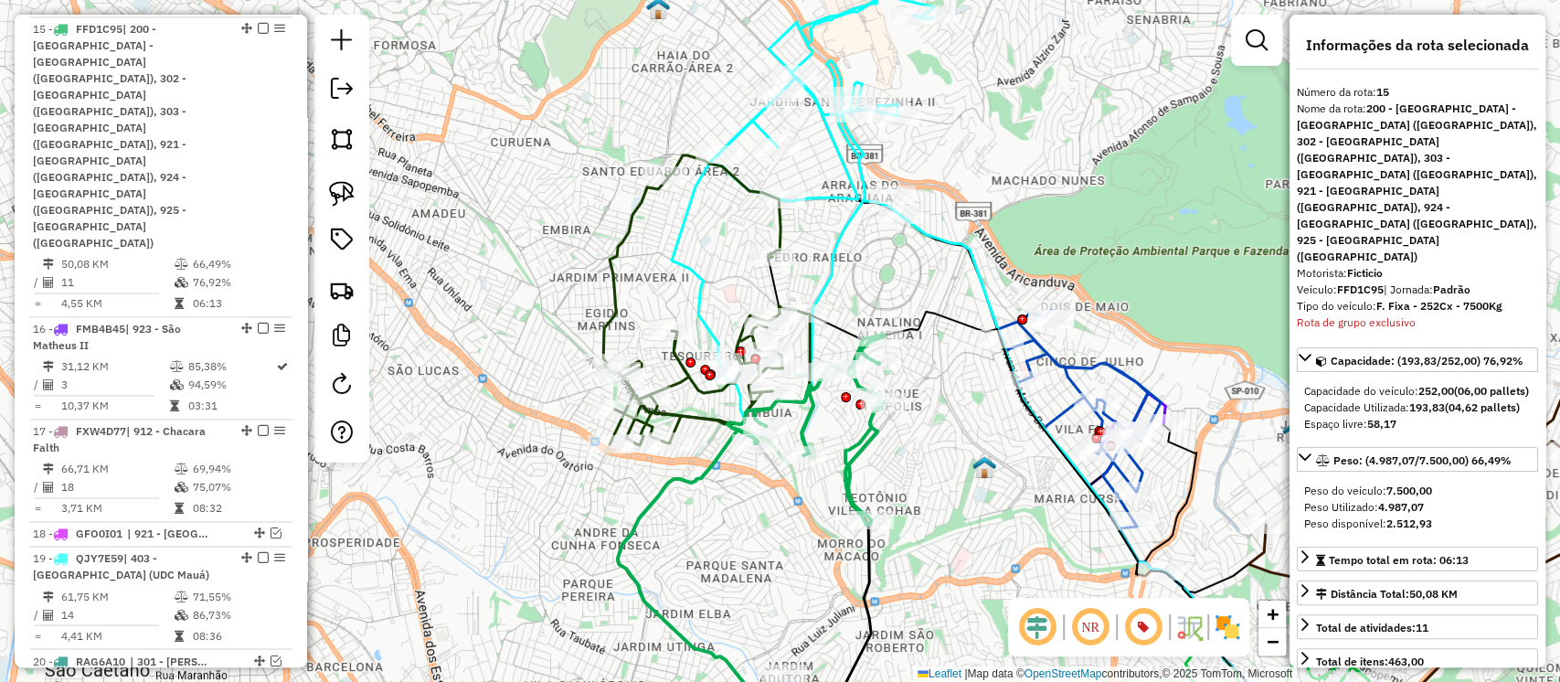
click at [839, 199] on icon at bounding box center [803, 207] width 262 height 425
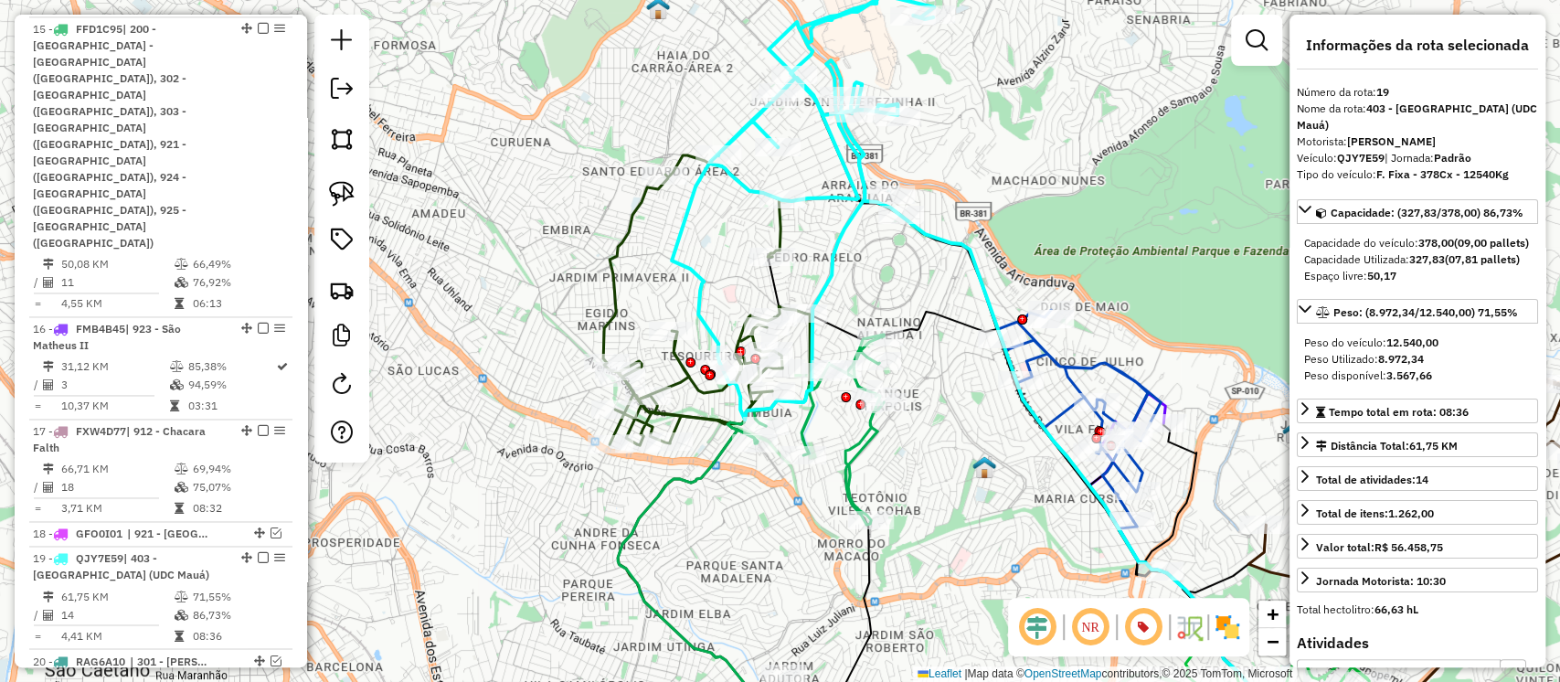
scroll to position [2169, 0]
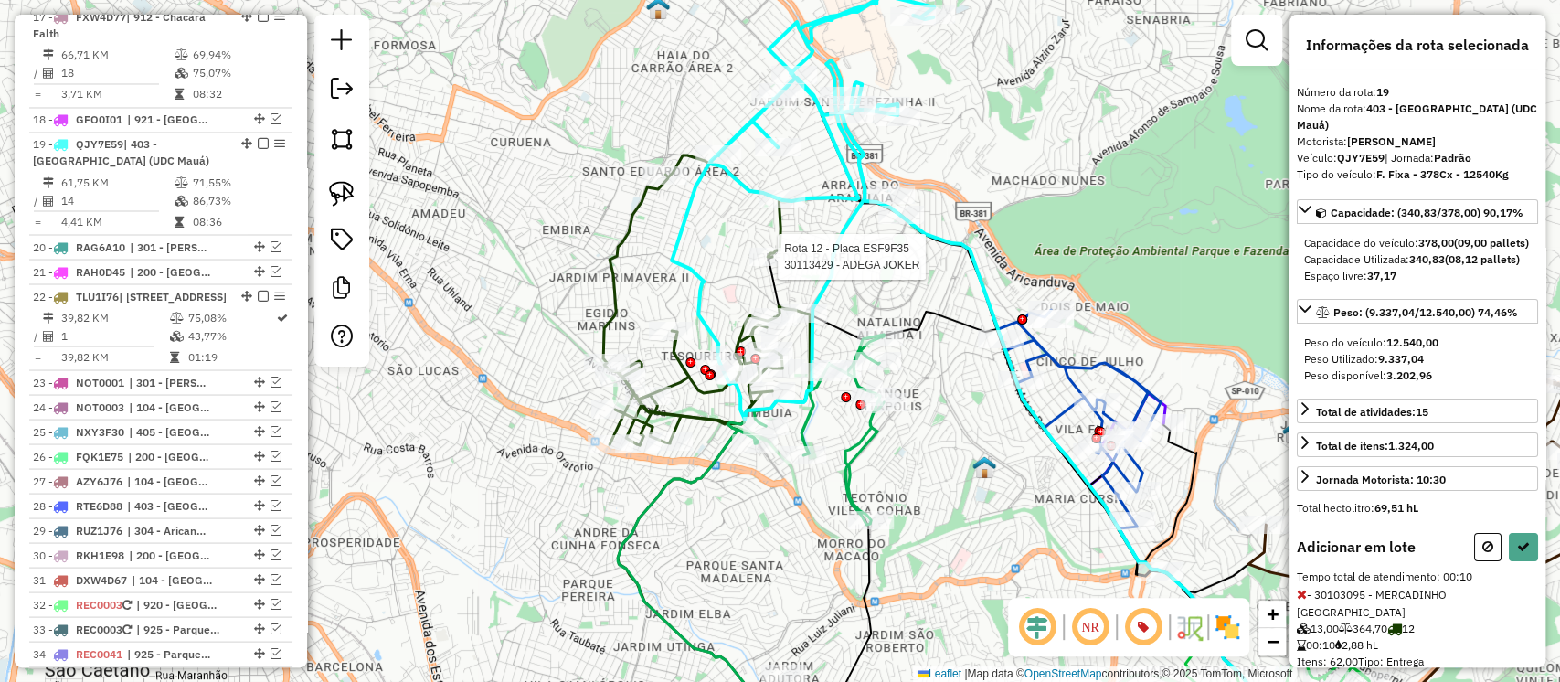
click at [779, 266] on div at bounding box center [773, 257] width 46 height 18
click at [1521, 553] on icon at bounding box center [1523, 546] width 13 height 13
select select "**********"
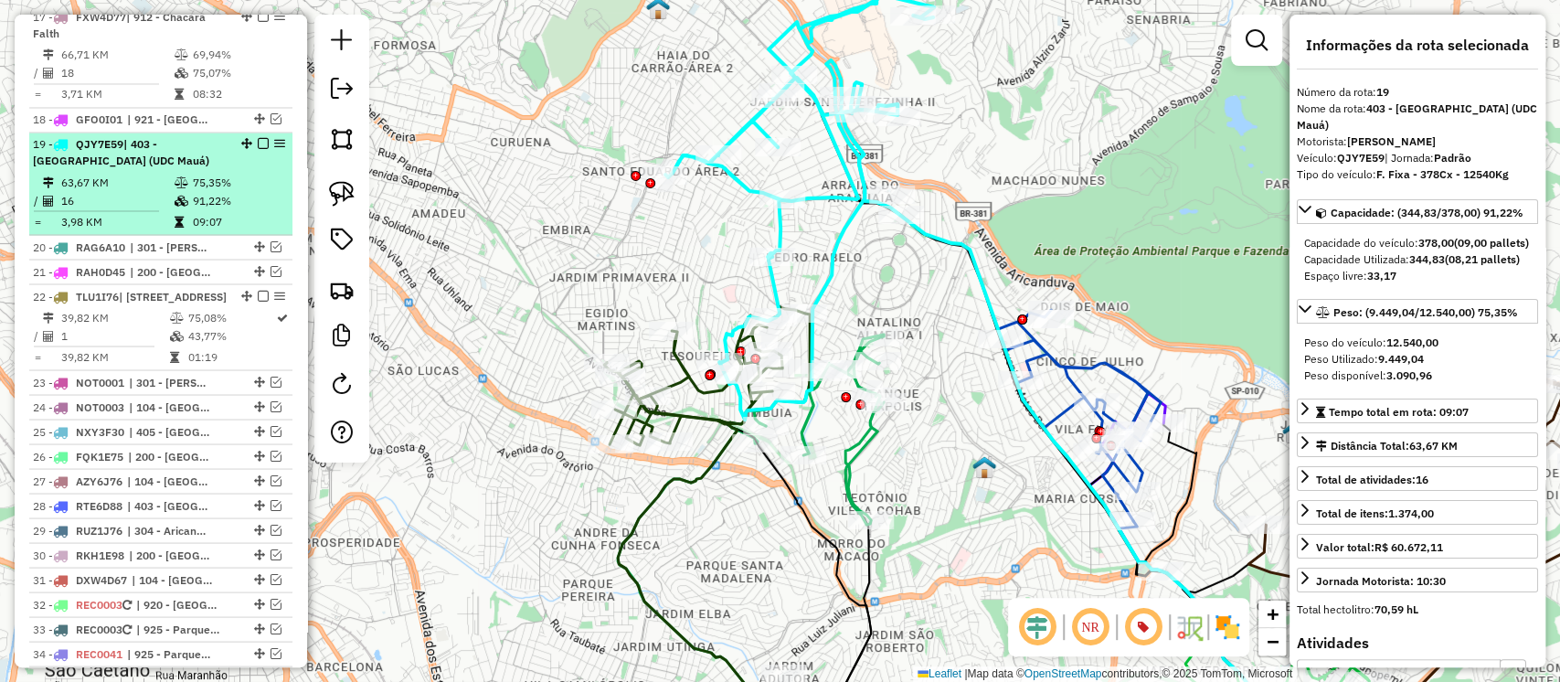
click at [261, 138] on em at bounding box center [263, 143] width 11 height 11
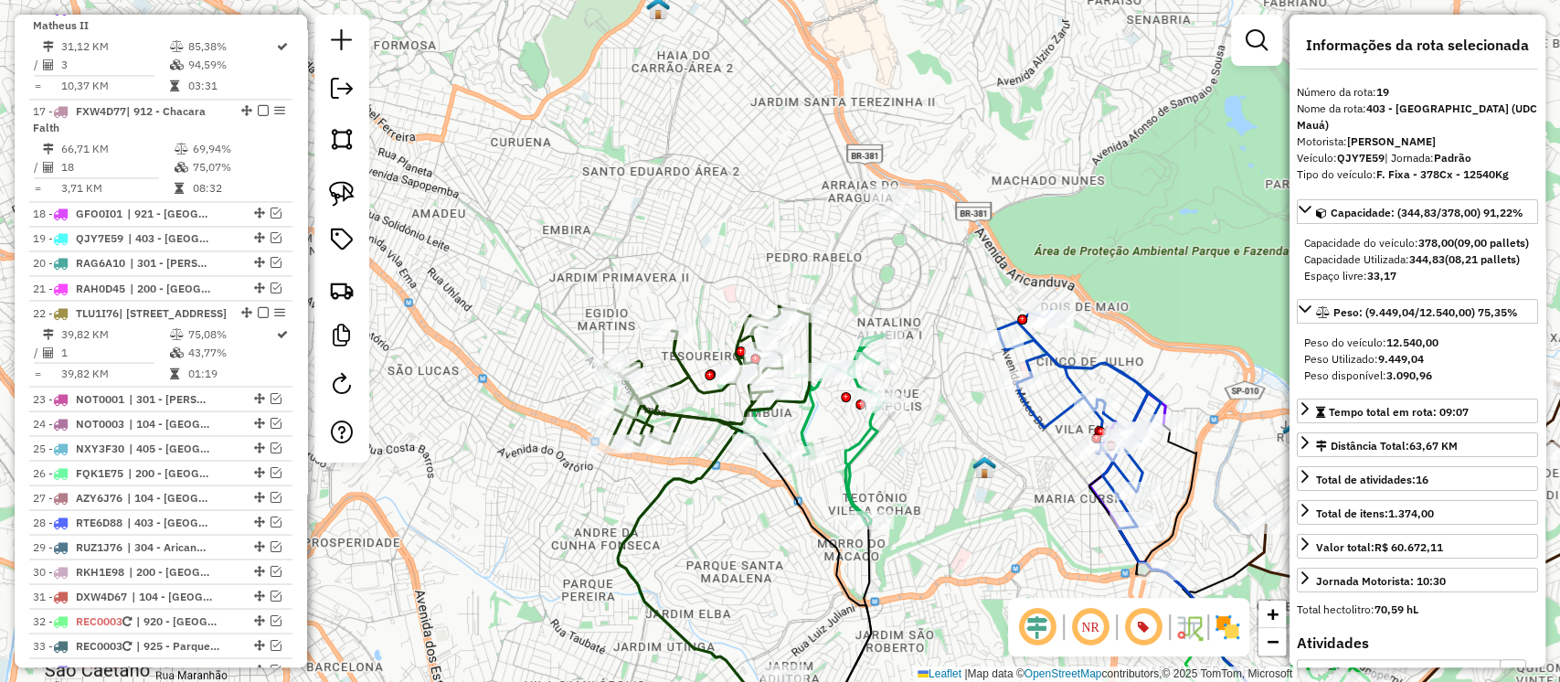
drag, startPoint x: 862, startPoint y: 280, endPoint x: 834, endPoint y: 241, distance: 47.7
click at [861, 219] on div "Janela de atendimento Grade de atendimento Capacidade Transportadoras Veículos …" at bounding box center [780, 341] width 1560 height 682
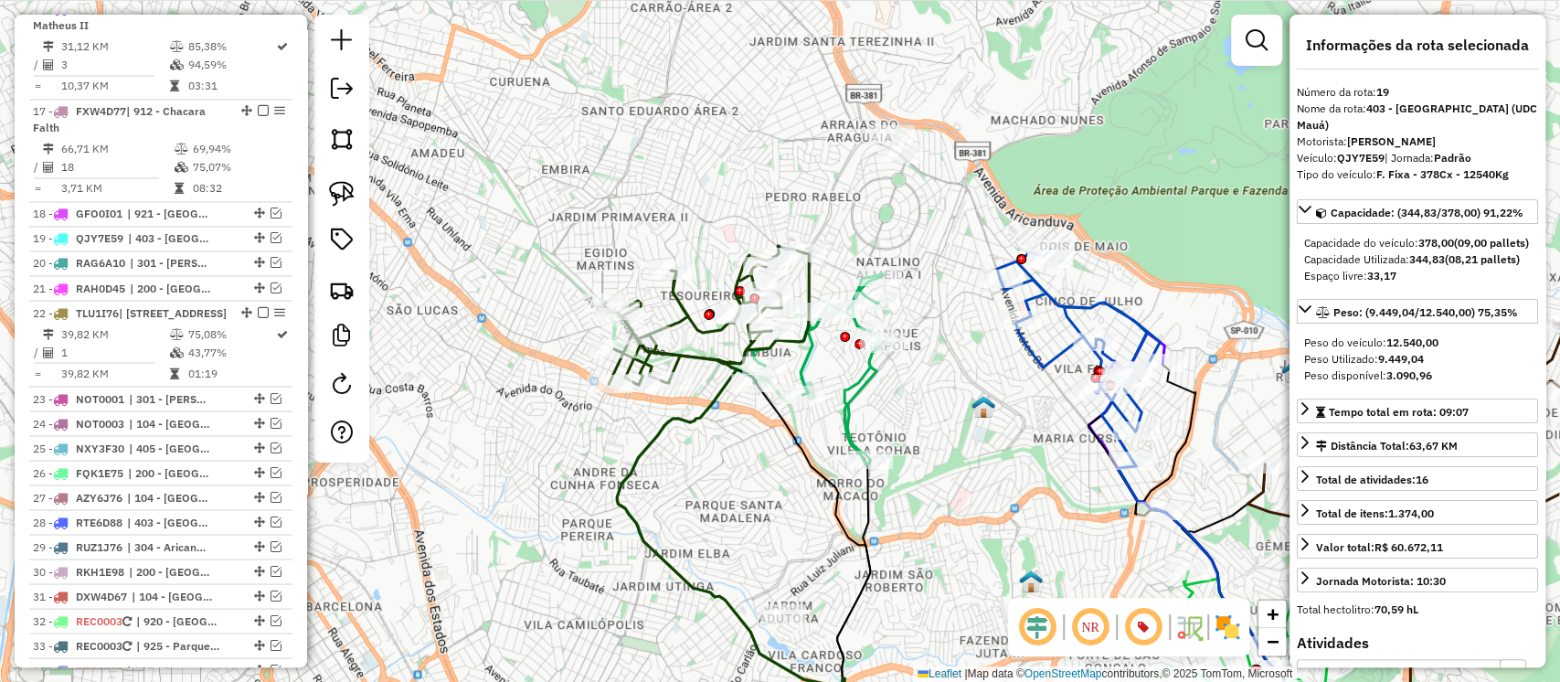
click at [702, 326] on icon at bounding box center [706, 315] width 206 height 139
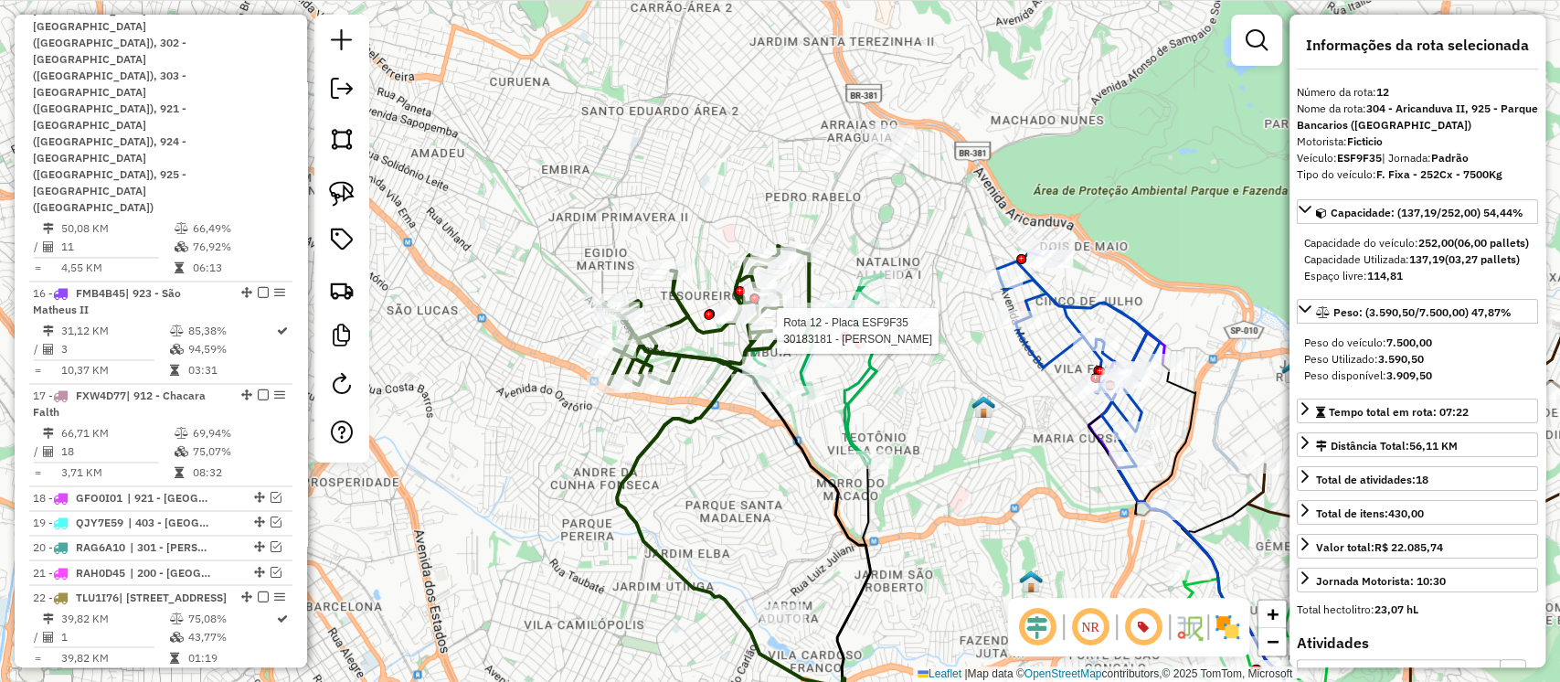
scroll to position [1510, 0]
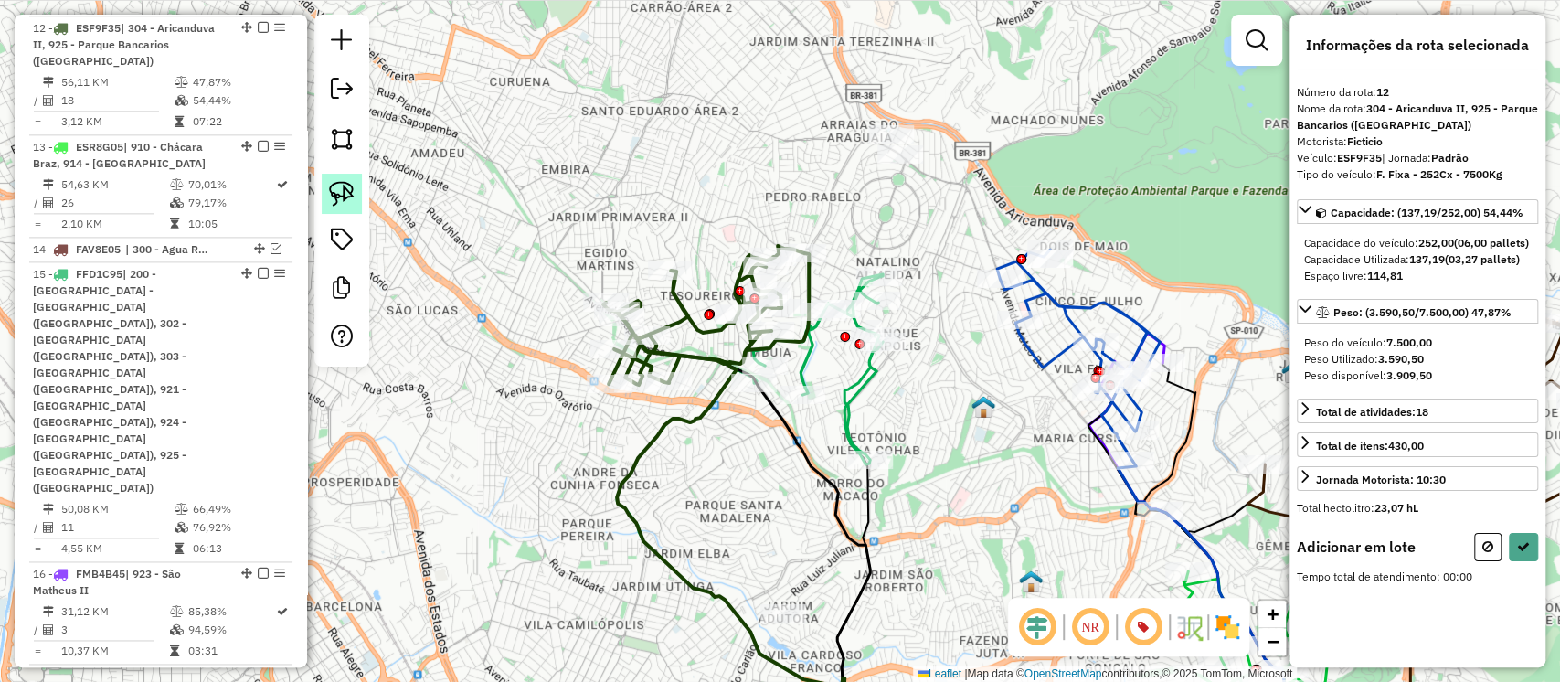
click at [326, 197] on link at bounding box center [342, 194] width 40 height 40
drag, startPoint x: 791, startPoint y: 135, endPoint x: 873, endPoint y: 181, distance: 94.1
drag, startPoint x: 355, startPoint y: 194, endPoint x: 534, endPoint y: 188, distance: 179.2
click at [356, 194] on link at bounding box center [342, 194] width 40 height 40
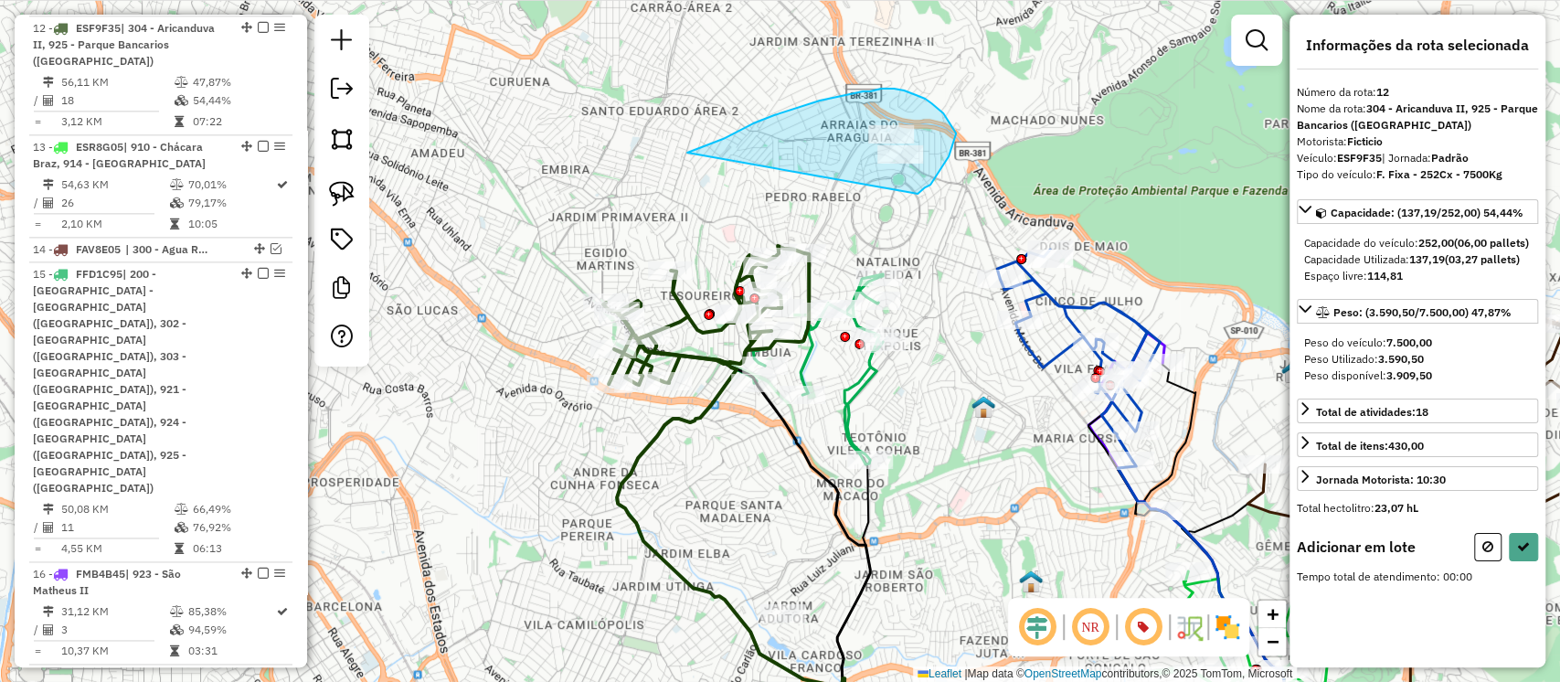
drag, startPoint x: 753, startPoint y: 123, endPoint x: 918, endPoint y: 194, distance: 179.0
click at [918, 194] on div "Janela de atendimento Grade de atendimento Capacidade Transportadoras Veículos …" at bounding box center [780, 341] width 1560 height 682
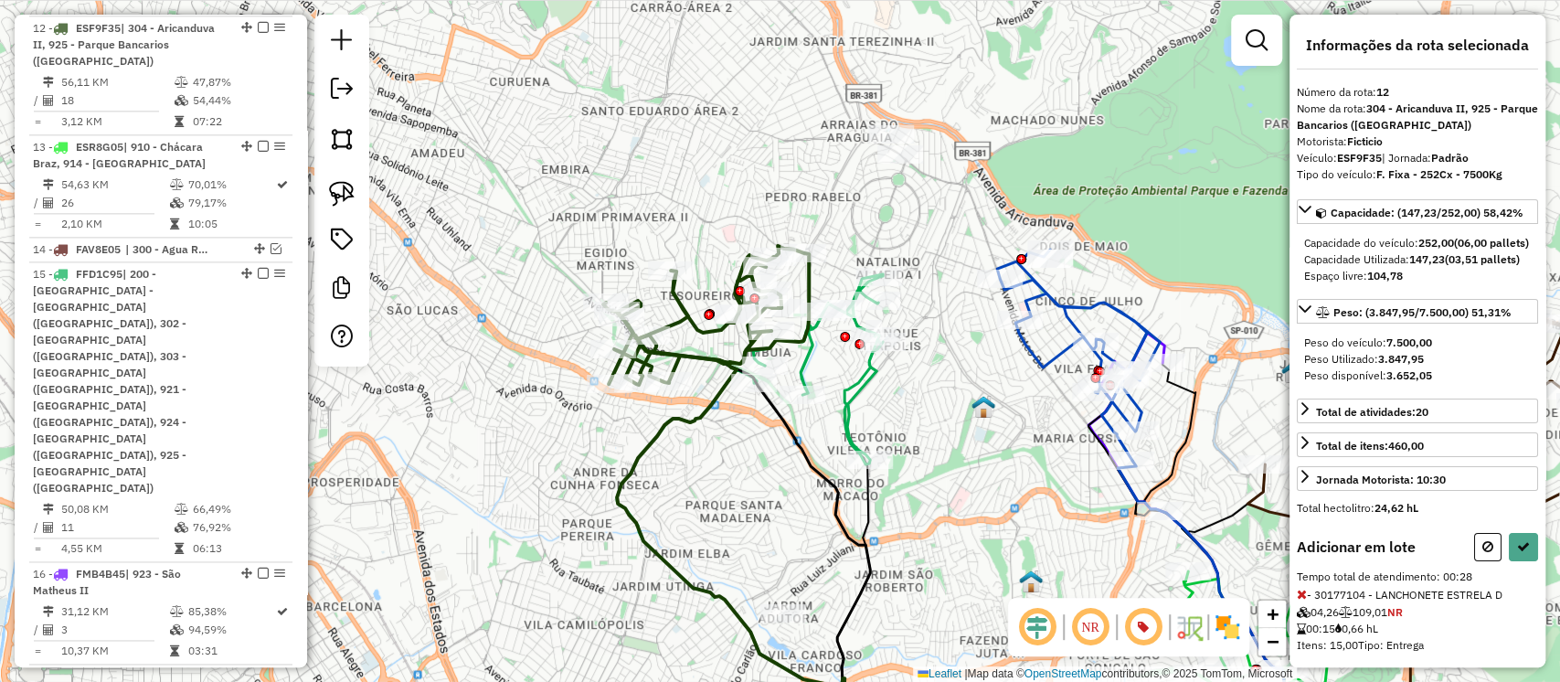
click at [809, 284] on icon at bounding box center [706, 315] width 206 height 139
click at [1520, 561] on button at bounding box center [1523, 547] width 29 height 28
select select "**********"
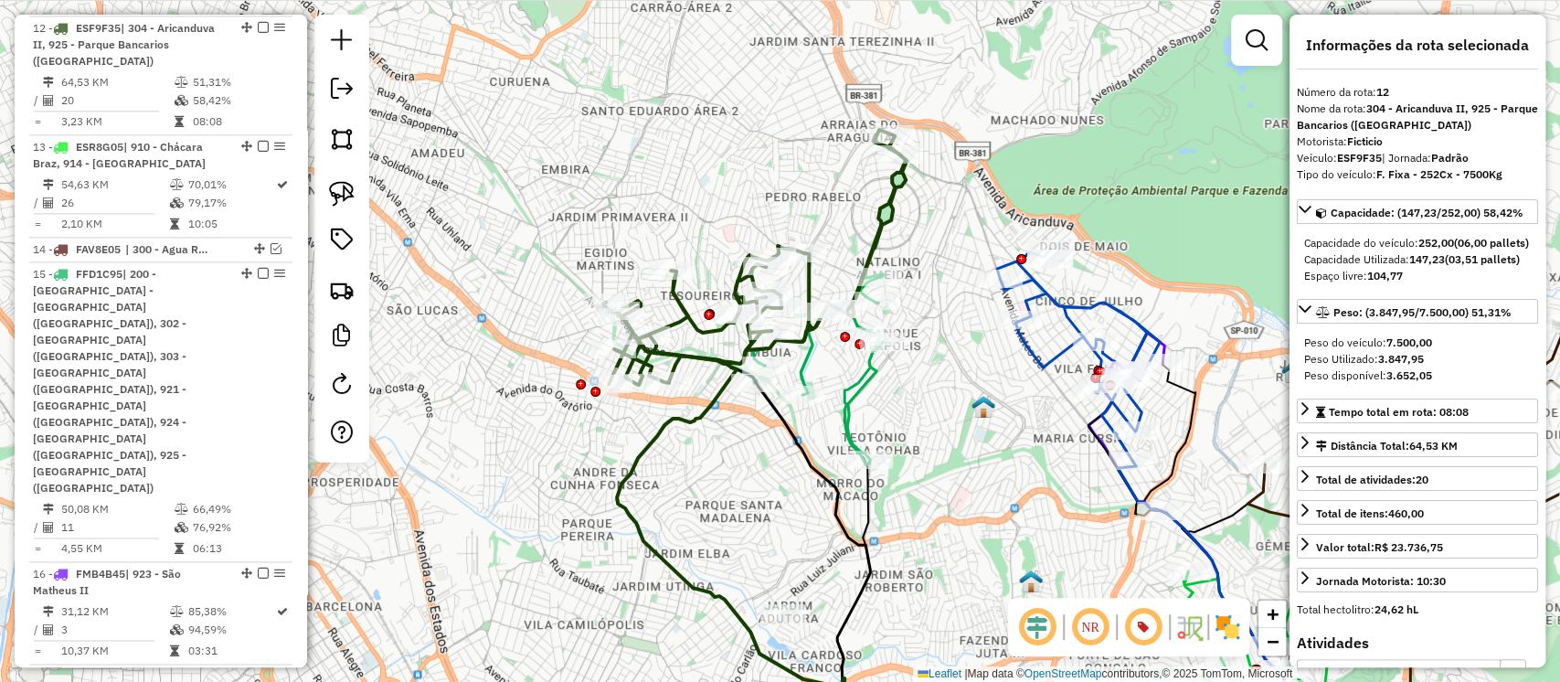
click at [878, 240] on icon at bounding box center [754, 257] width 303 height 255
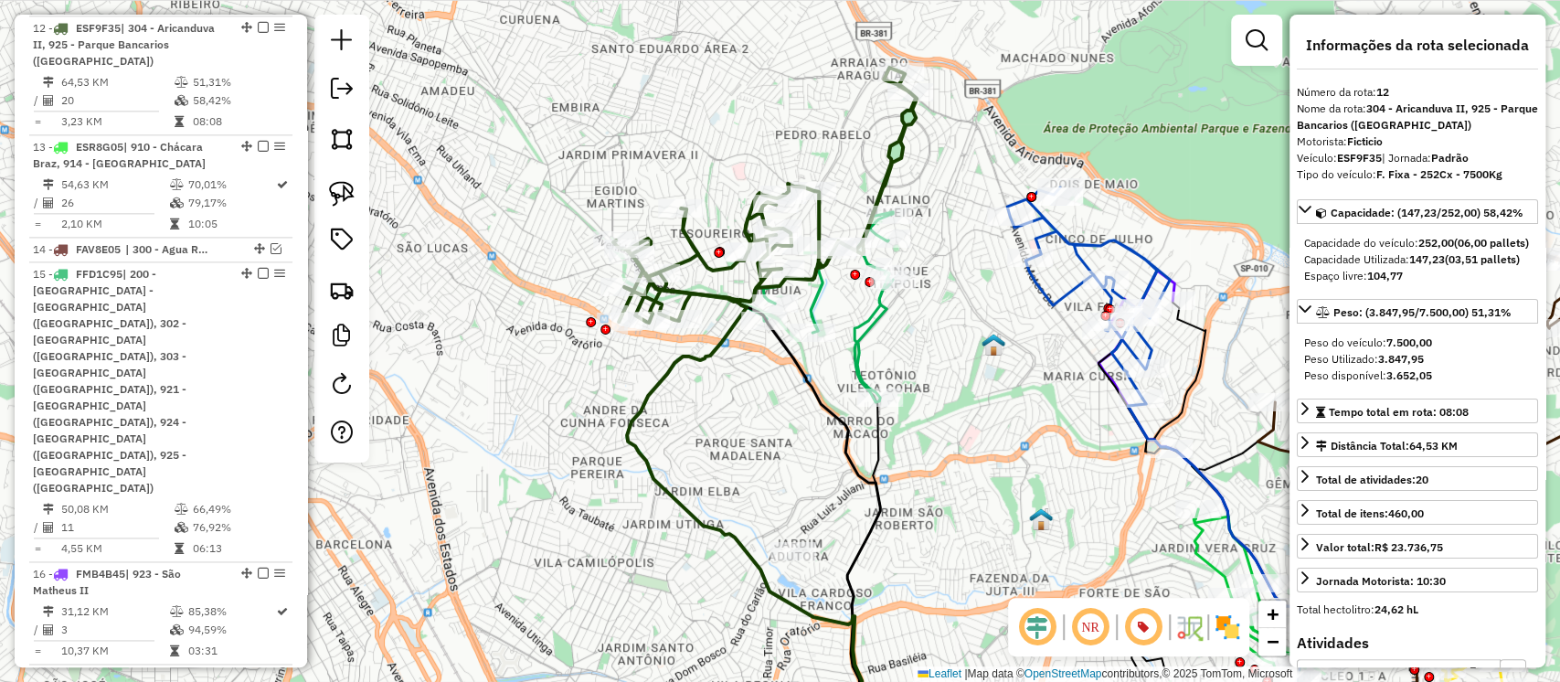
drag, startPoint x: 925, startPoint y: 278, endPoint x: 935, endPoint y: 216, distance: 63.0
click at [935, 216] on div "Janela de atendimento Grade de atendimento Capacidade Transportadoras Veículos …" at bounding box center [780, 341] width 1560 height 682
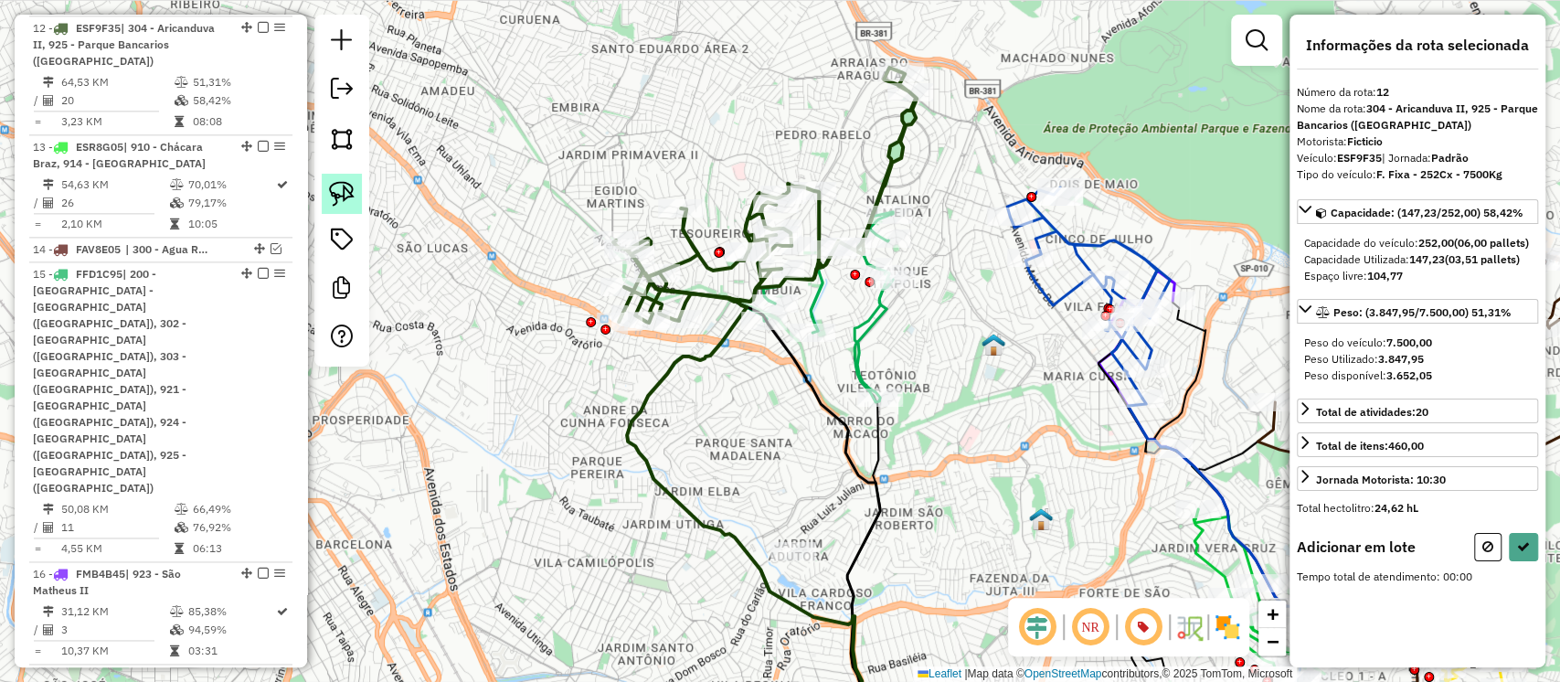
click at [349, 202] on img at bounding box center [342, 194] width 26 height 26
drag, startPoint x: 745, startPoint y: 358, endPoint x: 822, endPoint y: 376, distance: 78.7
click at [348, 194] on img at bounding box center [342, 194] width 26 height 26
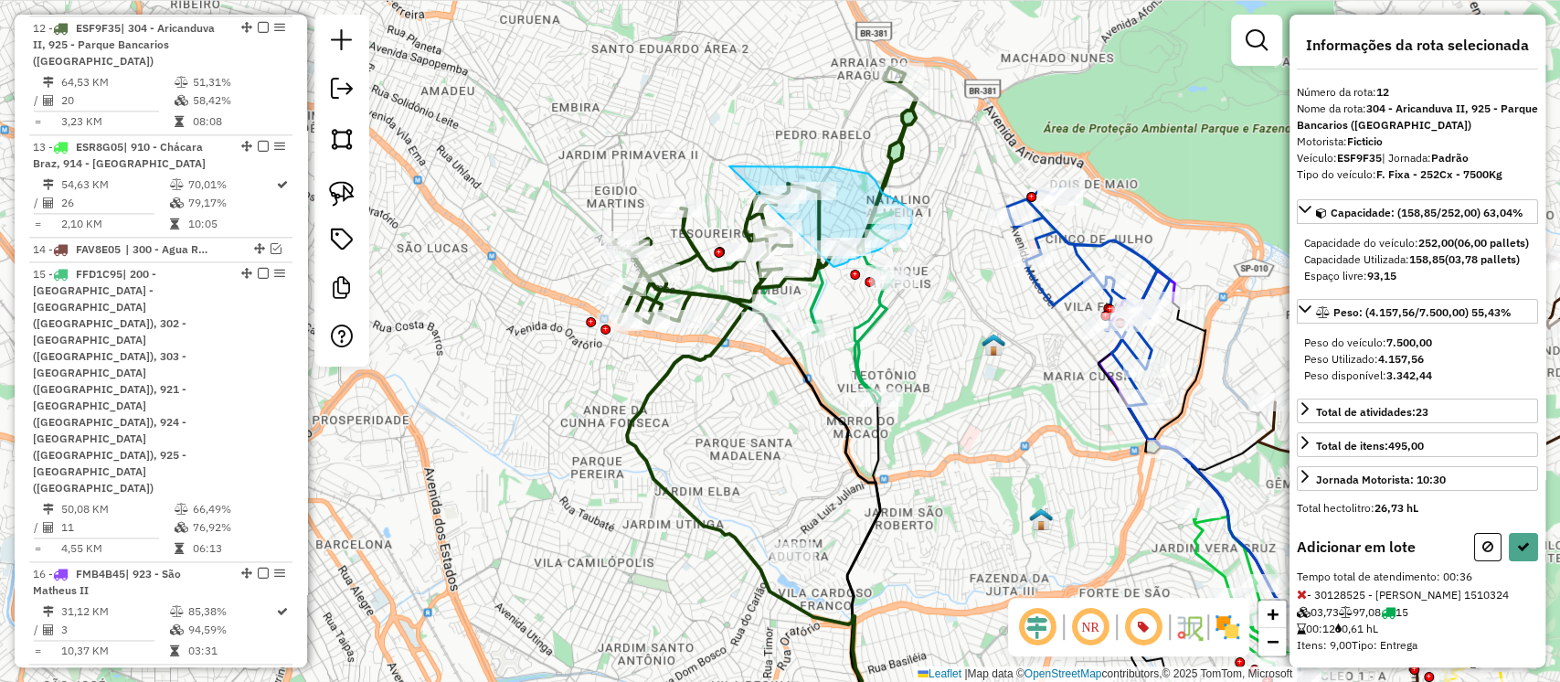
drag, startPoint x: 729, startPoint y: 166, endPoint x: 834, endPoint y: 267, distance: 144.8
click at [834, 267] on div "Janela de atendimento Grade de atendimento Capacidade Transportadoras Veículos …" at bounding box center [780, 341] width 1560 height 682
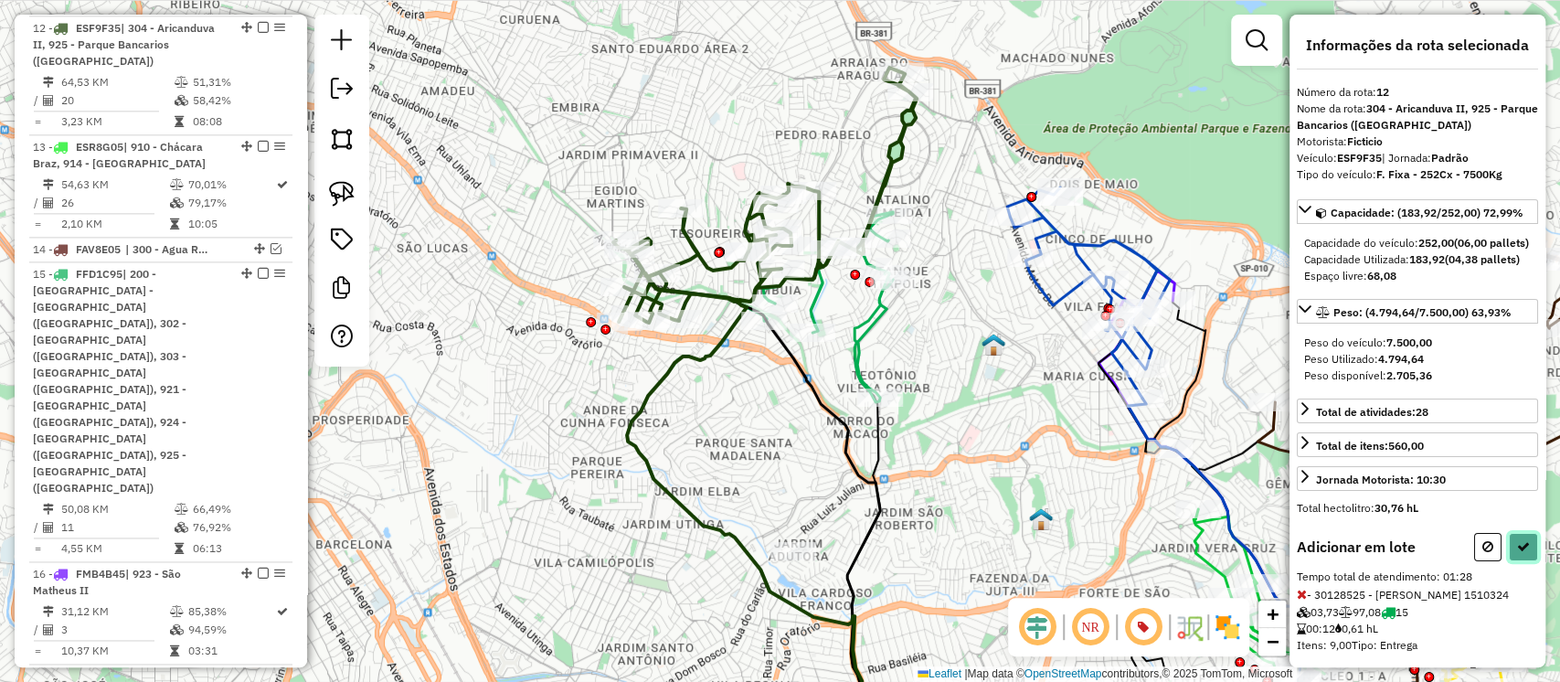
click at [1520, 553] on icon at bounding box center [1523, 546] width 13 height 13
select select "**********"
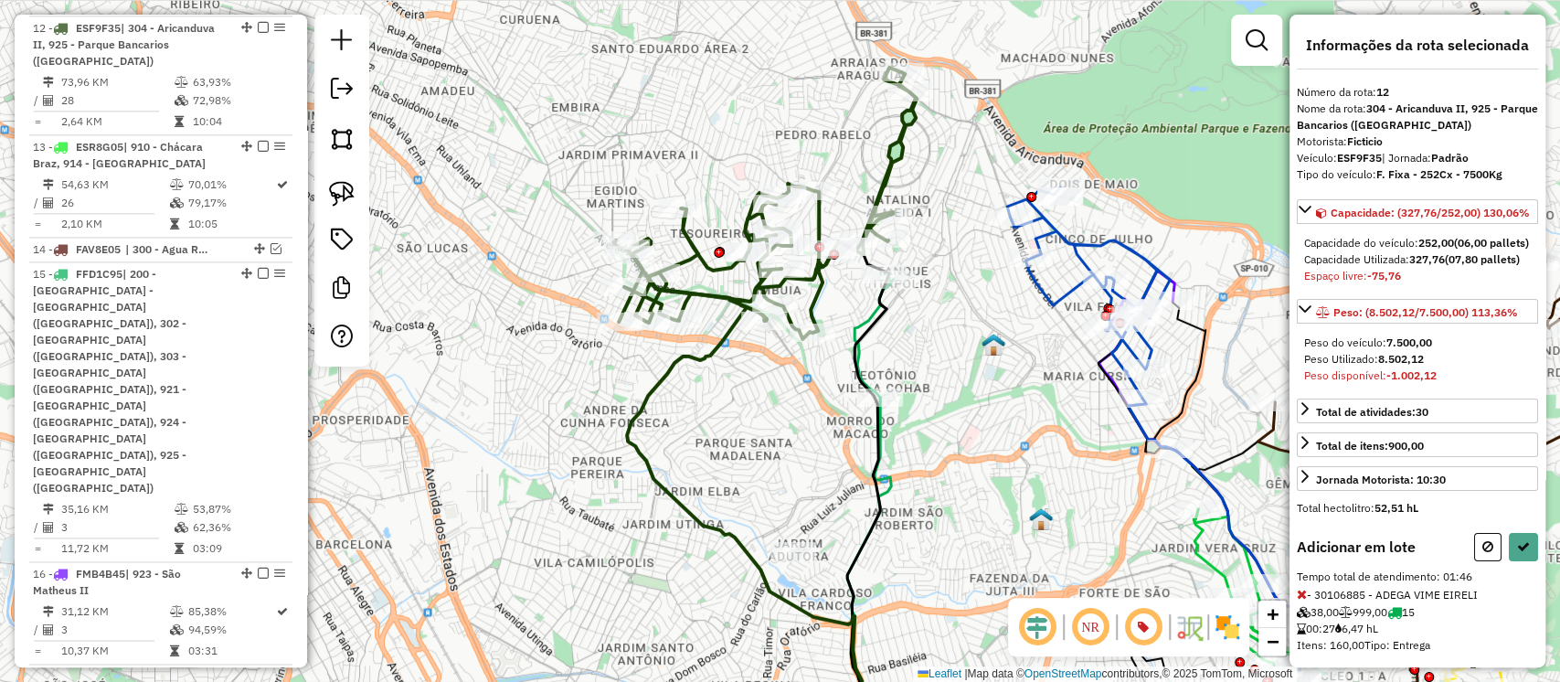
scroll to position [168, 0]
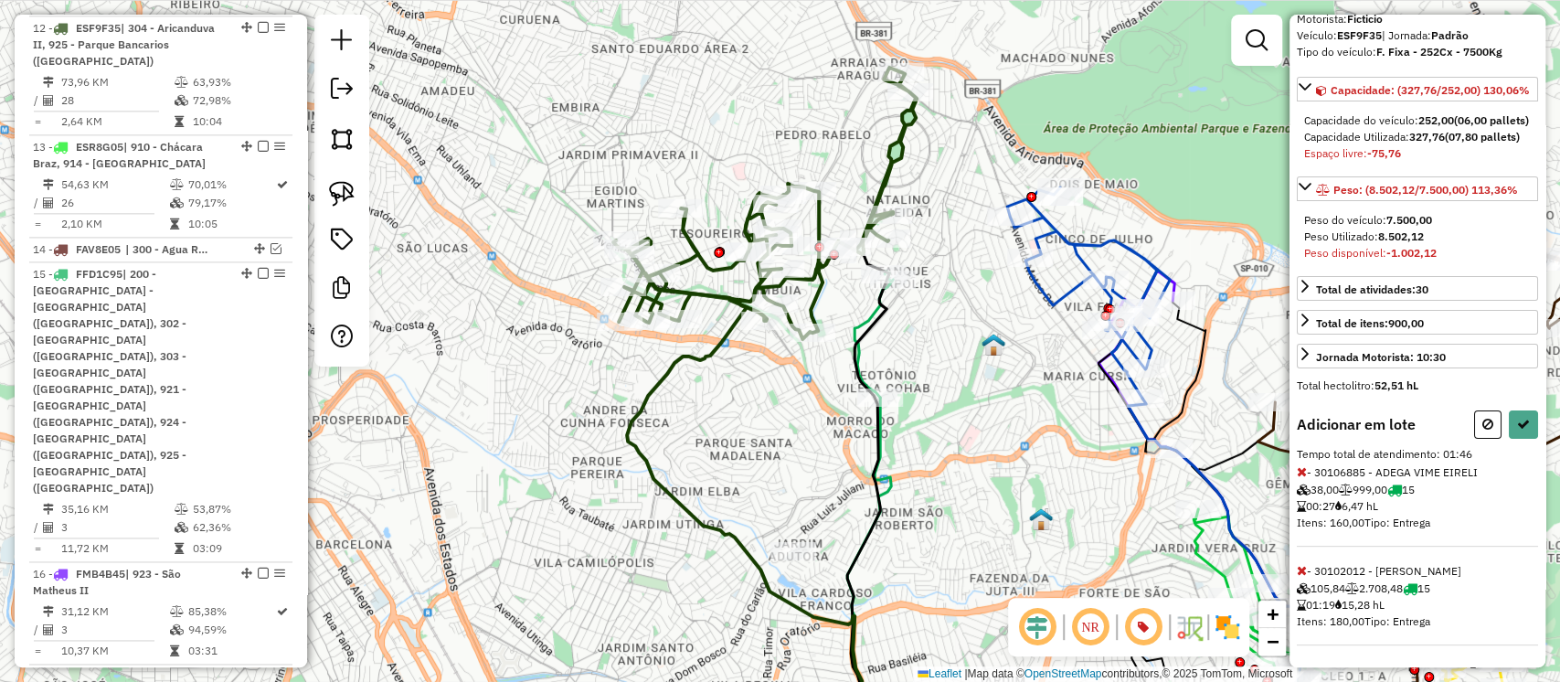
click at [1301, 568] on icon at bounding box center [1302, 570] width 10 height 13
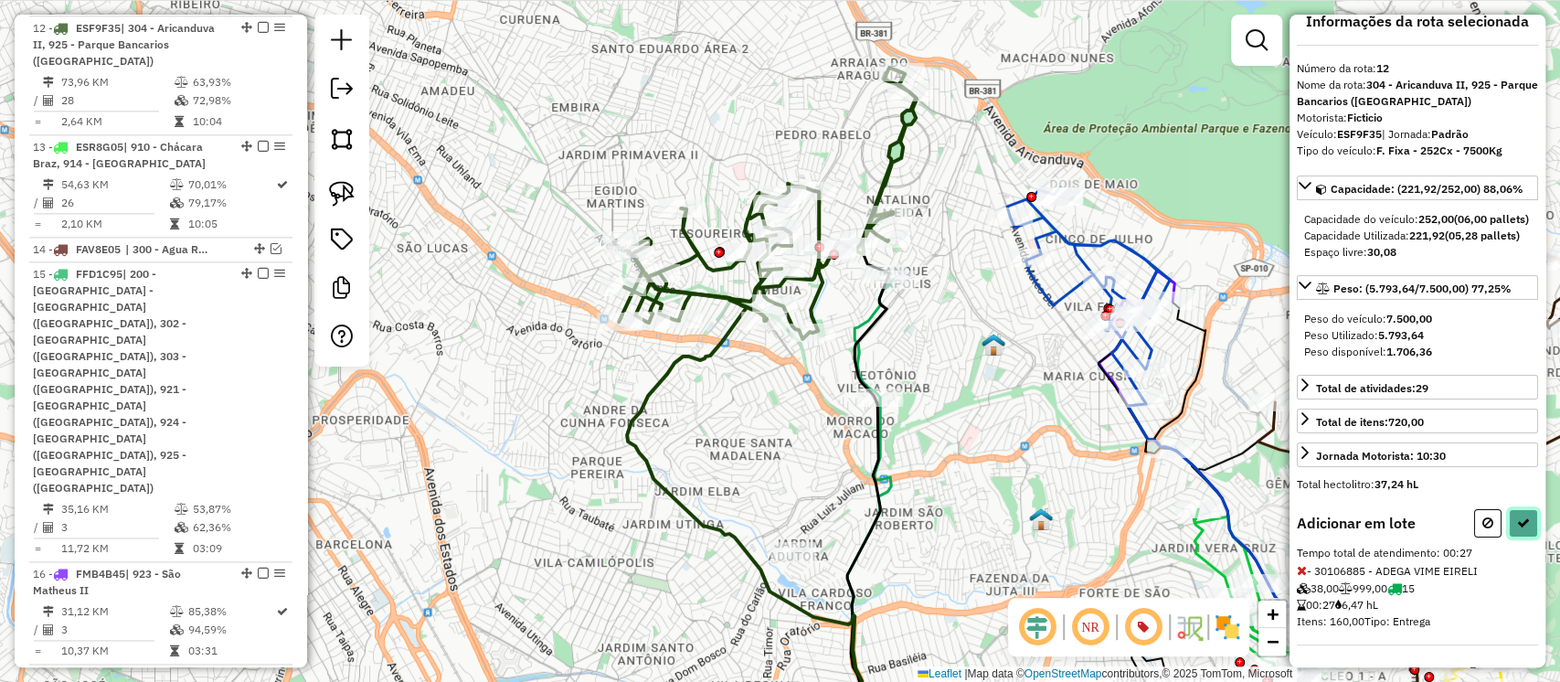
click at [1520, 525] on icon at bounding box center [1523, 522] width 13 height 13
select select "**********"
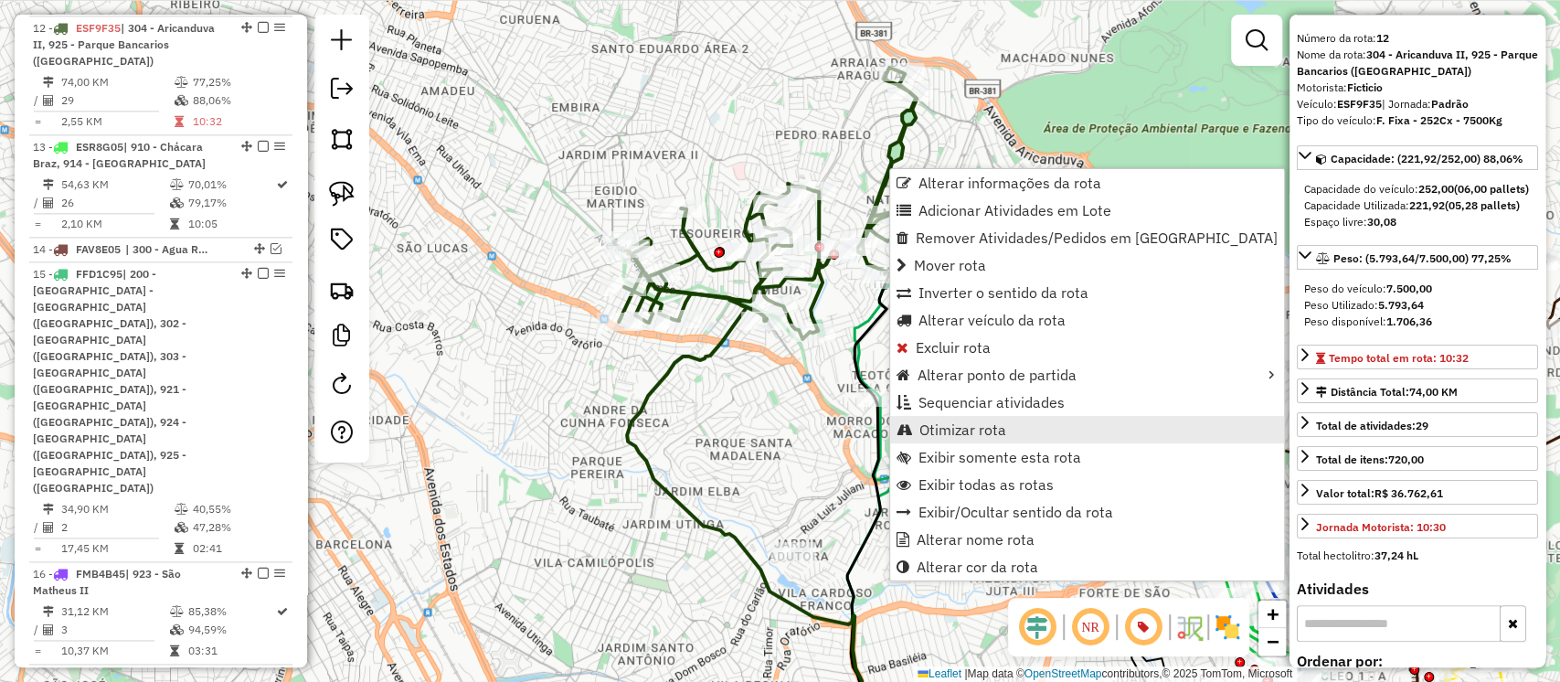
click at [944, 422] on span "Otimizar rota" at bounding box center [963, 429] width 87 height 15
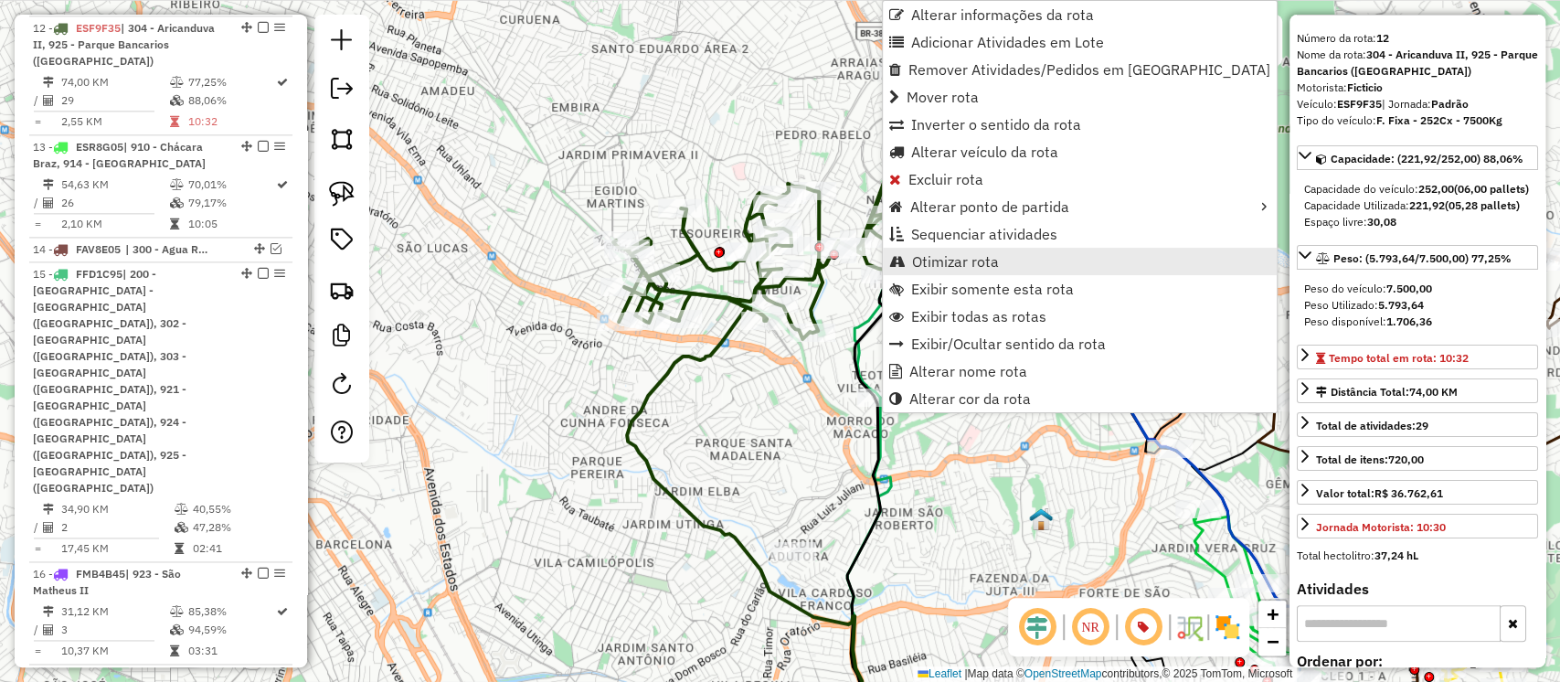
click at [918, 259] on span "Otimizar rota" at bounding box center [955, 261] width 87 height 15
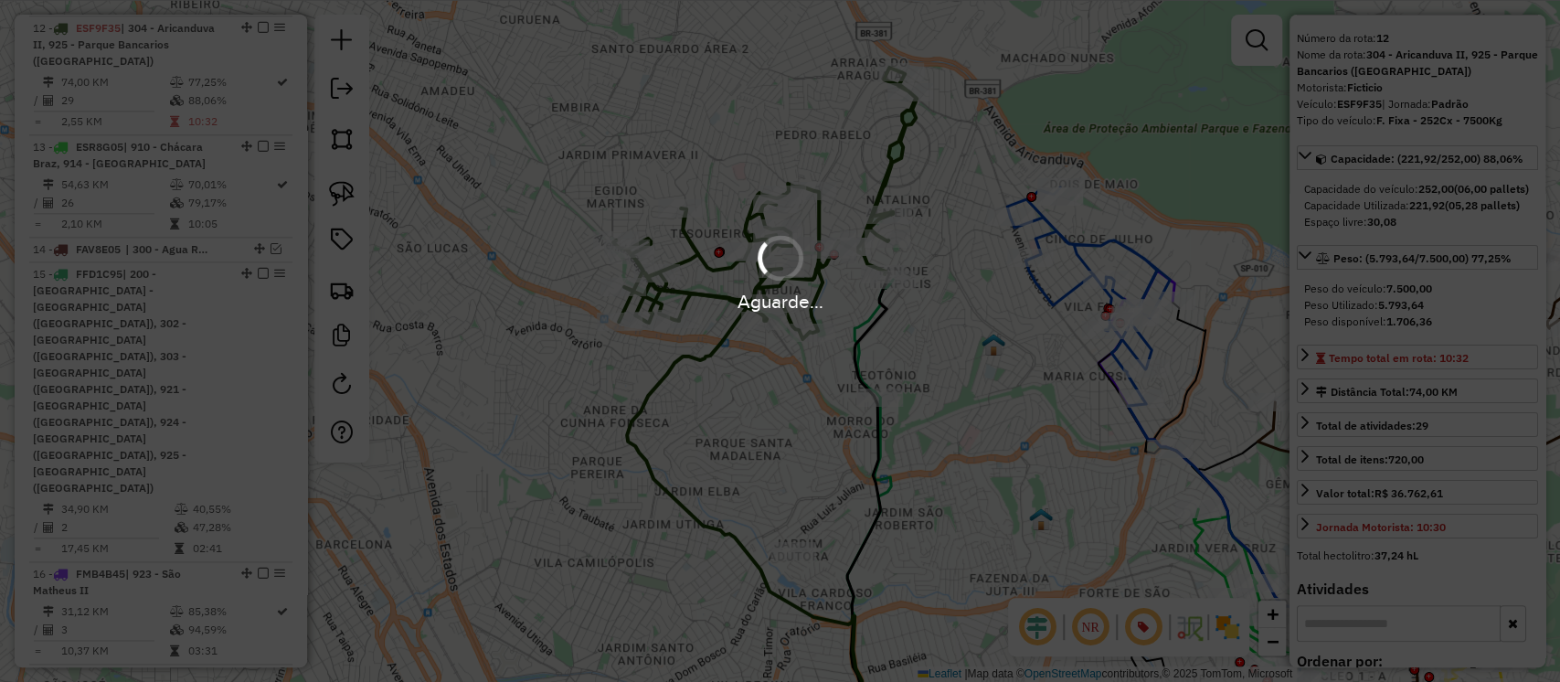
click at [929, 317] on div "Aguarde..." at bounding box center [780, 341] width 1560 height 682
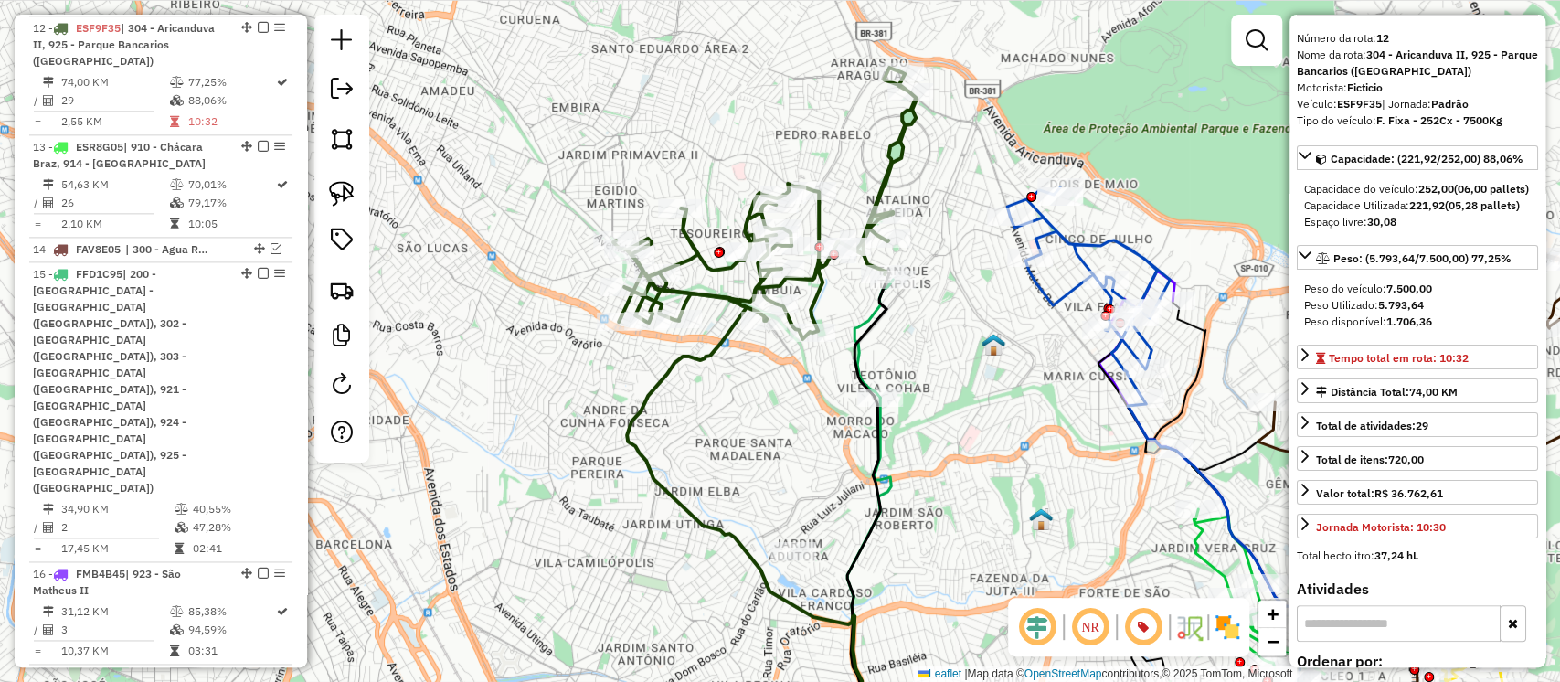
click at [859, 318] on icon at bounding box center [874, 339] width 38 height 118
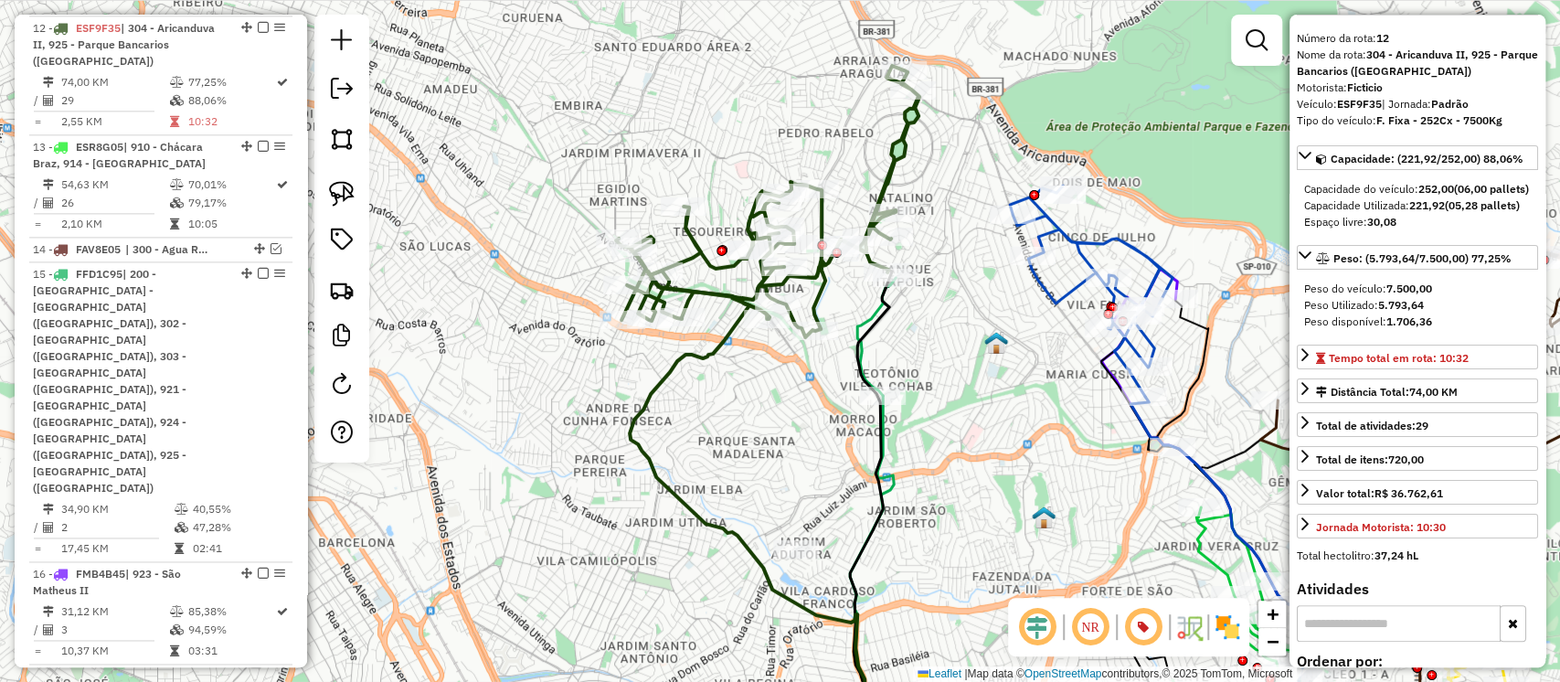
click at [857, 319] on icon at bounding box center [876, 337] width 38 height 118
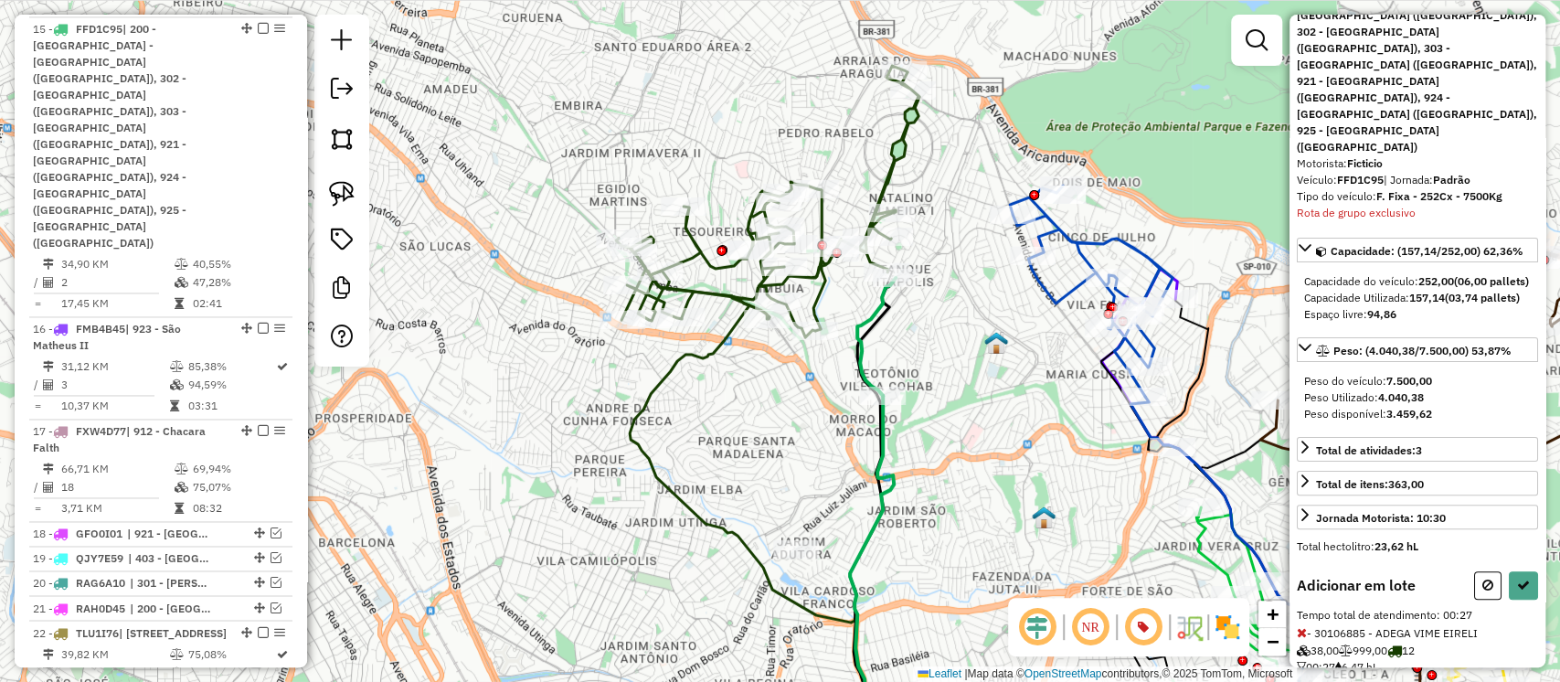
scroll to position [136, 0]
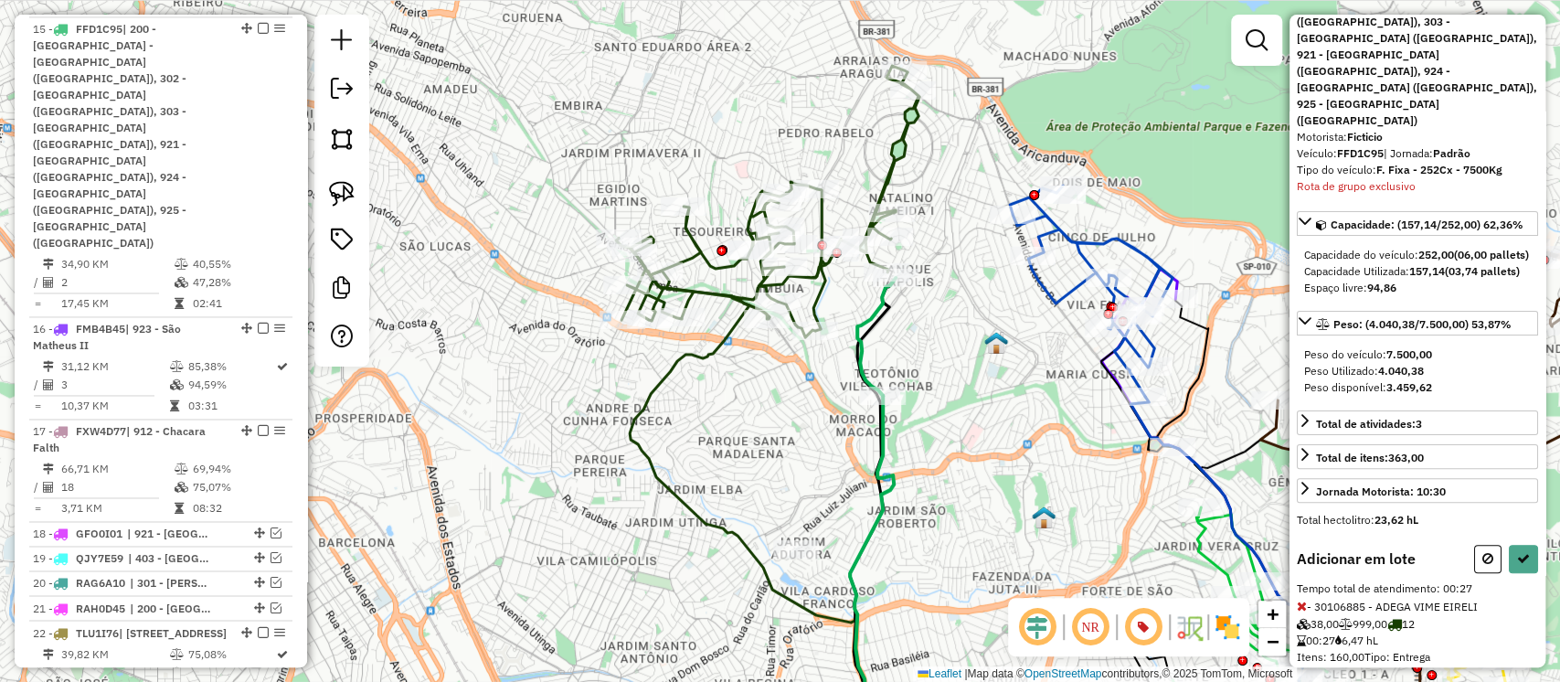
click at [1299, 600] on icon at bounding box center [1302, 606] width 10 height 13
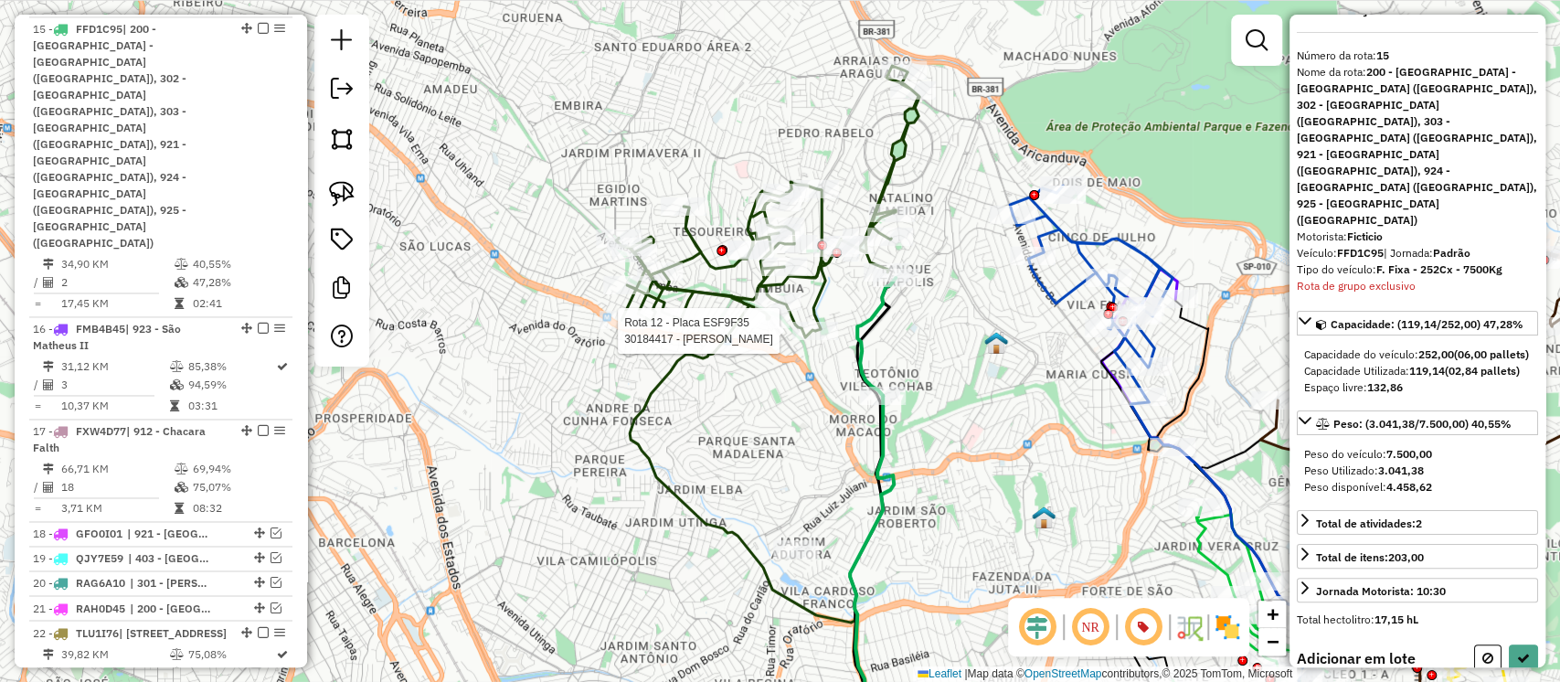
click at [820, 340] on div at bounding box center [816, 331] width 46 height 18
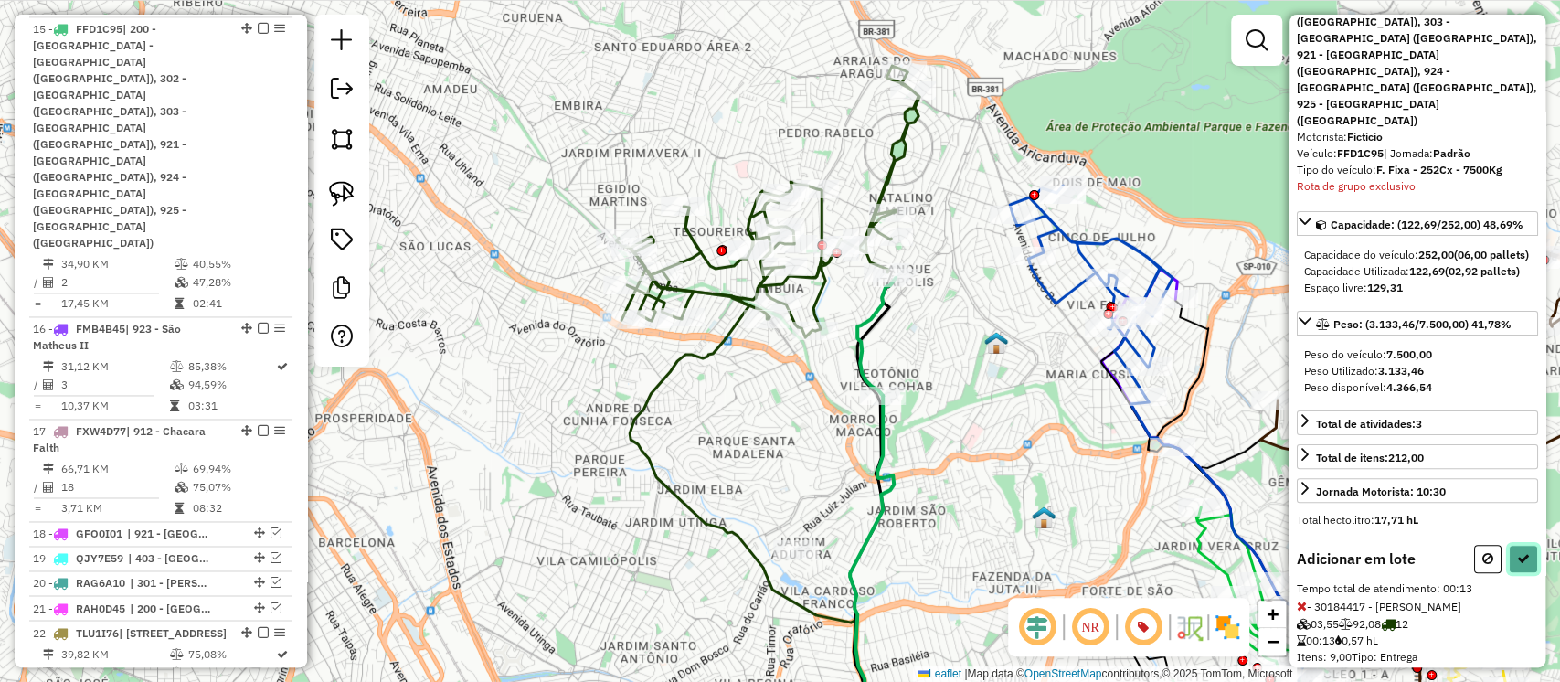
click at [1517, 552] on icon at bounding box center [1523, 558] width 13 height 13
select select "**********"
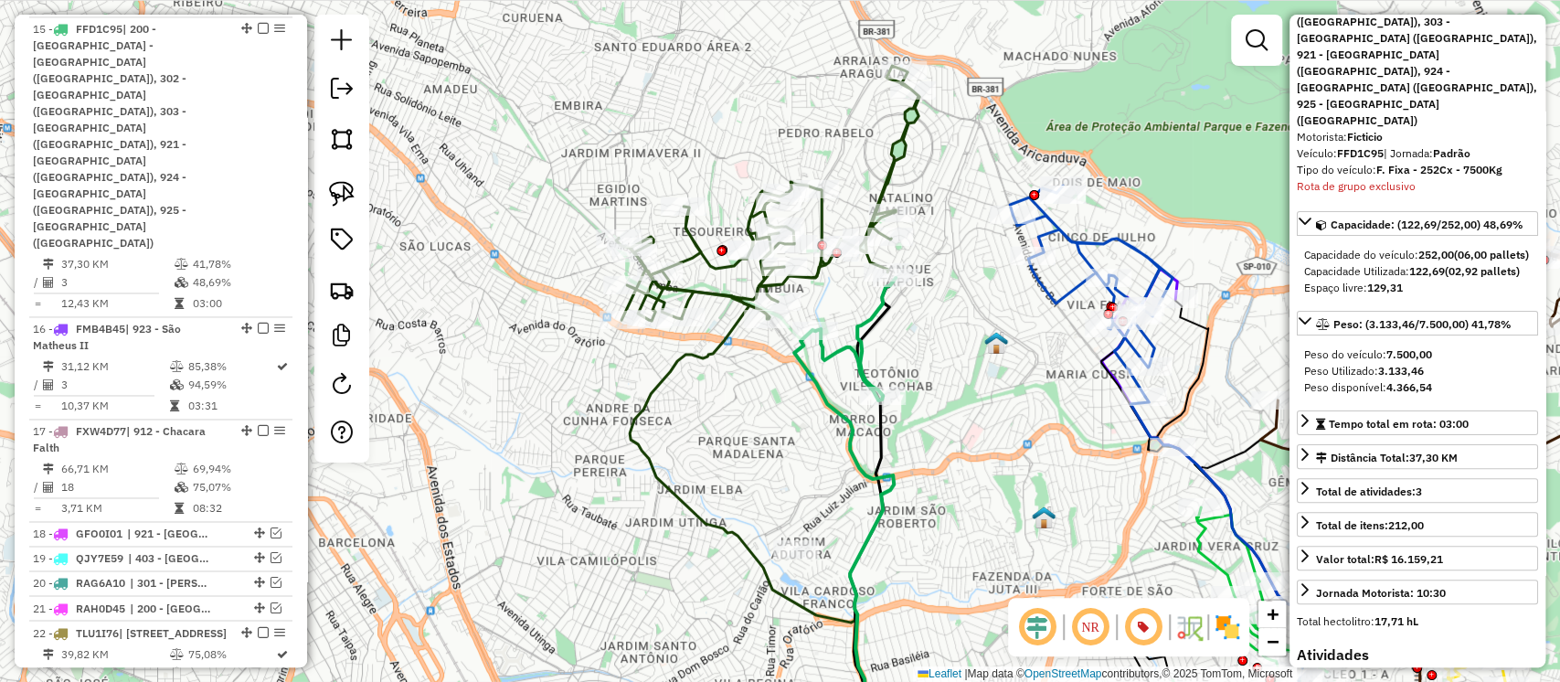
click at [825, 274] on icon at bounding box center [767, 193] width 303 height 255
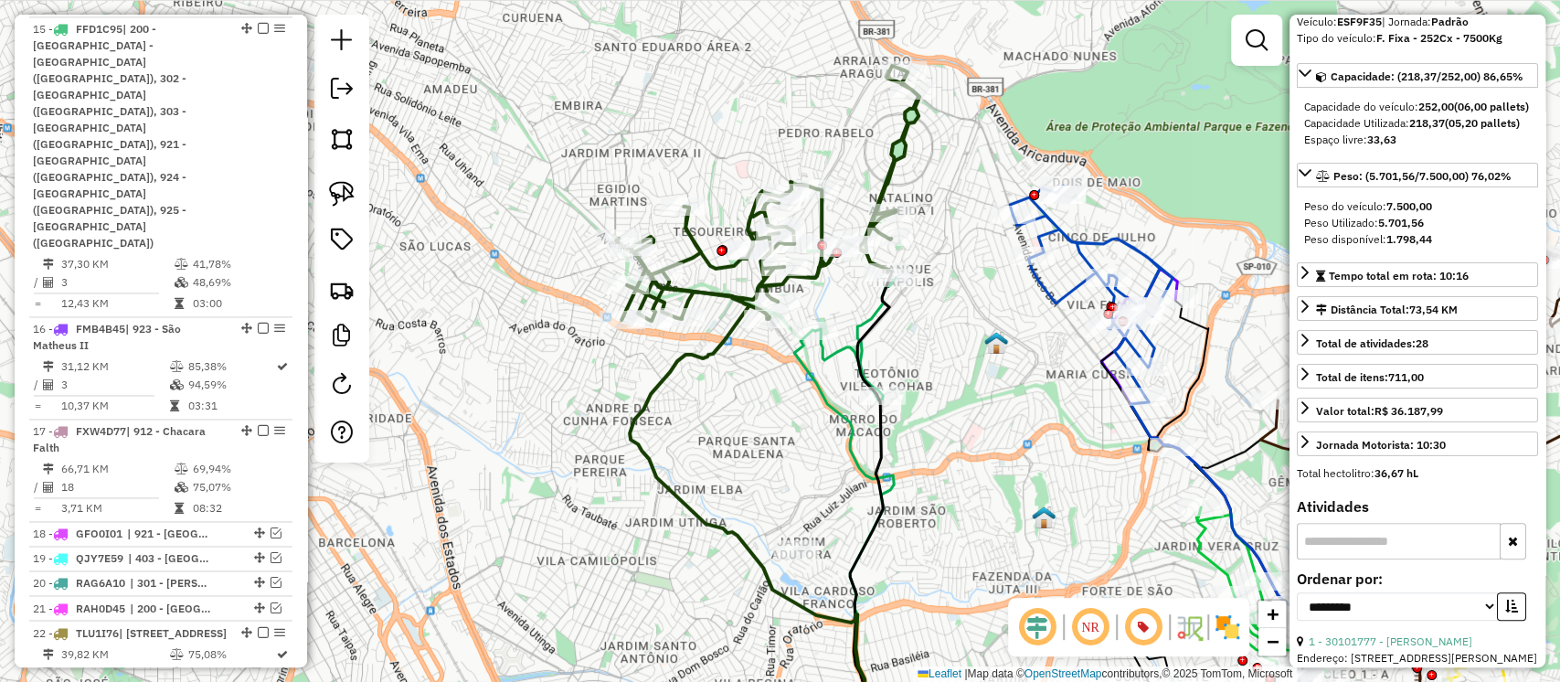
scroll to position [1510, 0]
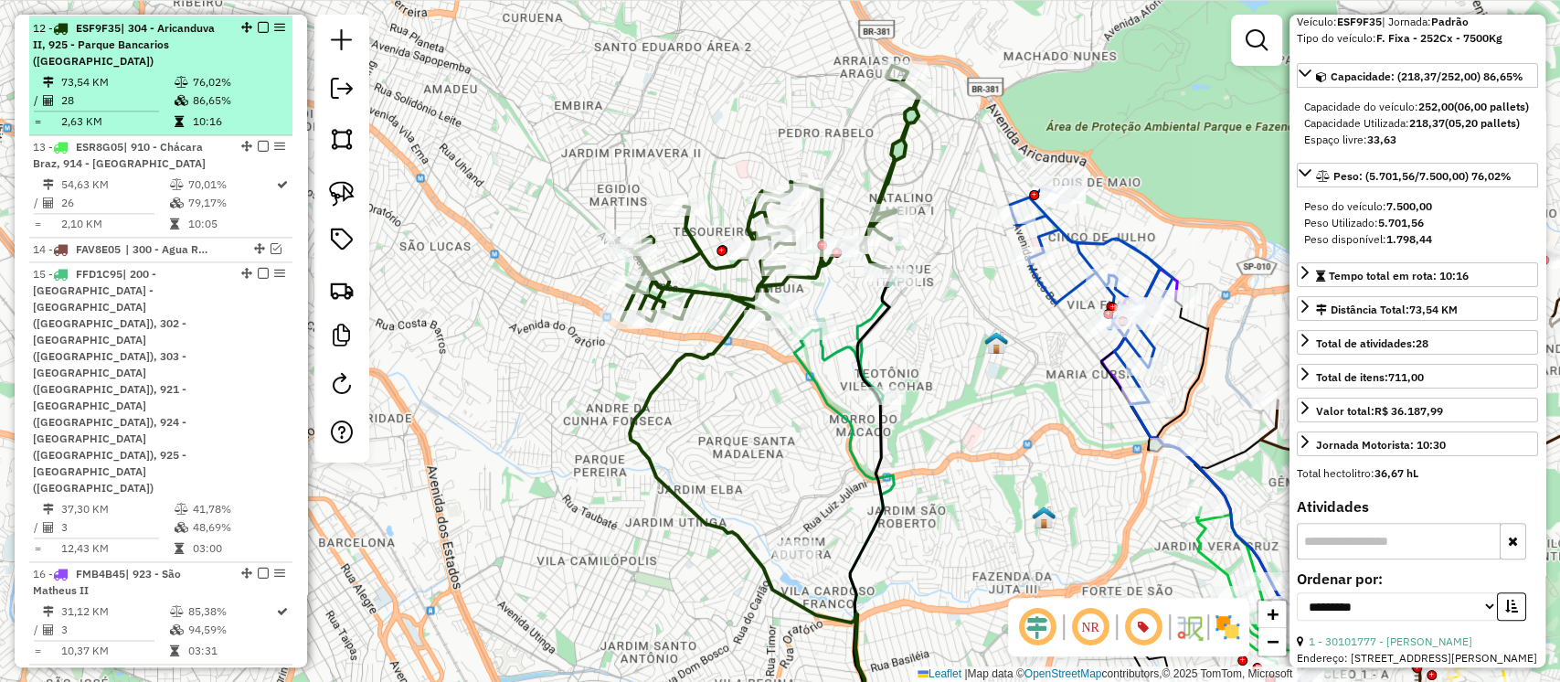
click at [258, 28] on em at bounding box center [263, 27] width 11 height 11
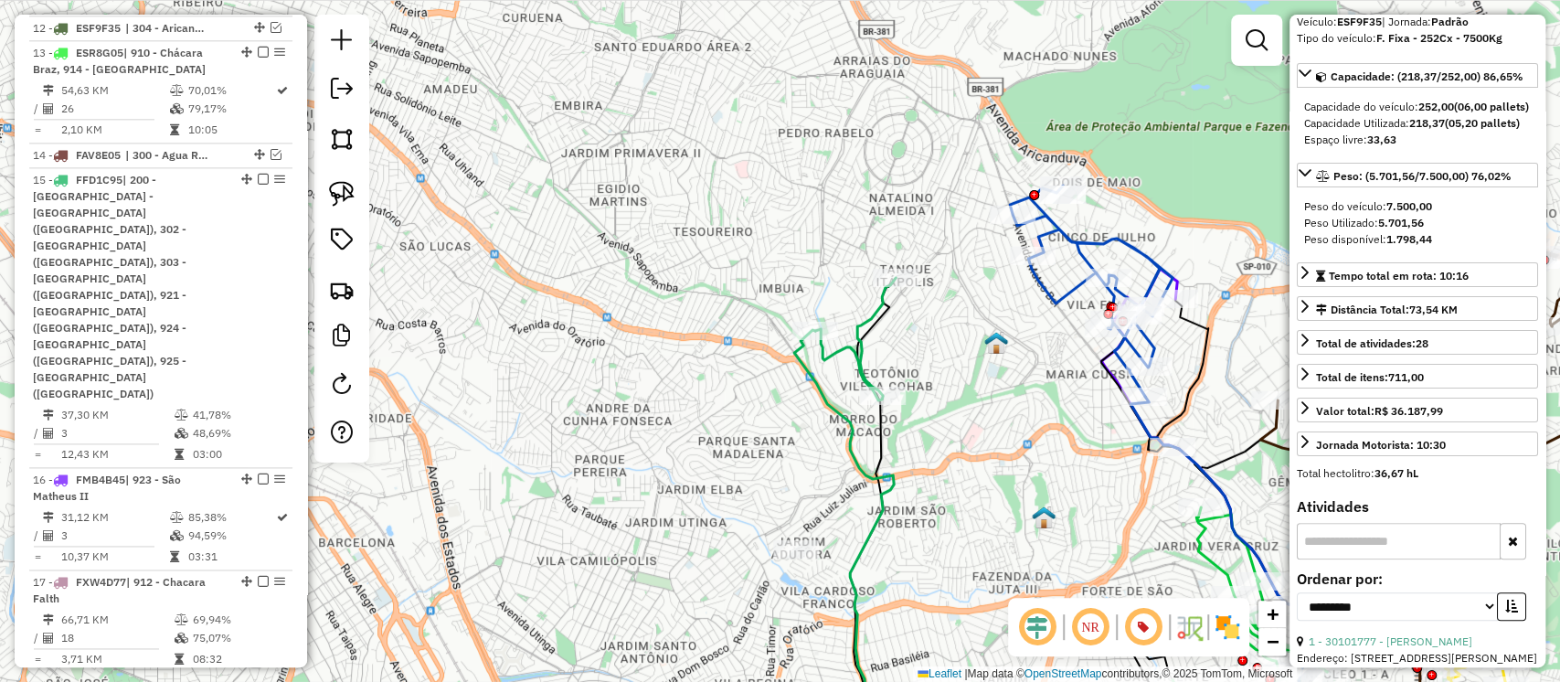
click at [870, 318] on icon at bounding box center [855, 339] width 80 height 122
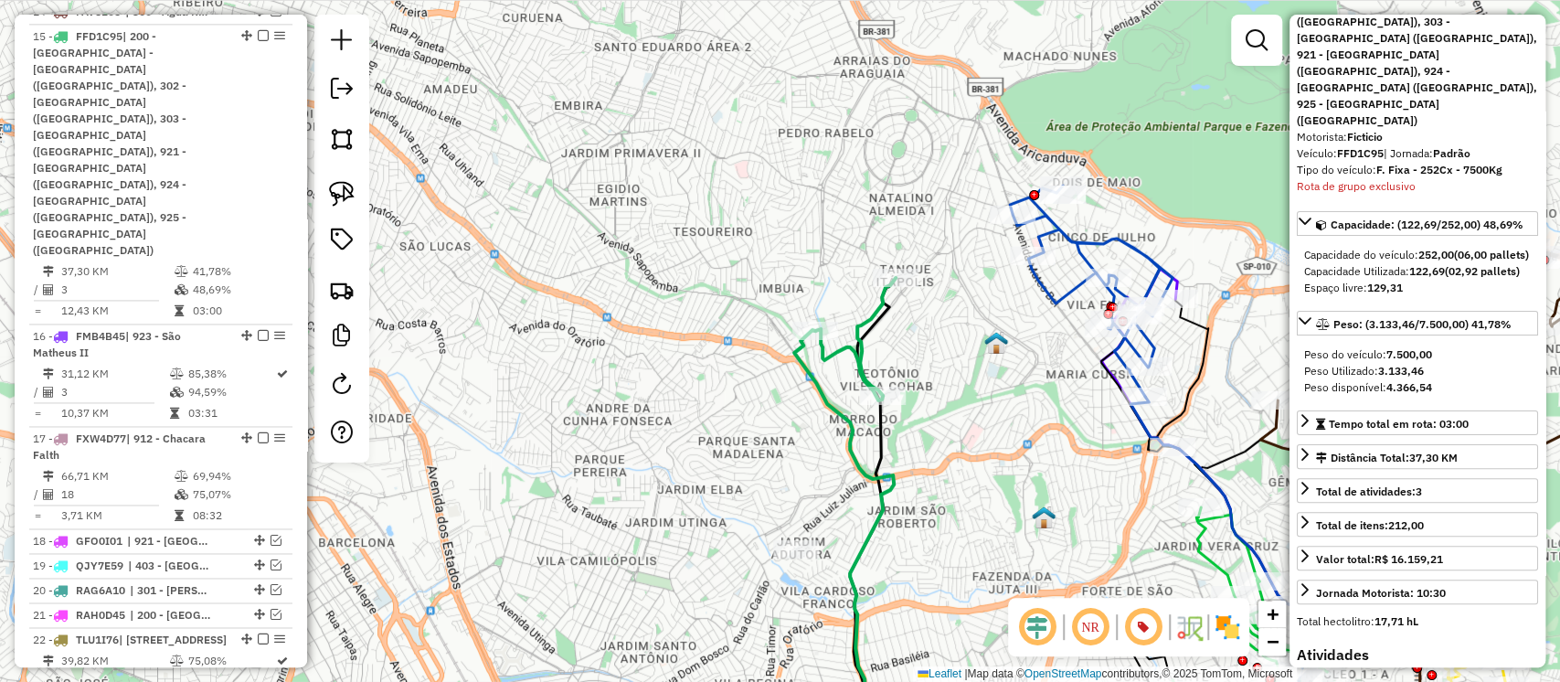
scroll to position [1661, 0]
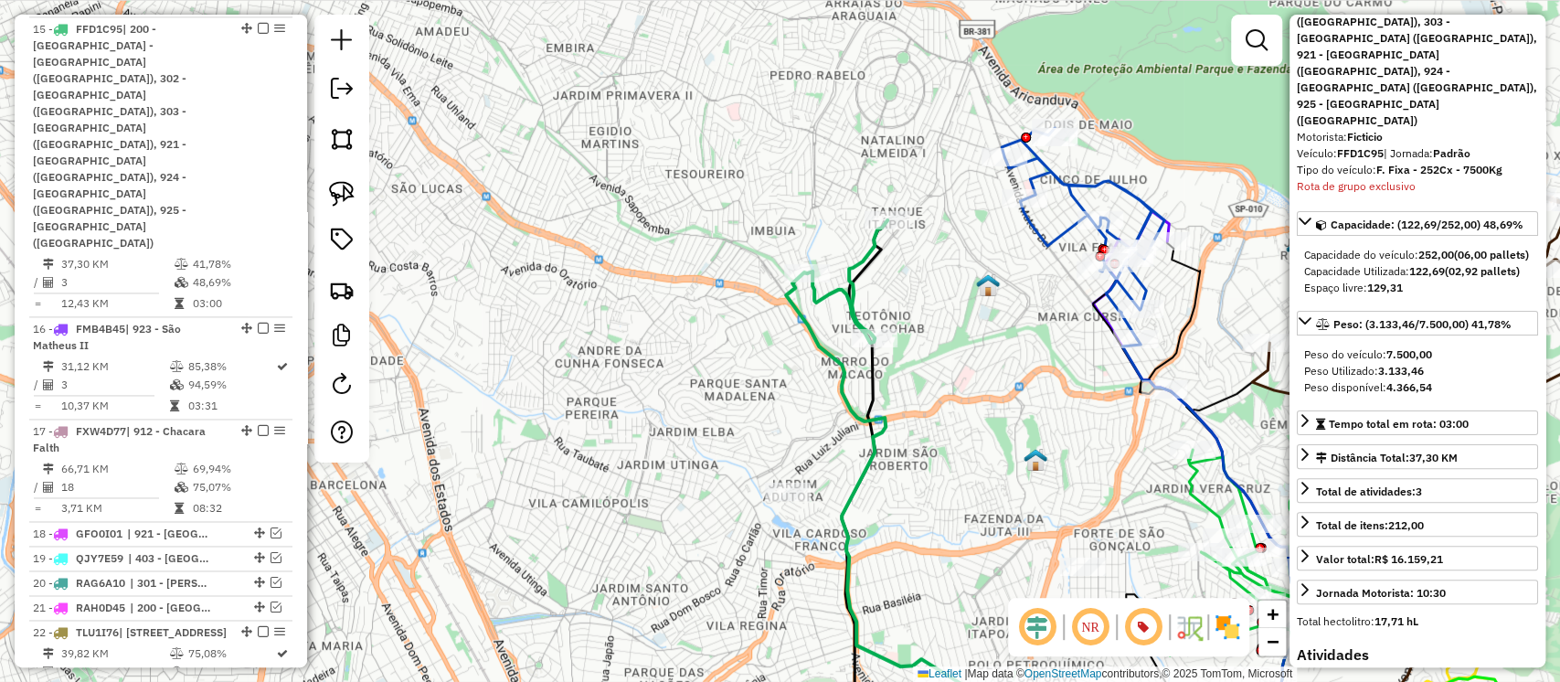
drag, startPoint x: 921, startPoint y: 331, endPoint x: 913, endPoint y: 289, distance: 42.8
click at [913, 289] on div "Janela de atendimento Grade de atendimento Capacidade Transportadoras Veículos …" at bounding box center [780, 341] width 1560 height 682
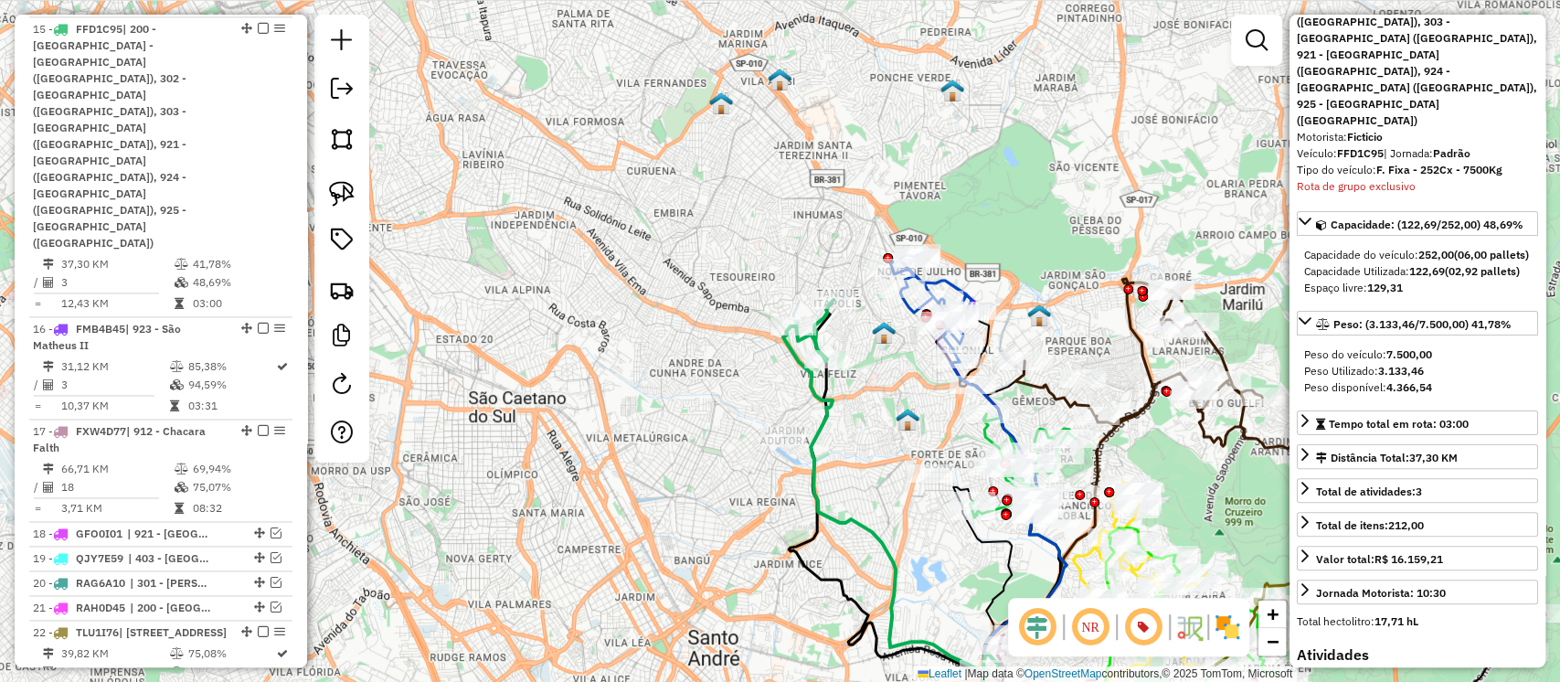
drag, startPoint x: 878, startPoint y: 341, endPoint x: 878, endPoint y: 359, distance: 18.3
click at [878, 359] on div "Janela de atendimento Grade de atendimento Capacidade Transportadoras Veículos …" at bounding box center [780, 341] width 1560 height 682
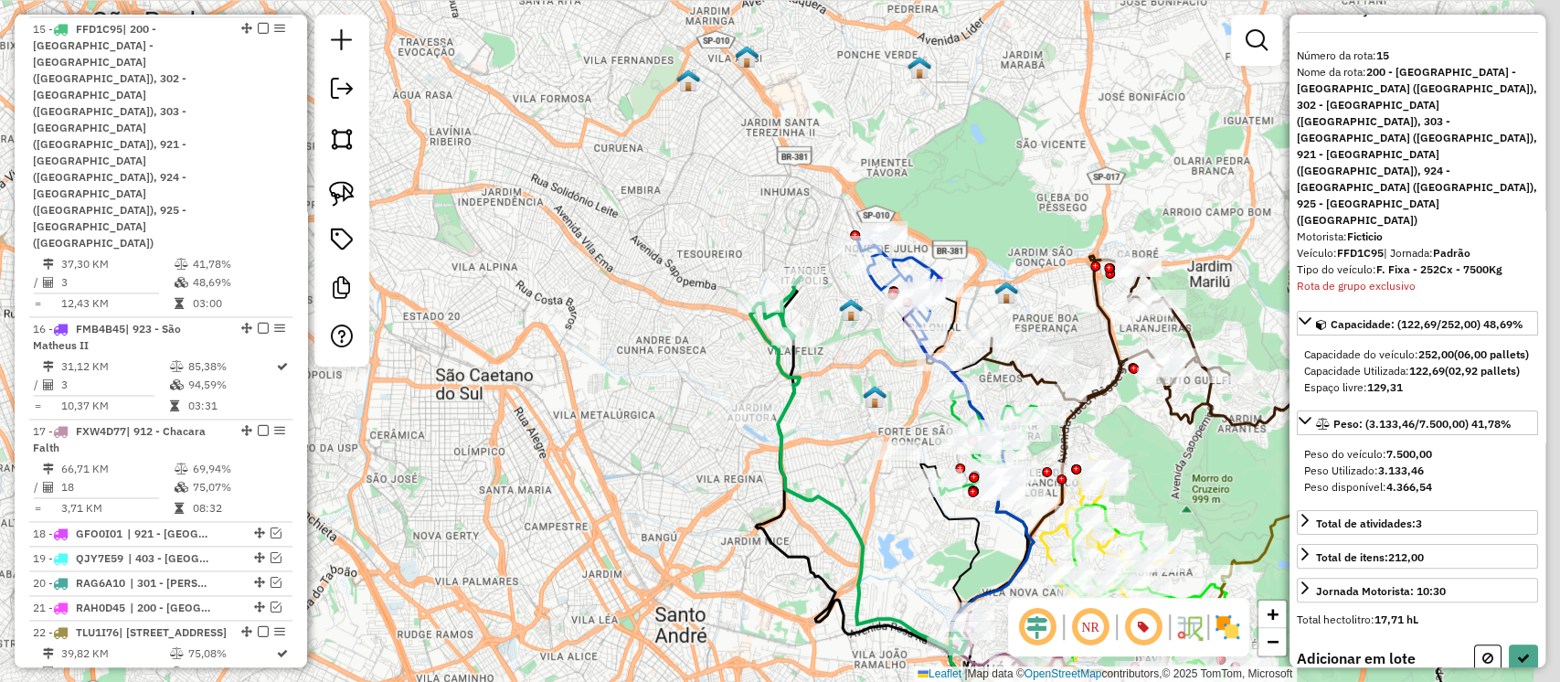
drag, startPoint x: 863, startPoint y: 396, endPoint x: 781, endPoint y: 340, distance: 99.4
click at [781, 340] on div "Janela de atendimento Grade de atendimento Capacidade Transportadoras Veículos …" at bounding box center [780, 341] width 1560 height 682
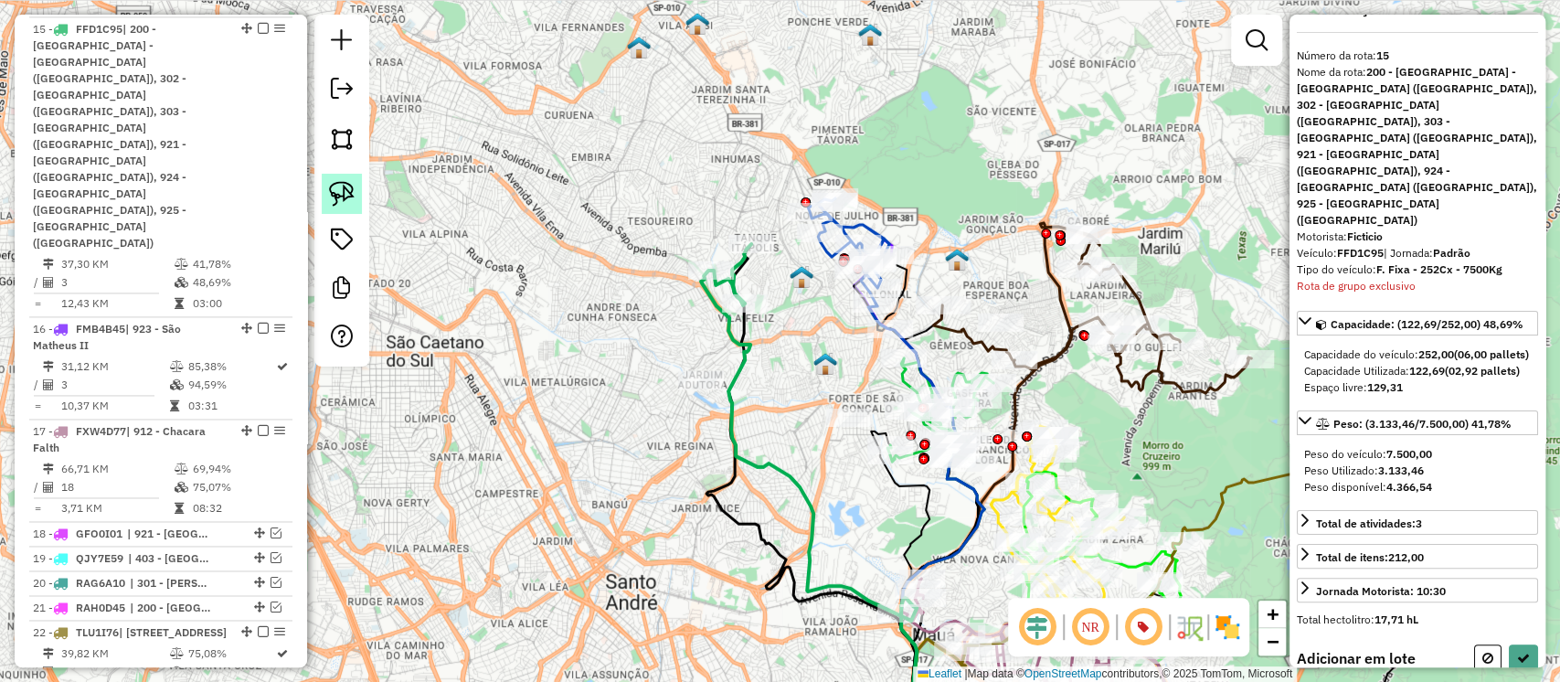
click at [348, 194] on img at bounding box center [342, 194] width 26 height 26
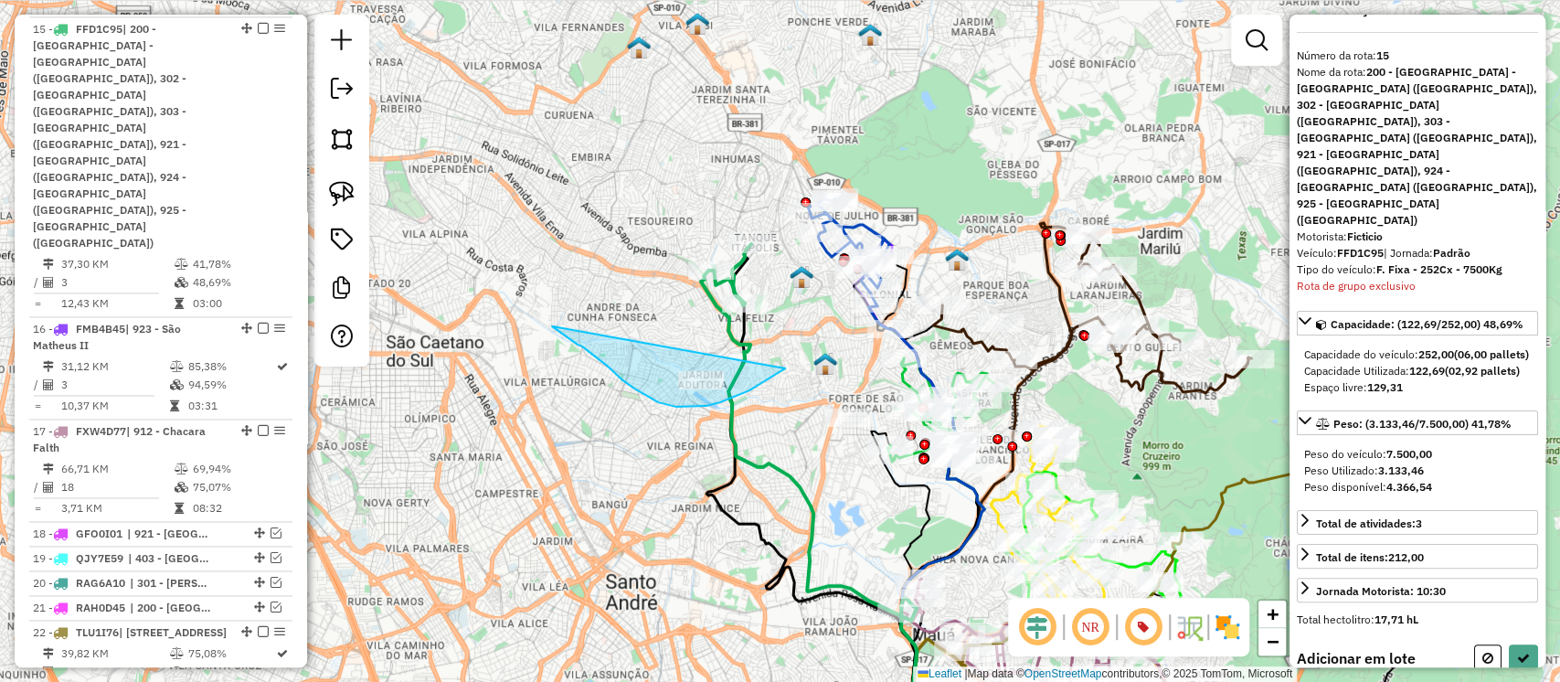
drag, startPoint x: 582, startPoint y: 346, endPoint x: 785, endPoint y: 368, distance: 204.1
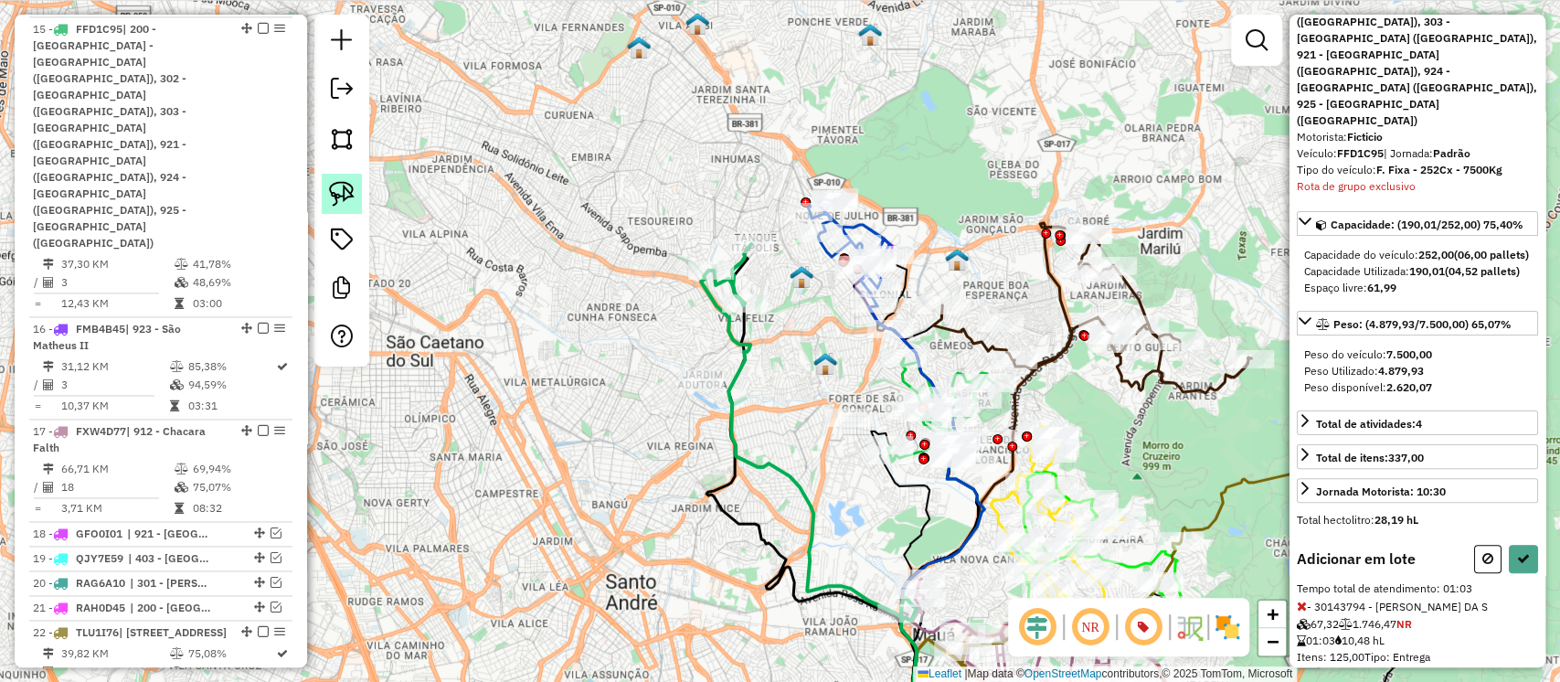
click at [351, 196] on img at bounding box center [342, 194] width 26 height 26
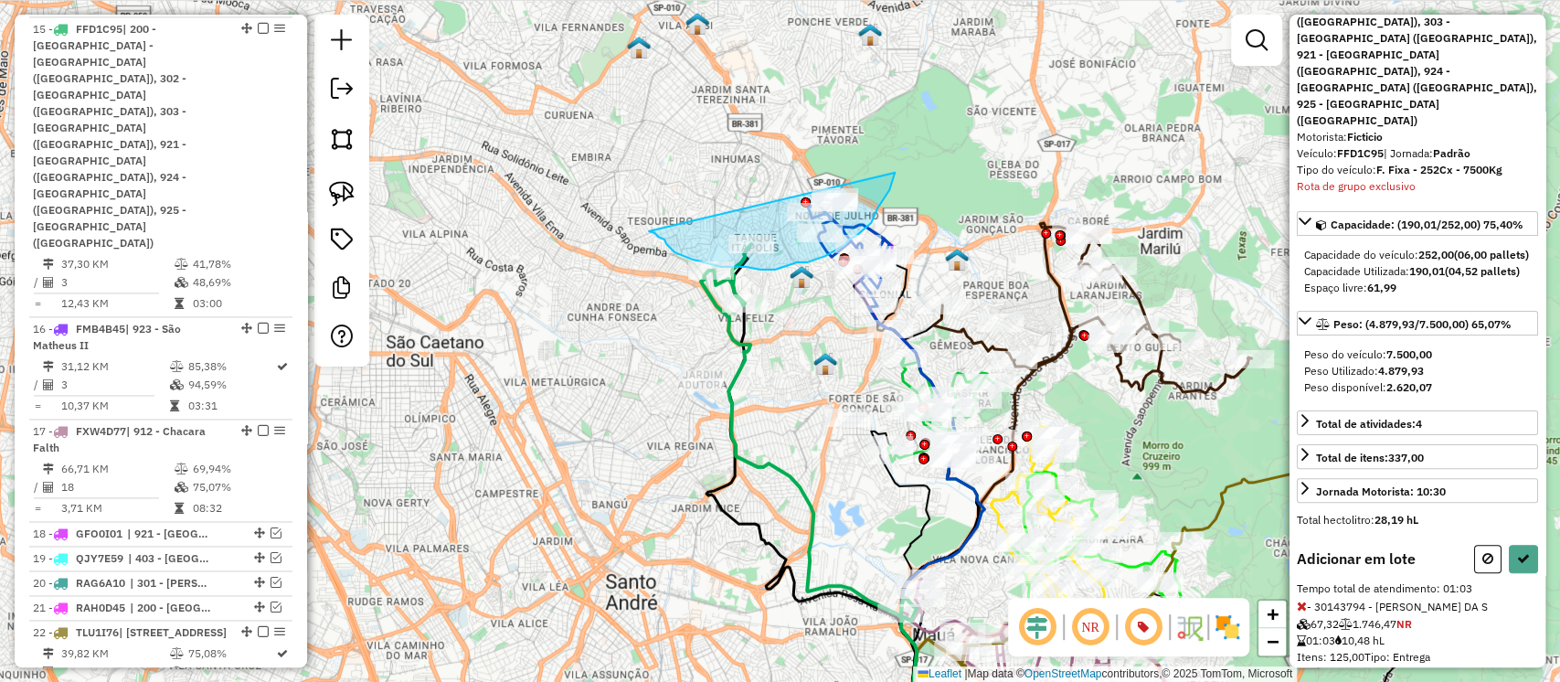
drag, startPoint x: 658, startPoint y: 237, endPoint x: 895, endPoint y: 173, distance: 245.2
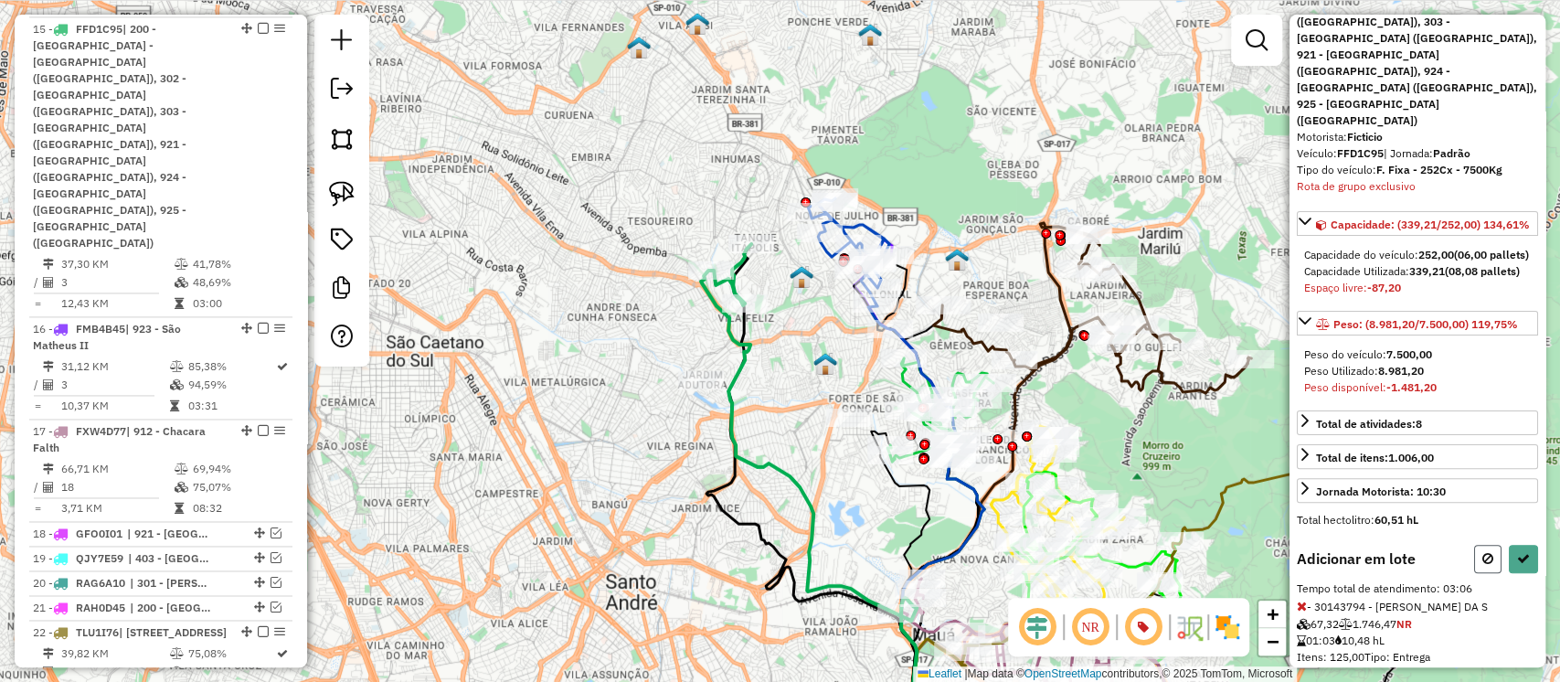
click at [1483, 552] on icon at bounding box center [1488, 558] width 11 height 13
select select "**********"
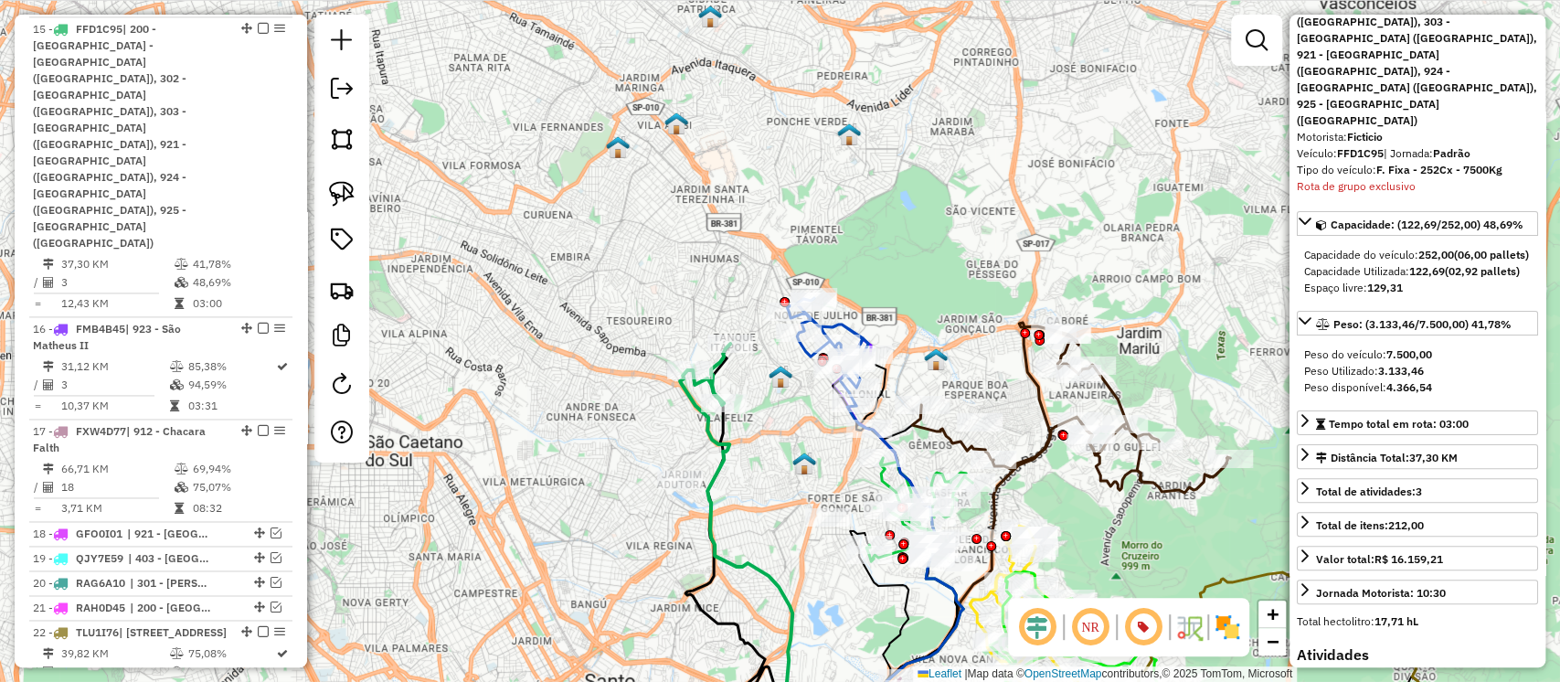
drag, startPoint x: 872, startPoint y: 365, endPoint x: 858, endPoint y: 480, distance: 116.0
click at [858, 480] on div "Janela de atendimento Grade de atendimento Capacidade Transportadoras Veículos …" at bounding box center [780, 341] width 1560 height 682
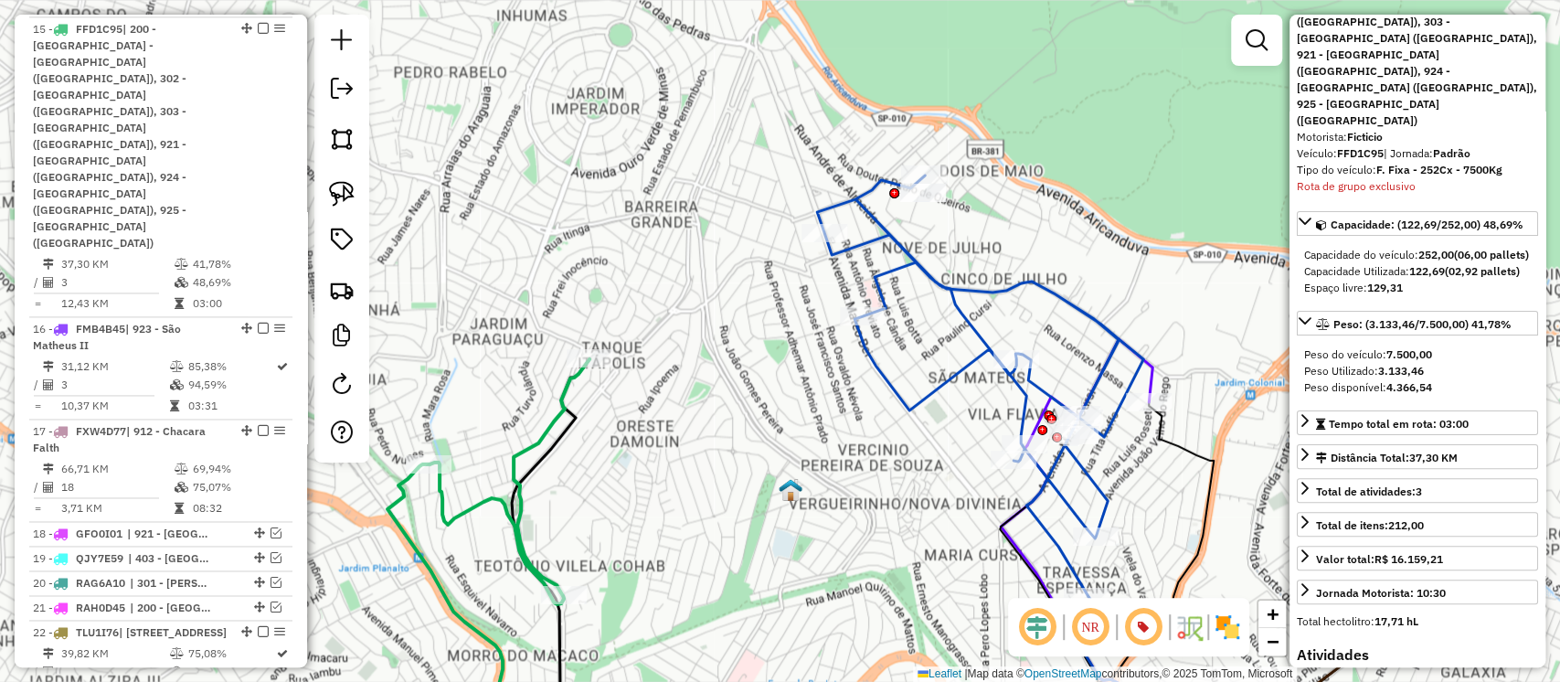
click at [1153, 375] on icon at bounding box center [1089, 392] width 125 height 106
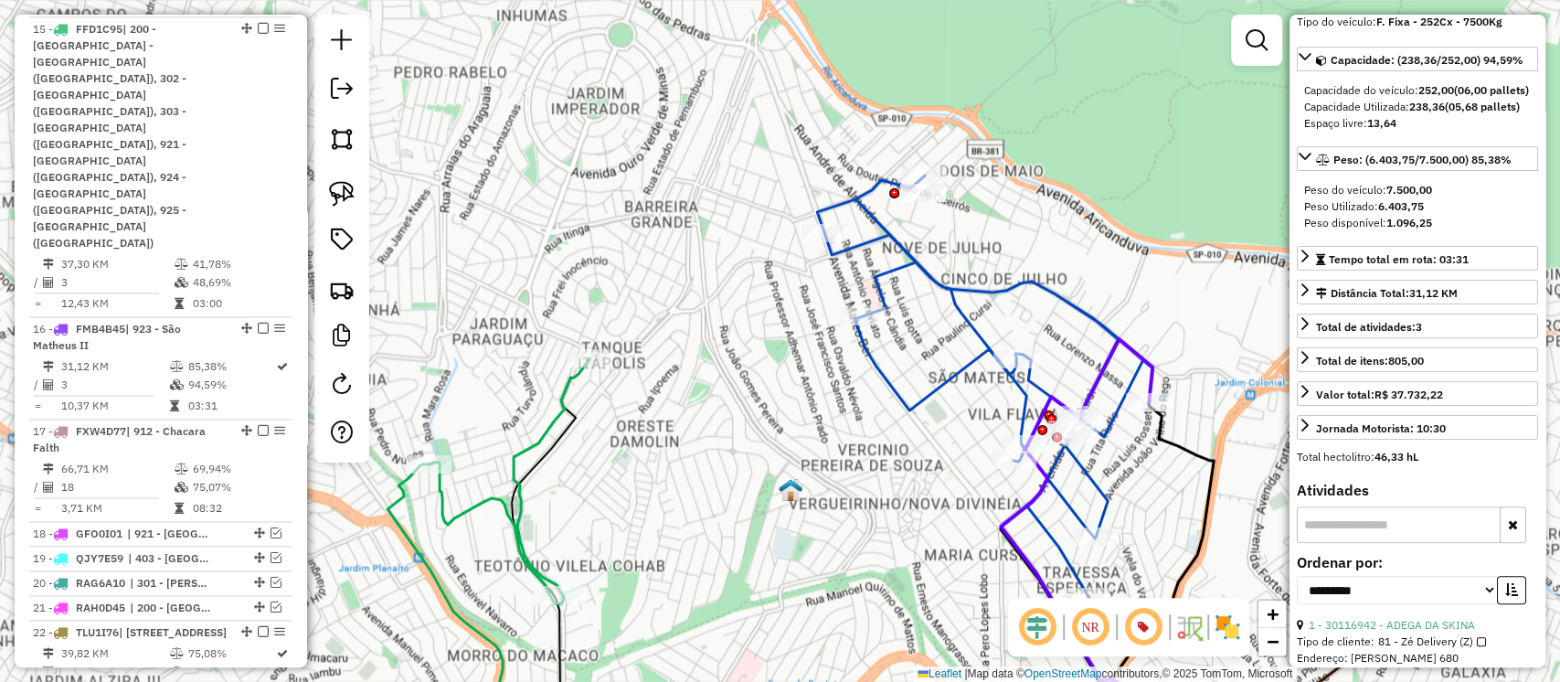
scroll to position [1845, 0]
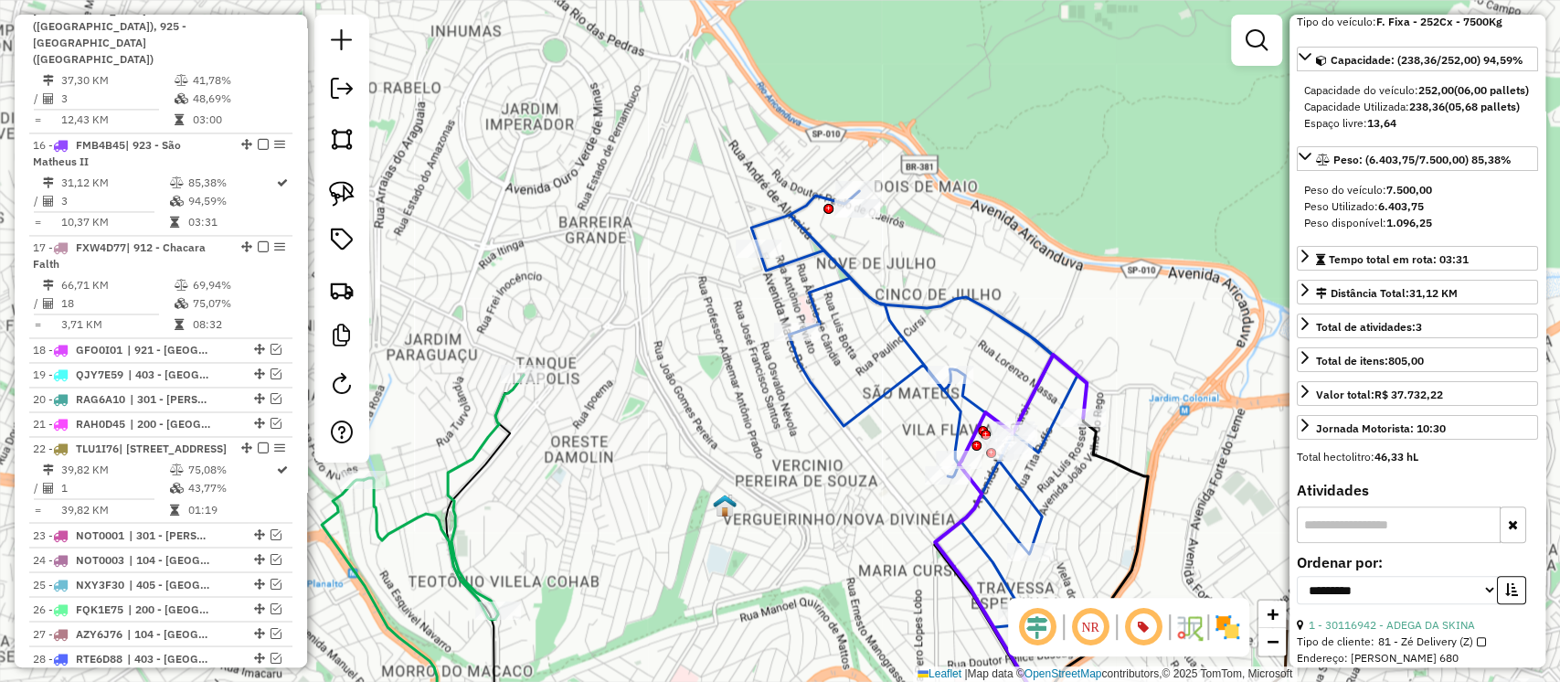
drag, startPoint x: 1195, startPoint y: 389, endPoint x: 1129, endPoint y: 405, distance: 67.6
click at [1129, 405] on div "Janela de atendimento Grade de atendimento Capacidade Transportadoras Veículos …" at bounding box center [780, 341] width 1560 height 682
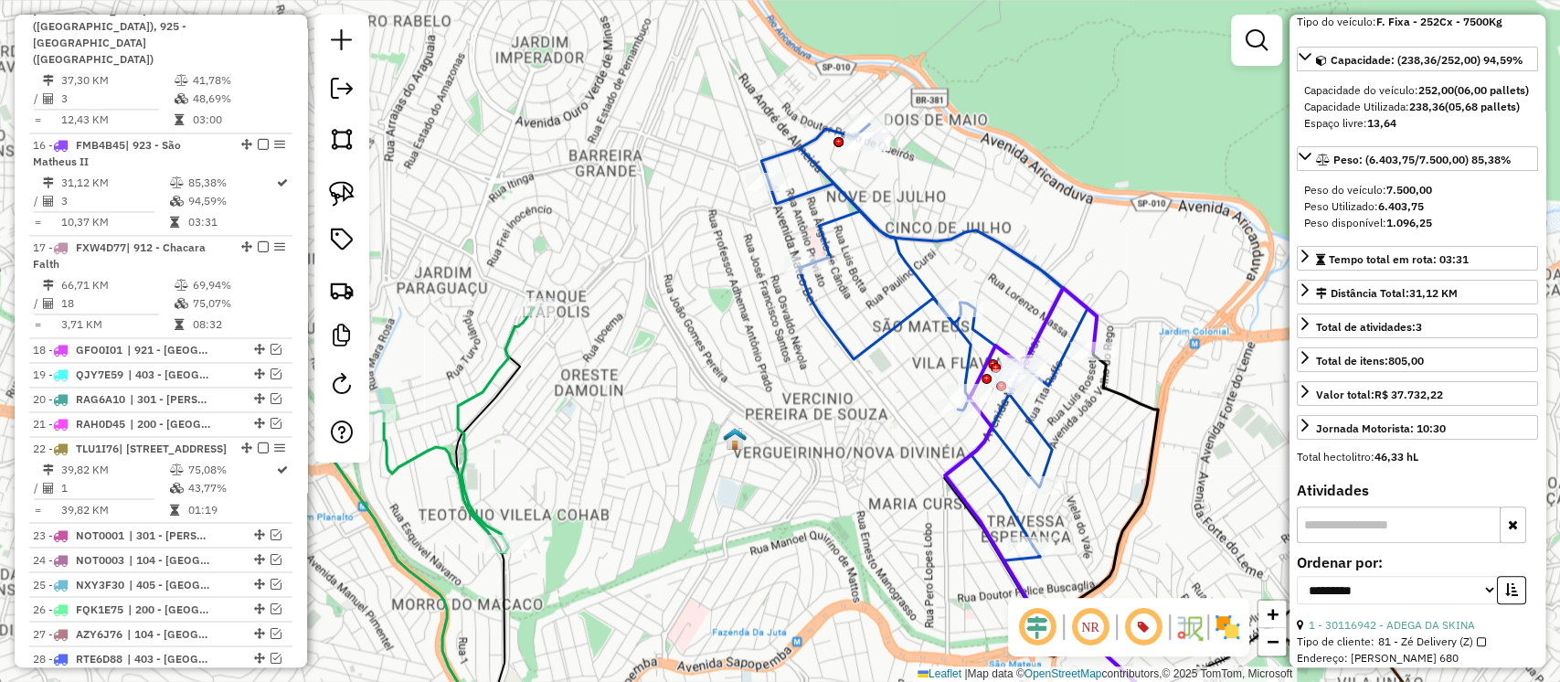
drag, startPoint x: 1166, startPoint y: 325, endPoint x: 1178, endPoint y: 260, distance: 66.0
click at [1178, 260] on div "Janela de atendimento Grade de atendimento Capacidade Transportadoras Veículos …" at bounding box center [780, 341] width 1560 height 682
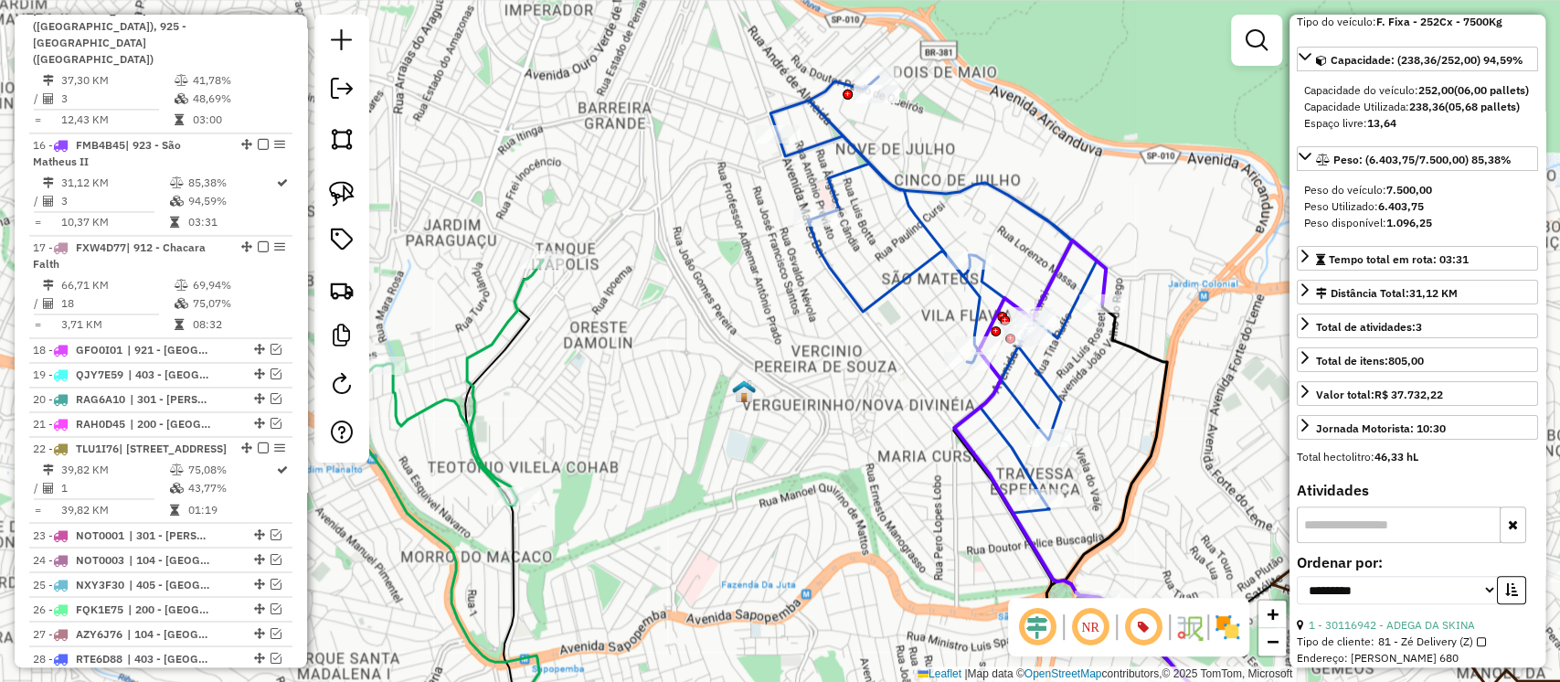
click at [1044, 376] on icon at bounding box center [934, 287] width 326 height 421
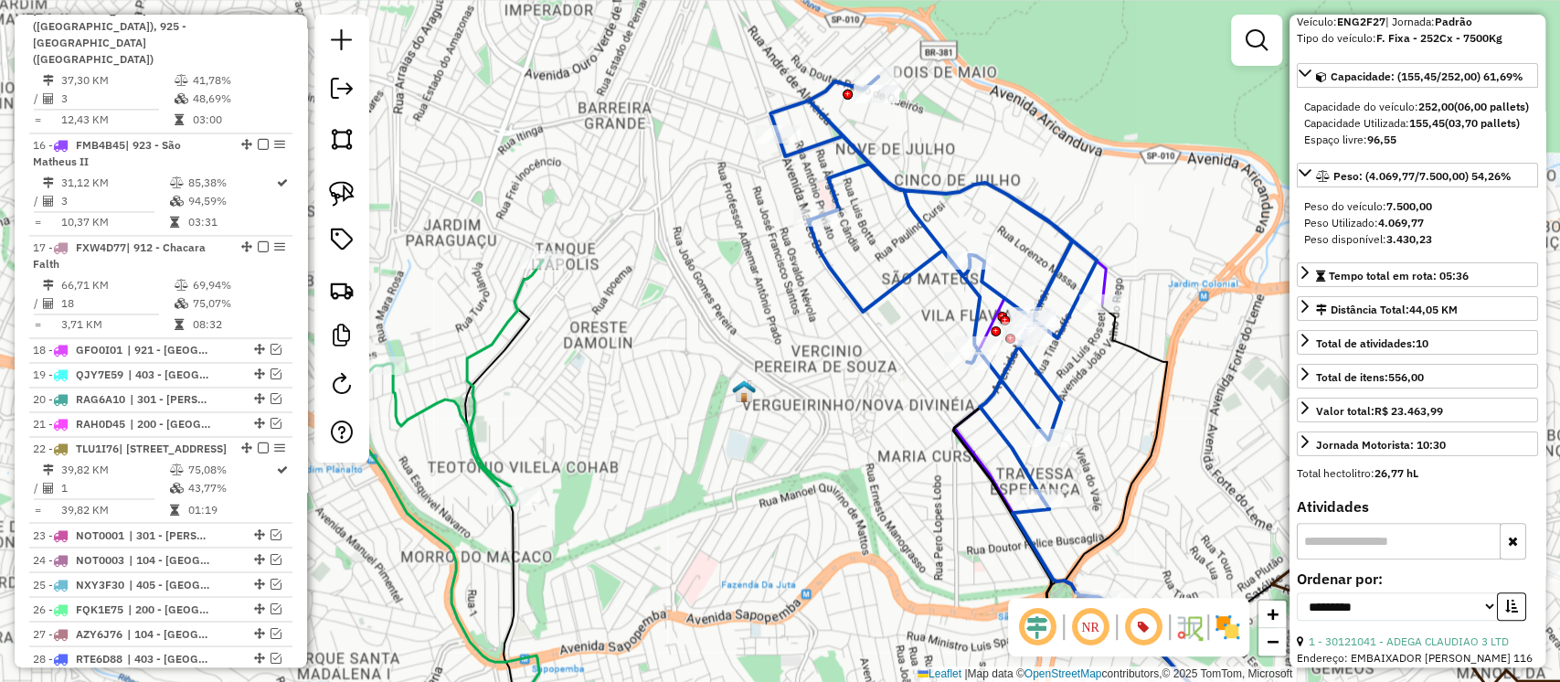
scroll to position [1390, 0]
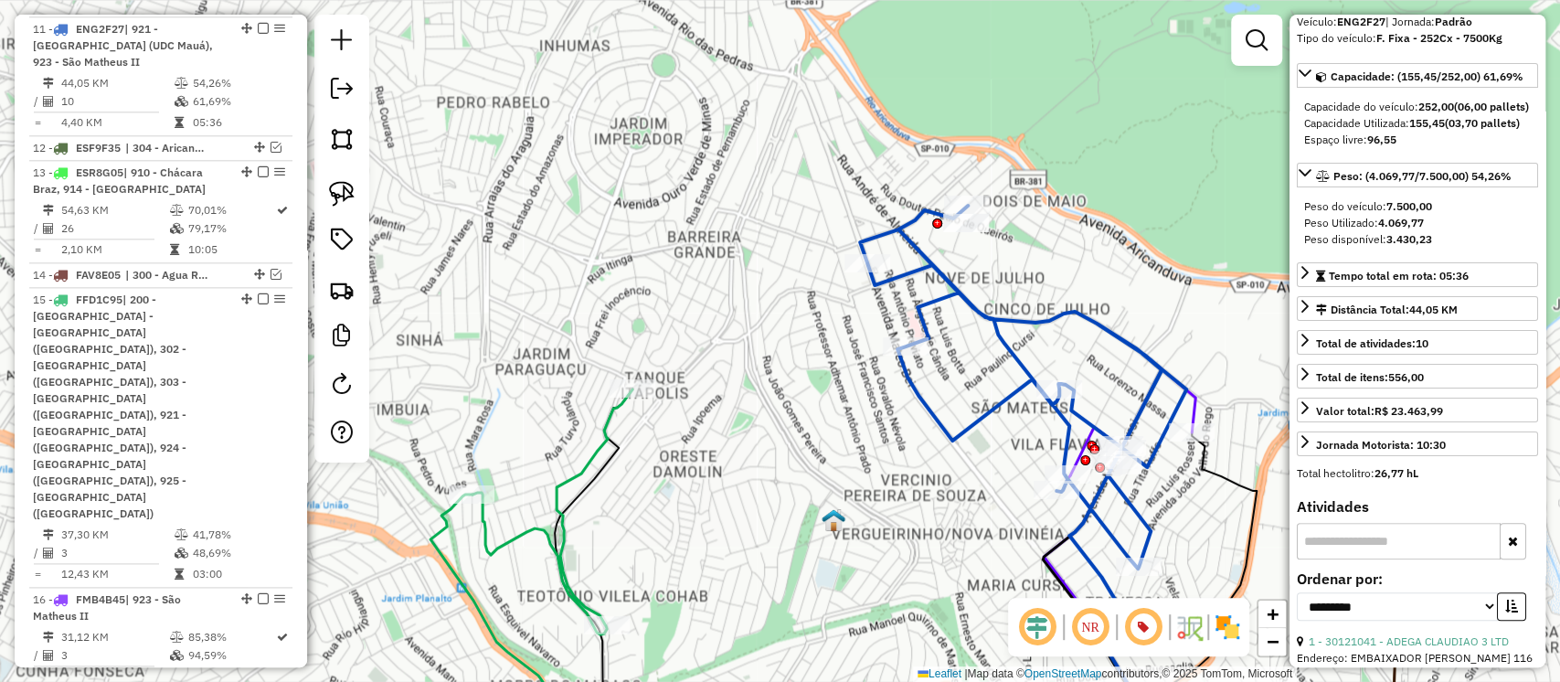
drag, startPoint x: 1111, startPoint y: 391, endPoint x: 1200, endPoint y: 520, distance: 157.0
click at [1200, 520] on div "Janela de atendimento Grade de atendimento Capacidade Transportadoras Veículos …" at bounding box center [780, 341] width 1560 height 682
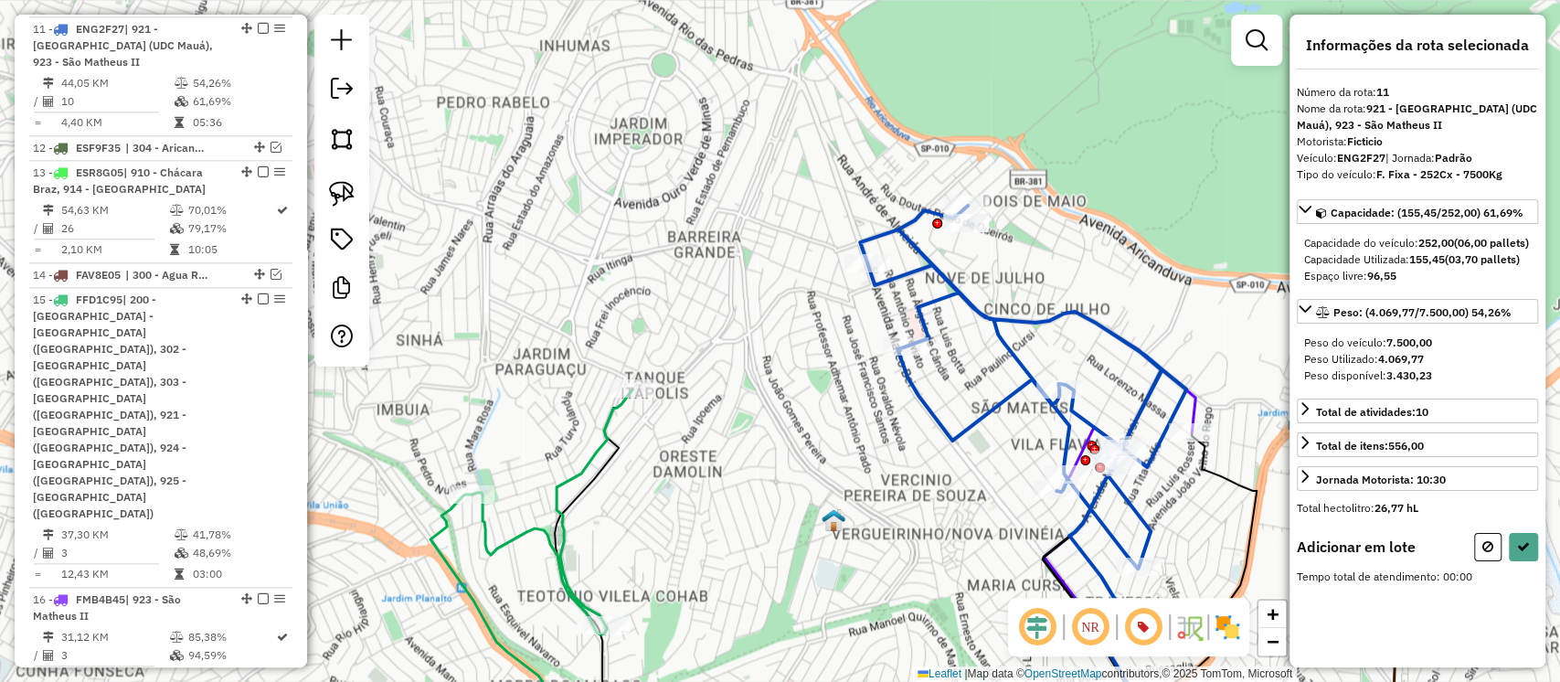
drag, startPoint x: 359, startPoint y: 194, endPoint x: 367, endPoint y: 198, distance: 9.4
click at [359, 195] on link at bounding box center [342, 194] width 40 height 40
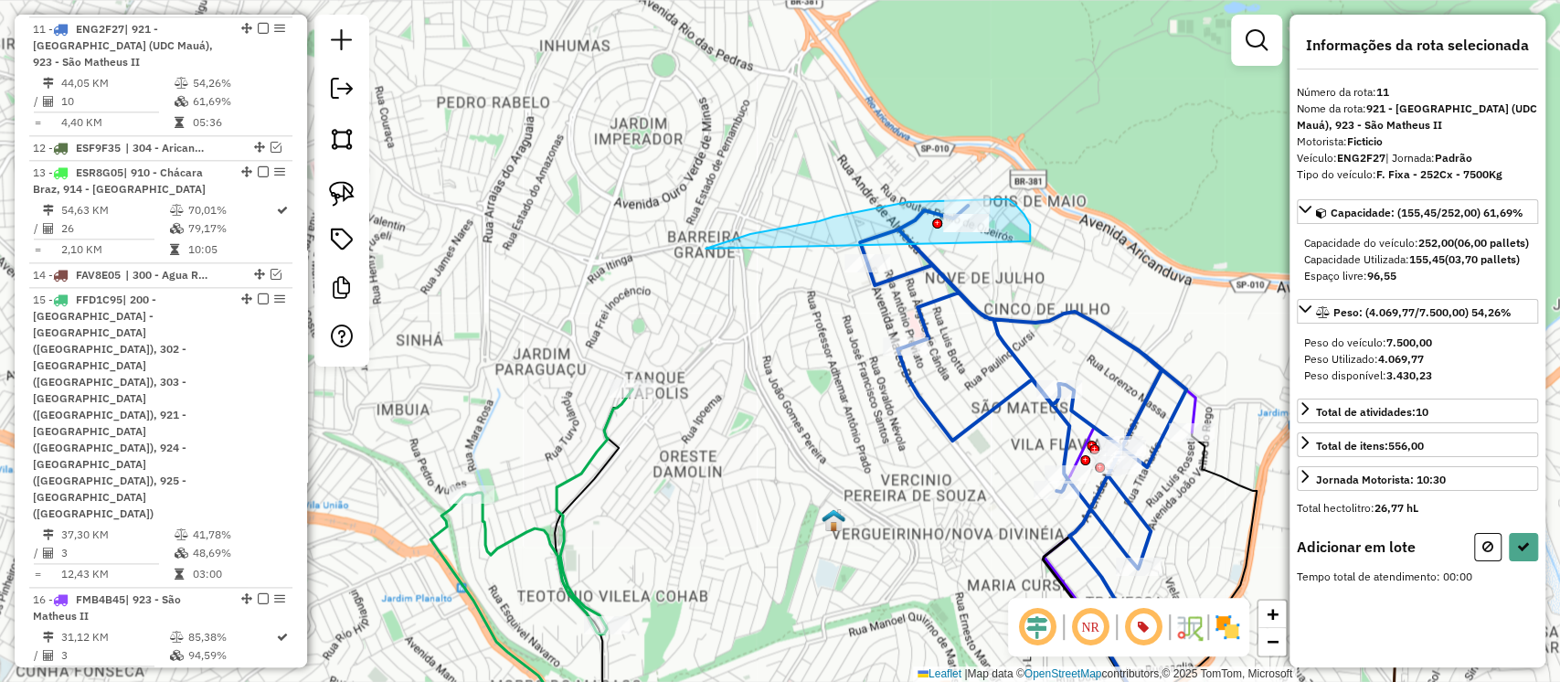
drag, startPoint x: 880, startPoint y: 207, endPoint x: 1016, endPoint y: 272, distance: 150.9
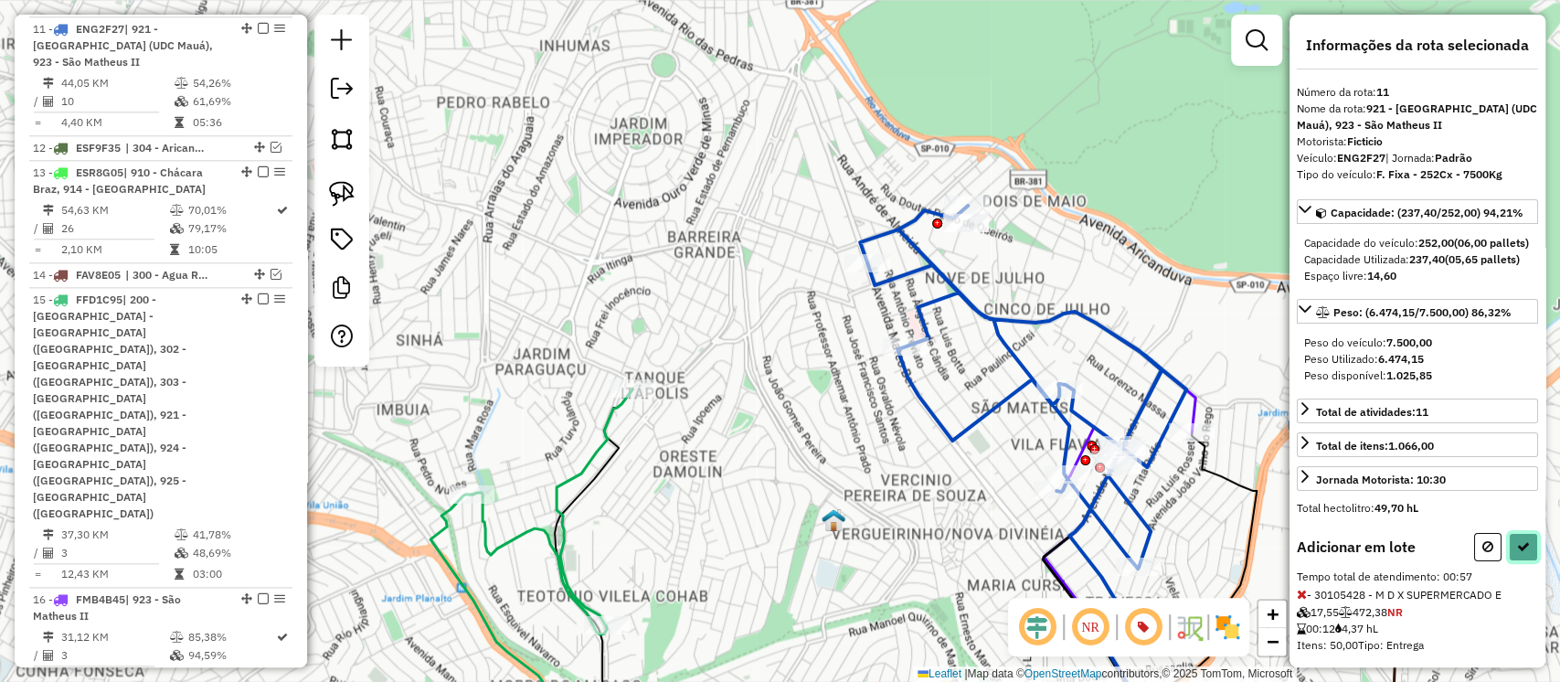
click at [1517, 553] on icon at bounding box center [1523, 546] width 13 height 13
select select "**********"
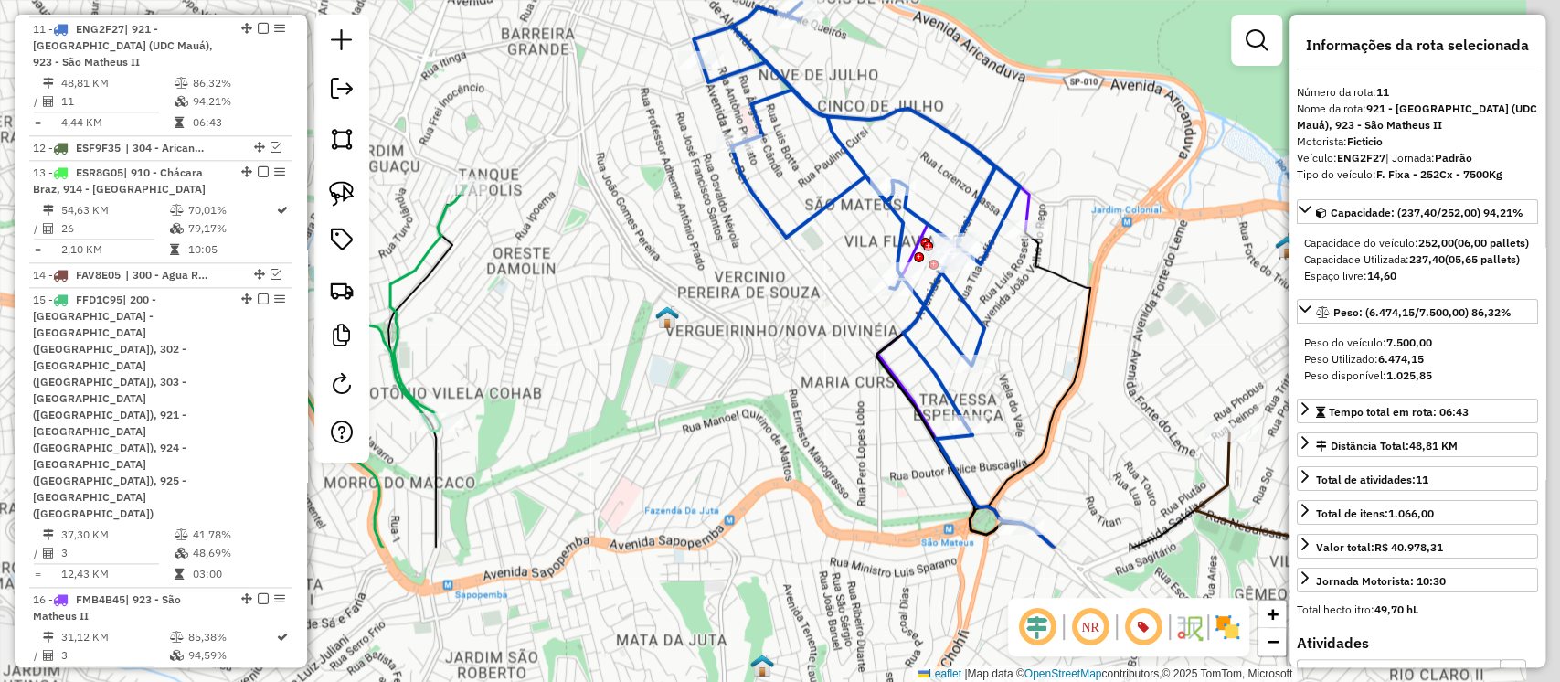
drag, startPoint x: 1081, startPoint y: 239, endPoint x: 994, endPoint y: 99, distance: 165.9
click at [994, 99] on div "Janela de atendimento Grade de atendimento Capacidade Transportadoras Veículos …" at bounding box center [780, 341] width 1560 height 682
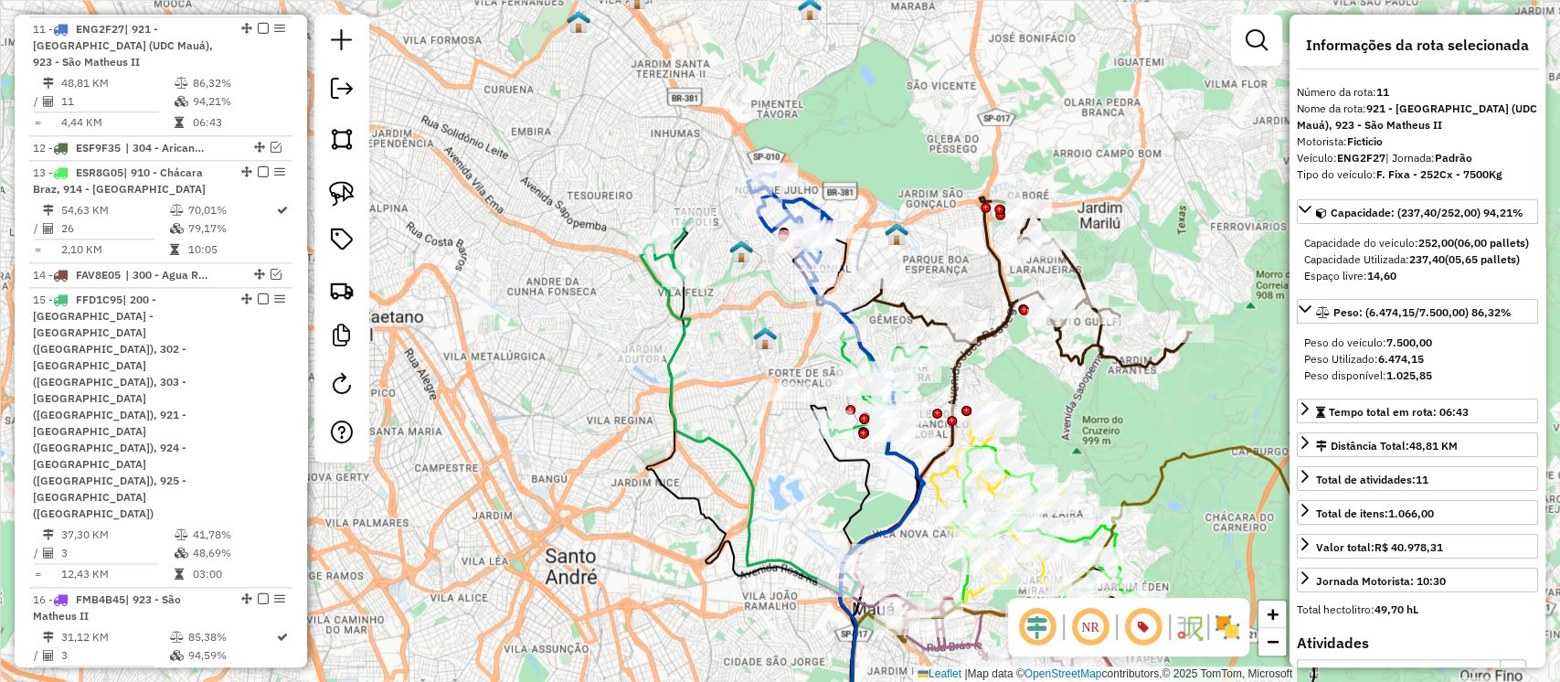
drag, startPoint x: 947, startPoint y: 325, endPoint x: 967, endPoint y: 84, distance: 242.2
click at [967, 87] on div "Janela de atendimento Grade de atendimento Capacidade Transportadoras Veículos …" at bounding box center [780, 341] width 1560 height 682
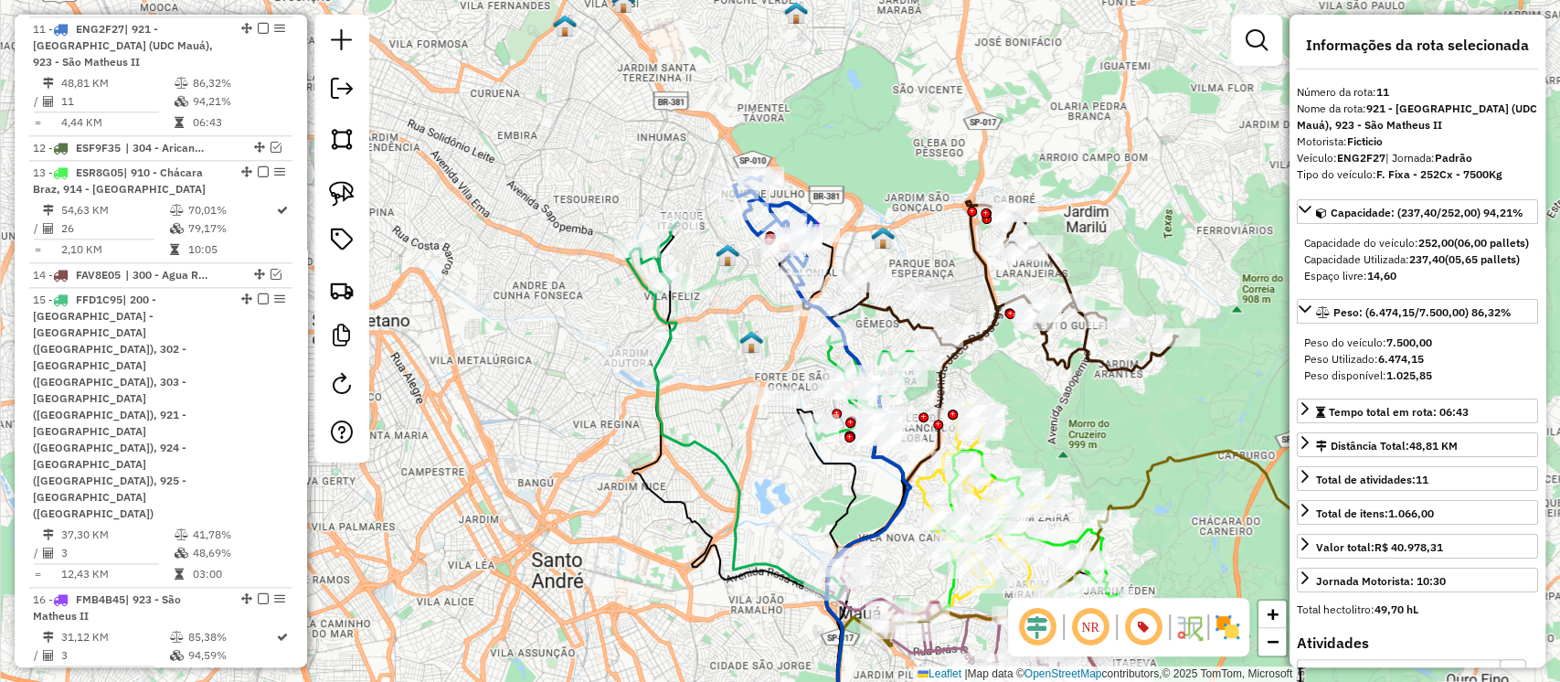
drag, startPoint x: 970, startPoint y: 83, endPoint x: 933, endPoint y: 267, distance: 187.3
click at [933, 267] on div "Janela de atendimento Grade de atendimento Capacidade Transportadoras Veículos …" at bounding box center [780, 341] width 1560 height 682
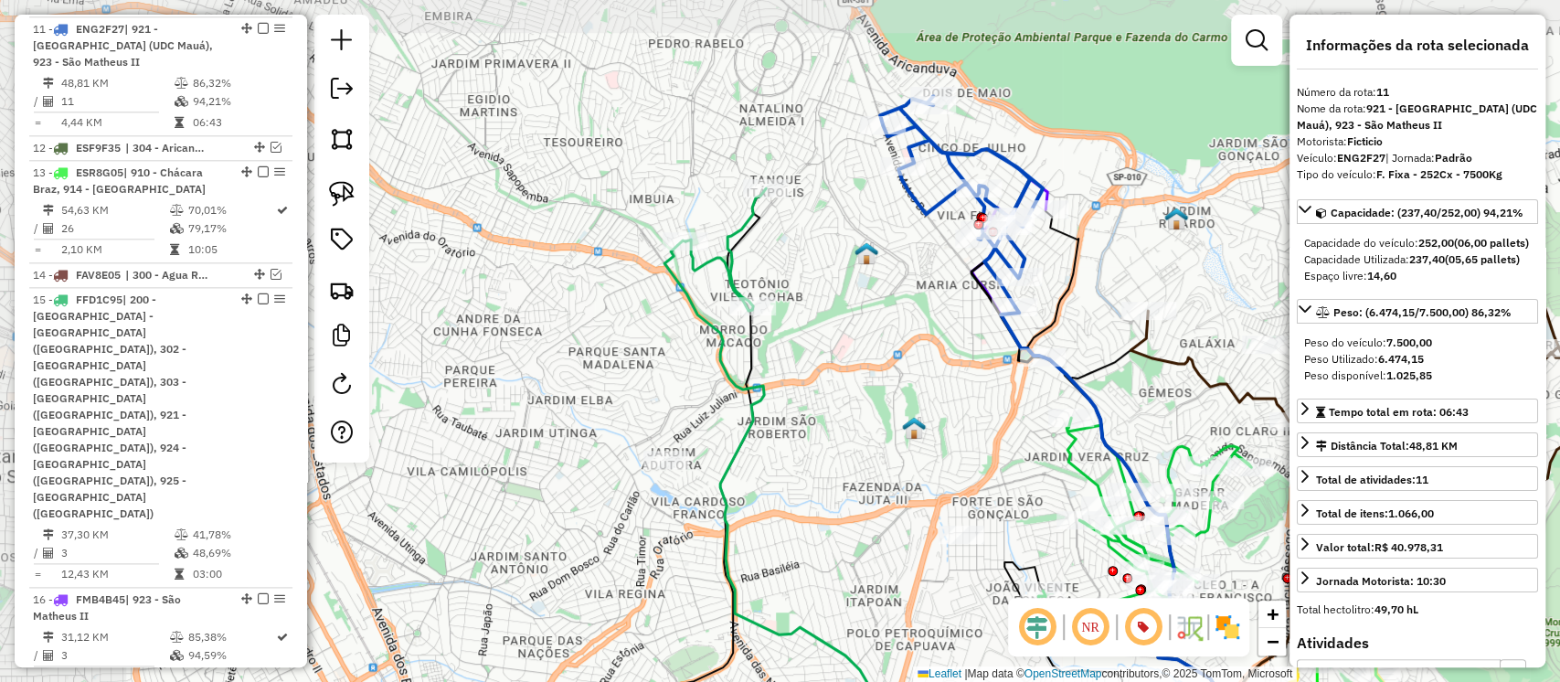
drag, startPoint x: 684, startPoint y: 173, endPoint x: 872, endPoint y: 253, distance: 204.8
click at [871, 252] on img at bounding box center [867, 253] width 24 height 24
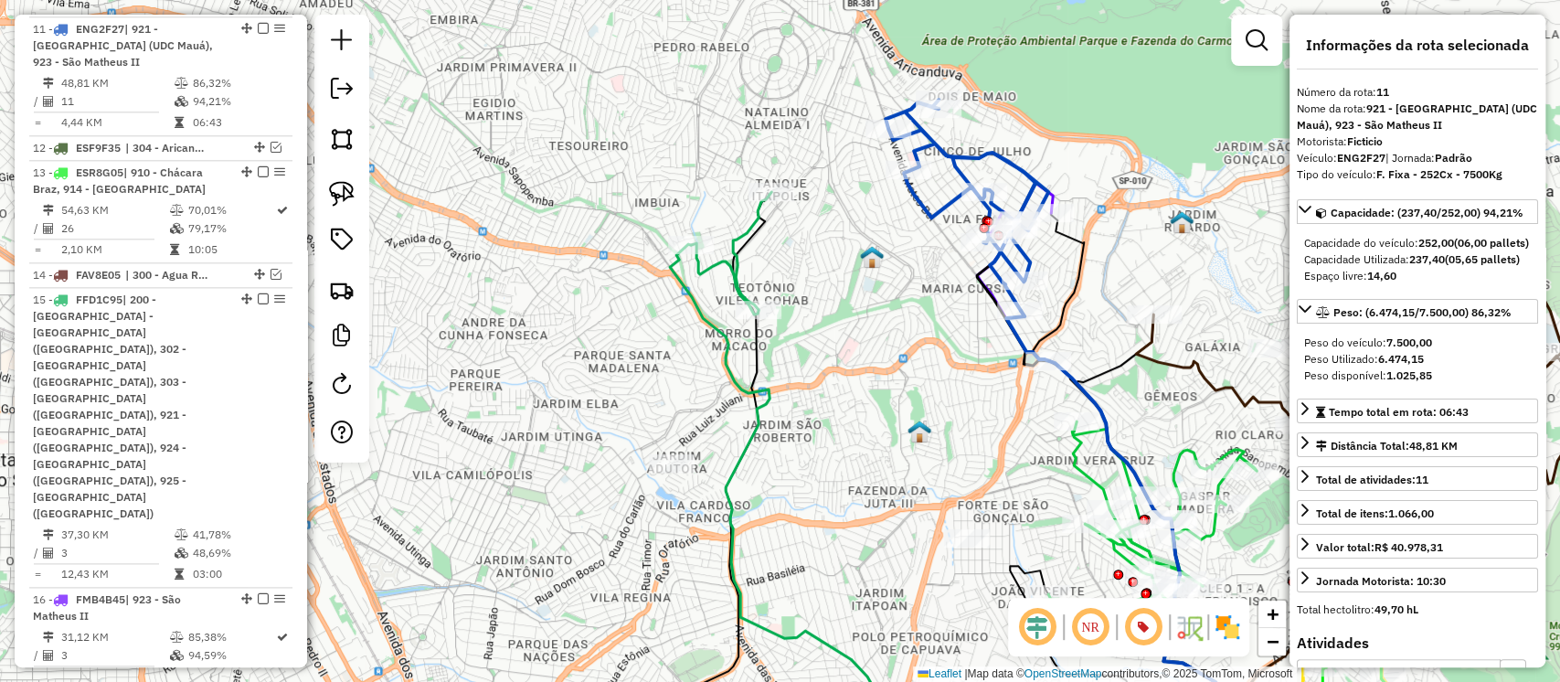
click at [749, 232] on icon at bounding box center [731, 253] width 80 height 122
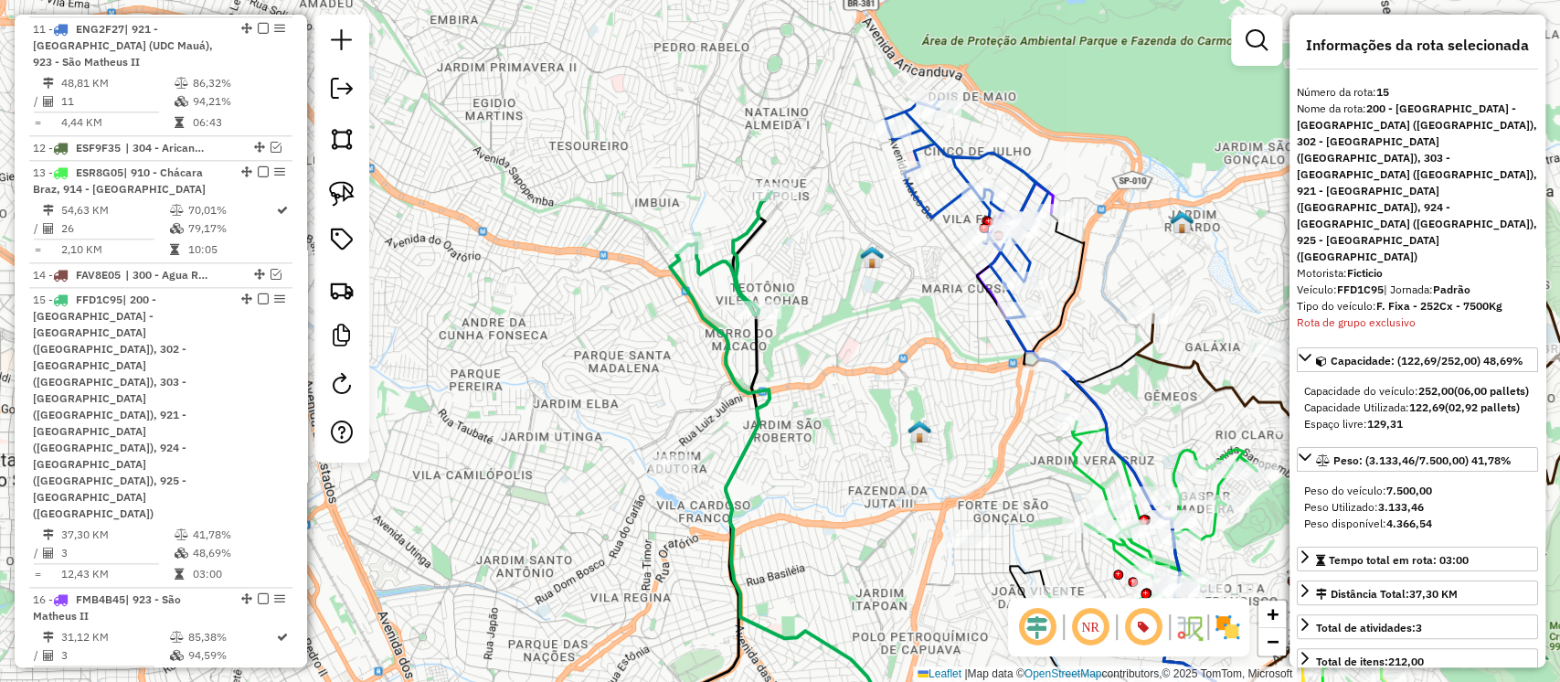
scroll to position [1661, 0]
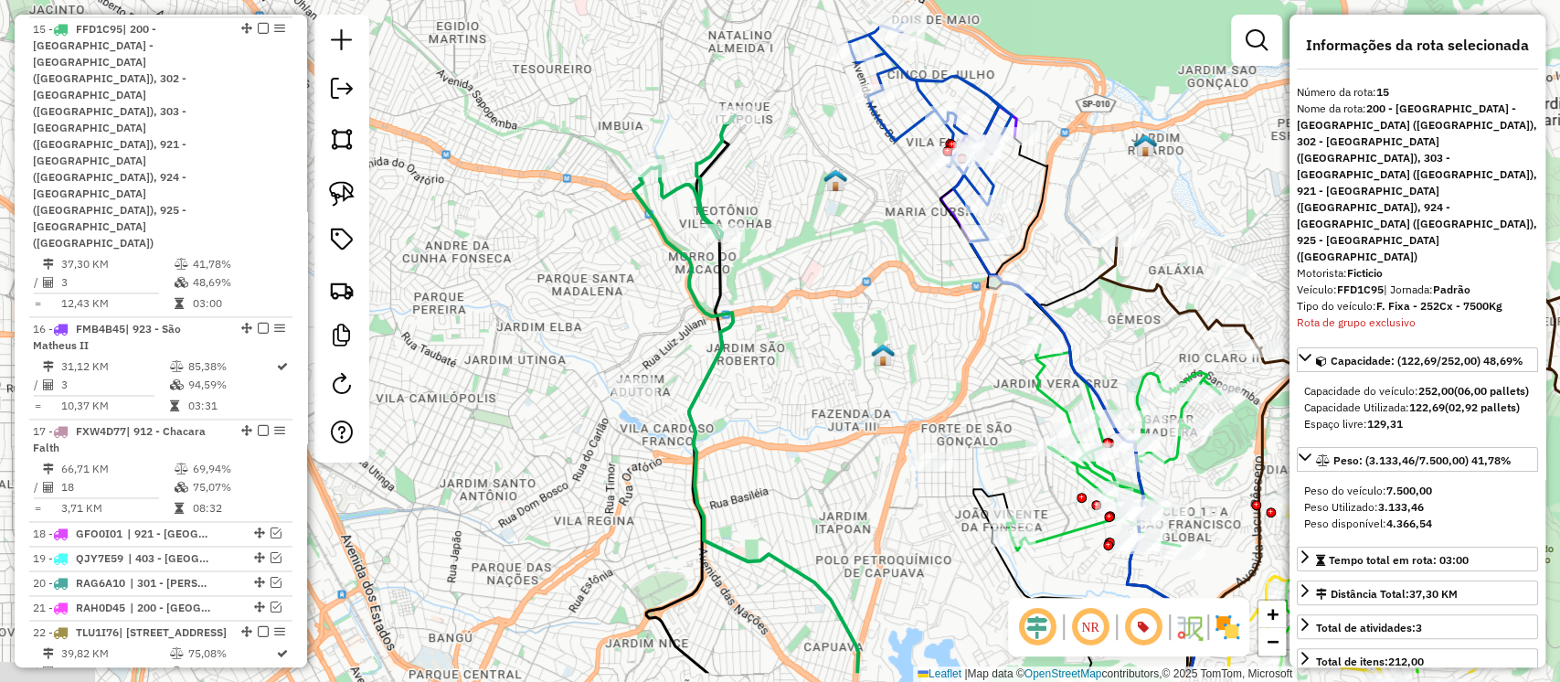
drag, startPoint x: 831, startPoint y: 315, endPoint x: 782, endPoint y: 194, distance: 130.9
click at [782, 194] on div "Janela de atendimento Grade de atendimento Capacidade Transportadoras Veículos …" at bounding box center [780, 341] width 1560 height 682
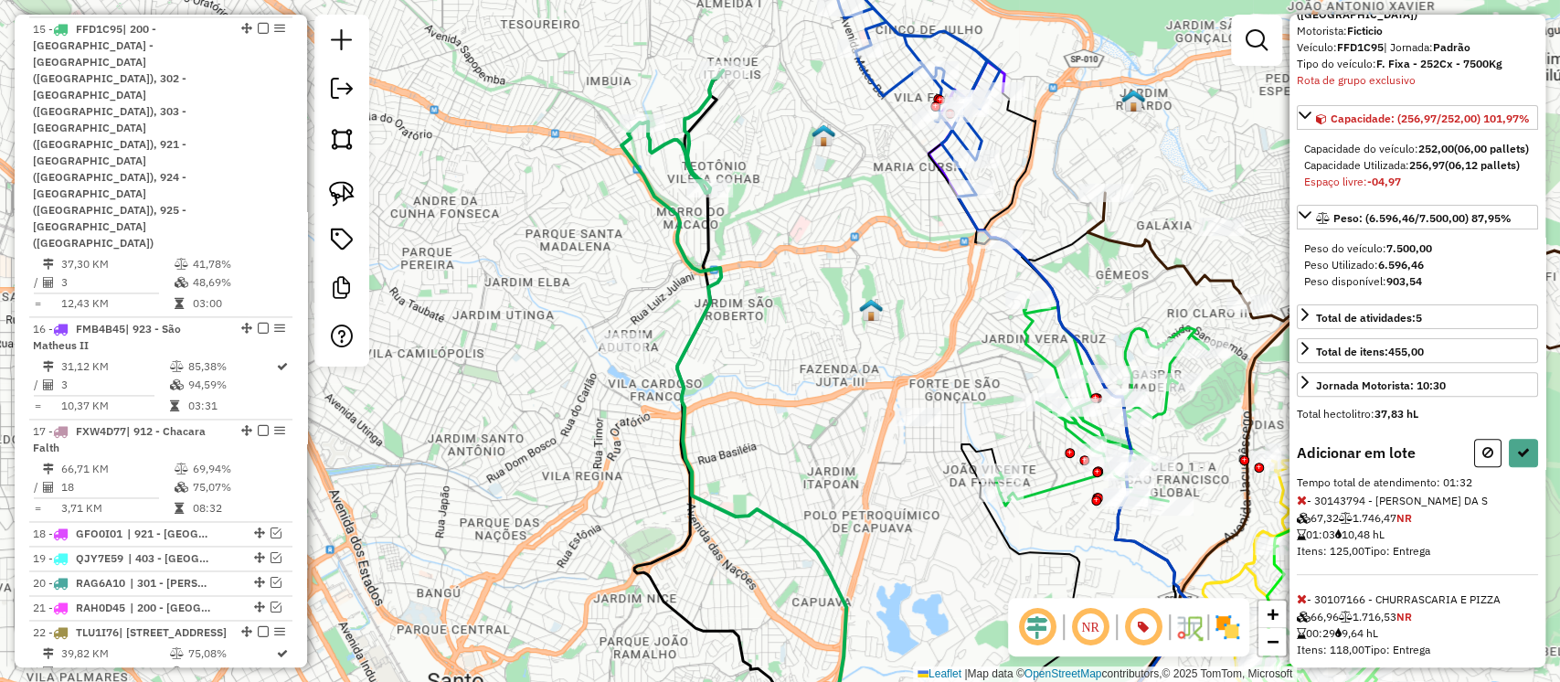
scroll to position [250, 0]
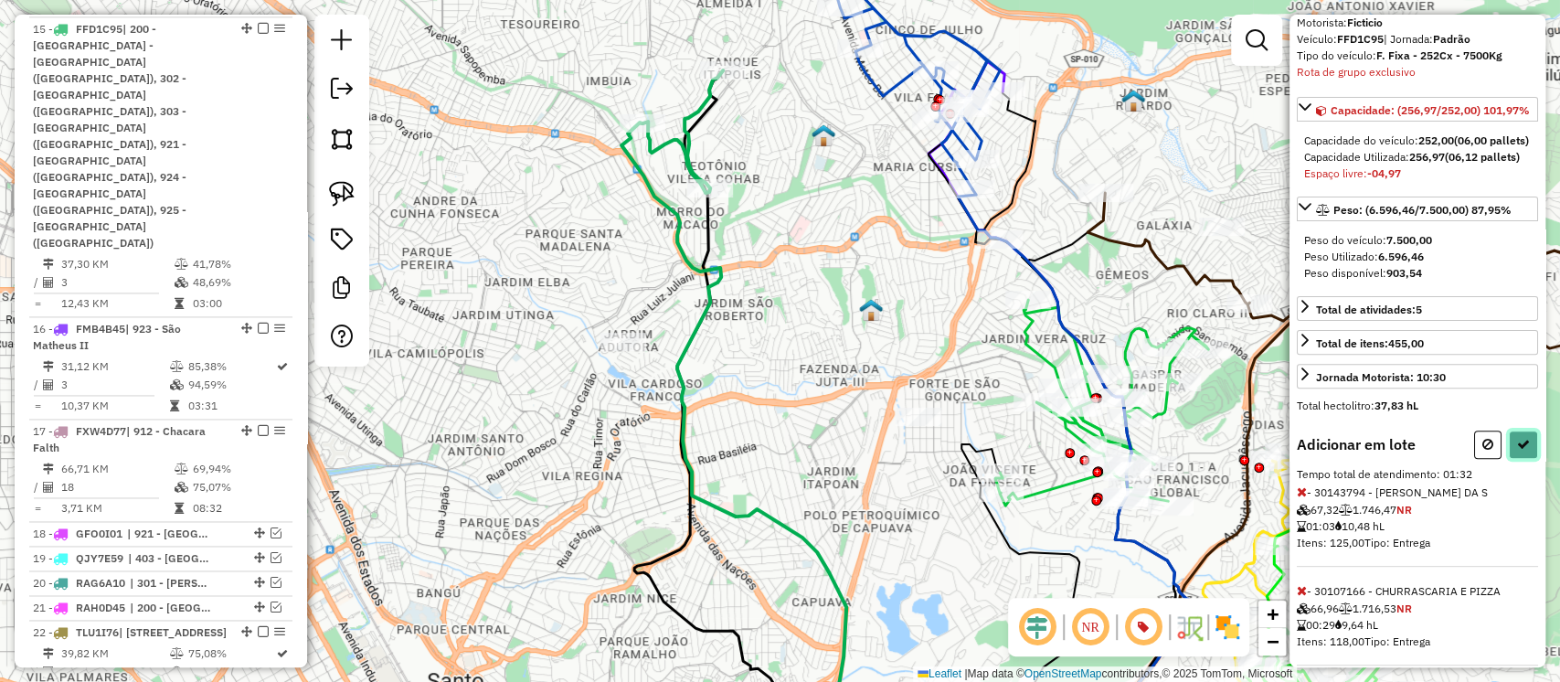
click at [1517, 438] on icon at bounding box center [1523, 444] width 13 height 13
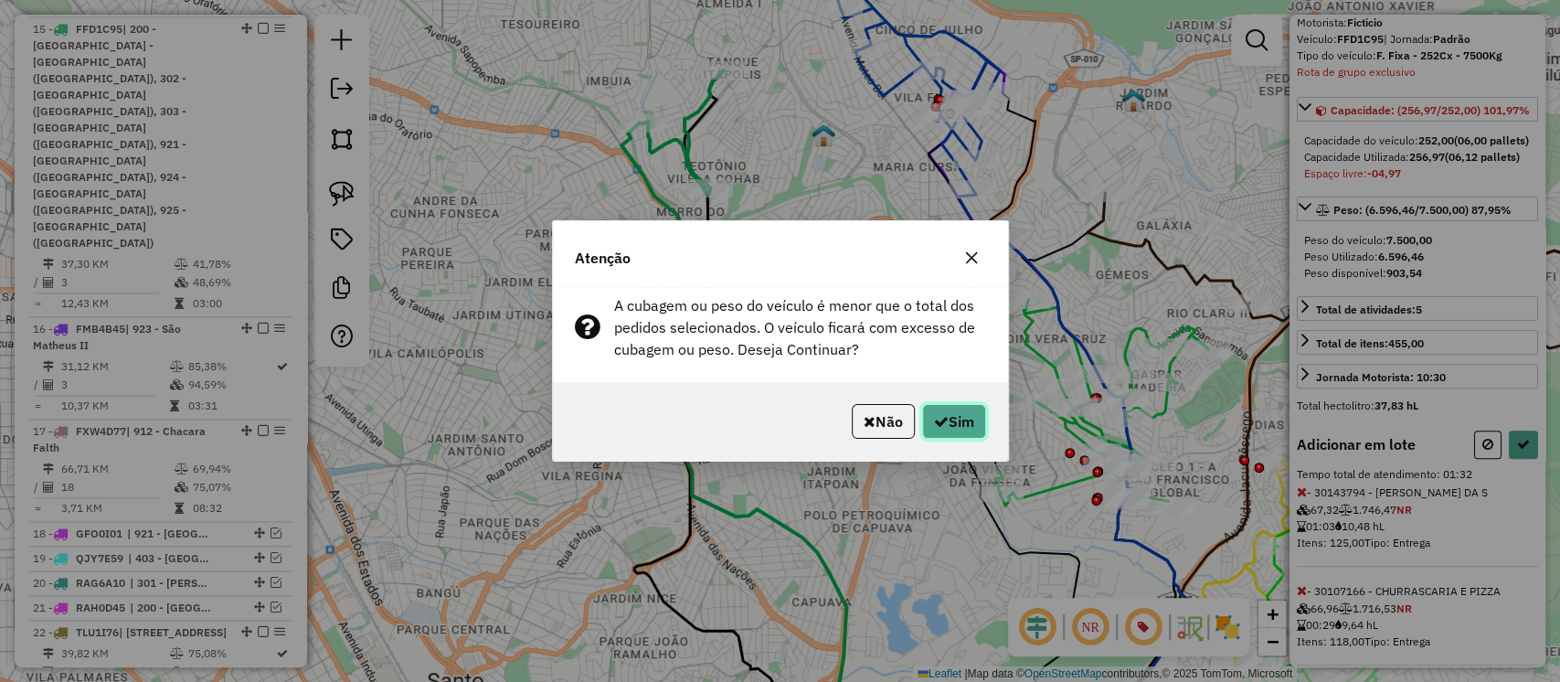
click at [951, 415] on button "Sim" at bounding box center [954, 421] width 64 height 35
select select "**********"
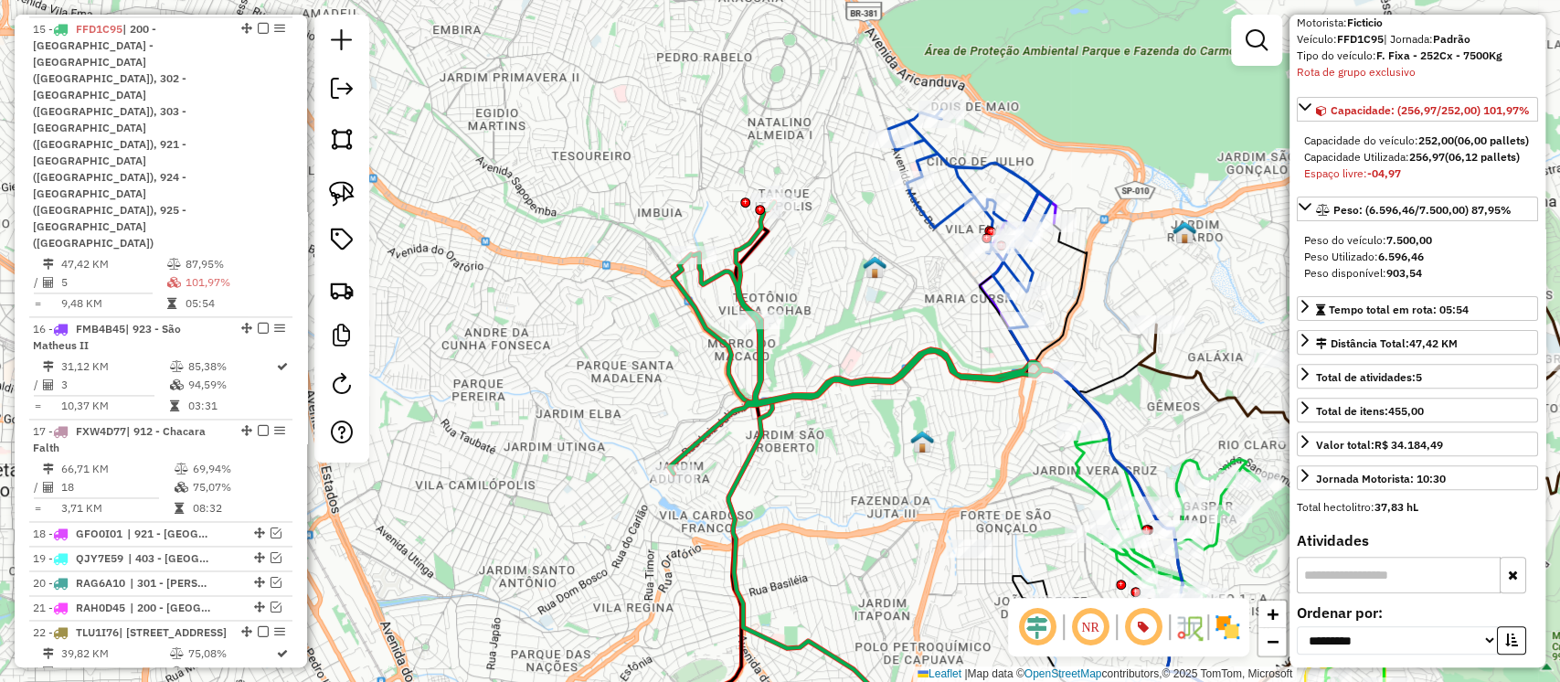
drag, startPoint x: 857, startPoint y: 285, endPoint x: 909, endPoint y: 417, distance: 141.2
click at [909, 417] on div "Janela de atendimento Grade de atendimento Capacidade Transportadoras Veículos …" at bounding box center [780, 341] width 1560 height 682
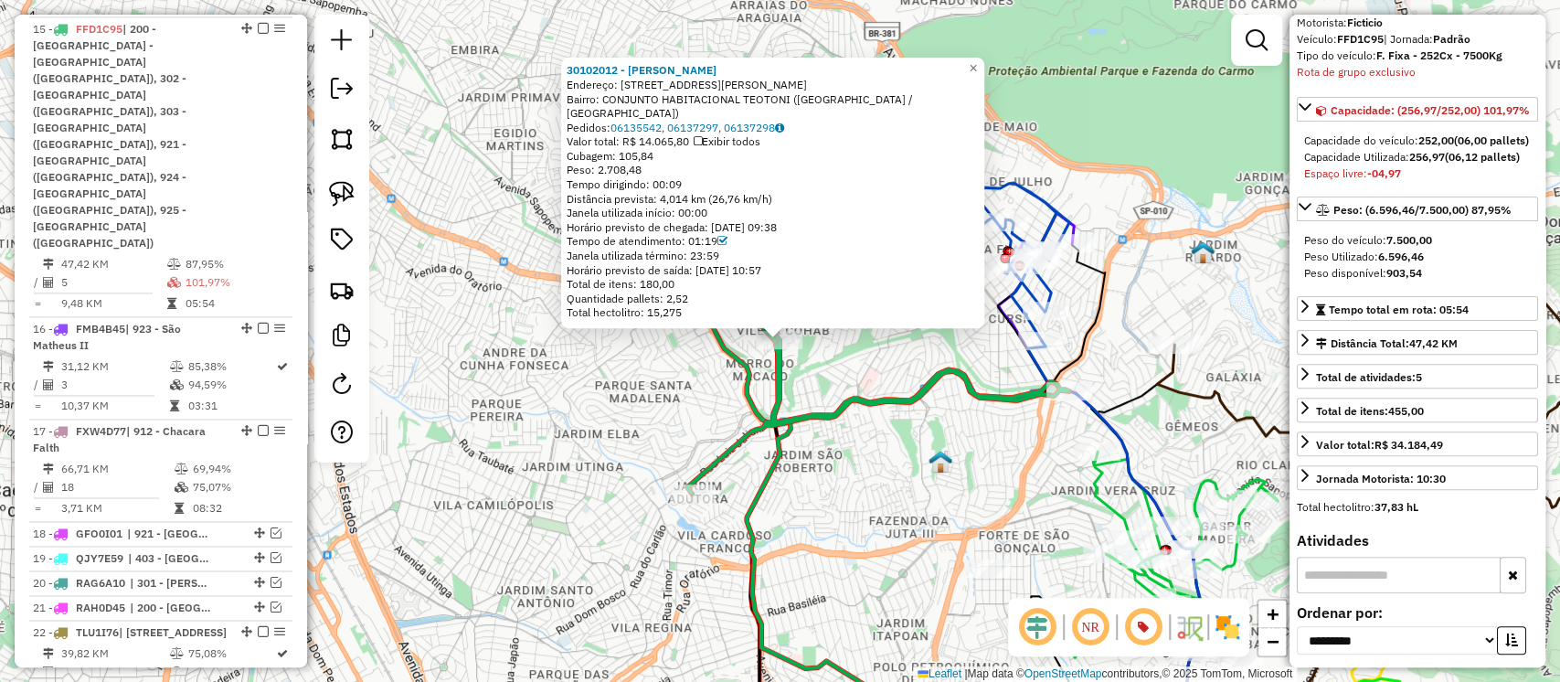
click at [900, 379] on div "30102012 - JOILMA MARIA DE ARAU Endereço: AV Arquiteto Vilanova Artigas 166 Bai…" at bounding box center [780, 341] width 1560 height 682
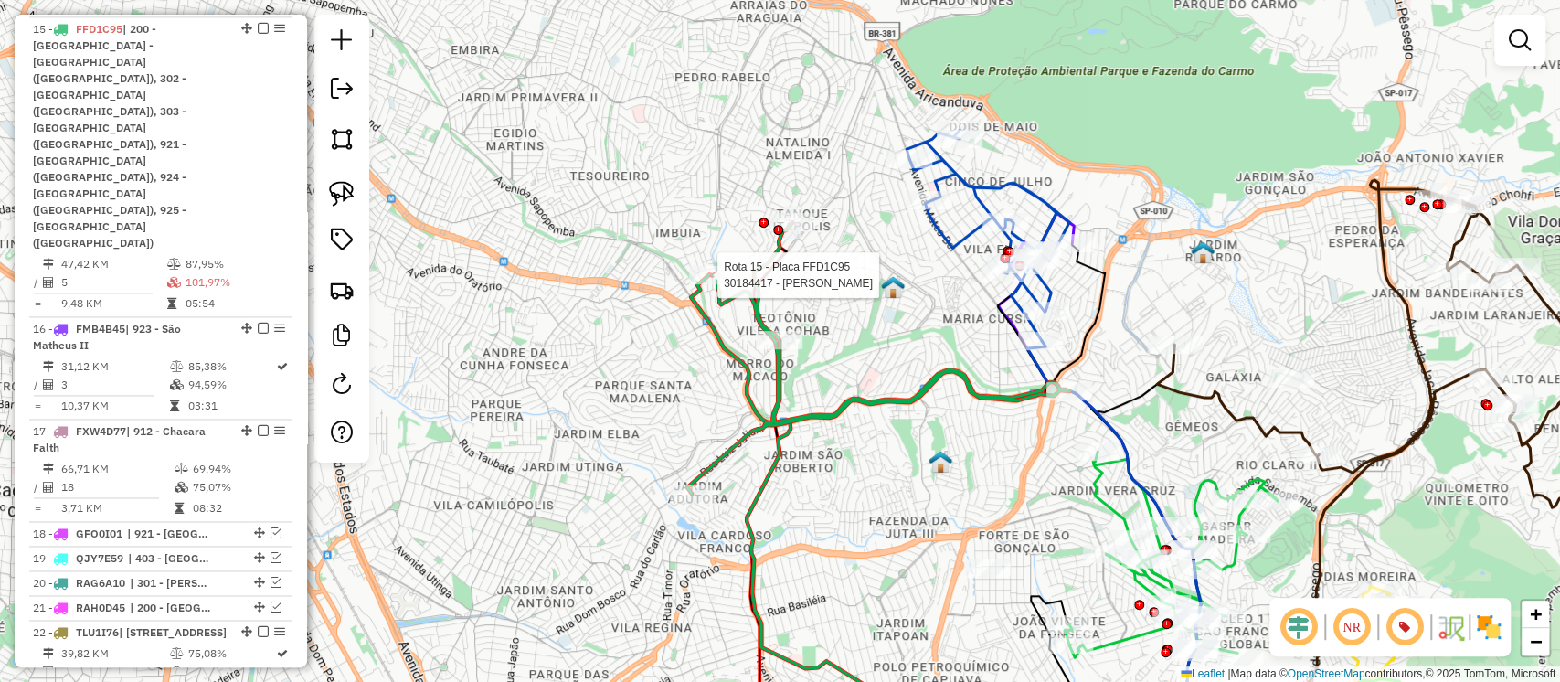
select select "**********"
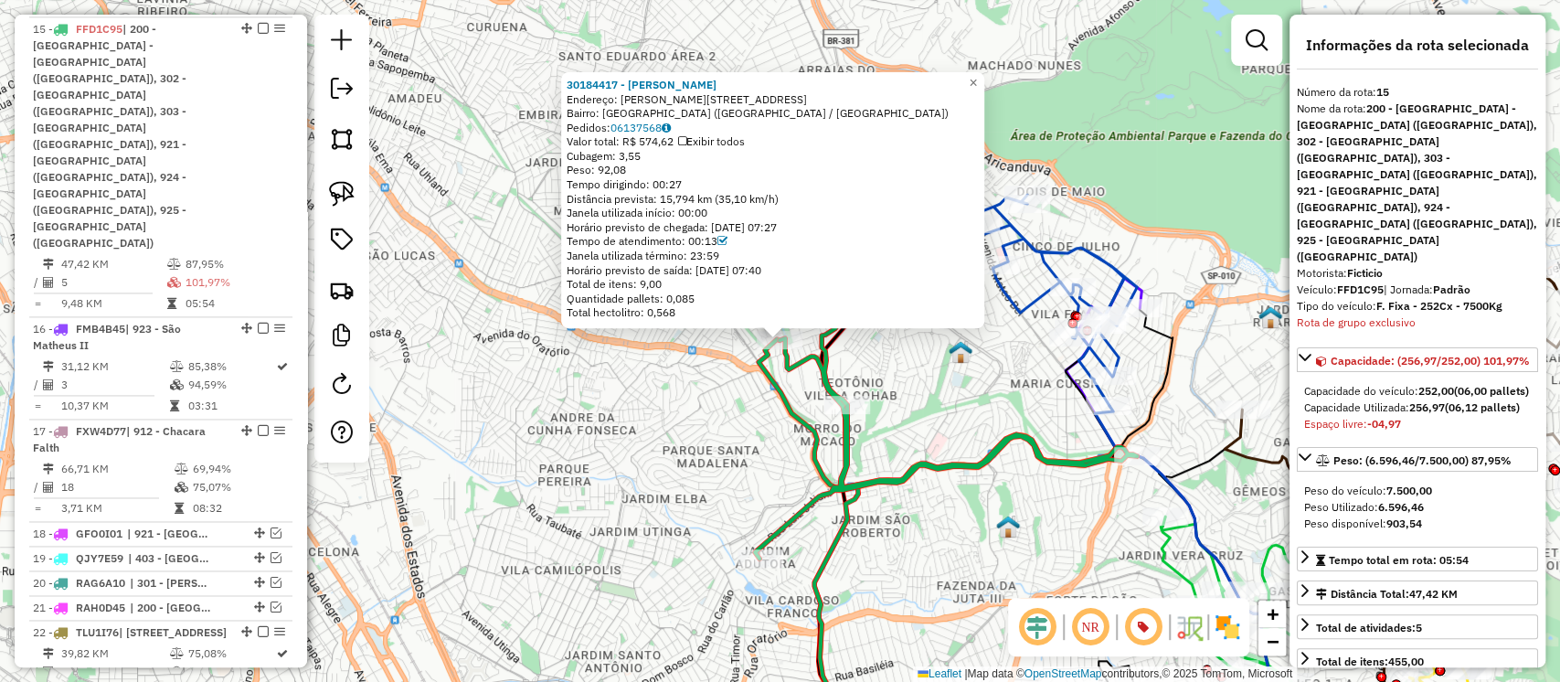
click at [873, 355] on div "30184417 - MARIA ERIKA PEREIRA Endereço: R Gastão Fausto 11 Bairro: VILA LAR NA…" at bounding box center [780, 341] width 1560 height 682
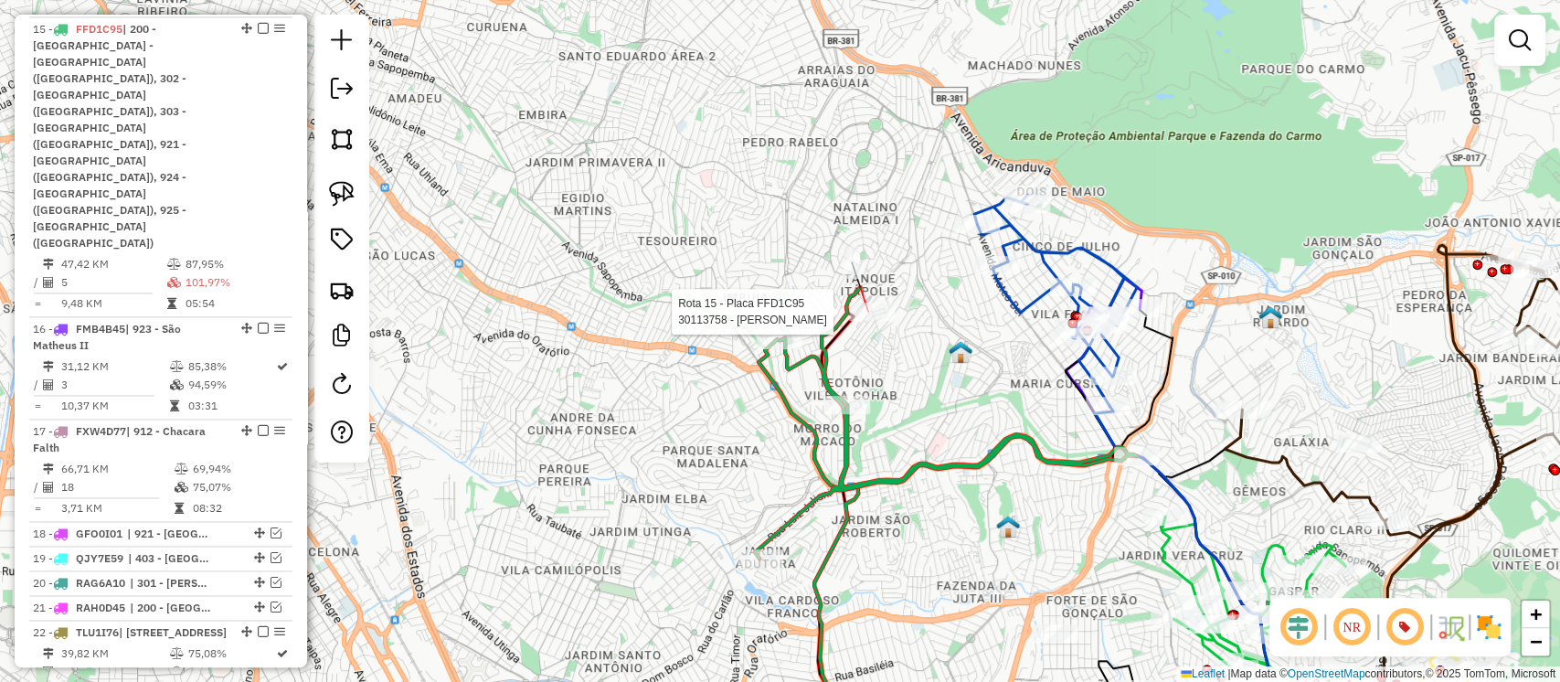
select select "**********"
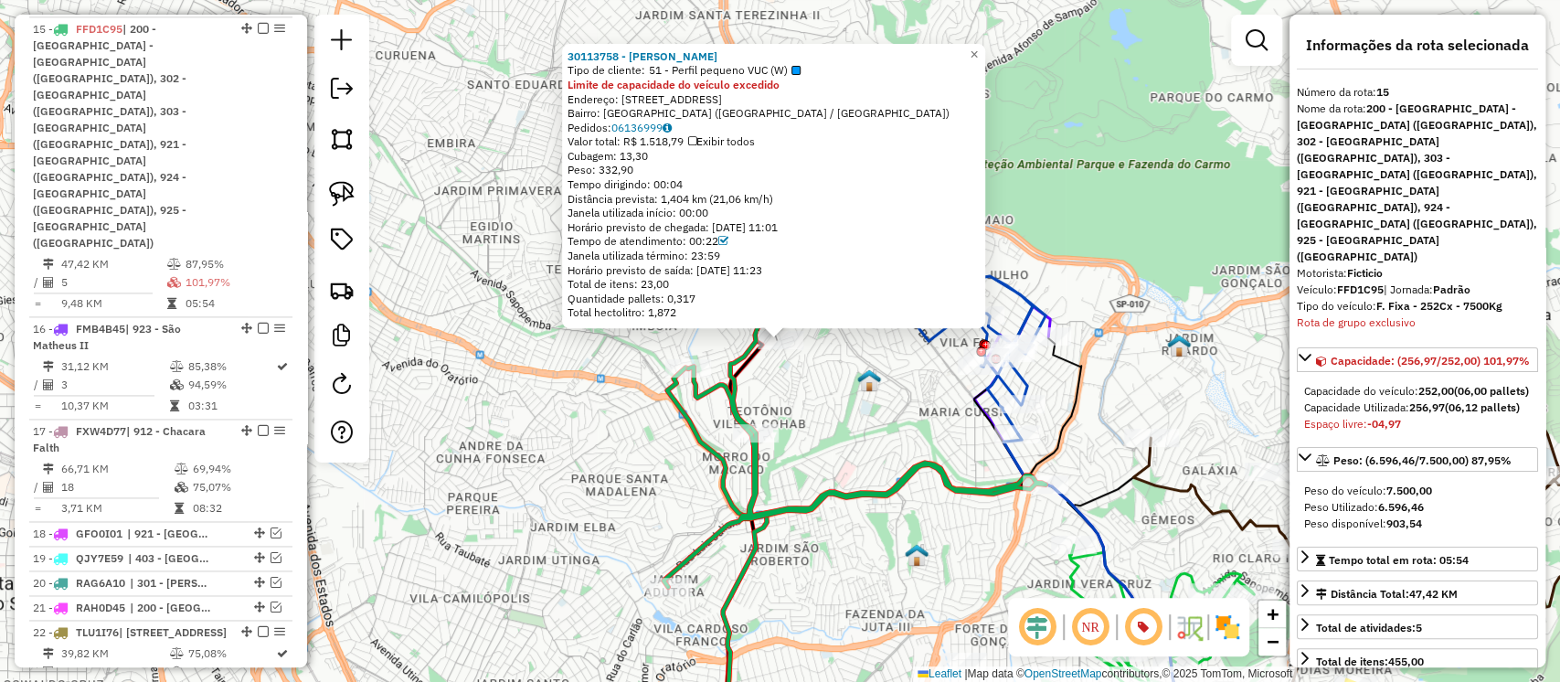
drag, startPoint x: 864, startPoint y: 371, endPoint x: 892, endPoint y: 373, distance: 28.4
click at [867, 371] on img at bounding box center [869, 380] width 24 height 24
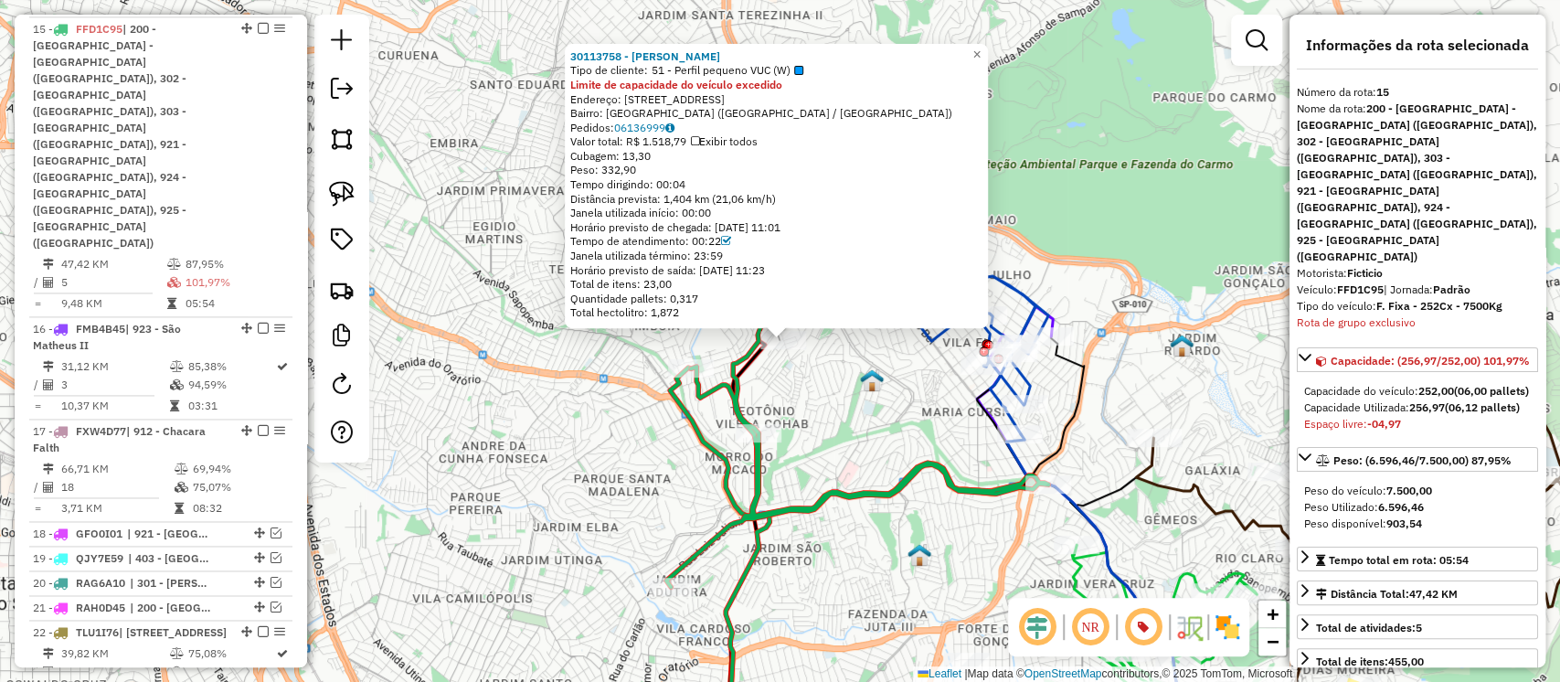
click at [928, 362] on div "30113758 - DJAVANILDA FERREIRA Tipo de cliente: 51 - Perfil pequeno VUC (W) Lim…" at bounding box center [780, 341] width 1560 height 682
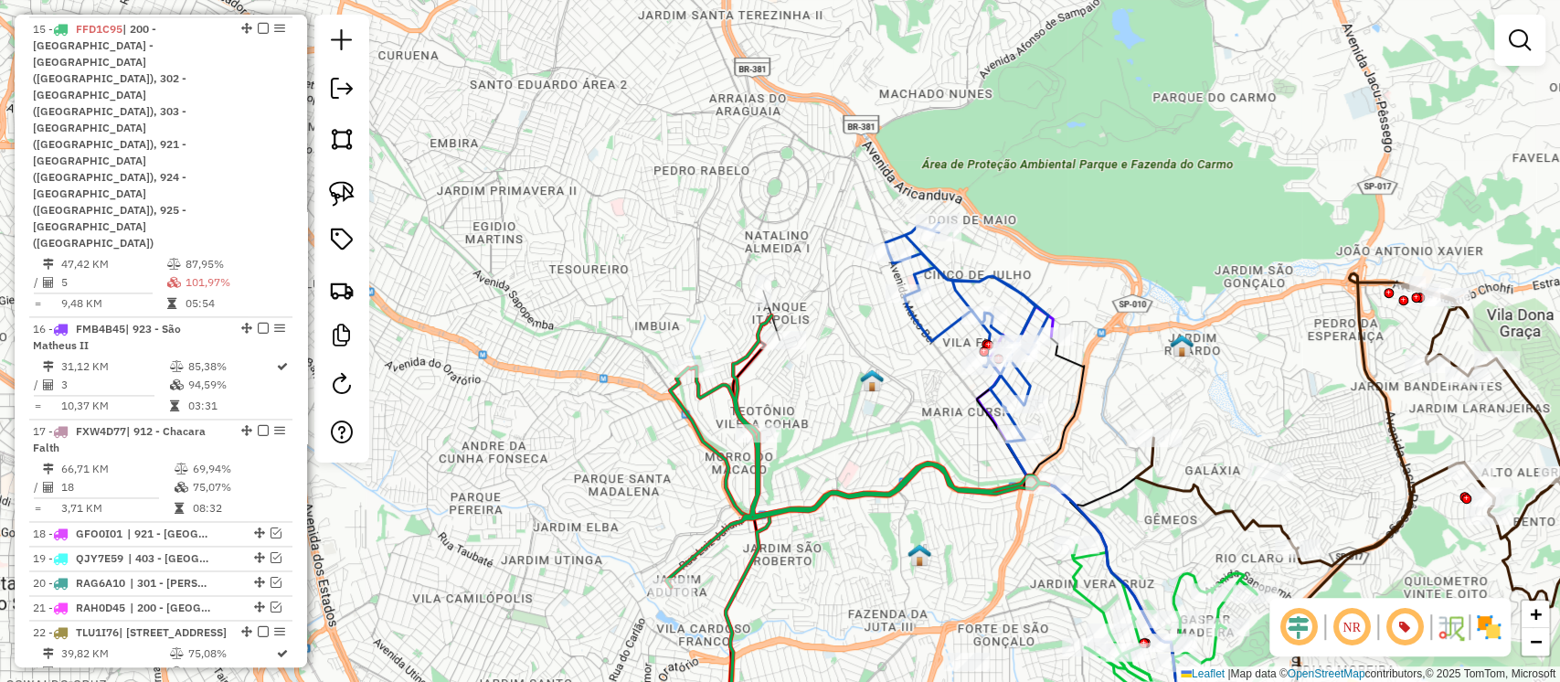
click at [939, 339] on icon at bounding box center [967, 328] width 163 height 211
select select "**********"
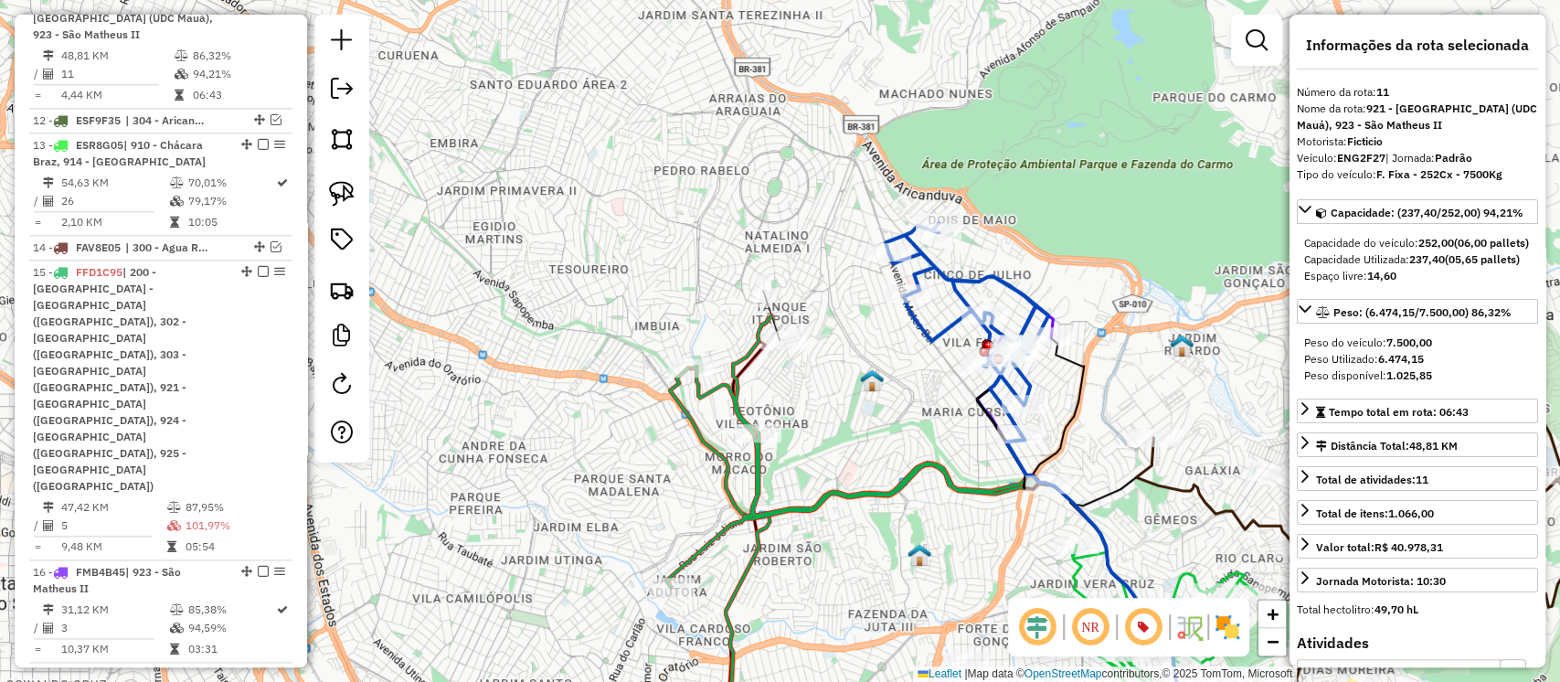
scroll to position [1390, 0]
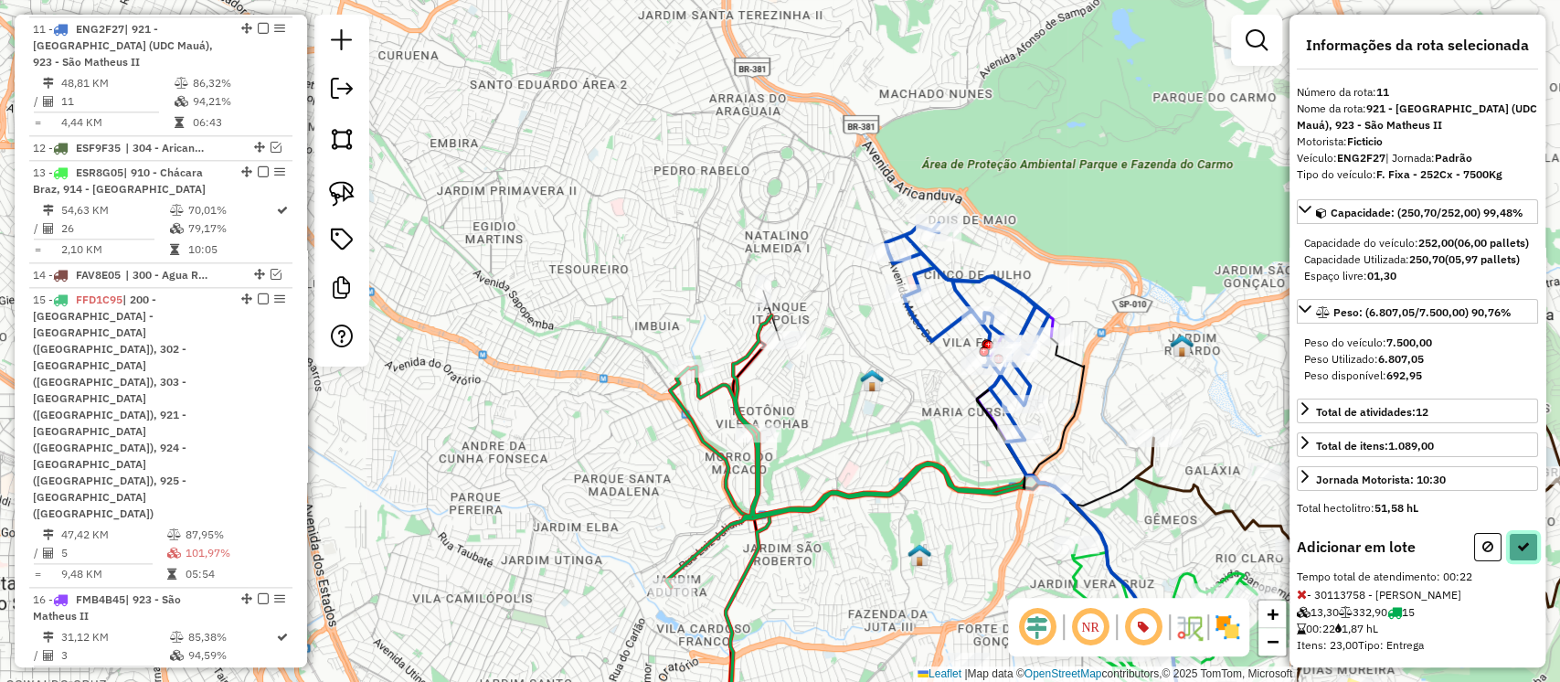
click at [1517, 553] on icon at bounding box center [1523, 546] width 13 height 13
select select "**********"
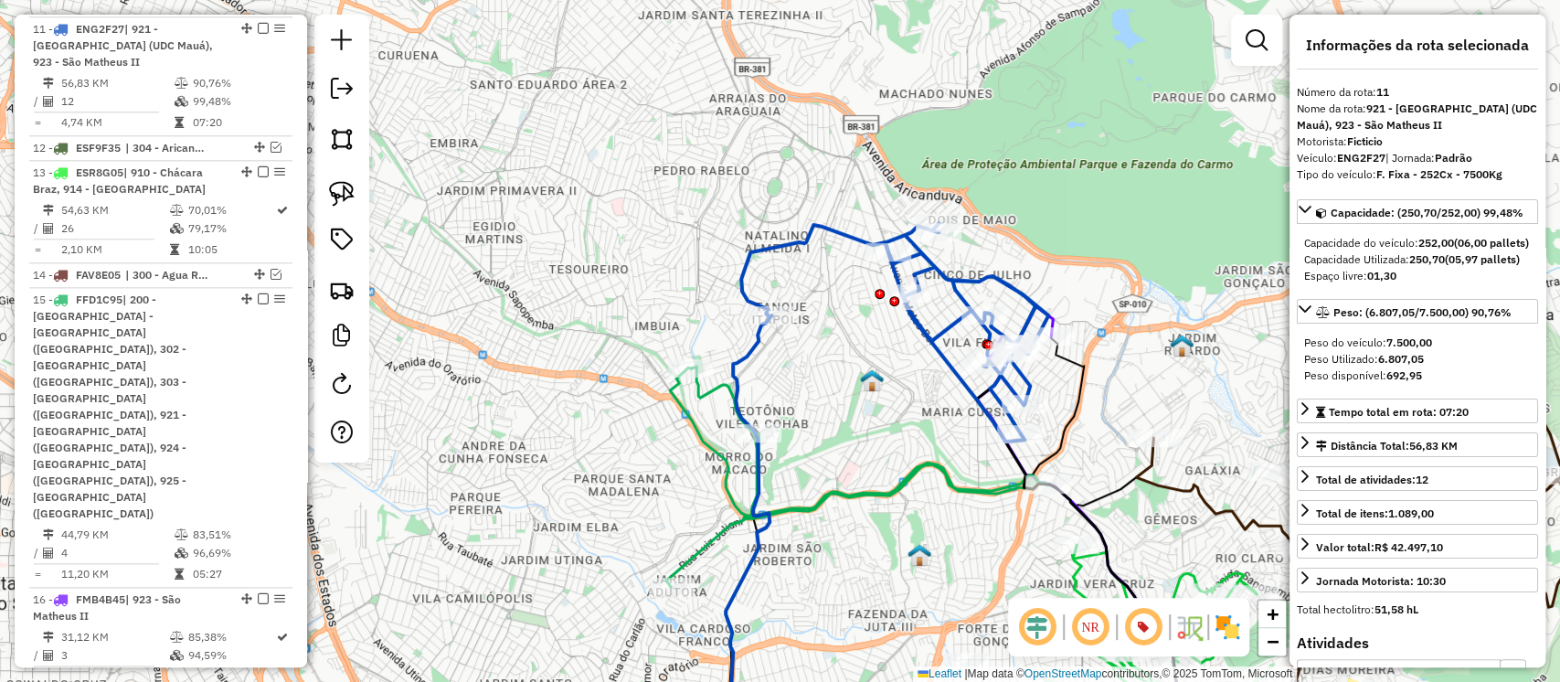
click at [823, 505] on icon at bounding box center [857, 477] width 382 height 220
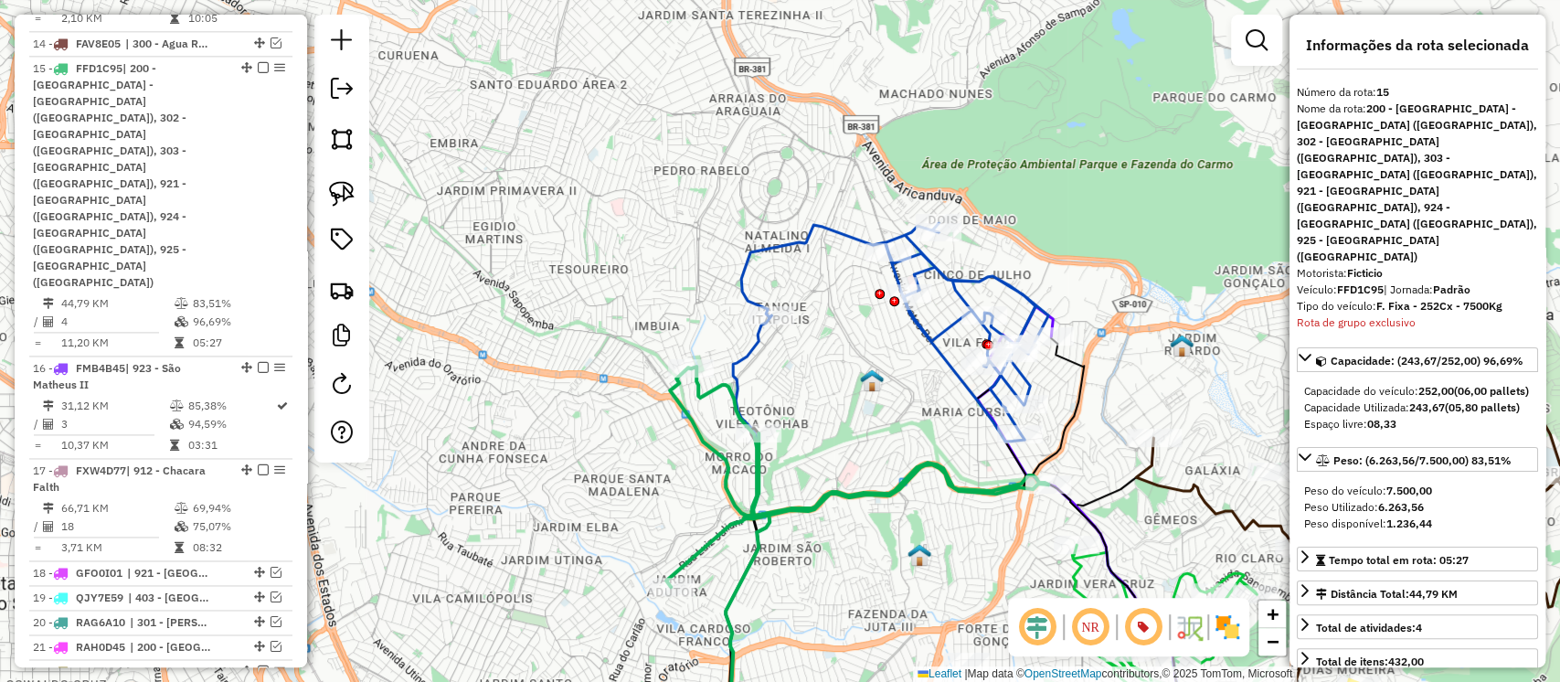
scroll to position [1661, 0]
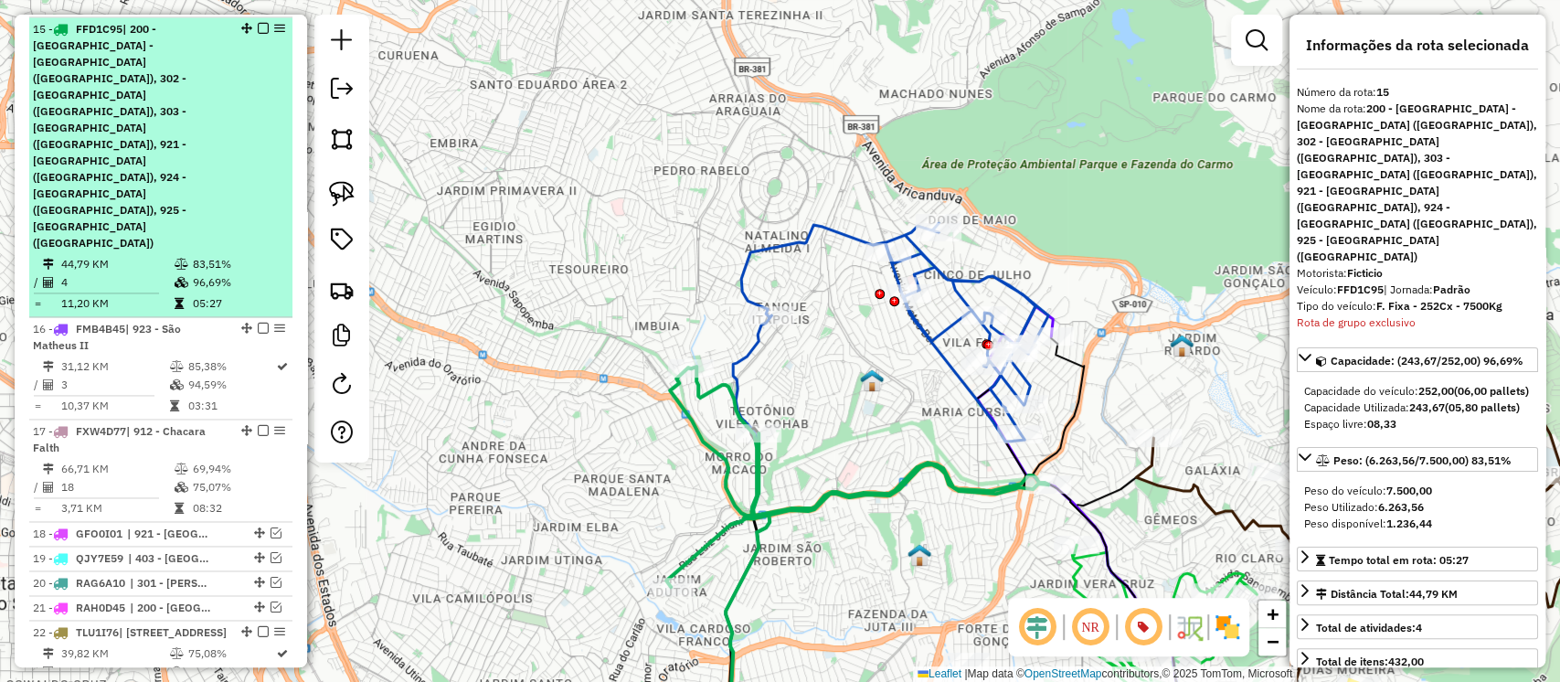
click at [258, 26] on em at bounding box center [263, 28] width 11 height 11
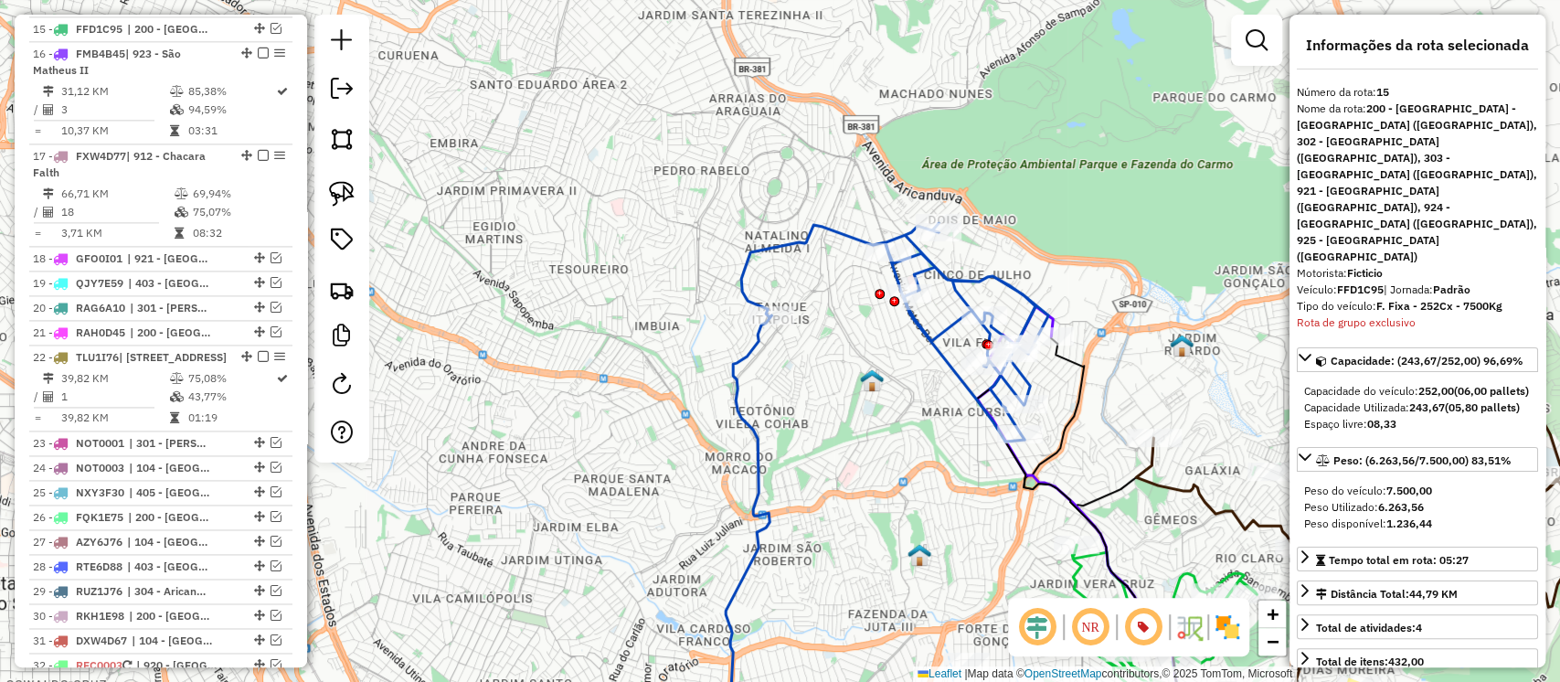
click at [921, 335] on icon at bounding box center [894, 332] width 307 height 218
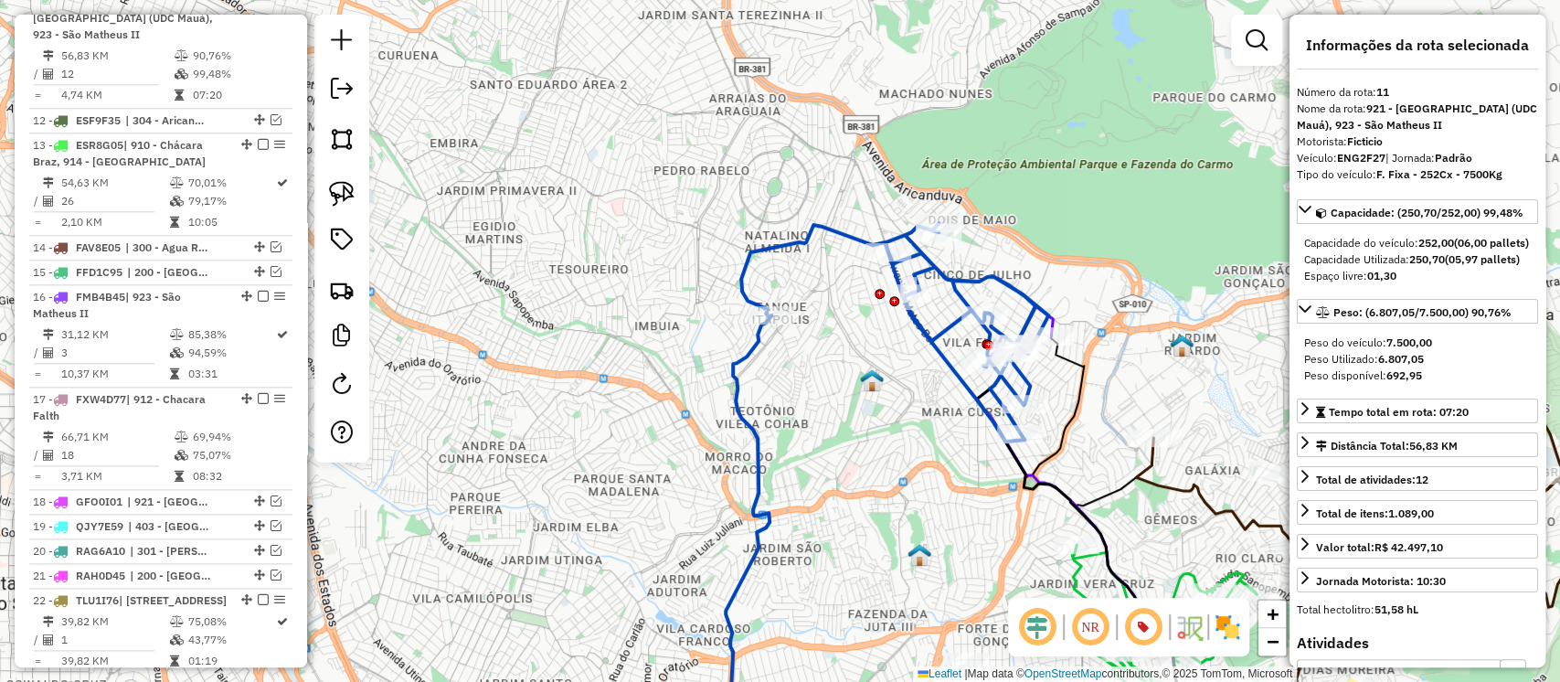
scroll to position [1390, 0]
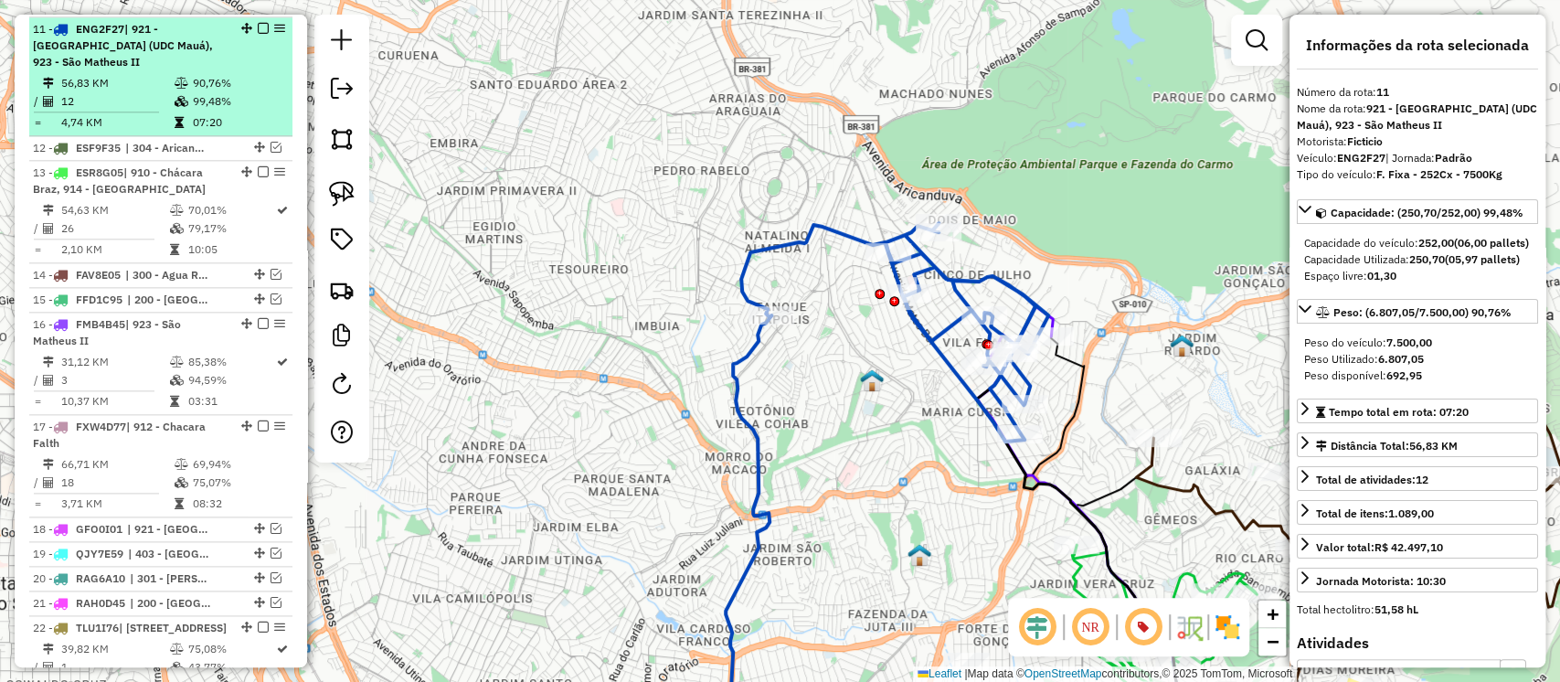
click at [258, 26] on em at bounding box center [263, 28] width 11 height 11
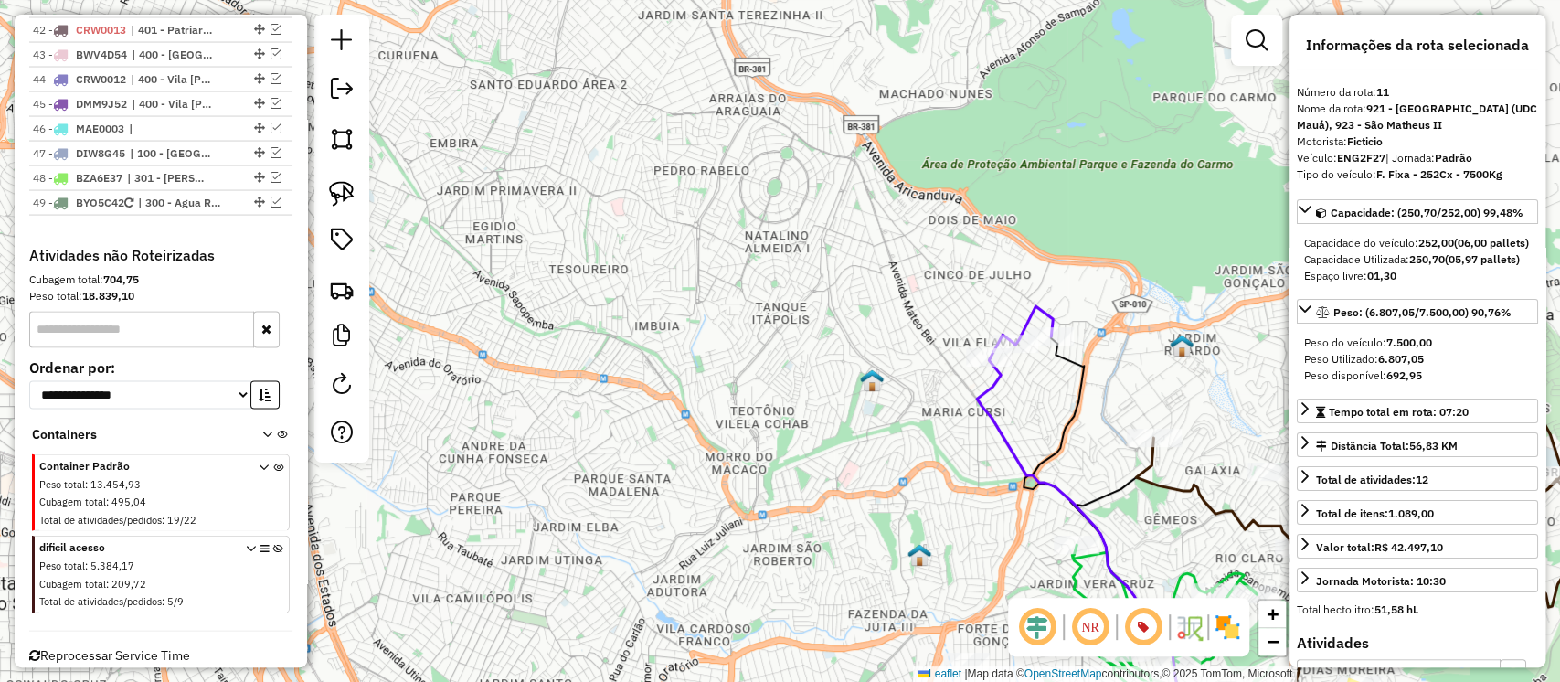
click at [998, 388] on icon at bounding box center [1078, 553] width 203 height 391
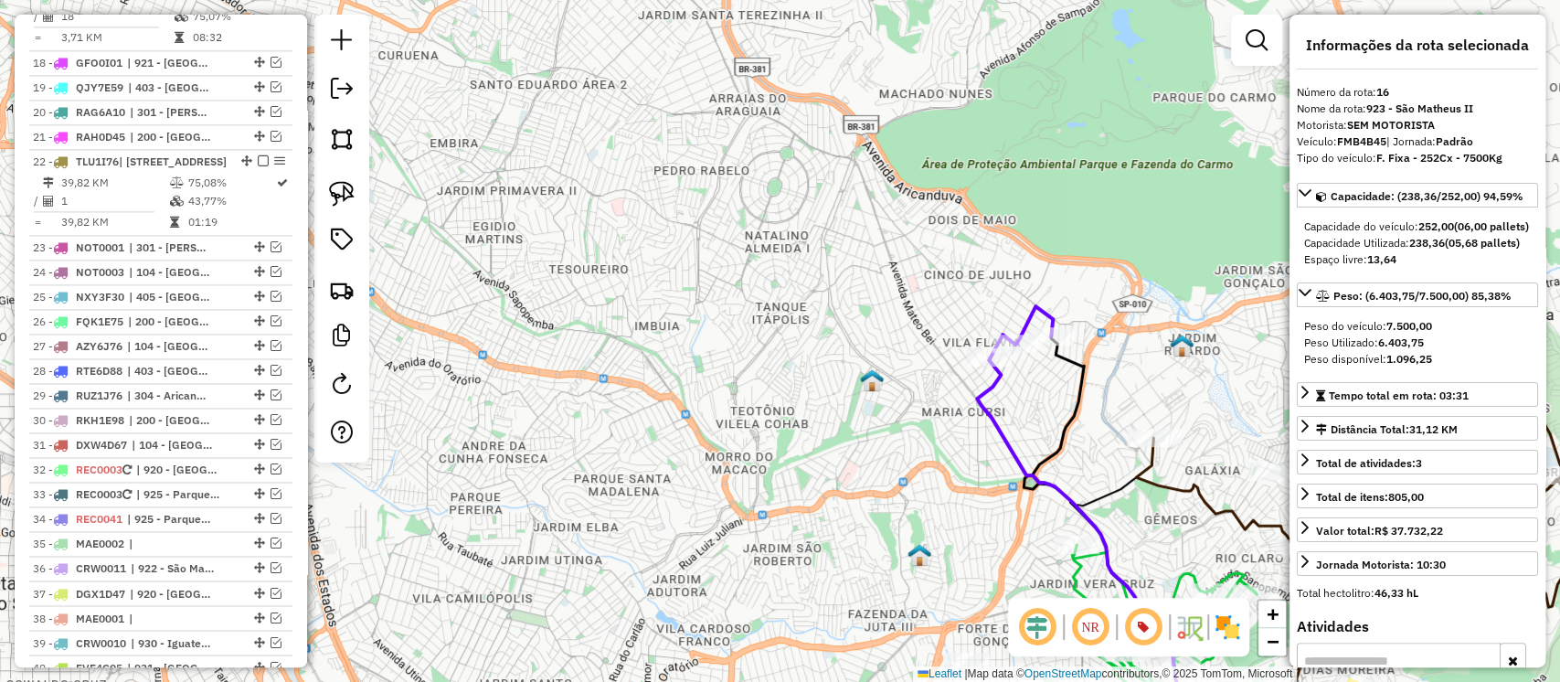
scroll to position [1591, 0]
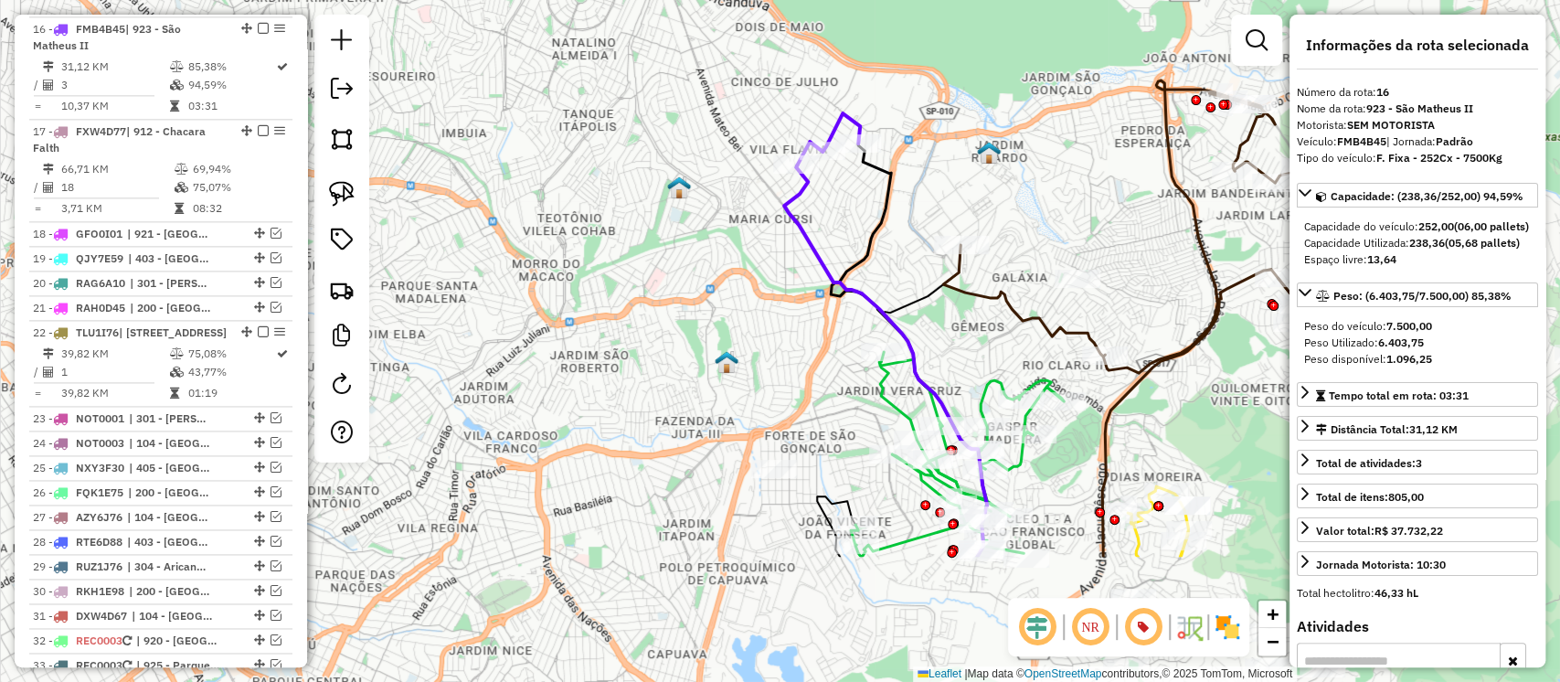
drag, startPoint x: 1041, startPoint y: 422, endPoint x: 848, endPoint y: 229, distance: 272.8
click at [848, 229] on div "Janela de atendimento Grade de atendimento Capacidade Transportadoras Veículos …" at bounding box center [780, 341] width 1560 height 682
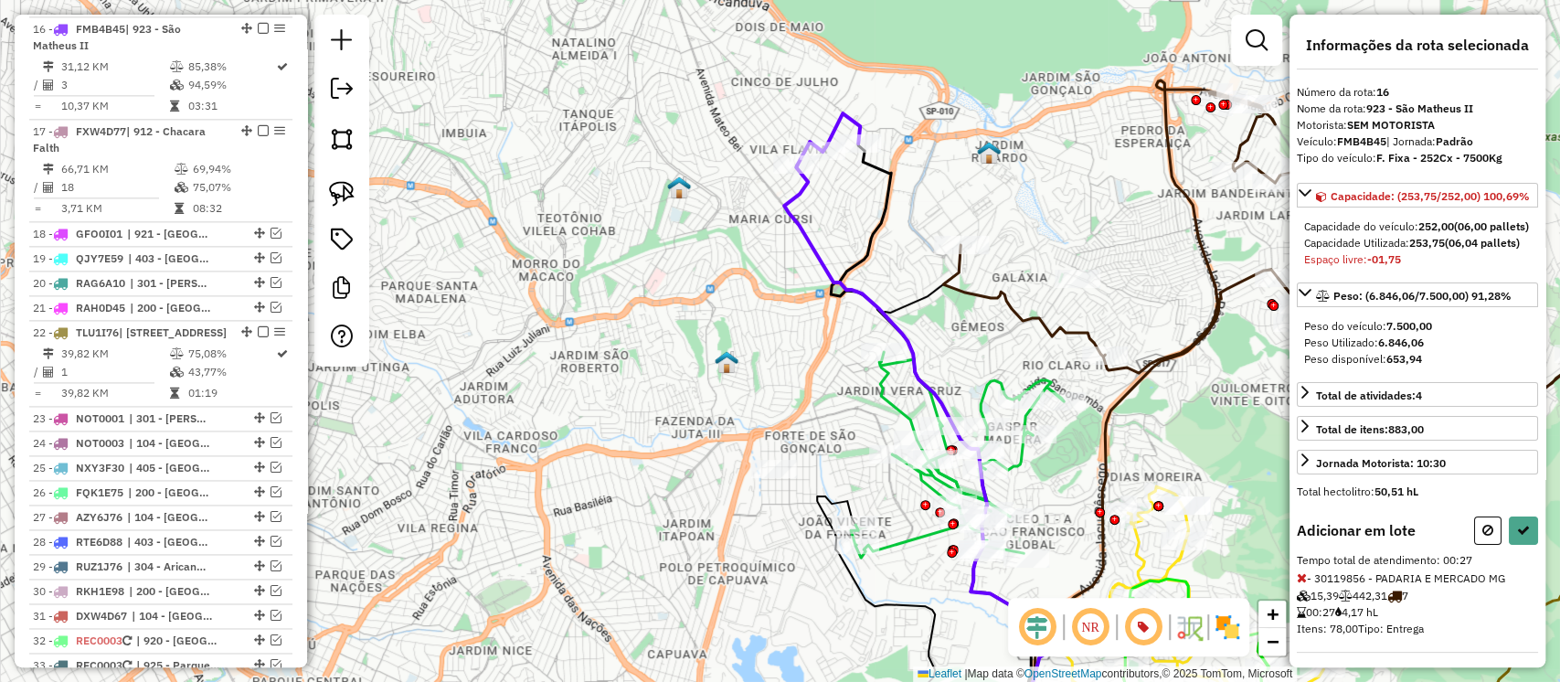
click at [1301, 584] on icon at bounding box center [1302, 577] width 10 height 13
click at [1300, 584] on icon at bounding box center [1302, 577] width 10 height 13
click at [1532, 545] on button at bounding box center [1523, 530] width 29 height 28
select select "**********"
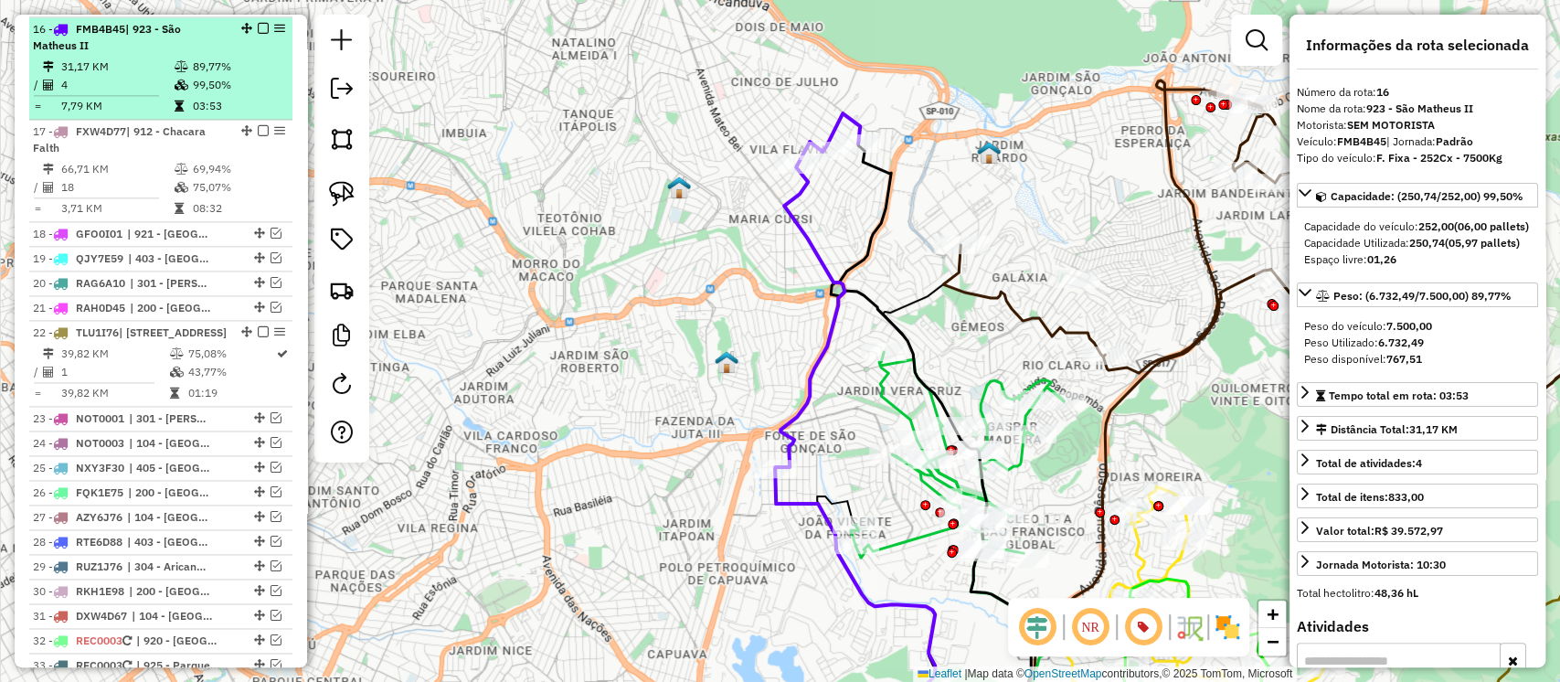
click at [258, 26] on em at bounding box center [263, 28] width 11 height 11
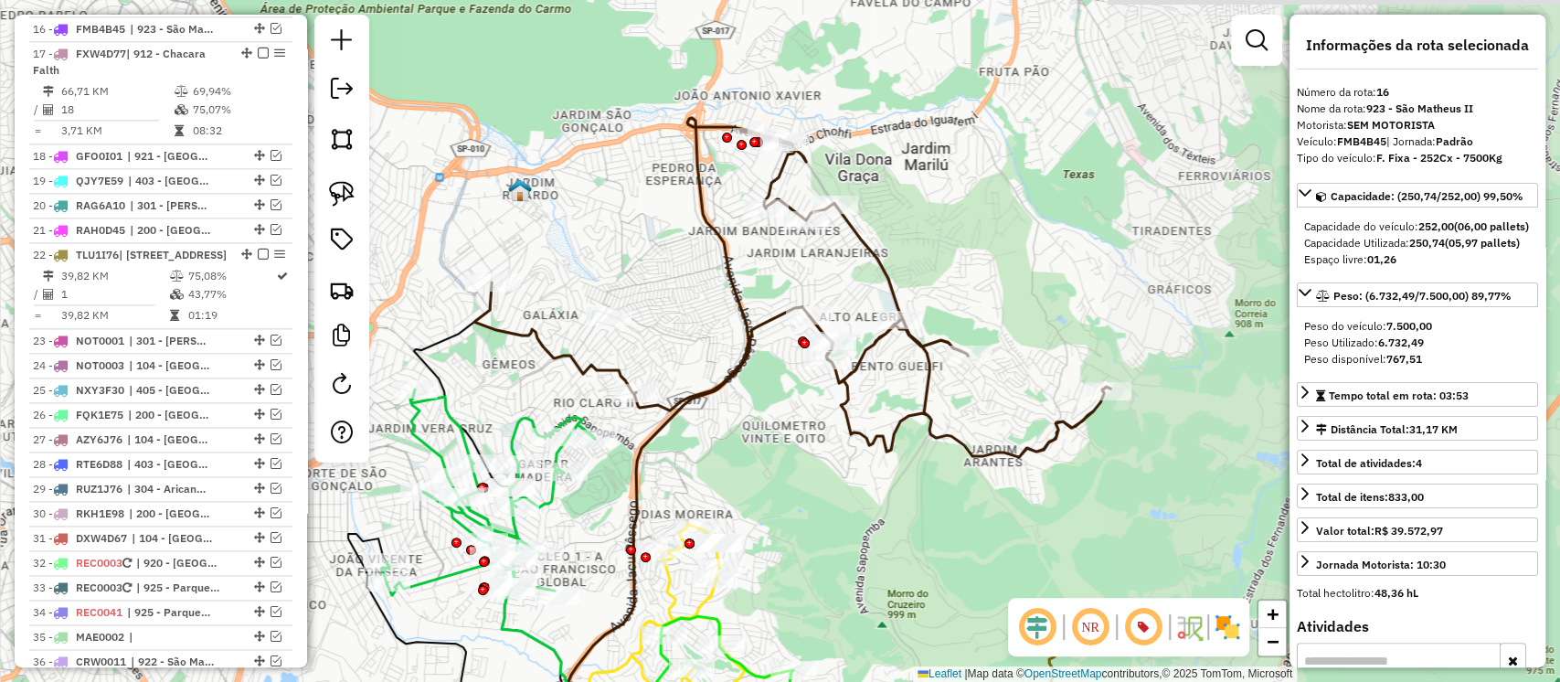
drag, startPoint x: 979, startPoint y: 333, endPoint x: 510, endPoint y: 370, distance: 470.4
click at [510, 370] on div "Janela de atendimento Grade de atendimento Capacidade Transportadoras Veículos …" at bounding box center [780, 341] width 1560 height 682
click at [763, 319] on icon at bounding box center [688, 528] width 289 height 442
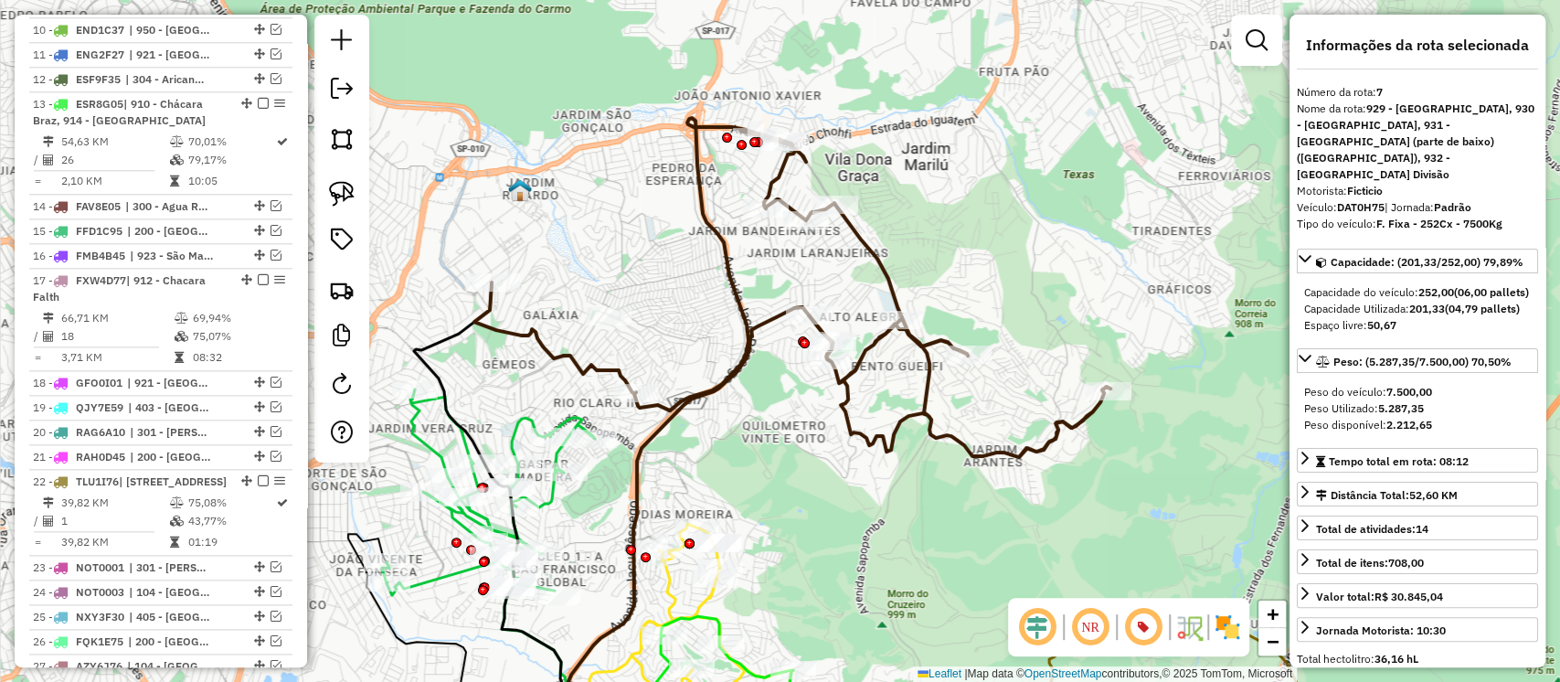
scroll to position [1088, 0]
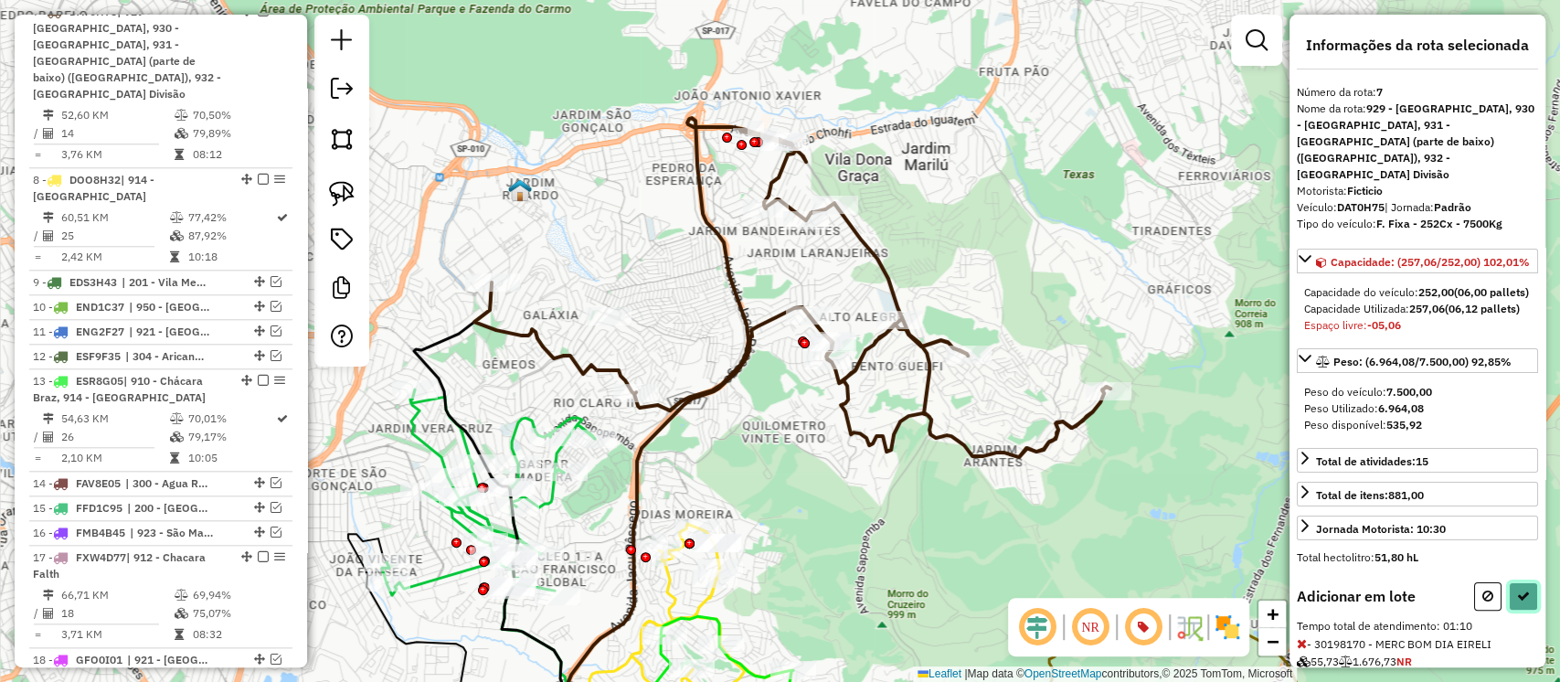
click at [1509, 611] on button at bounding box center [1523, 596] width 29 height 28
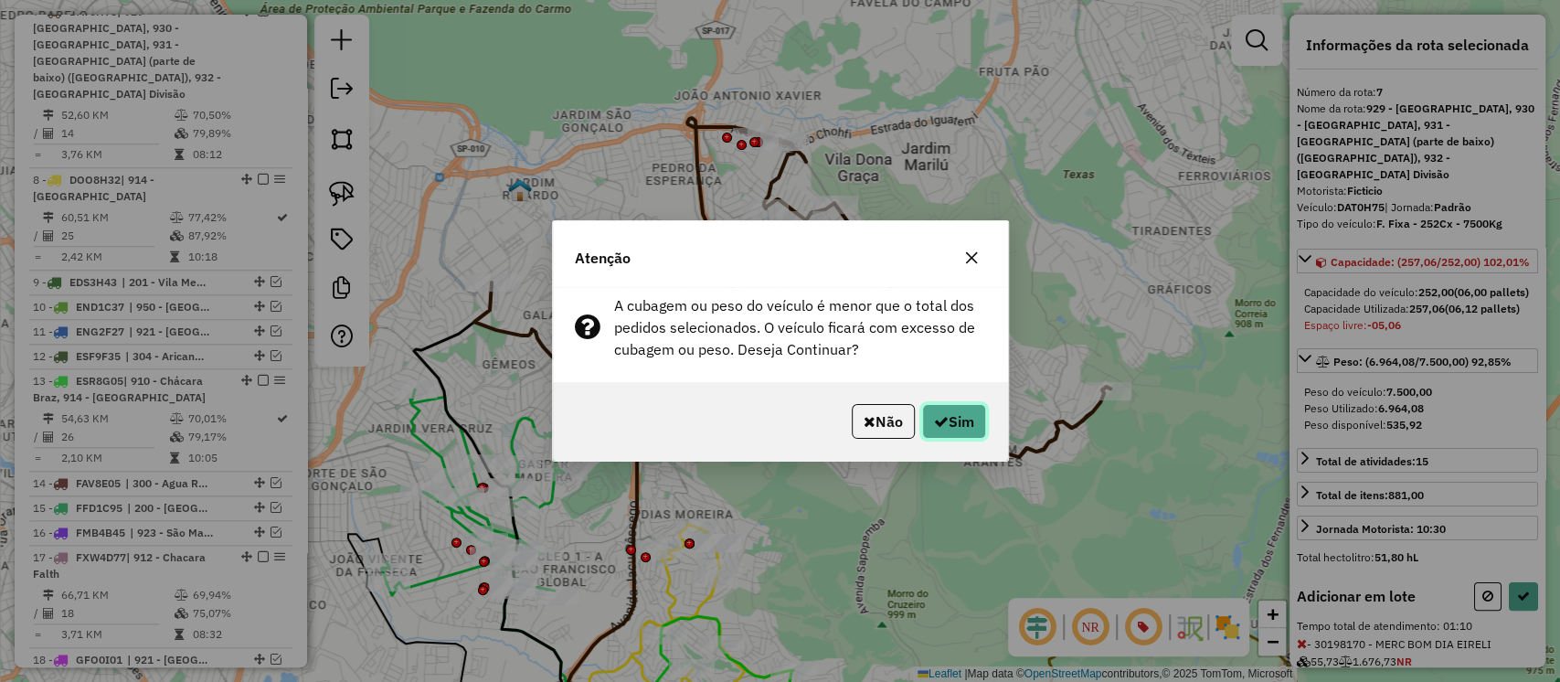
click at [958, 422] on button "Sim" at bounding box center [954, 421] width 64 height 35
select select "**********"
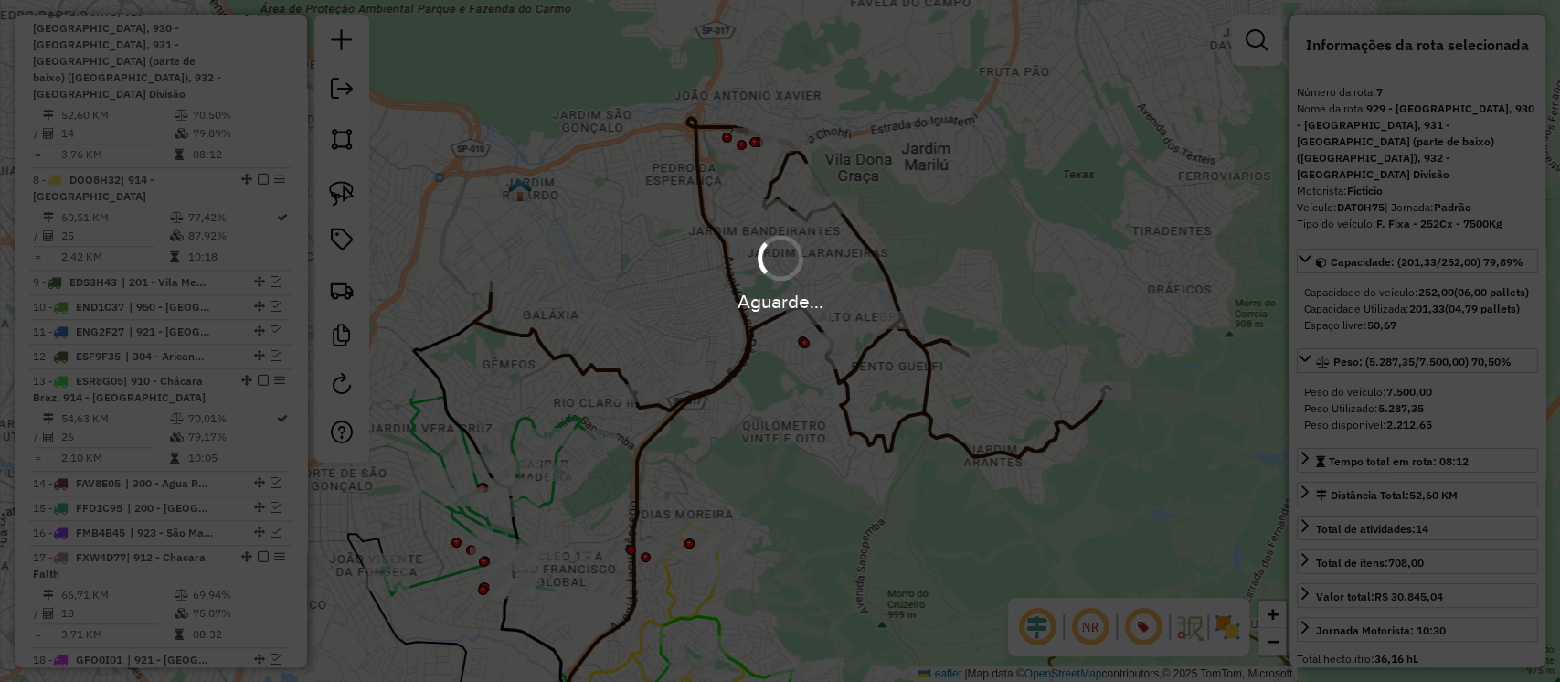
click at [929, 501] on div "Aguarde..." at bounding box center [780, 341] width 1560 height 682
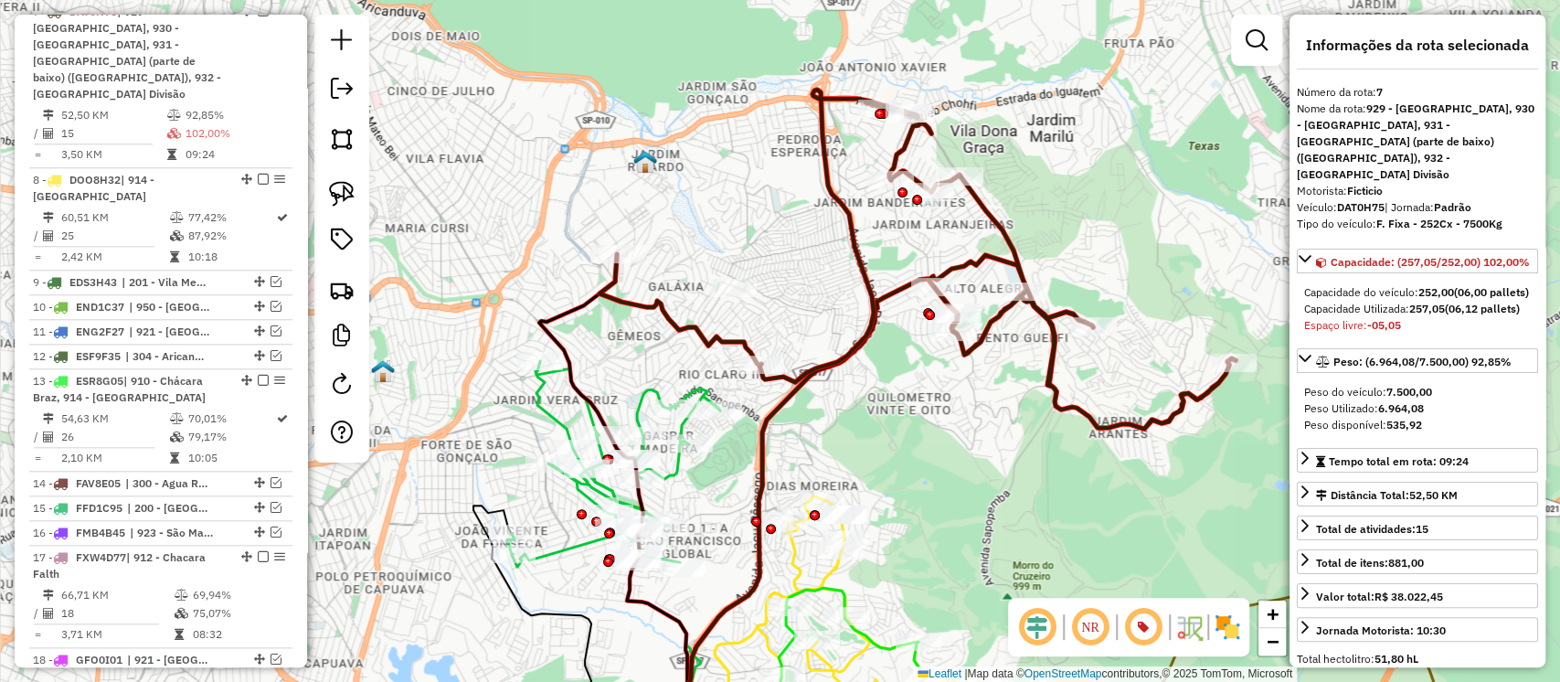
drag, startPoint x: 622, startPoint y: 358, endPoint x: 642, endPoint y: 354, distance: 20.6
click at [642, 352] on div "Janela de atendimento Grade de atendimento Capacidade Transportadoras Veículos …" at bounding box center [780, 341] width 1560 height 682
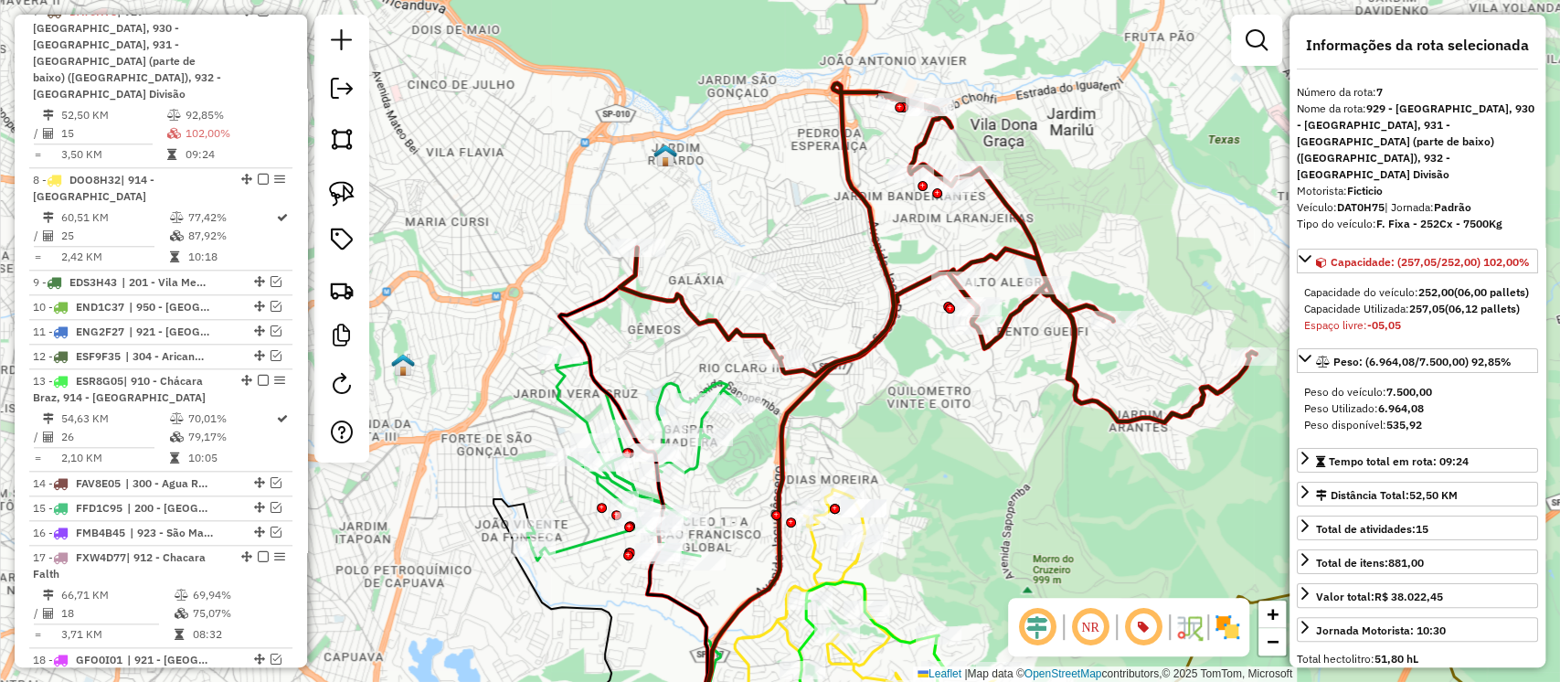
click at [659, 391] on icon at bounding box center [633, 458] width 213 height 206
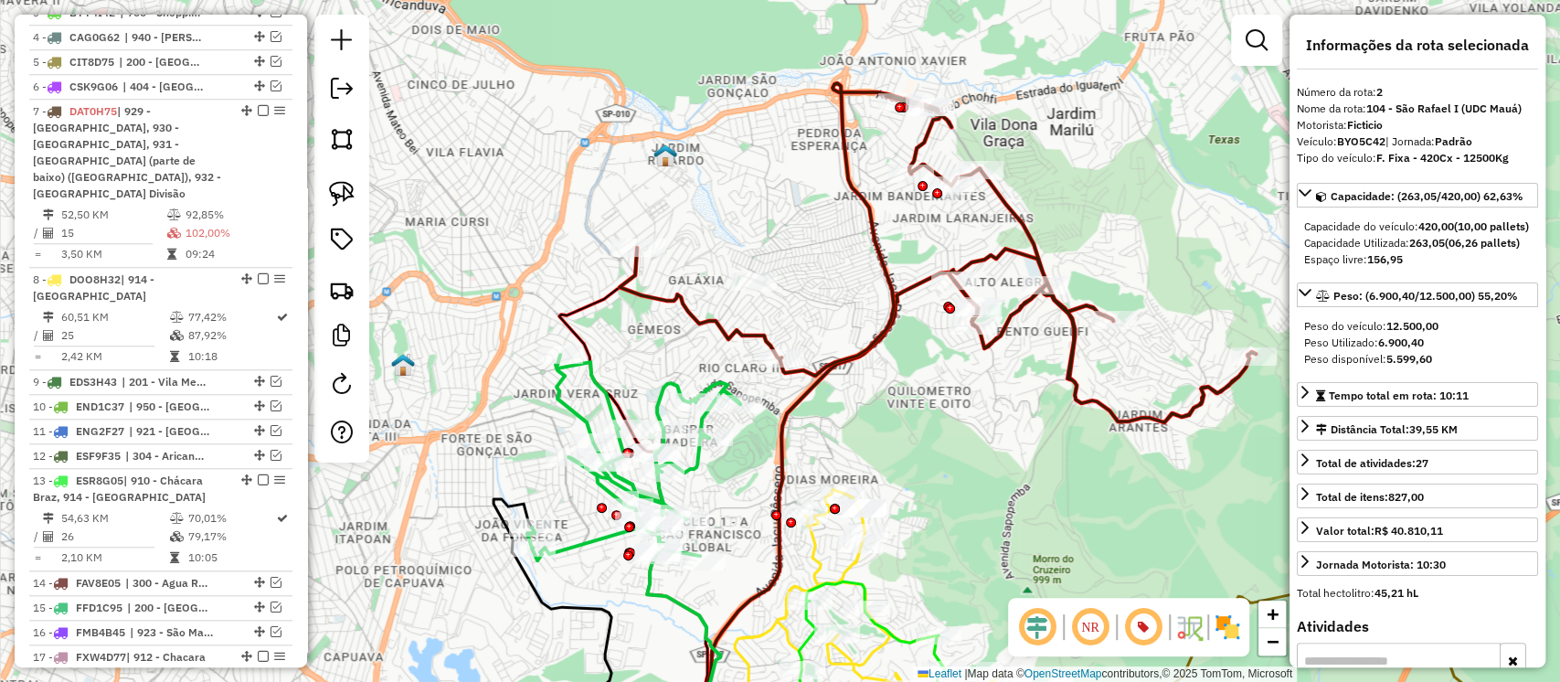
scroll to position [887, 0]
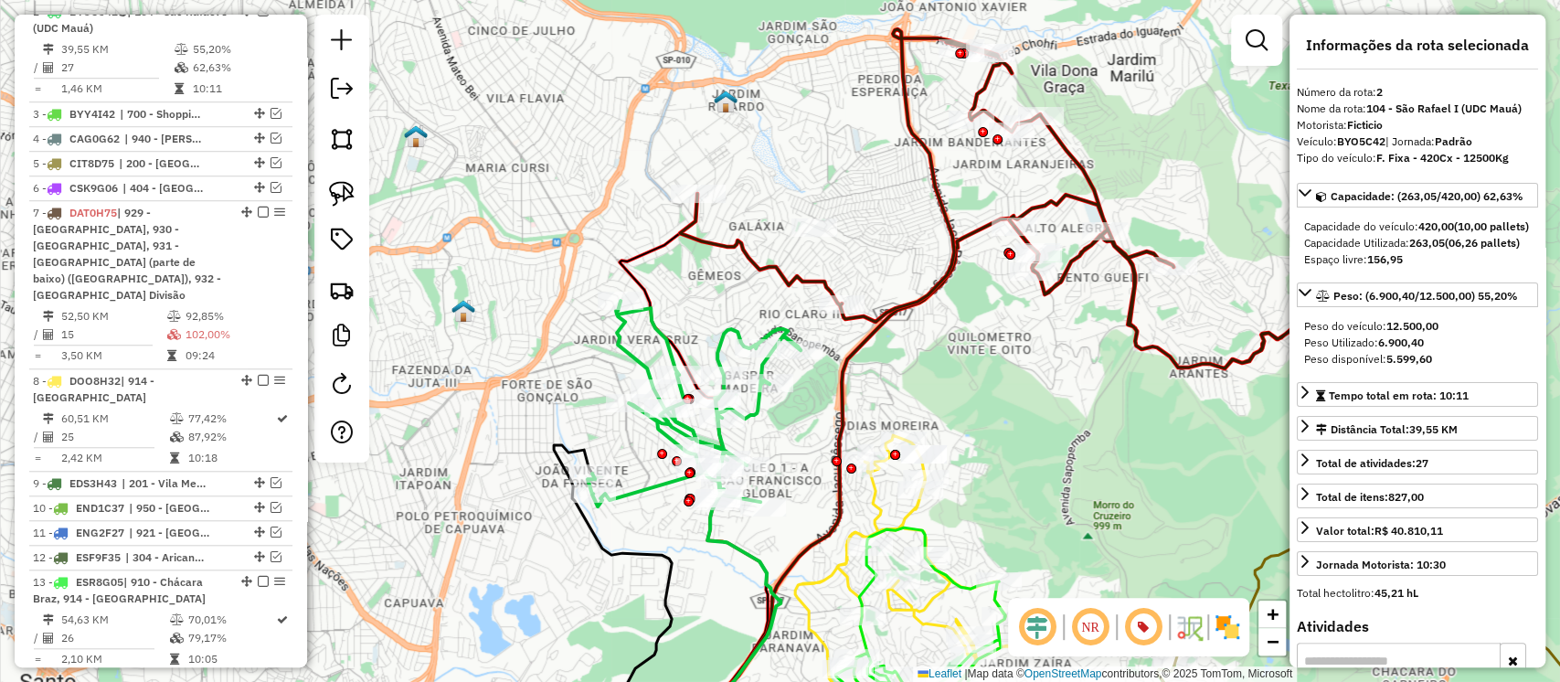
drag, startPoint x: 644, startPoint y: 359, endPoint x: 709, endPoint y: 315, distance: 79.1
click at [709, 315] on div "Janela de atendimento Grade de atendimento Capacidade Transportadoras Veículos …" at bounding box center [780, 341] width 1560 height 682
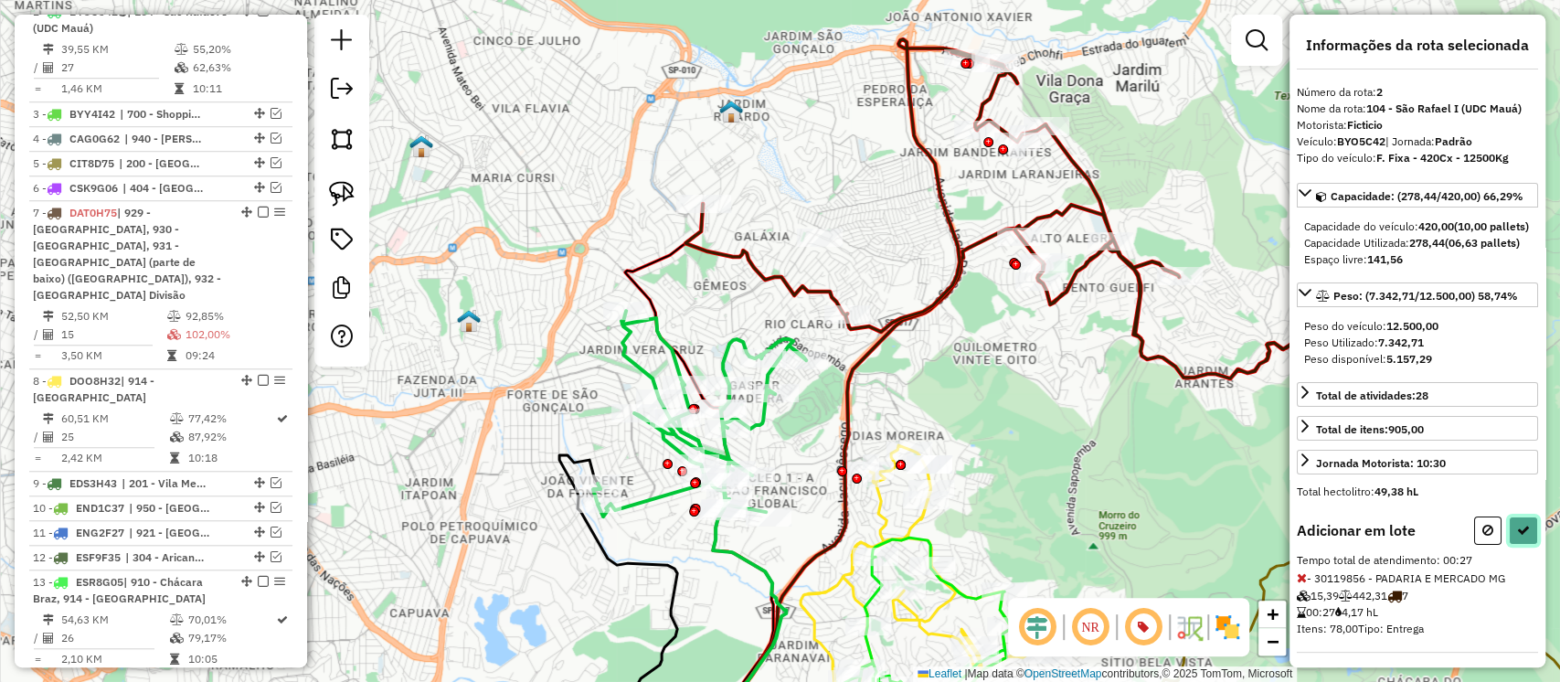
click at [1517, 537] on icon at bounding box center [1523, 530] width 13 height 13
select select "**********"
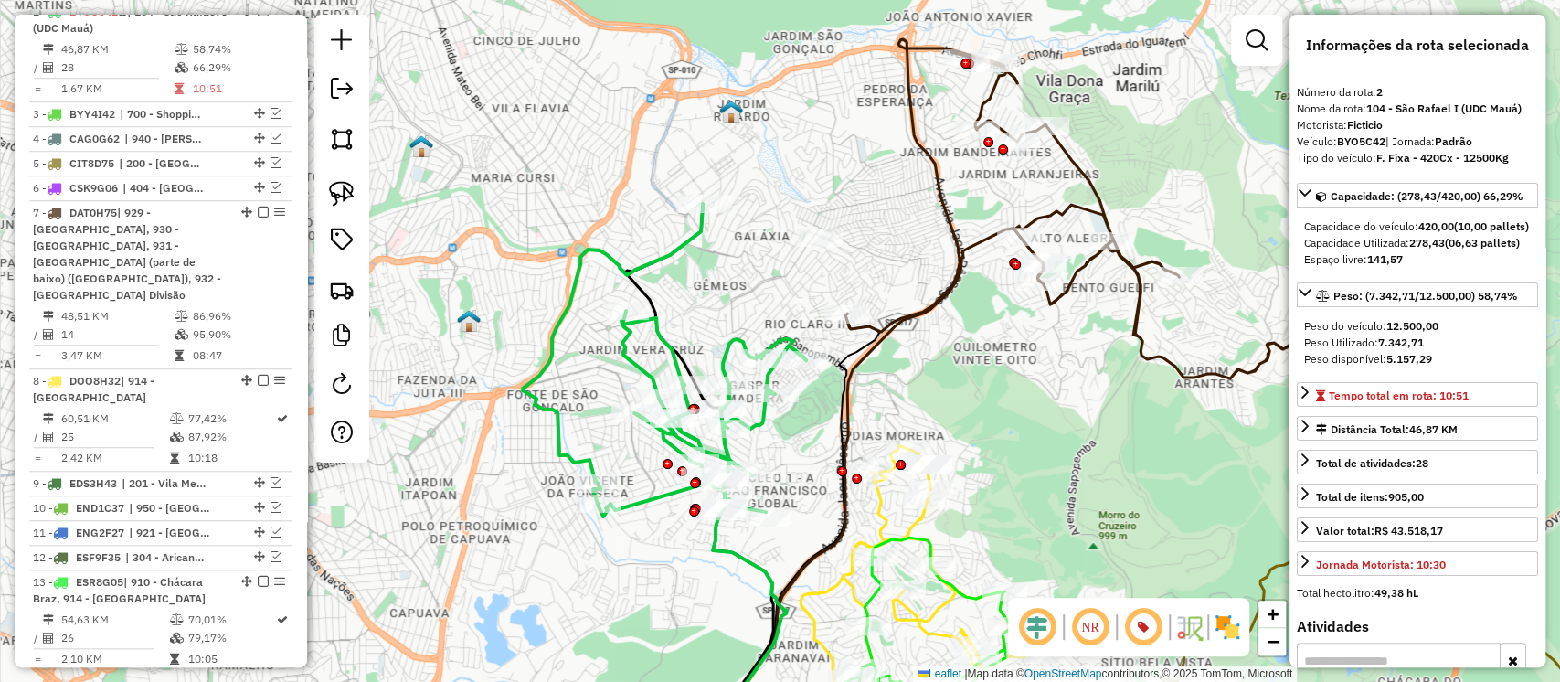
click at [971, 236] on icon at bounding box center [842, 489] width 403 height 521
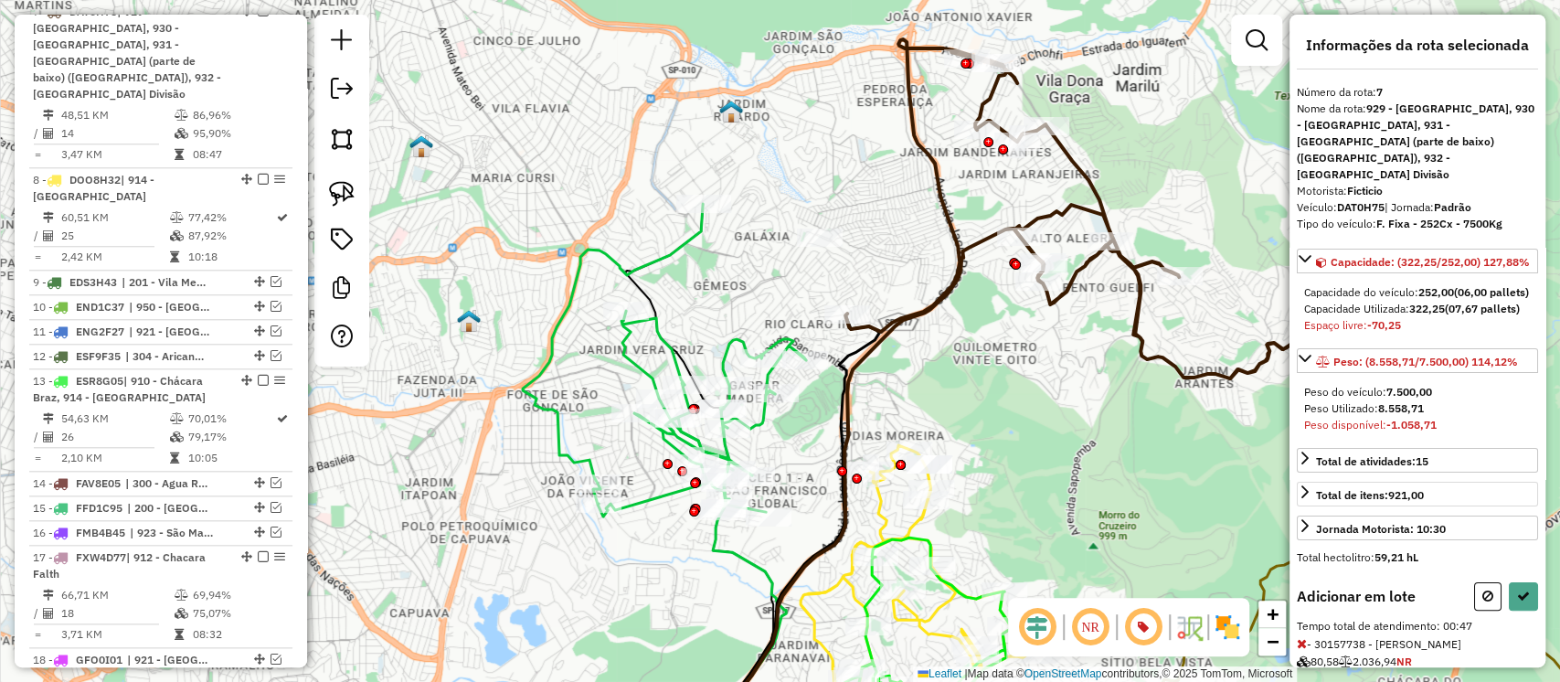
scroll to position [102, 0]
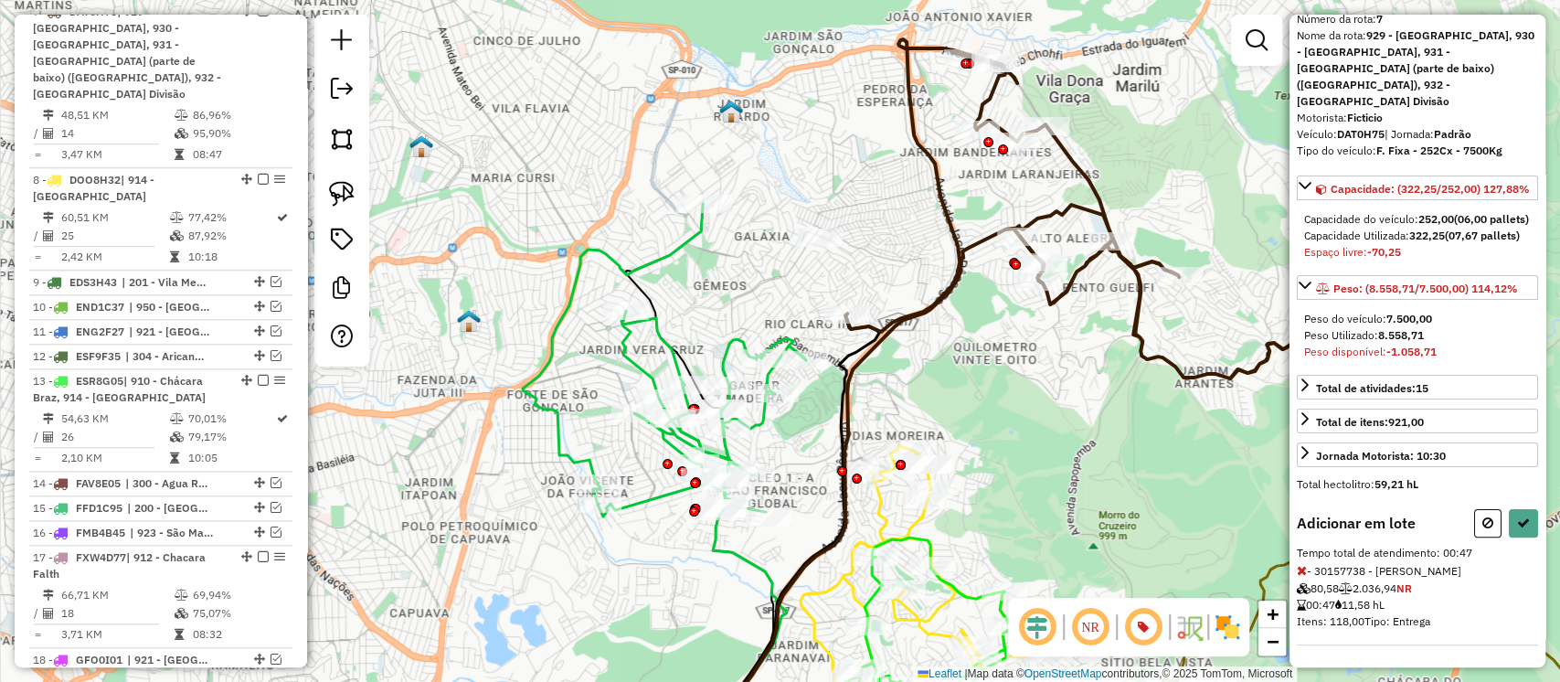
click at [1304, 567] on icon at bounding box center [1302, 570] width 10 height 13
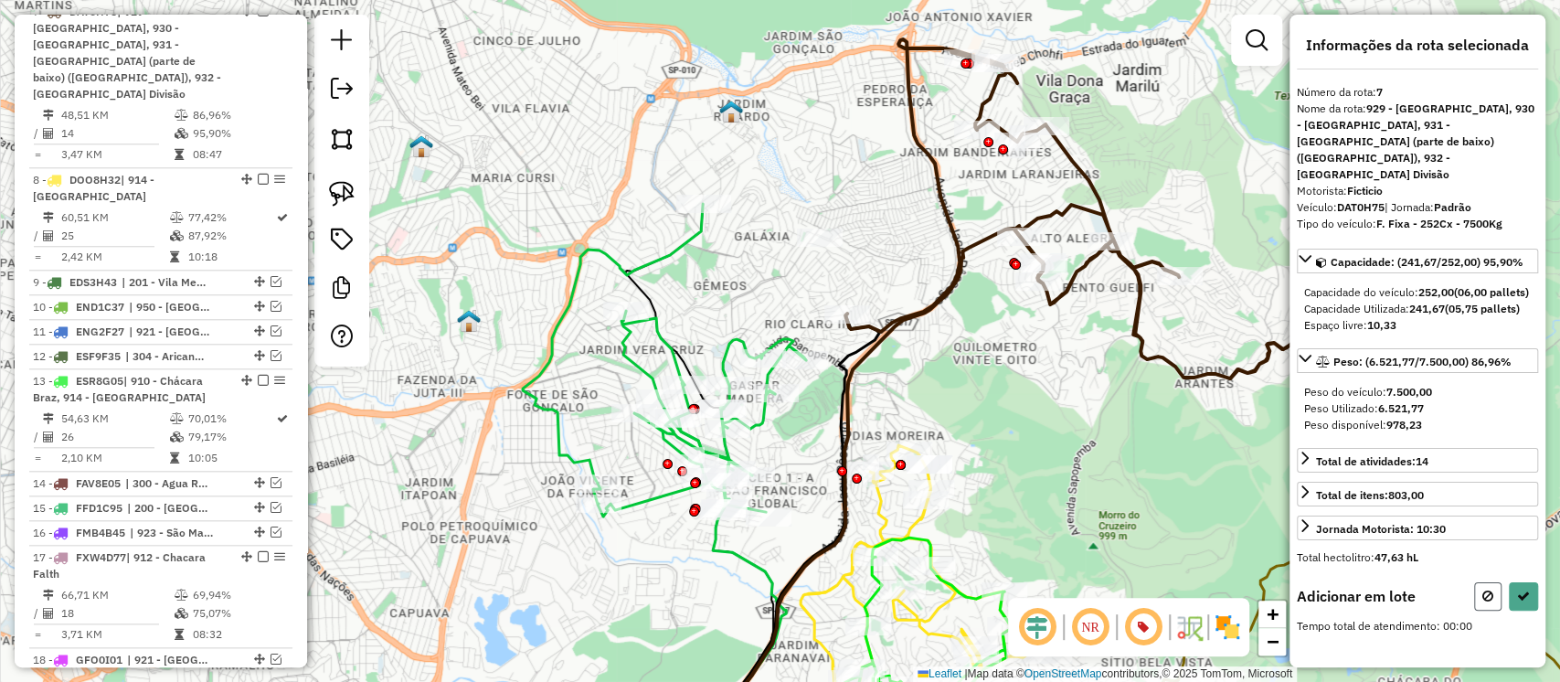
click at [1493, 590] on icon at bounding box center [1488, 596] width 11 height 13
select select "**********"
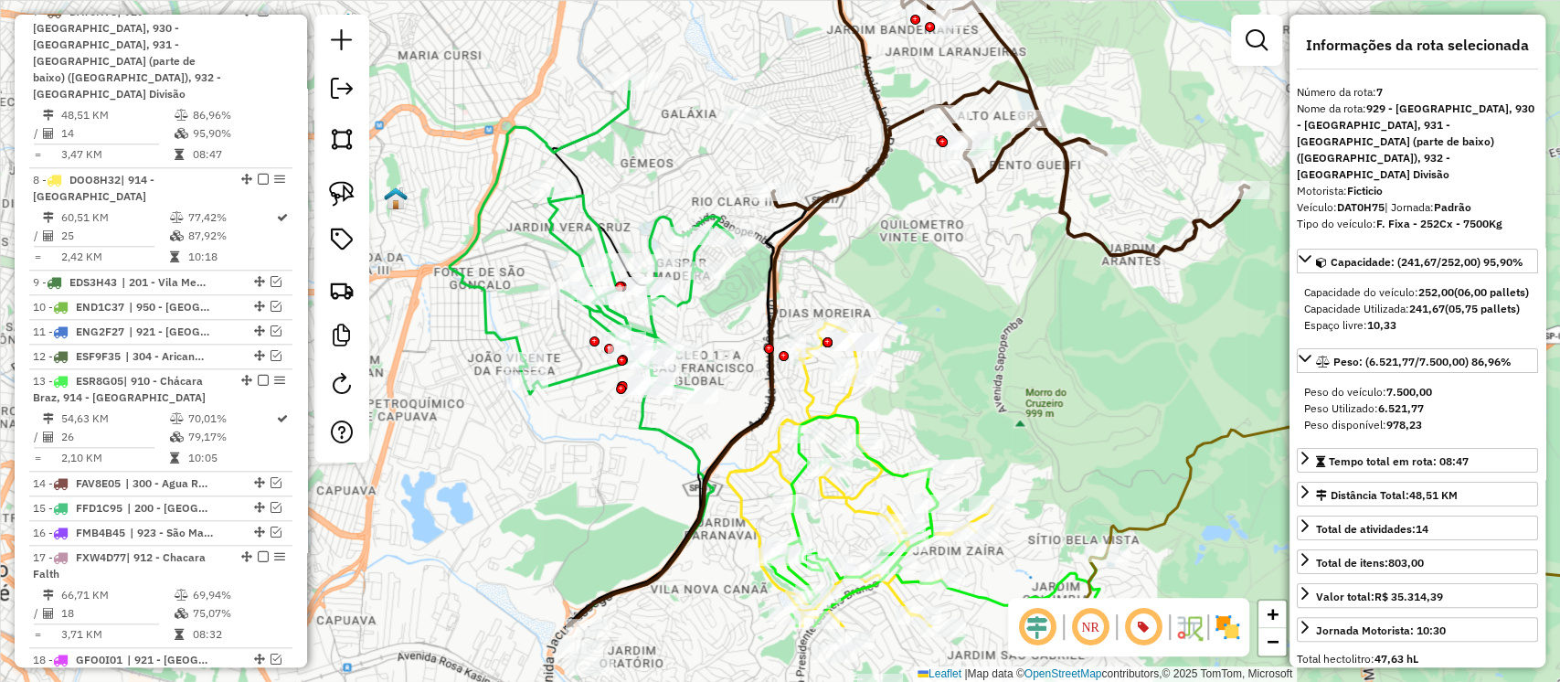
drag, startPoint x: 963, startPoint y: 369, endPoint x: 889, endPoint y: 241, distance: 147.4
click at [889, 241] on div "Janela de atendimento Grade de atendimento Capacidade Transportadoras Veículos …" at bounding box center [780, 341] width 1560 height 682
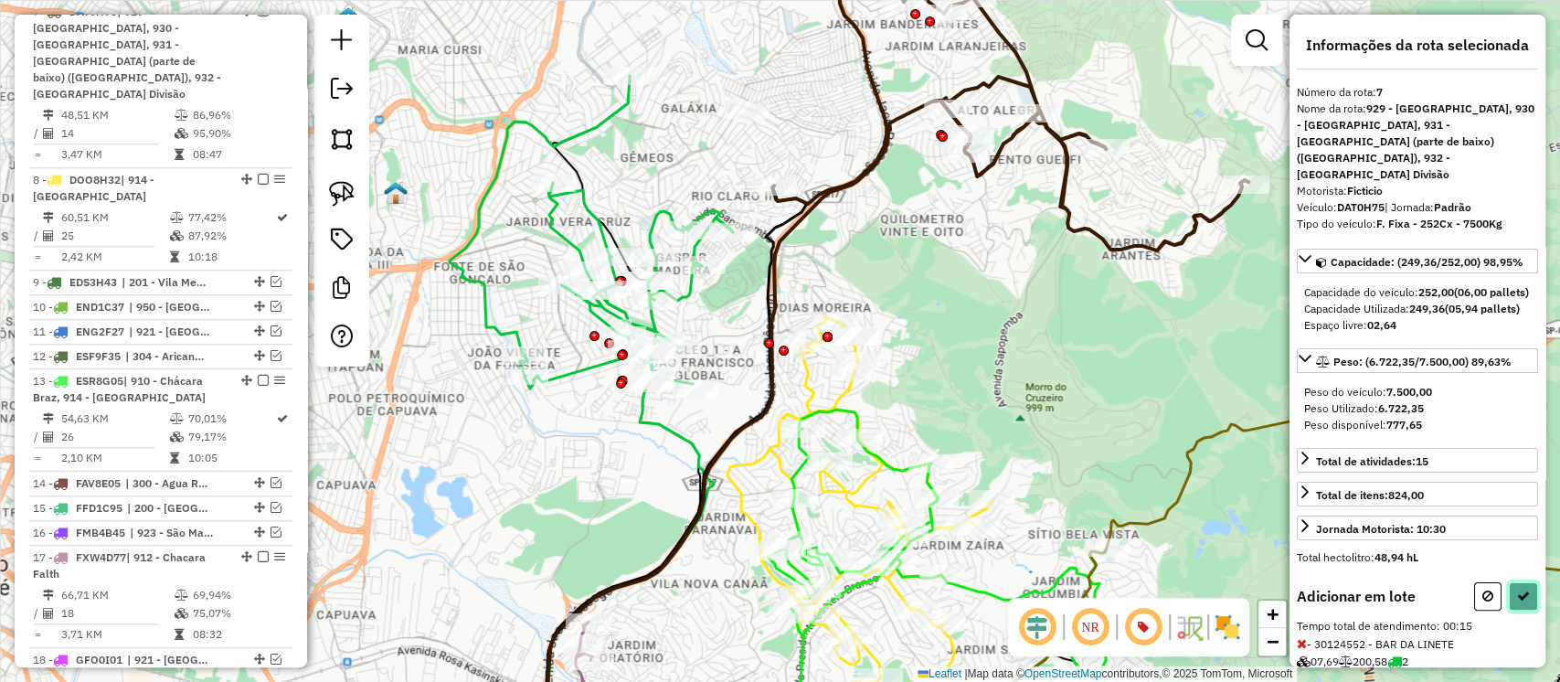
click at [1526, 610] on button at bounding box center [1523, 596] width 29 height 28
select select "**********"
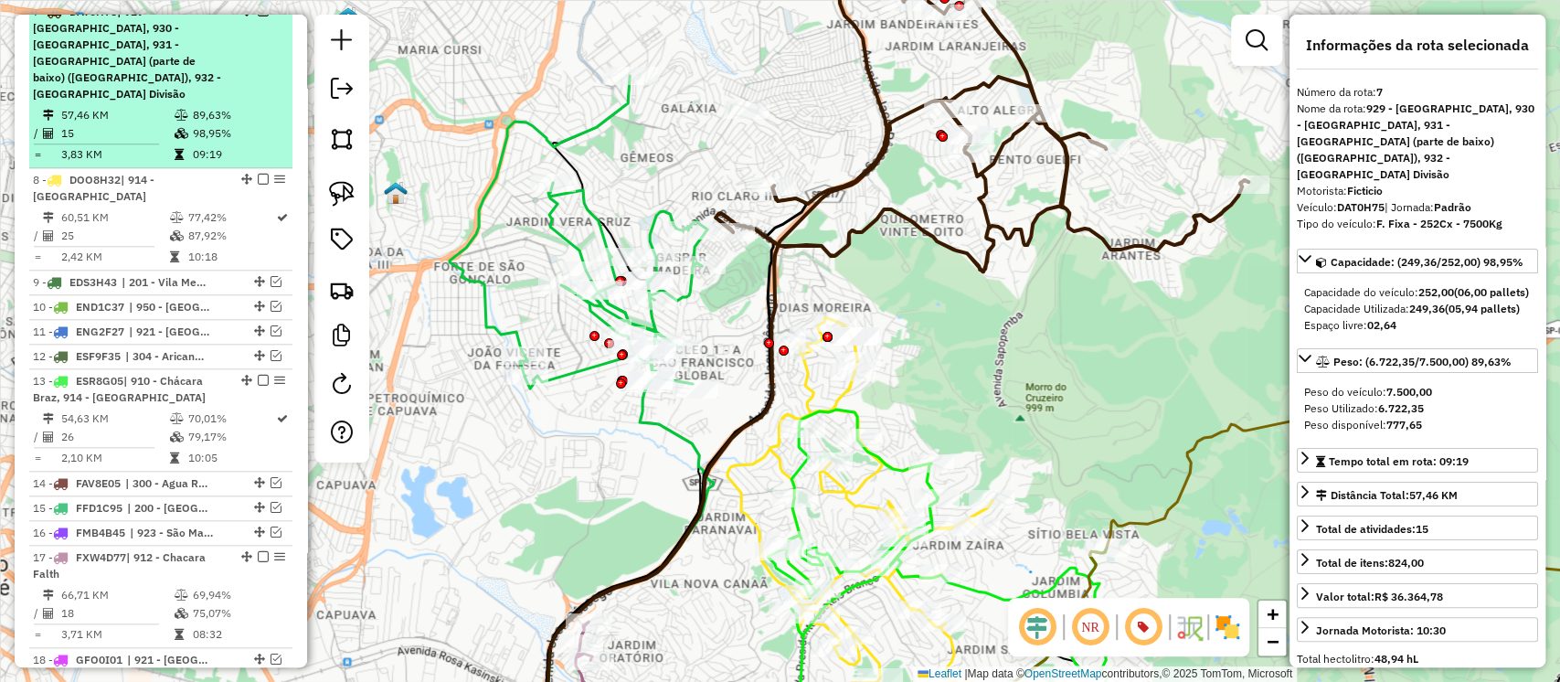
click at [261, 16] on em at bounding box center [263, 10] width 11 height 11
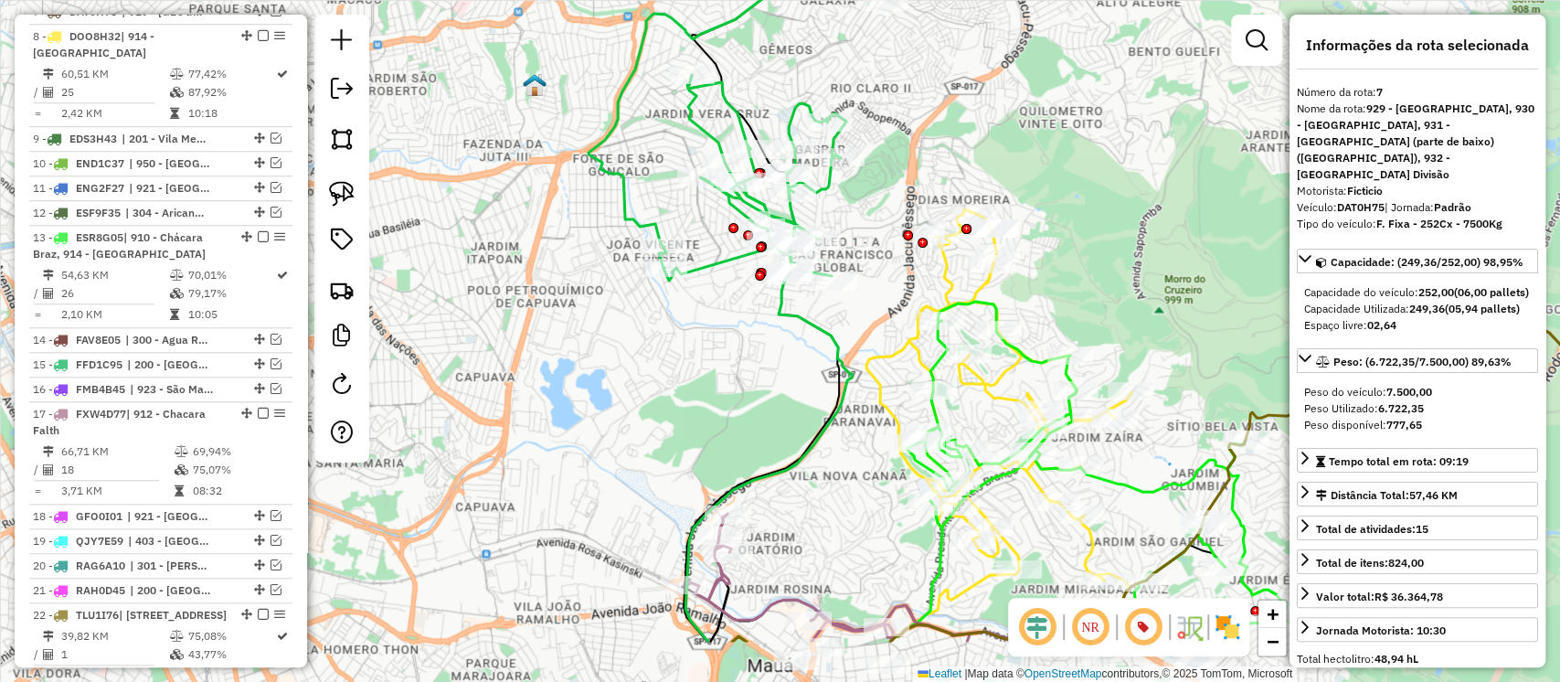
drag, startPoint x: 864, startPoint y: 250, endPoint x: 990, endPoint y: -78, distance: 351.6
click at [990, 0] on html "Aguarde... Pop-up bloqueado! Seu navegador bloqueou automáticamente a abertura …" at bounding box center [780, 341] width 1560 height 682
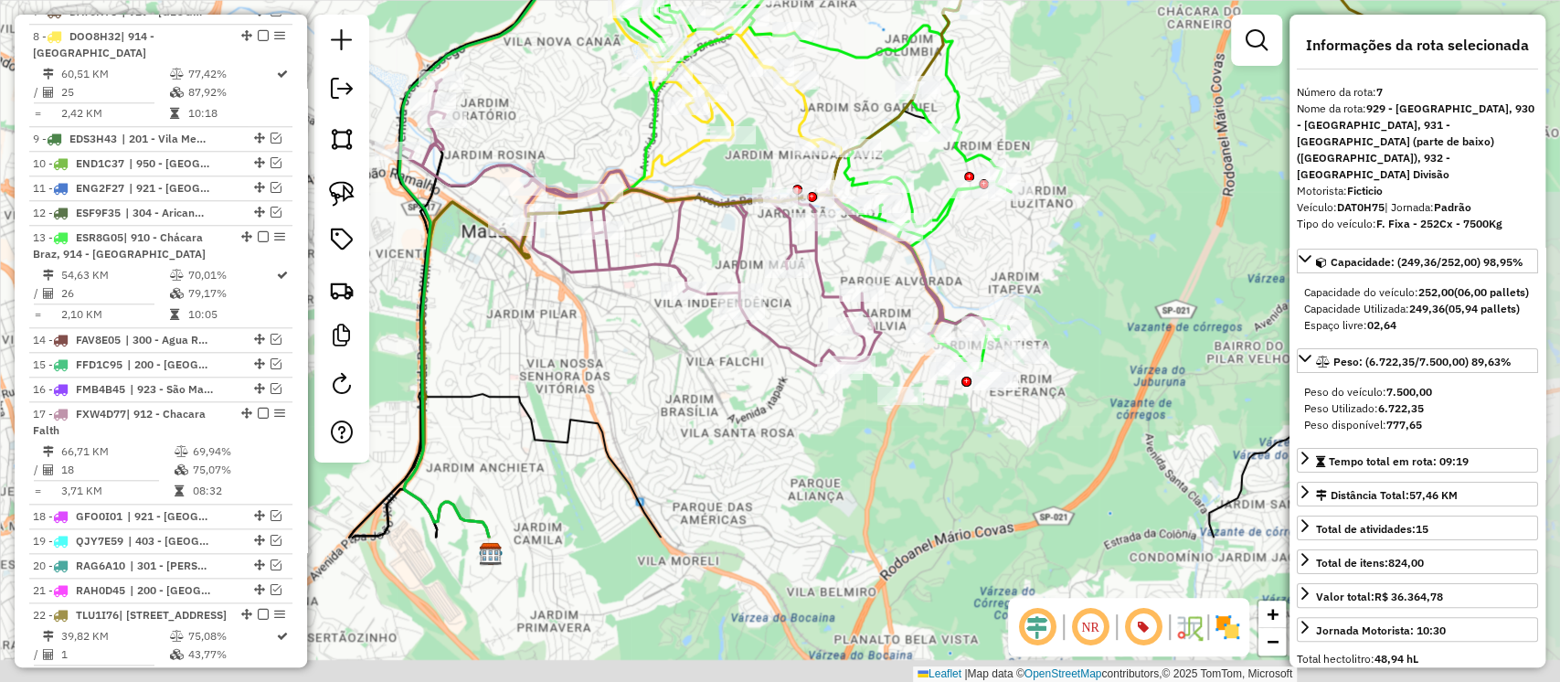
drag, startPoint x: 1047, startPoint y: 347, endPoint x: 761, endPoint y: 123, distance: 363.3
click at [761, 123] on div "Janela de atendimento Grade de atendimento Capacidade Transportadoras Veículos …" at bounding box center [780, 341] width 1560 height 682
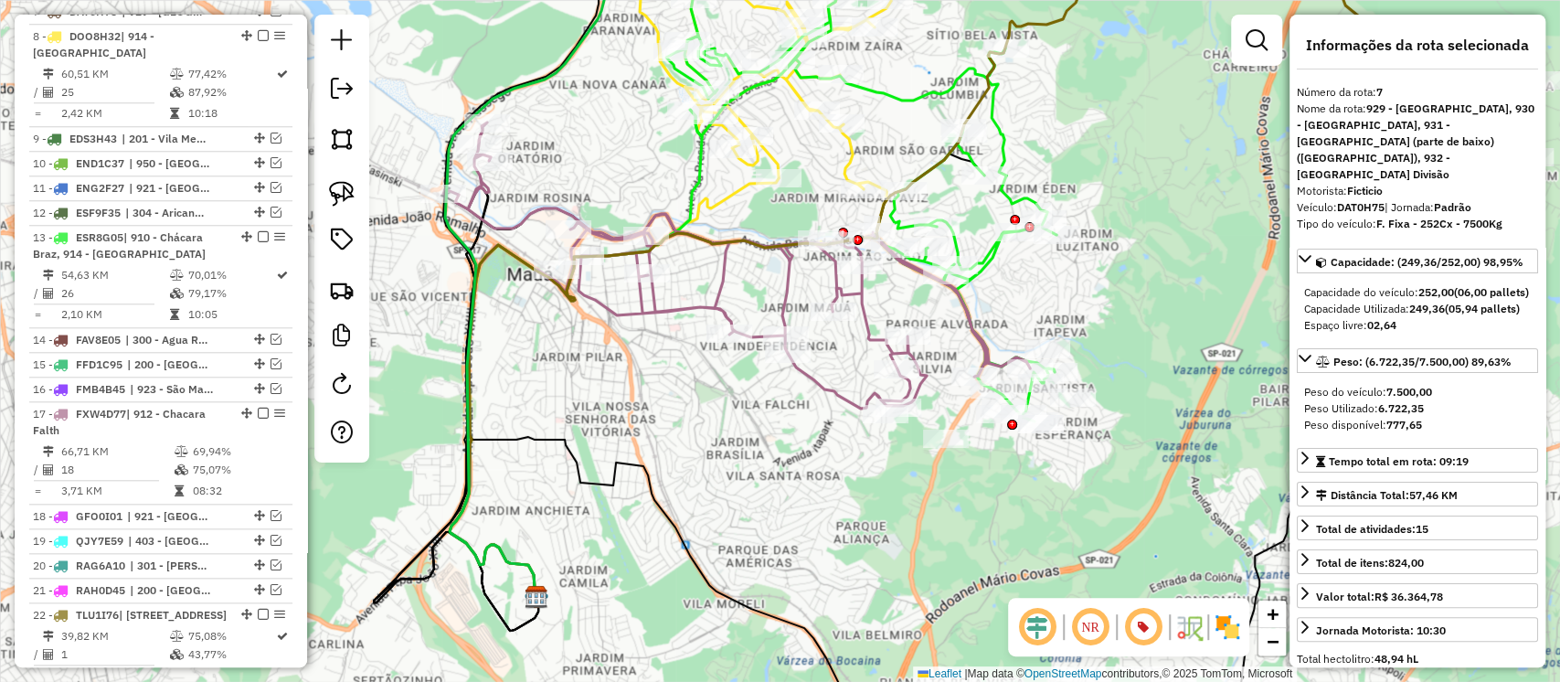
drag, startPoint x: 989, startPoint y: 242, endPoint x: 1013, endPoint y: 325, distance: 85.6
click at [1059, 306] on div "Janela de atendimento Grade de atendimento Capacidade Transportadoras Veículos …" at bounding box center [780, 341] width 1560 height 682
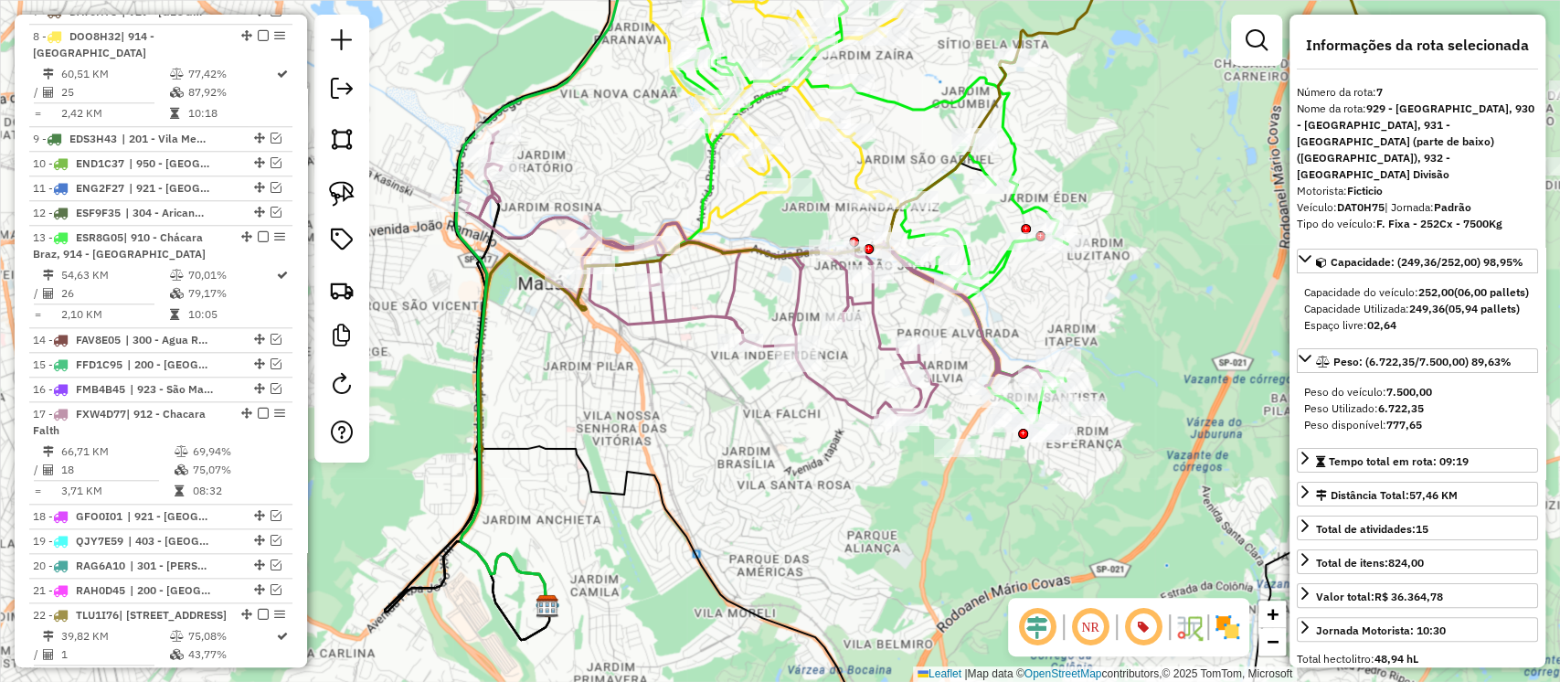
click at [883, 339] on icon at bounding box center [747, 275] width 587 height 286
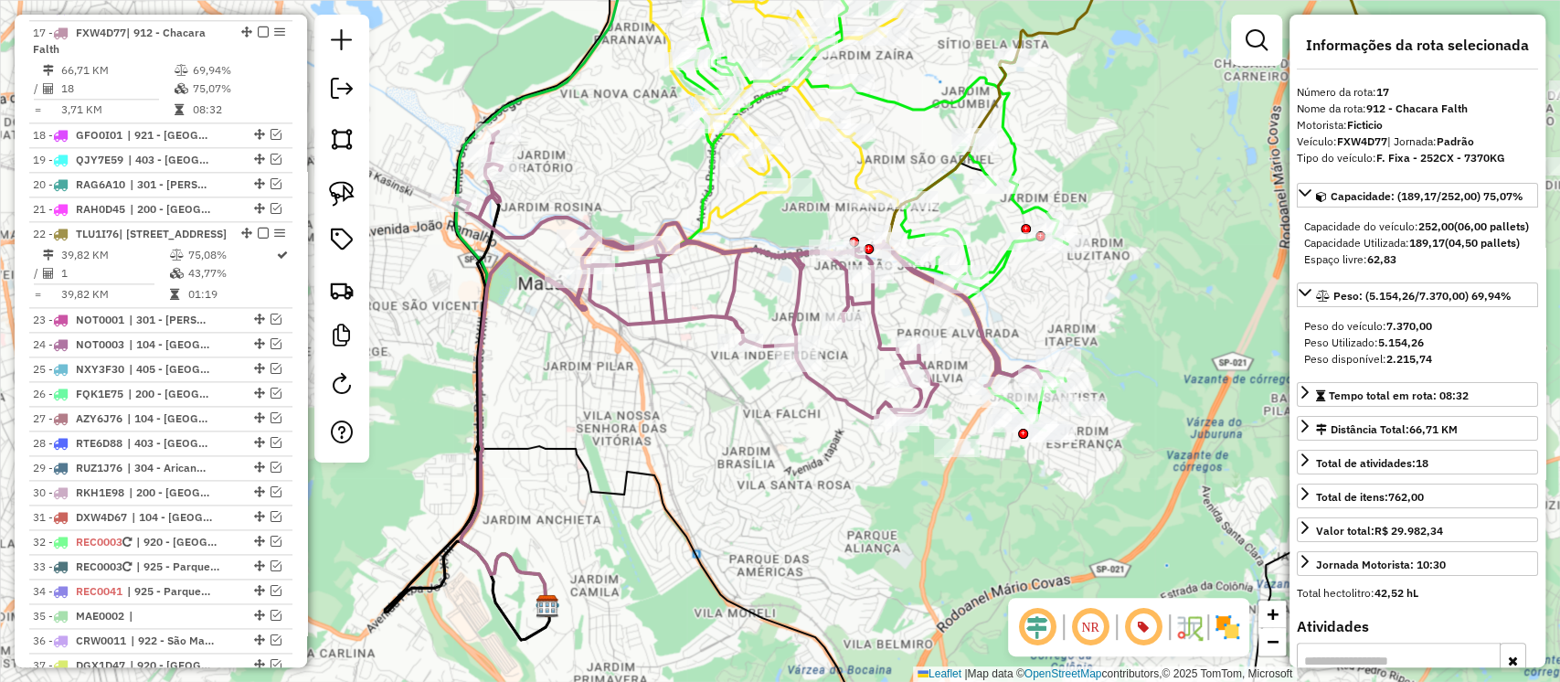
scroll to position [1489, 0]
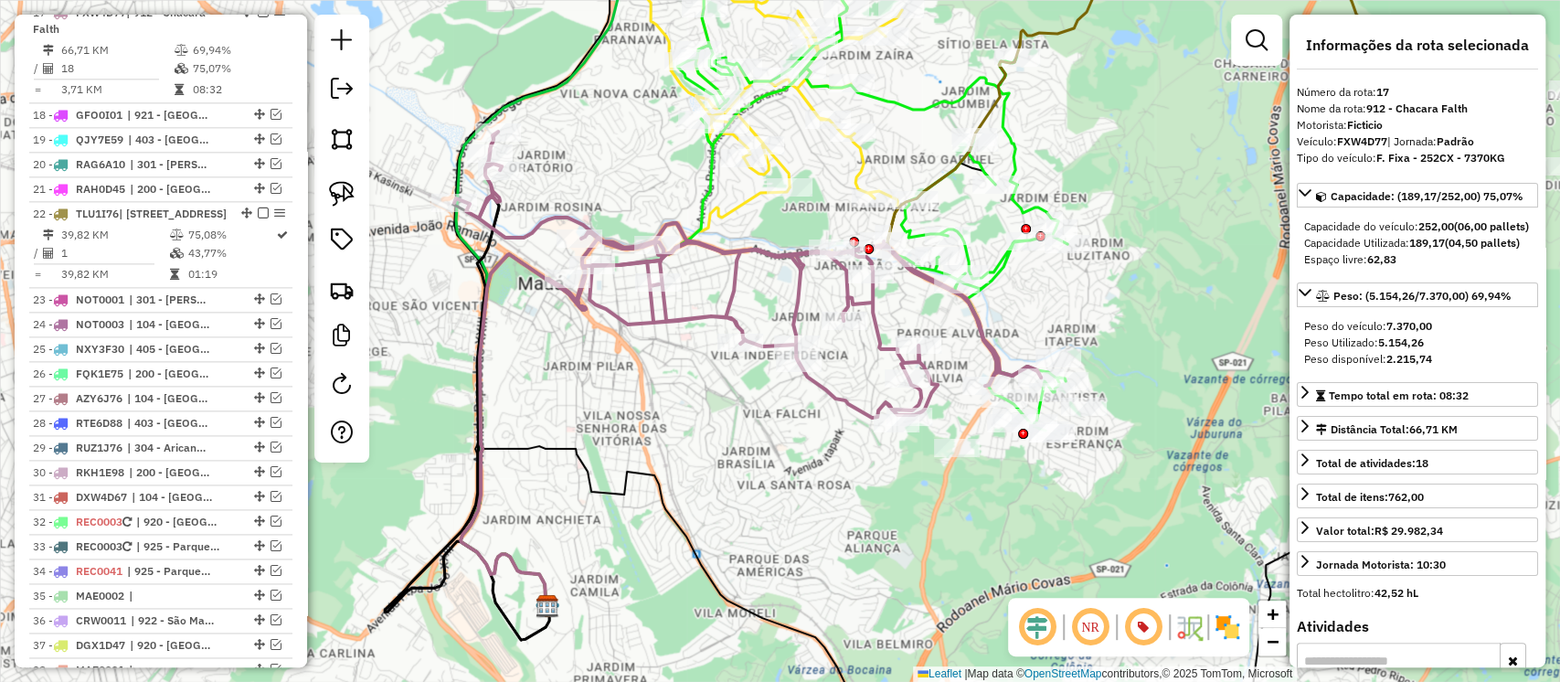
click at [997, 258] on icon at bounding box center [872, 180] width 390 height 499
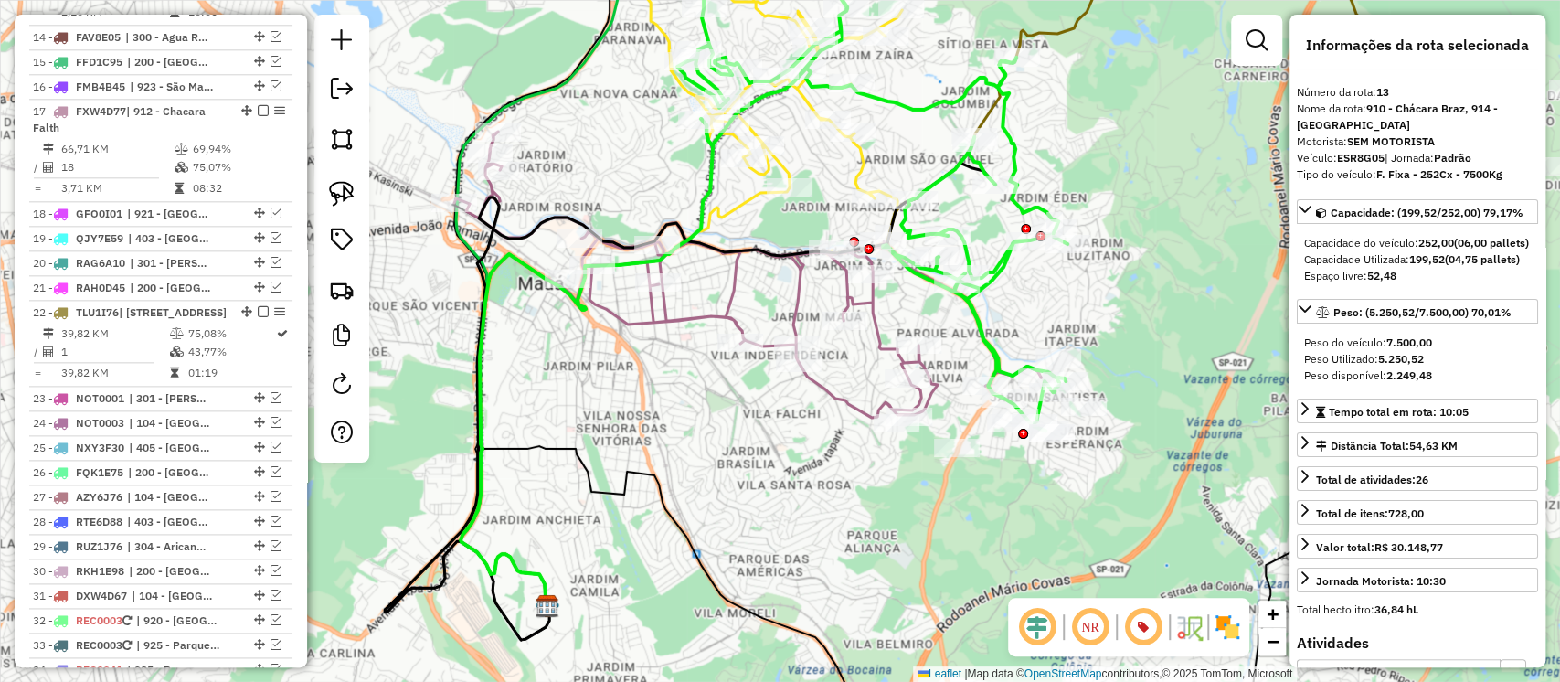
scroll to position [1314, 0]
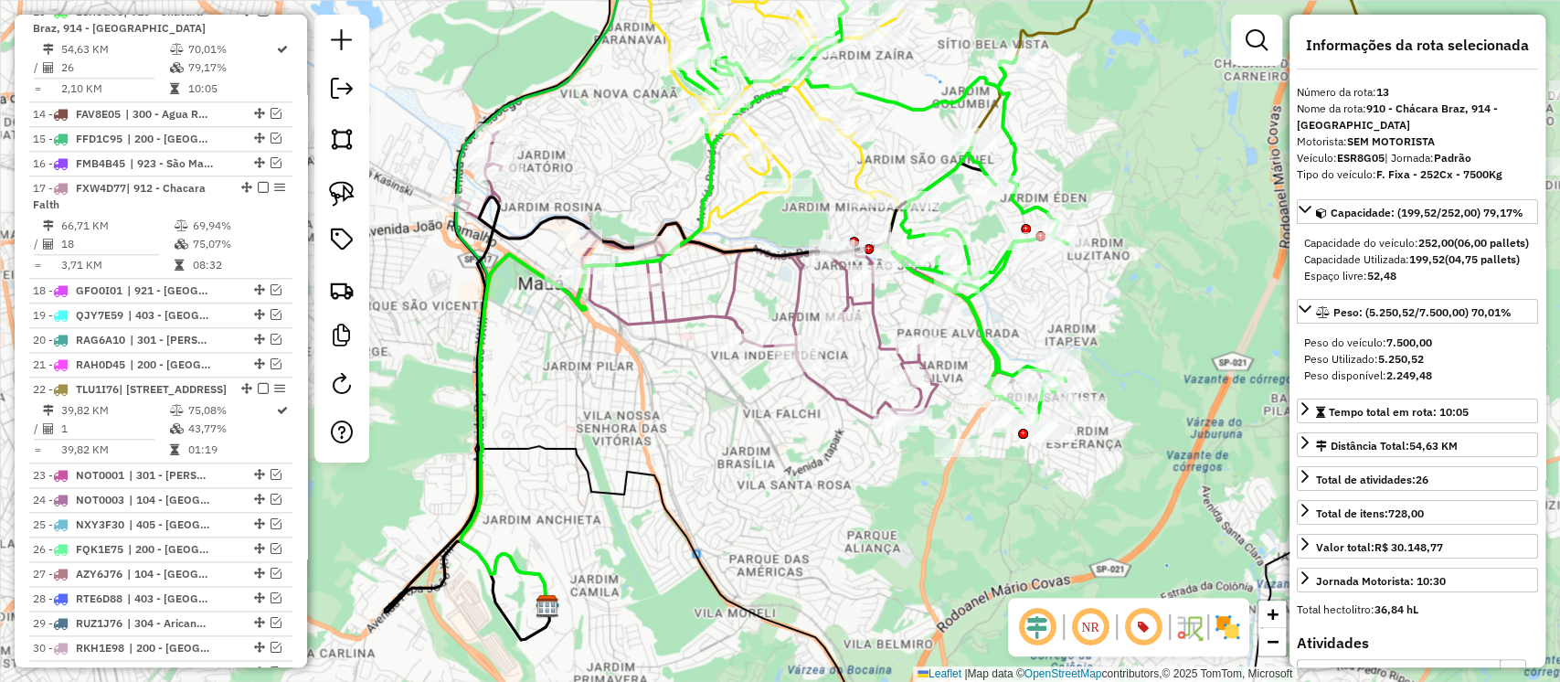
click at [867, 164] on icon at bounding box center [769, 92] width 265 height 322
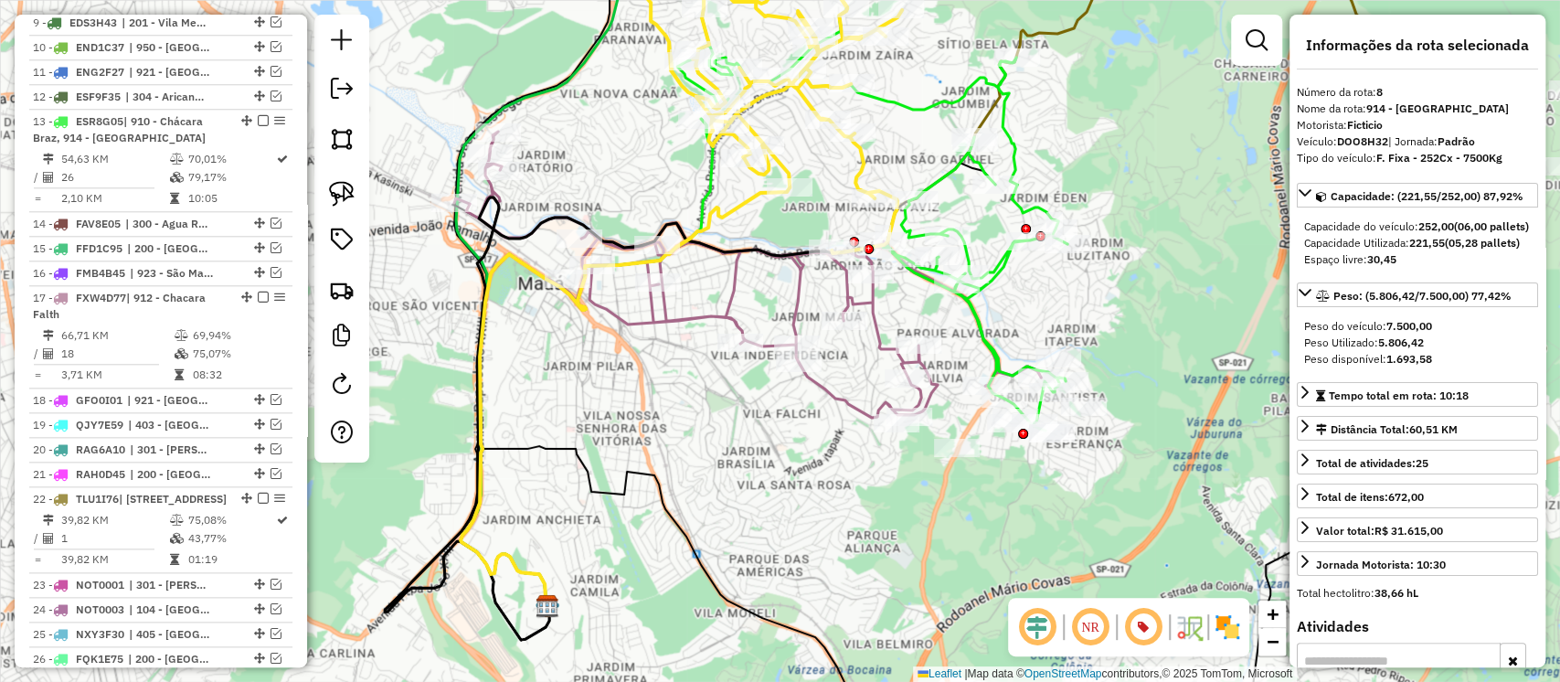
scroll to position [1112, 0]
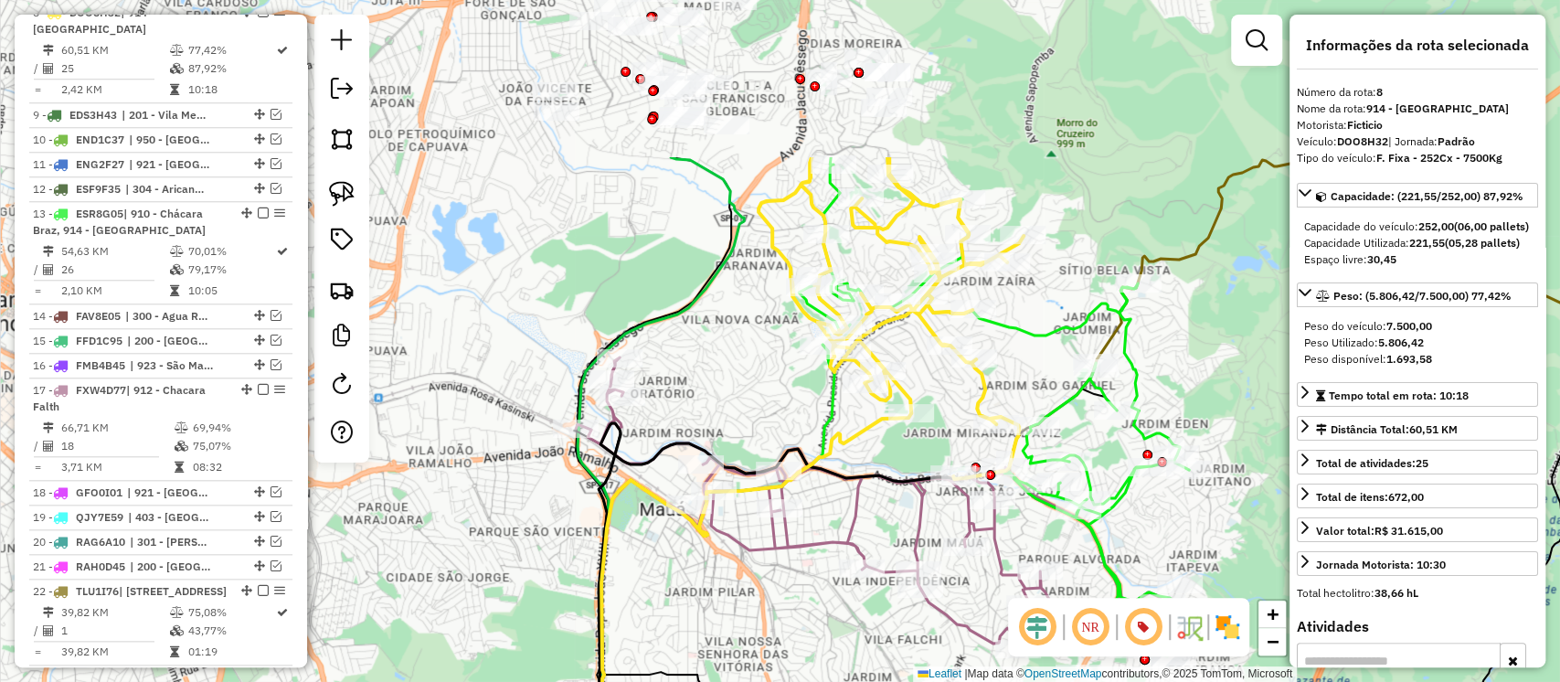
drag, startPoint x: 914, startPoint y: 146, endPoint x: 1046, endPoint y: 388, distance: 275.7
click at [1046, 388] on div "Janela de atendimento Grade de atendimento Capacidade Transportadoras Veículos …" at bounding box center [780, 341] width 1560 height 682
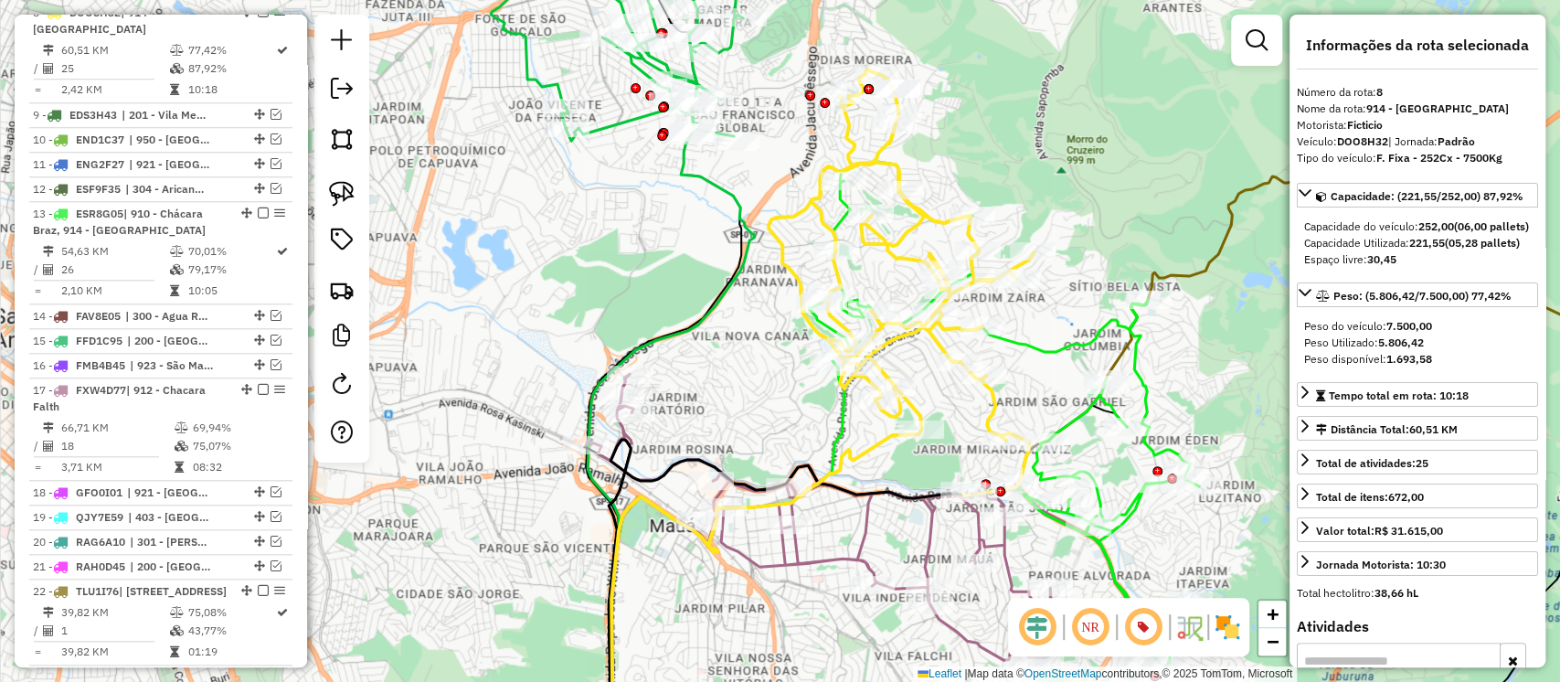
click at [837, 196] on icon at bounding box center [1004, 417] width 390 height 511
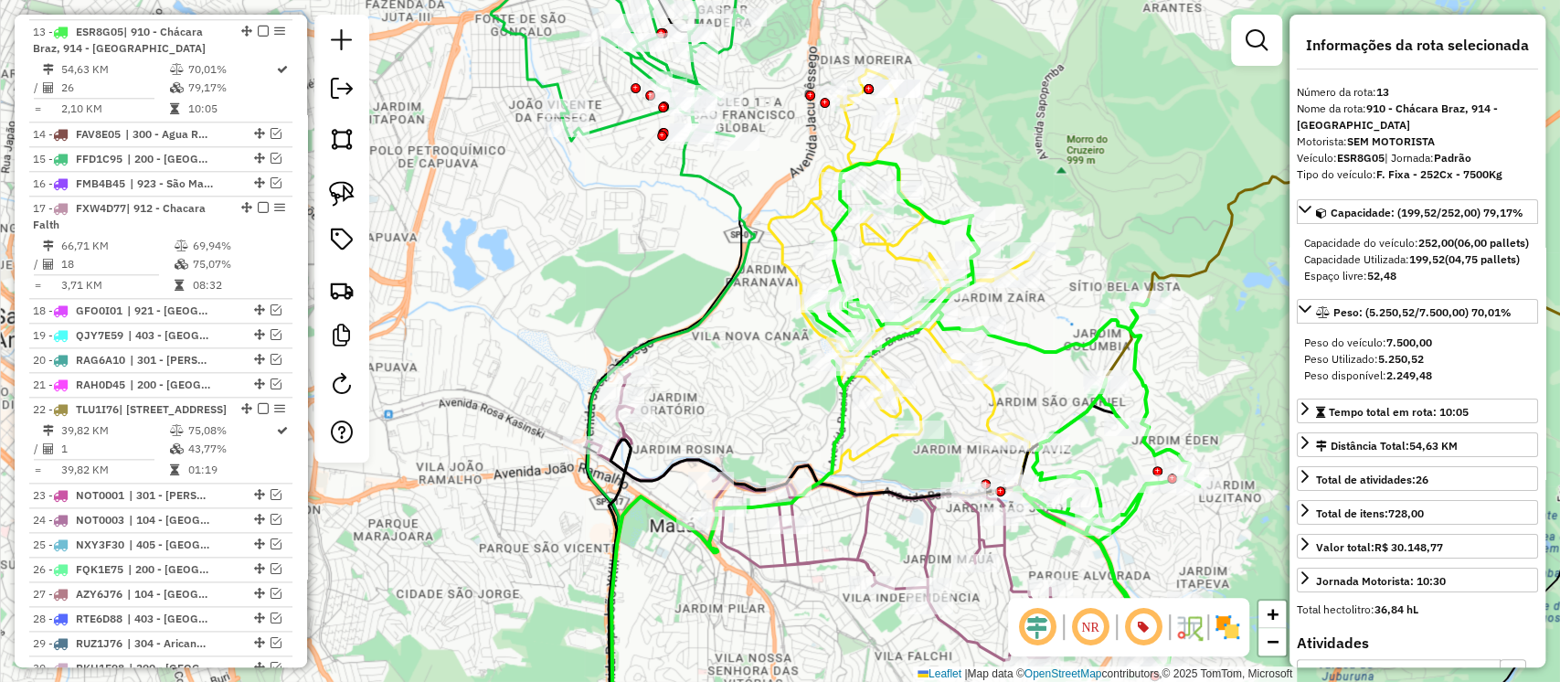
scroll to position [1314, 0]
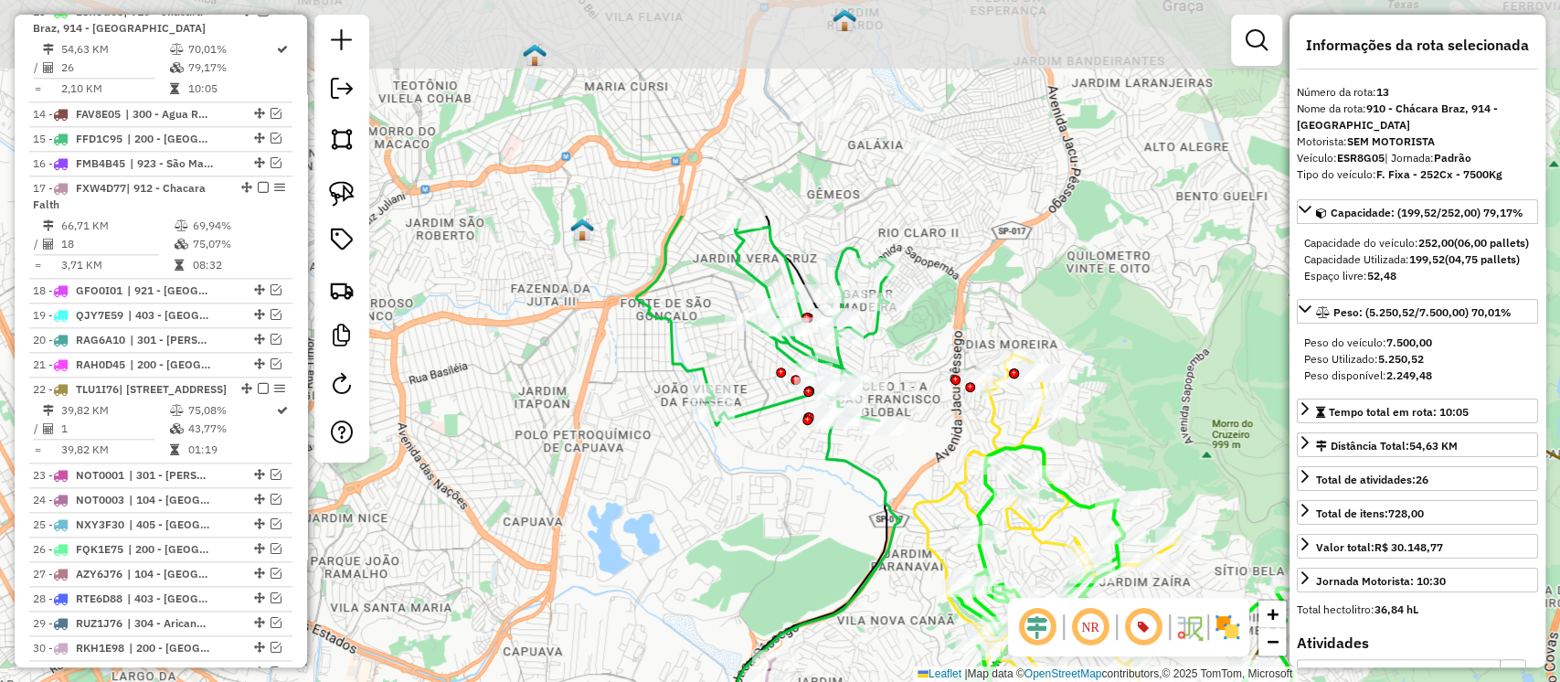
drag, startPoint x: 1075, startPoint y: 172, endPoint x: 1228, endPoint y: 465, distance: 330.8
click at [1228, 465] on div "Janela de atendimento Grade de atendimento Capacidade Transportadoras Veículos …" at bounding box center [780, 341] width 1560 height 682
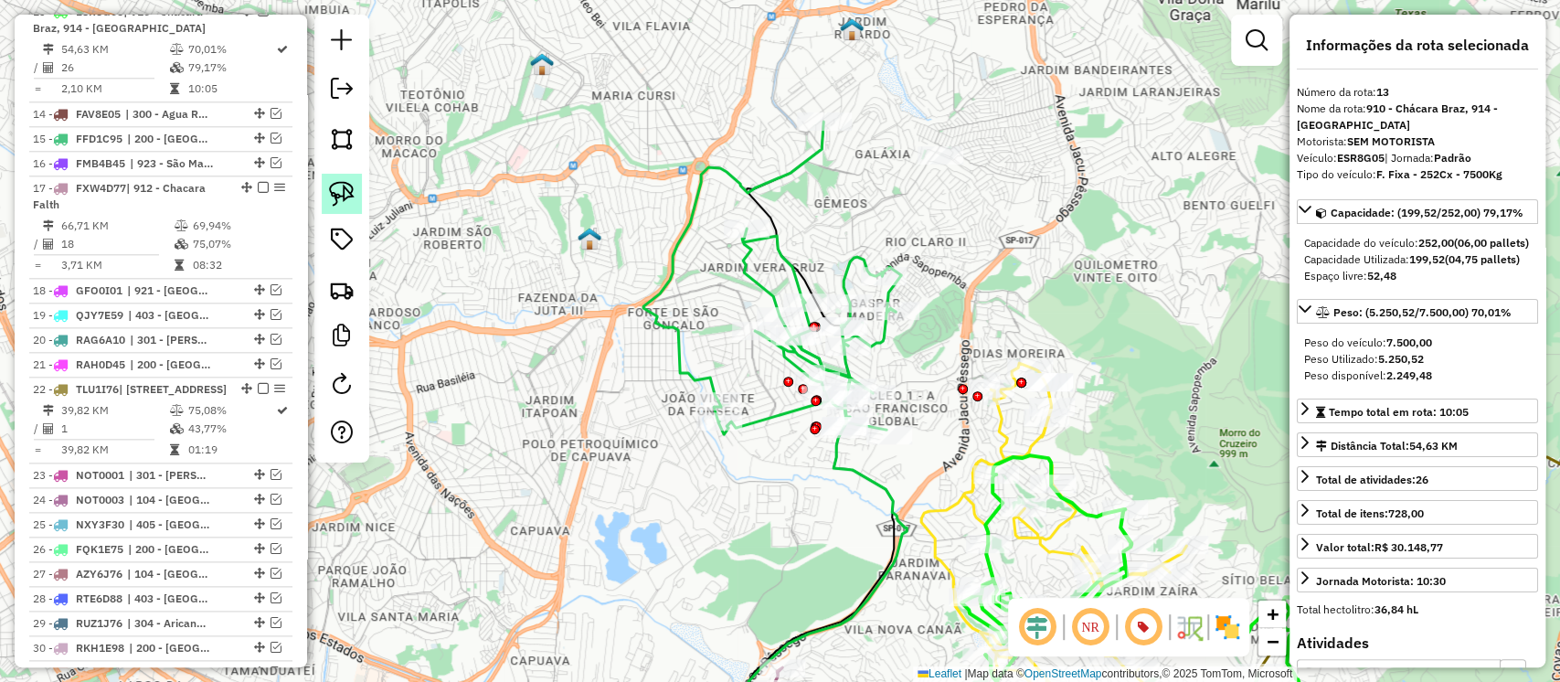
click at [345, 181] on img at bounding box center [342, 194] width 26 height 26
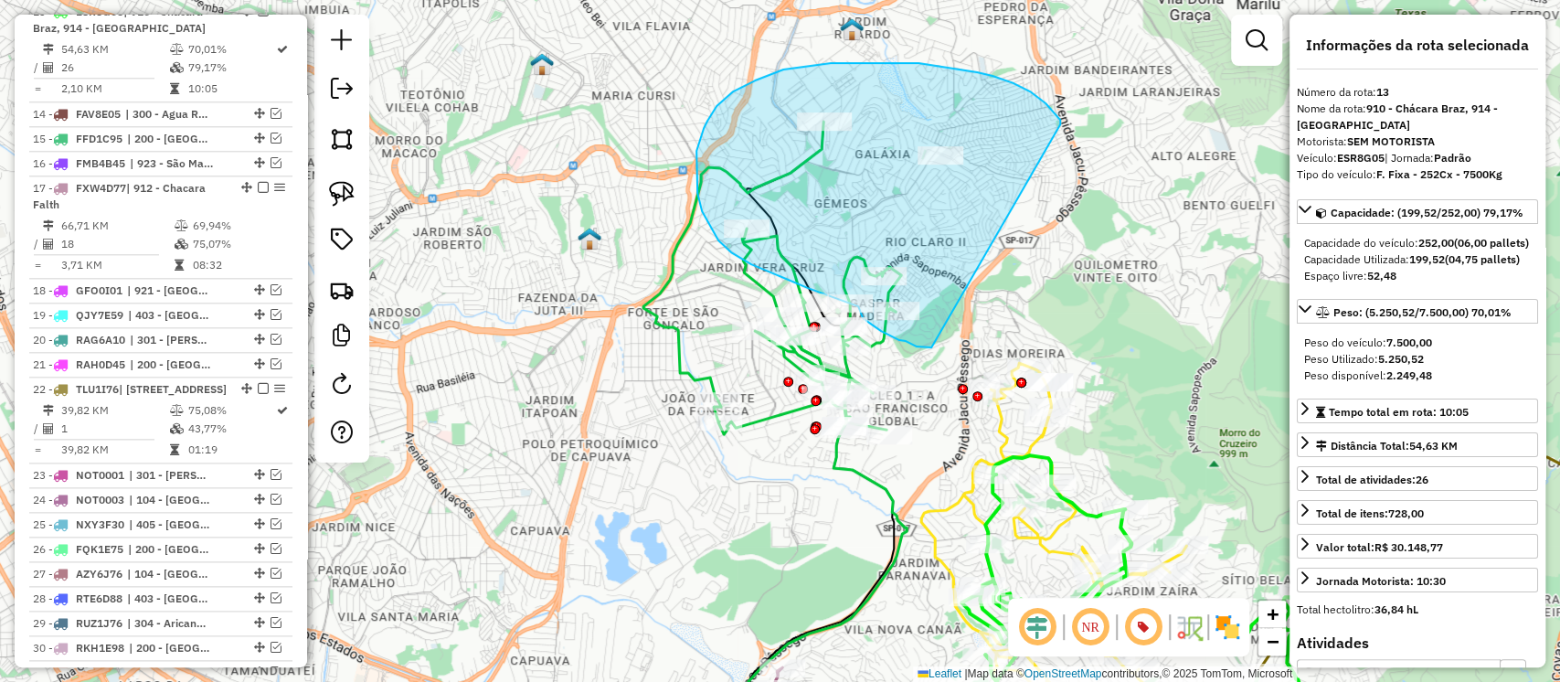
drag, startPoint x: 1037, startPoint y: 97, endPoint x: 931, endPoint y: 347, distance: 271.6
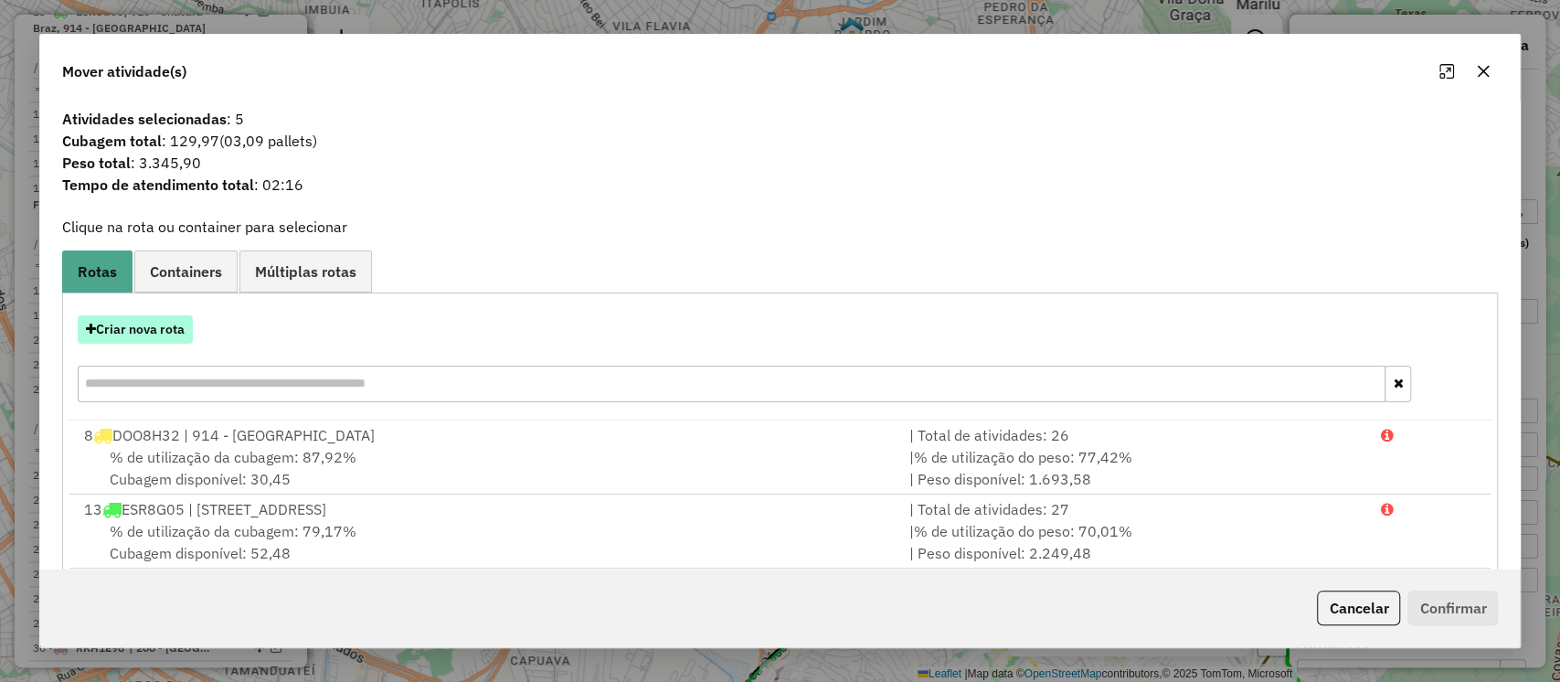
click at [152, 321] on button "Criar nova rota" at bounding box center [135, 329] width 115 height 28
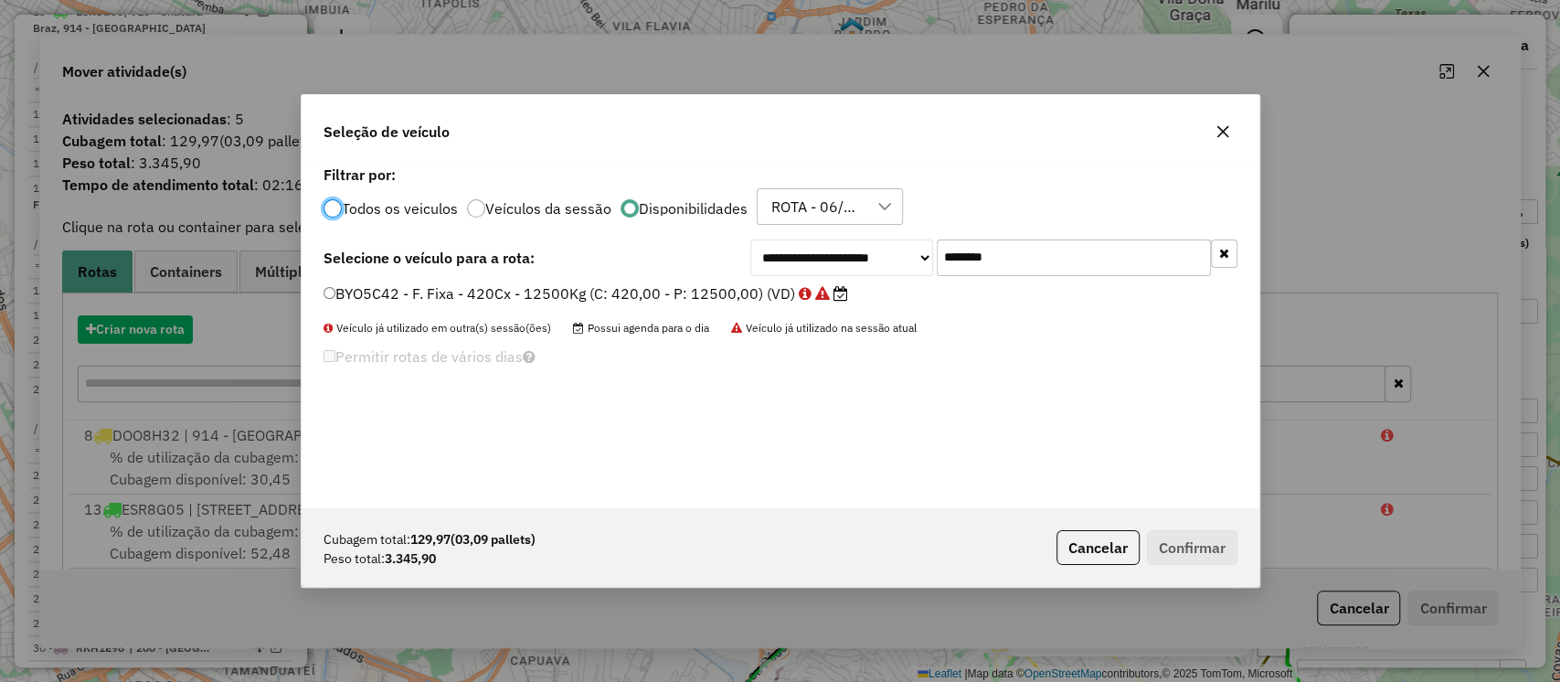
scroll to position [9, 5]
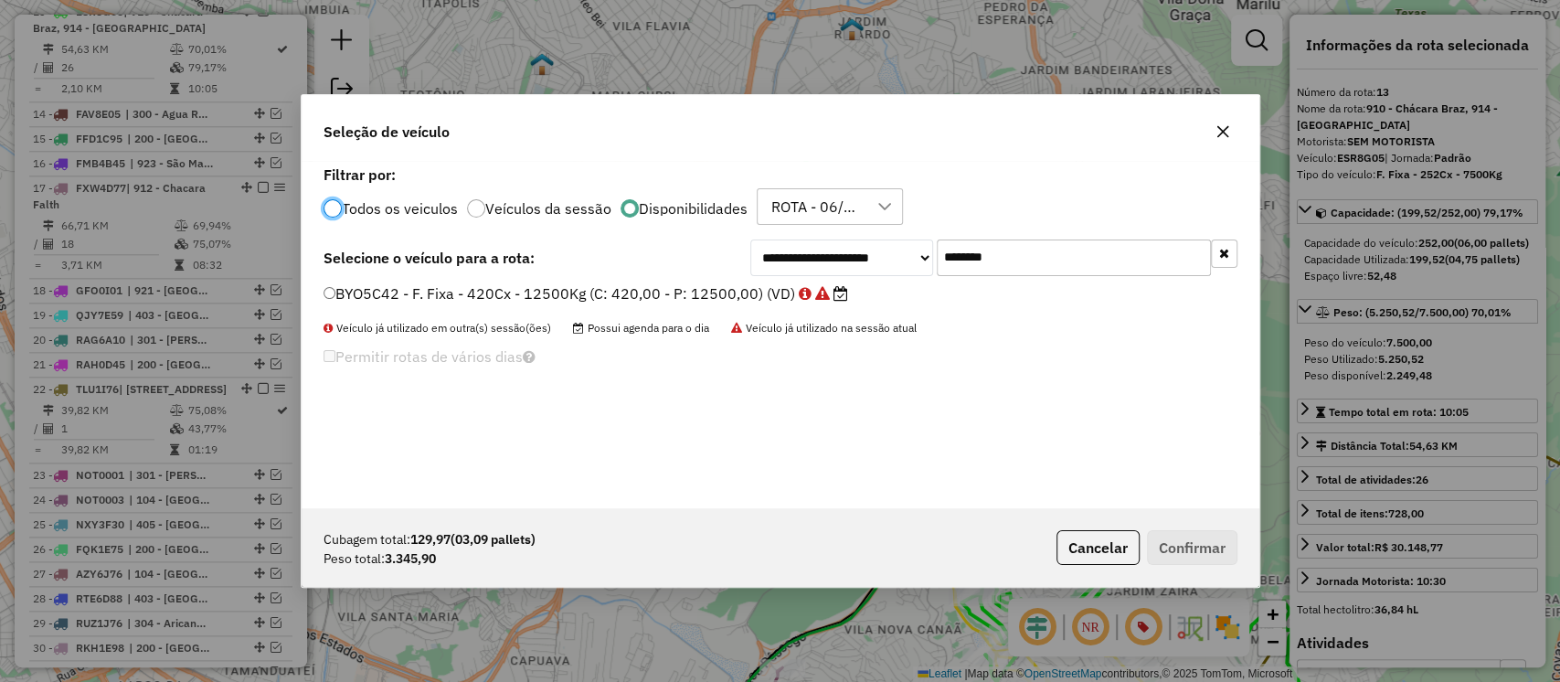
click at [957, 257] on input "*******" at bounding box center [1074, 257] width 274 height 37
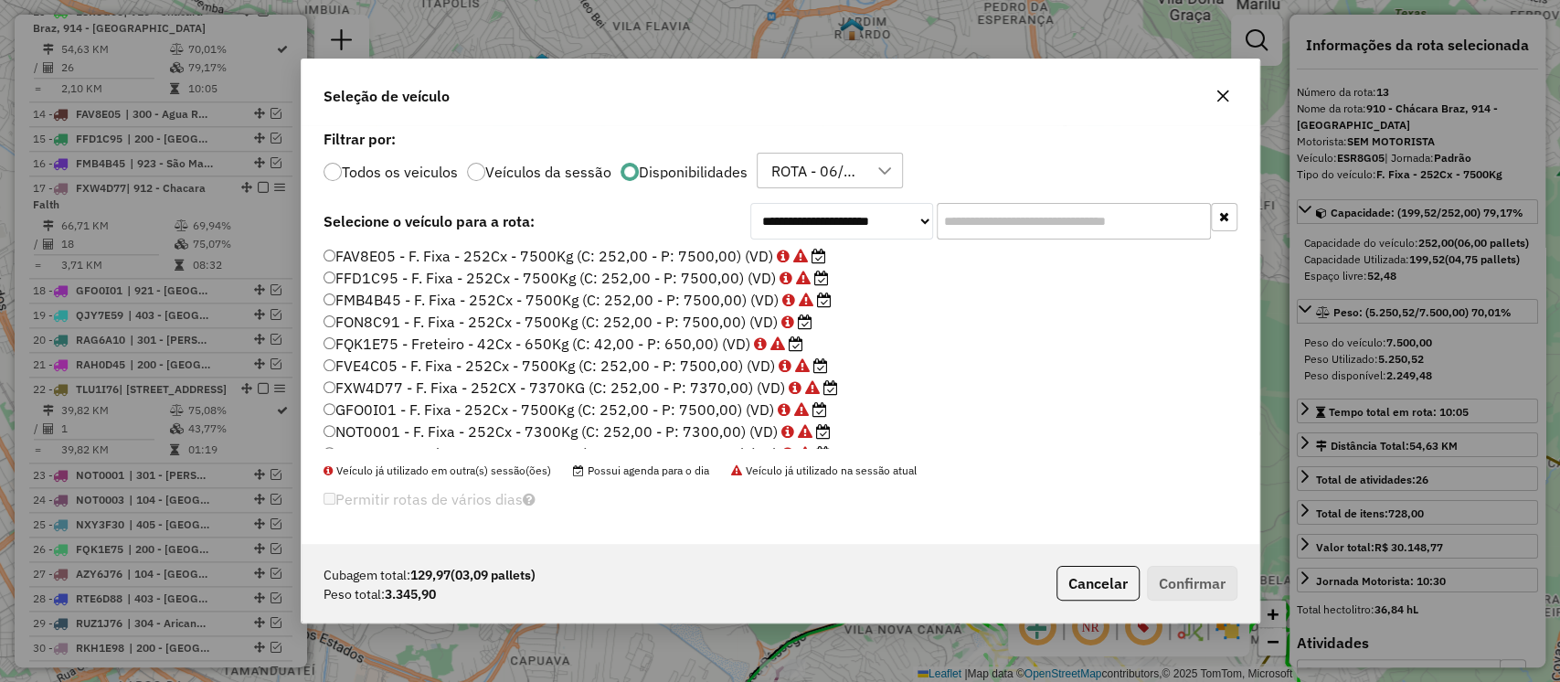
scroll to position [452, 0]
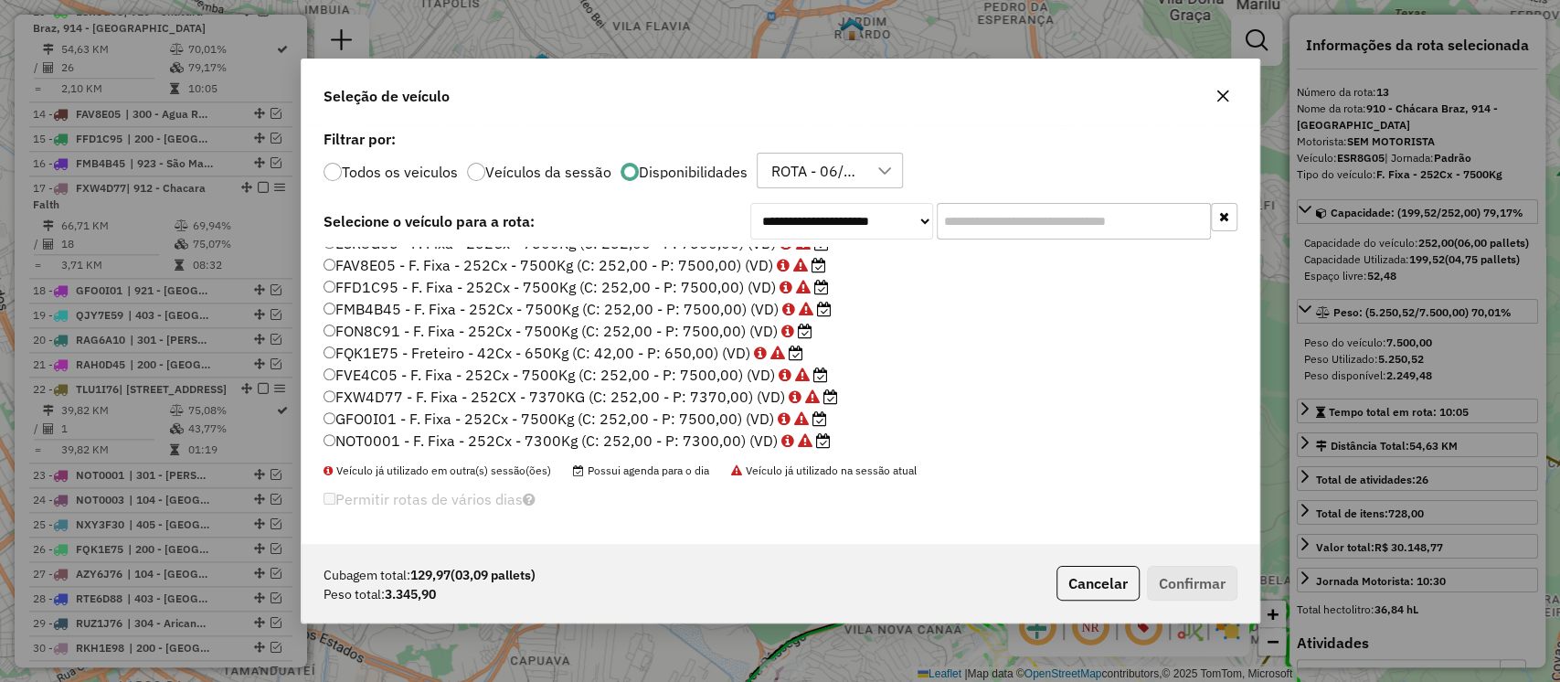
click at [678, 329] on label "FON8C91 - F. Fixa - 252Cx - 7500Kg (C: 252,00 - P: 7500,00) (VD)" at bounding box center [568, 331] width 489 height 22
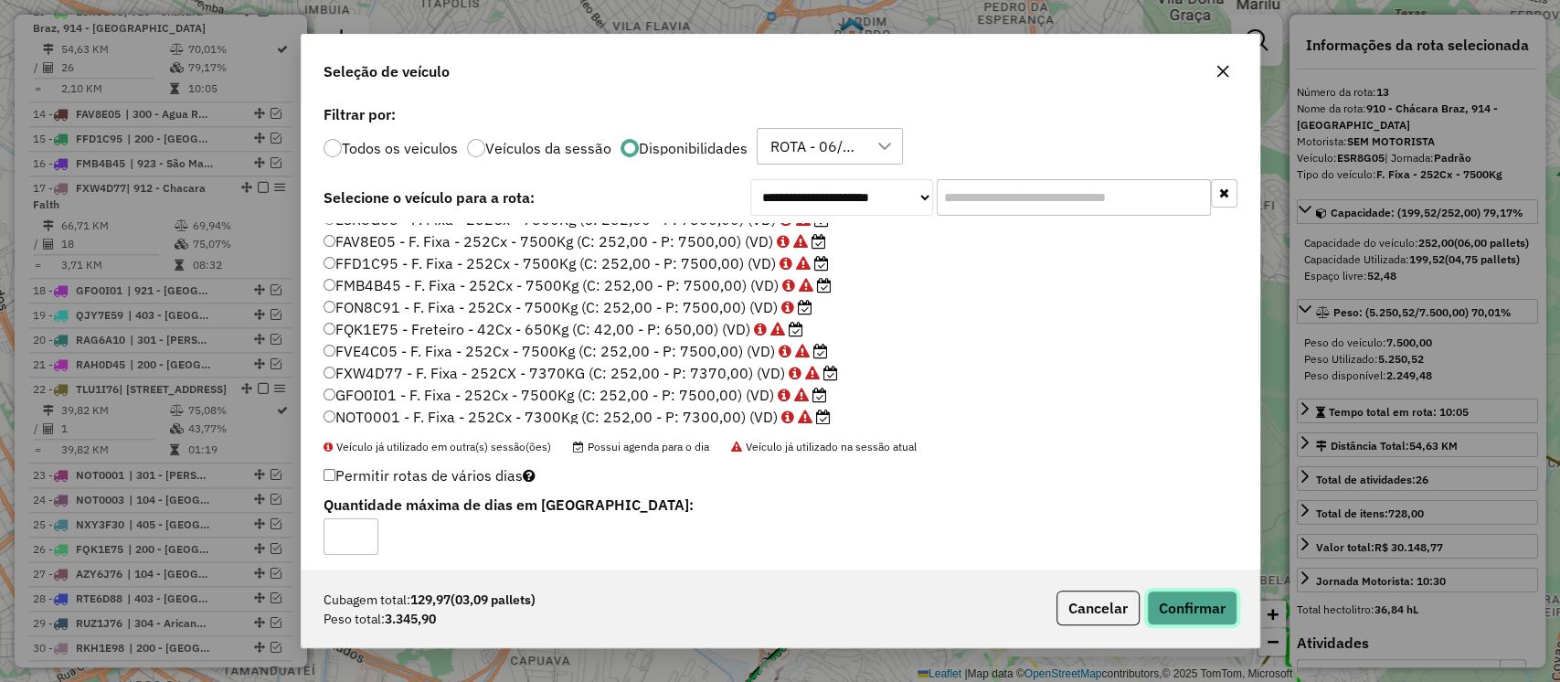
click at [1177, 605] on button "Confirmar" at bounding box center [1192, 607] width 90 height 35
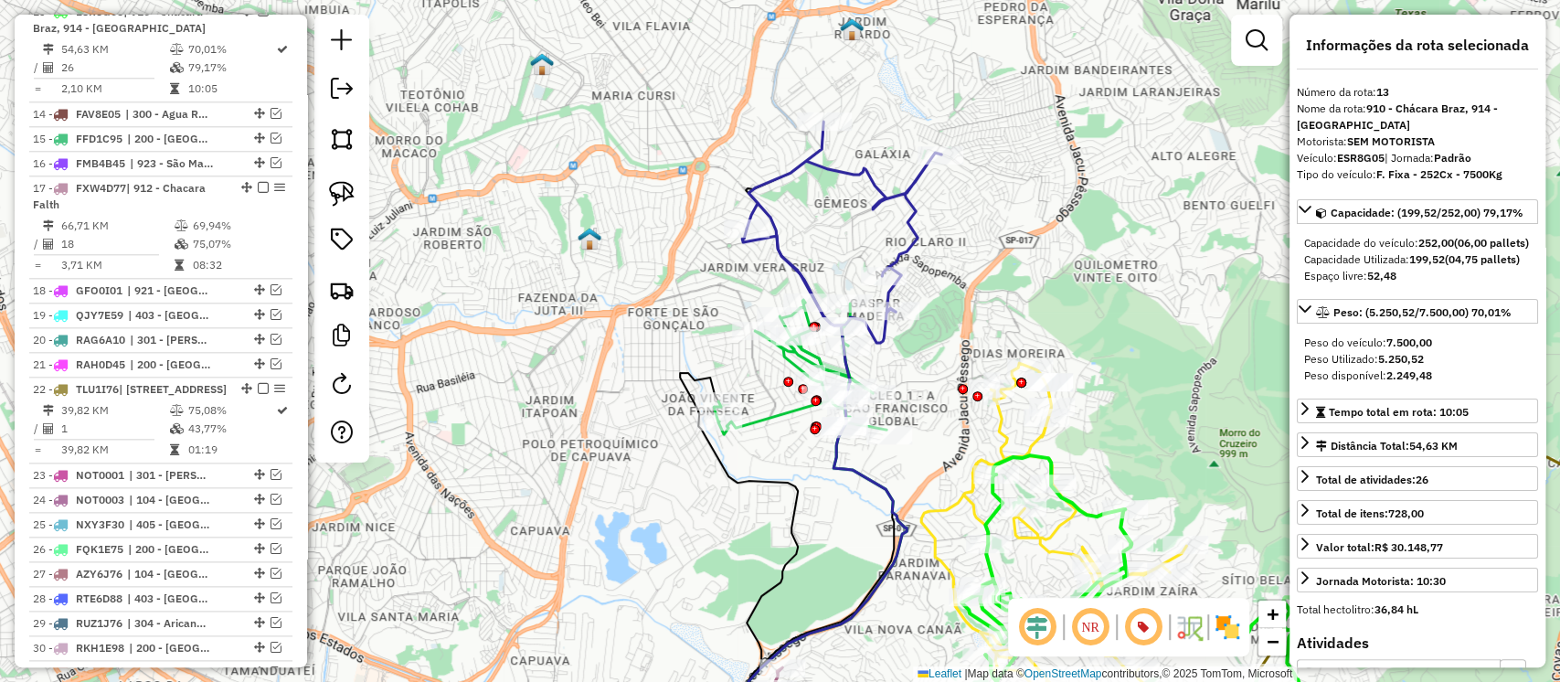
click at [911, 217] on icon at bounding box center [844, 232] width 195 height 221
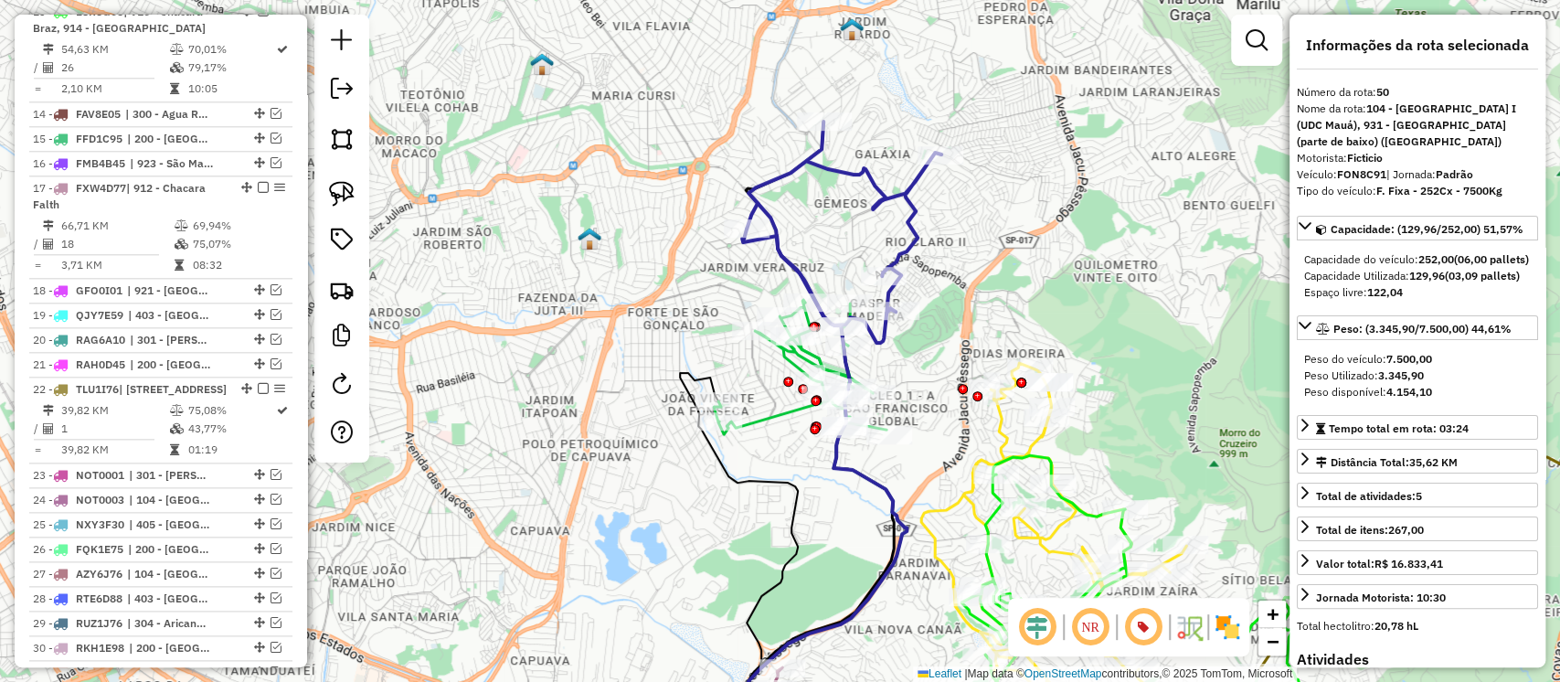
scroll to position [2412, 0]
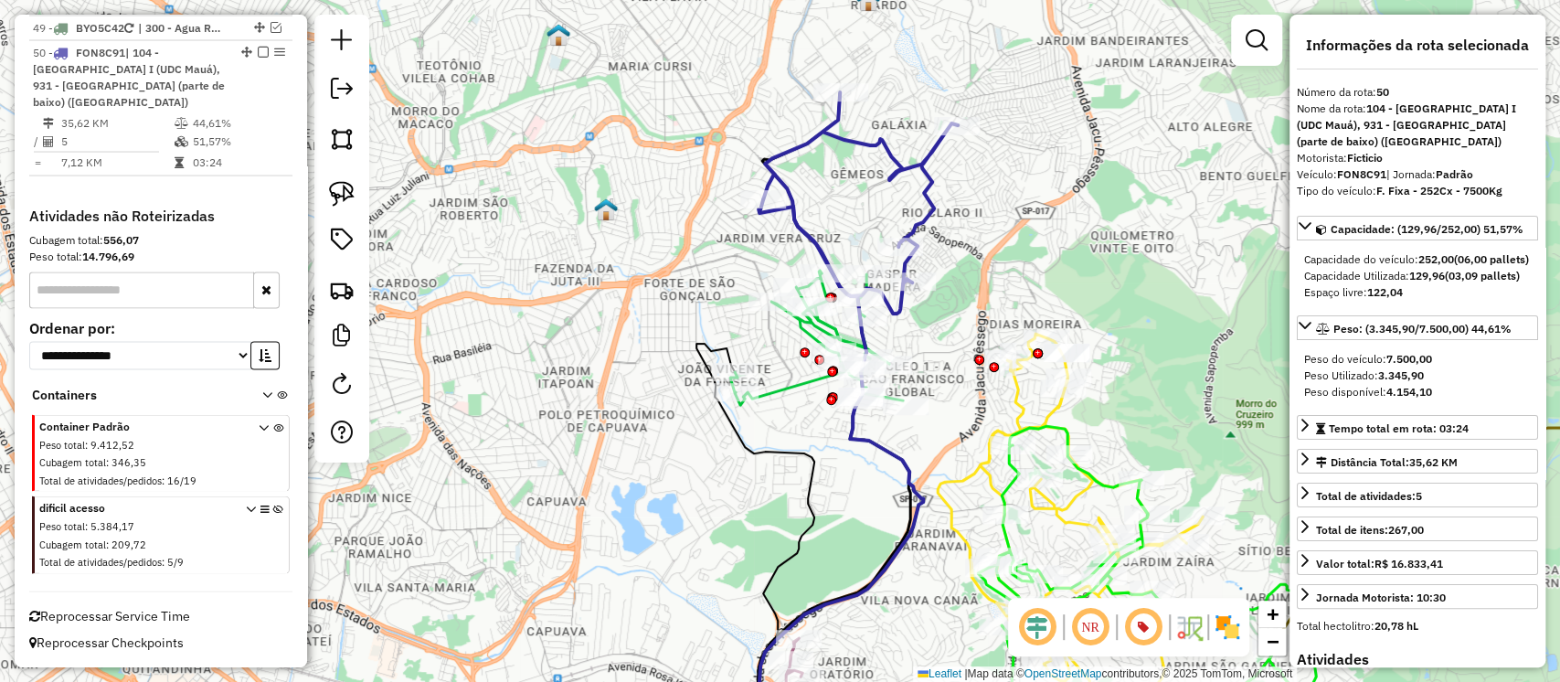
drag, startPoint x: 965, startPoint y: 285, endPoint x: 982, endPoint y: 256, distance: 33.6
click at [982, 256] on div "Janela de atendimento Grade de atendimento Capacidade Transportadoras Veículos …" at bounding box center [780, 341] width 1560 height 682
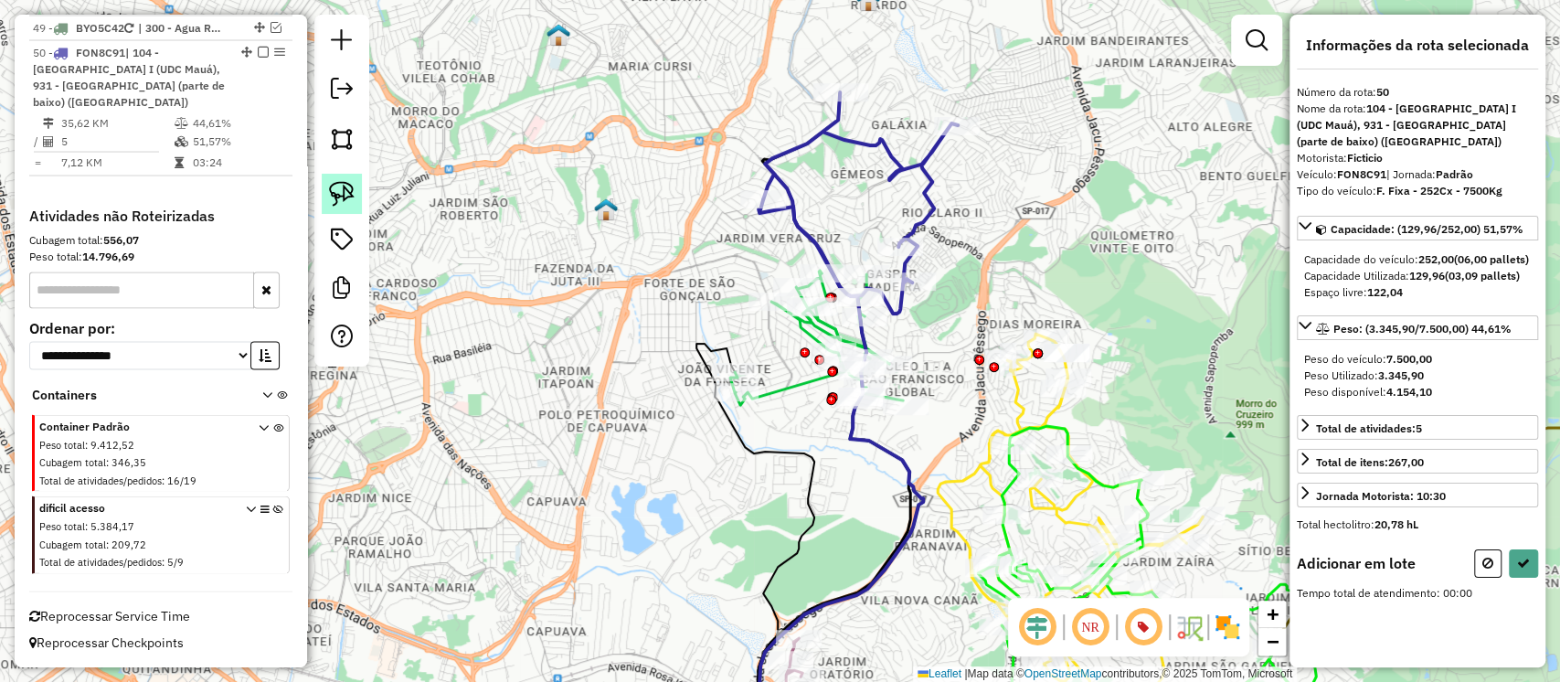
click at [357, 194] on link at bounding box center [342, 194] width 40 height 40
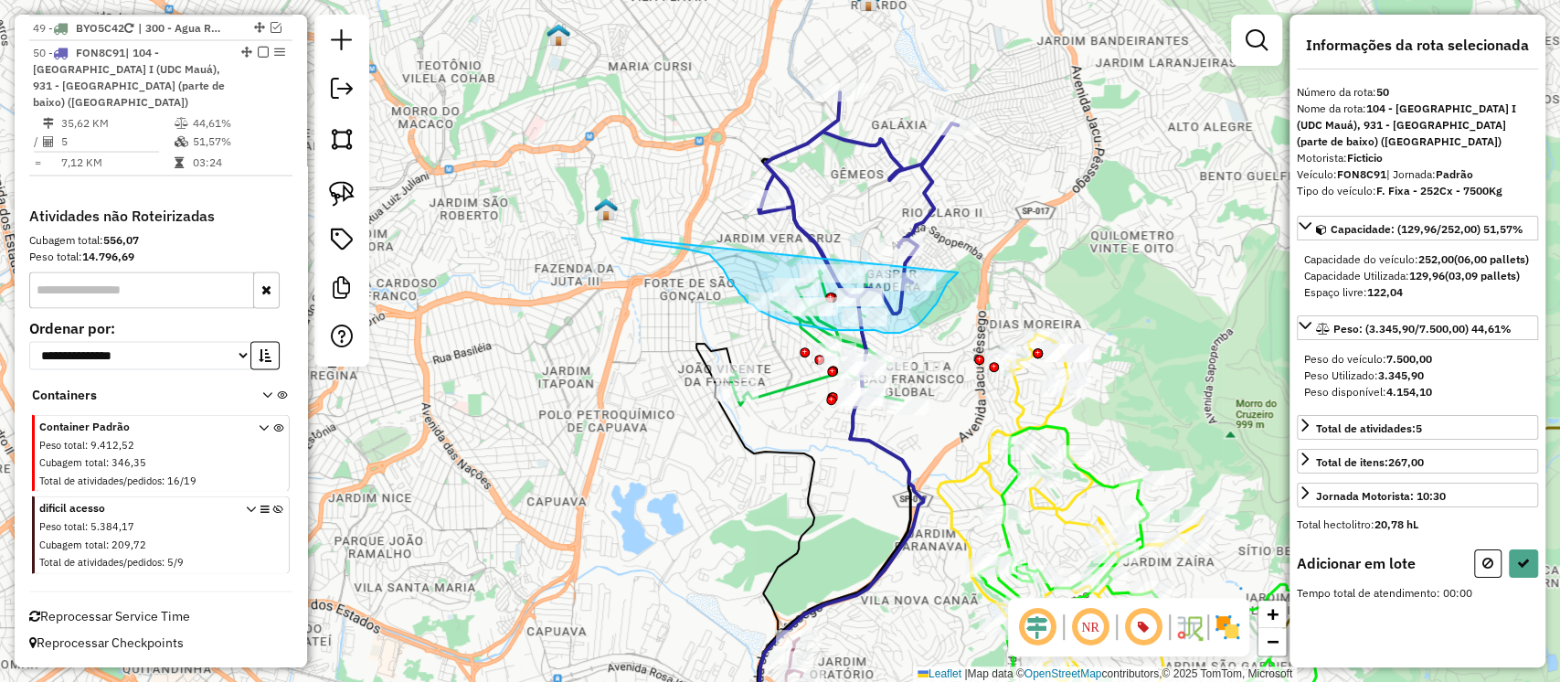
drag, startPoint x: 685, startPoint y: 249, endPoint x: 958, endPoint y: 272, distance: 274.3
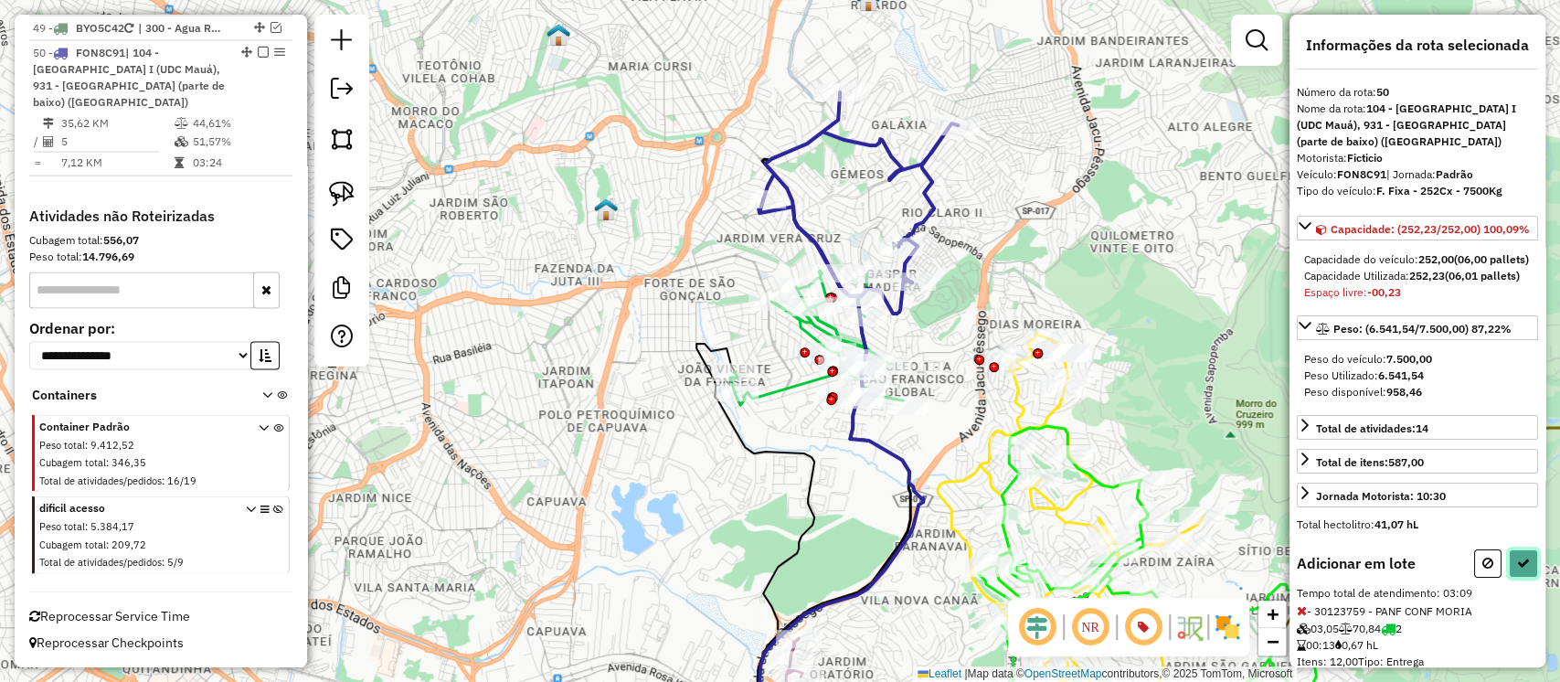
click at [1518, 569] on icon at bounding box center [1523, 563] width 13 height 13
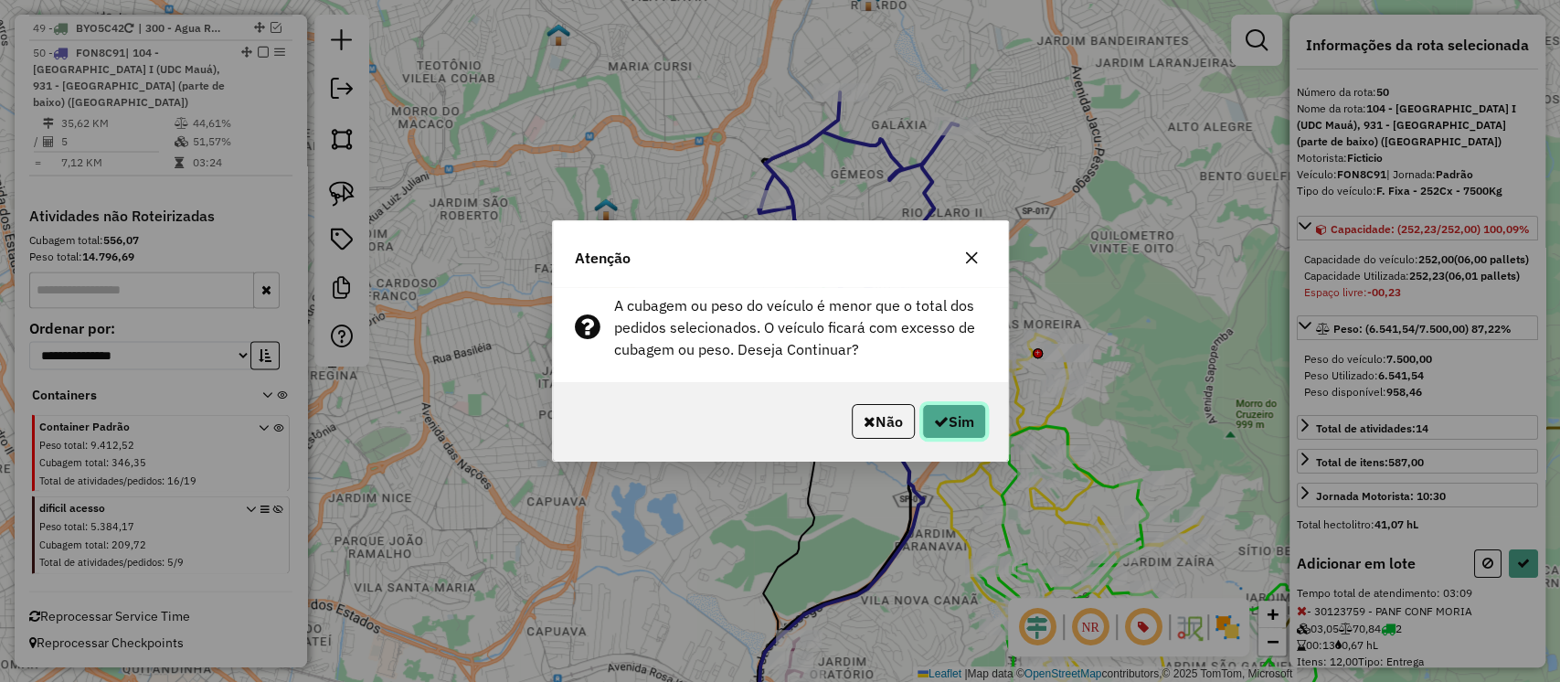
click at [964, 425] on button "Sim" at bounding box center [954, 421] width 64 height 35
select select "**********"
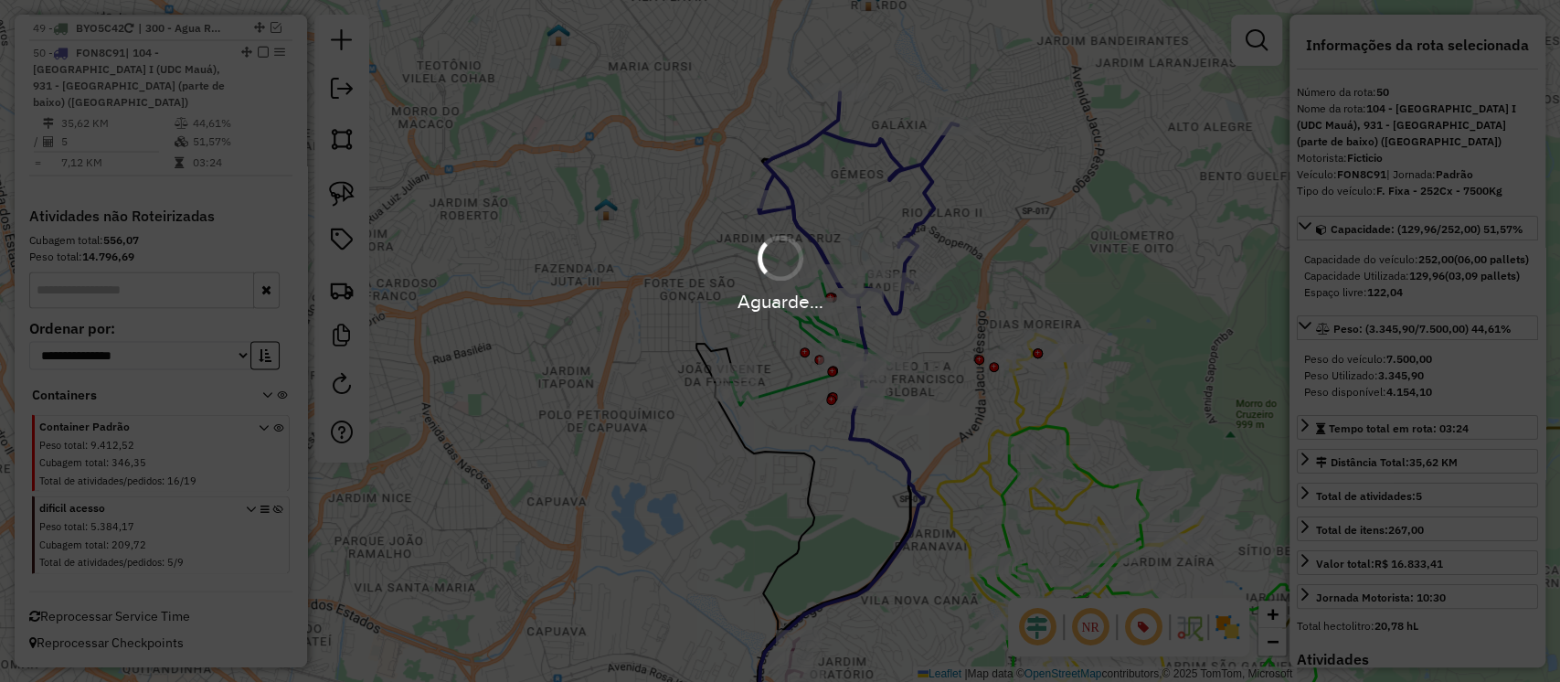
click at [951, 436] on div "Aguarde..." at bounding box center [780, 341] width 1560 height 682
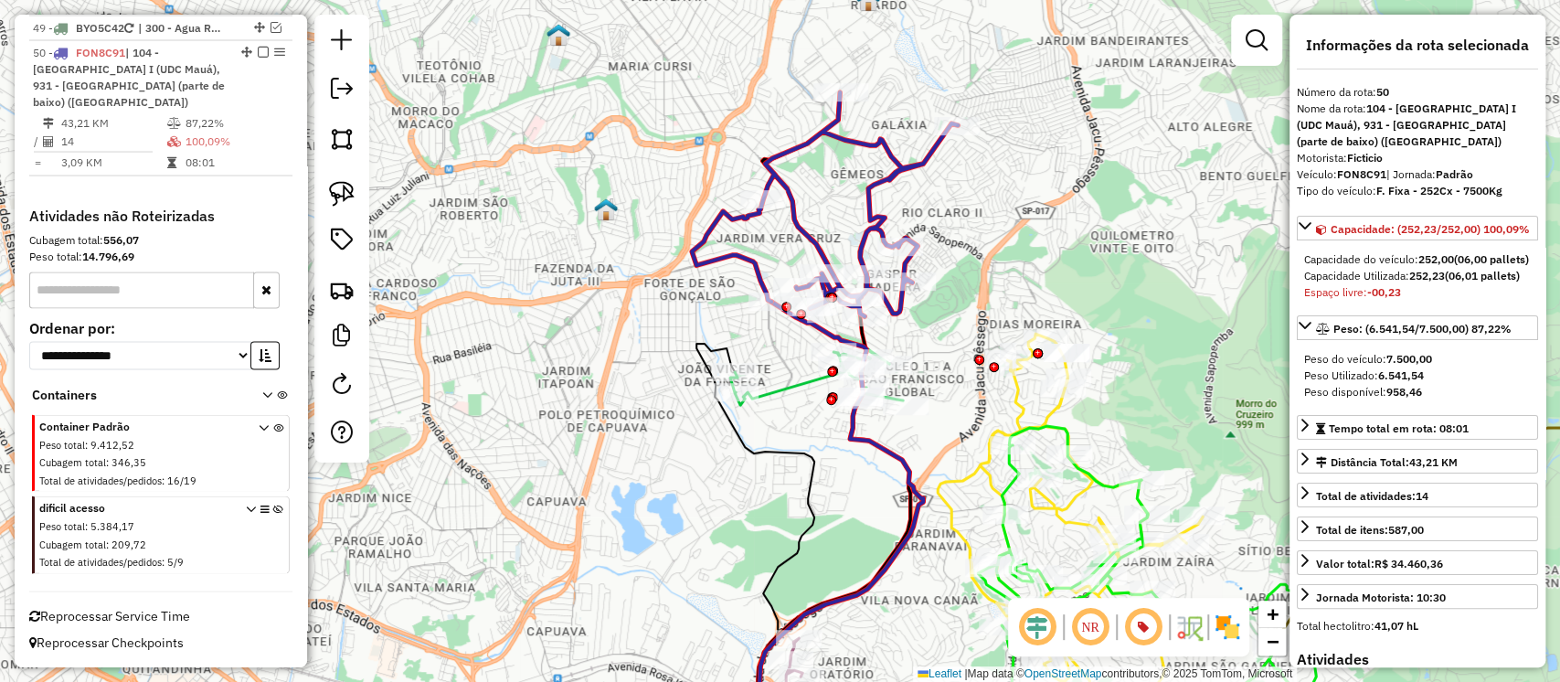
click at [782, 394] on icon at bounding box center [816, 376] width 173 height 57
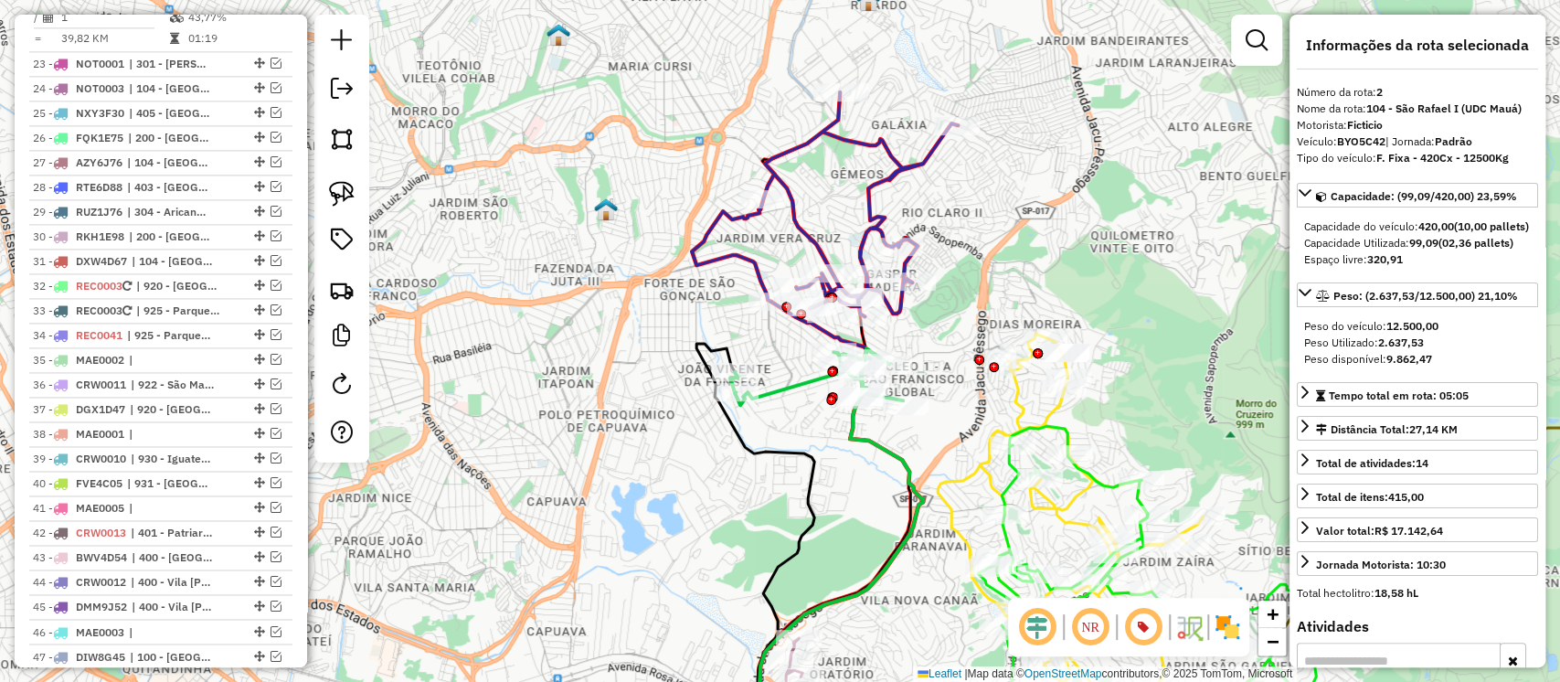
scroll to position [887, 0]
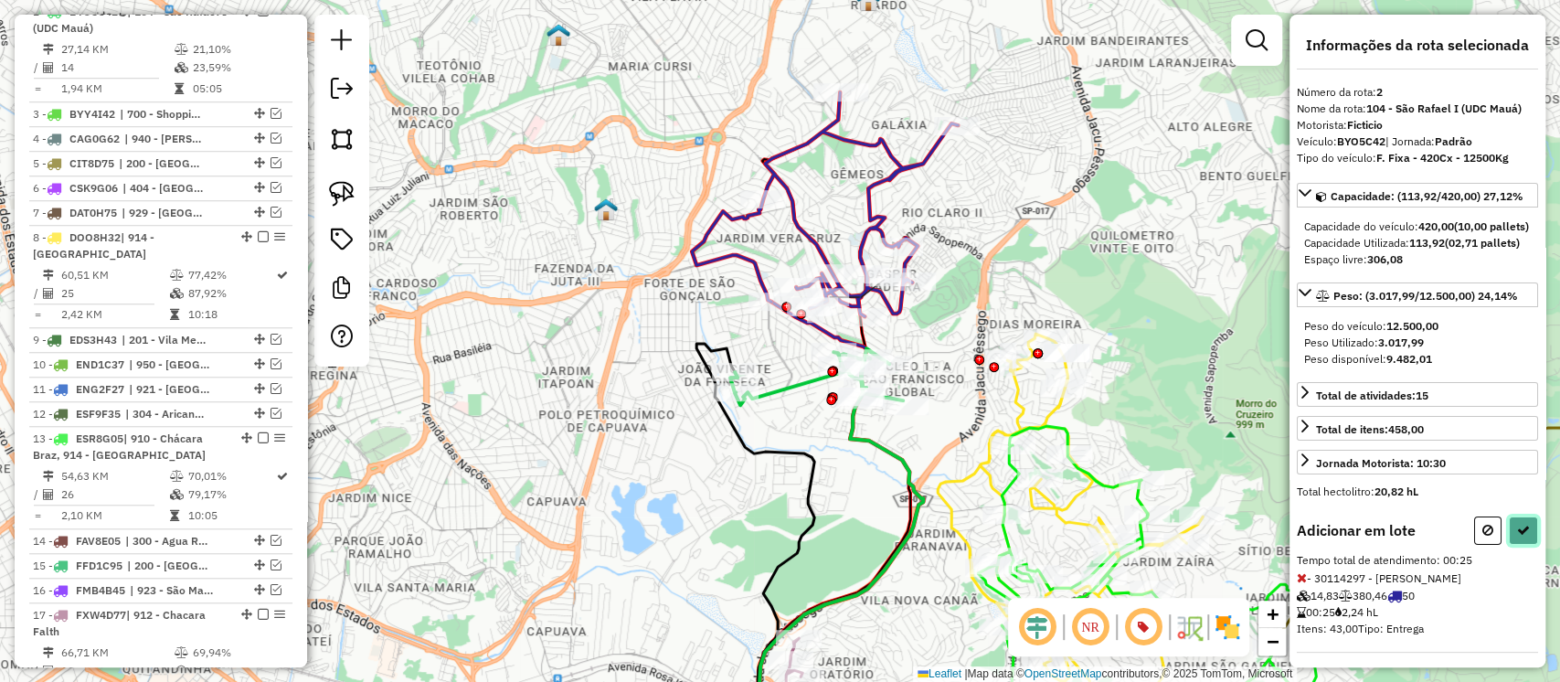
click at [1517, 537] on icon at bounding box center [1523, 530] width 13 height 13
select select "**********"
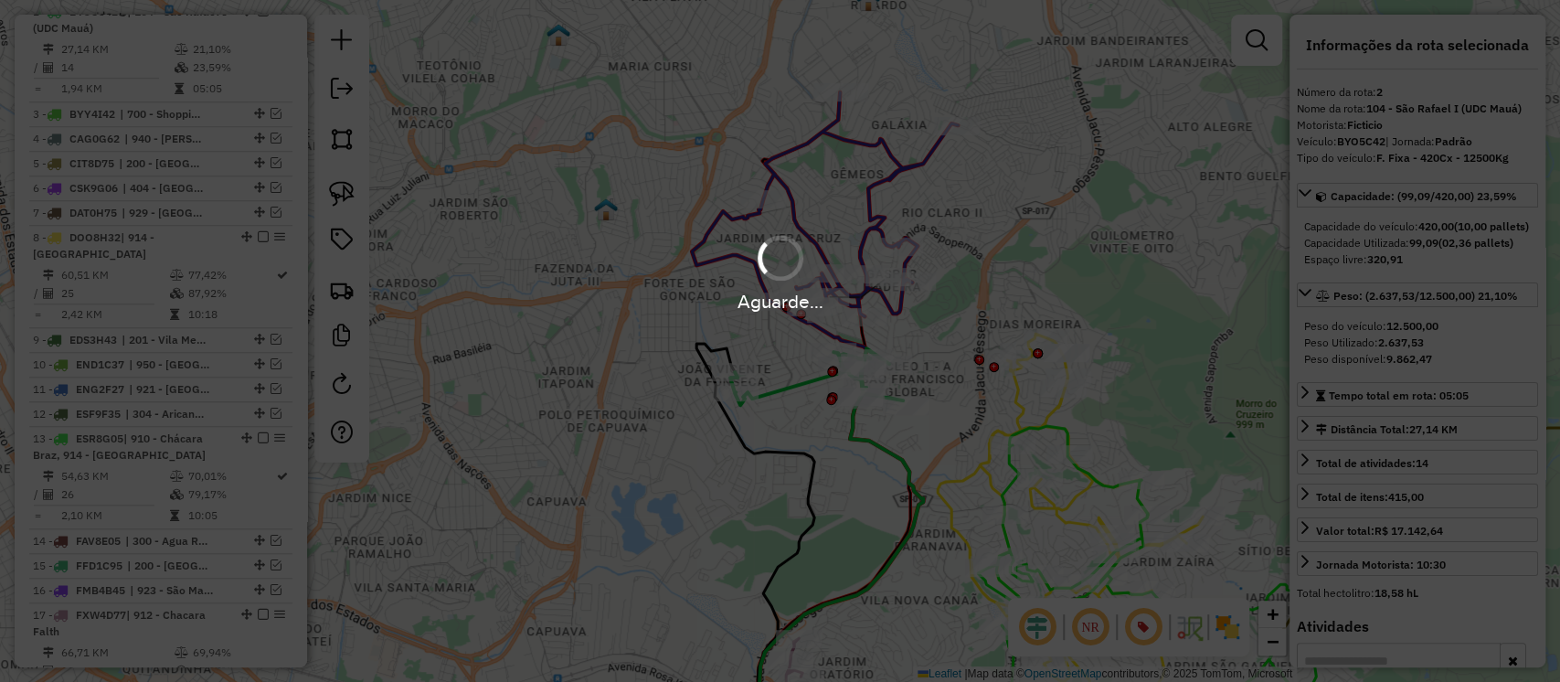
click at [913, 309] on div "Aguarde..." at bounding box center [780, 302] width 1560 height 28
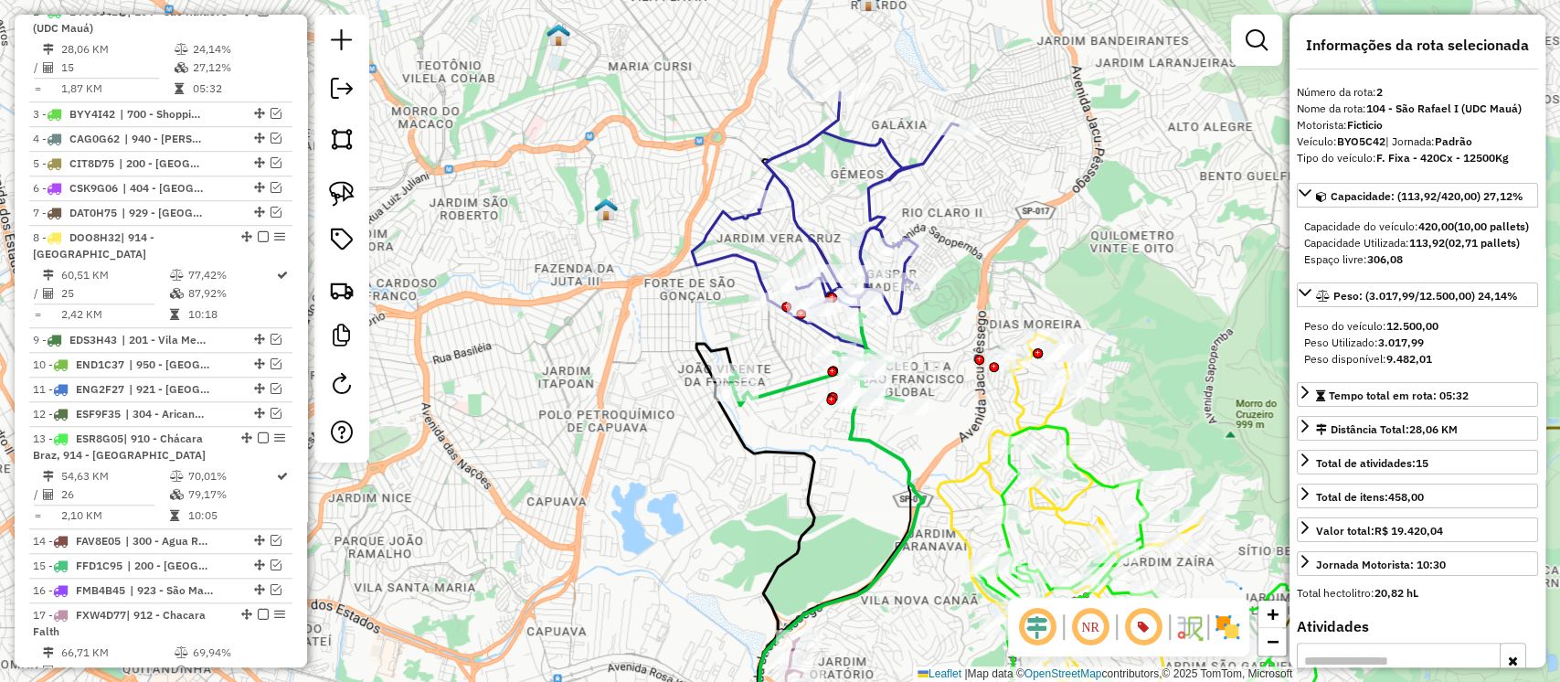
click at [903, 310] on icon at bounding box center [825, 202] width 266 height 221
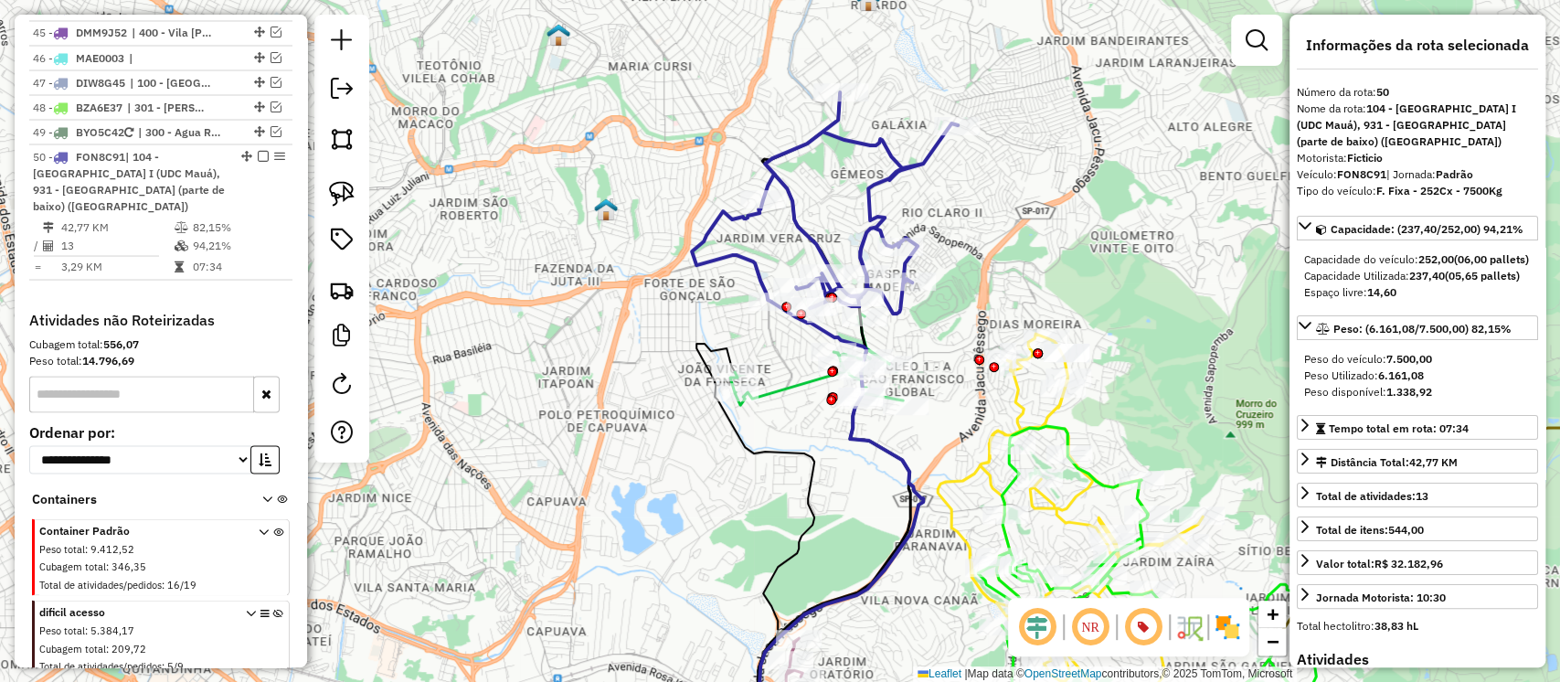
scroll to position [2412, 0]
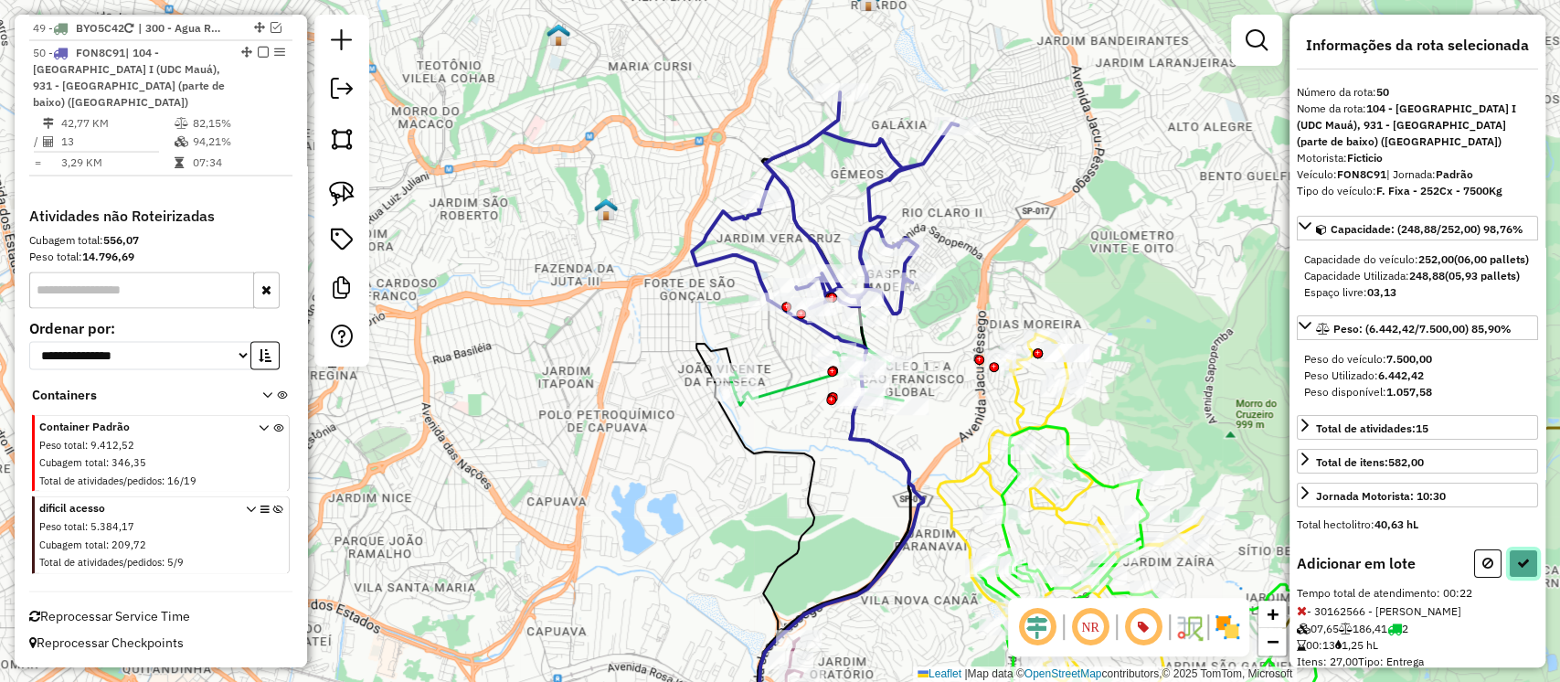
click at [1519, 569] on icon at bounding box center [1523, 563] width 13 height 13
select select "**********"
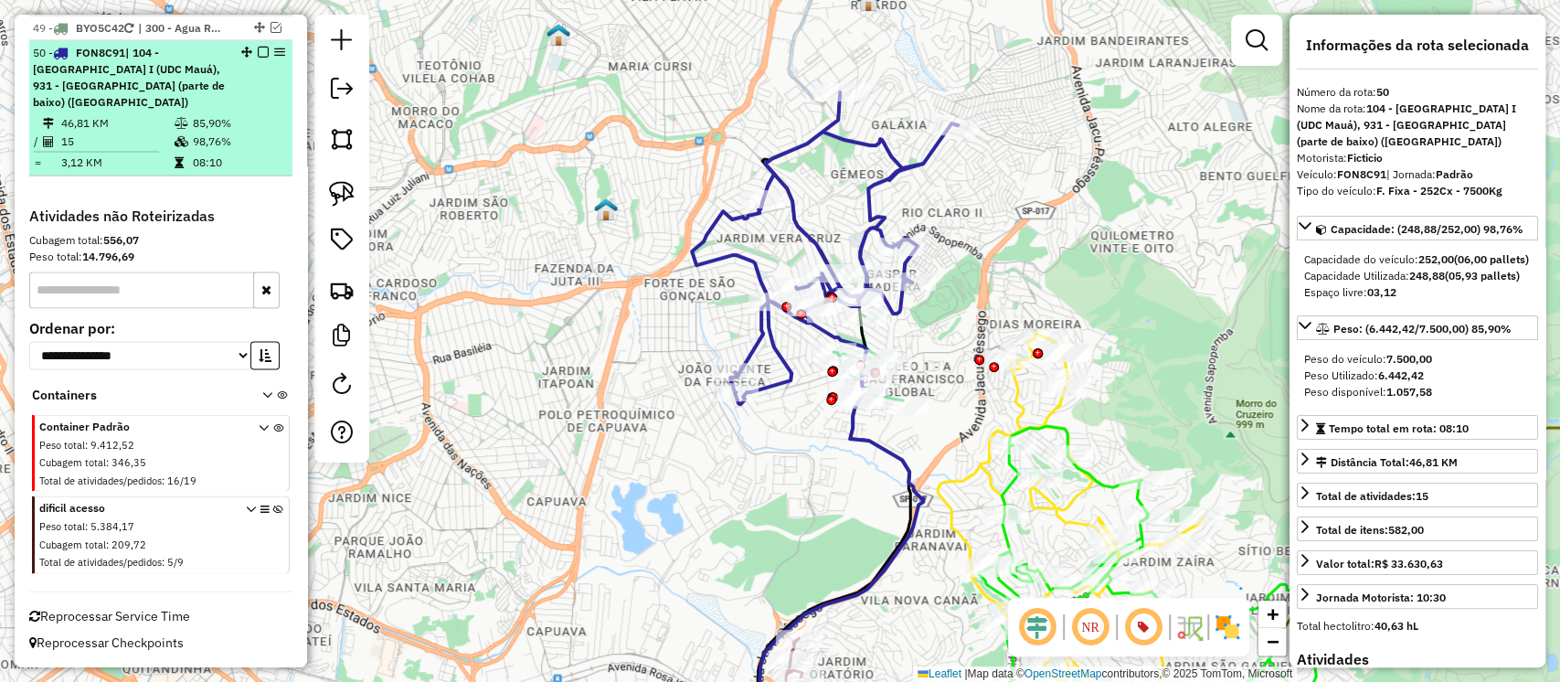
click at [258, 58] on em at bounding box center [263, 52] width 11 height 11
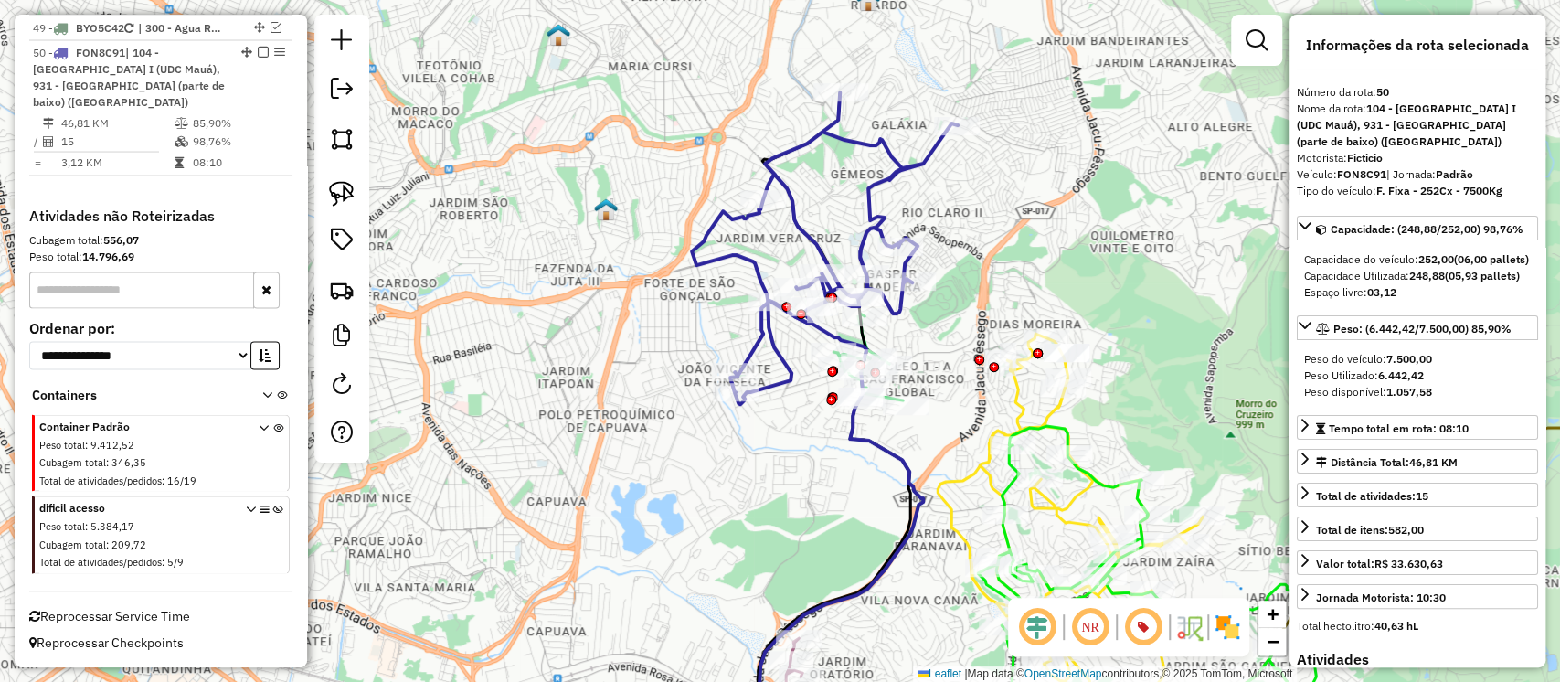
scroll to position [2318, 0]
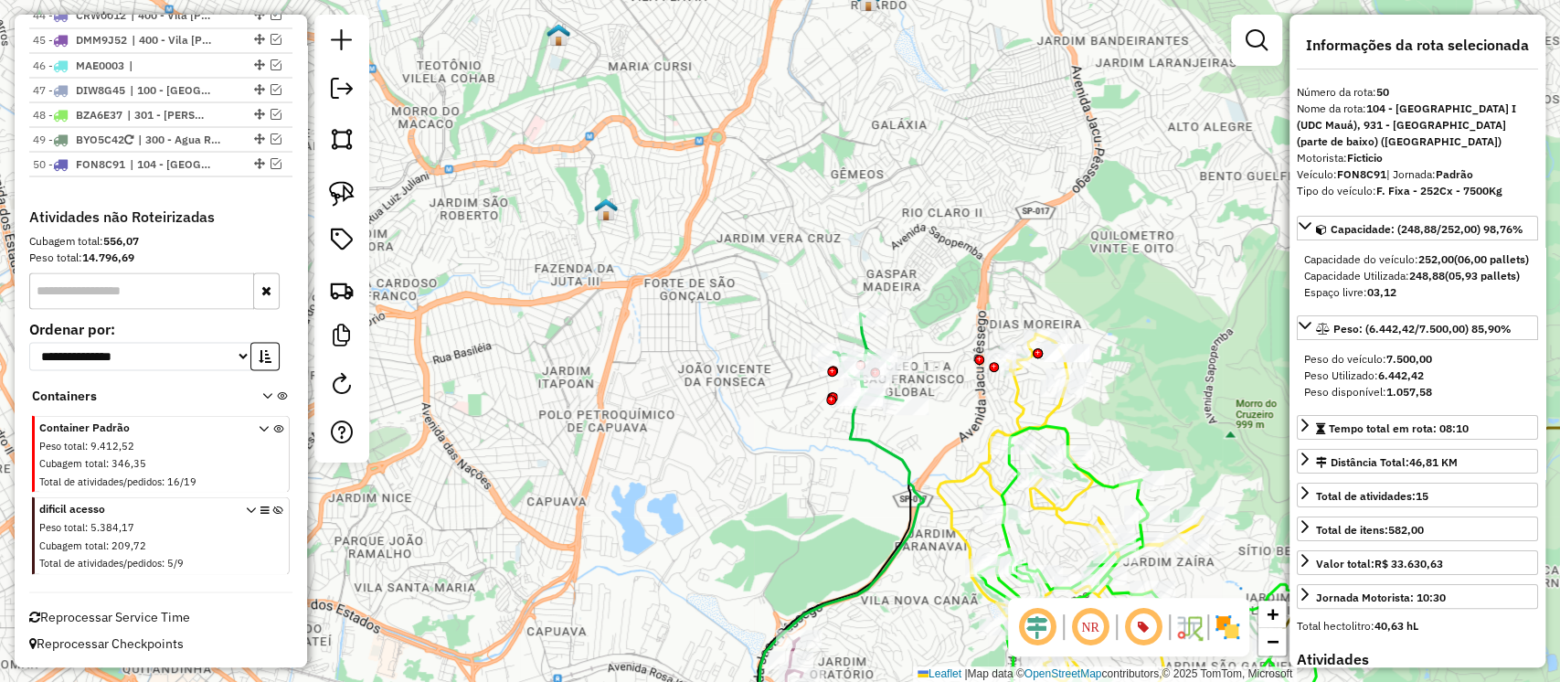
click at [867, 446] on icon at bounding box center [840, 553] width 166 height 394
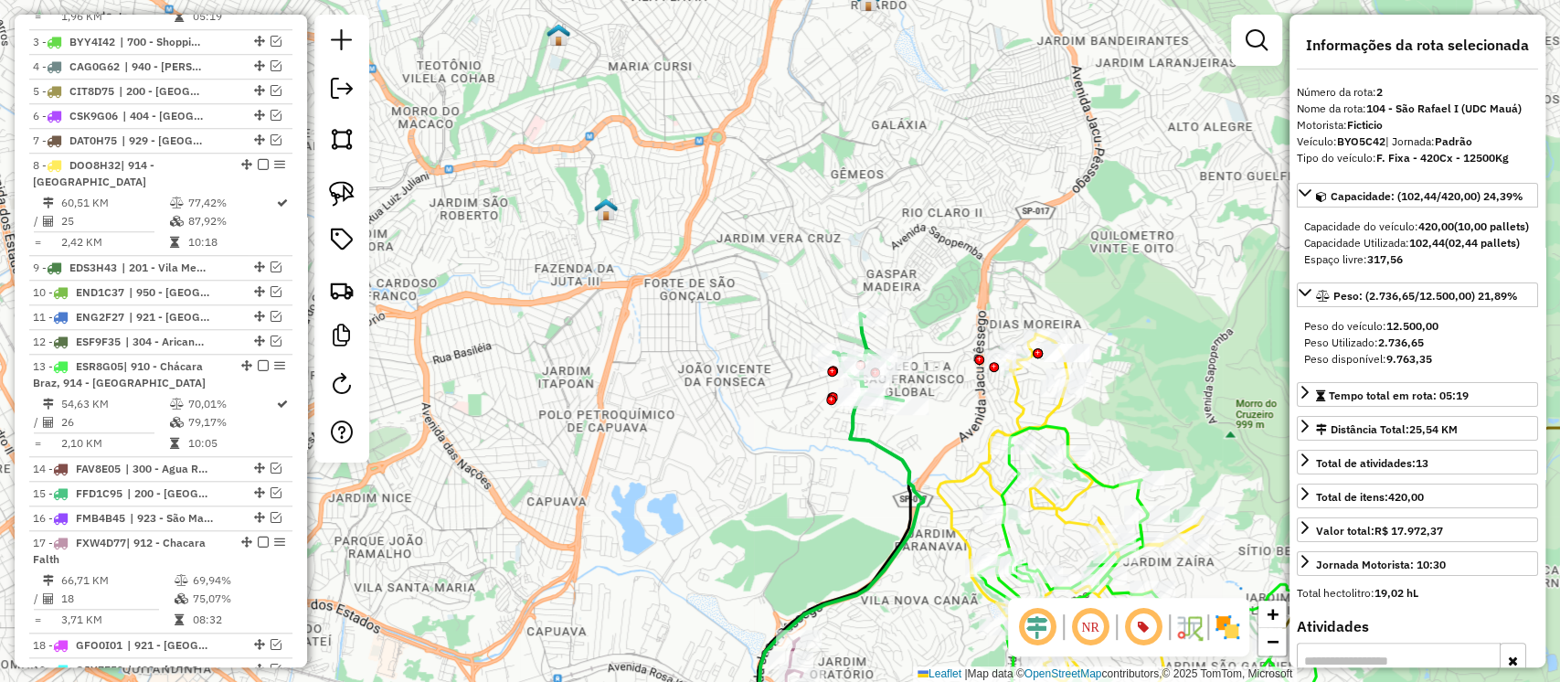
scroll to position [887, 0]
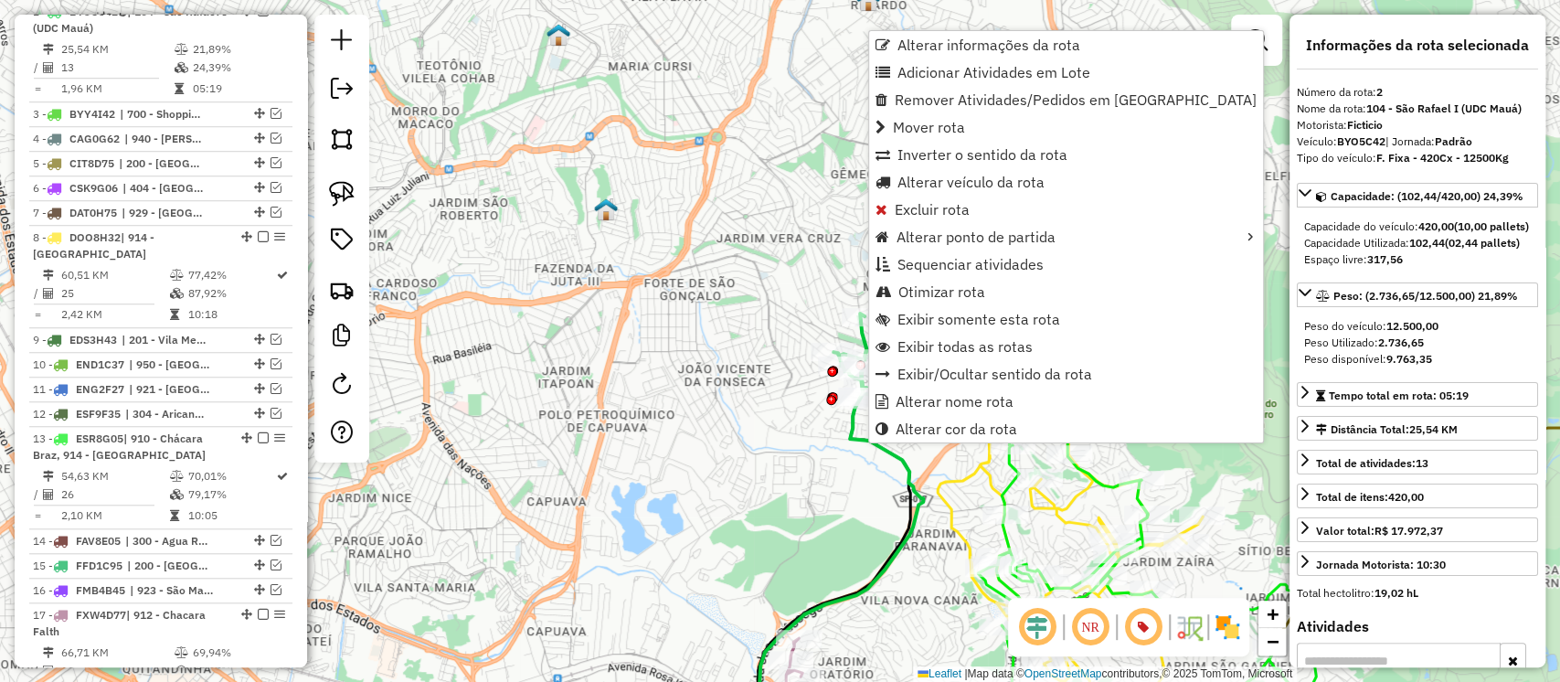
click at [725, 452] on div "Janela de atendimento Grade de atendimento Capacidade Transportadoras Veículos …" at bounding box center [780, 341] width 1560 height 682
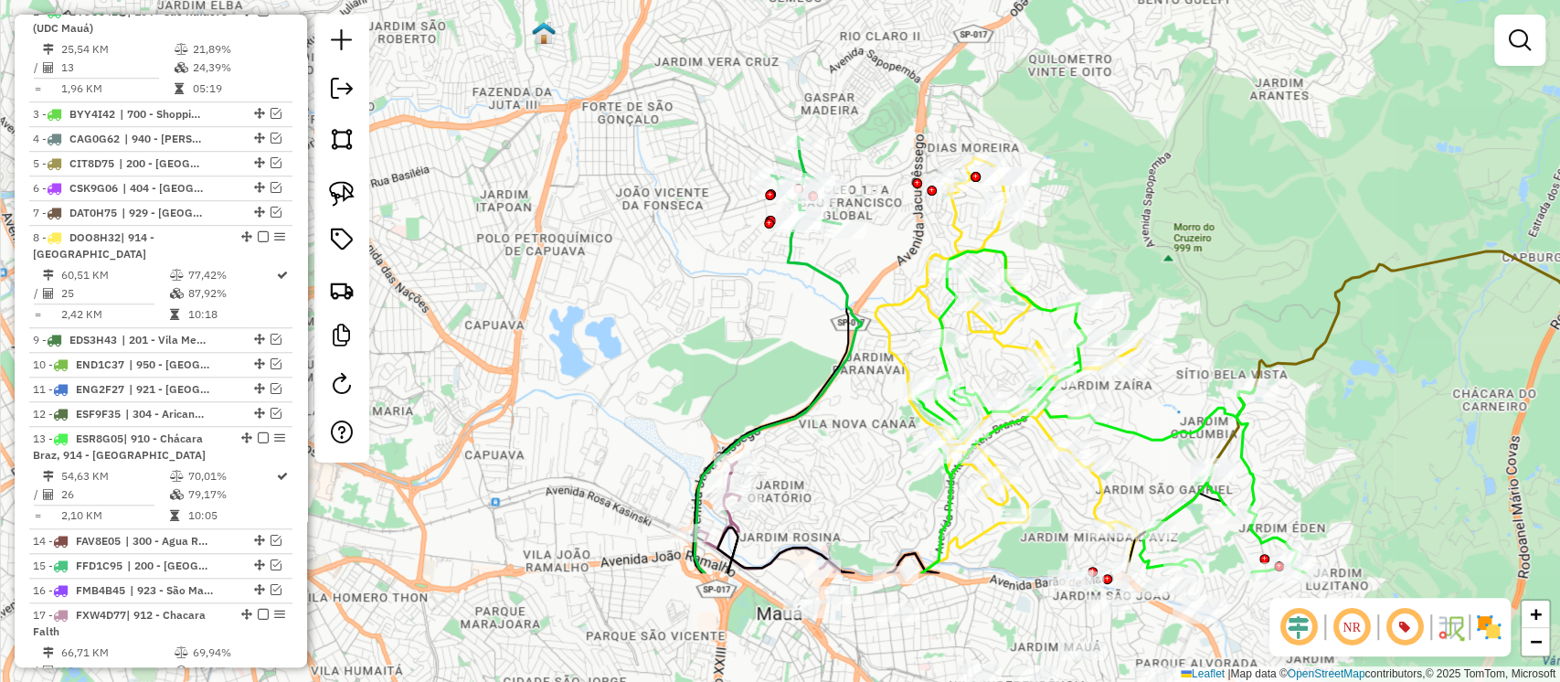
drag, startPoint x: 755, startPoint y: 489, endPoint x: 658, endPoint y: 219, distance: 286.5
click at [658, 219] on div "Janela de atendimento Grade de atendimento Capacidade Transportadoras Veículos …" at bounding box center [780, 341] width 1560 height 682
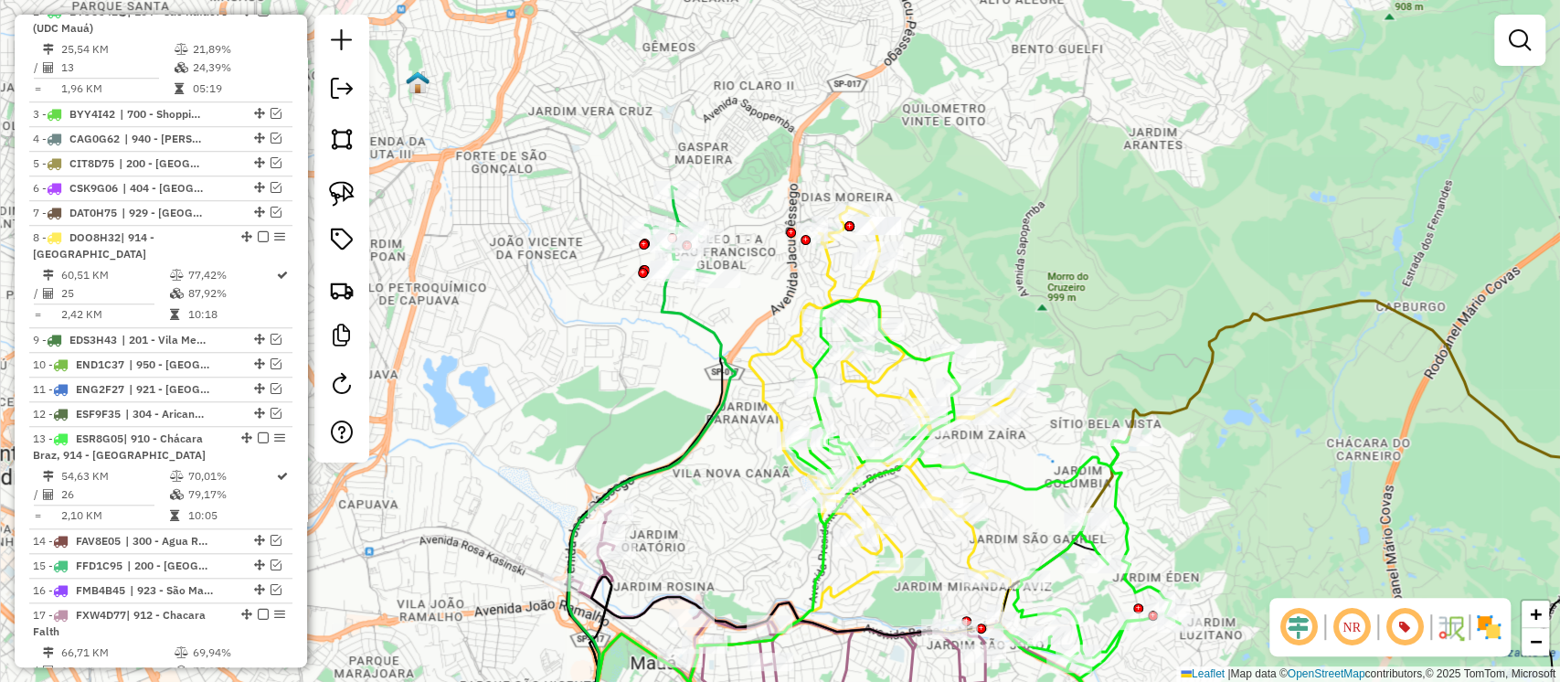
drag, startPoint x: 781, startPoint y: 342, endPoint x: 733, endPoint y: 428, distance: 98.2
click at [733, 428] on div "Janela de atendimento Grade de atendimento Capacidade Transportadoras Veículos …" at bounding box center [780, 341] width 1560 height 682
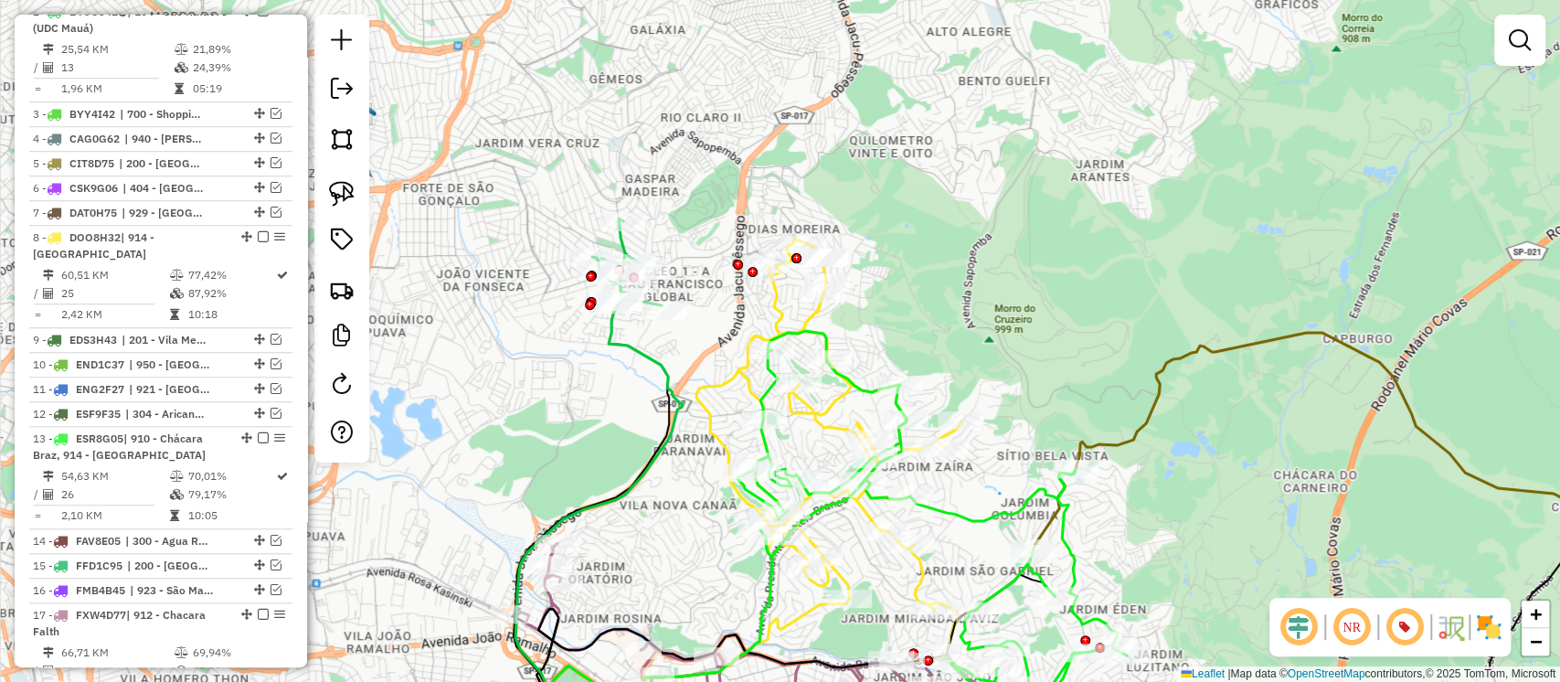
drag, startPoint x: 1053, startPoint y: 289, endPoint x: 982, endPoint y: 383, distance: 118.1
click at [982, 383] on div "Janela de atendimento Grade de atendimento Capacidade Transportadoras Veículos …" at bounding box center [780, 341] width 1560 height 682
click at [654, 354] on icon at bounding box center [599, 505] width 166 height 489
select select "**********"
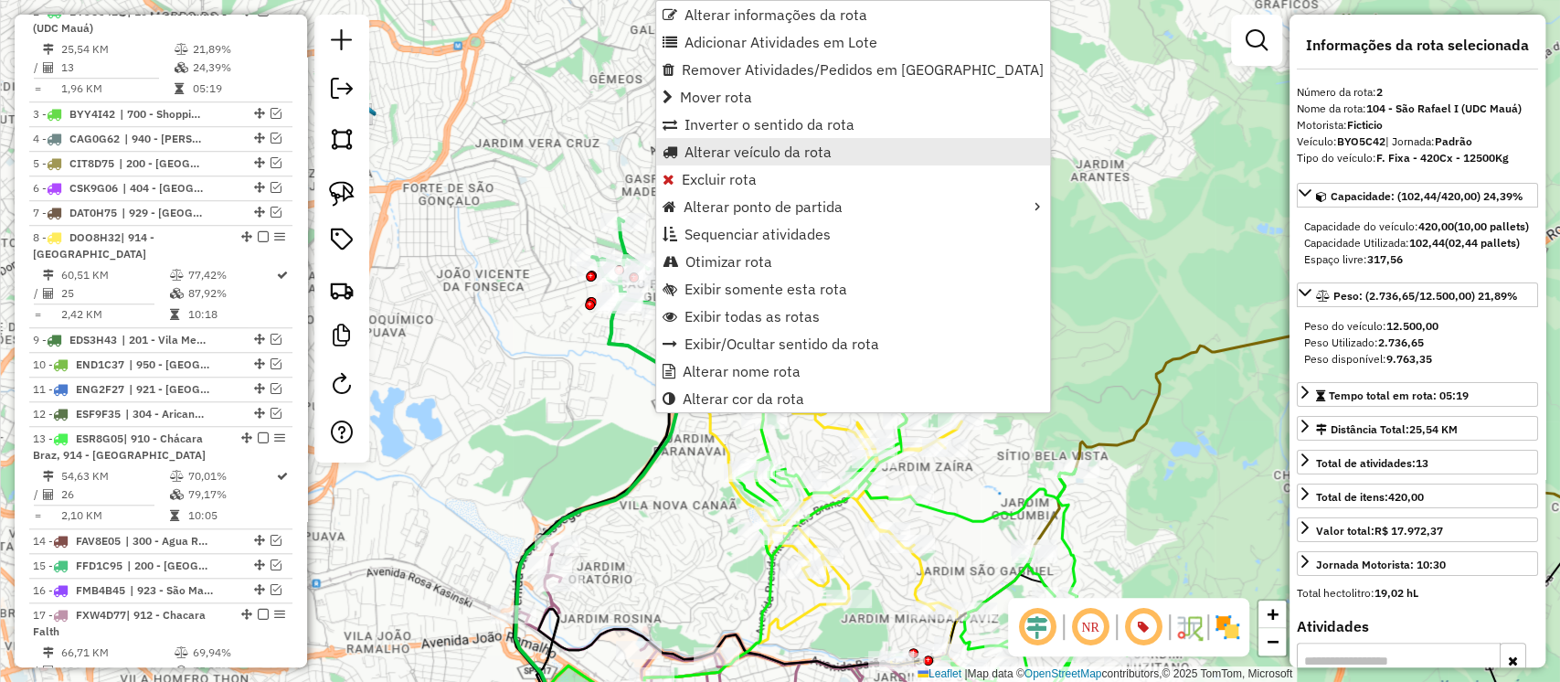
click at [742, 144] on span "Alterar veículo da rota" at bounding box center [758, 151] width 147 height 15
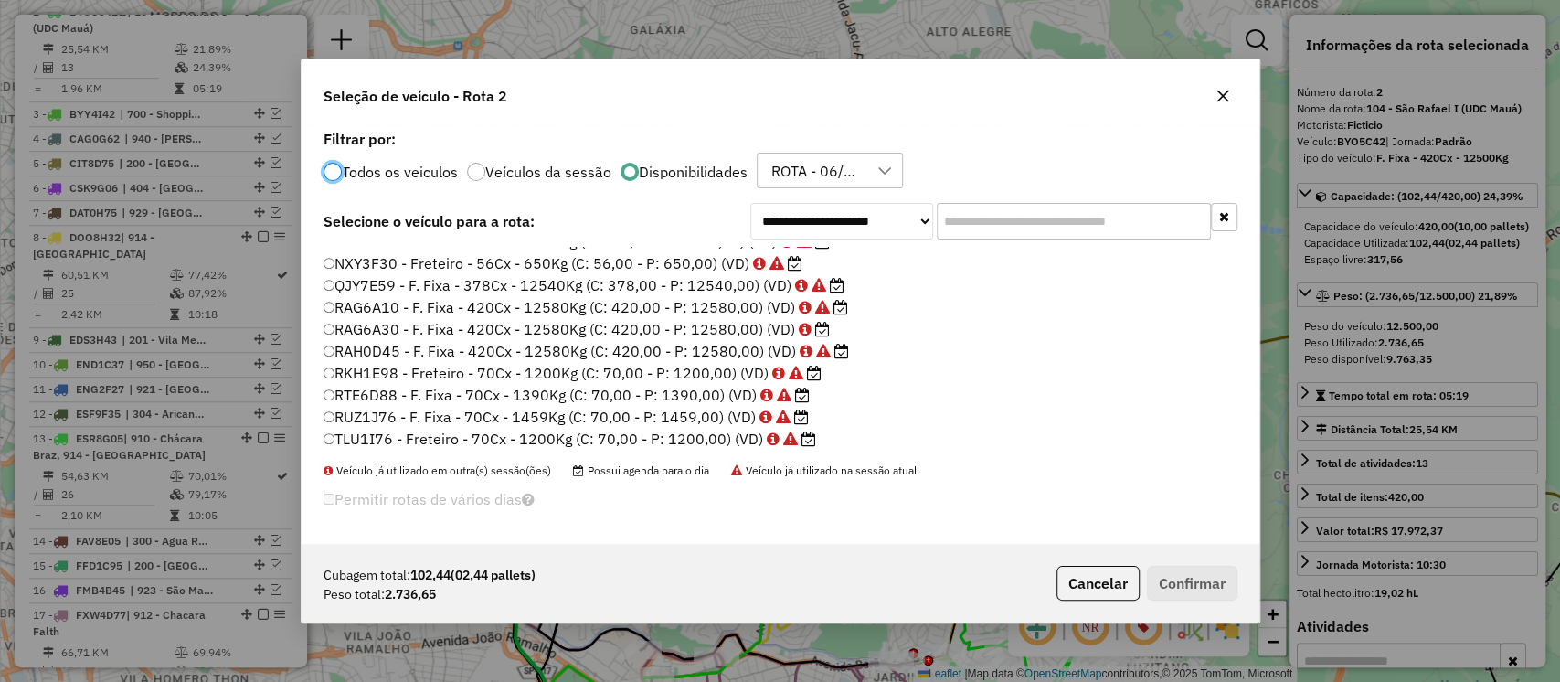
scroll to position [676, 0]
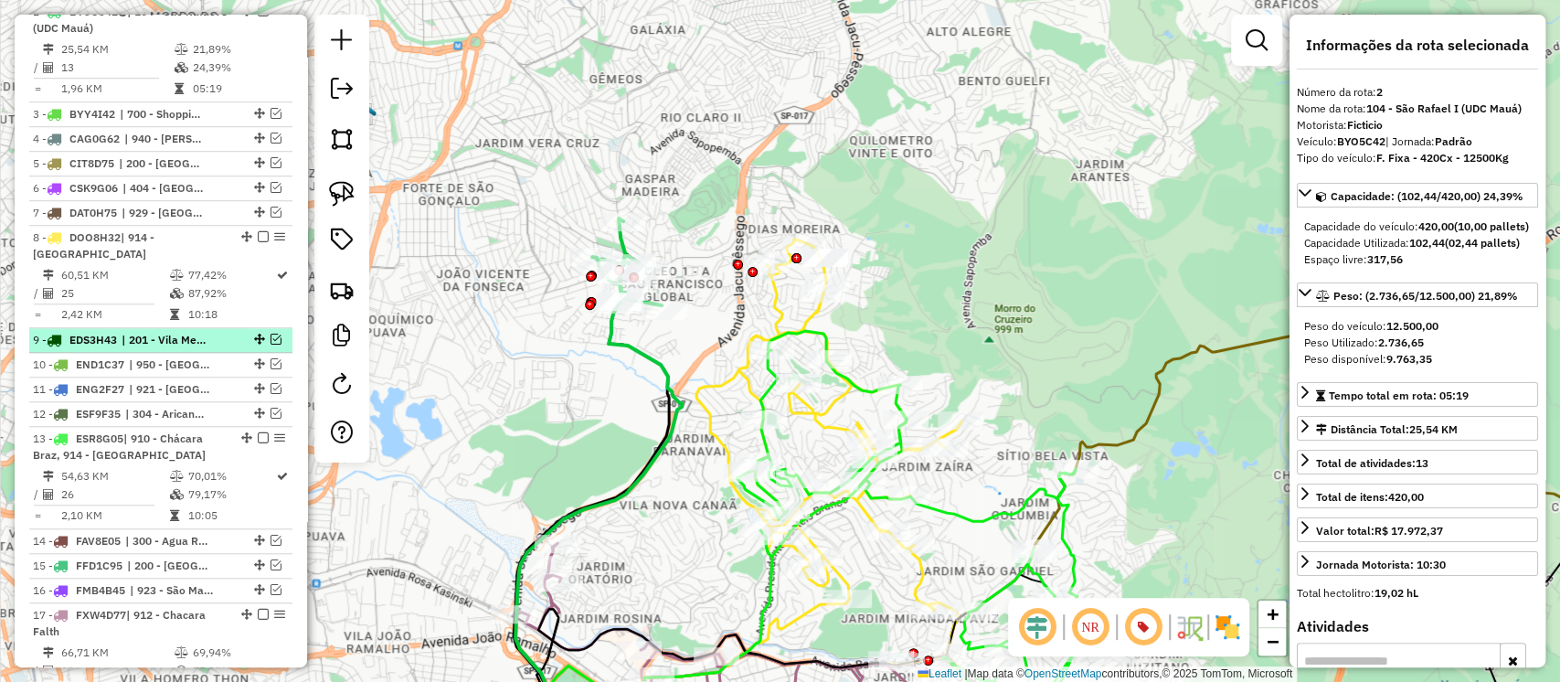
click at [276, 345] on em at bounding box center [276, 339] width 11 height 11
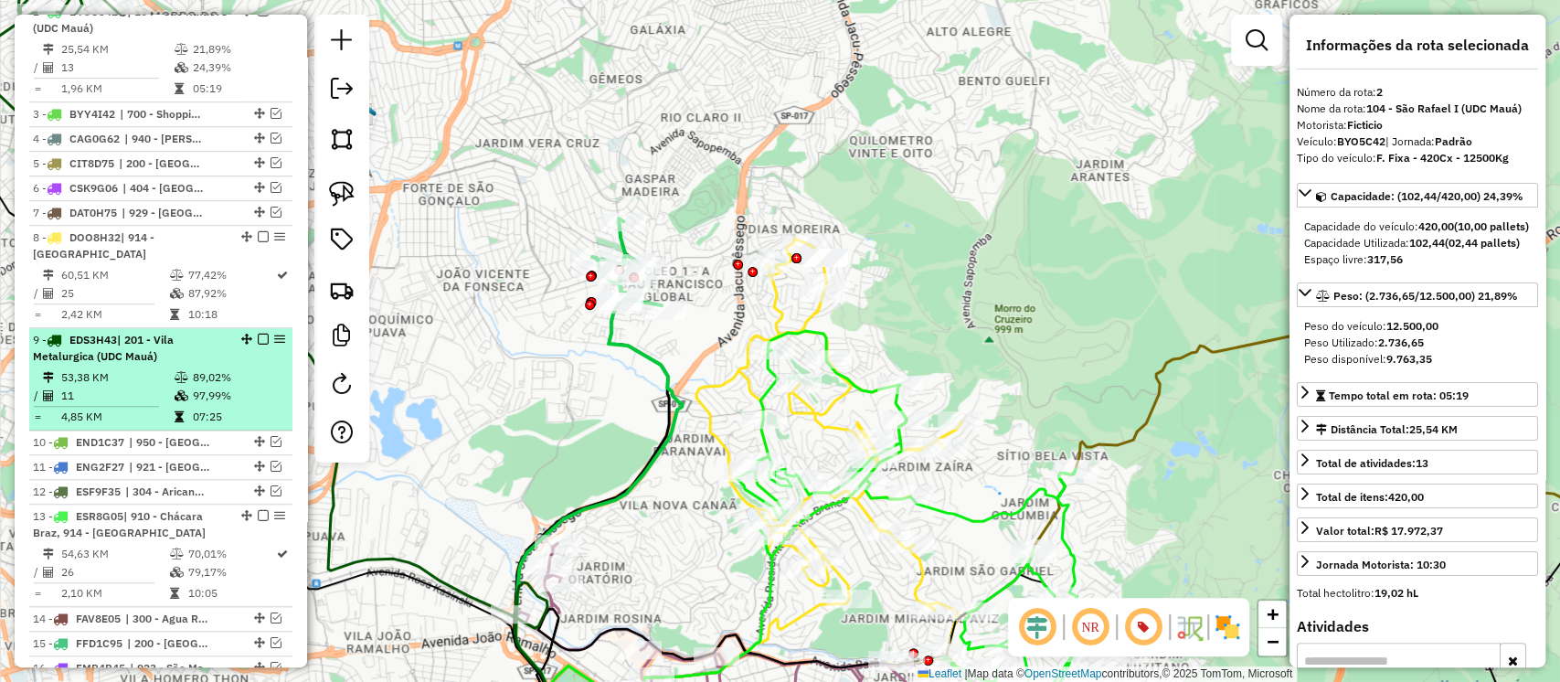
click at [207, 362] on div "9 - EDS3H43 | 201 - Vila Metalurgica (UDC Mauá)" at bounding box center [130, 348] width 194 height 33
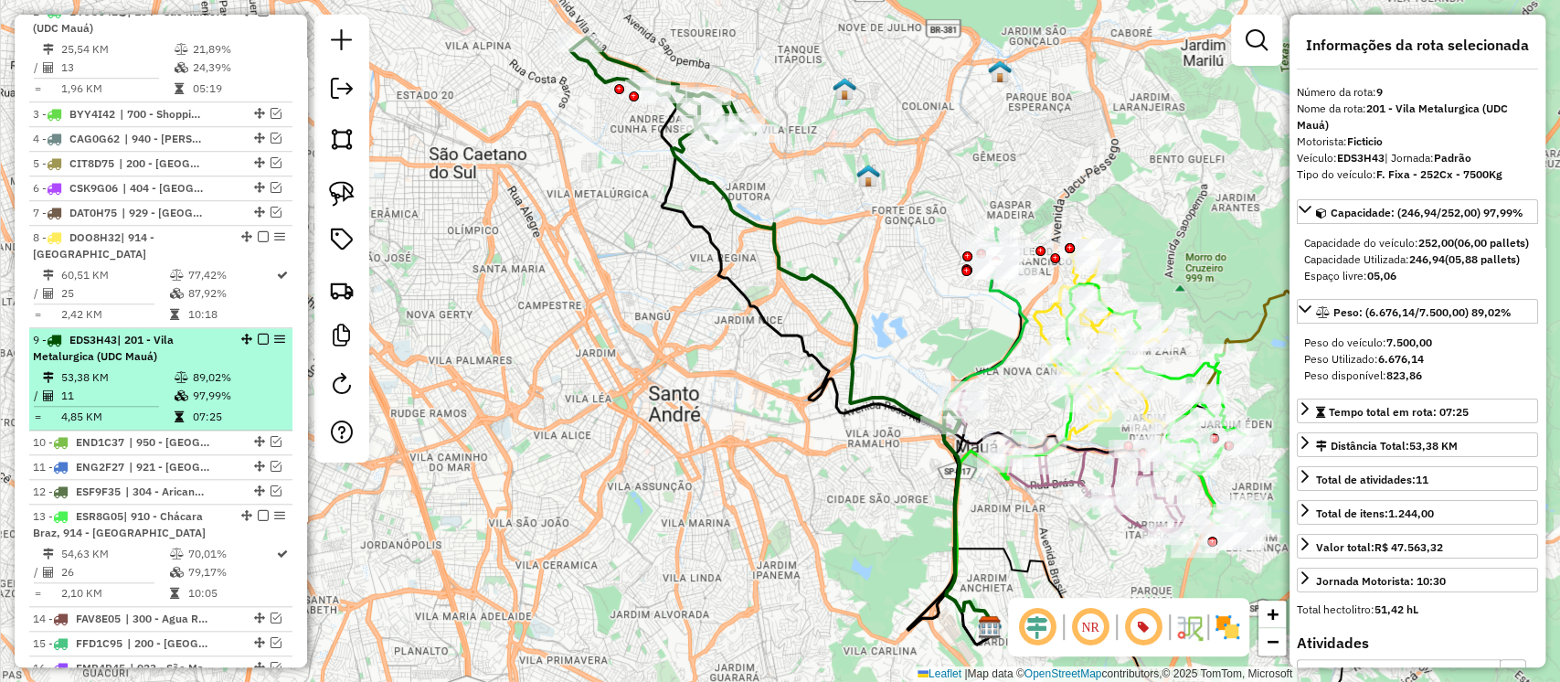
click at [261, 345] on em at bounding box center [263, 339] width 11 height 11
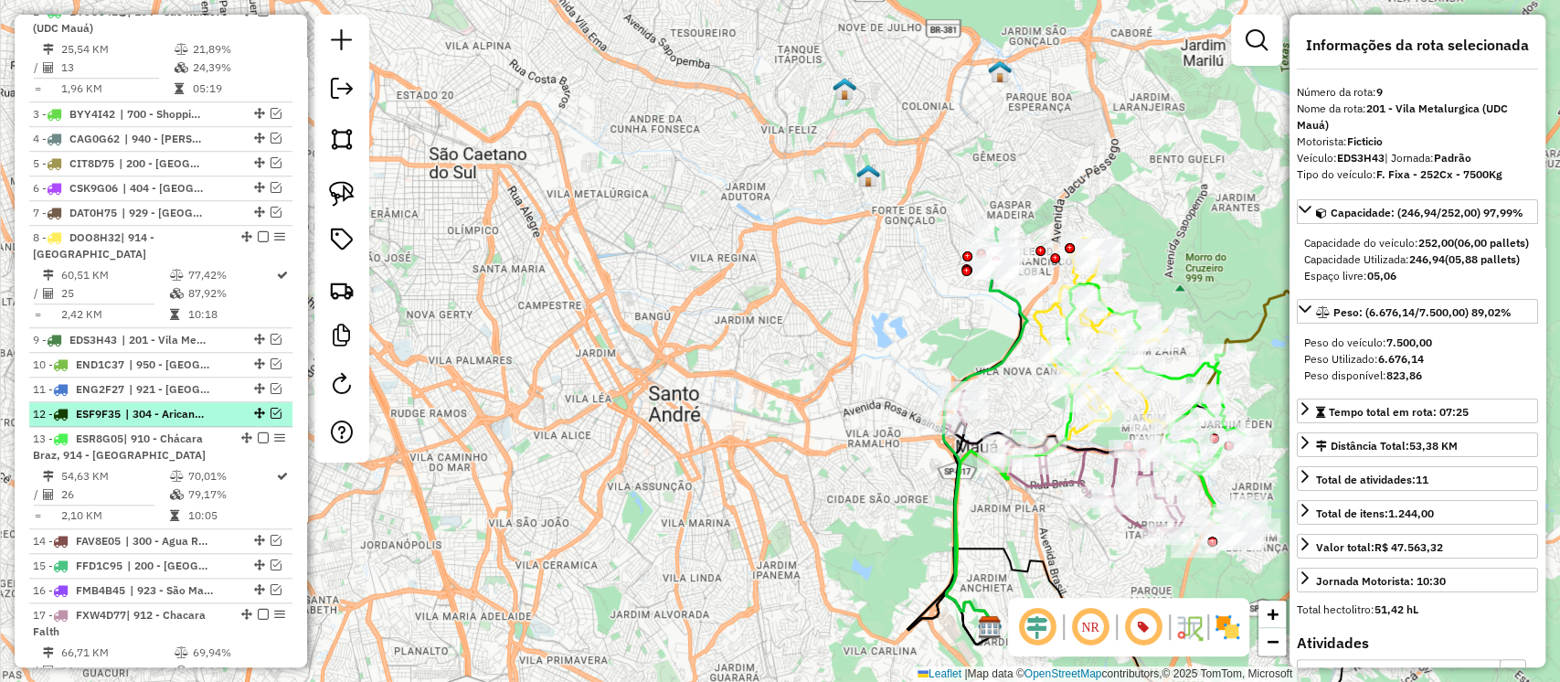
click at [275, 419] on em at bounding box center [276, 413] width 11 height 11
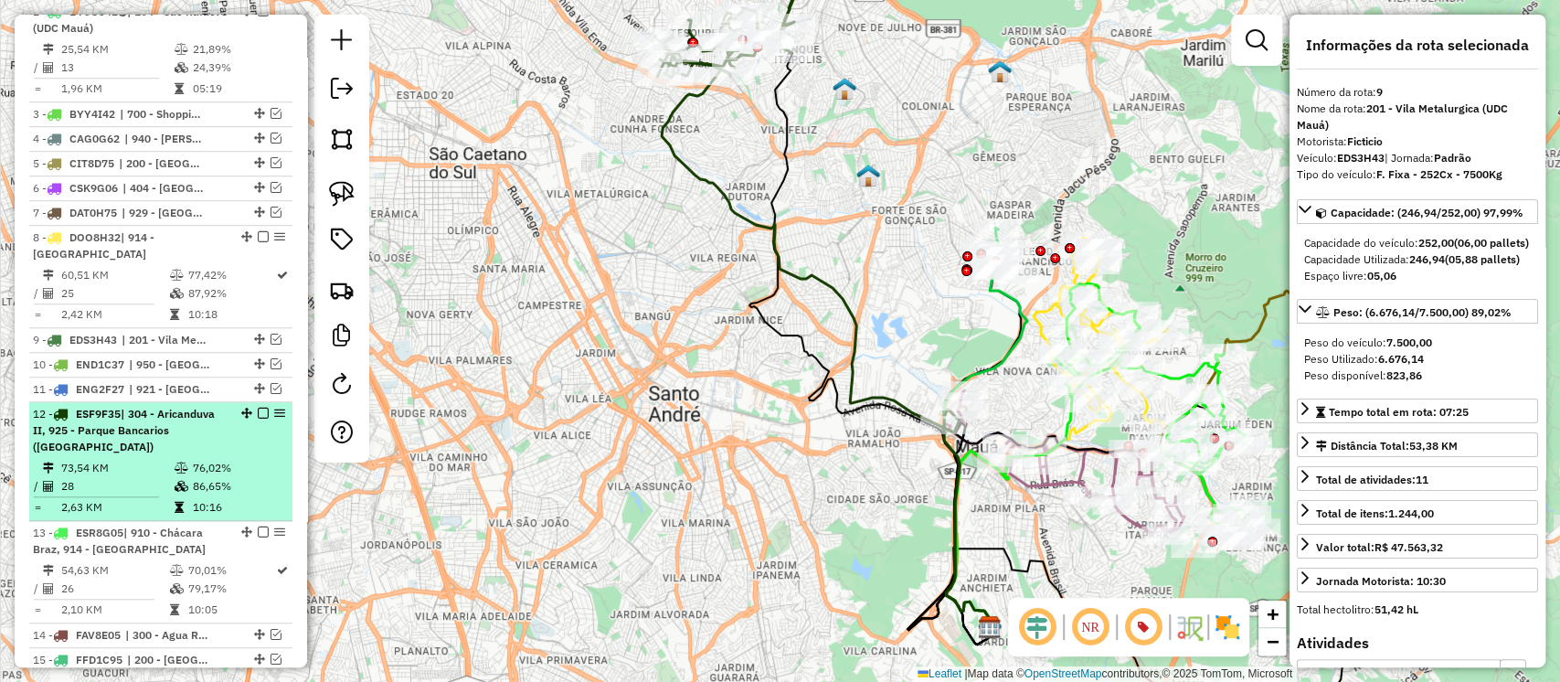
click at [229, 443] on div "12 - ESF9F35 | 304 - Aricanduva II, 925 - Parque Bancarios (UDC Mauá)" at bounding box center [161, 430] width 256 height 49
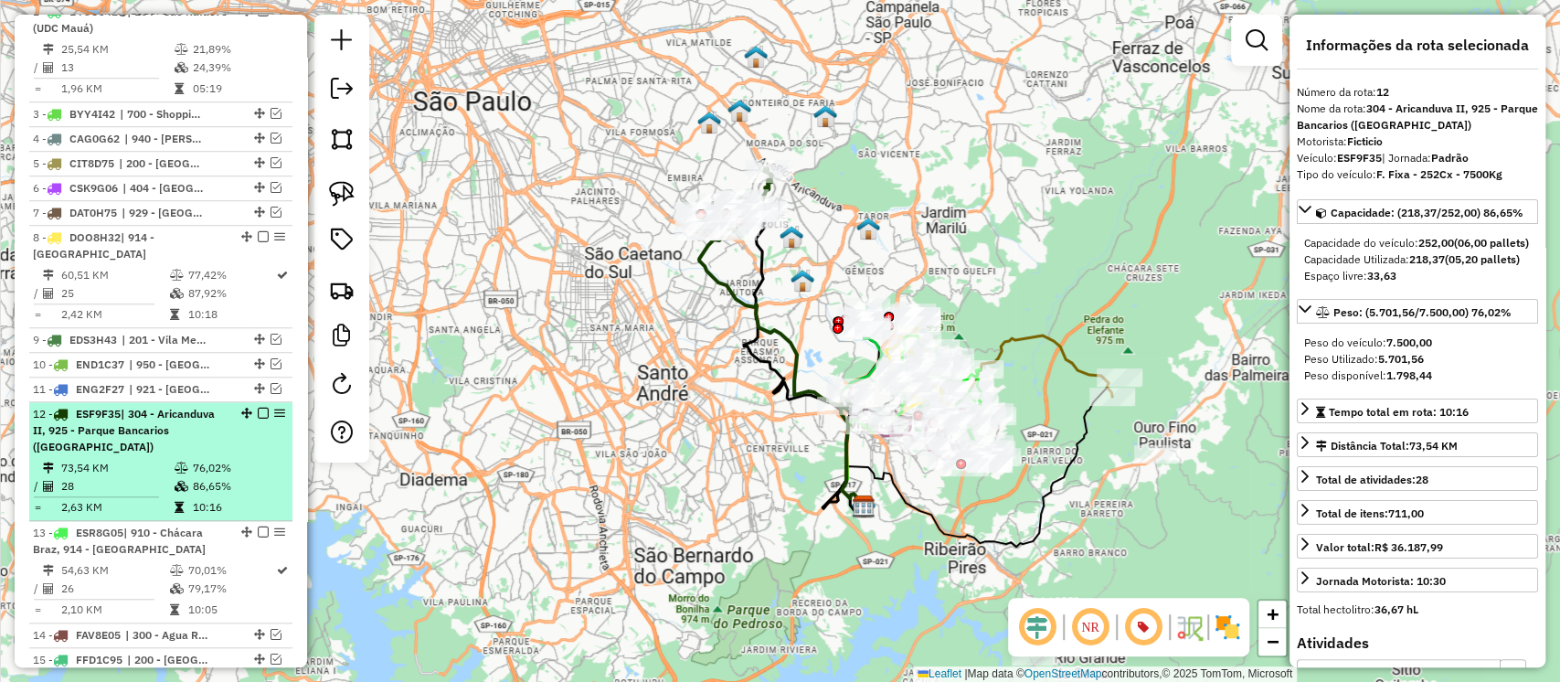
click at [261, 419] on em at bounding box center [263, 413] width 11 height 11
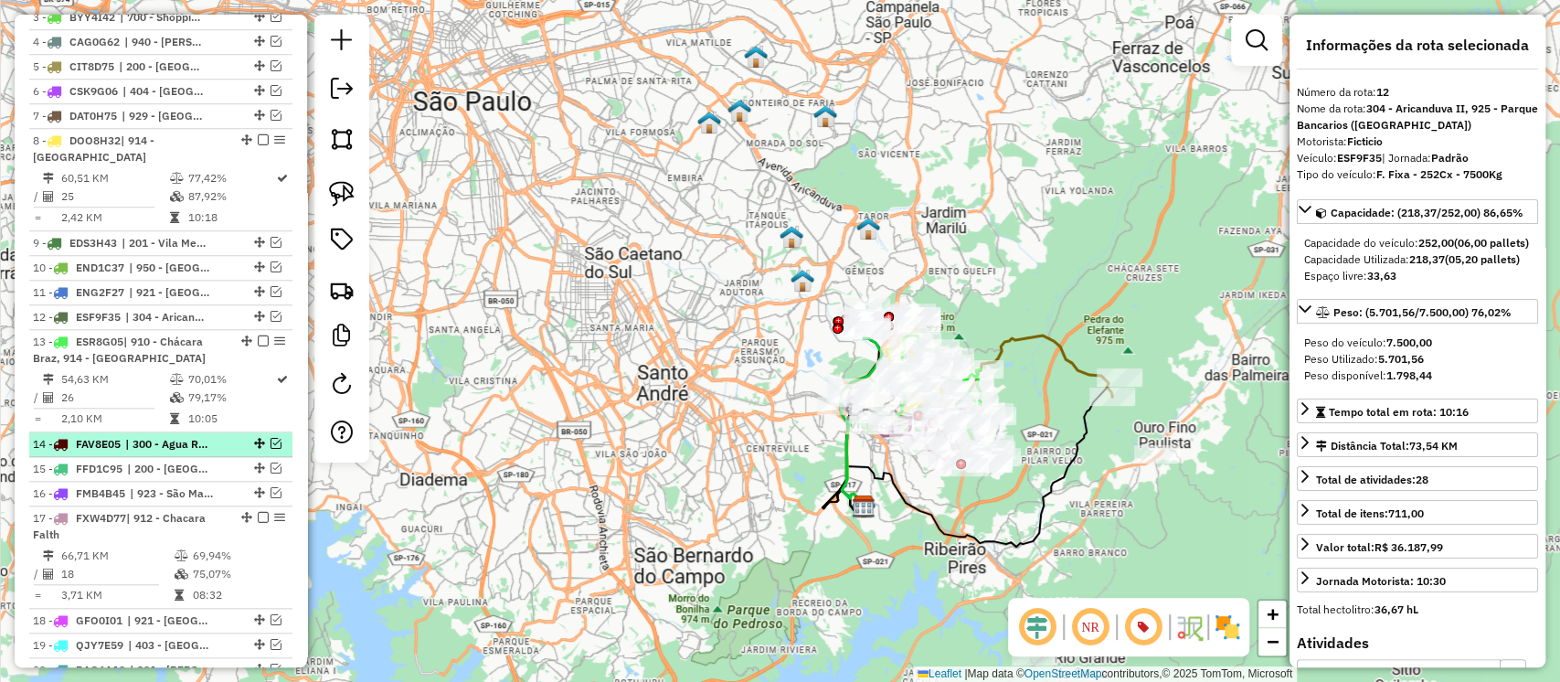
scroll to position [984, 0]
click at [271, 448] on em at bounding box center [276, 442] width 11 height 11
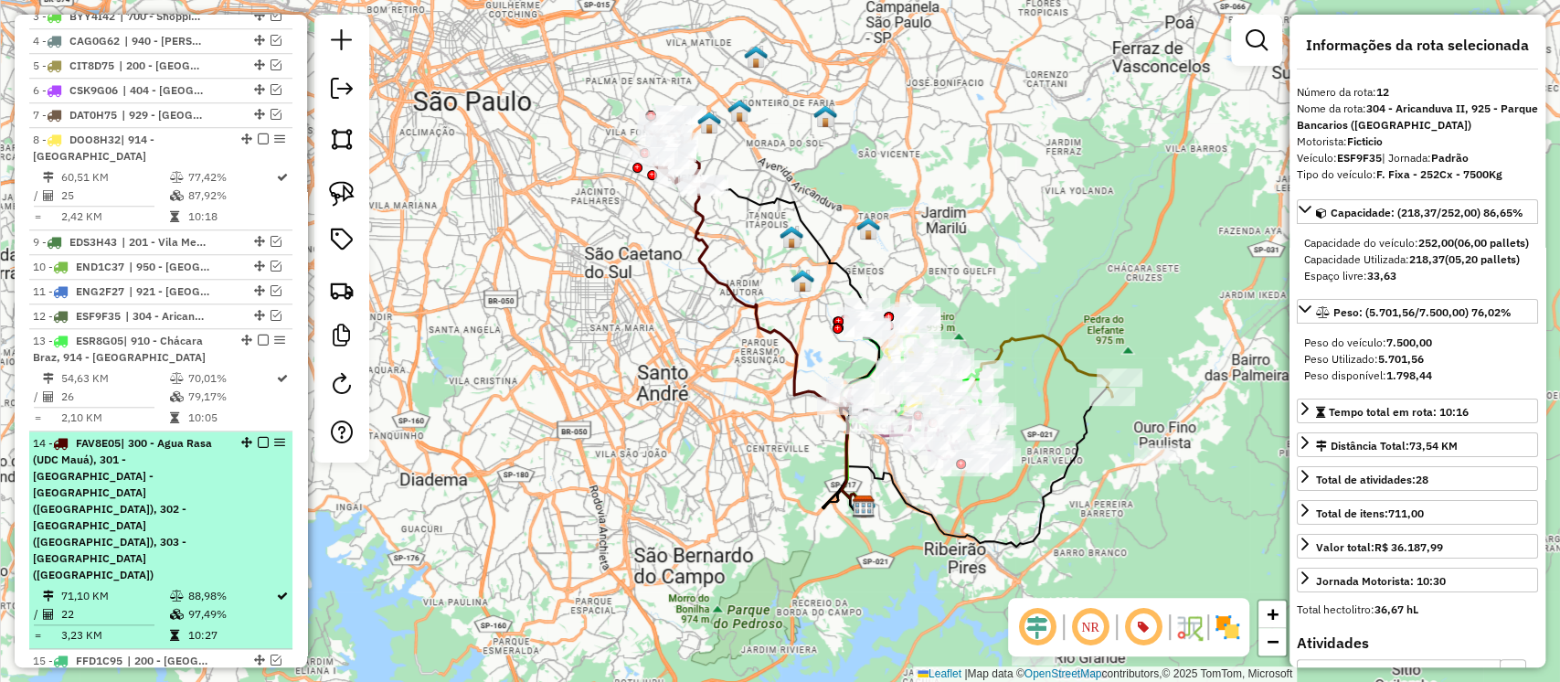
click at [227, 500] on div "14 - FAV8E05 | 300 - Agua Rasa (UDC Mauá), 301 - Anália Franco - Vila Formosa (…" at bounding box center [161, 509] width 256 height 148
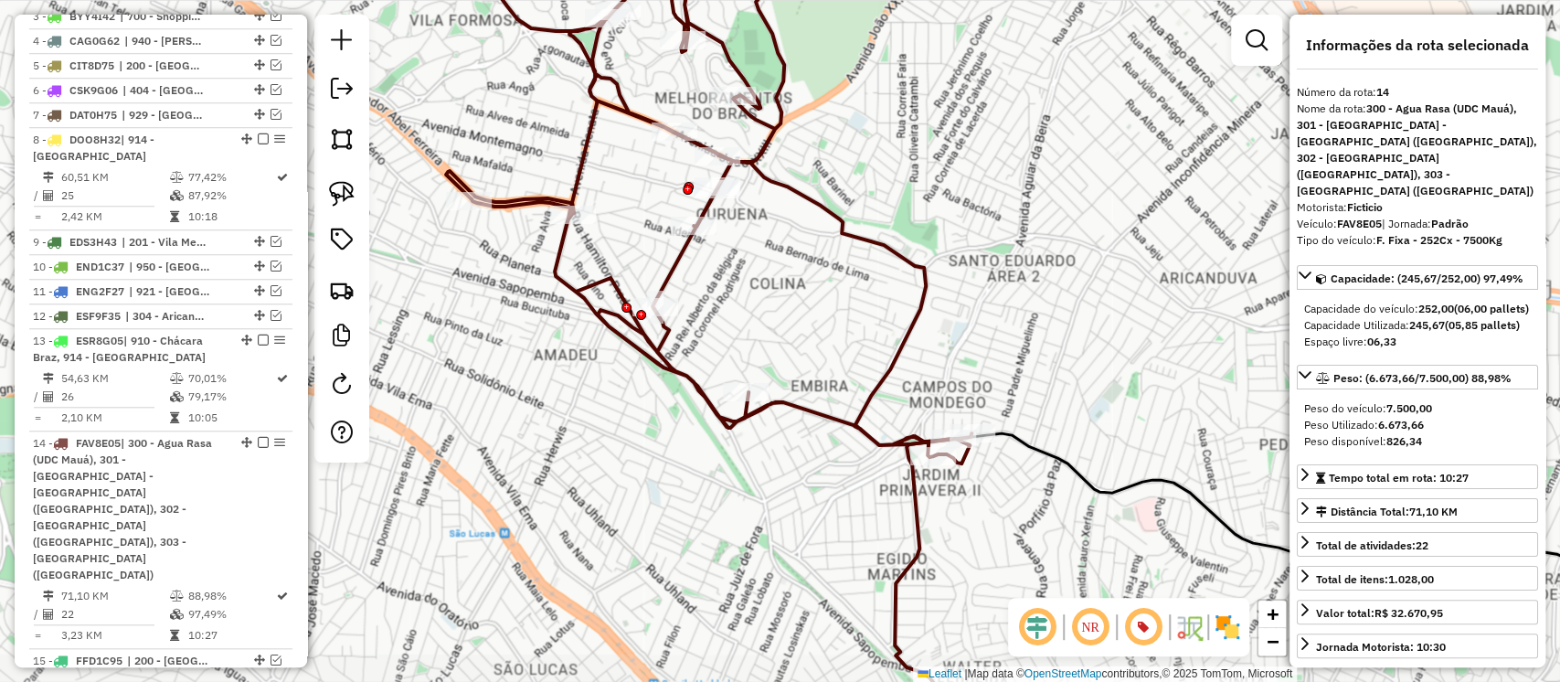
drag, startPoint x: 791, startPoint y: 339, endPoint x: 770, endPoint y: 282, distance: 61.3
click at [770, 282] on div "Janela de atendimento Grade de atendimento Capacidade Transportadoras Veículos …" at bounding box center [780, 341] width 1560 height 682
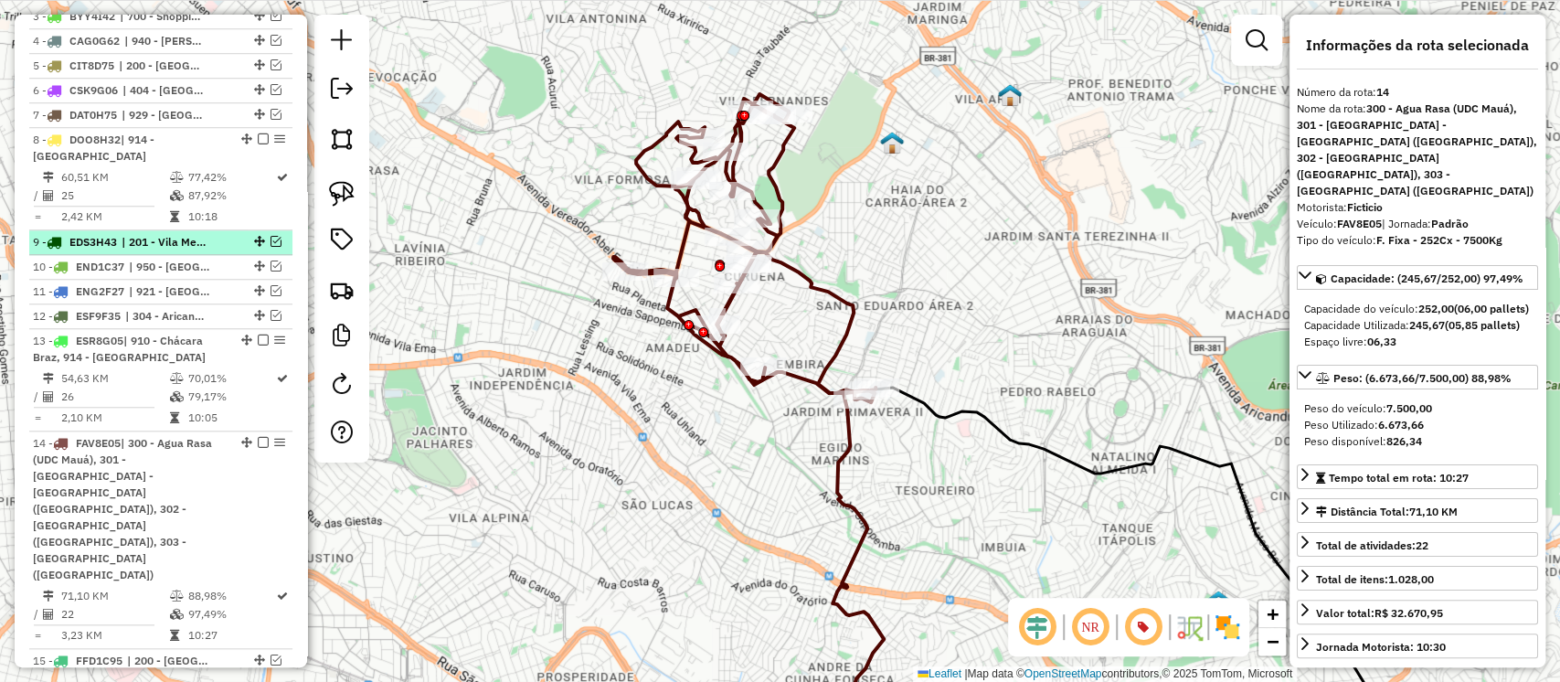
click at [272, 247] on em at bounding box center [276, 241] width 11 height 11
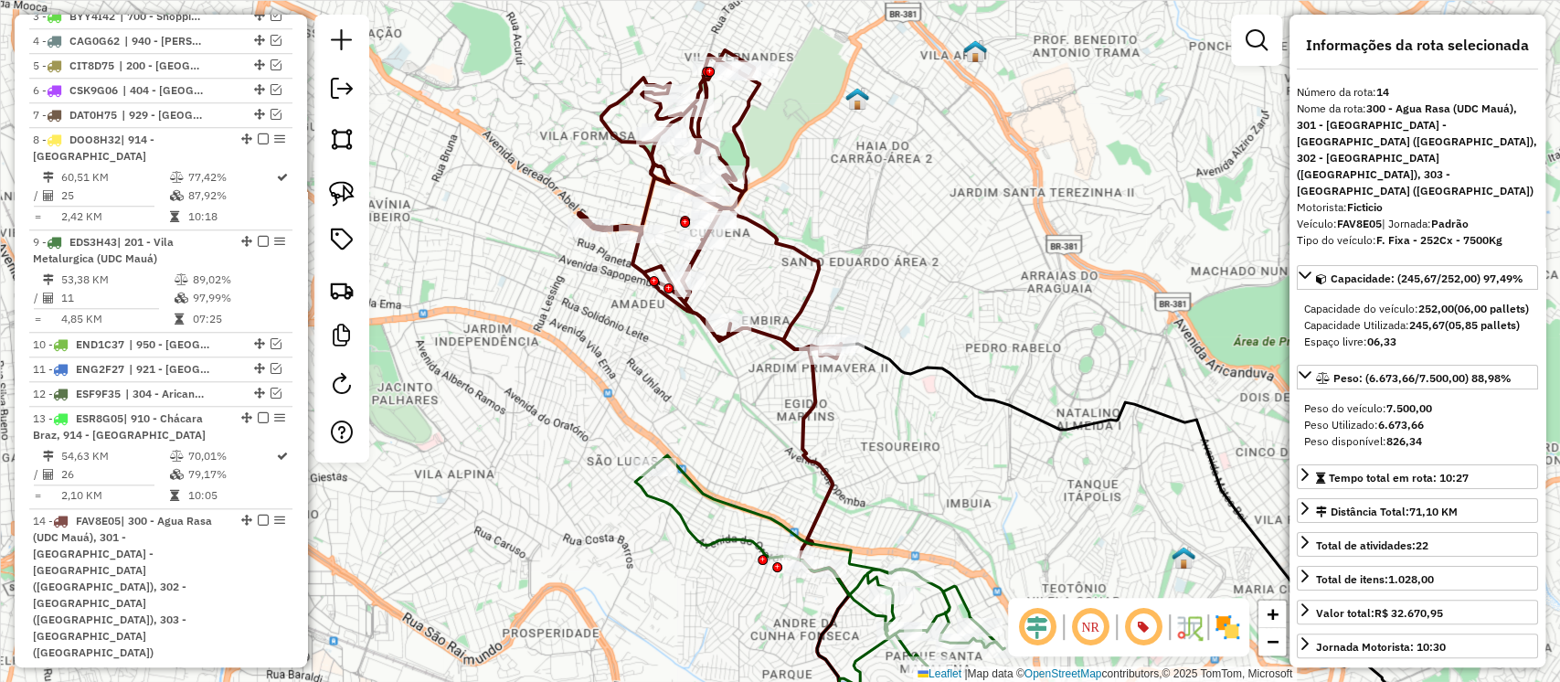
drag, startPoint x: 773, startPoint y: 457, endPoint x: 717, endPoint y: 362, distance: 110.7
click at [717, 362] on div "Janela de atendimento Grade de atendimento Capacidade Transportadoras Veículos …" at bounding box center [780, 341] width 1560 height 682
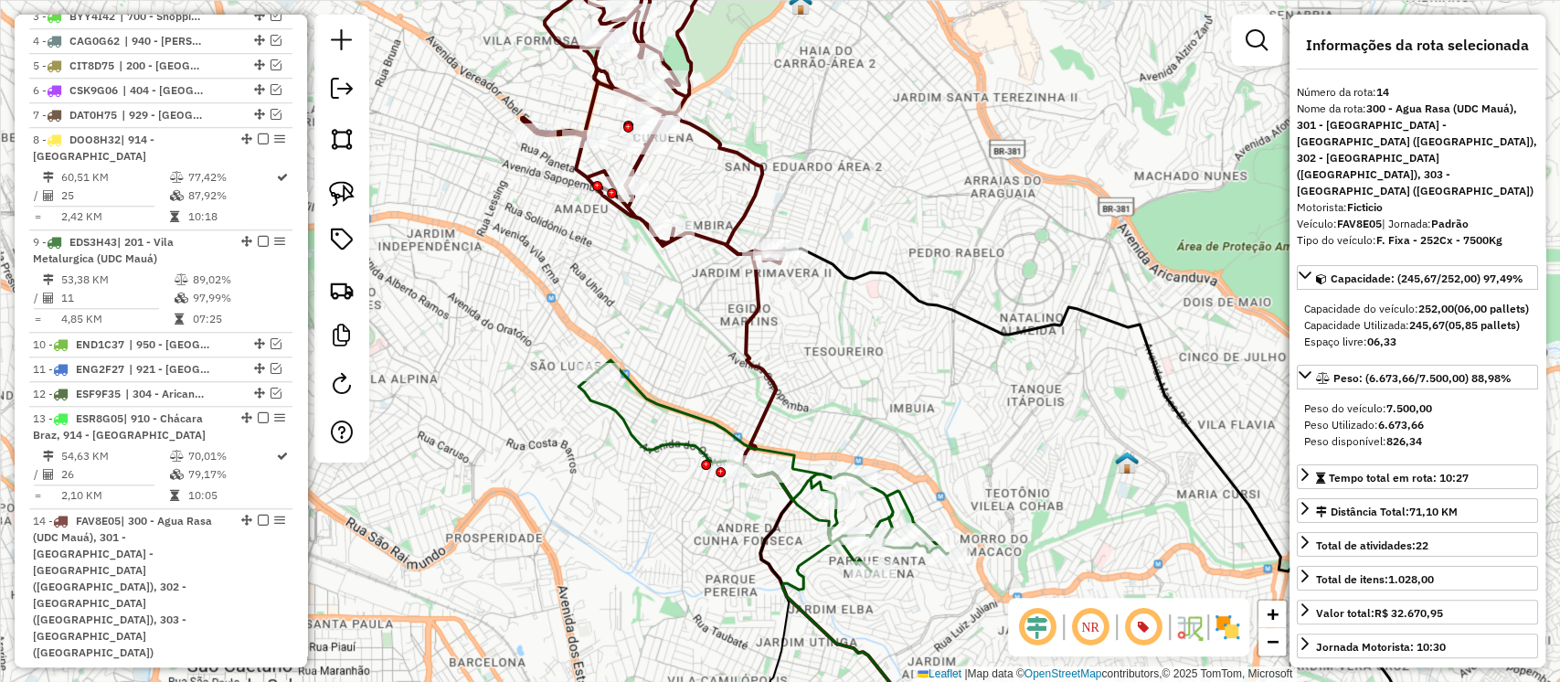
click at [783, 447] on icon at bounding box center [763, 465] width 369 height 211
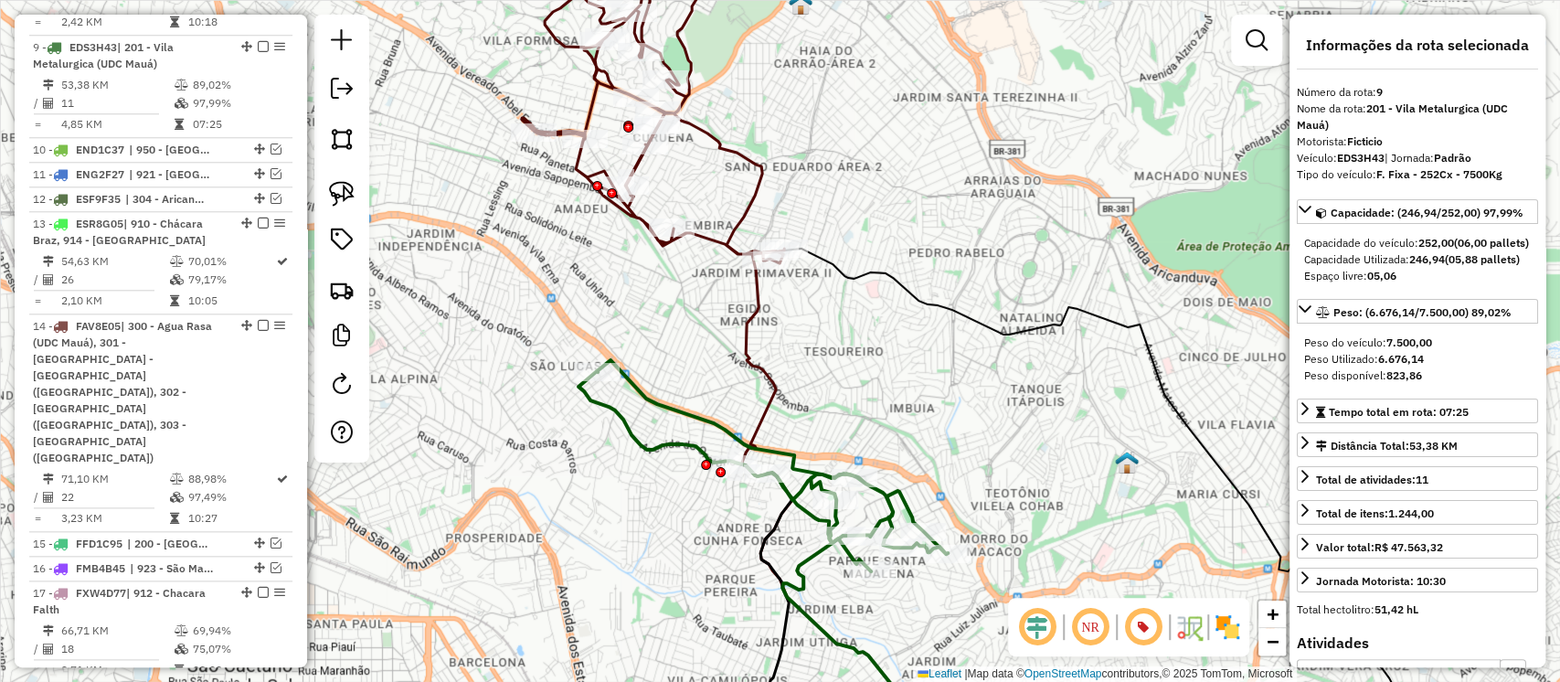
scroll to position [1214, 0]
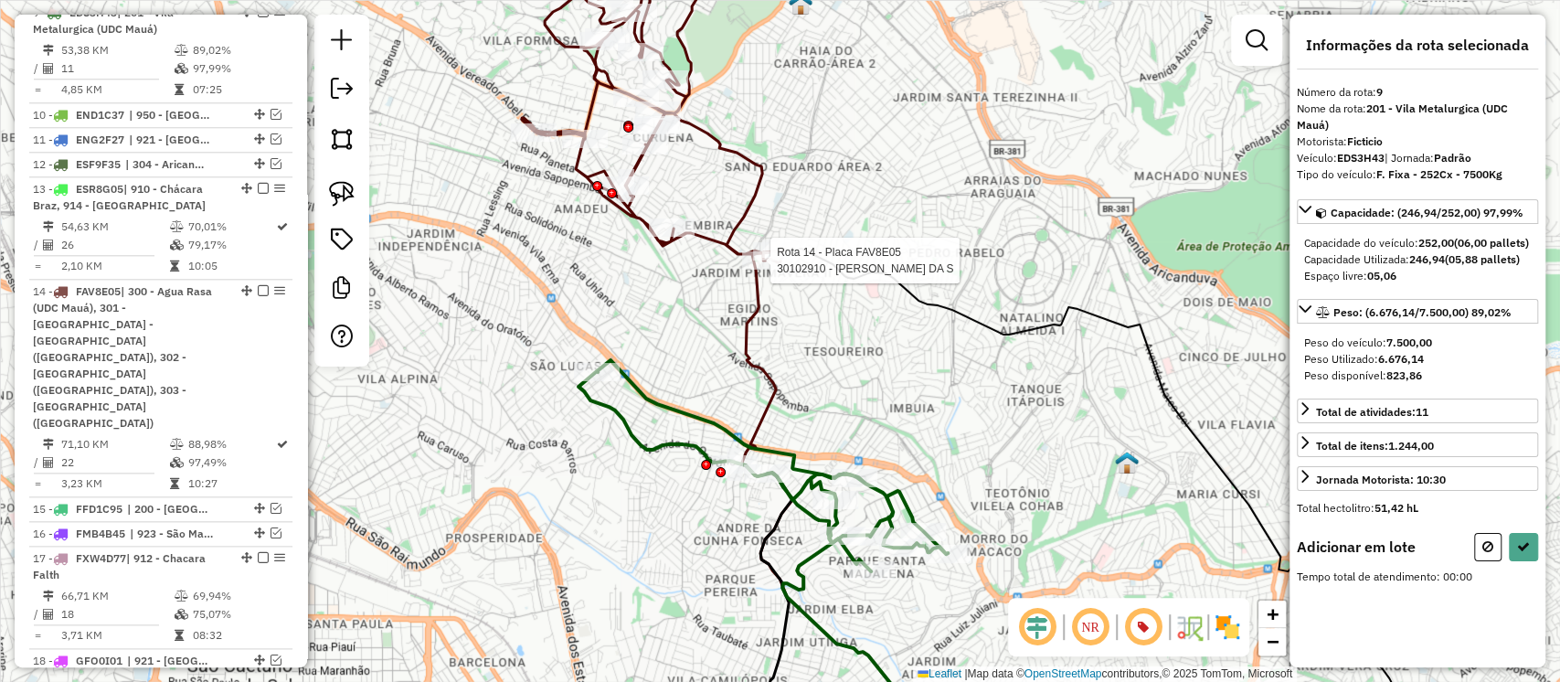
click at [772, 270] on div at bounding box center [765, 260] width 46 height 18
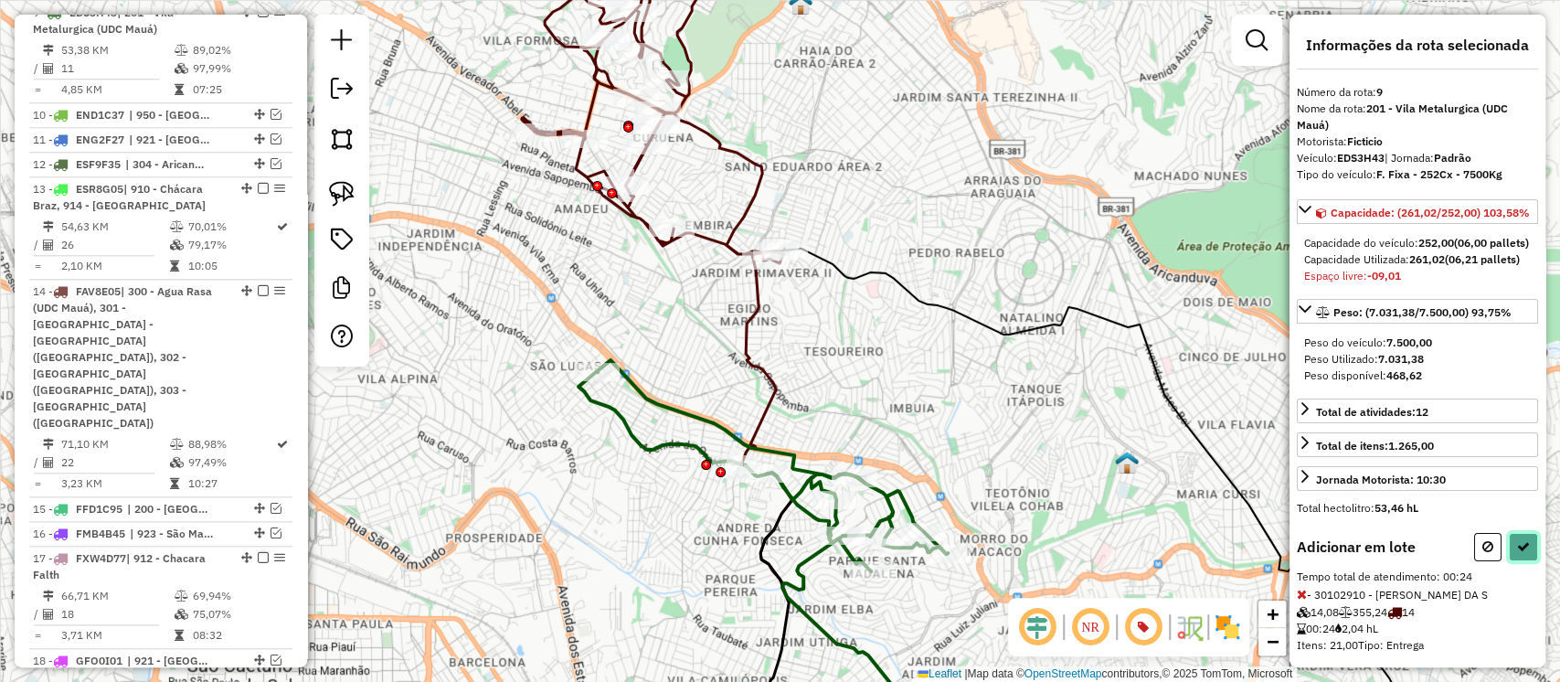
click at [1521, 561] on button at bounding box center [1523, 547] width 29 height 28
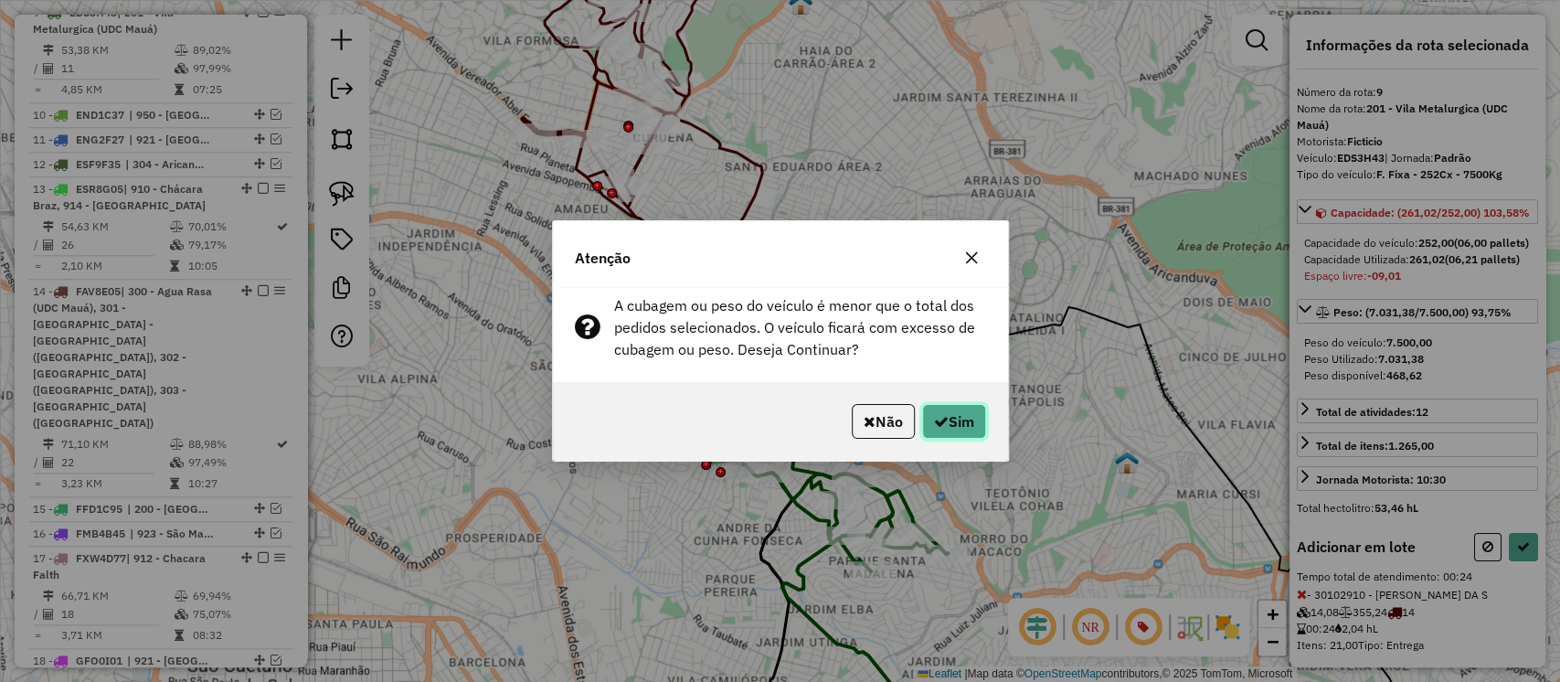
click at [960, 421] on button "Sim" at bounding box center [954, 421] width 64 height 35
select select "**********"
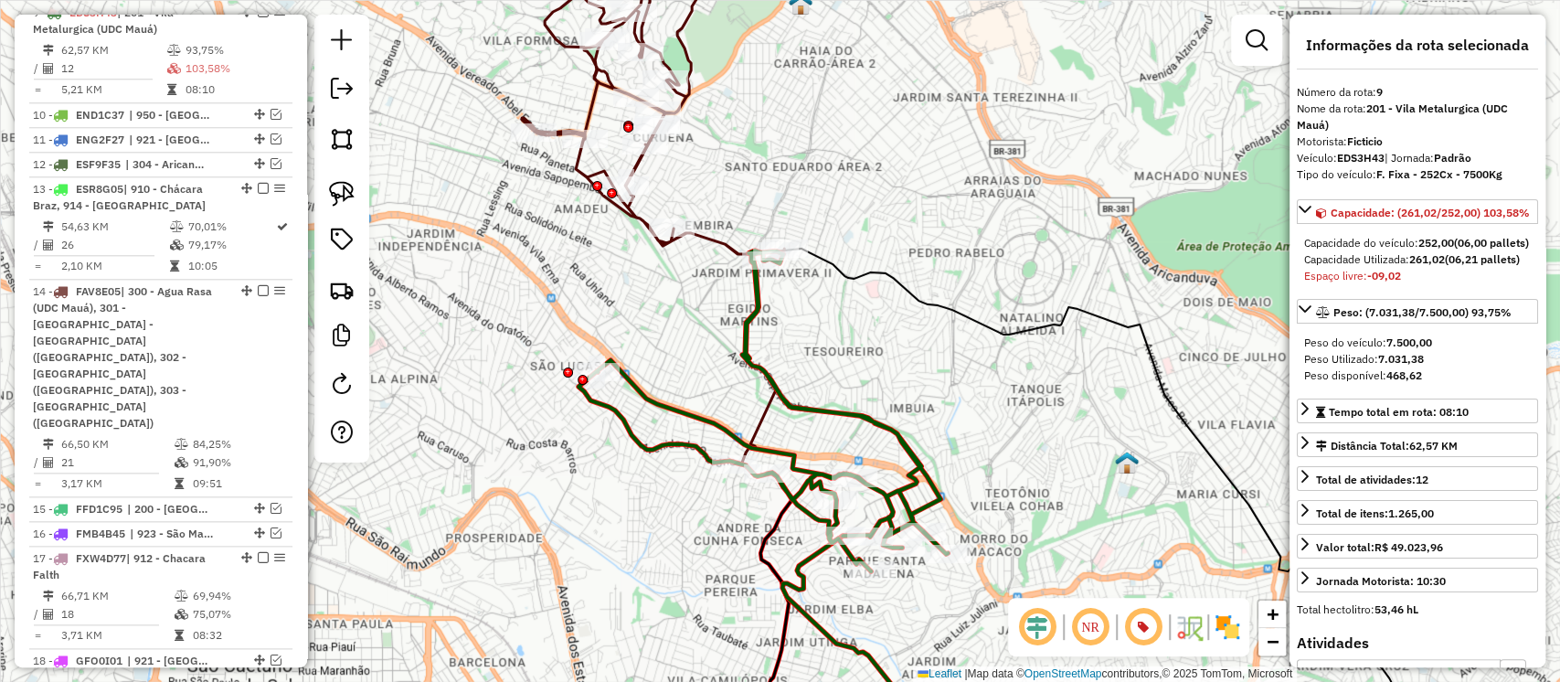
click at [721, 243] on icon at bounding box center [653, 104] width 262 height 299
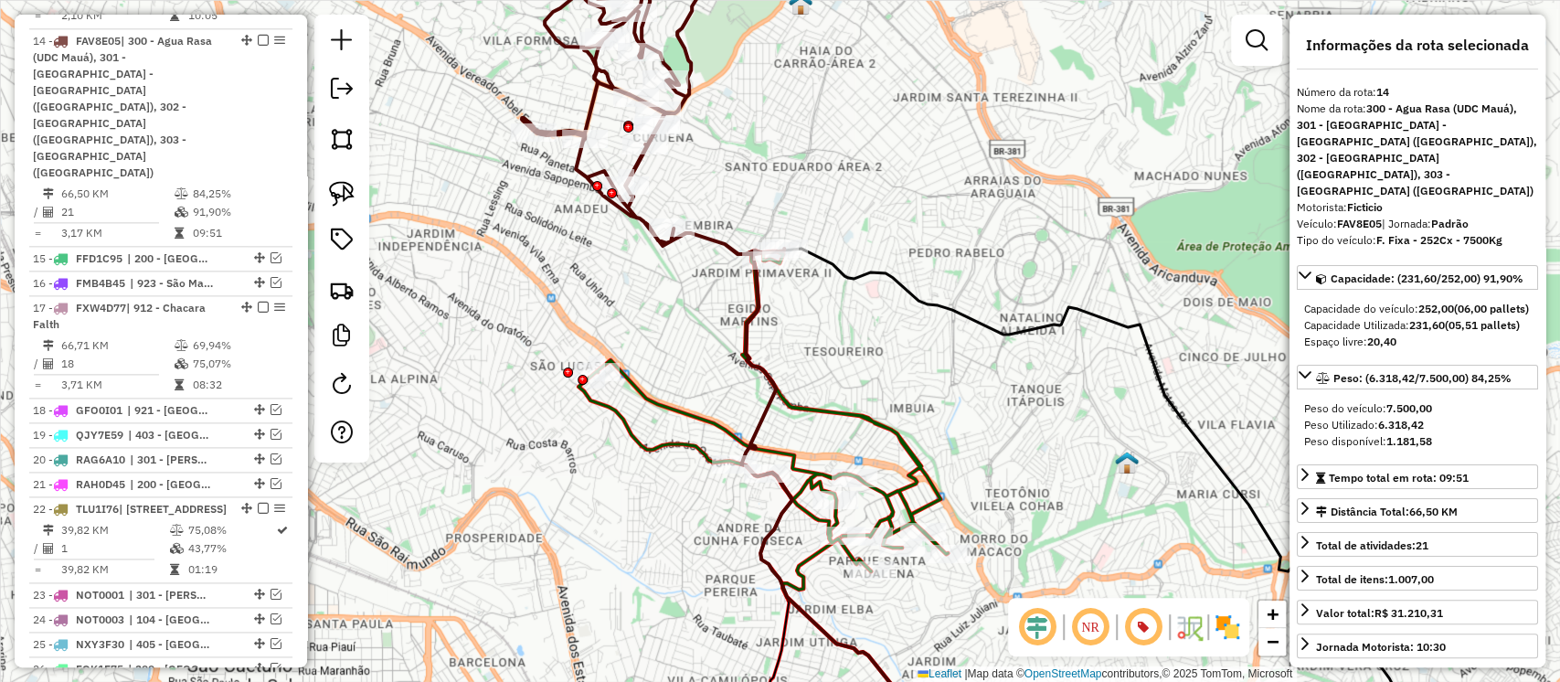
scroll to position [1493, 0]
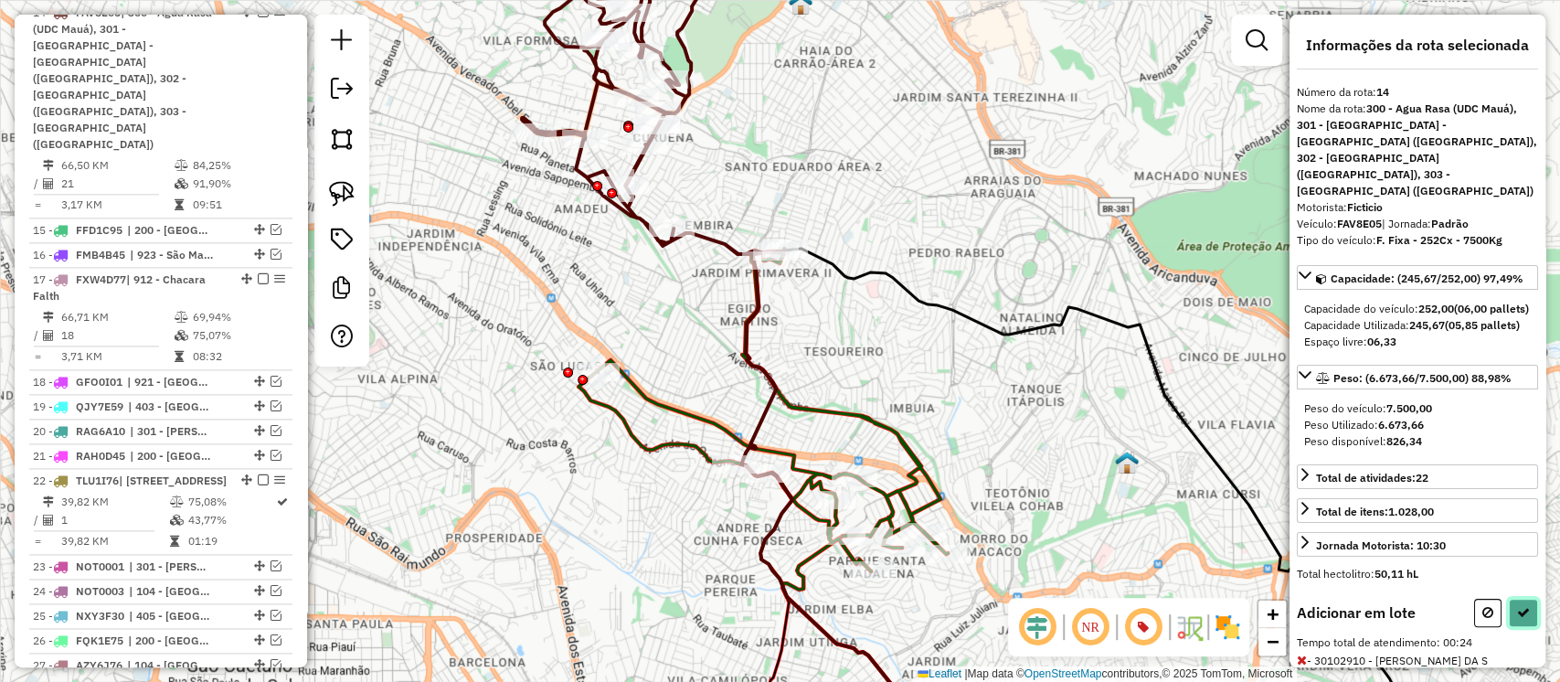
click at [1522, 606] on icon at bounding box center [1523, 612] width 13 height 13
select select "**********"
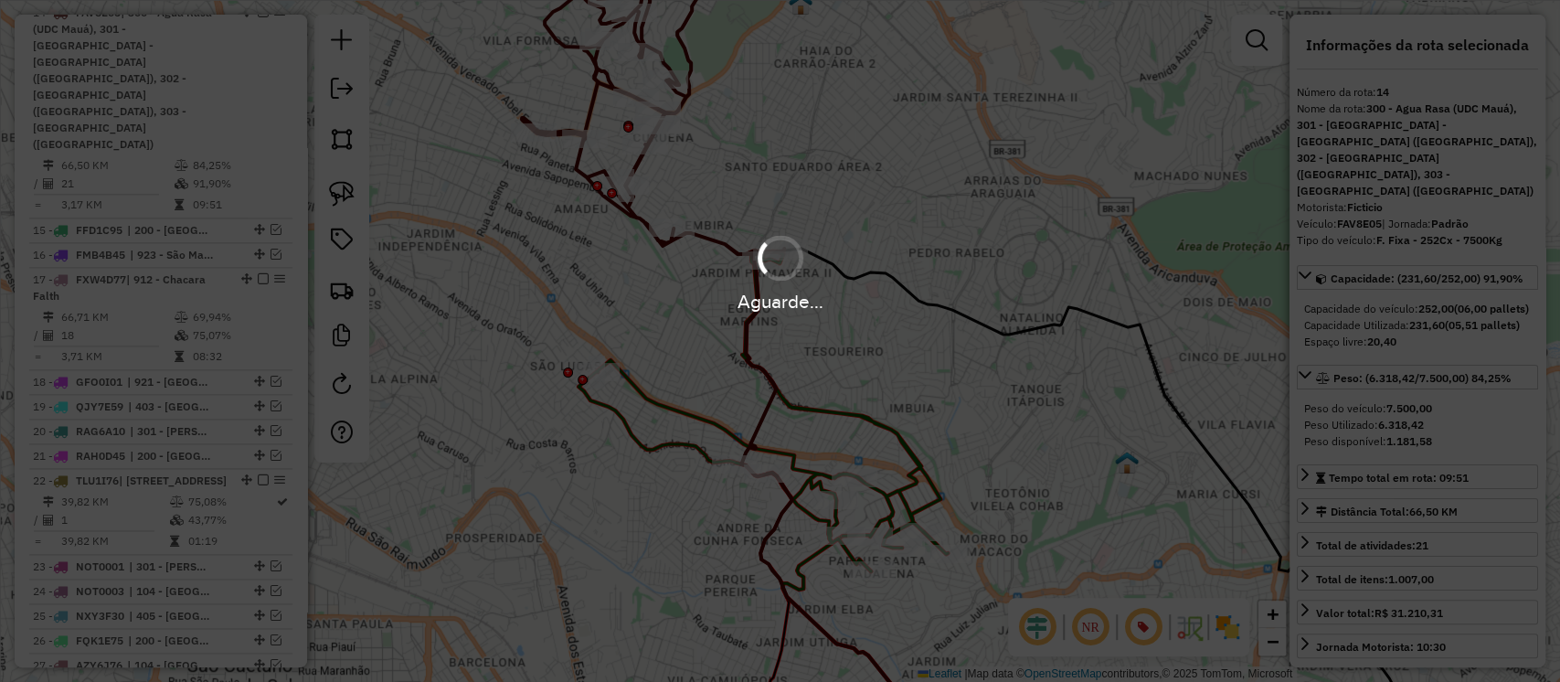
click at [717, 426] on div "Aguarde..." at bounding box center [780, 341] width 1560 height 682
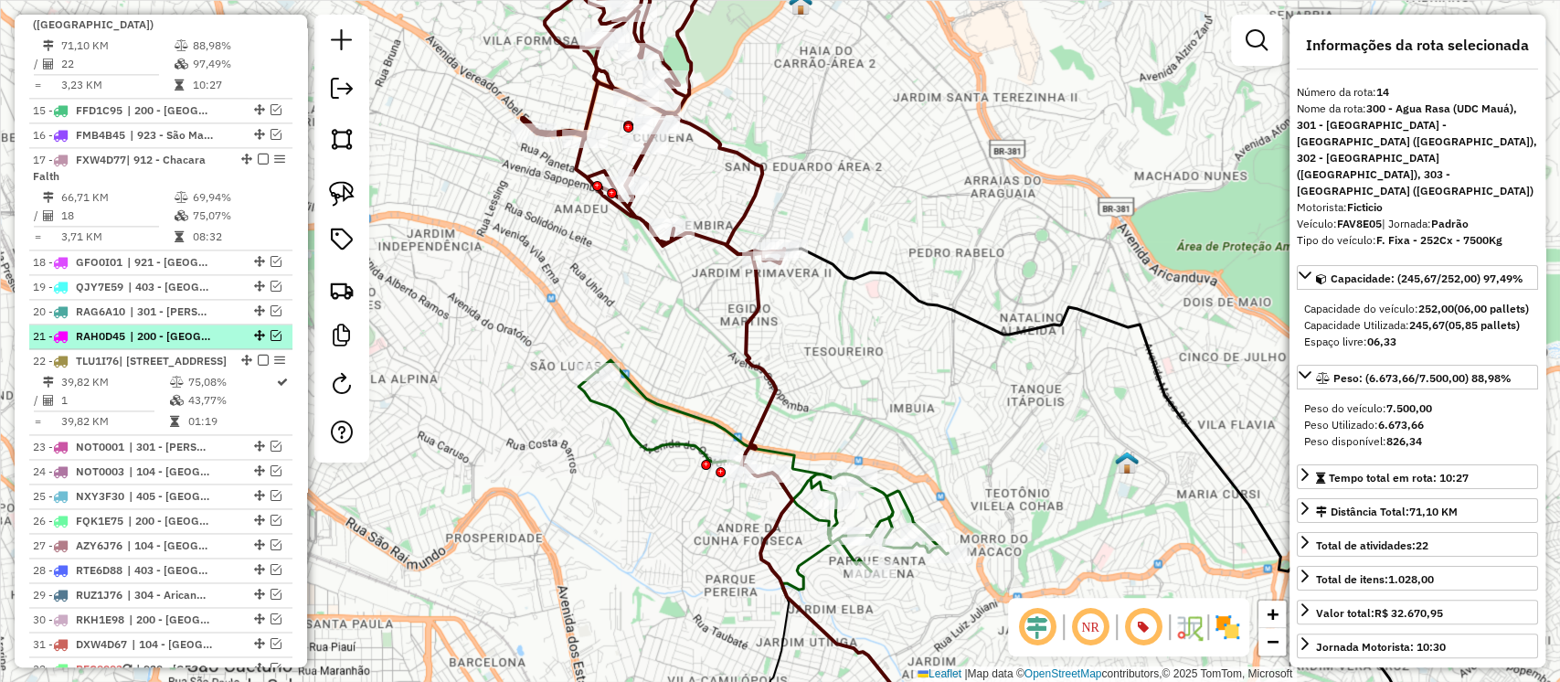
scroll to position [1610, 0]
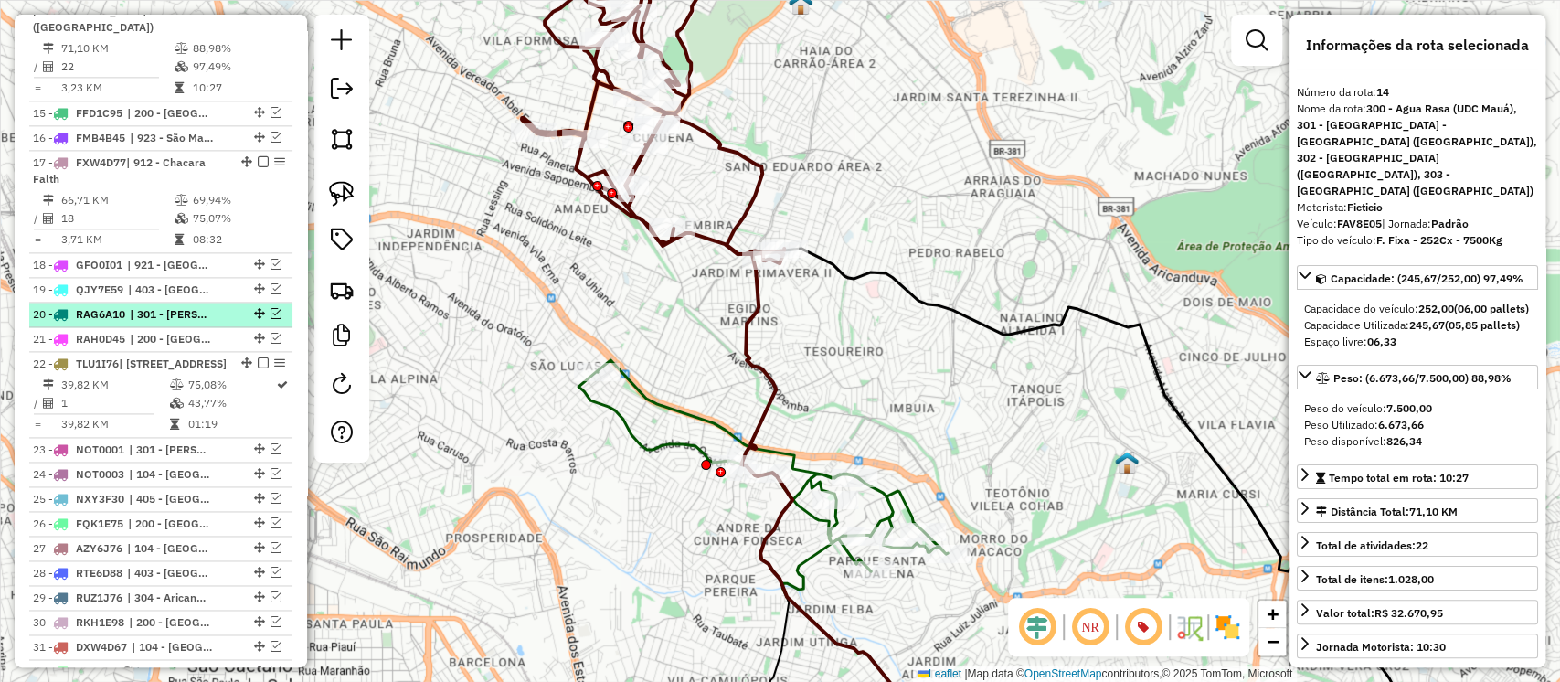
click at [273, 308] on em at bounding box center [276, 313] width 11 height 11
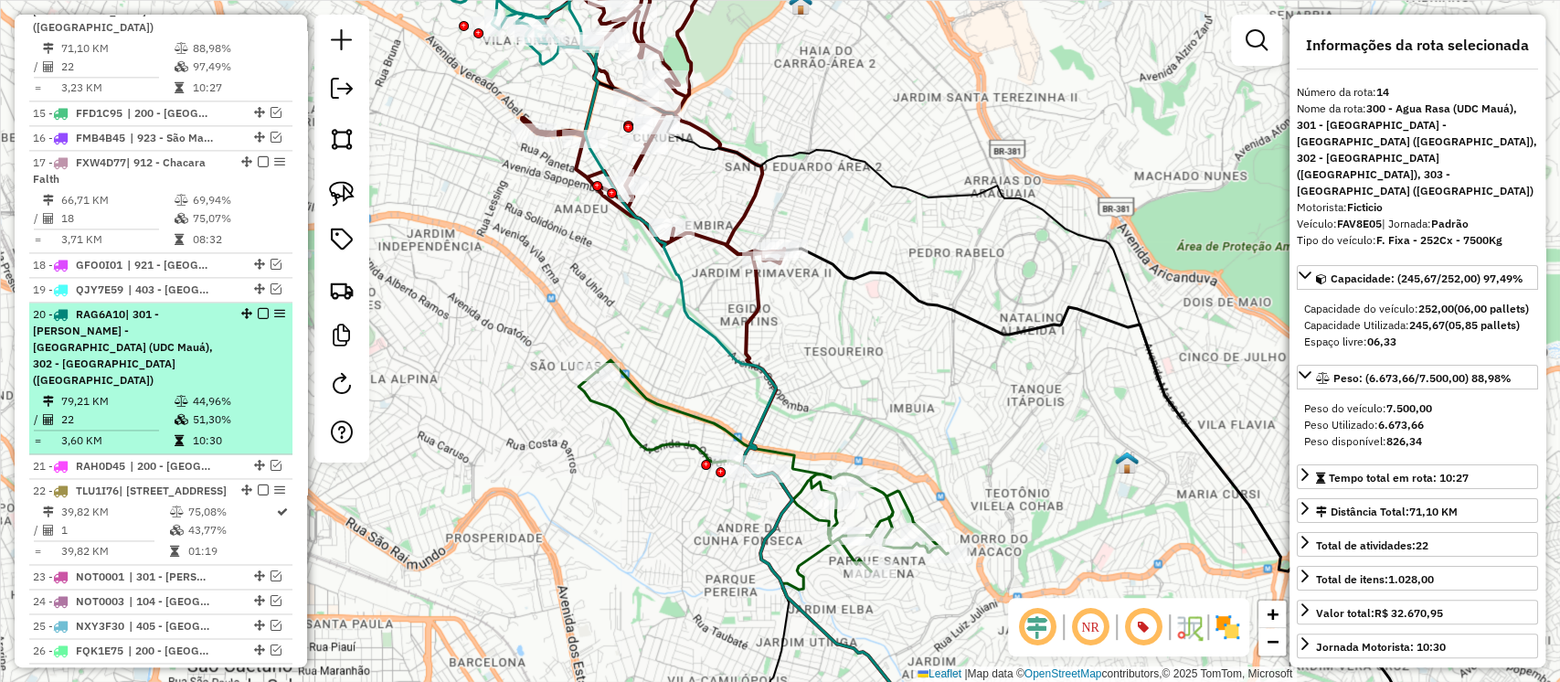
click at [278, 392] on td "44,96%" at bounding box center [238, 401] width 92 height 18
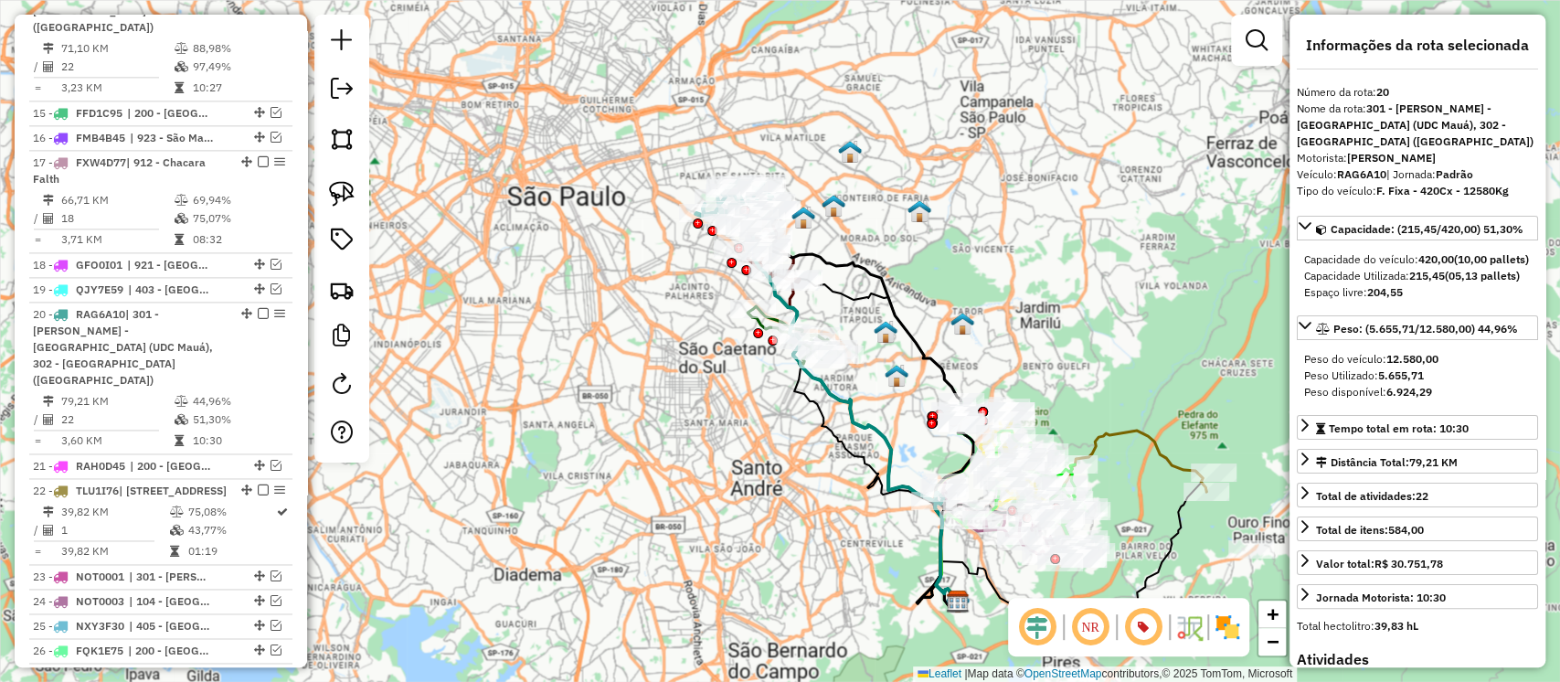
drag, startPoint x: 863, startPoint y: 223, endPoint x: 954, endPoint y: 330, distance: 140.7
click at [958, 326] on div "Janela de atendimento Grade de atendimento Capacidade Transportadoras Veículos …" at bounding box center [780, 341] width 1560 height 682
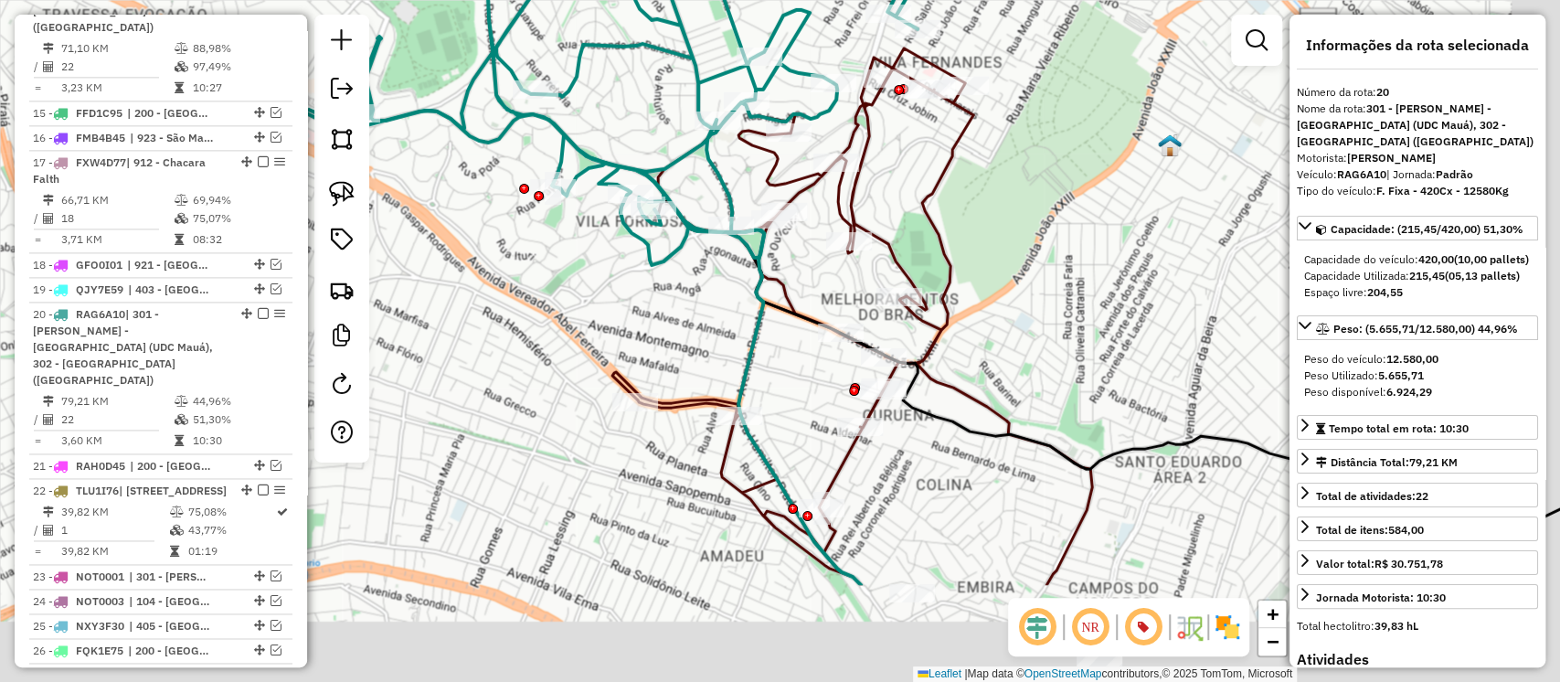
drag, startPoint x: 1117, startPoint y: 322, endPoint x: 1109, endPoint y: 296, distance: 26.9
click at [1109, 296] on div "Janela de atendimento Grade de atendimento Capacidade Transportadoras Veículos …" at bounding box center [780, 341] width 1560 height 682
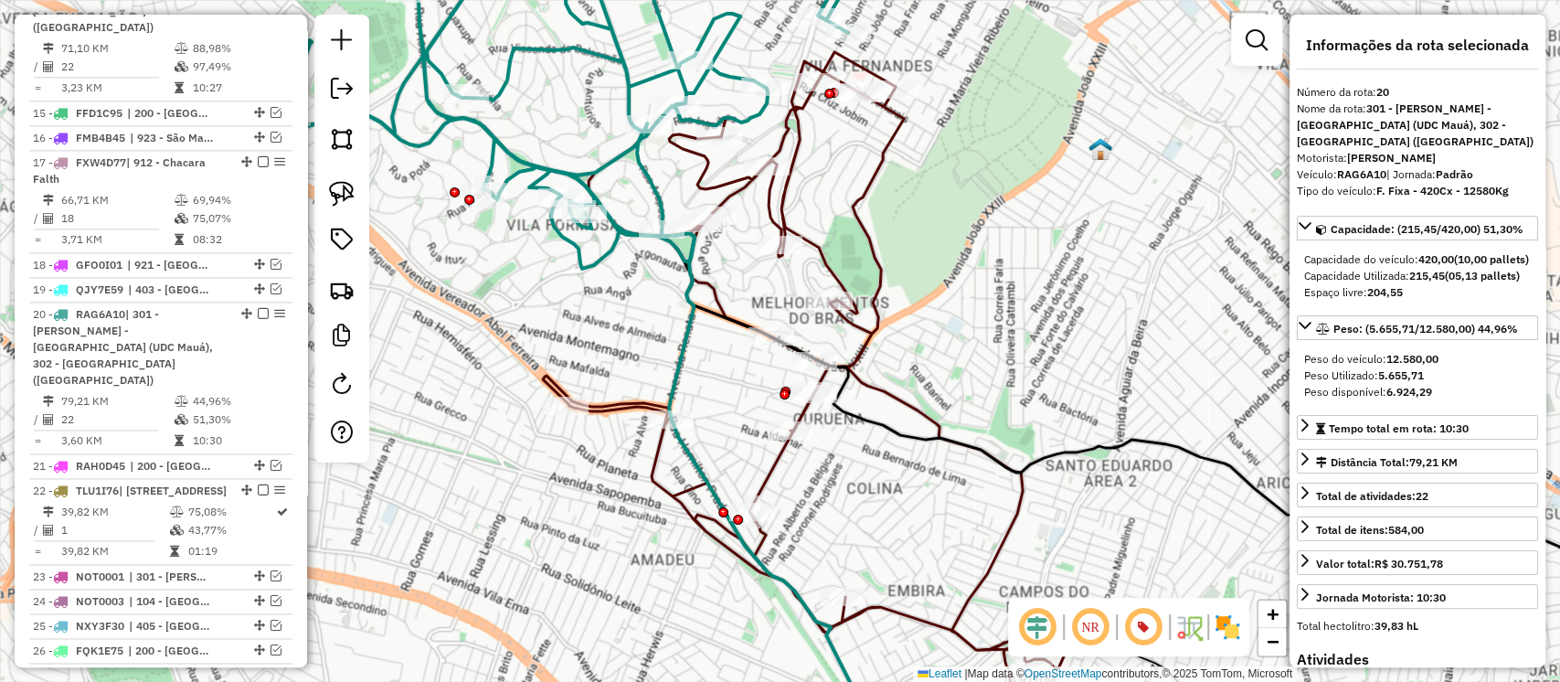
drag, startPoint x: 1037, startPoint y: 350, endPoint x: 969, endPoint y: 357, distance: 68.9
click at [969, 357] on div "Janela de atendimento Grade de atendimento Capacidade Transportadoras Veículos …" at bounding box center [780, 341] width 1560 height 682
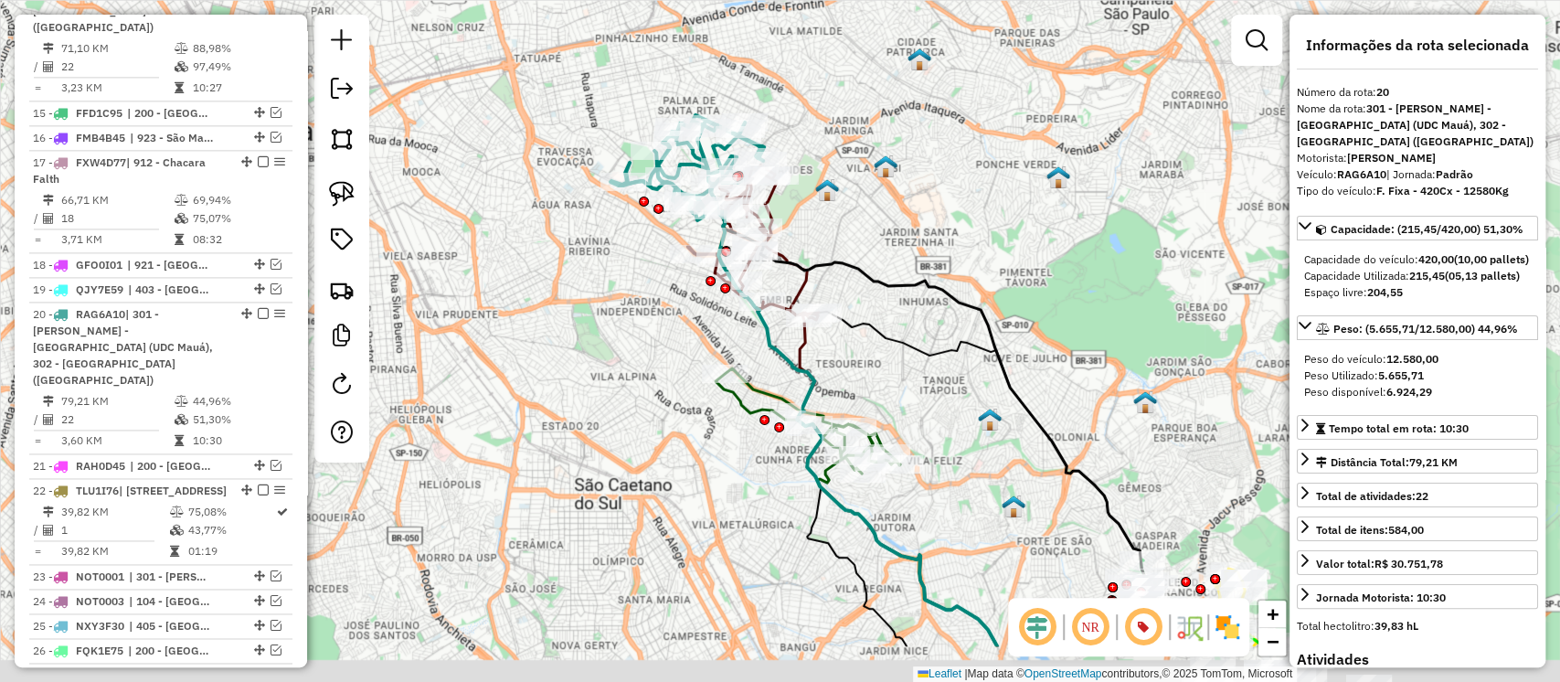
drag, startPoint x: 941, startPoint y: 344, endPoint x: 899, endPoint y: 176, distance: 173.4
click at [899, 176] on div "Janela de atendimento Grade de atendimento Capacidade Transportadoras Veículos …" at bounding box center [780, 341] width 1560 height 682
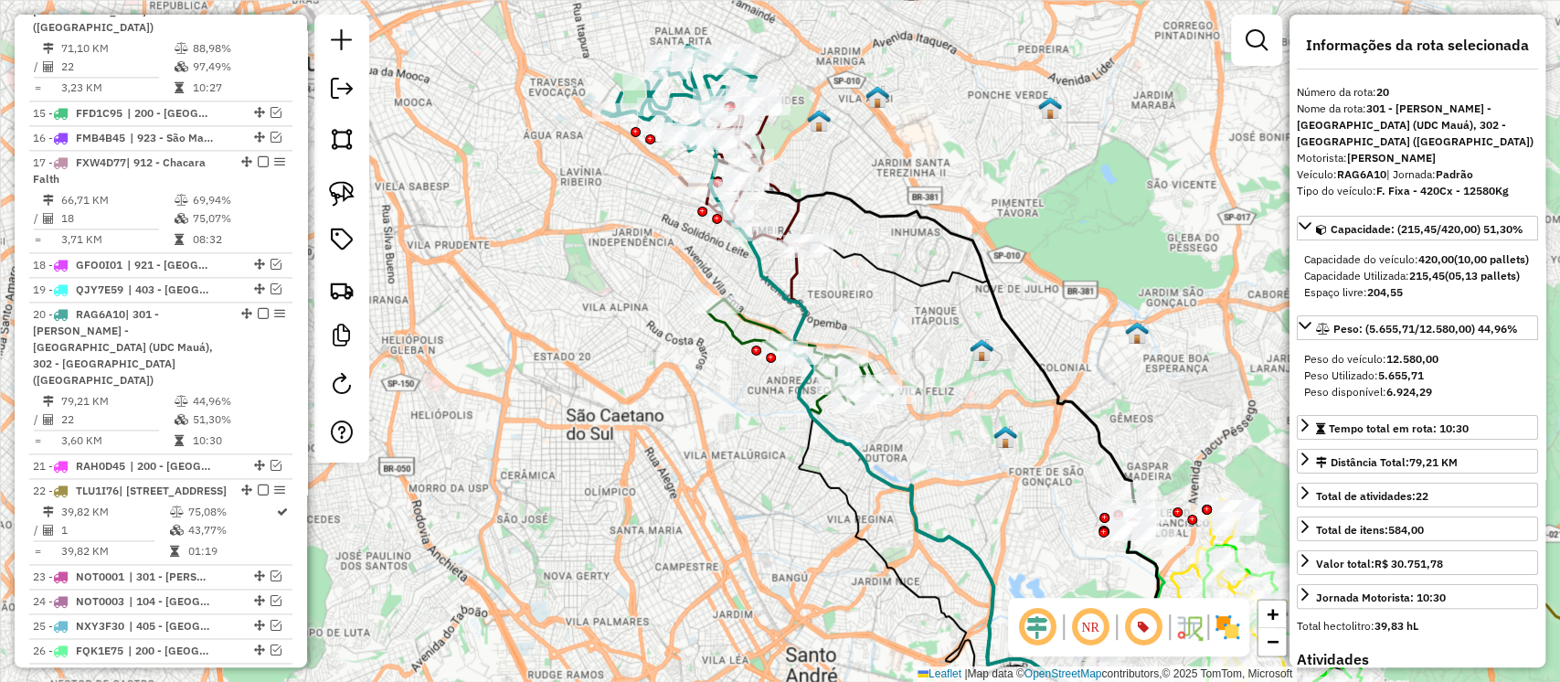
click at [777, 284] on icon at bounding box center [856, 421] width 481 height 657
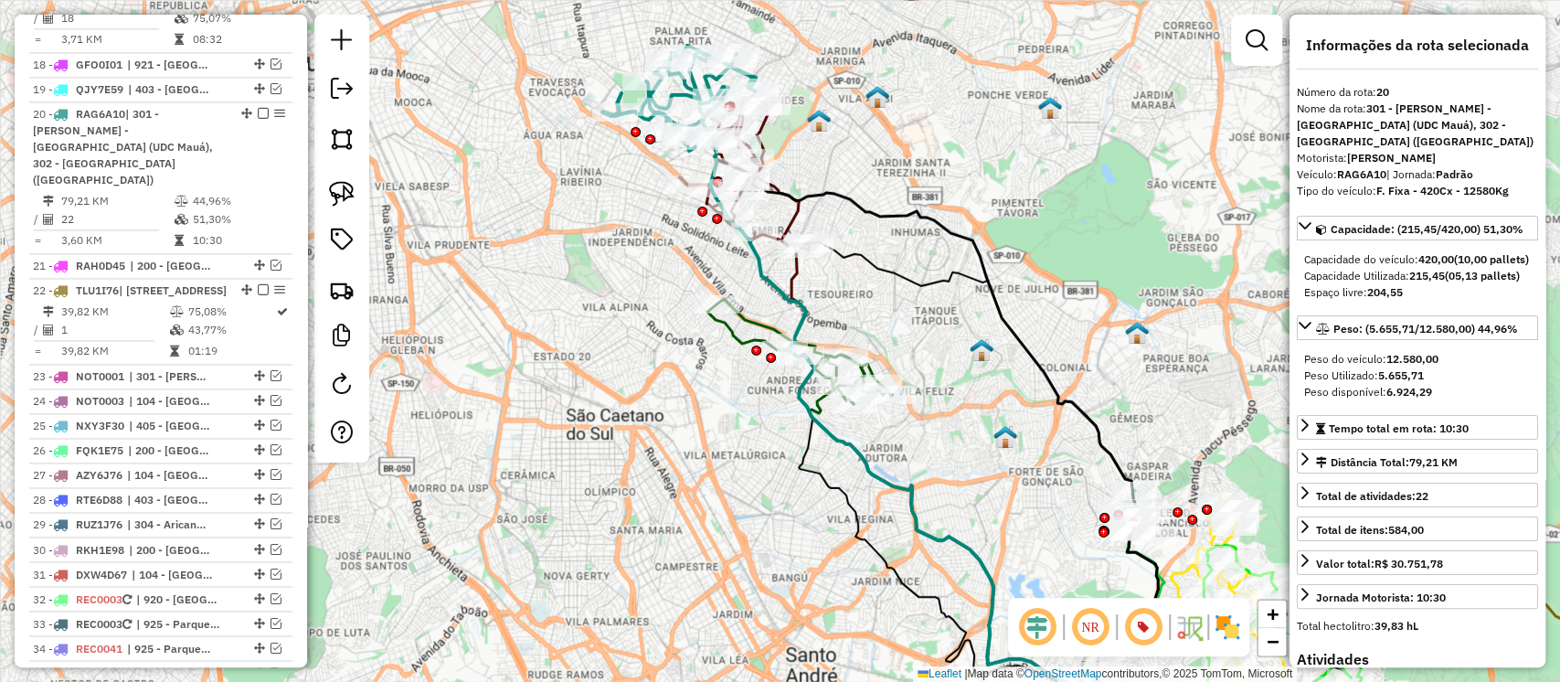
scroll to position [1845, 0]
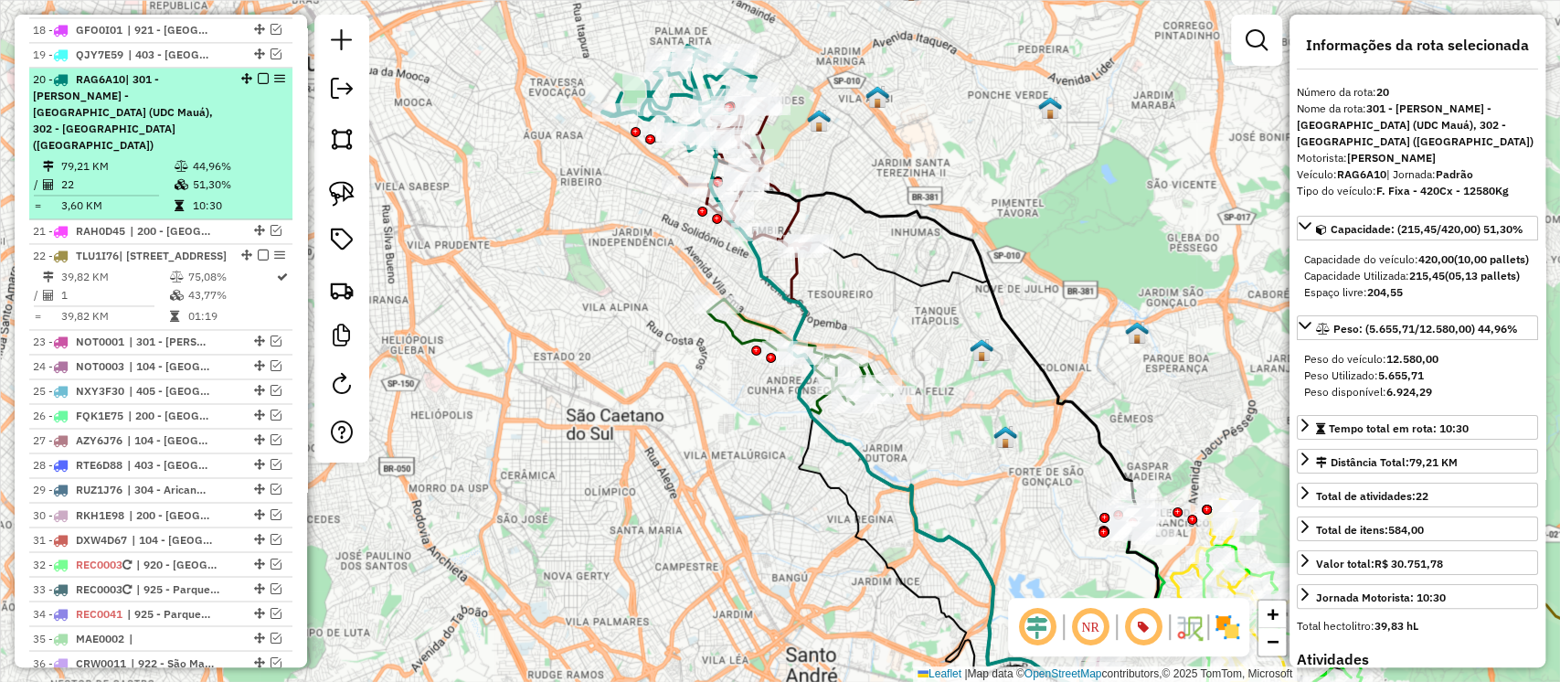
click at [258, 73] on em at bounding box center [263, 78] width 11 height 11
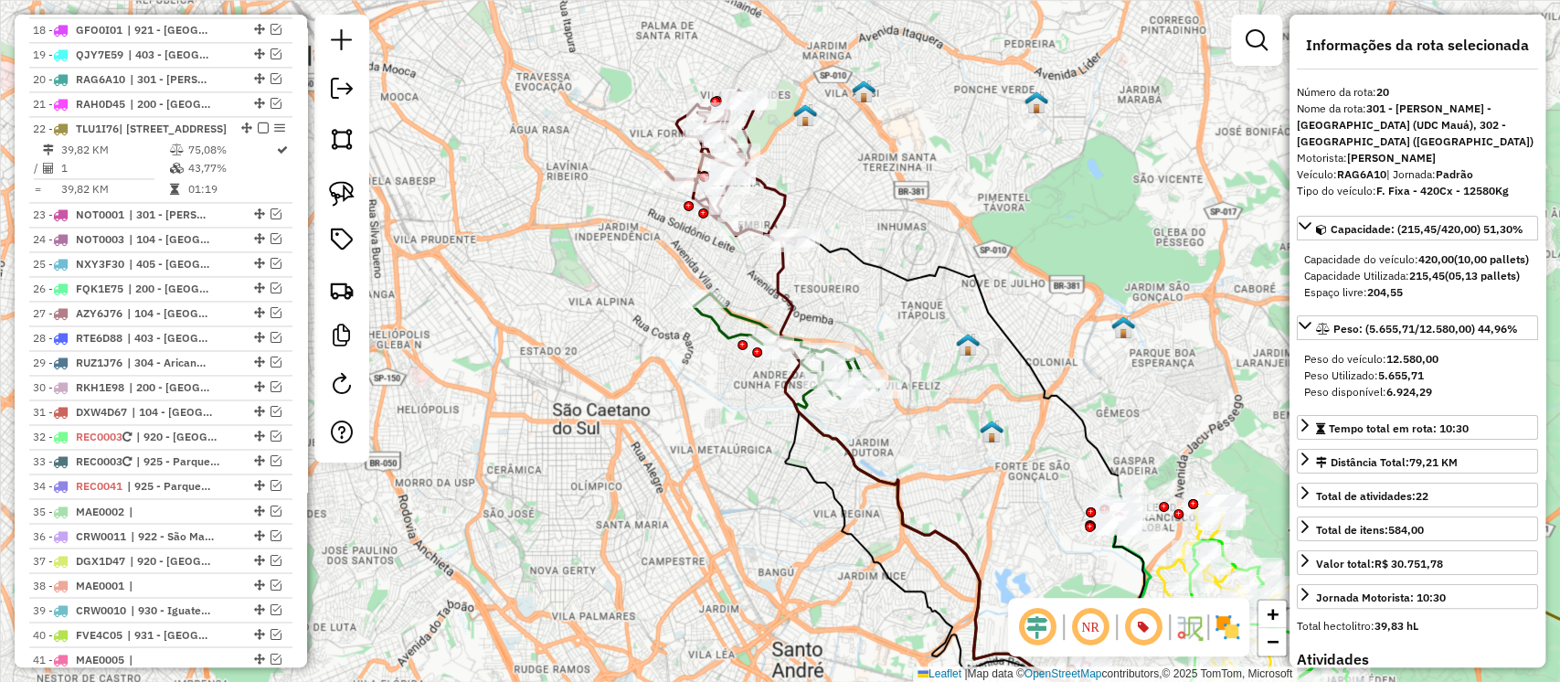
drag, startPoint x: 948, startPoint y: 326, endPoint x: 892, endPoint y: 283, distance: 70.4
click at [892, 283] on div "Janela de atendimento Grade de atendimento Capacidade Transportadoras Veículos …" at bounding box center [780, 341] width 1560 height 682
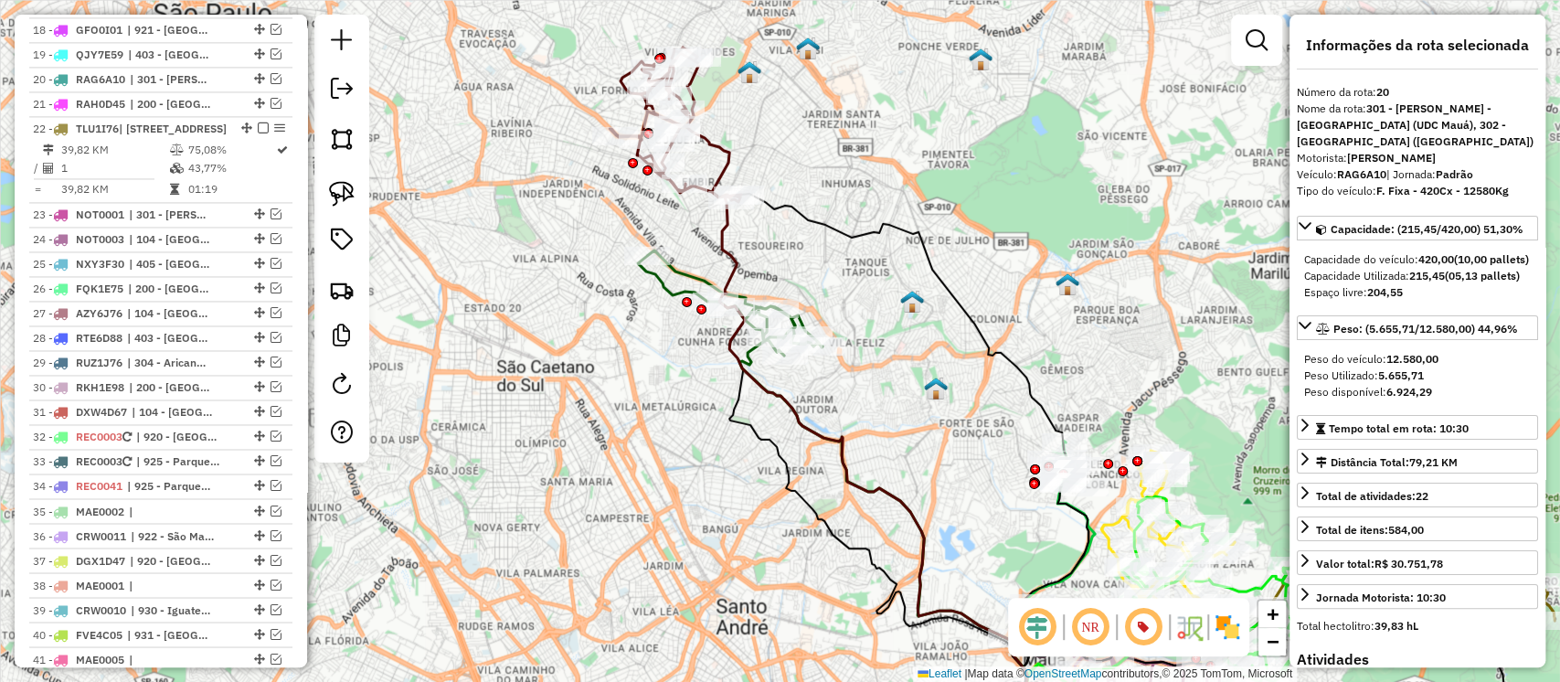
click at [695, 272] on icon at bounding box center [730, 302] width 185 height 105
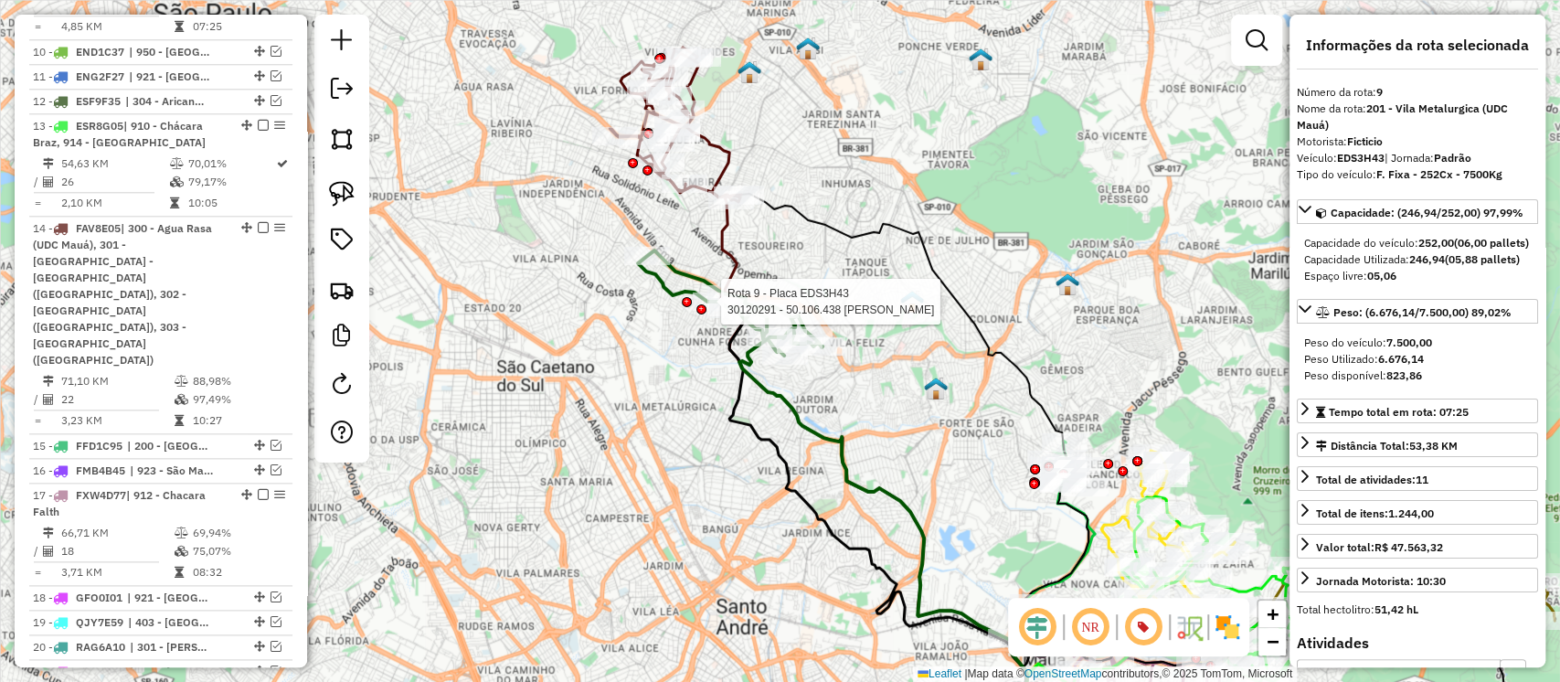
scroll to position [1214, 0]
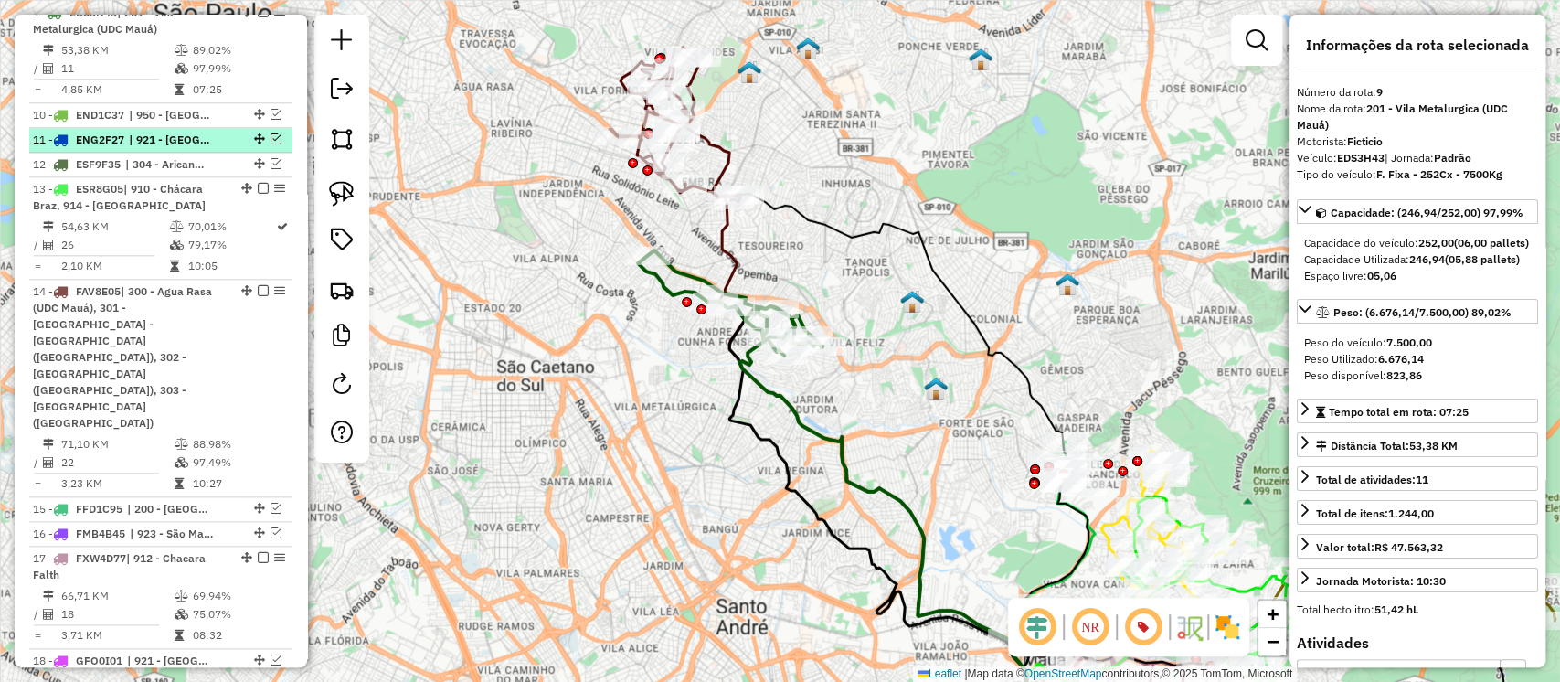
click at [271, 144] on em at bounding box center [276, 138] width 11 height 11
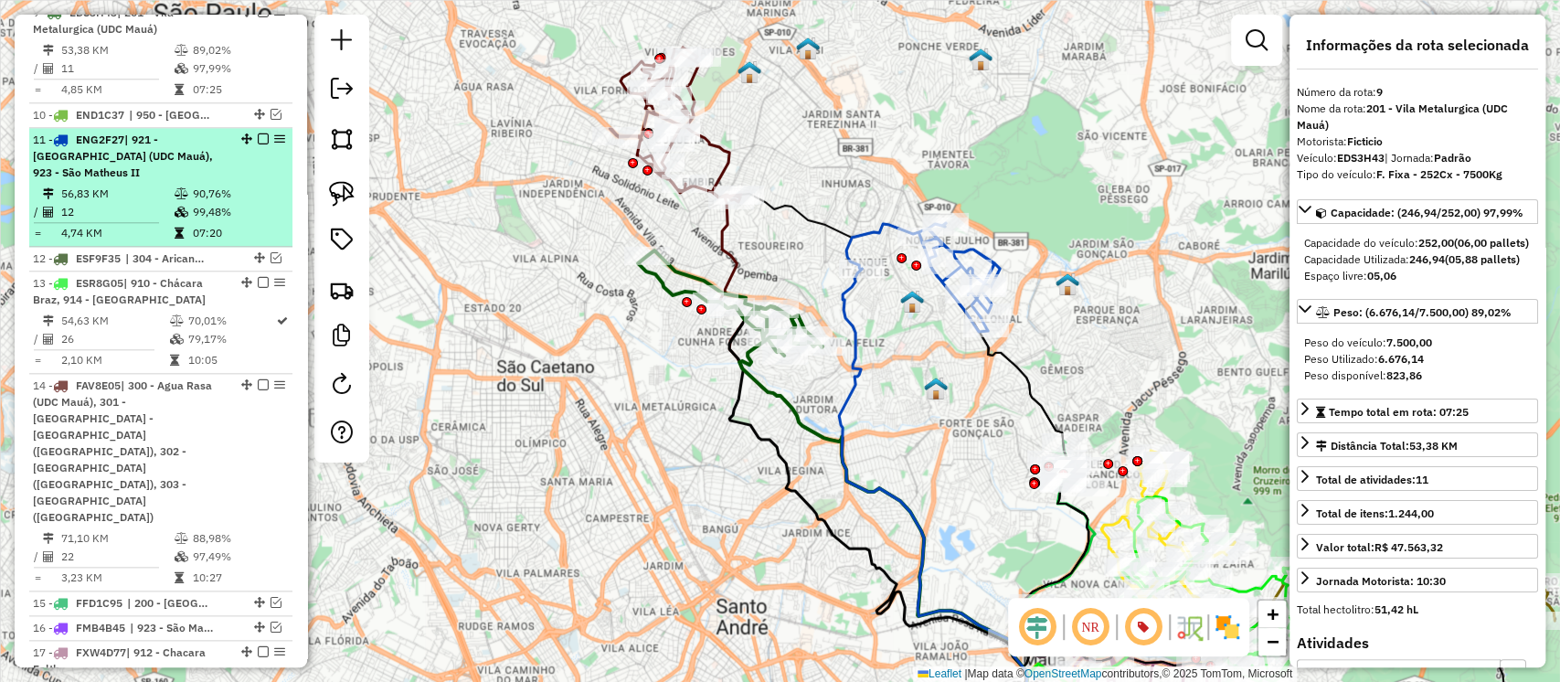
click at [262, 144] on em at bounding box center [263, 138] width 11 height 11
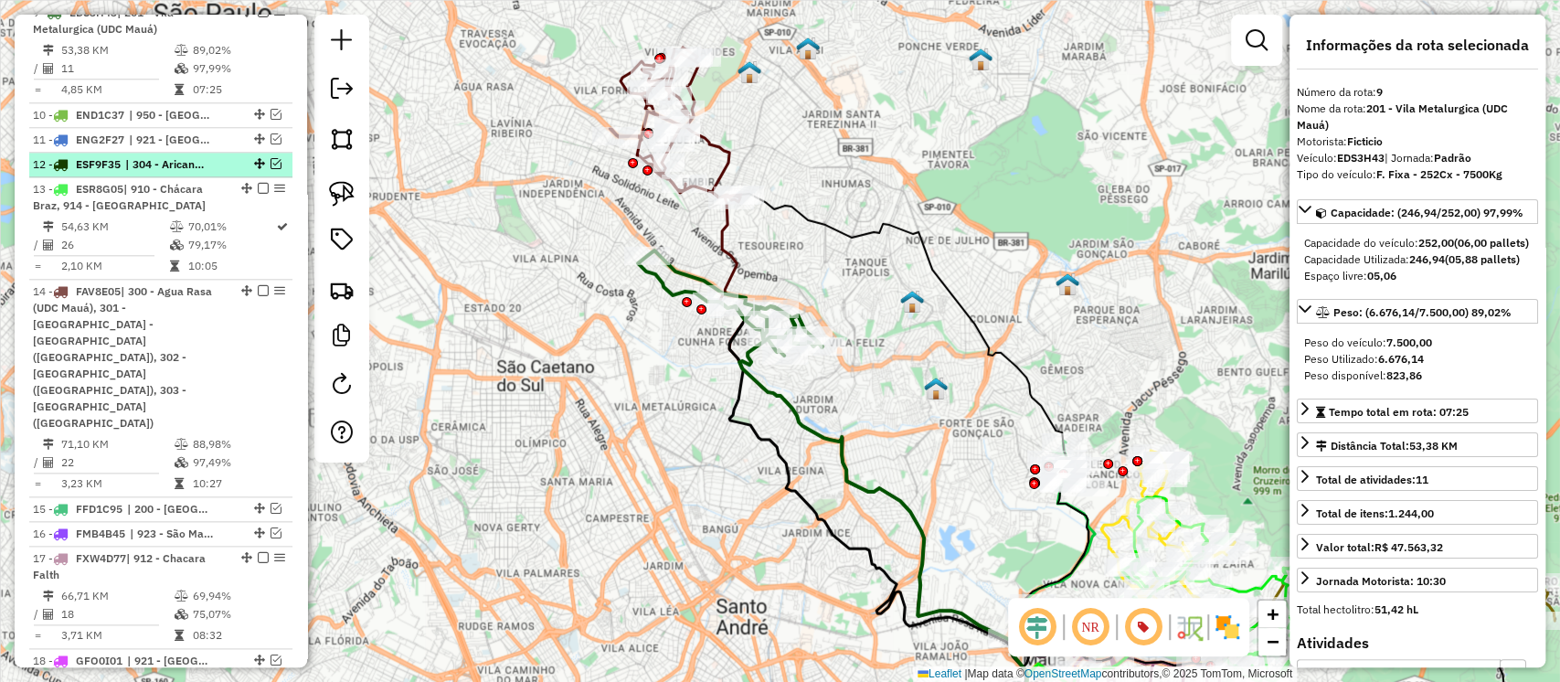
click at [271, 169] on em at bounding box center [276, 163] width 11 height 11
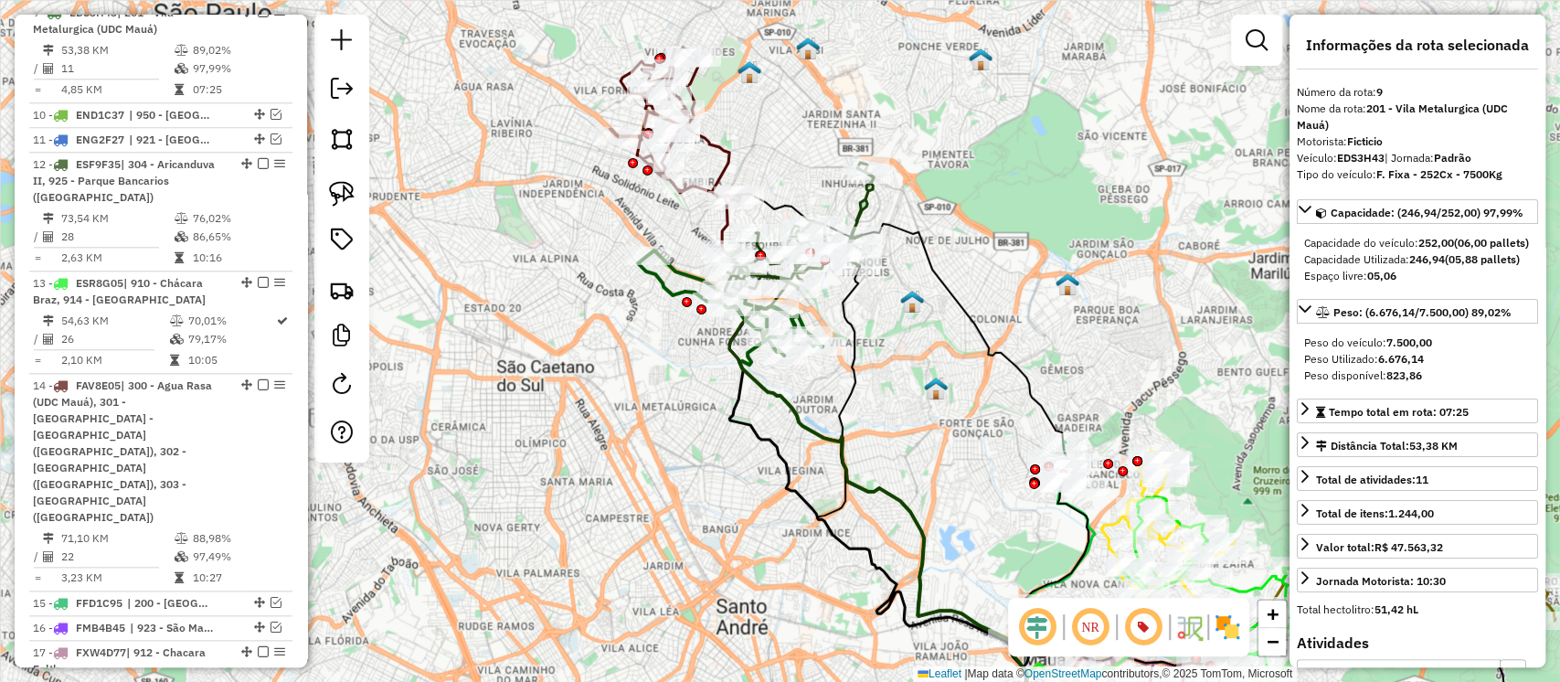
click at [860, 201] on icon at bounding box center [798, 227] width 152 height 128
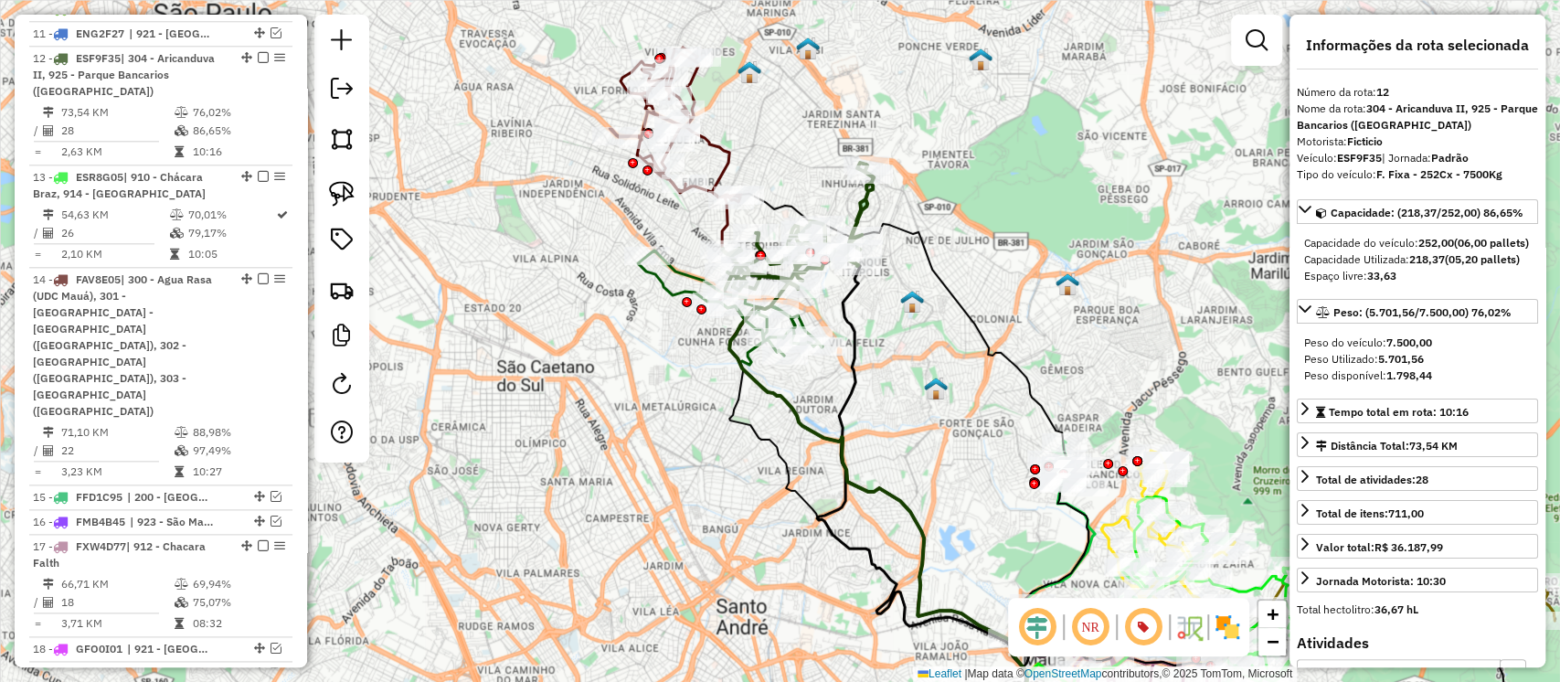
scroll to position [1367, 0]
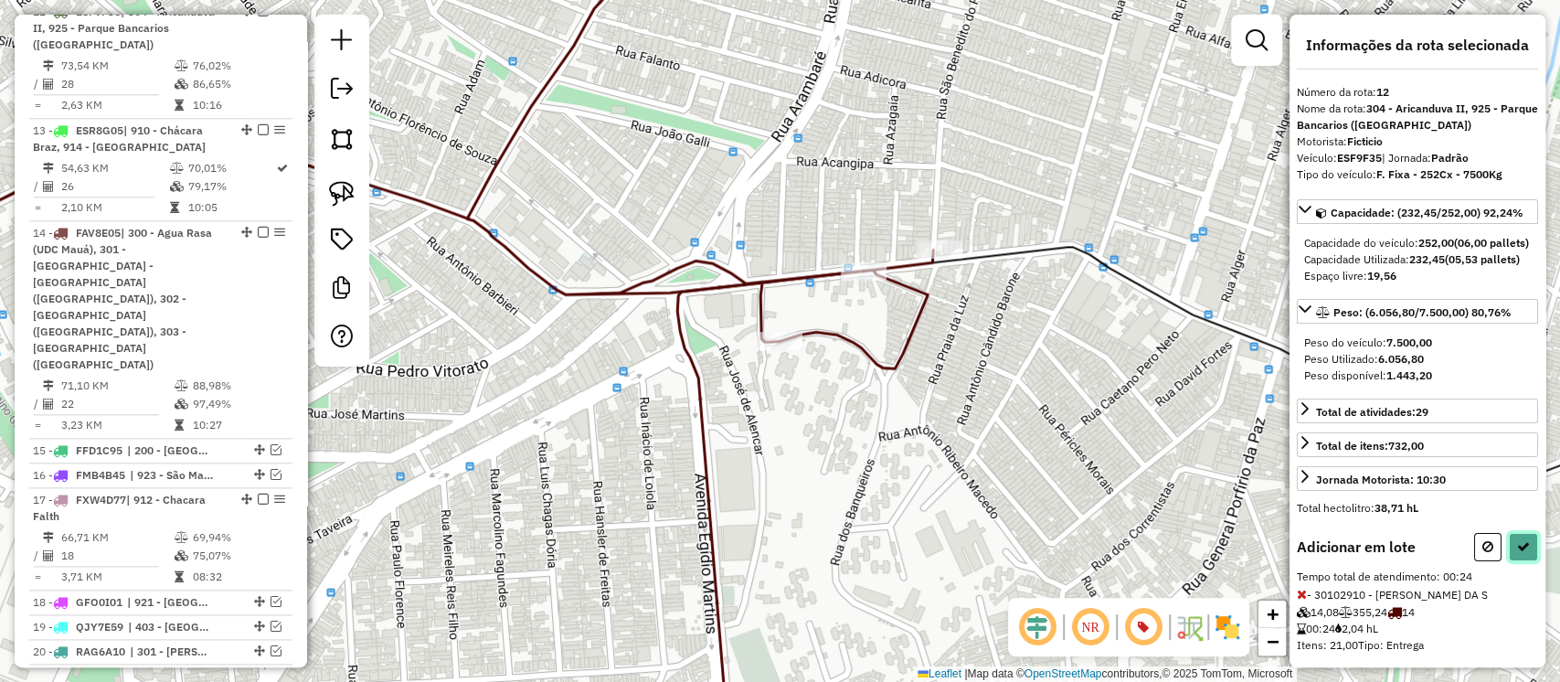
click at [1527, 561] on button at bounding box center [1523, 547] width 29 height 28
select select "**********"
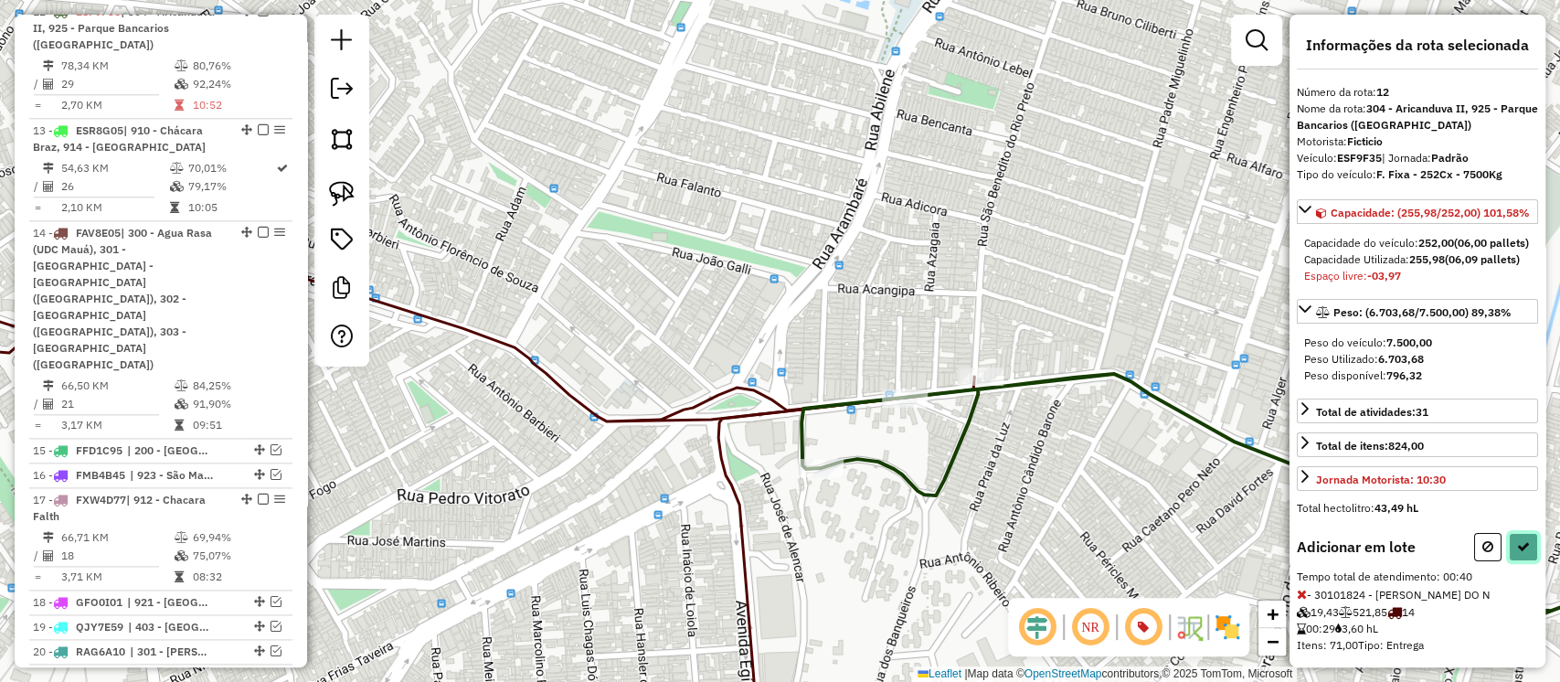
click at [1517, 553] on icon at bounding box center [1523, 546] width 13 height 13
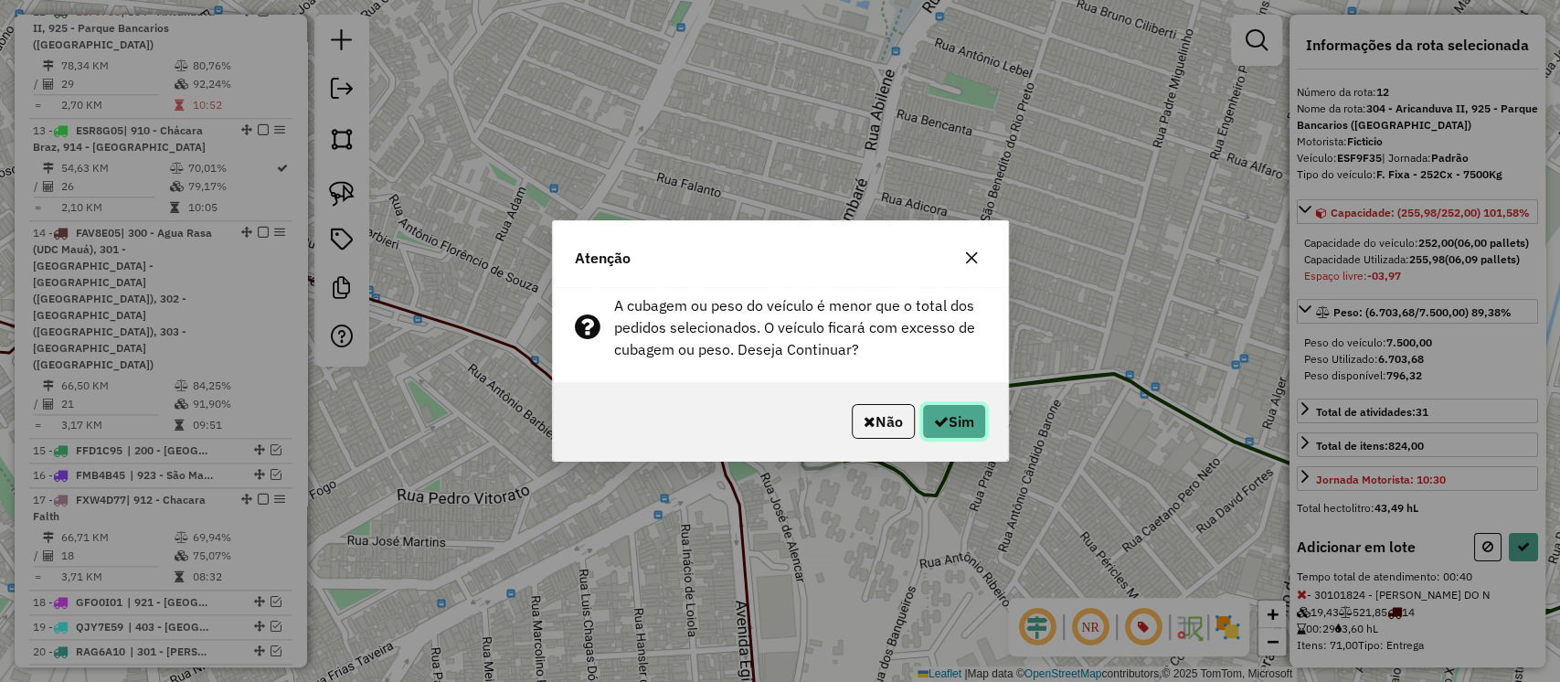
drag, startPoint x: 940, startPoint y: 413, endPoint x: 967, endPoint y: 457, distance: 51.7
click at [939, 413] on button "Sim" at bounding box center [954, 421] width 64 height 35
select select "**********"
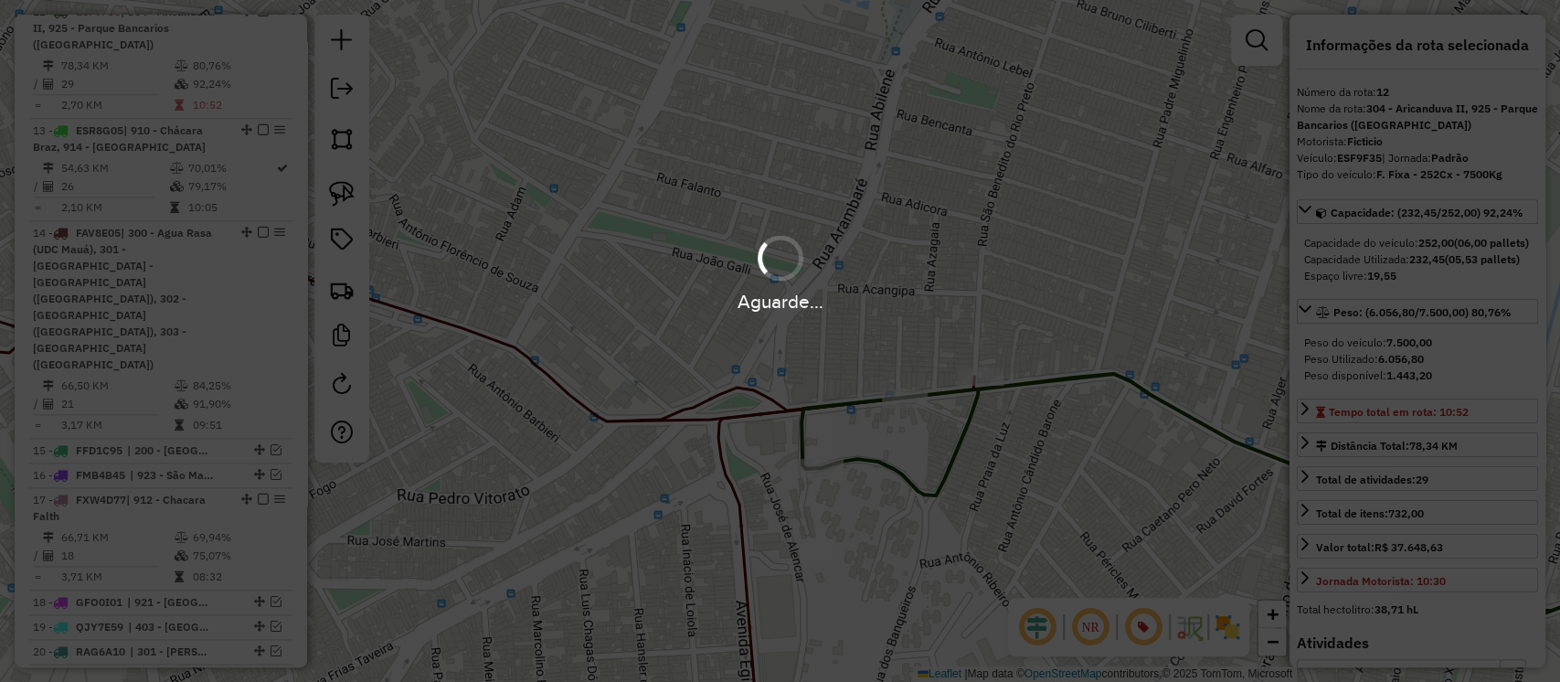
click at [974, 462] on div "Aguarde..." at bounding box center [780, 341] width 1560 height 682
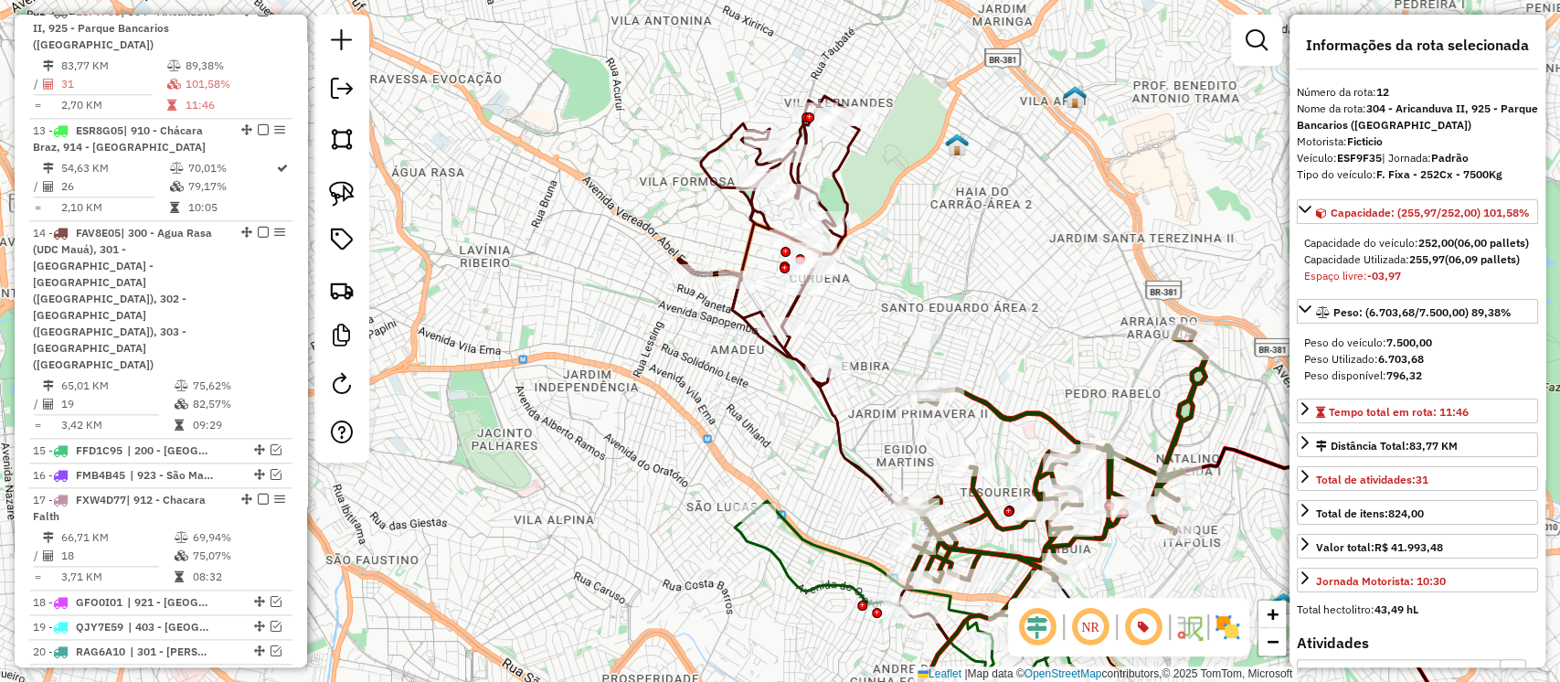
drag, startPoint x: 1064, startPoint y: 387, endPoint x: 937, endPoint y: 230, distance: 201.4
click at [937, 230] on div "Janela de atendimento Grade de atendimento Capacidade Transportadoras Veículos …" at bounding box center [780, 341] width 1560 height 682
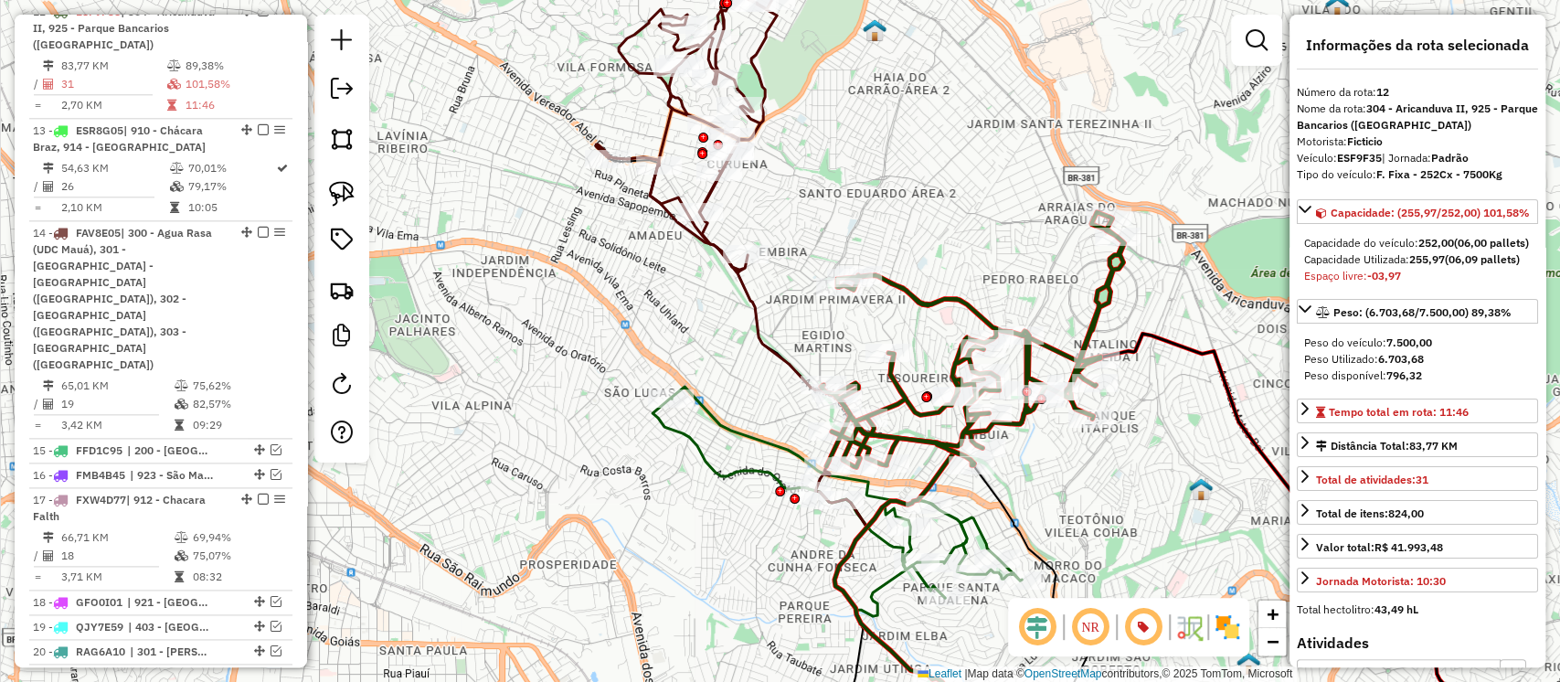
click at [702, 236] on icon at bounding box center [686, 127] width 181 height 291
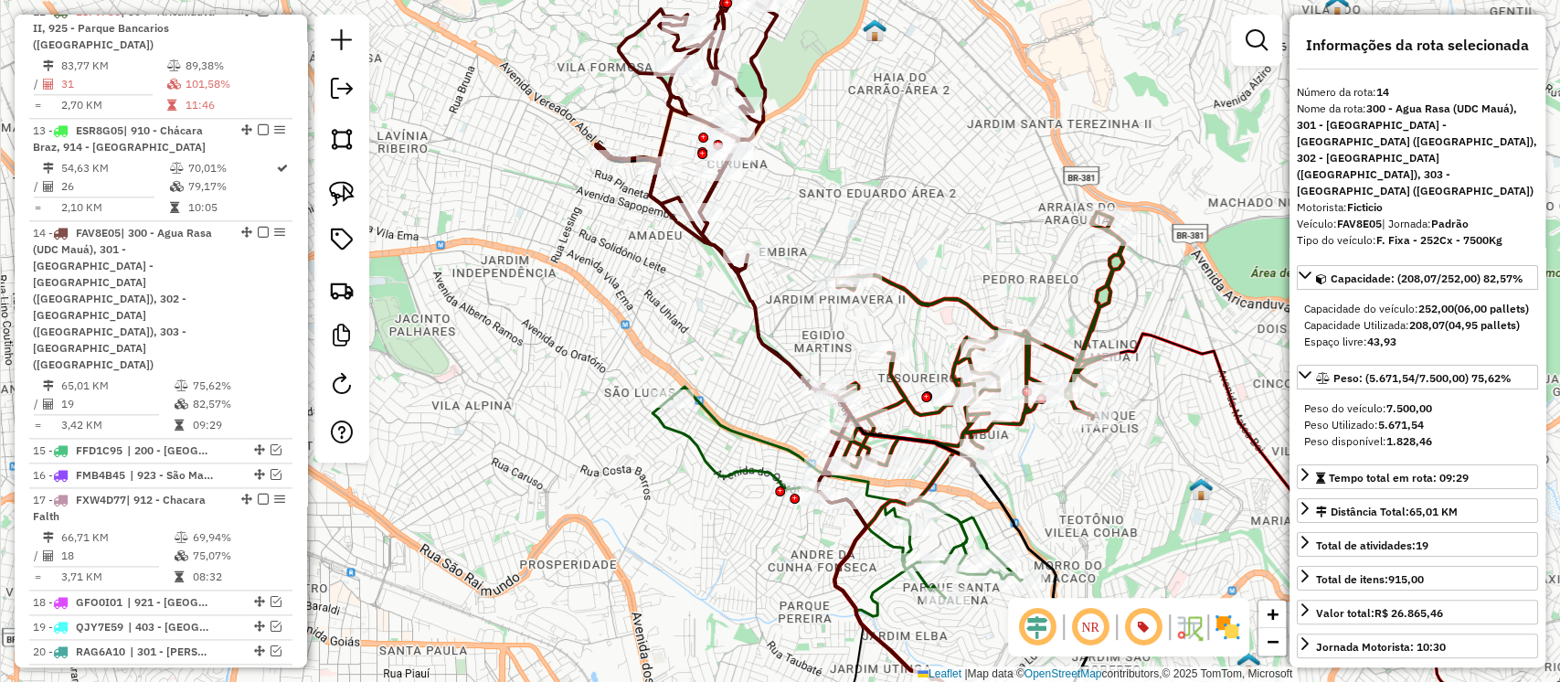
scroll to position [1587, 0]
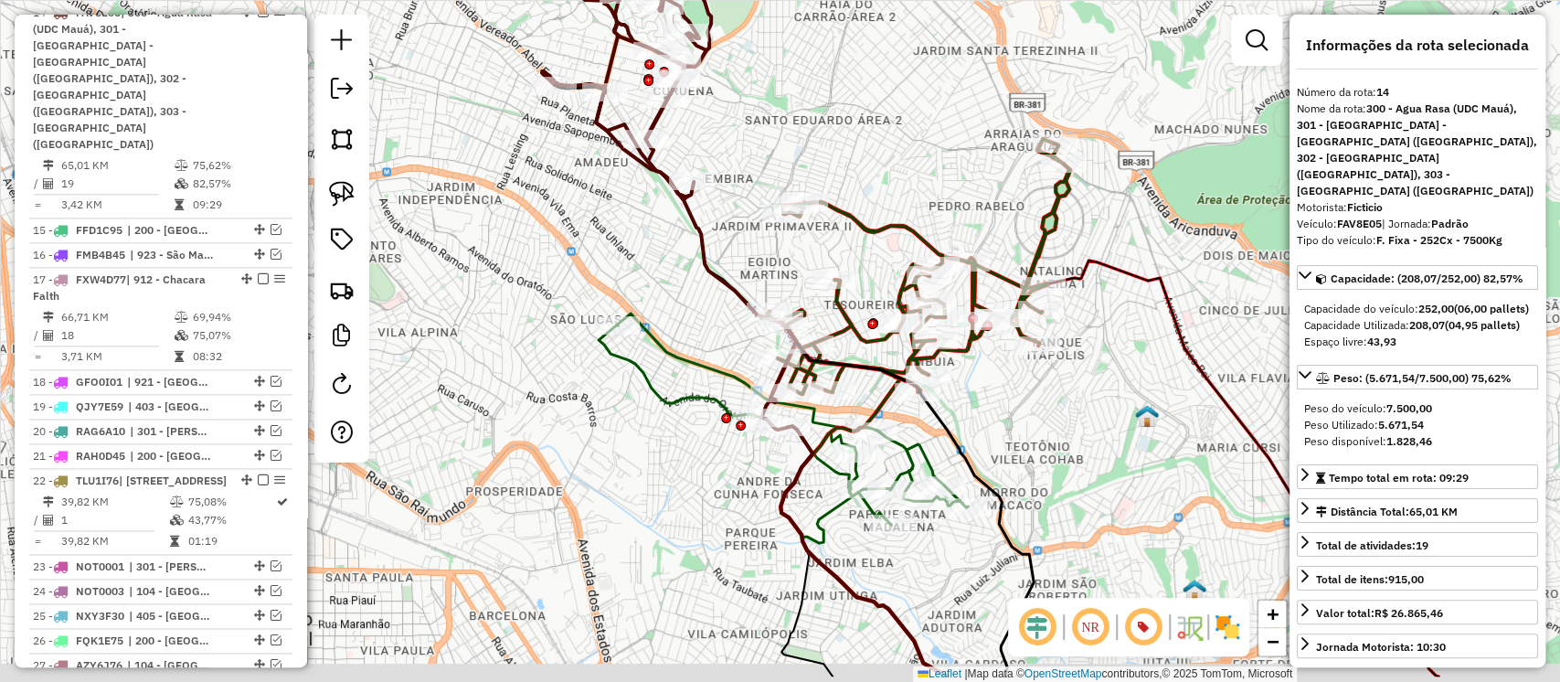
drag, startPoint x: 688, startPoint y: 320, endPoint x: 668, endPoint y: 291, distance: 35.5
click at [668, 291] on div "Janela de atendimento Grade de atendimento Capacidade Transportadoras Veículos …" at bounding box center [780, 341] width 1560 height 682
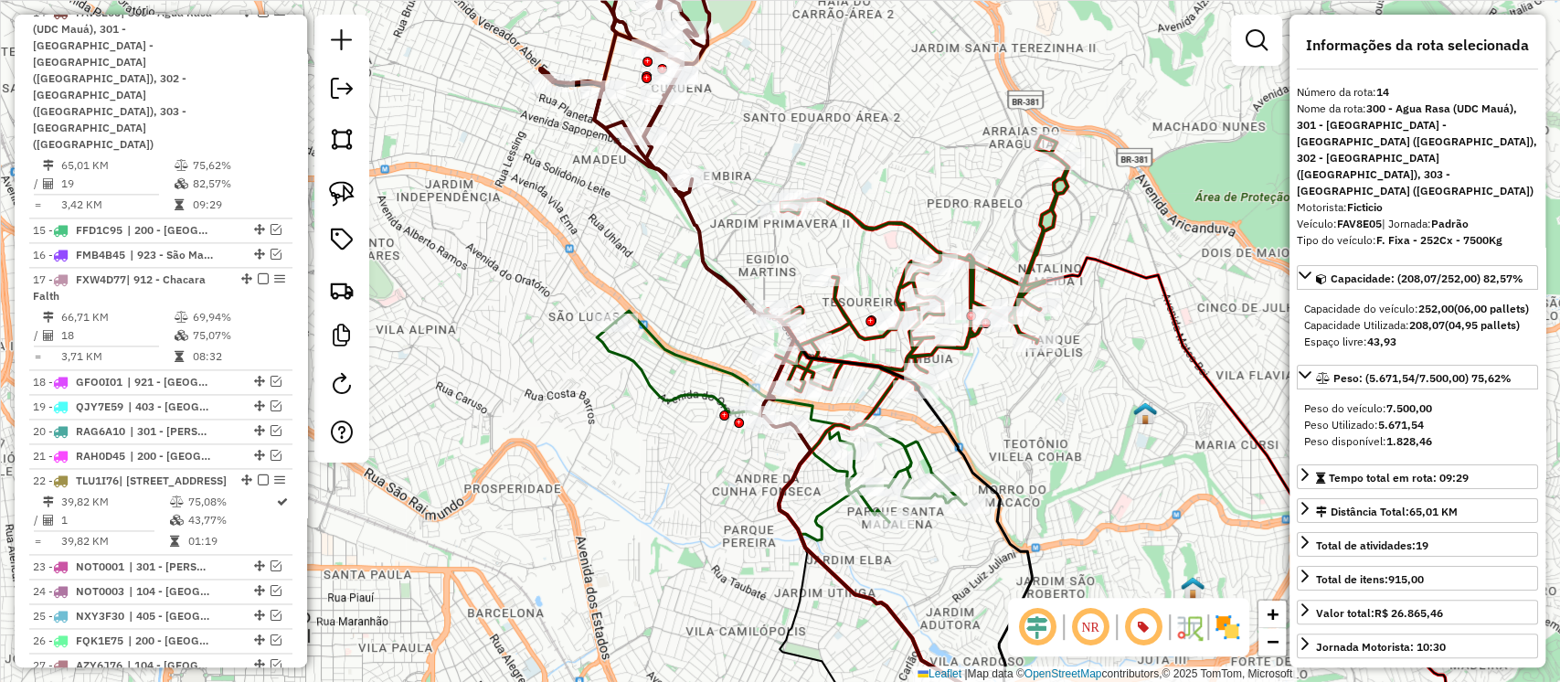
click at [885, 219] on icon at bounding box center [916, 263] width 303 height 255
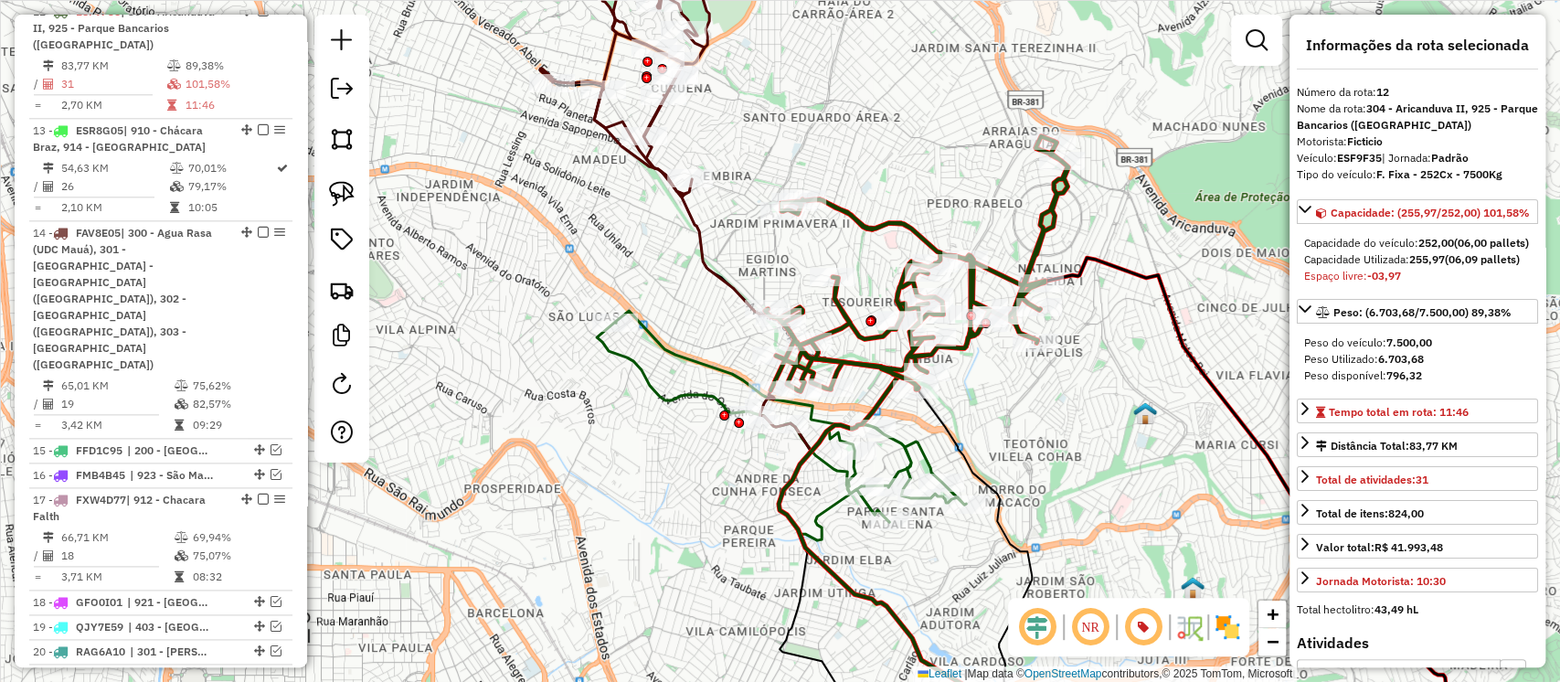
scroll to position [1367, 0]
click at [810, 420] on icon at bounding box center [781, 416] width 369 height 211
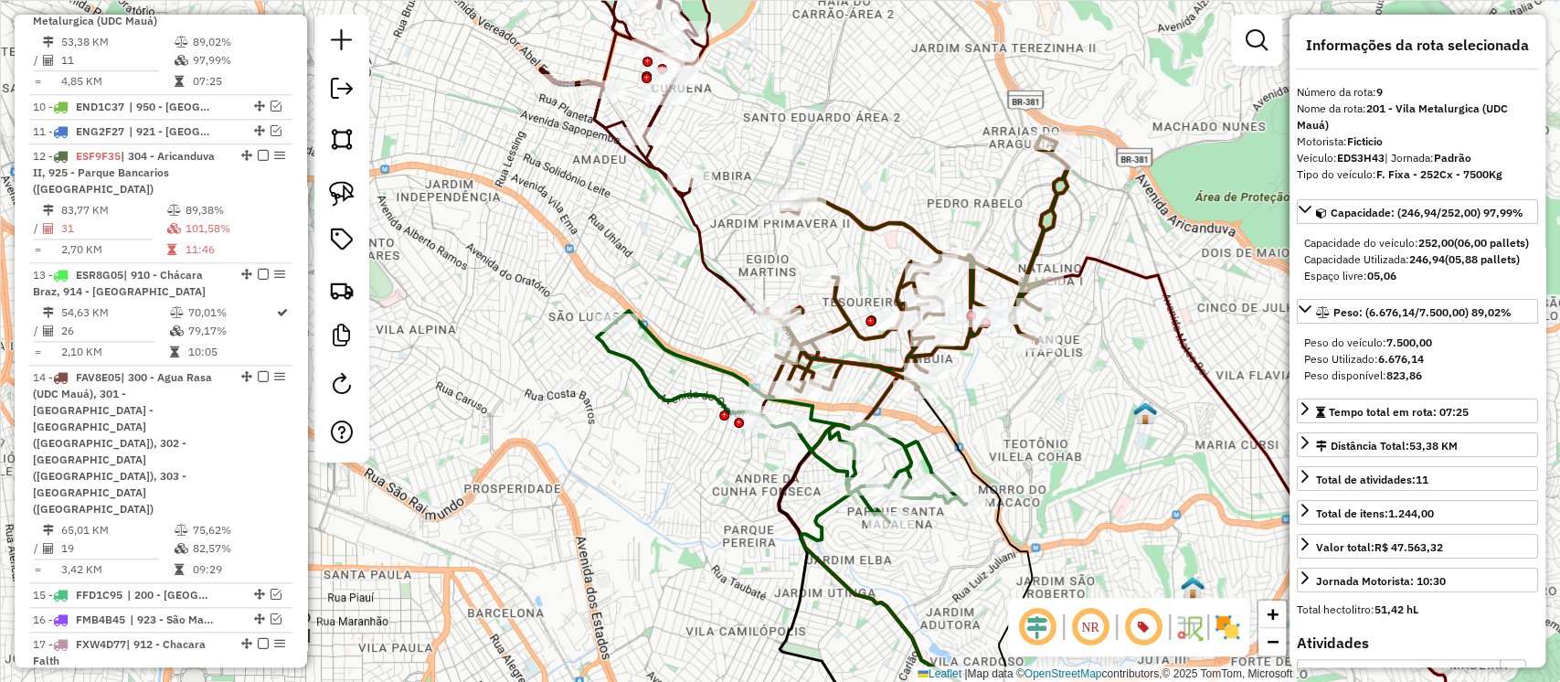
scroll to position [1214, 0]
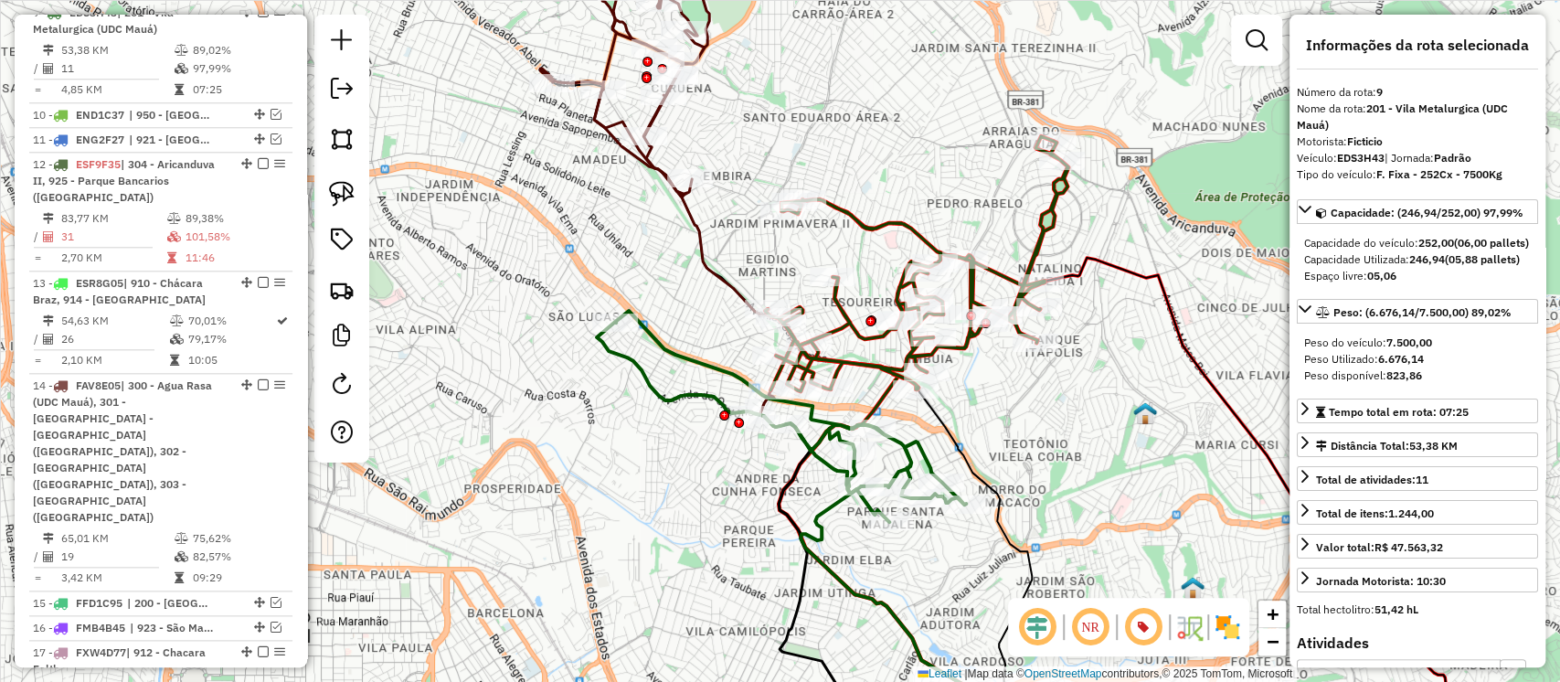
click at [876, 225] on icon at bounding box center [916, 263] width 303 height 255
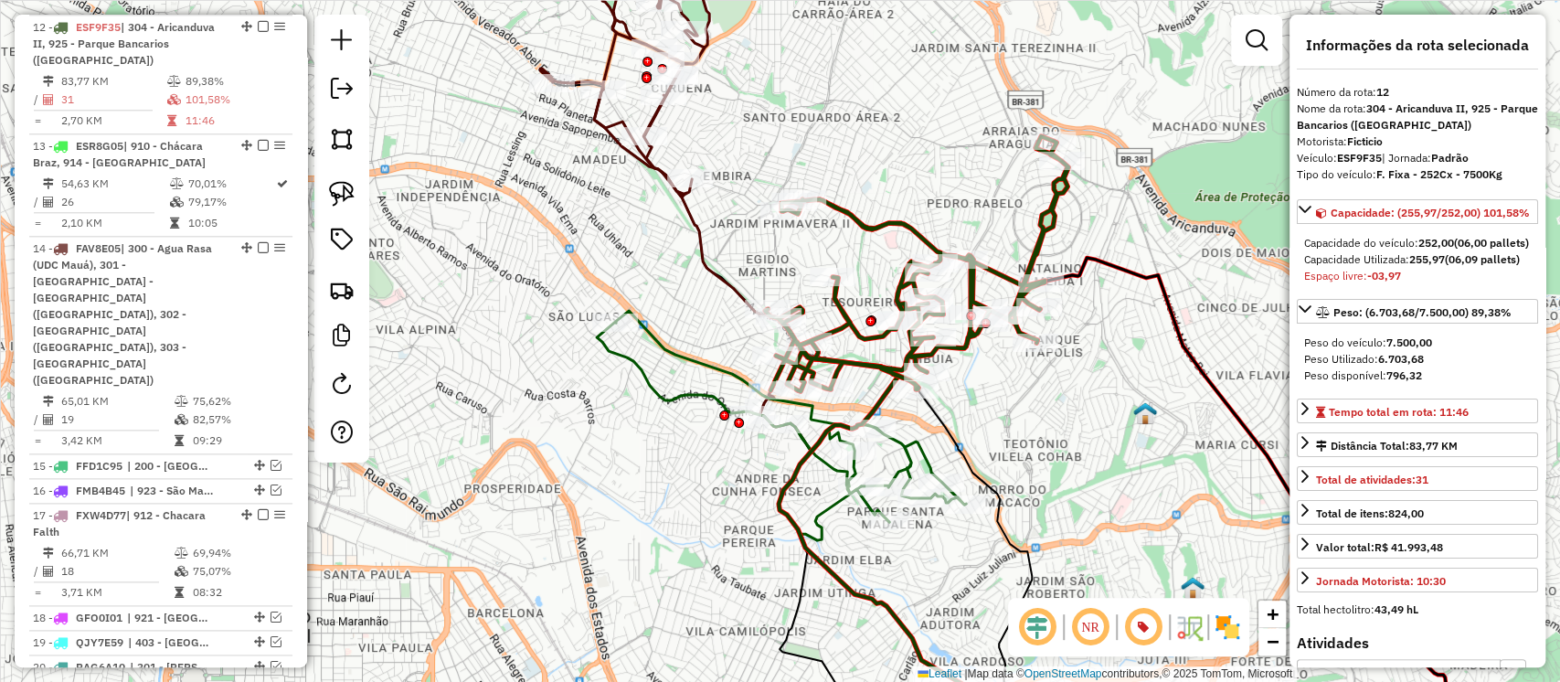
scroll to position [1367, 0]
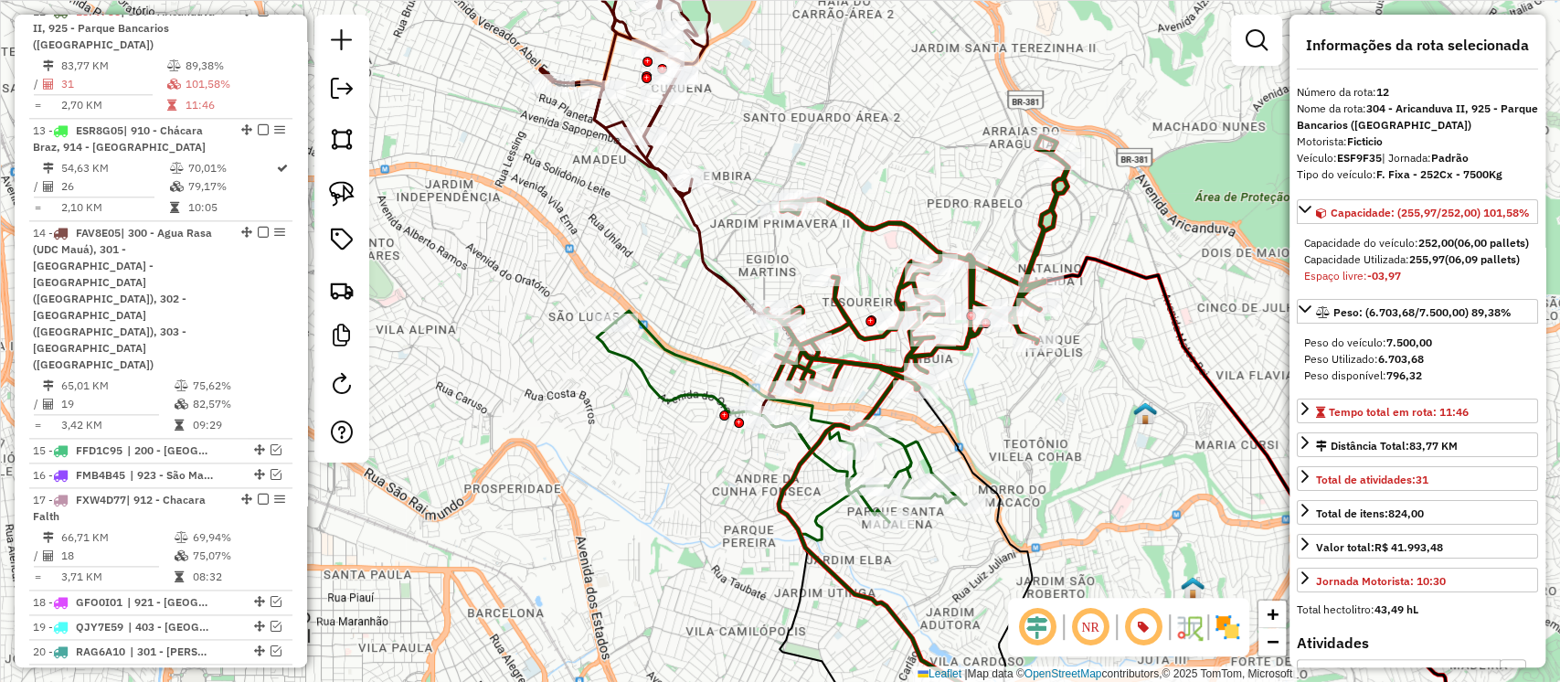
click at [812, 421] on icon at bounding box center [781, 416] width 369 height 211
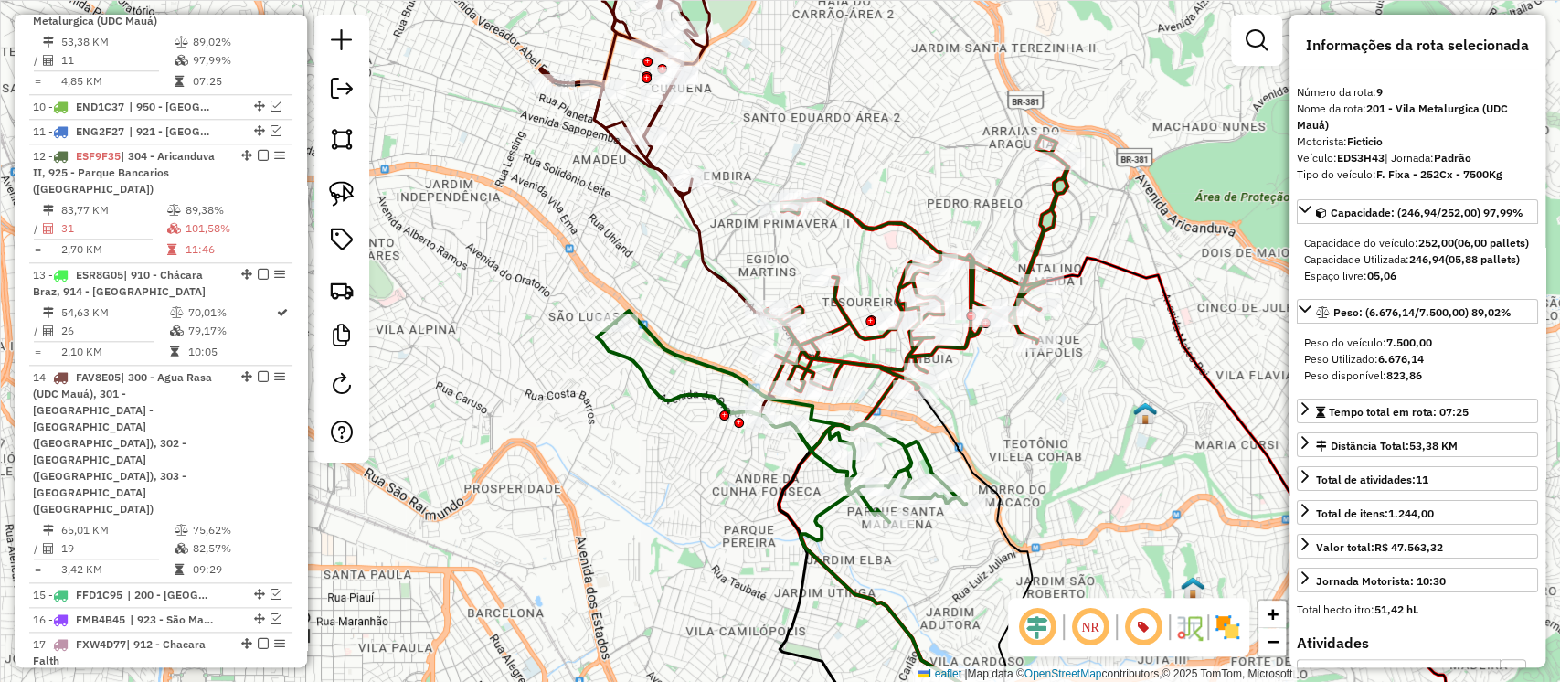
scroll to position [1214, 0]
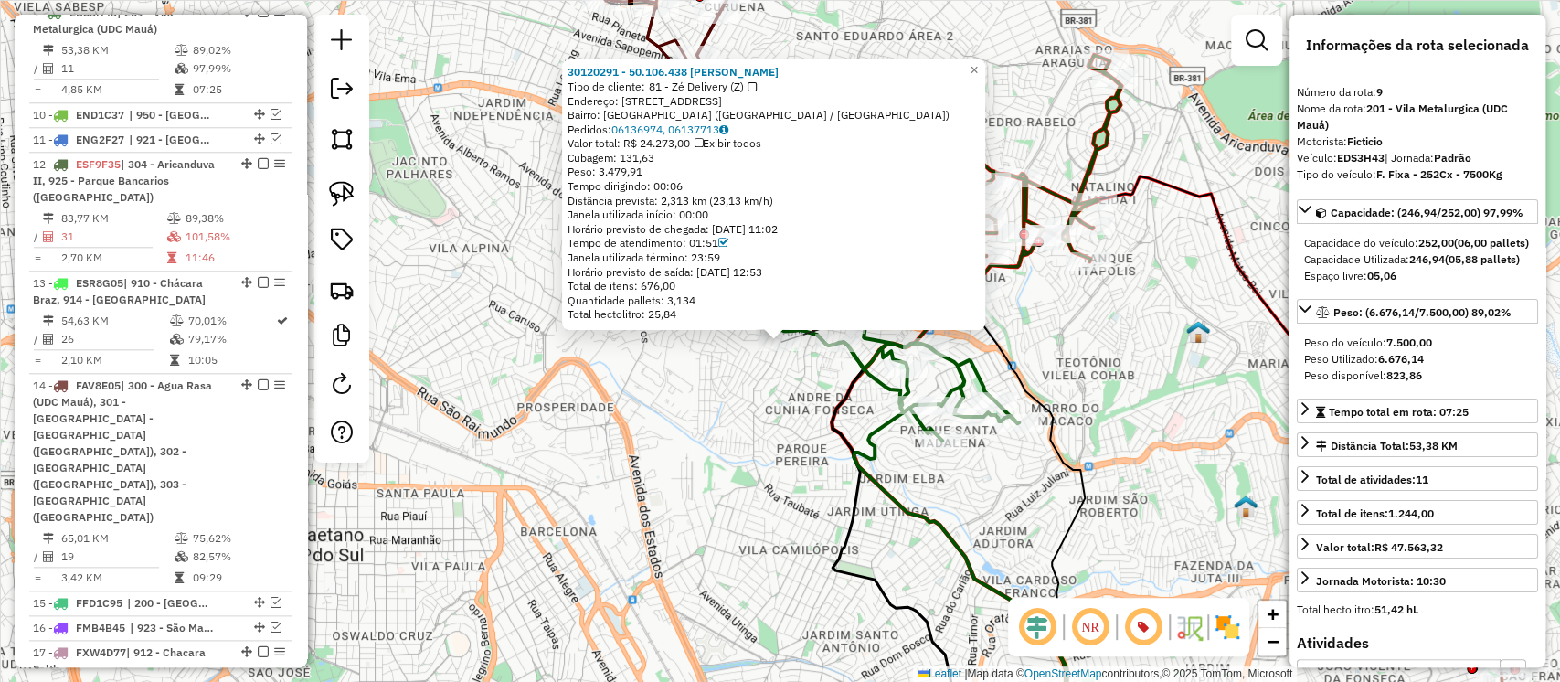
click at [785, 417] on div "30120291 - 50.106.438 MURILO SI Tipo de cliente: 81 - Zé Delivery (Z) Endereço:…" at bounding box center [780, 341] width 1560 height 682
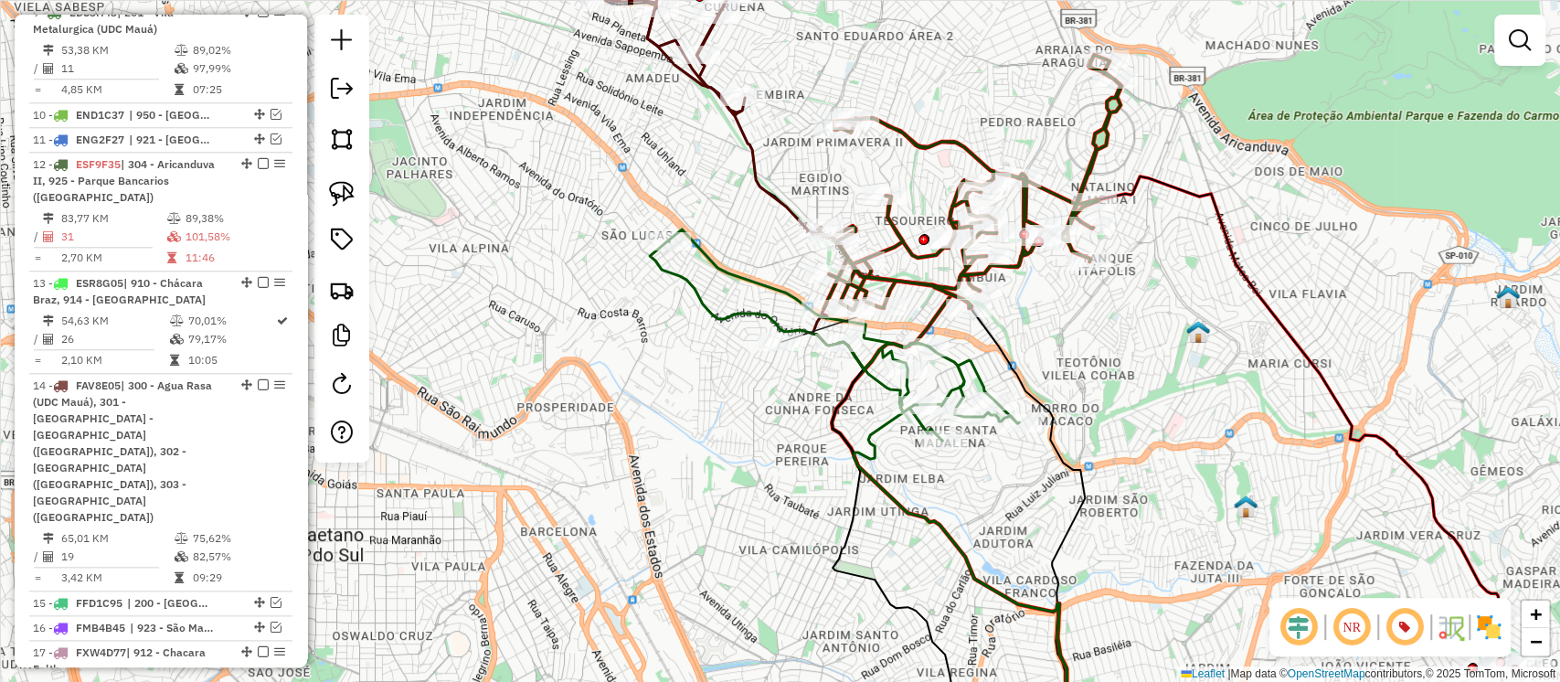
click at [878, 340] on icon at bounding box center [834, 334] width 369 height 211
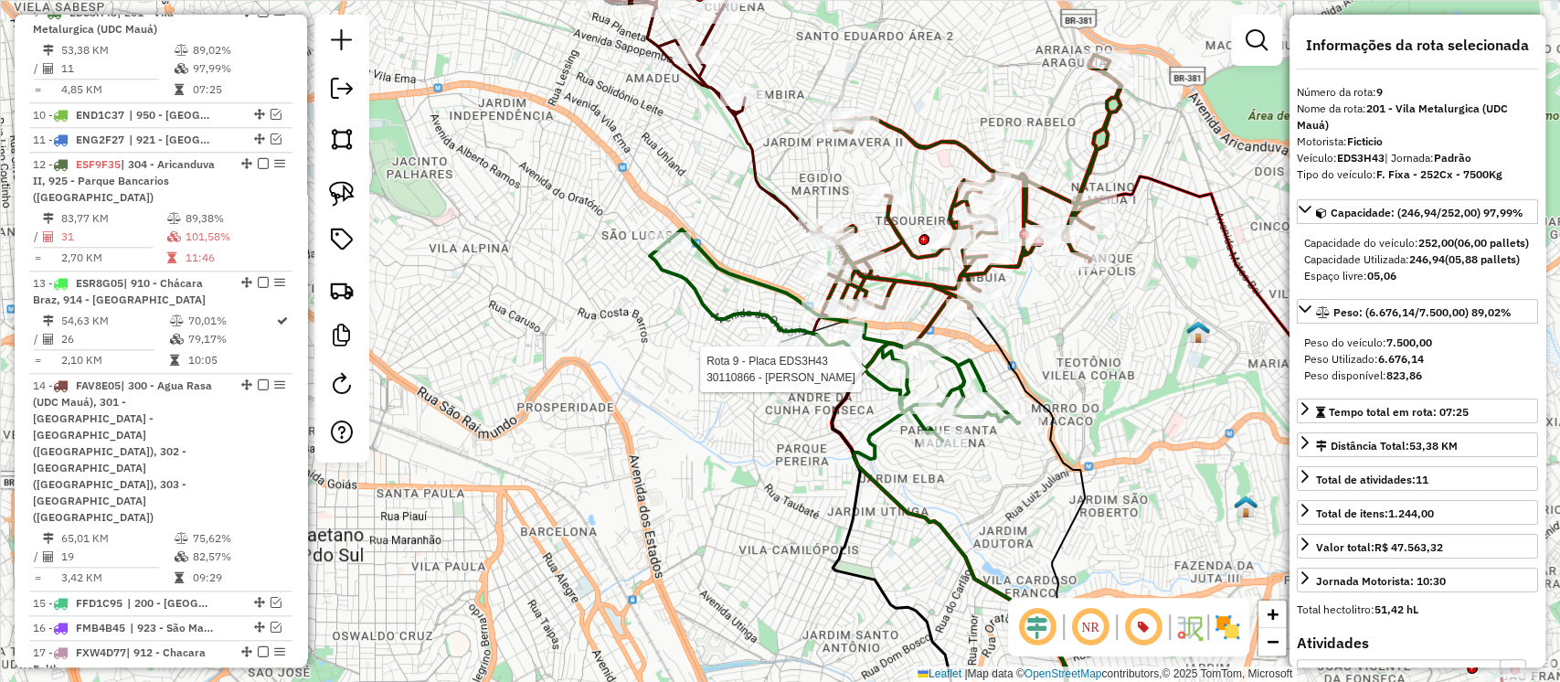
click at [892, 378] on div at bounding box center [907, 369] width 46 height 18
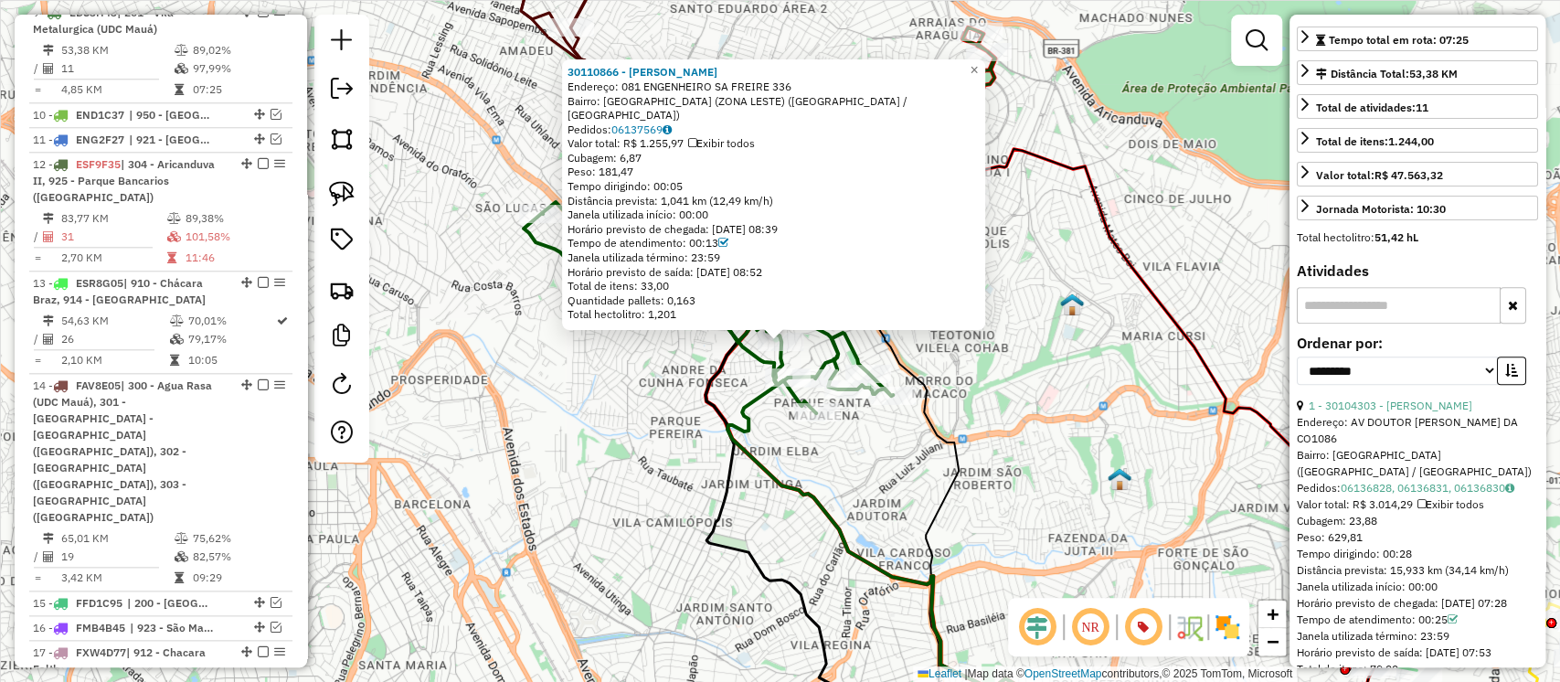
scroll to position [378, 0]
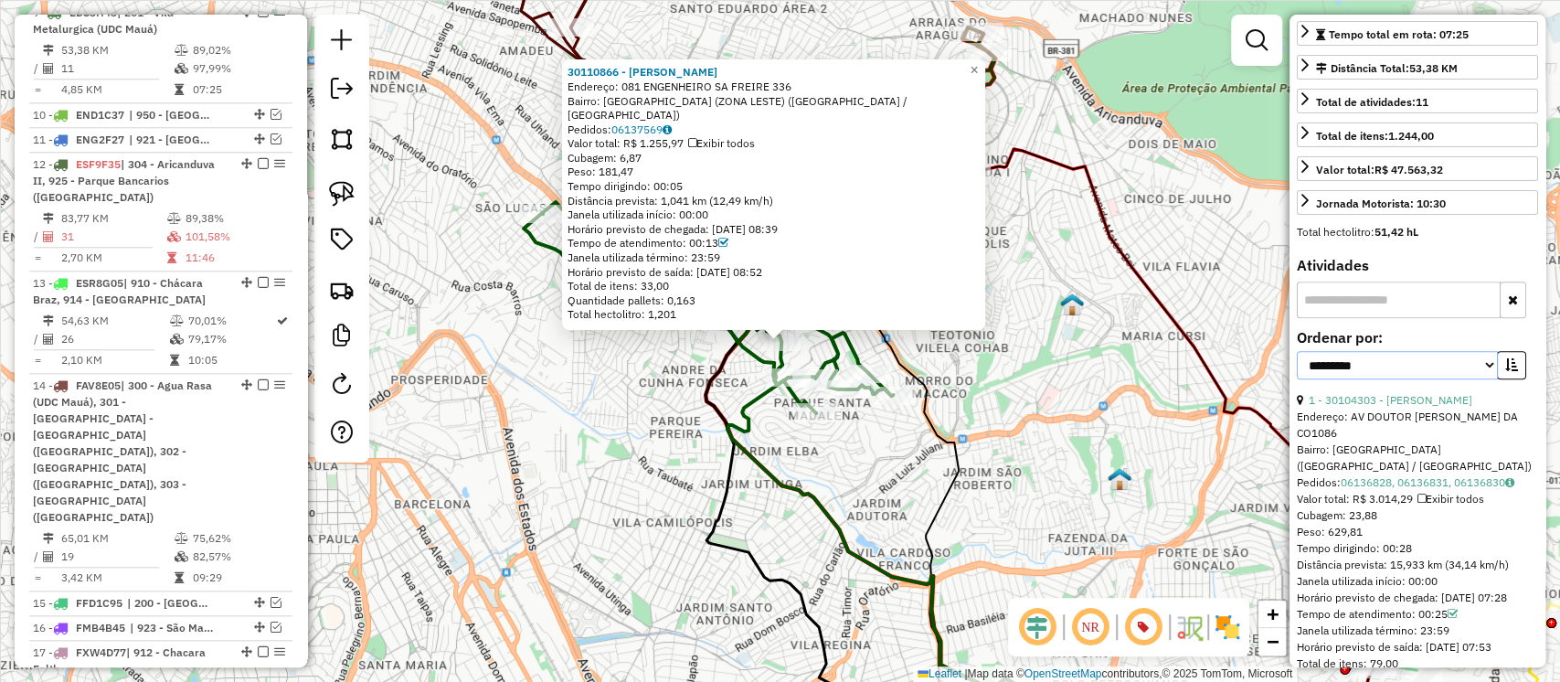
click at [1389, 379] on select "**********" at bounding box center [1397, 365] width 201 height 28
select select "**********"
click at [1297, 379] on select "**********" at bounding box center [1397, 365] width 201 height 28
click at [1507, 371] on icon "button" at bounding box center [1512, 364] width 13 height 13
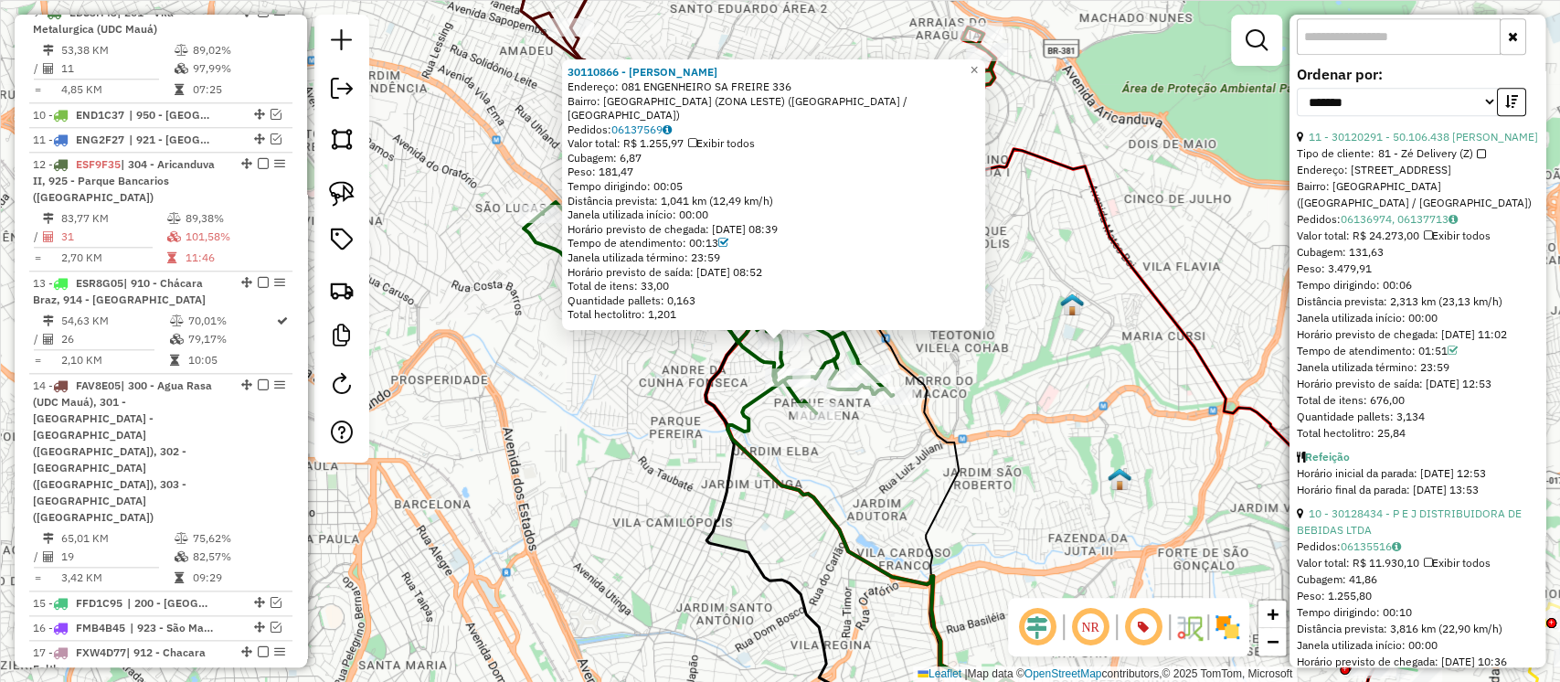
scroll to position [643, 0]
click at [1402, 535] on link "10 - 30128434 - P E J DISTRIBUIDORA DE BEBIDAS LTDA" at bounding box center [1409, 520] width 225 height 30
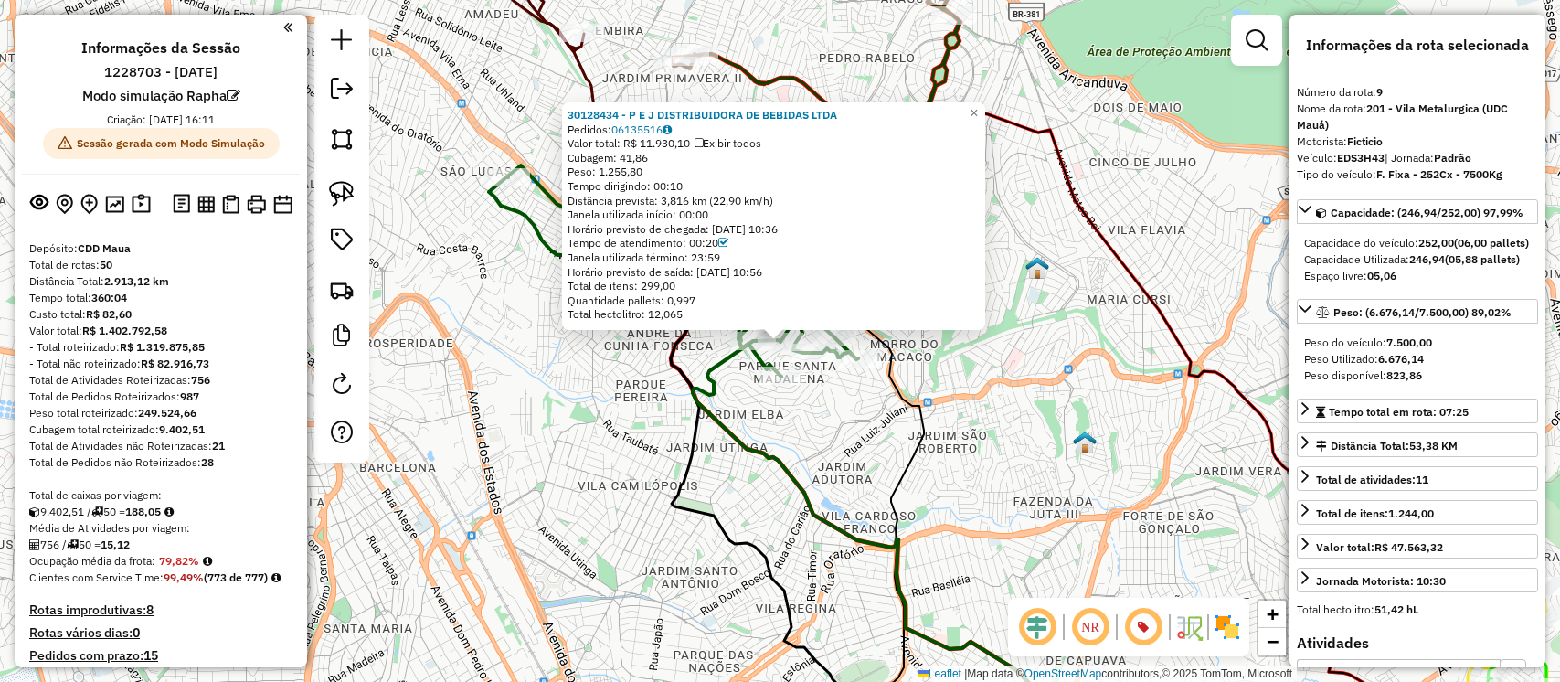
click at [978, 370] on div "30128434 - P E J DISTRIBUIDORA DE BEBIDAS LTDA Pedidos: 06135516 Valor total: R…" at bounding box center [780, 341] width 1560 height 682
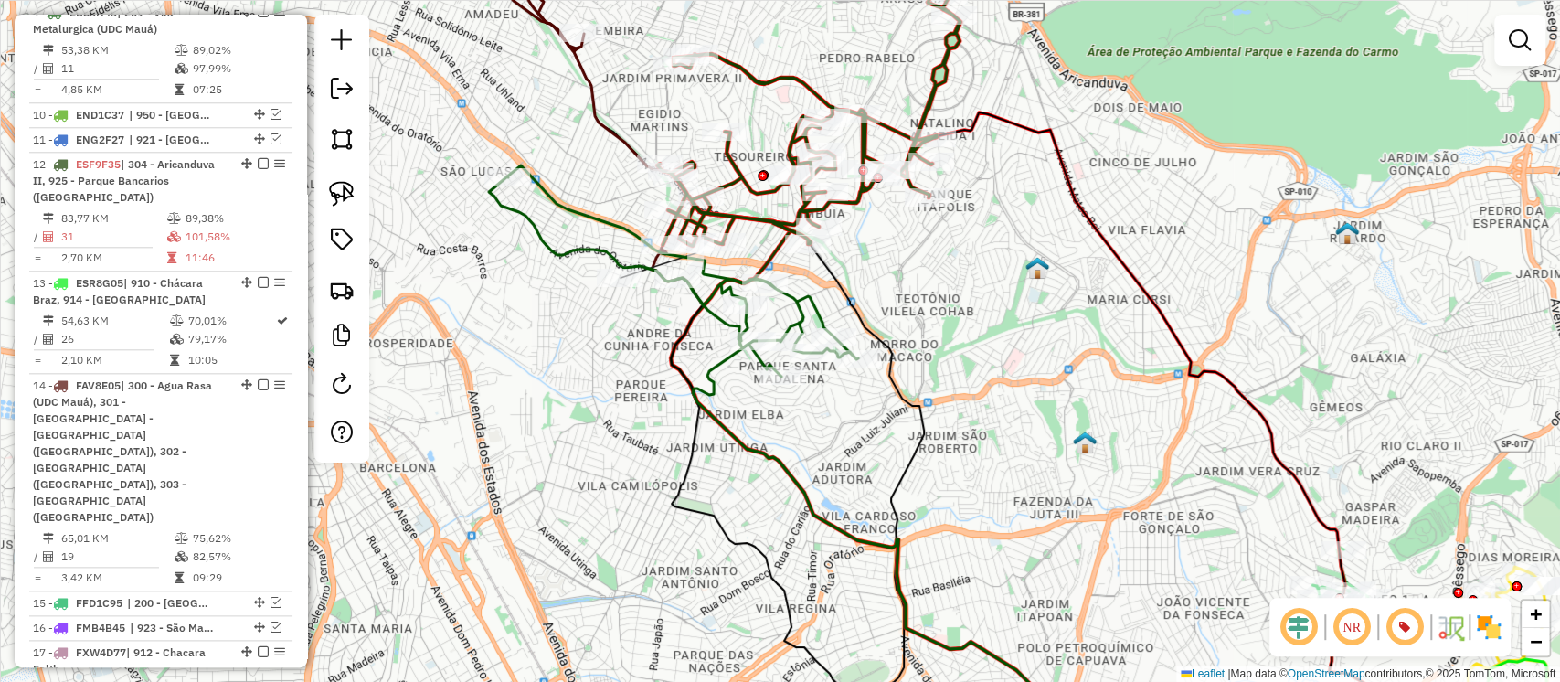
click at [752, 188] on icon at bounding box center [808, 118] width 303 height 255
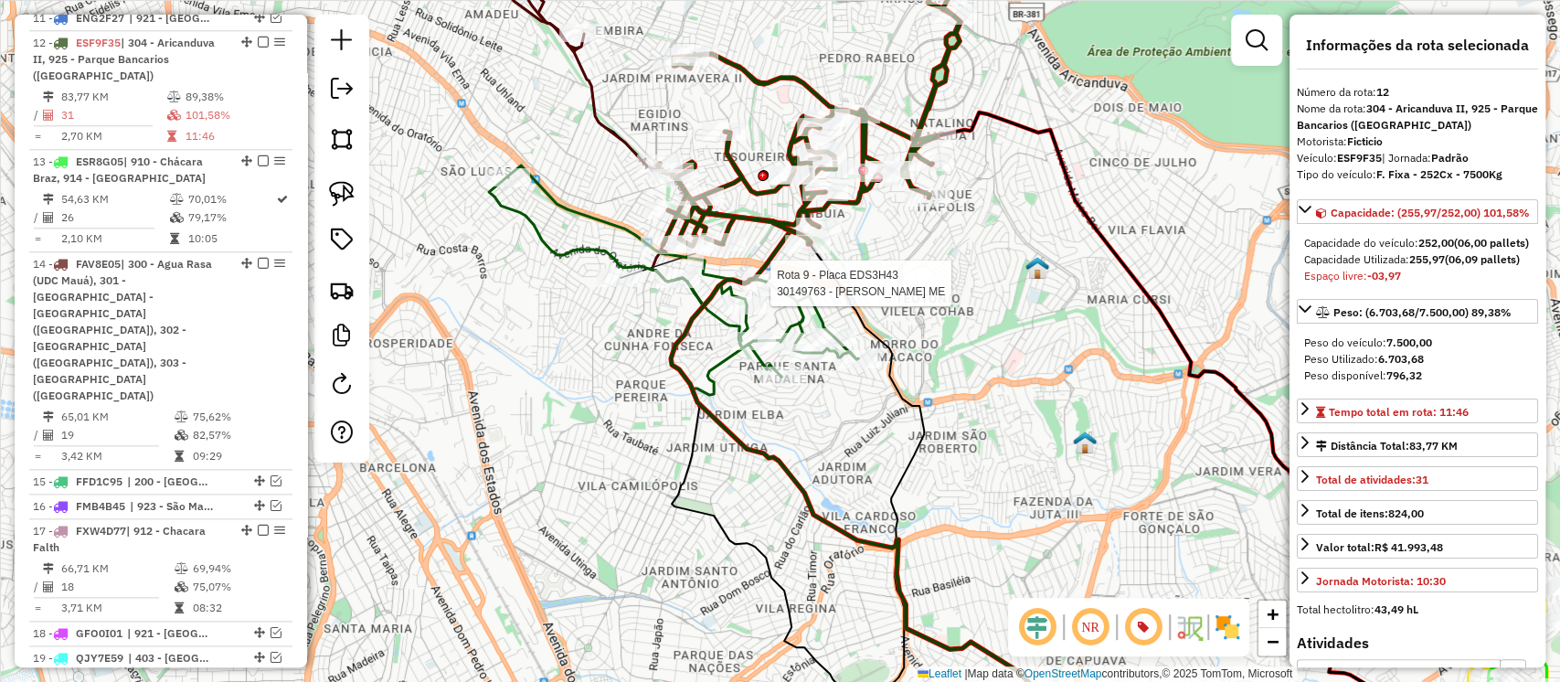
scroll to position [1367, 0]
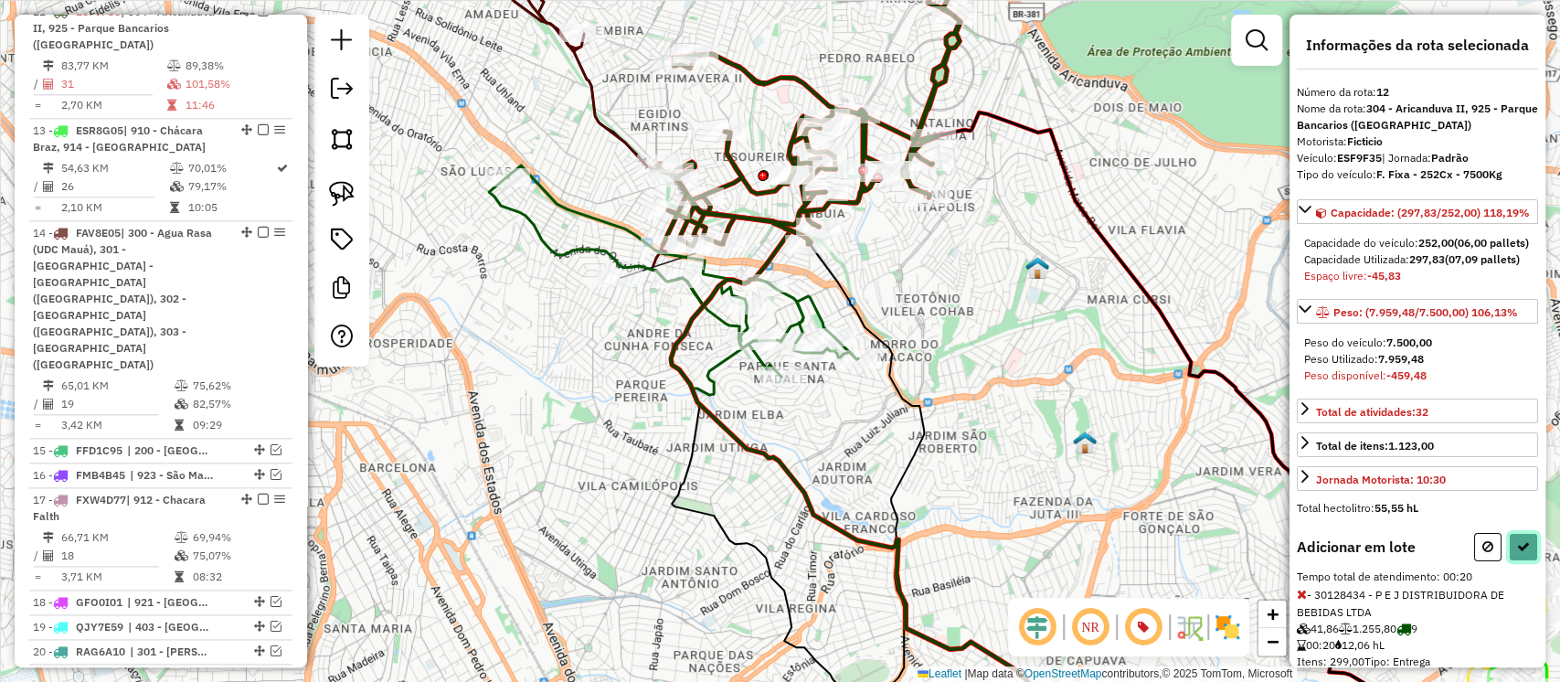
click at [1528, 561] on button at bounding box center [1523, 547] width 29 height 28
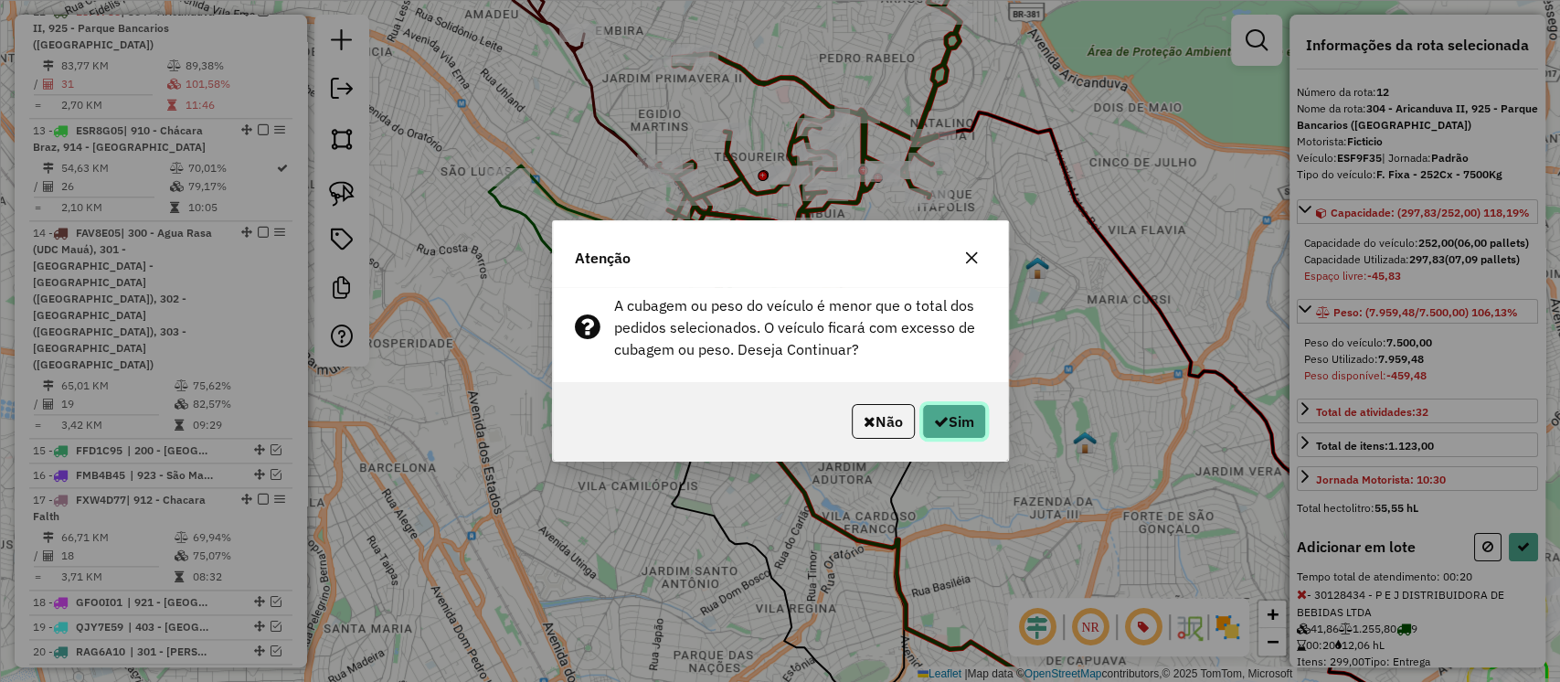
click at [947, 421] on button "Sim" at bounding box center [954, 421] width 64 height 35
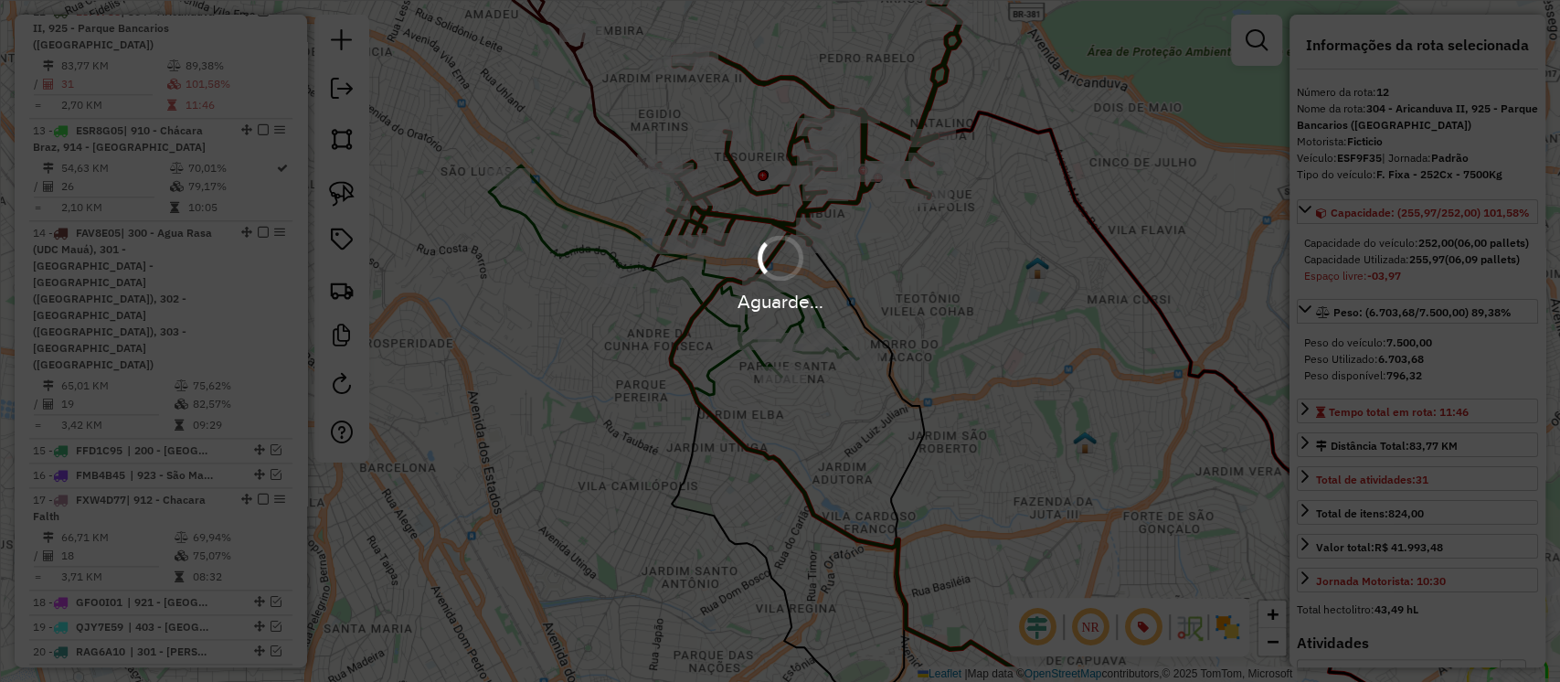
click at [980, 452] on div "Aguarde..." at bounding box center [780, 341] width 1560 height 682
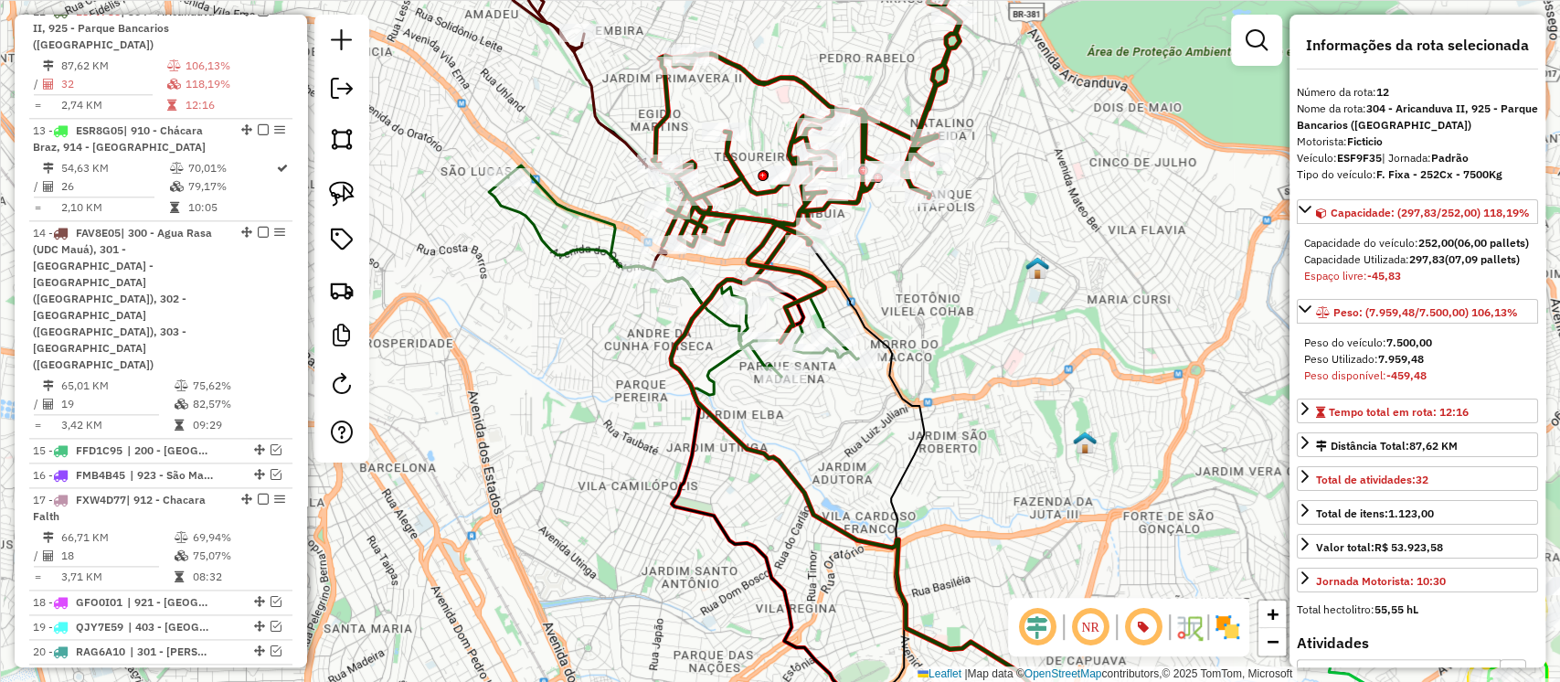
click at [591, 250] on icon at bounding box center [673, 270] width 369 height 211
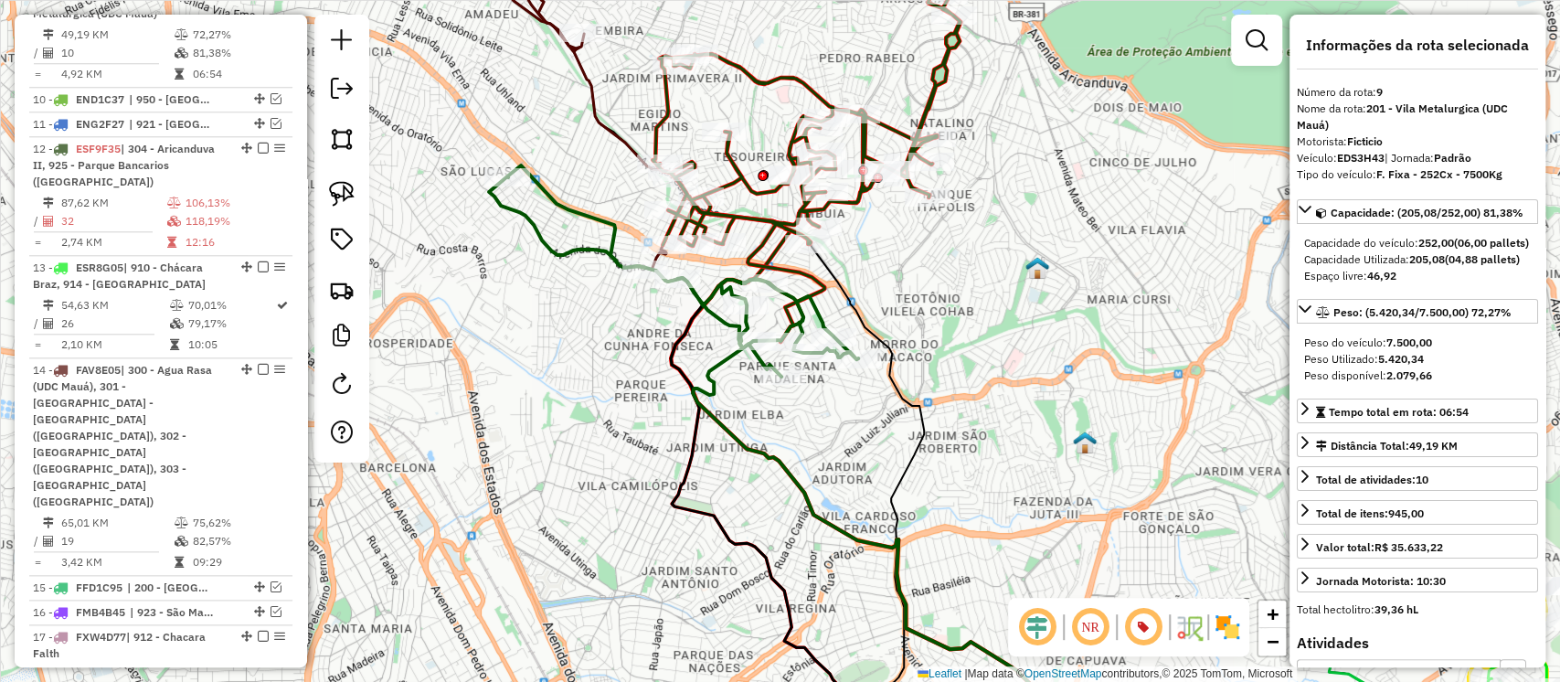
scroll to position [1214, 0]
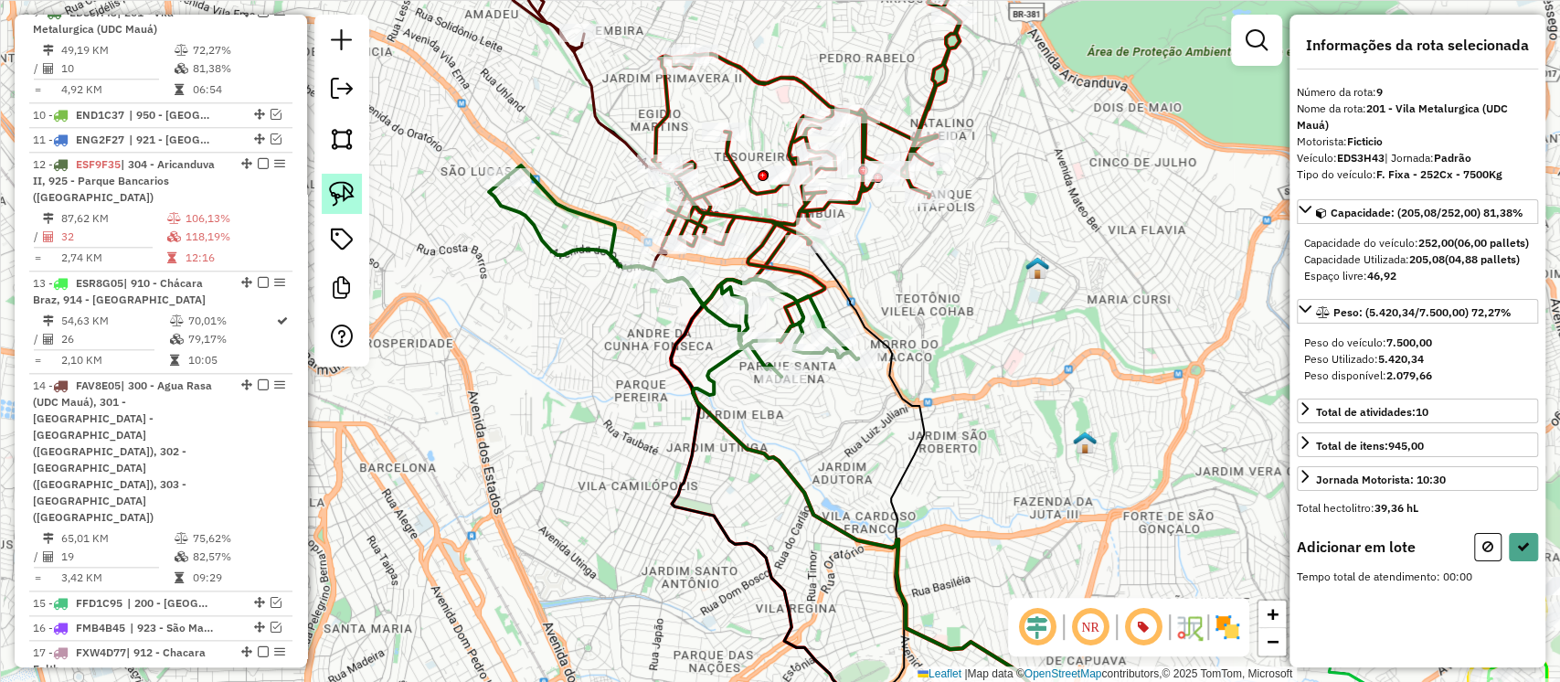
click at [331, 189] on img at bounding box center [342, 194] width 26 height 26
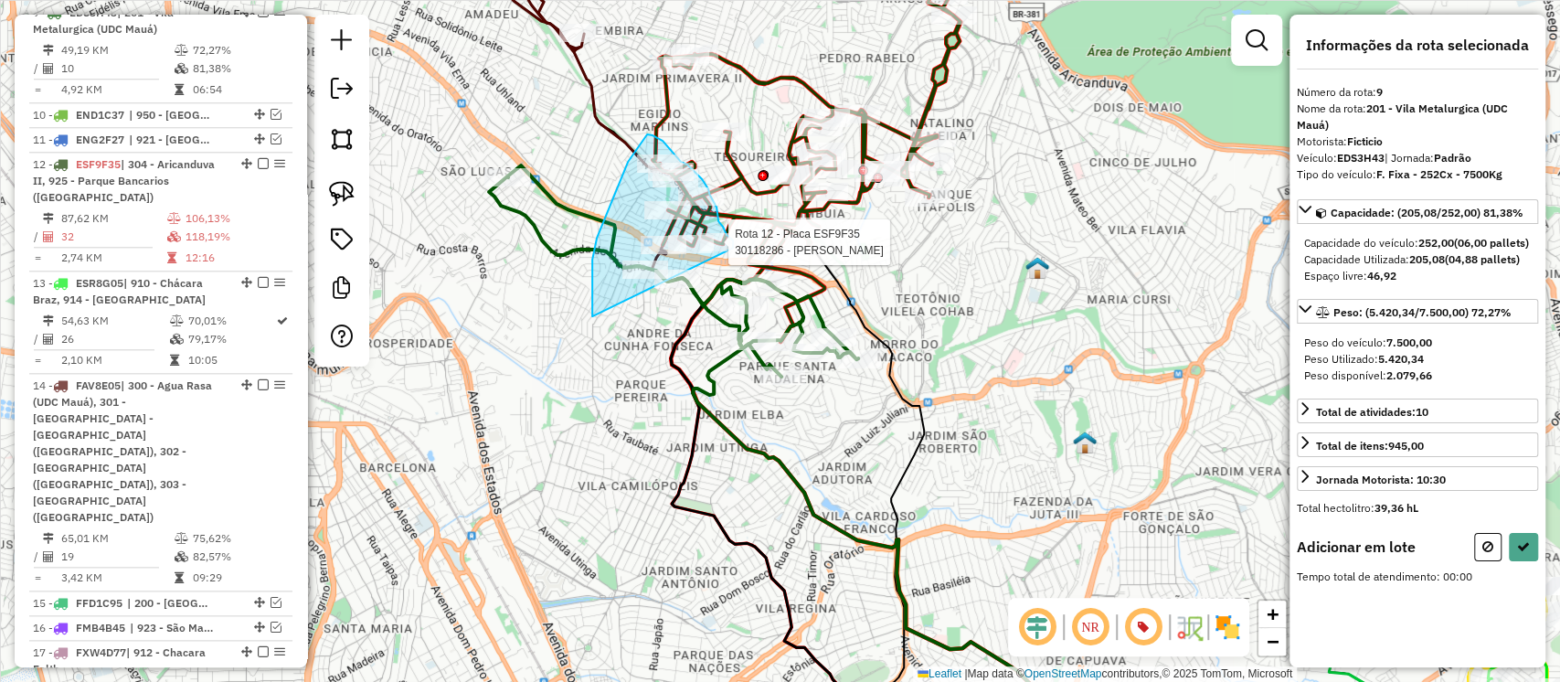
click at [733, 248] on div "Rota 12 - Placa ESF9F35 30118286 - JOaO [PERSON_NAME] de atendimento Grade de a…" at bounding box center [780, 341] width 1560 height 682
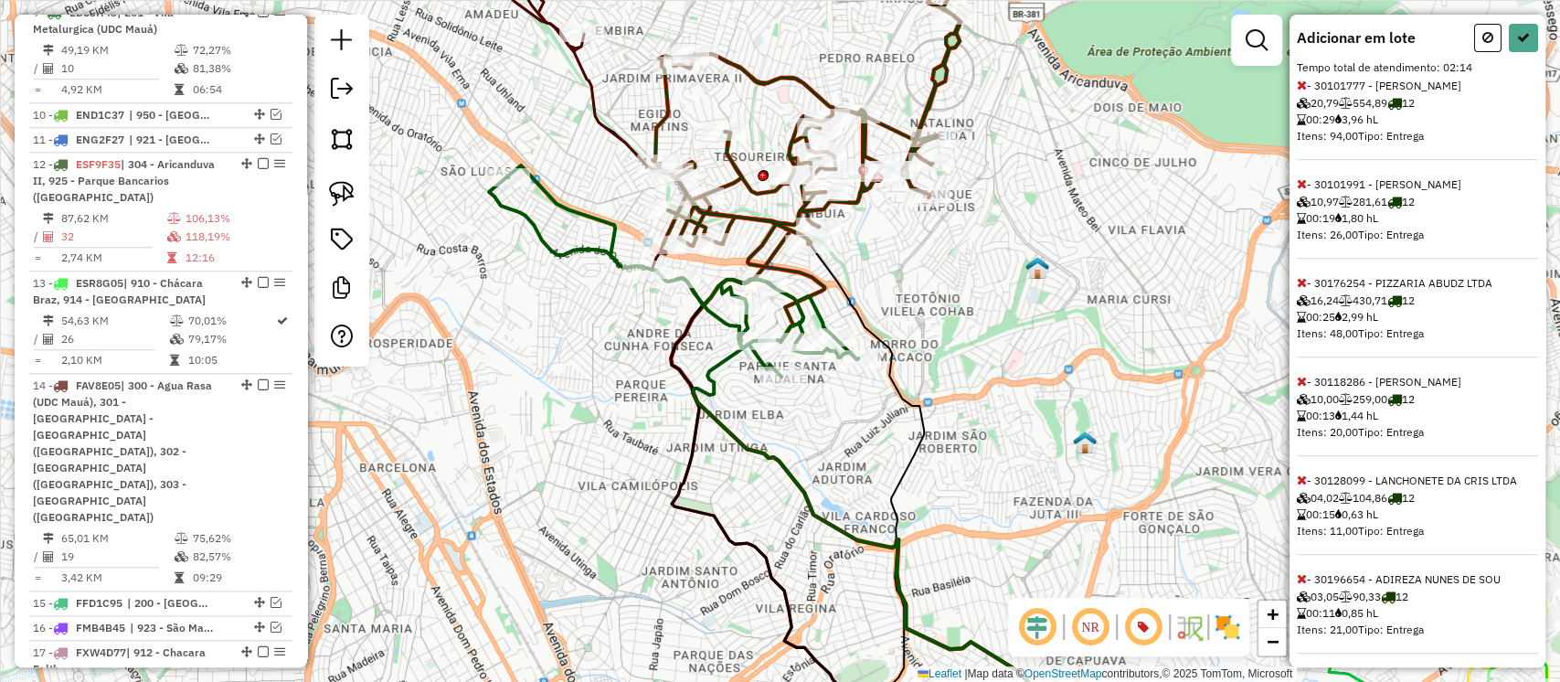
scroll to position [498, 0]
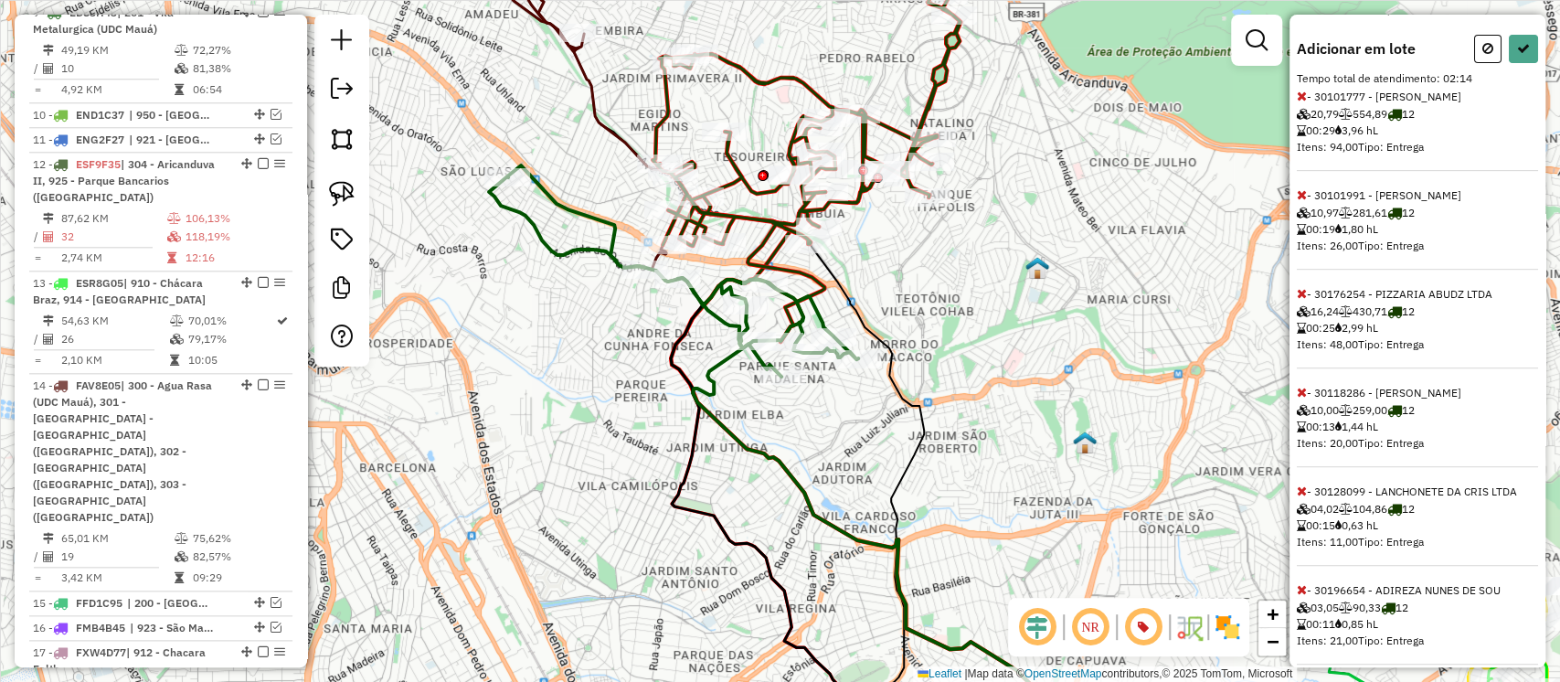
click at [1302, 102] on icon at bounding box center [1302, 96] width 10 height 13
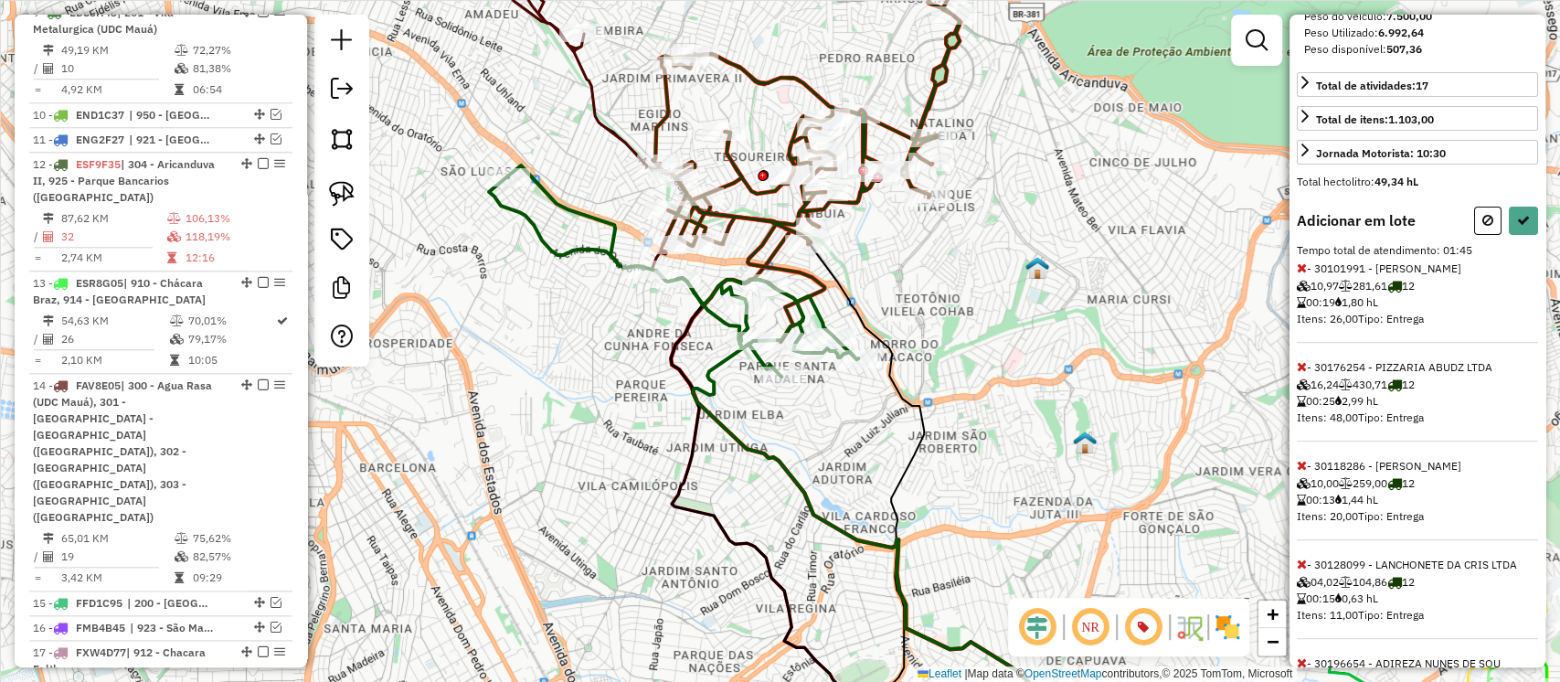
scroll to position [347, 0]
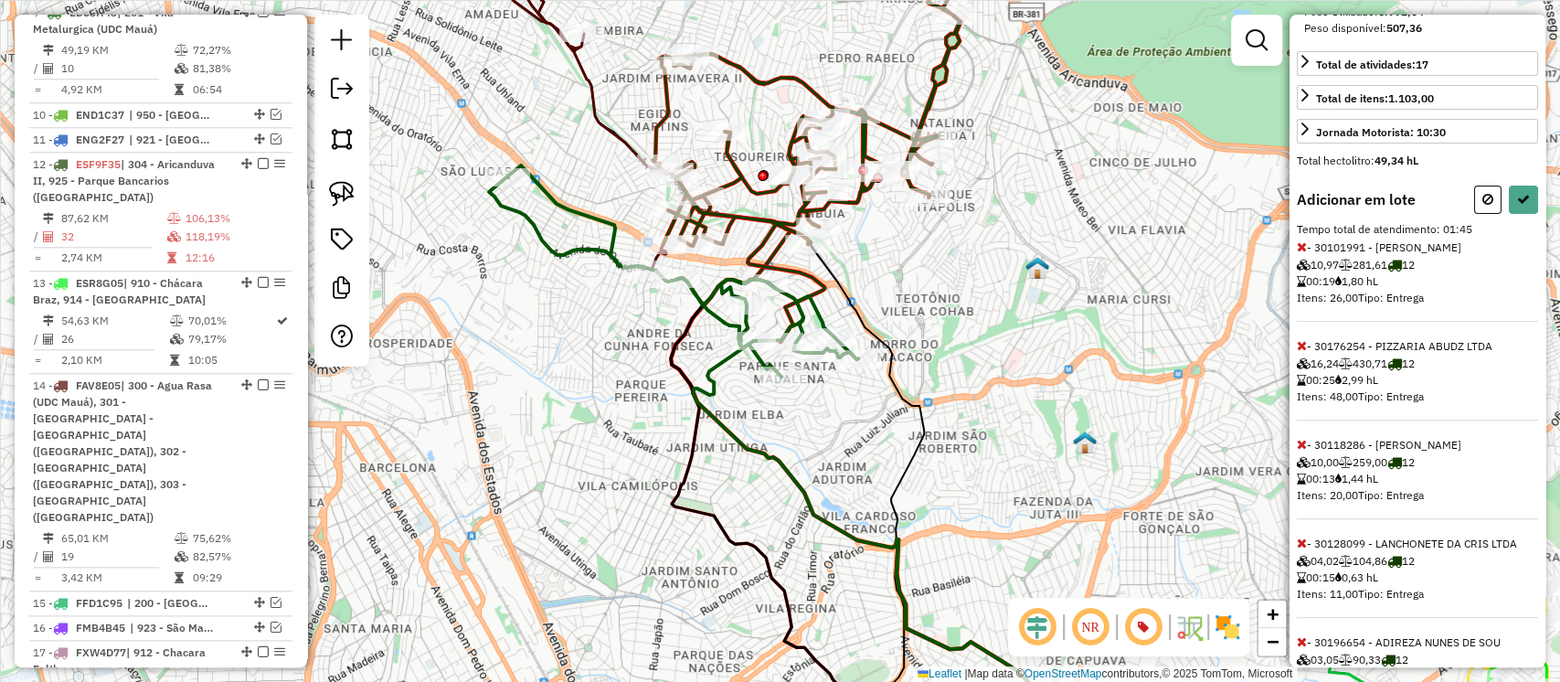
click at [1303, 352] on icon at bounding box center [1302, 345] width 10 height 13
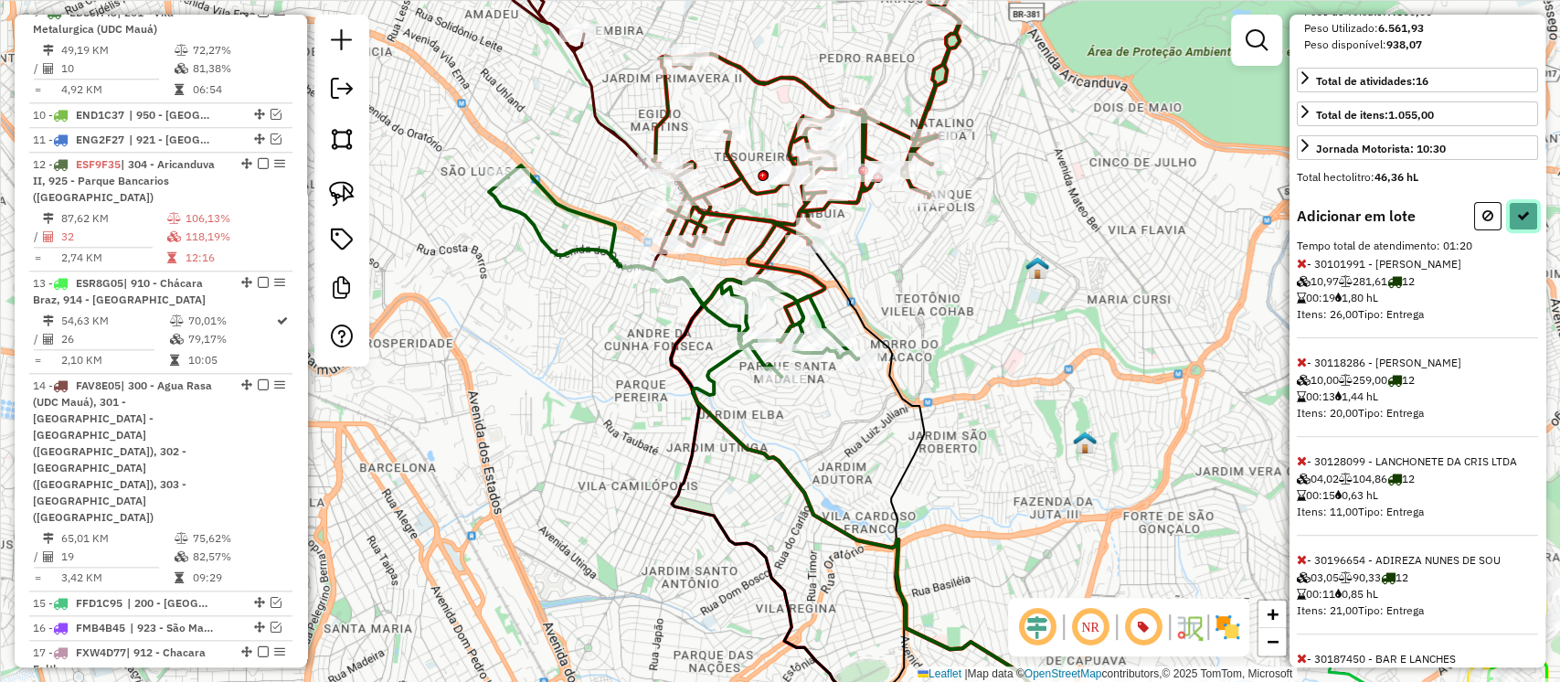
click at [1515, 230] on button at bounding box center [1523, 216] width 29 height 28
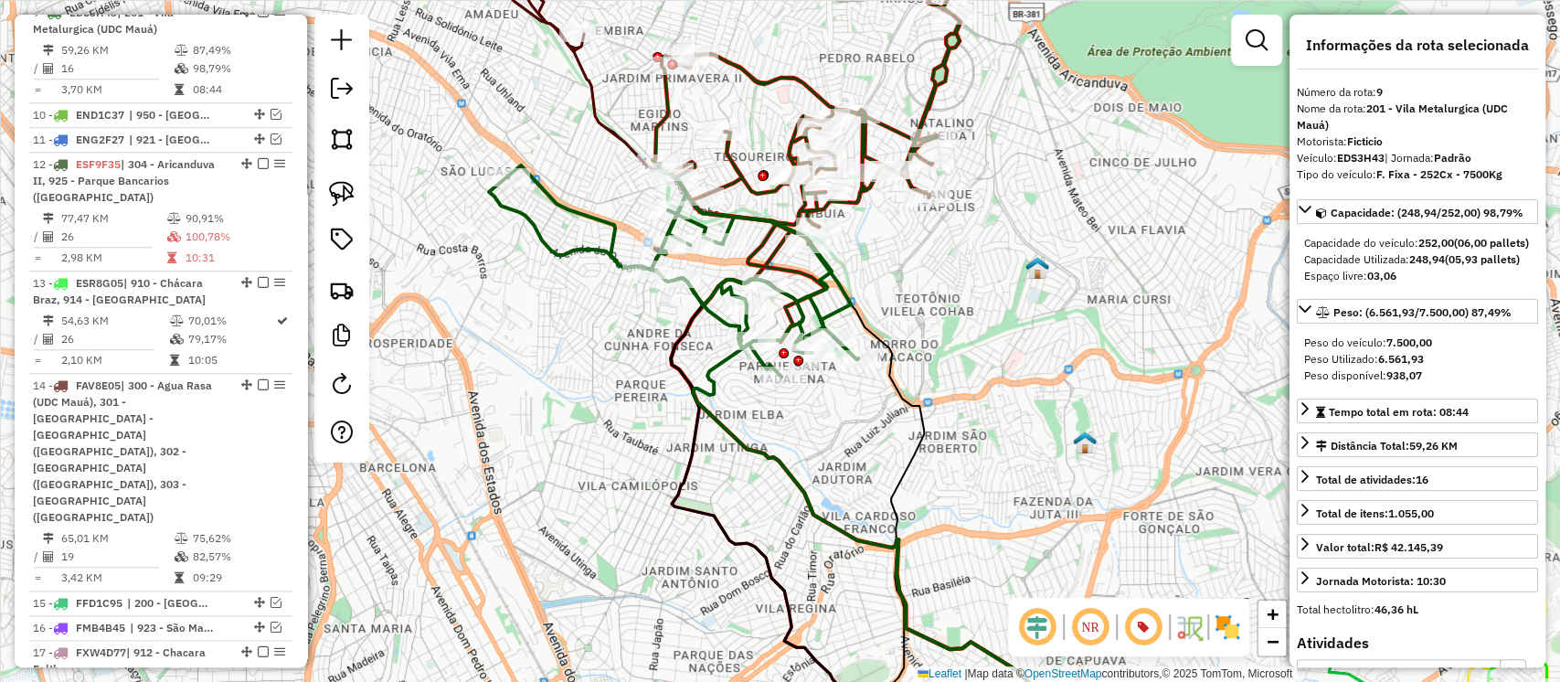
scroll to position [0, 0]
click at [858, 198] on icon at bounding box center [807, 166] width 308 height 351
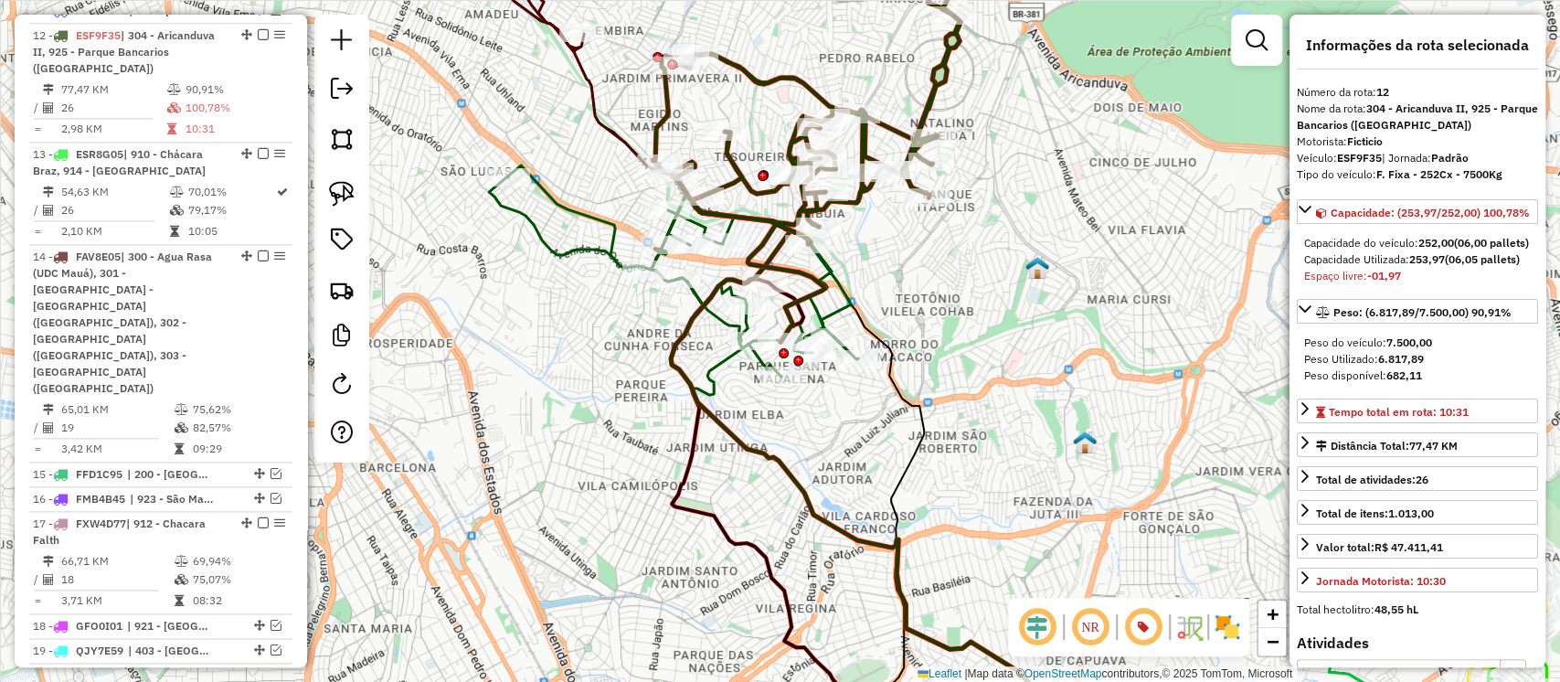
scroll to position [1367, 0]
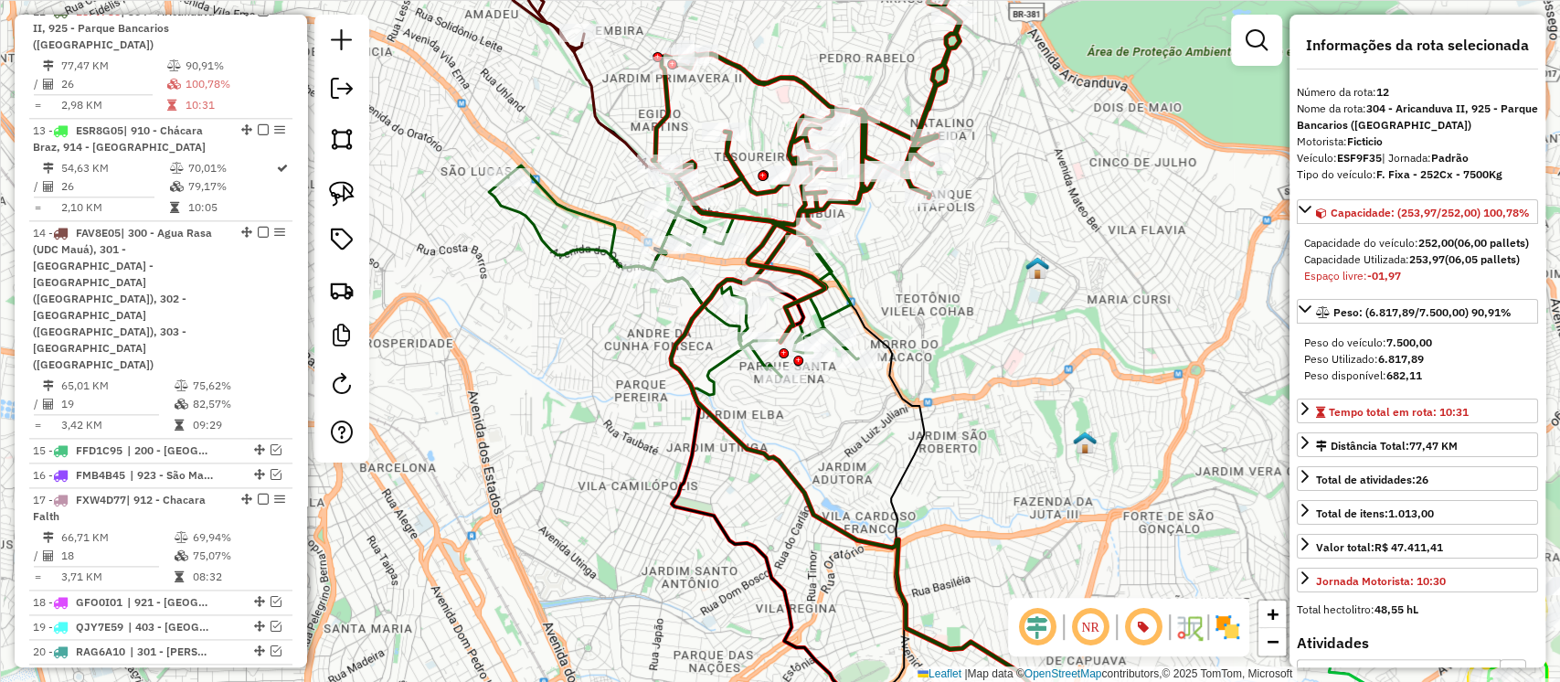
click at [603, 252] on icon at bounding box center [673, 270] width 369 height 213
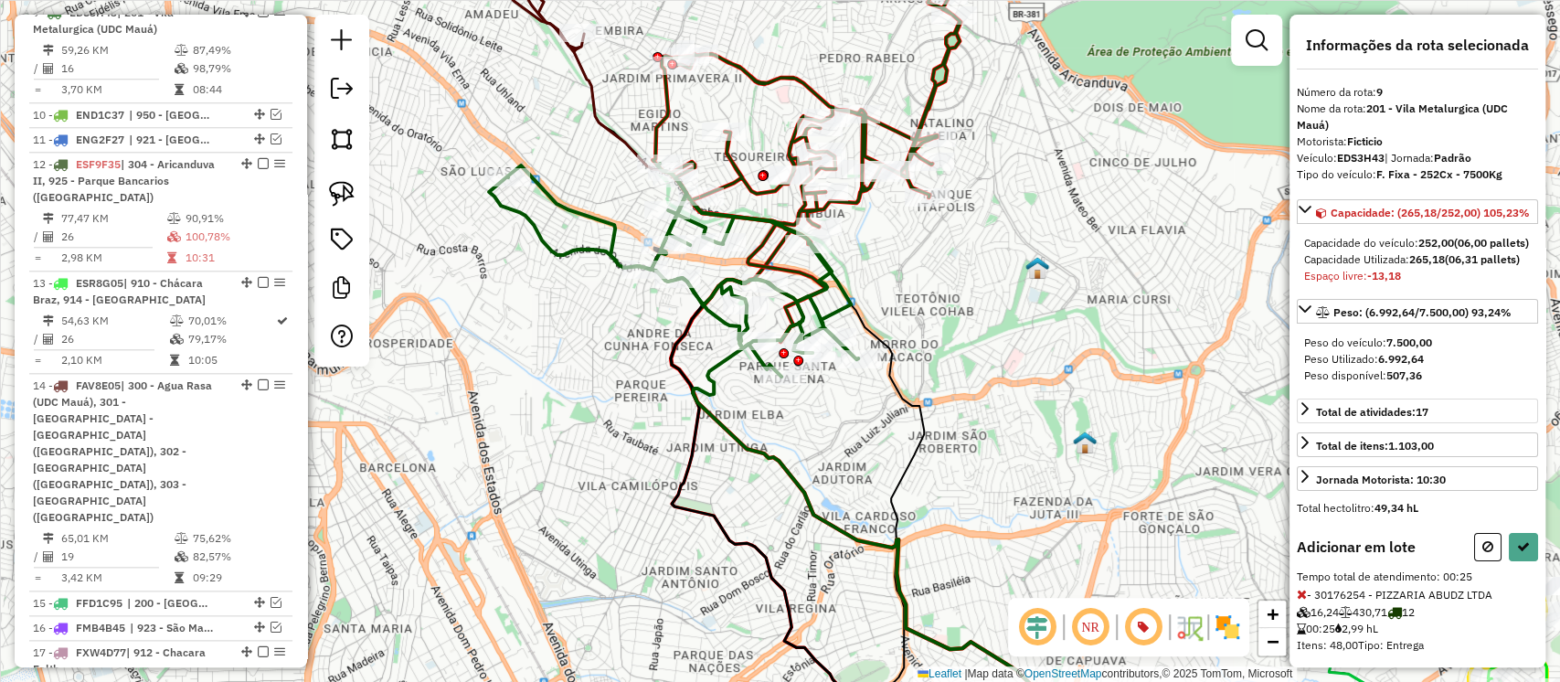
scroll to position [70, 0]
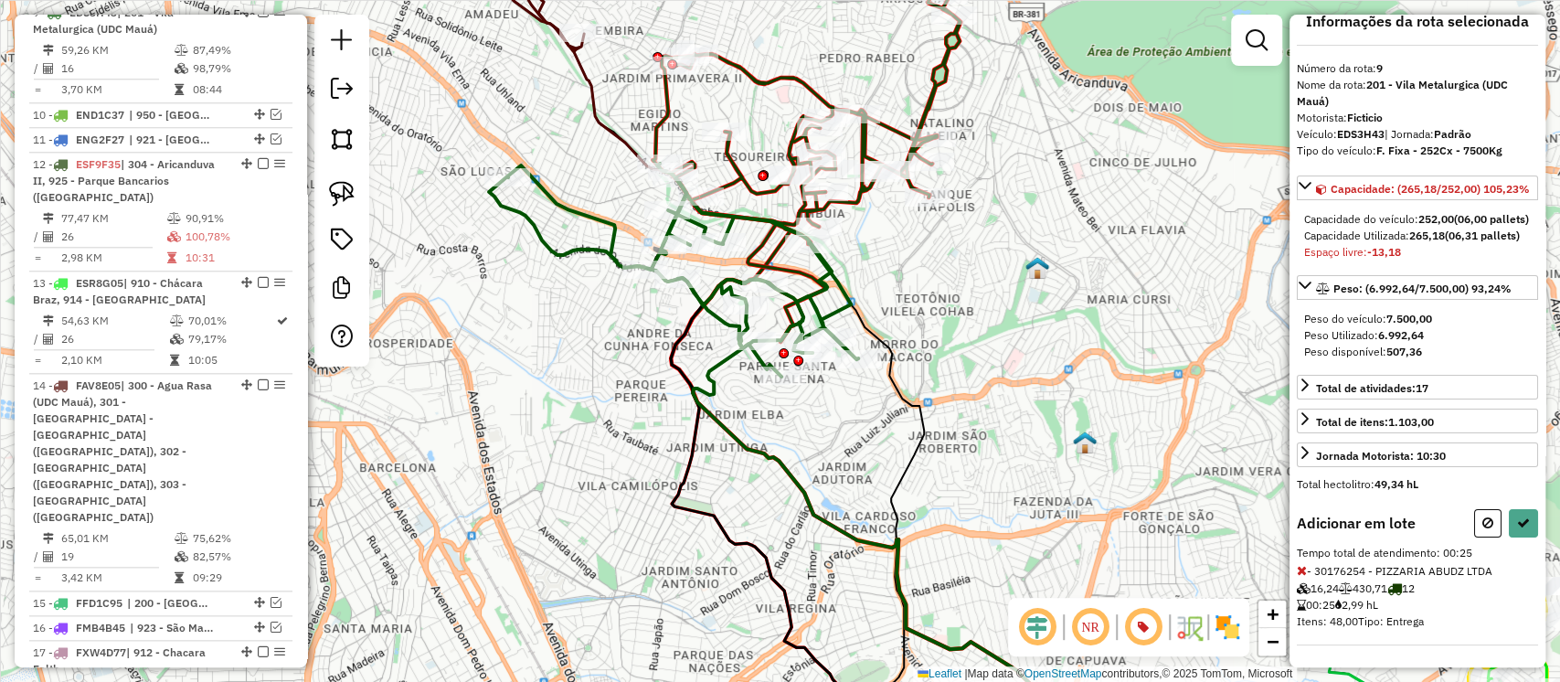
click at [1301, 572] on icon at bounding box center [1302, 570] width 10 height 13
click at [1301, 571] on icon at bounding box center [1302, 570] width 10 height 13
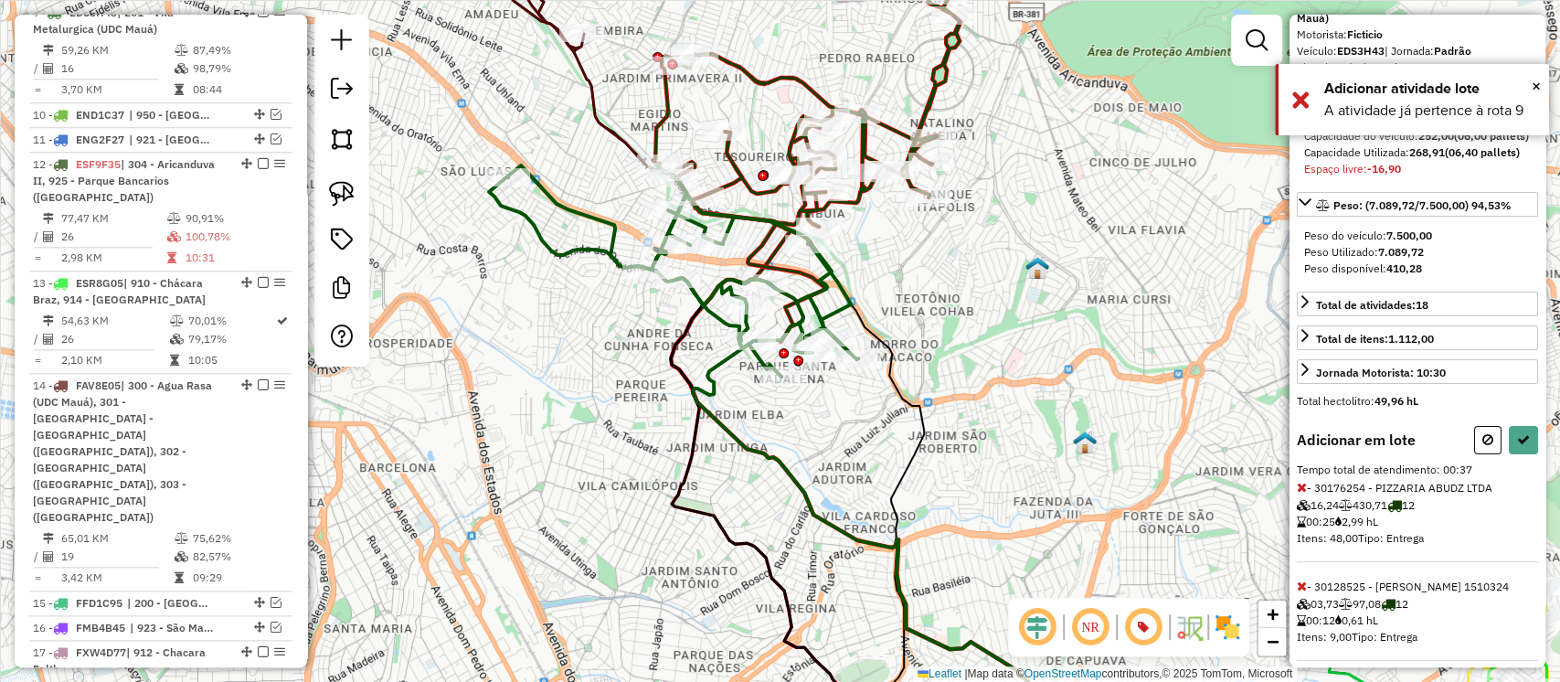
scroll to position [109, 0]
click at [1300, 492] on icon at bounding box center [1302, 485] width 10 height 13
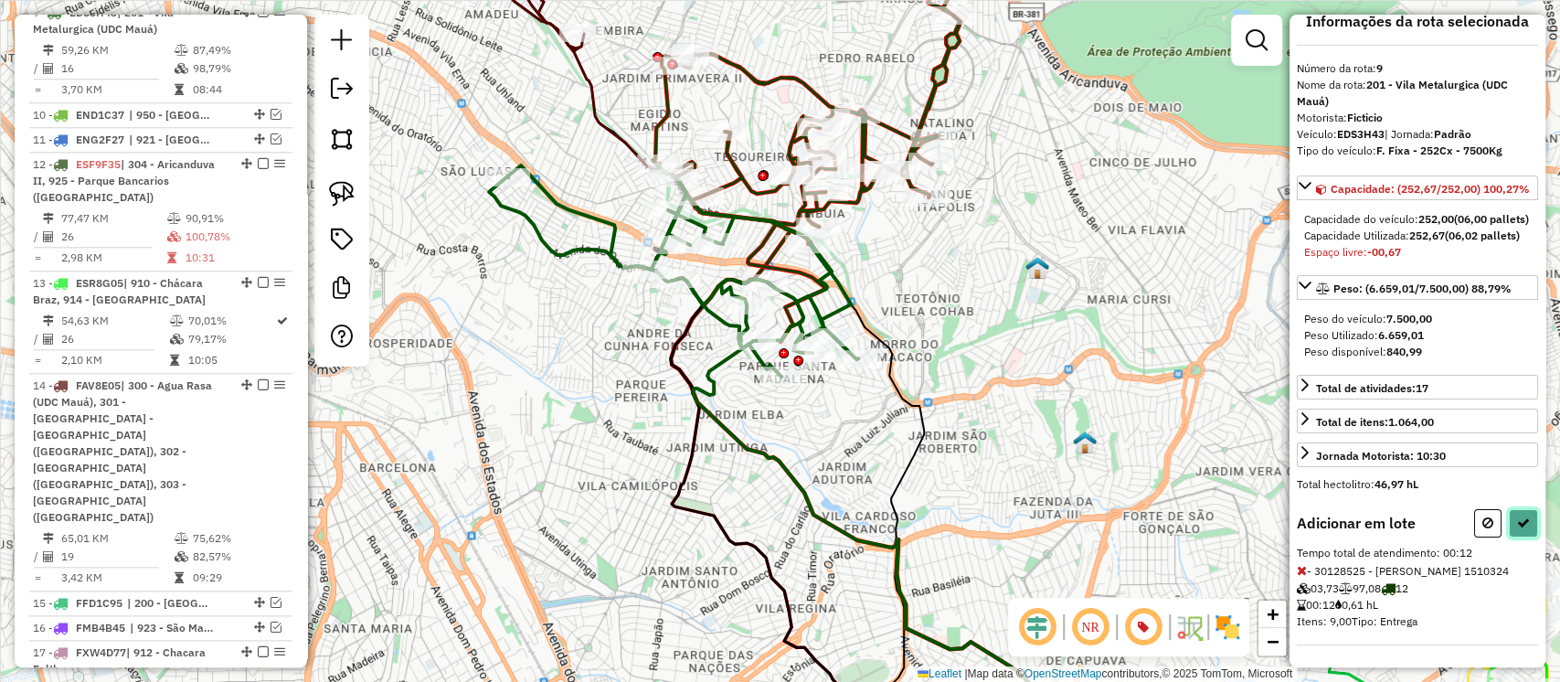
click at [1516, 515] on button at bounding box center [1523, 523] width 29 height 28
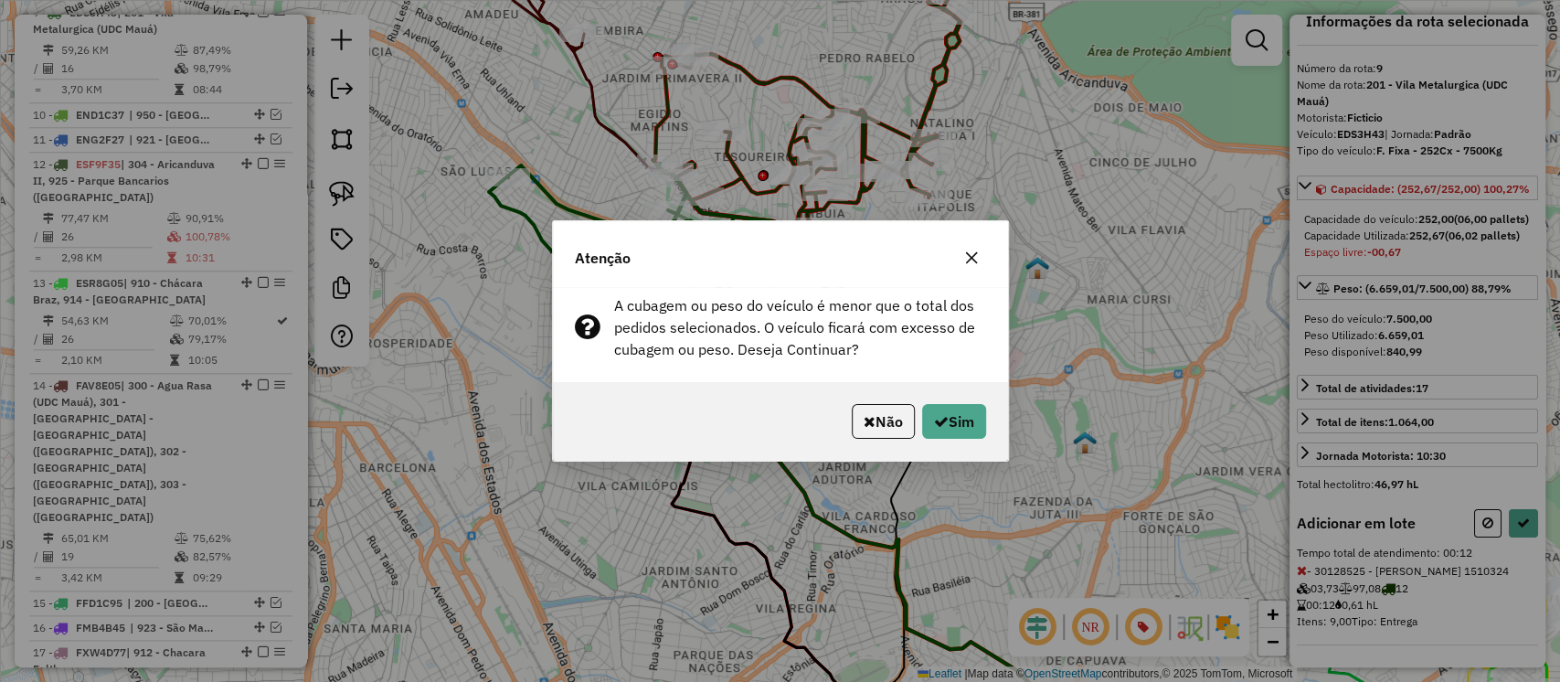
click at [987, 417] on div "Não Sim" at bounding box center [780, 421] width 455 height 79
click at [980, 418] on button "Sim" at bounding box center [954, 421] width 64 height 35
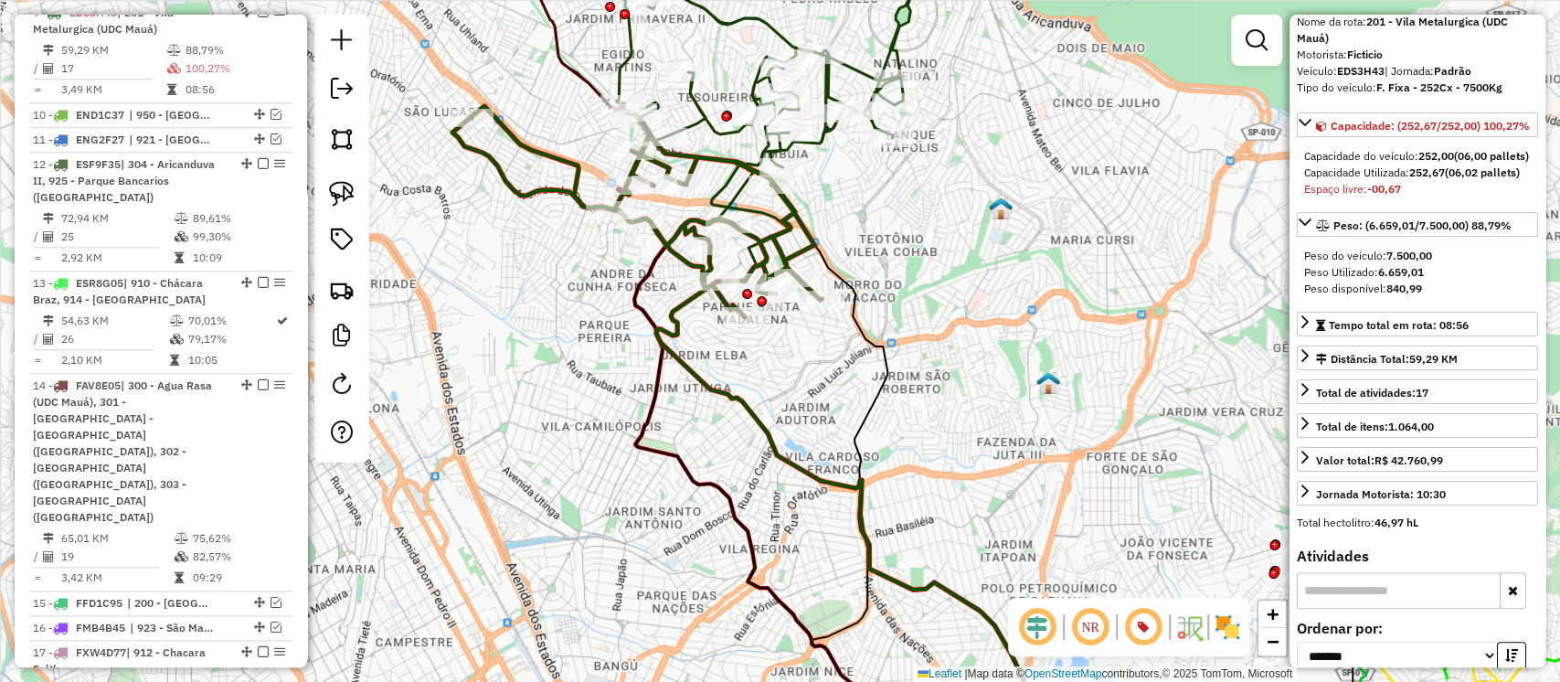
drag, startPoint x: 1002, startPoint y: 317, endPoint x: 960, endPoint y: 248, distance: 81.2
click at [960, 248] on div "Janela de atendimento Grade de atendimento Capacidade Transportadoras Veículos …" at bounding box center [780, 341] width 1560 height 682
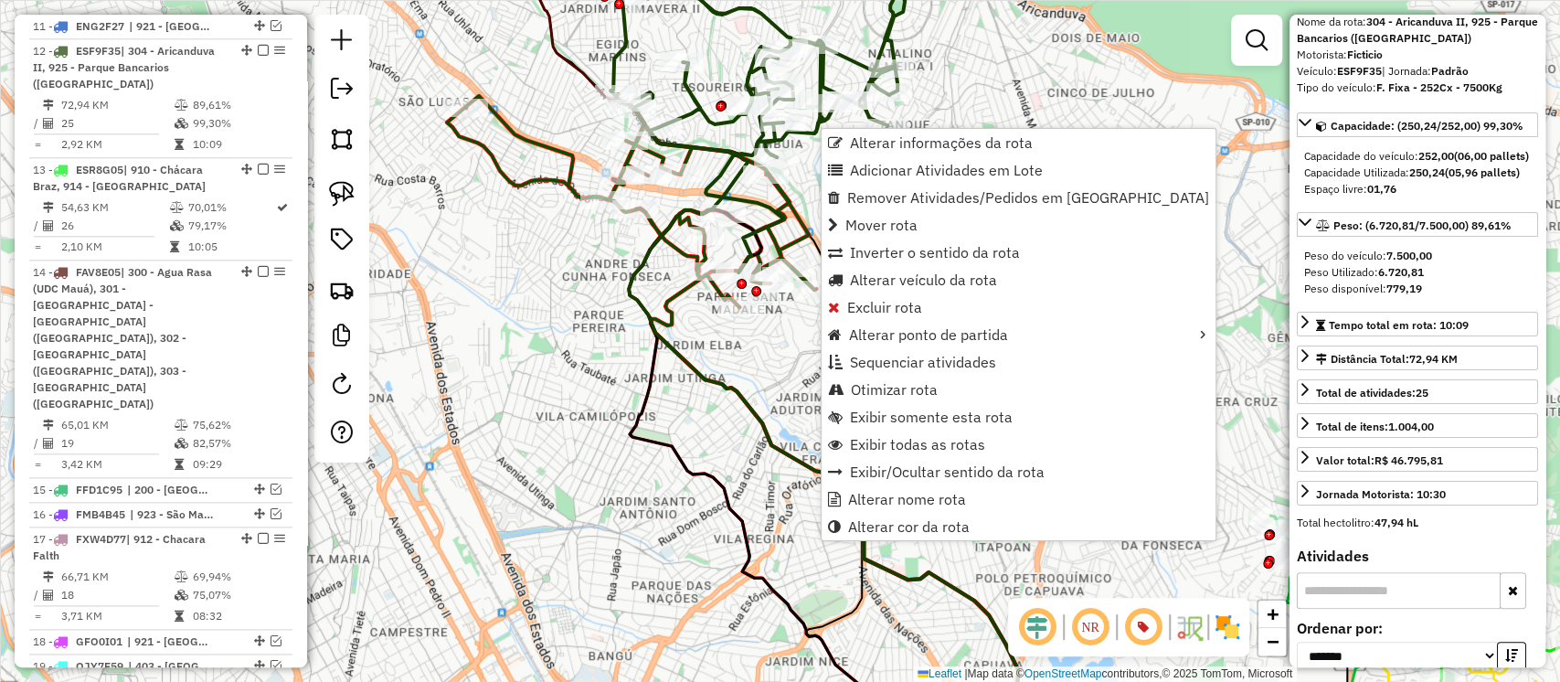
scroll to position [1367, 0]
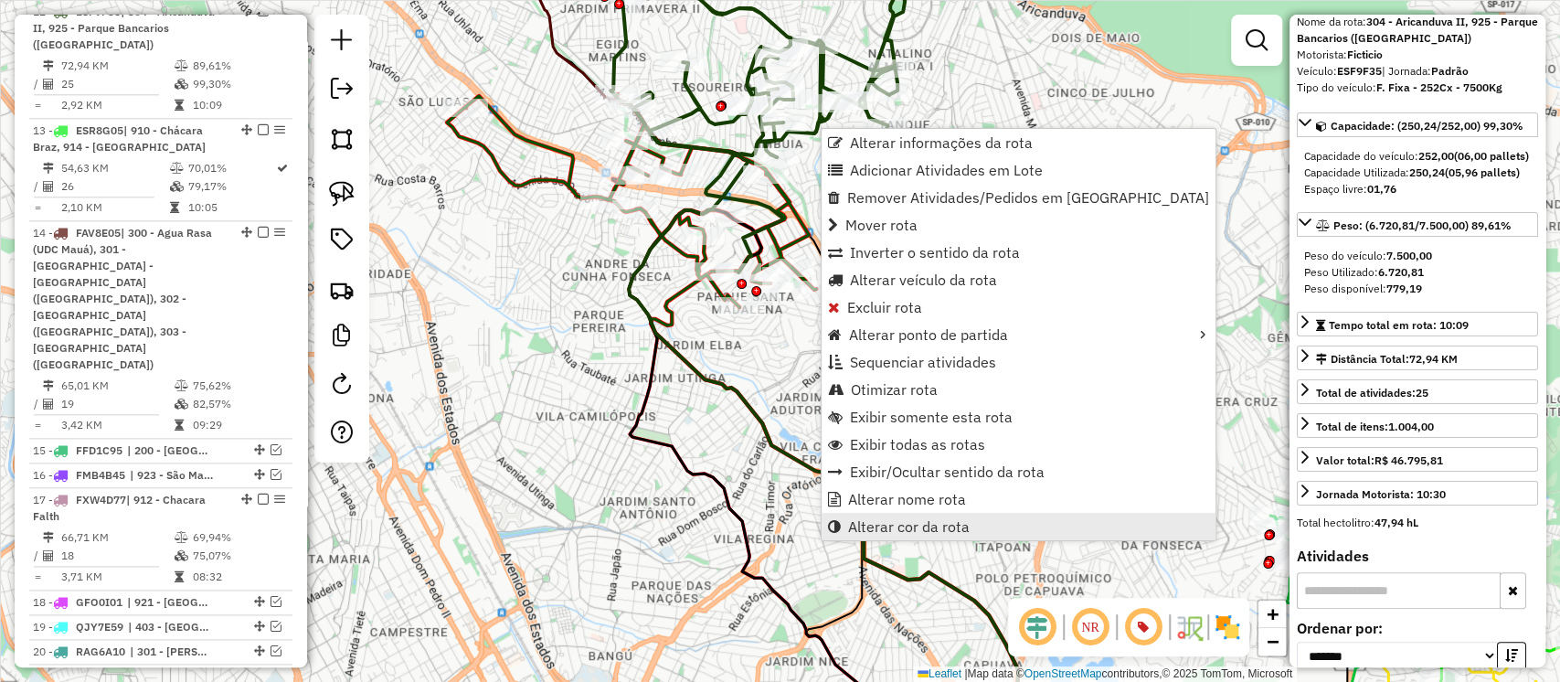
click at [910, 519] on span "Alterar cor da rota" at bounding box center [909, 526] width 122 height 15
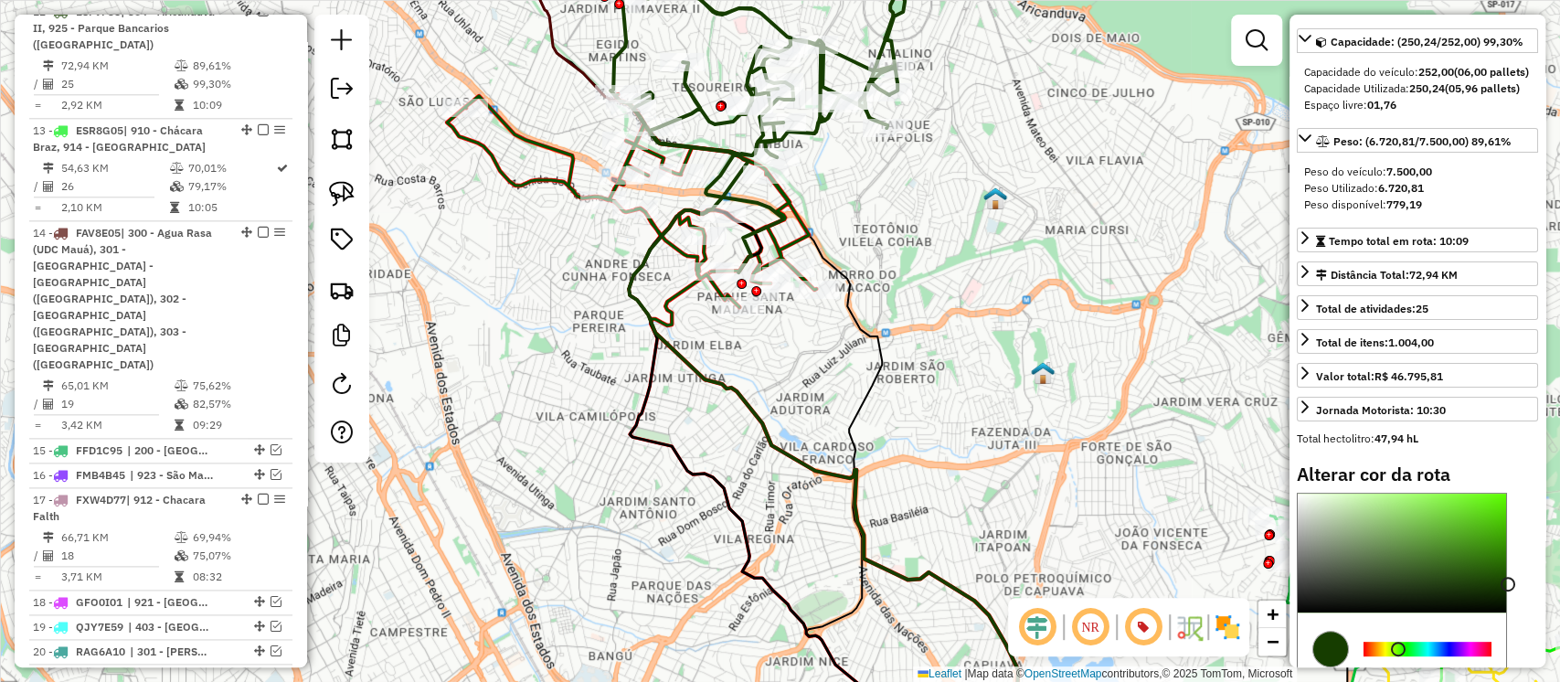
scroll to position [175, 0]
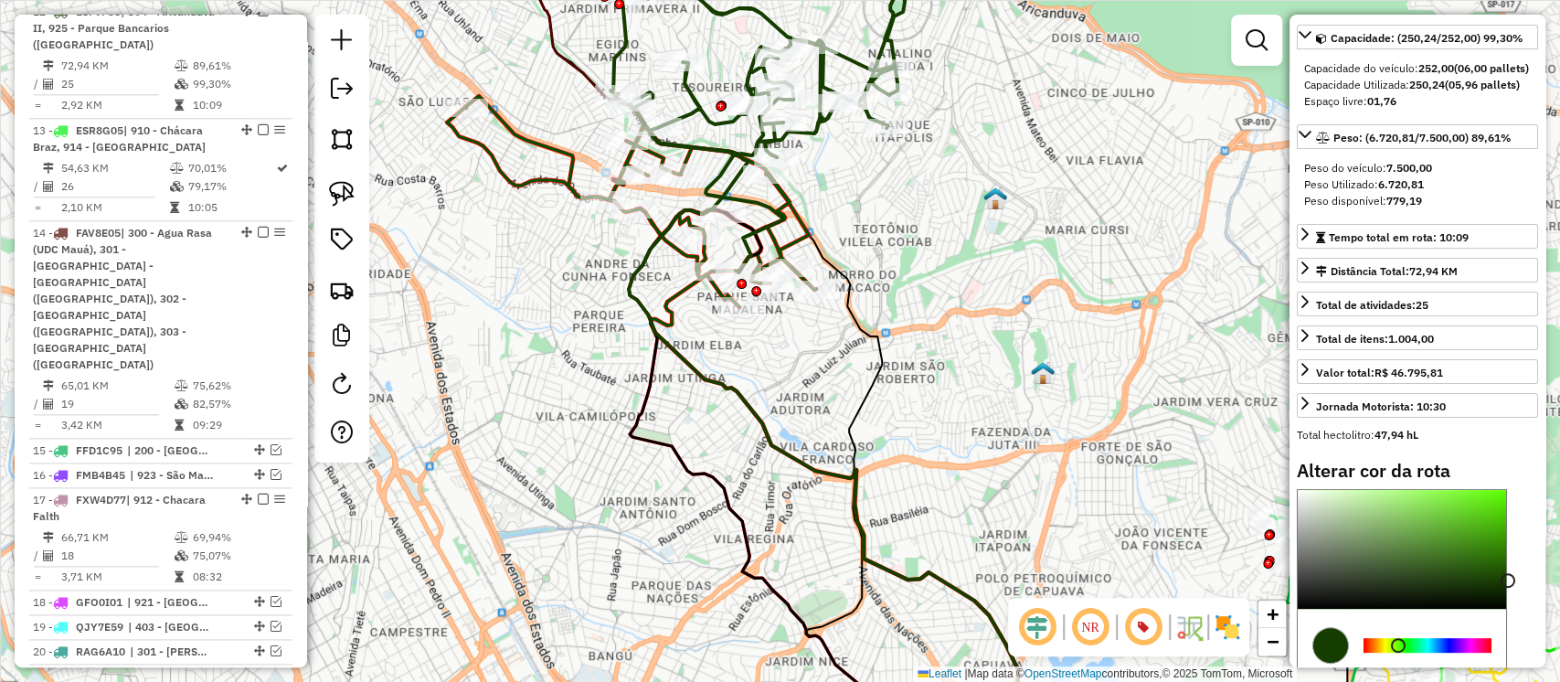
type input "*******"
click at [1450, 538] on div at bounding box center [1402, 549] width 208 height 119
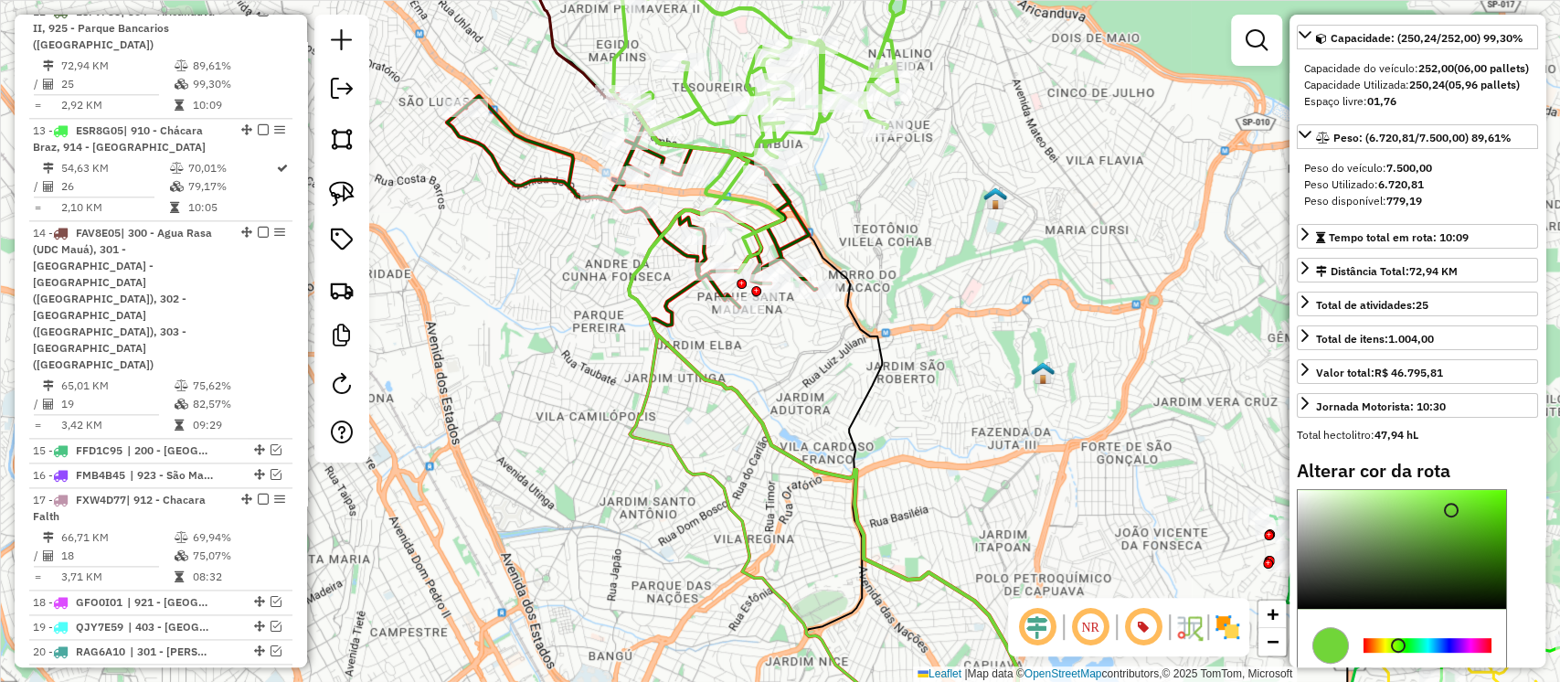
click at [889, 197] on div "Janela de atendimento Grade de atendimento Capacidade Transportadoras Veículos …" at bounding box center [780, 341] width 1560 height 682
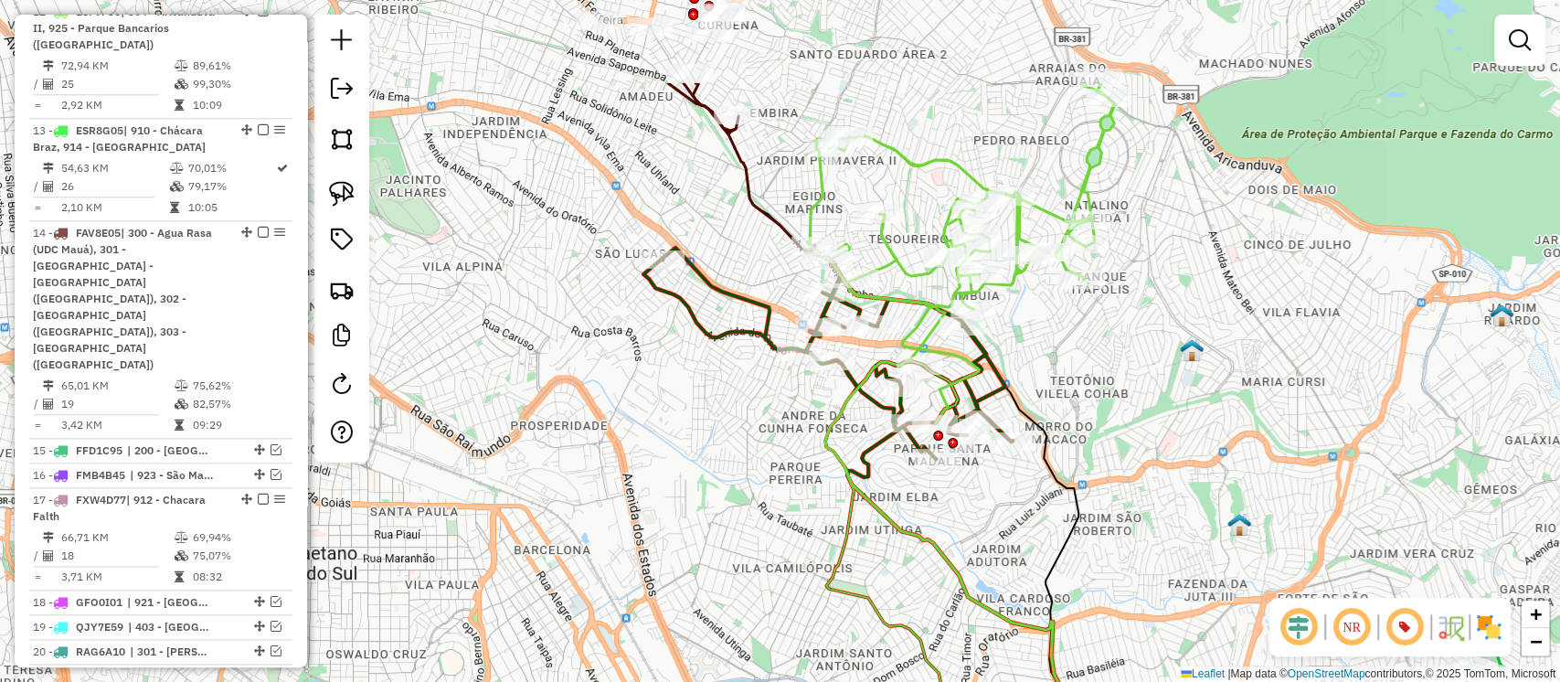
drag, startPoint x: 881, startPoint y: 186, endPoint x: 1006, endPoint y: 335, distance: 193.9
click at [1080, 343] on div "Janela de atendimento Grade de atendimento Capacidade Transportadoras Veículos …" at bounding box center [780, 341] width 1560 height 682
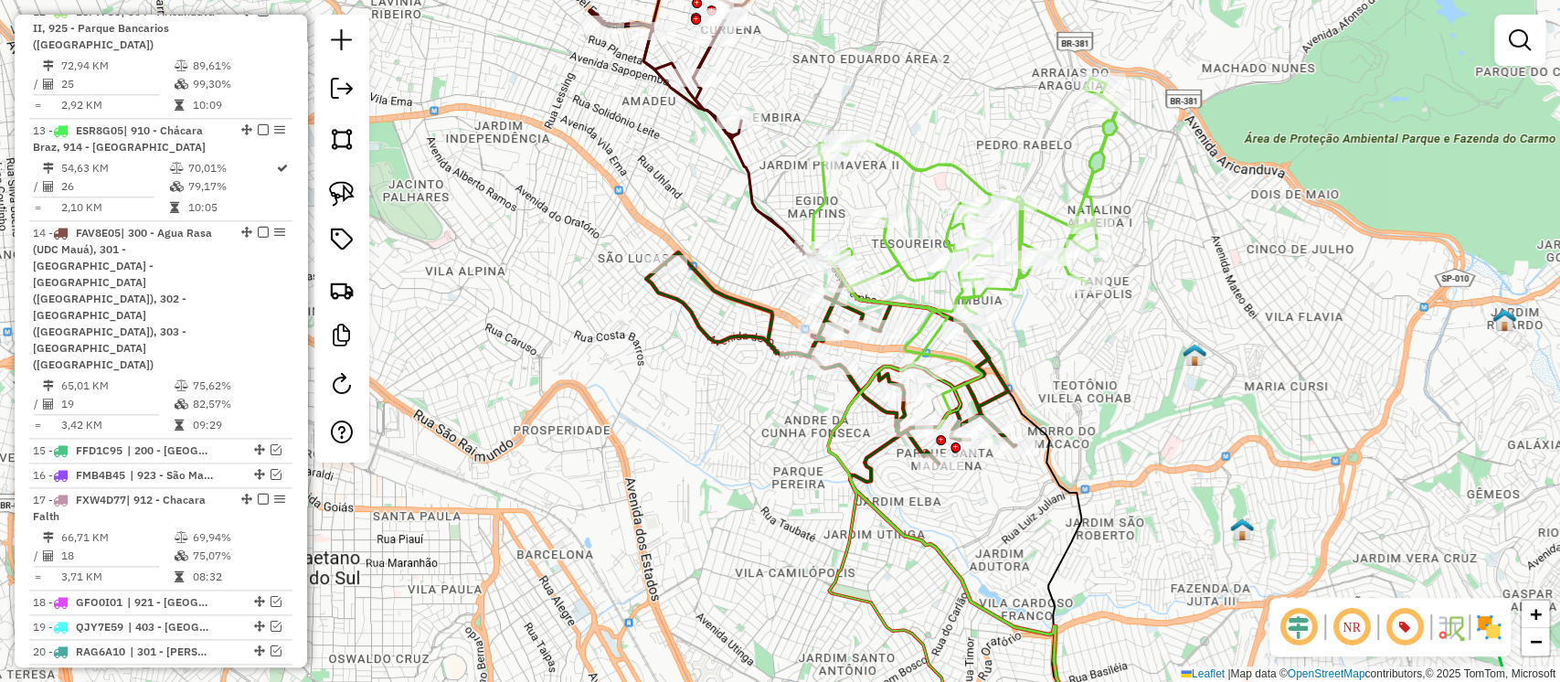
click at [899, 267] on icon at bounding box center [964, 253] width 308 height 351
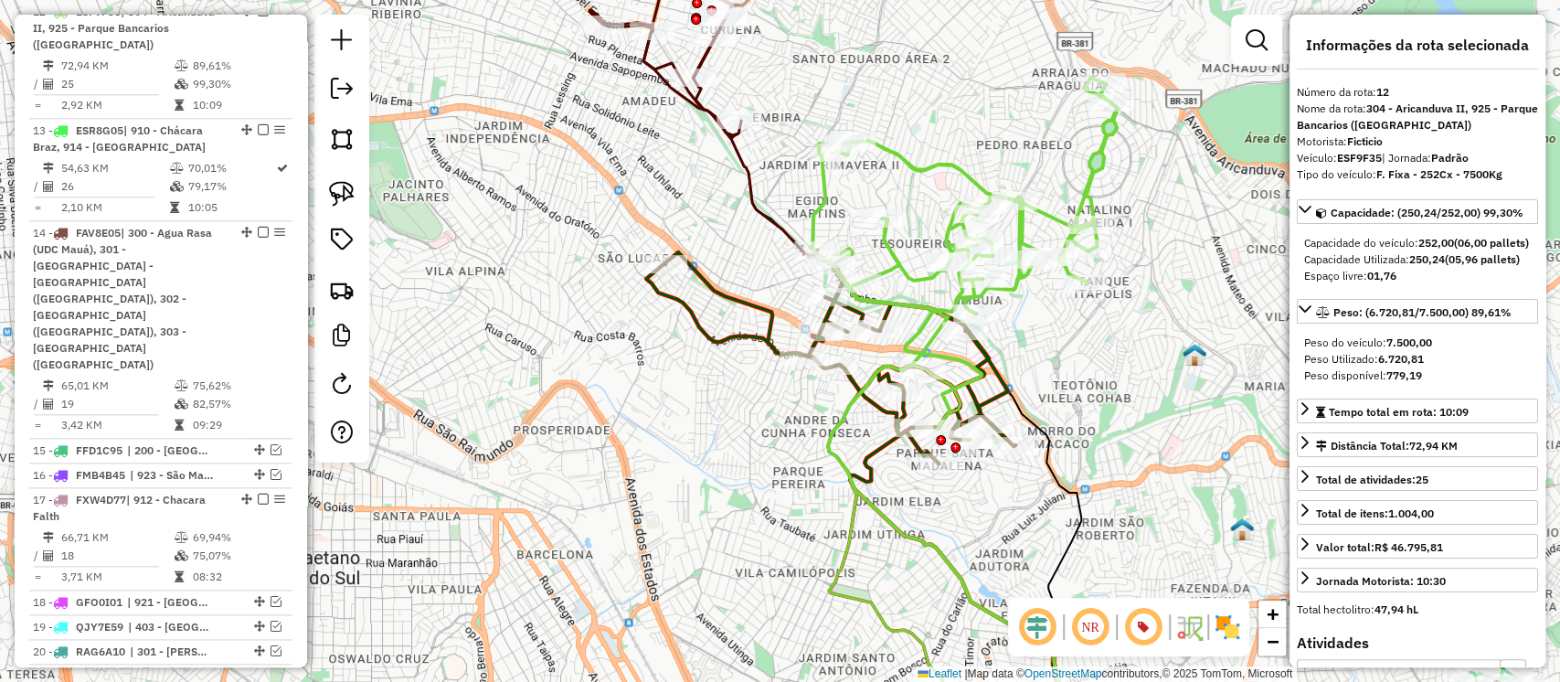
click at [848, 310] on icon at bounding box center [830, 356] width 369 height 213
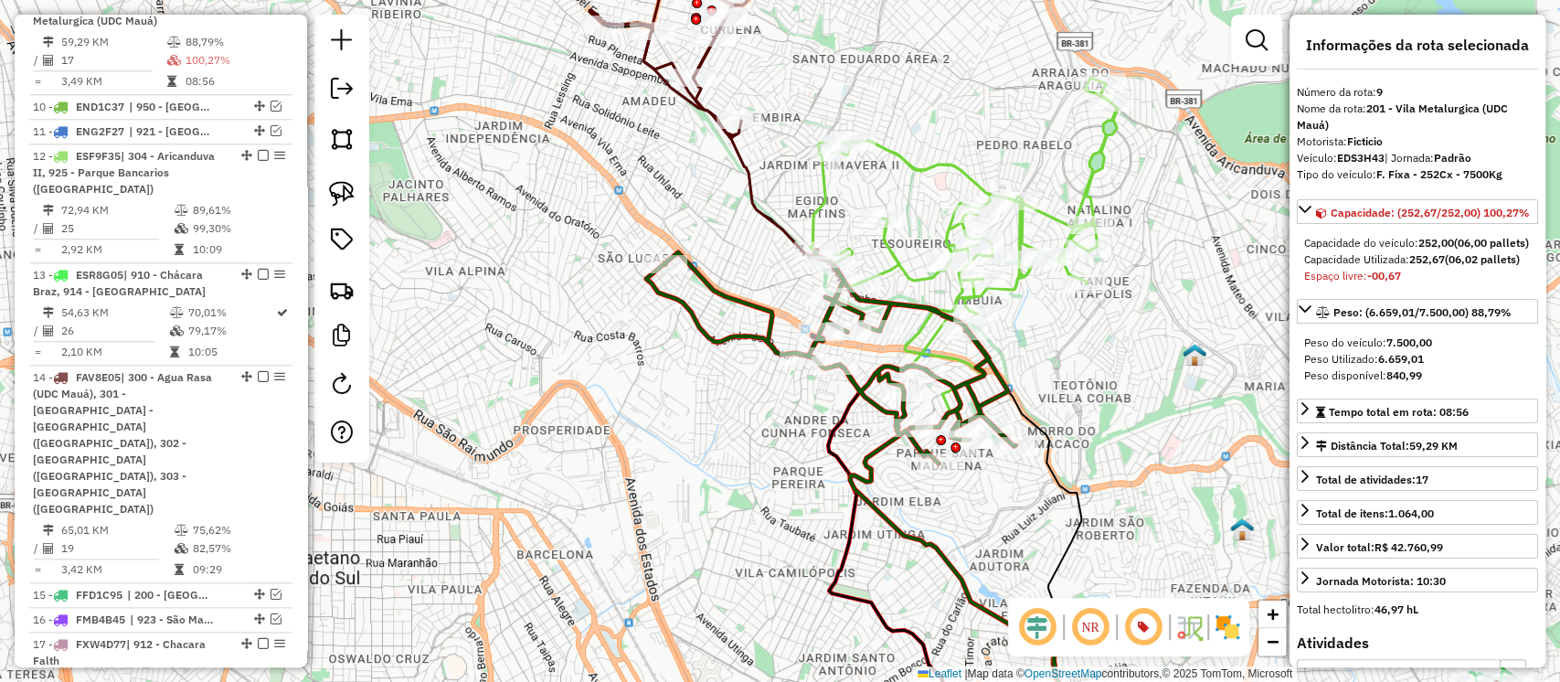
scroll to position [1214, 0]
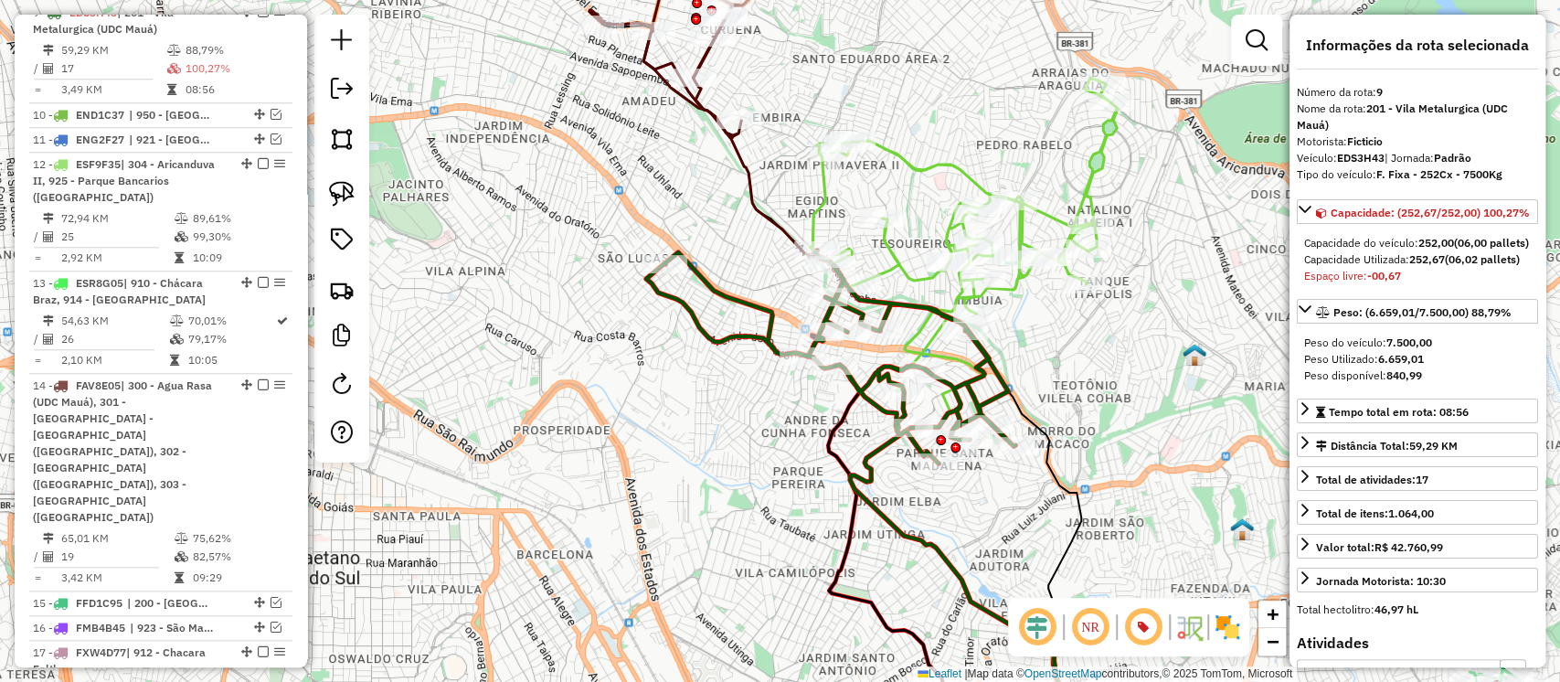
click at [1027, 222] on icon at bounding box center [964, 253] width 308 height 351
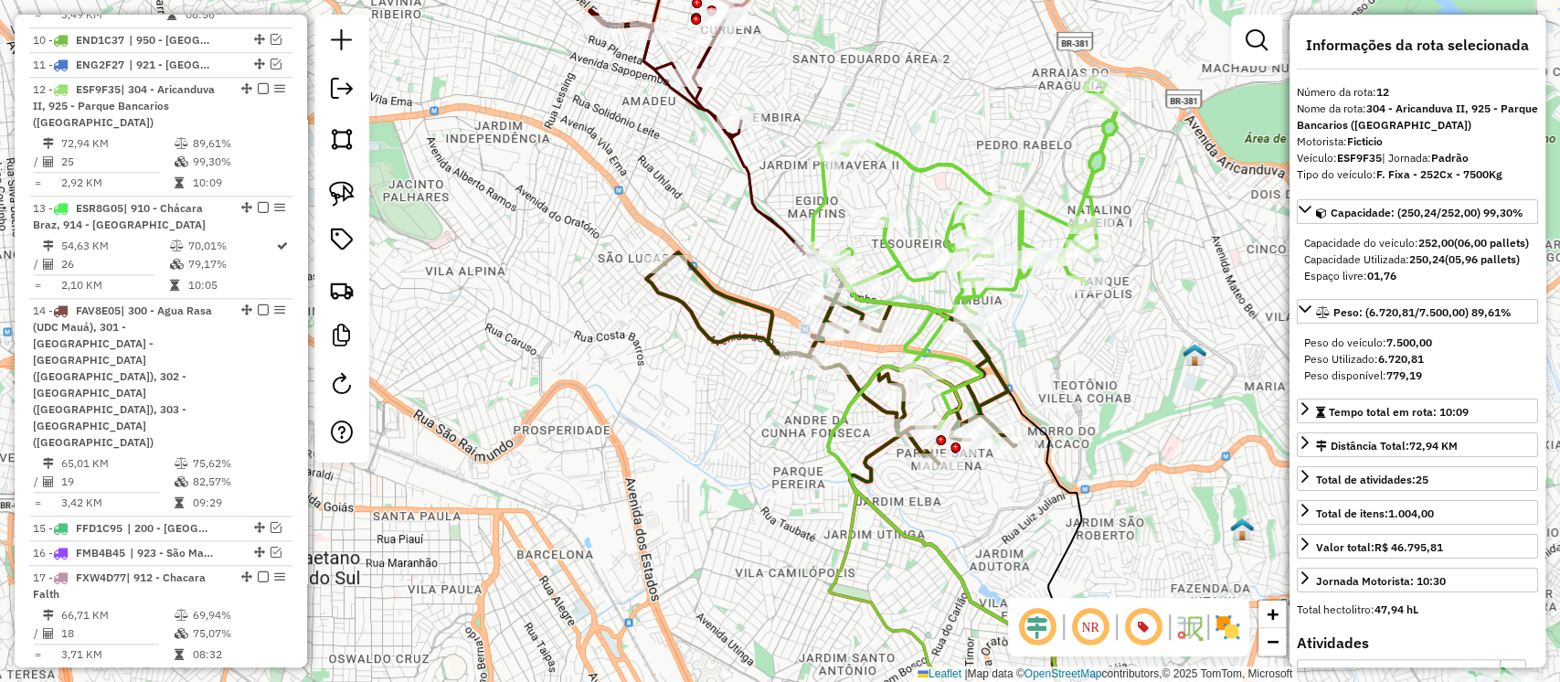
scroll to position [1367, 0]
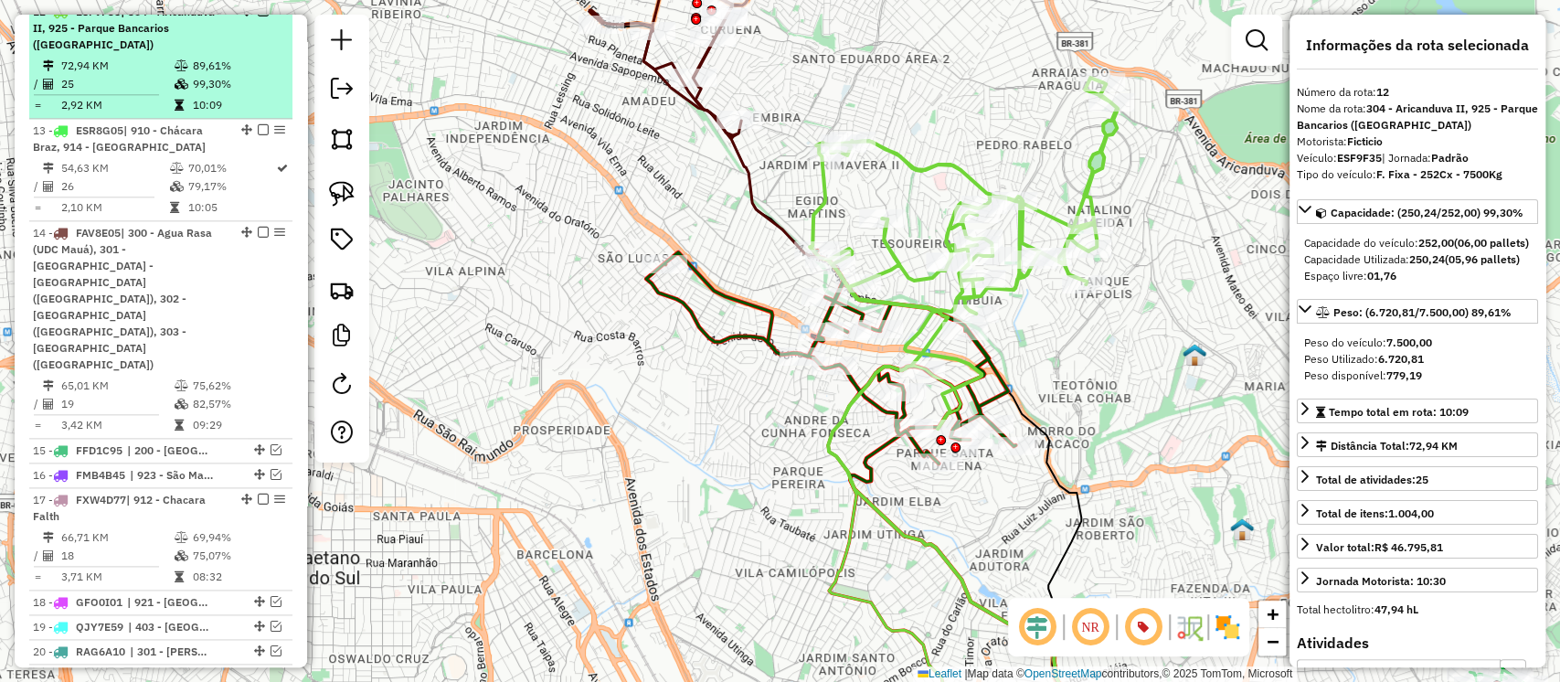
click at [258, 16] on em at bounding box center [263, 10] width 11 height 11
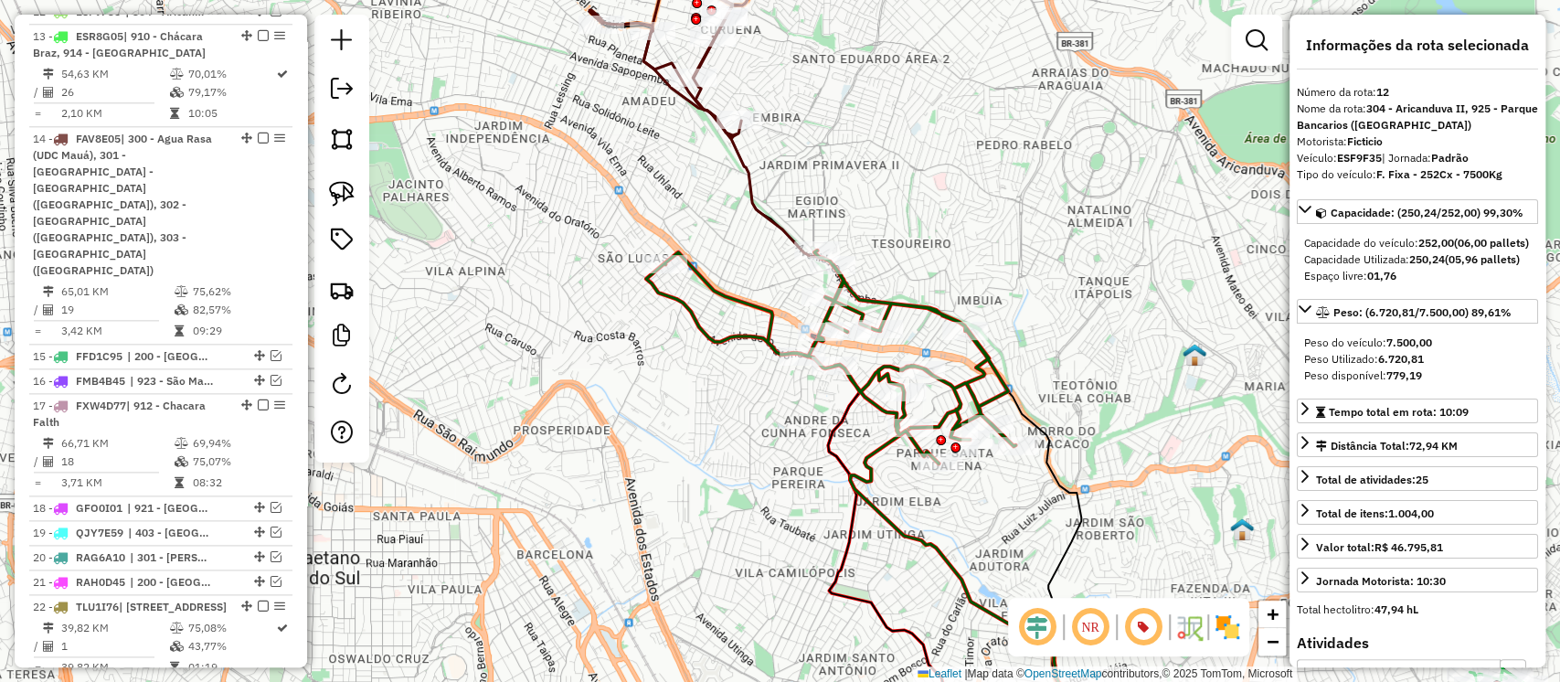
click at [694, 99] on icon at bounding box center [674, 34] width 169 height 207
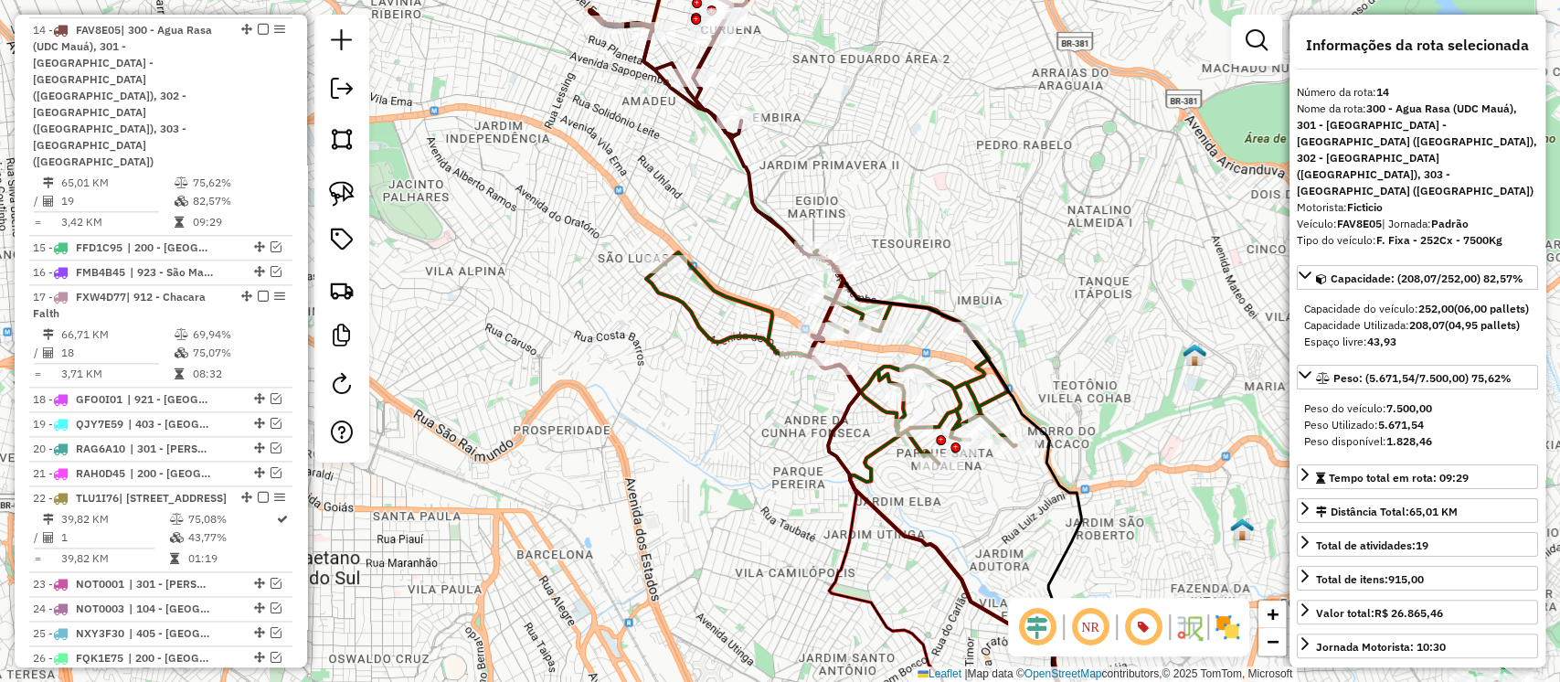
scroll to position [1493, 0]
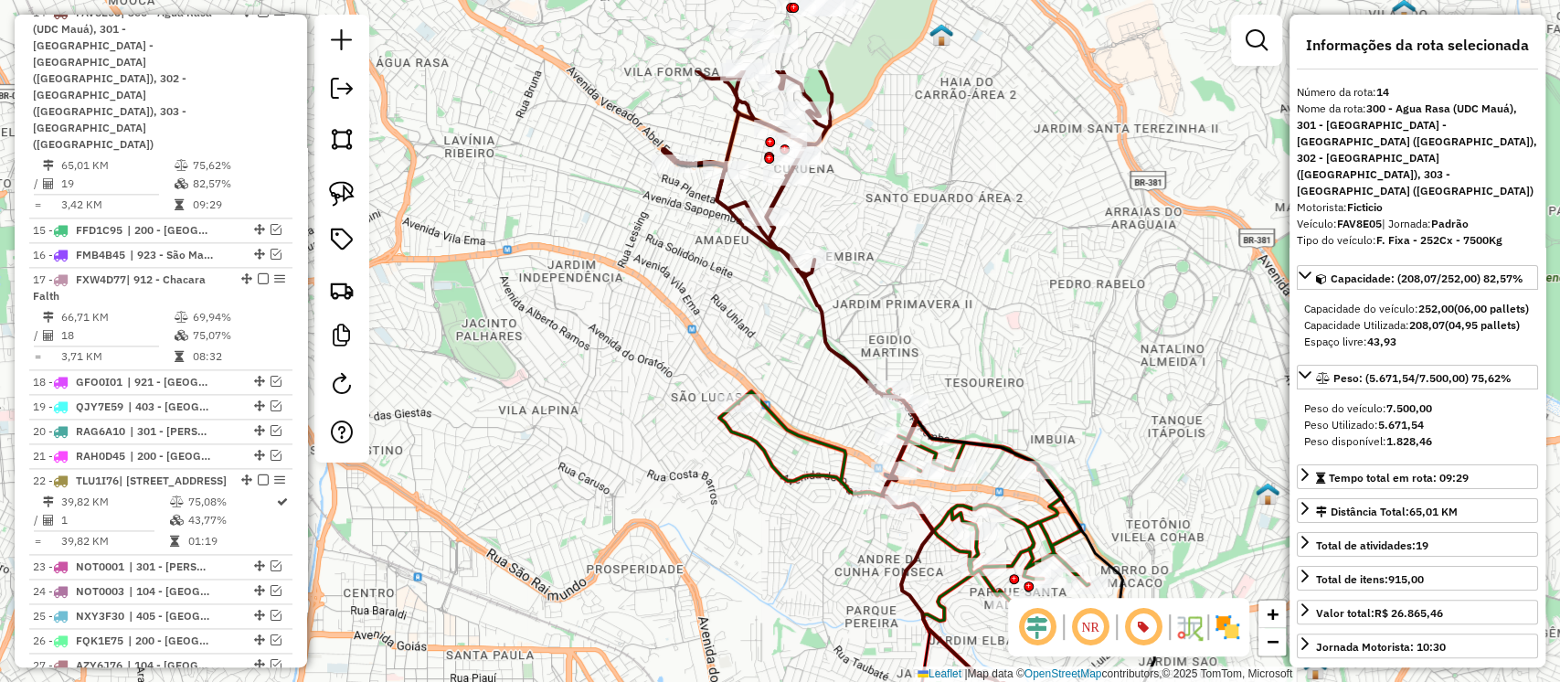
drag, startPoint x: 892, startPoint y: 172, endPoint x: 951, endPoint y: 289, distance: 130.8
click at [951, 289] on div "Janela de atendimento Grade de atendimento Capacidade Transportadoras Veículos …" at bounding box center [780, 341] width 1560 height 682
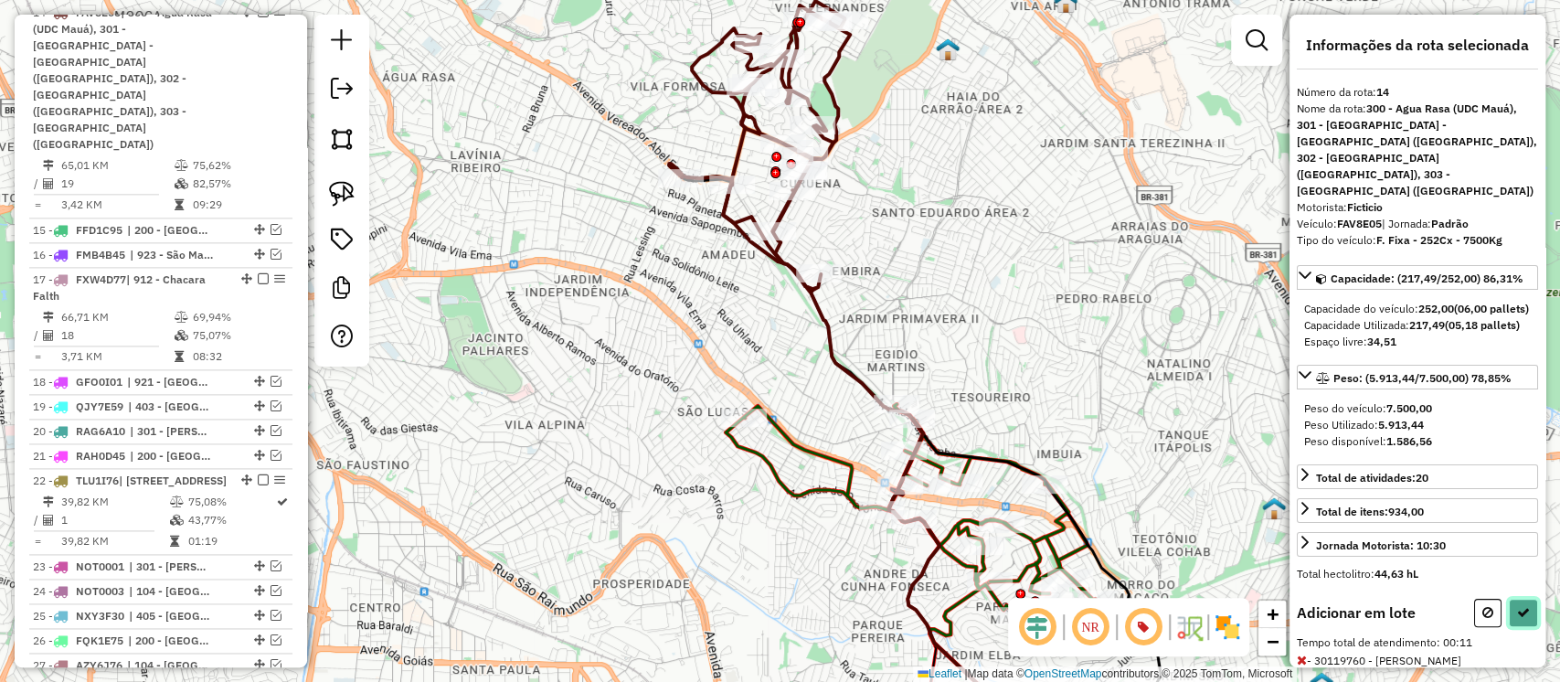
click at [1524, 606] on icon at bounding box center [1523, 612] width 13 height 13
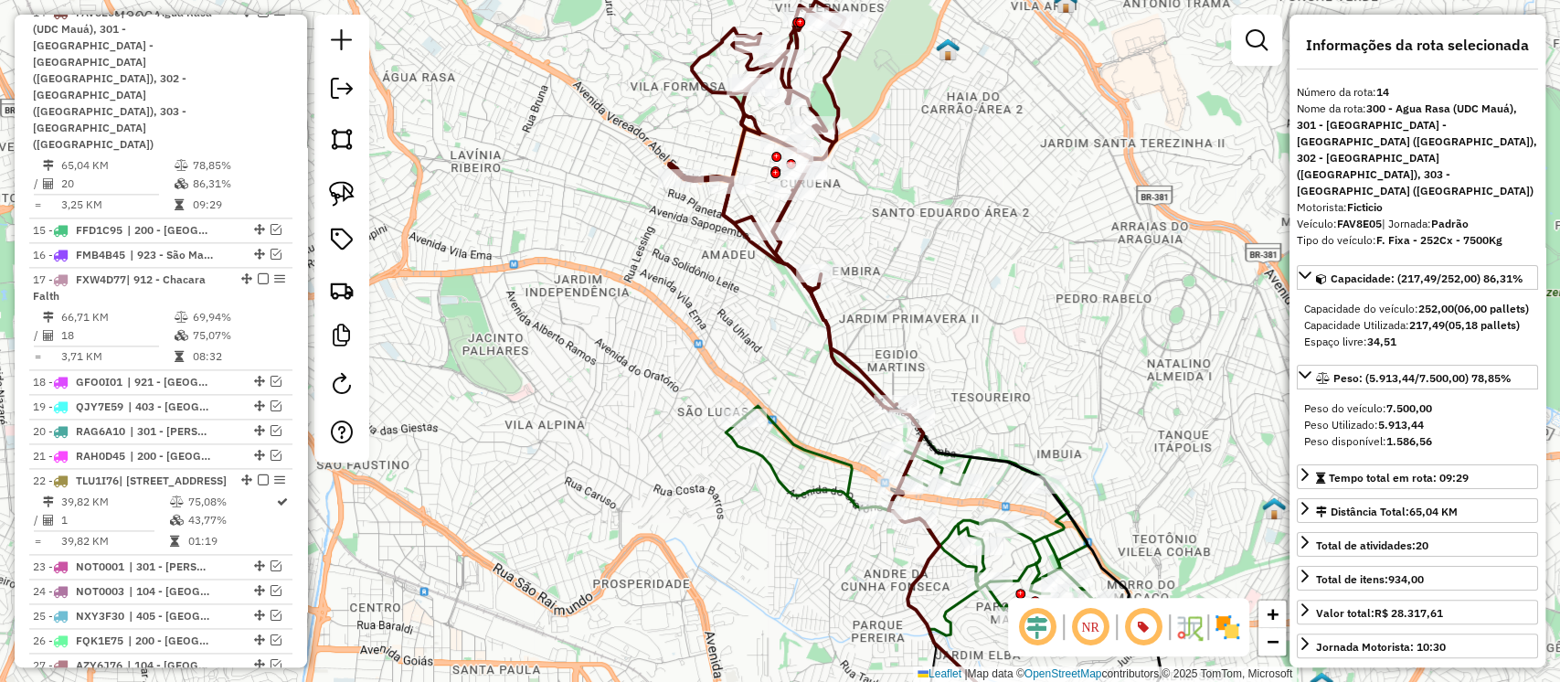
click at [780, 211] on icon at bounding box center [783, 203] width 228 height 405
click at [1361, 217] on strong "FAV8E05" at bounding box center [1359, 224] width 45 height 14
copy div "FAV8E05"
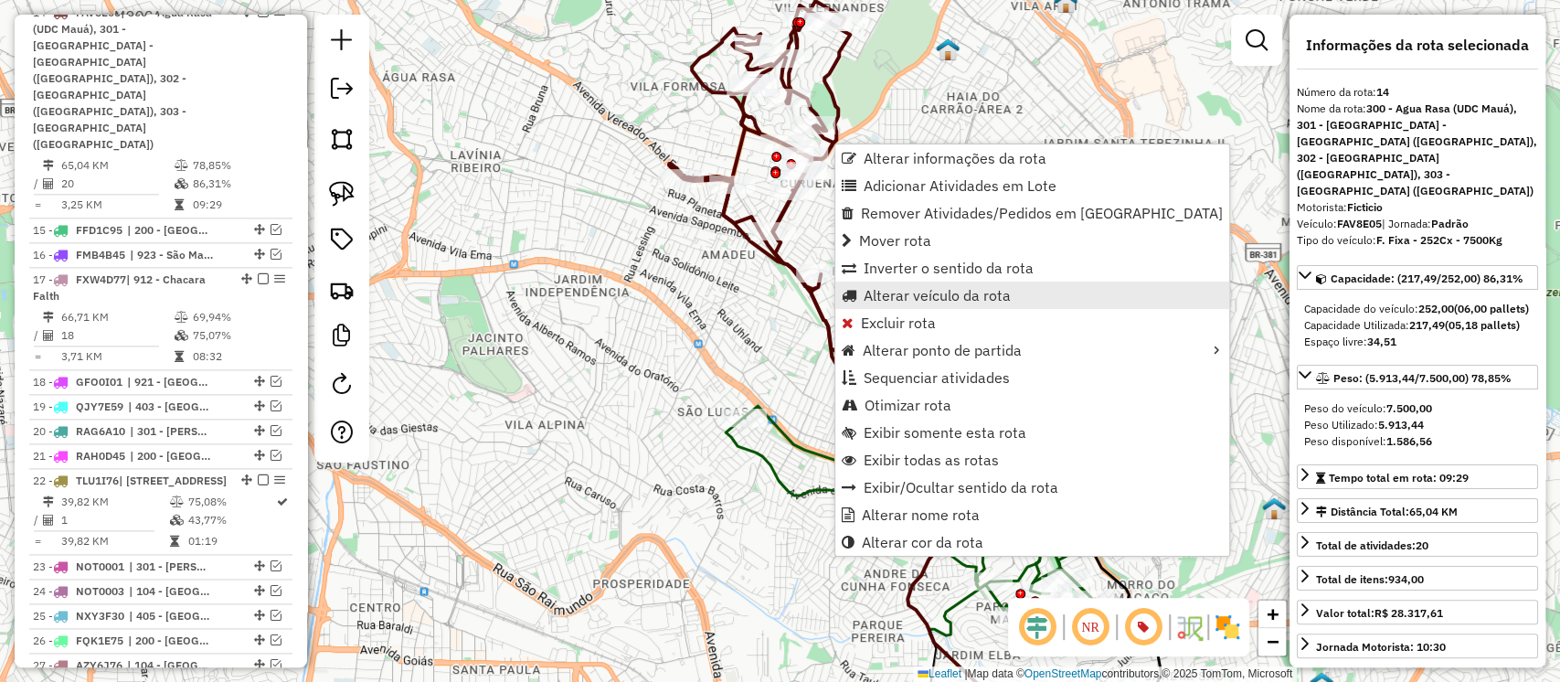
click at [900, 291] on span "Alterar veículo da rota" at bounding box center [937, 295] width 147 height 15
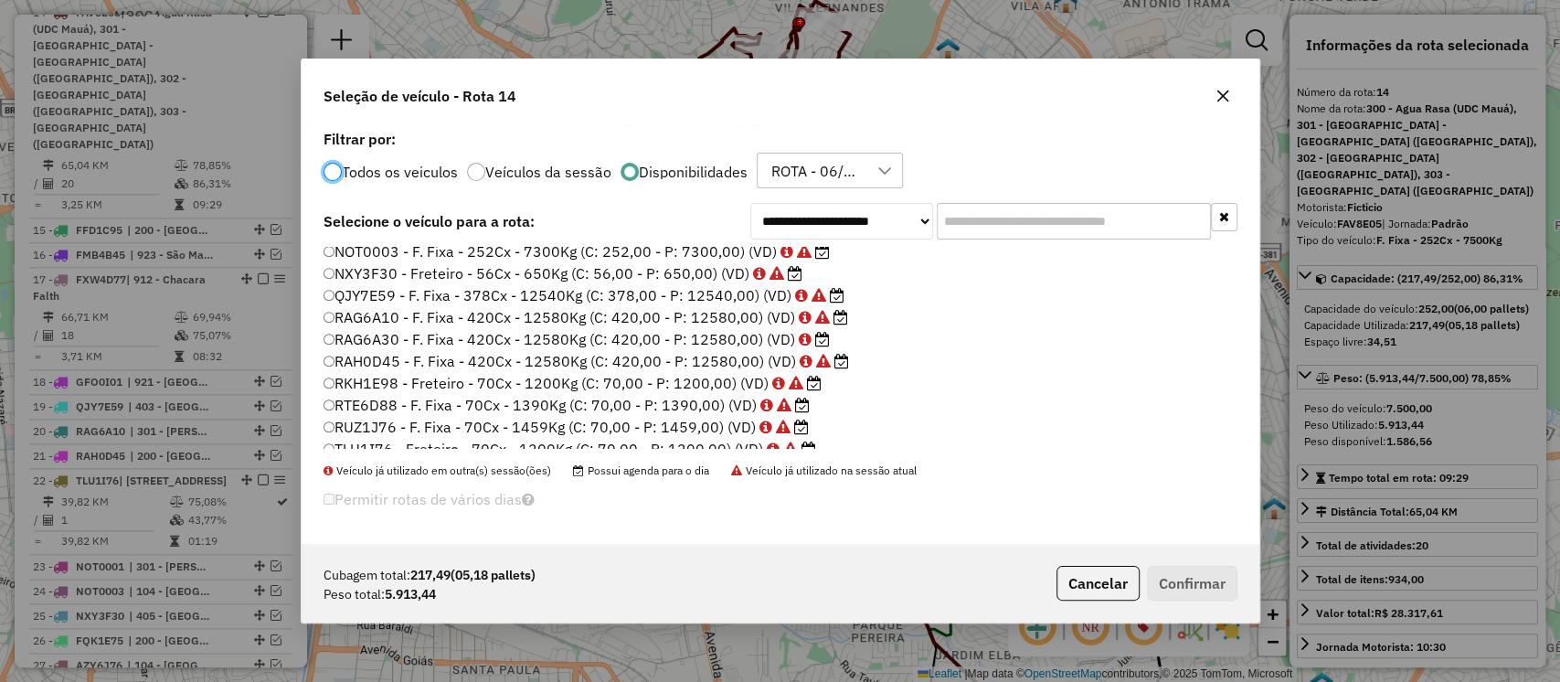
scroll to position [666, 0]
click at [744, 333] on label "RAG6A30 - F. Fixa - 420Cx - 12580Kg (C: 420,00 - P: 12580,00) (VD)" at bounding box center [577, 336] width 507 height 22
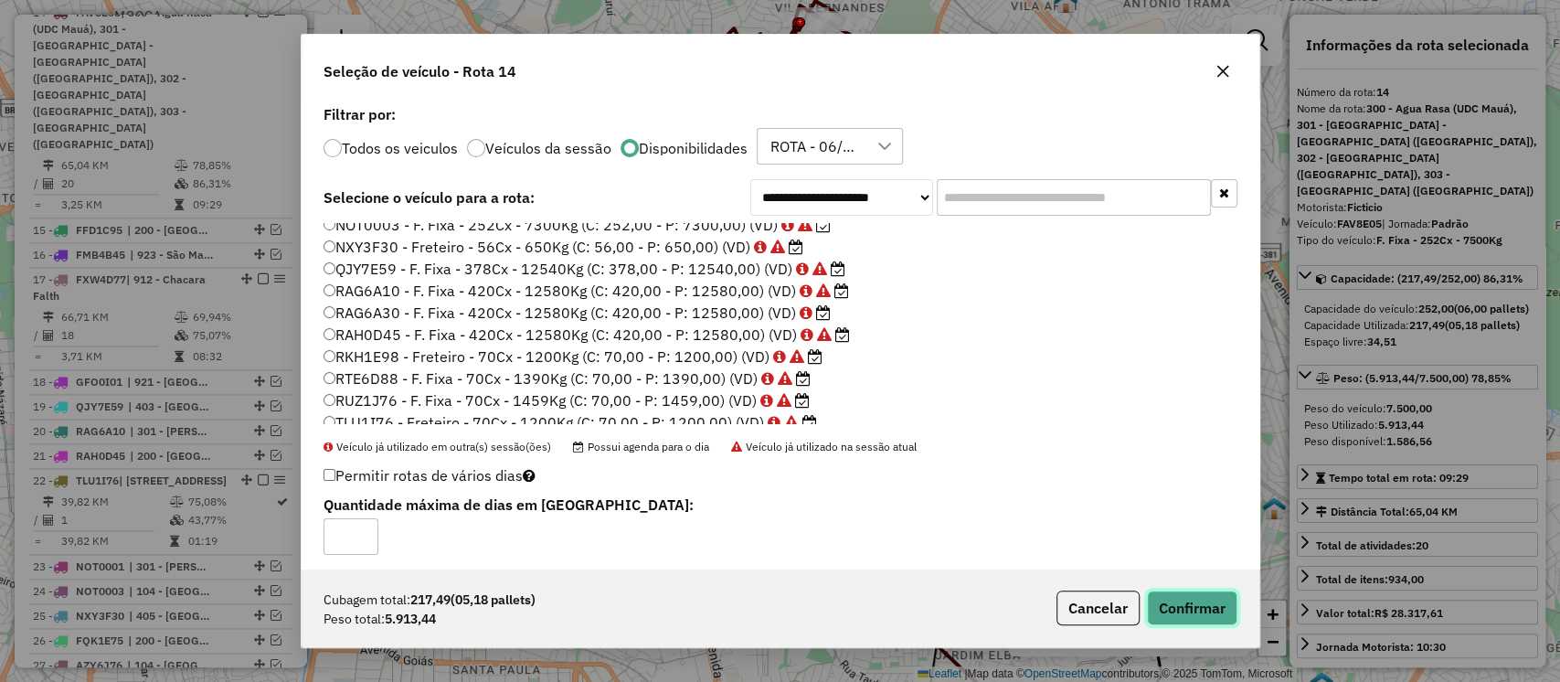
click at [1202, 614] on button "Confirmar" at bounding box center [1192, 607] width 90 height 35
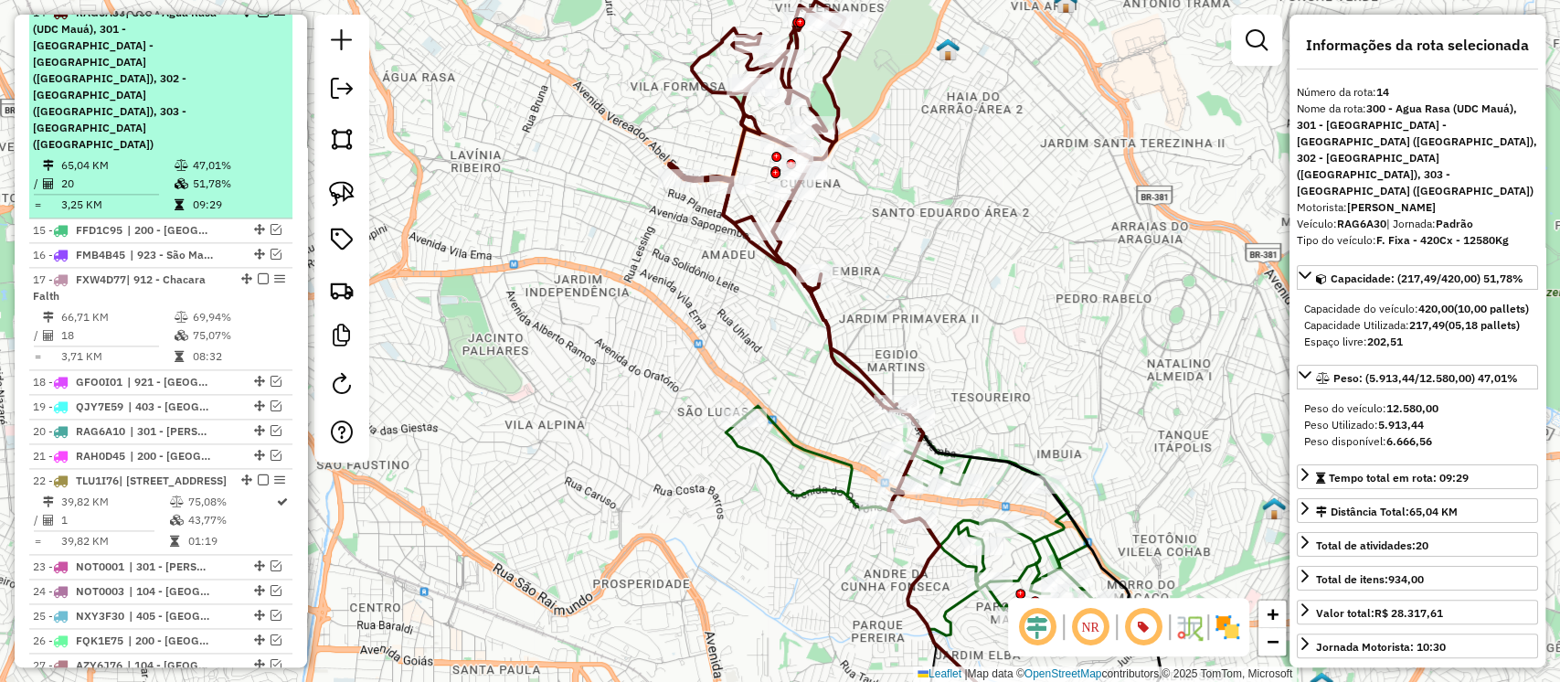
click at [258, 17] on em at bounding box center [263, 11] width 11 height 11
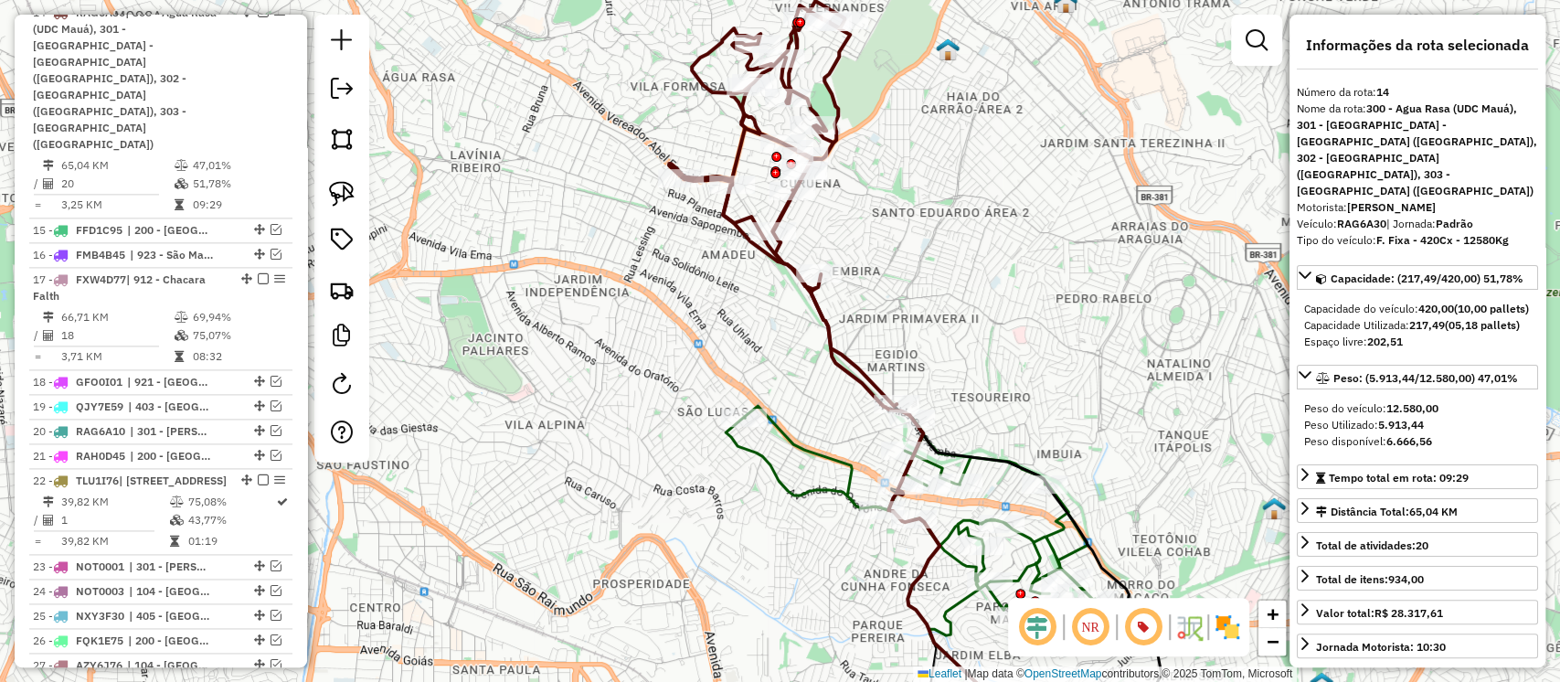
scroll to position [1367, 0]
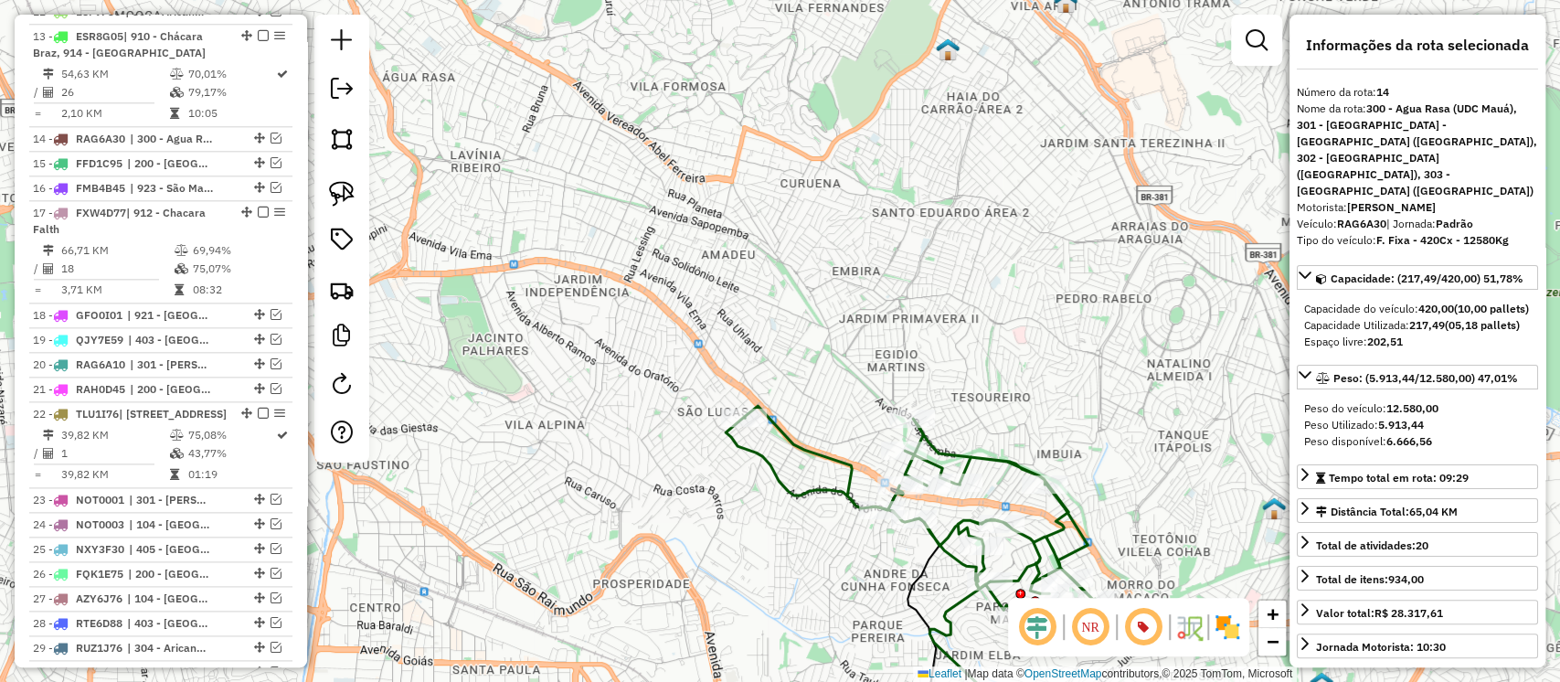
click at [776, 430] on icon at bounding box center [910, 511] width 369 height 211
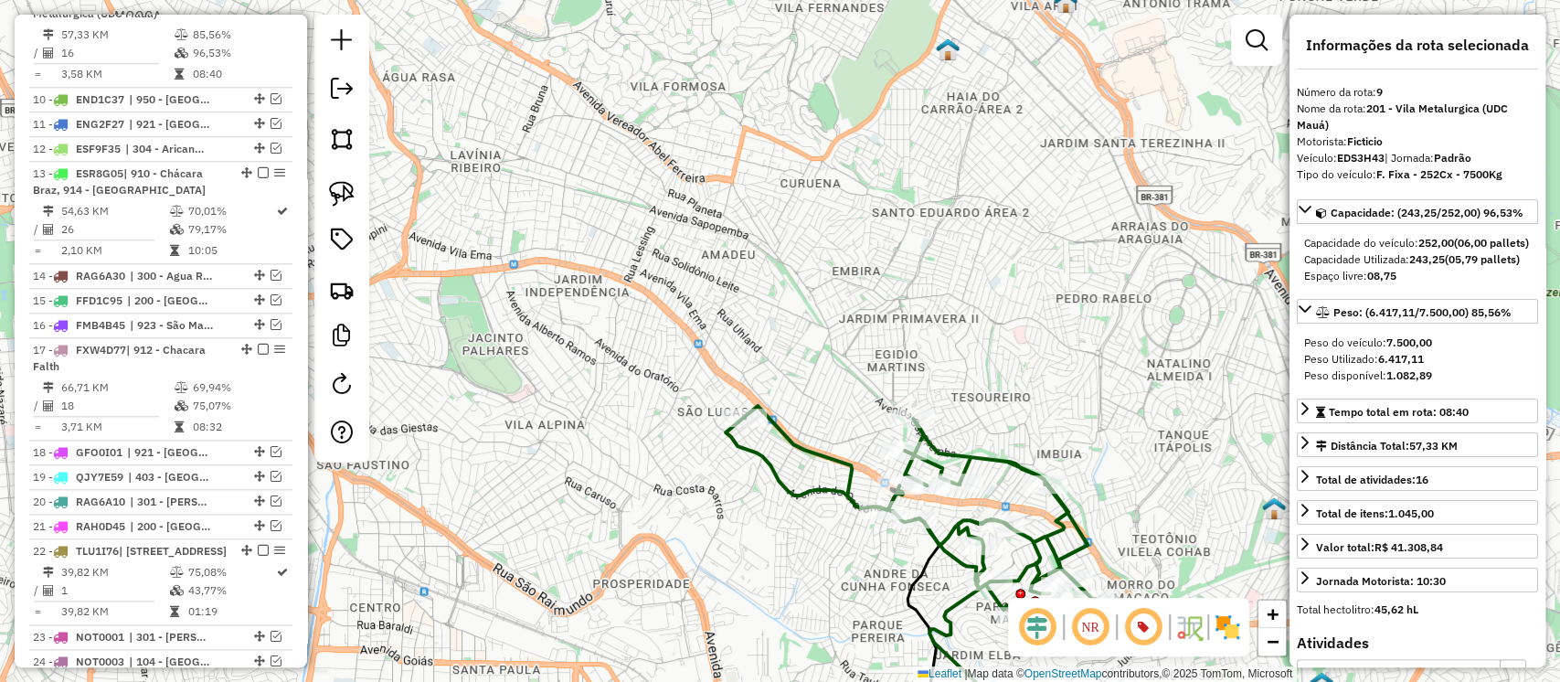
scroll to position [1214, 0]
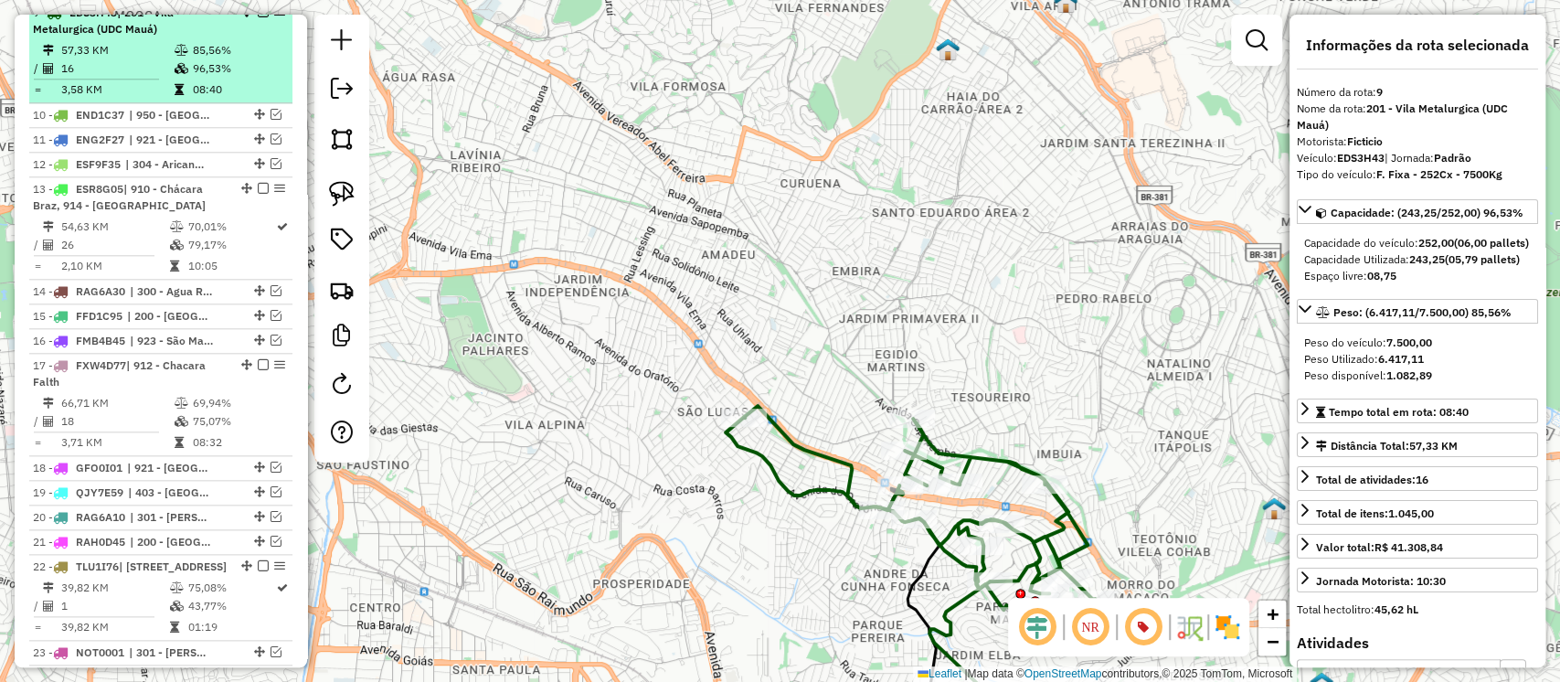
click at [258, 17] on em at bounding box center [263, 11] width 11 height 11
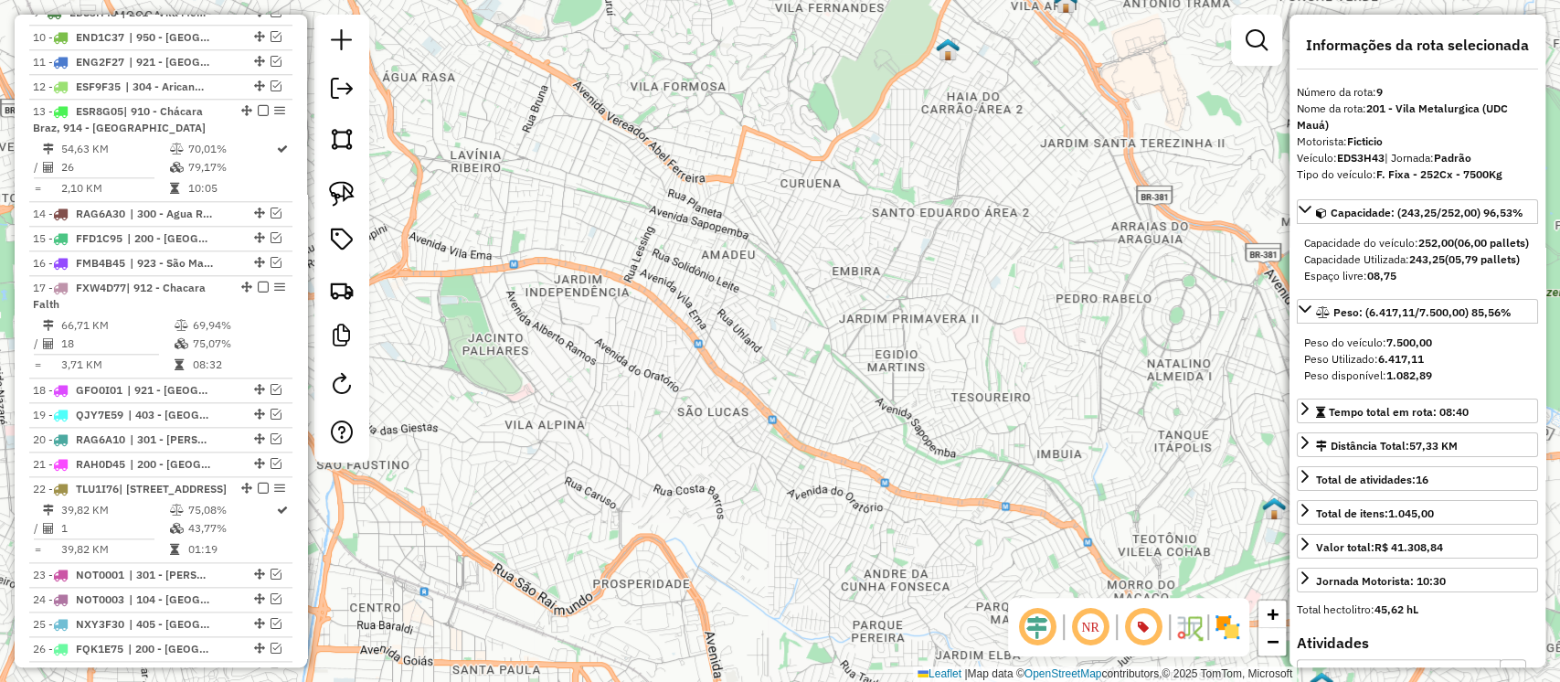
click at [741, 266] on div "Janela de atendimento Grade de atendimento Capacidade Transportadoras Veículos …" at bounding box center [780, 341] width 1560 height 682
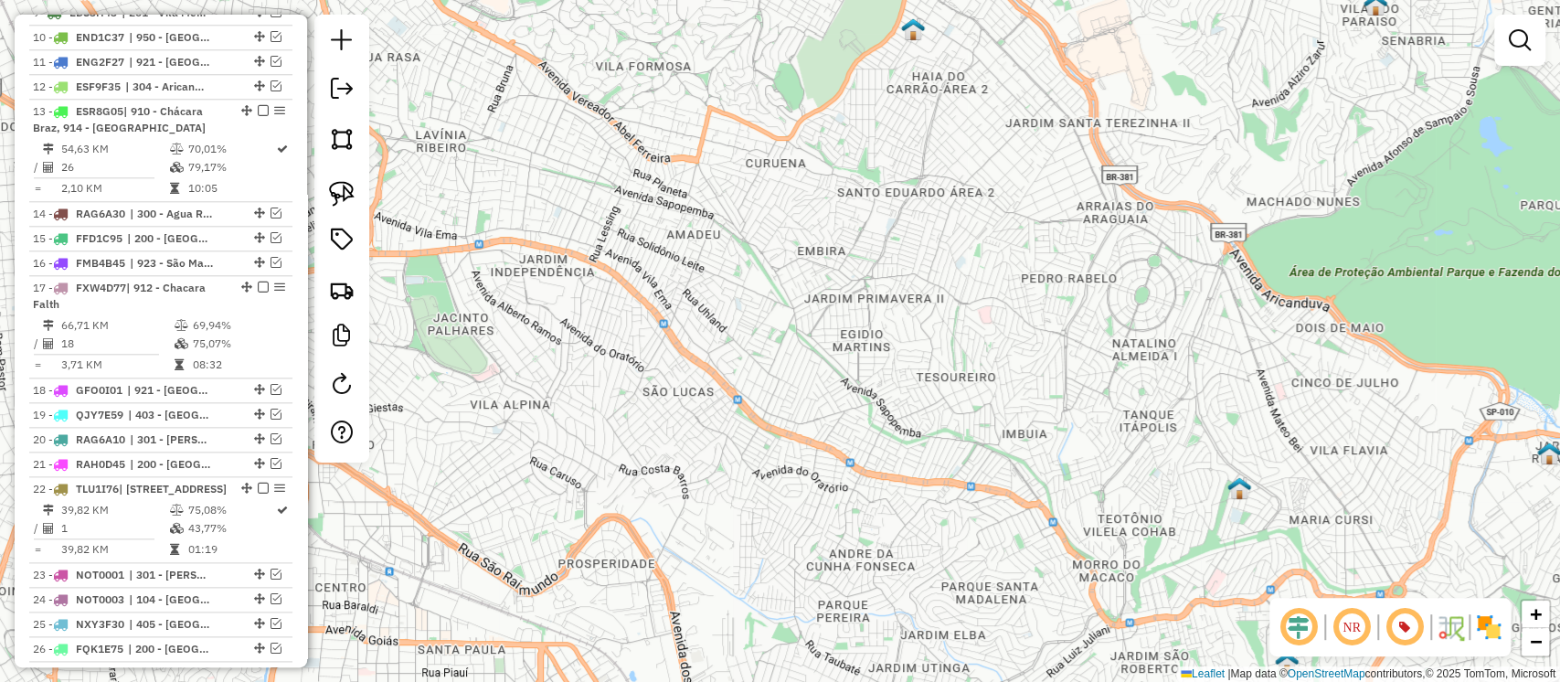
drag, startPoint x: 1072, startPoint y: 398, endPoint x: 519, endPoint y: 33, distance: 662.5
click at [563, 67] on div "Janela de atendimento Grade de atendimento Capacidade Transportadoras Veículos …" at bounding box center [780, 341] width 1560 height 682
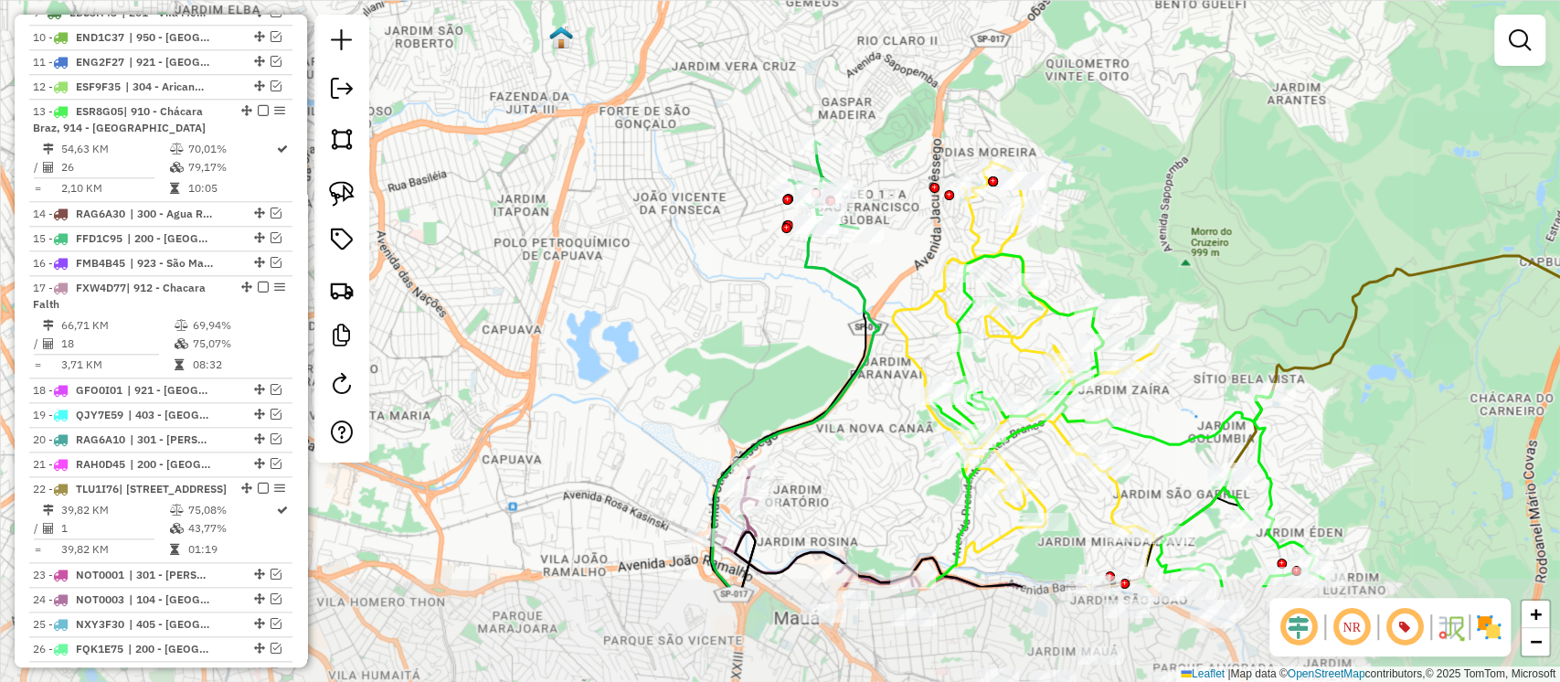
drag, startPoint x: 946, startPoint y: 329, endPoint x: 880, endPoint y: 166, distance: 175.5
click at [880, 166] on div "Janela de atendimento Grade de atendimento Capacidade Transportadoras Veículos …" at bounding box center [780, 341] width 1560 height 682
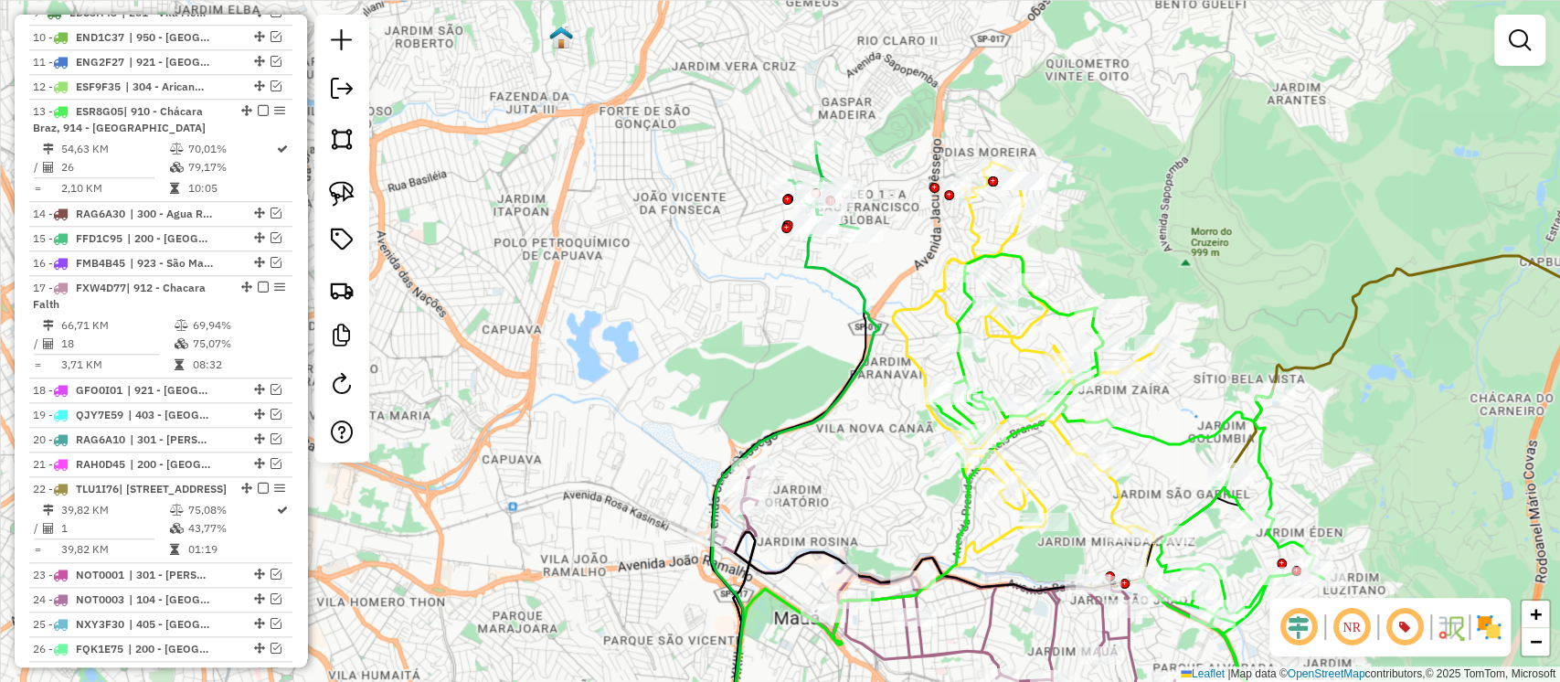
click at [835, 280] on icon at bounding box center [795, 467] width 166 height 566
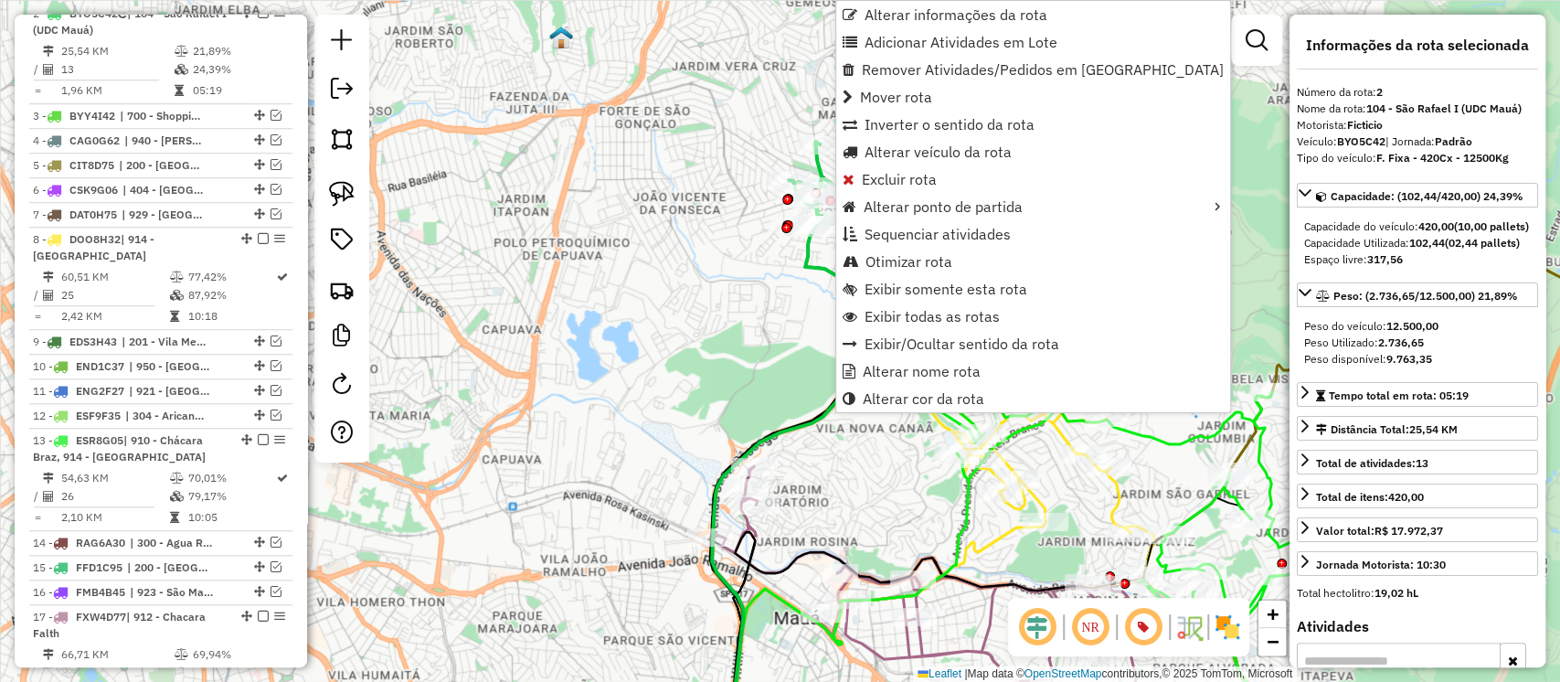
scroll to position [887, 0]
click at [910, 150] on span "Alterar veículo da rota" at bounding box center [938, 151] width 147 height 15
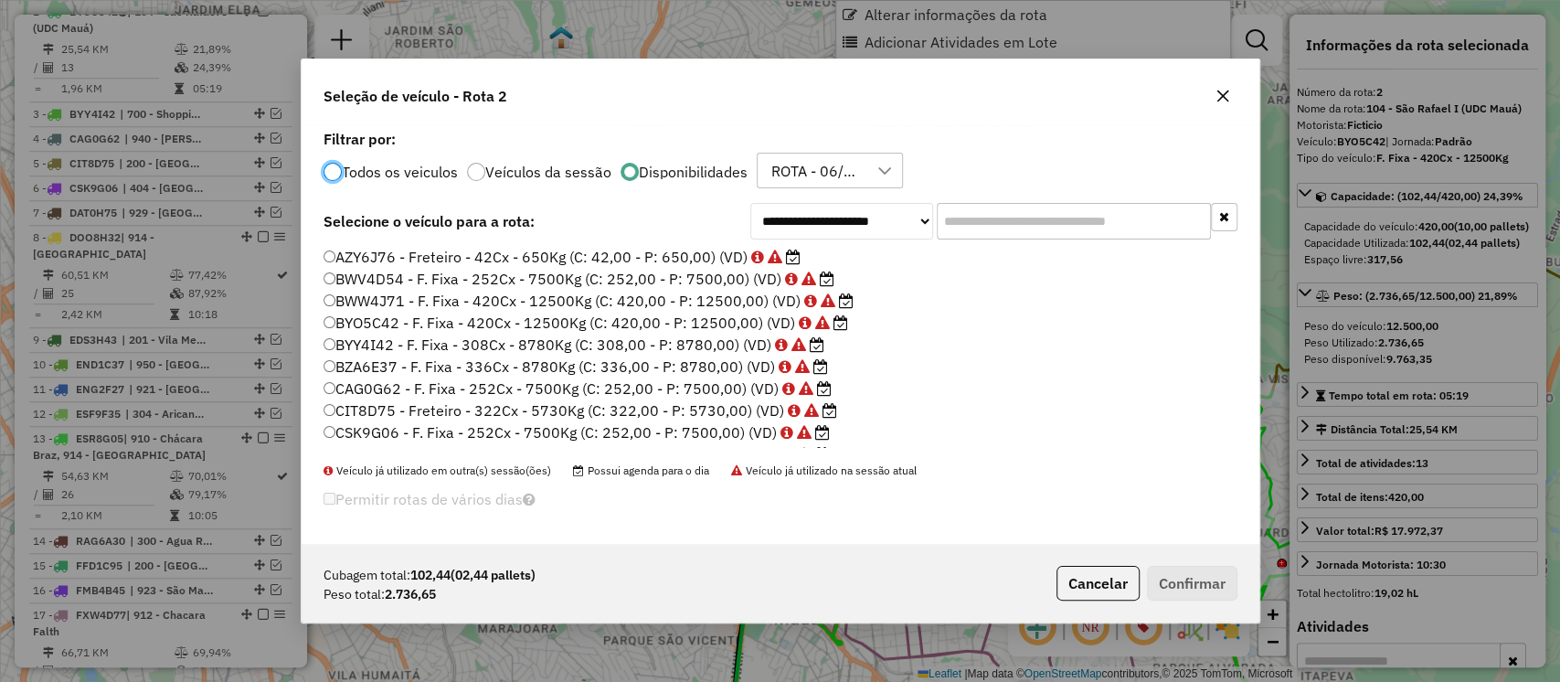
scroll to position [9, 5]
click at [943, 222] on input "text" at bounding box center [1074, 221] width 274 height 37
paste input "*******"
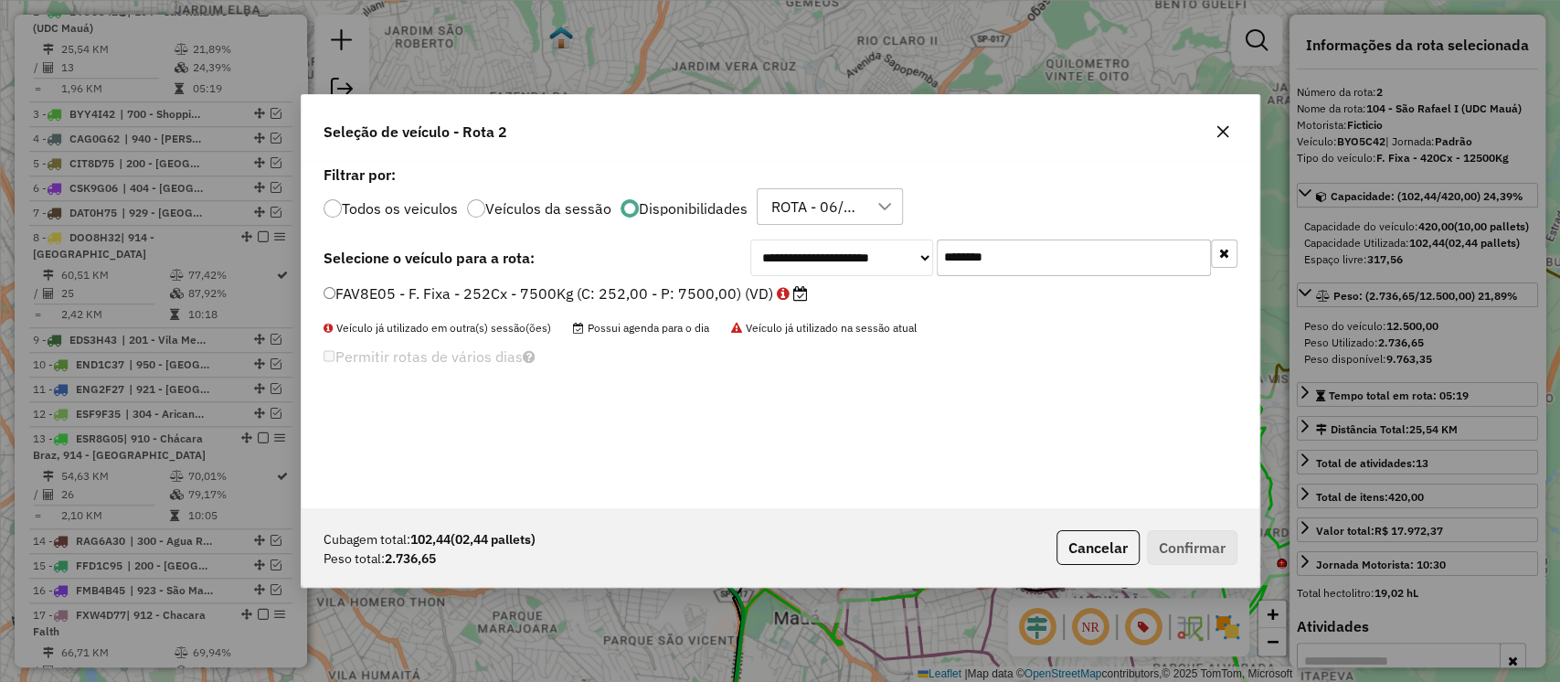
type input "*******"
click at [724, 293] on label "FAV8E05 - F. Fixa - 252Cx - 7500Kg (C: 252,00 - P: 7500,00) (VD)" at bounding box center [566, 293] width 484 height 22
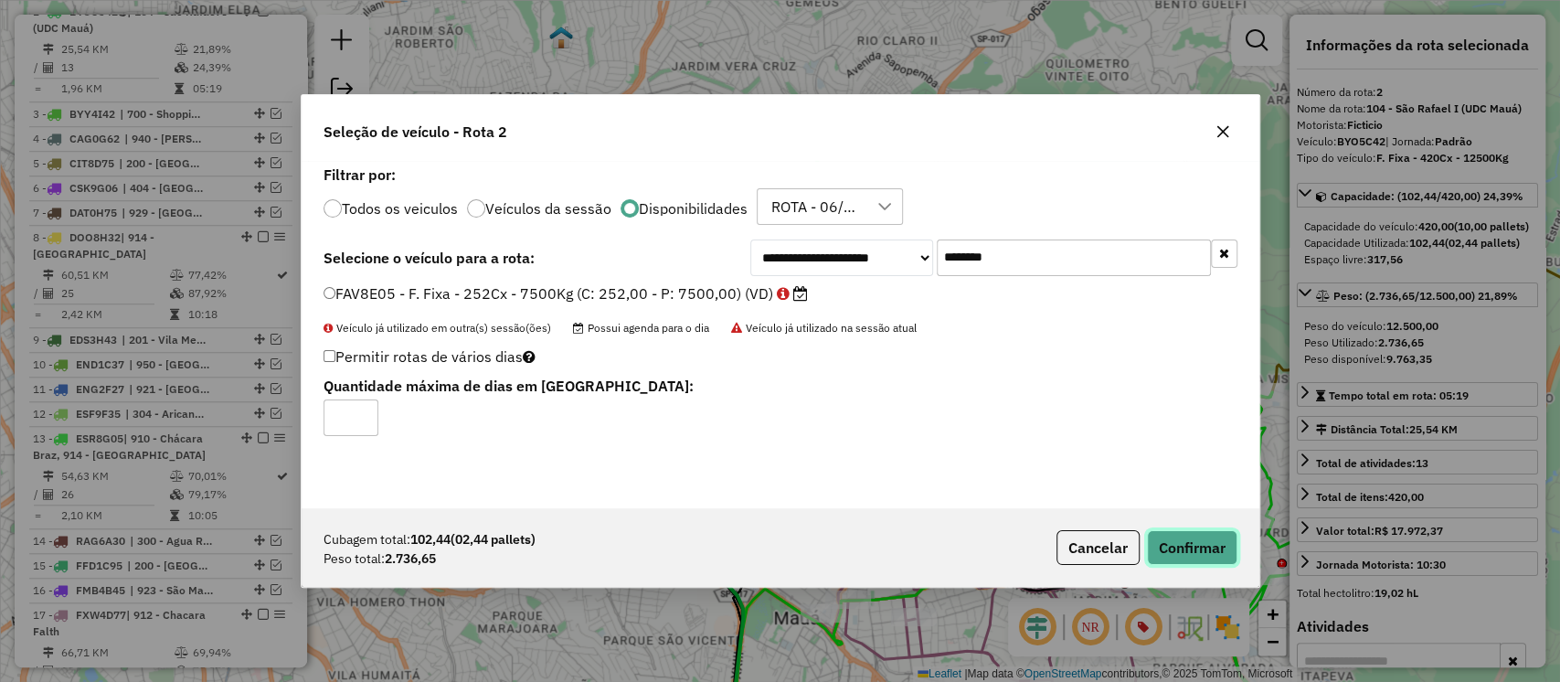
click at [1176, 550] on button "Confirmar" at bounding box center [1192, 547] width 90 height 35
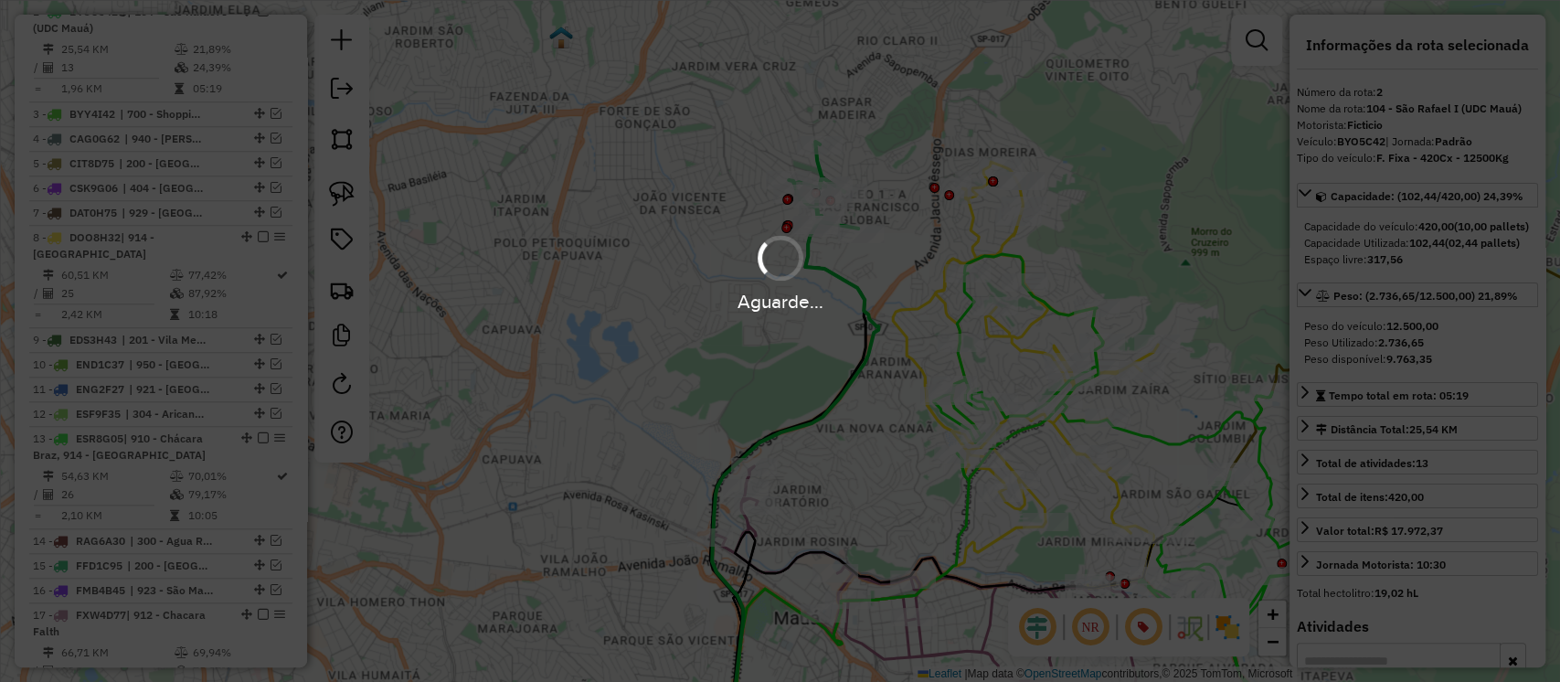
click at [805, 325] on div "Janela de atendimento Grade de atendimento Capacidade Transportadoras Veículos …" at bounding box center [780, 341] width 1560 height 682
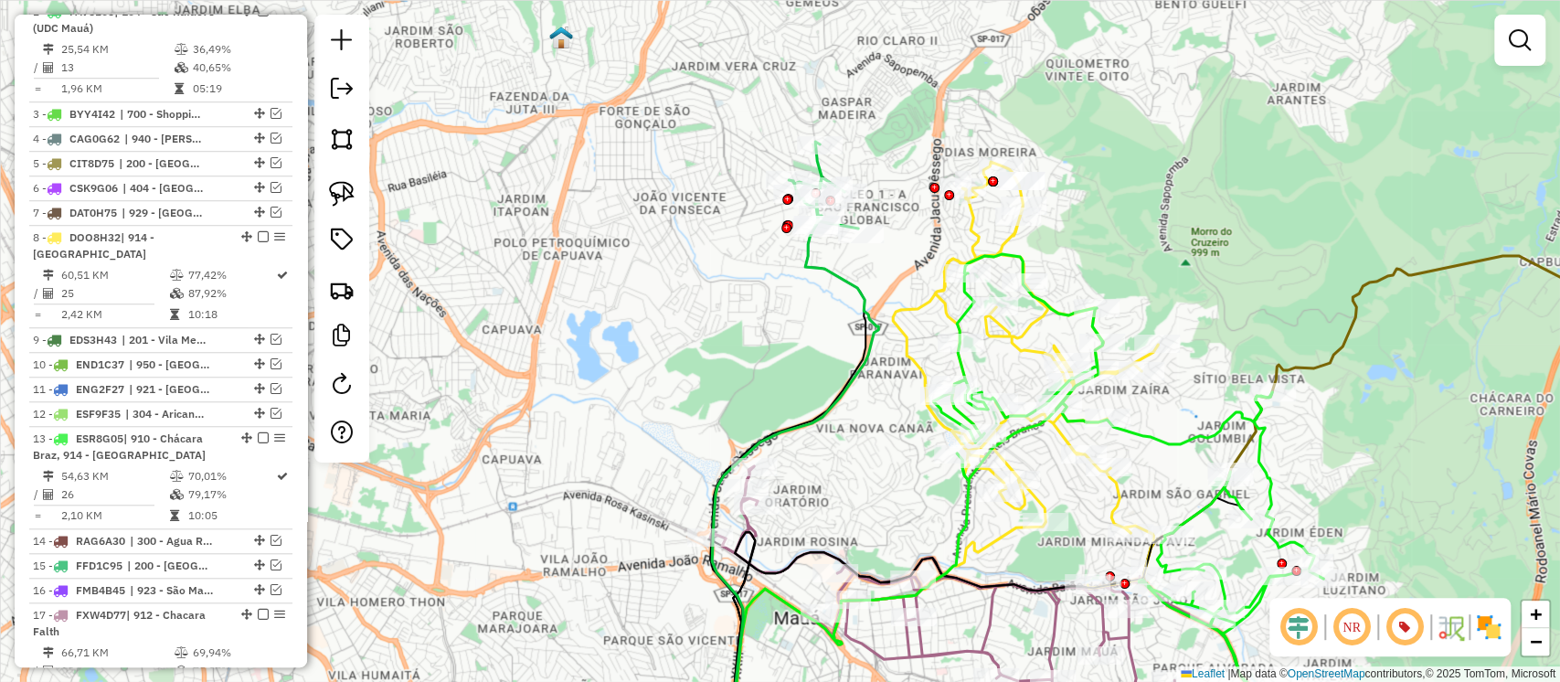
click at [821, 267] on icon at bounding box center [795, 467] width 166 height 566
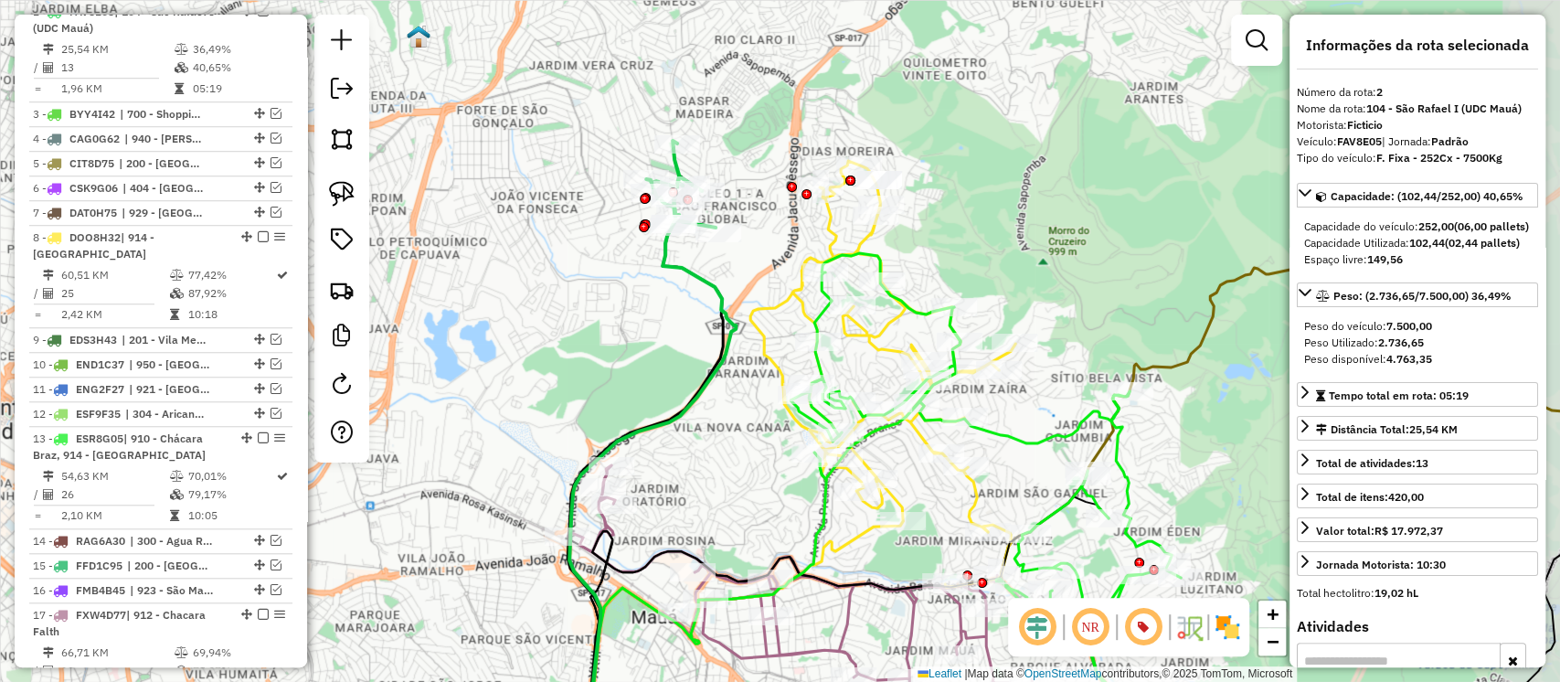
drag, startPoint x: 834, startPoint y: 312, endPoint x: 691, endPoint y: 311, distance: 142.6
click at [691, 311] on div "Janela de atendimento Grade de atendimento Capacidade Transportadoras Veículos …" at bounding box center [780, 341] width 1560 height 682
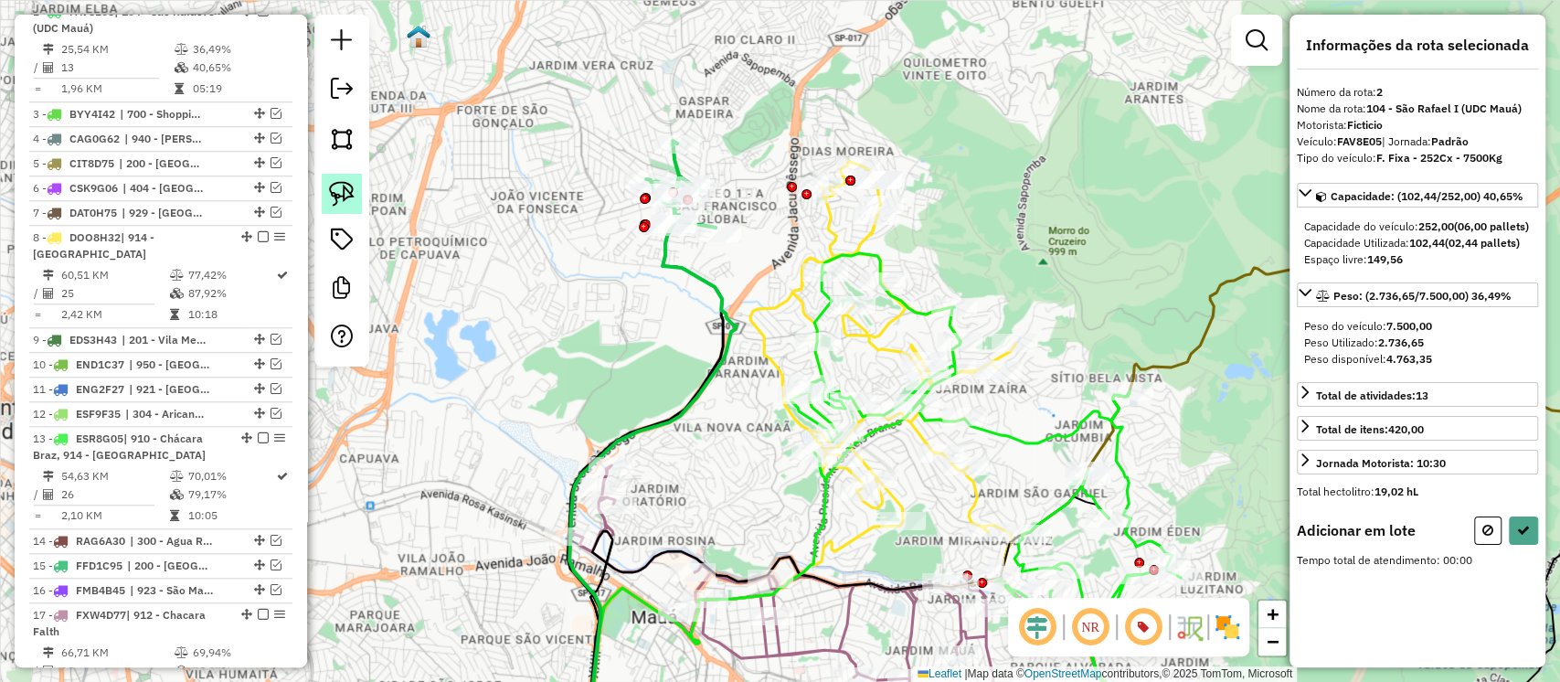
click at [344, 199] on img at bounding box center [342, 194] width 26 height 26
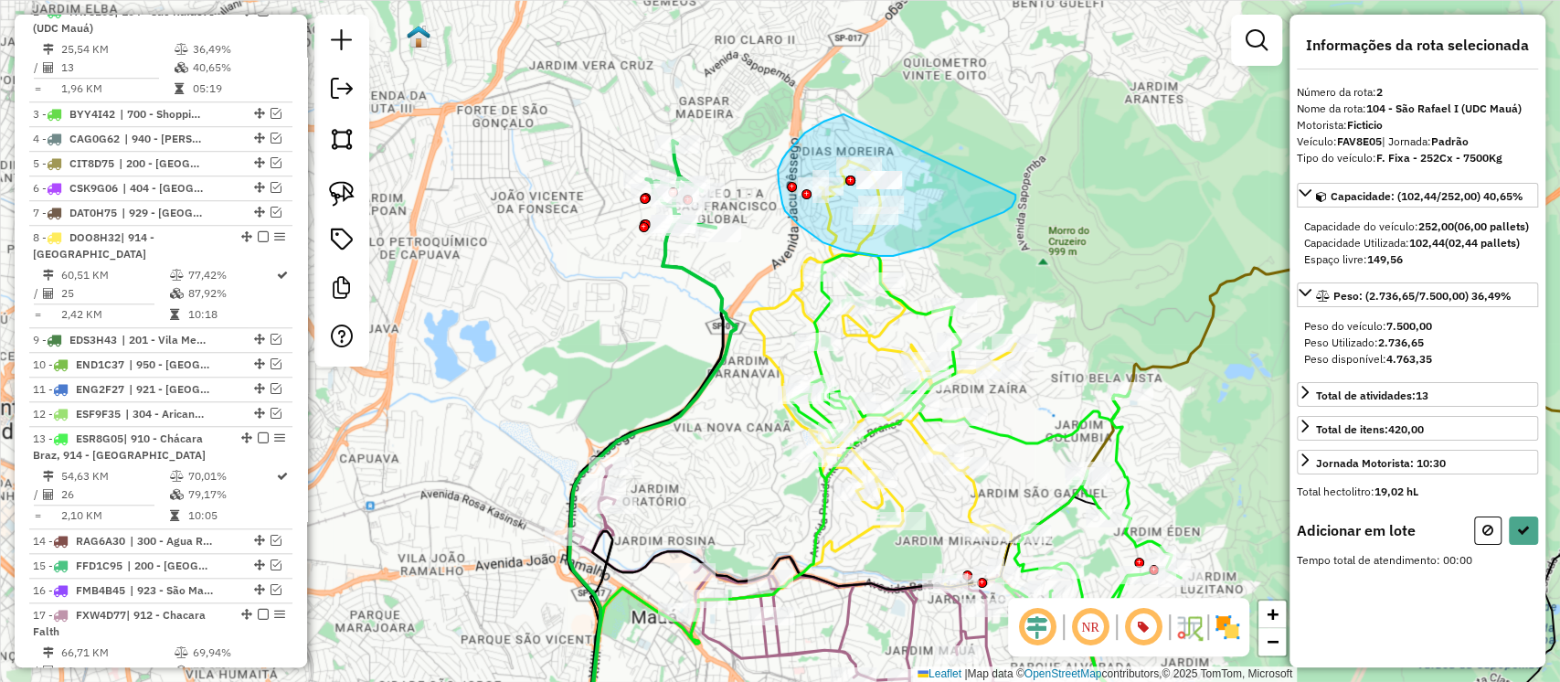
drag, startPoint x: 795, startPoint y: 144, endPoint x: 1016, endPoint y: 194, distance: 226.0
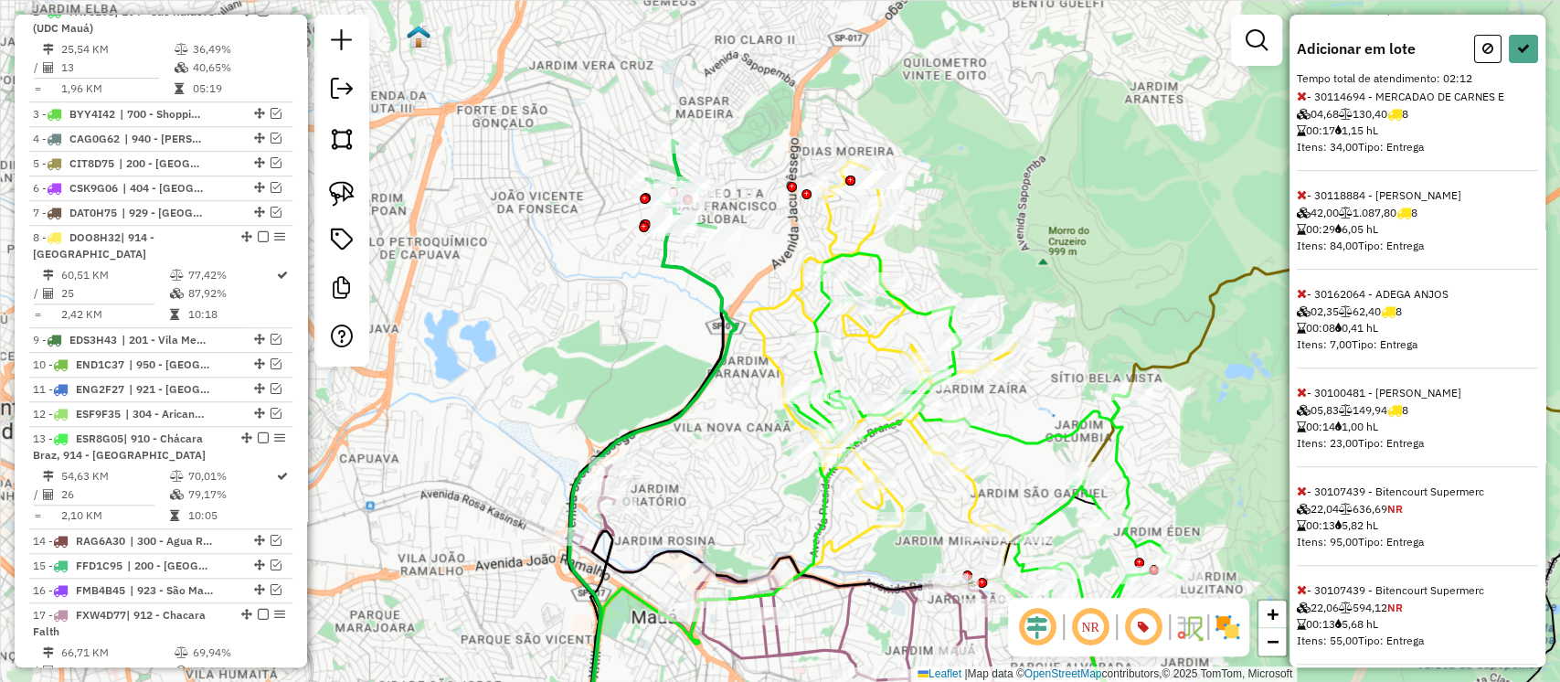
scroll to position [484, 0]
click at [1299, 397] on icon at bounding box center [1302, 390] width 10 height 13
click at [1302, 298] on icon at bounding box center [1302, 291] width 10 height 13
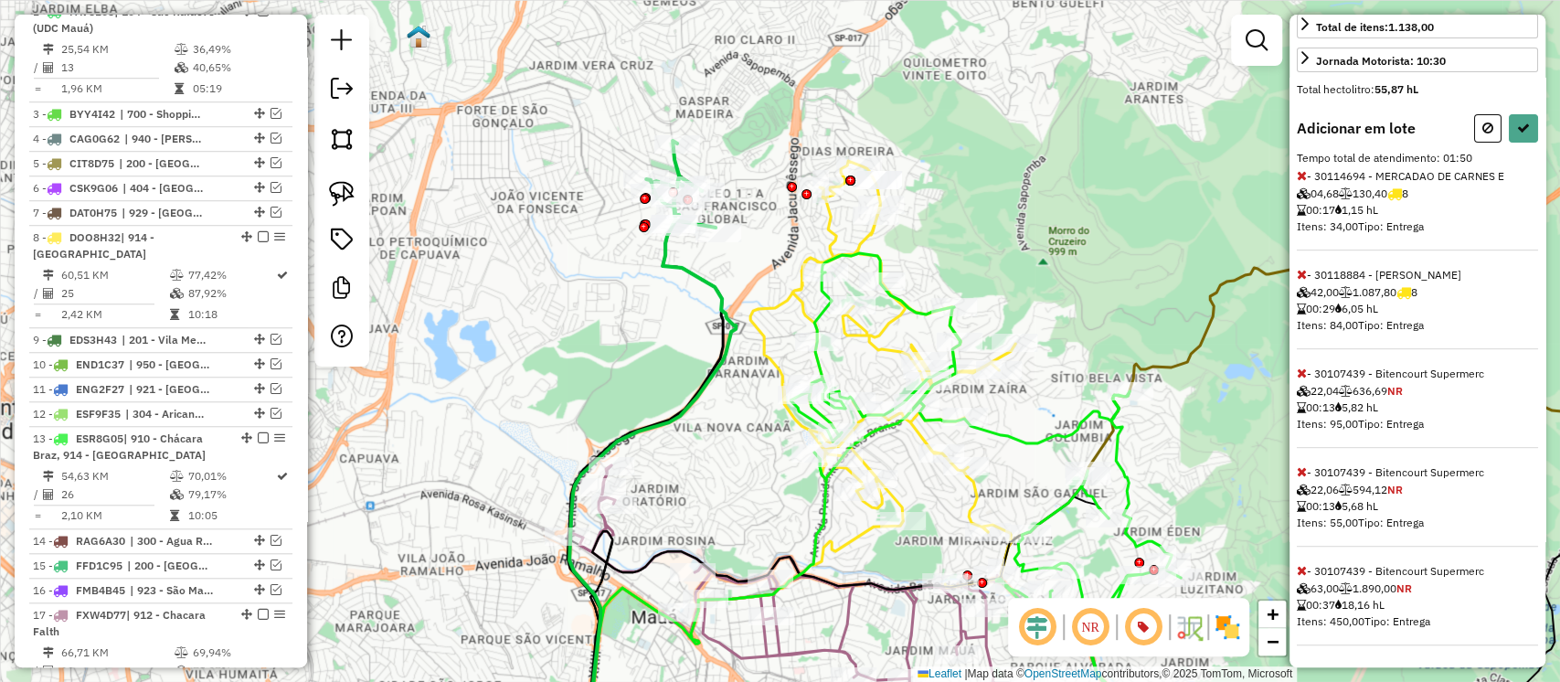
scroll to position [448, 0]
click at [1302, 172] on icon at bounding box center [1302, 175] width 10 height 13
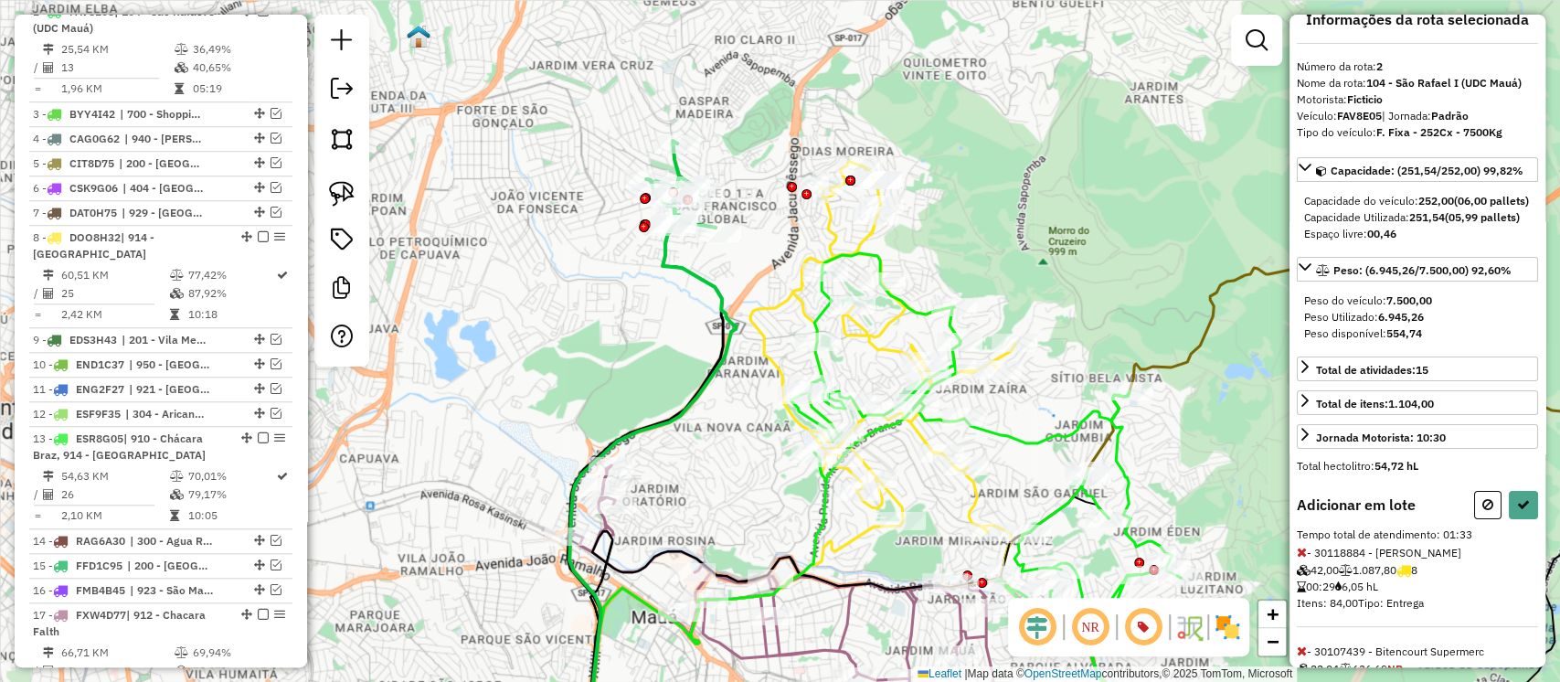
scroll to position [11, 0]
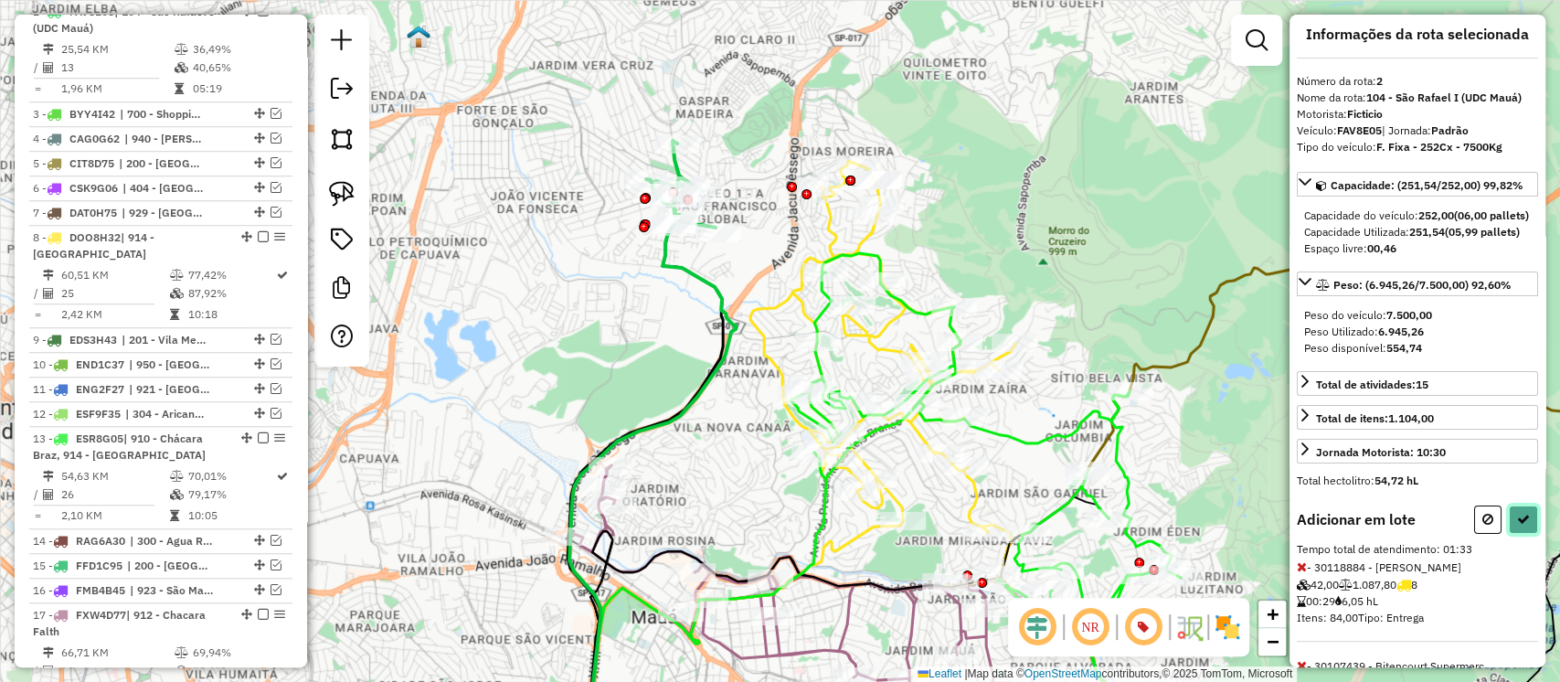
drag, startPoint x: 1507, startPoint y: 547, endPoint x: 1484, endPoint y: 547, distance: 22.9
click at [1509, 534] on button at bounding box center [1523, 519] width 29 height 28
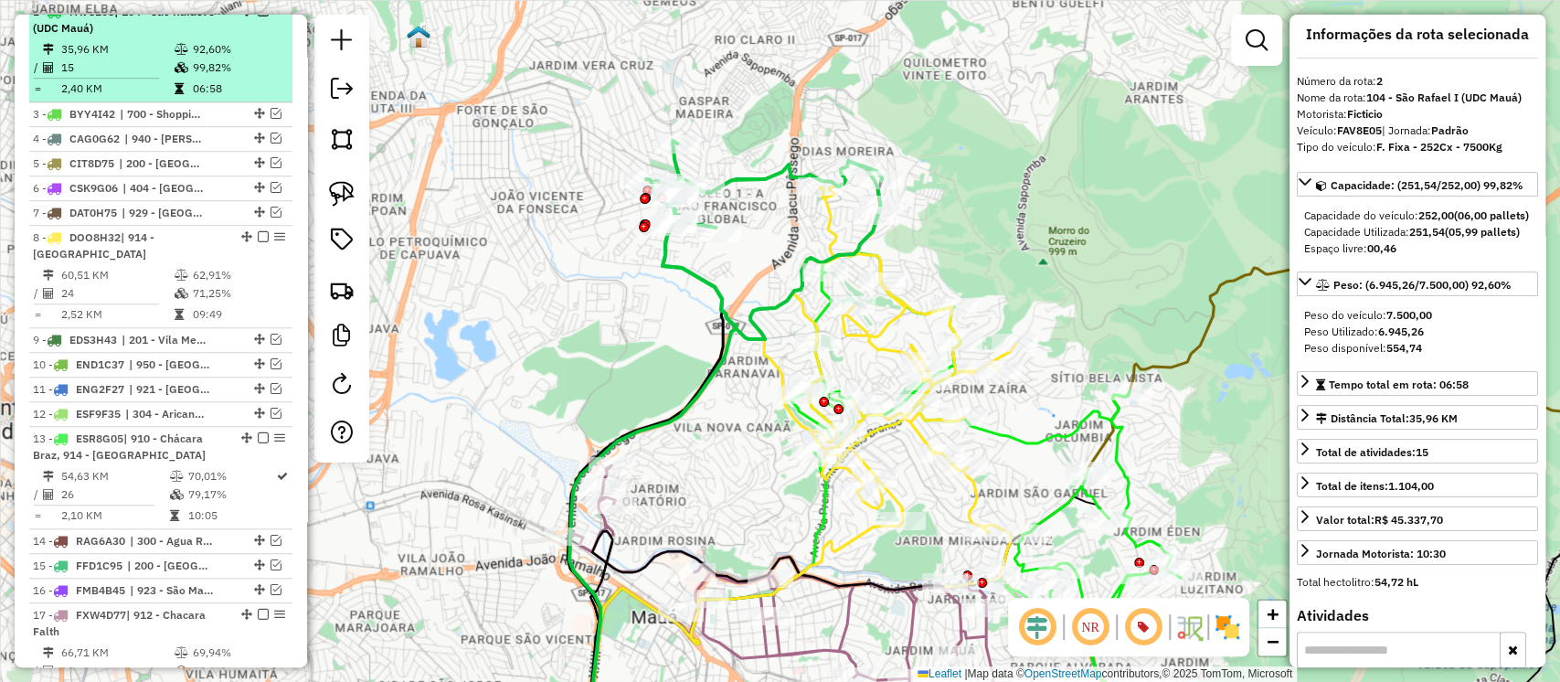
click at [258, 16] on em at bounding box center [263, 10] width 11 height 11
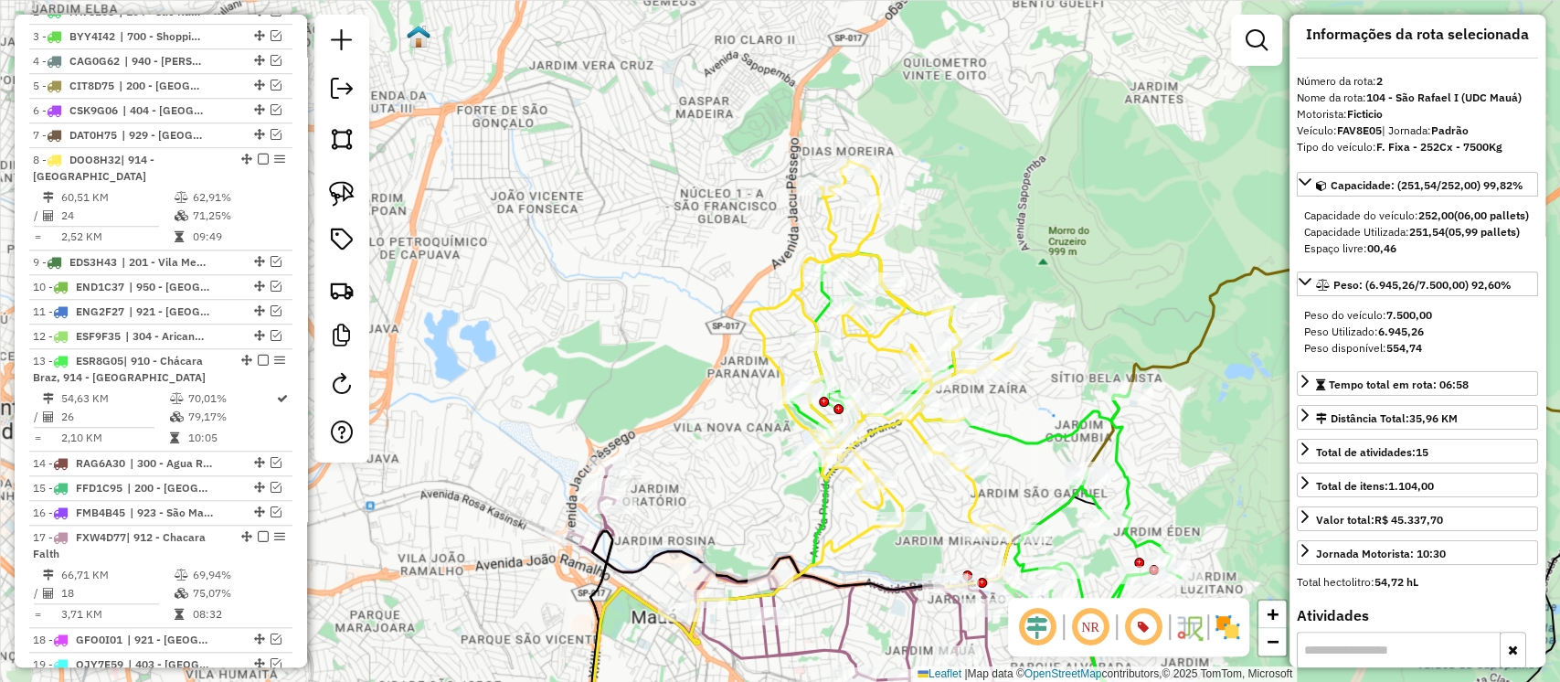
click at [869, 235] on icon at bounding box center [882, 374] width 265 height 426
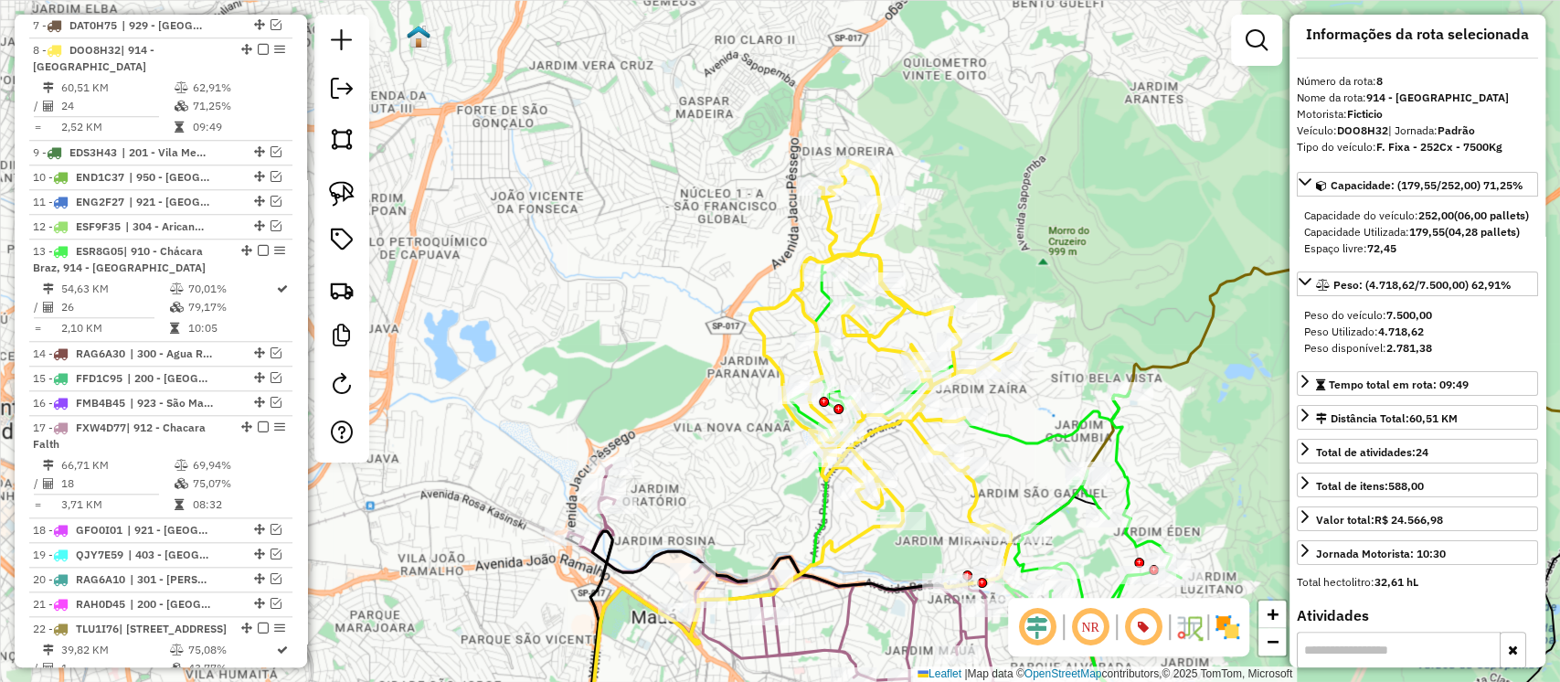
scroll to position [1035, 0]
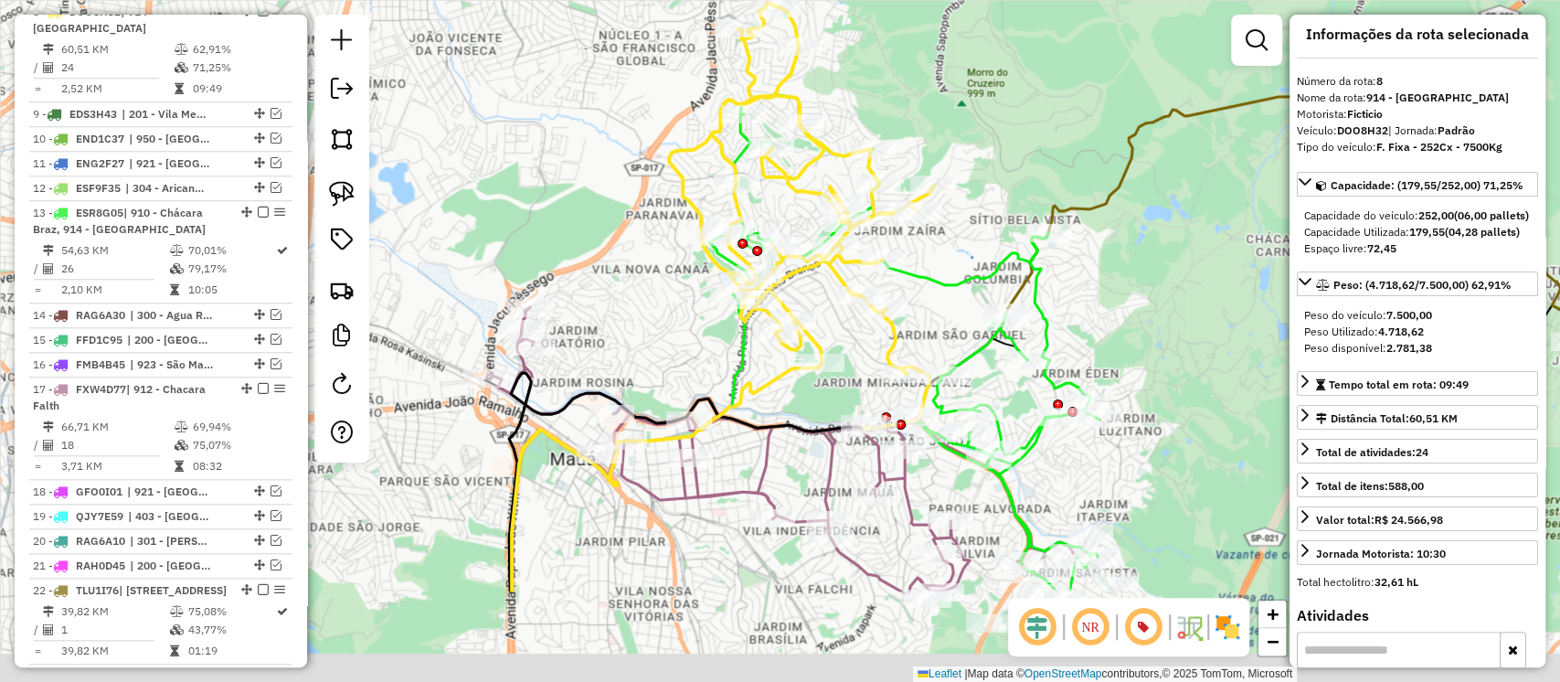
drag, startPoint x: 963, startPoint y: 256, endPoint x: 872, endPoint y: 72, distance: 205.2
click at [873, 74] on div "Janela de atendimento Grade de atendimento Capacidade Transportadoras Veículos …" at bounding box center [780, 341] width 1560 height 682
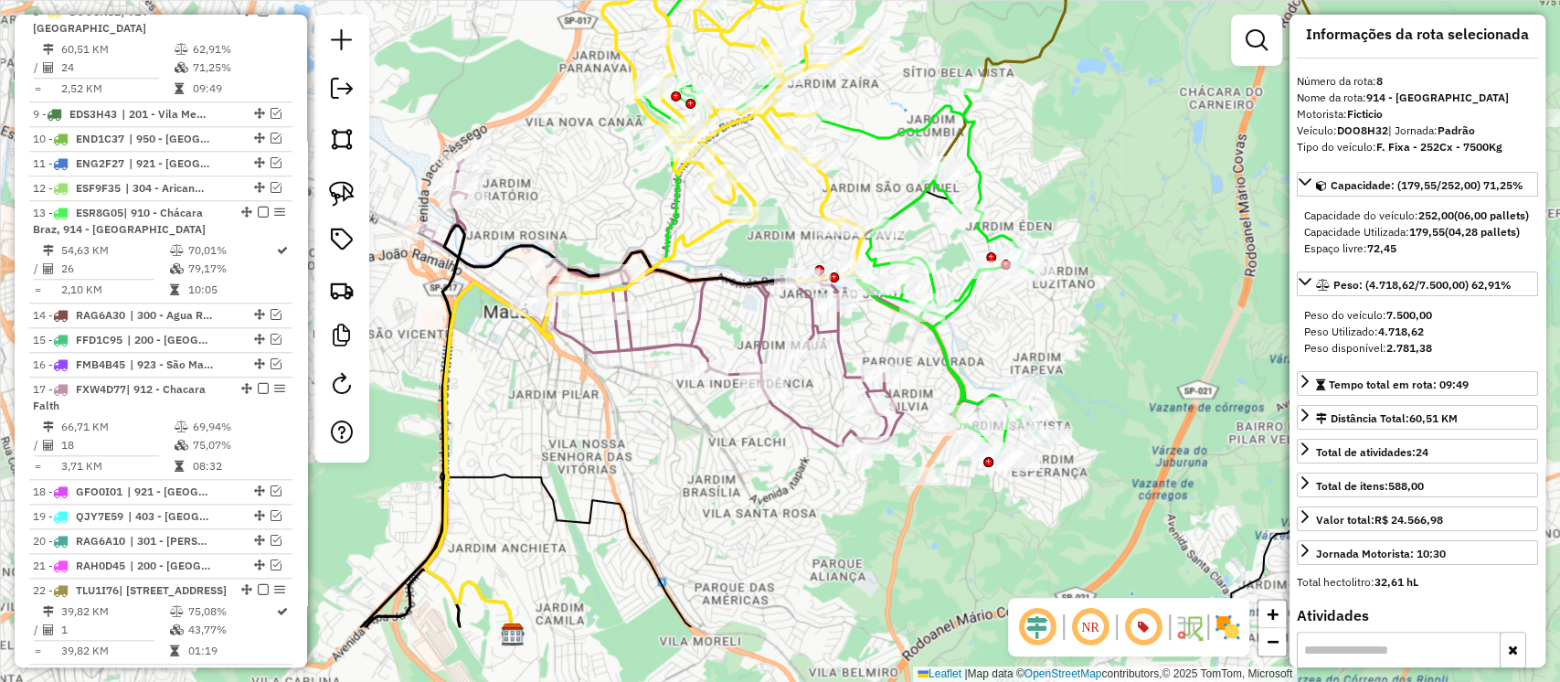
drag, startPoint x: 844, startPoint y: 457, endPoint x: 783, endPoint y: 333, distance: 138.2
click at [783, 333] on div "Janela de atendimento Grade de atendimento Capacidade Transportadoras Veículos …" at bounding box center [780, 341] width 1560 height 682
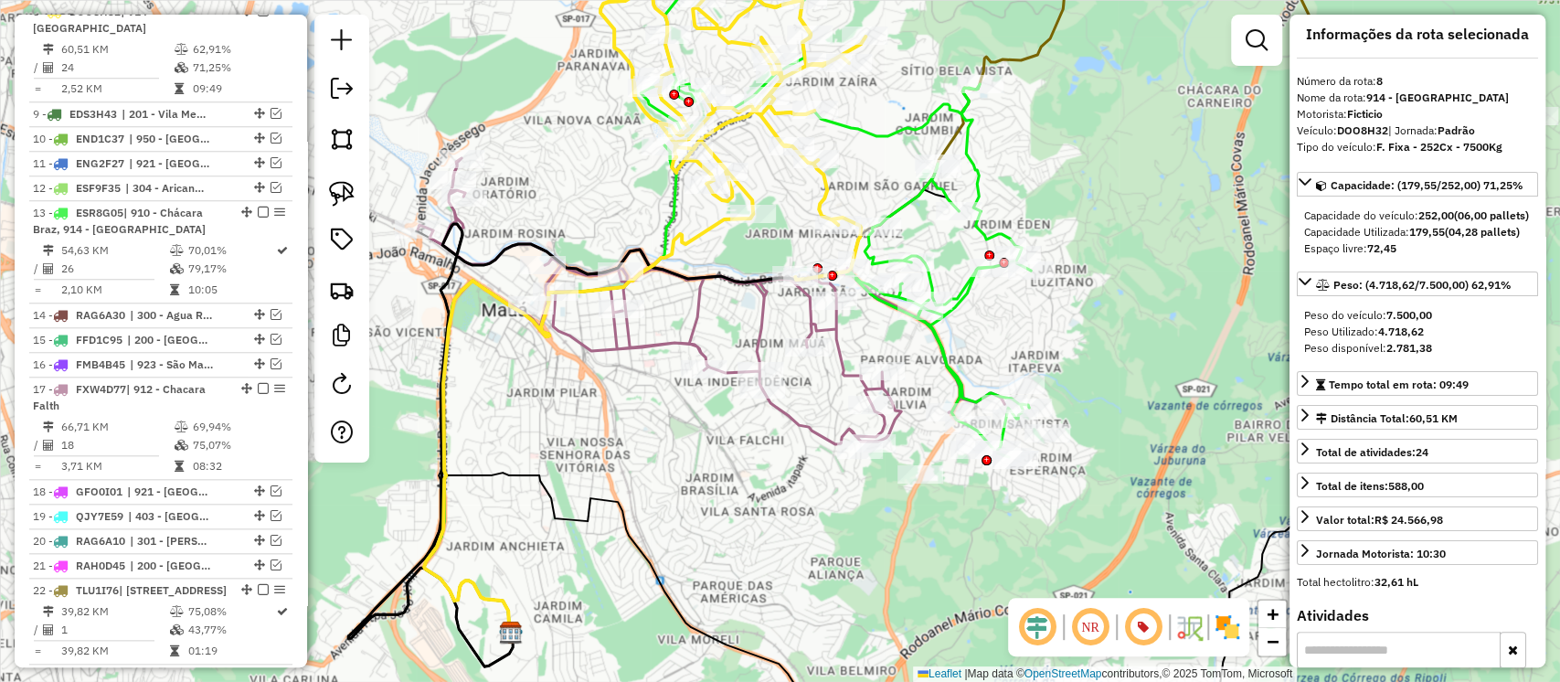
click at [763, 317] on icon at bounding box center [711, 301] width 587 height 286
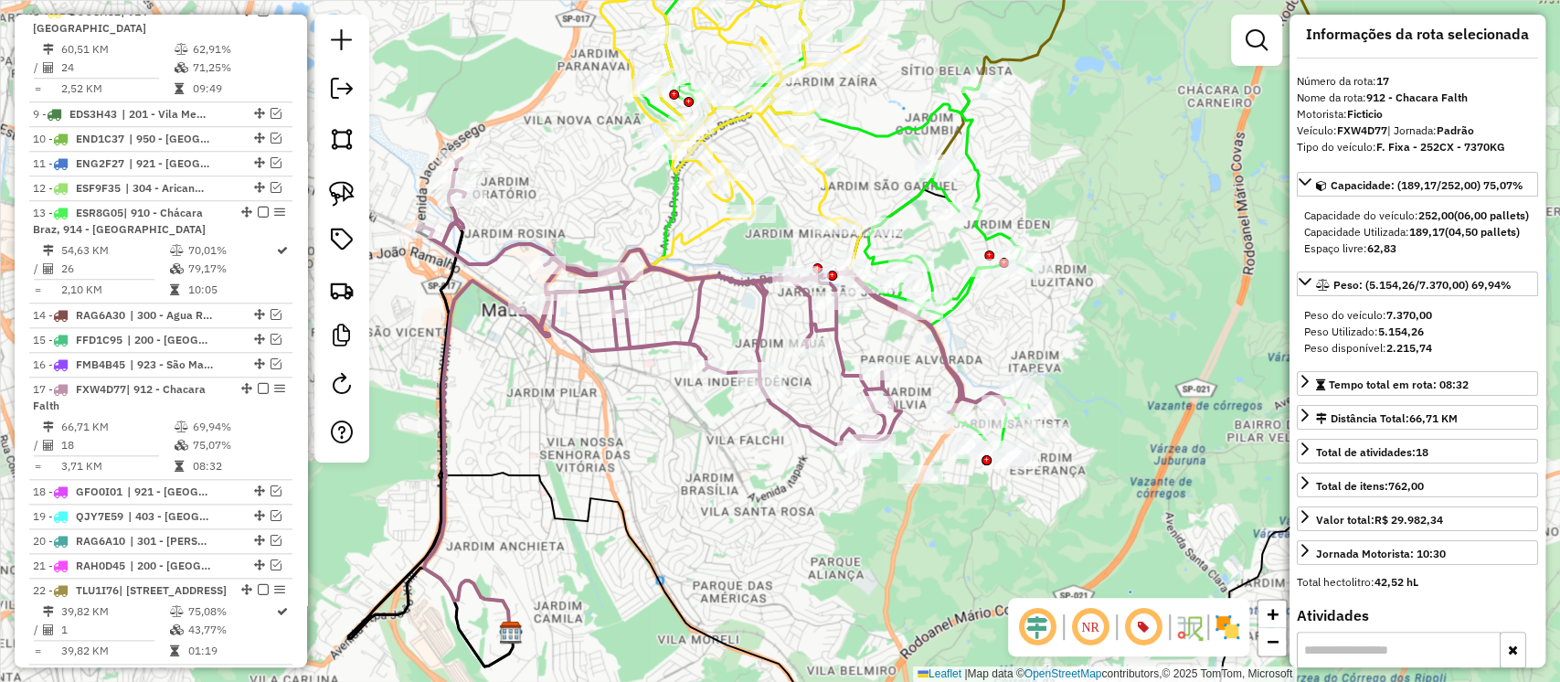
scroll to position [1411, 0]
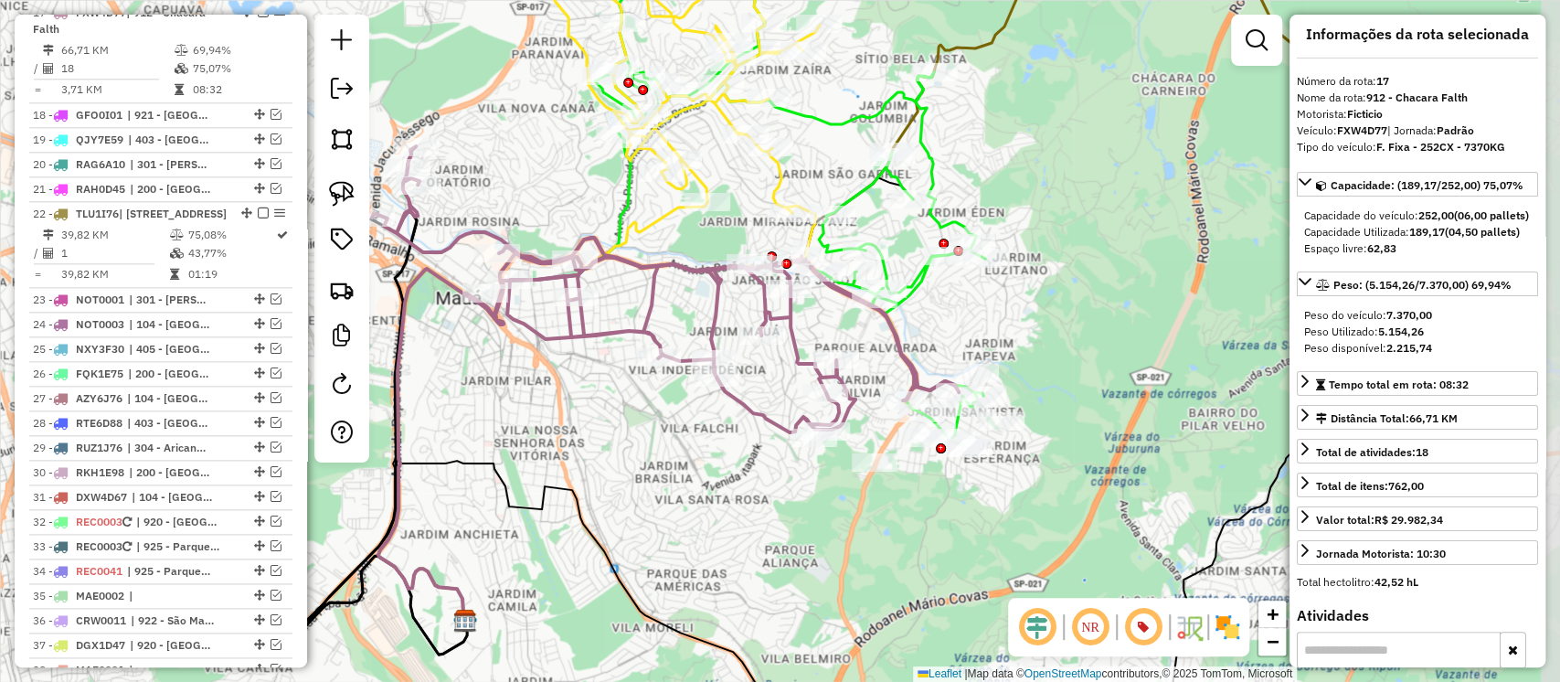
drag, startPoint x: 818, startPoint y: 404, endPoint x: 771, endPoint y: 392, distance: 48.1
click at [771, 392] on div "Janela de atendimento Grade de atendimento Capacidade Transportadoras Veículos …" at bounding box center [780, 341] width 1560 height 682
click at [958, 423] on icon at bounding box center [789, 189] width 390 height 511
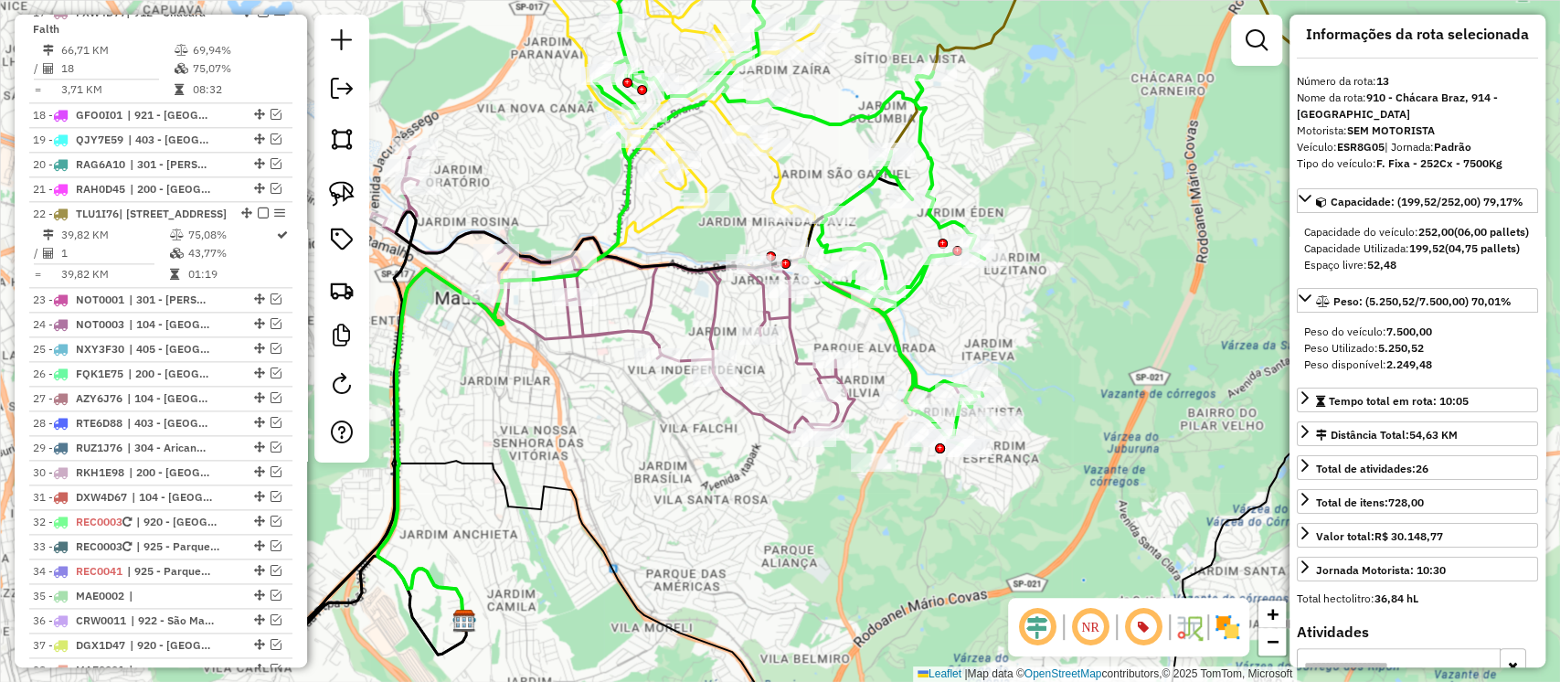
scroll to position [1236, 0]
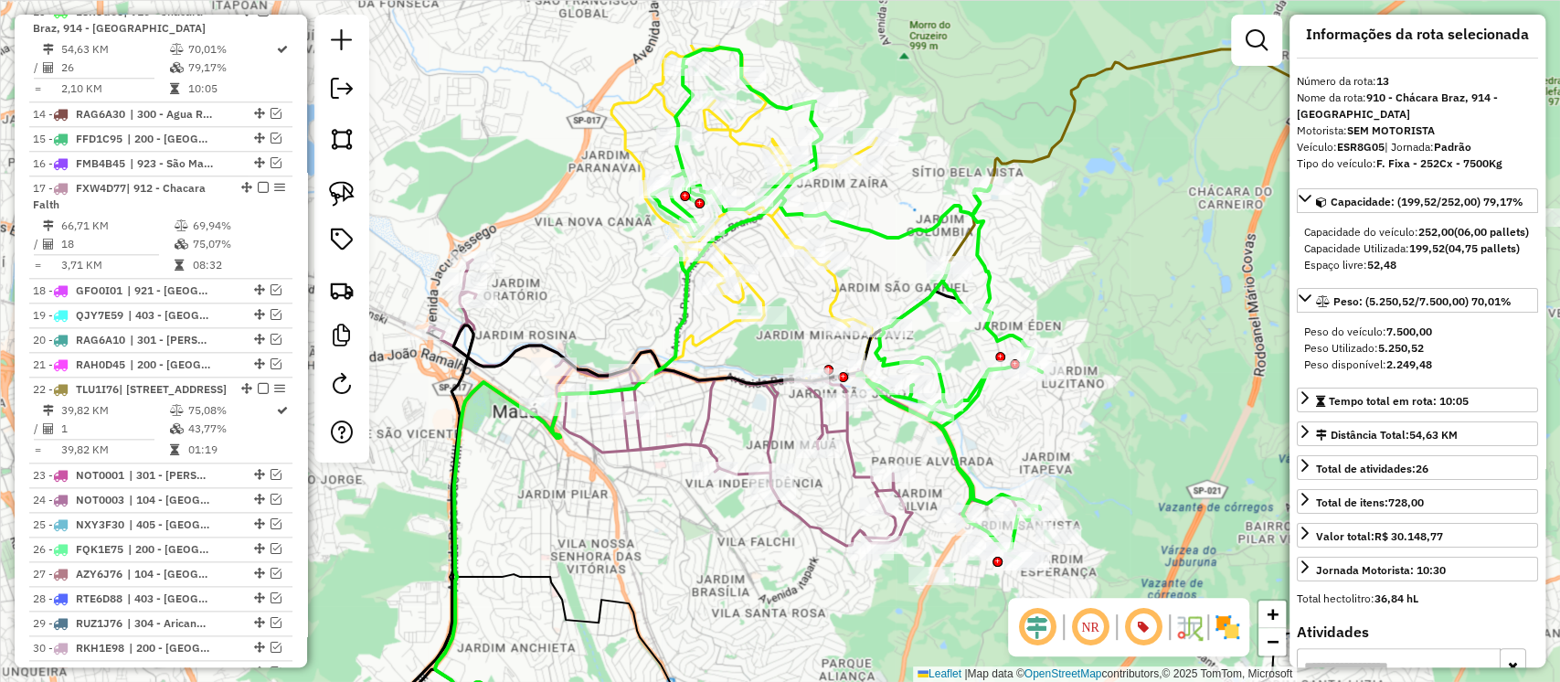
drag, startPoint x: 1043, startPoint y: 409, endPoint x: 974, endPoint y: 432, distance: 72.6
click at [1069, 471] on div "Janela de atendimento Grade de atendimento Capacidade Transportadoras Veículos …" at bounding box center [780, 341] width 1560 height 682
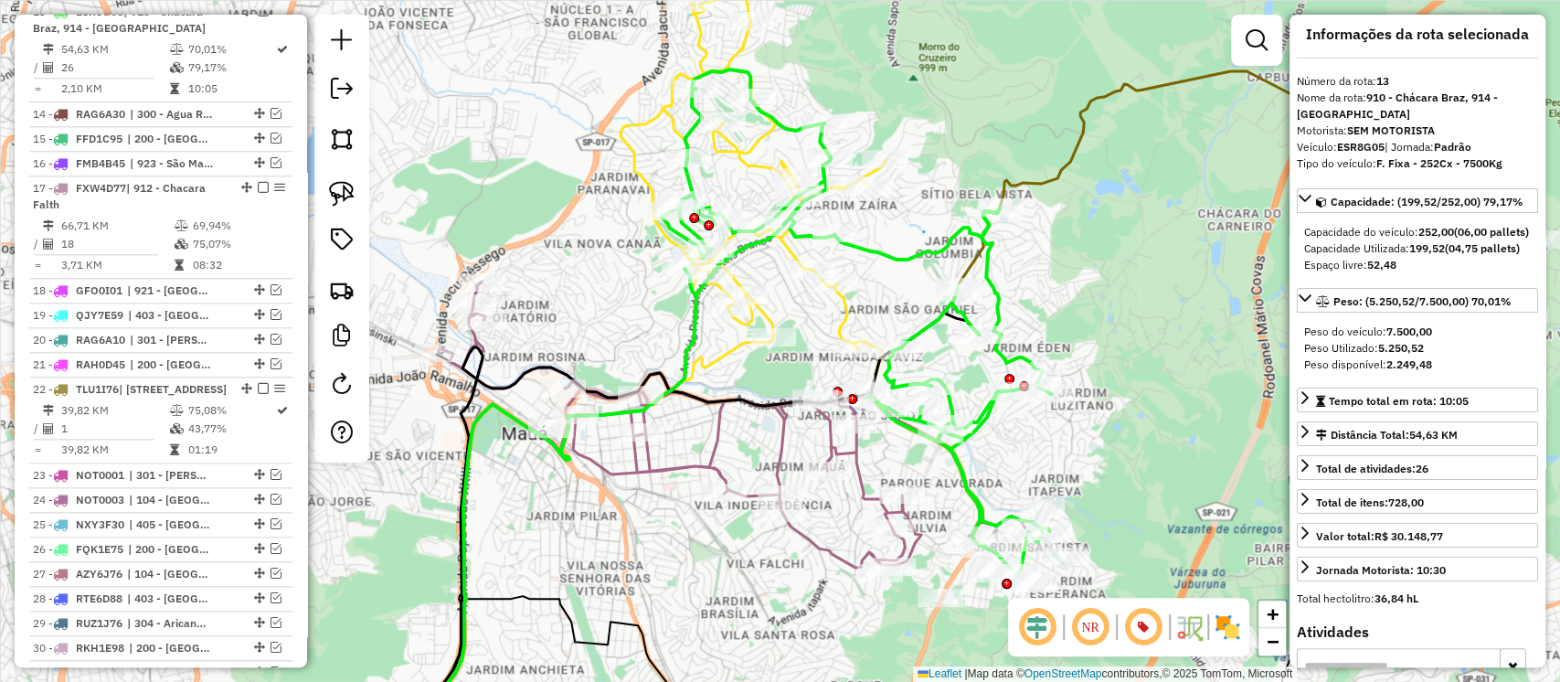
click at [852, 311] on icon at bounding box center [753, 190] width 265 height 426
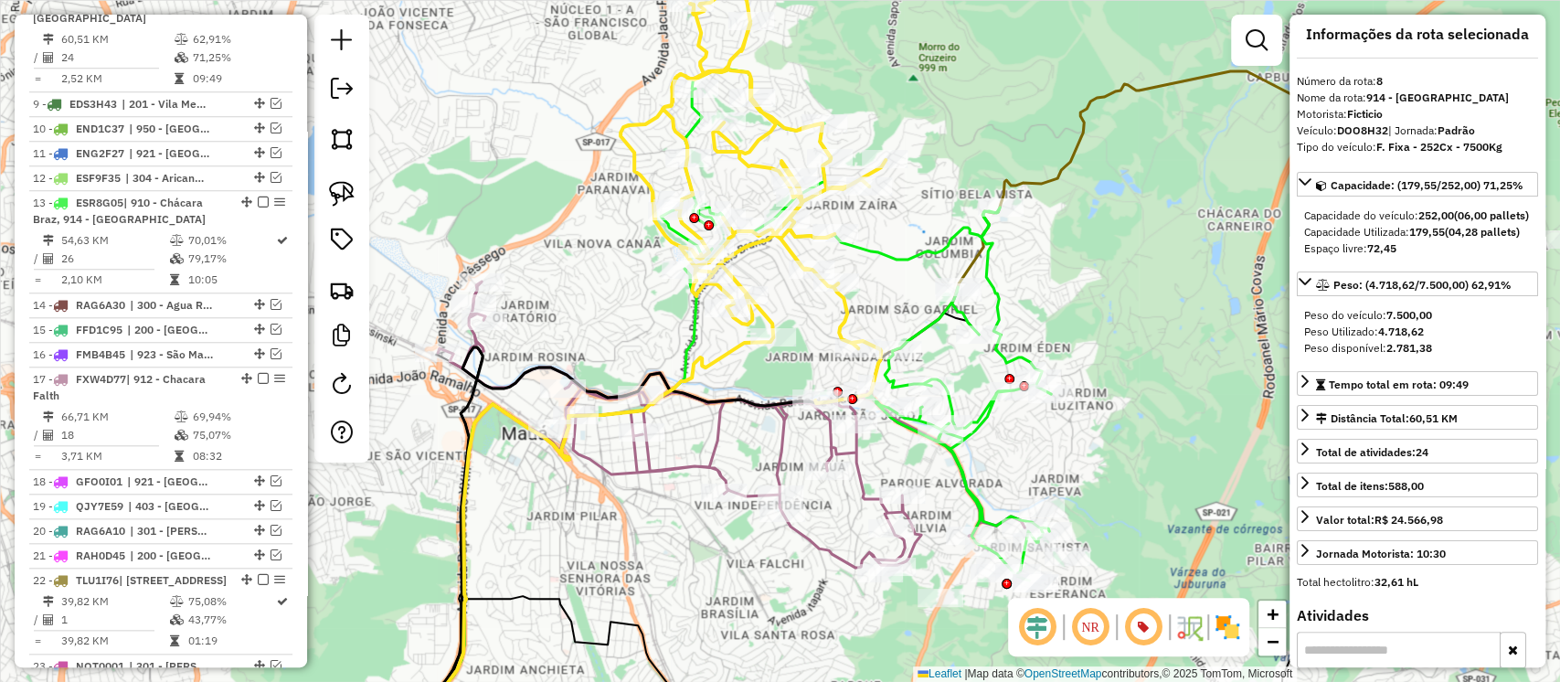
scroll to position [1035, 0]
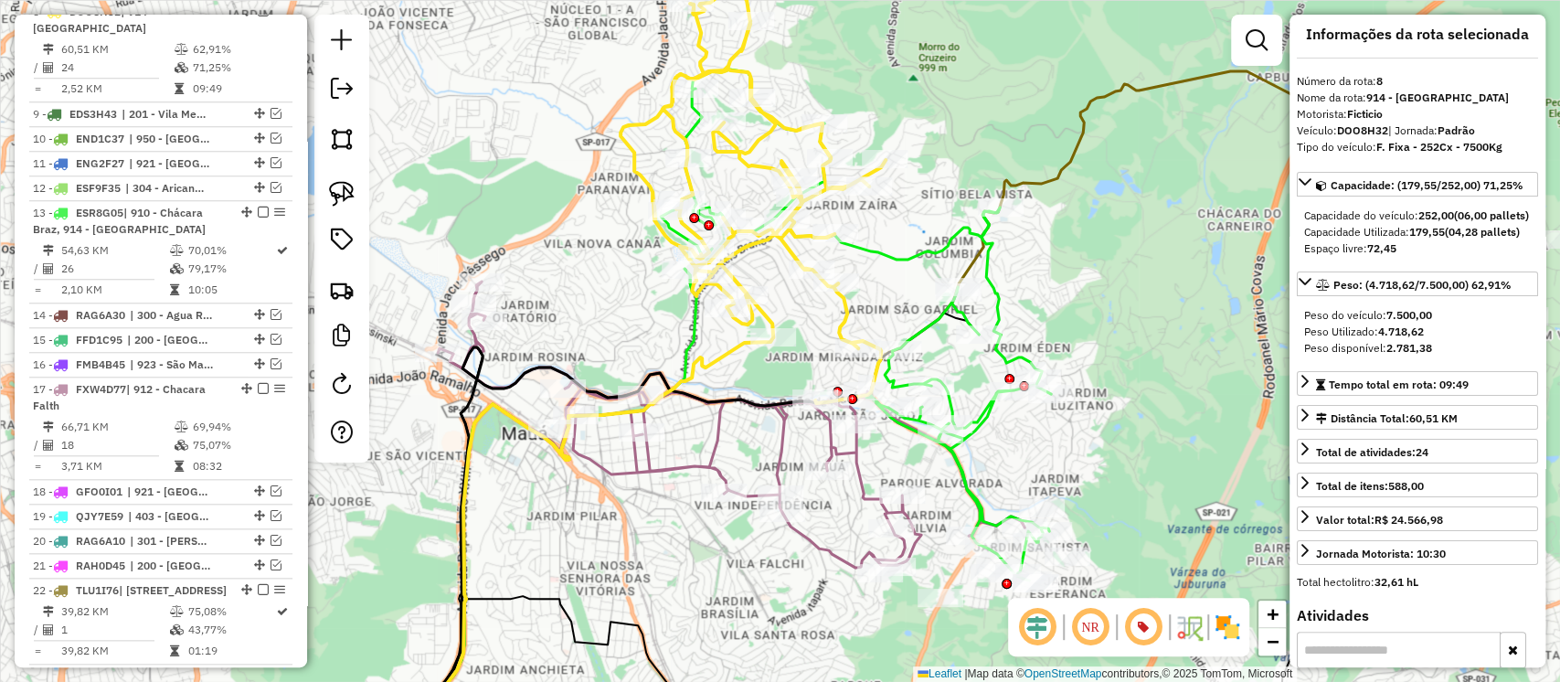
click at [779, 435] on icon at bounding box center [731, 425] width 587 height 286
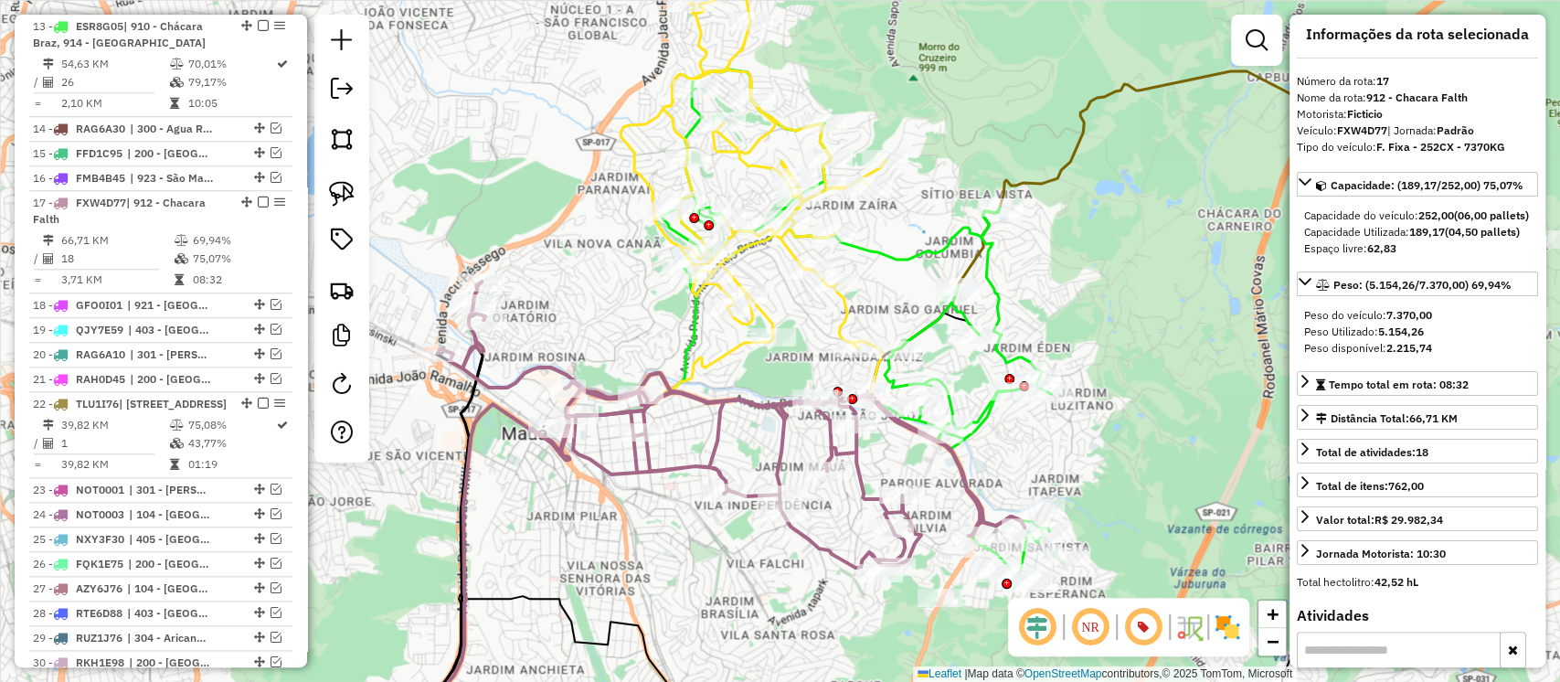
scroll to position [1411, 0]
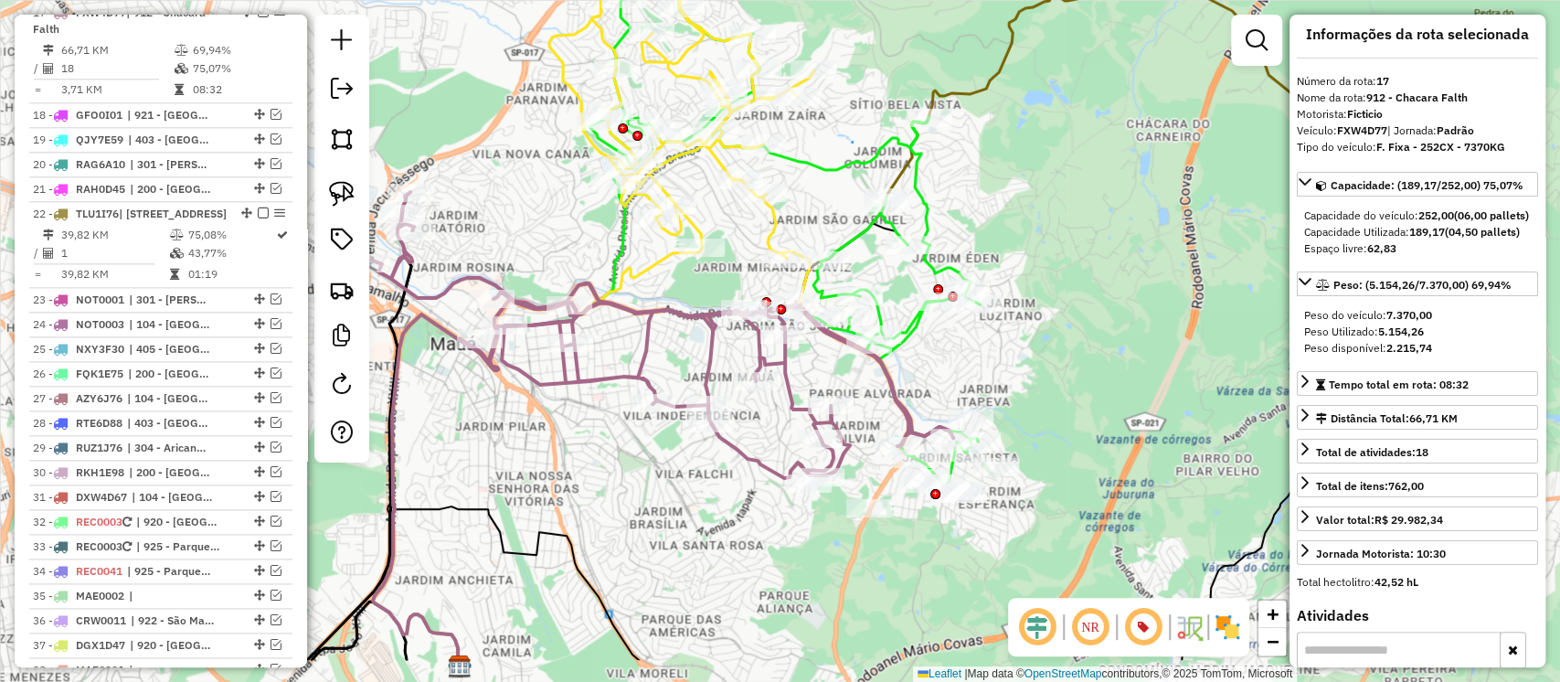
drag, startPoint x: 679, startPoint y: 373, endPoint x: 639, endPoint y: 308, distance: 76.4
click at [639, 308] on div "Janela de atendimento Grade de atendimento Capacidade Transportadoras Veículos …" at bounding box center [780, 341] width 1560 height 682
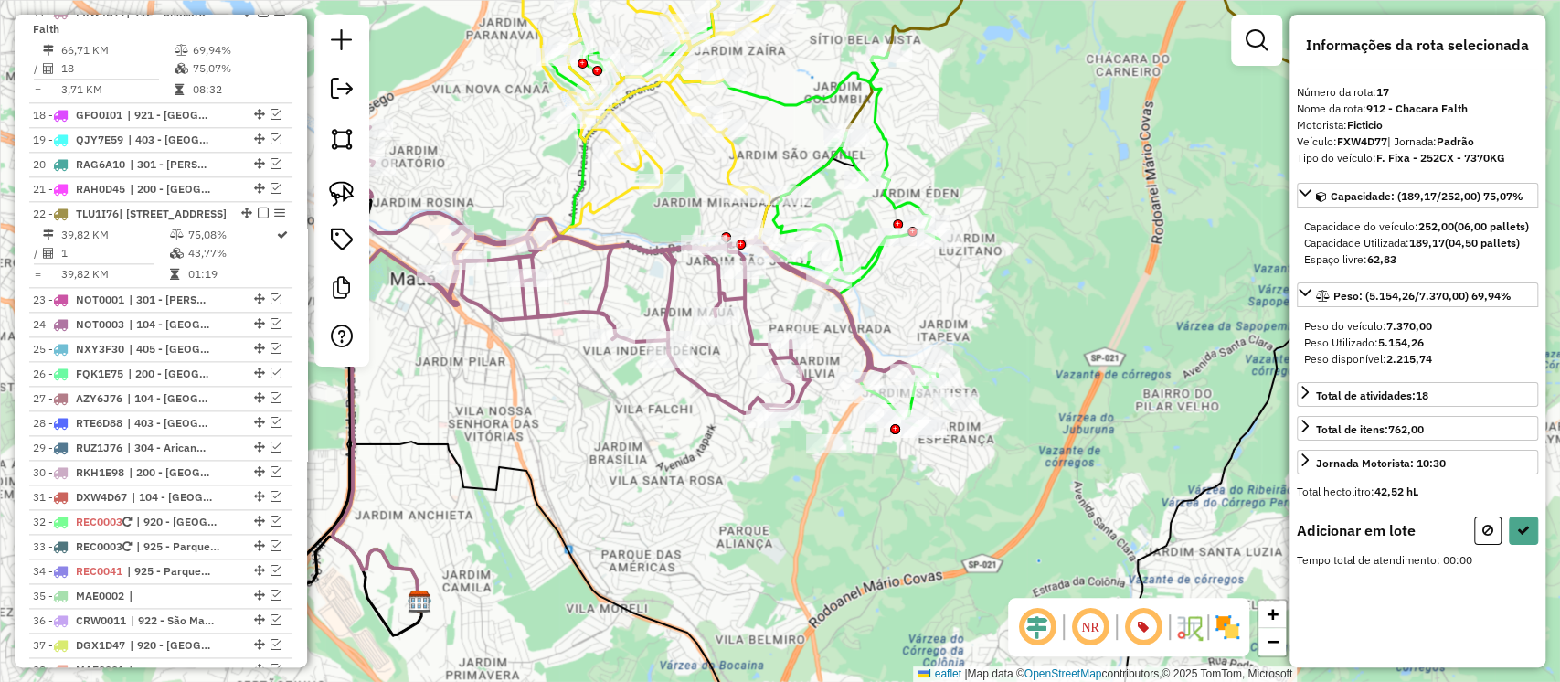
scroll to position [0, 0]
click at [344, 179] on link at bounding box center [342, 194] width 40 height 40
drag, startPoint x: 729, startPoint y: 410, endPoint x: 871, endPoint y: 461, distance: 151.5
click at [1520, 545] on button at bounding box center [1523, 530] width 29 height 28
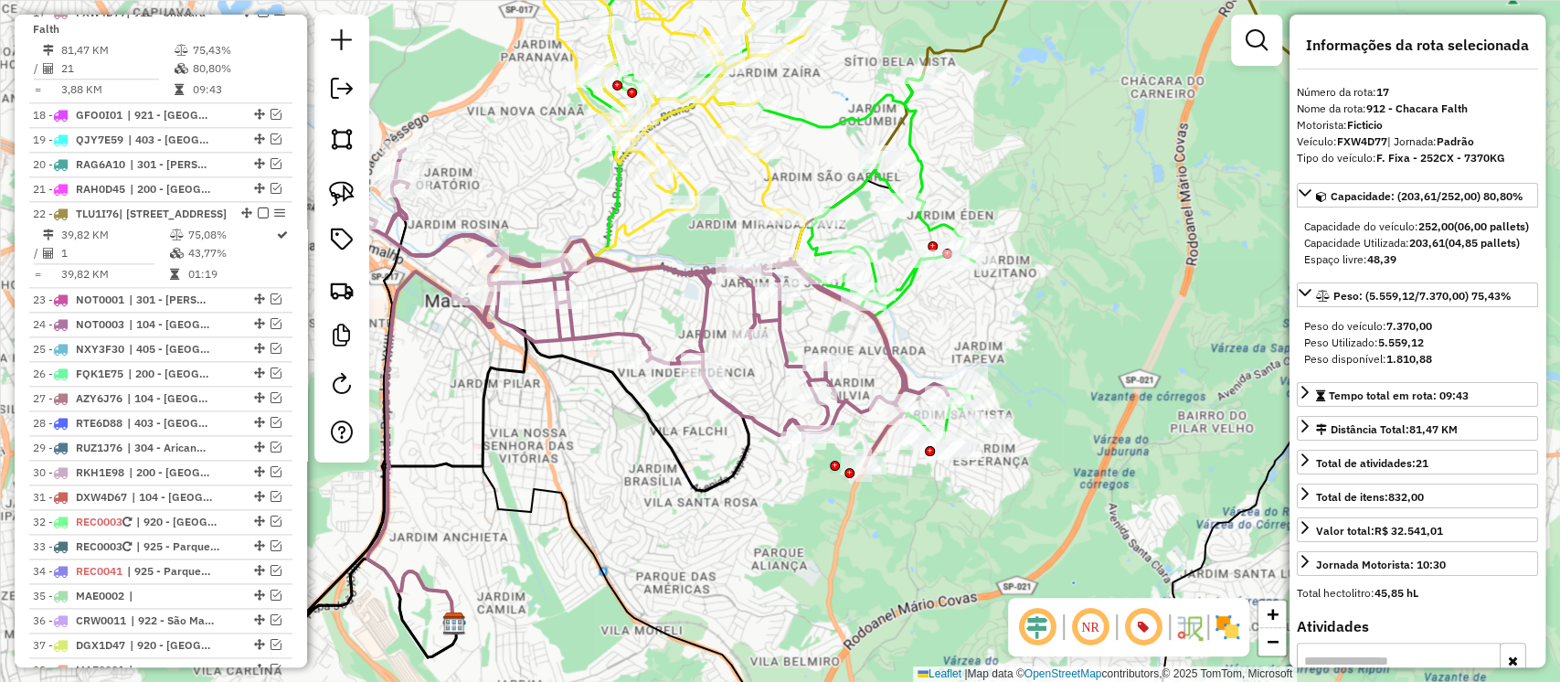
drag, startPoint x: 841, startPoint y: 347, endPoint x: 885, endPoint y: 378, distance: 53.8
click at [885, 378] on div "Janela de atendimento Grade de atendimento Capacidade Transportadoras Veículos …" at bounding box center [780, 341] width 1560 height 682
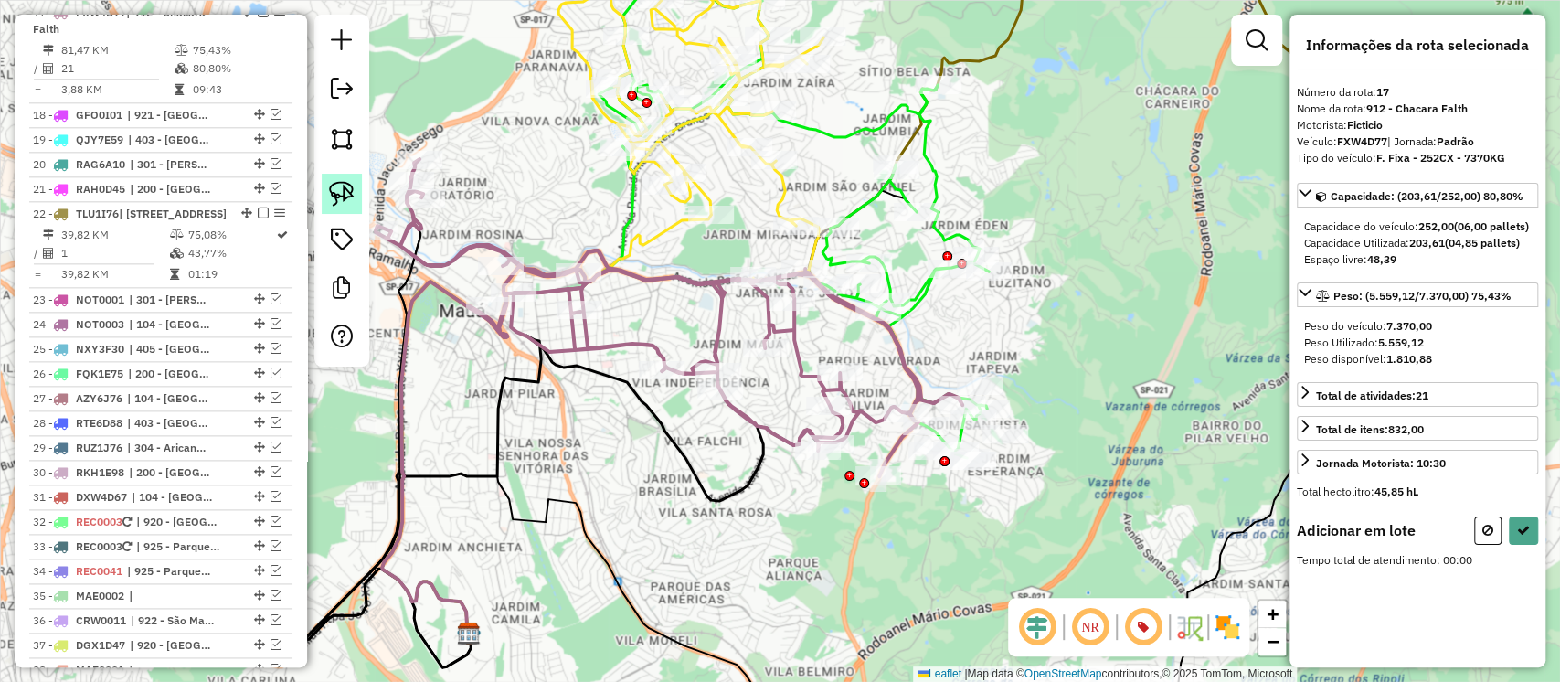
click at [338, 206] on img at bounding box center [342, 194] width 26 height 26
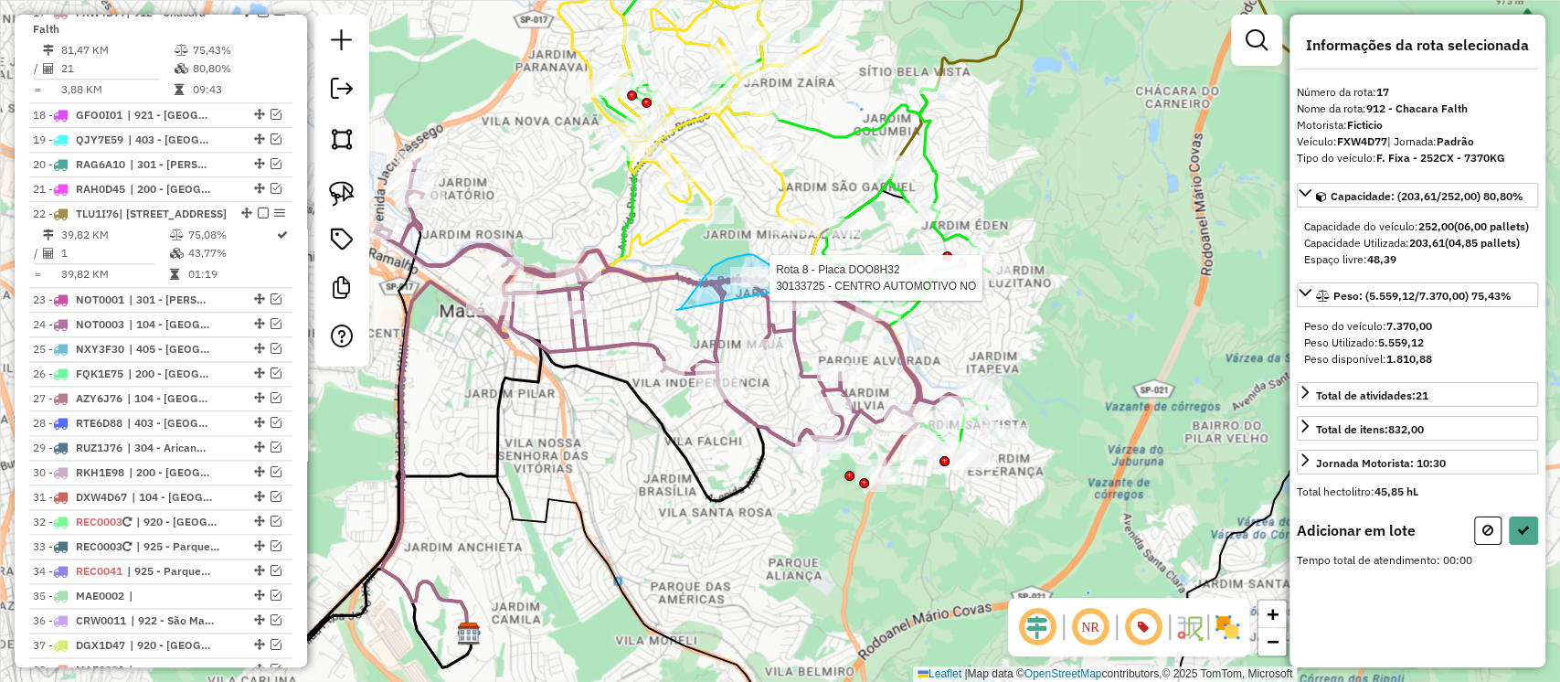
click at [784, 293] on div "Rota 8 - Placa DOO8H32 30133725 - CENTRO AUTOMOTIVO NO Janela de atendimento Gr…" at bounding box center [780, 341] width 1560 height 682
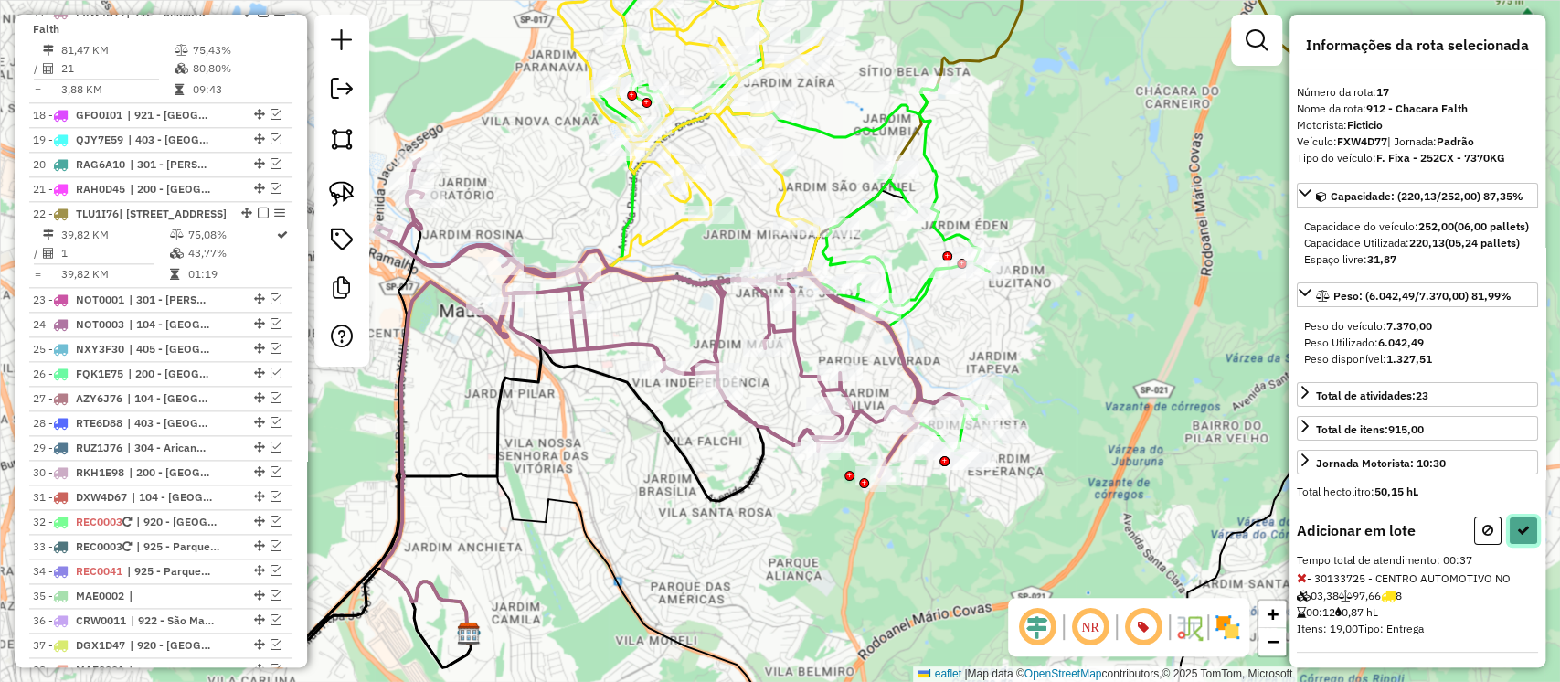
click at [1525, 545] on button at bounding box center [1523, 530] width 29 height 28
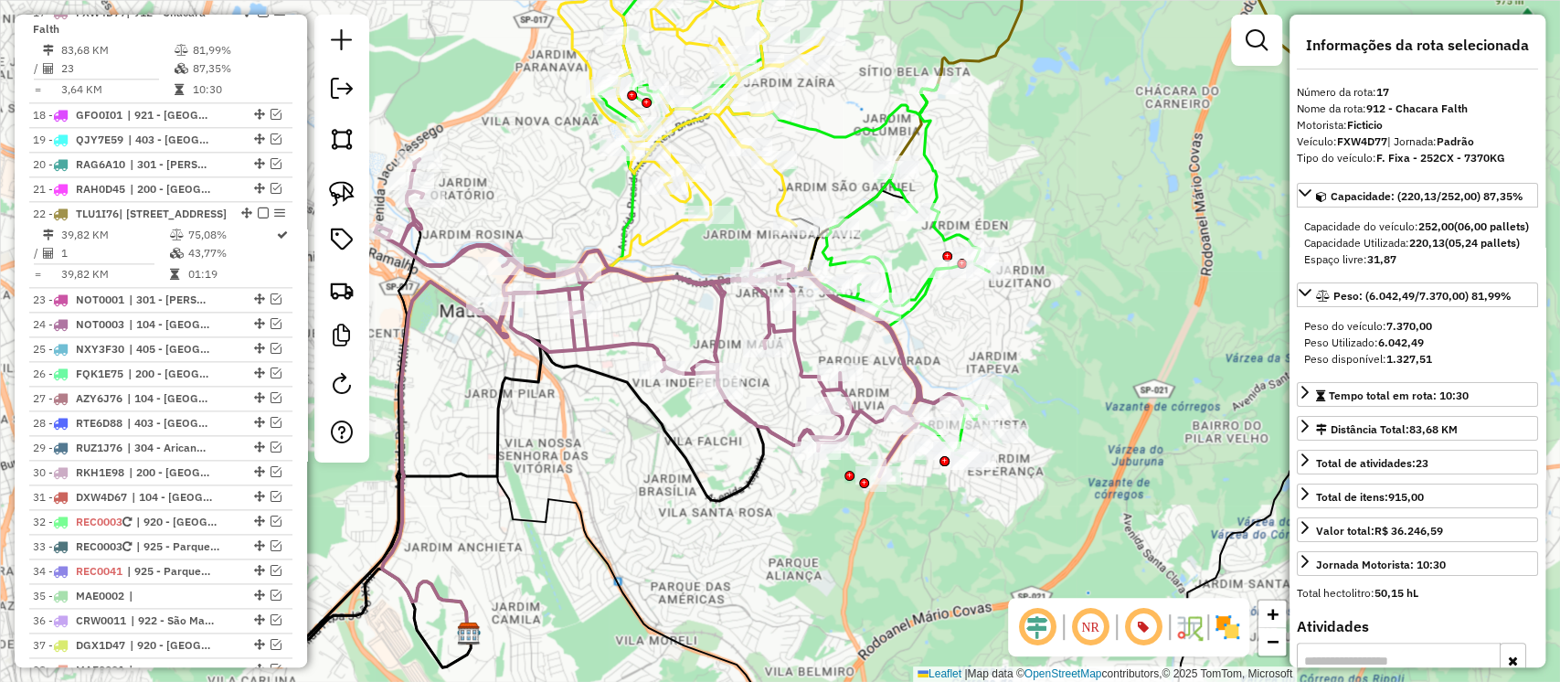
click at [786, 322] on icon at bounding box center [669, 317] width 587 height 317
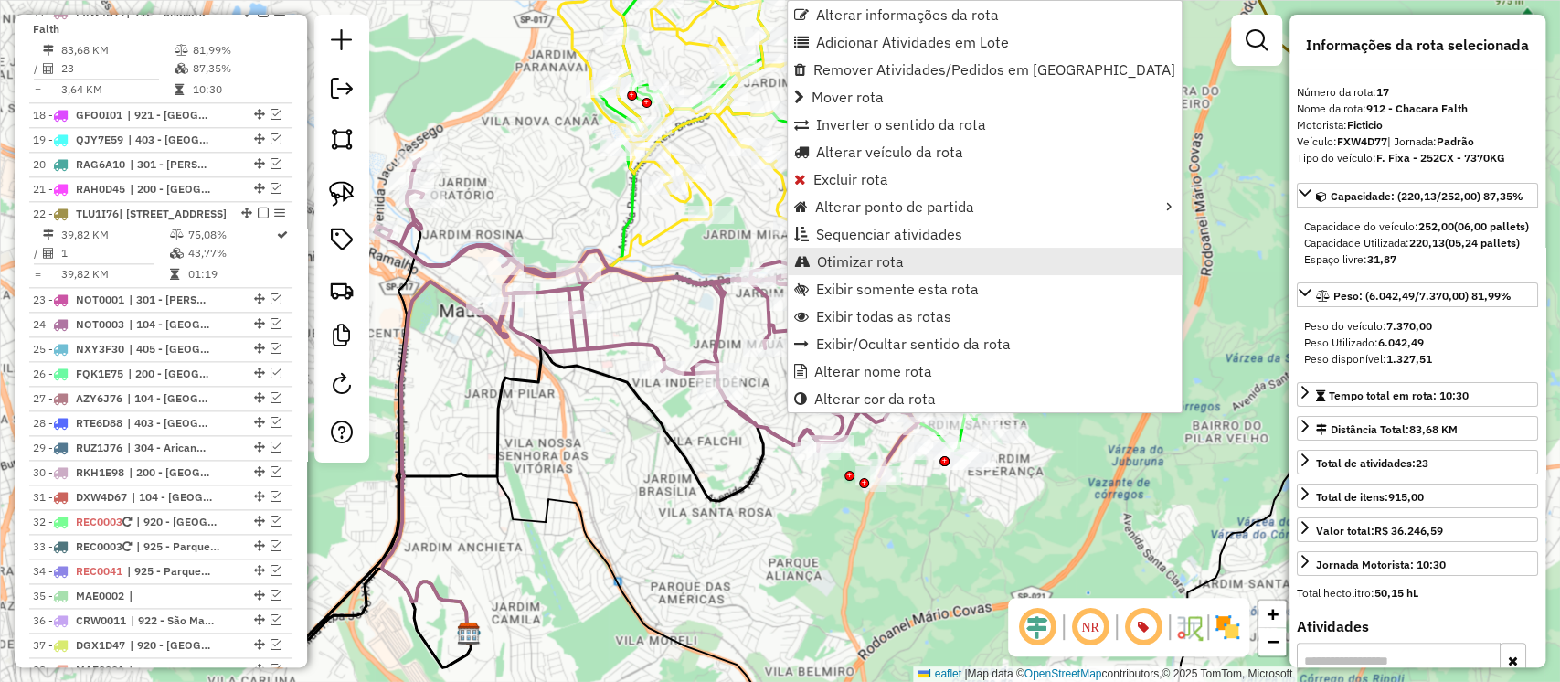
click at [871, 260] on span "Otimizar rota" at bounding box center [860, 261] width 87 height 15
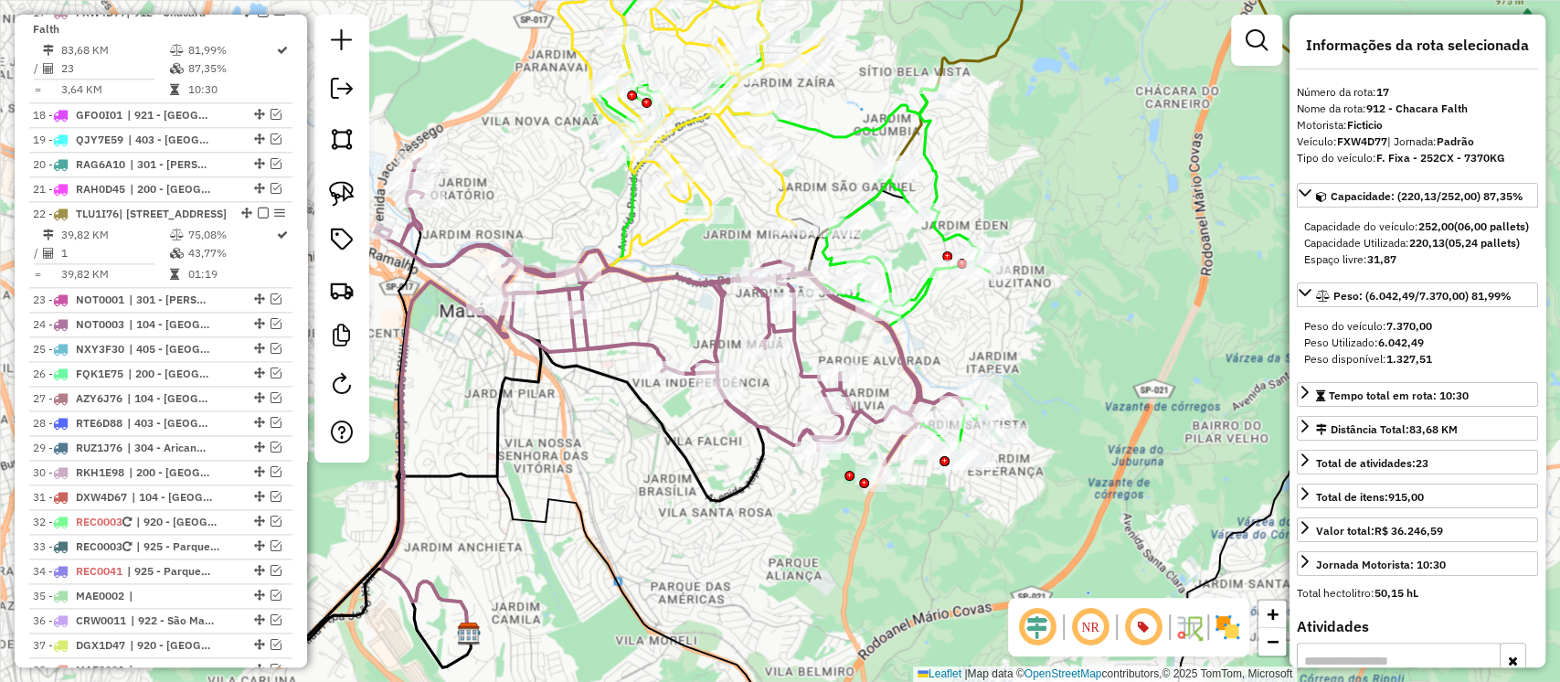
click at [927, 285] on icon at bounding box center [794, 202] width 390 height 511
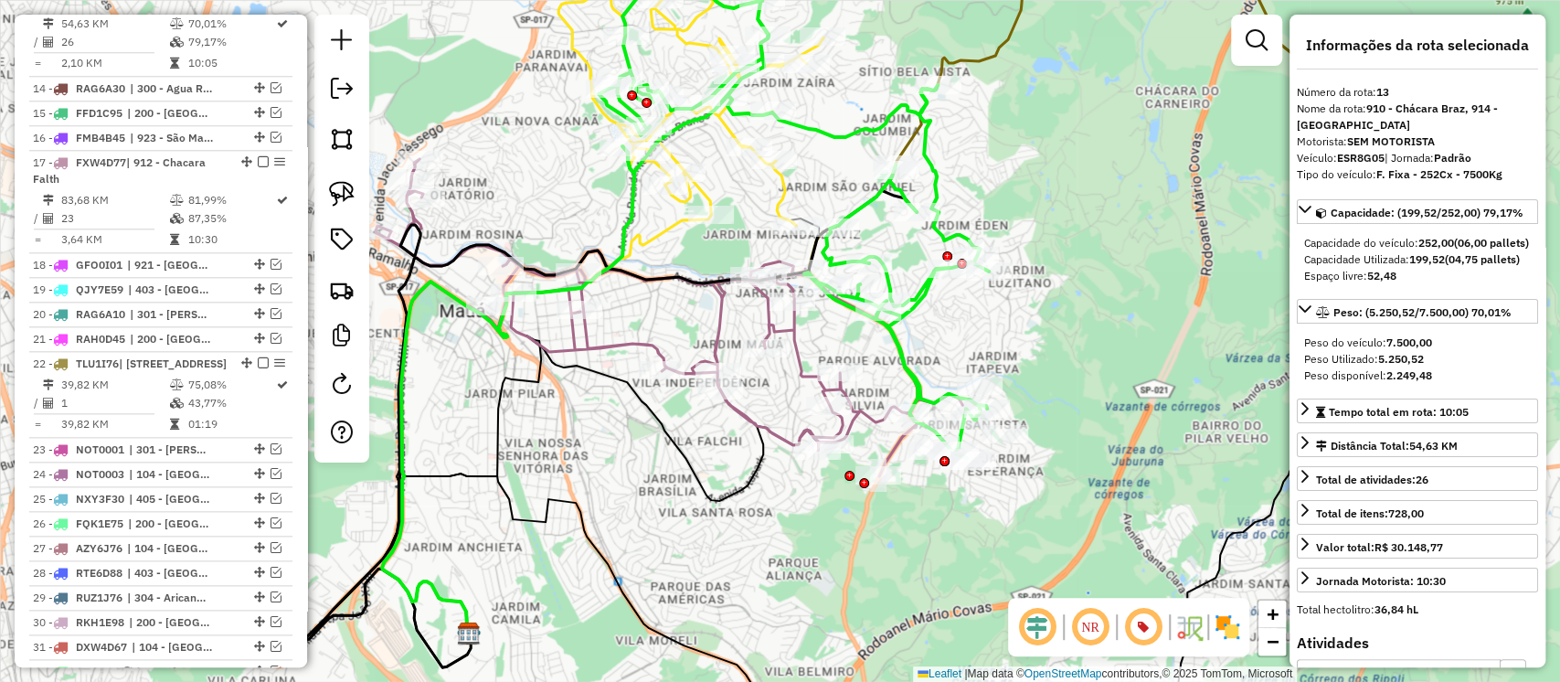
scroll to position [1236, 0]
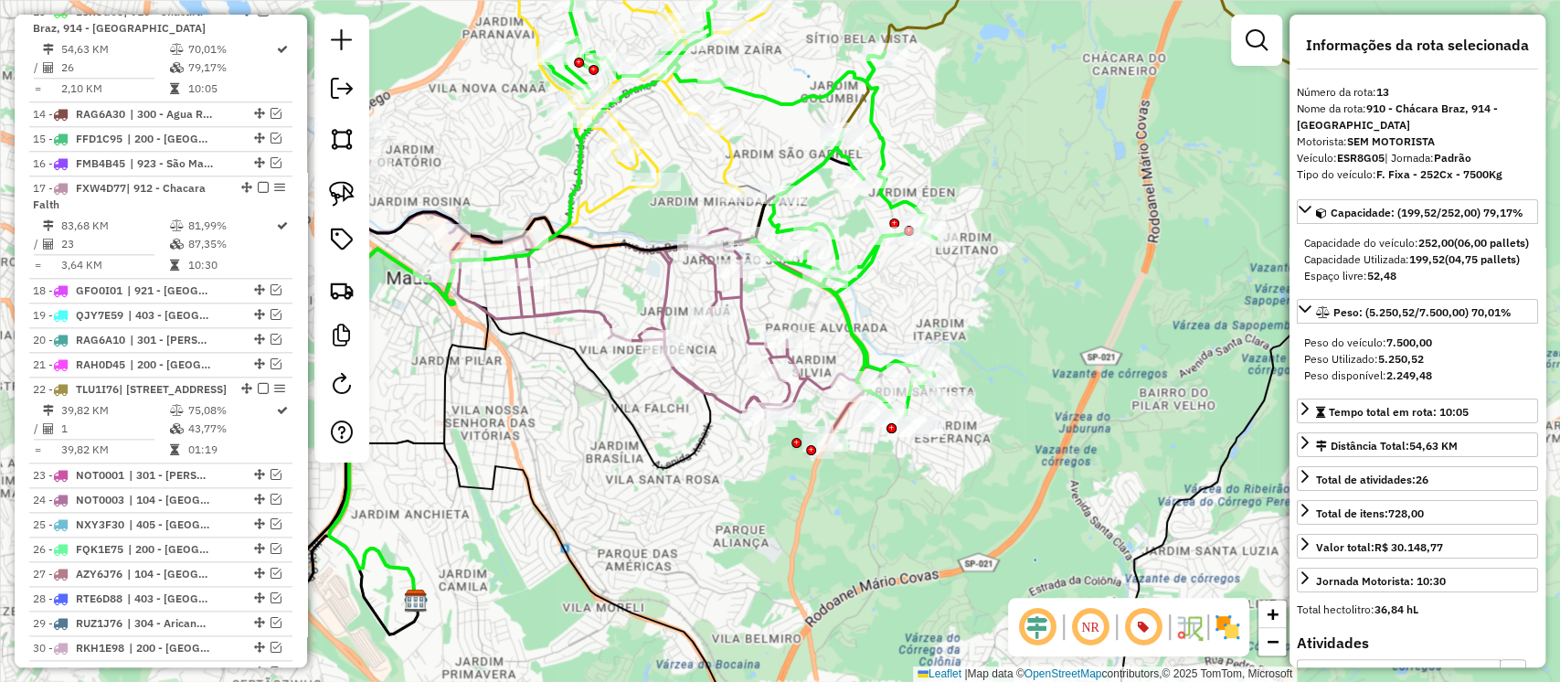
drag, startPoint x: 1016, startPoint y: 336, endPoint x: 929, endPoint y: 273, distance: 108.1
click at [929, 273] on div "Janela de atendimento Grade de atendimento Capacidade Transportadoras Veículos …" at bounding box center [780, 341] width 1560 height 682
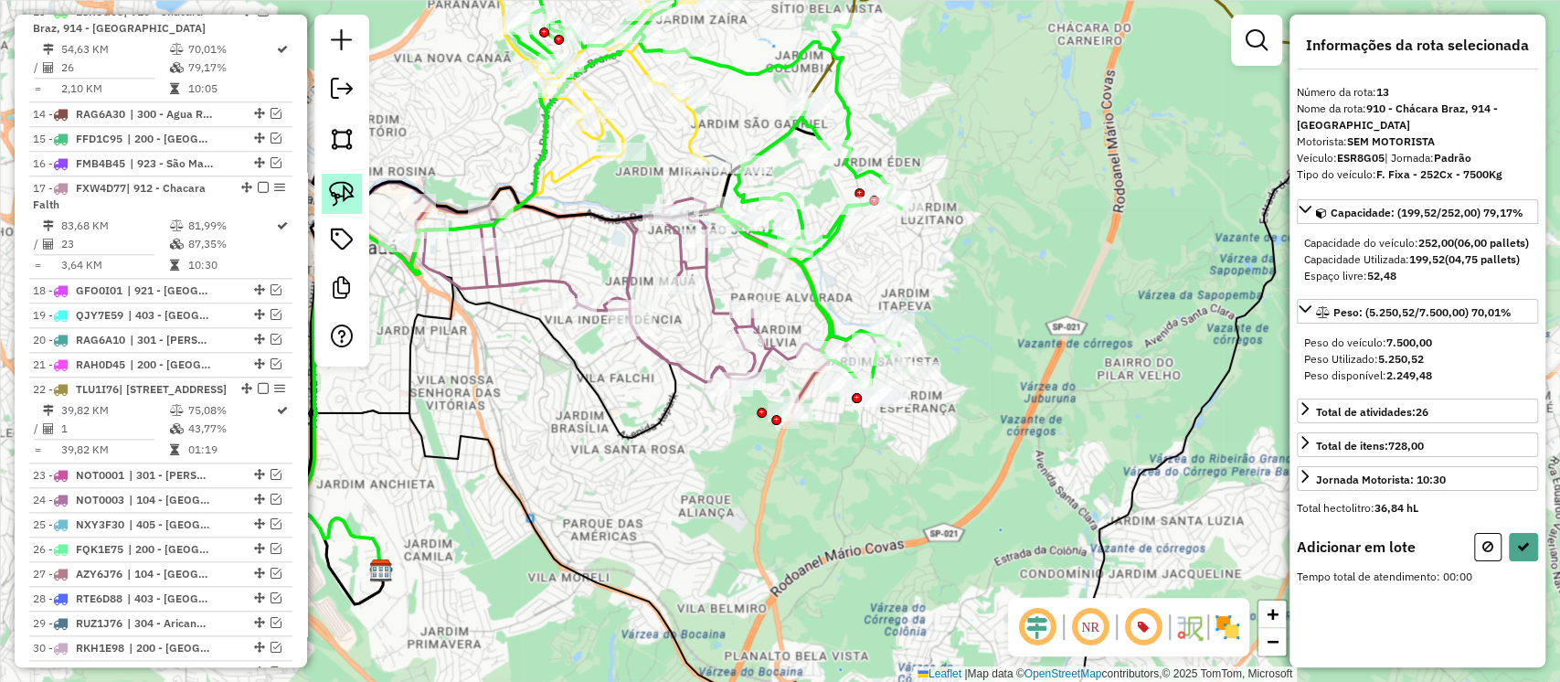
click at [346, 182] on img at bounding box center [342, 194] width 26 height 26
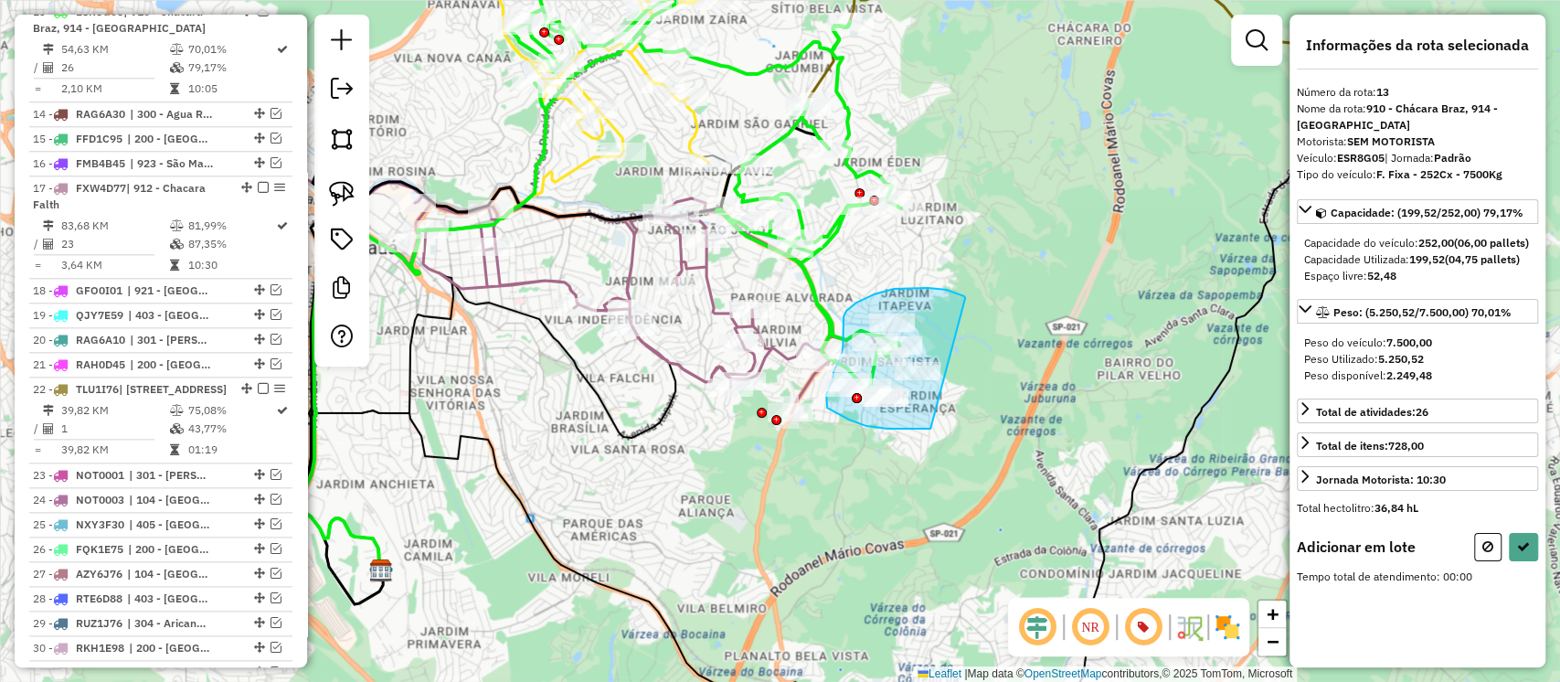
drag, startPoint x: 964, startPoint y: 296, endPoint x: 980, endPoint y: 429, distance: 133.5
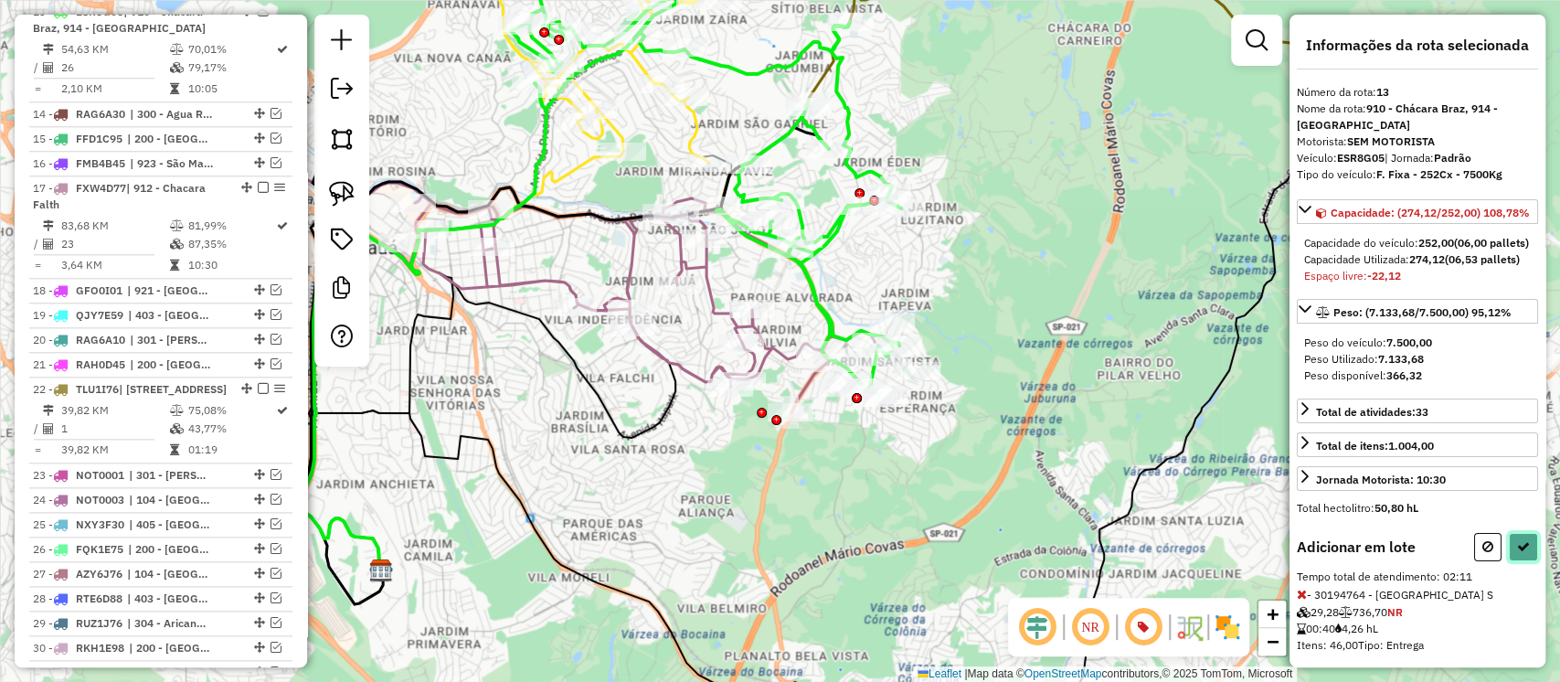
click at [1517, 553] on icon at bounding box center [1523, 546] width 13 height 13
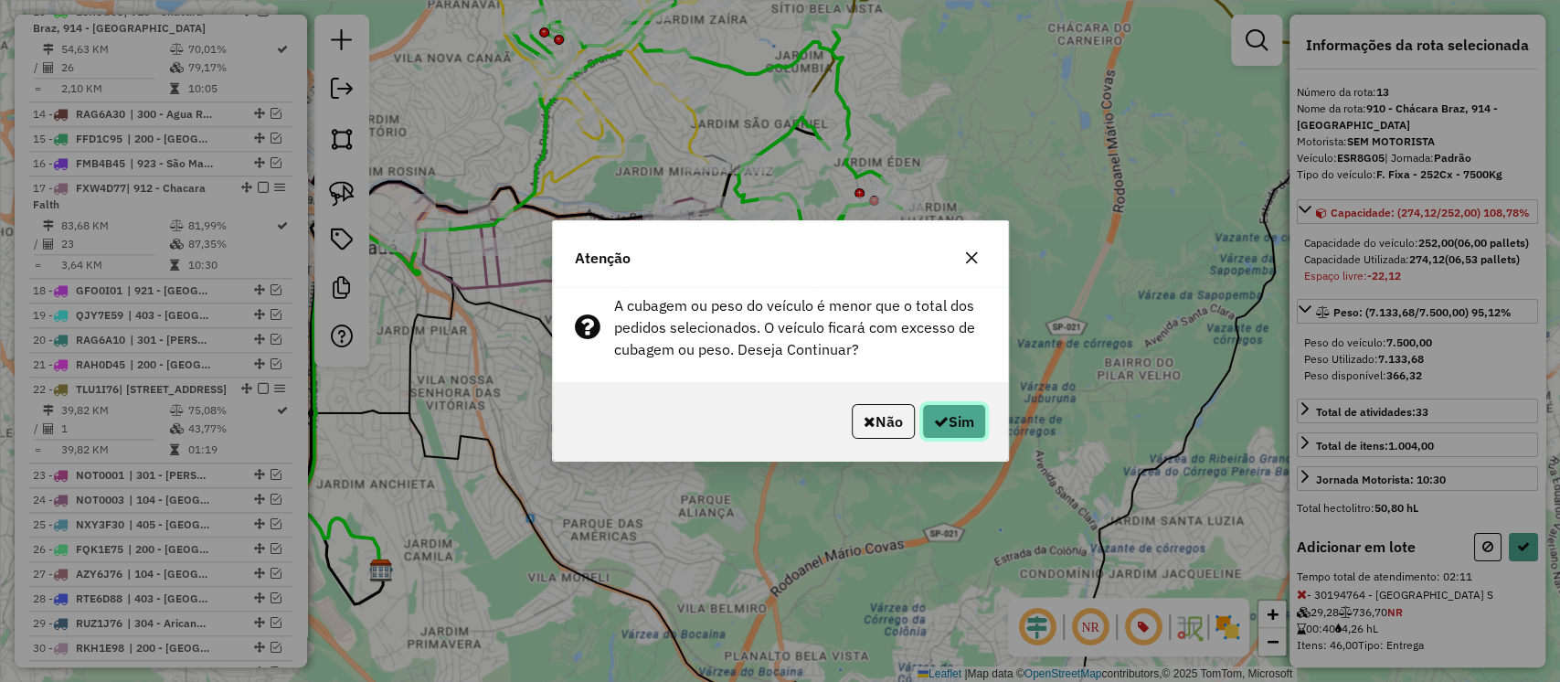
click at [977, 413] on button "Sim" at bounding box center [954, 421] width 64 height 35
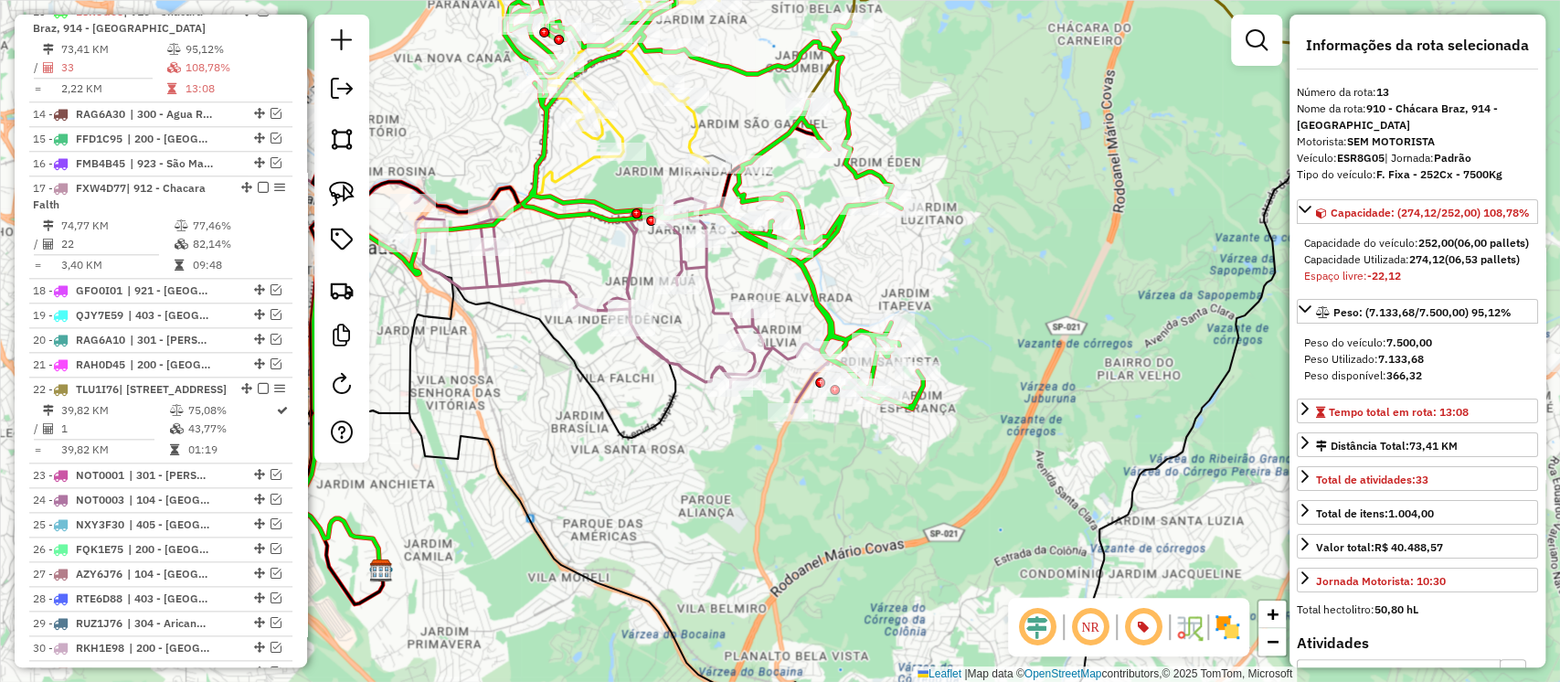
click at [776, 358] on icon at bounding box center [560, 254] width 544 height 317
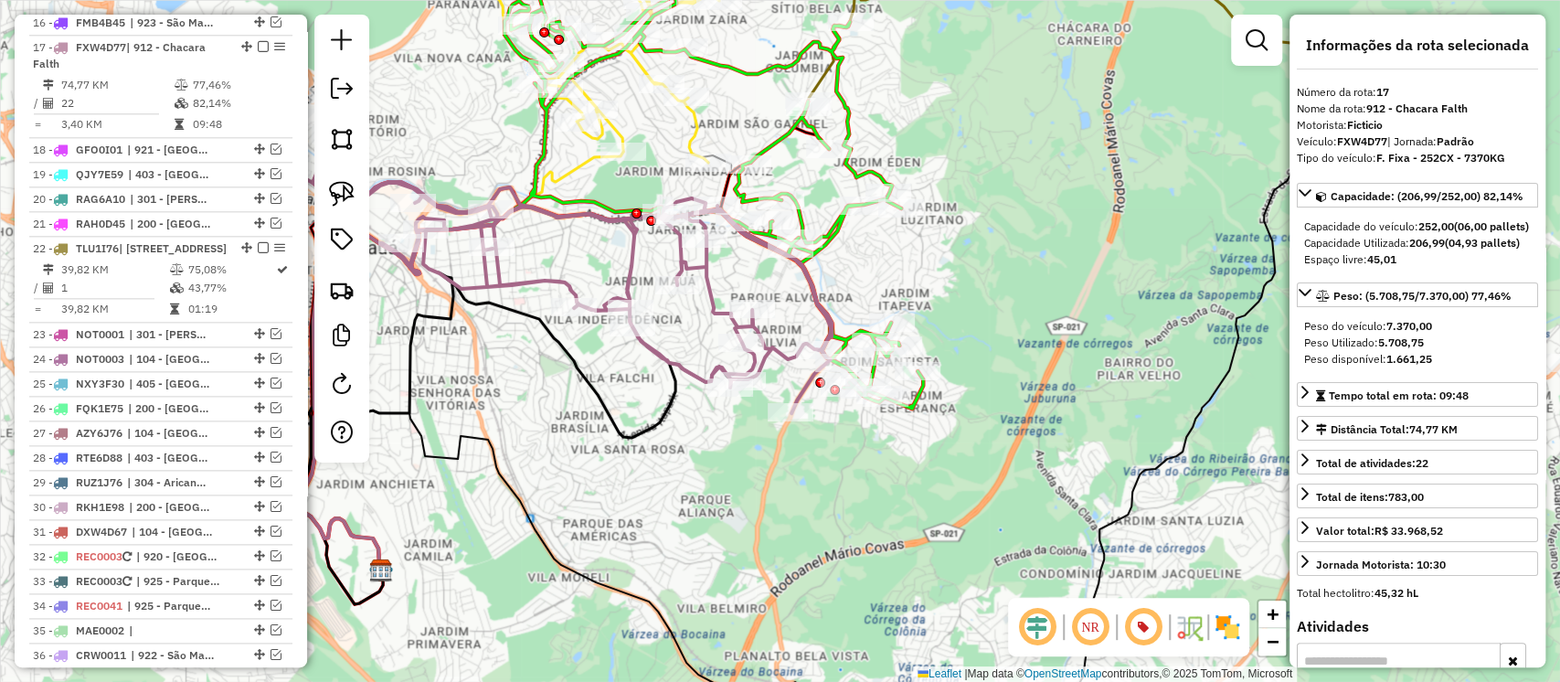
scroll to position [1411, 0]
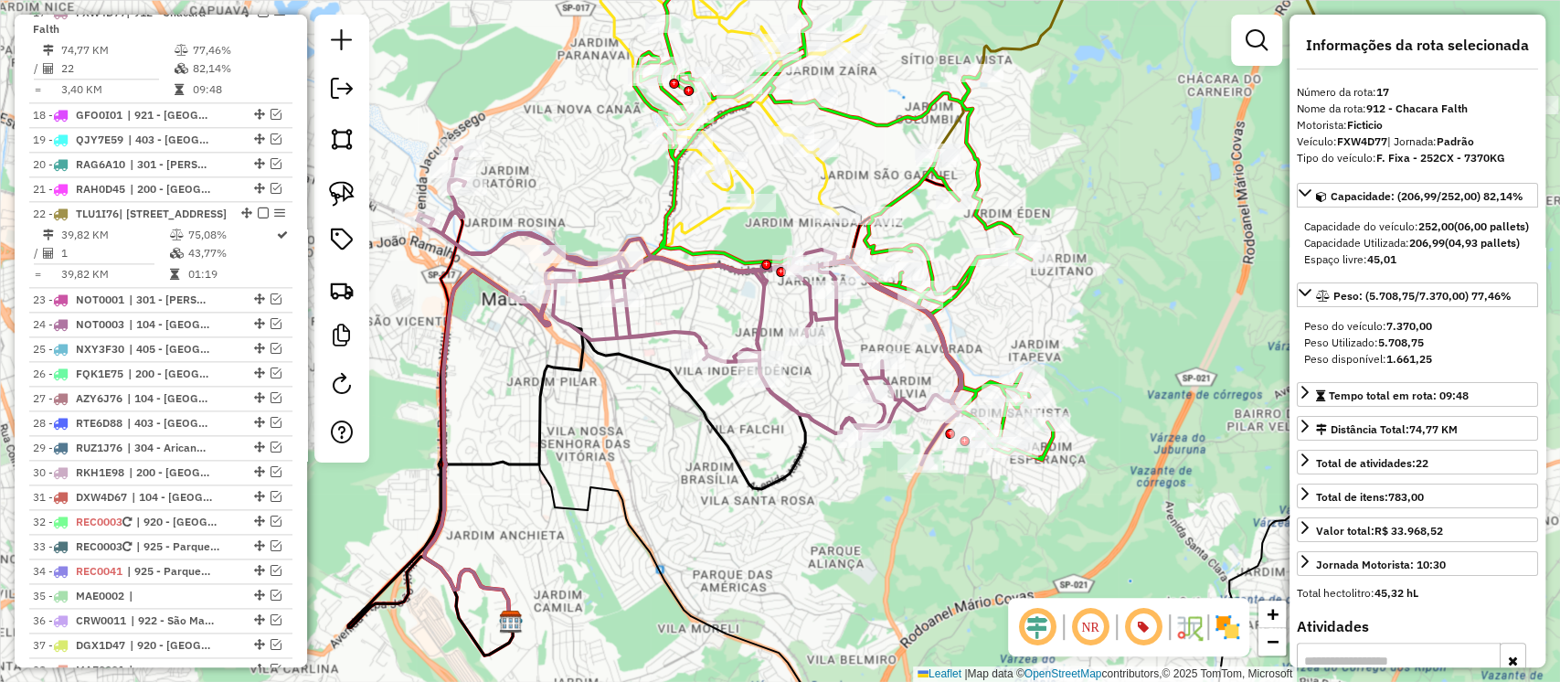
drag, startPoint x: 782, startPoint y: 310, endPoint x: 912, endPoint y: 361, distance: 139.5
click at [912, 361] on div "Janela de atendimento Grade de atendimento Capacidade Transportadoras Veículos …" at bounding box center [780, 341] width 1560 height 682
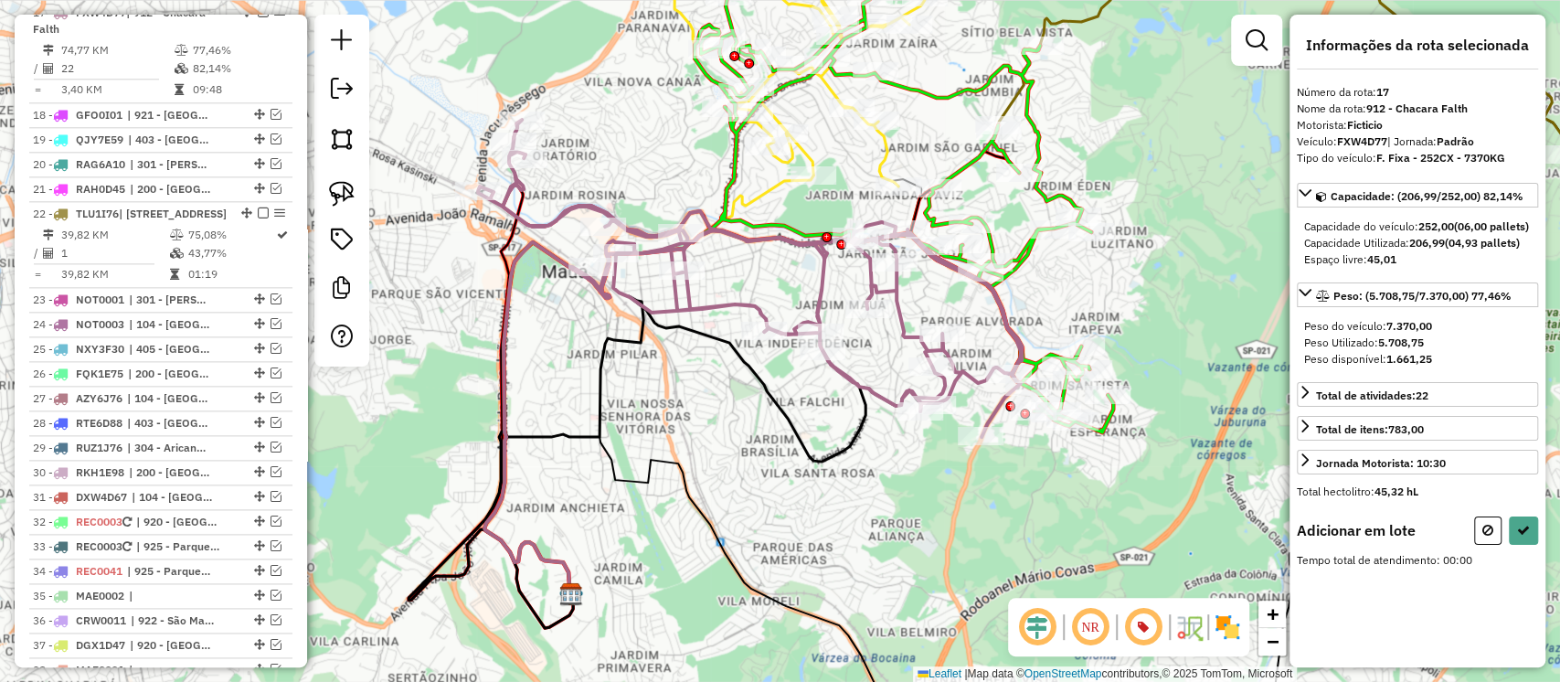
drag, startPoint x: 725, startPoint y: 301, endPoint x: 644, endPoint y: 341, distance: 90.8
click at [644, 341] on div "Janela de atendimento Grade de atendimento Capacidade Transportadoras Veículos …" at bounding box center [780, 341] width 1560 height 682
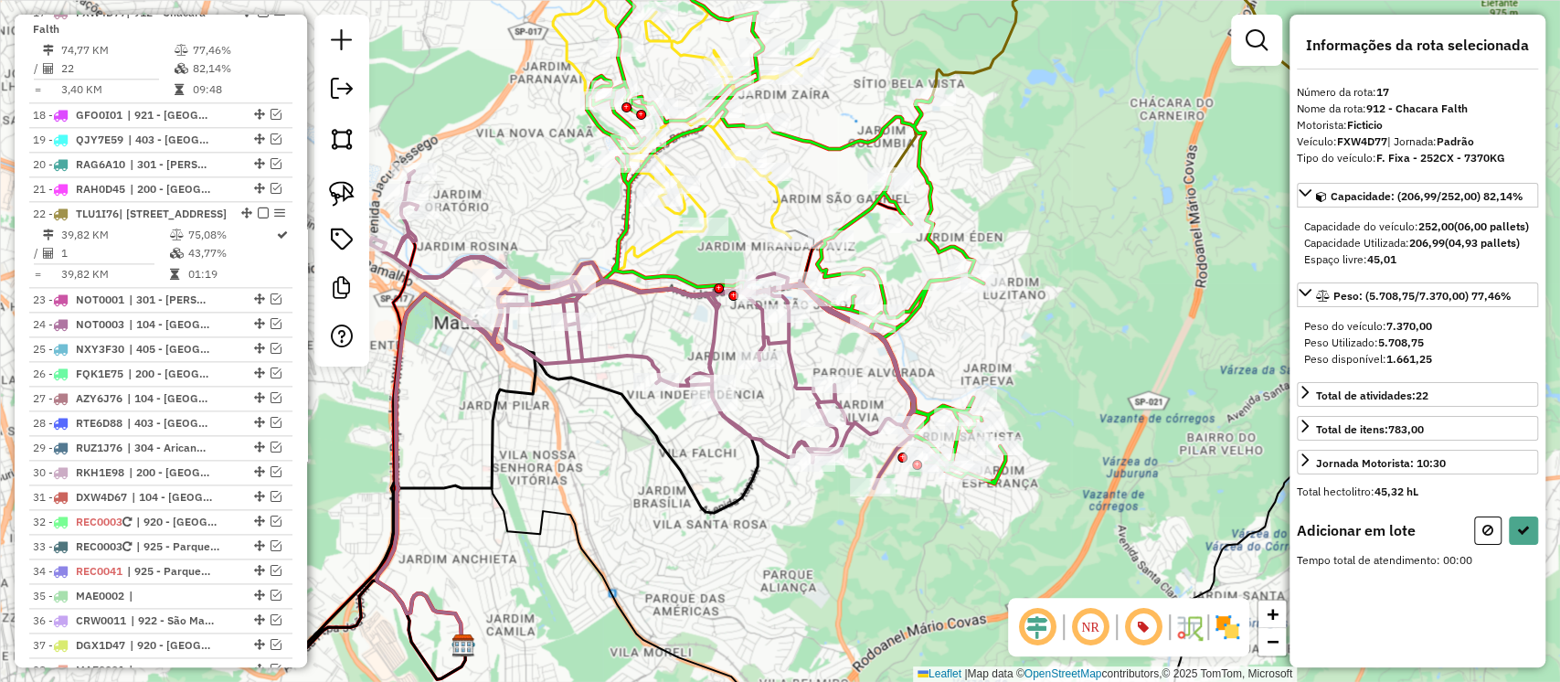
drag, startPoint x: 343, startPoint y: 201, endPoint x: 457, endPoint y: 249, distance: 123.8
click at [343, 202] on img at bounding box center [342, 194] width 26 height 26
drag, startPoint x: 739, startPoint y: 332, endPoint x: 815, endPoint y: 335, distance: 76.8
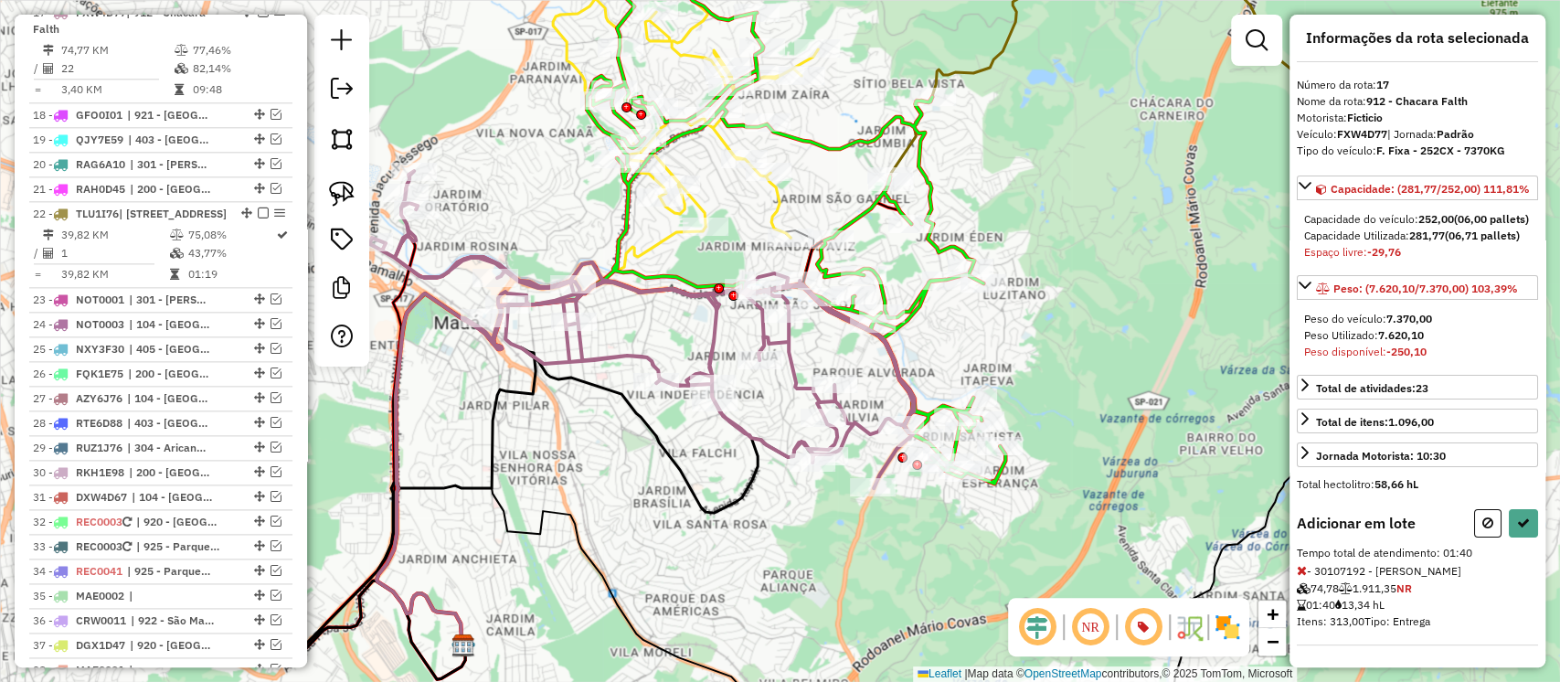
scroll to position [45, 0]
click at [1298, 577] on icon at bounding box center [1302, 570] width 10 height 13
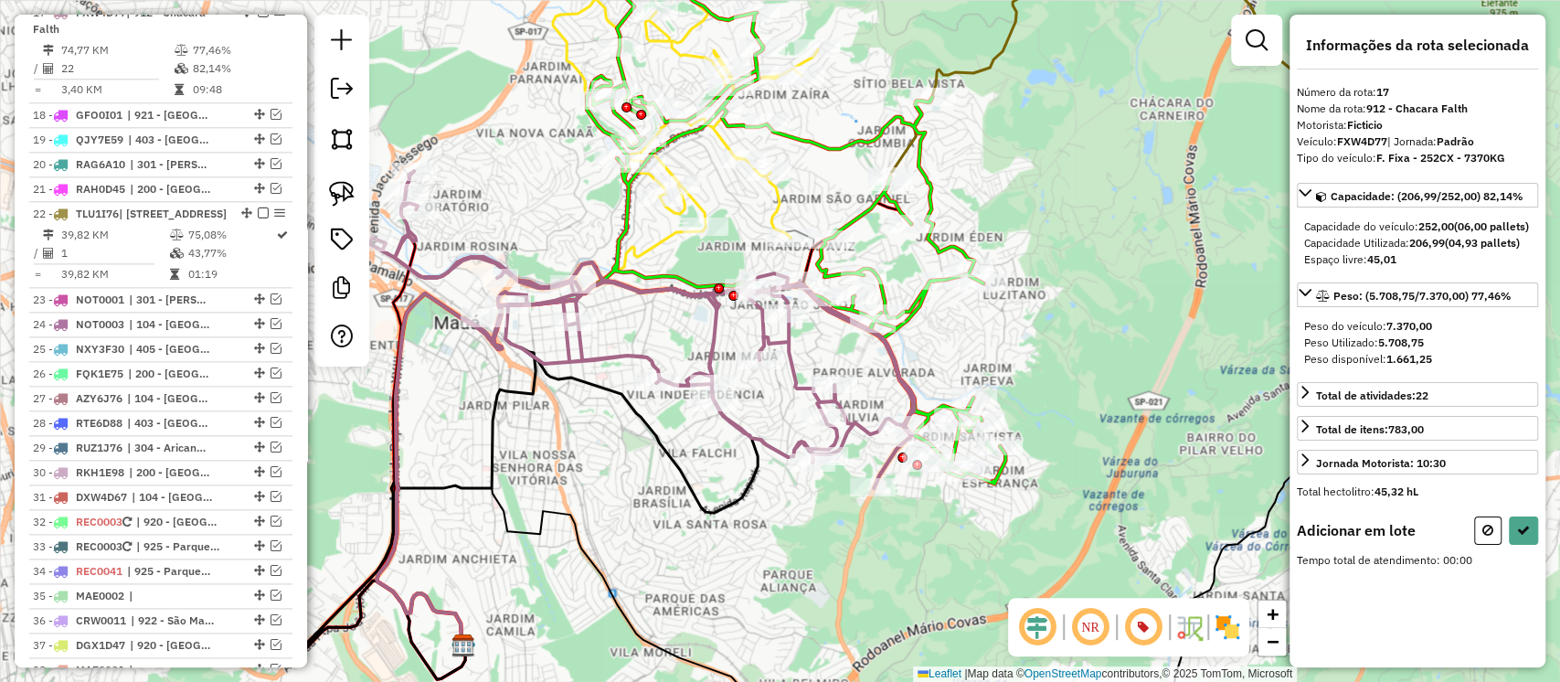
scroll to position [0, 0]
click at [1484, 537] on icon at bounding box center [1488, 530] width 11 height 13
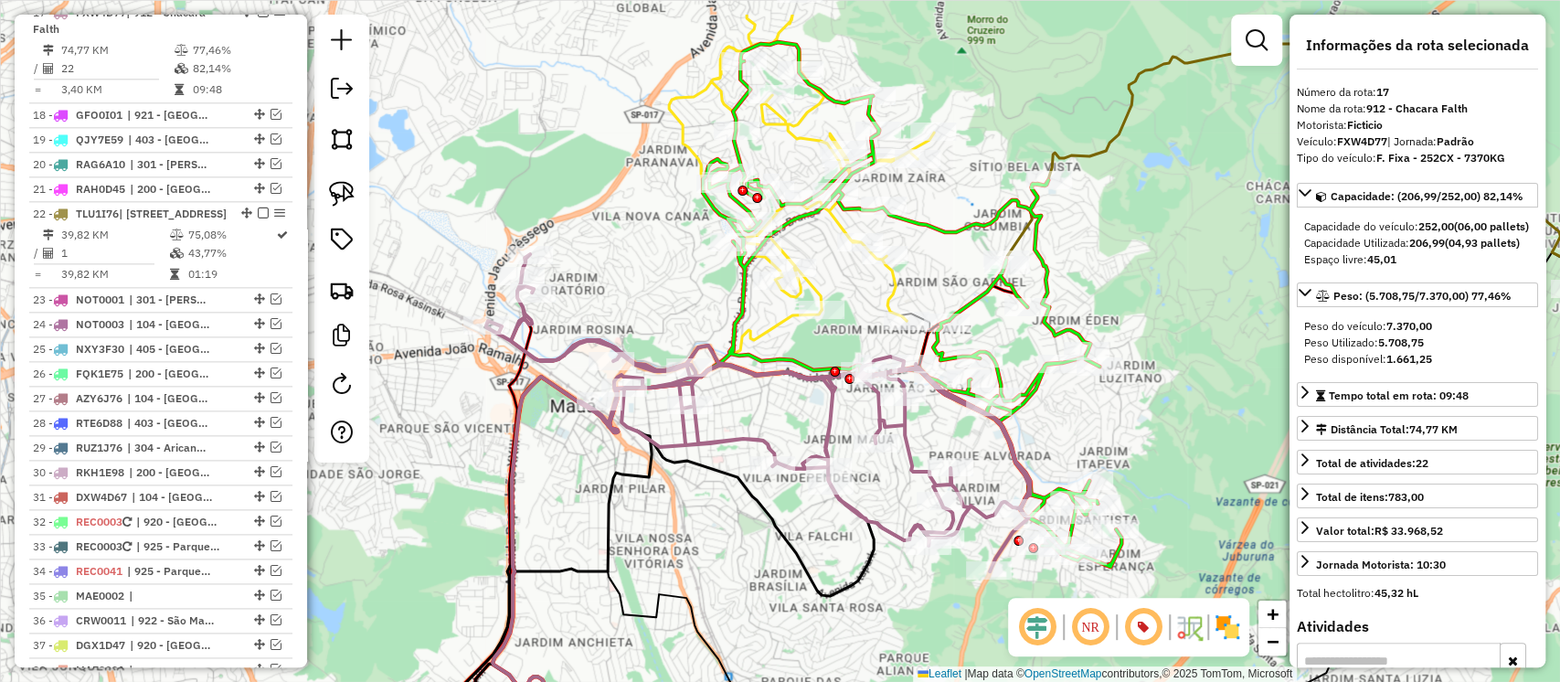
drag, startPoint x: 1063, startPoint y: 404, endPoint x: 1144, endPoint y: 462, distance: 98.9
click at [1144, 462] on div "Janela de atendimento Grade de atendimento Capacidade Transportadoras Veículos …" at bounding box center [780, 341] width 1560 height 682
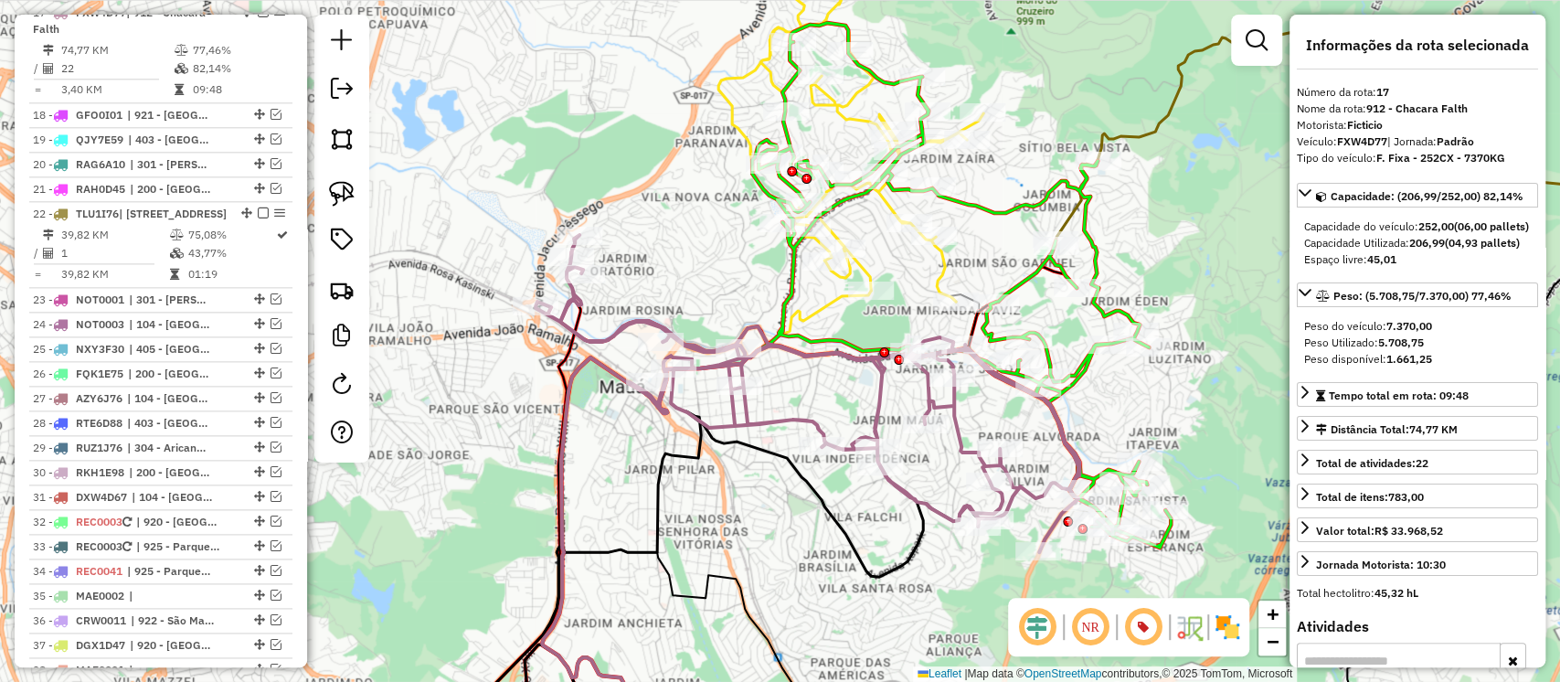
drag, startPoint x: 1122, startPoint y: 463, endPoint x: 1137, endPoint y: 420, distance: 44.5
click at [1137, 420] on div "Janela de atendimento Grade de atendimento Capacidade Transportadoras Veículos …" at bounding box center [780, 341] width 1560 height 682
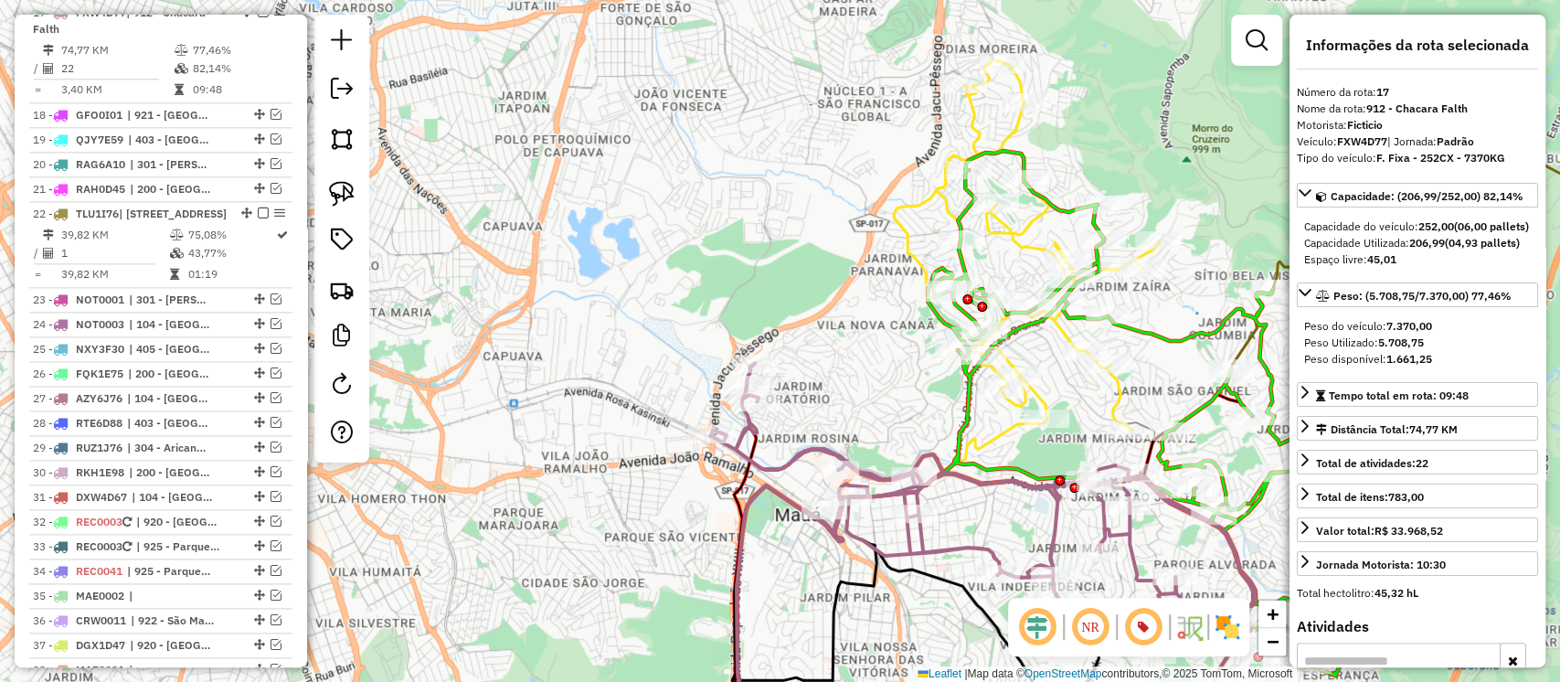
drag, startPoint x: 931, startPoint y: 314, endPoint x: 1082, endPoint y: 430, distance: 190.3
click at [1082, 429] on div "Janela de atendimento Grade de atendimento Capacidade Transportadoras Veículos …" at bounding box center [780, 341] width 1560 height 682
click at [1039, 394] on icon at bounding box center [1026, 244] width 265 height 371
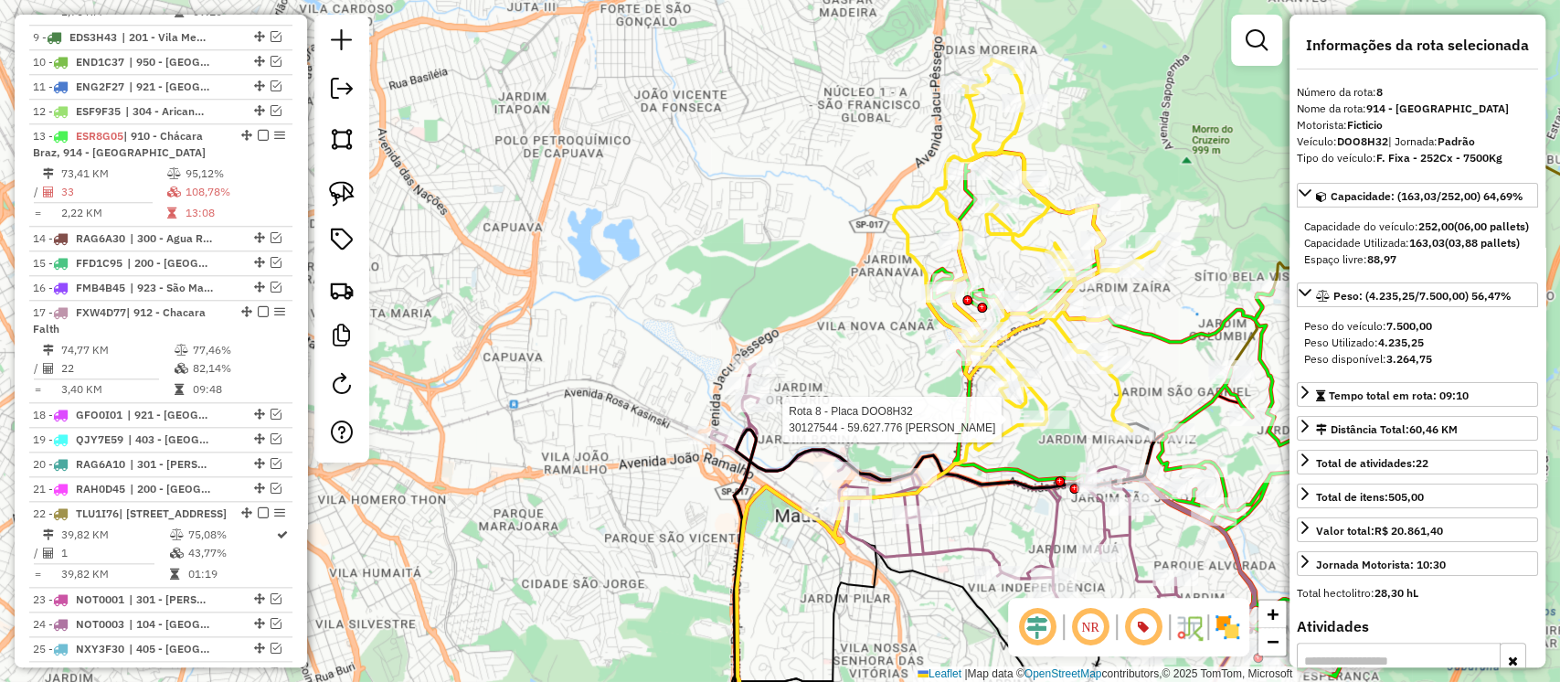
scroll to position [1035, 0]
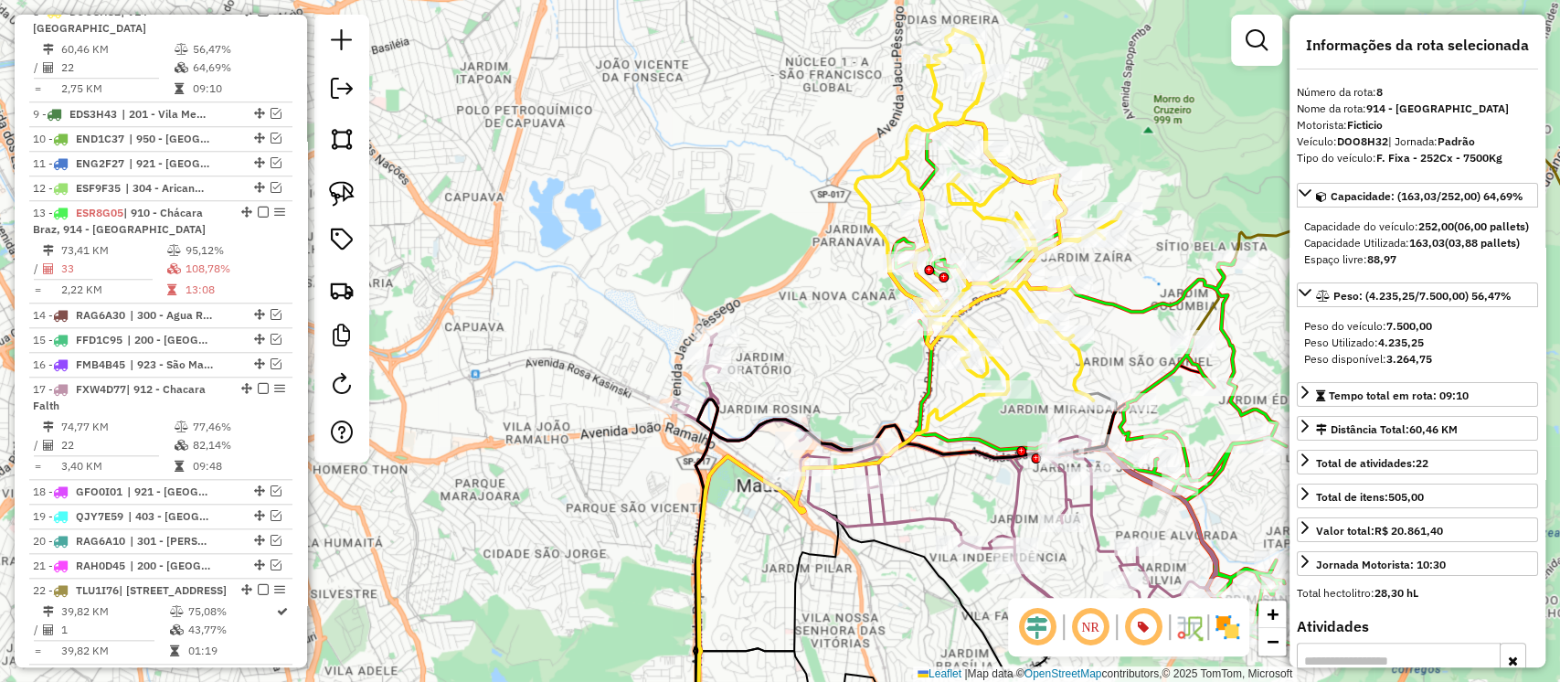
drag, startPoint x: 1086, startPoint y: 452, endPoint x: 1048, endPoint y: 422, distance: 48.8
click at [1048, 422] on div "Janela de atendimento Grade de atendimento Capacidade Transportadoras Veículos …" at bounding box center [780, 341] width 1560 height 682
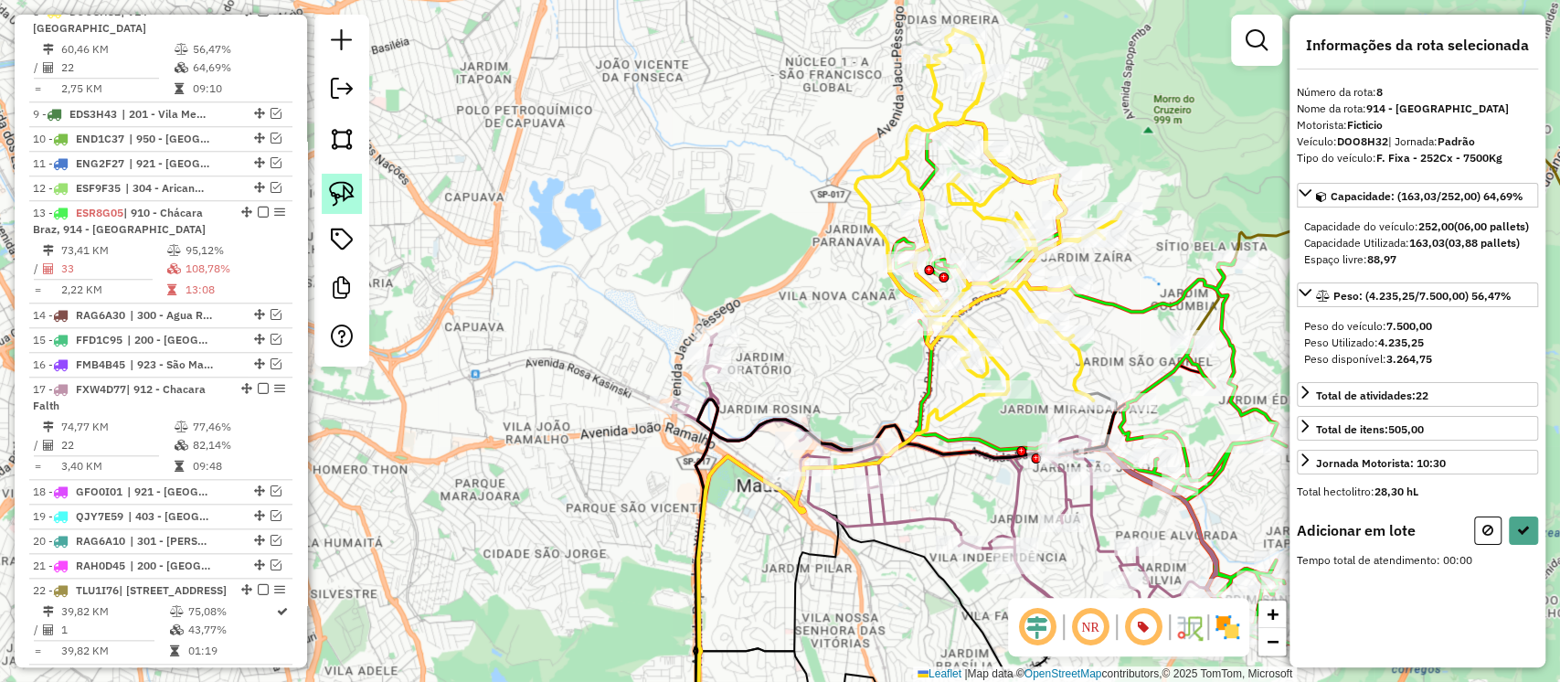
click at [354, 194] on img at bounding box center [342, 194] width 26 height 26
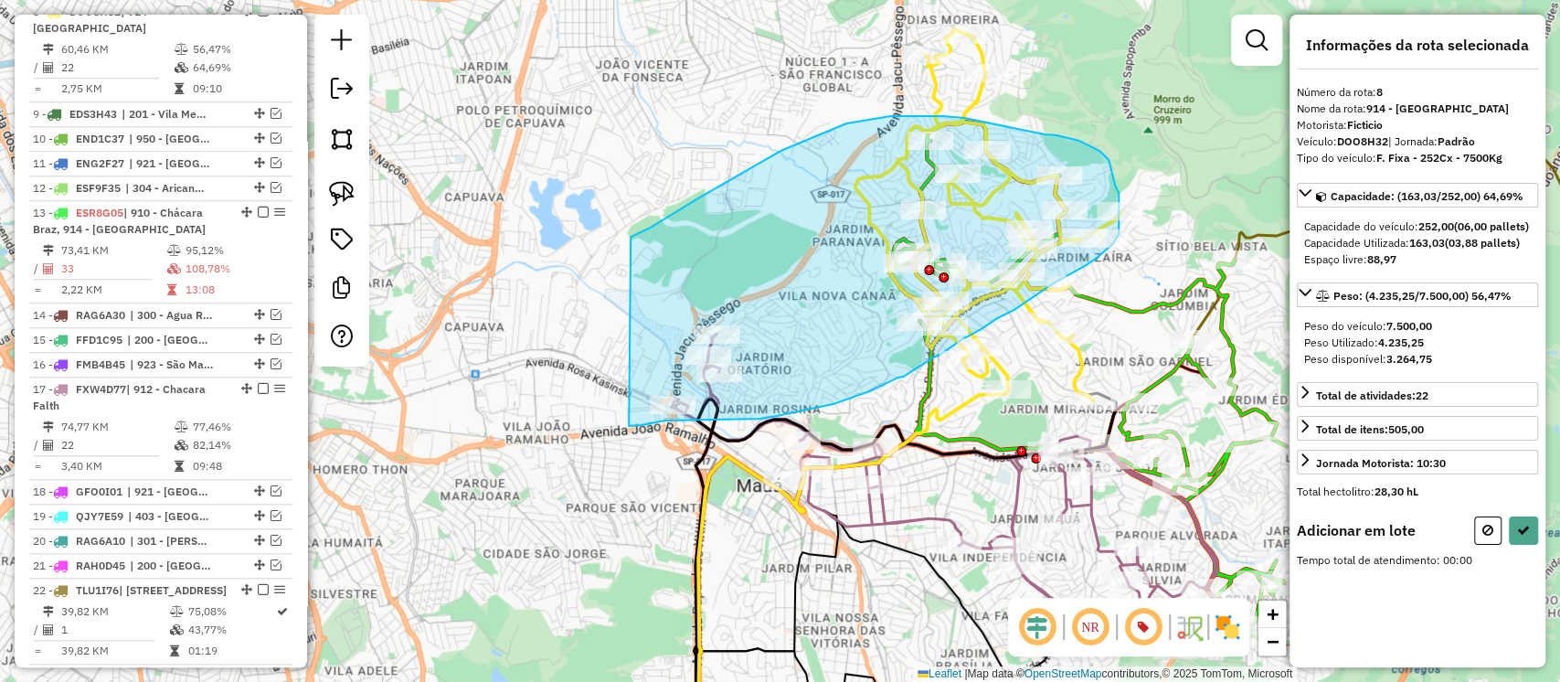
drag, startPoint x: 638, startPoint y: 234, endPoint x: 629, endPoint y: 426, distance: 192.2
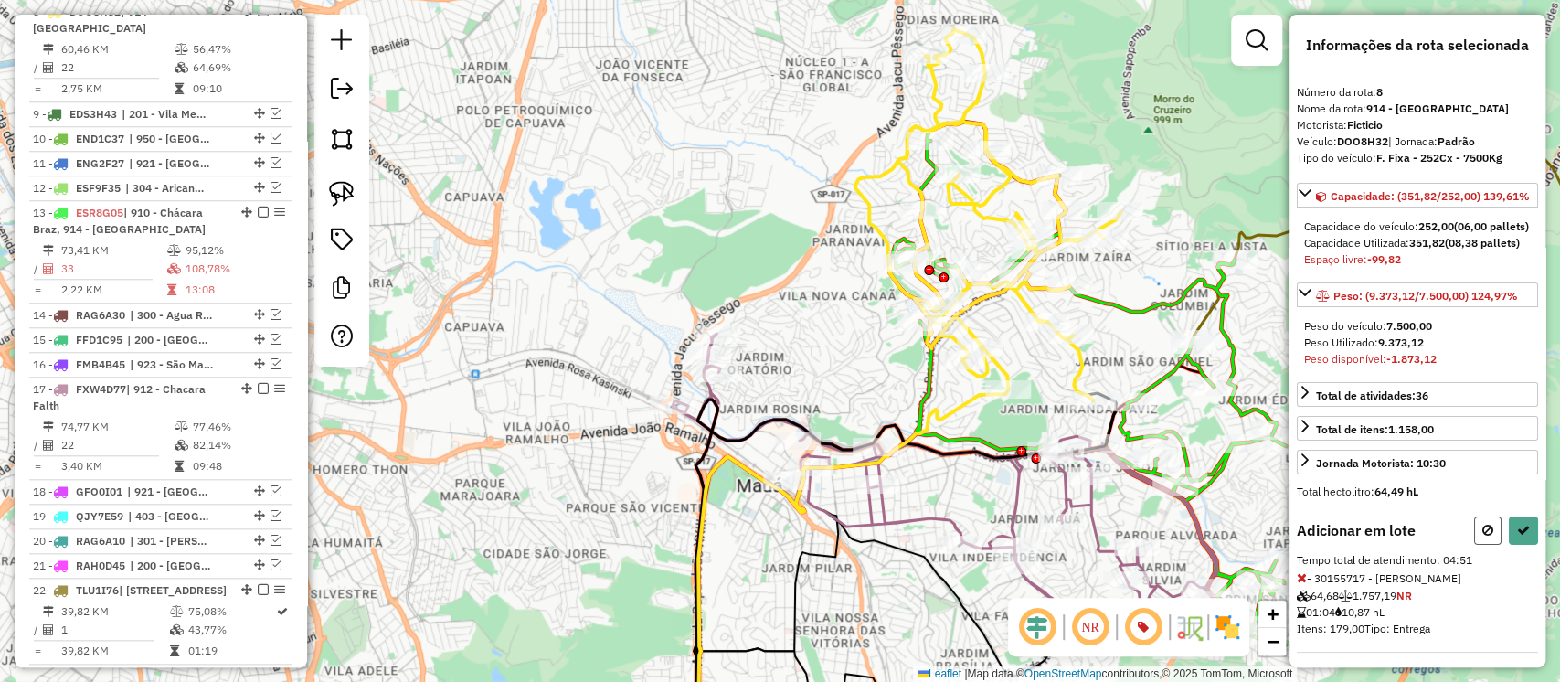
click at [1483, 537] on icon at bounding box center [1488, 530] width 11 height 13
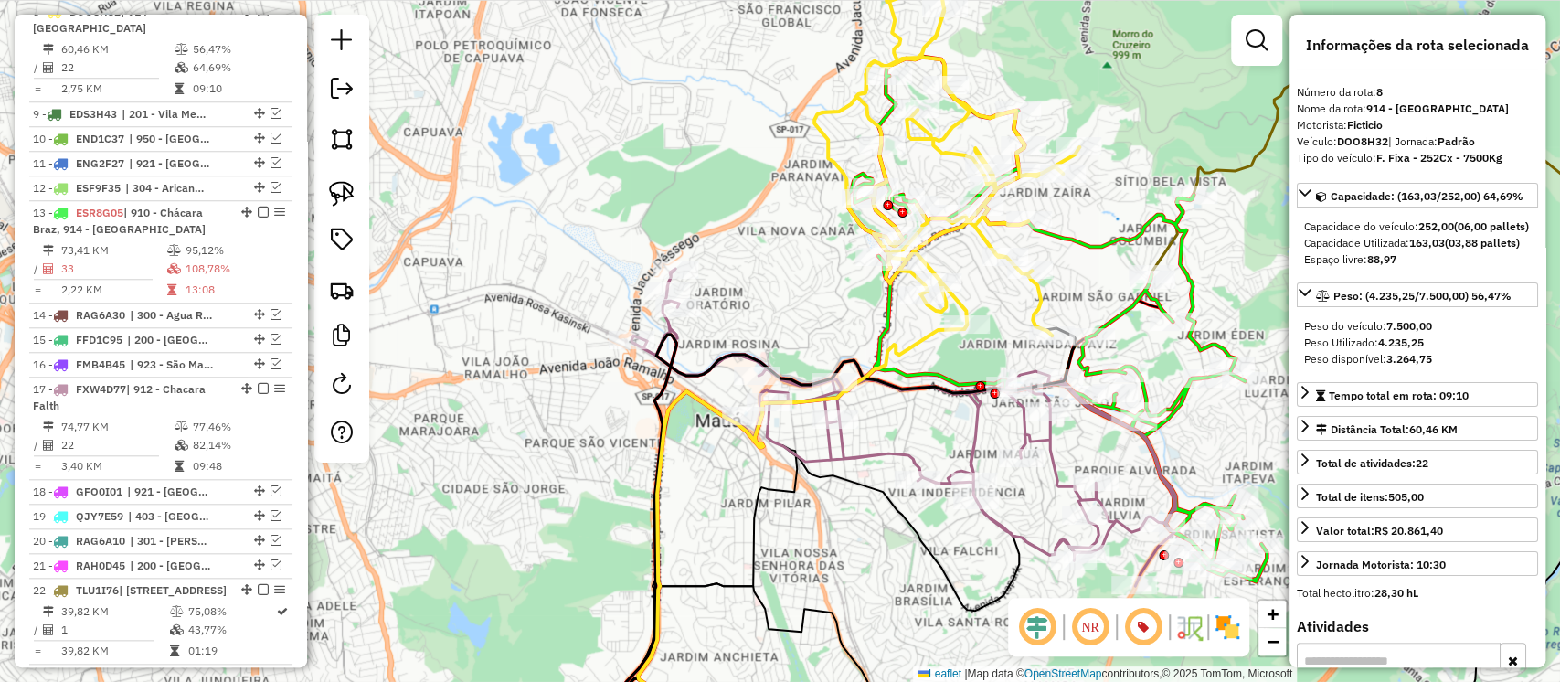
drag, startPoint x: 885, startPoint y: 370, endPoint x: 844, endPoint y: 305, distance: 76.8
click at [844, 305] on div "Janela de atendimento Grade de atendimento Capacidade Transportadoras Veículos …" at bounding box center [780, 341] width 1560 height 682
click at [335, 192] on img at bounding box center [342, 194] width 26 height 26
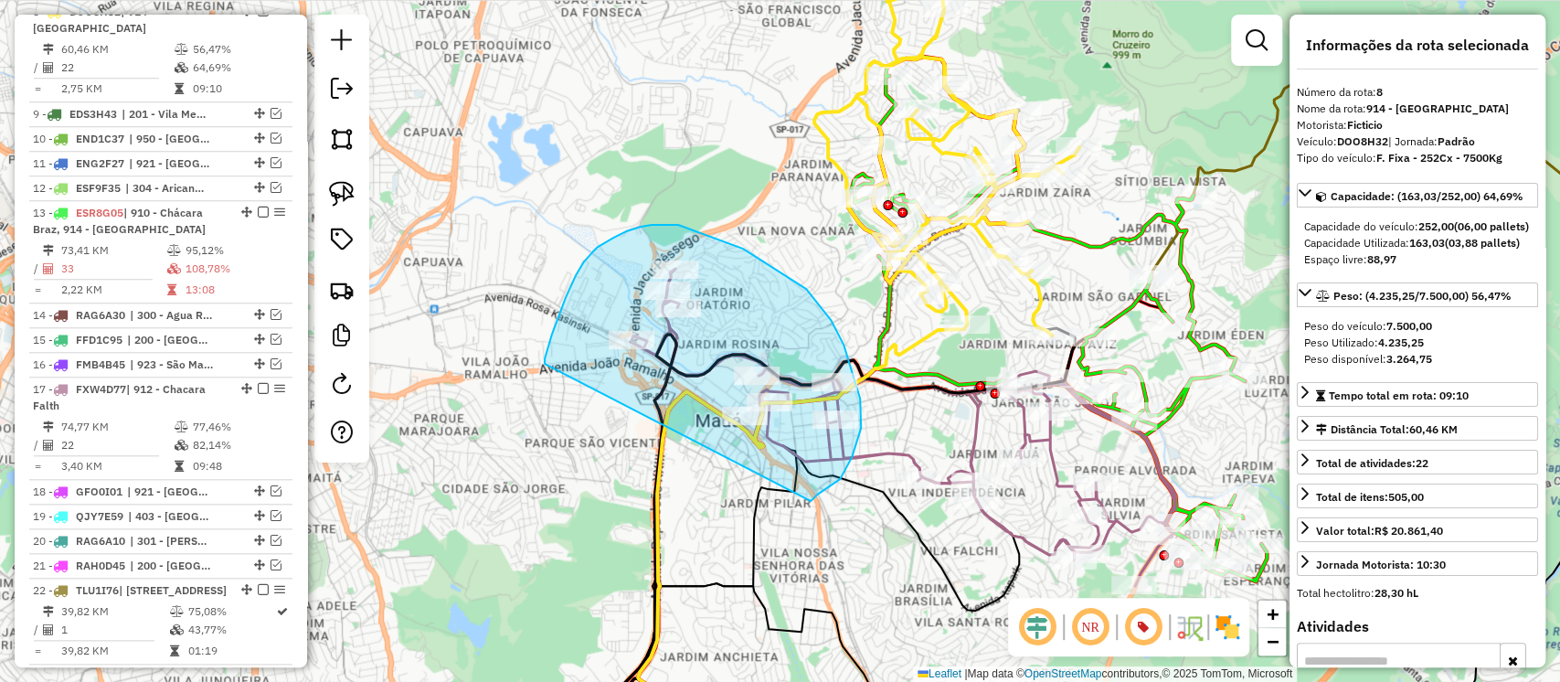
drag, startPoint x: 545, startPoint y: 364, endPoint x: 811, endPoint y: 501, distance: 299.3
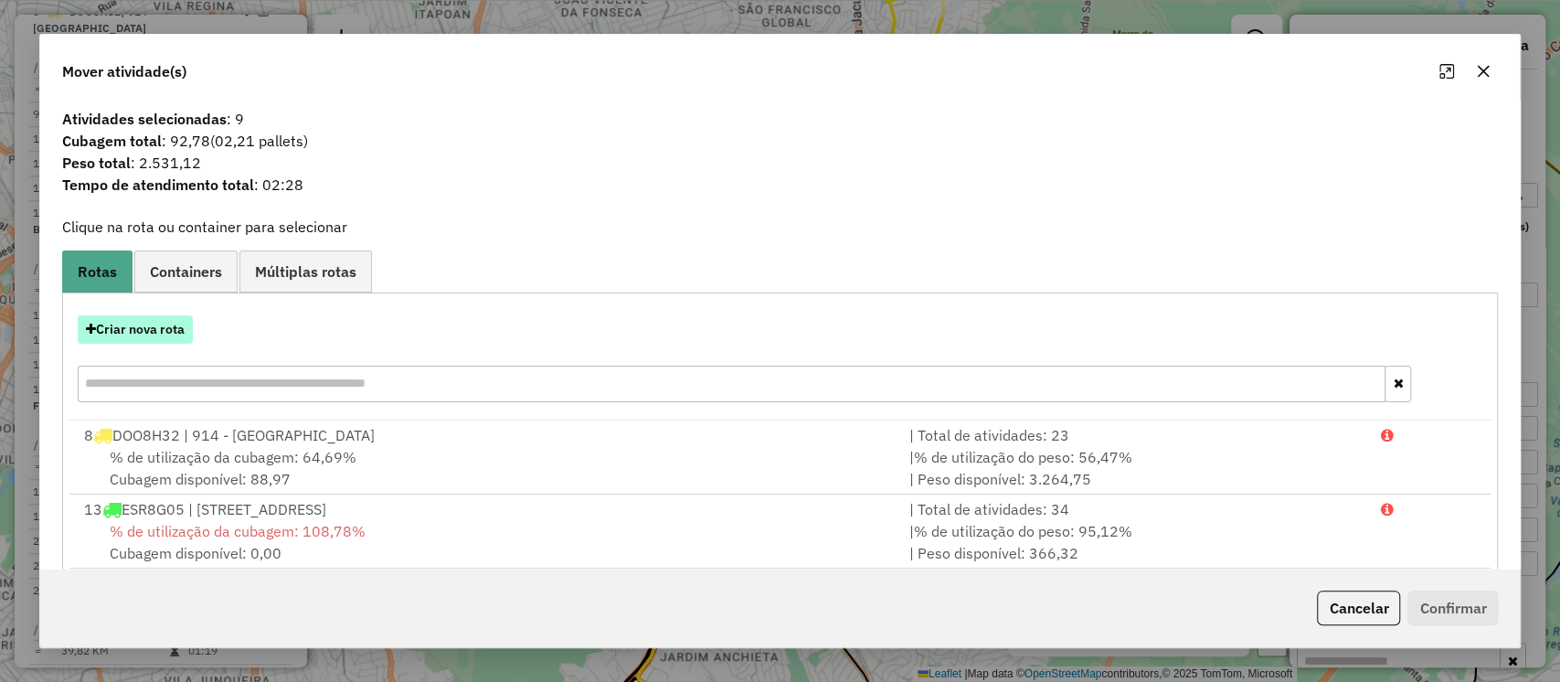
click at [133, 329] on button "Criar nova rota" at bounding box center [135, 329] width 115 height 28
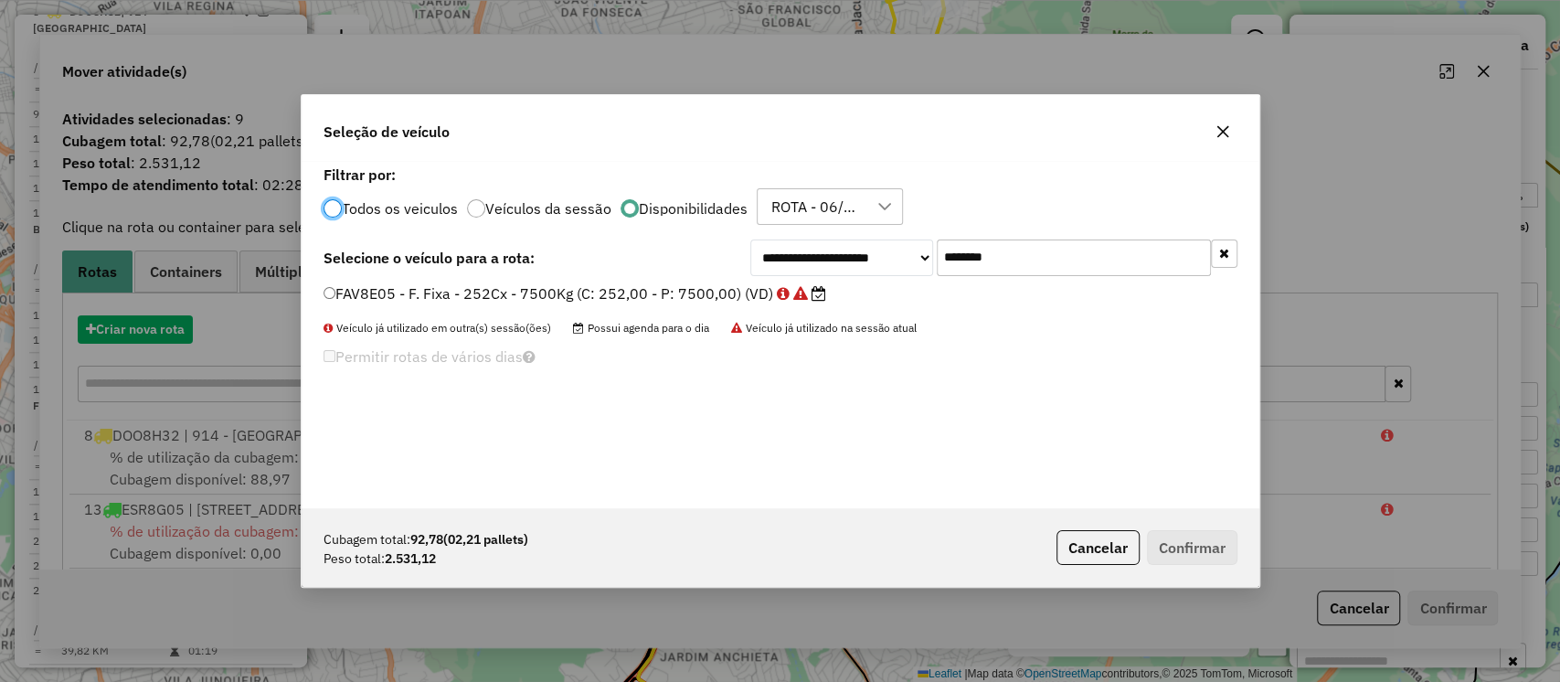
scroll to position [9, 5]
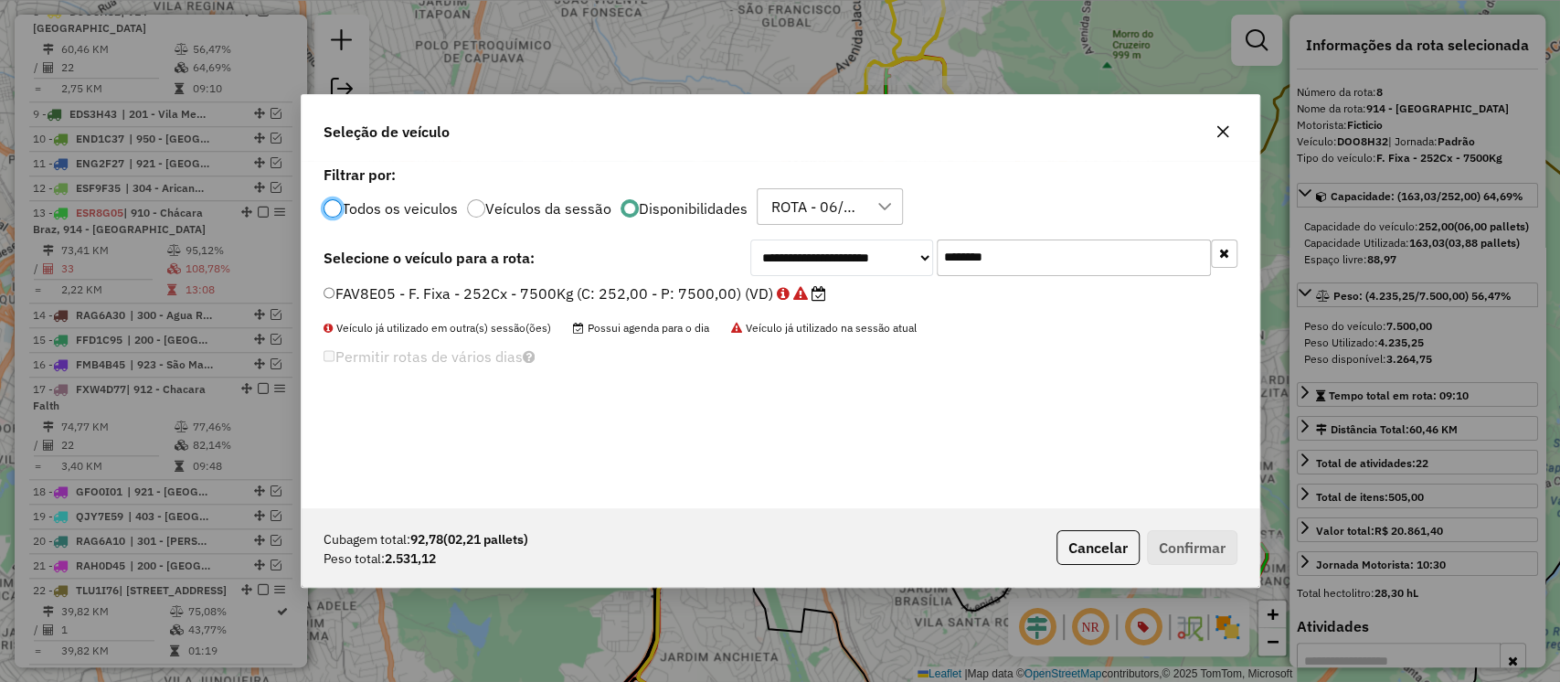
click at [973, 262] on input "*******" at bounding box center [1074, 257] width 274 height 37
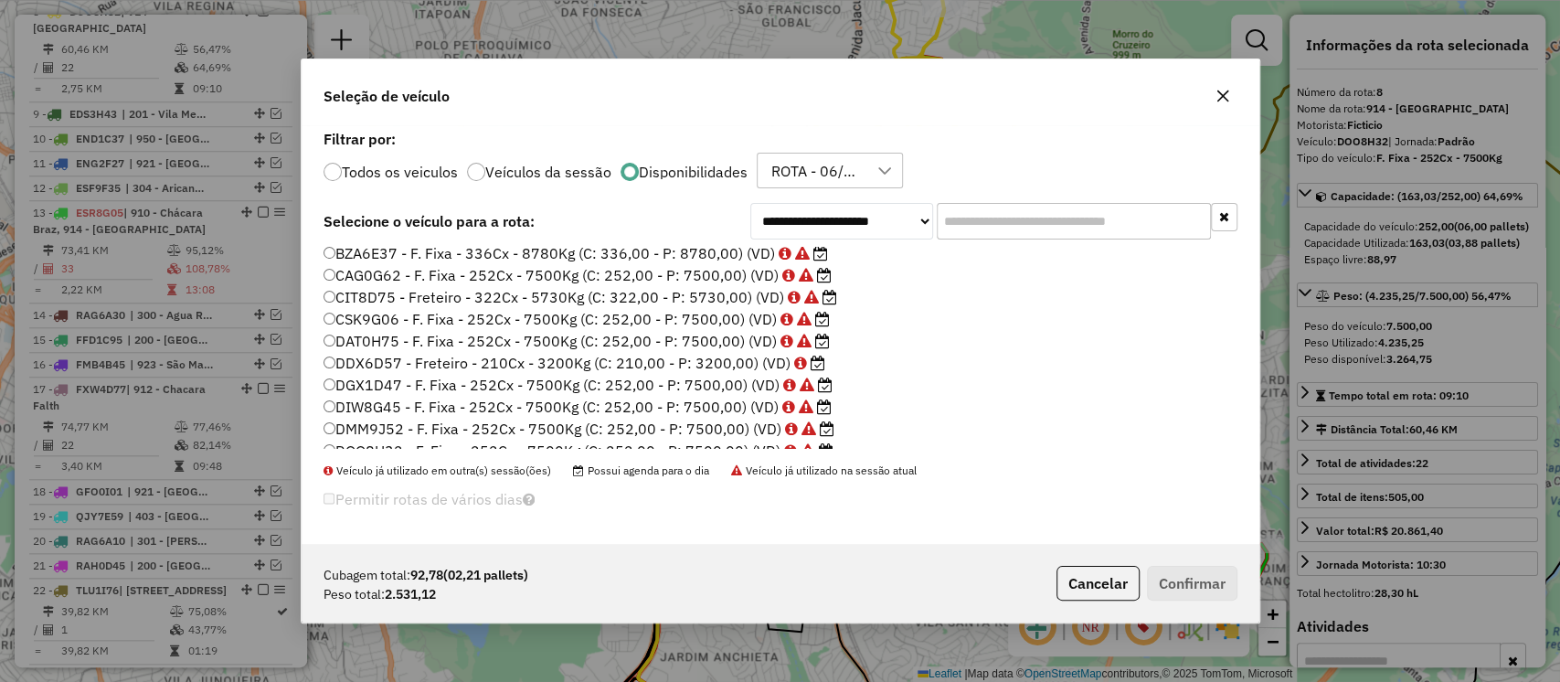
scroll to position [114, 0]
click at [668, 361] on label "DDX6D57 - Freteiro - 210Cx - 3200Kg (C: 210,00 - P: 3200,00) (VD)" at bounding box center [575, 362] width 502 height 22
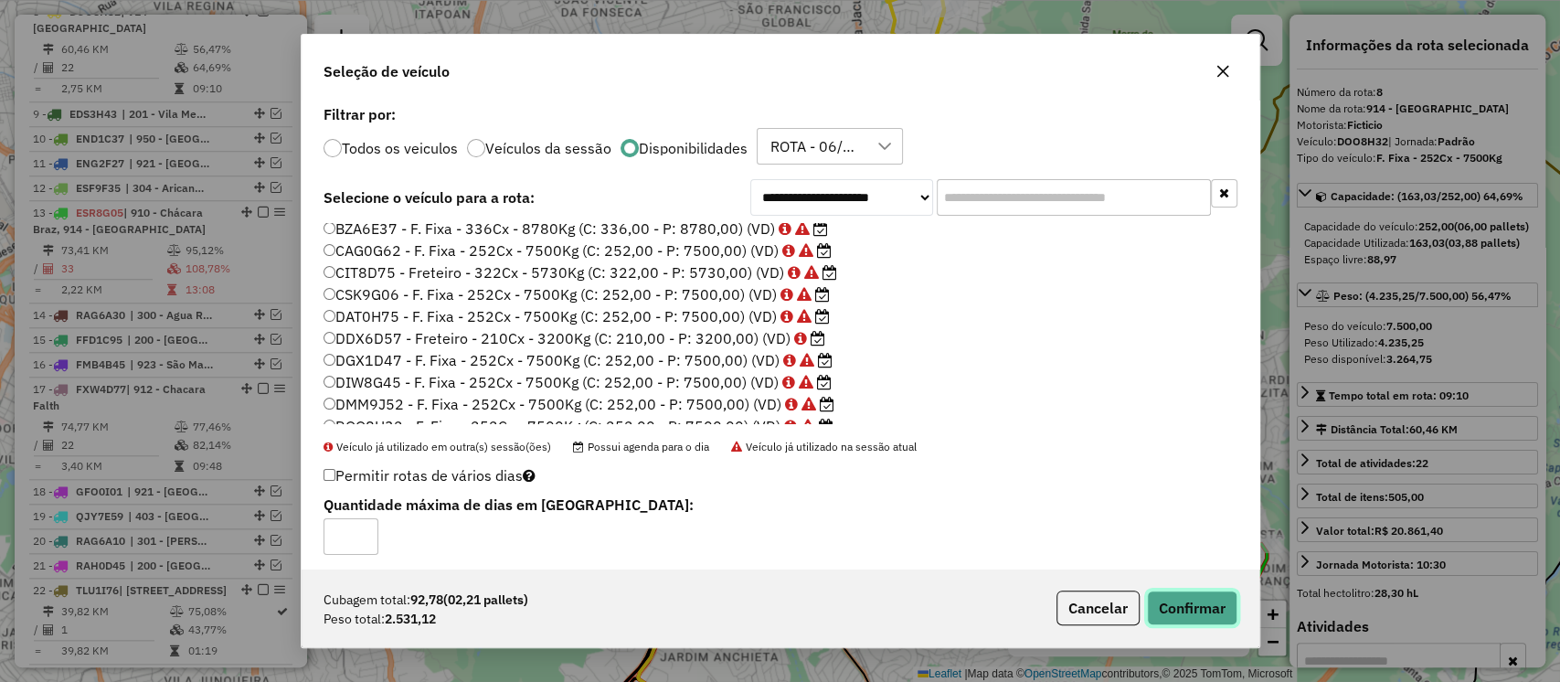
click at [1177, 599] on button "Confirmar" at bounding box center [1192, 607] width 90 height 35
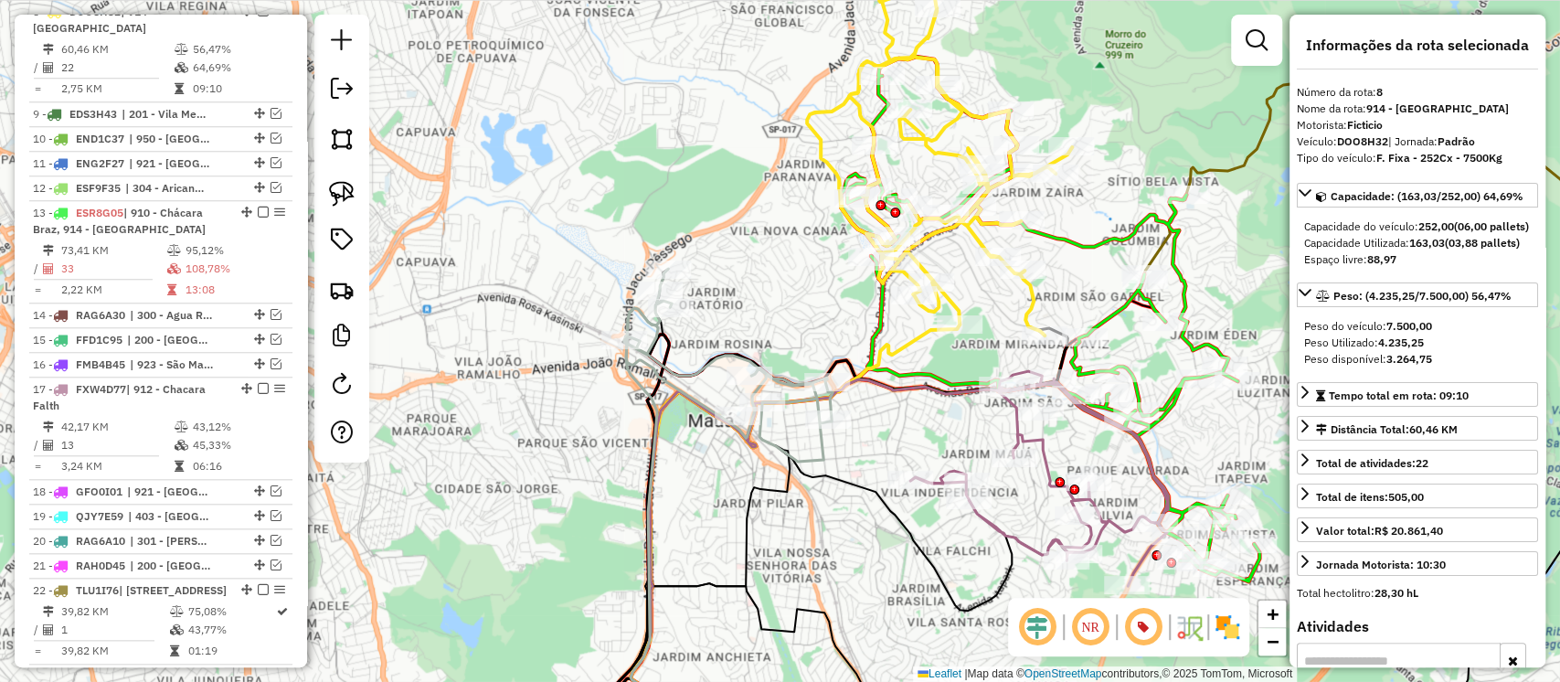
drag, startPoint x: 836, startPoint y: 332, endPoint x: 797, endPoint y: 333, distance: 39.3
click at [797, 331] on div "Janela de atendimento Grade de atendimento Capacidade Transportadoras Veículos …" at bounding box center [780, 341] width 1560 height 682
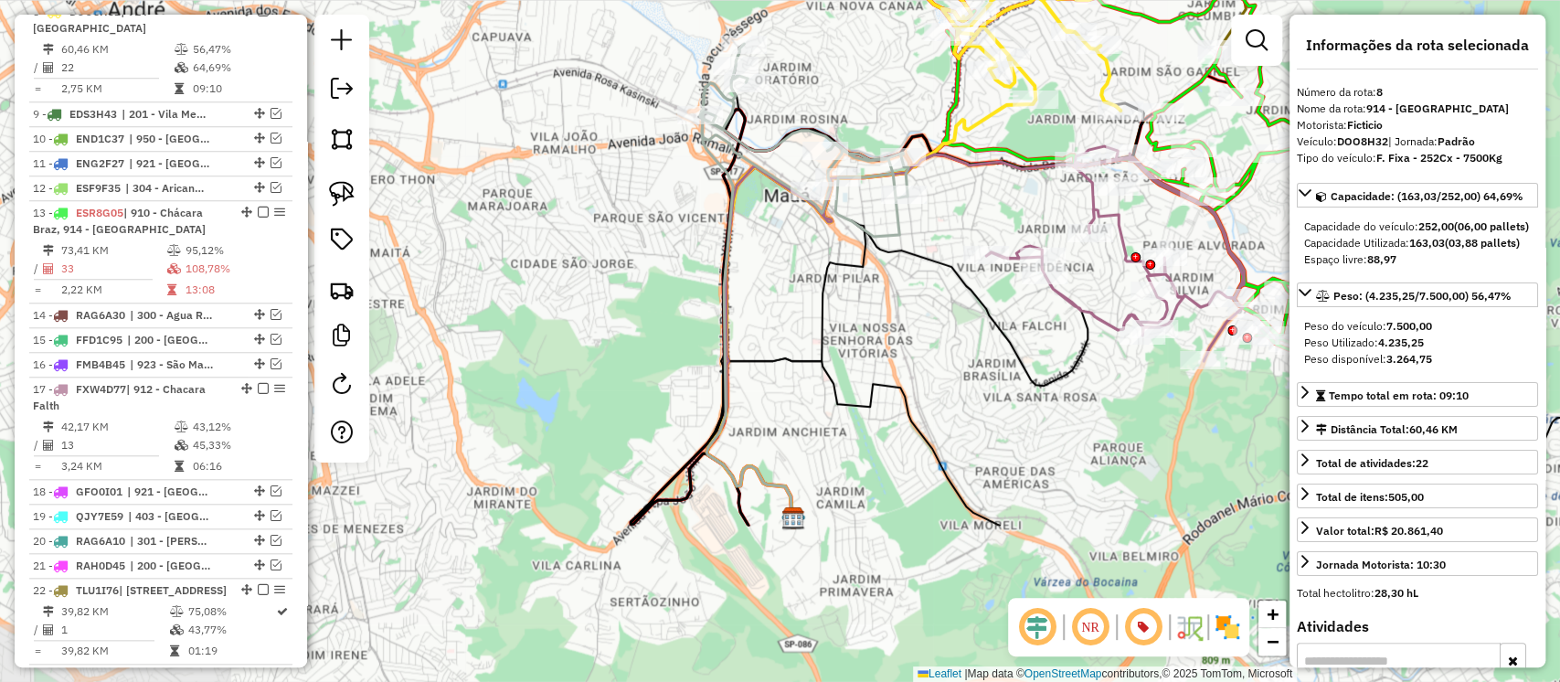
drag, startPoint x: 846, startPoint y: 427, endPoint x: 944, endPoint y: 220, distance: 228.6
click at [944, 220] on div "Janela de atendimento Grade de atendimento Capacidade Transportadoras Veículos …" at bounding box center [780, 341] width 1560 height 682
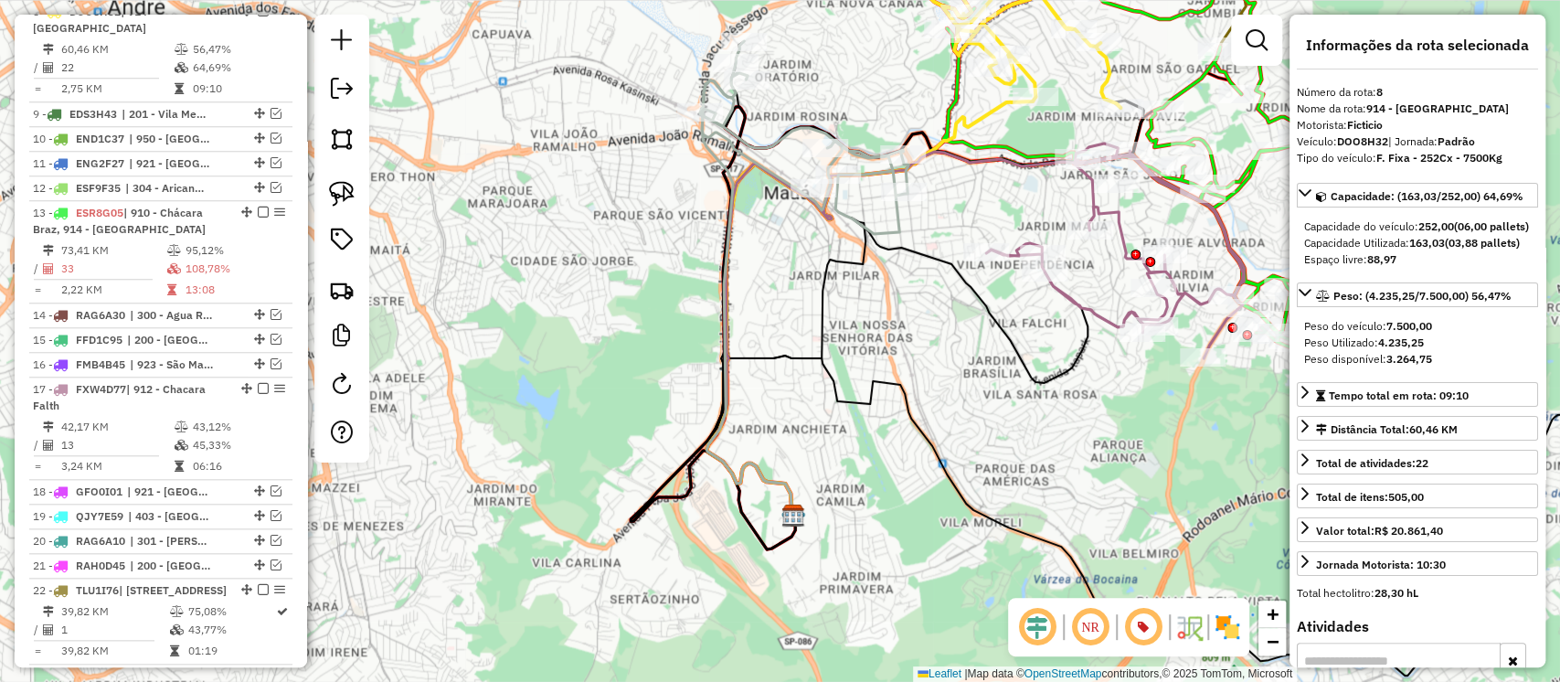
click at [764, 146] on icon at bounding box center [804, 137] width 208 height 193
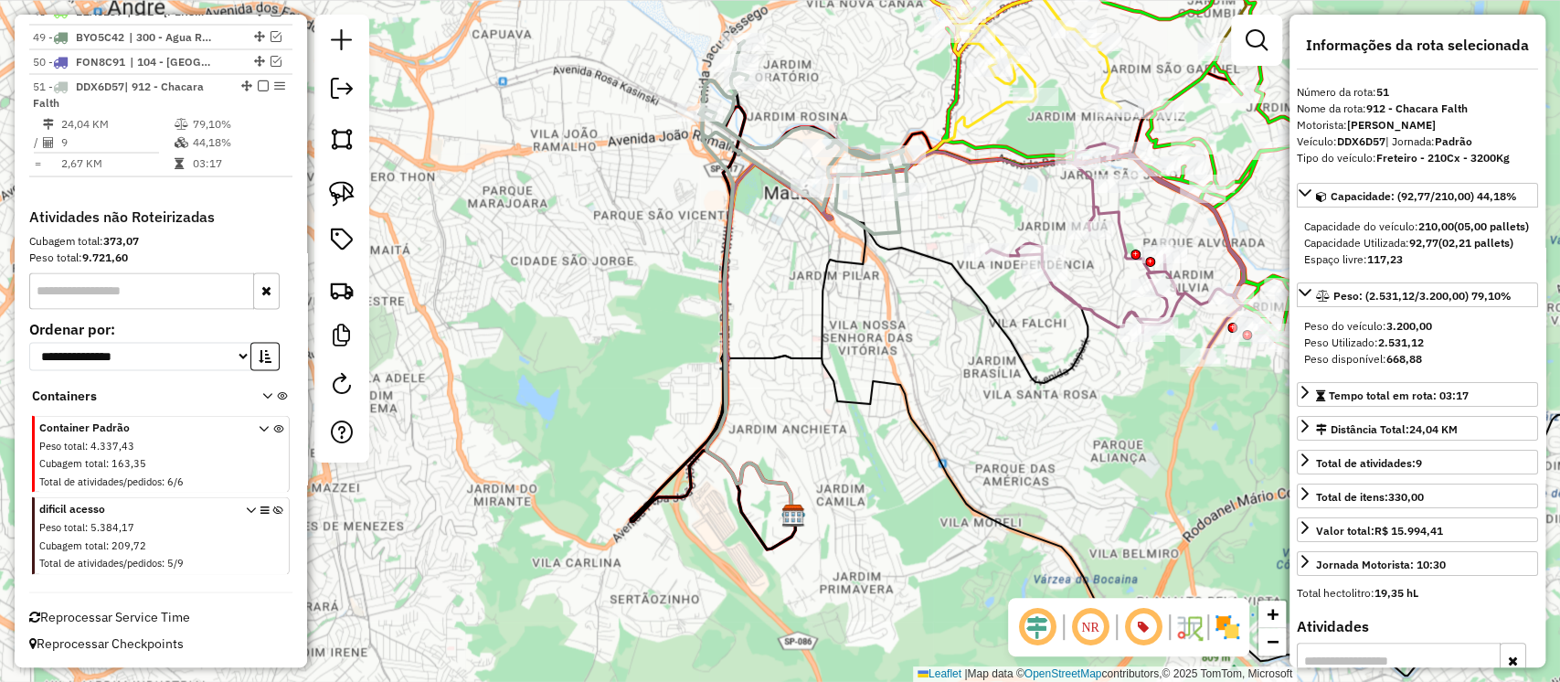
scroll to position [2343, 0]
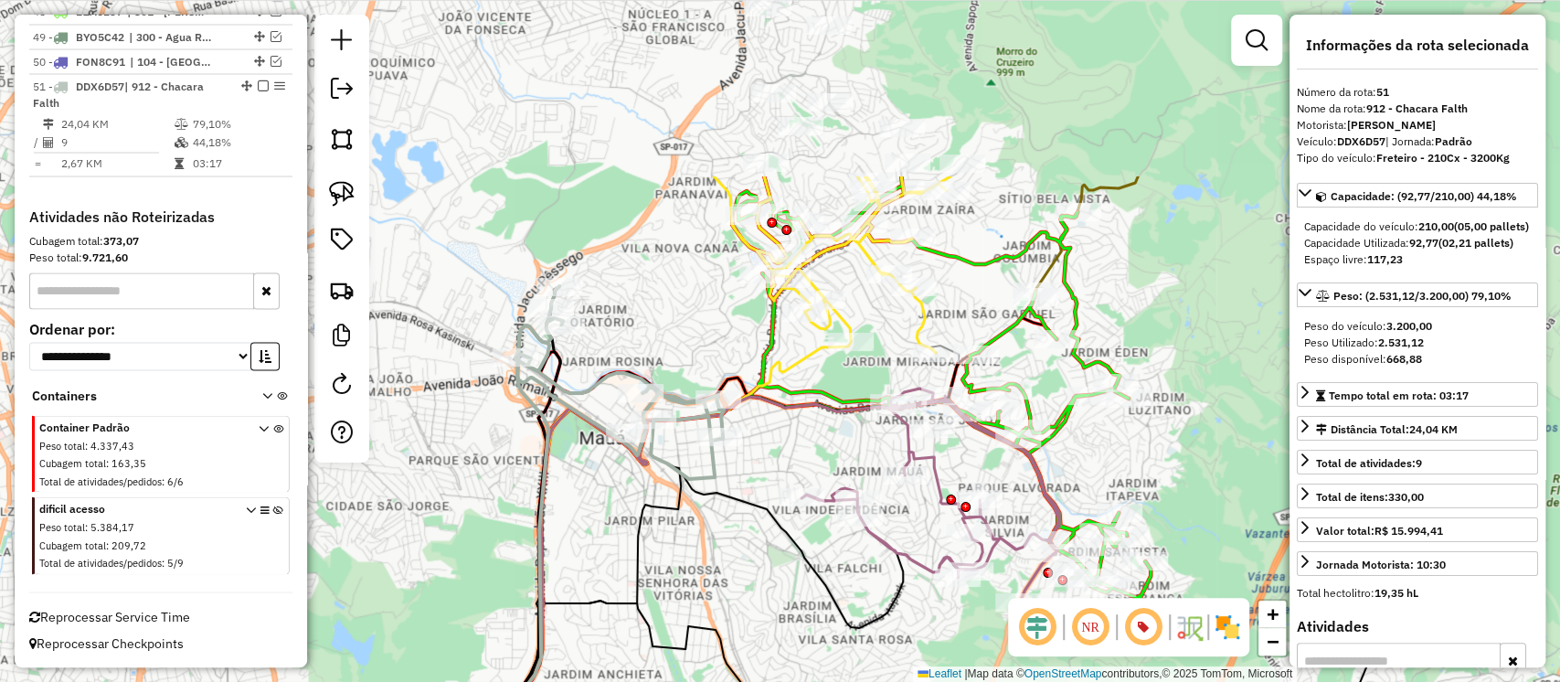
drag, startPoint x: 768, startPoint y: 201, endPoint x: 583, endPoint y: 449, distance: 309.0
click at [583, 449] on div "Janela de atendimento Grade de atendimento Capacidade Transportadoras Veículos …" at bounding box center [780, 341] width 1560 height 682
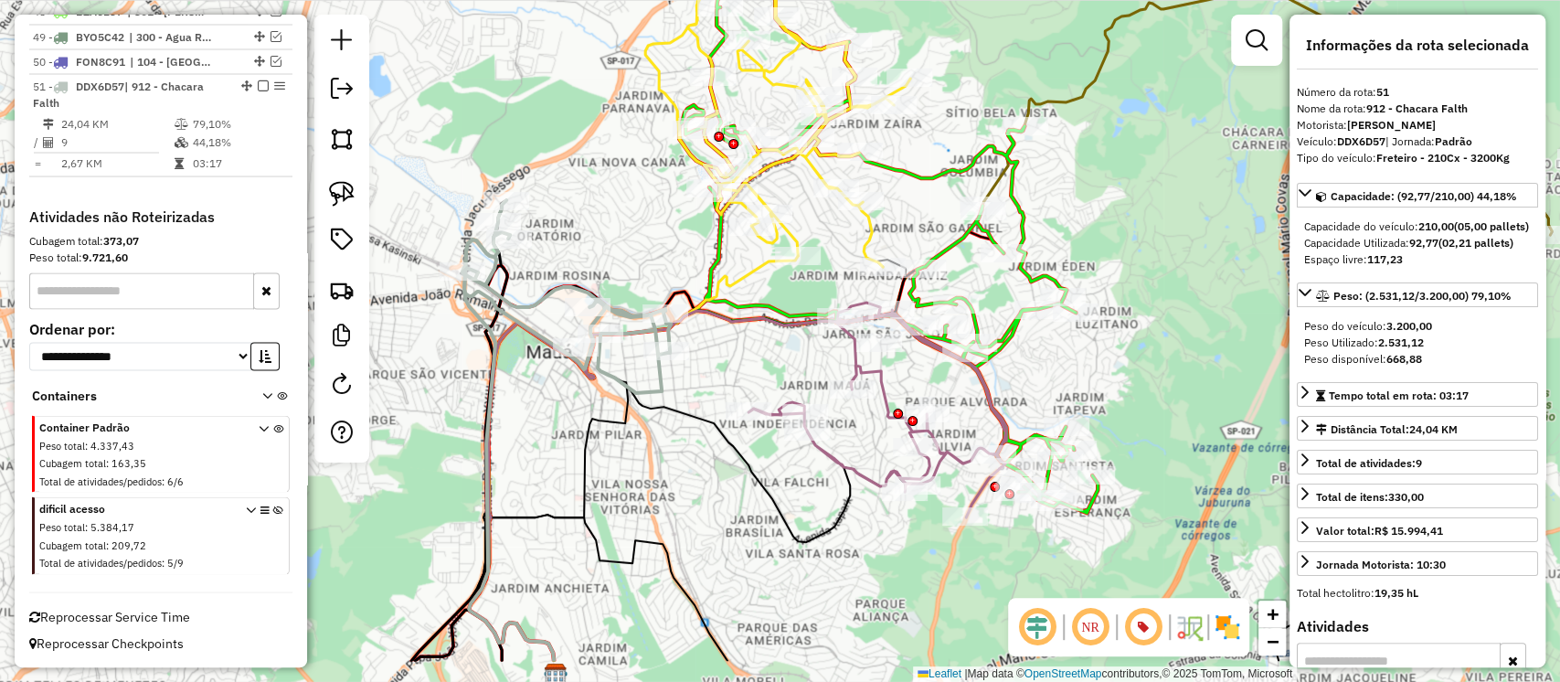
drag, startPoint x: 794, startPoint y: 473, endPoint x: 742, endPoint y: 384, distance: 102.8
click at [742, 384] on div "Janela de atendimento Grade de atendimento Capacidade Transportadoras Veículos …" at bounding box center [780, 341] width 1560 height 682
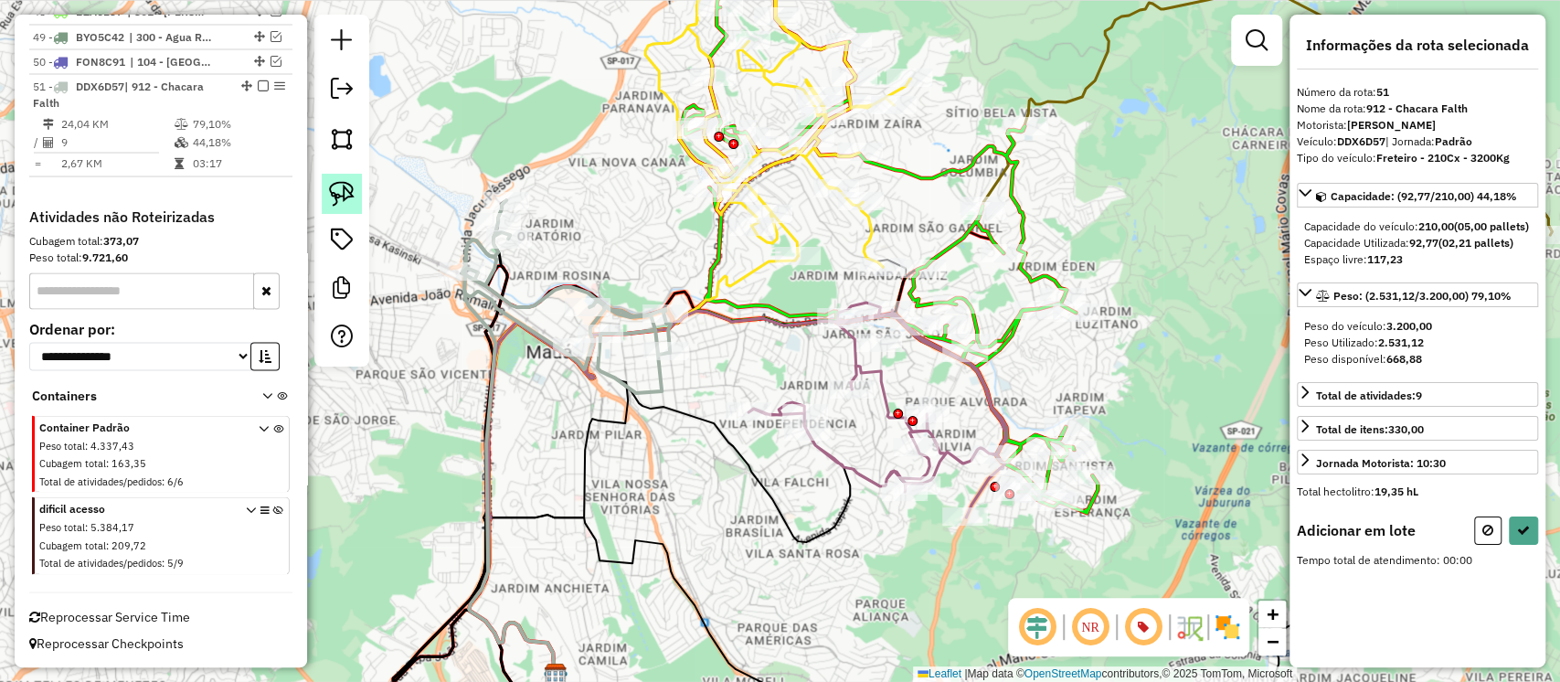
drag, startPoint x: 324, startPoint y: 197, endPoint x: 332, endPoint y: 201, distance: 9.4
click at [326, 196] on link at bounding box center [342, 194] width 40 height 40
drag, startPoint x: 746, startPoint y: 362, endPoint x: 888, endPoint y: 365, distance: 141.7
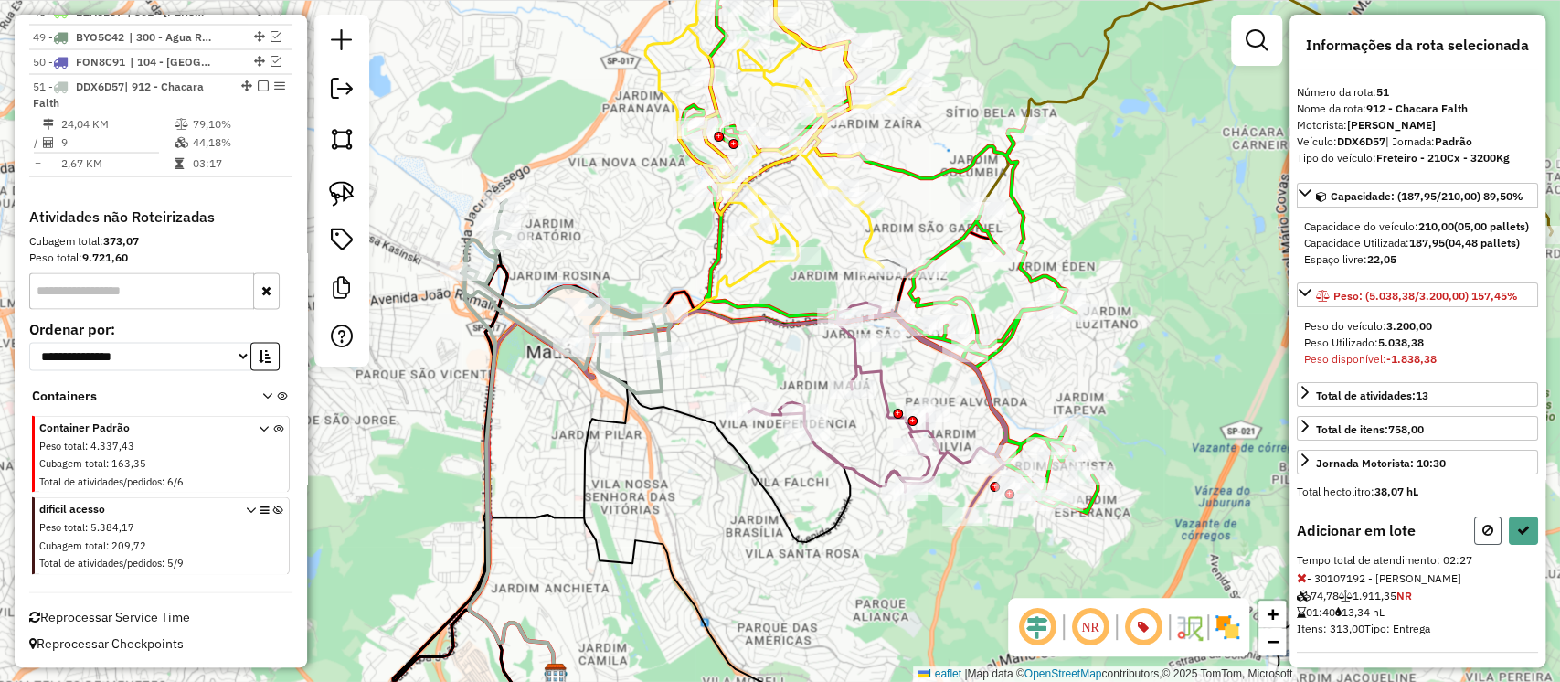
click at [1490, 545] on button at bounding box center [1487, 530] width 27 height 28
click at [1488, 537] on icon at bounding box center [1488, 530] width 11 height 13
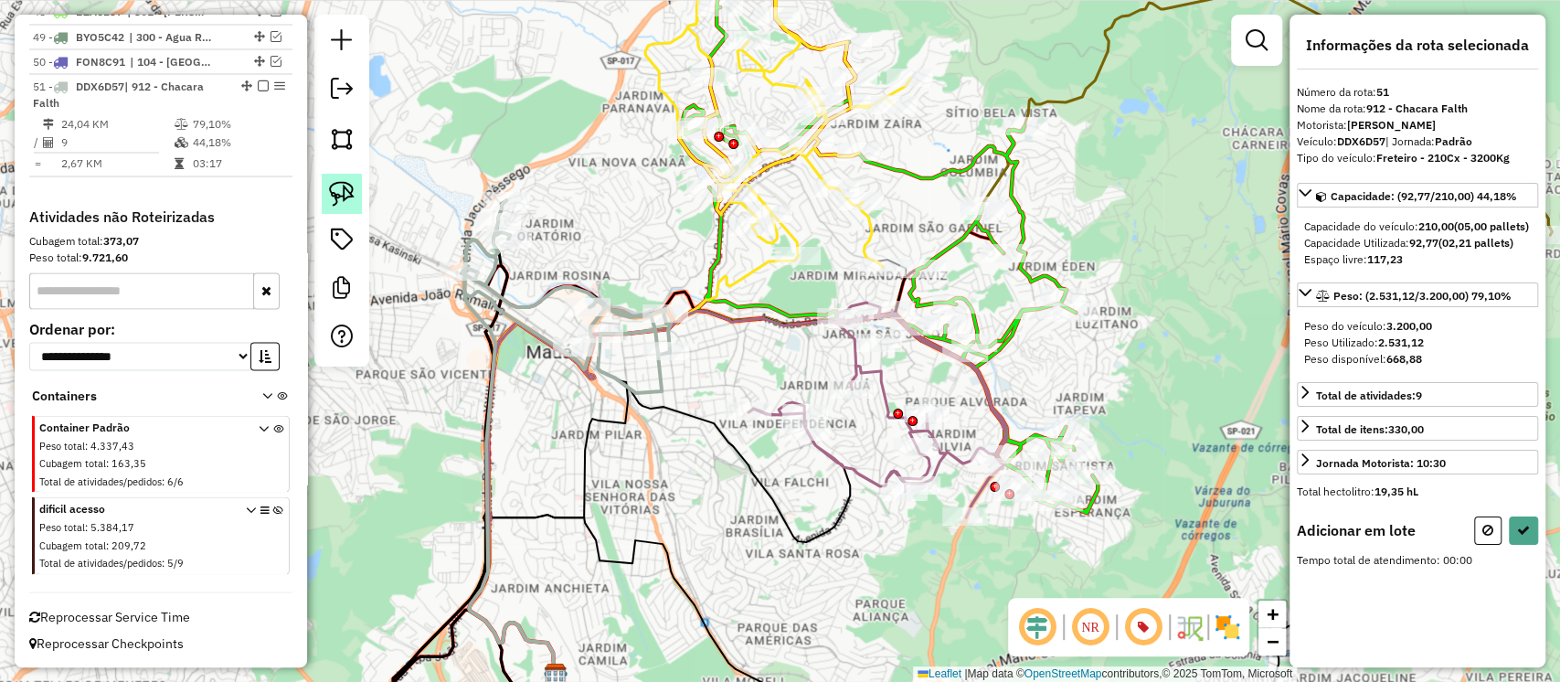
click at [331, 197] on img at bounding box center [342, 194] width 26 height 26
drag, startPoint x: 761, startPoint y: 342, endPoint x: 839, endPoint y: 336, distance: 78.8
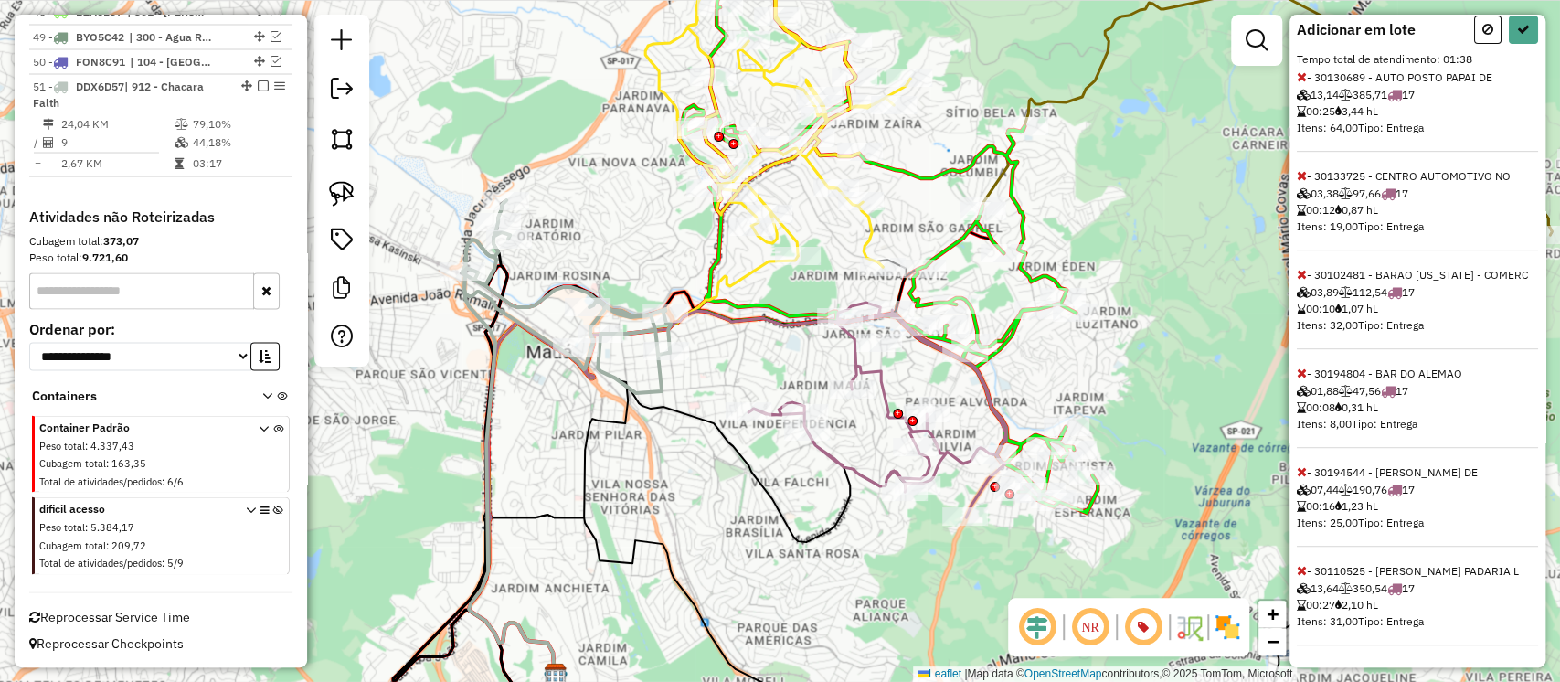
scroll to position [0, 0]
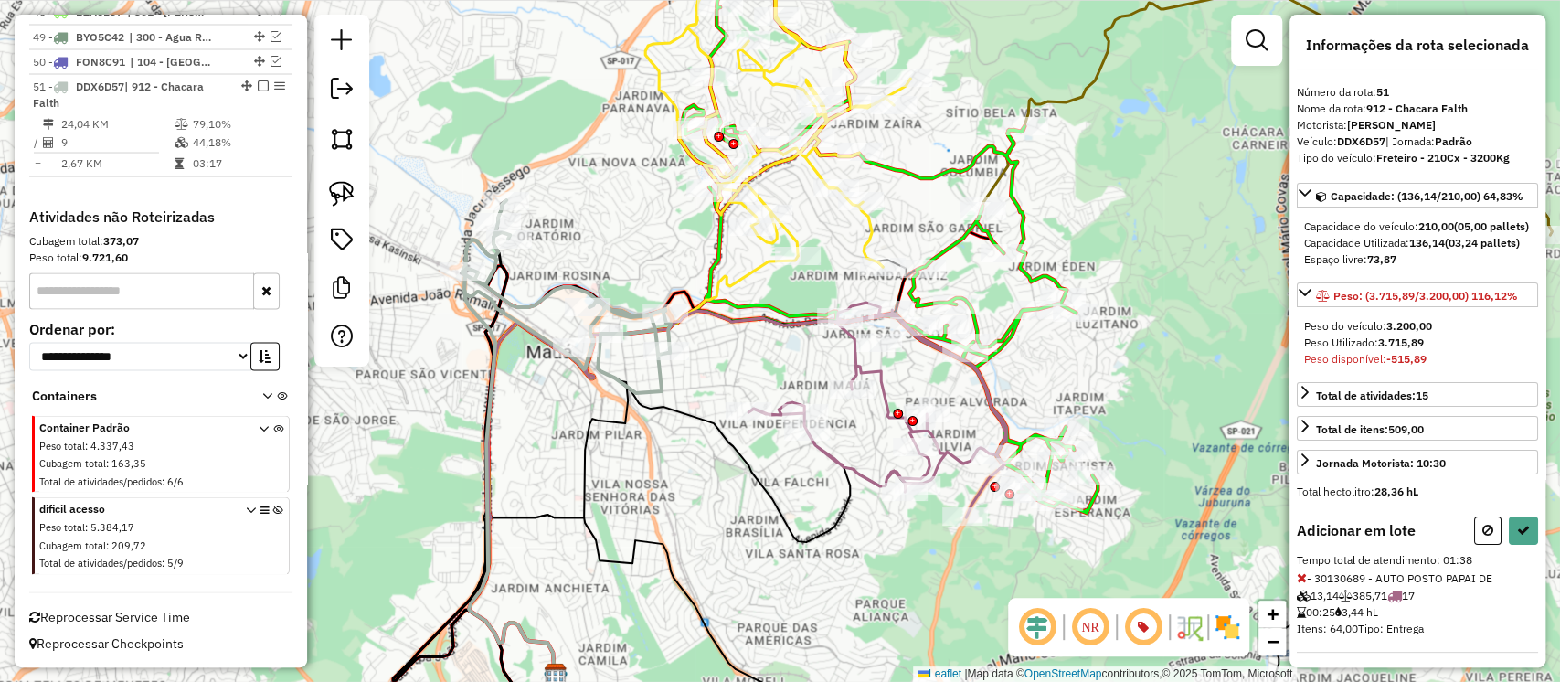
click at [1302, 584] on icon at bounding box center [1302, 577] width 10 height 13
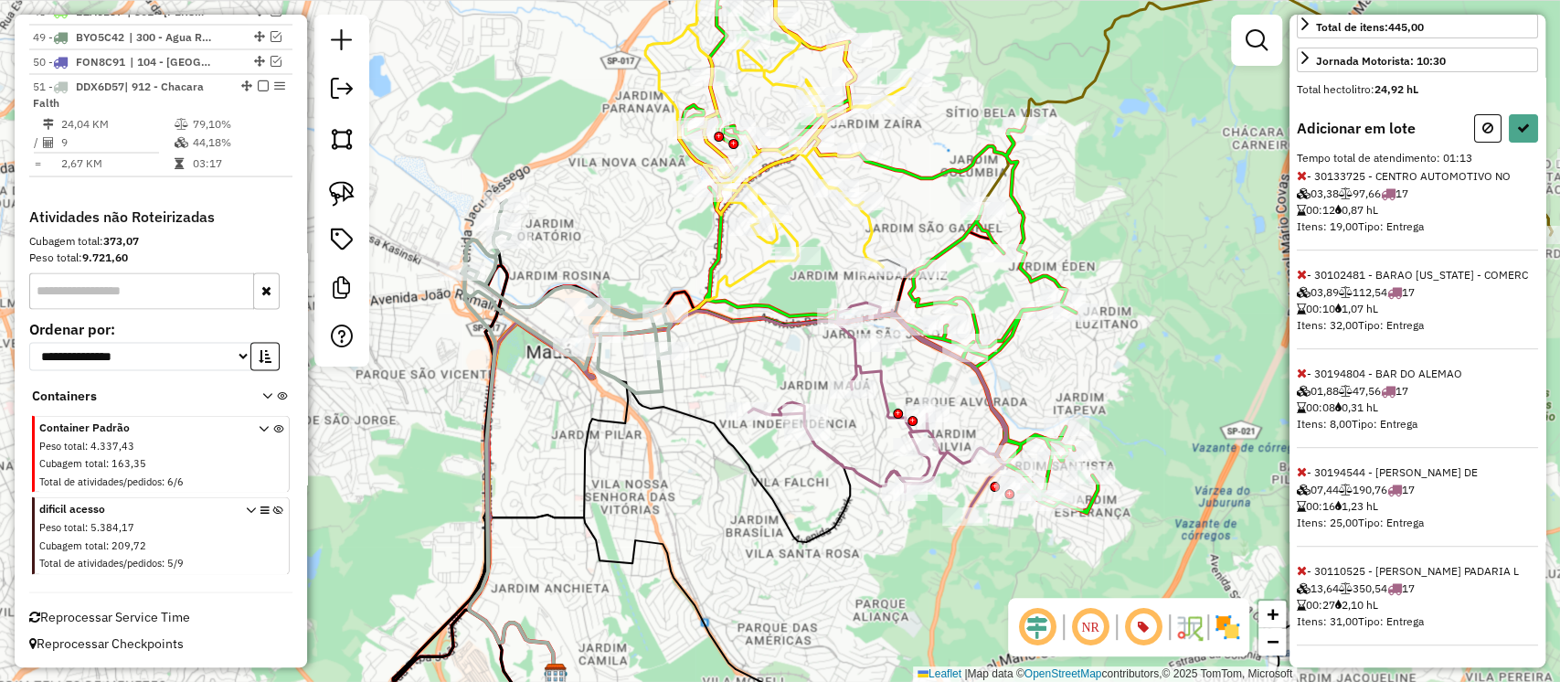
scroll to position [431, 0]
click at [1302, 475] on icon at bounding box center [1302, 471] width 10 height 13
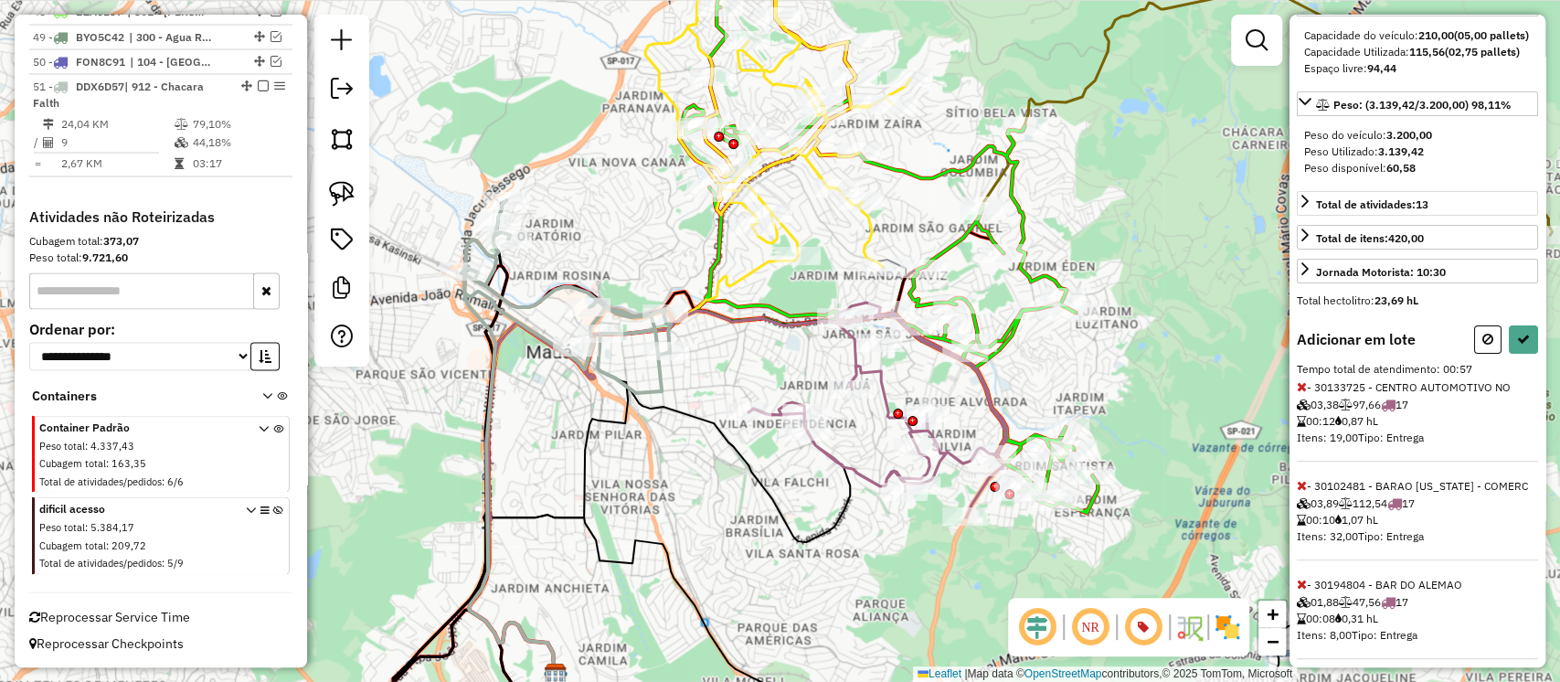
scroll to position [127, 0]
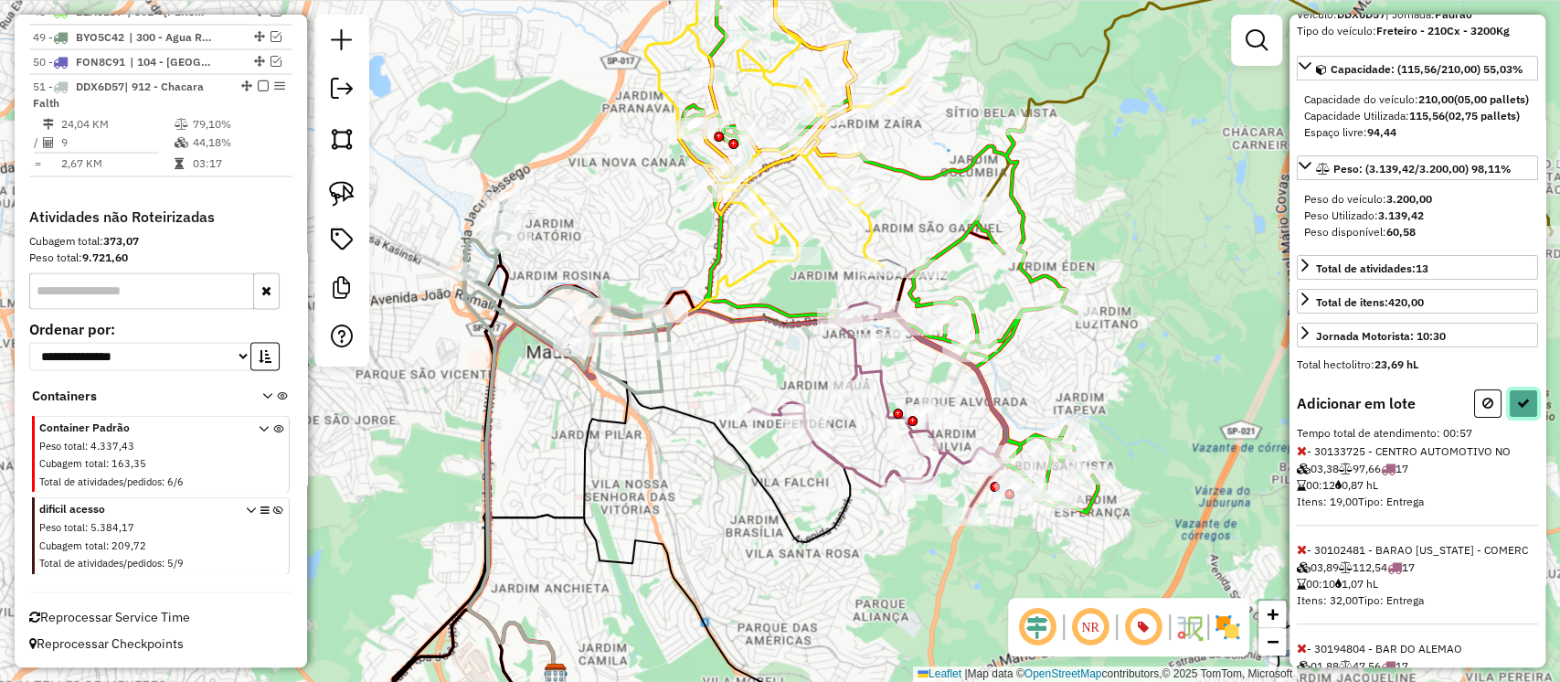
click at [1519, 410] on icon at bounding box center [1523, 403] width 13 height 13
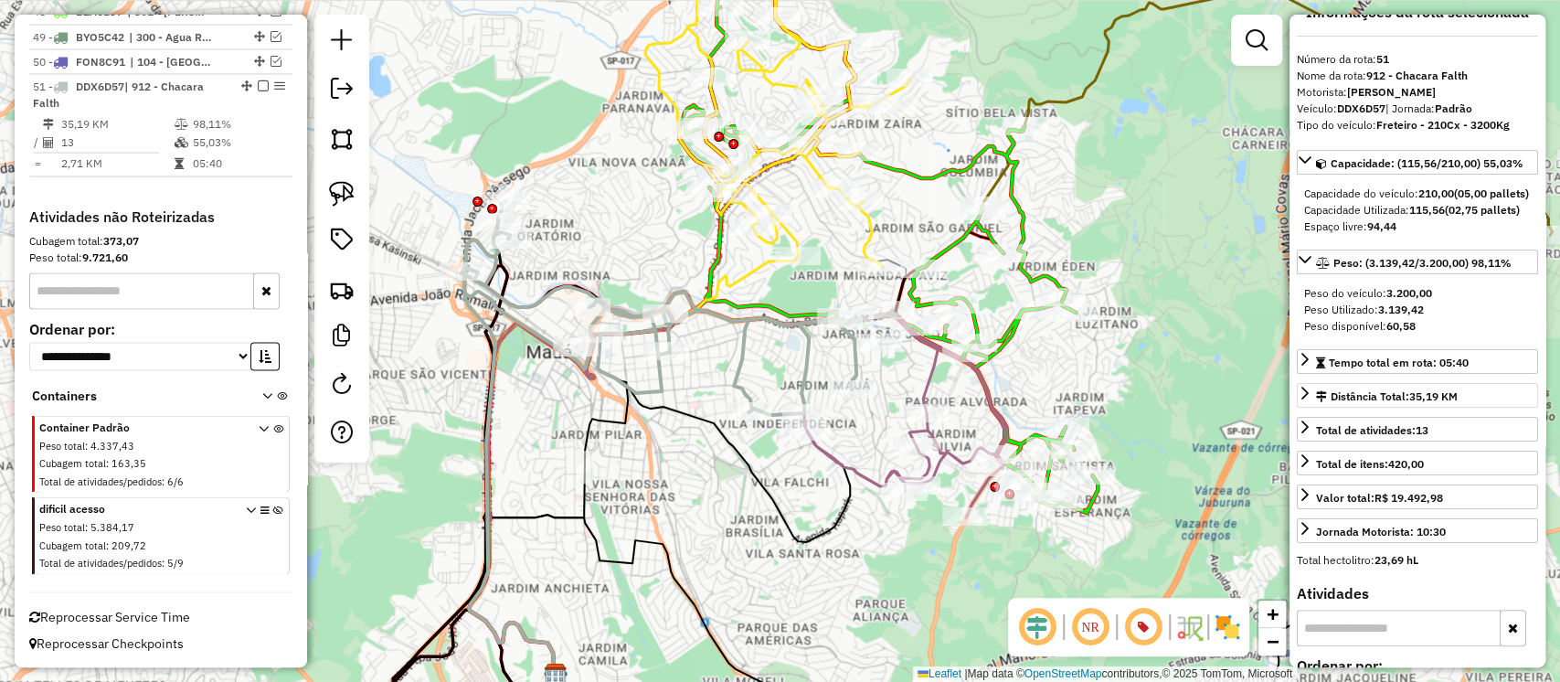
scroll to position [0, 0]
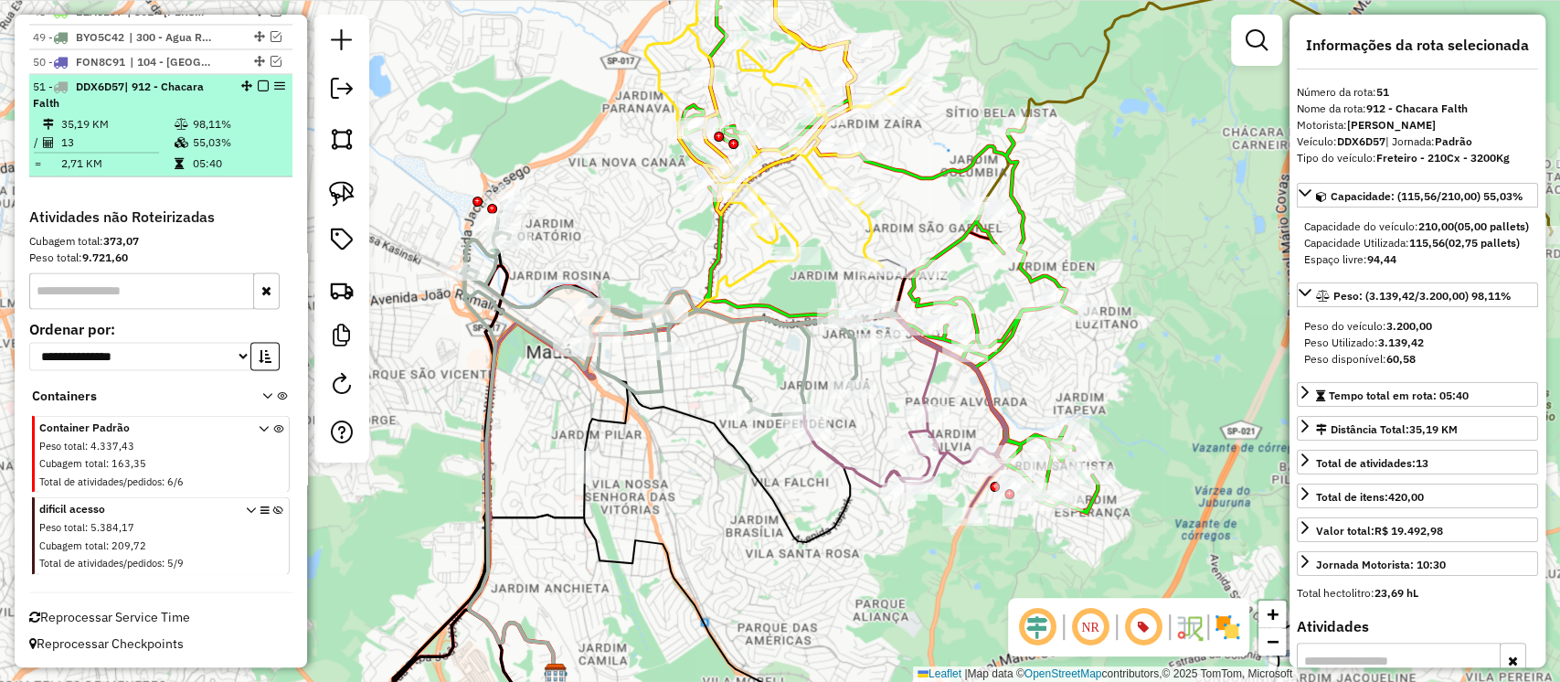
click at [258, 81] on em at bounding box center [263, 85] width 11 height 11
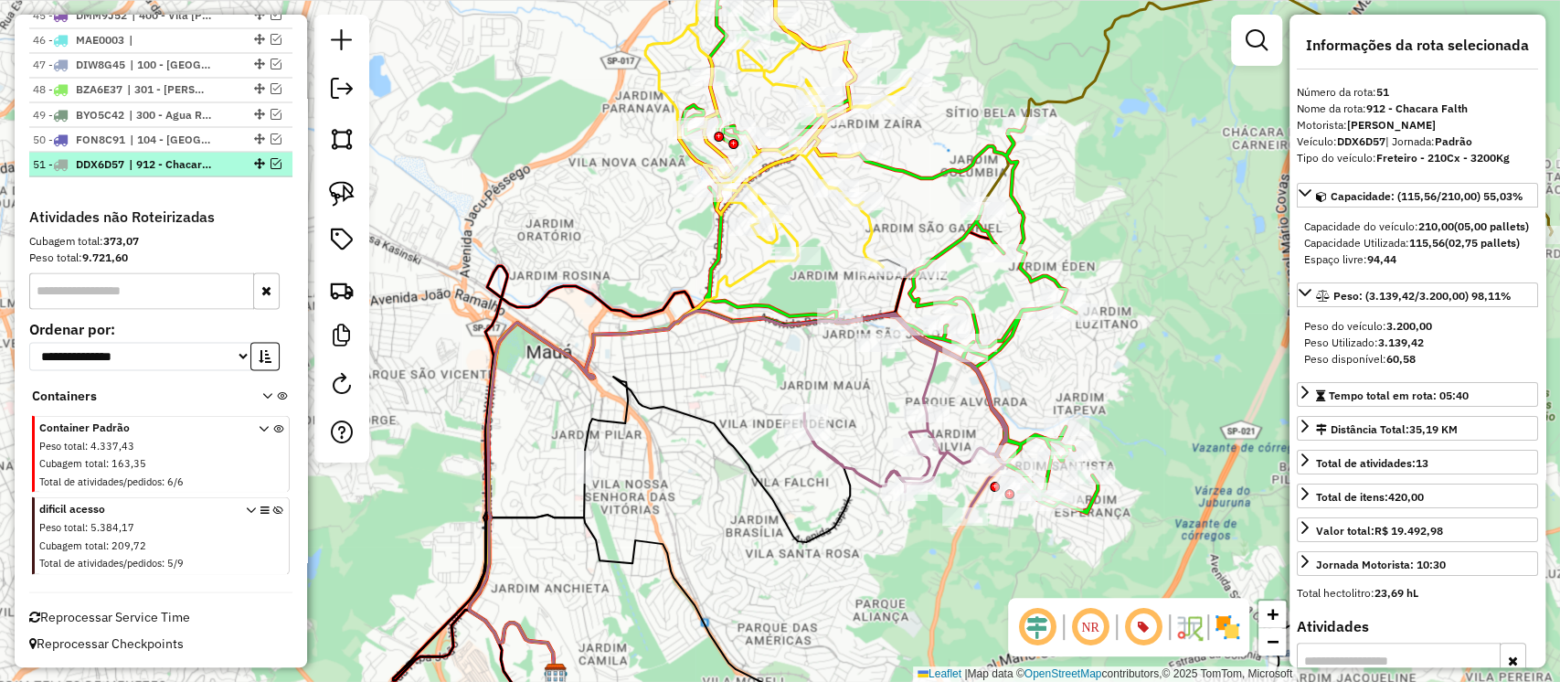
click at [271, 160] on em at bounding box center [276, 162] width 11 height 11
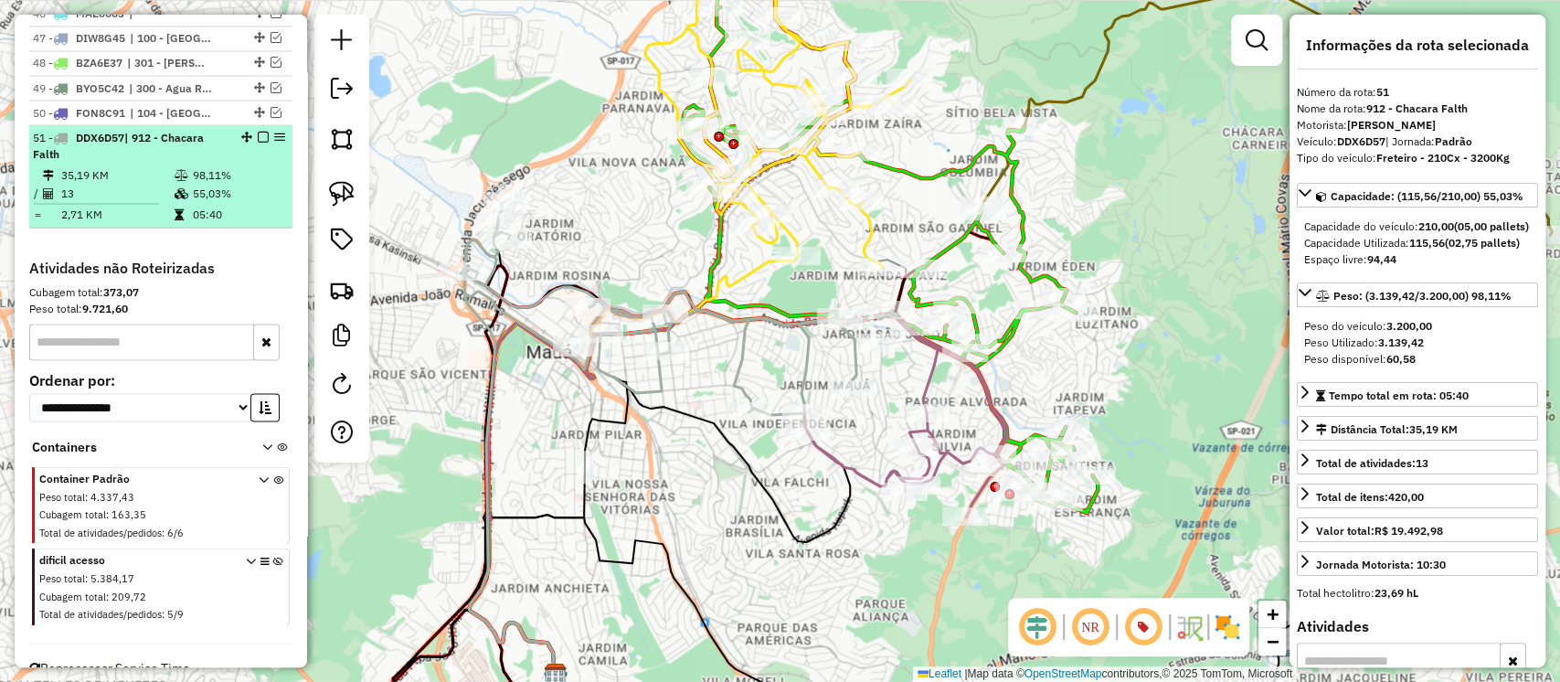
scroll to position [2343, 0]
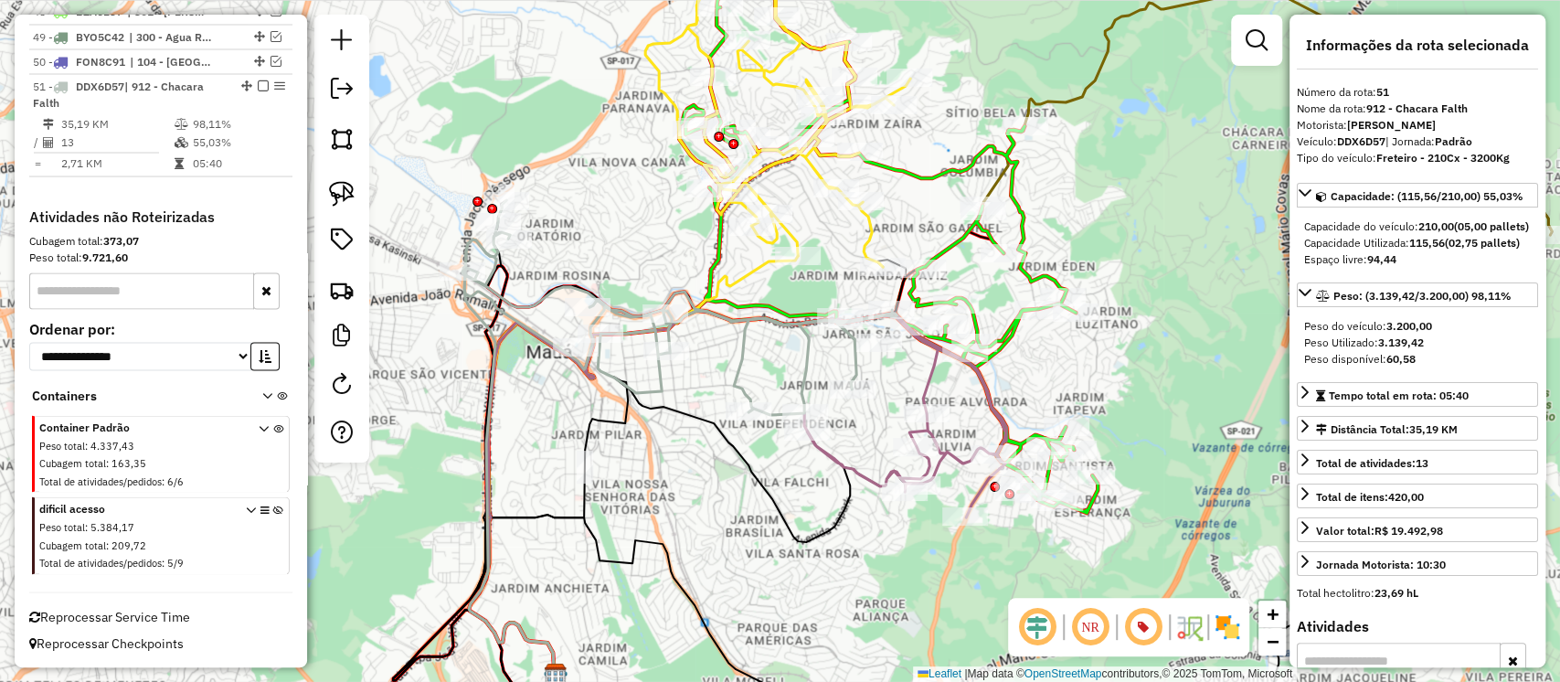
click at [736, 373] on icon at bounding box center [680, 307] width 434 height 215
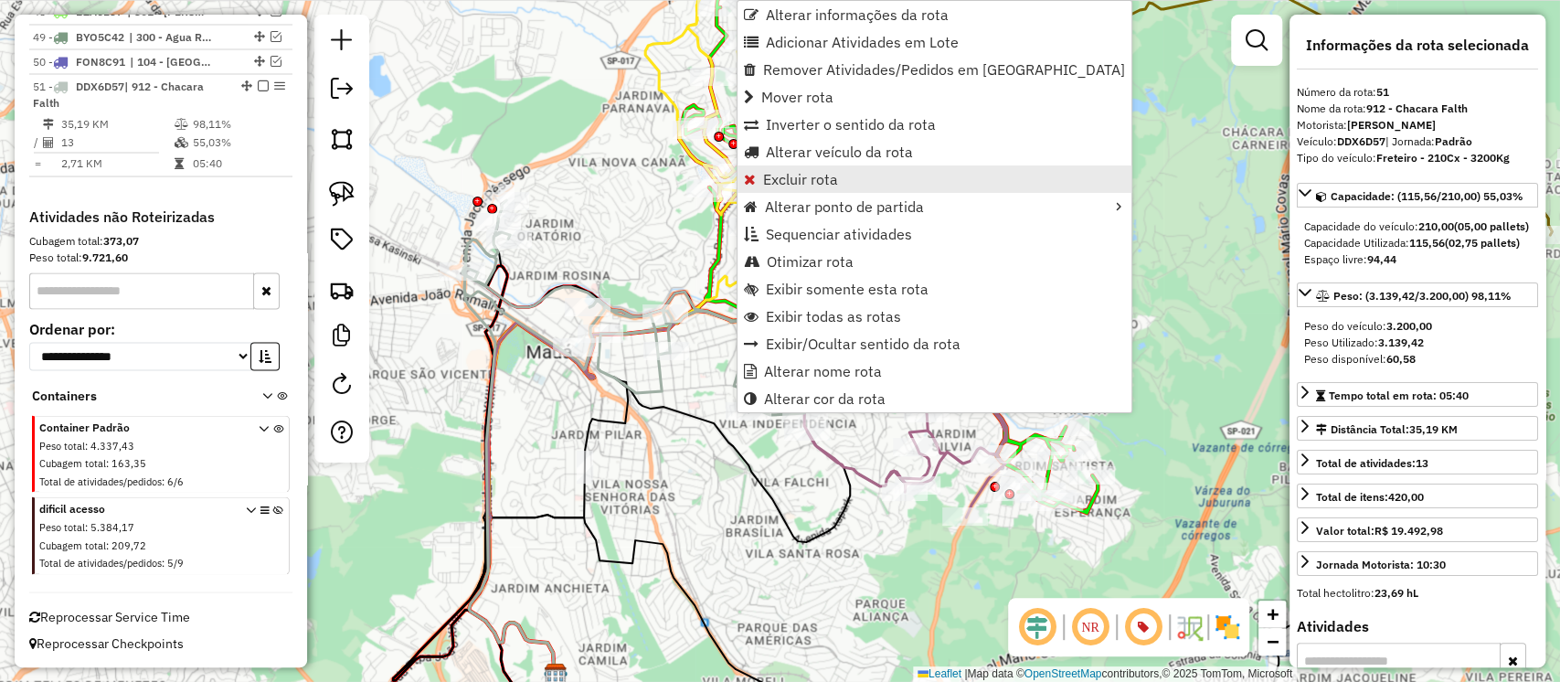
click at [790, 176] on span "Excluir rota" at bounding box center [800, 179] width 75 height 15
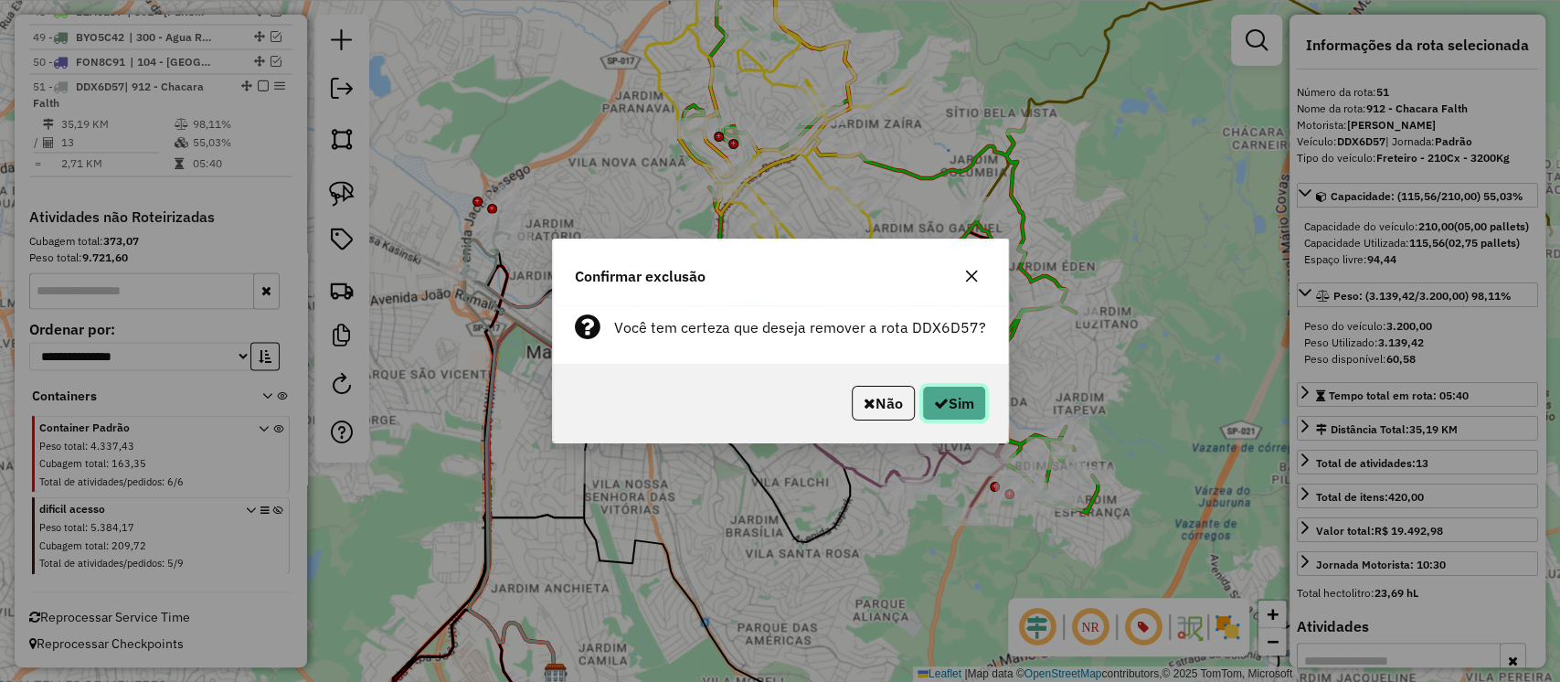
click at [945, 408] on button "Sim" at bounding box center [954, 403] width 64 height 35
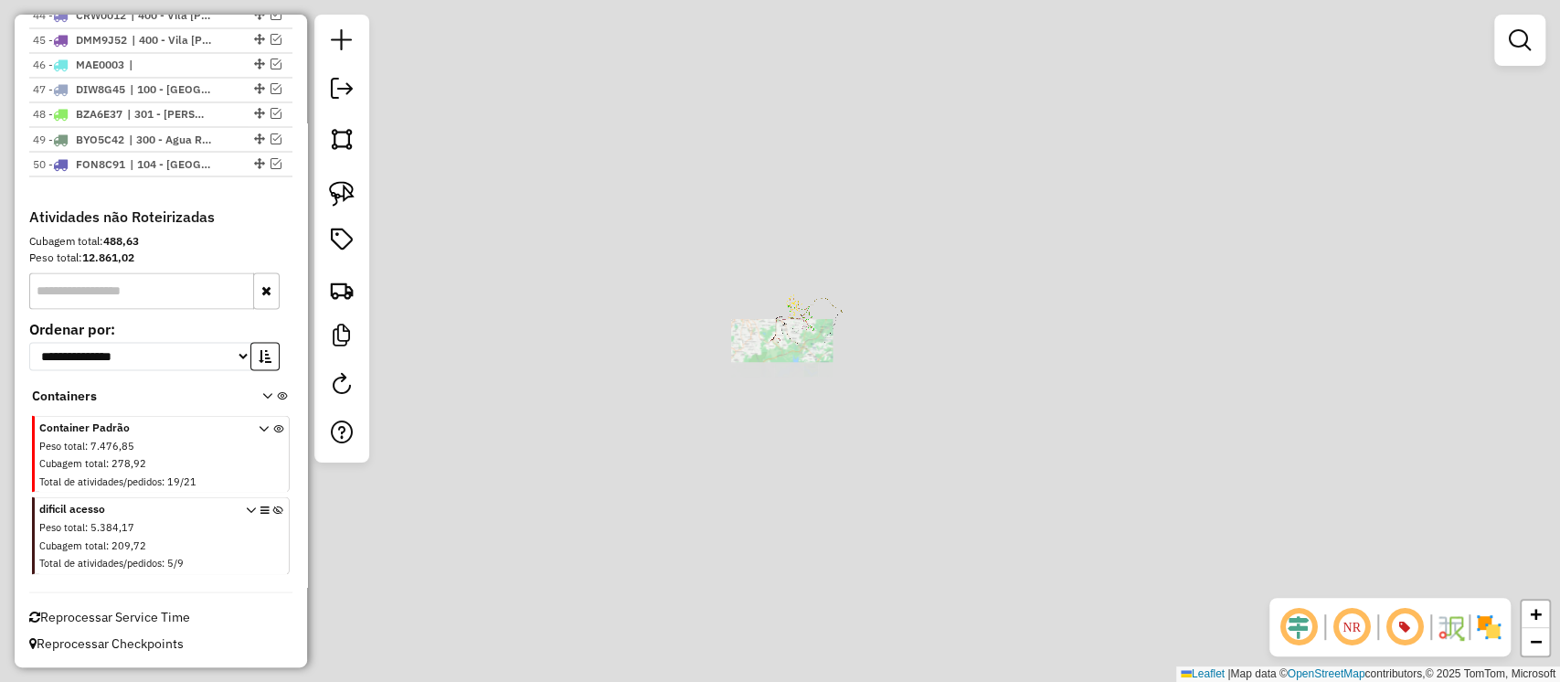
scroll to position [2240, 0]
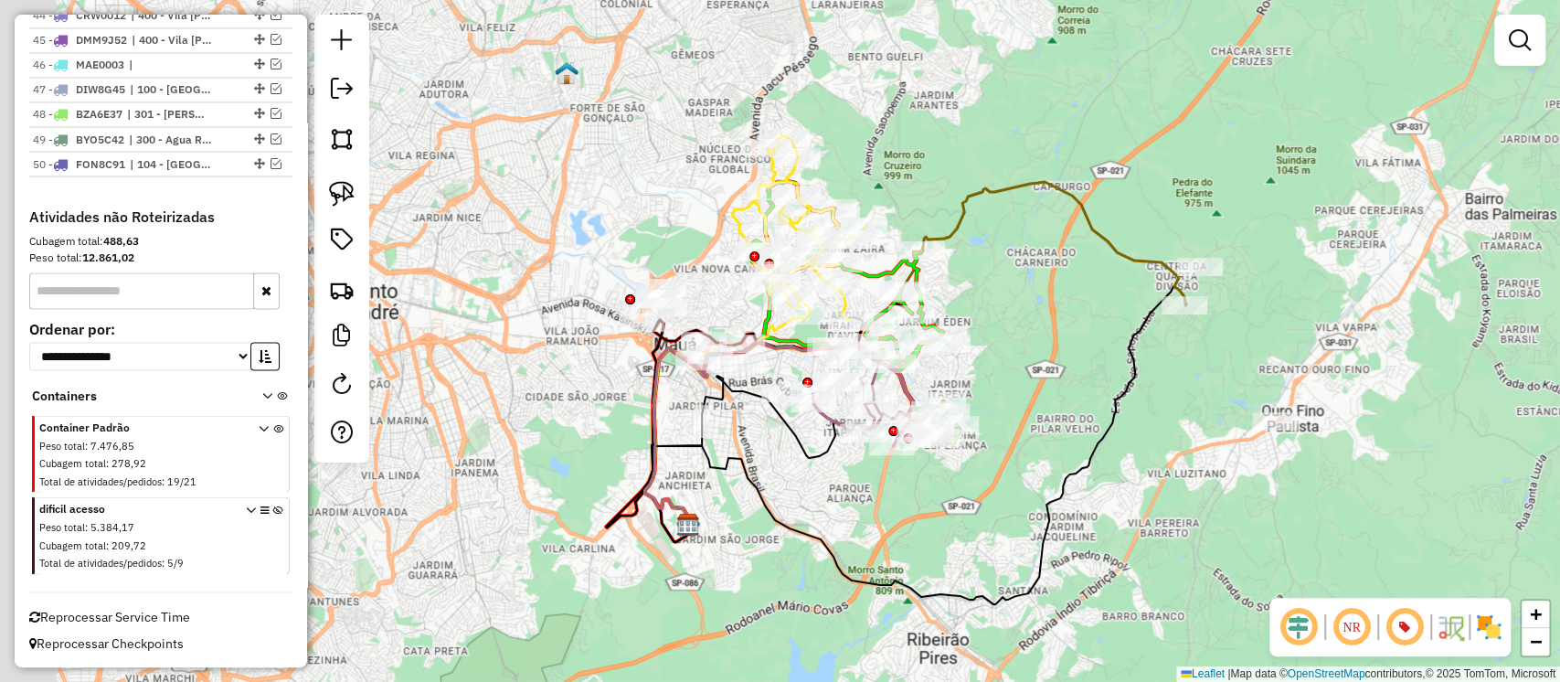
drag, startPoint x: 889, startPoint y: 362, endPoint x: 949, endPoint y: 503, distance: 152.8
click at [949, 503] on div "Janela de atendimento Grade de atendimento Capacidade Transportadoras Veículos …" at bounding box center [780, 341] width 1560 height 682
click at [1509, 44] on em at bounding box center [1520, 40] width 22 height 22
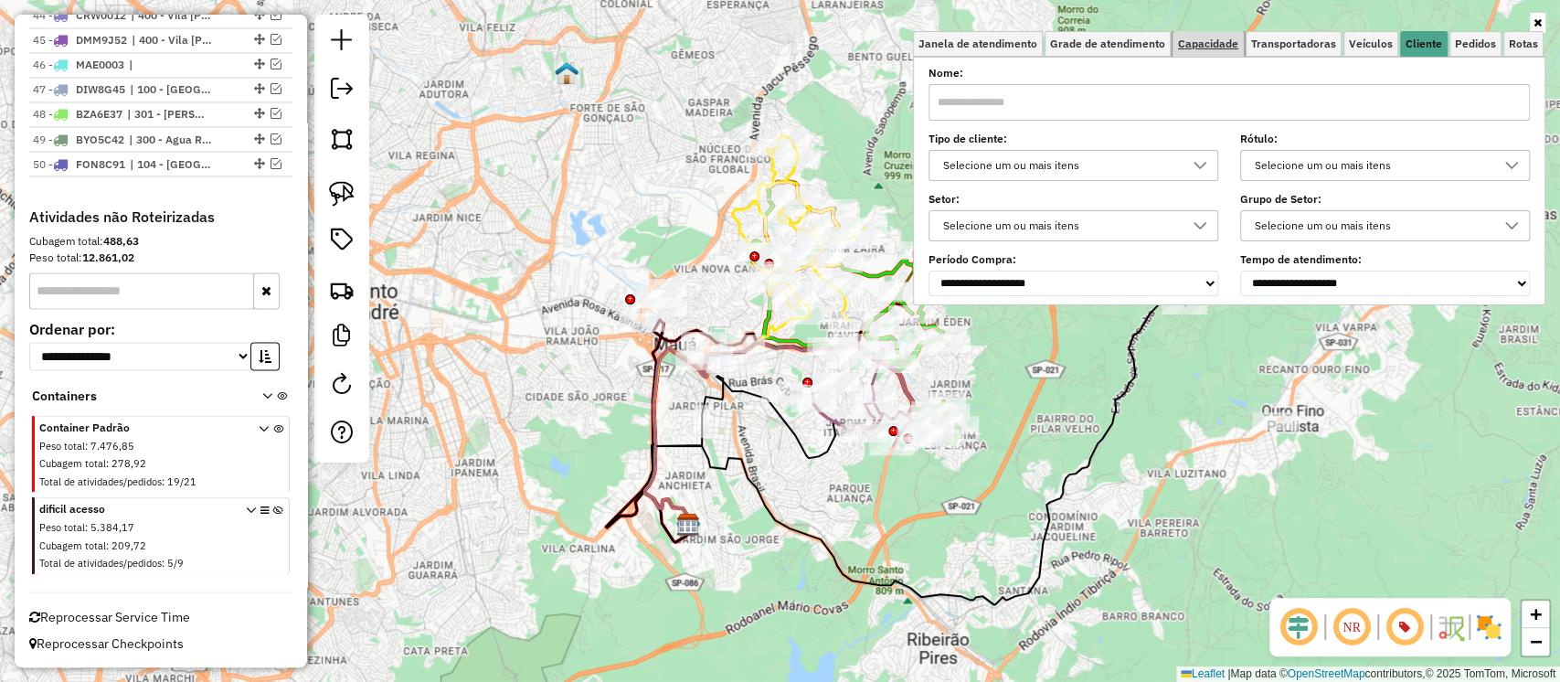
click at [1225, 49] on span "Capacidade" at bounding box center [1208, 43] width 60 height 11
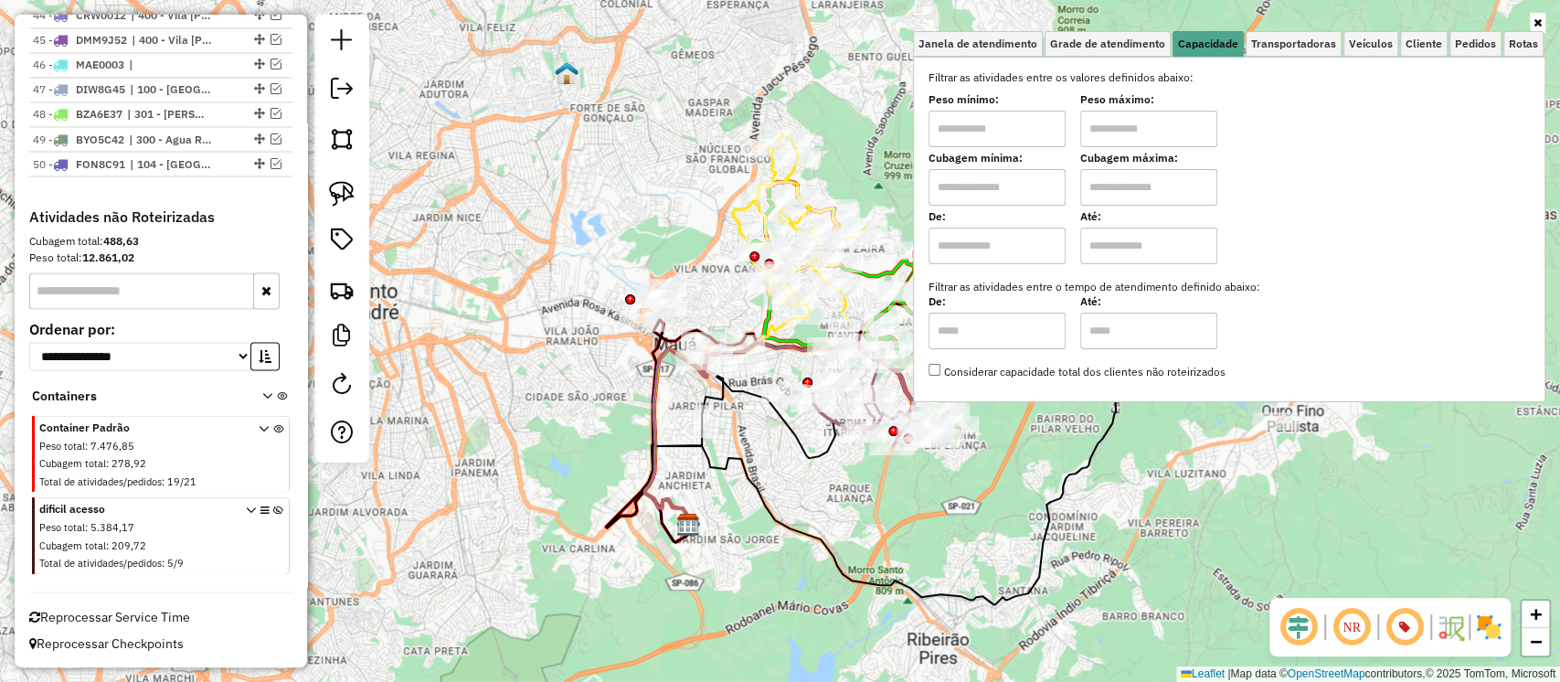
drag, startPoint x: 997, startPoint y: 180, endPoint x: 1003, endPoint y: 201, distance: 21.7
click at [997, 180] on input "text" at bounding box center [997, 187] width 137 height 37
type input "****"
click at [1106, 181] on input "text" at bounding box center [1148, 187] width 137 height 37
type input "****"
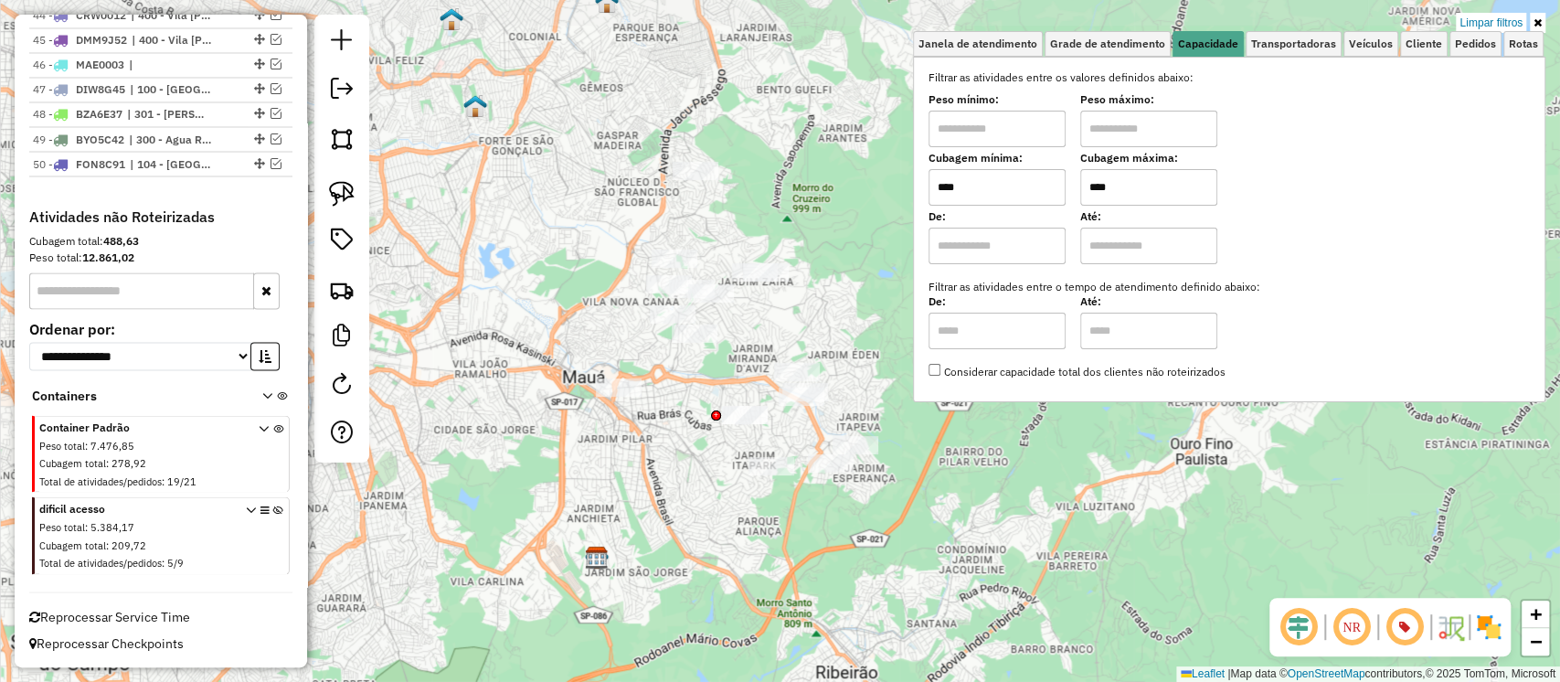
drag, startPoint x: 1056, startPoint y: 455, endPoint x: 963, endPoint y: 488, distance: 98.0
click at [963, 488] on div "Limpar filtros Janela de atendimento Grade de atendimento Capacidade Transporta…" at bounding box center [780, 341] width 1560 height 682
click at [343, 200] on img at bounding box center [342, 194] width 26 height 26
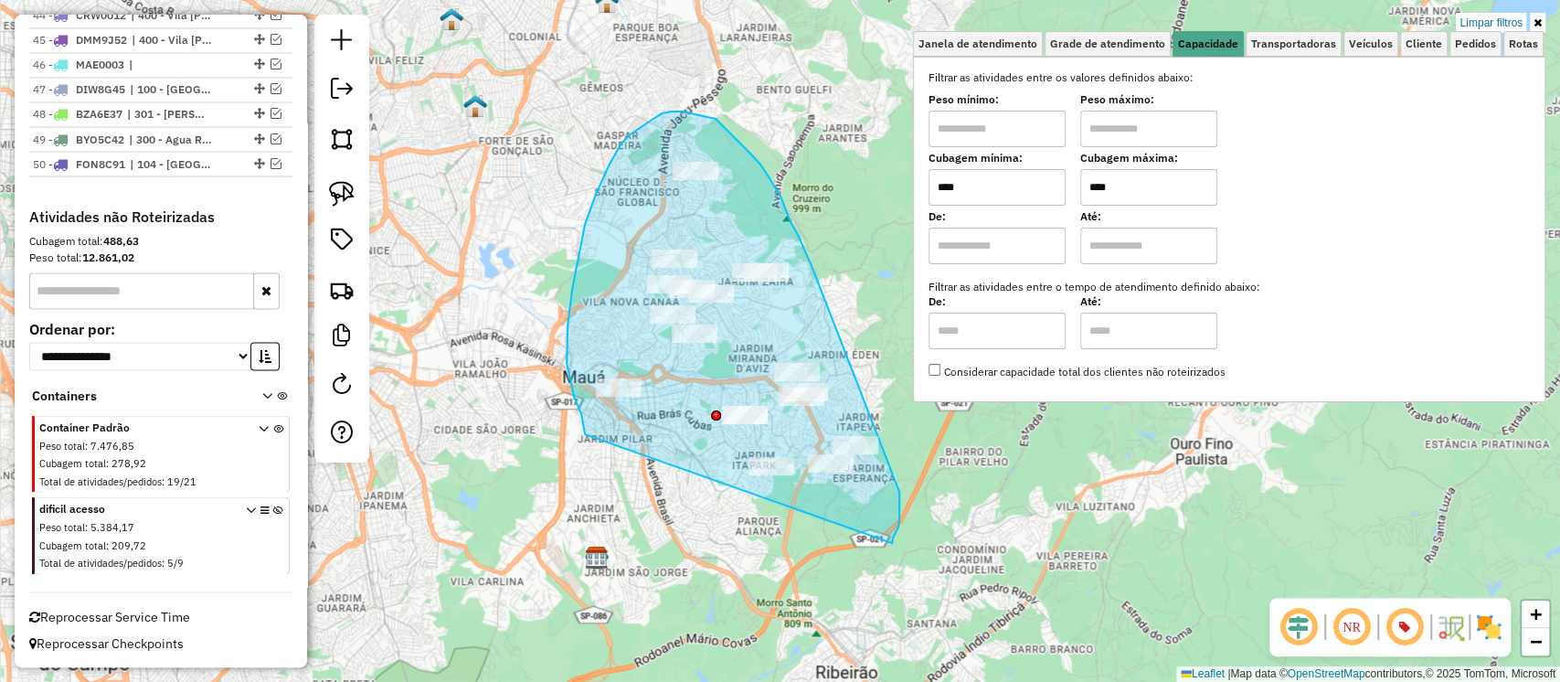
drag, startPoint x: 585, startPoint y: 434, endPoint x: 892, endPoint y: 543, distance: 325.8
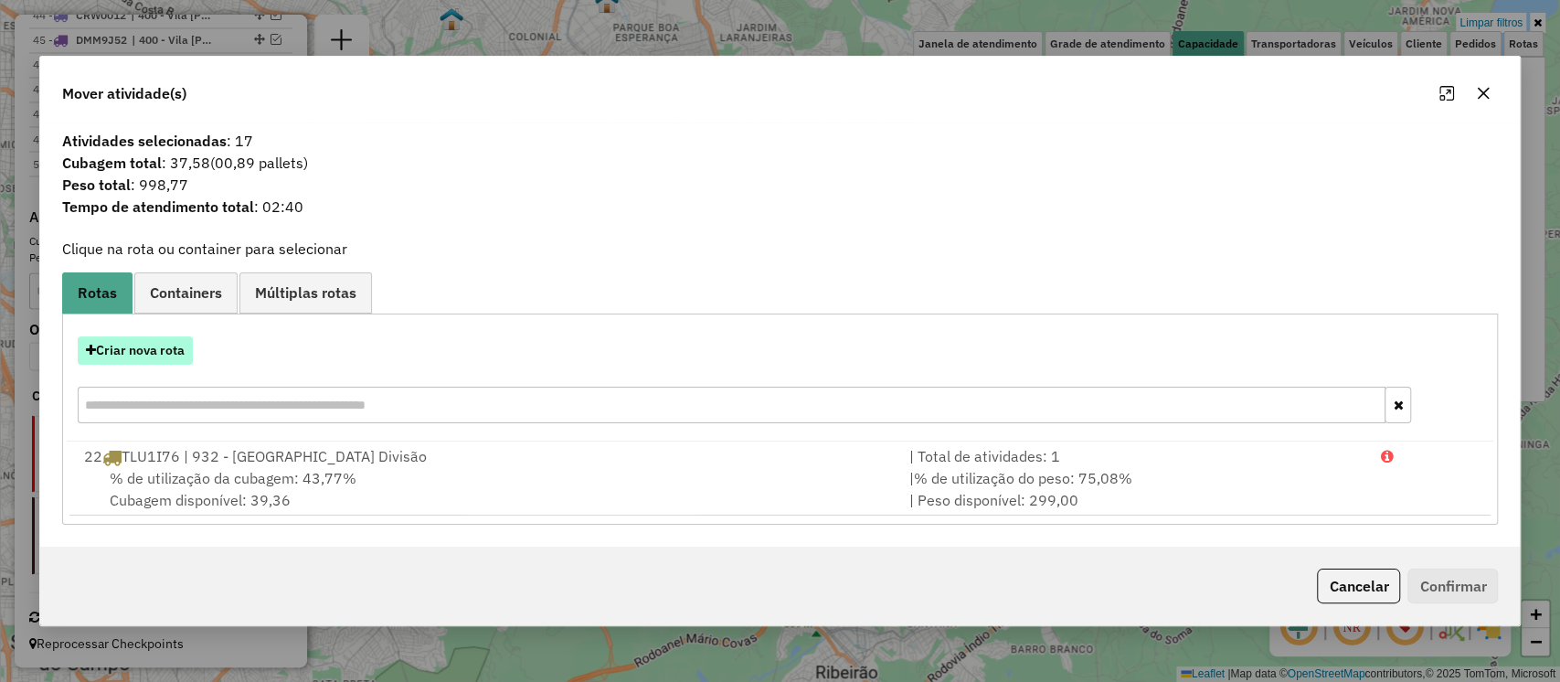
click at [171, 346] on button "Criar nova rota" at bounding box center [135, 350] width 115 height 28
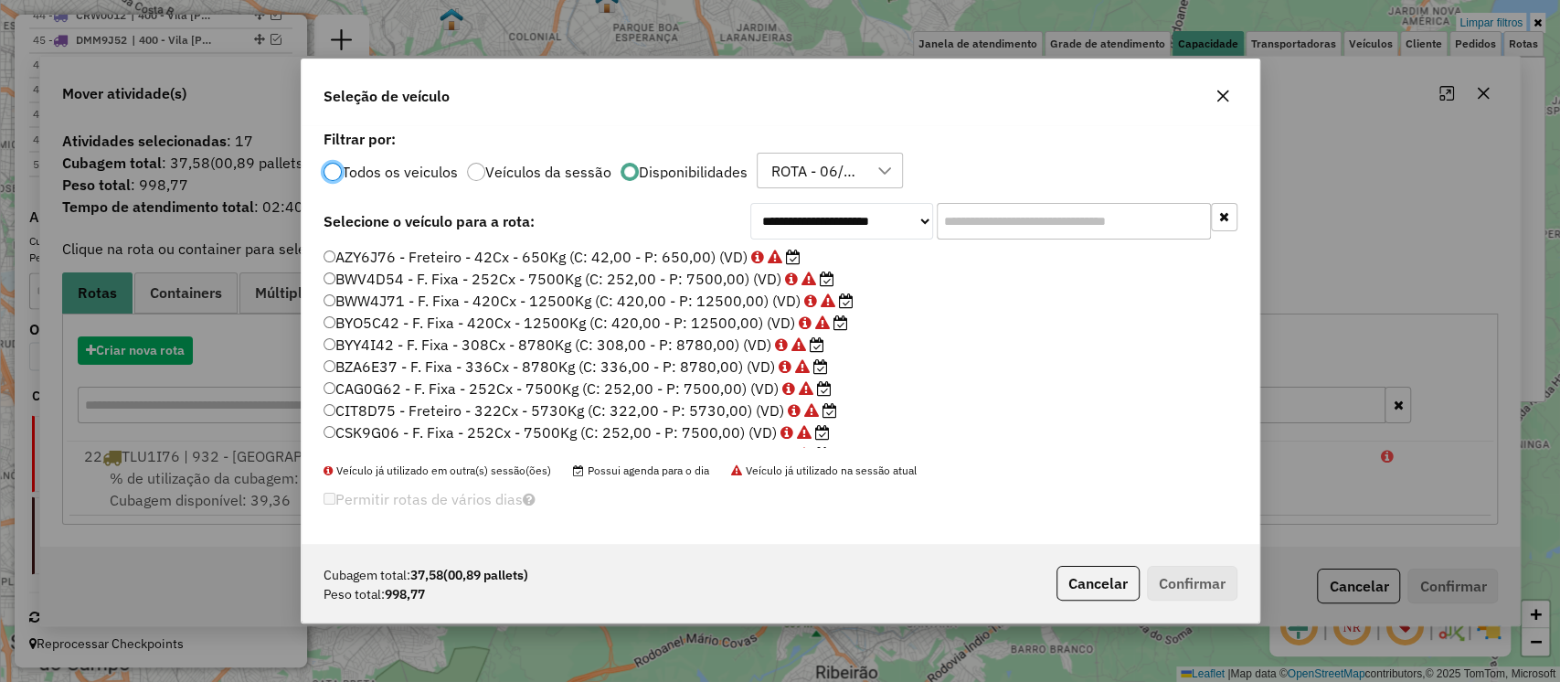
scroll to position [9, 5]
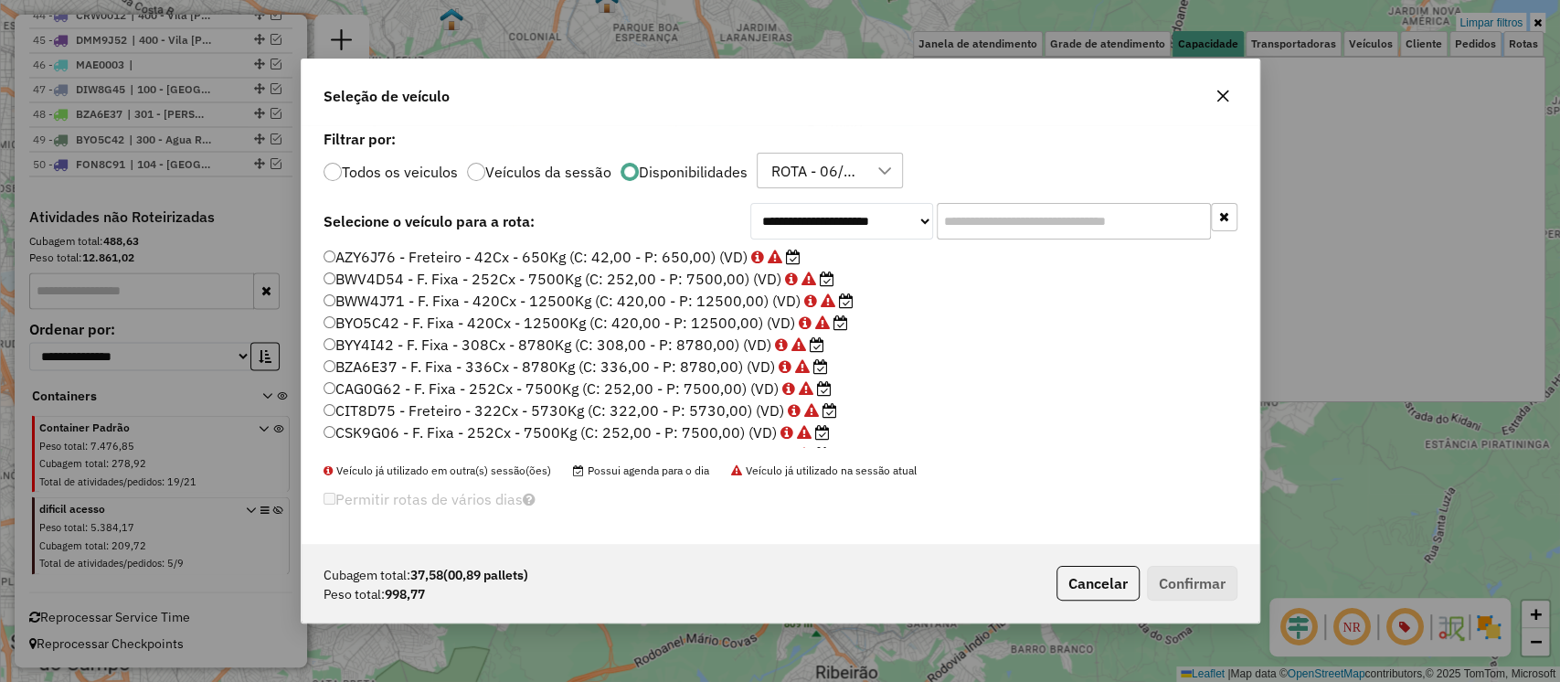
click at [1010, 224] on input "text" at bounding box center [1074, 221] width 274 height 37
paste input "*******"
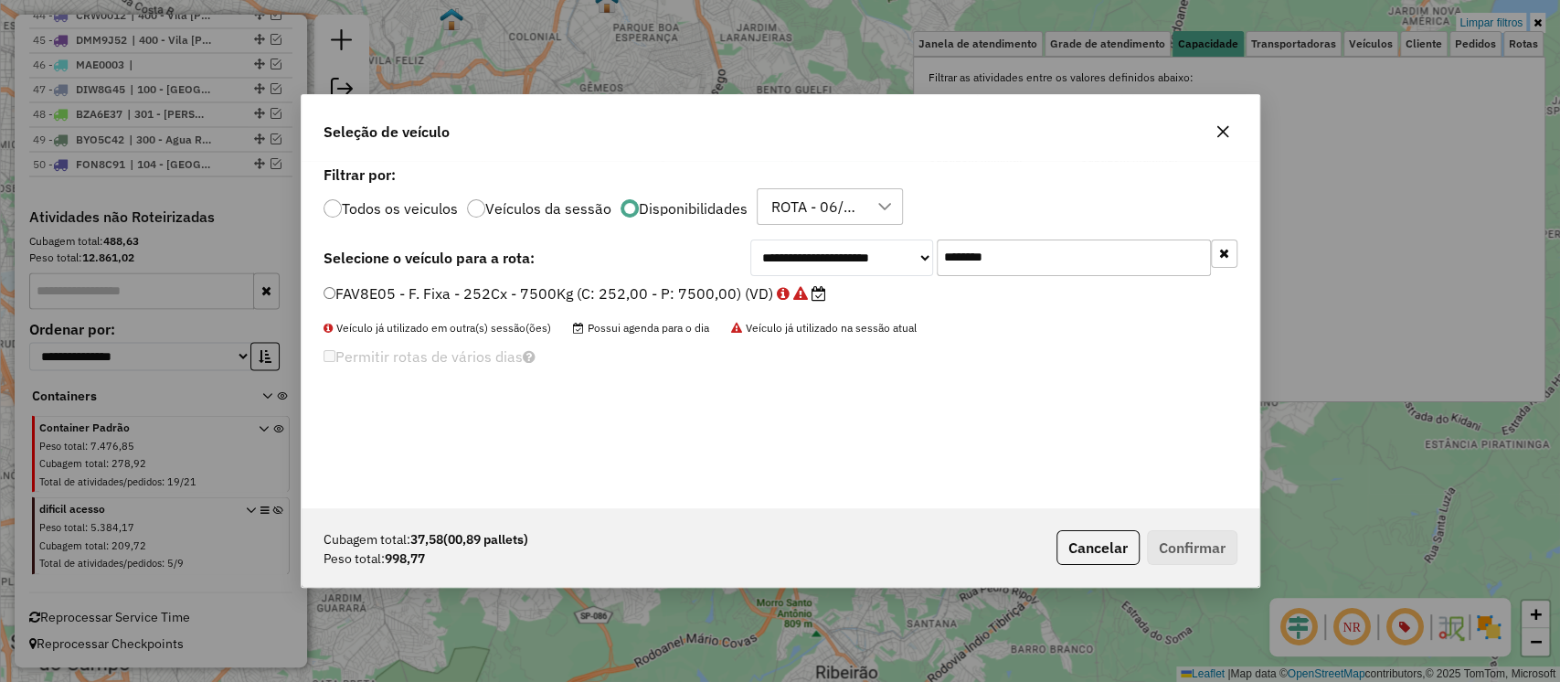
type input "*******"
click at [760, 293] on label "FAV8E05 - F. Fixa - 252Cx - 7500Kg (C: 252,00 - P: 7500,00) (VD)" at bounding box center [575, 293] width 503 height 22
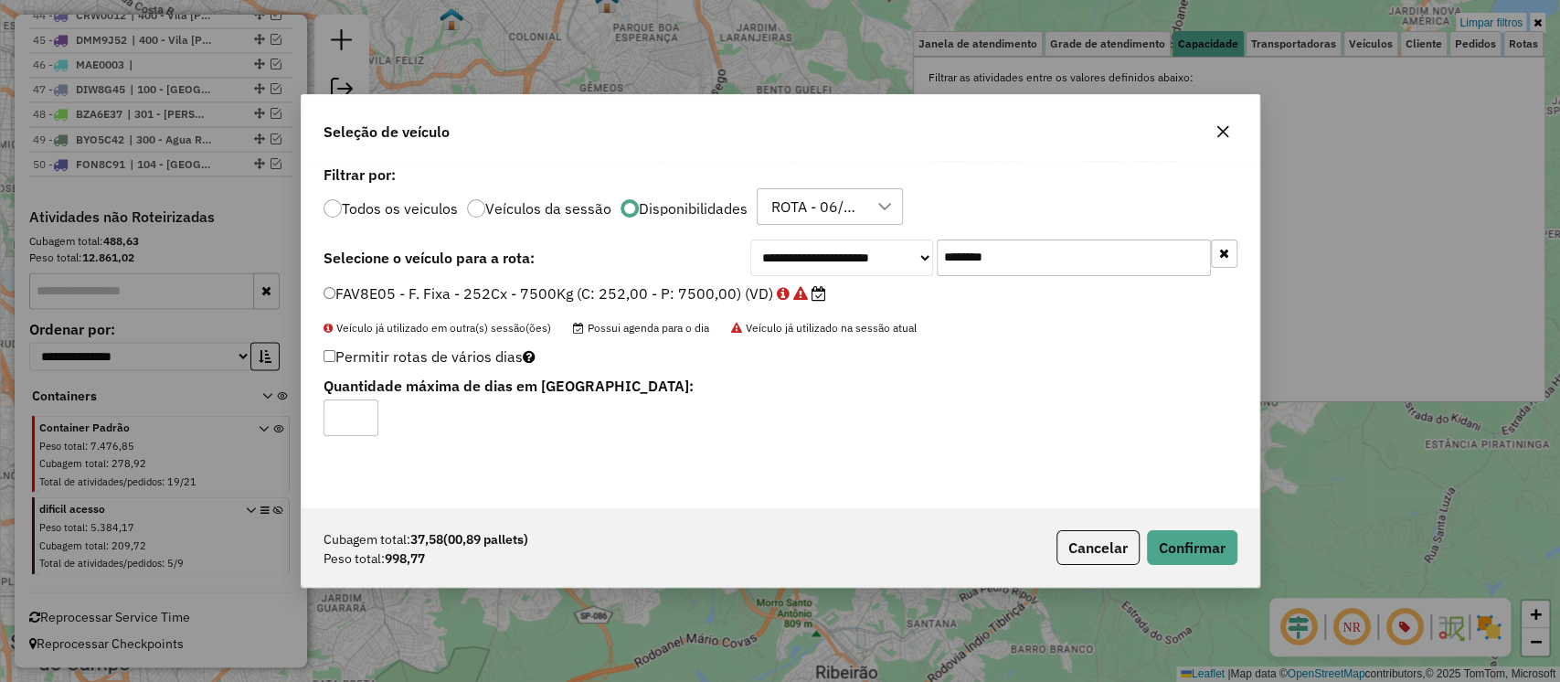
click at [1038, 260] on input "*******" at bounding box center [1074, 257] width 274 height 37
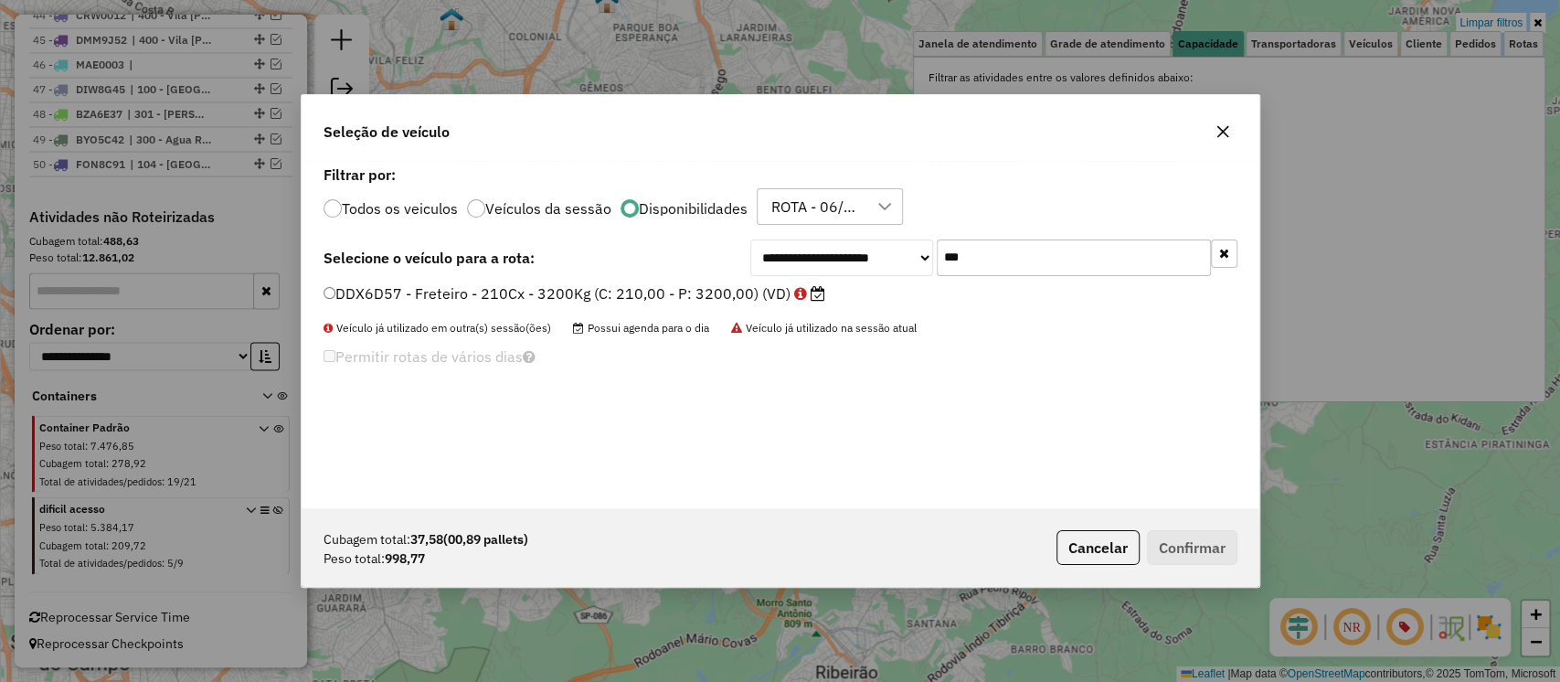
type input "***"
click at [748, 290] on label "DDX6D57 - Freteiro - 210Cx - 3200Kg (C: 210,00 - P: 3200,00) (VD)" at bounding box center [575, 293] width 502 height 22
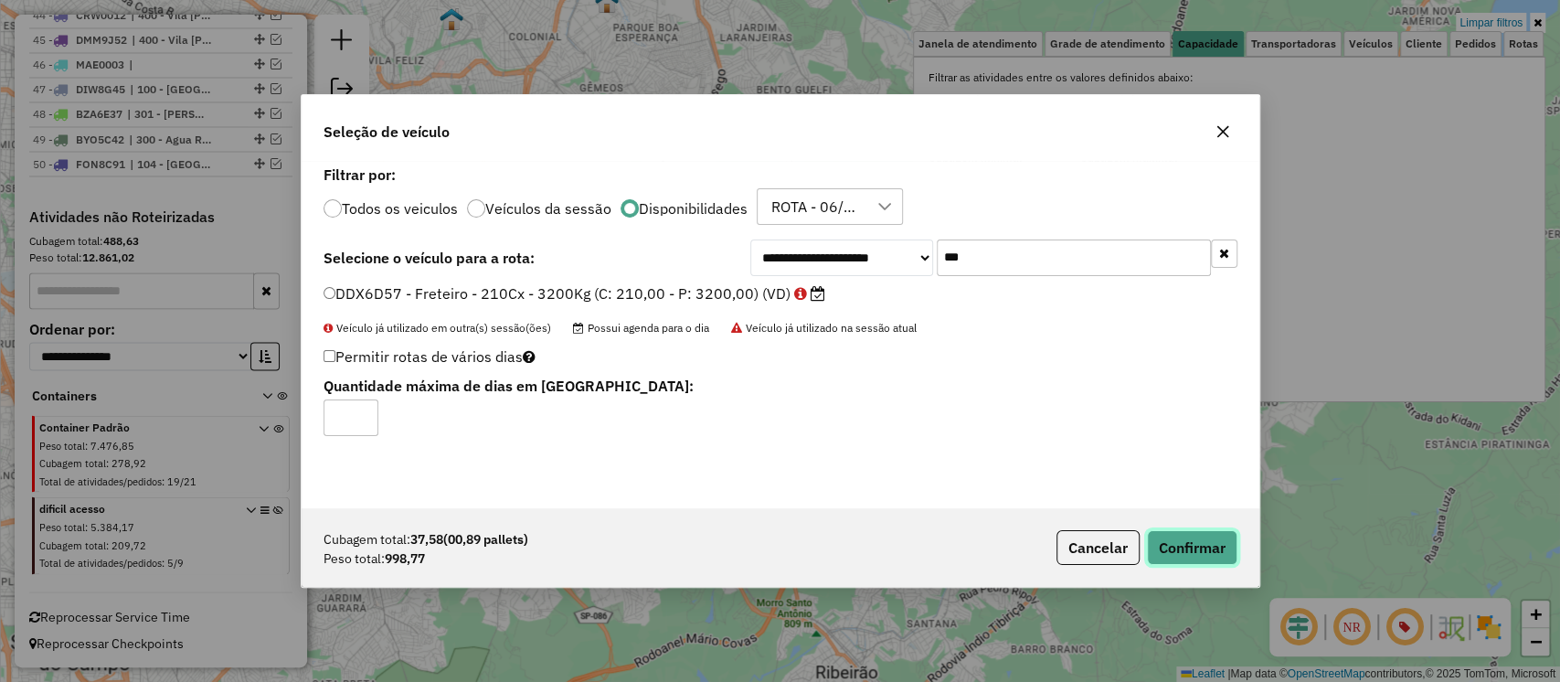
click at [1208, 541] on button "Confirmar" at bounding box center [1192, 547] width 90 height 35
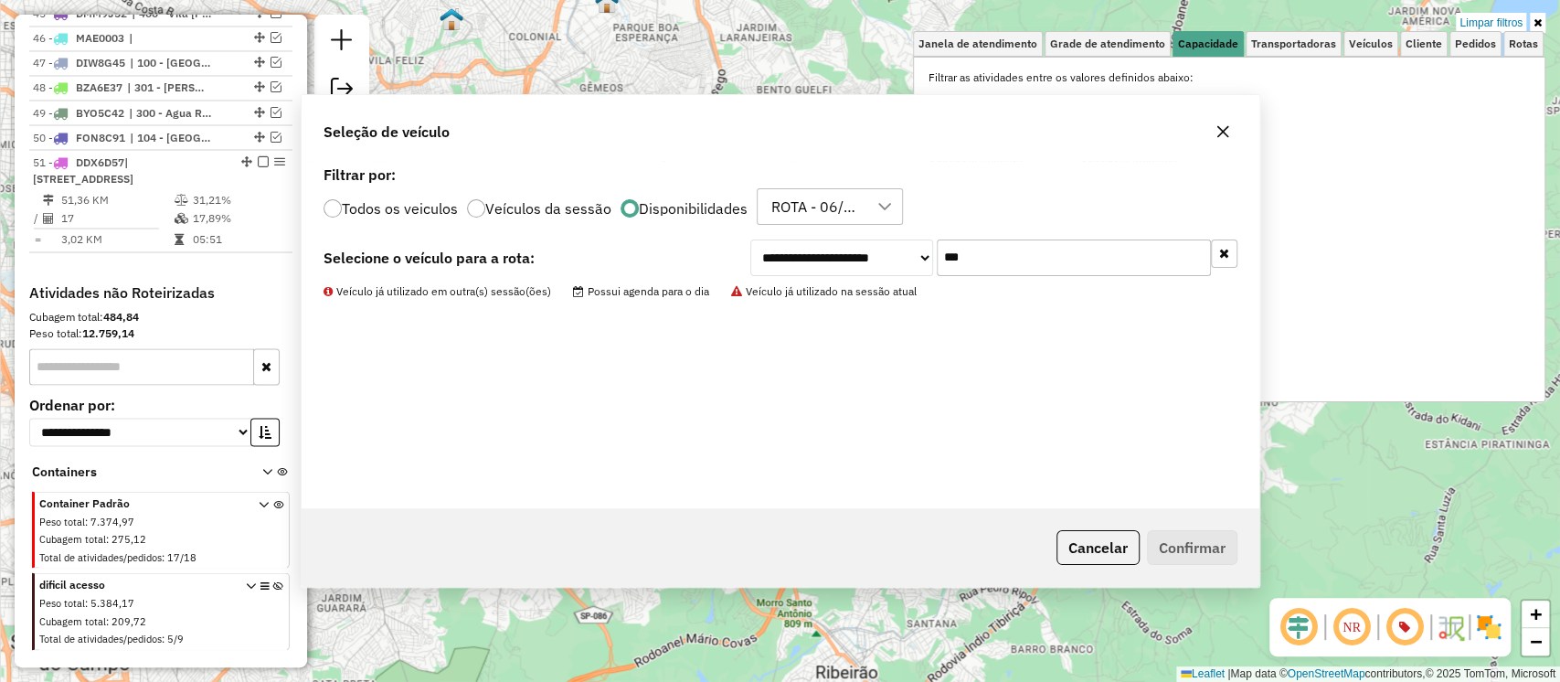
scroll to position [2343, 0]
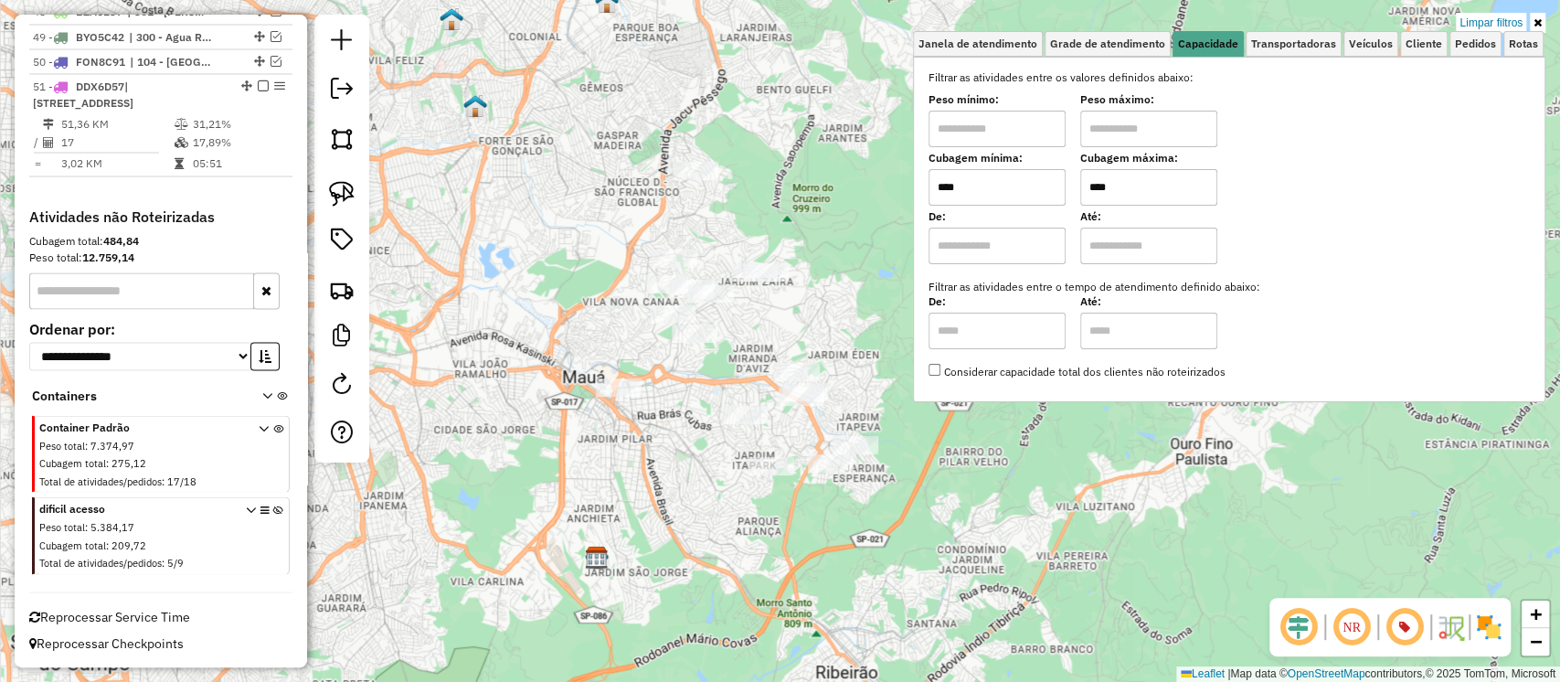
click at [1122, 186] on input "****" at bounding box center [1148, 187] width 137 height 37
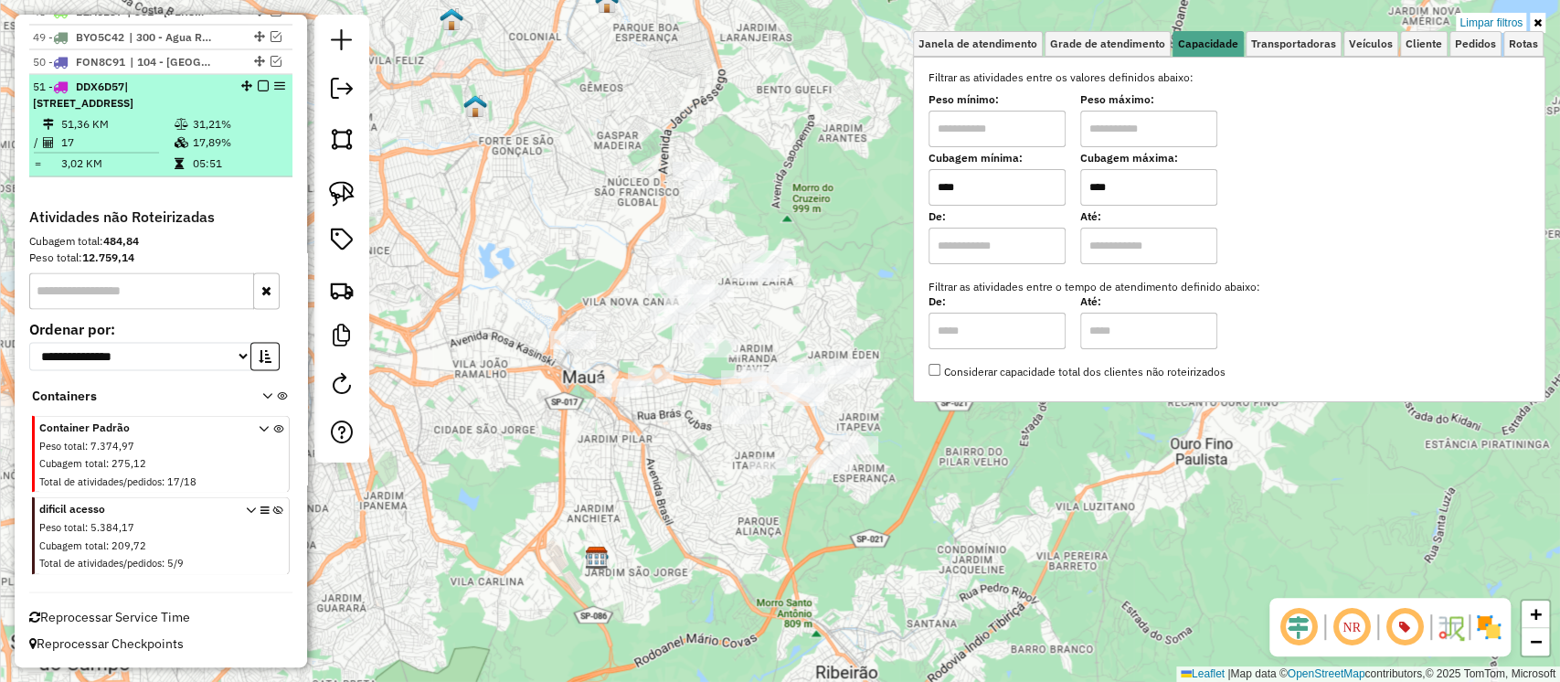
type input "****"
click at [207, 133] on td "31,21%" at bounding box center [238, 123] width 92 height 18
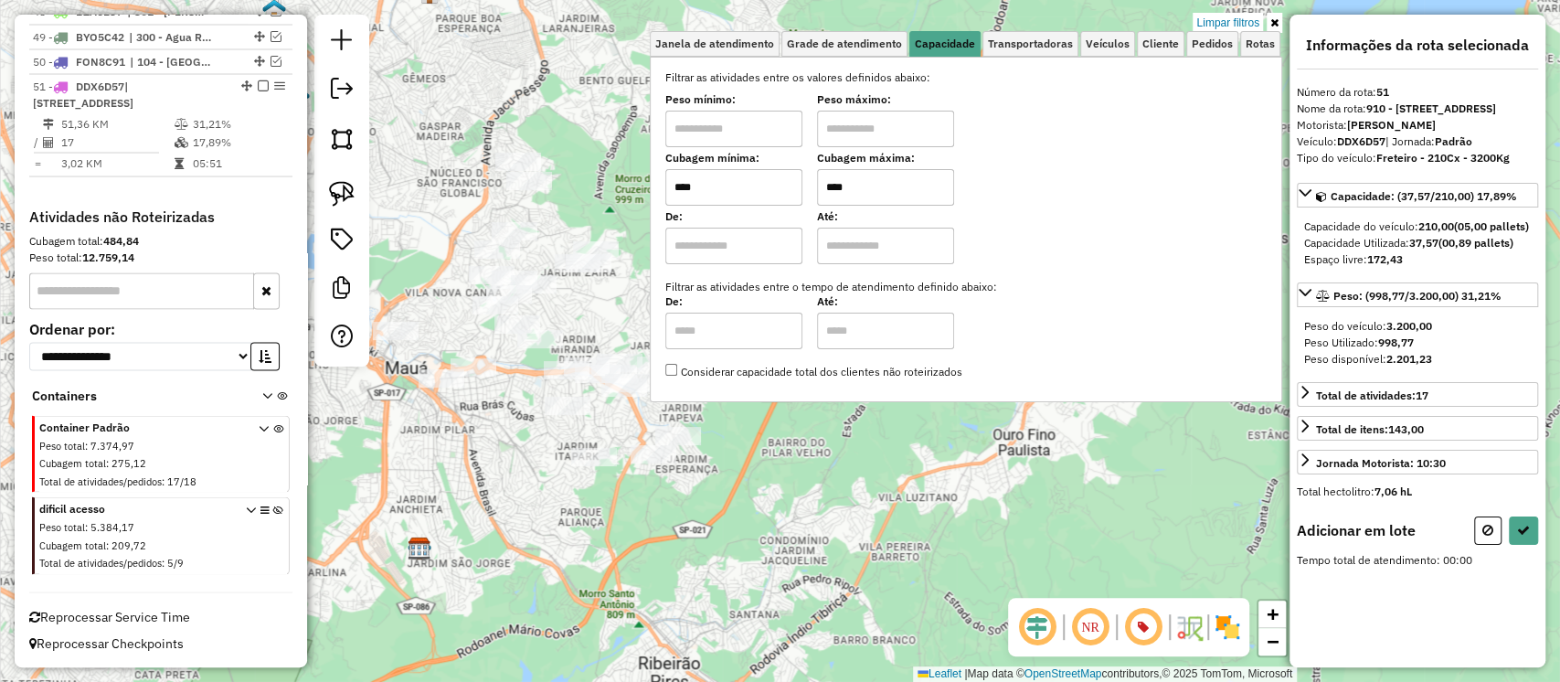
drag, startPoint x: 752, startPoint y: 457, endPoint x: 481, endPoint y: 479, distance: 272.4
click at [481, 479] on div "Limpar filtros Janela de atendimento Grade de atendimento Capacidade Transporta…" at bounding box center [780, 341] width 1560 height 682
click at [1278, 25] on icon at bounding box center [1275, 22] width 8 height 11
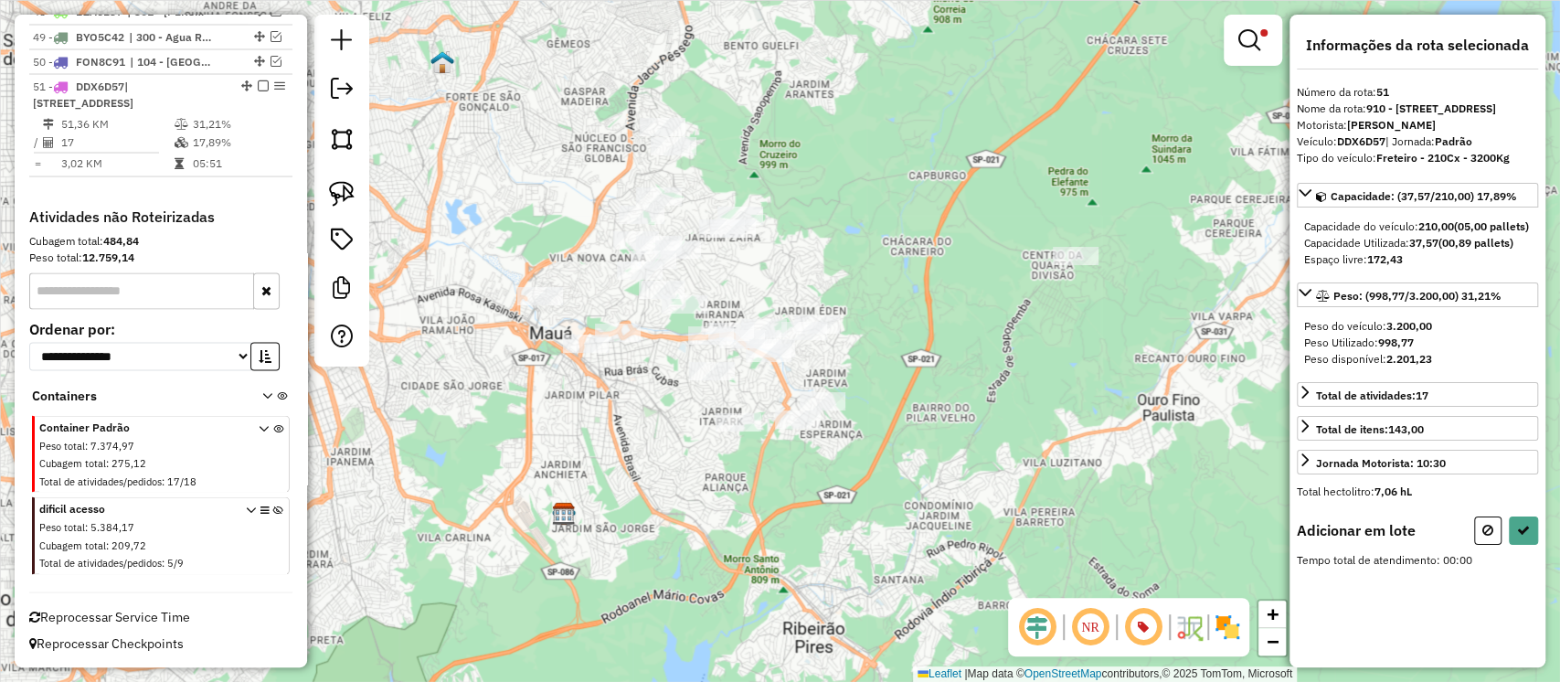
drag, startPoint x: 702, startPoint y: 318, endPoint x: 848, endPoint y: 282, distance: 150.5
click at [848, 282] on div "Limpar filtros Janela de atendimento Grade de atendimento Capacidade Transporta…" at bounding box center [780, 341] width 1560 height 682
click at [336, 192] on img at bounding box center [342, 194] width 26 height 26
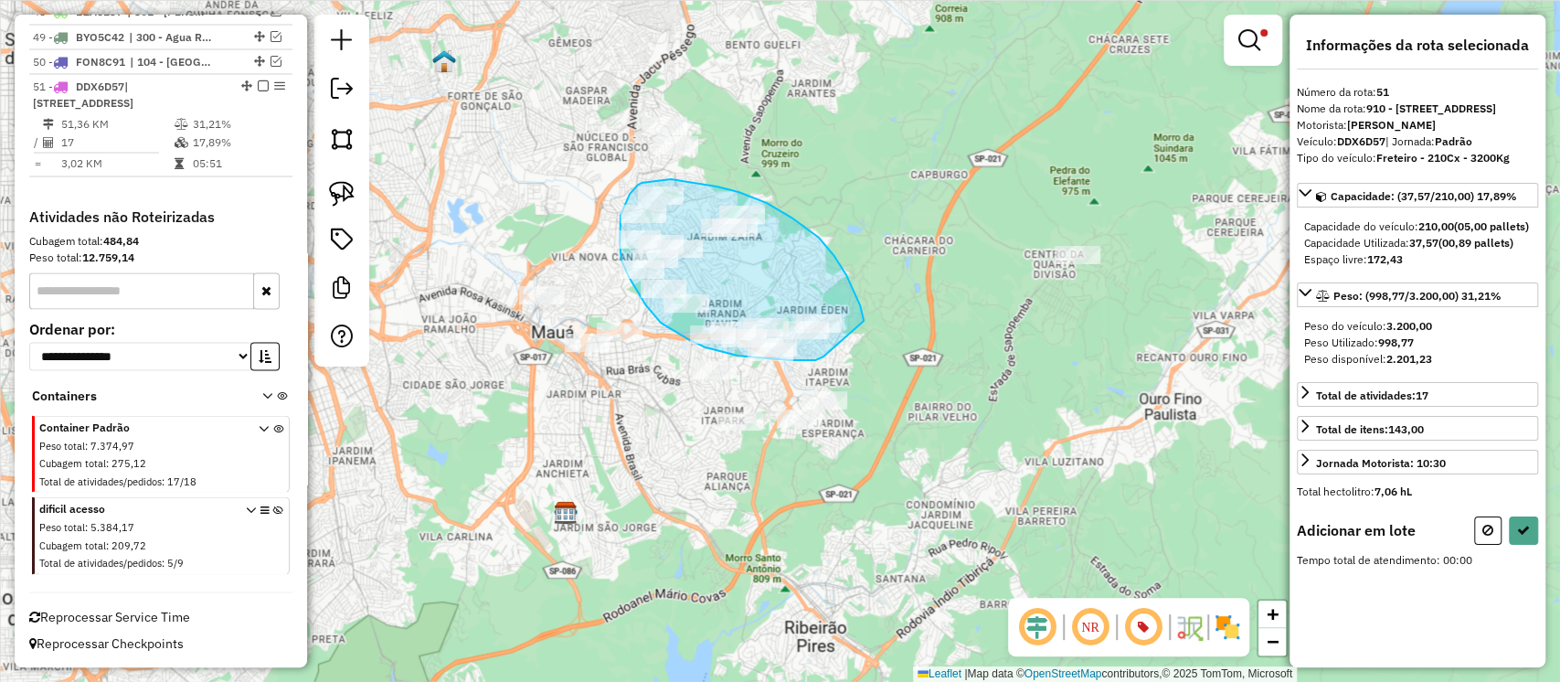
drag, startPoint x: 853, startPoint y: 290, endPoint x: 824, endPoint y: 356, distance: 72.9
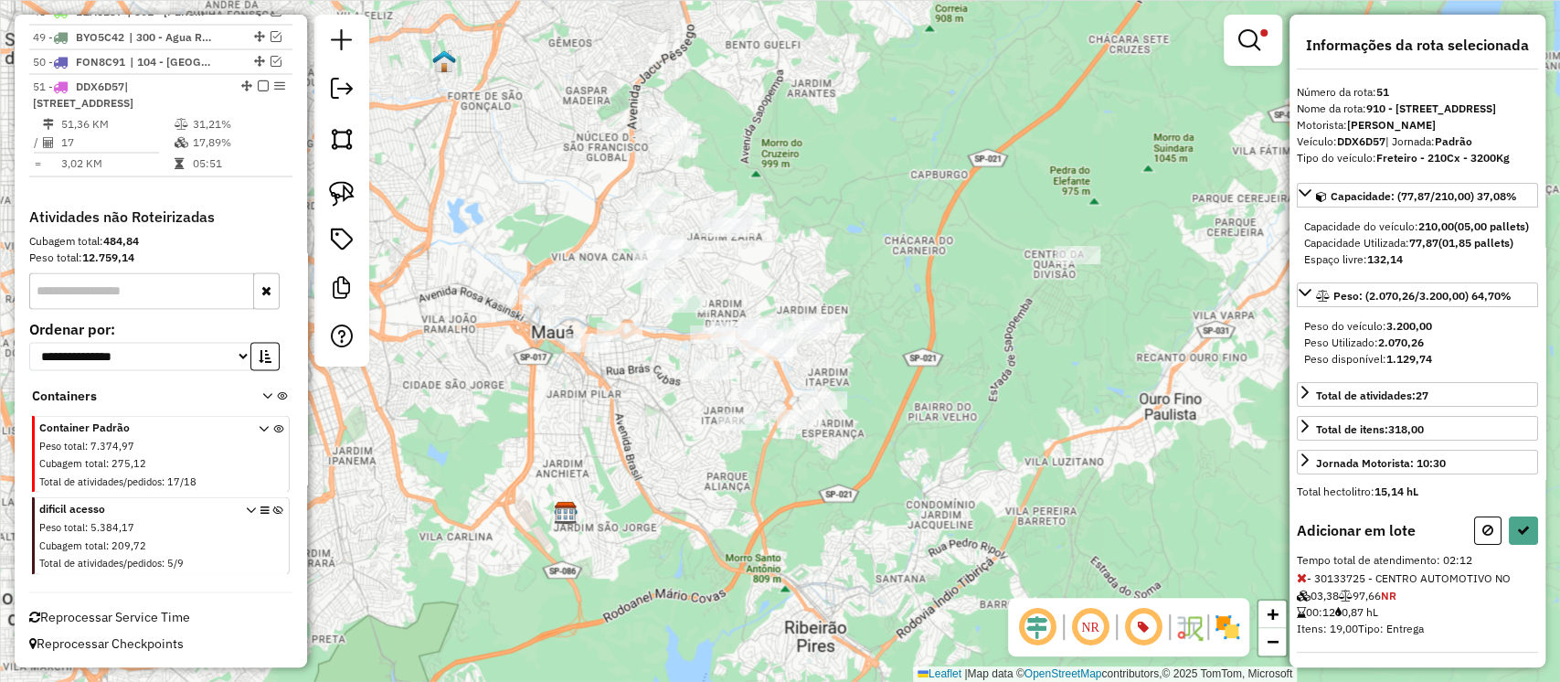
click at [1517, 537] on icon at bounding box center [1523, 530] width 13 height 13
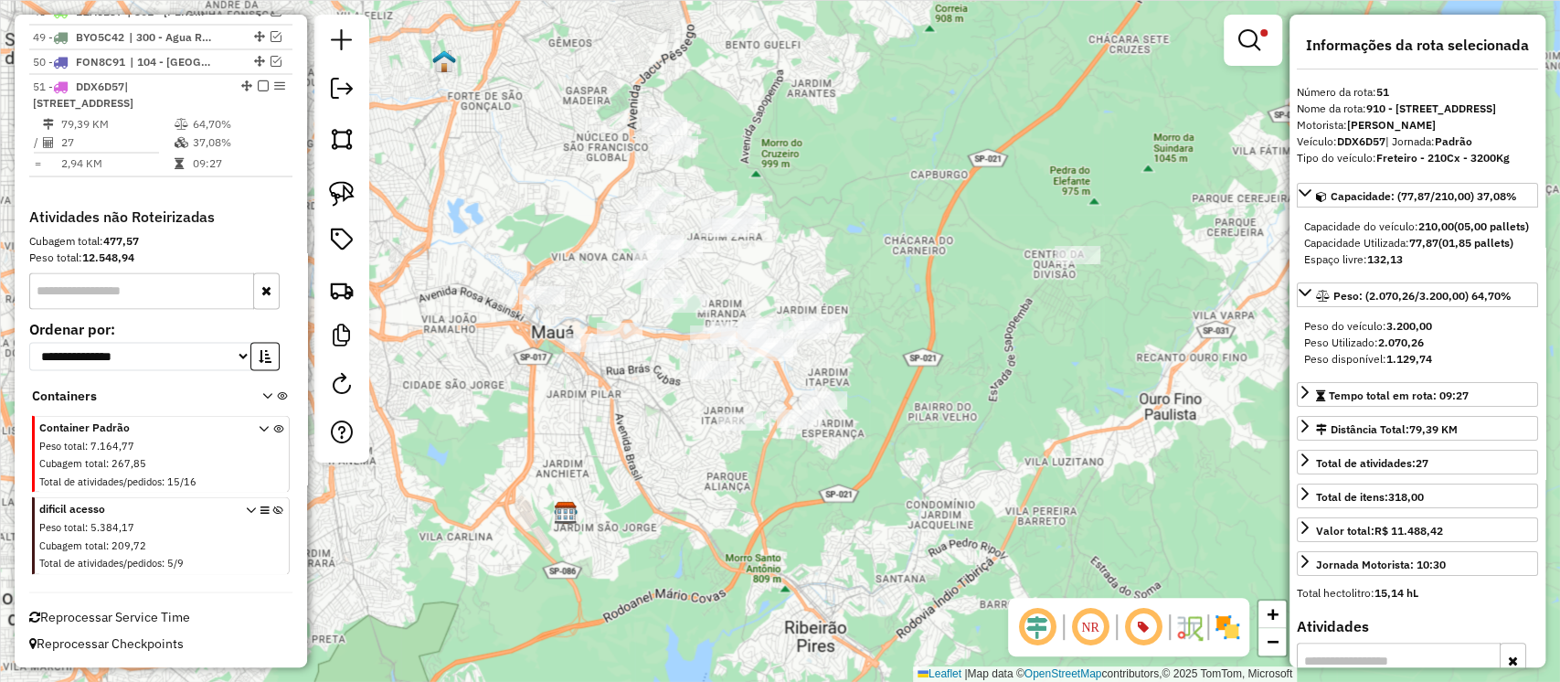
scroll to position [2359, 0]
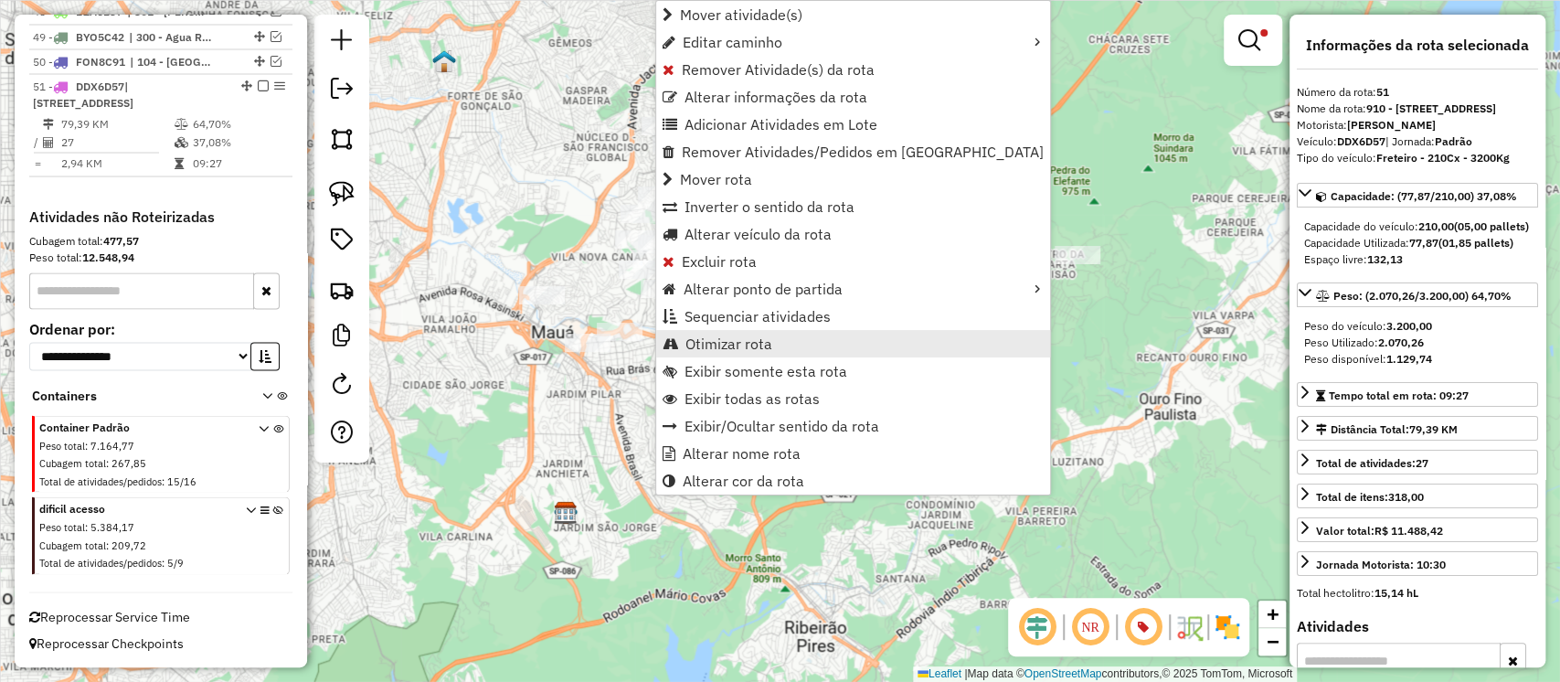
click at [709, 344] on span "Otimizar rota" at bounding box center [729, 343] width 87 height 15
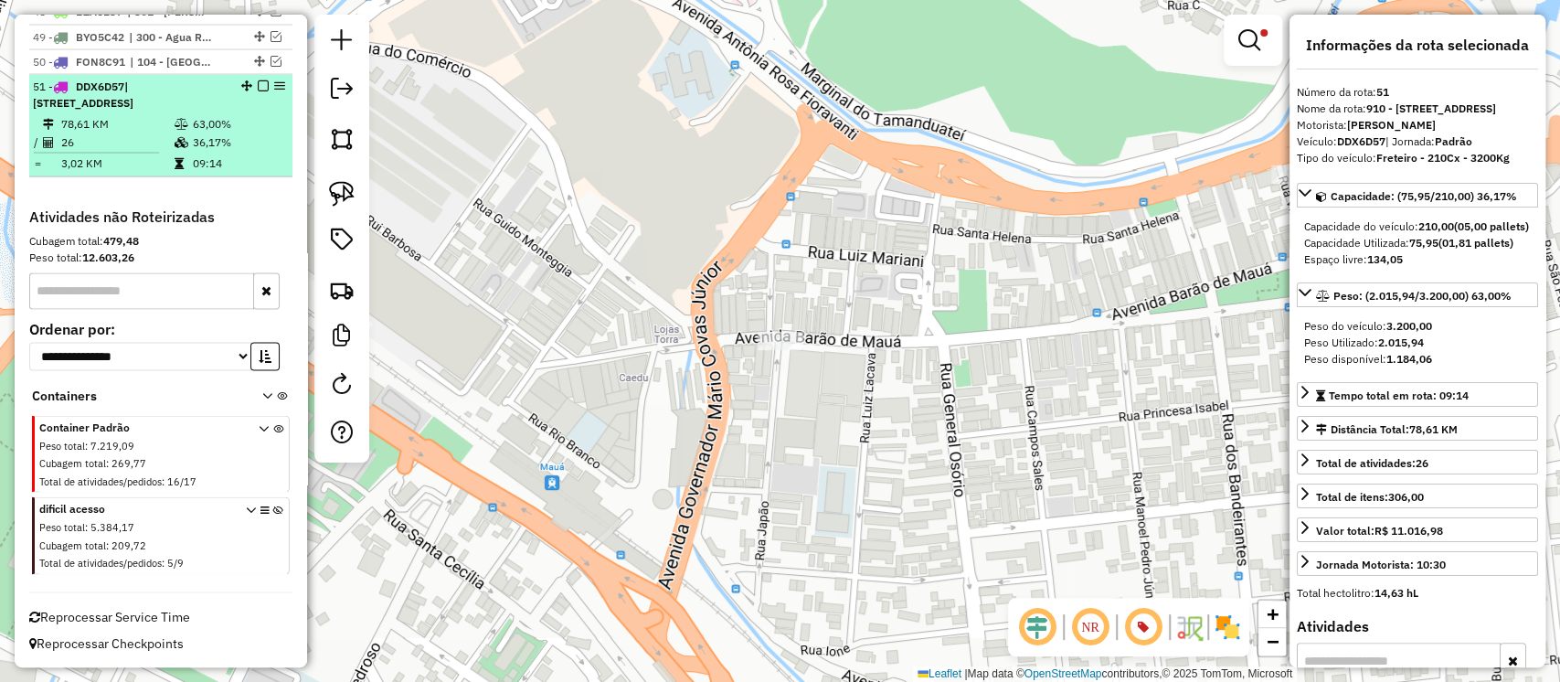
click at [260, 80] on em at bounding box center [263, 85] width 11 height 11
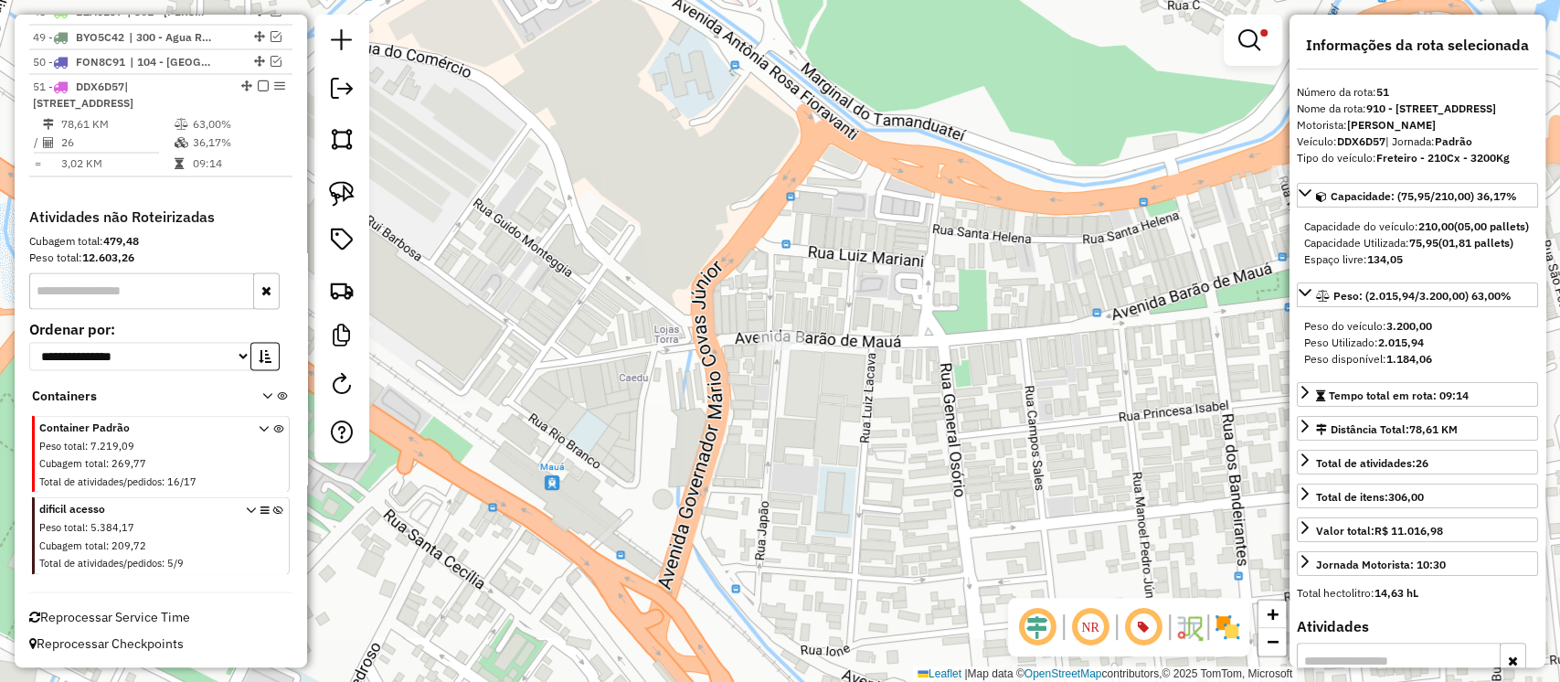
scroll to position [2265, 0]
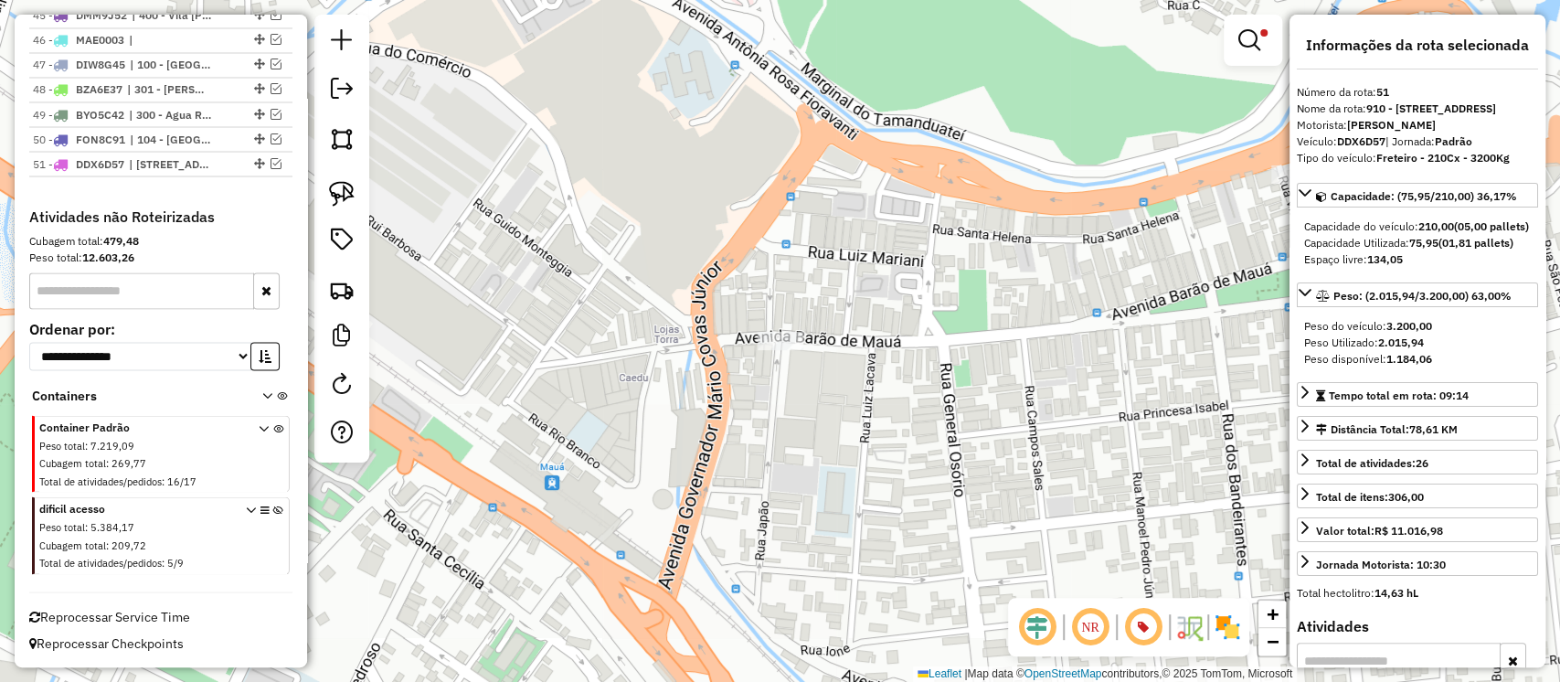
click at [861, 411] on div "Limpar filtros Janela de atendimento Grade de atendimento Capacidade Transporta…" at bounding box center [780, 341] width 1560 height 682
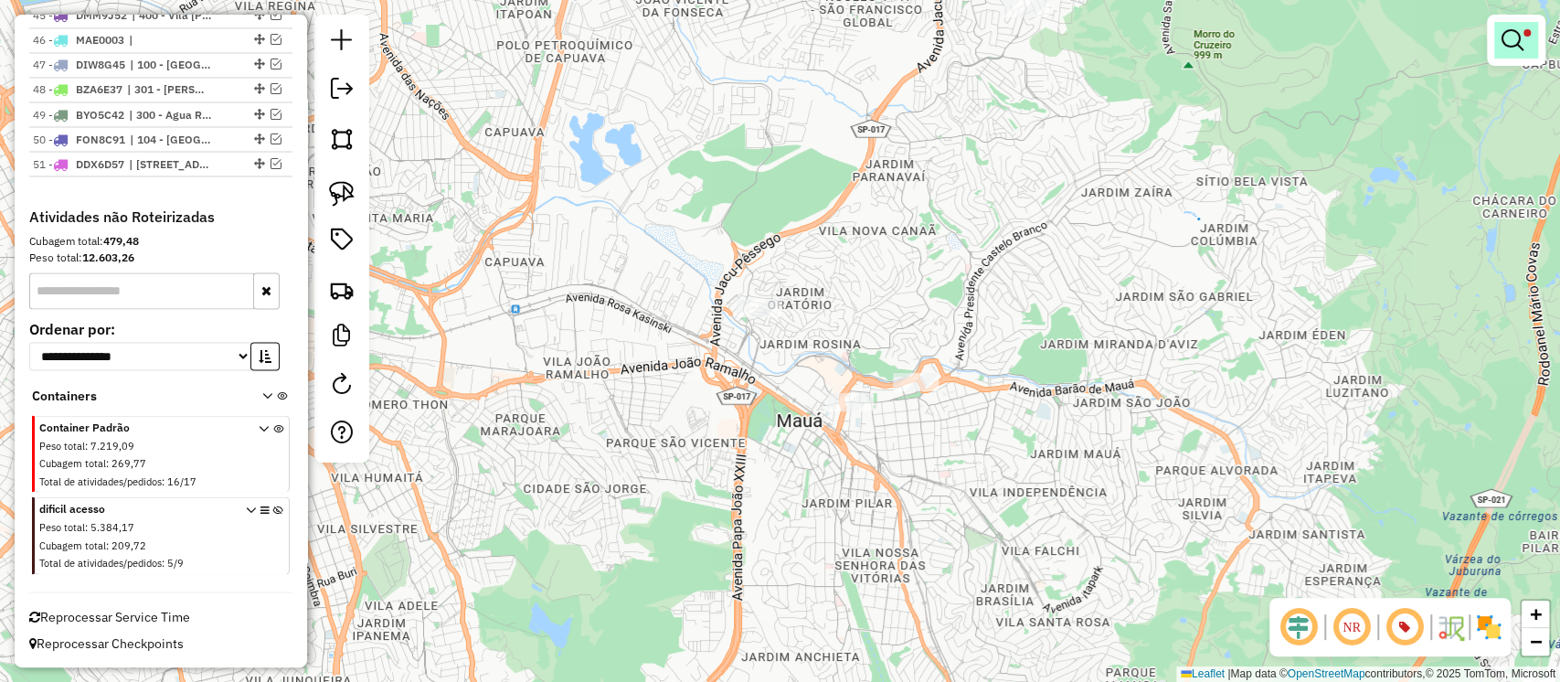
click at [1528, 46] on link at bounding box center [1517, 40] width 44 height 37
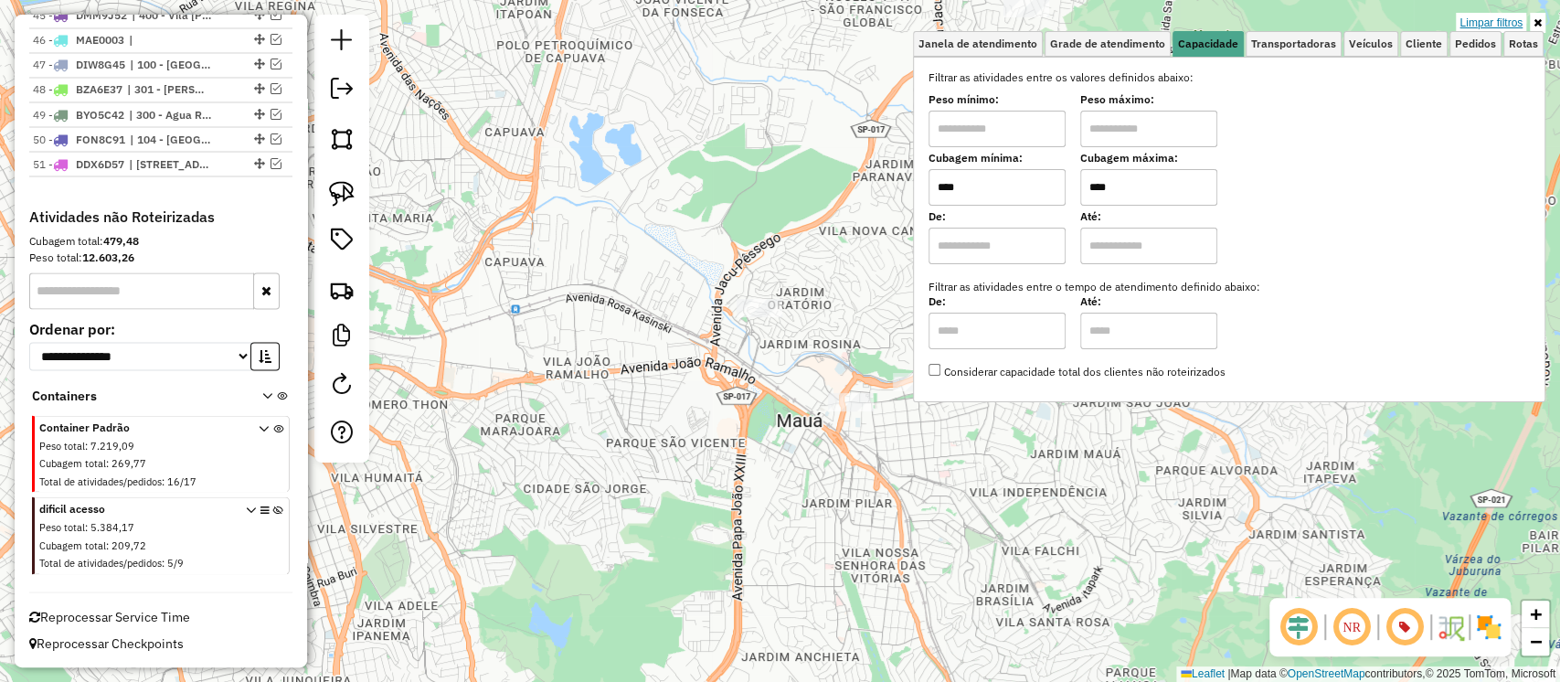
click at [1503, 19] on link "Limpar filtros" at bounding box center [1491, 23] width 70 height 20
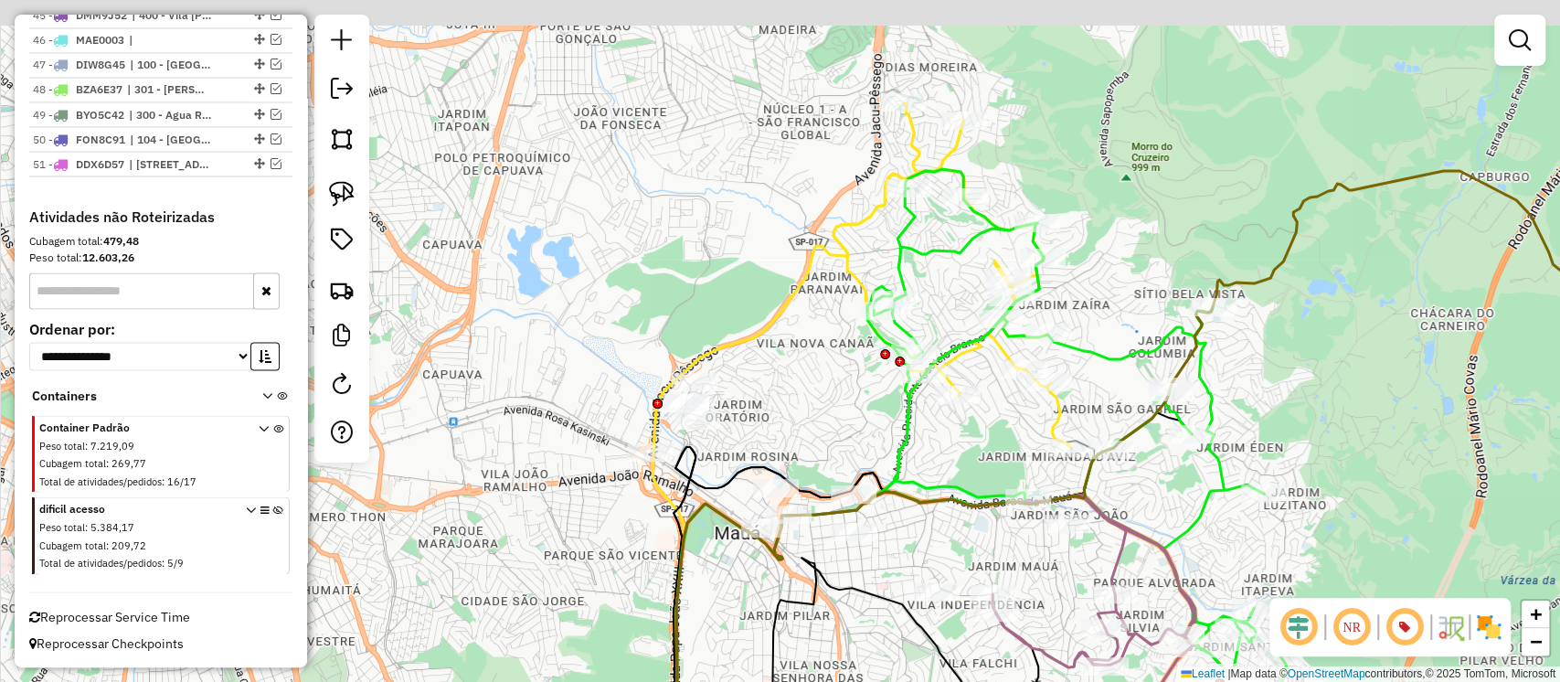
drag, startPoint x: 1048, startPoint y: 359, endPoint x: 983, endPoint y: 479, distance: 136.2
click at [983, 479] on div "Janela de atendimento Grade de atendimento Capacidade Transportadoras Veículos …" at bounding box center [780, 341] width 1560 height 682
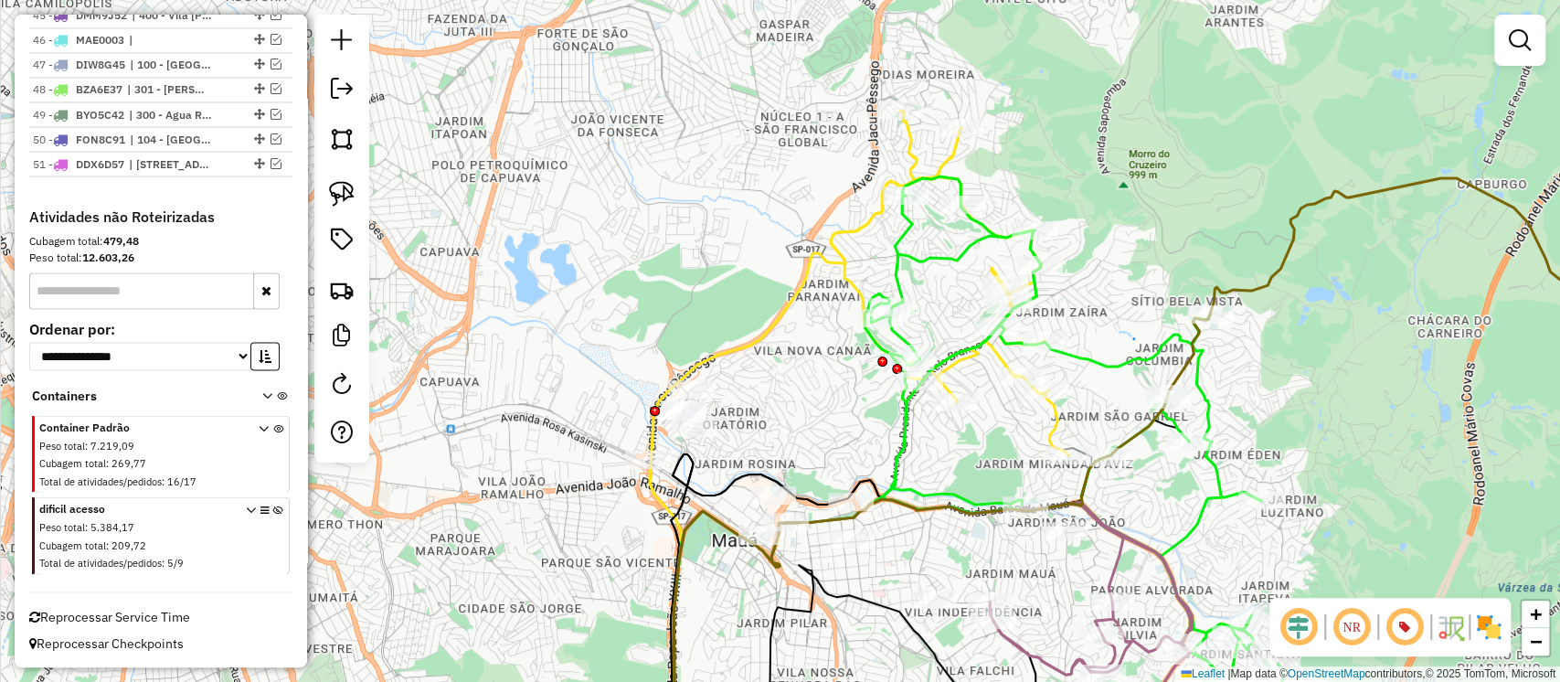
click at [1060, 413] on icon at bounding box center [950, 283] width 238 height 345
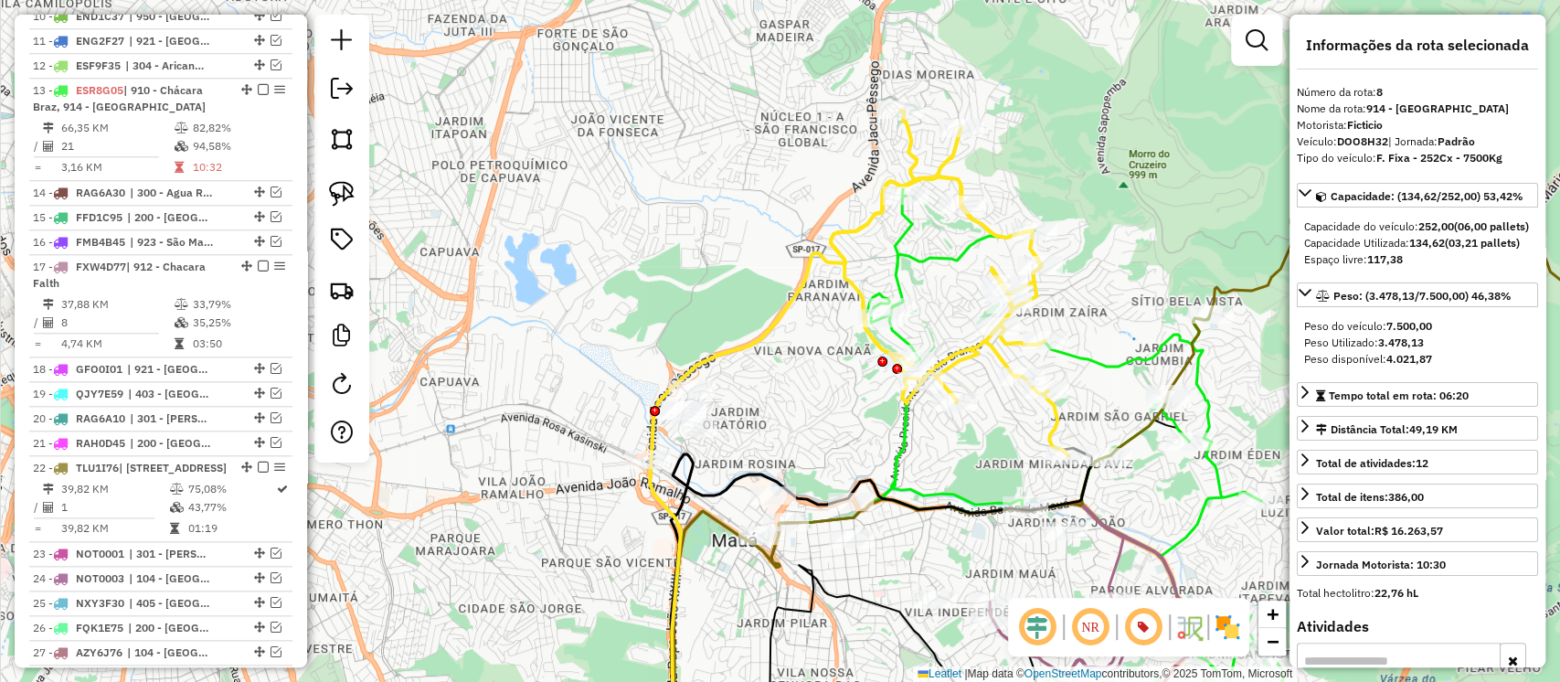
scroll to position [1035, 0]
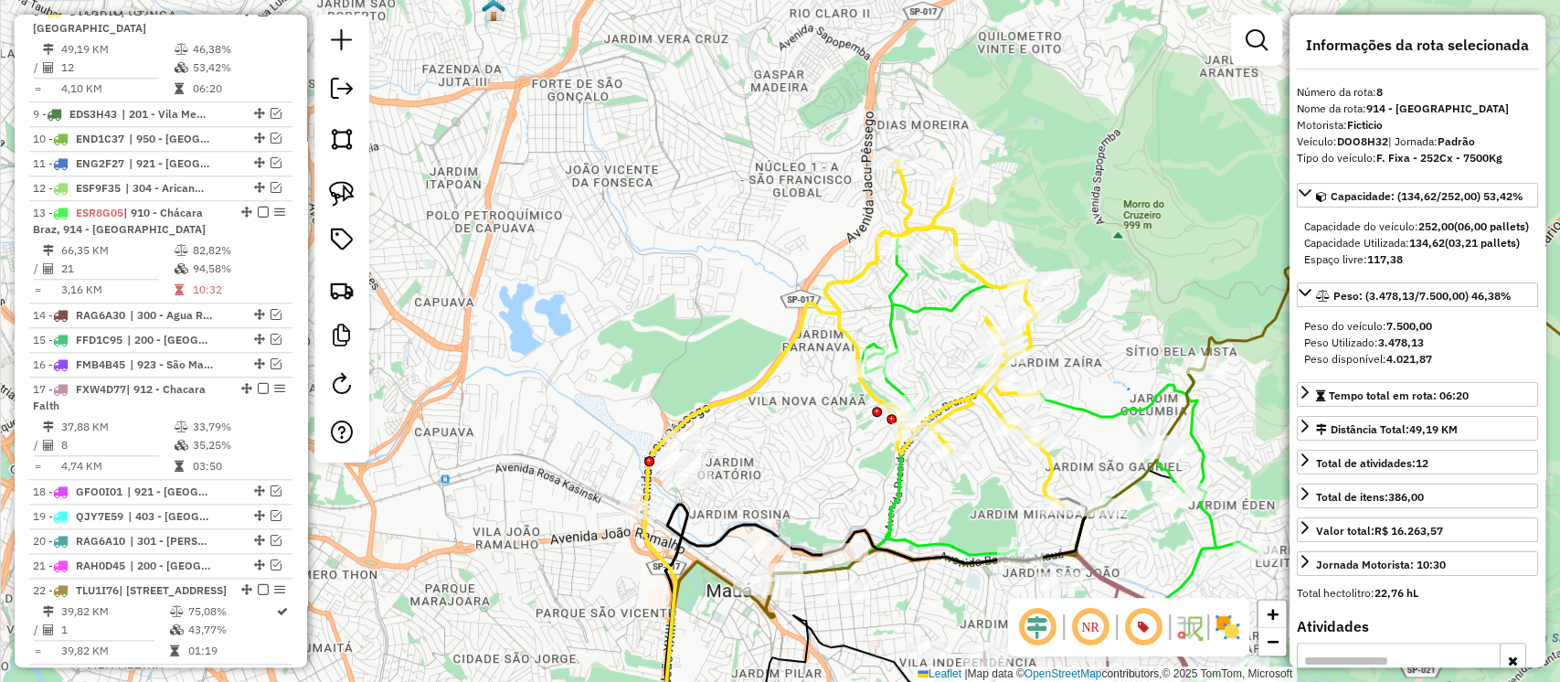
drag, startPoint x: 1101, startPoint y: 399, endPoint x: 1097, endPoint y: 450, distance: 50.5
click at [1097, 450] on div "Janela de atendimento Grade de atendimento Capacidade Transportadoras Veículos …" at bounding box center [780, 341] width 1560 height 682
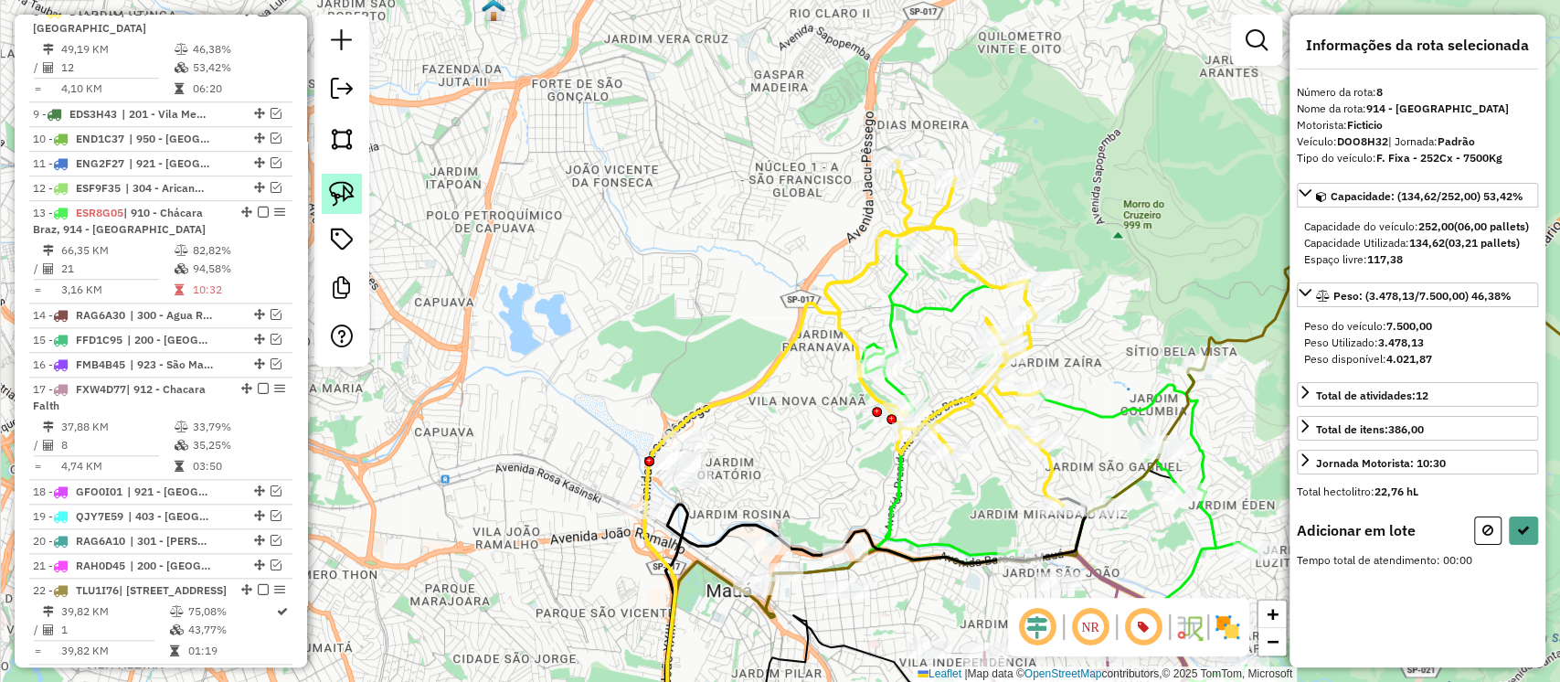
drag, startPoint x: 349, startPoint y: 190, endPoint x: 559, endPoint y: 174, distance: 210.9
click at [351, 190] on img at bounding box center [342, 194] width 26 height 26
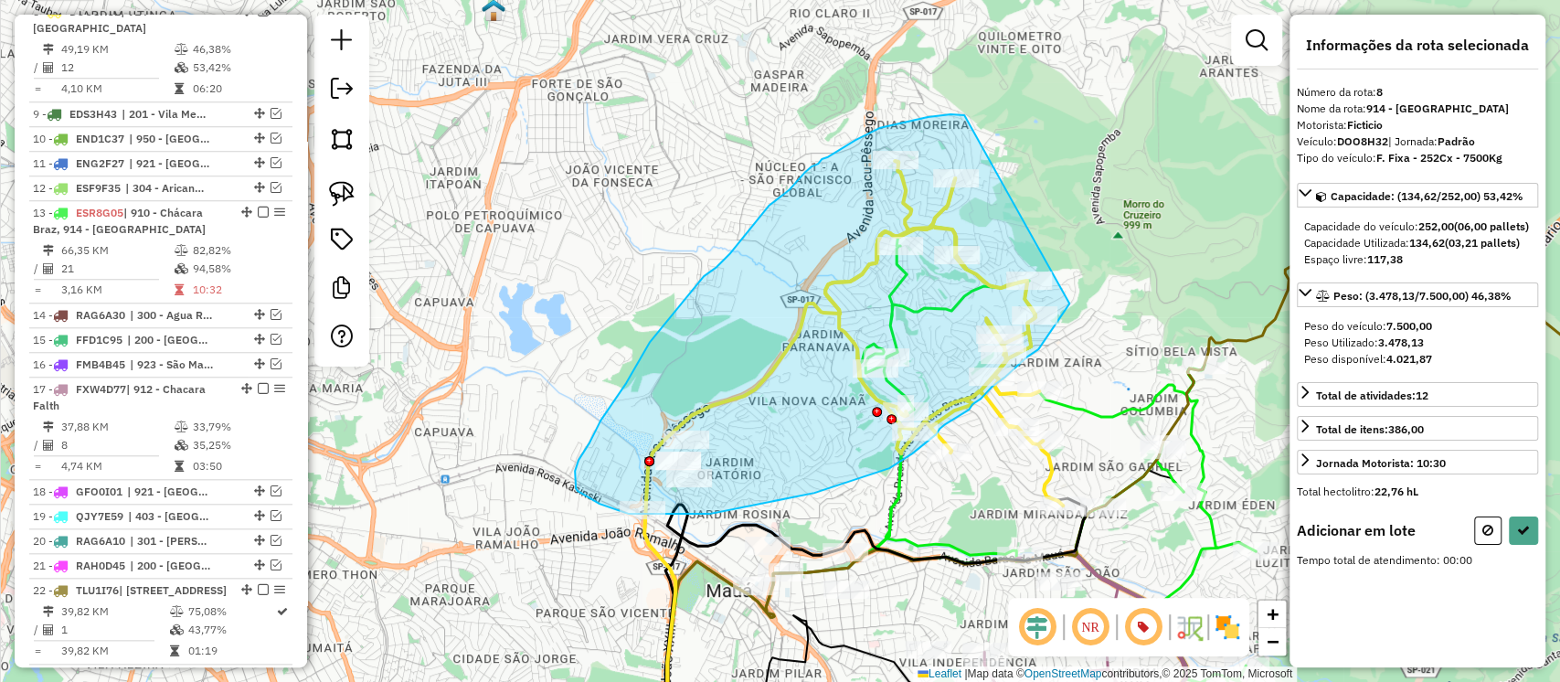
drag, startPoint x: 964, startPoint y: 115, endPoint x: 1087, endPoint y: 282, distance: 207.3
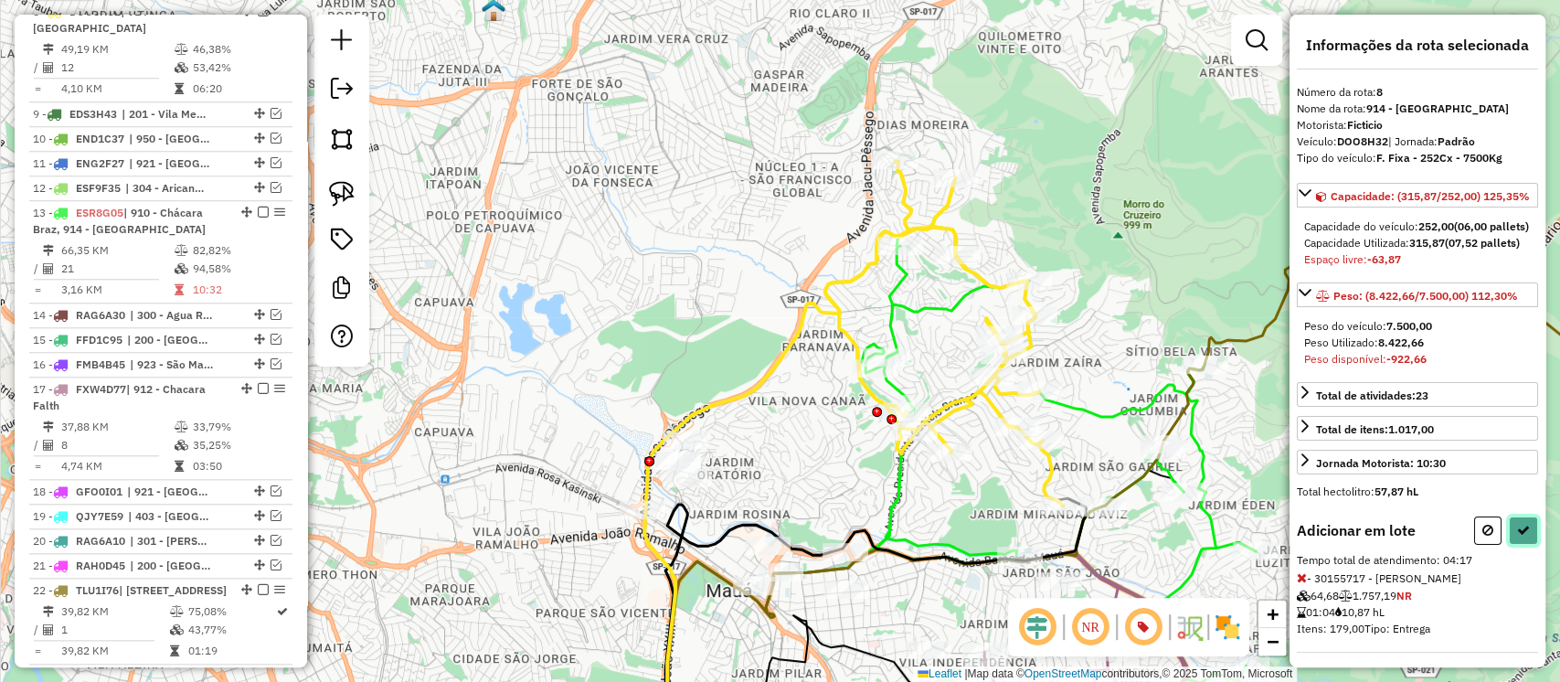
click at [1517, 537] on icon at bounding box center [1523, 530] width 13 height 13
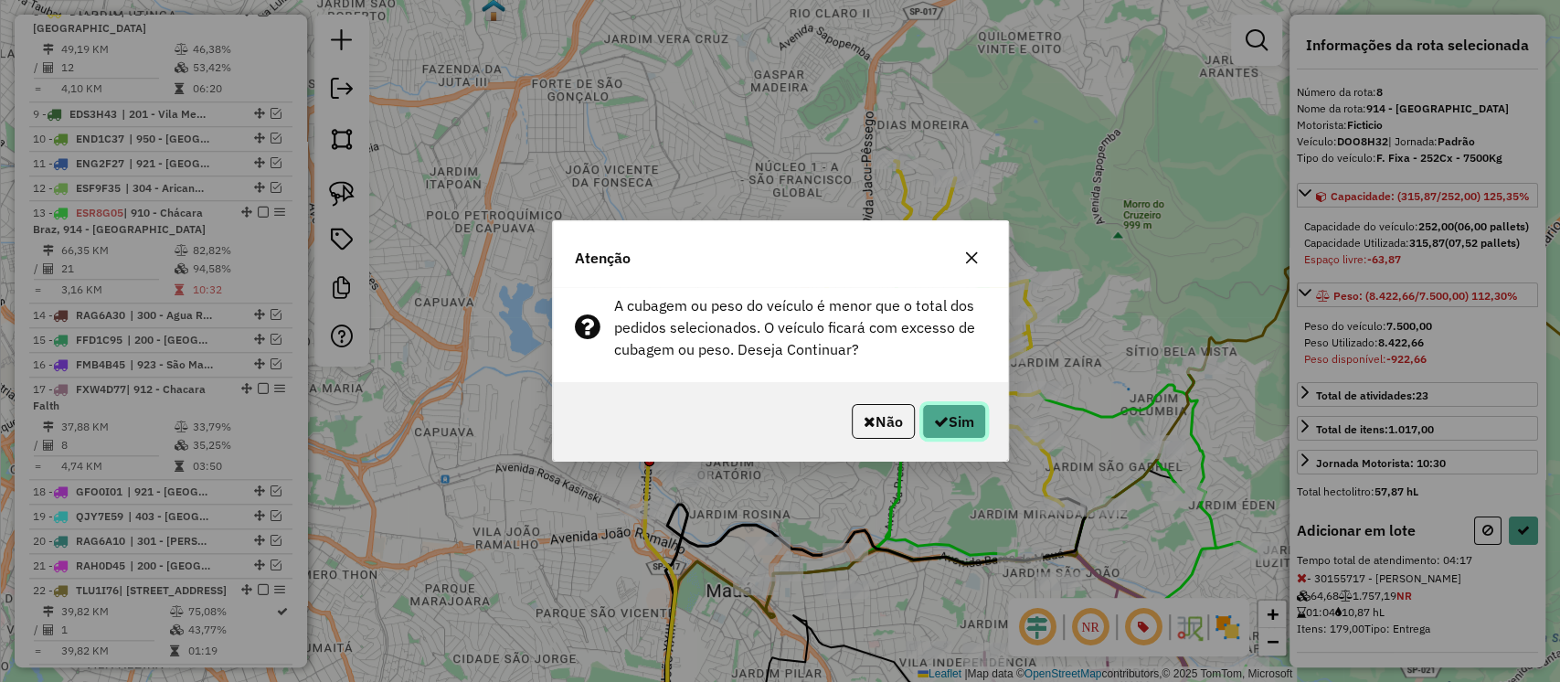
click at [958, 420] on button "Sim" at bounding box center [954, 421] width 64 height 35
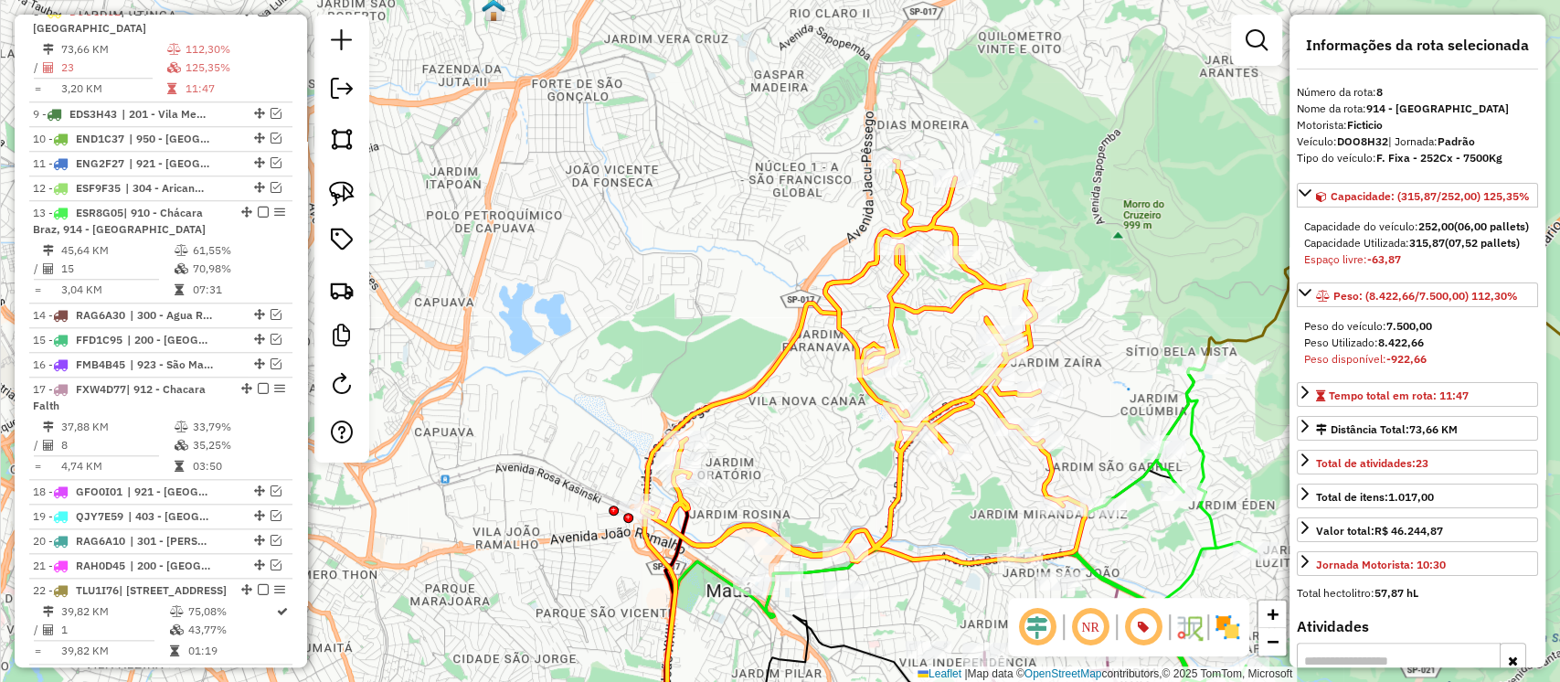
click at [922, 303] on icon at bounding box center [864, 362] width 443 height 402
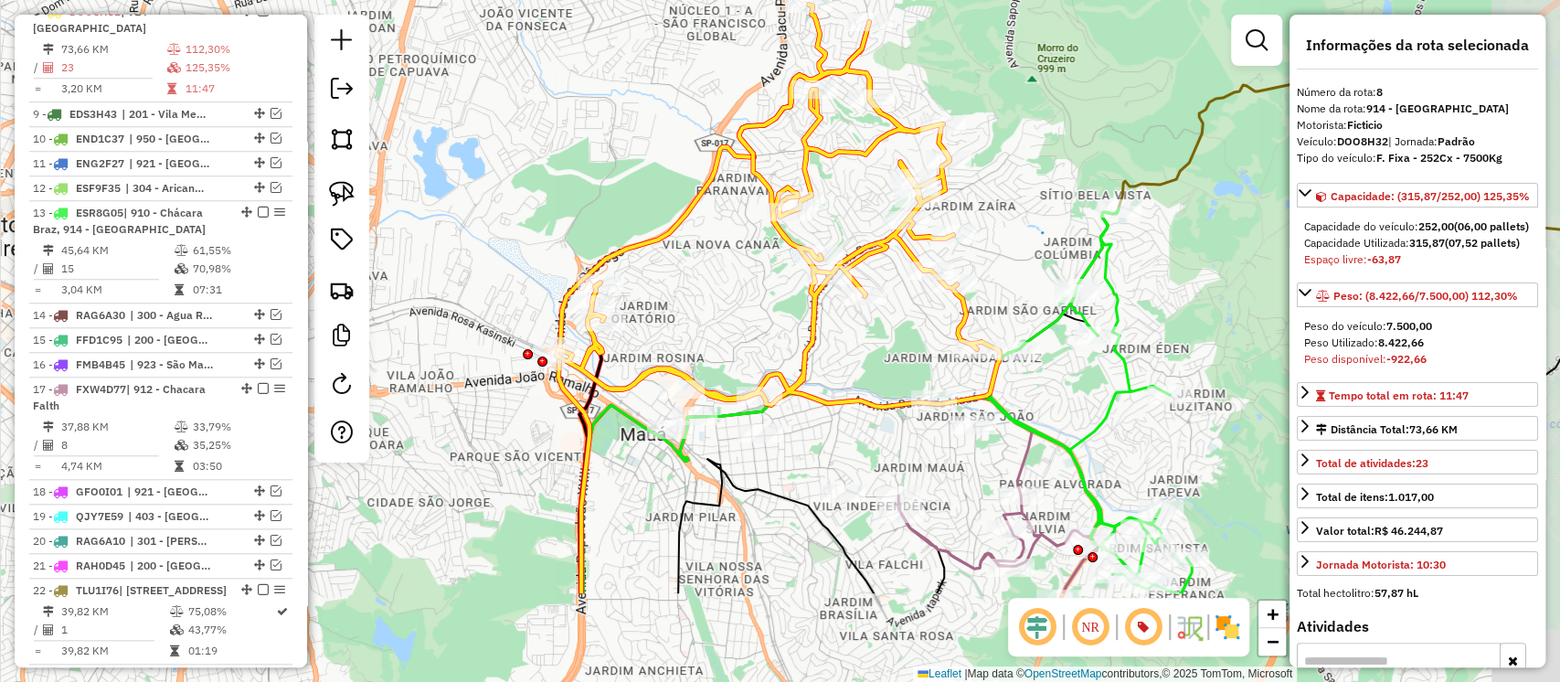
drag, startPoint x: 931, startPoint y: 384, endPoint x: 808, endPoint y: 154, distance: 261.3
click at [808, 154] on div "Janela de atendimento Grade de atendimento Capacidade Transportadoras Veículos …" at bounding box center [780, 341] width 1560 height 682
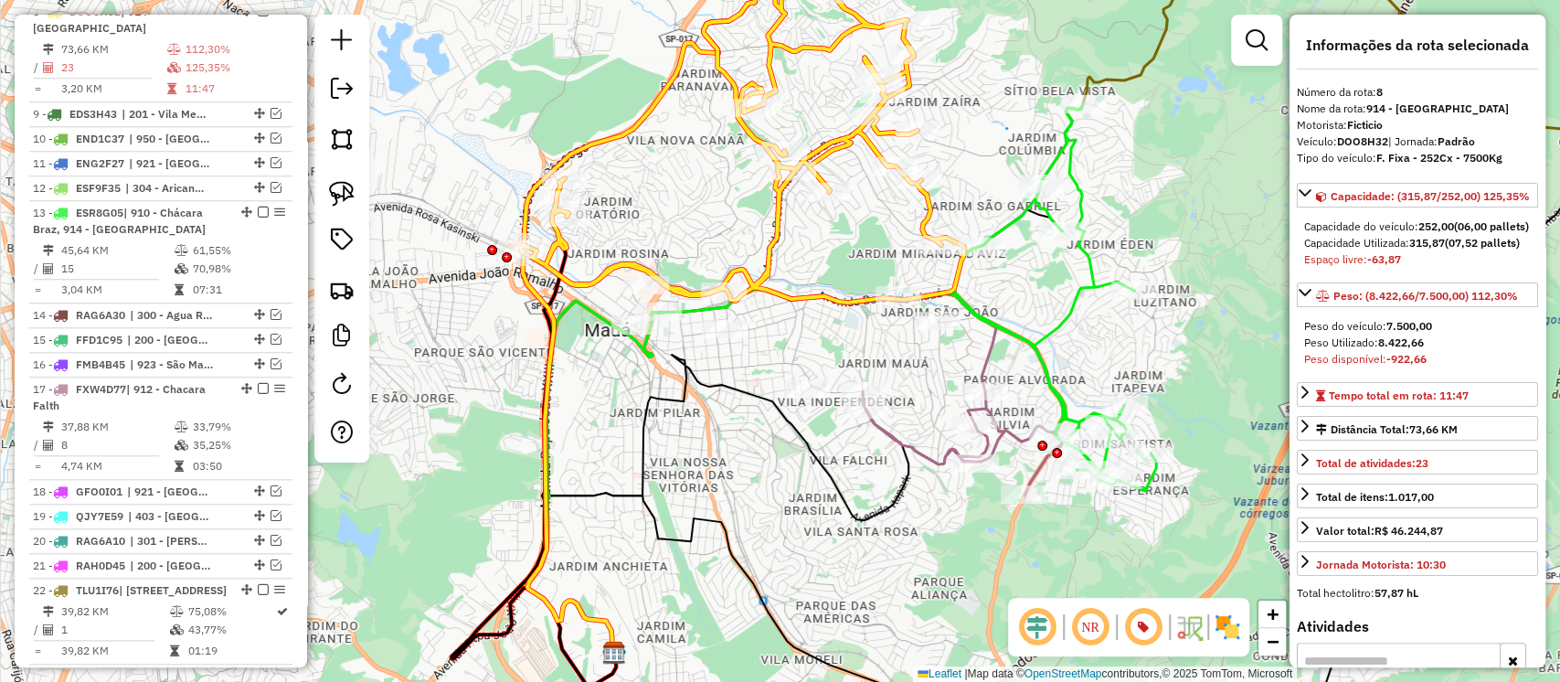
drag, startPoint x: 899, startPoint y: 382, endPoint x: 902, endPoint y: 365, distance: 17.7
click at [902, 365] on div "Janela de atendimento Grade de atendimento Capacidade Transportadoras Veículos …" at bounding box center [780, 341] width 1560 height 682
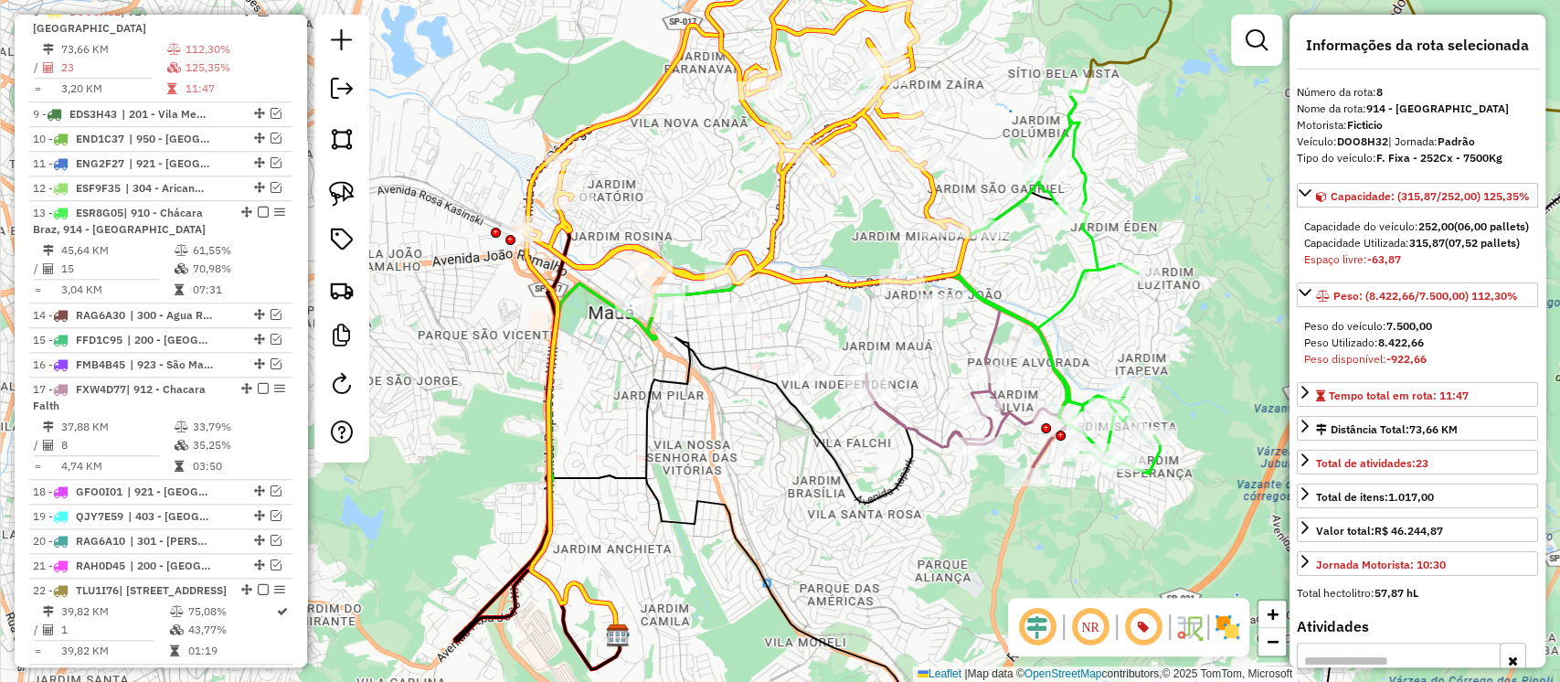
click at [905, 416] on icon at bounding box center [968, 376] width 202 height 204
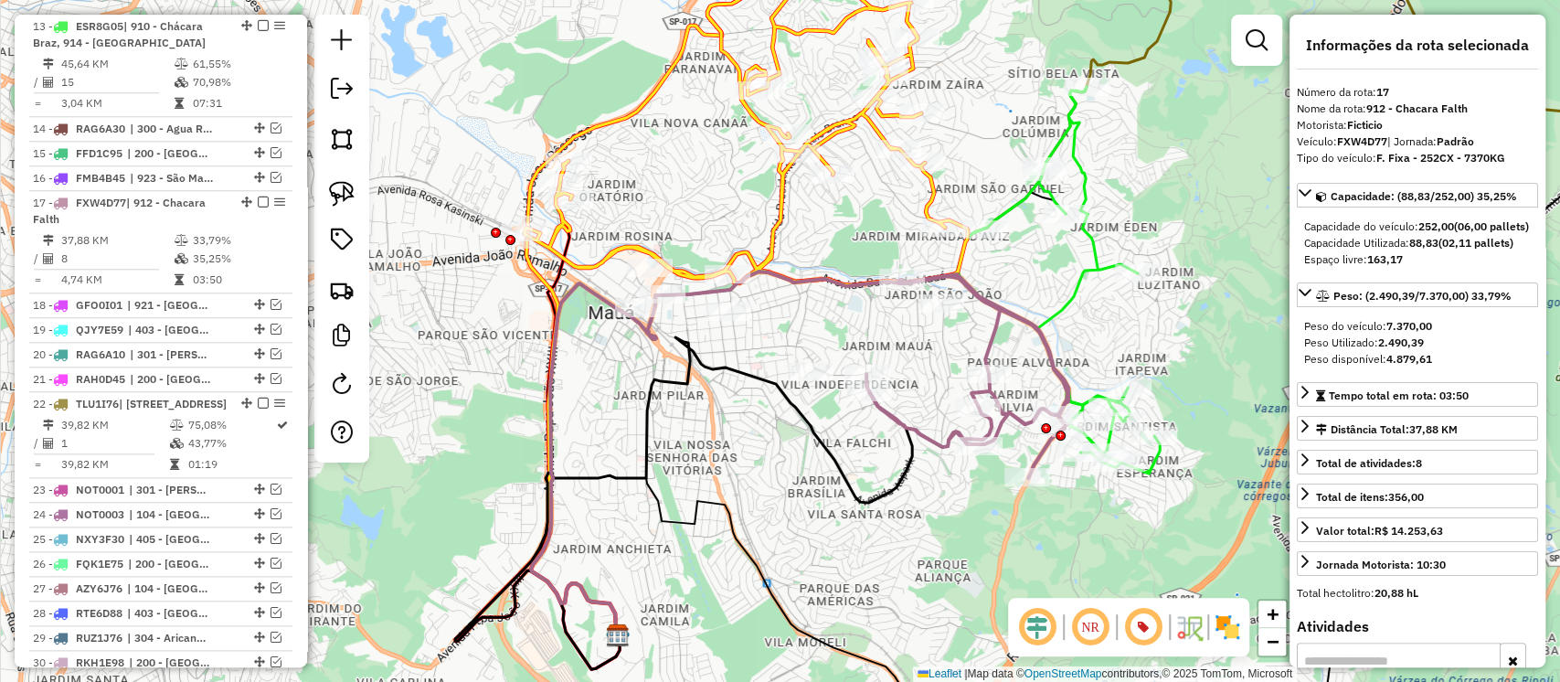
scroll to position [1411, 0]
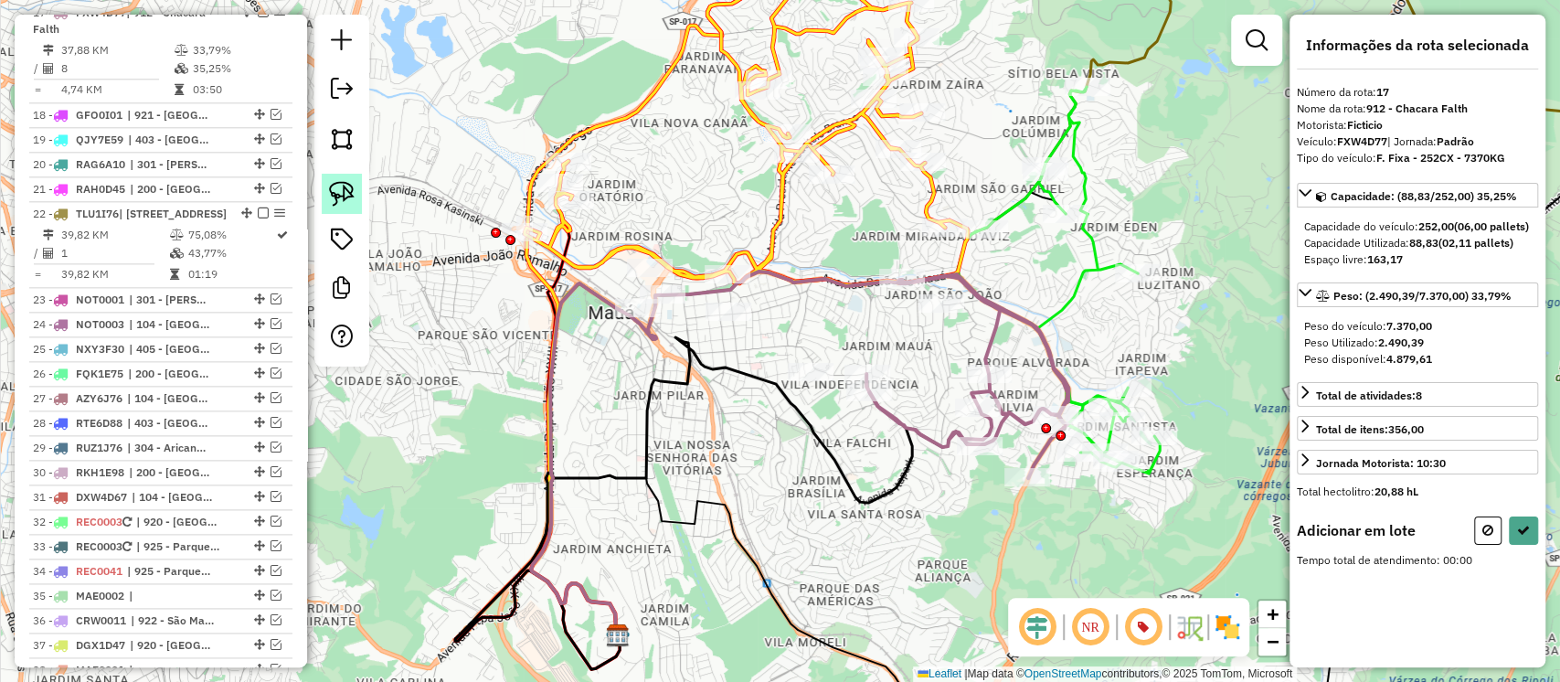
drag, startPoint x: 343, startPoint y: 200, endPoint x: 468, endPoint y: 290, distance: 154.0
click at [344, 201] on img at bounding box center [342, 194] width 26 height 26
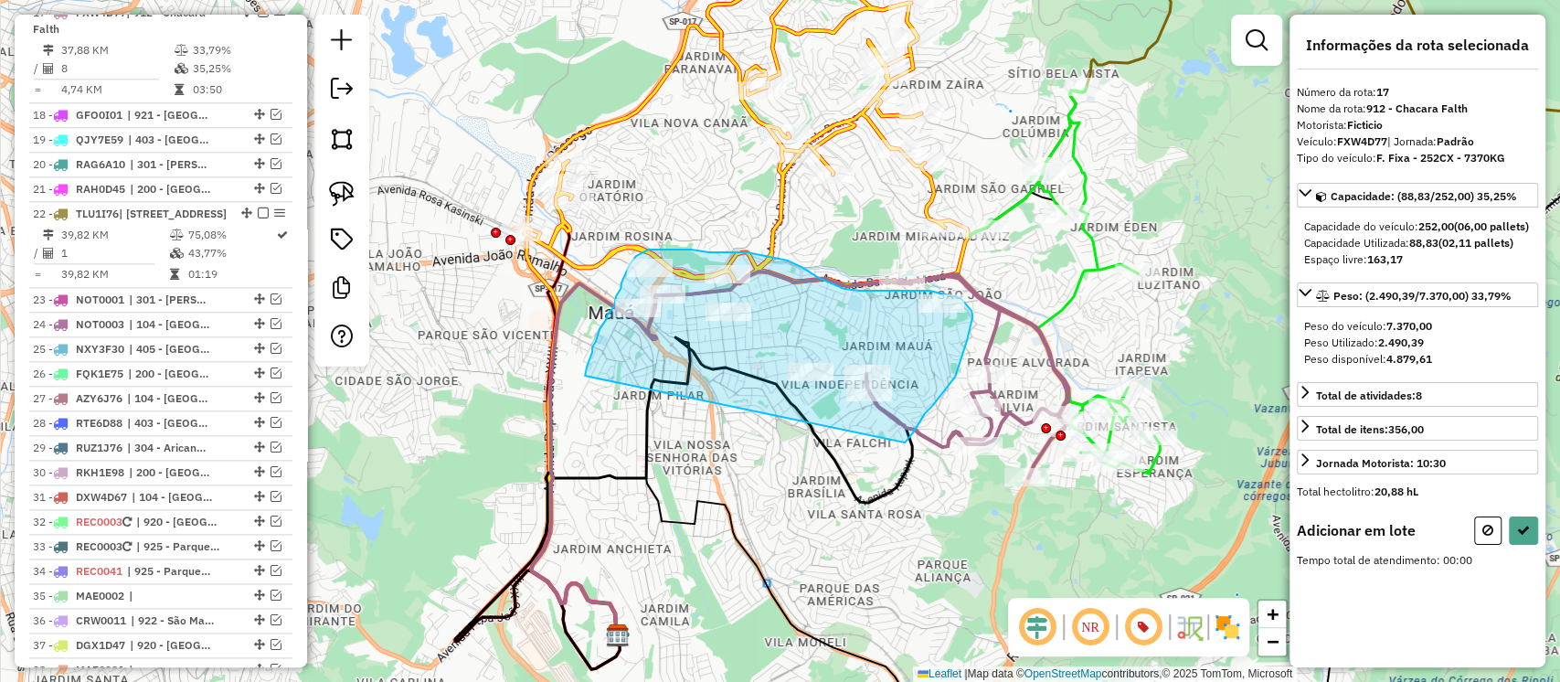
drag, startPoint x: 592, startPoint y: 347, endPoint x: 900, endPoint y: 455, distance: 326.4
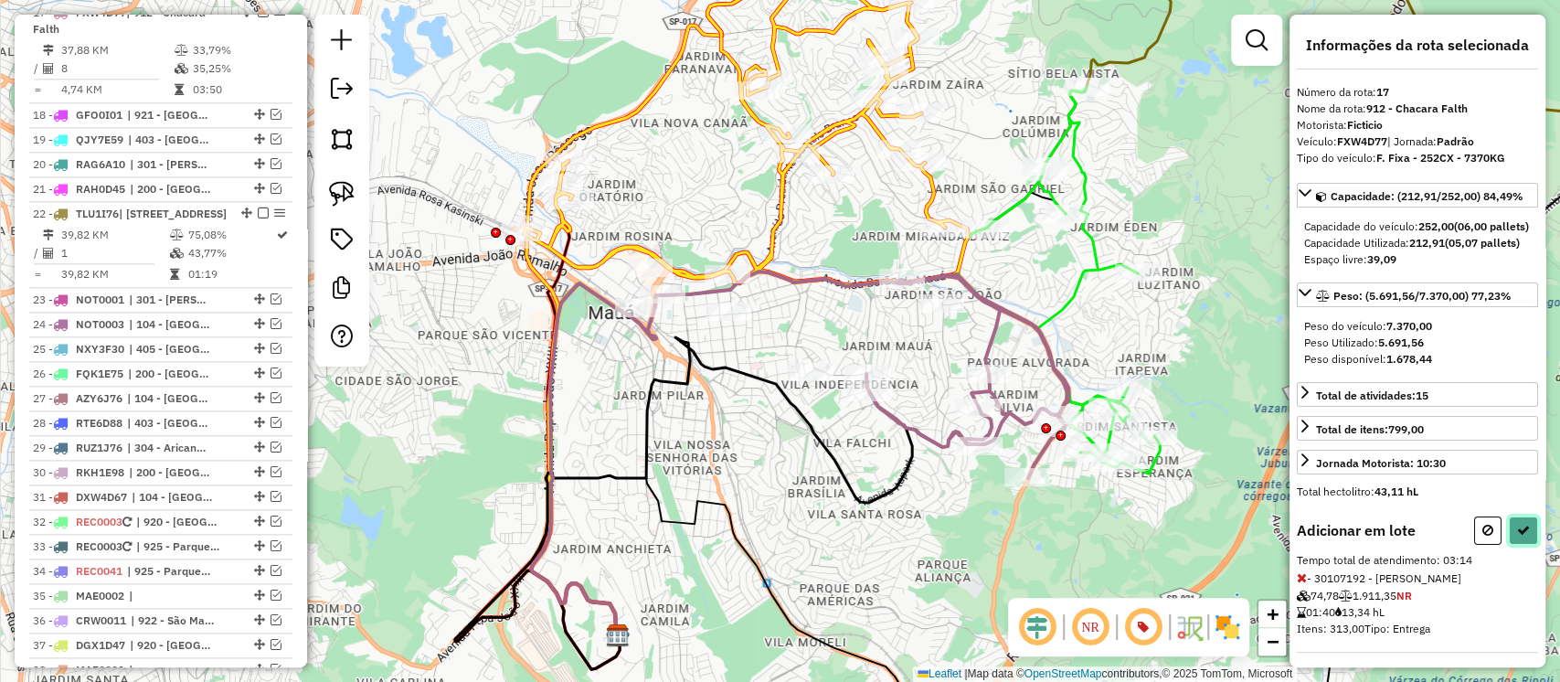
click at [1520, 537] on icon at bounding box center [1523, 530] width 13 height 13
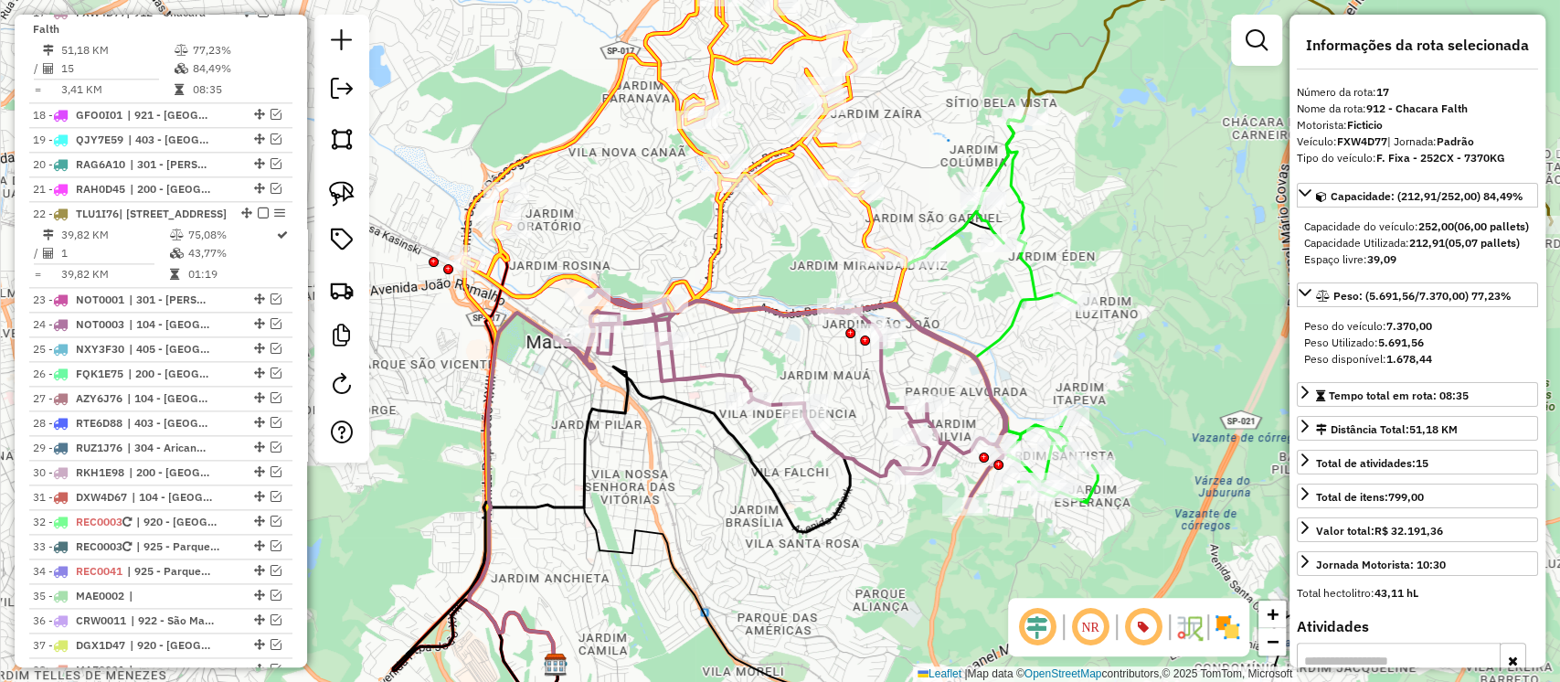
drag, startPoint x: 1102, startPoint y: 339, endPoint x: 1040, endPoint y: 368, distance: 68.7
click at [1040, 368] on div "Janela de atendimento Grade de atendimento Capacidade Transportadoras Veículos …" at bounding box center [780, 341] width 1560 height 682
click at [1016, 316] on icon at bounding box center [997, 309] width 202 height 387
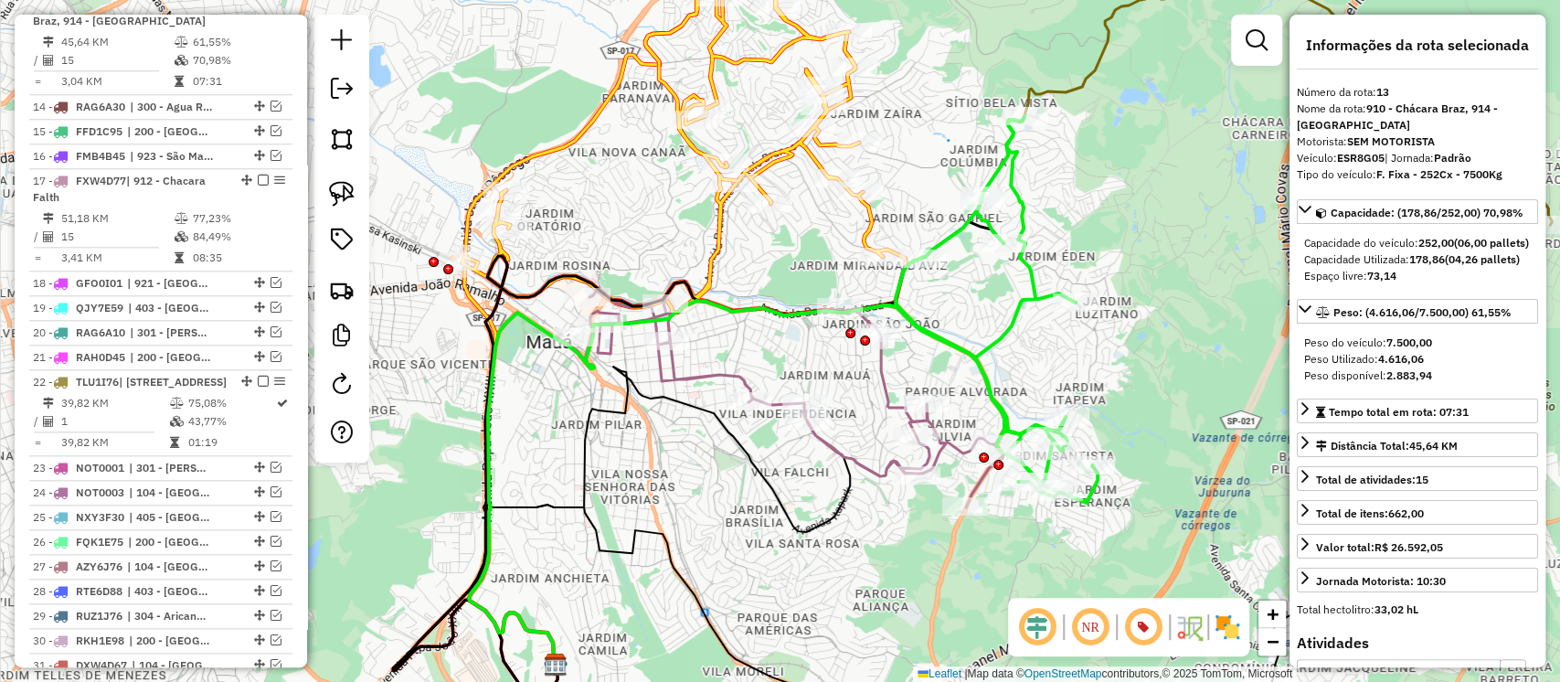
scroll to position [1236, 0]
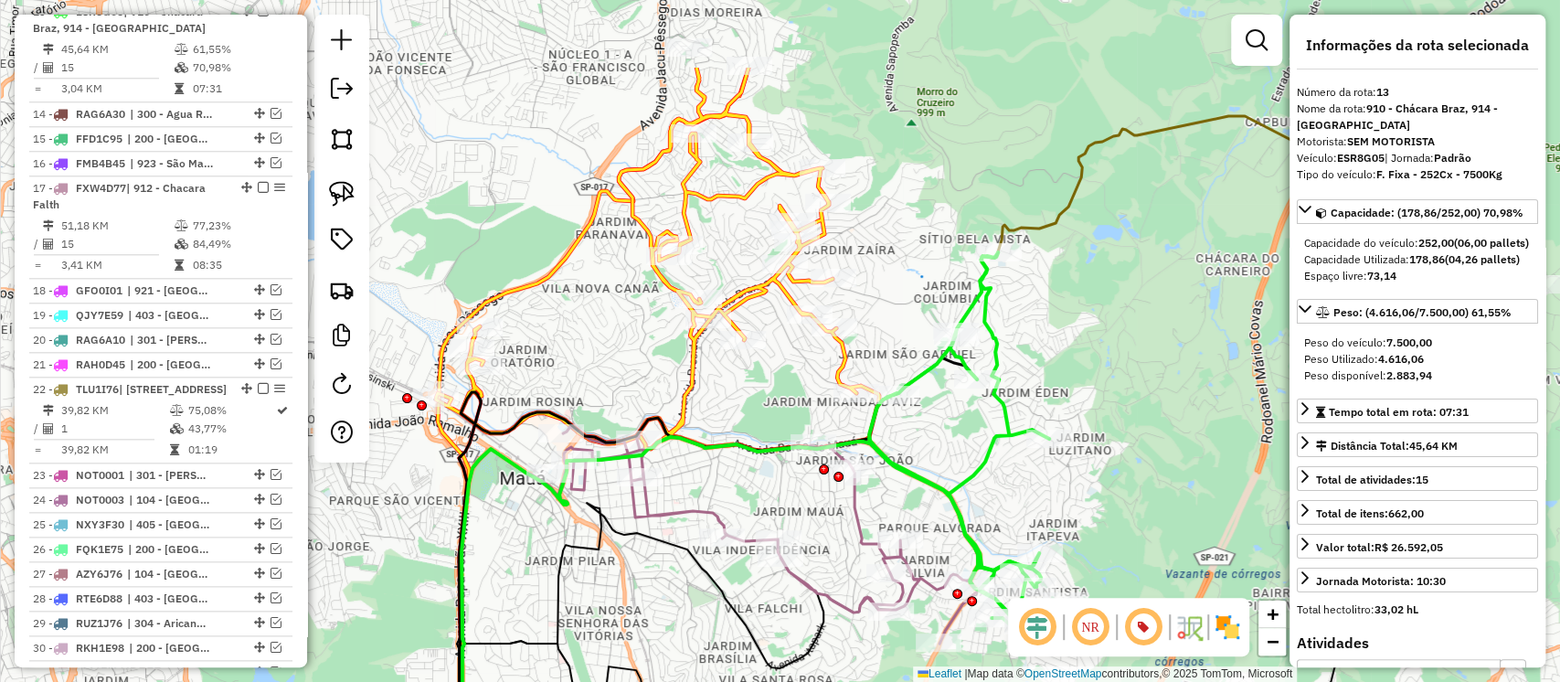
drag, startPoint x: 1050, startPoint y: 335, endPoint x: 1016, endPoint y: 495, distance: 163.5
click at [1016, 495] on div "Janela de atendimento Grade de atendimento Capacidade Transportadoras Veículos …" at bounding box center [780, 341] width 1560 height 682
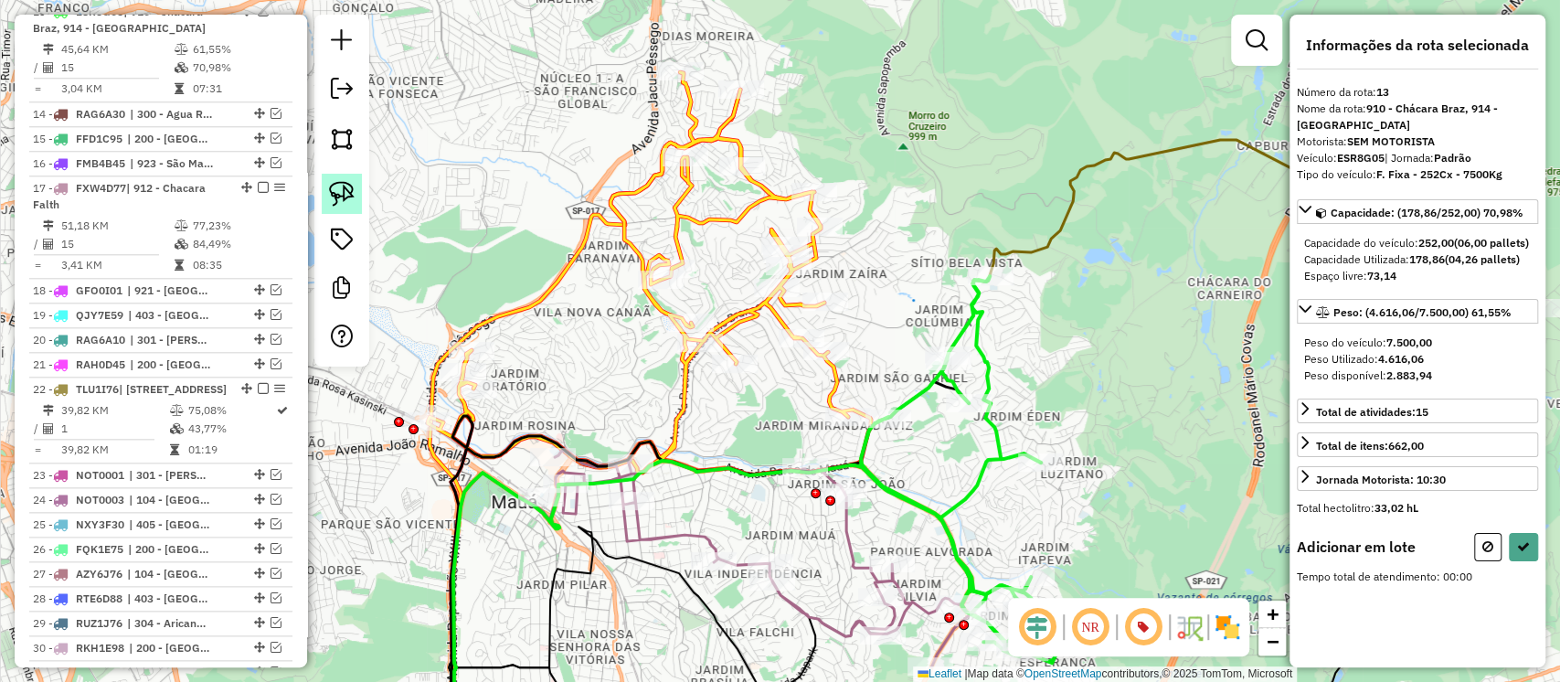
click at [338, 190] on img at bounding box center [342, 194] width 26 height 26
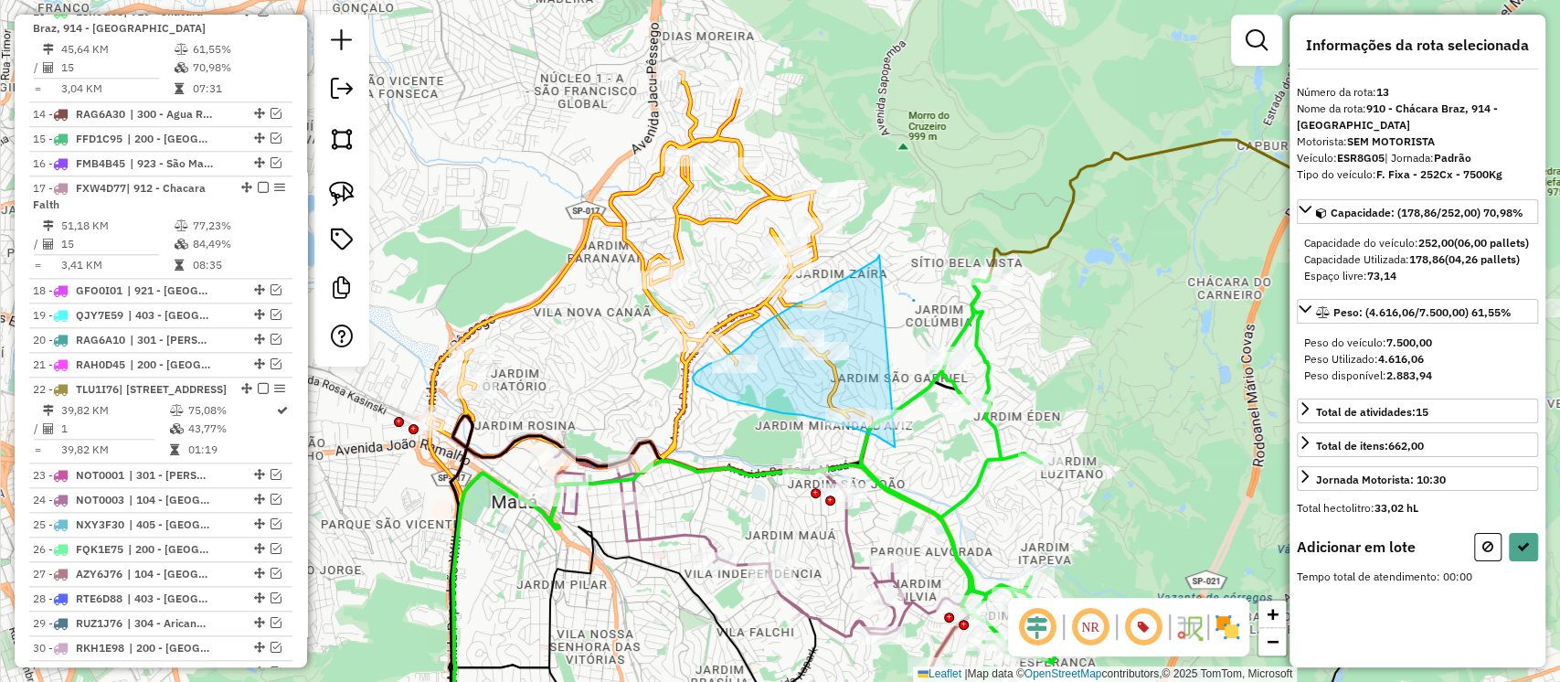
drag, startPoint x: 879, startPoint y: 255, endPoint x: 899, endPoint y: 450, distance: 195.7
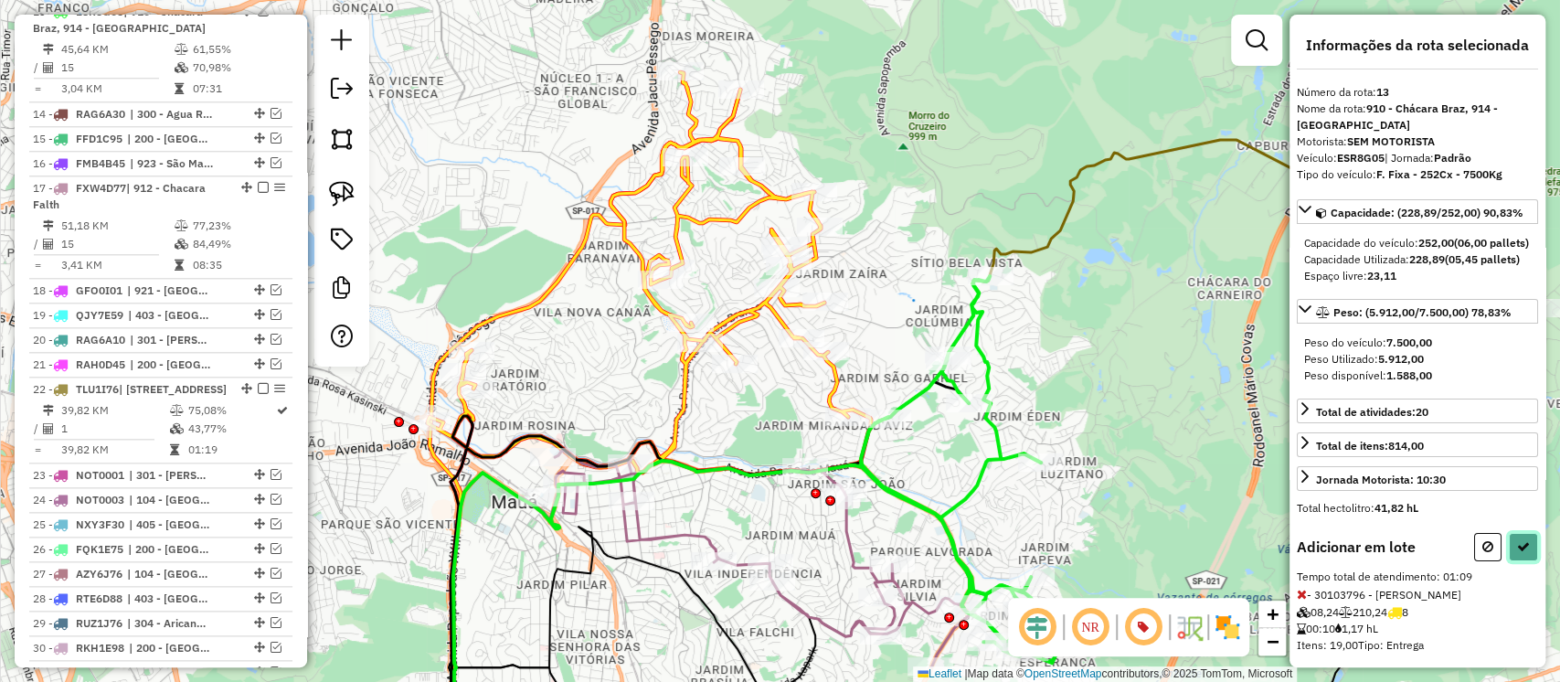
click at [1516, 561] on button at bounding box center [1523, 547] width 29 height 28
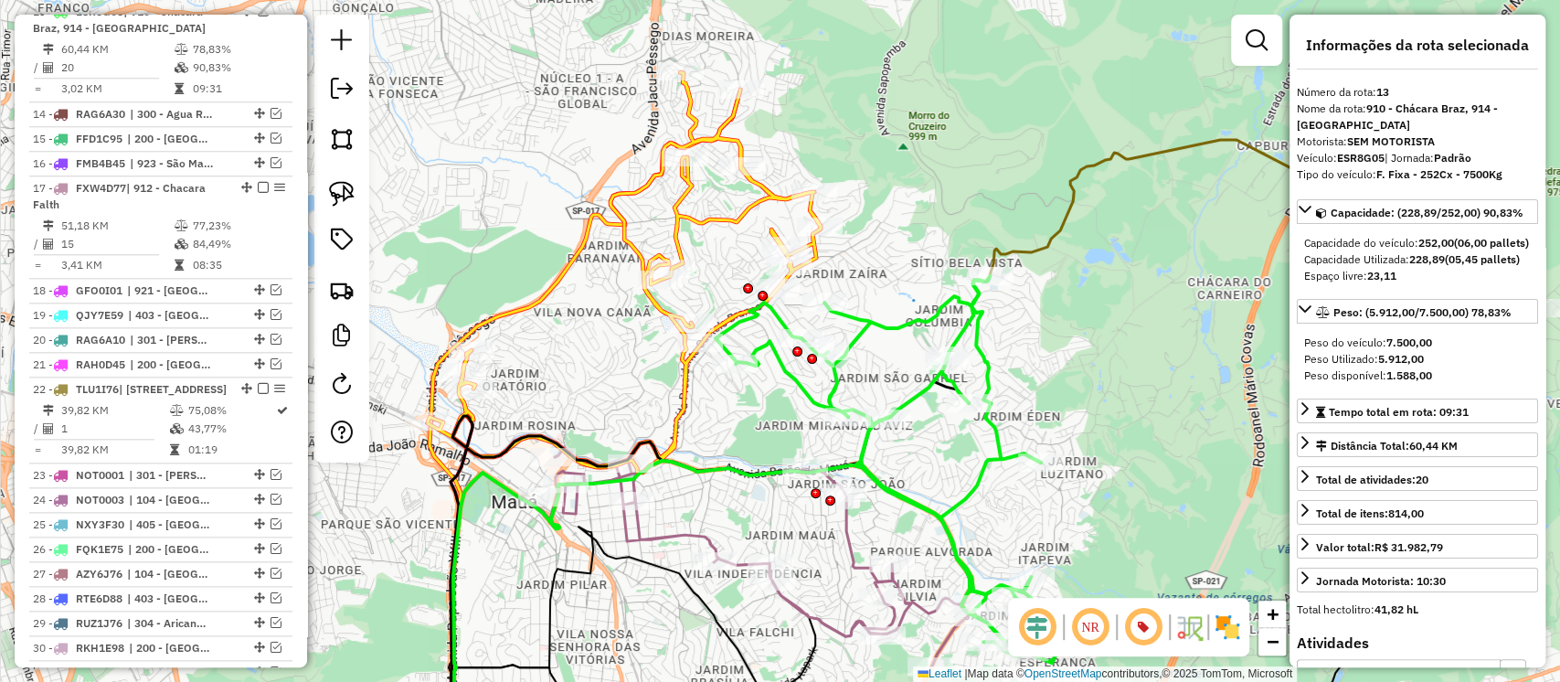
click at [760, 197] on icon at bounding box center [624, 272] width 393 height 400
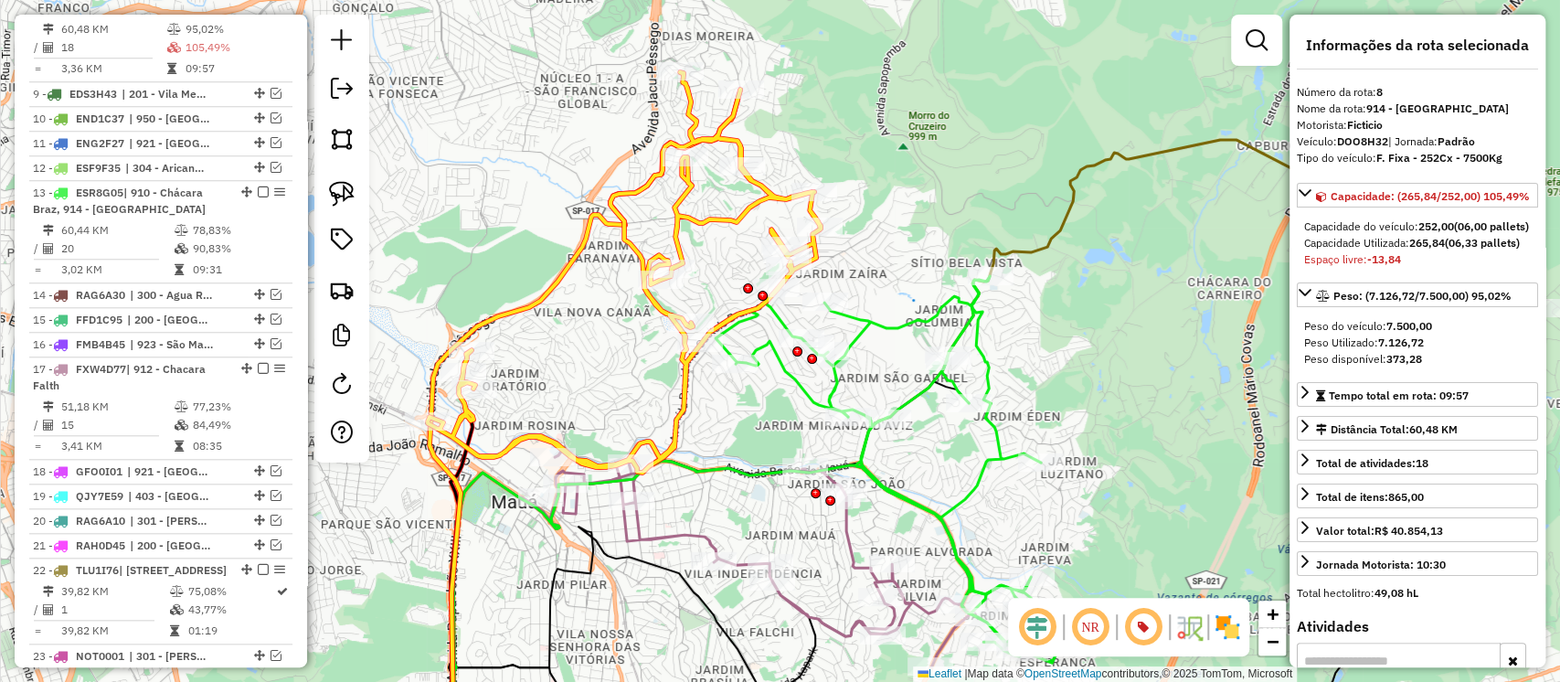
scroll to position [1035, 0]
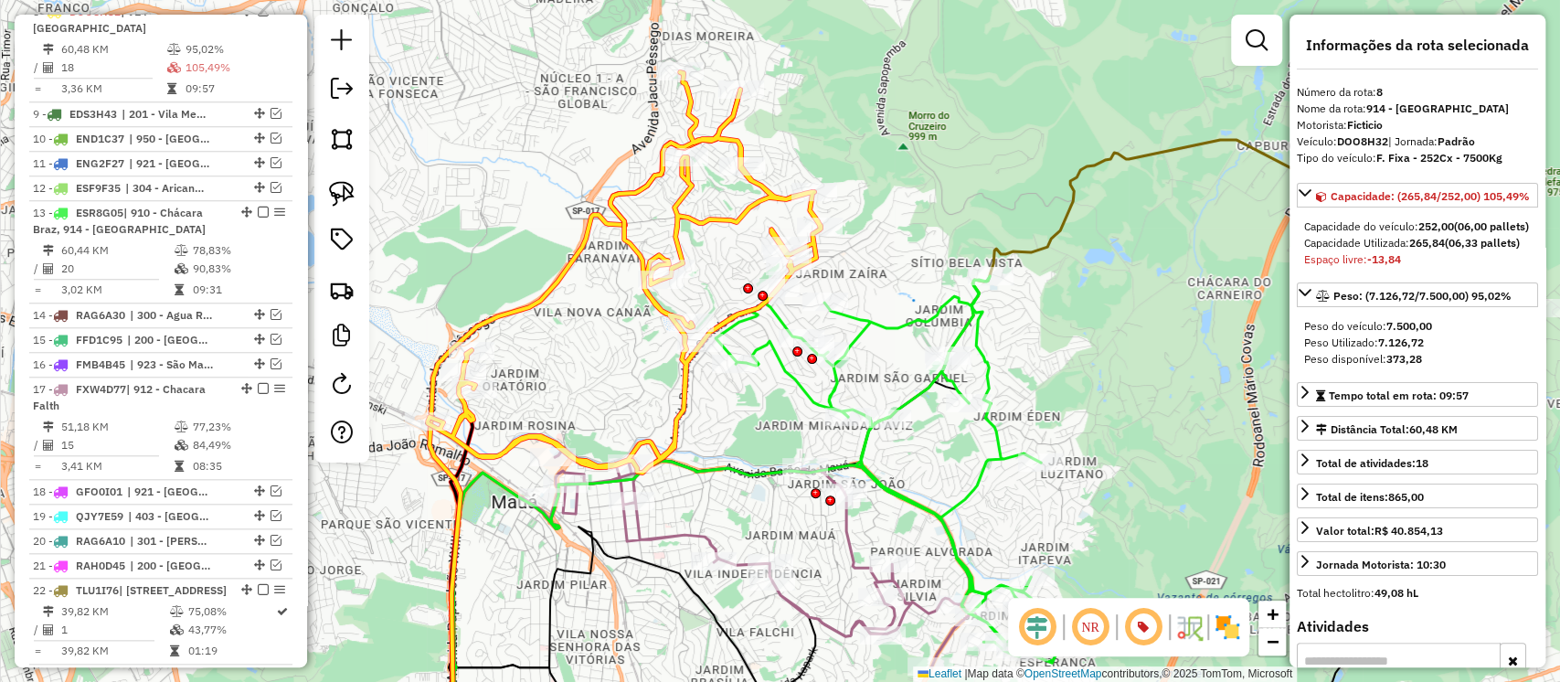
click at [910, 326] on icon at bounding box center [889, 469] width 347 height 387
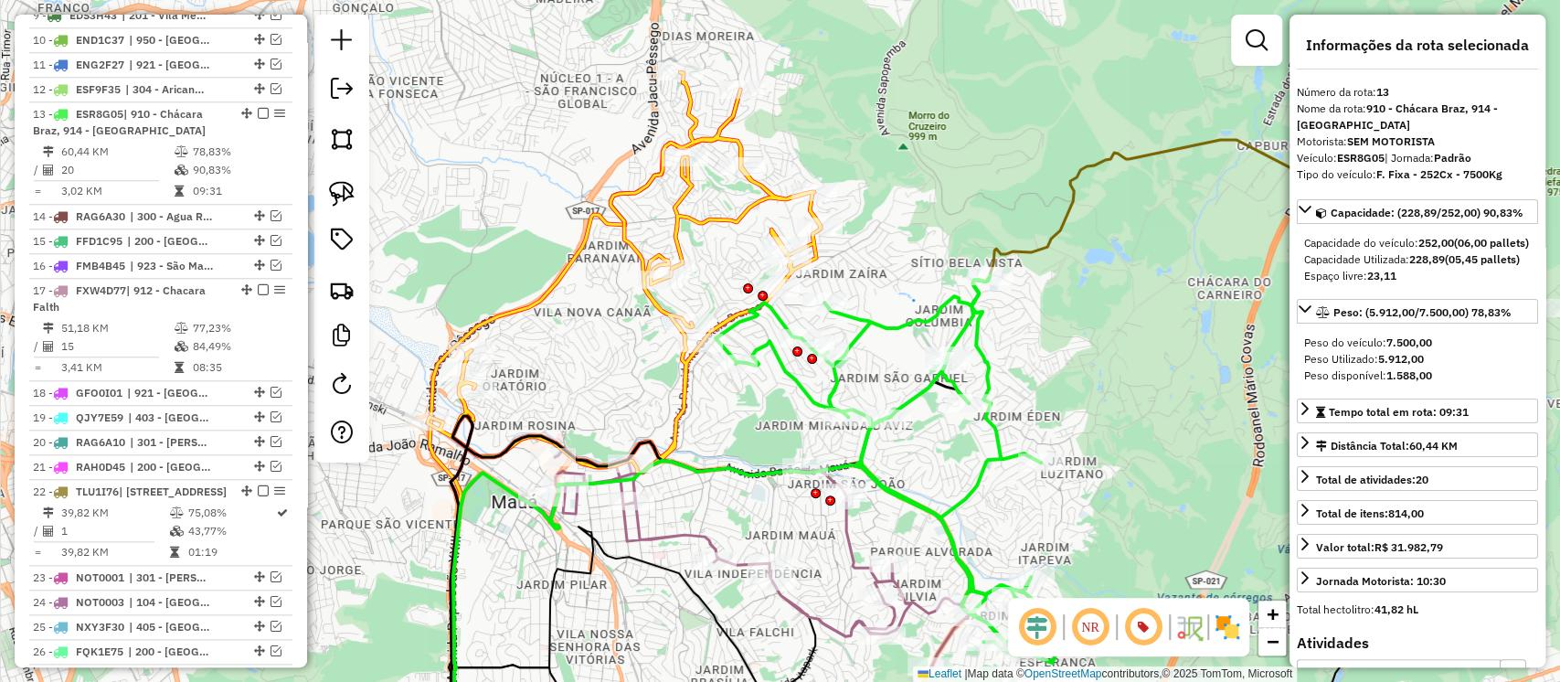
scroll to position [1236, 0]
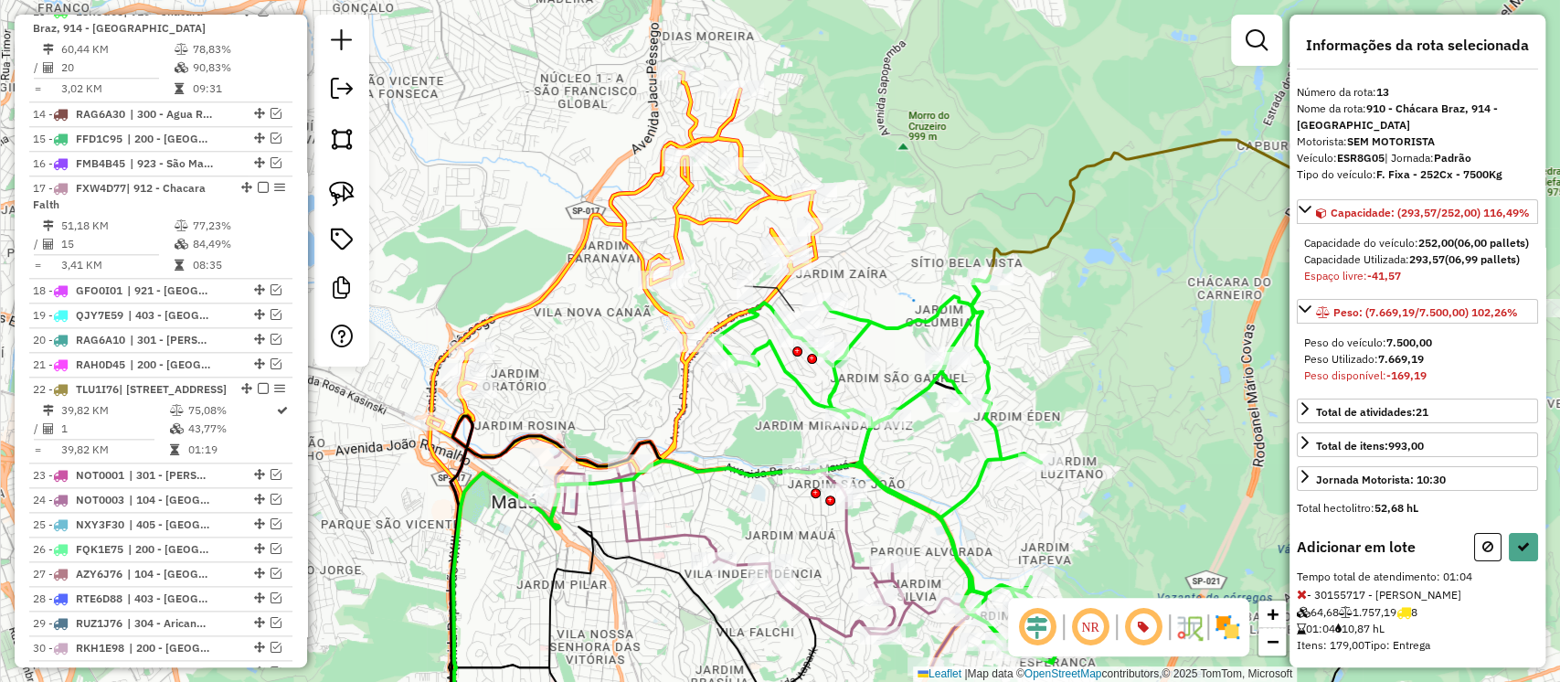
click at [1302, 601] on icon at bounding box center [1302, 594] width 10 height 13
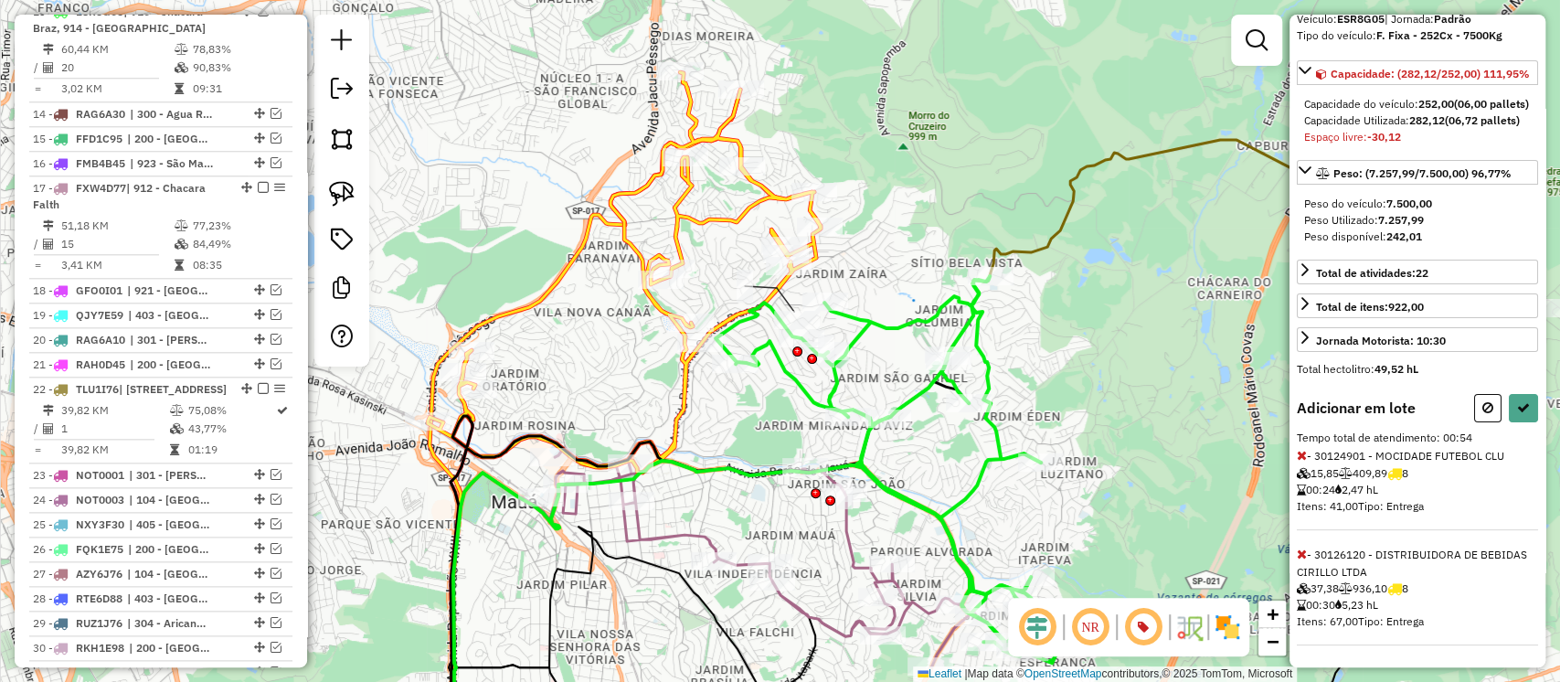
scroll to position [185, 0]
click at [1303, 451] on icon at bounding box center [1302, 455] width 10 height 13
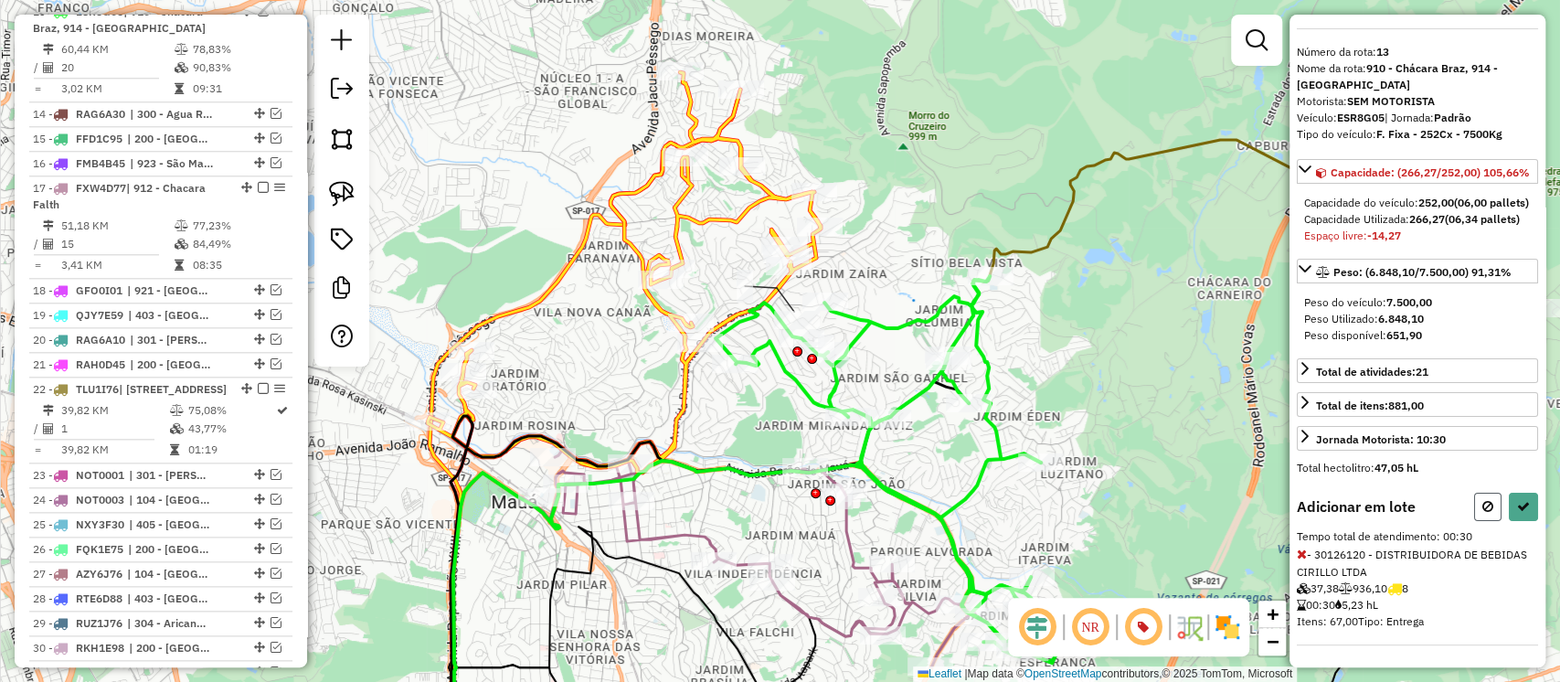
click at [1488, 502] on icon at bounding box center [1488, 506] width 11 height 13
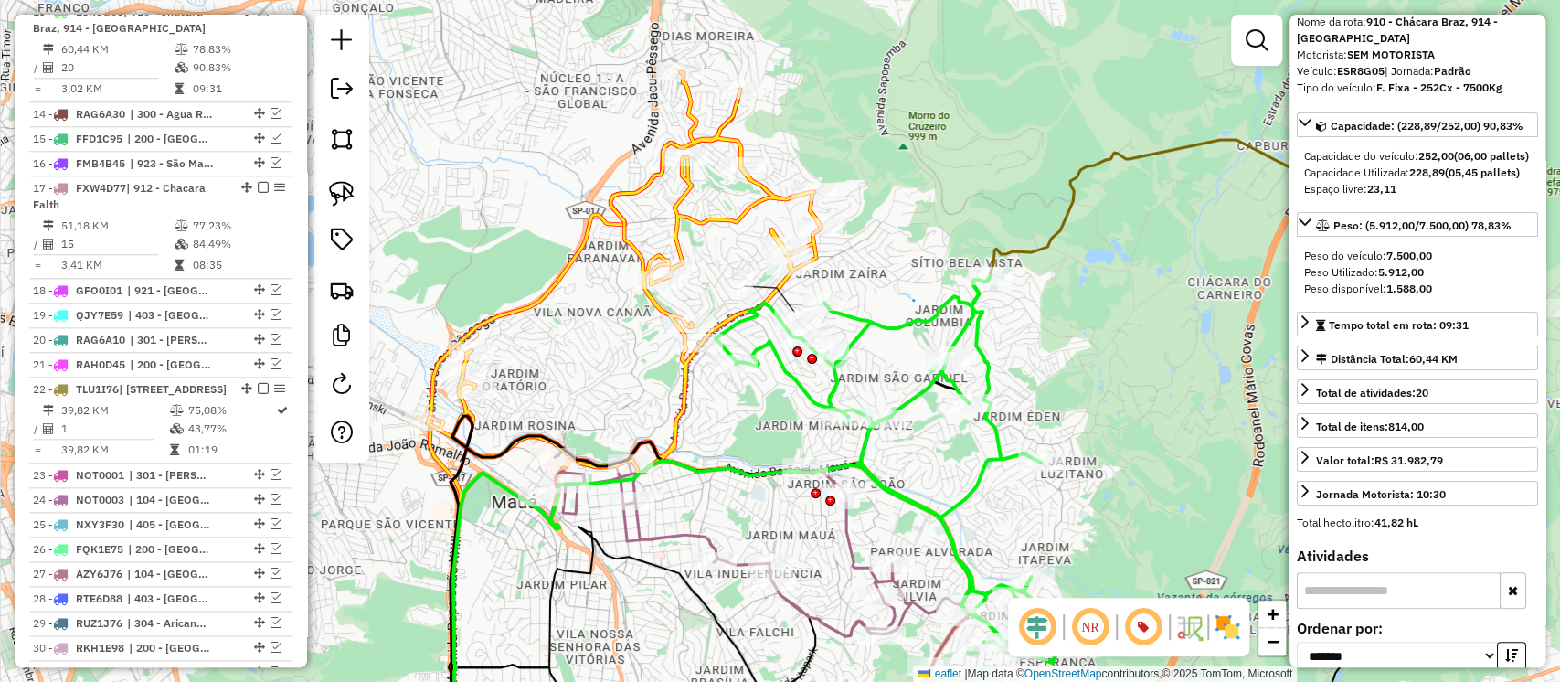
click at [846, 548] on icon at bounding box center [745, 558] width 452 height 218
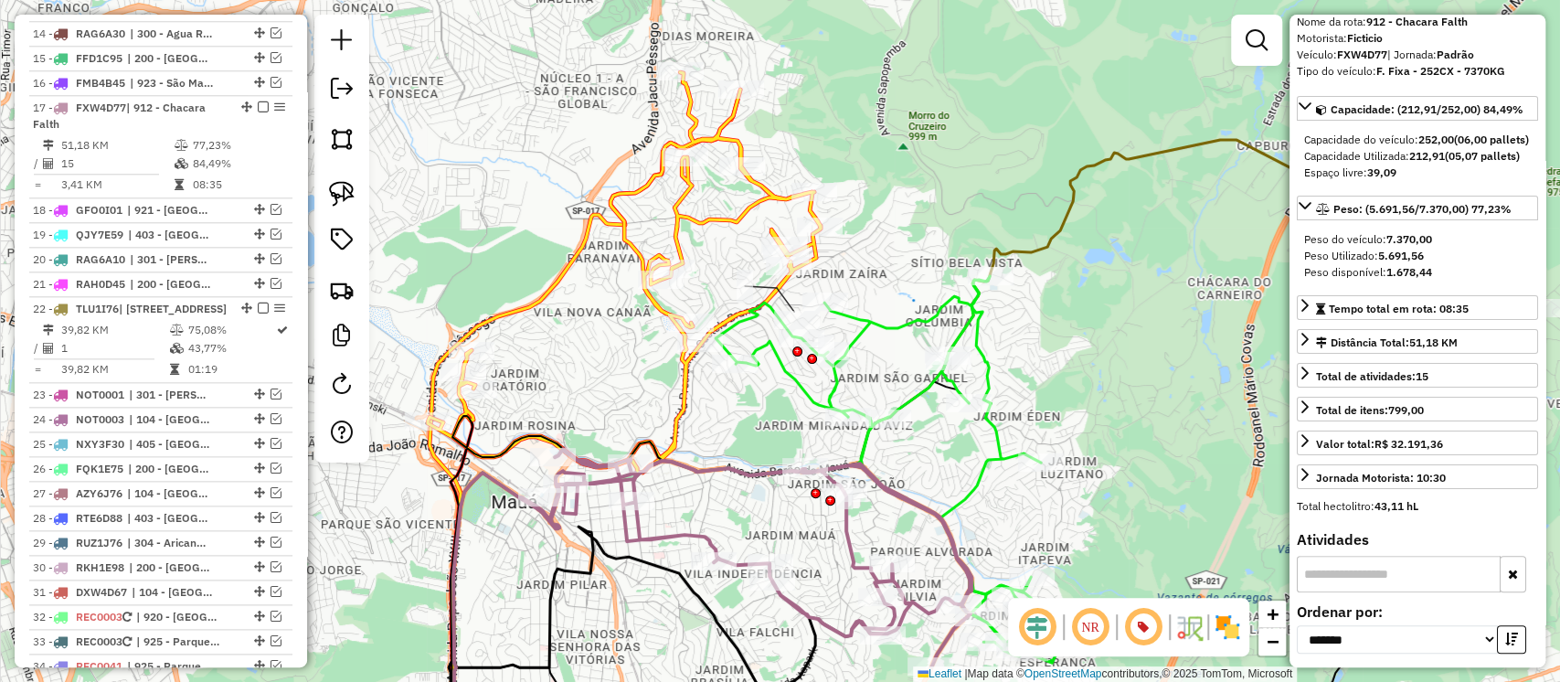
scroll to position [1411, 0]
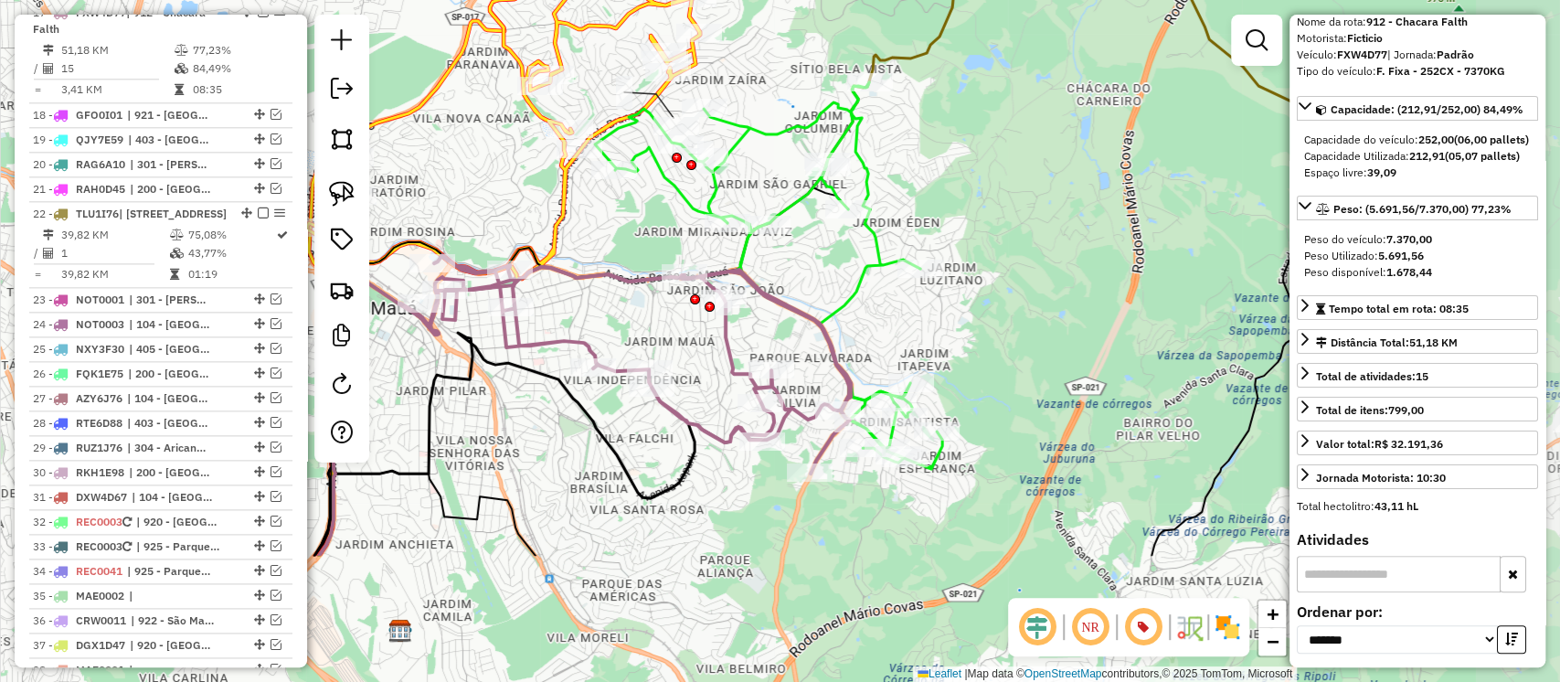
drag, startPoint x: 1020, startPoint y: 457, endPoint x: 931, endPoint y: 309, distance: 172.6
click at [934, 317] on div "Janela de atendimento Grade de atendimento Capacidade Transportadoras Veículos …" at bounding box center [780, 341] width 1560 height 682
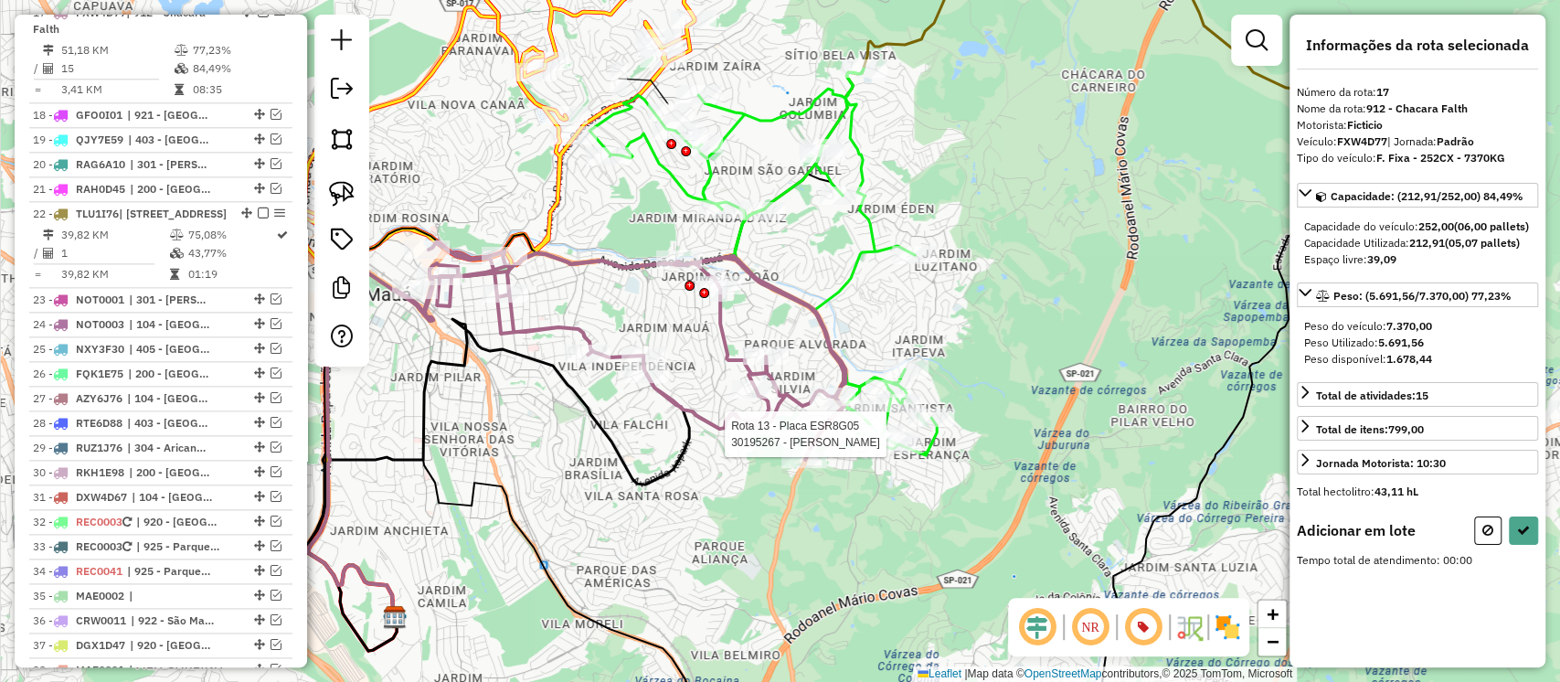
scroll to position [0, 0]
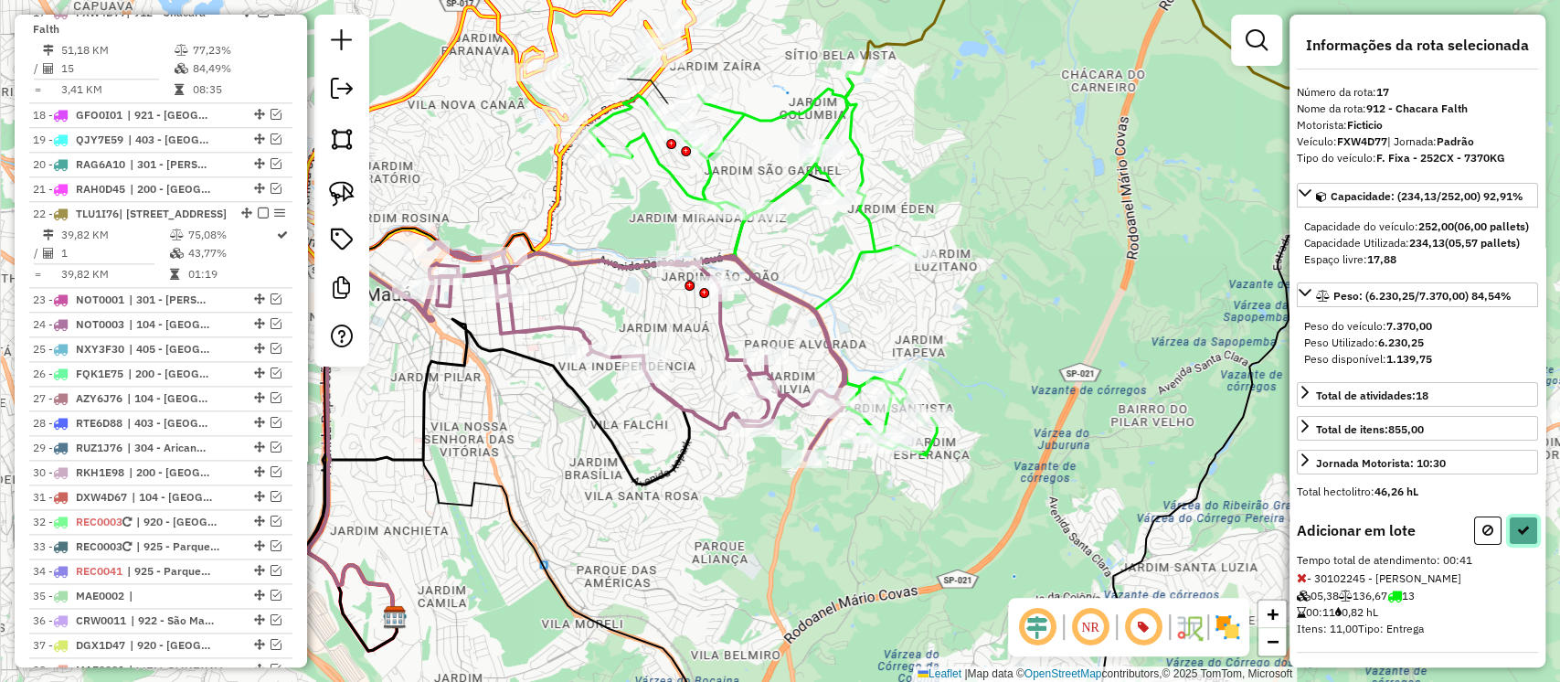
click at [1517, 537] on icon at bounding box center [1523, 530] width 13 height 13
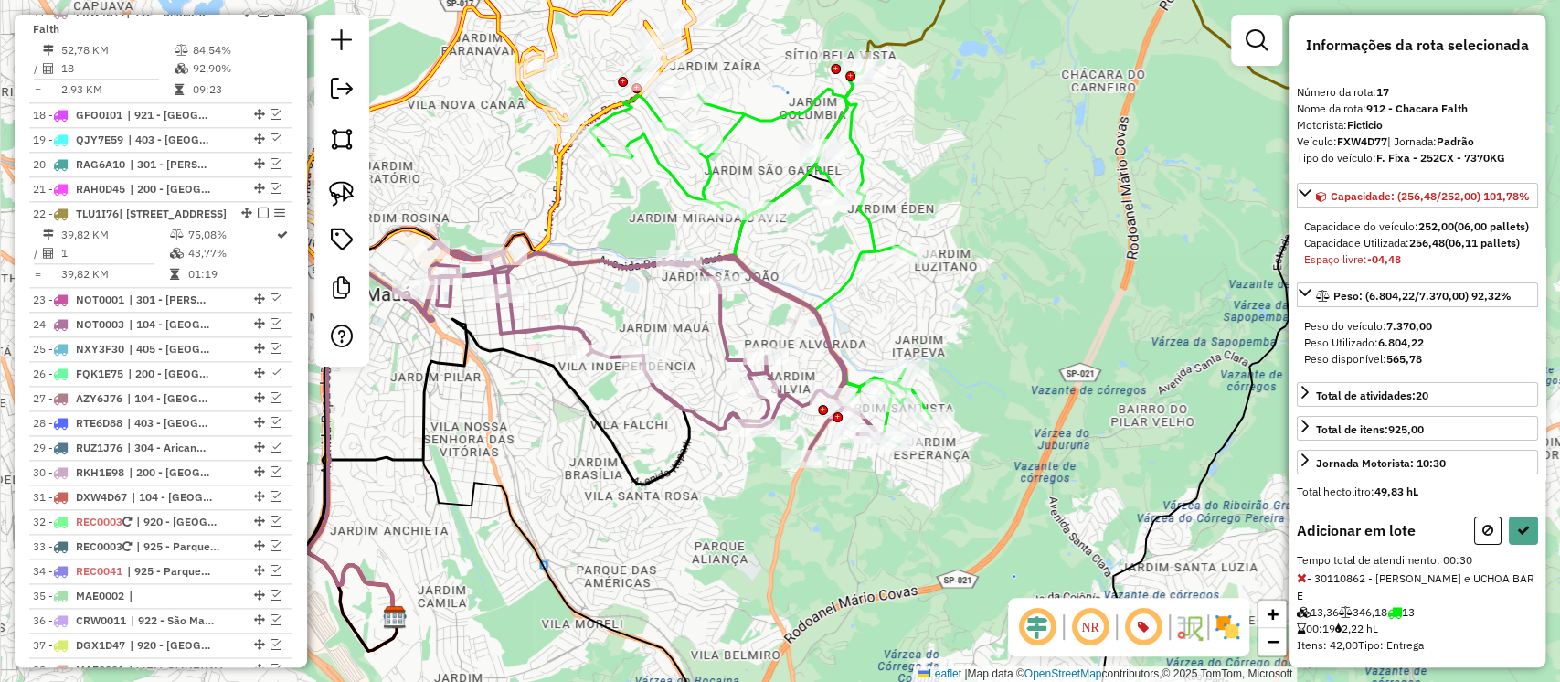
scroll to position [153, 0]
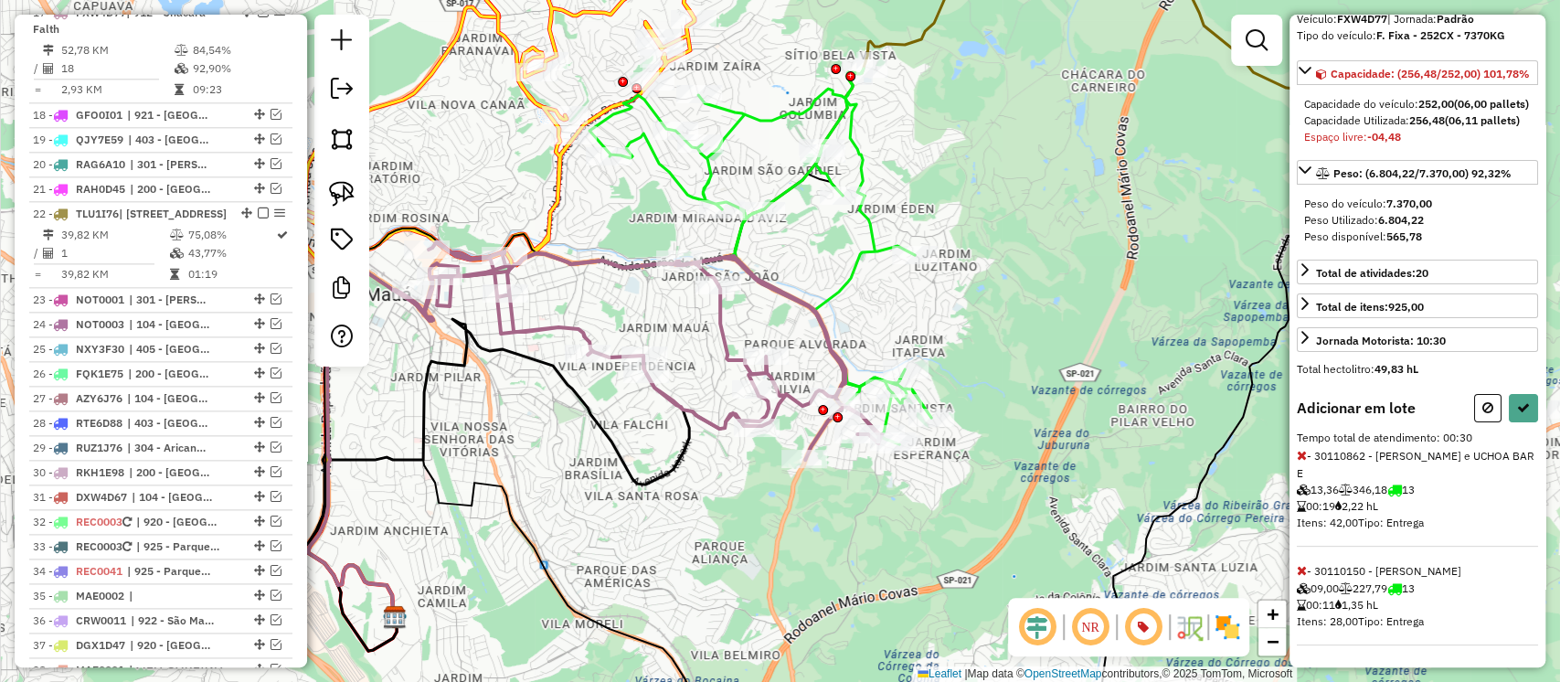
click at [1303, 572] on icon at bounding box center [1302, 570] width 10 height 13
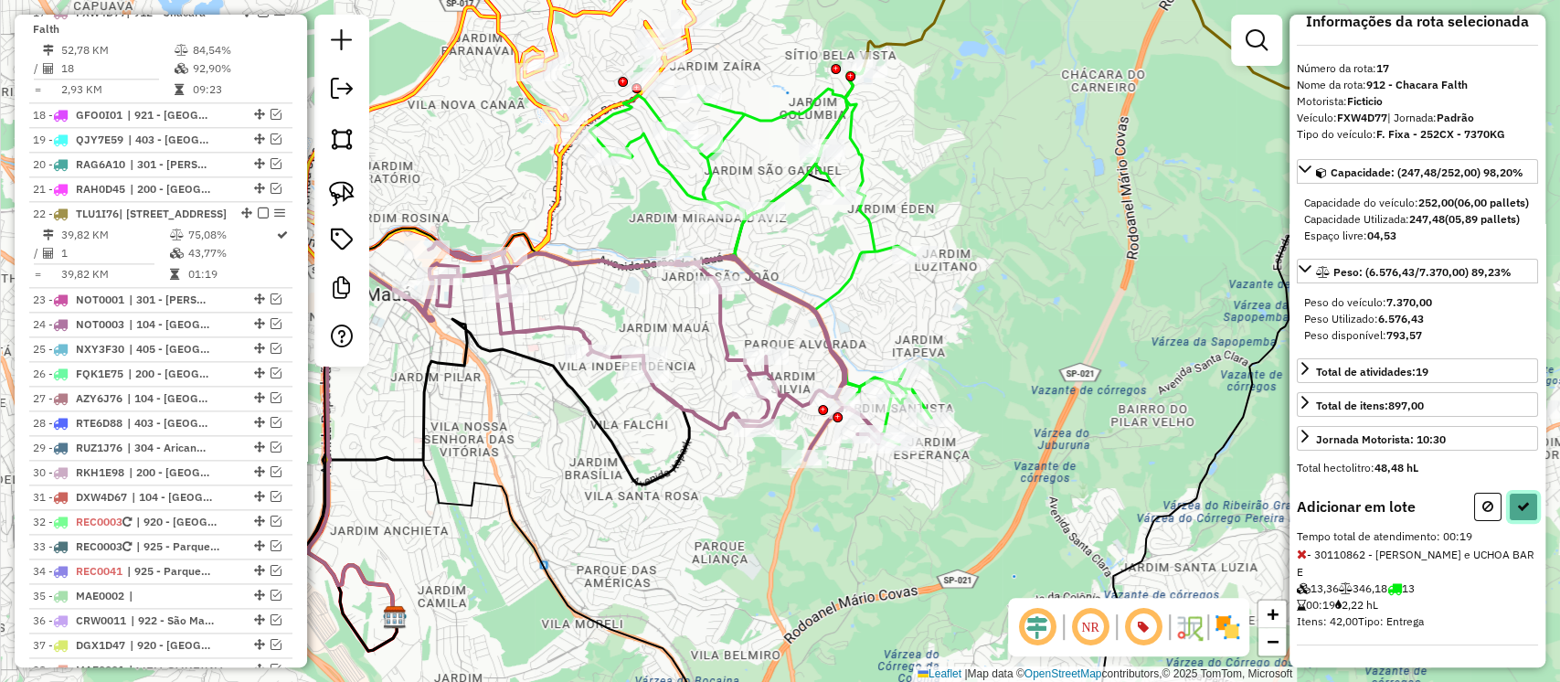
click at [1517, 513] on icon at bounding box center [1523, 506] width 13 height 13
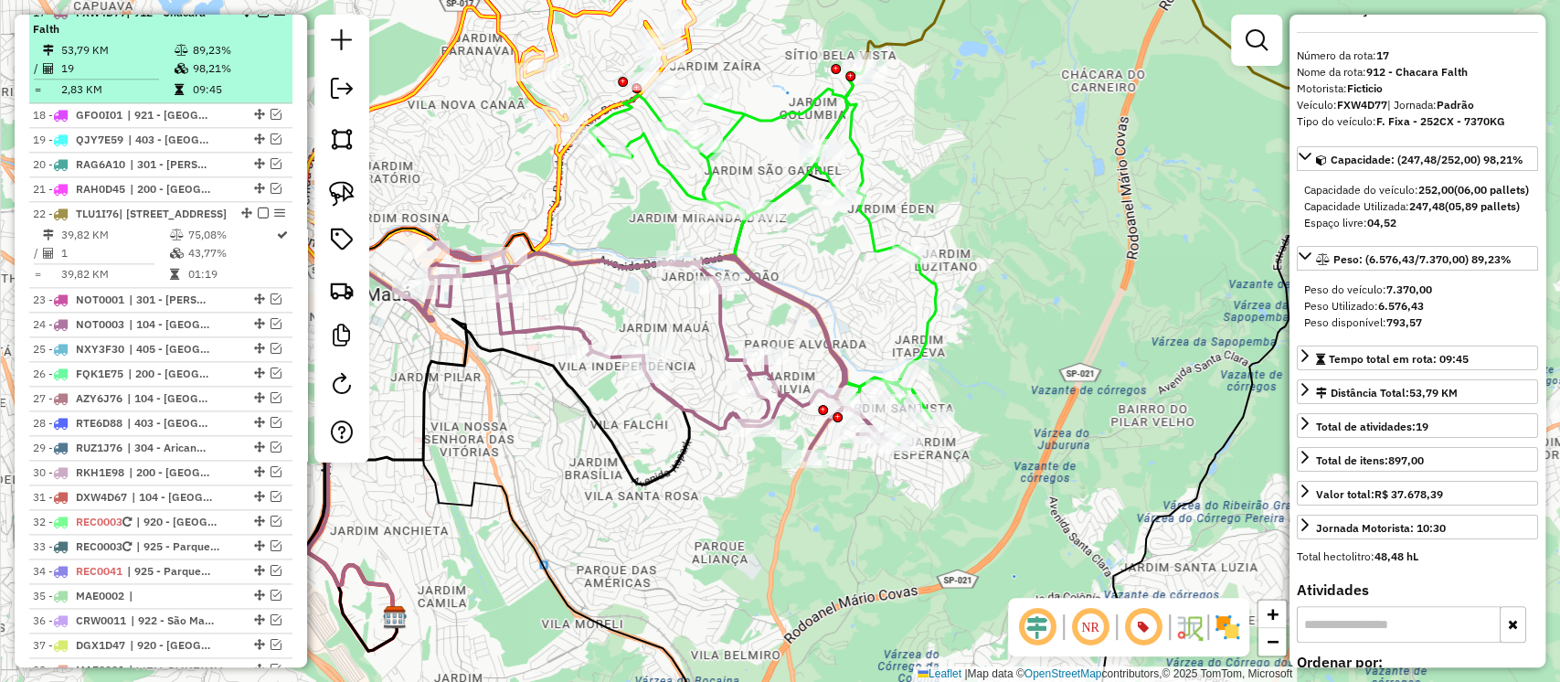
click at [258, 17] on em at bounding box center [263, 11] width 11 height 11
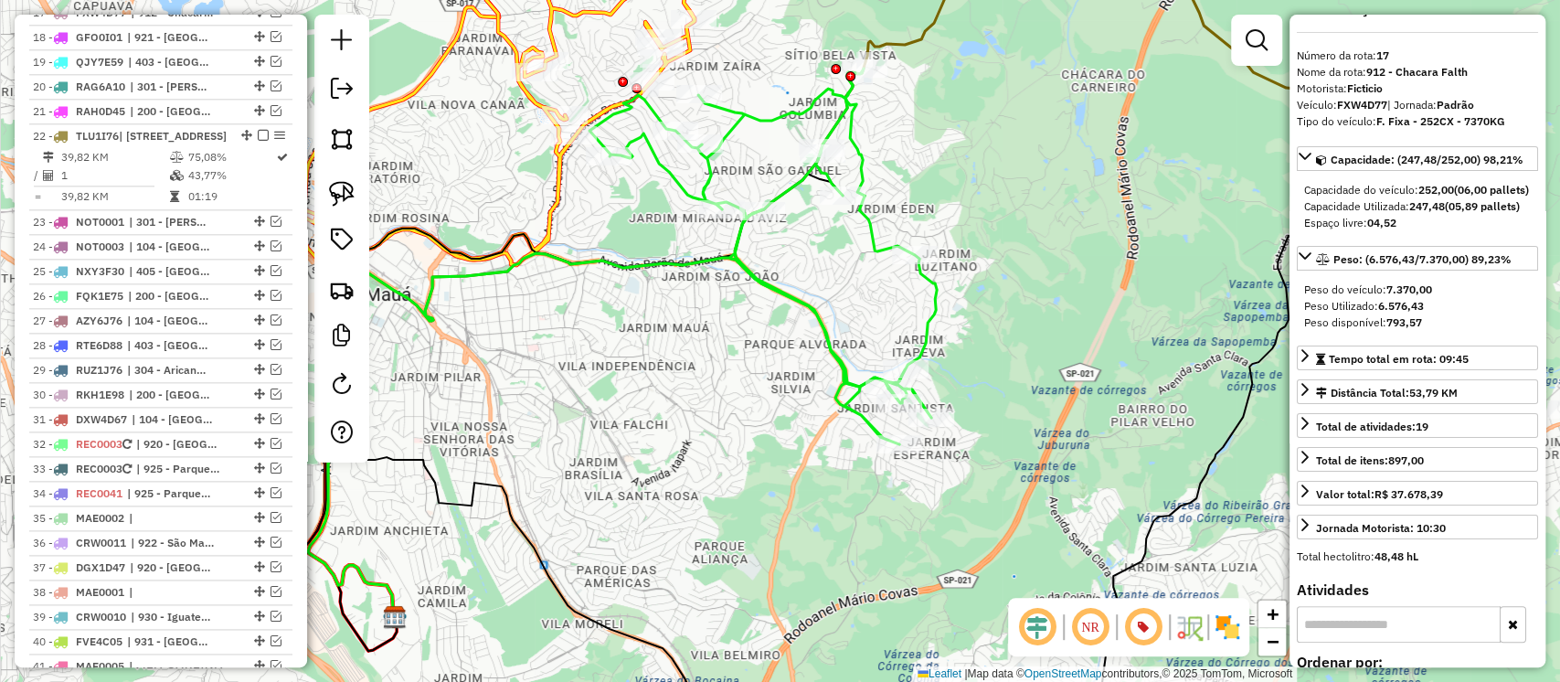
click at [825, 327] on icon at bounding box center [763, 257] width 347 height 376
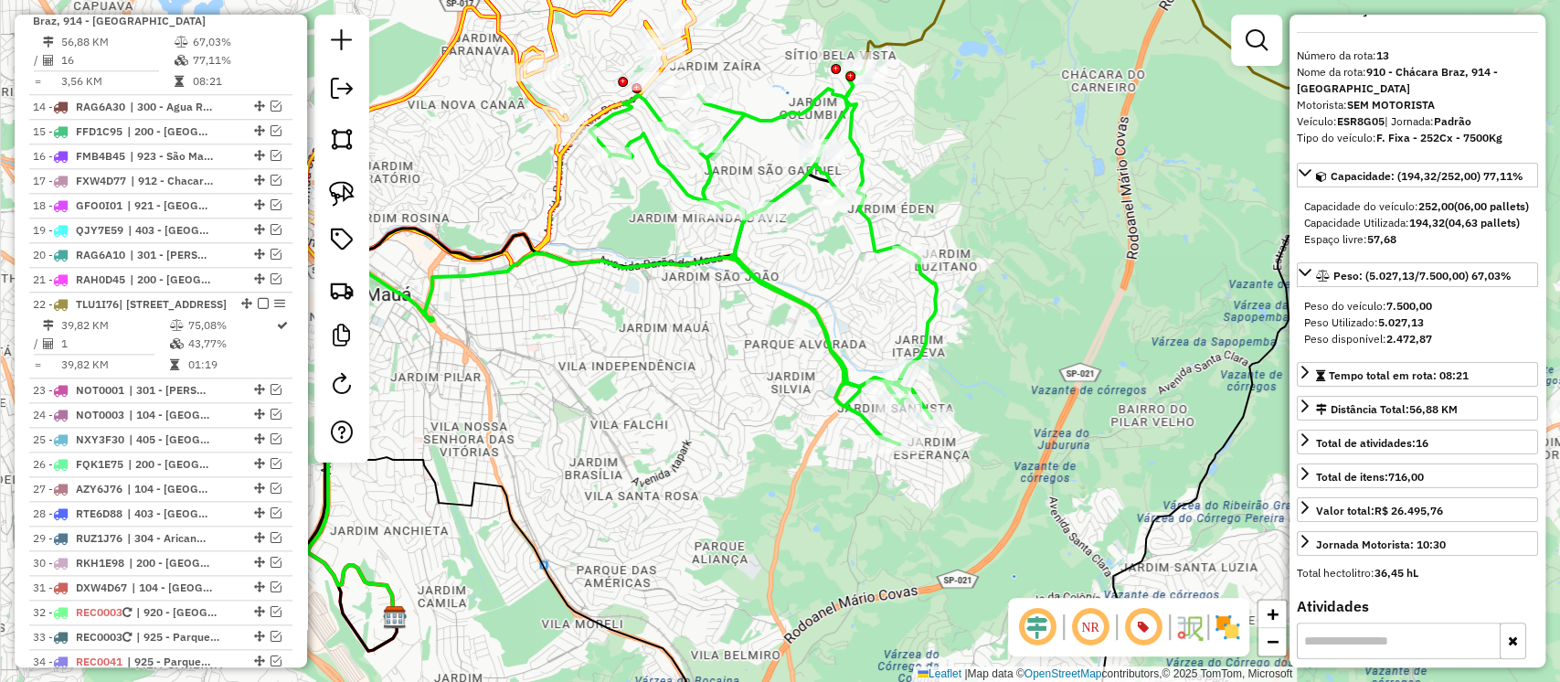
scroll to position [1236, 0]
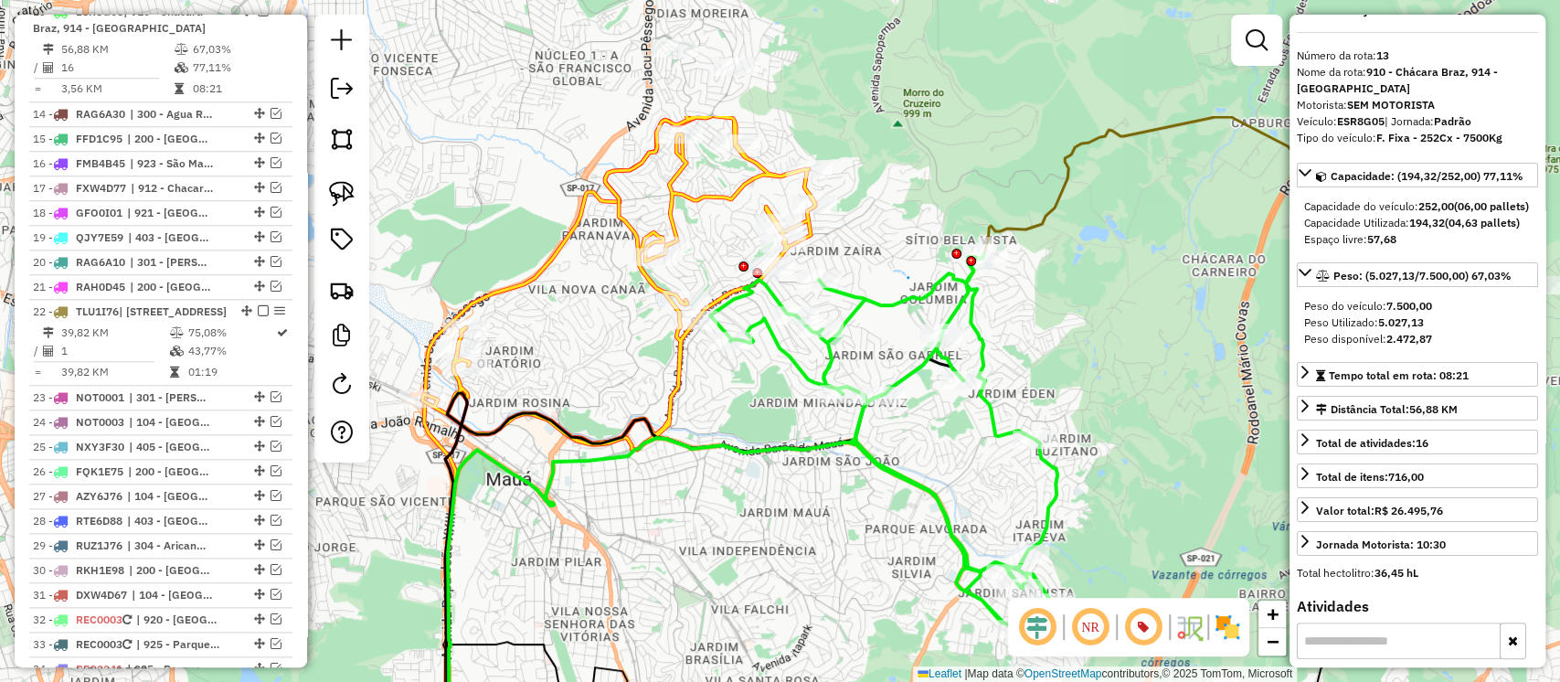
drag, startPoint x: 859, startPoint y: 279, endPoint x: 981, endPoint y: 471, distance: 227.2
click at [981, 471] on div "Janela de atendimento Grade de atendimento Capacidade Transportadoras Veículos …" at bounding box center [780, 341] width 1560 height 682
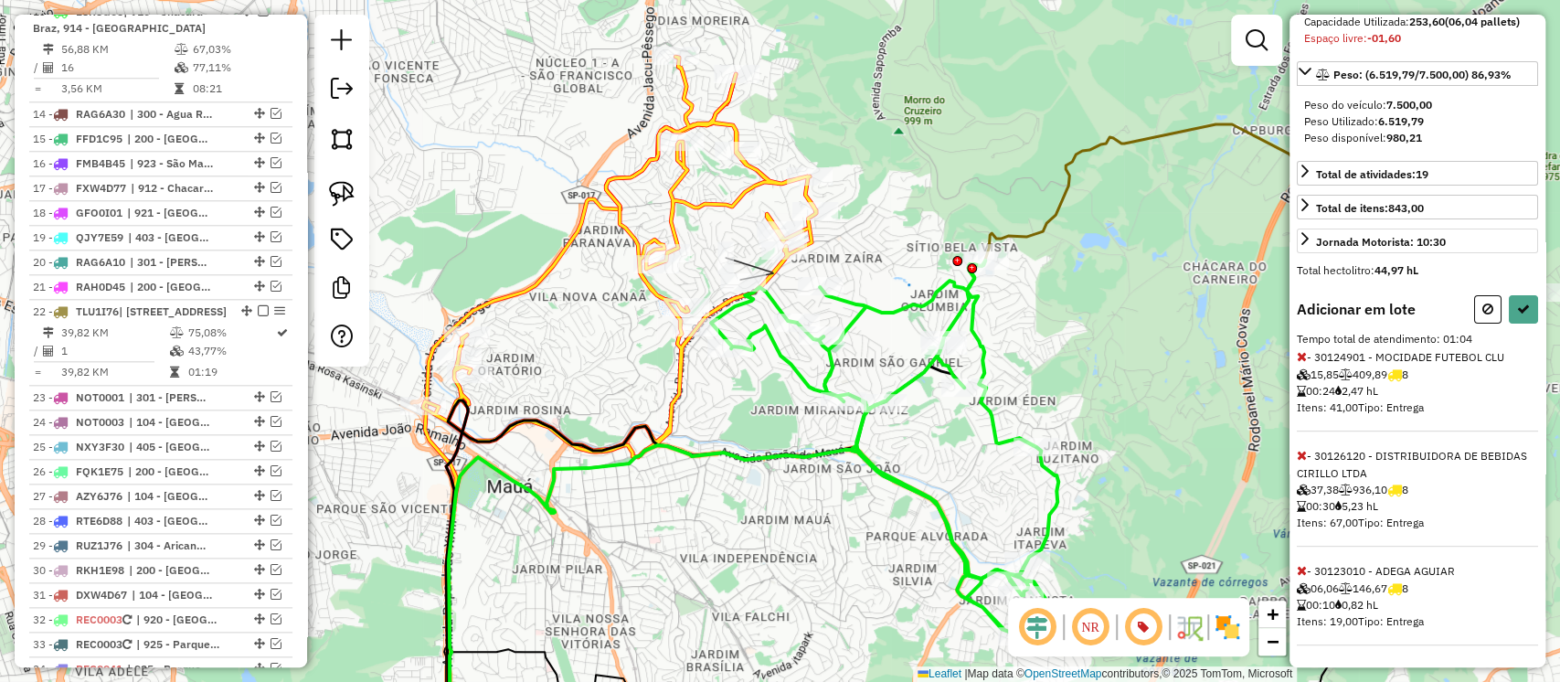
scroll to position [284, 0]
click at [1303, 569] on icon at bounding box center [1302, 570] width 10 height 13
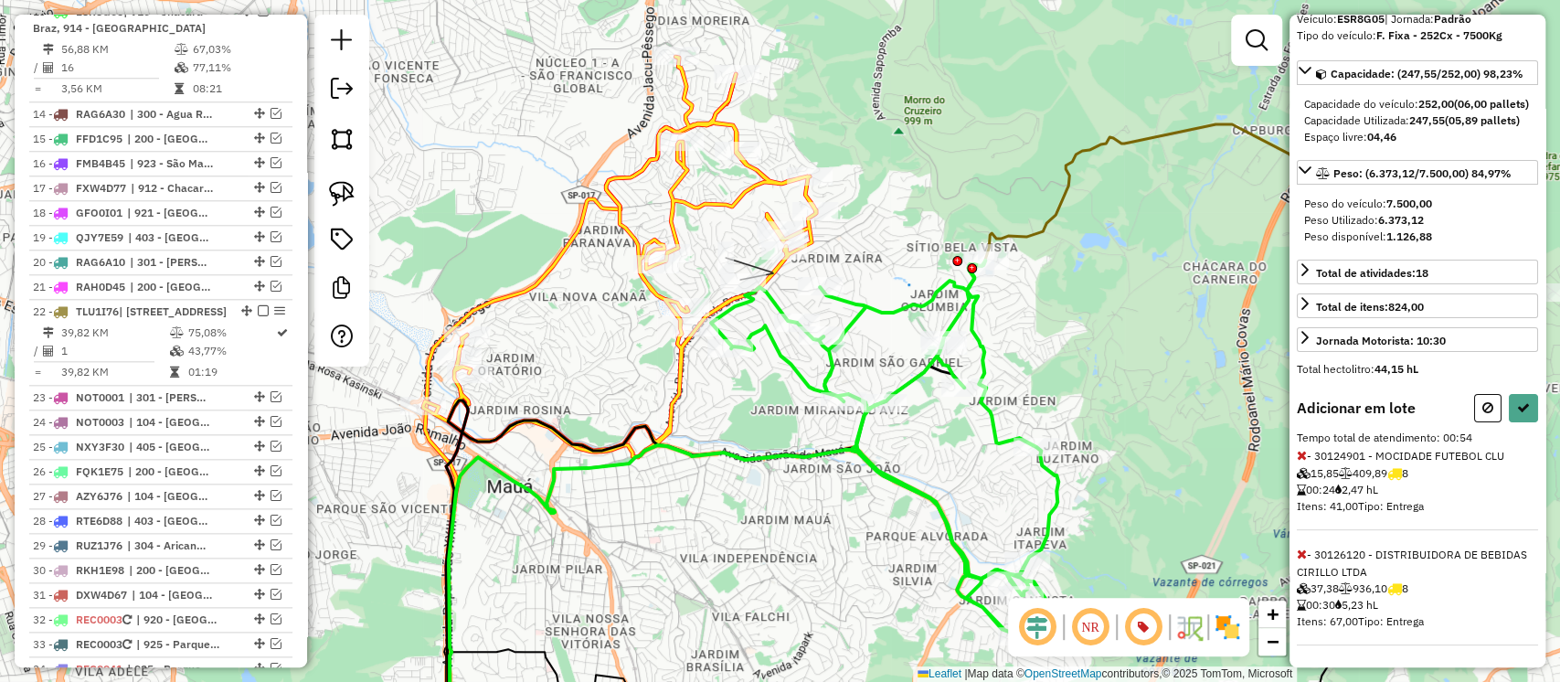
scroll to position [168, 0]
click at [1512, 399] on button at bounding box center [1523, 408] width 29 height 28
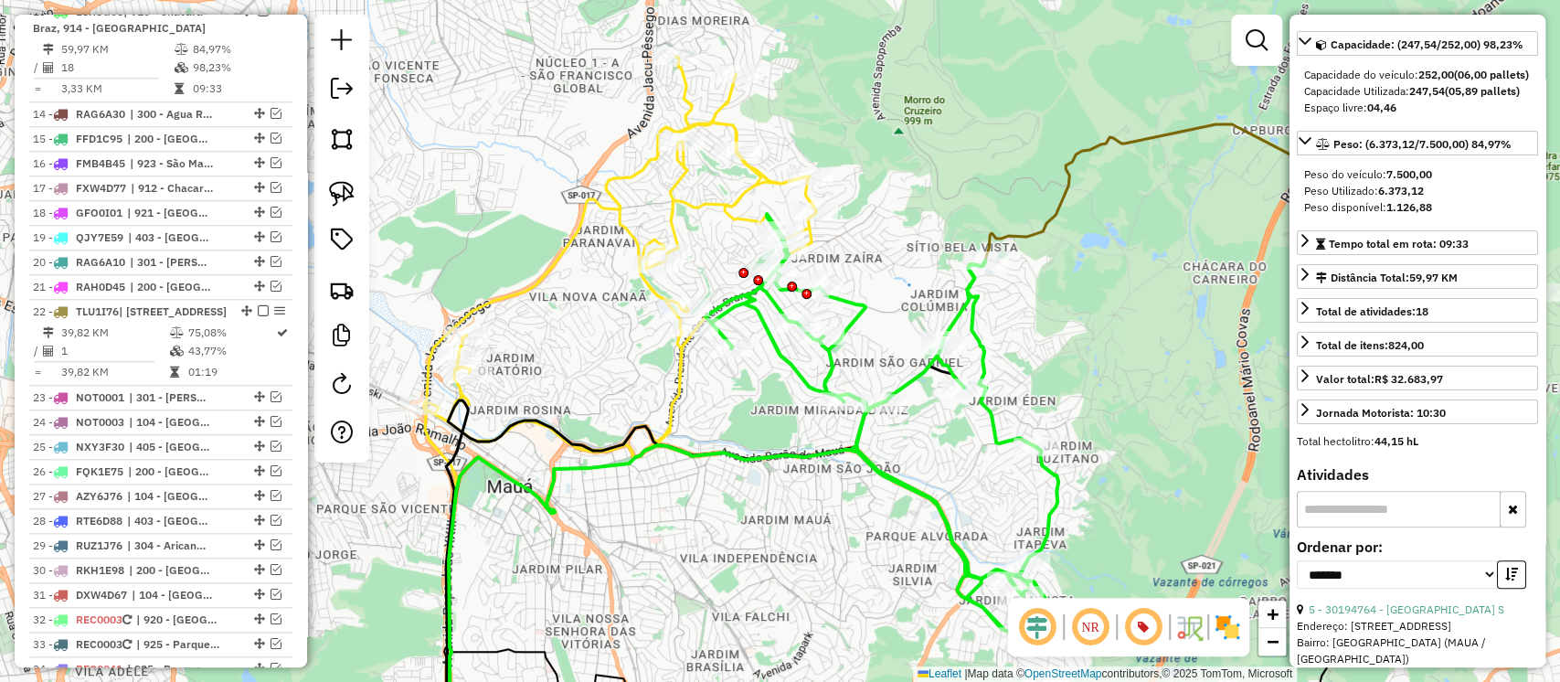
click at [712, 208] on icon at bounding box center [619, 257] width 393 height 400
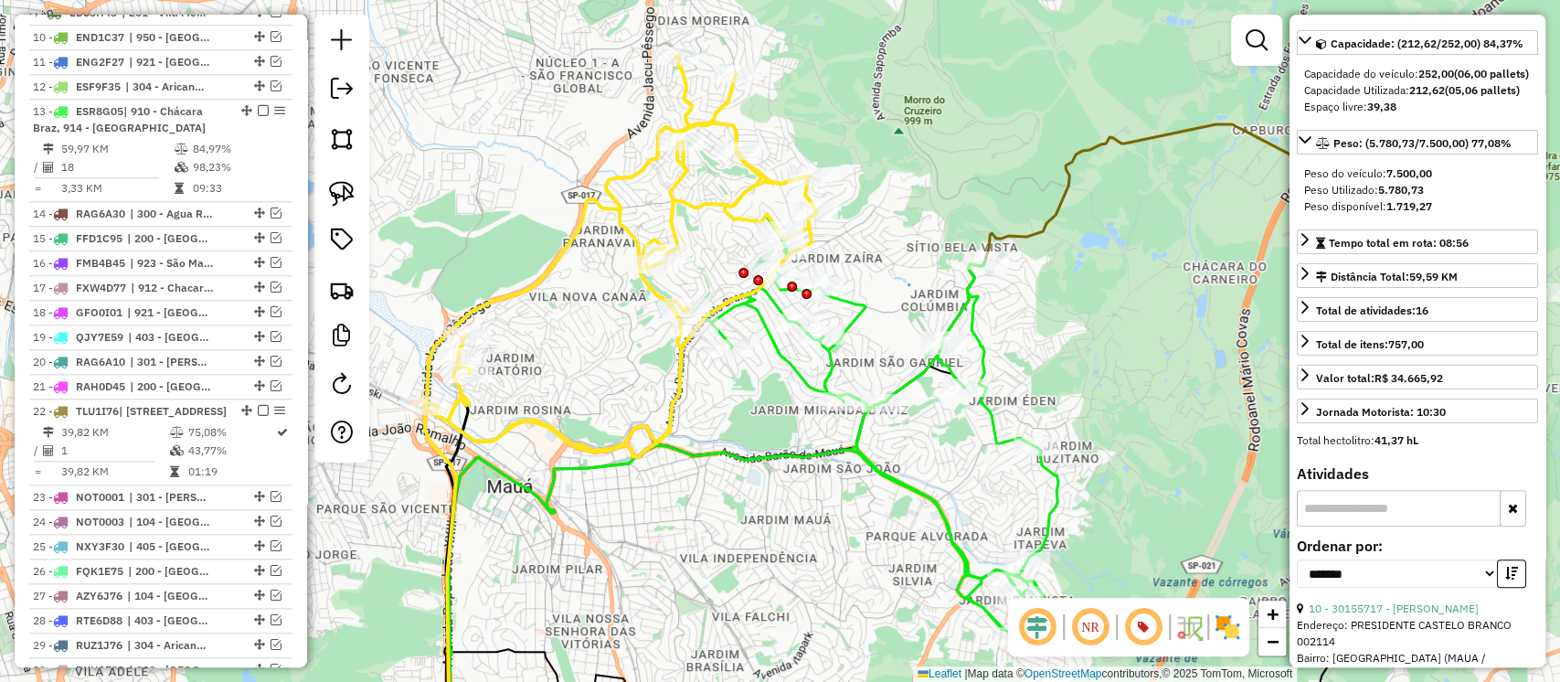
scroll to position [1035, 0]
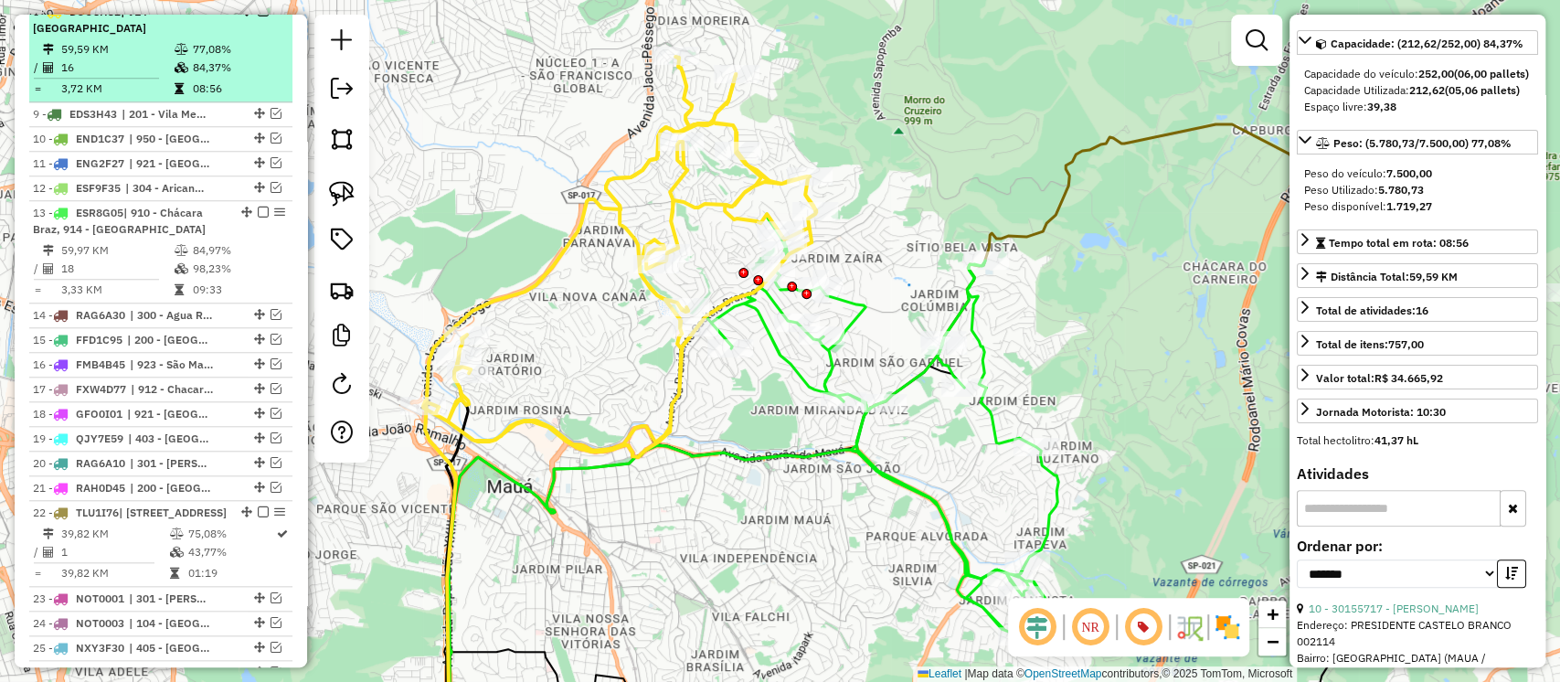
click at [258, 16] on em at bounding box center [263, 10] width 11 height 11
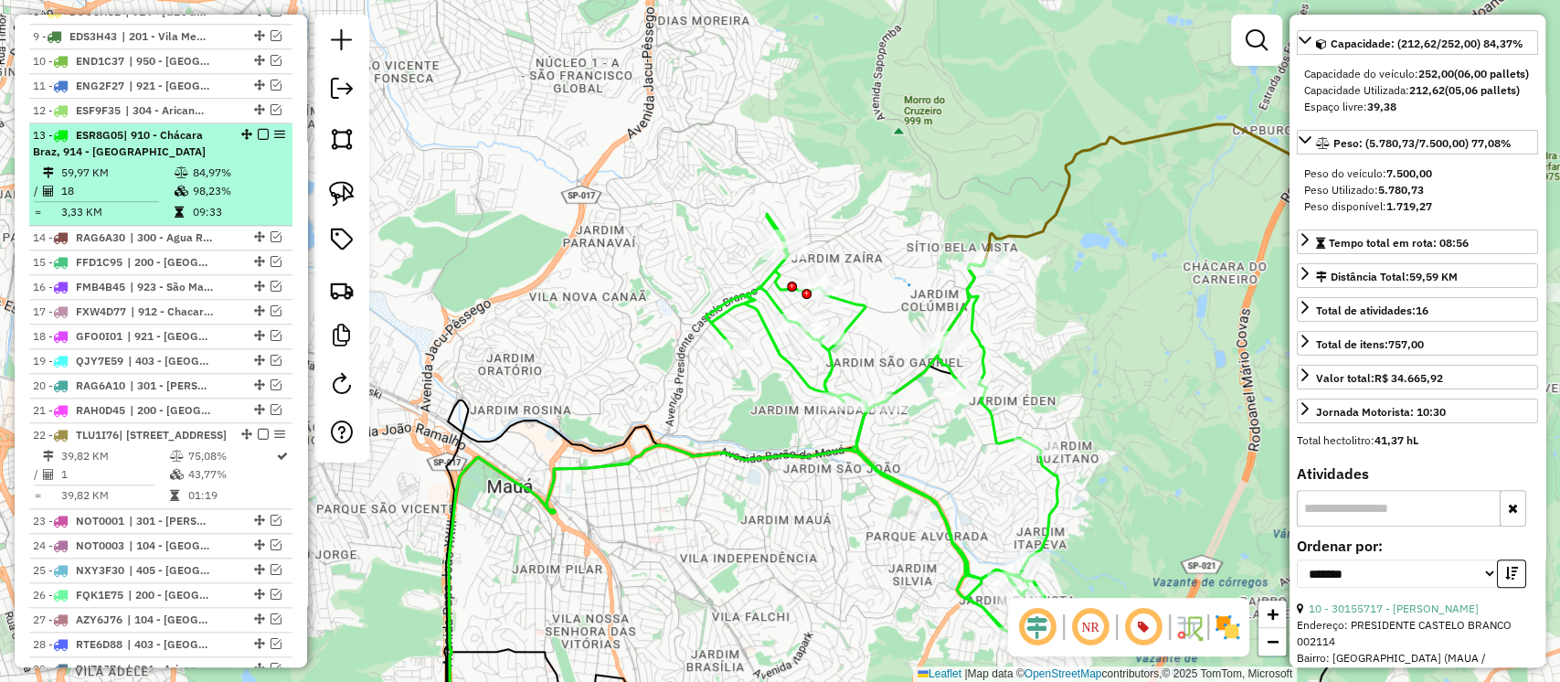
click at [259, 140] on em at bounding box center [263, 134] width 11 height 11
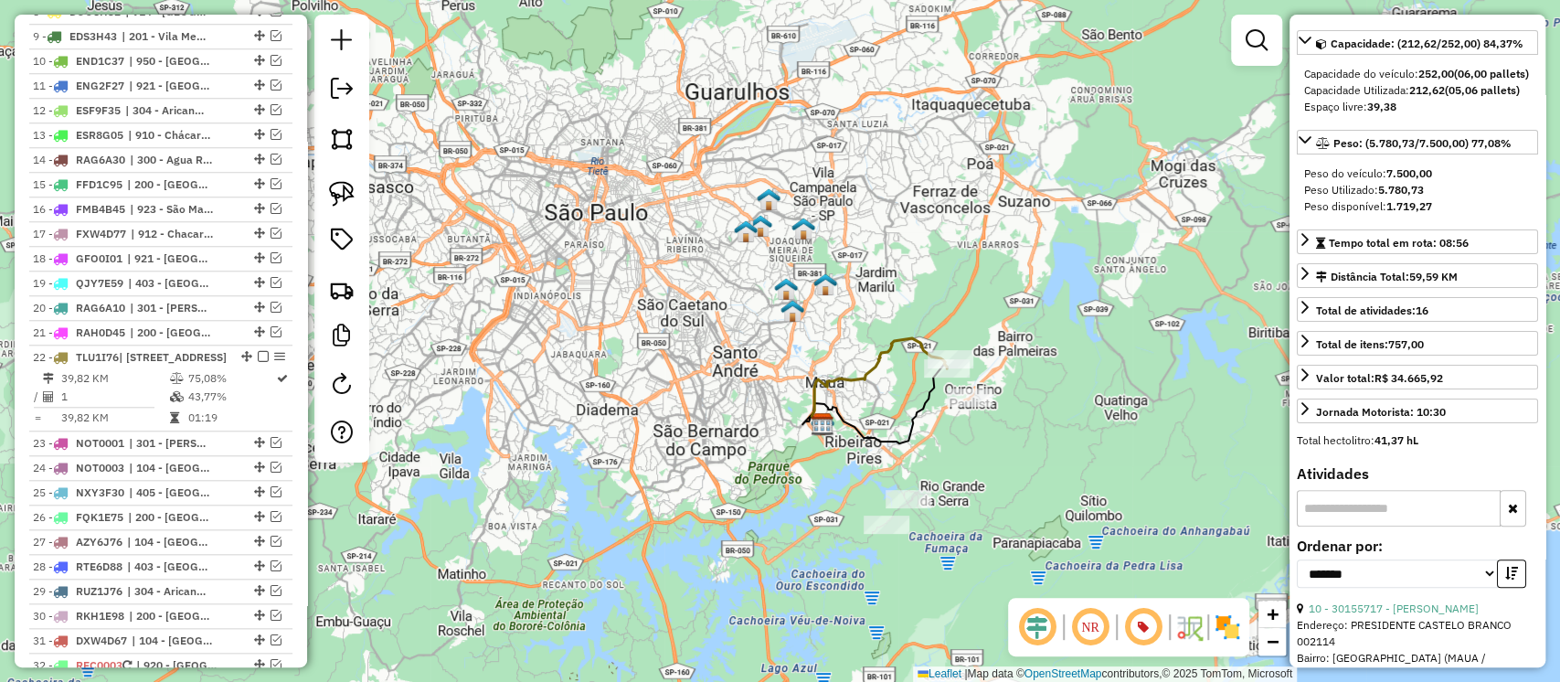
click at [892, 343] on icon at bounding box center [879, 381] width 135 height 86
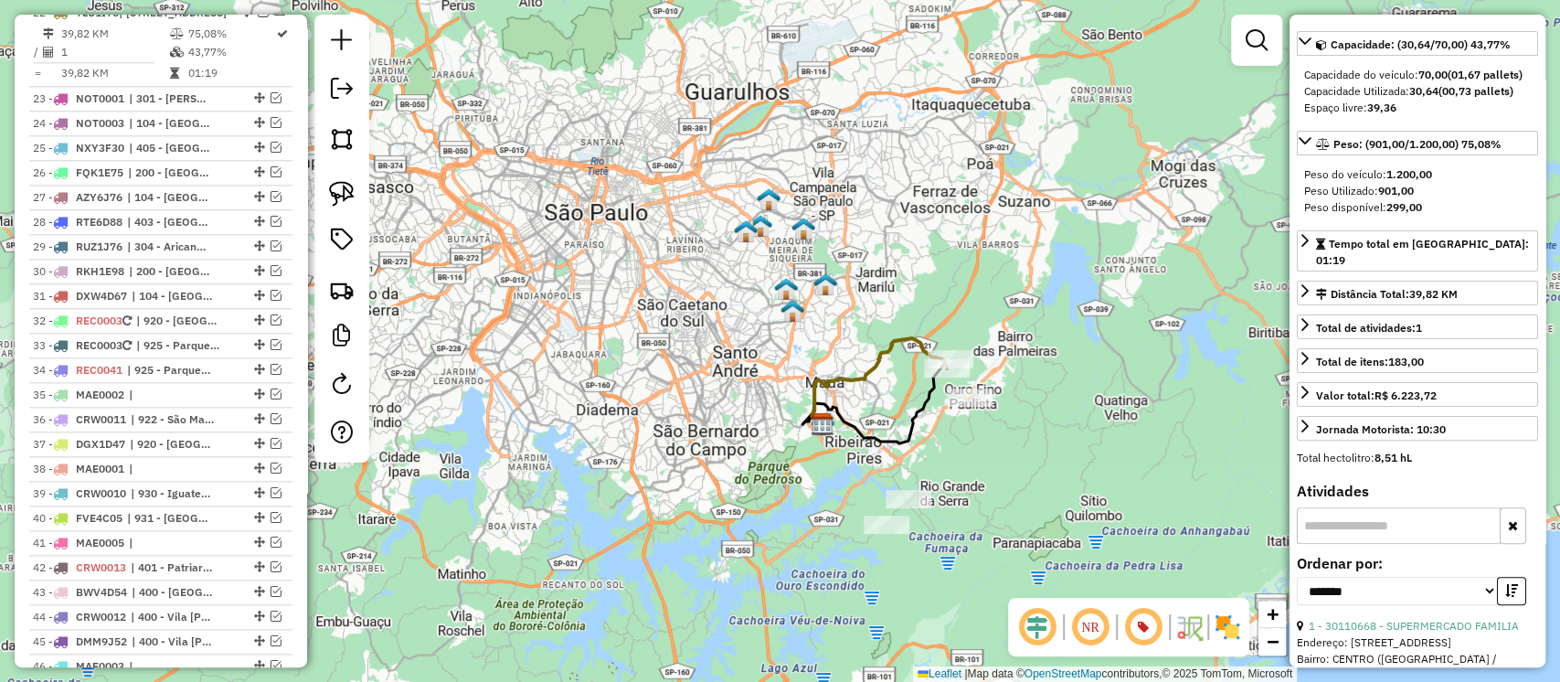
scroll to position [0, 0]
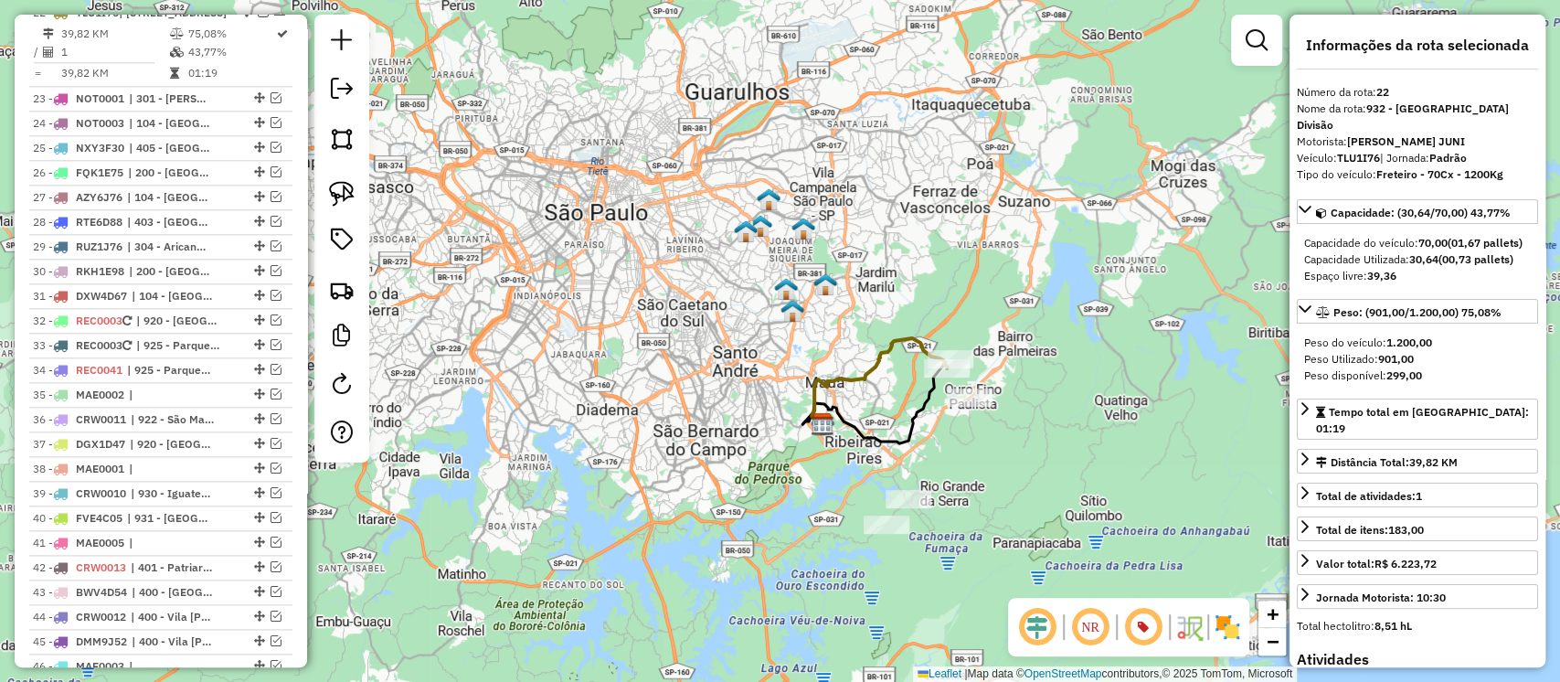
click at [1367, 157] on strong "TLU1I76" at bounding box center [1358, 158] width 43 height 14
copy div "TLU1I76"
click at [916, 338] on icon at bounding box center [879, 381] width 135 height 86
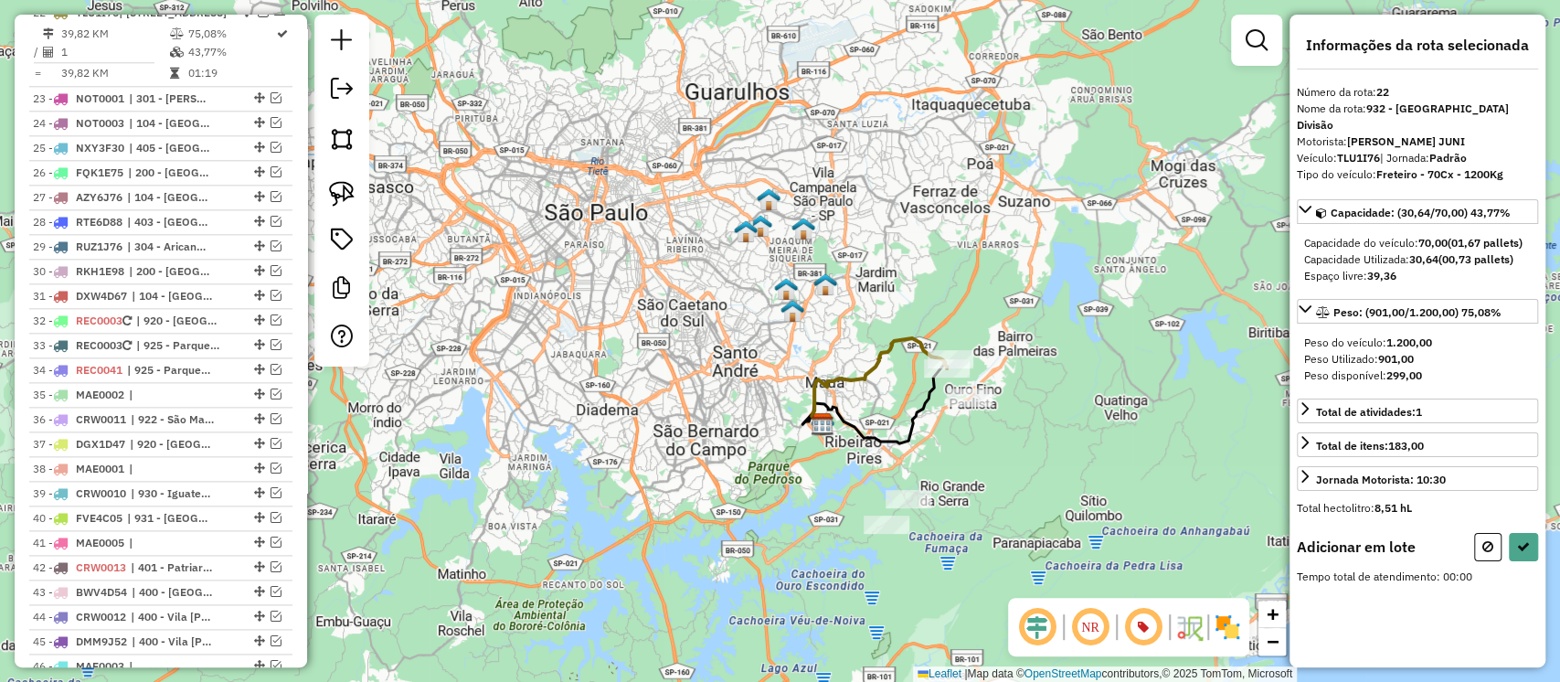
drag, startPoint x: 344, startPoint y: 201, endPoint x: 558, endPoint y: 279, distance: 227.6
click at [344, 200] on img at bounding box center [342, 194] width 26 height 26
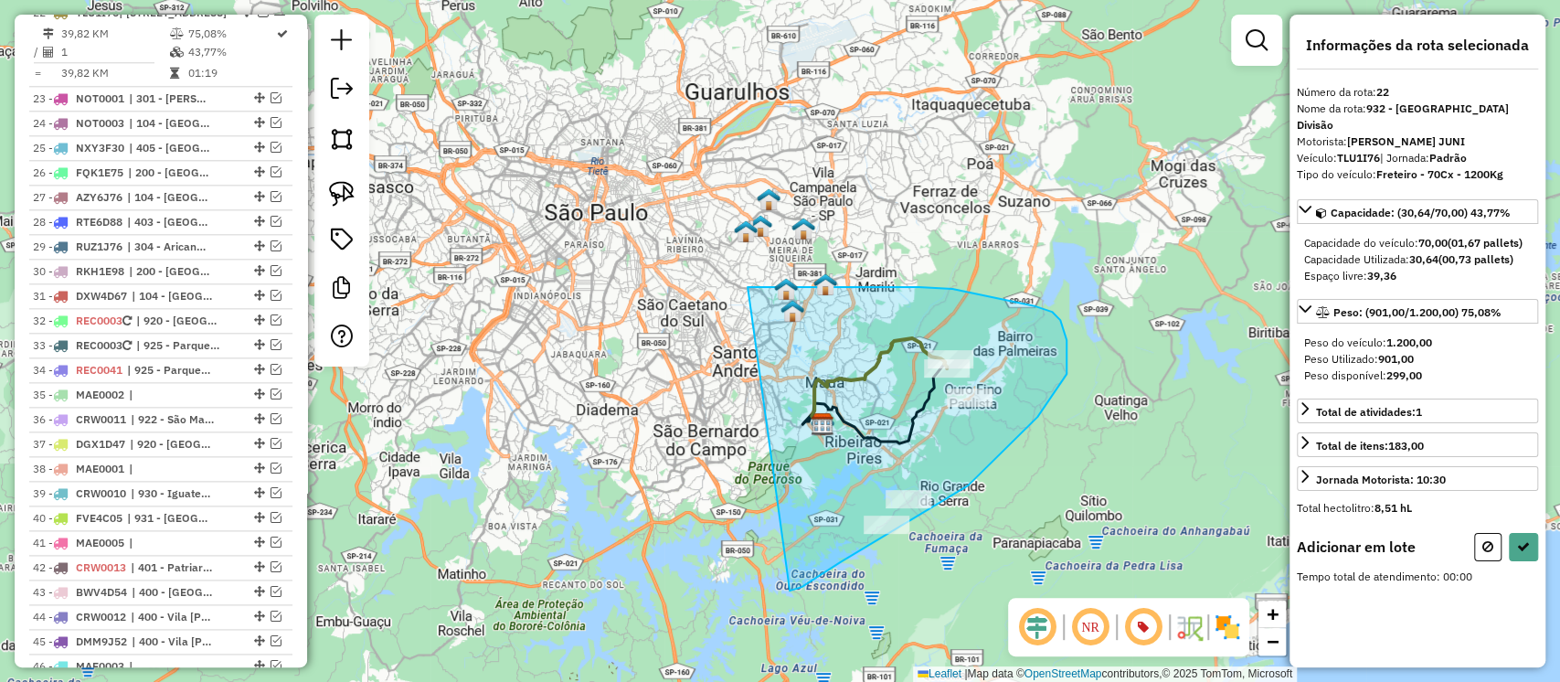
drag, startPoint x: 952, startPoint y: 289, endPoint x: 797, endPoint y: 590, distance: 339.3
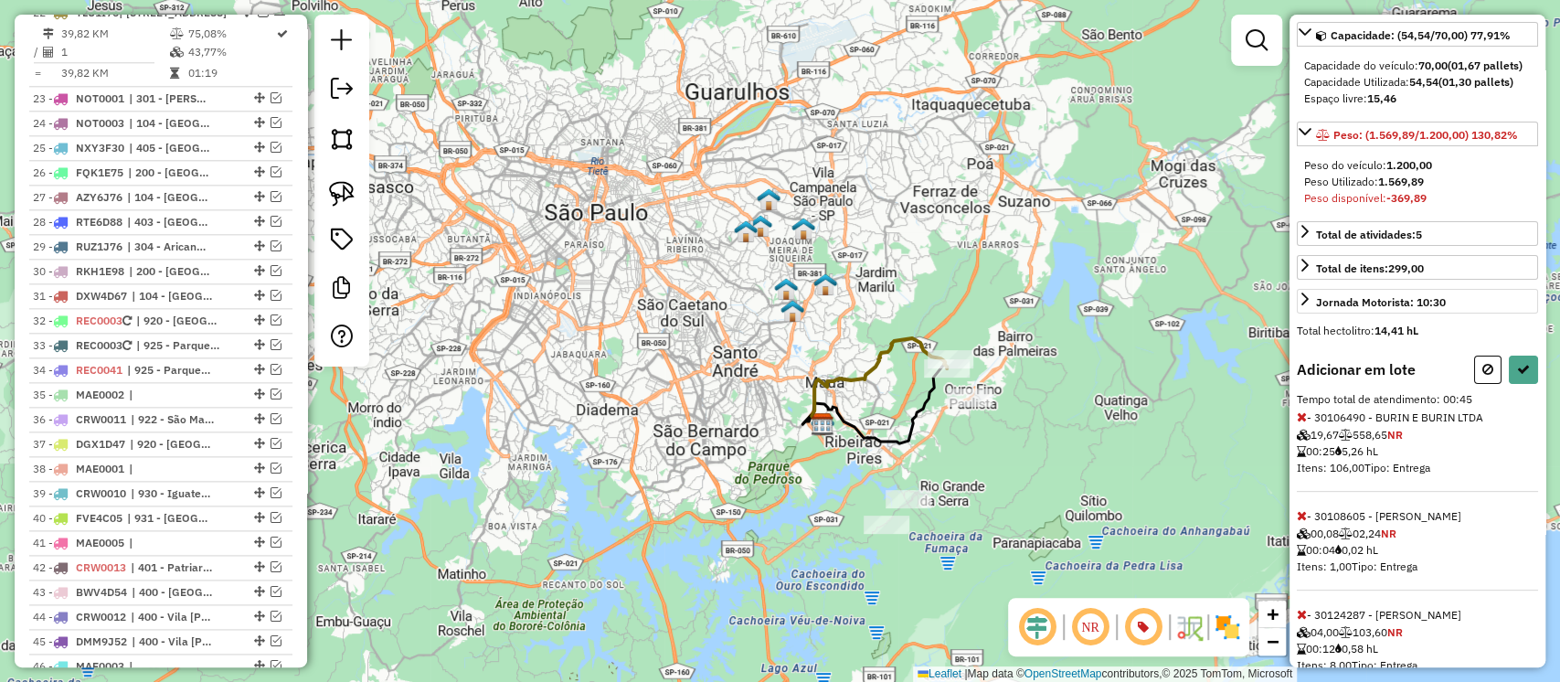
scroll to position [180, 0]
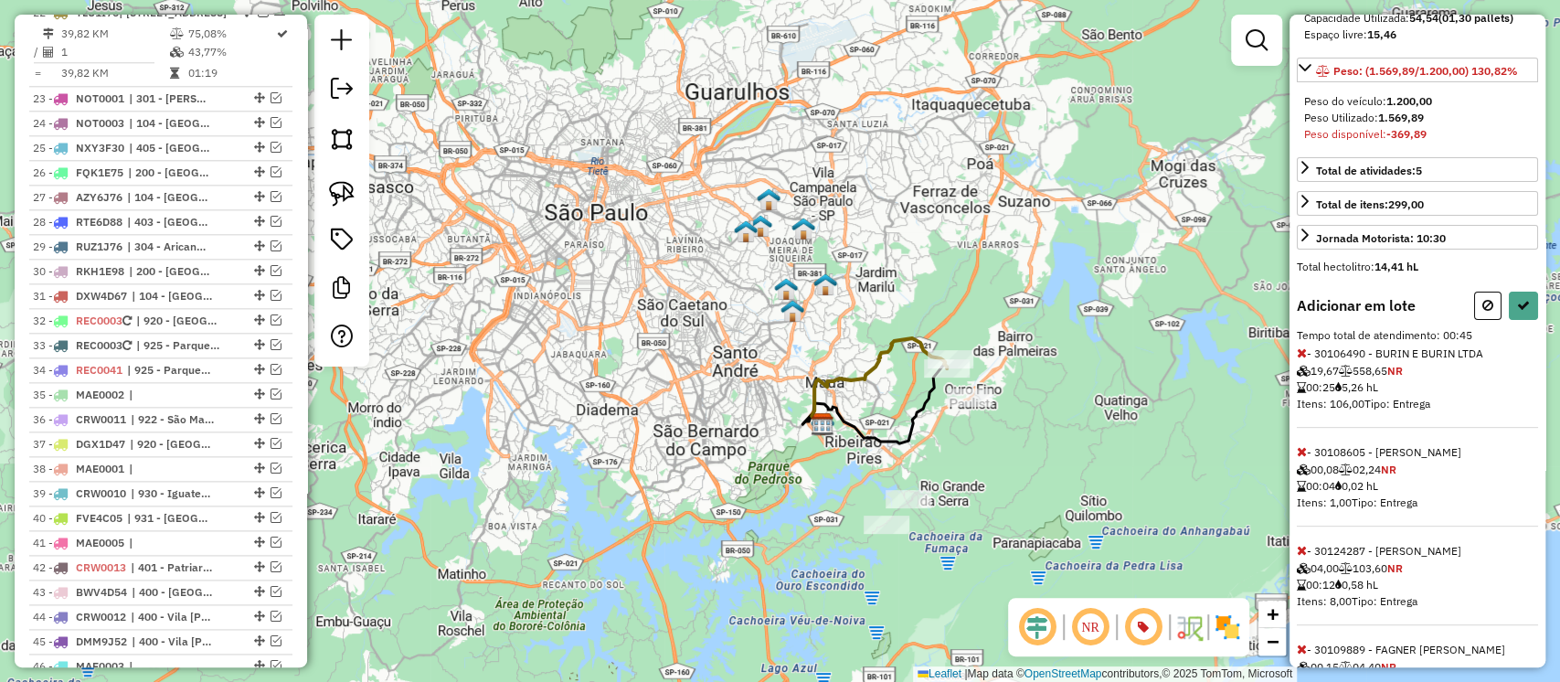
click at [1303, 359] on icon at bounding box center [1302, 352] width 10 height 13
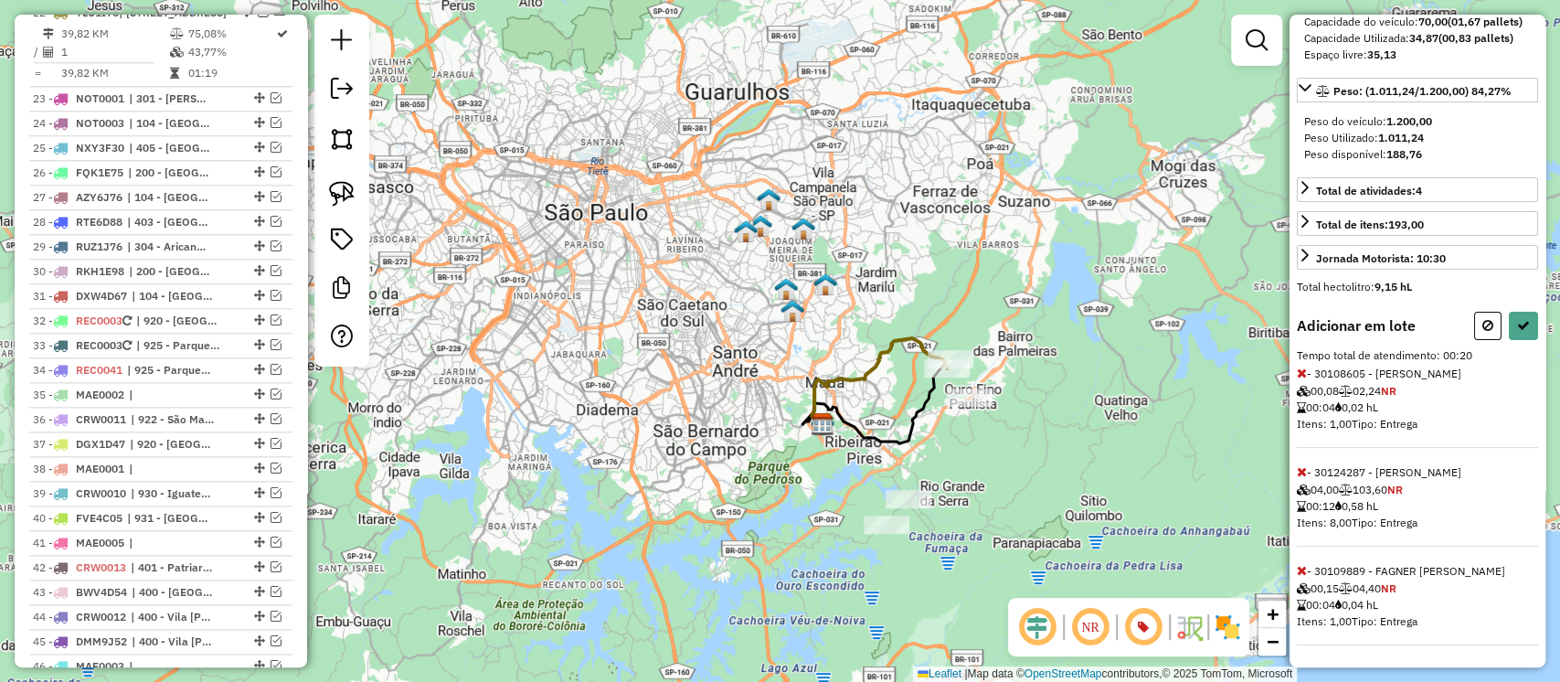
scroll to position [234, 0]
click at [1517, 328] on icon at bounding box center [1523, 325] width 13 height 13
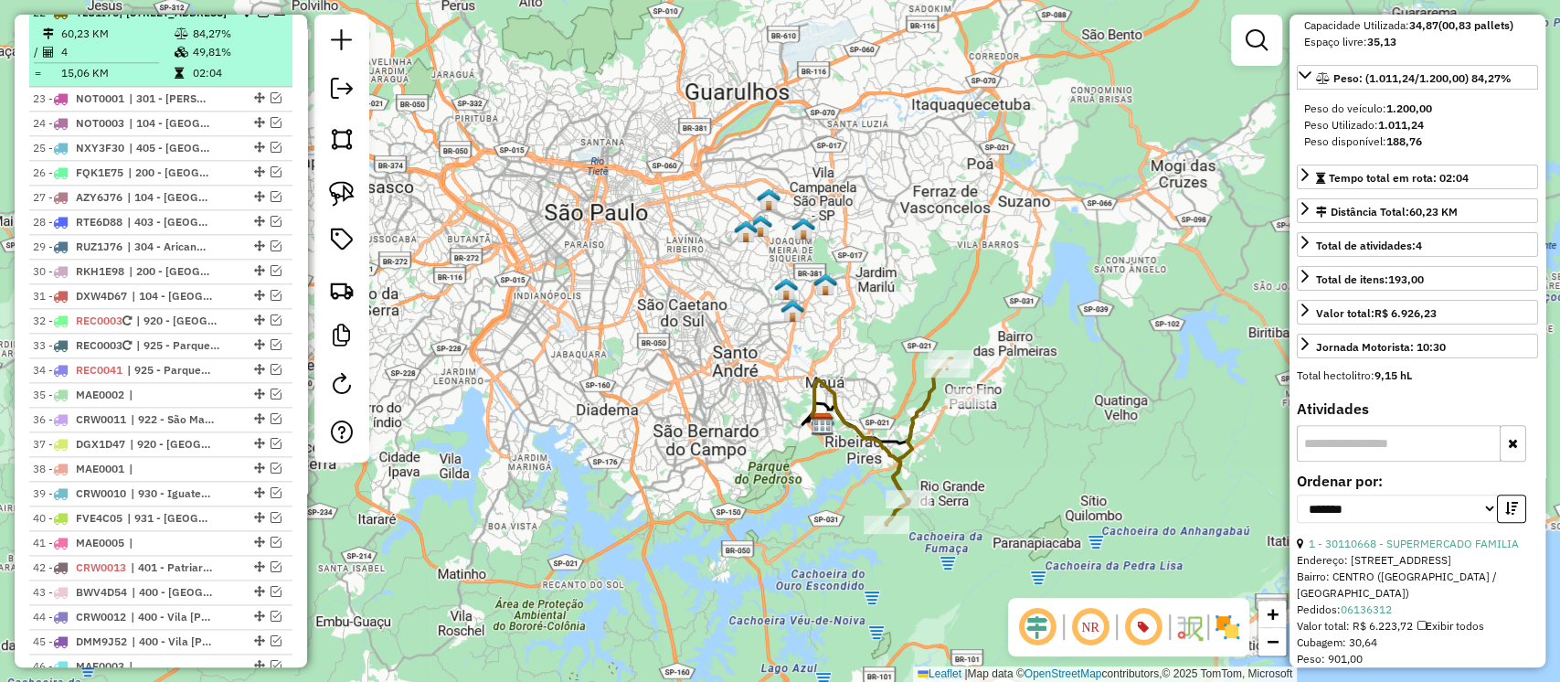
click at [258, 17] on em at bounding box center [263, 11] width 11 height 11
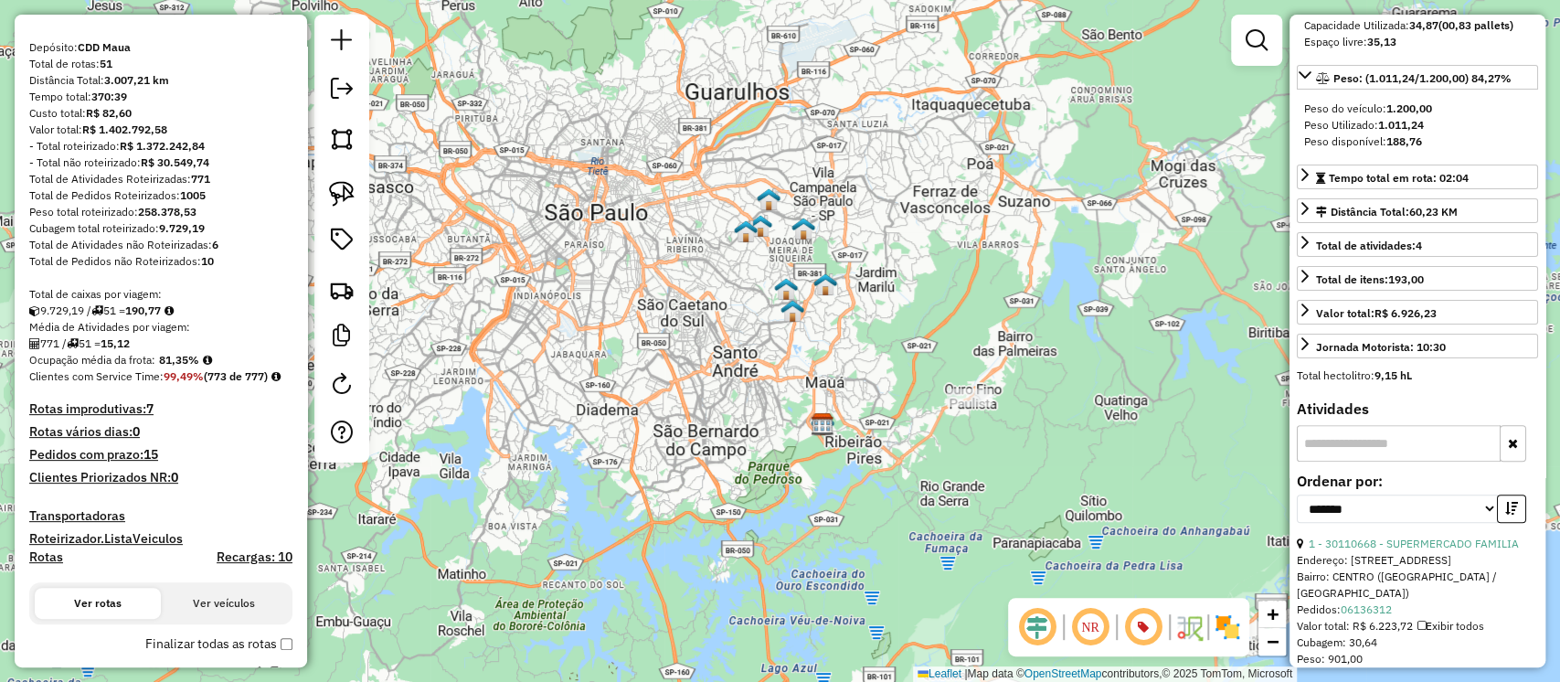
scroll to position [233, 0]
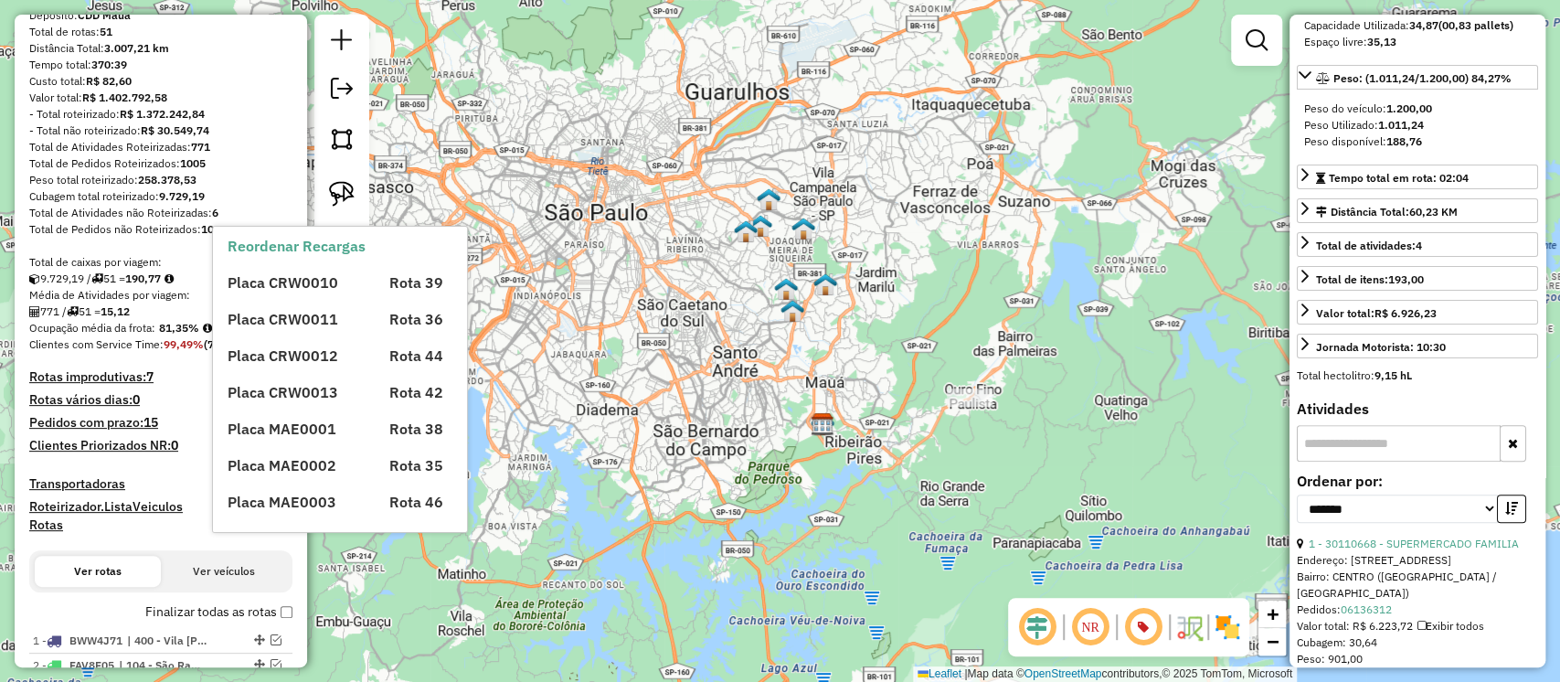
click at [250, 533] on h4 "Recargas: 10" at bounding box center [255, 525] width 76 height 16
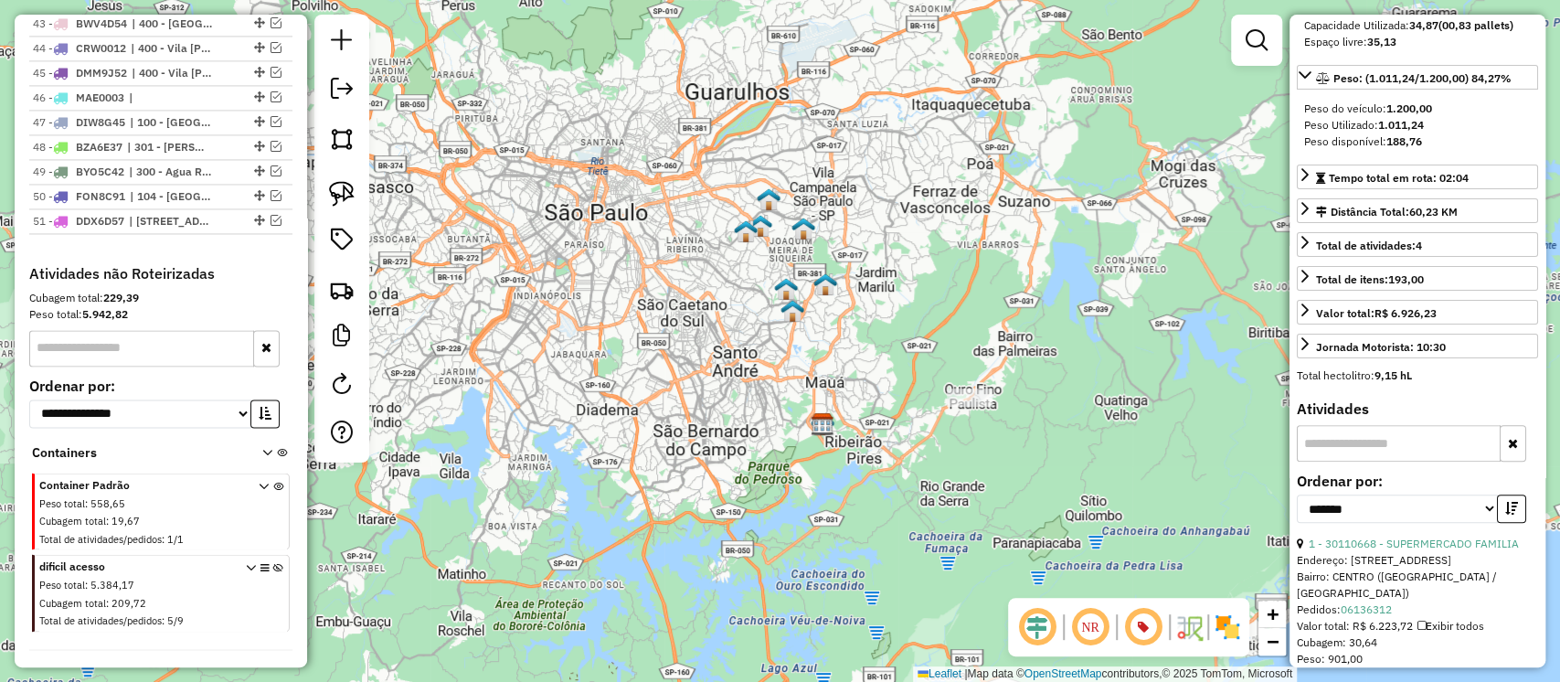
scroll to position [1953, 0]
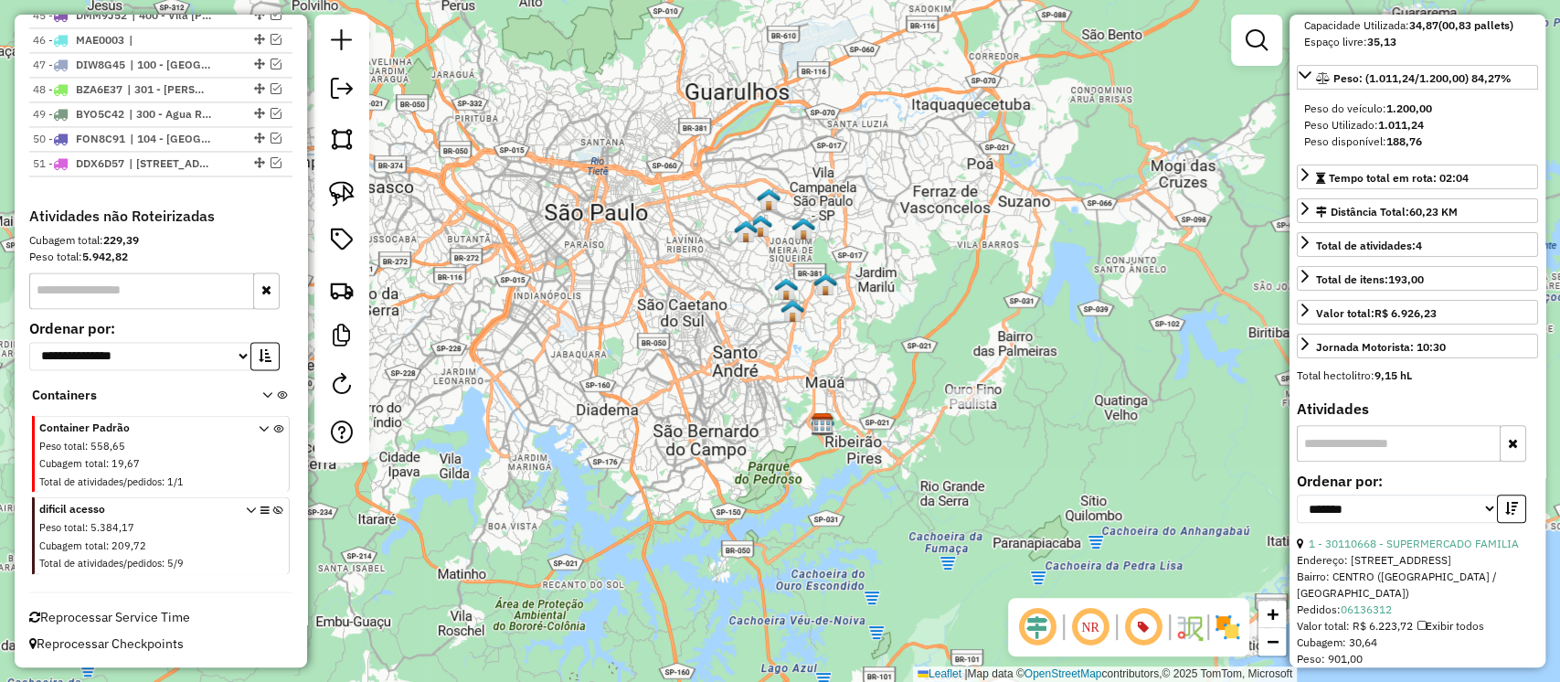
click at [276, 511] on icon at bounding box center [278, 539] width 10 height 69
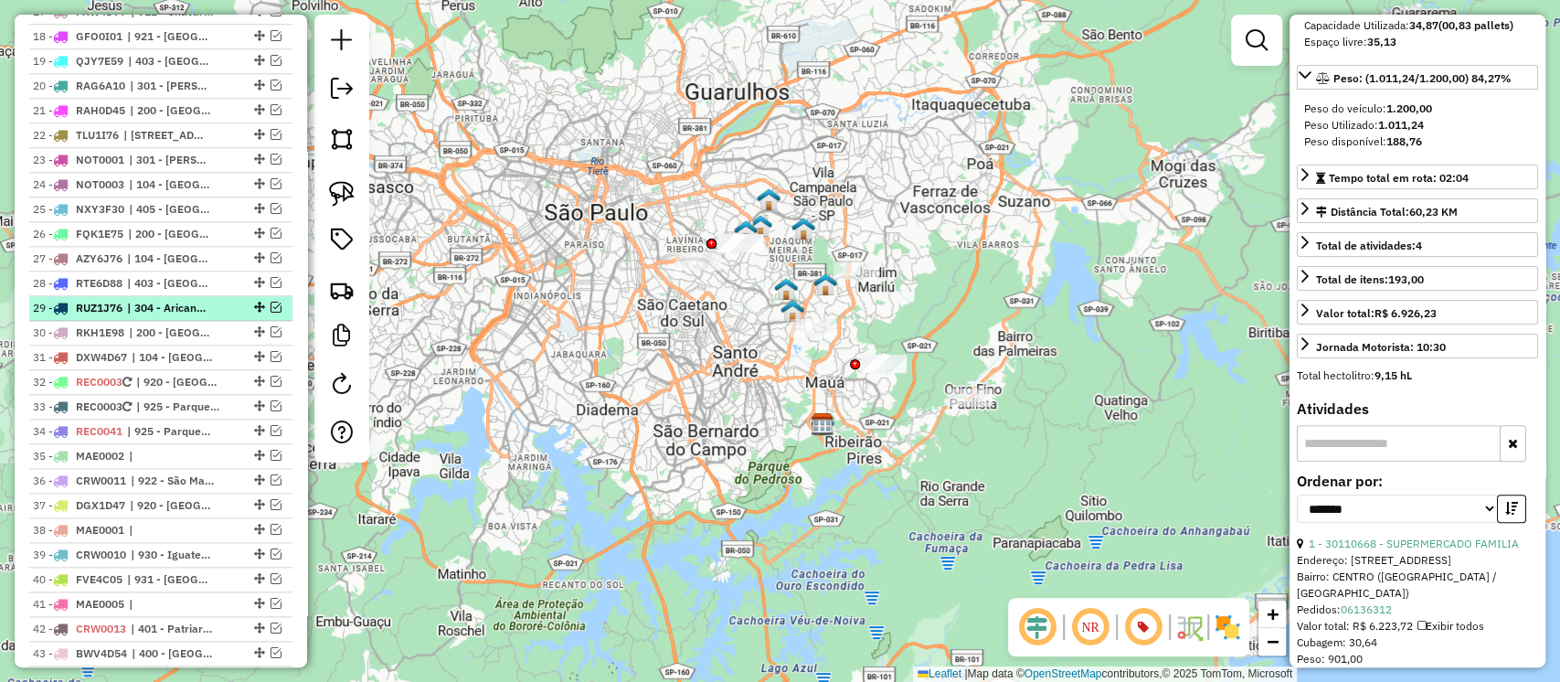
scroll to position [0, 0]
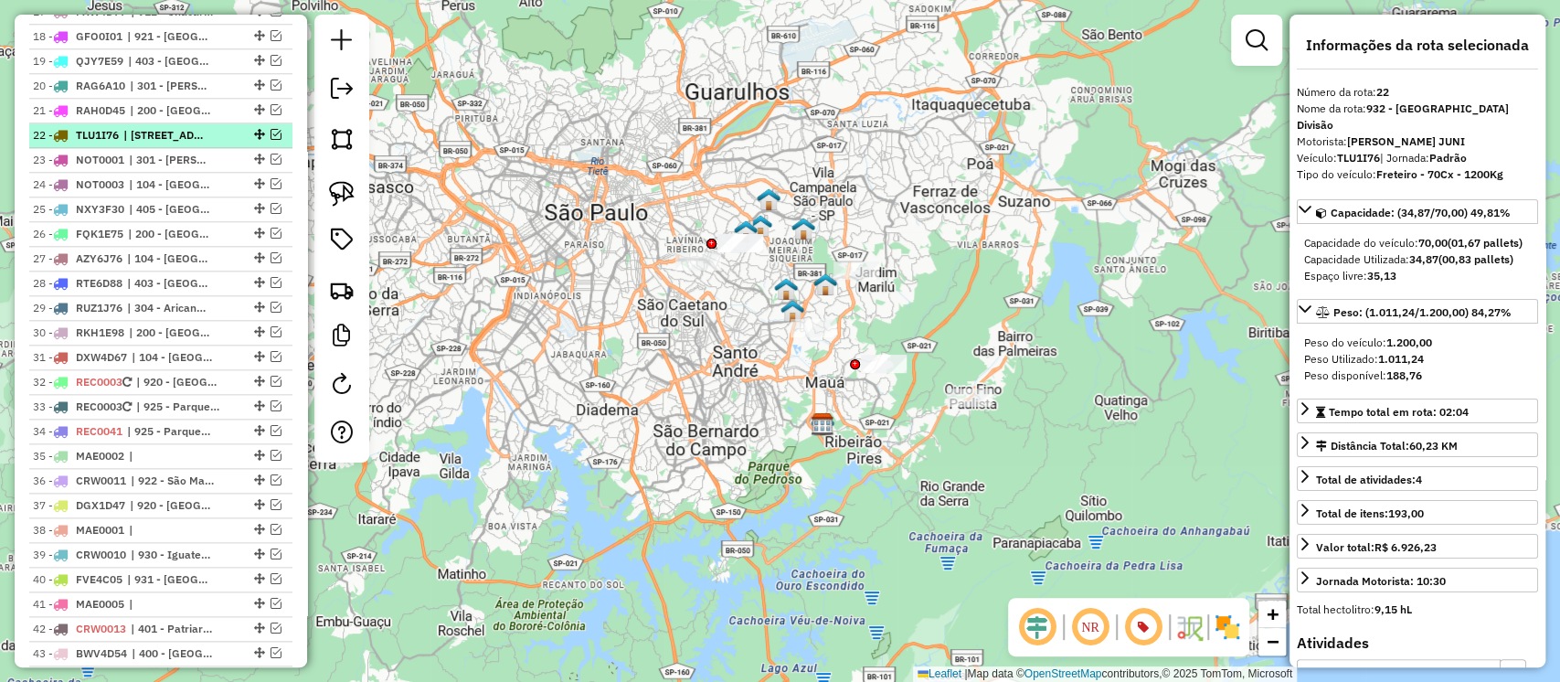
click at [276, 140] on em at bounding box center [276, 134] width 11 height 11
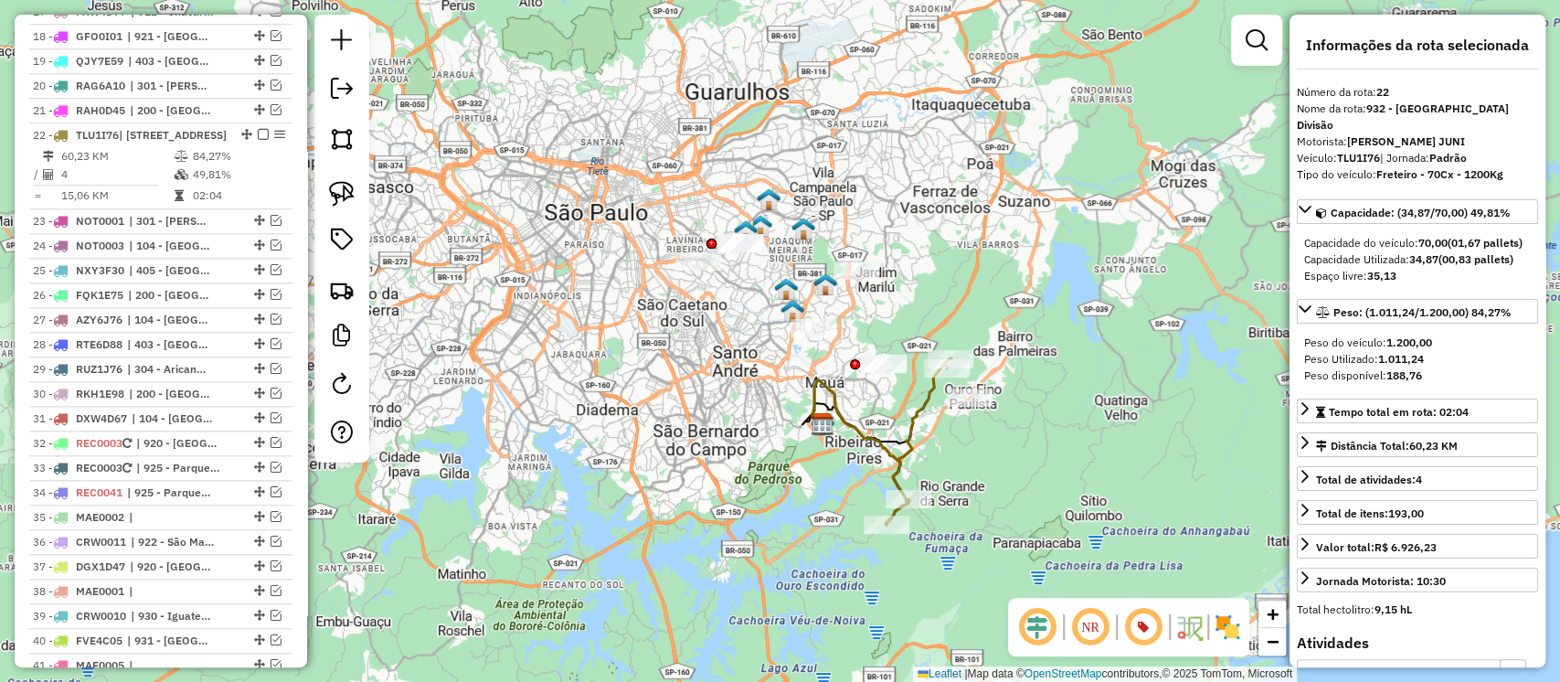
click at [704, 399] on div "Janela de atendimento Grade de atendimento Capacidade Transportadoras Veículos …" at bounding box center [780, 341] width 1560 height 682
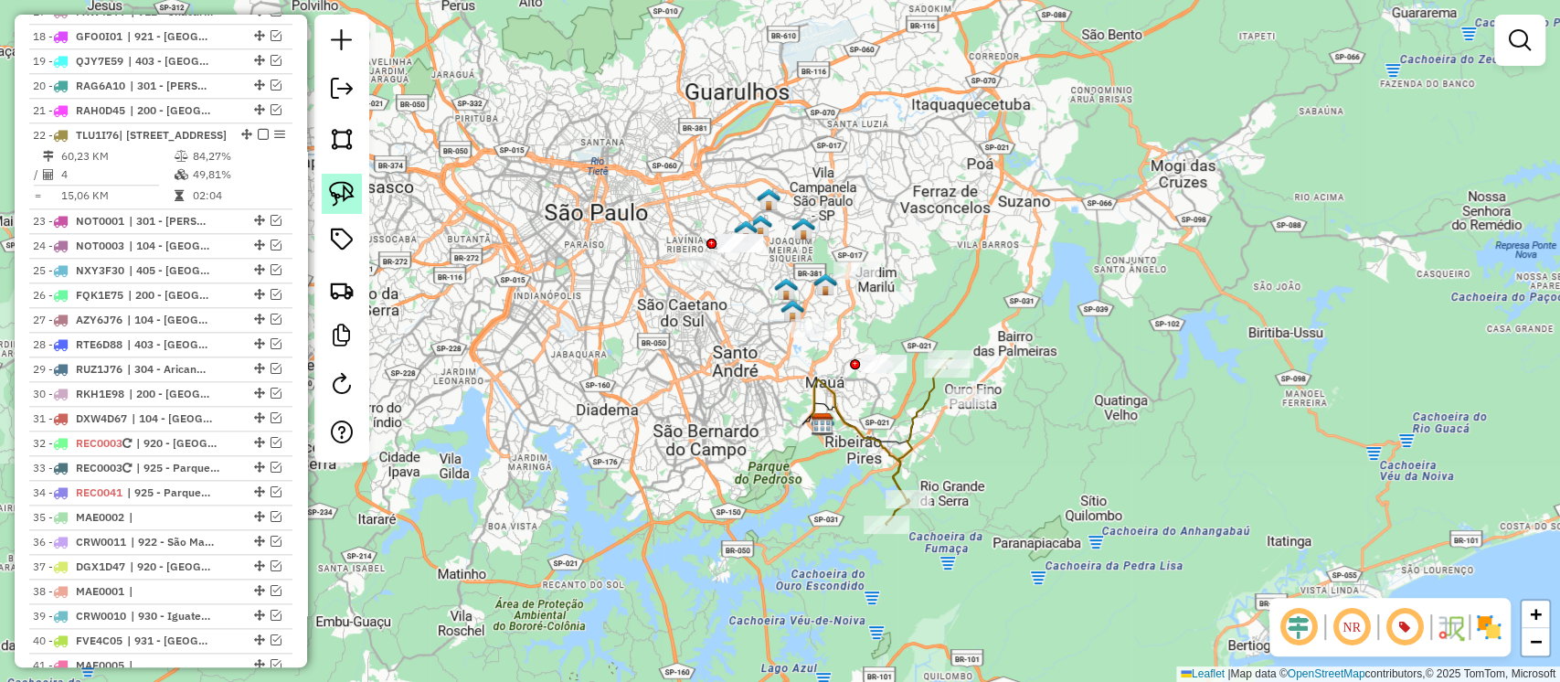
click at [351, 200] on img at bounding box center [342, 194] width 26 height 26
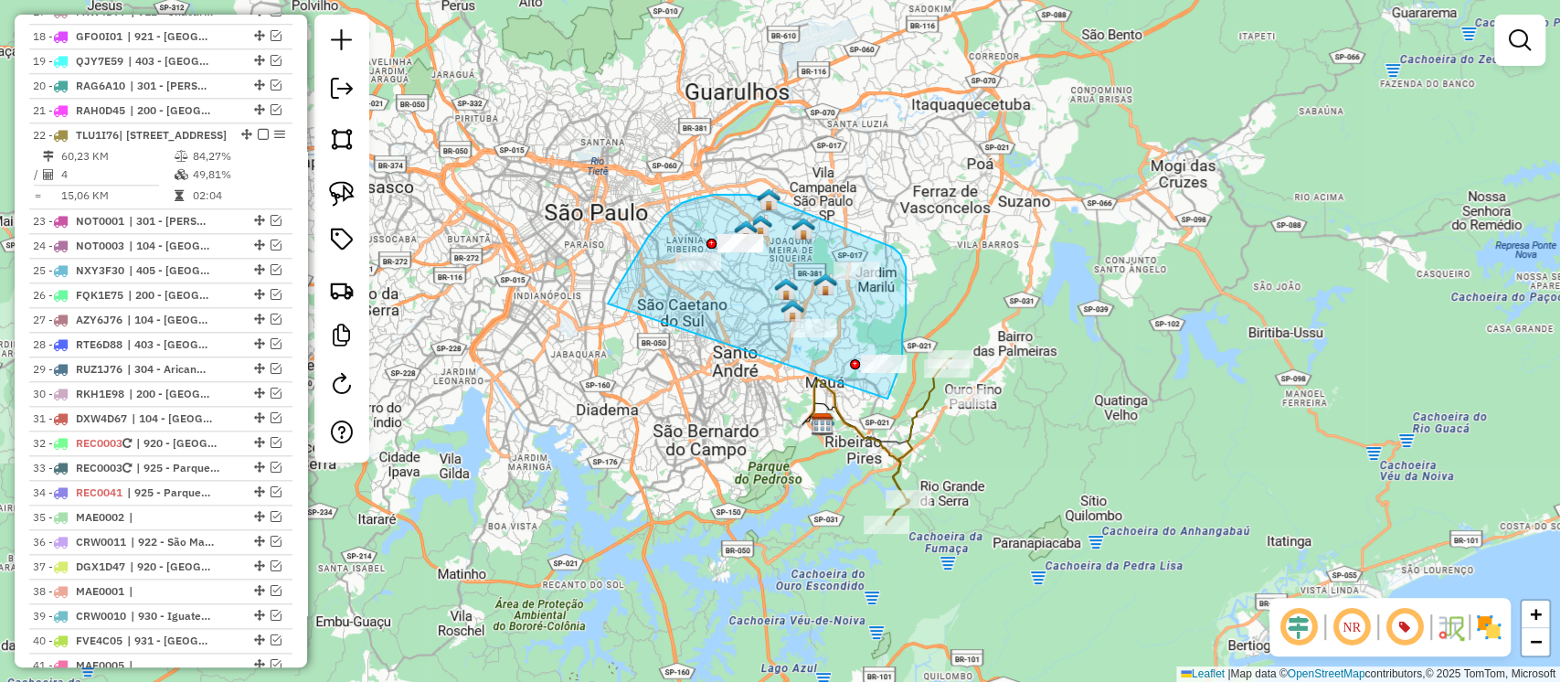
drag, startPoint x: 608, startPoint y: 303, endPoint x: 888, endPoint y: 399, distance: 295.4
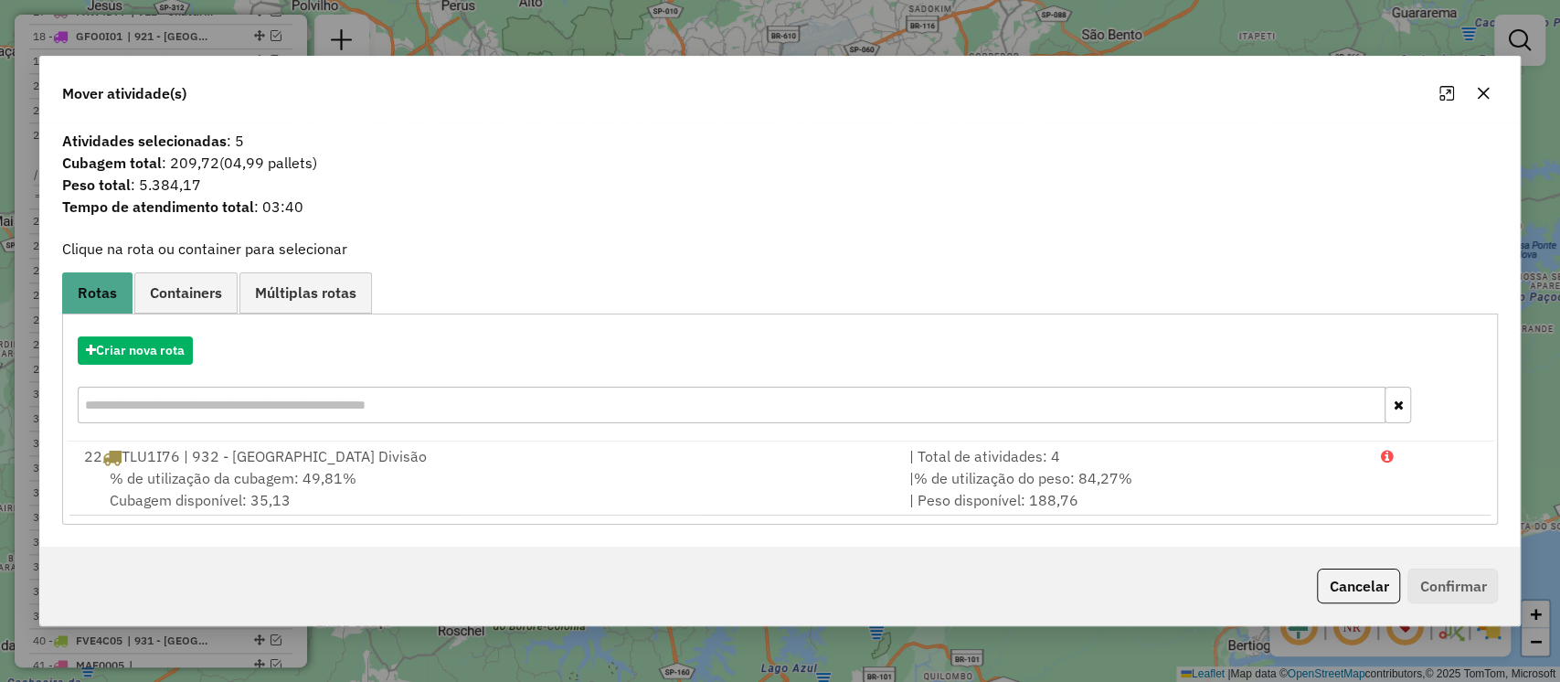
click at [1486, 90] on icon "button" at bounding box center [1484, 93] width 12 height 12
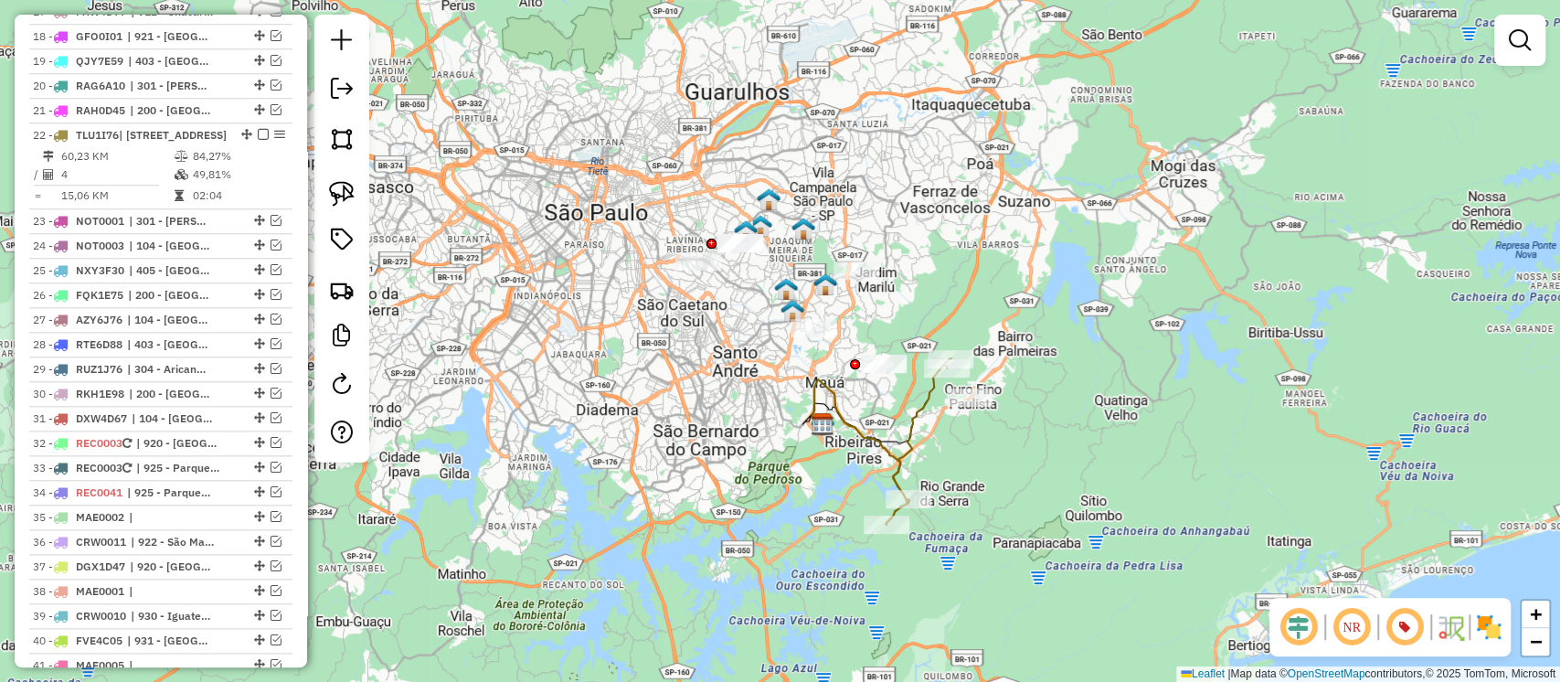
click at [1399, 629] on em at bounding box center [1405, 627] width 44 height 44
click at [1403, 630] on em at bounding box center [1405, 627] width 44 height 44
click at [932, 400] on icon at bounding box center [919, 441] width 66 height 166
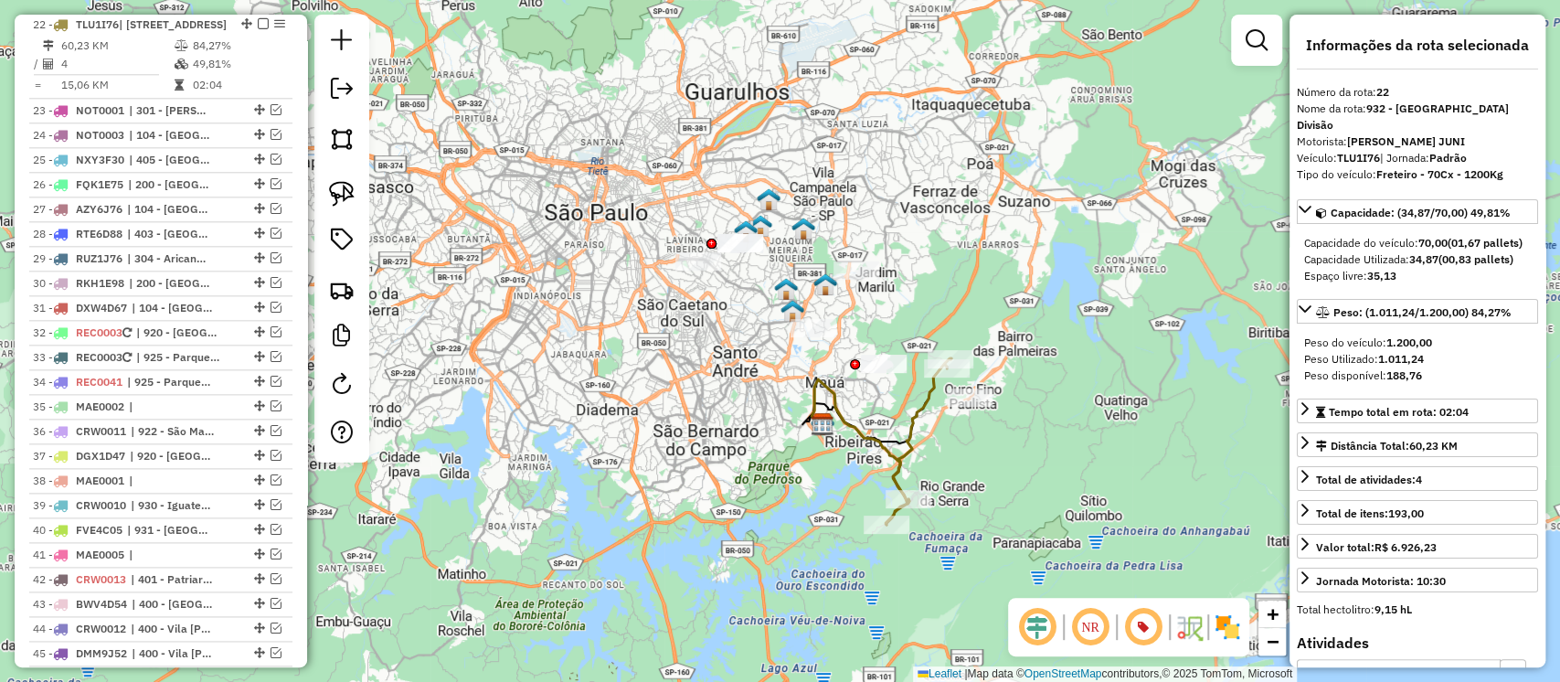
scroll to position [1379, 0]
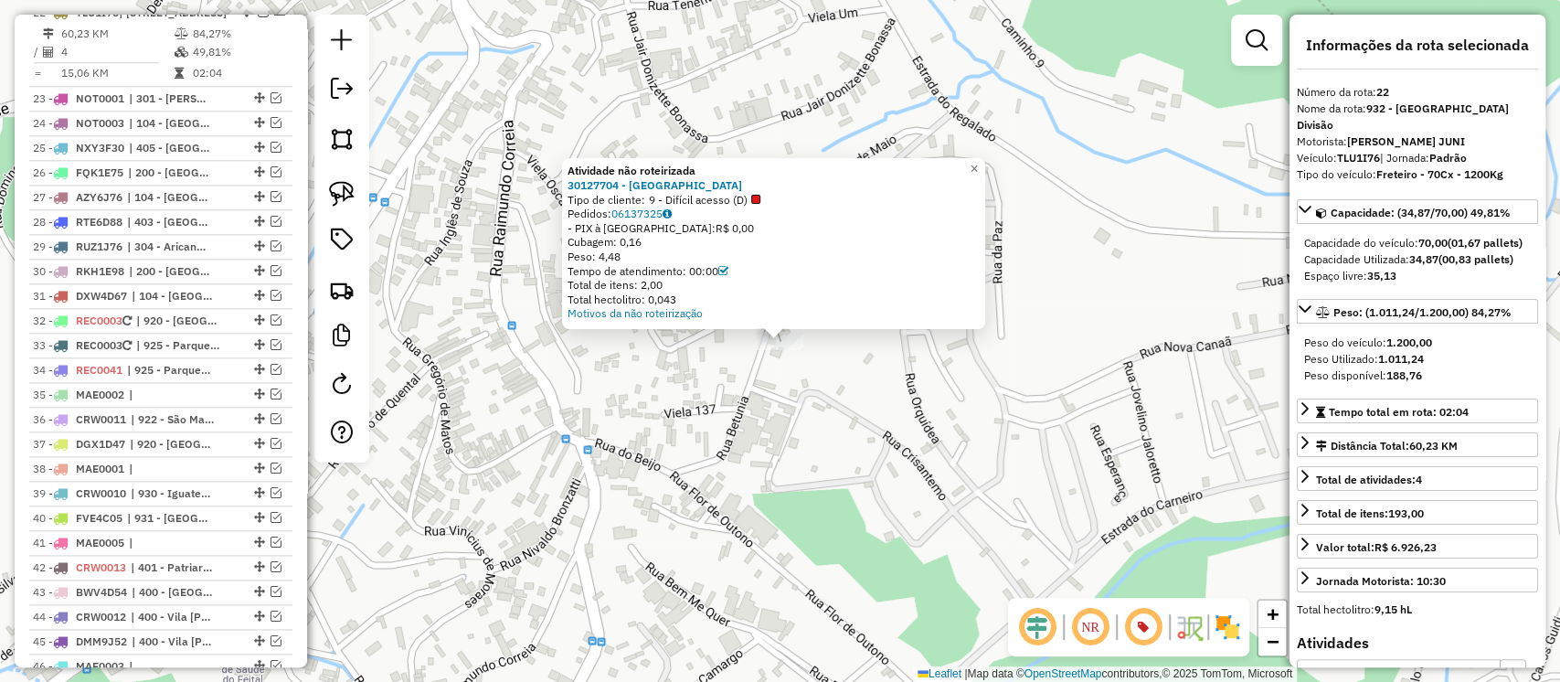
click at [762, 387] on div "Atividade não roteirizada 30127704 - [GEOGRAPHIC_DATA] NUNES Tipo de cliente: 9…" at bounding box center [780, 341] width 1560 height 682
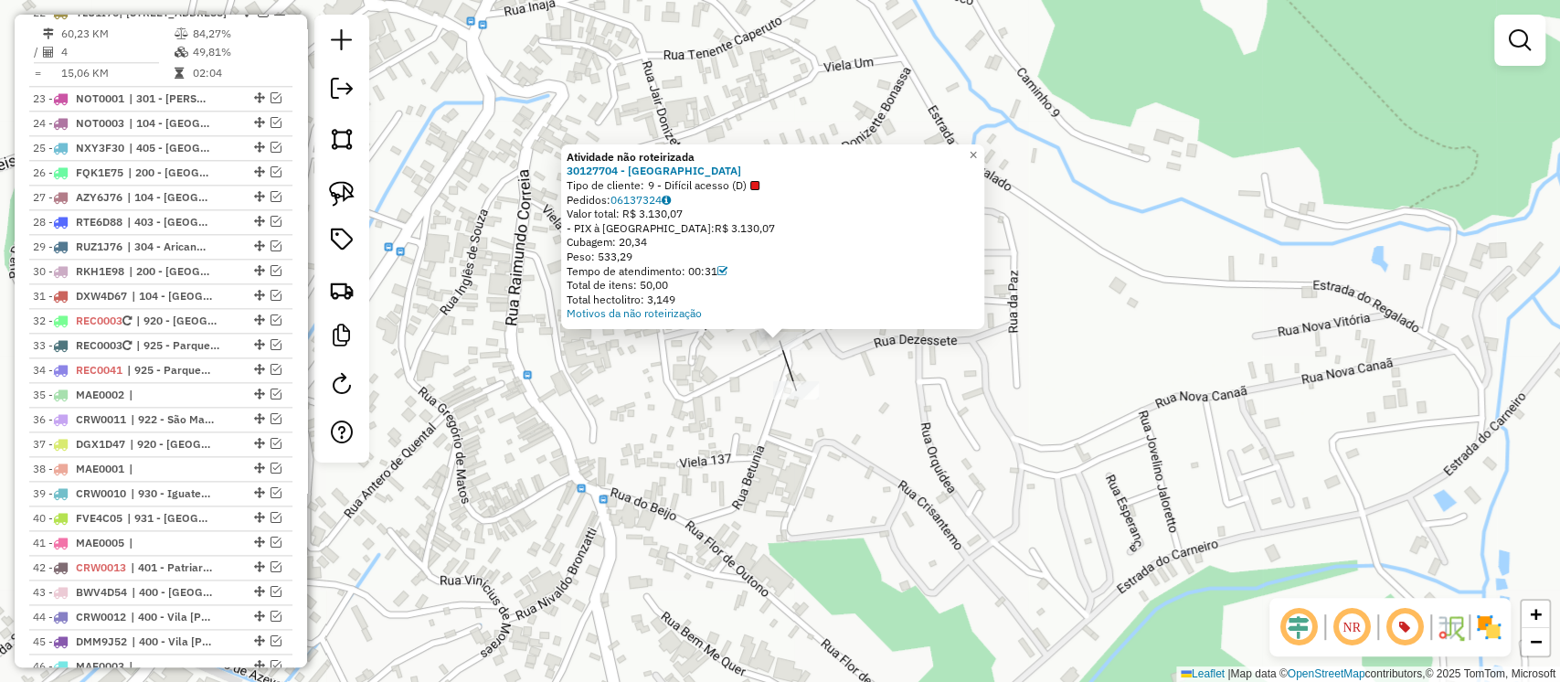
click at [910, 407] on div "Atividade não roteirizada 30127704 - VITORIA NUNES Tipo de cliente: 9 - Difícil…" at bounding box center [780, 341] width 1560 height 682
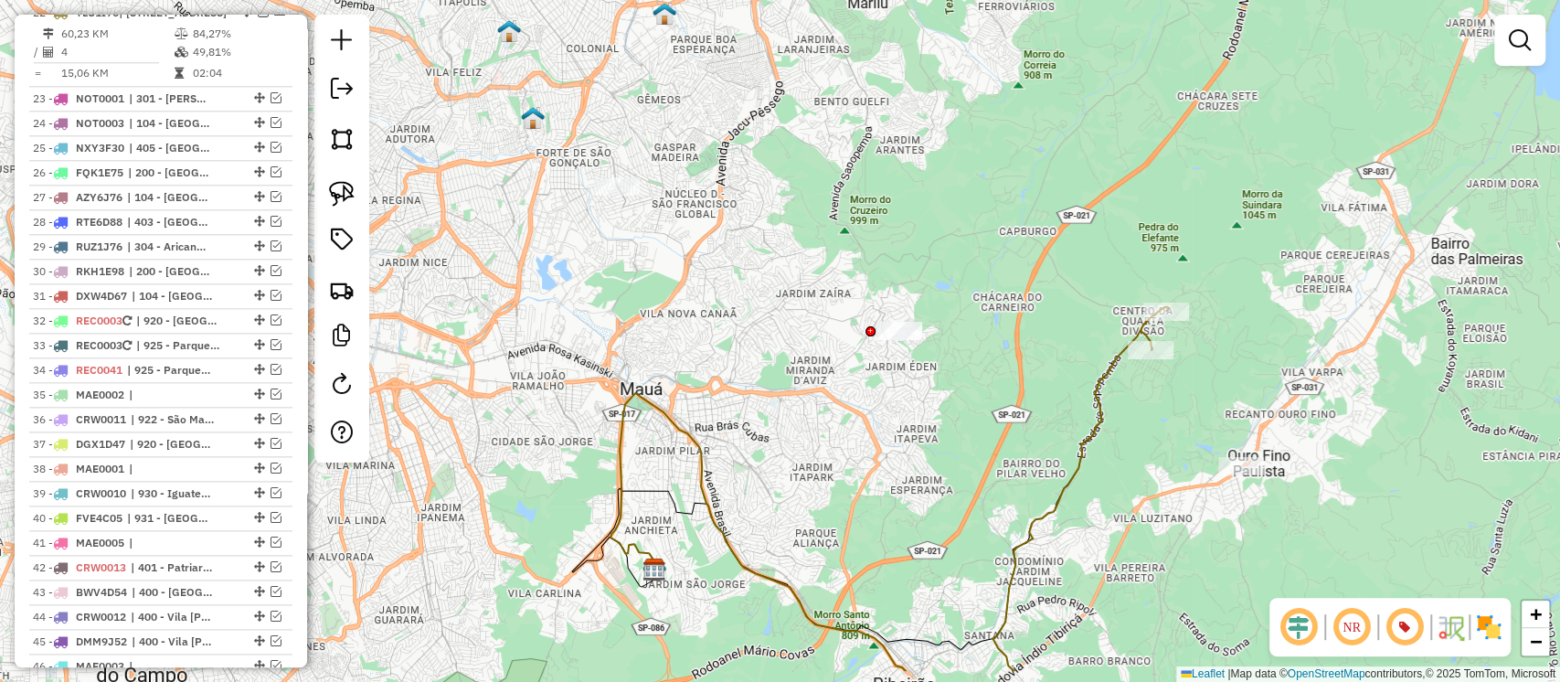
drag, startPoint x: 942, startPoint y: 442, endPoint x: 938, endPoint y: 360, distance: 82.4
click at [938, 363] on div "Janela de atendimento Grade de atendimento Capacidade Transportadoras Veículos …" at bounding box center [780, 341] width 1560 height 682
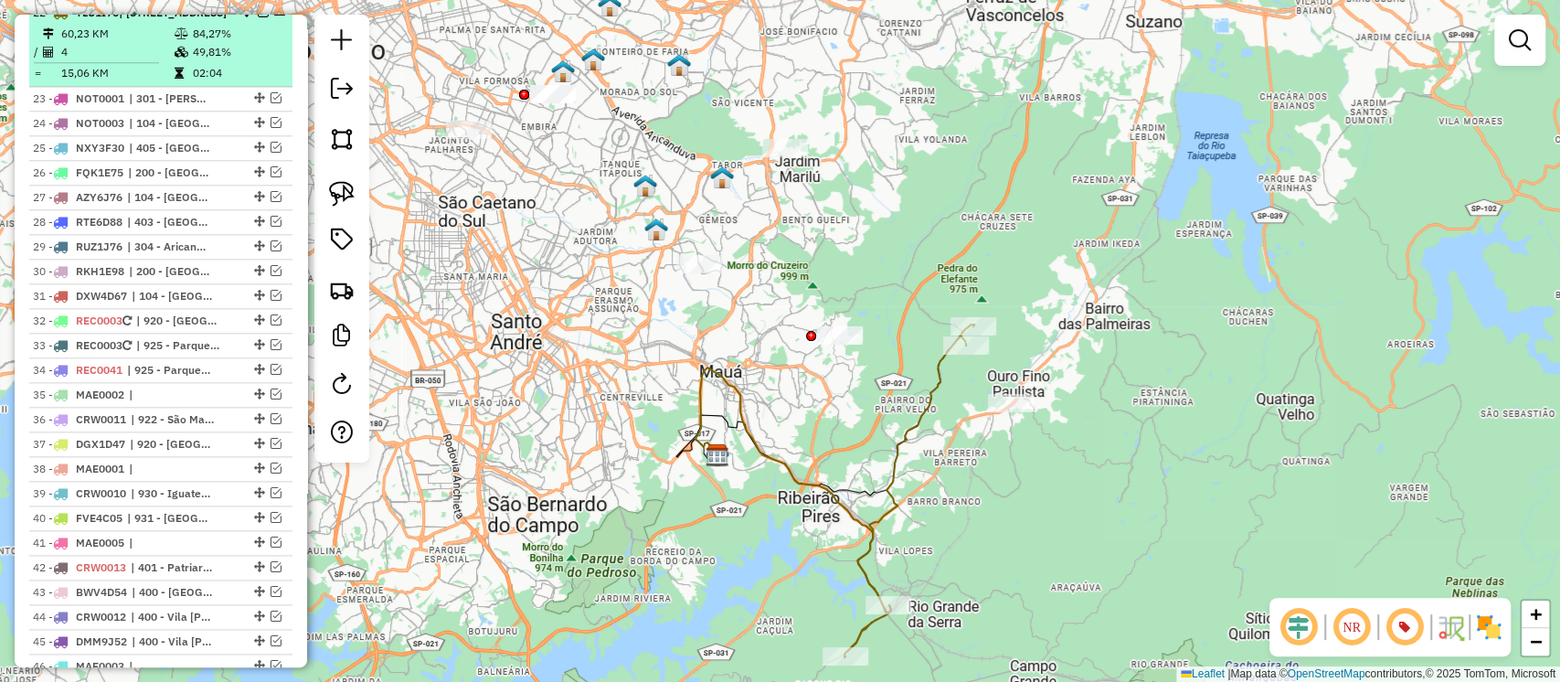
click at [258, 17] on em at bounding box center [263, 11] width 11 height 11
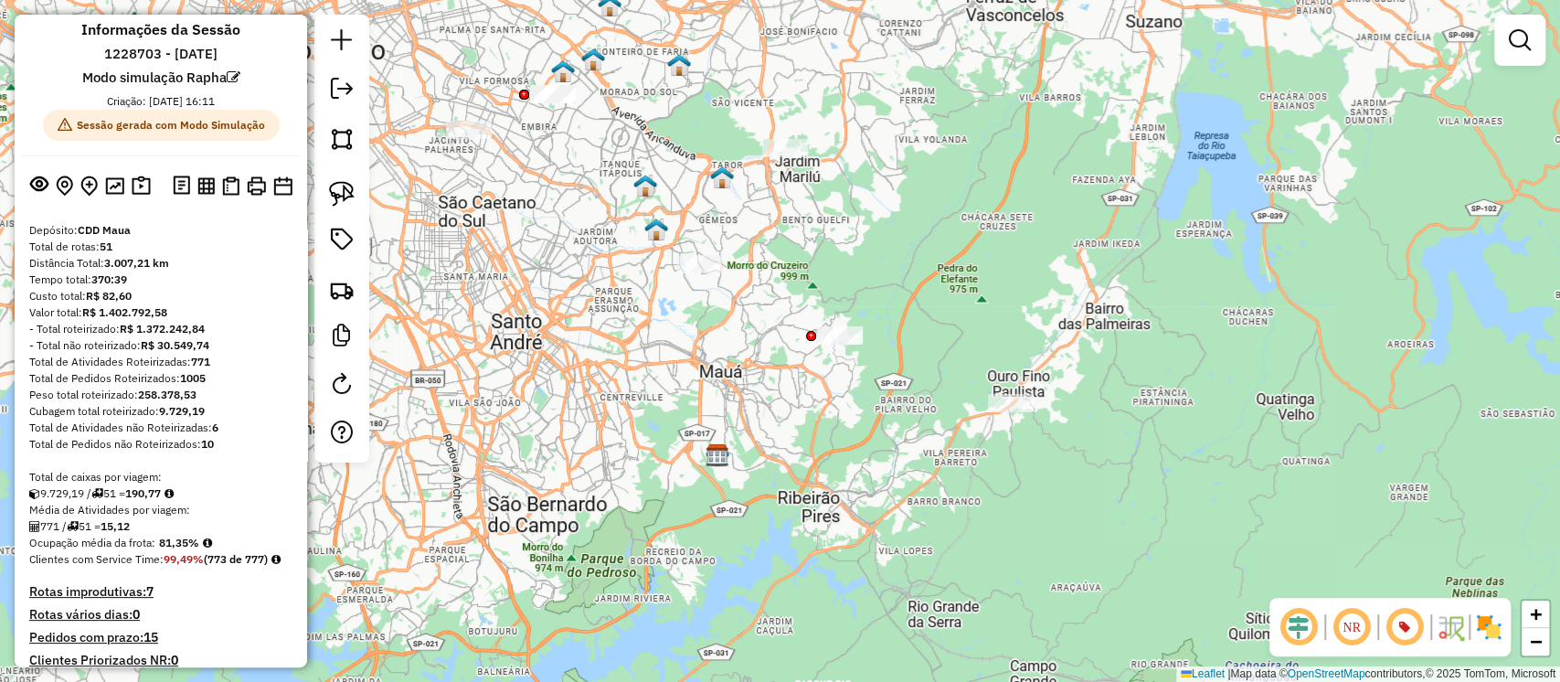
scroll to position [0, 0]
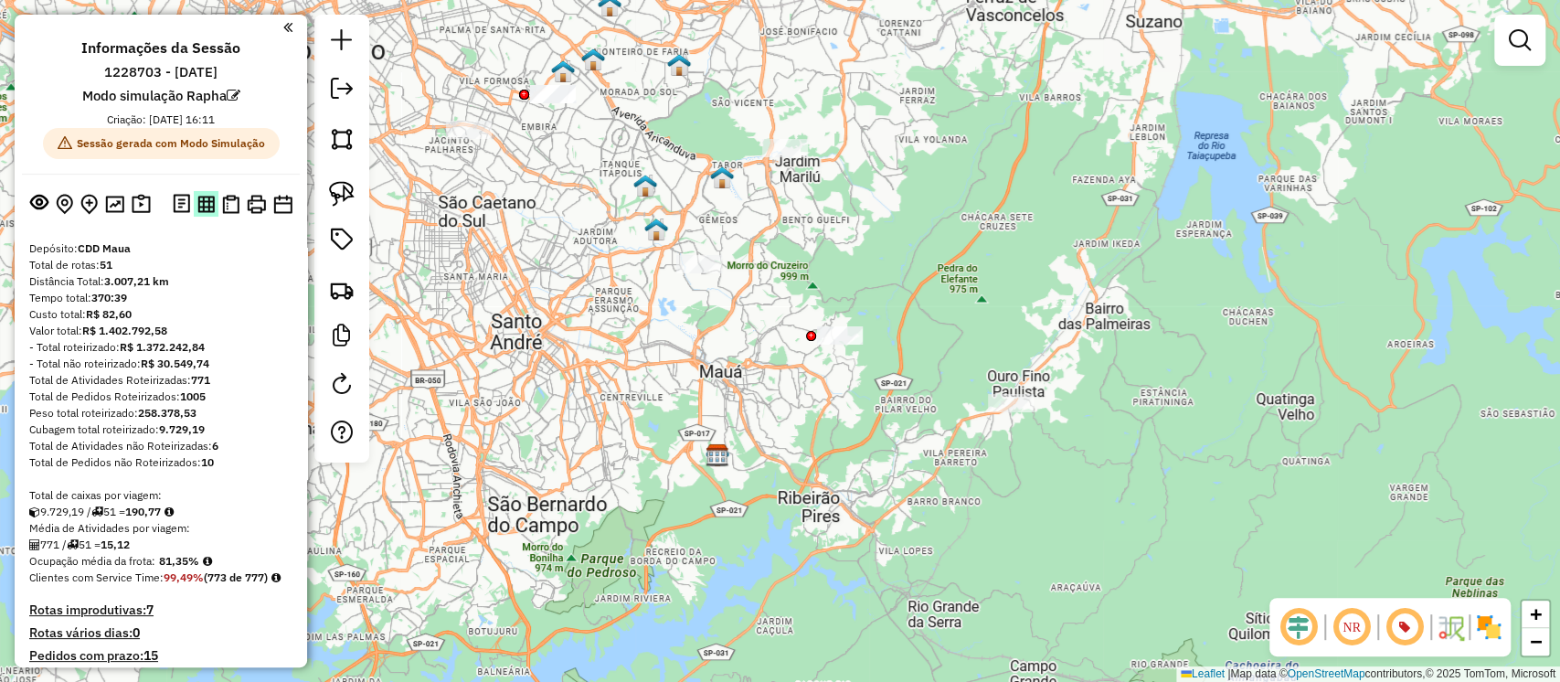
click at [202, 205] on img at bounding box center [205, 204] width 17 height 17
click at [206, 204] on img at bounding box center [205, 204] width 17 height 17
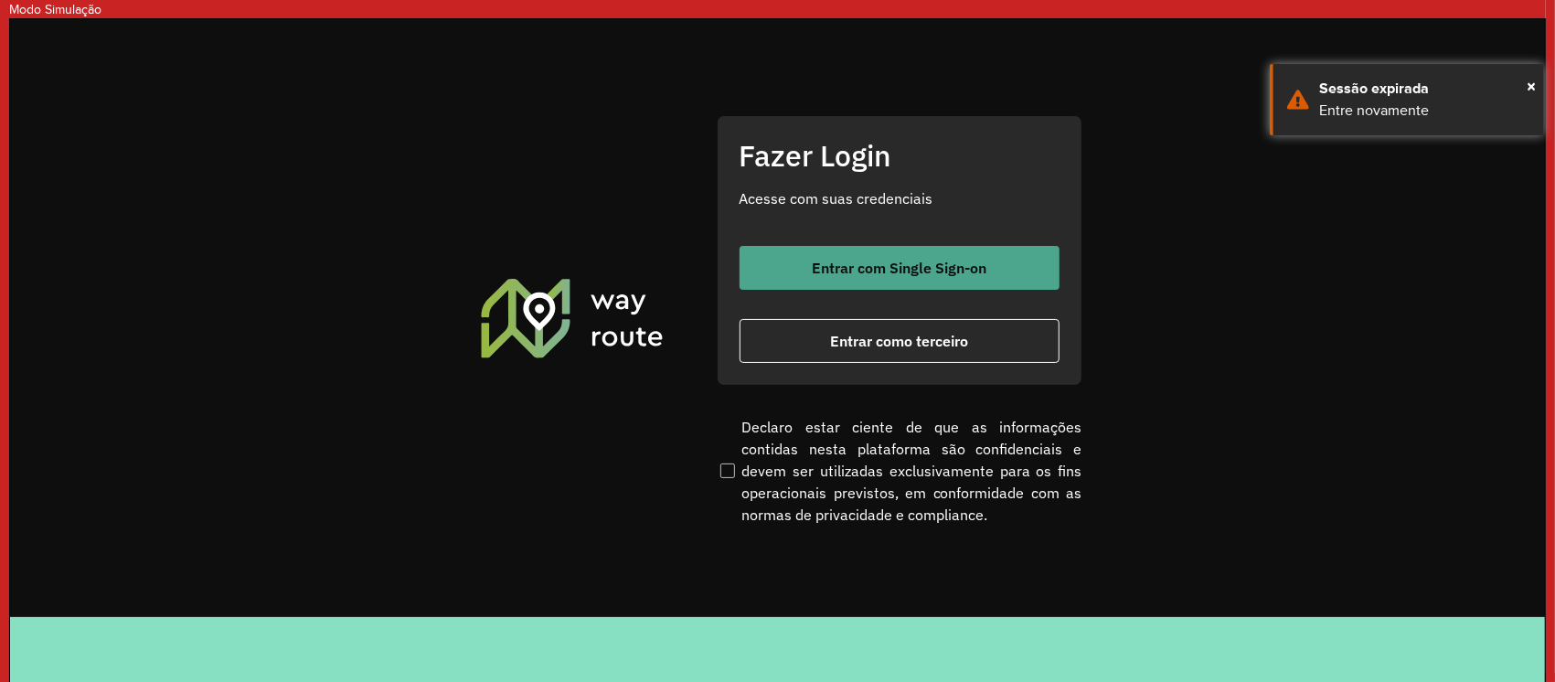
click at [962, 267] on span "Entrar com Single Sign-on" at bounding box center [899, 268] width 175 height 15
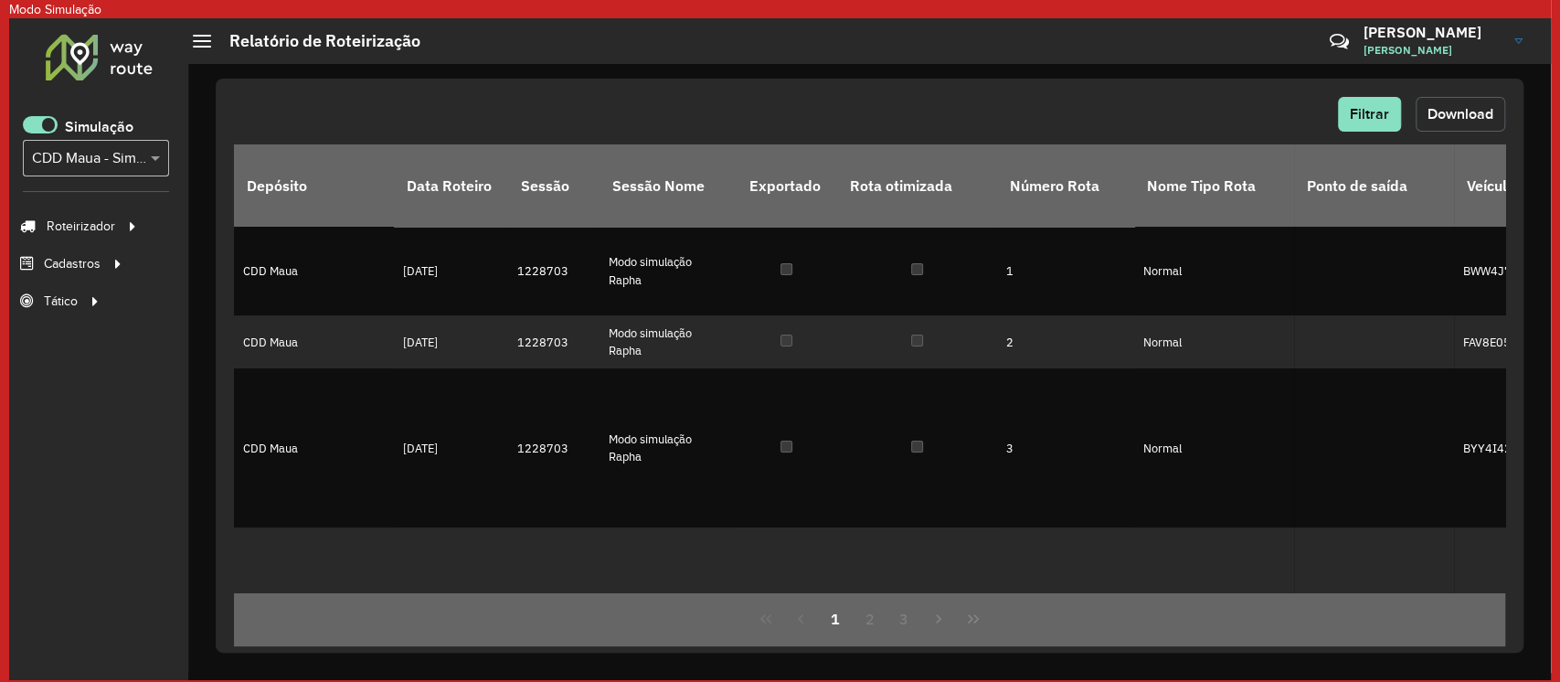
click at [1447, 101] on button "Download" at bounding box center [1461, 114] width 90 height 35
